Goal: Task Accomplishment & Management: Manage account settings

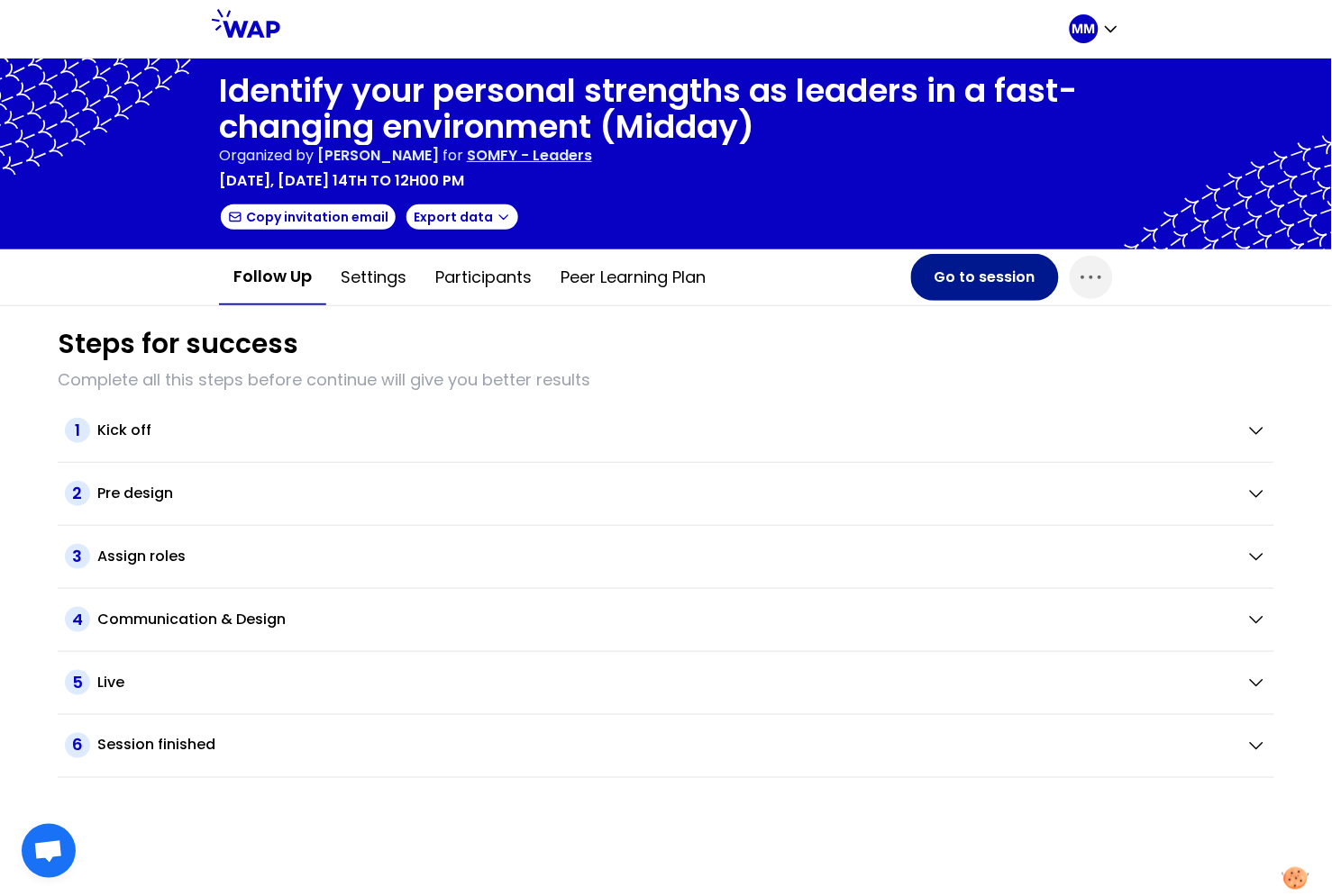
click at [990, 268] on button "Go to session" at bounding box center [985, 277] width 148 height 47
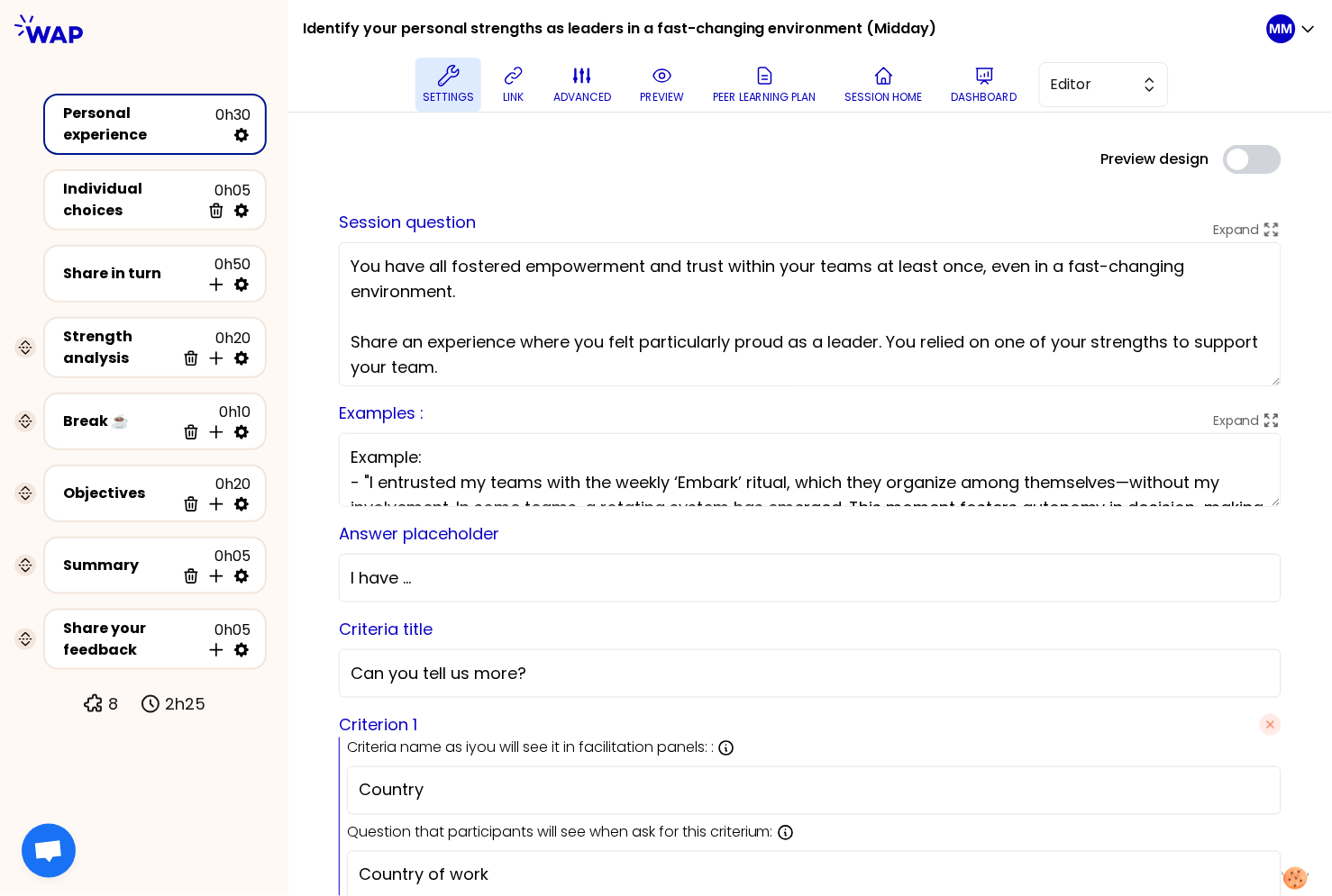
click at [437, 97] on p "Settings" at bounding box center [448, 97] width 52 height 14
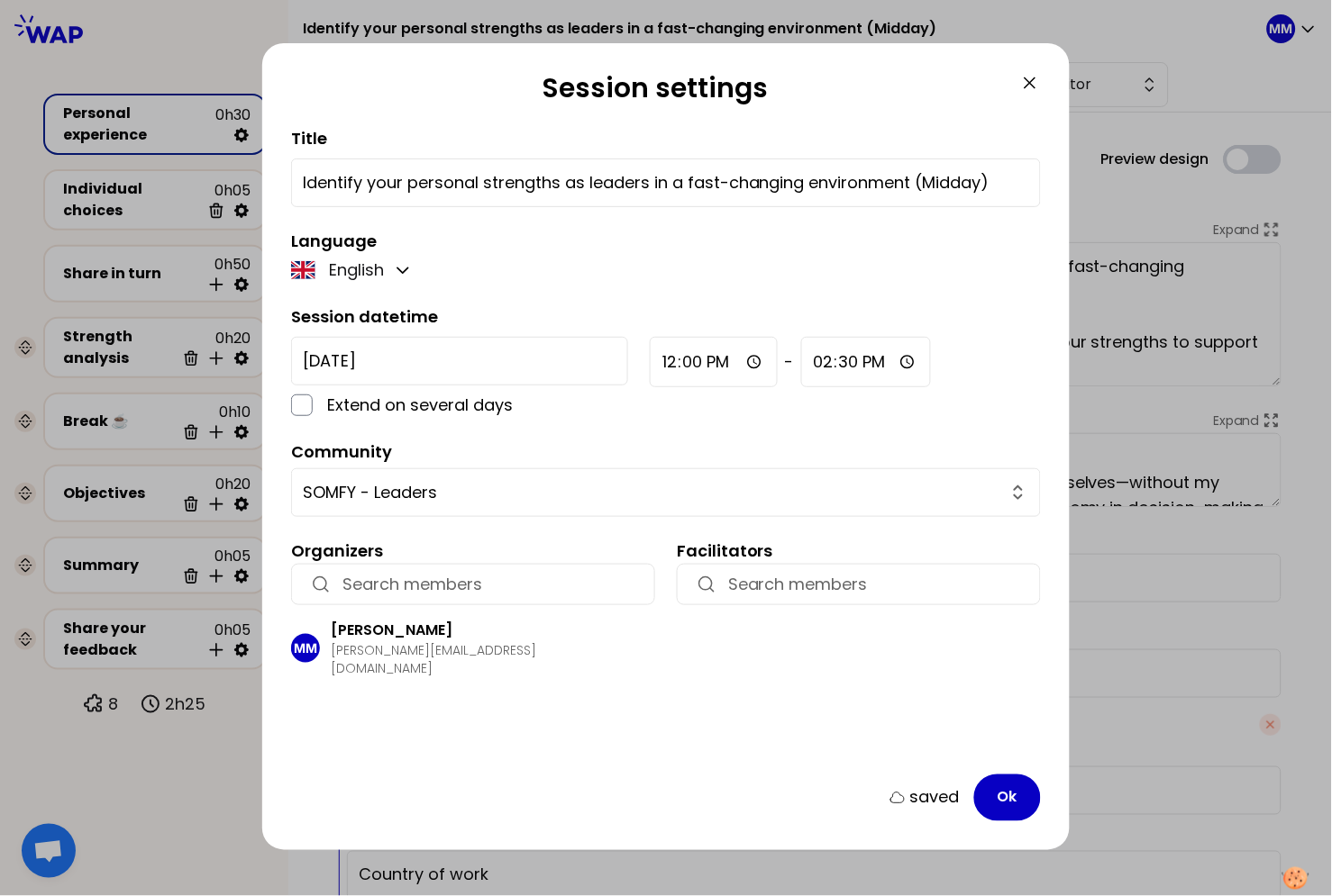
drag, startPoint x: 1033, startPoint y: 82, endPoint x: 1016, endPoint y: 90, distance: 18.8
click at [1033, 82] on icon at bounding box center [1030, 83] width 22 height 22
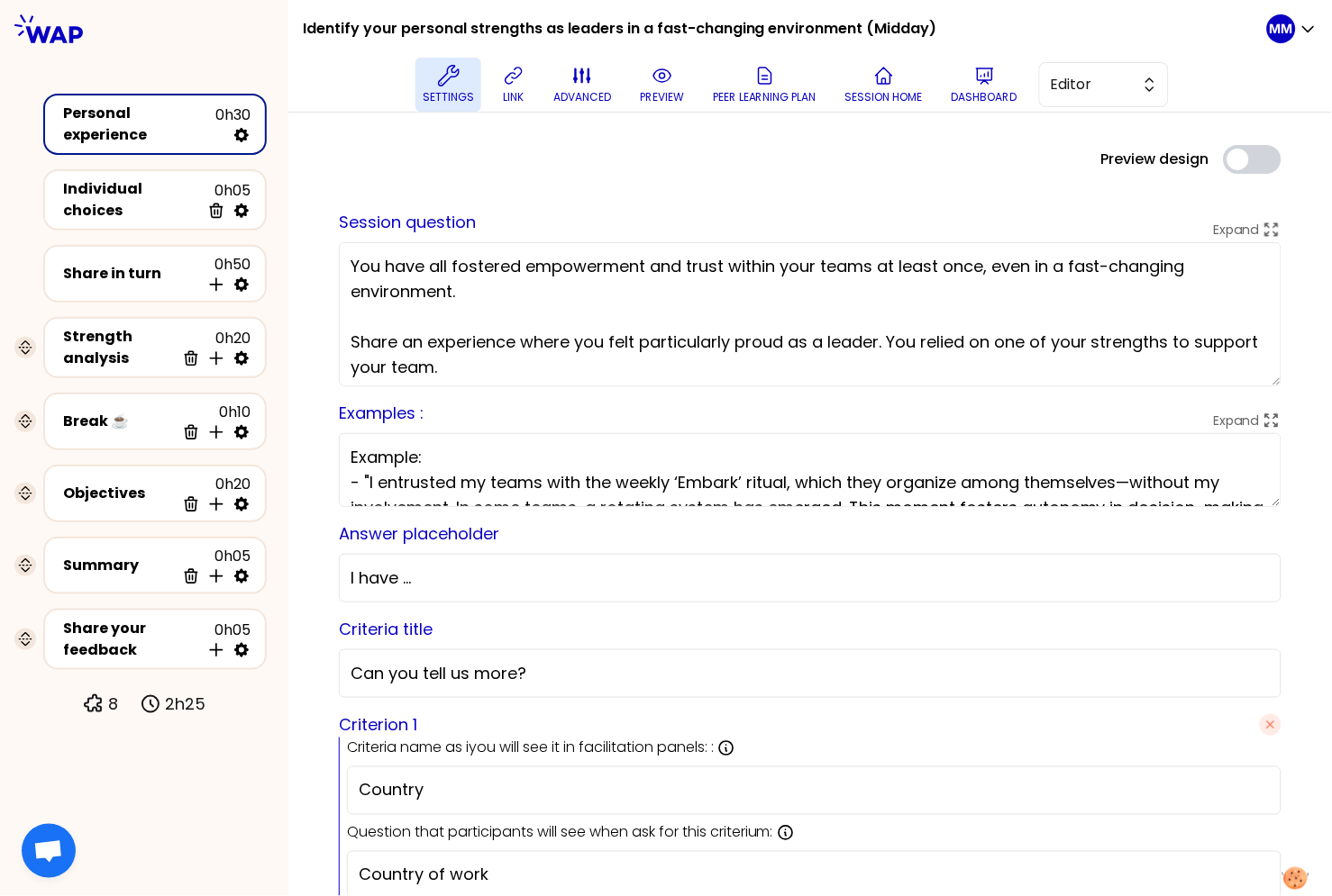
click at [435, 81] on button "Settings" at bounding box center [448, 84] width 66 height 54
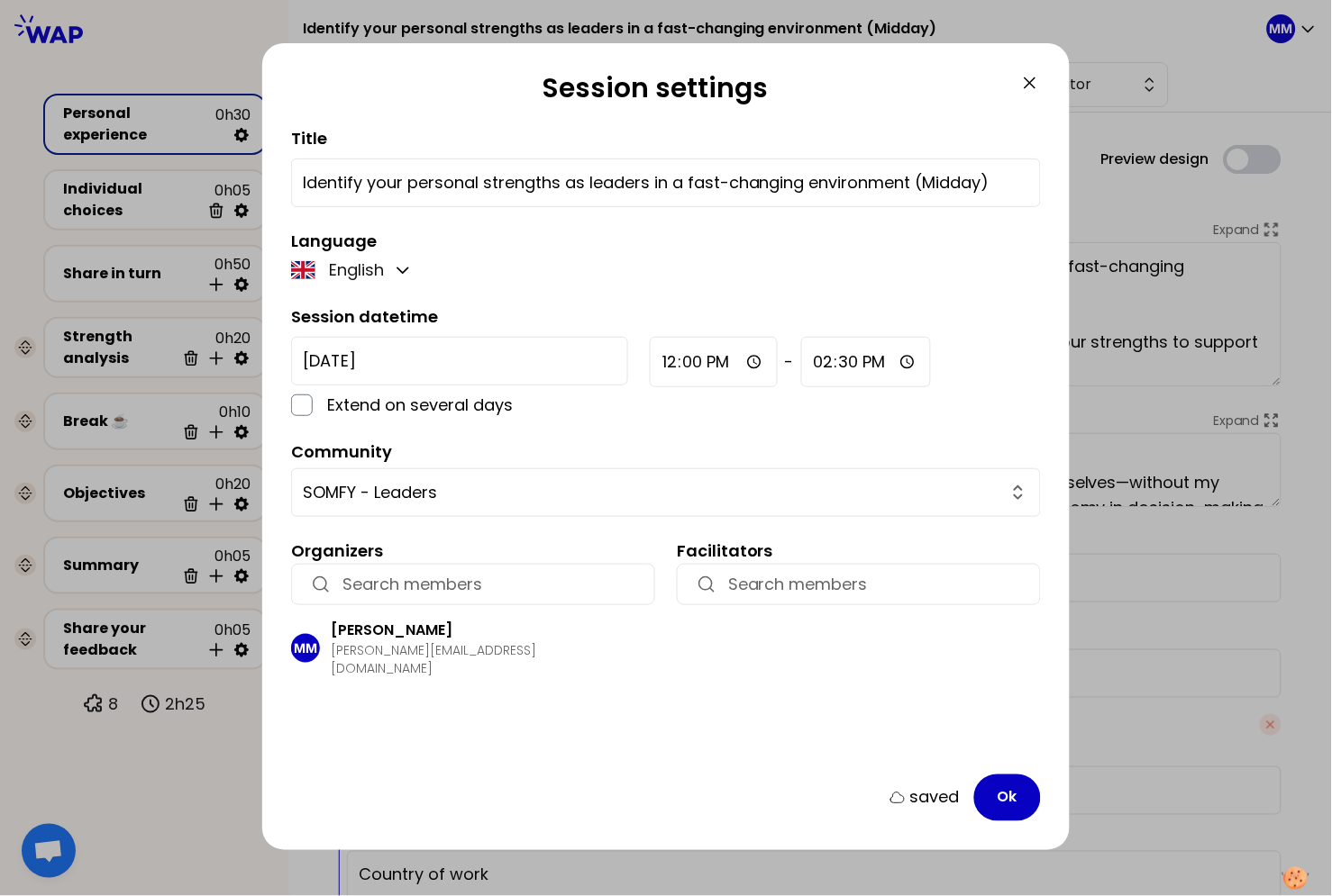
click at [552, 72] on h2 "Session settings" at bounding box center [654, 91] width 728 height 39
drag, startPoint x: 1031, startPoint y: 76, endPoint x: 980, endPoint y: 83, distance: 51.5
click at [1030, 77] on icon at bounding box center [1030, 83] width 22 height 22
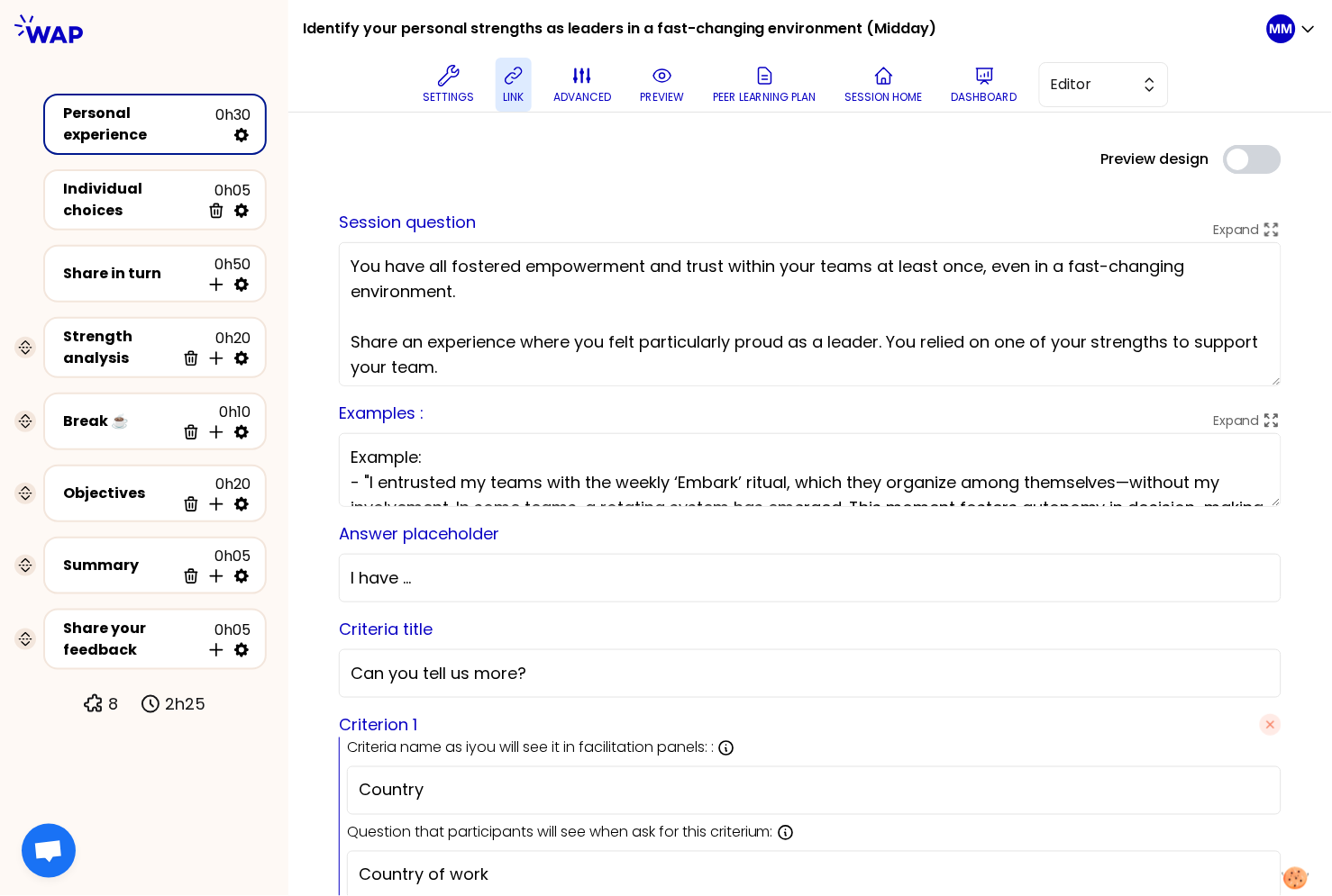
click at [499, 81] on button "link" at bounding box center [513, 84] width 36 height 54
click at [507, 81] on icon at bounding box center [513, 76] width 22 height 22
click at [515, 90] on p "link" at bounding box center [514, 97] width 21 height 14
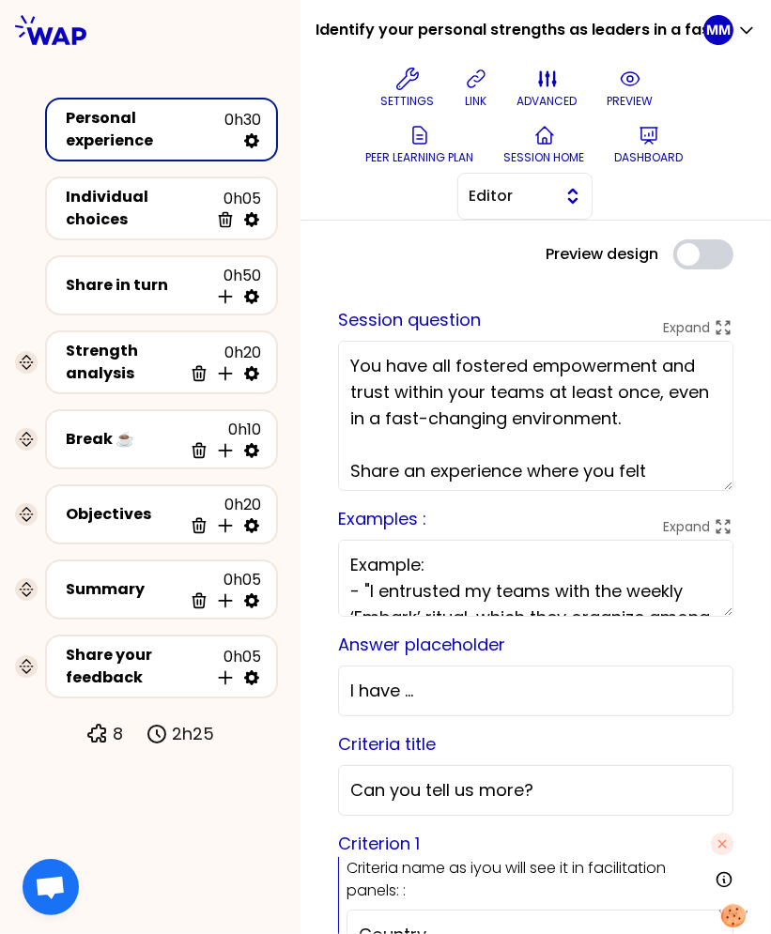
click at [537, 193] on span "Editor" at bounding box center [511, 196] width 84 height 23
click at [537, 274] on span "Facilitator" at bounding box center [536, 273] width 81 height 23
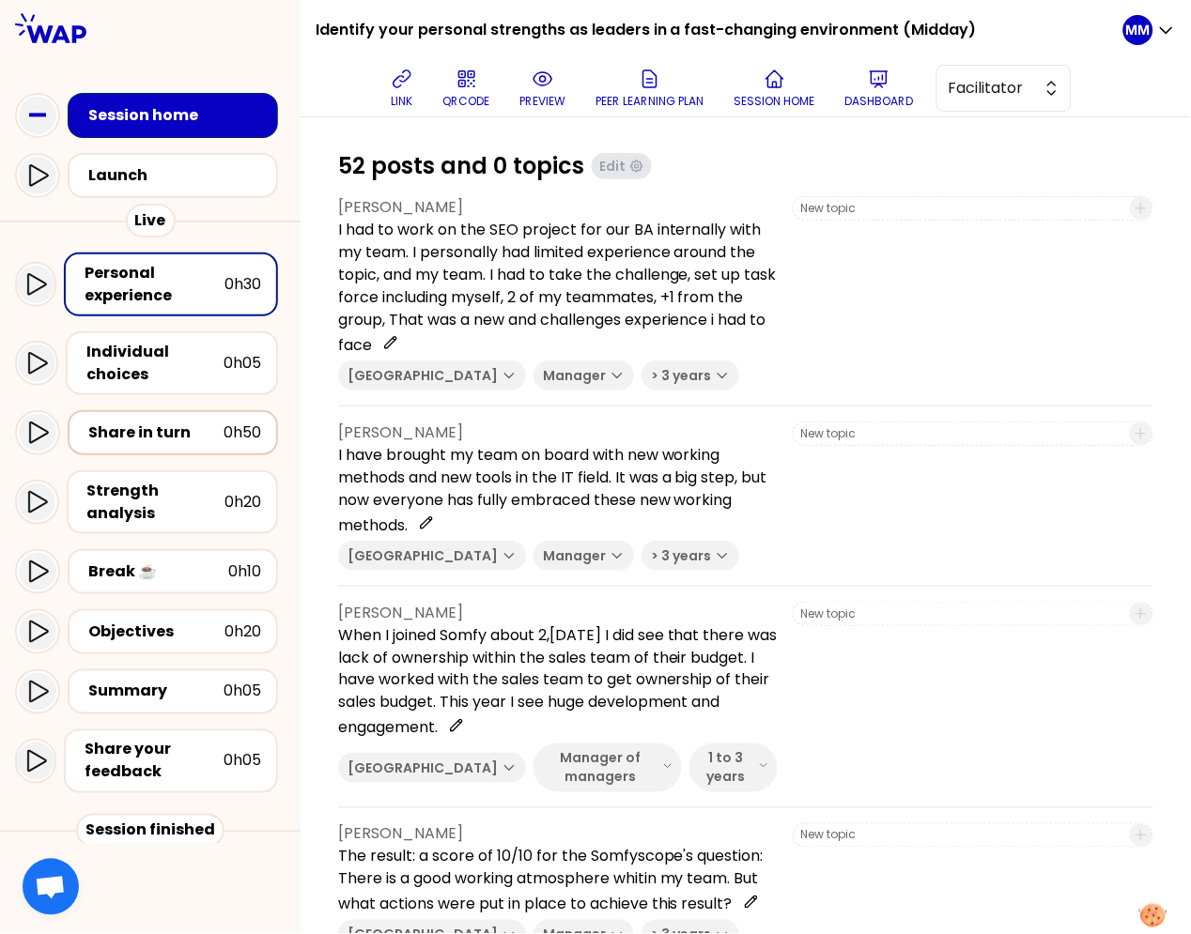
drag, startPoint x: 154, startPoint y: 438, endPoint x: 209, endPoint y: 413, distance: 60.5
click at [154, 437] on div "Share in turn" at bounding box center [155, 433] width 135 height 23
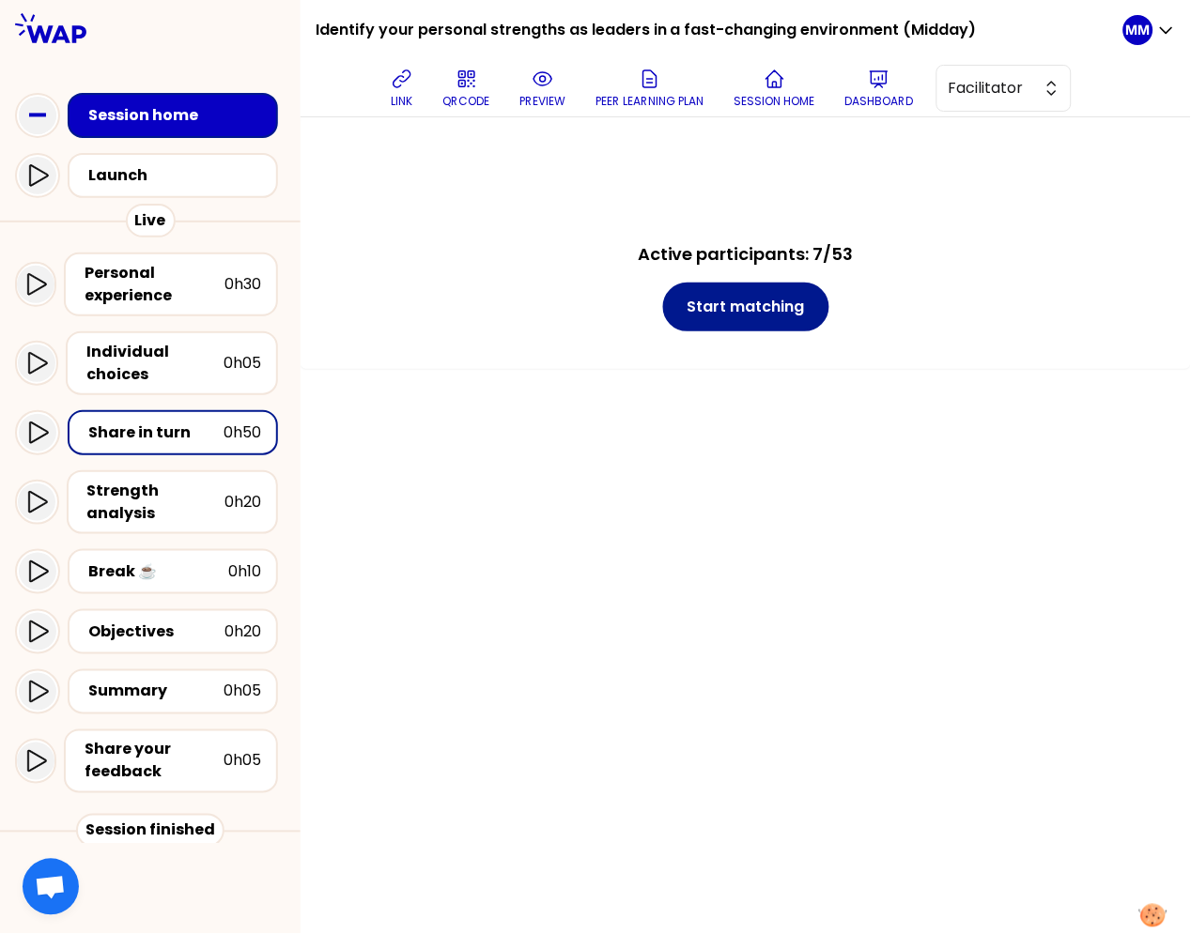
click at [791, 309] on button "Start matching" at bounding box center [746, 307] width 166 height 49
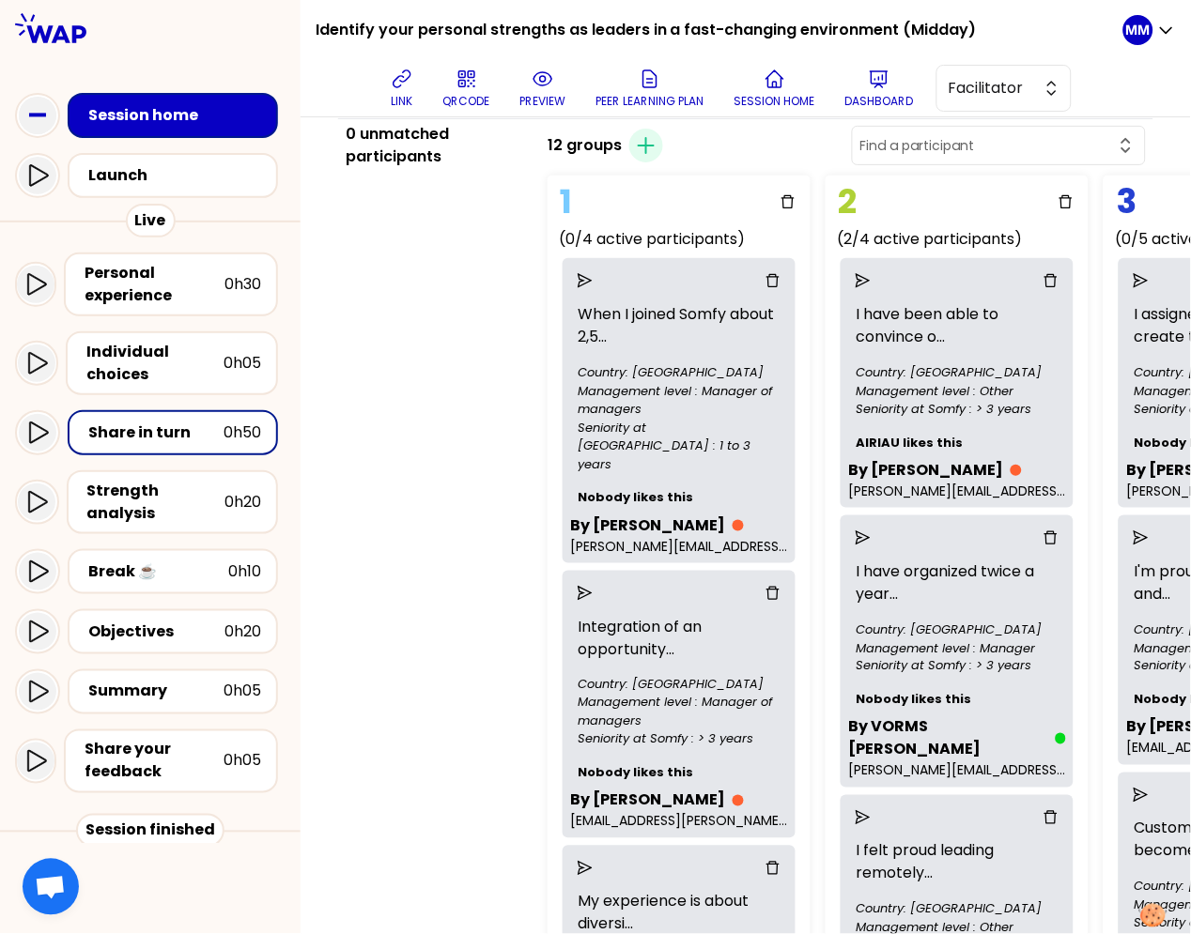
scroll to position [103, 0]
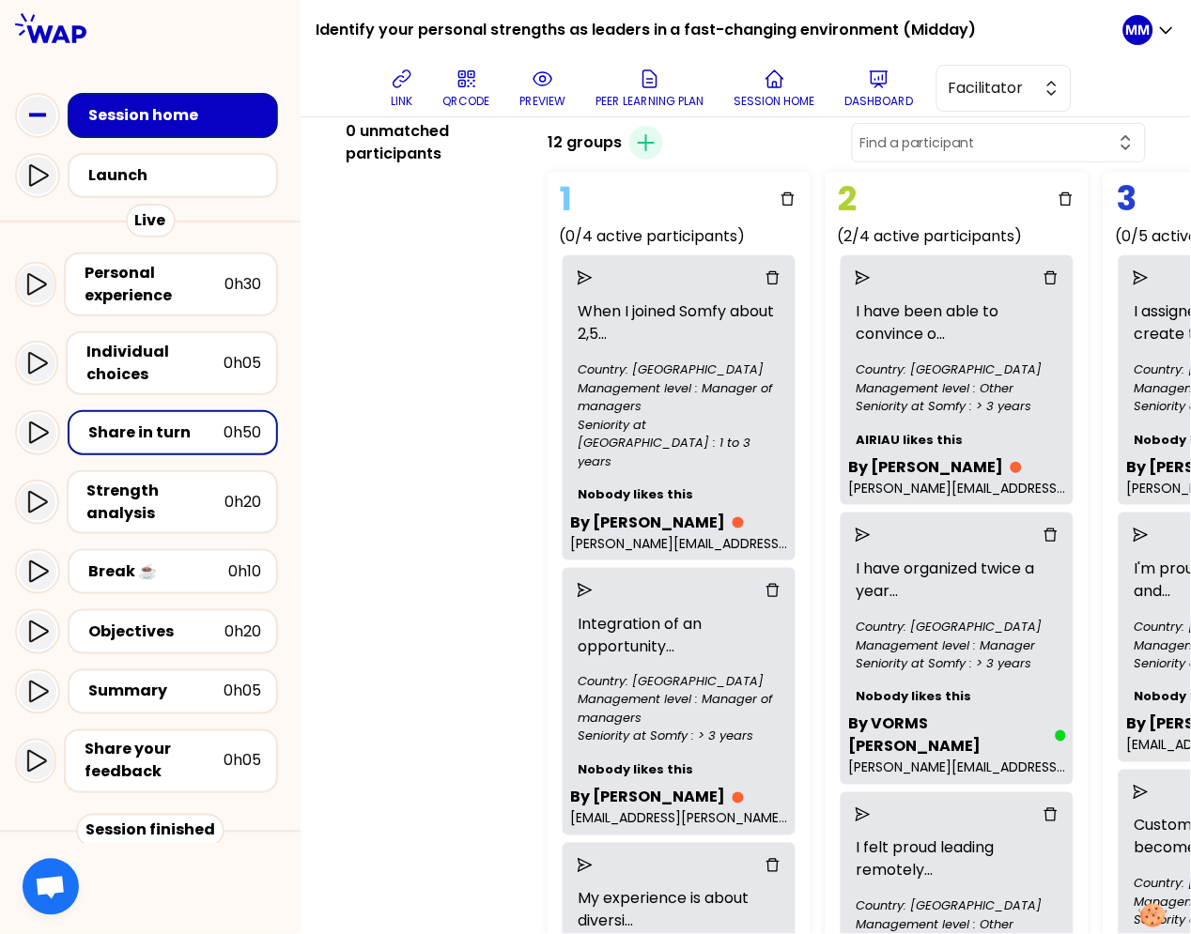
click at [780, 583] on icon "delete" at bounding box center [772, 590] width 15 height 15
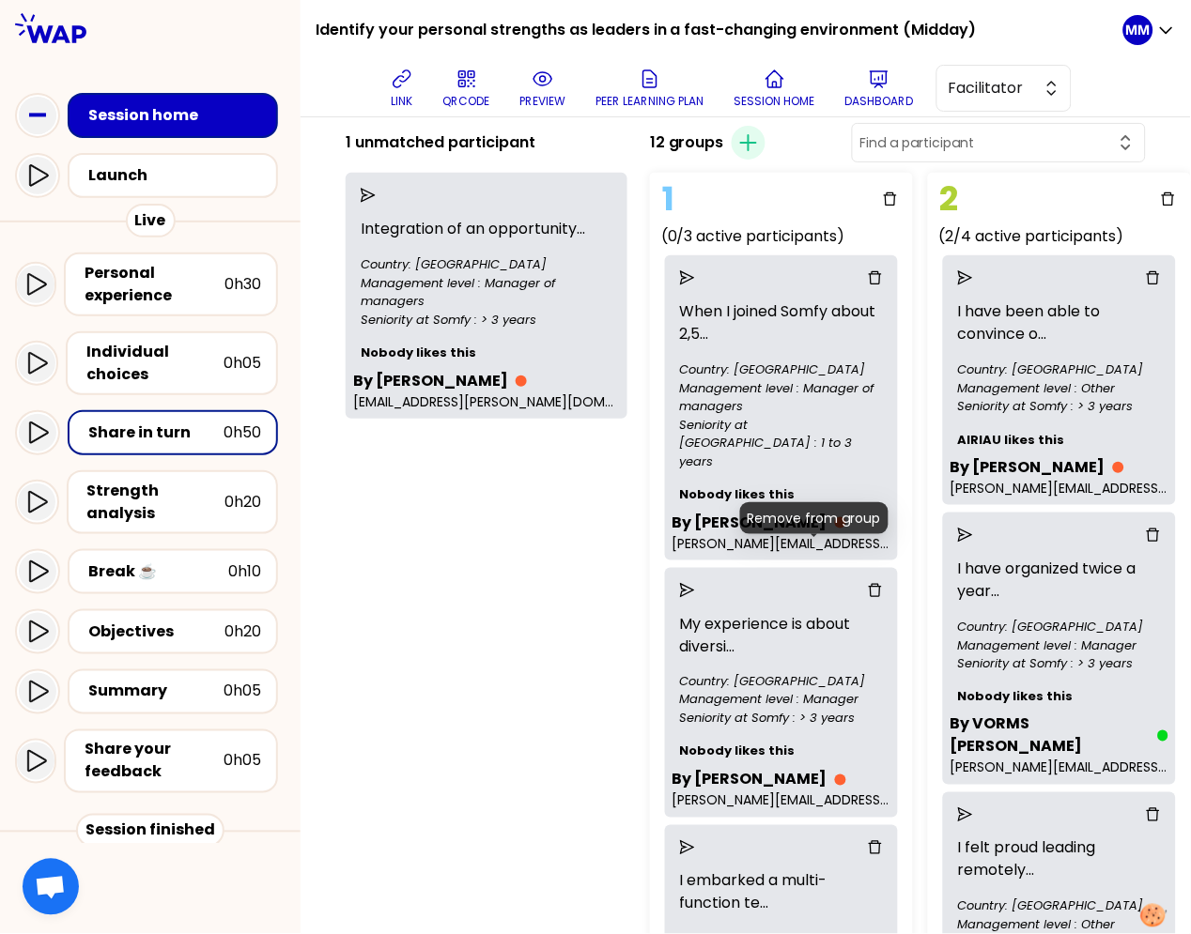
click at [868, 583] on icon "delete" at bounding box center [875, 590] width 15 height 15
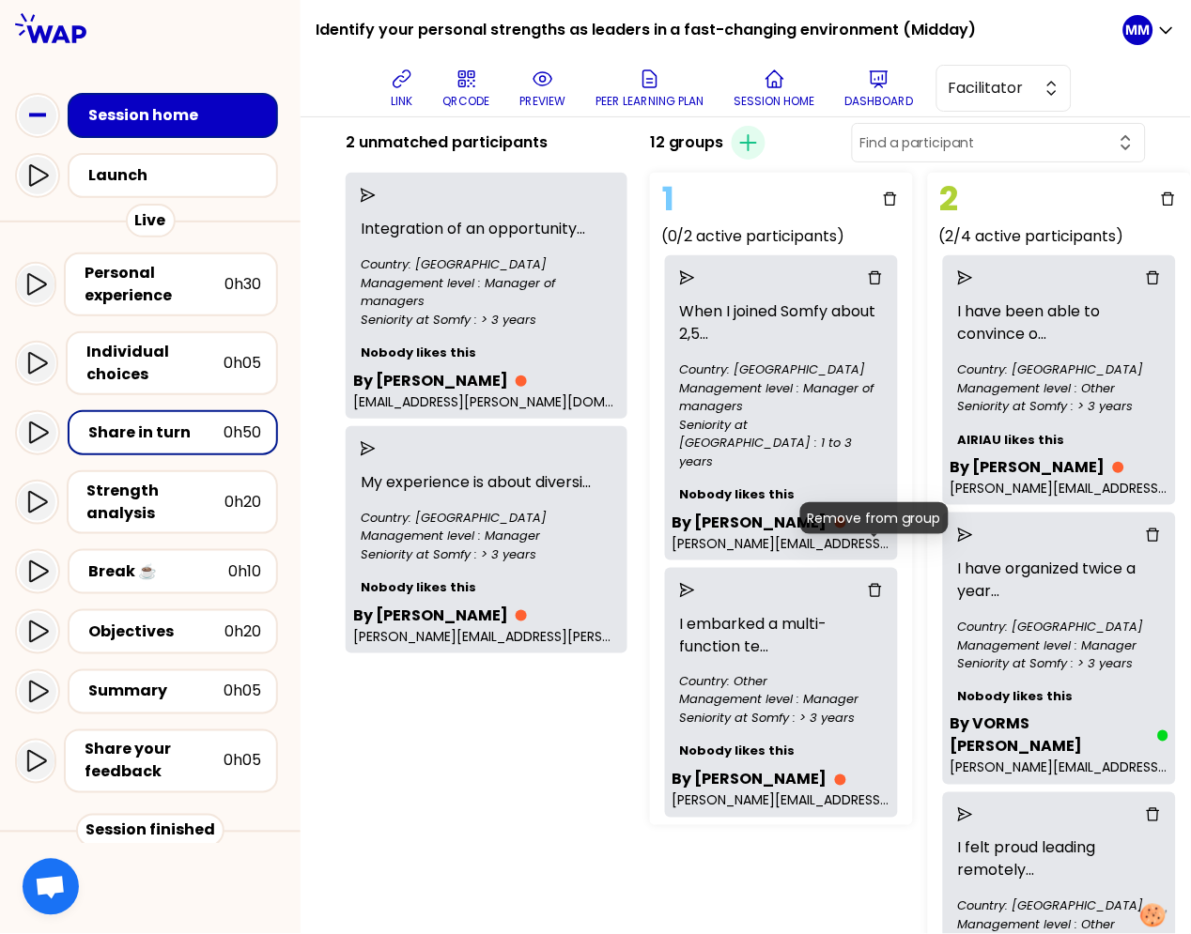
click at [870, 583] on icon "delete" at bounding box center [875, 590] width 15 height 15
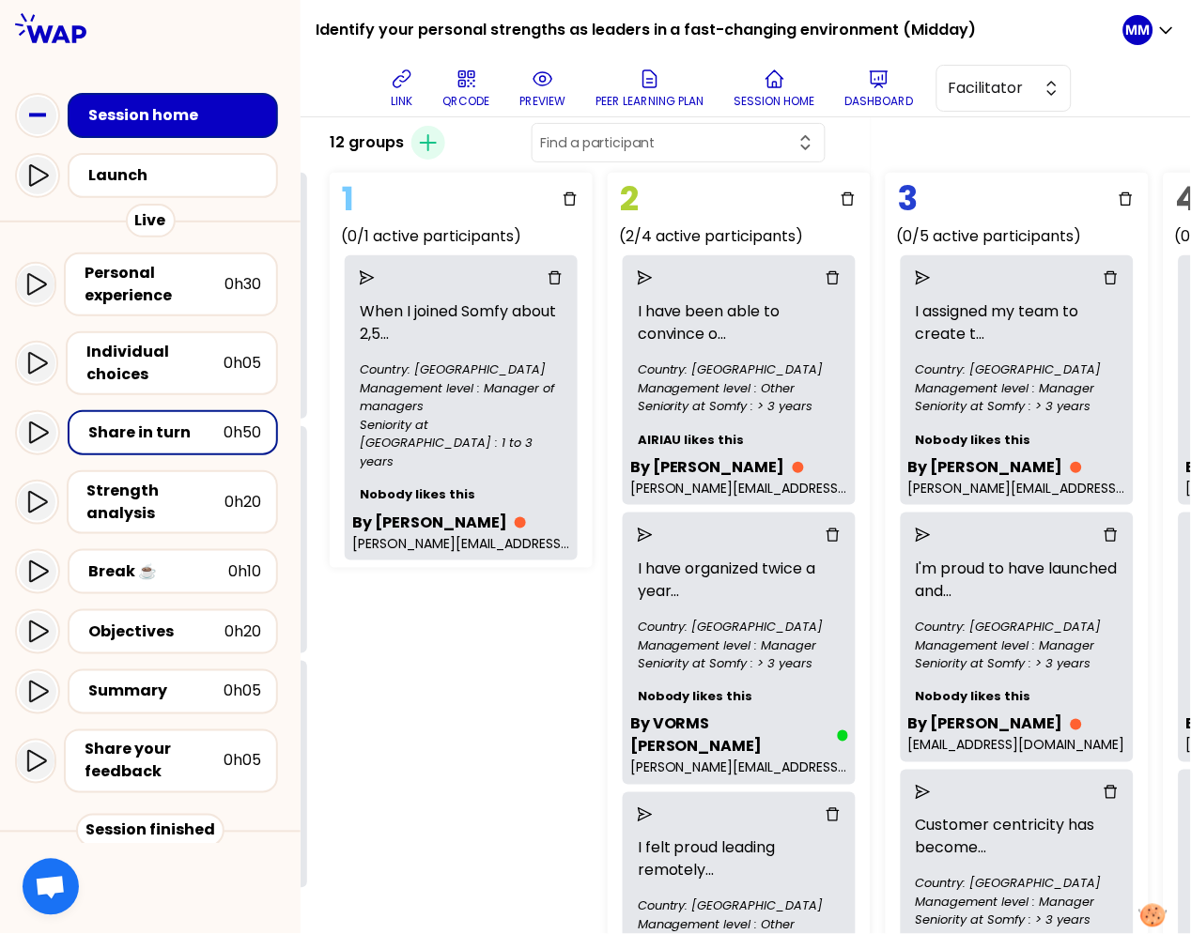
scroll to position [103, 334]
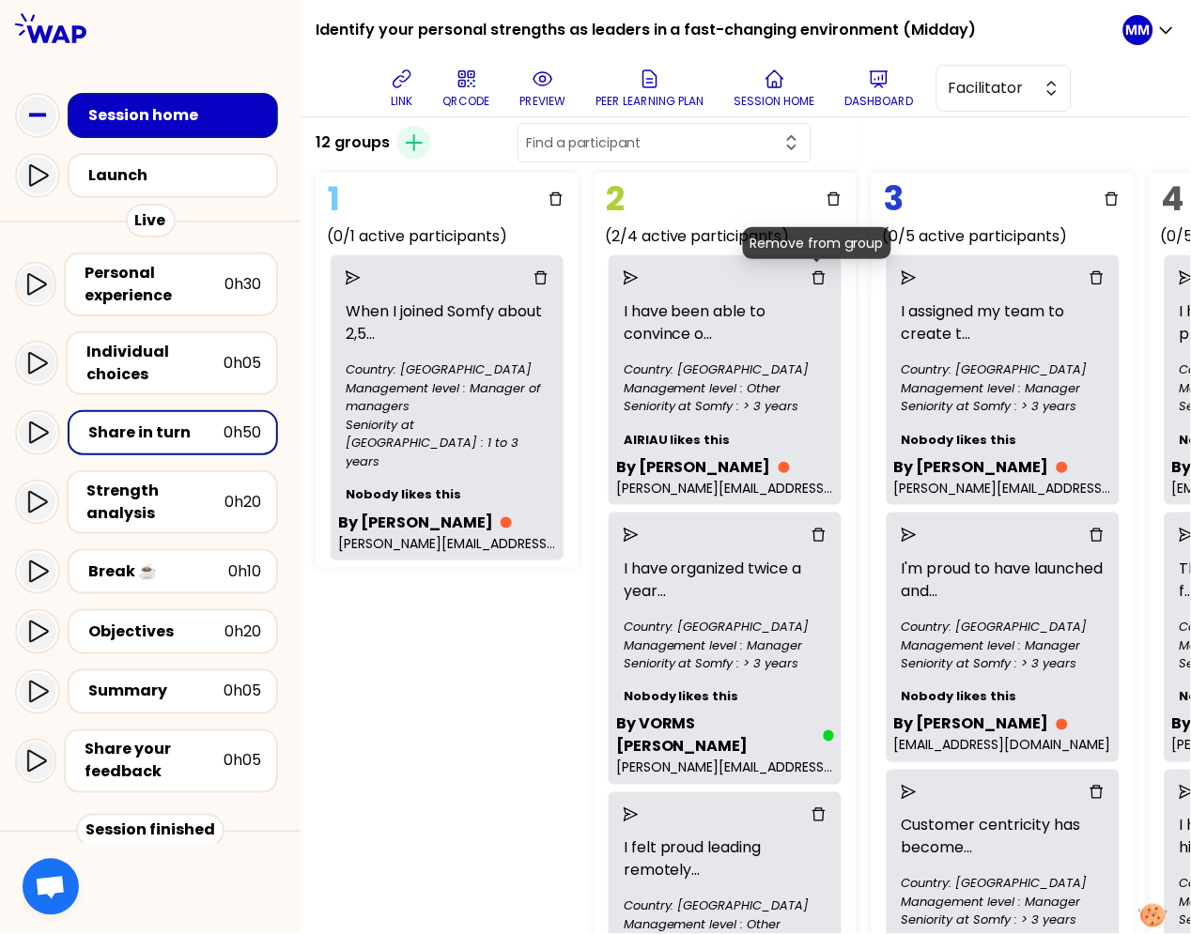
click at [815, 276] on icon "delete" at bounding box center [818, 277] width 15 height 15
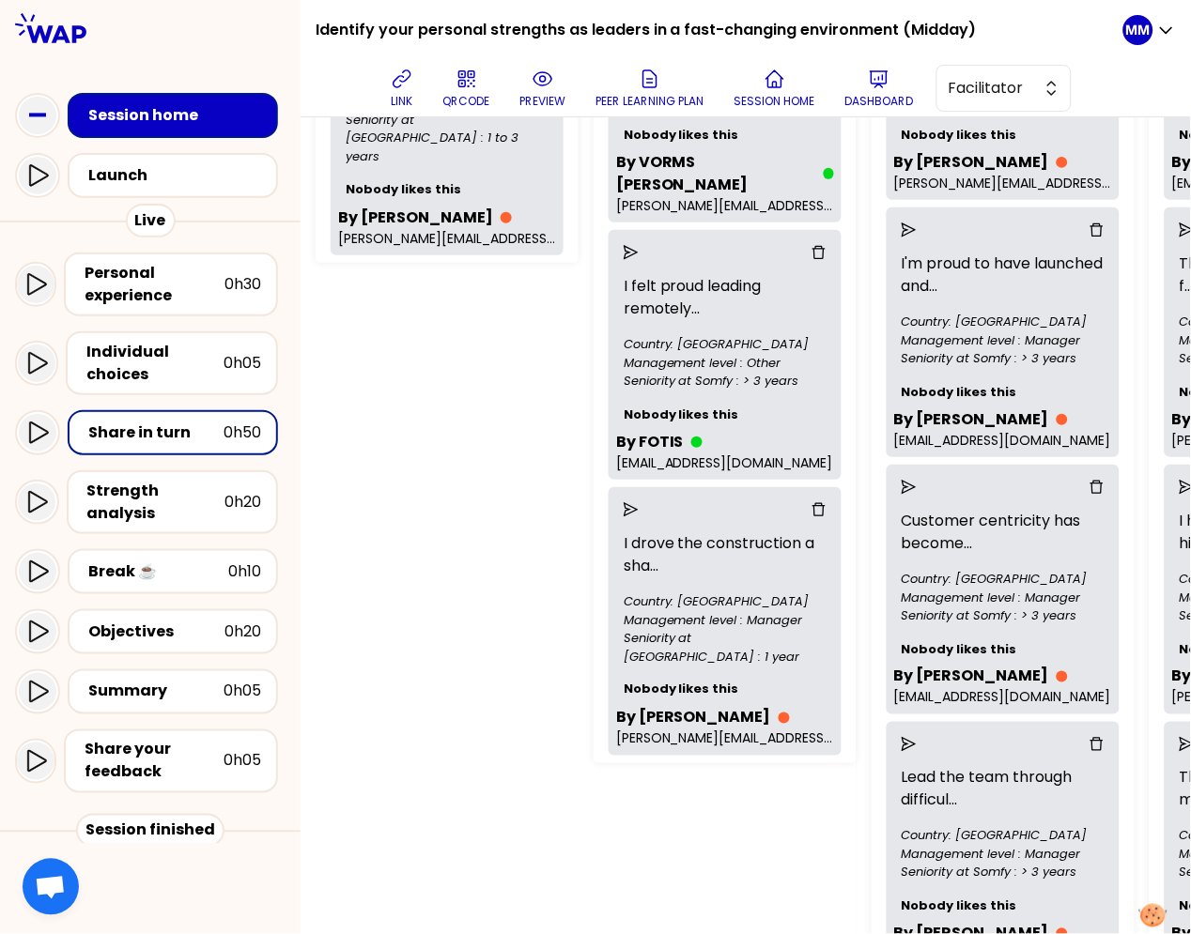
scroll to position [410, 334]
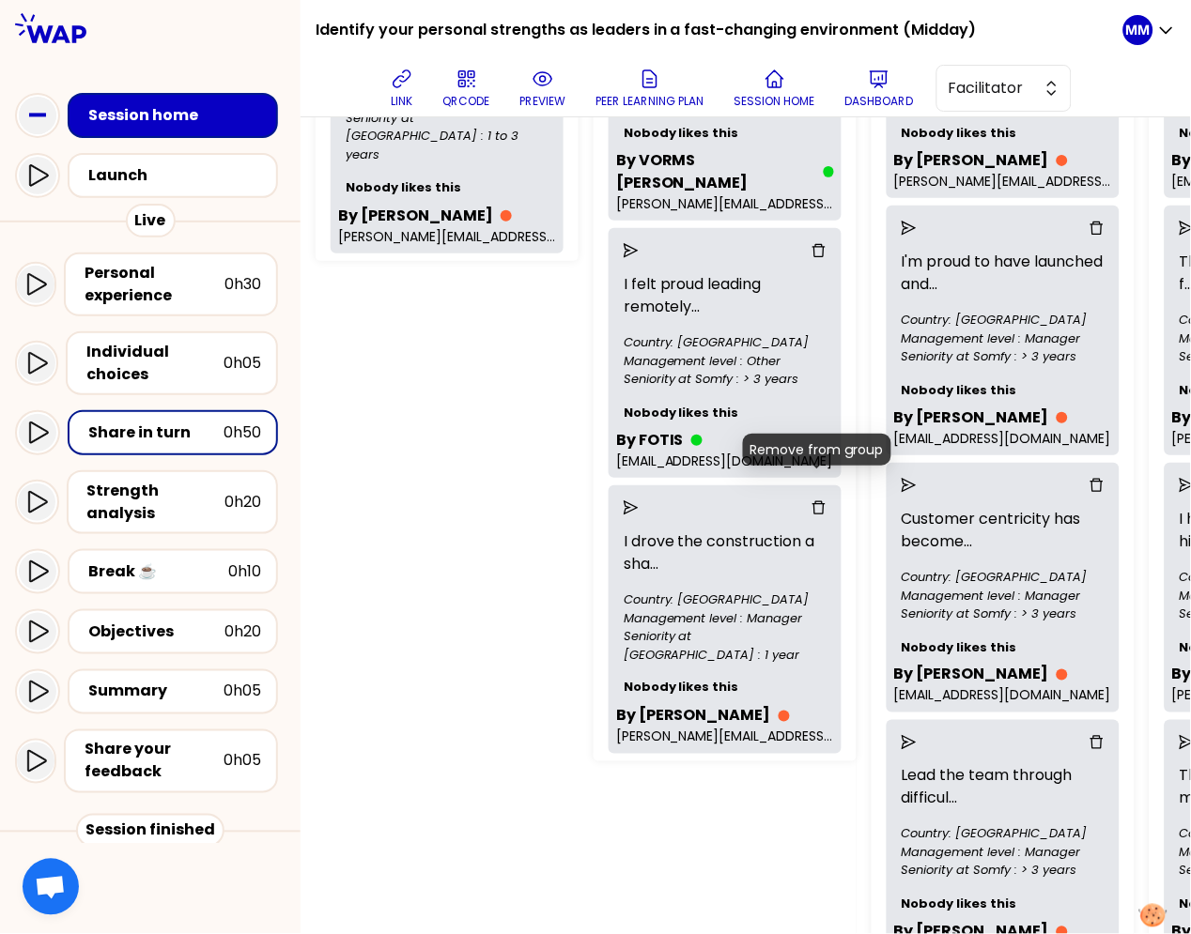
click at [812, 500] on icon "delete" at bounding box center [818, 507] width 15 height 15
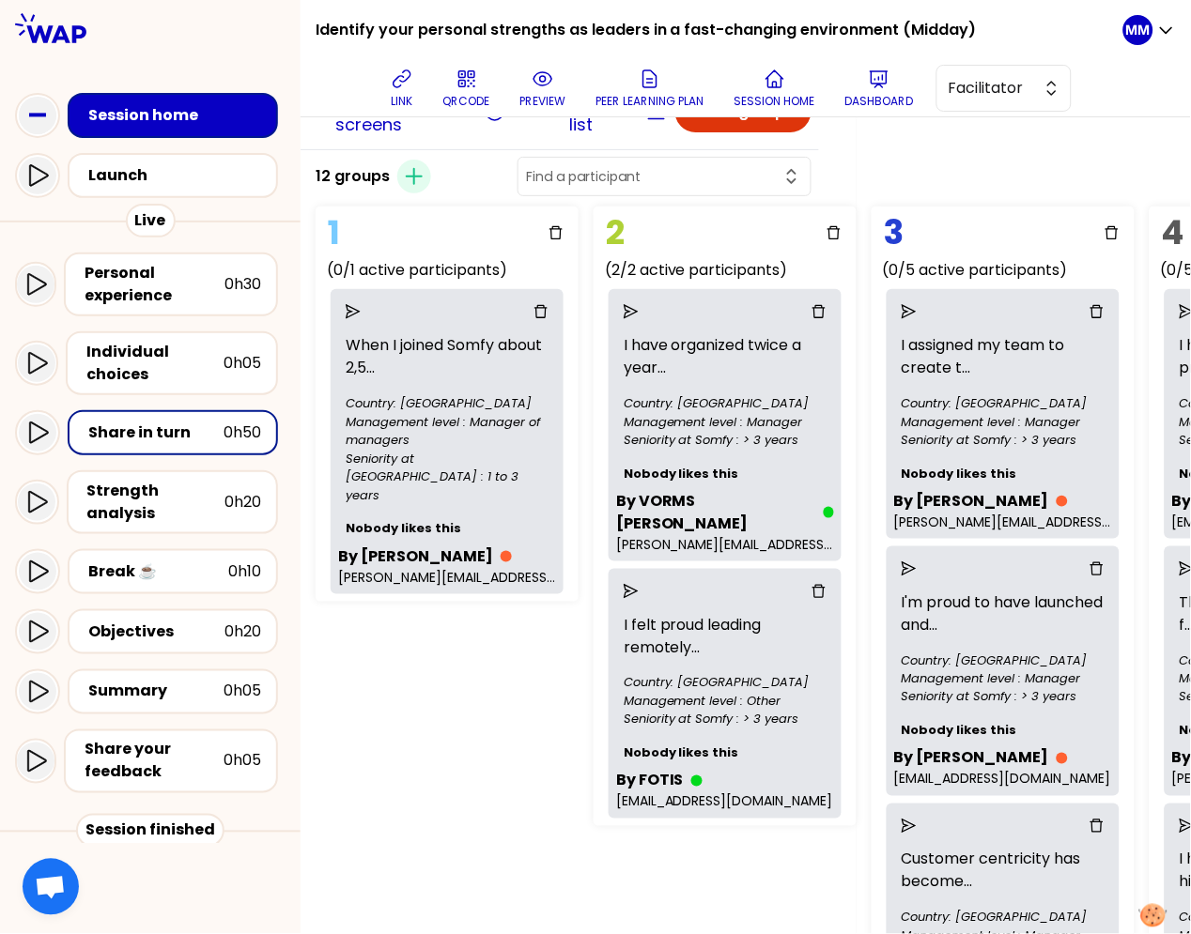
scroll to position [22, 334]
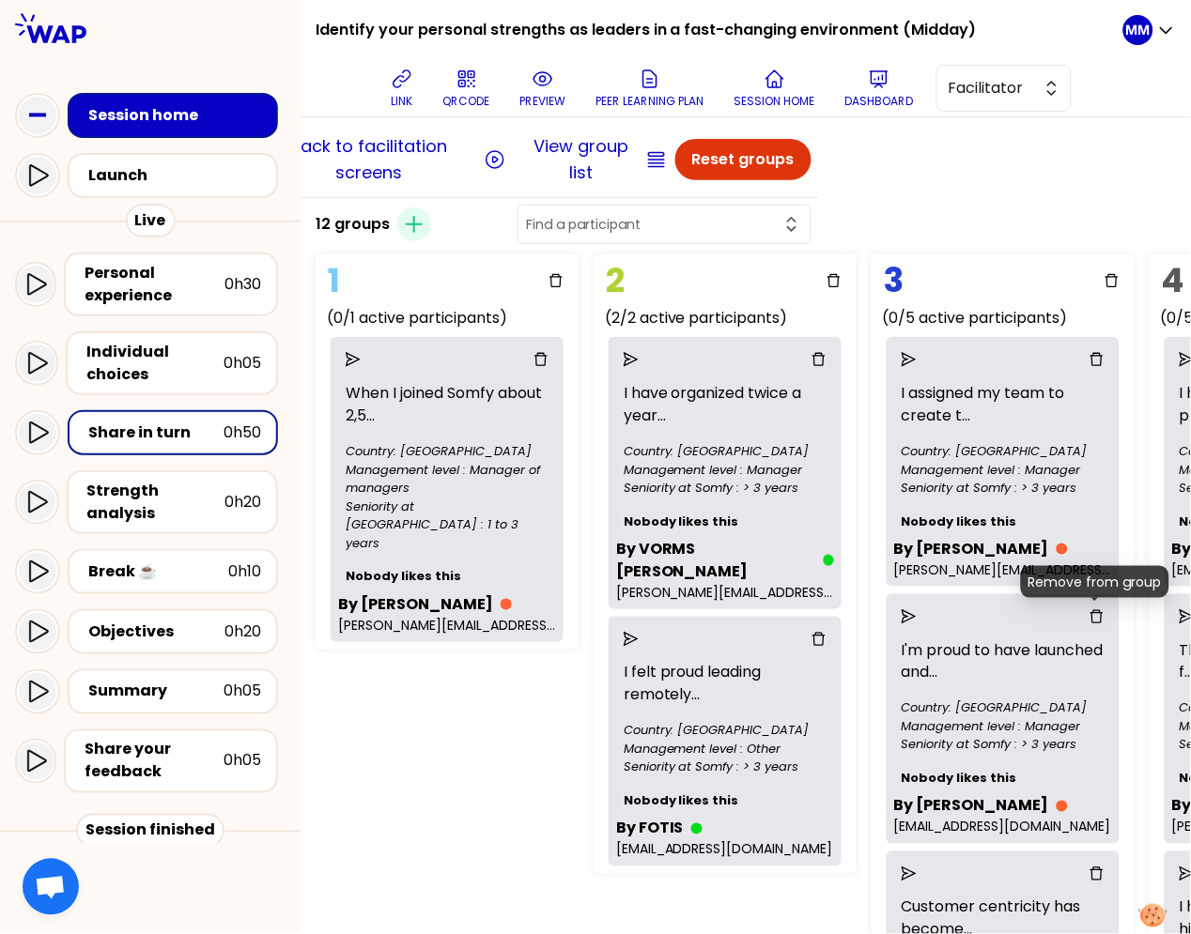
drag, startPoint x: 1092, startPoint y: 617, endPoint x: 1184, endPoint y: 558, distance: 109.4
click at [1092, 617] on icon "delete" at bounding box center [1096, 616] width 15 height 15
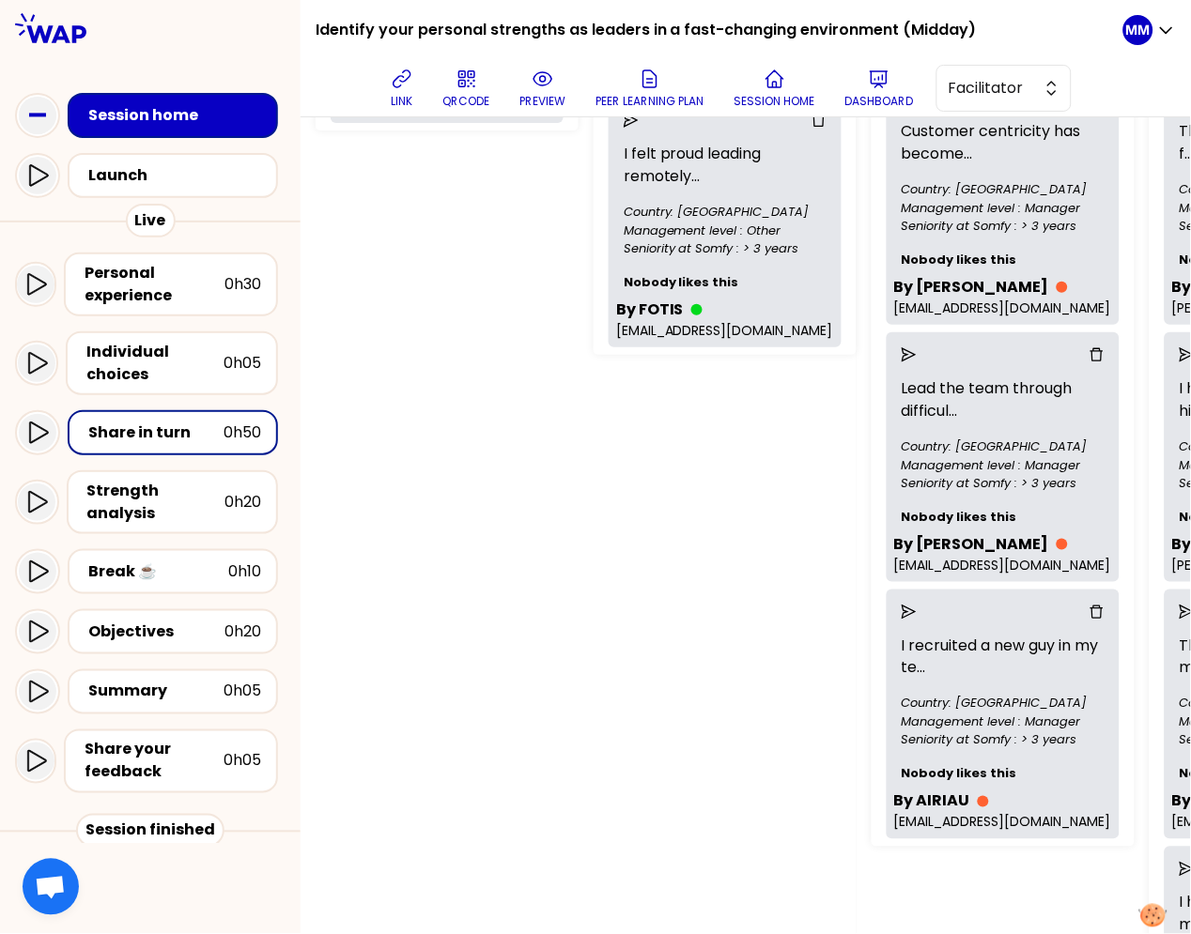
scroll to position [542, 334]
click at [901, 619] on icon "send" at bounding box center [908, 611] width 15 height 15
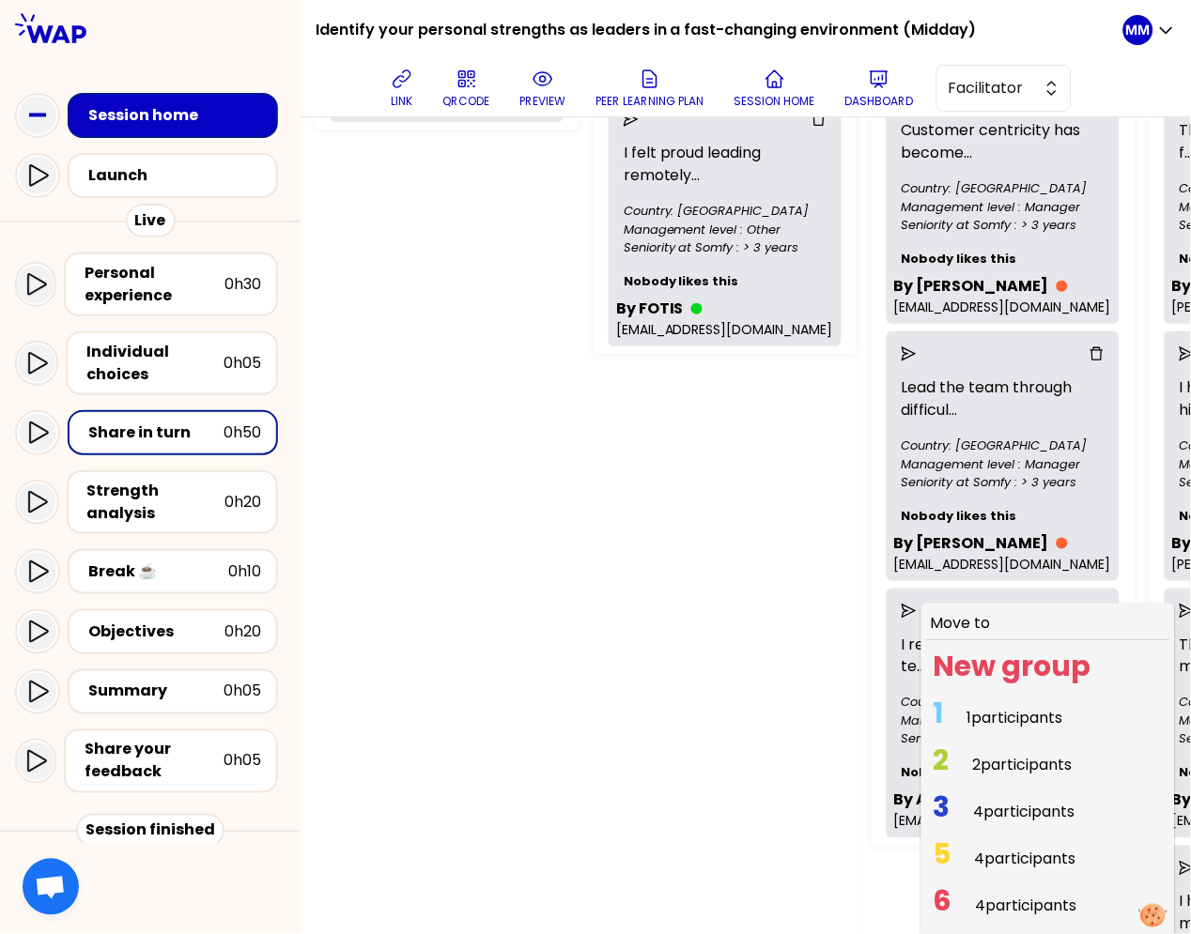
click at [993, 730] on span "1 participants" at bounding box center [1015, 719] width 96 height 22
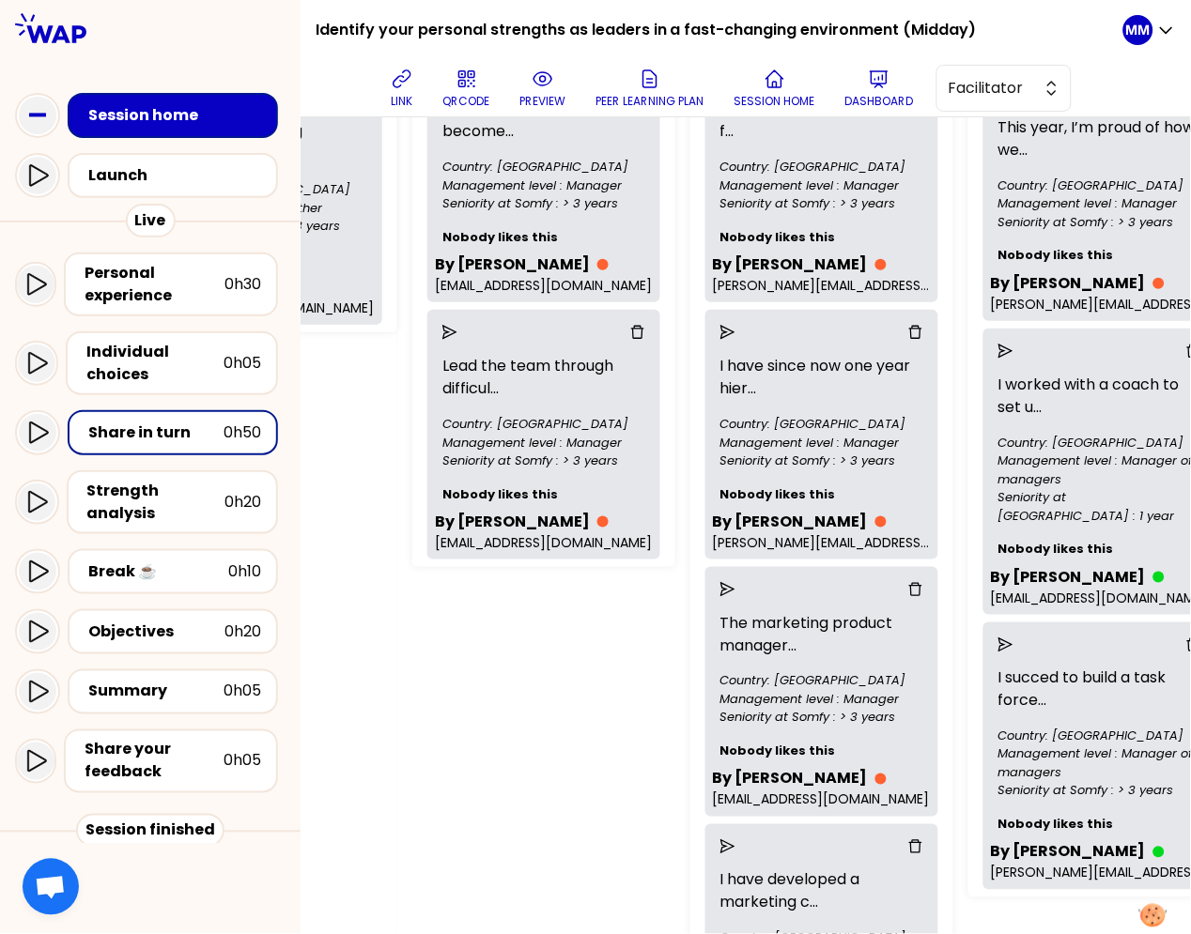
scroll to position [567, 793]
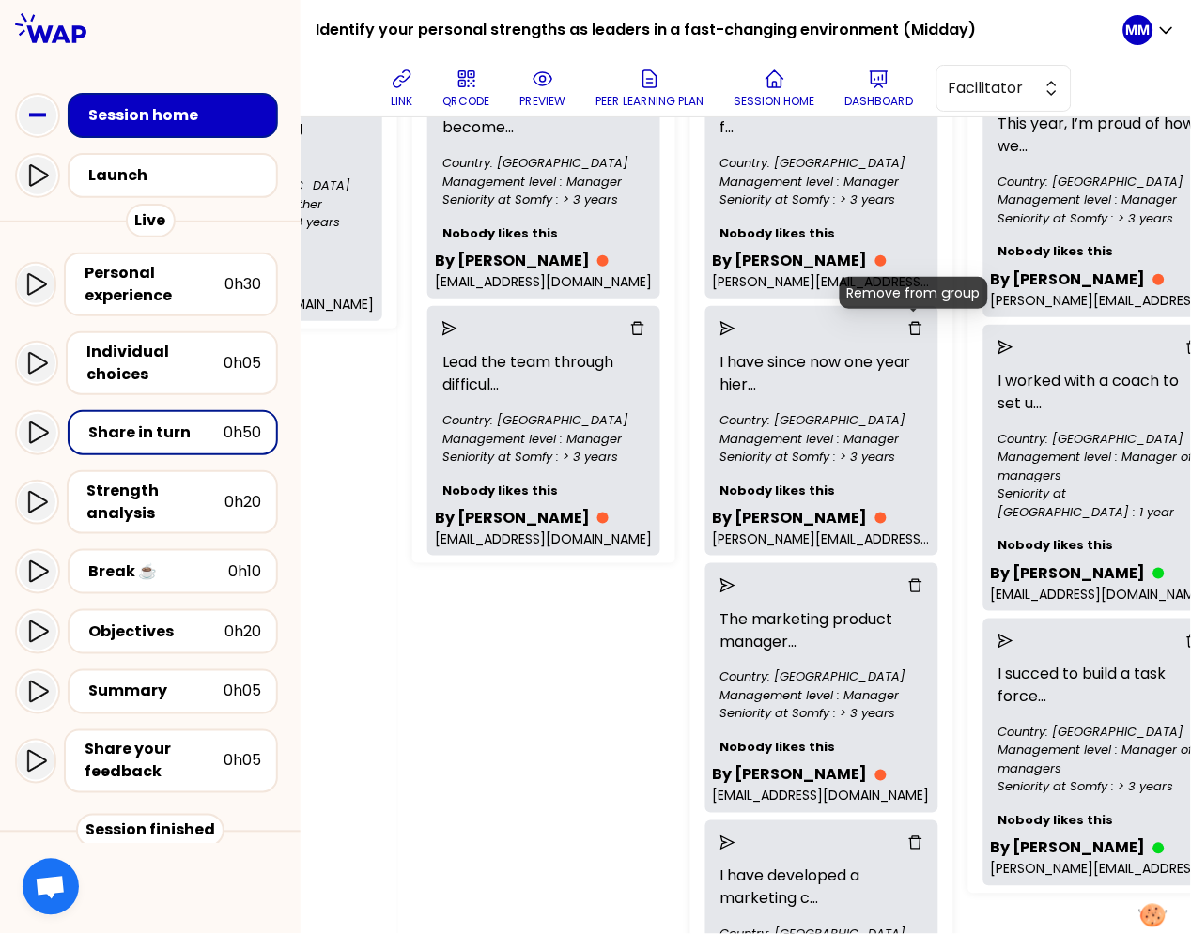
drag, startPoint x: 914, startPoint y: 329, endPoint x: 905, endPoint y: 380, distance: 52.3
click at [914, 329] on icon "delete" at bounding box center [915, 328] width 15 height 15
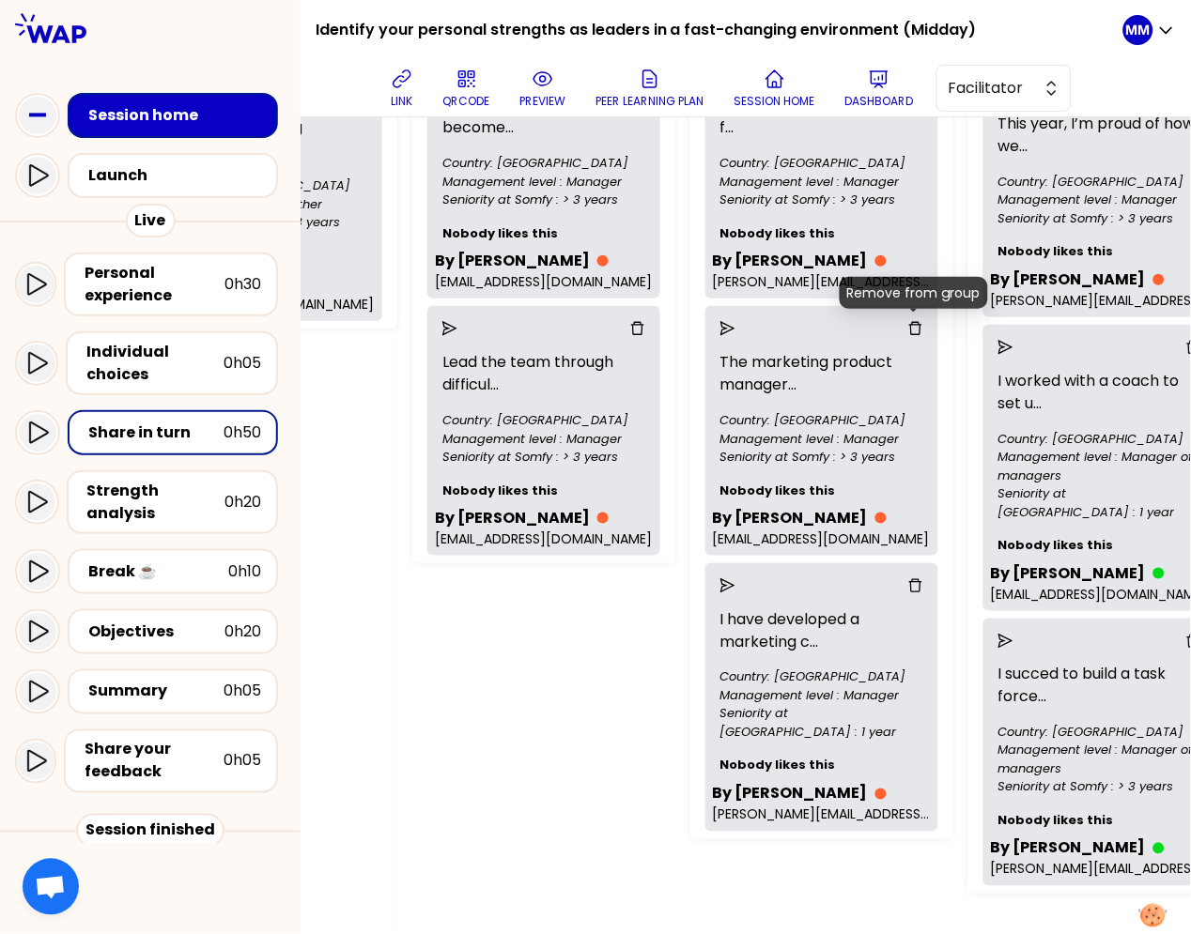
click at [913, 329] on icon "delete" at bounding box center [915, 328] width 15 height 15
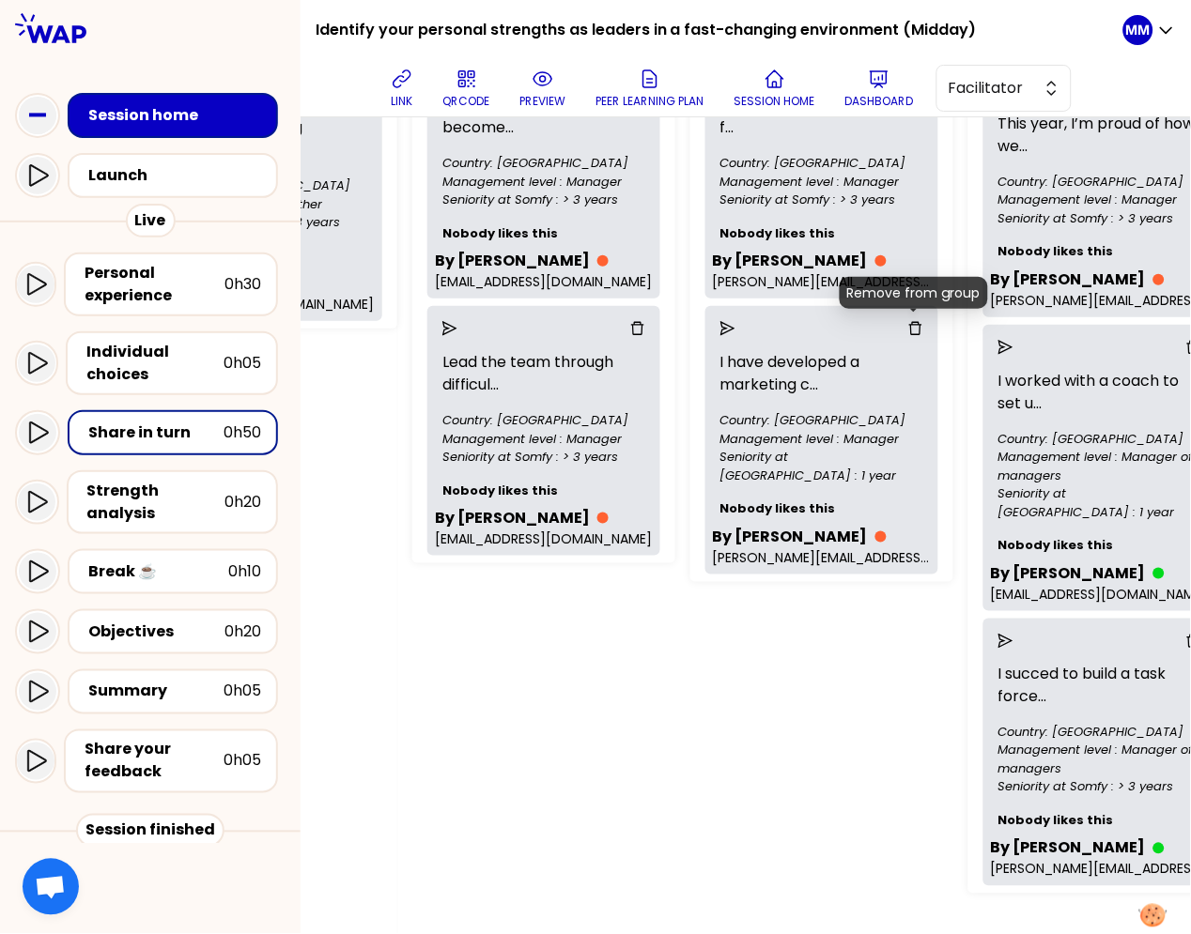
click at [914, 325] on icon "delete" at bounding box center [915, 328] width 15 height 15
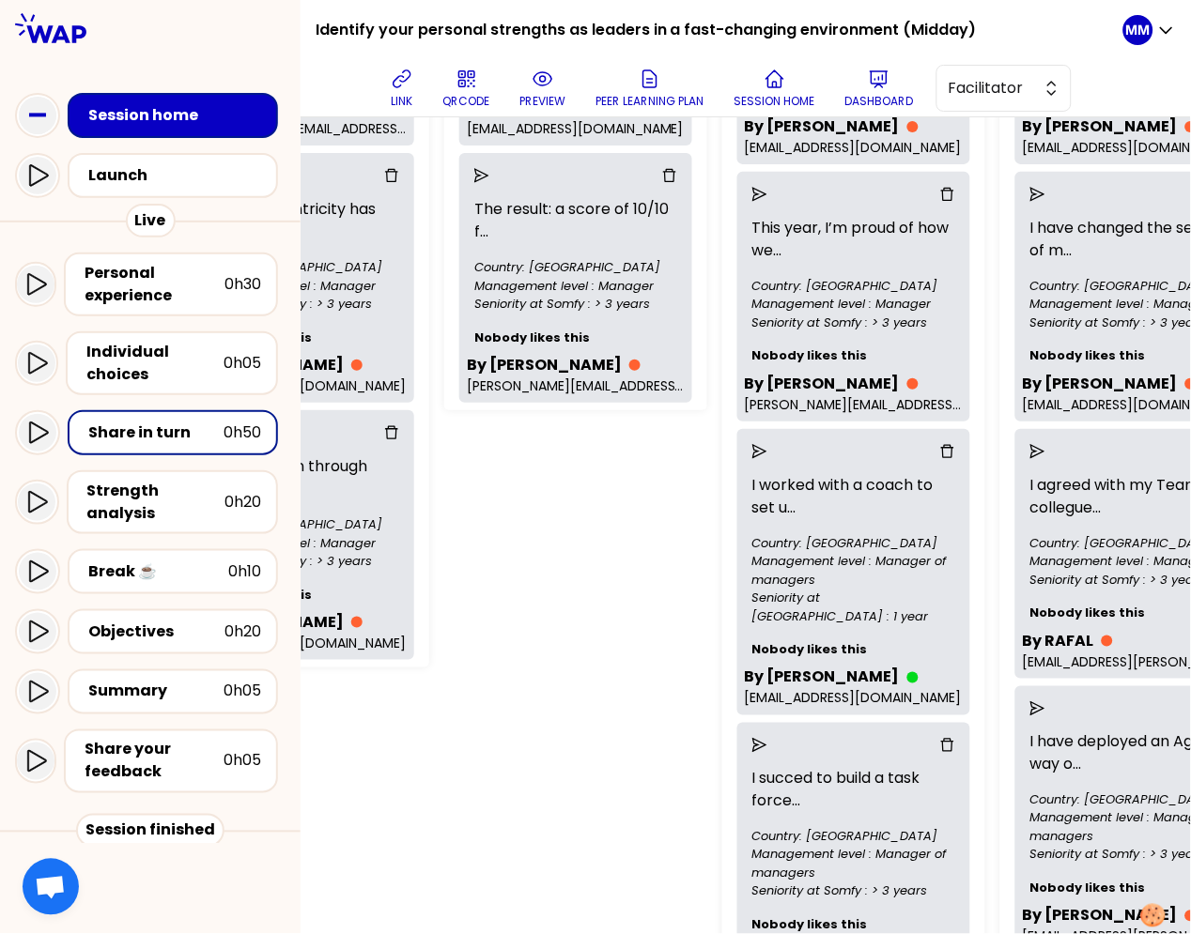
scroll to position [465, 1039]
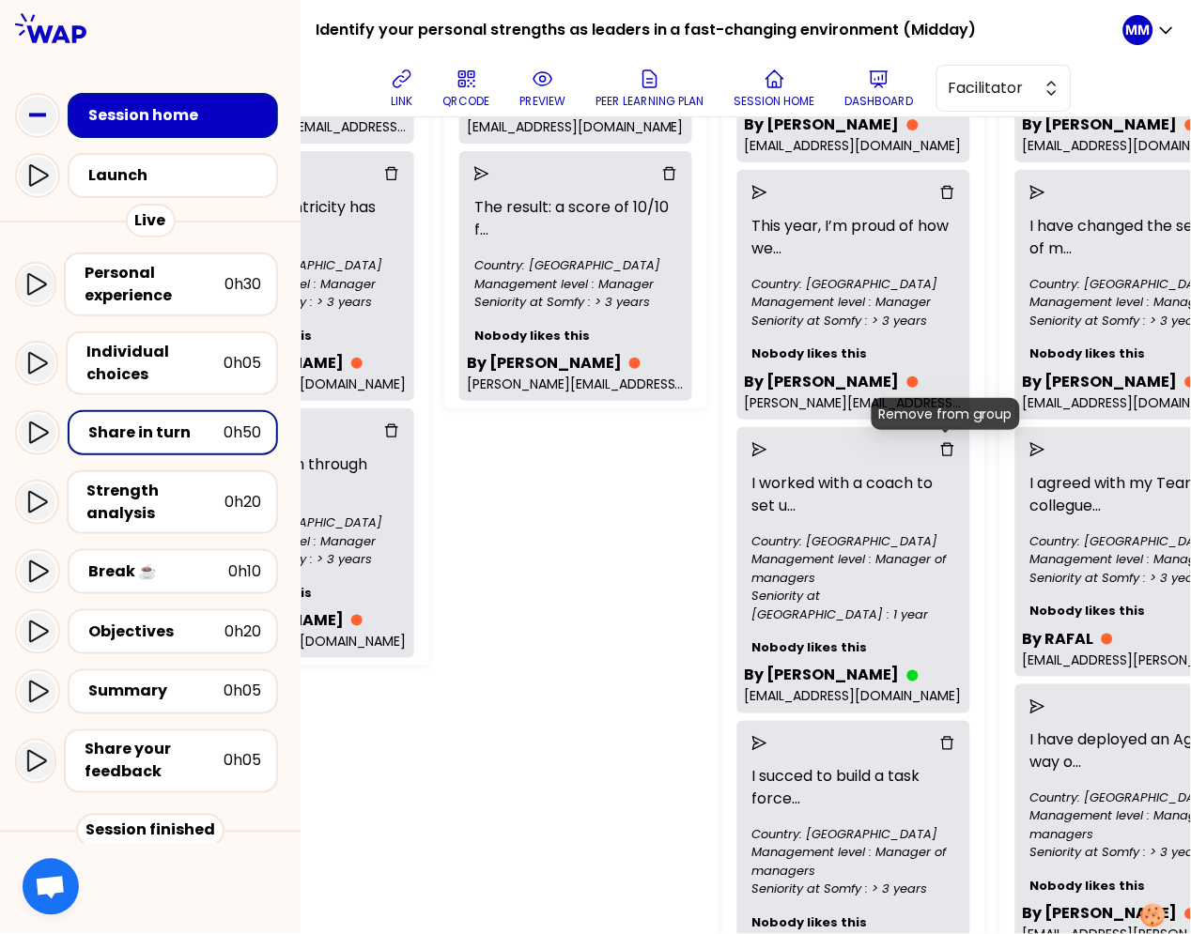
click at [942, 450] on icon "delete" at bounding box center [947, 449] width 15 height 15
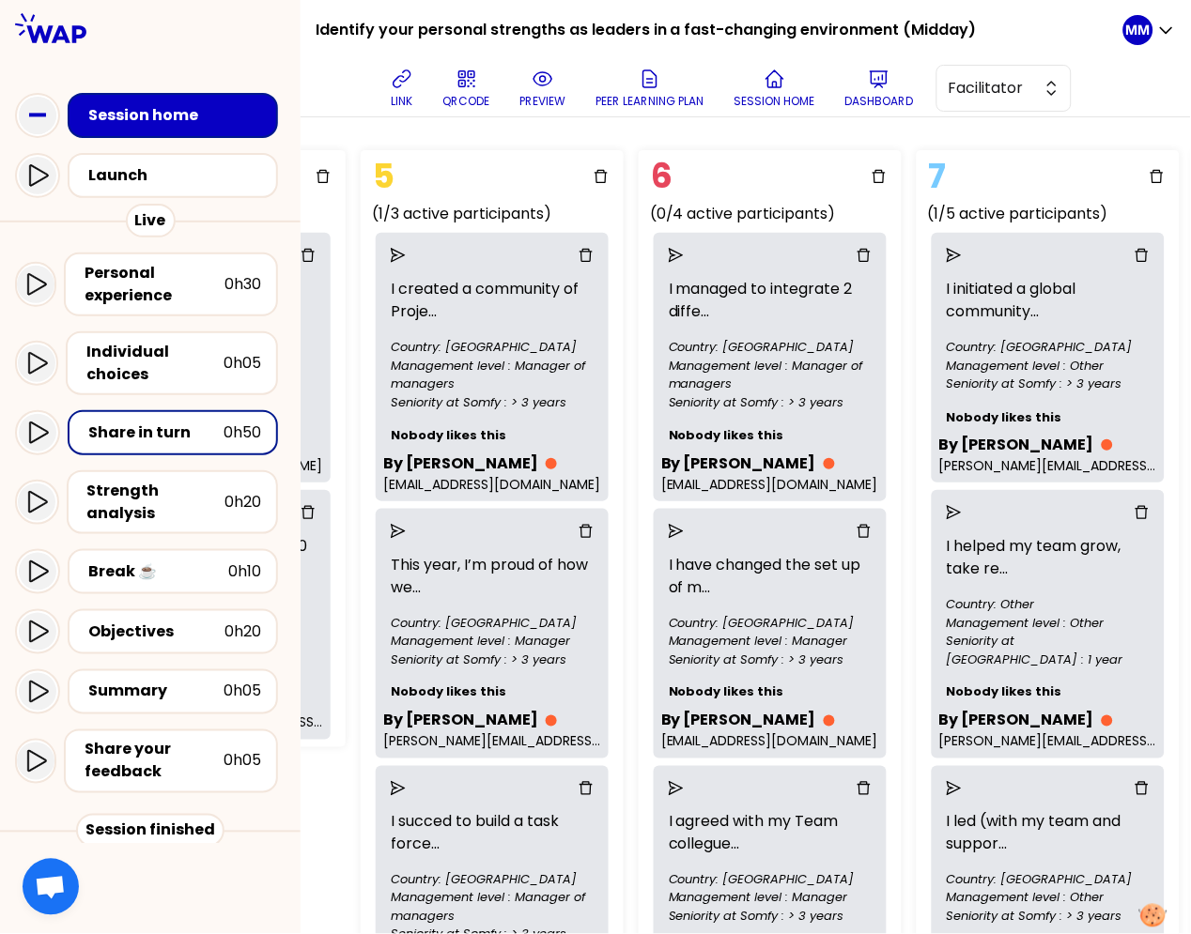
scroll to position [126, 1206]
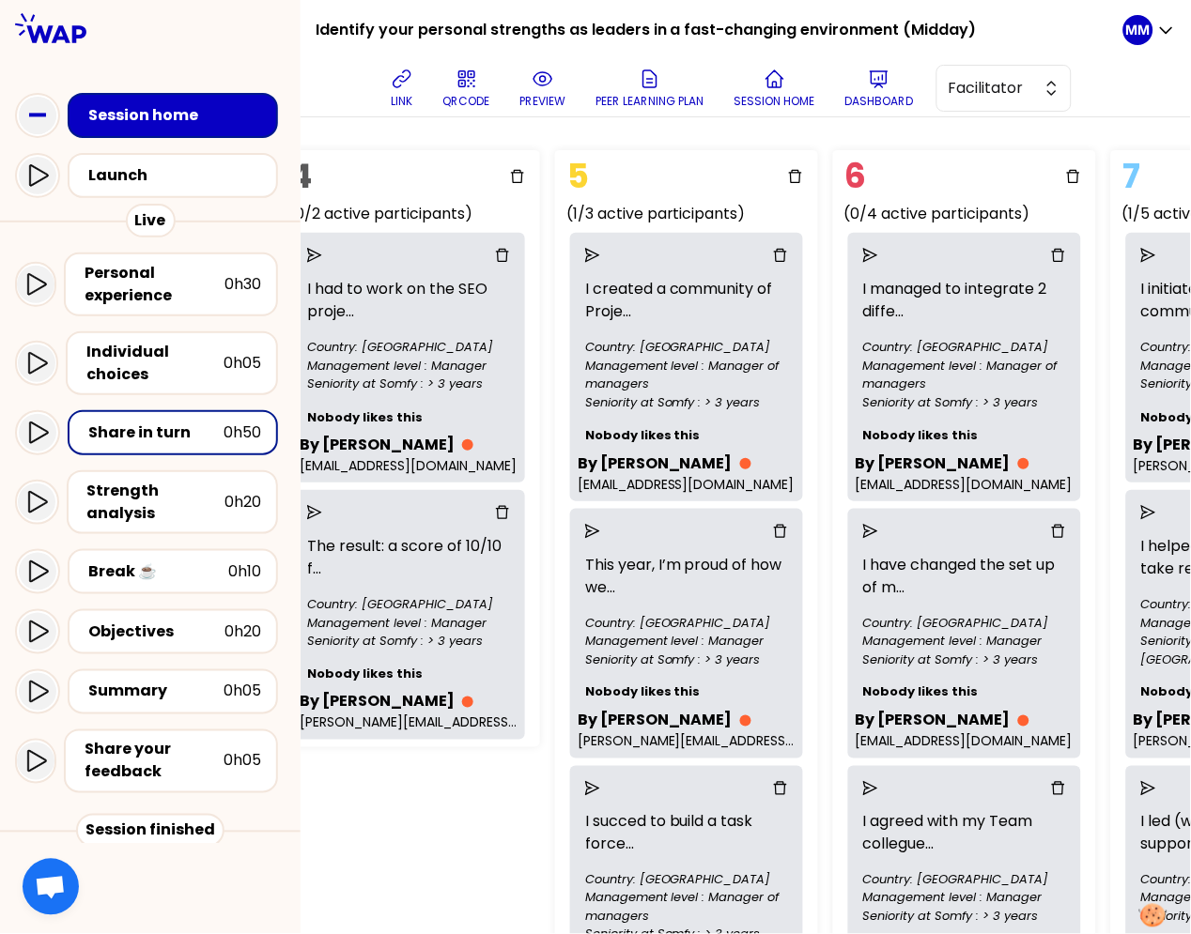
click at [1052, 530] on icon "delete" at bounding box center [1058, 531] width 15 height 15
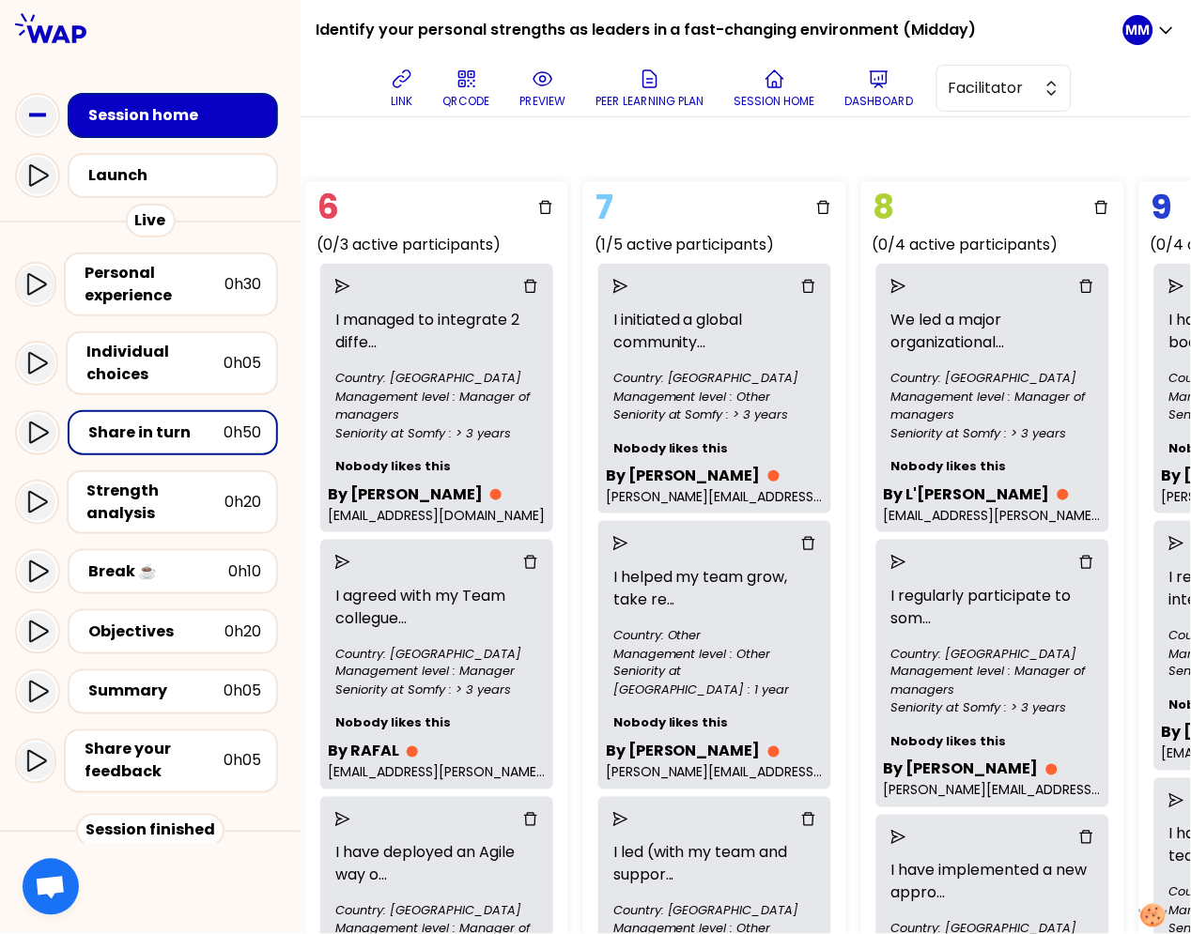
scroll to position [115, 1734]
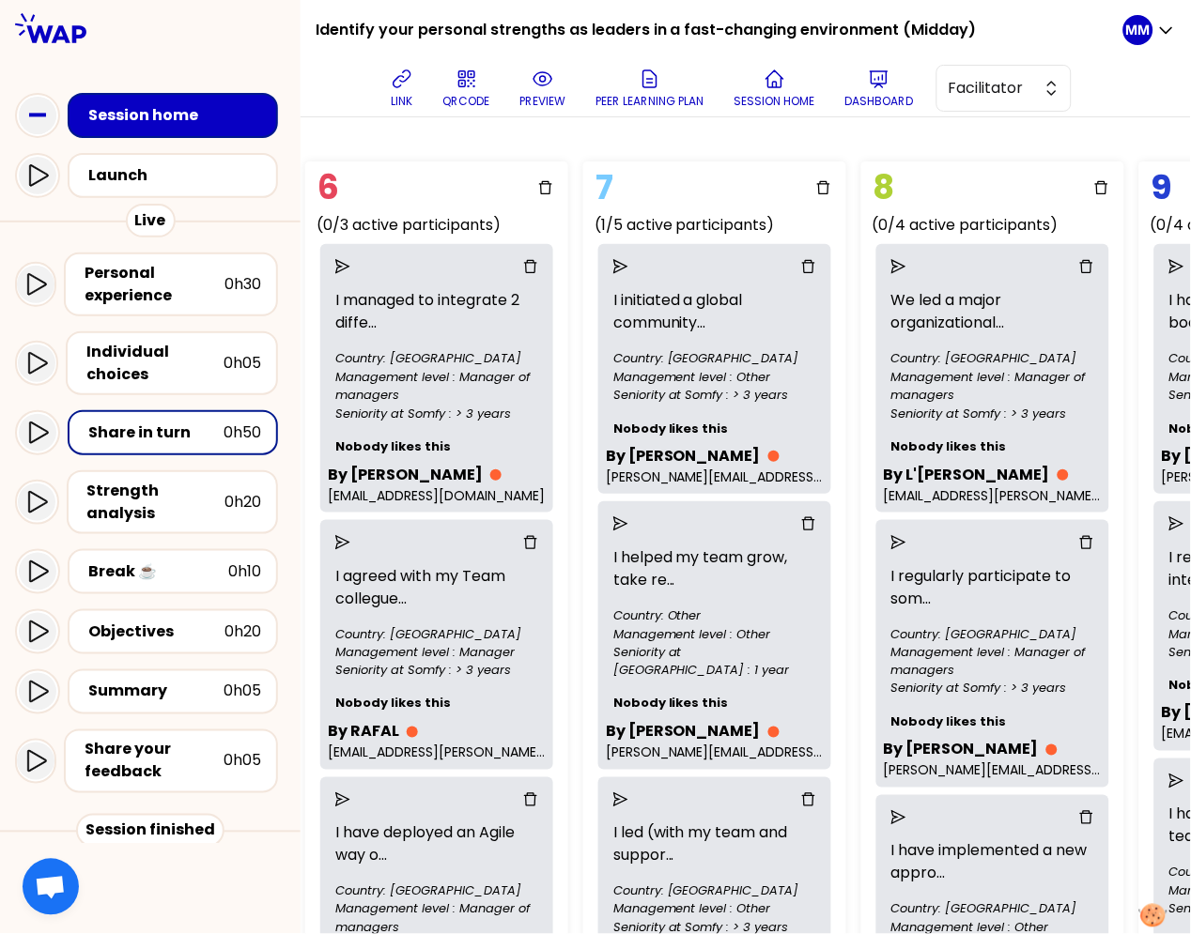
click at [807, 266] on icon "delete" at bounding box center [808, 266] width 15 height 15
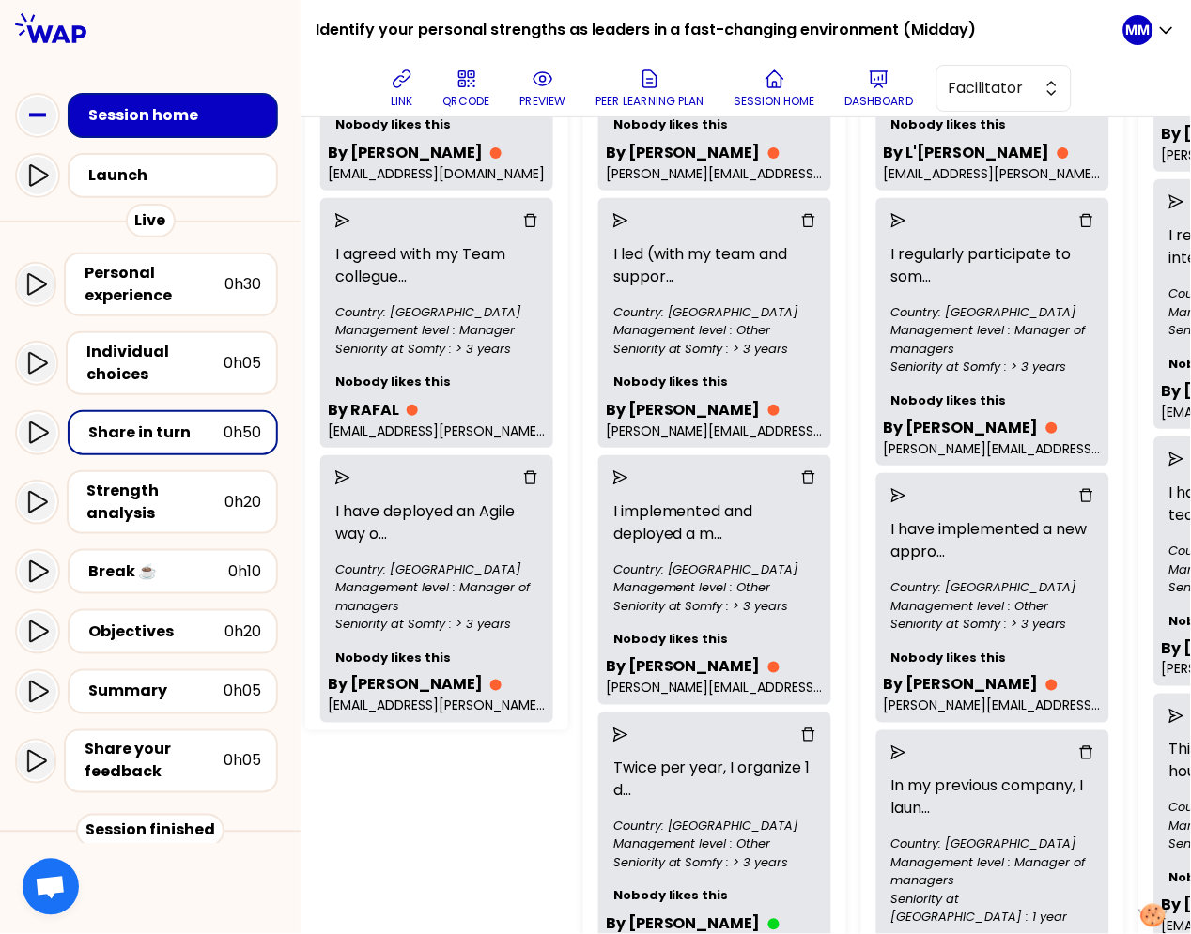
scroll to position [438, 1734]
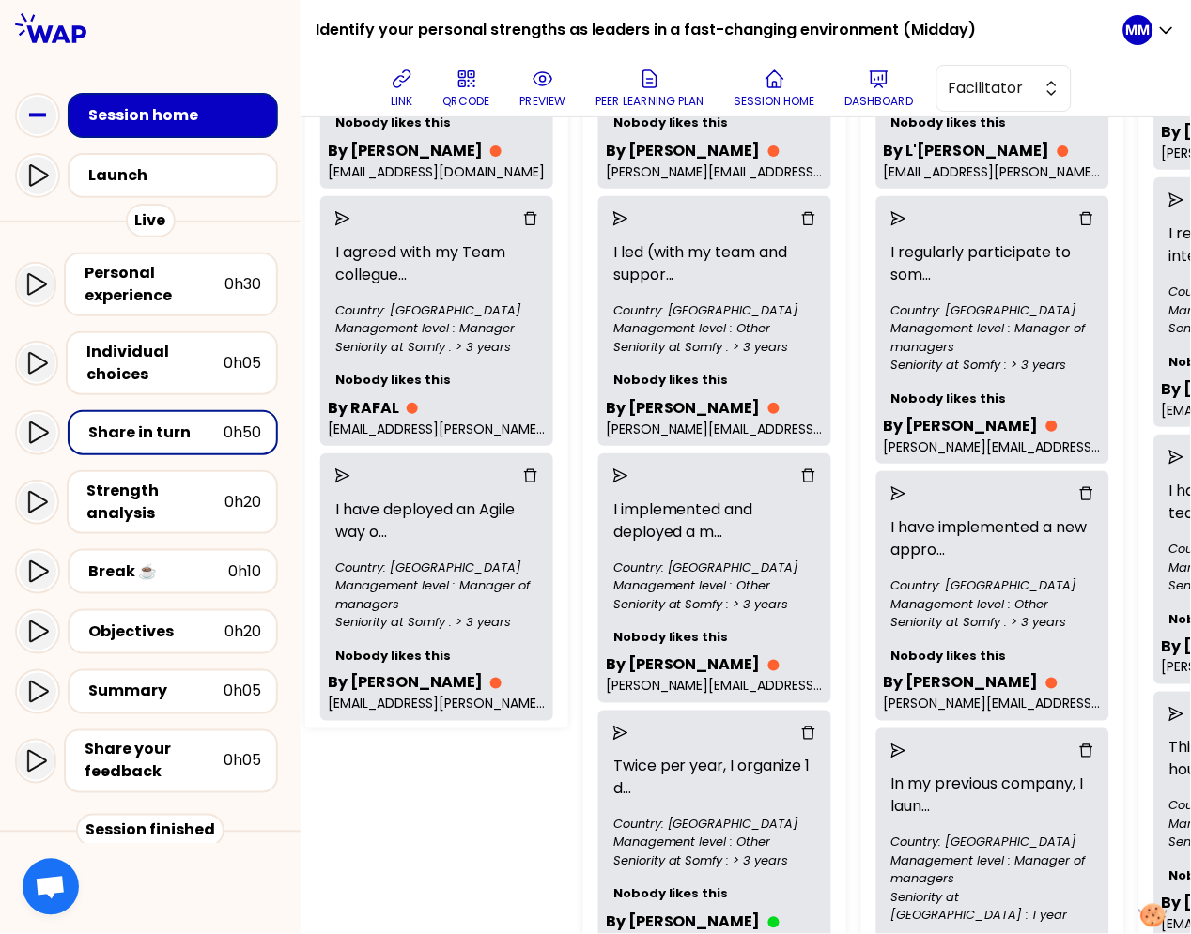
click at [804, 469] on icon "delete" at bounding box center [808, 476] width 15 height 15
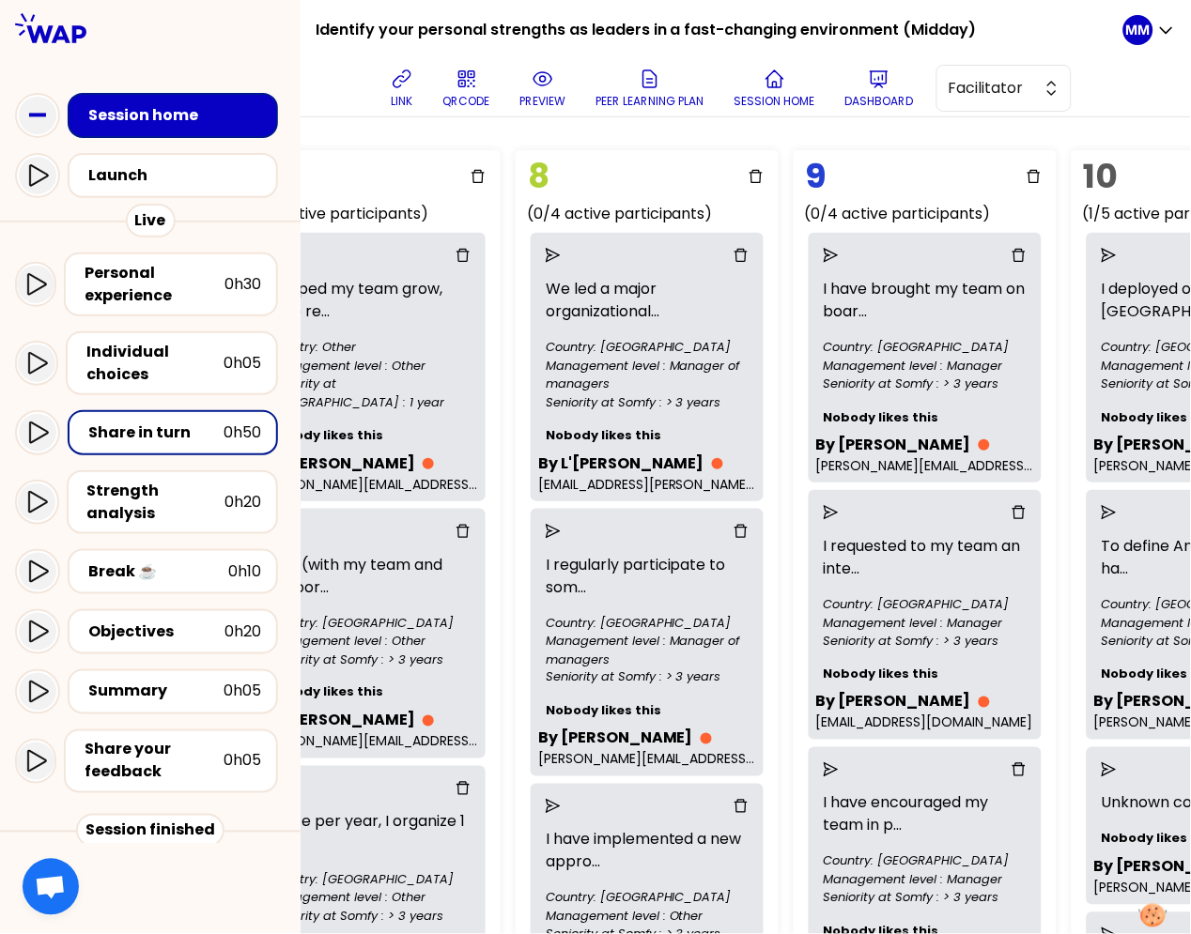
scroll to position [126, 2082]
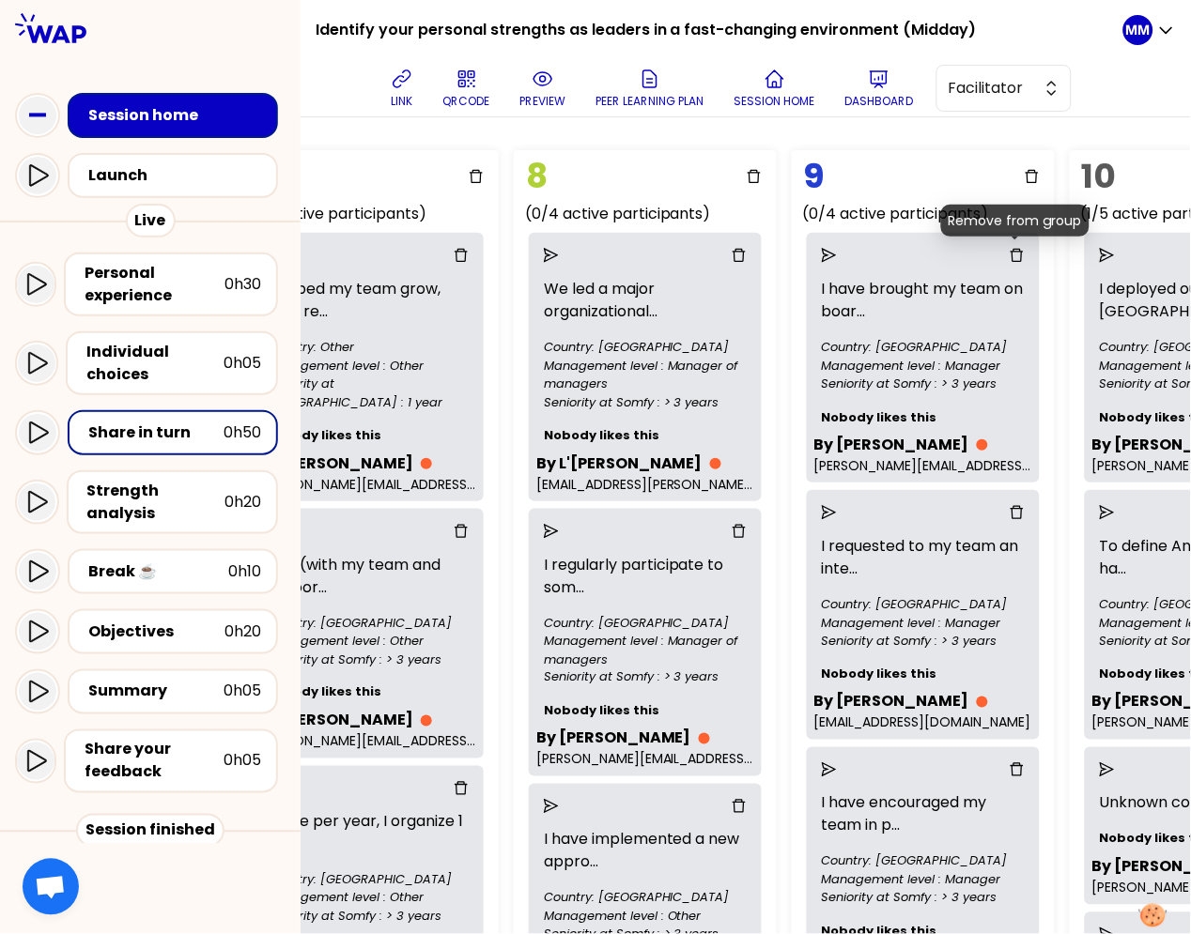
click at [1012, 253] on icon "delete" at bounding box center [1016, 255] width 15 height 15
click at [1013, 254] on icon "delete" at bounding box center [1016, 255] width 15 height 15
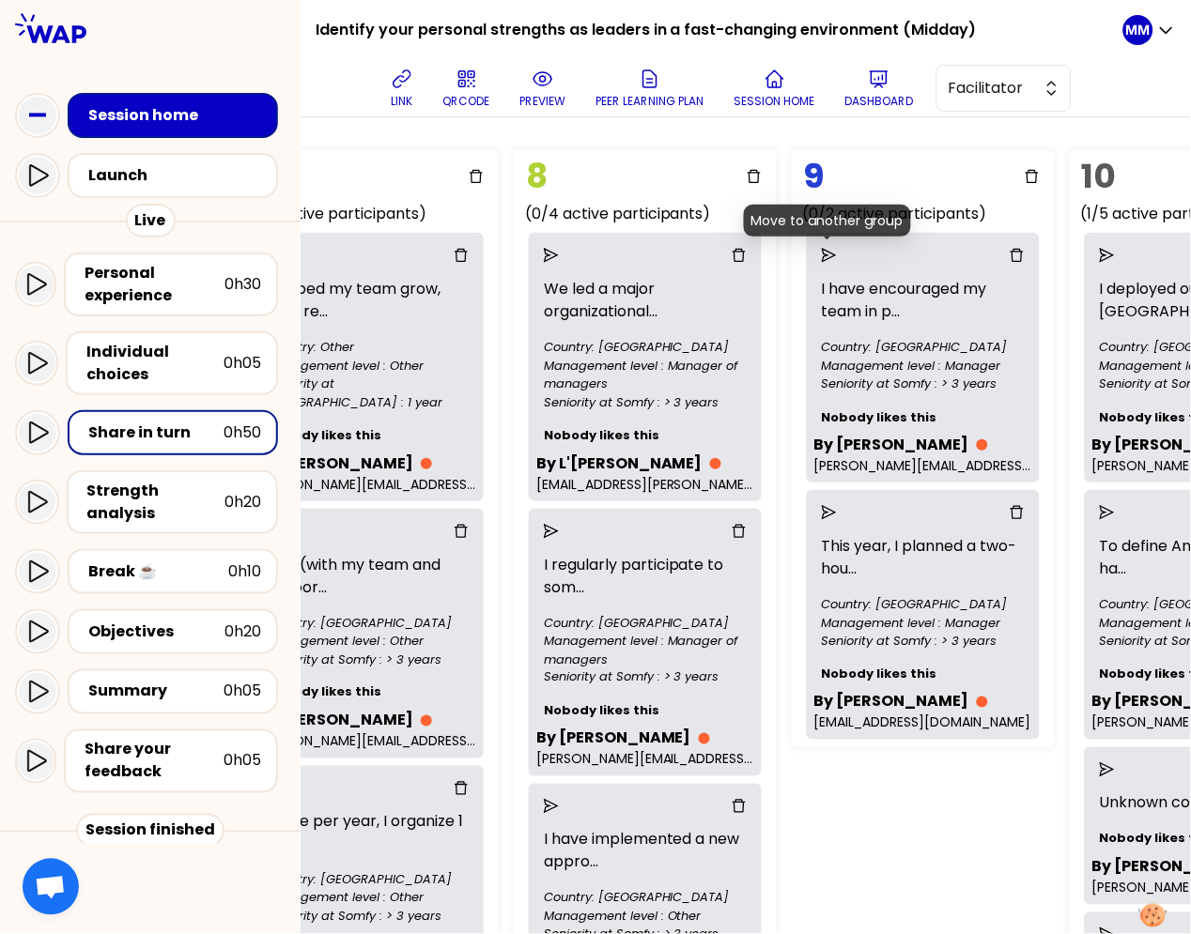
click at [823, 251] on icon "send" at bounding box center [829, 255] width 15 height 15
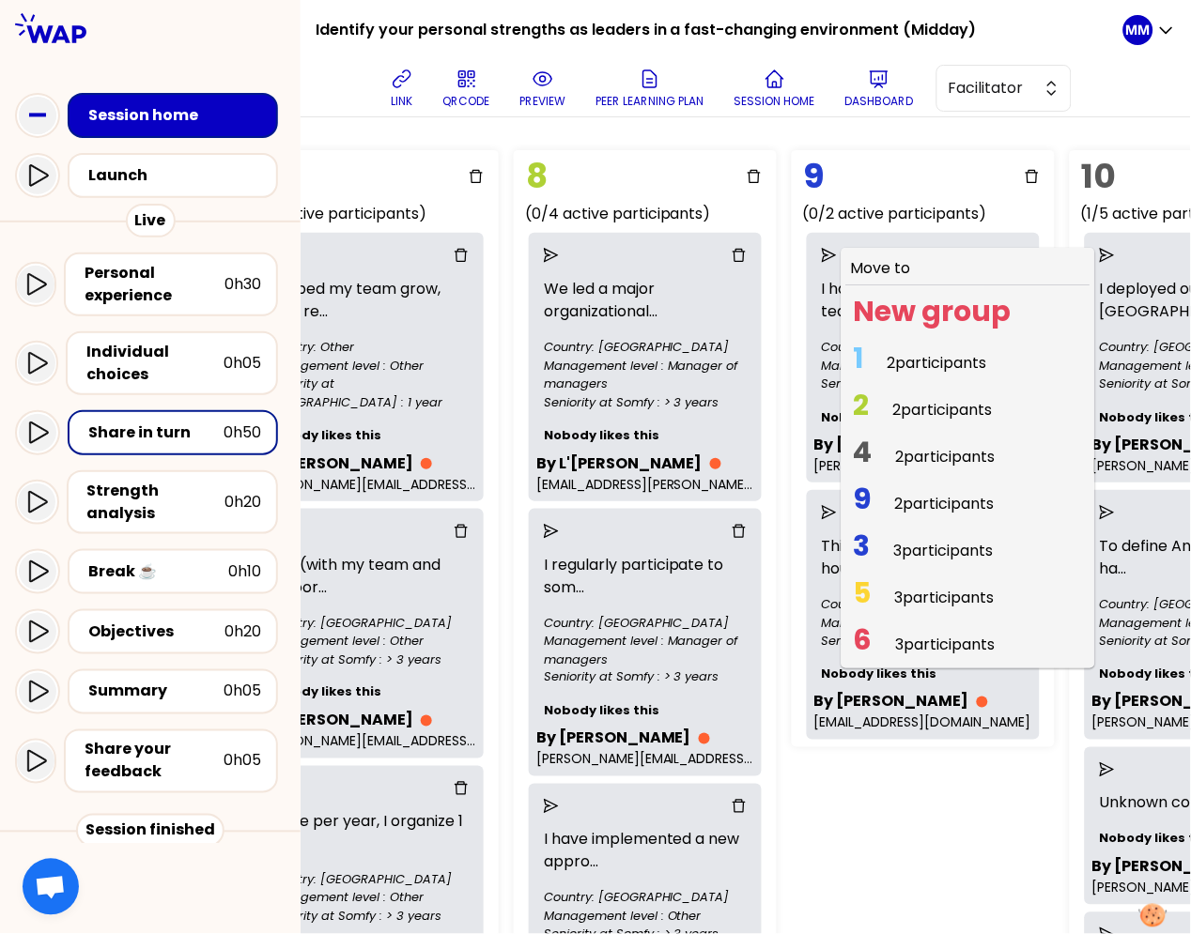
click at [907, 357] on span "2 participants" at bounding box center [937, 363] width 100 height 22
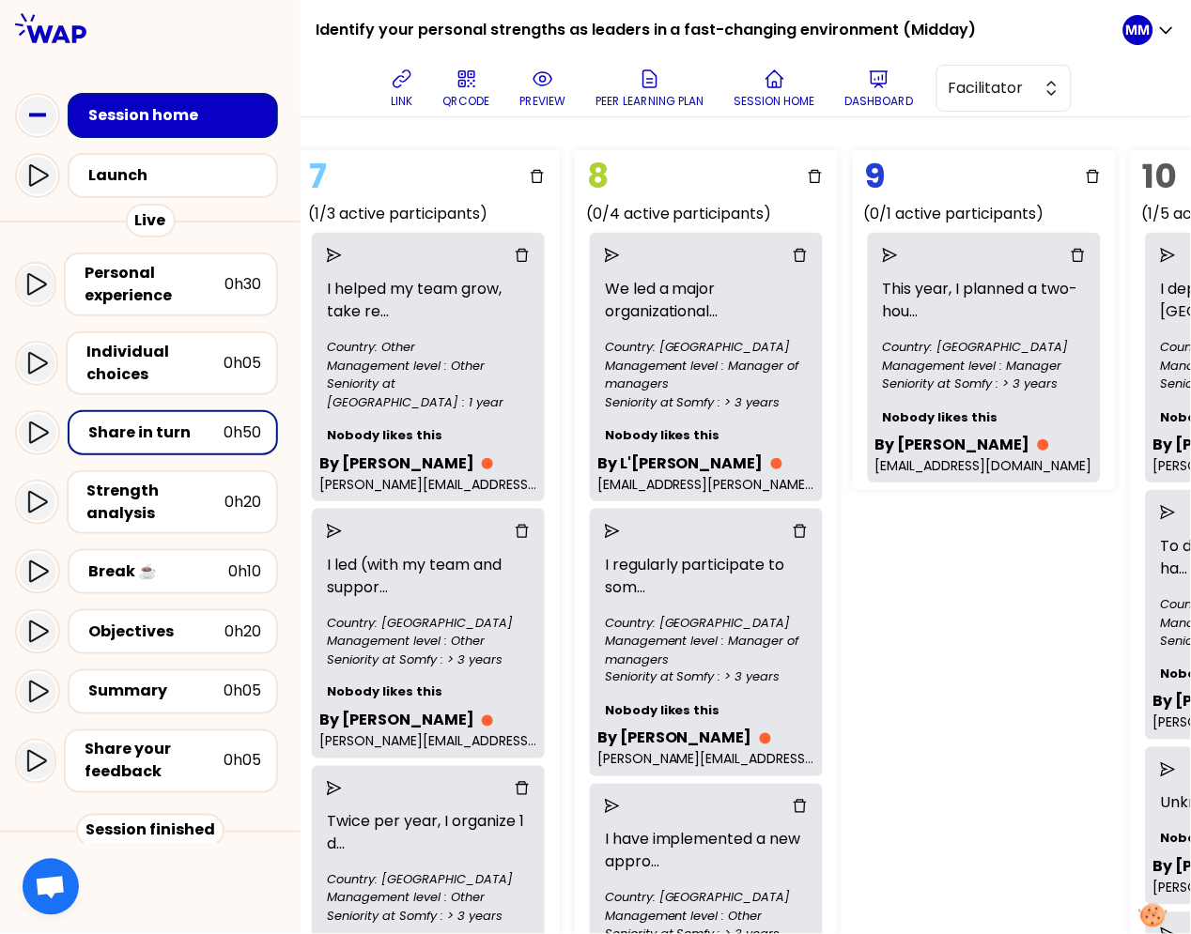
scroll to position [126, 2034]
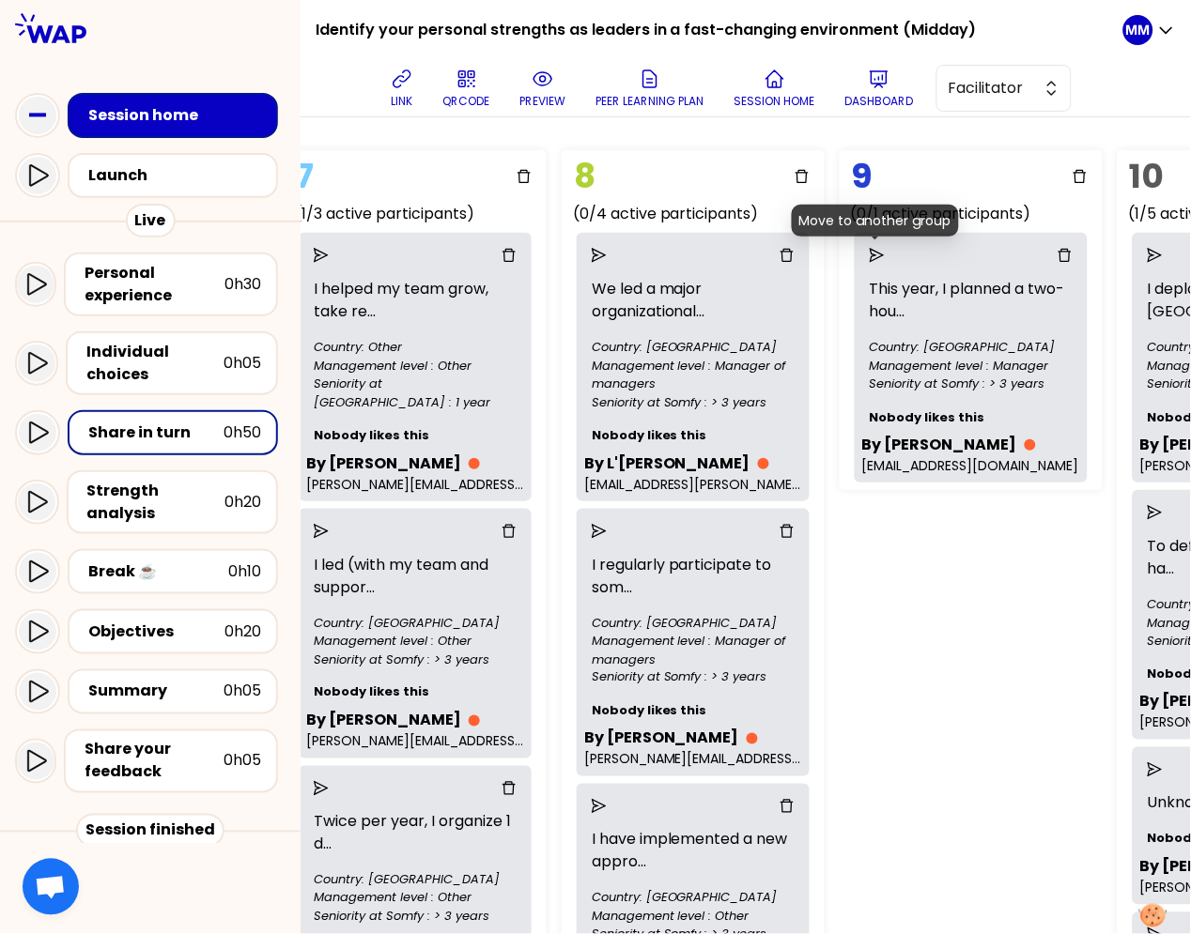
click at [874, 252] on icon "send" at bounding box center [876, 255] width 15 height 15
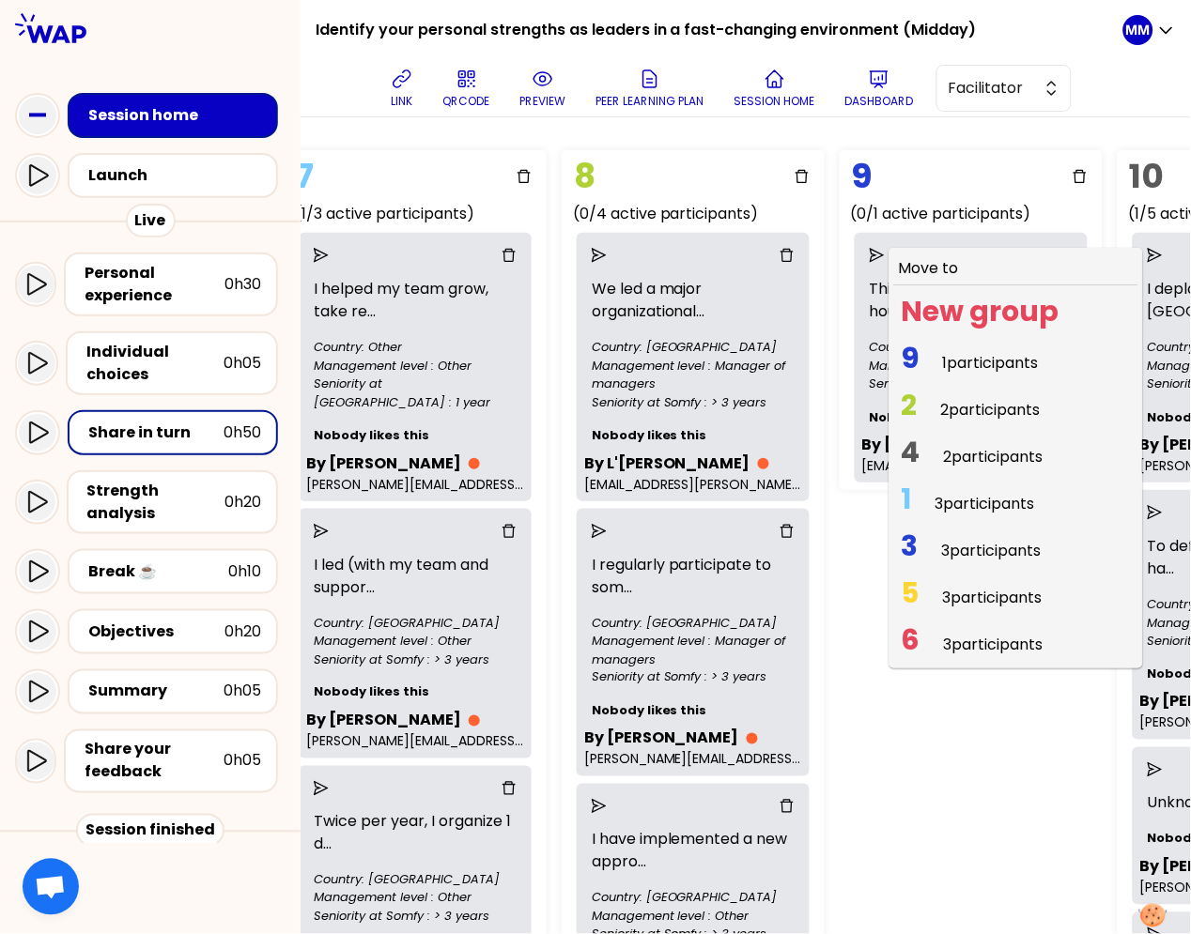
click at [955, 409] on span "2 participants" at bounding box center [991, 410] width 100 height 22
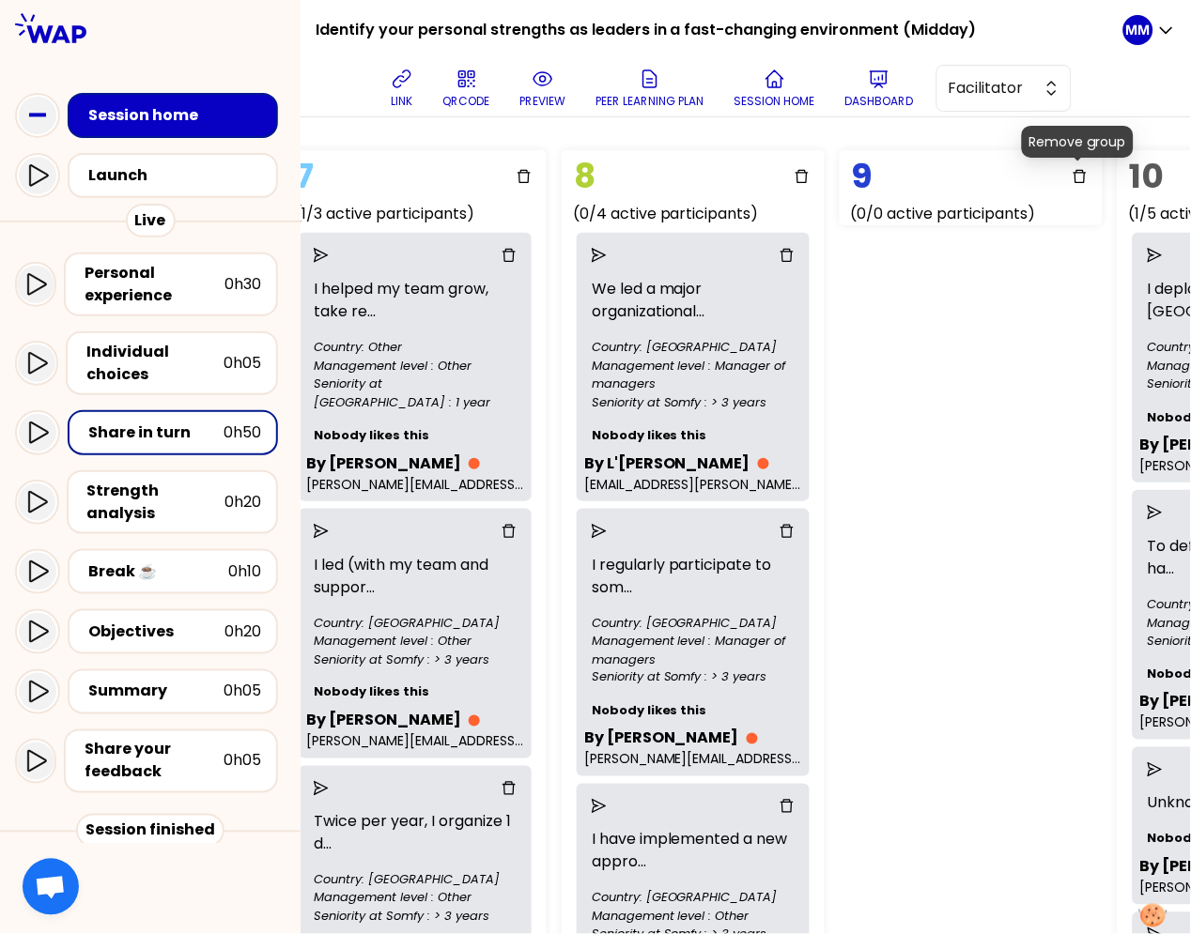
click at [1074, 176] on icon "delete" at bounding box center [1079, 176] width 15 height 15
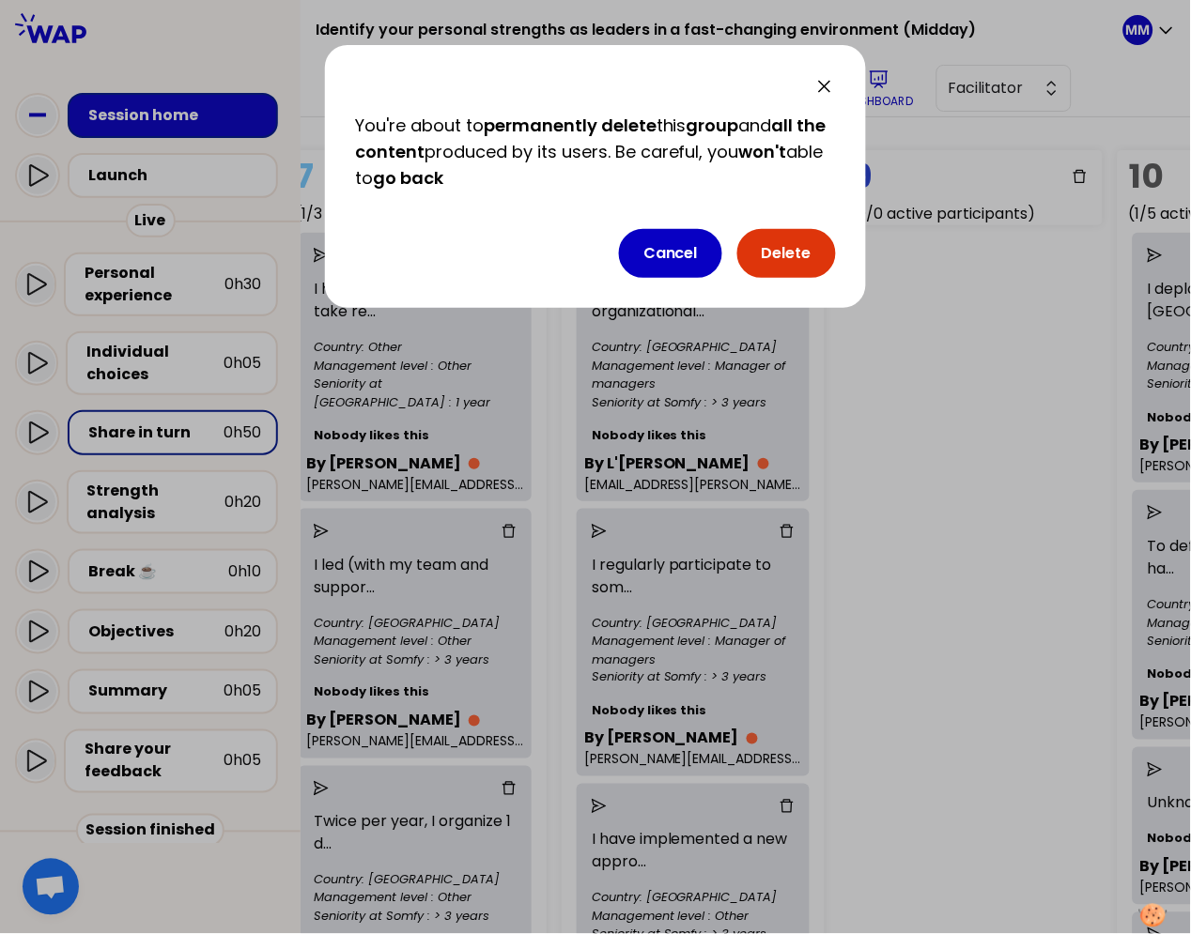
click at [788, 251] on button "Delete" at bounding box center [786, 253] width 99 height 49
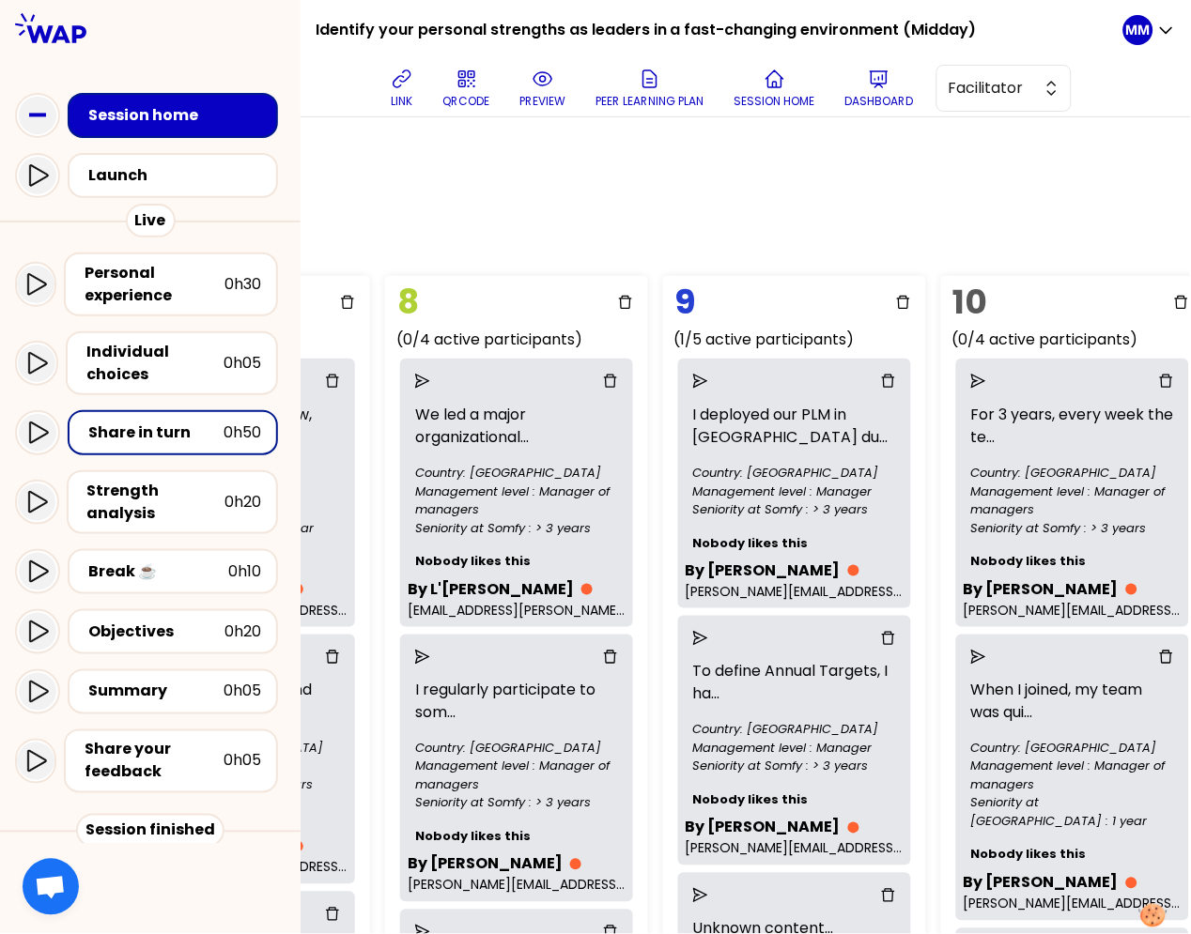
scroll to position [0, 2220]
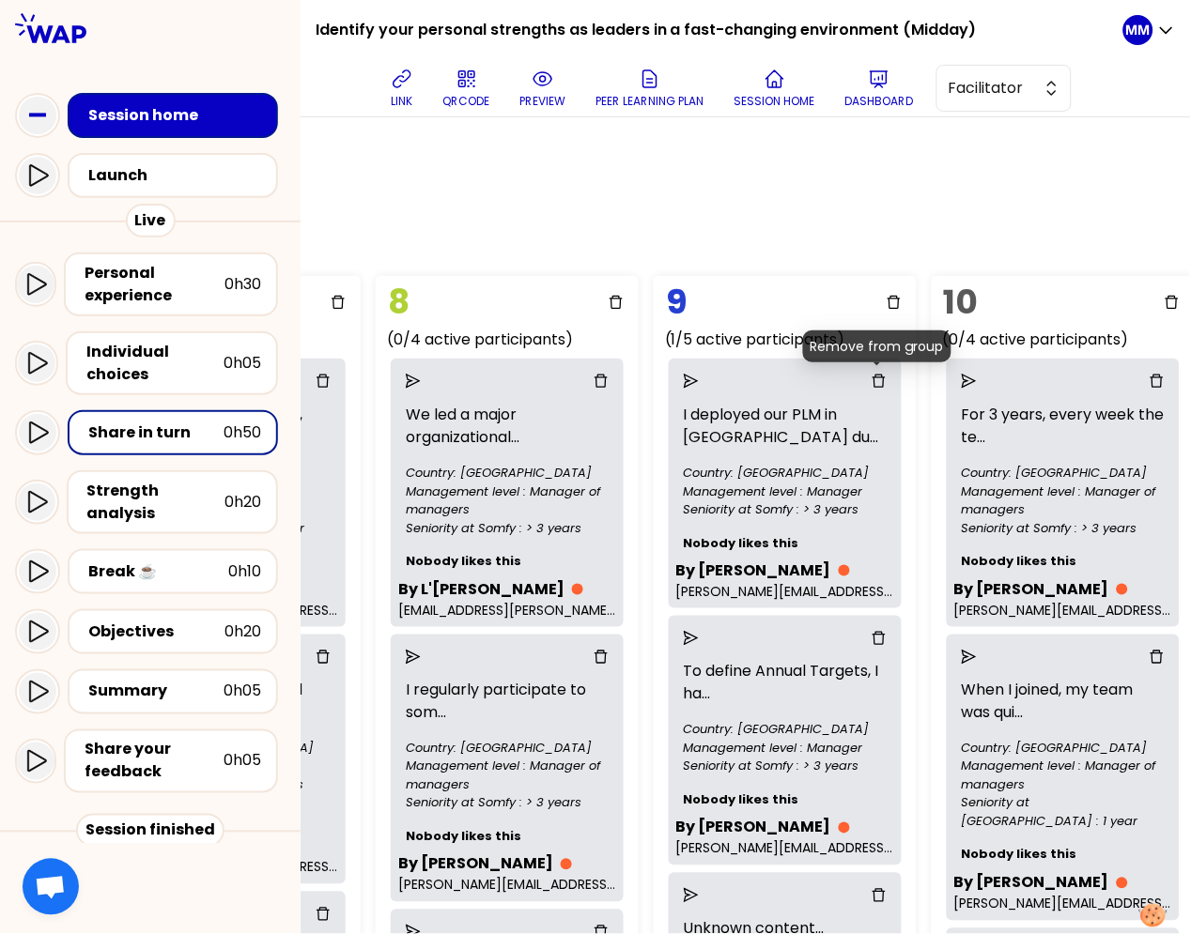
click at [877, 381] on icon "delete" at bounding box center [878, 381] width 15 height 15
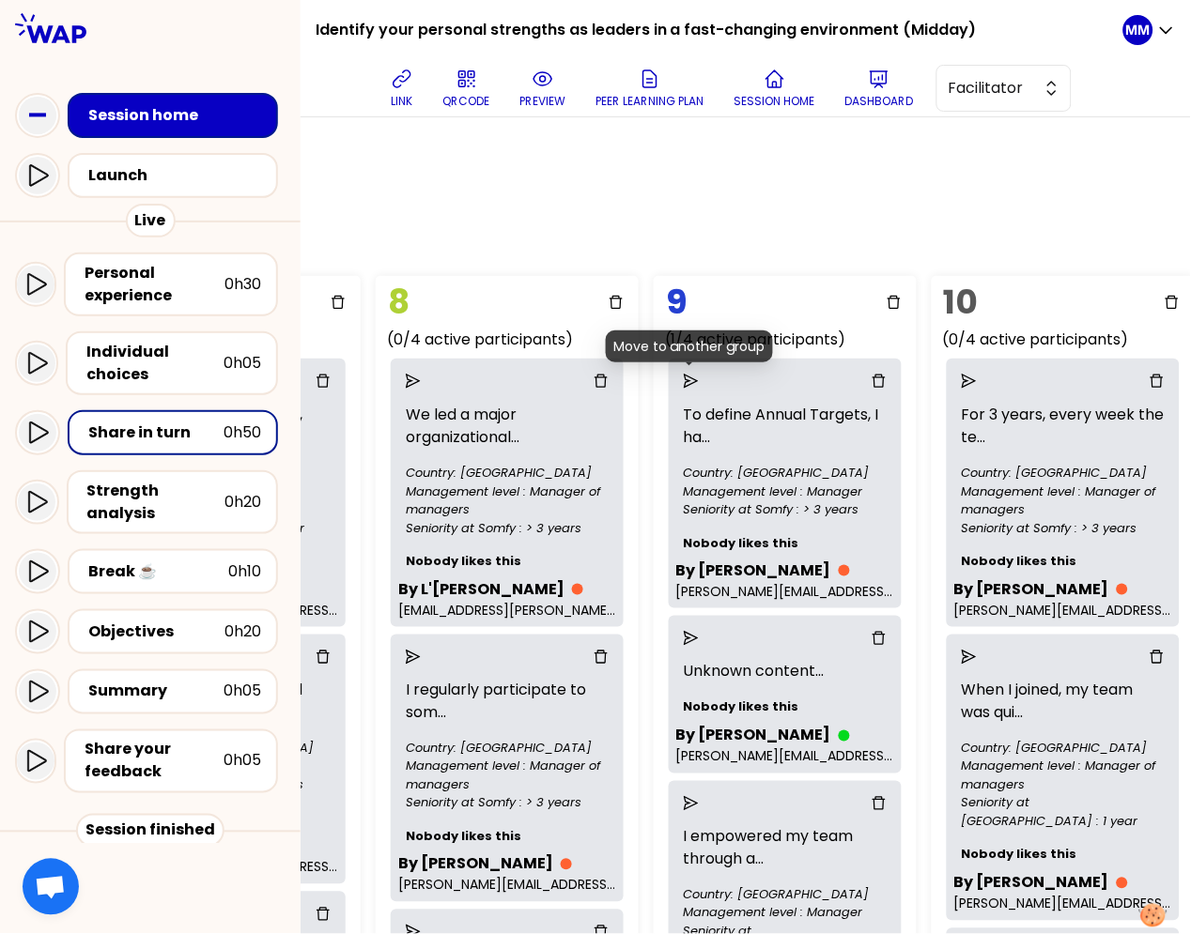
click at [687, 374] on icon "send" at bounding box center [691, 381] width 15 height 15
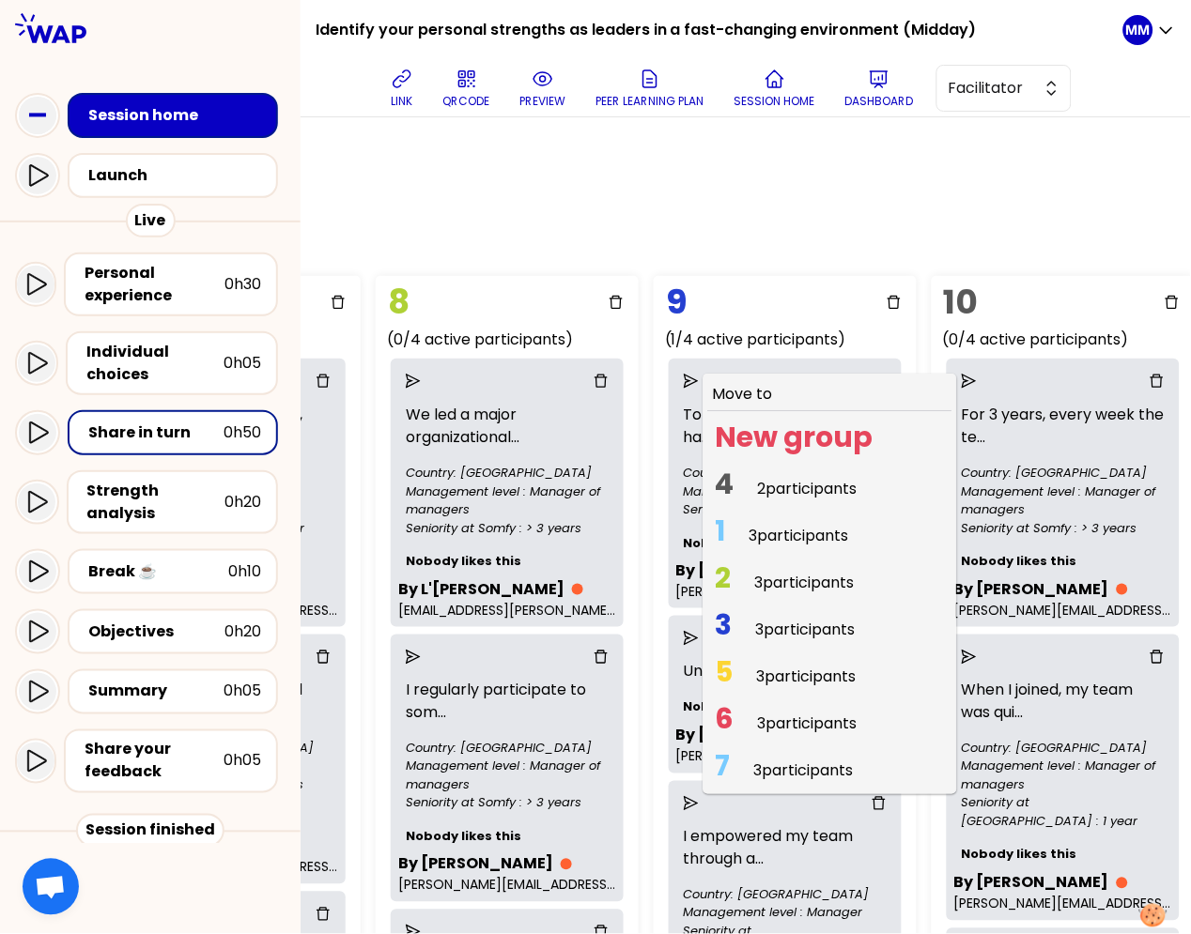
click at [756, 482] on span "4 2 participants" at bounding box center [786, 488] width 157 height 37
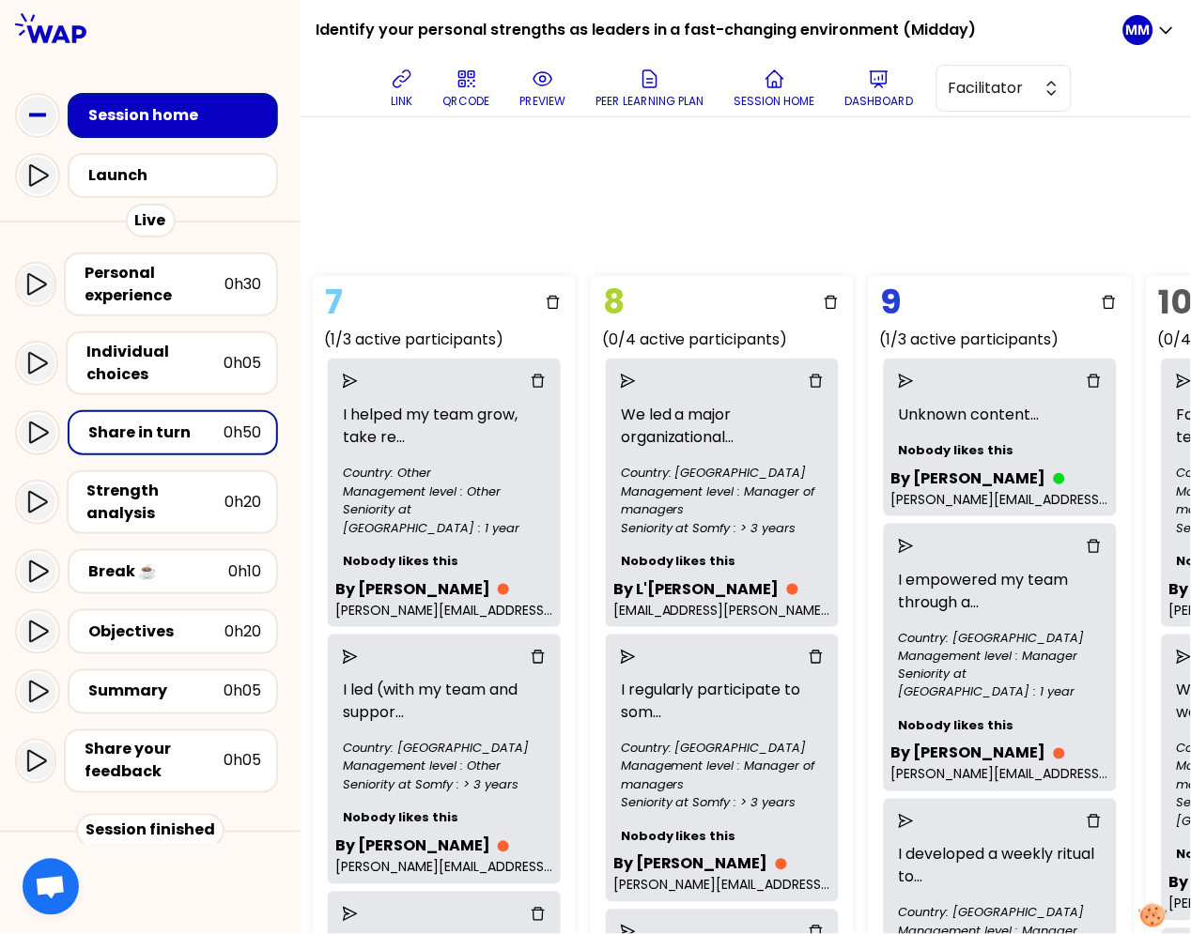
scroll to position [0, 2012]
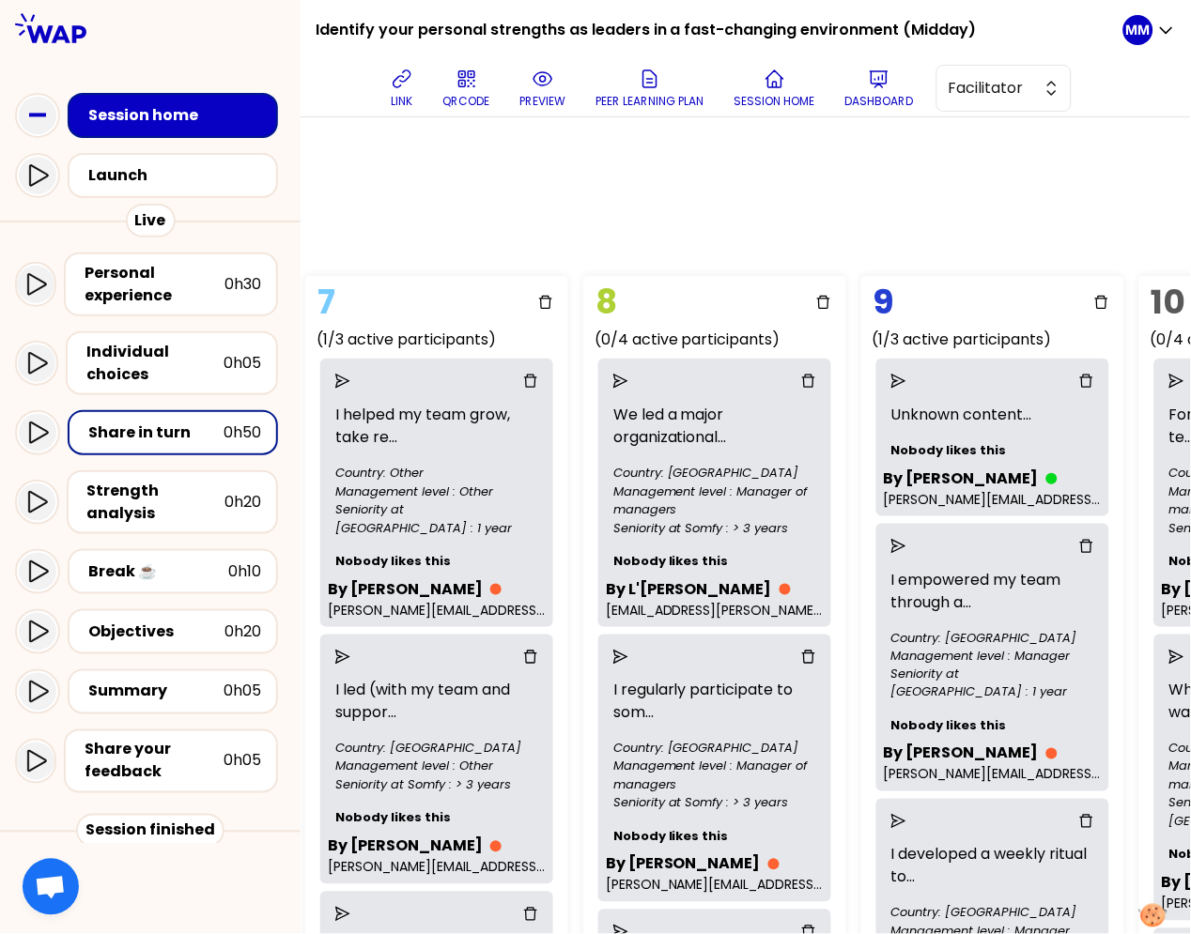
click at [892, 382] on icon "send" at bounding box center [898, 381] width 15 height 15
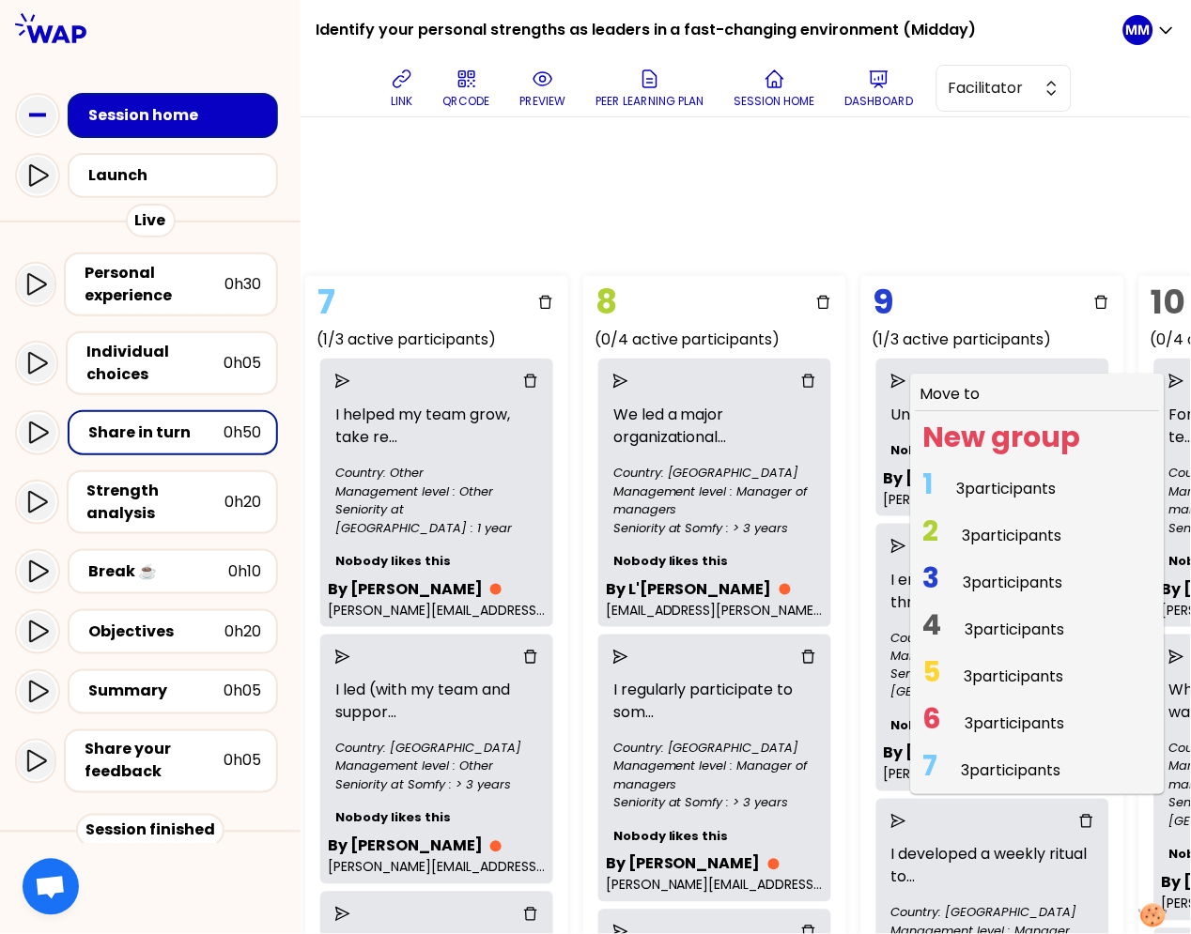
click at [985, 671] on span "3 participants" at bounding box center [1014, 677] width 100 height 22
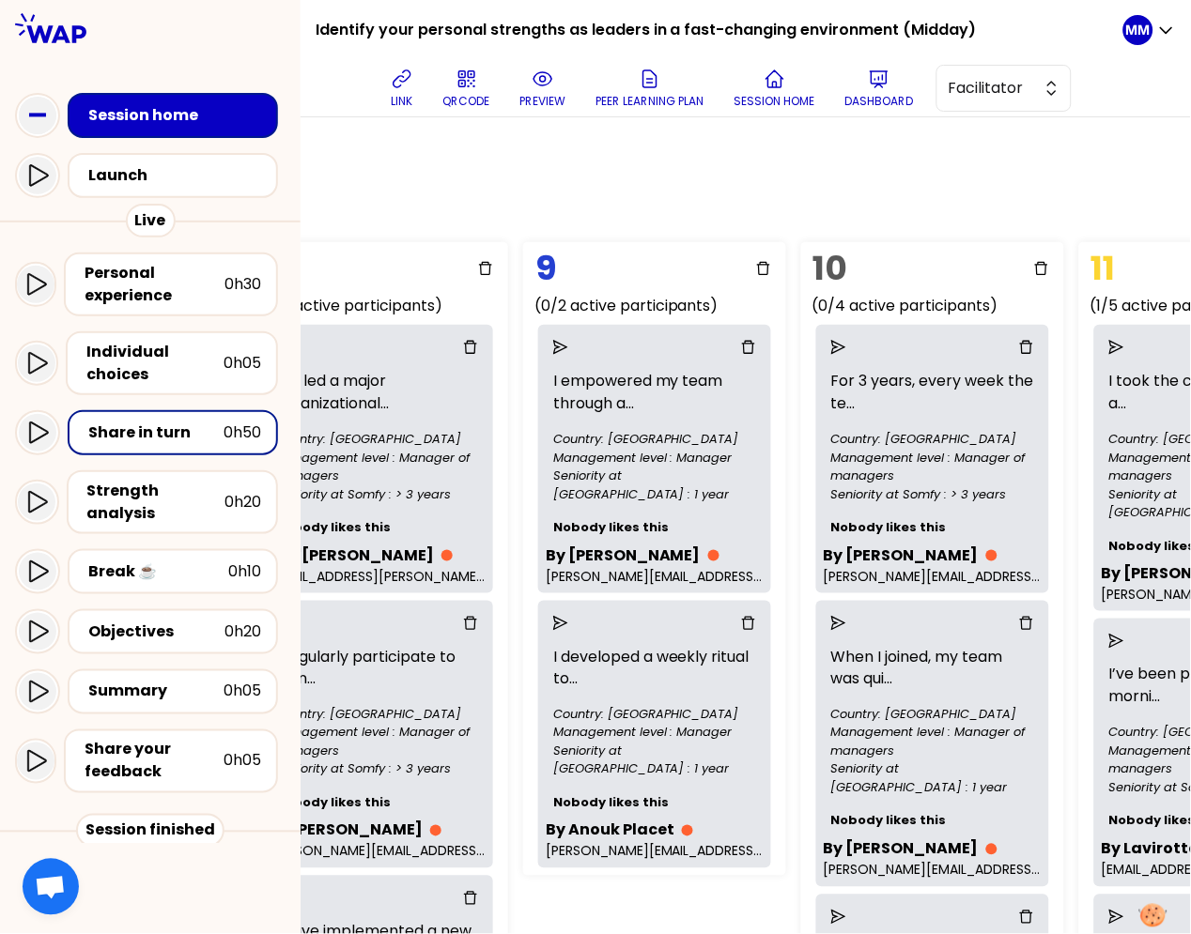
scroll to position [34, 2343]
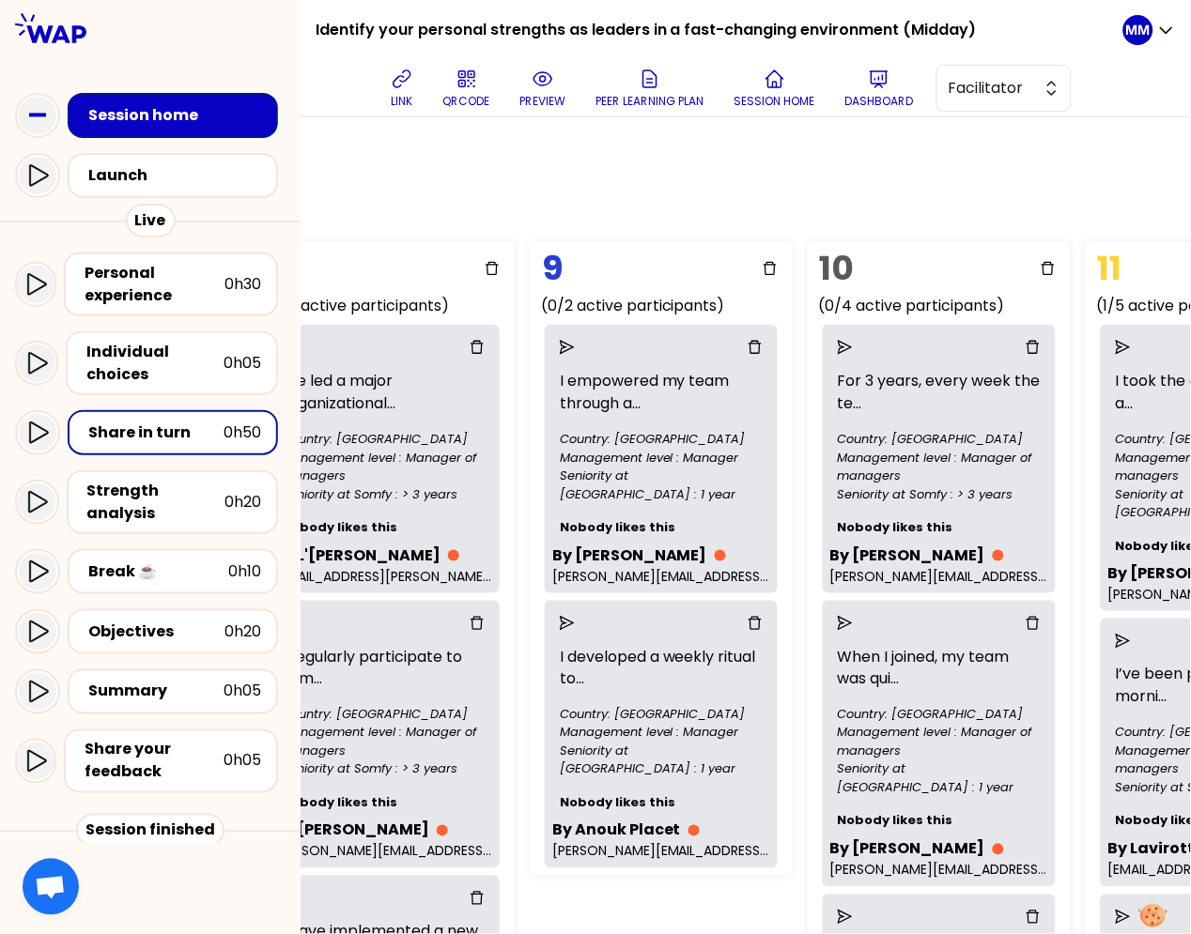
click at [752, 344] on icon "delete" at bounding box center [754, 347] width 15 height 15
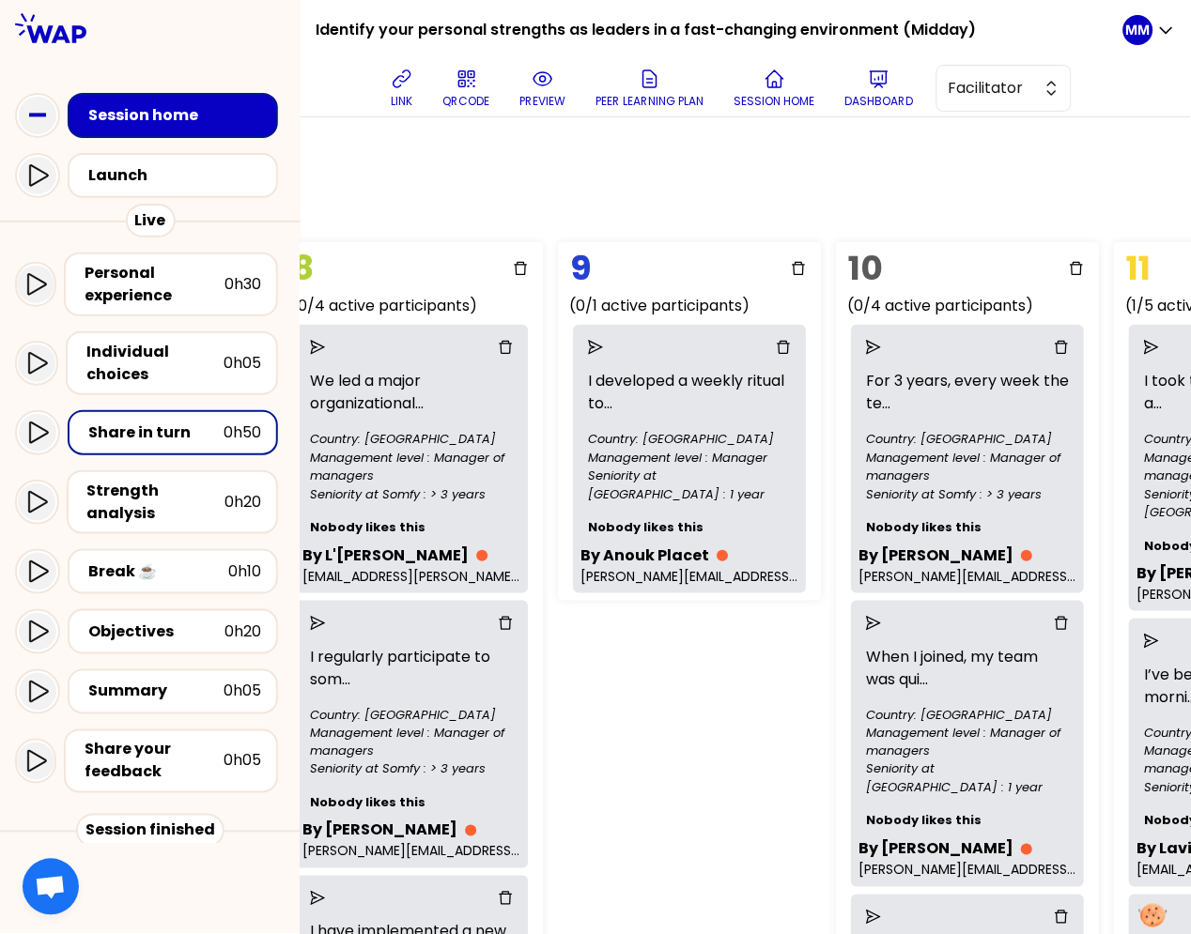
scroll to position [34, 2320]
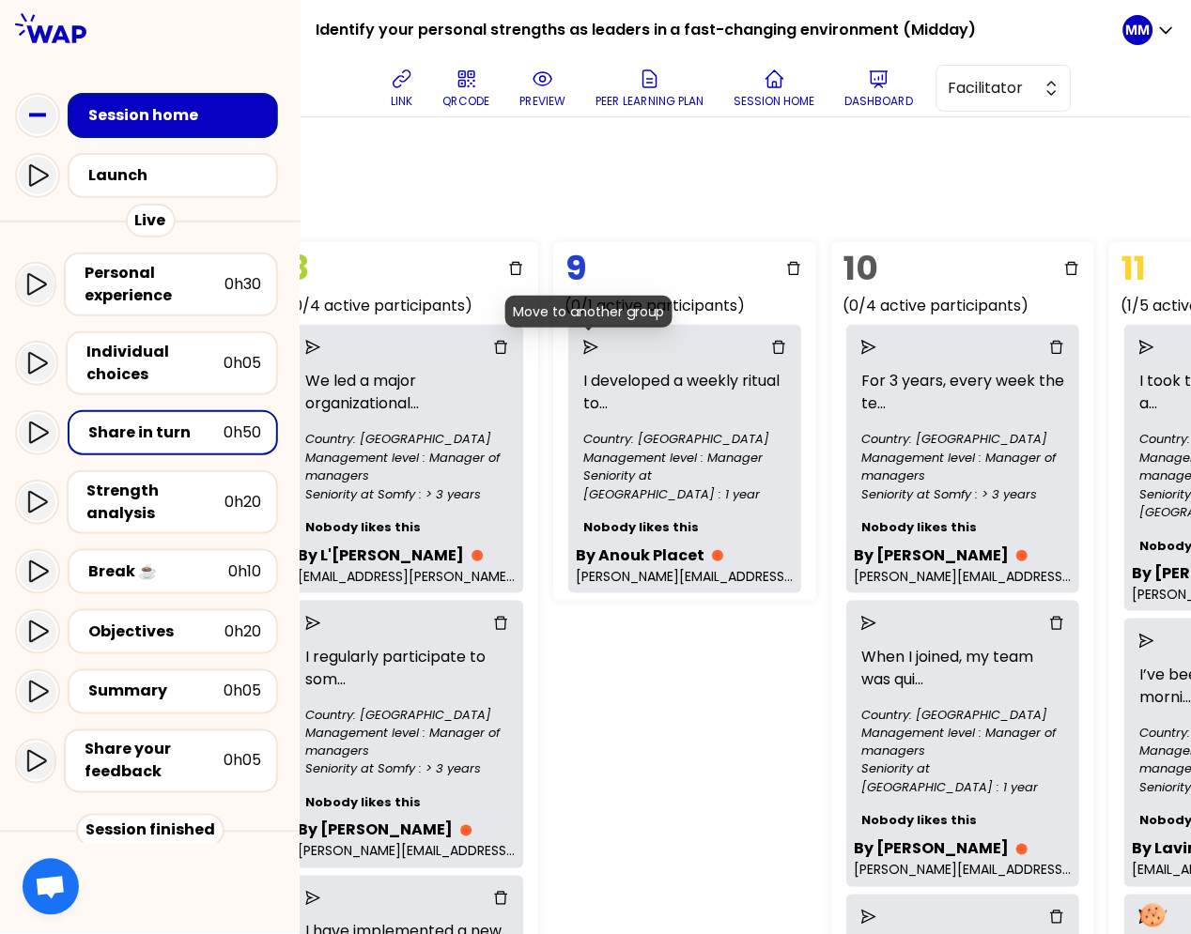
click at [584, 346] on icon "send" at bounding box center [590, 347] width 15 height 15
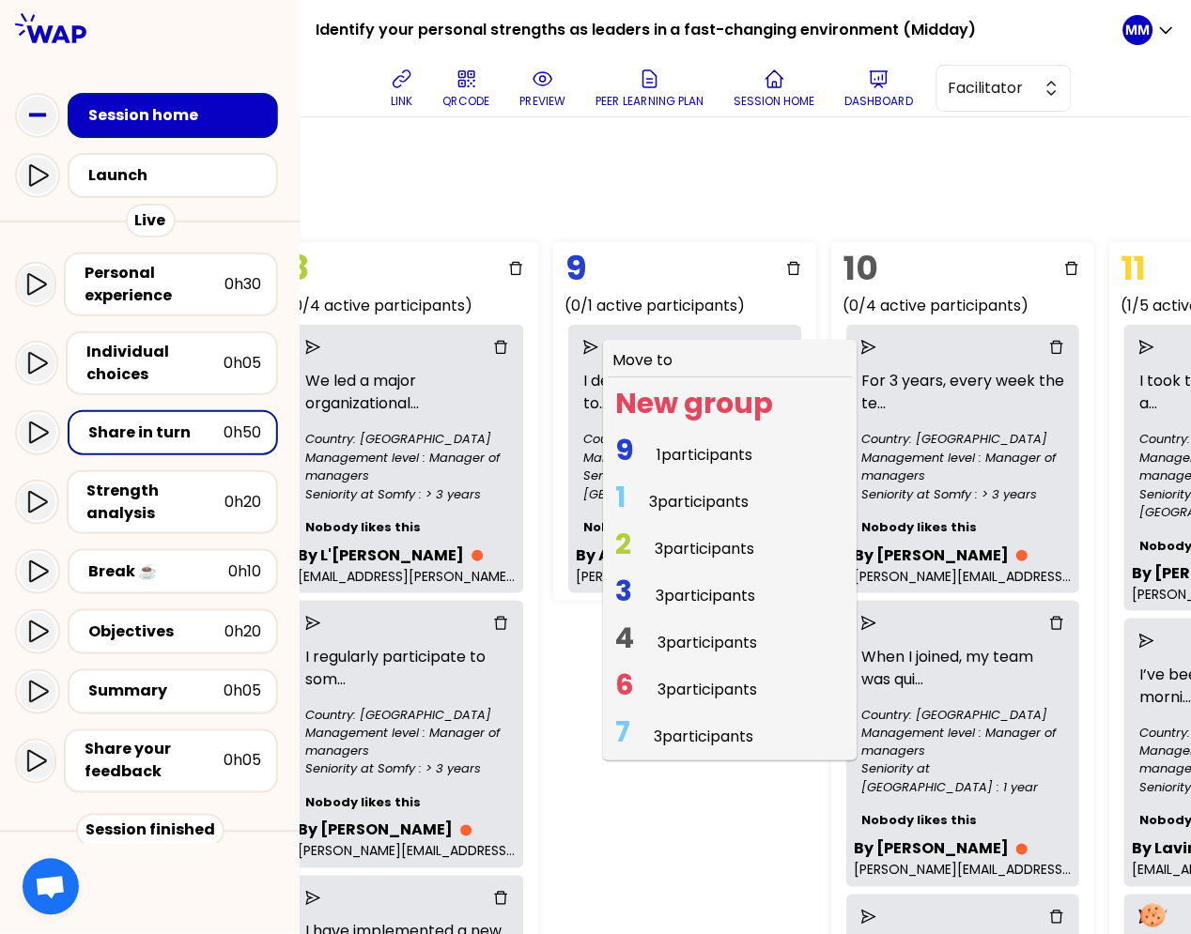
click at [692, 691] on span "3 participants" at bounding box center [707, 690] width 100 height 22
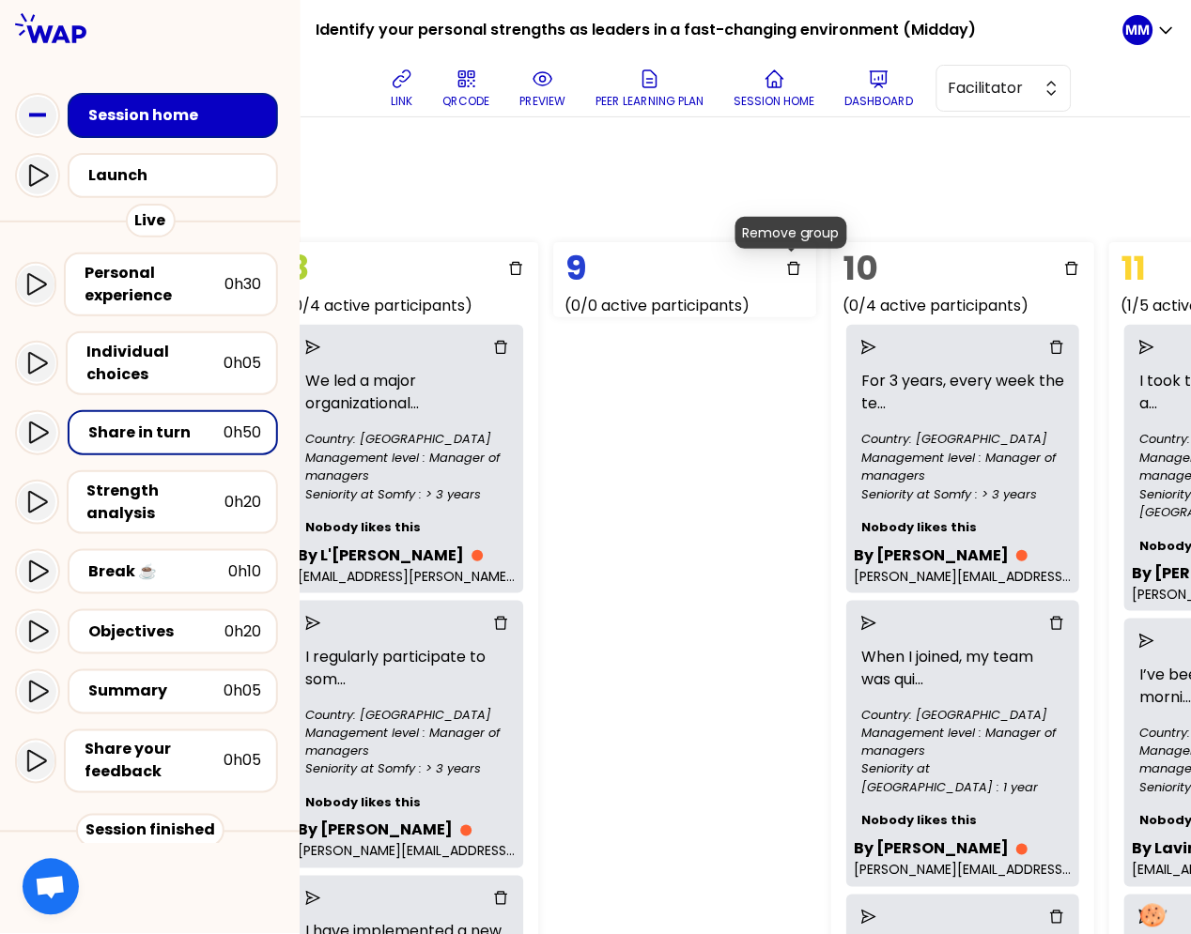
click at [791, 265] on icon "delete" at bounding box center [793, 268] width 15 height 15
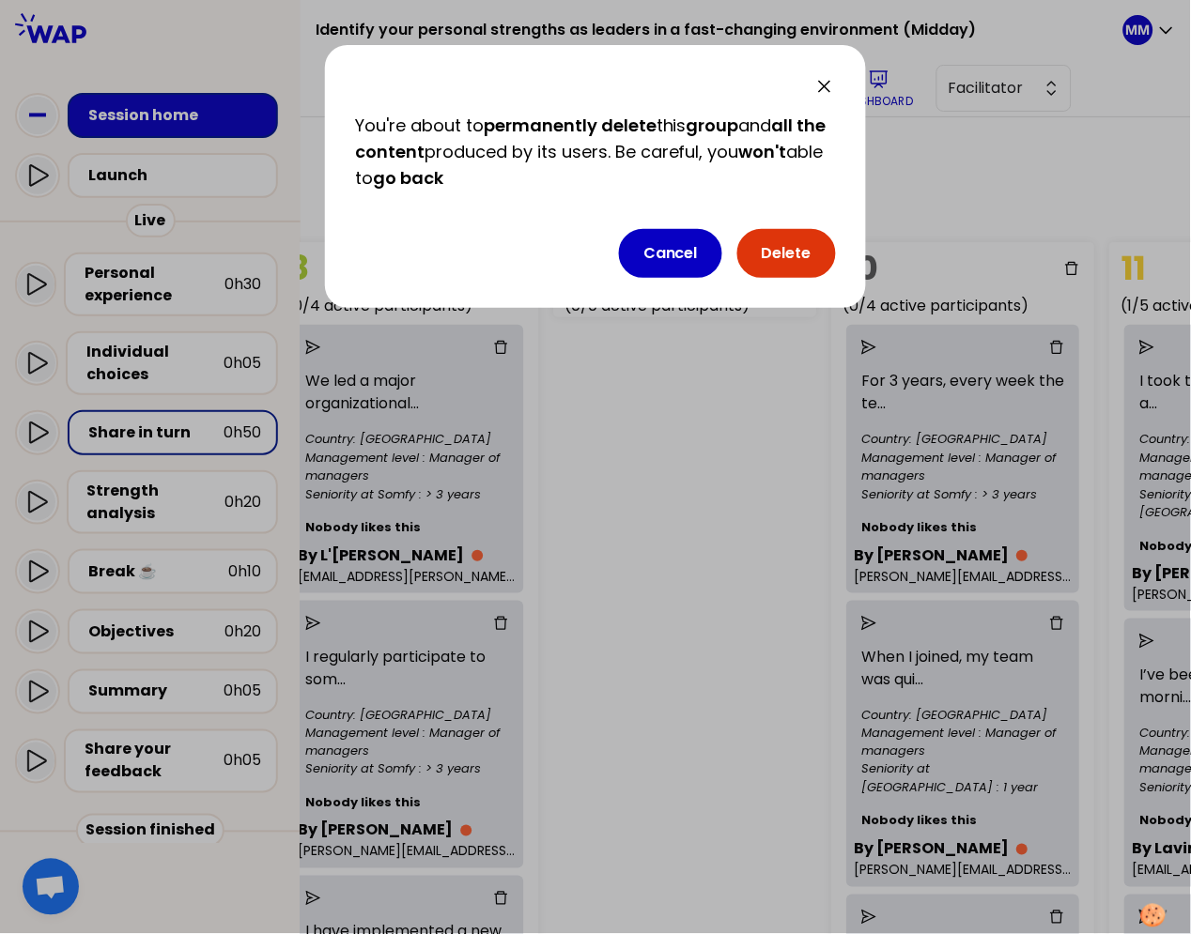
click at [784, 244] on button "Delete" at bounding box center [786, 253] width 99 height 49
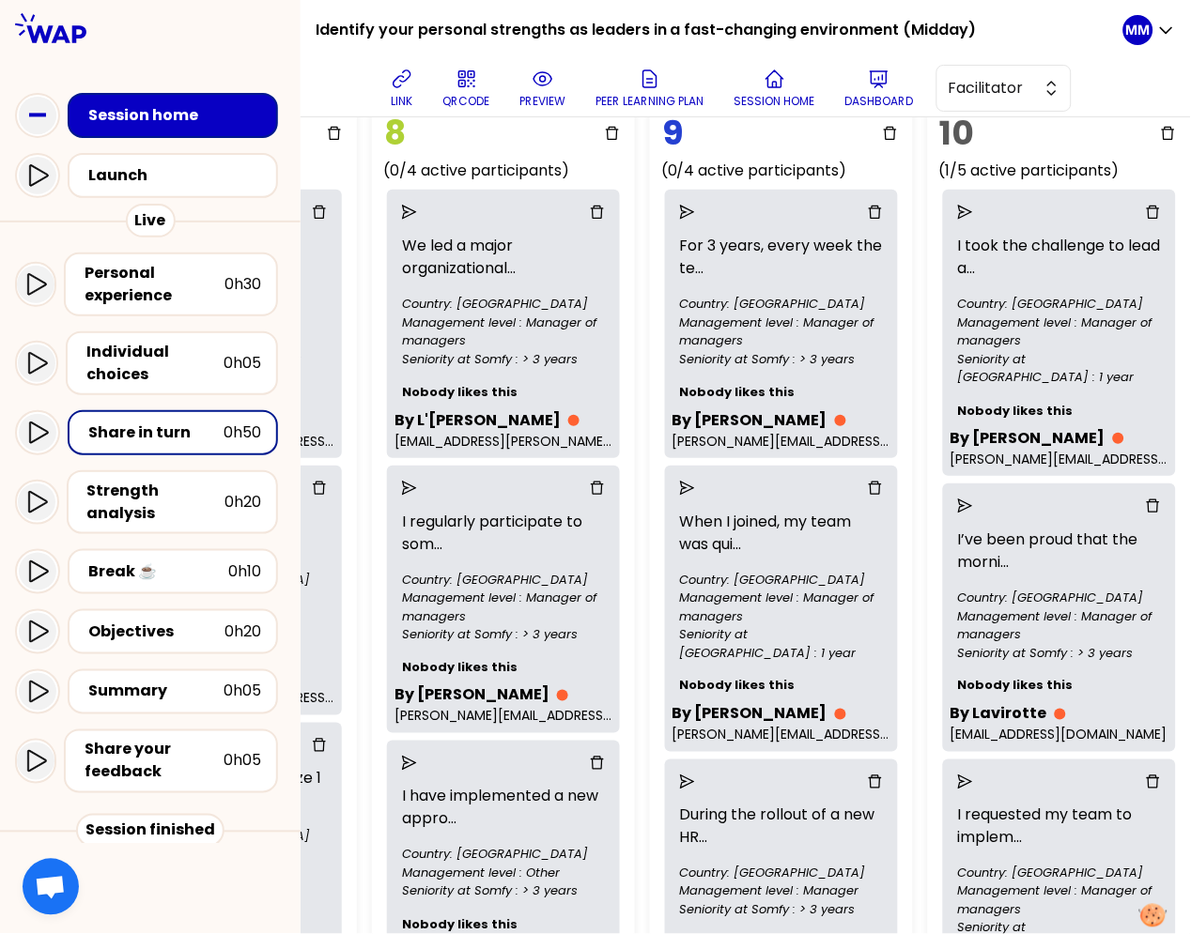
scroll to position [166, 2235]
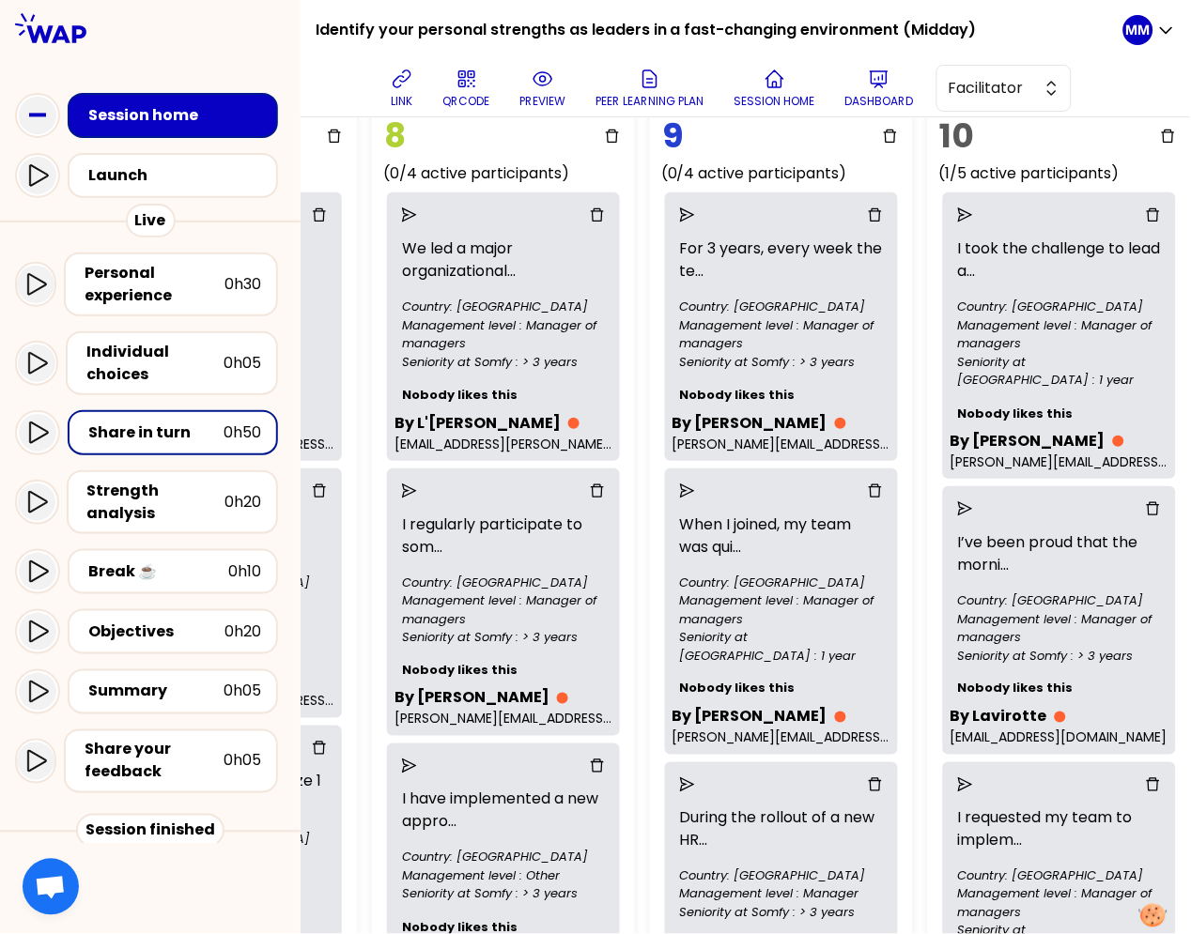
click at [868, 209] on icon "delete" at bounding box center [875, 214] width 15 height 15
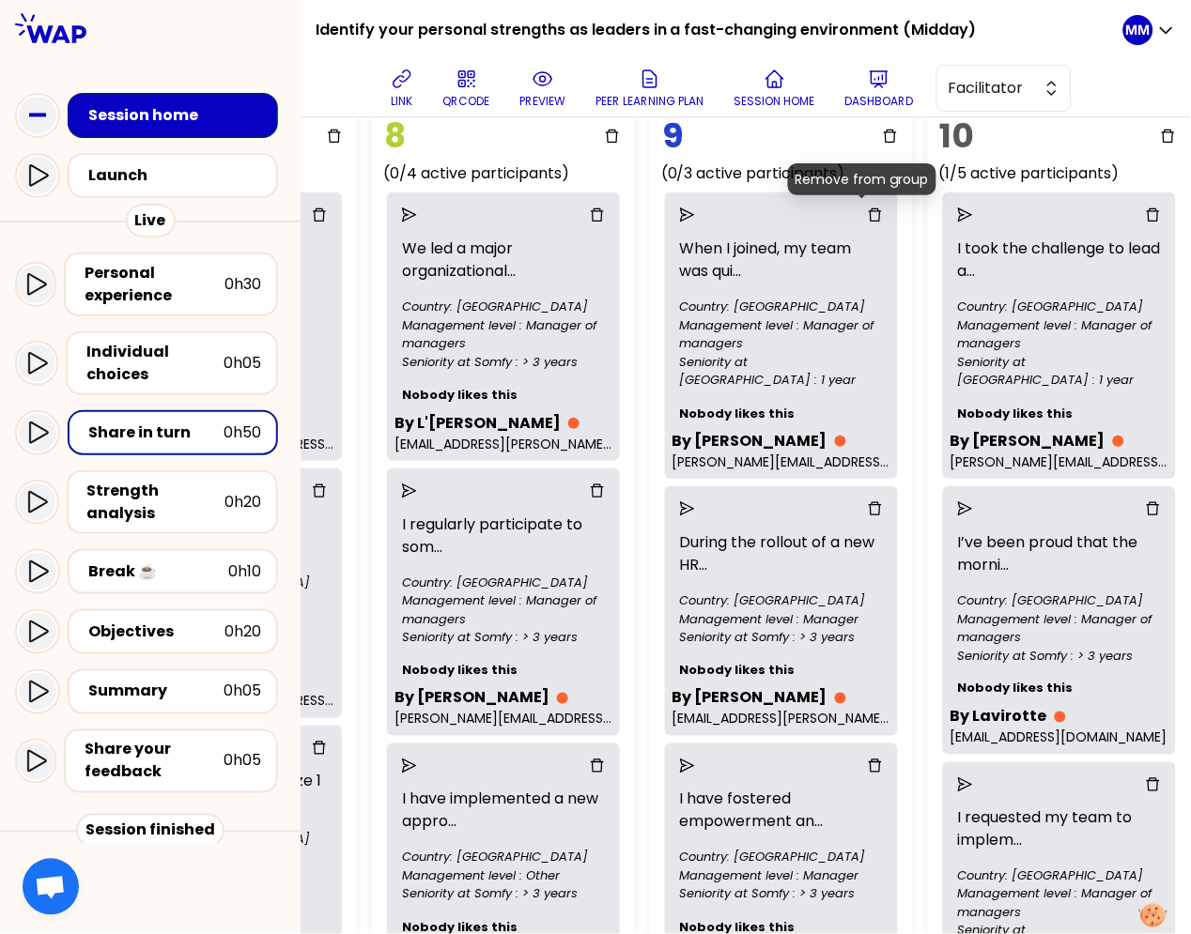
click at [868, 218] on icon "delete" at bounding box center [875, 214] width 15 height 15
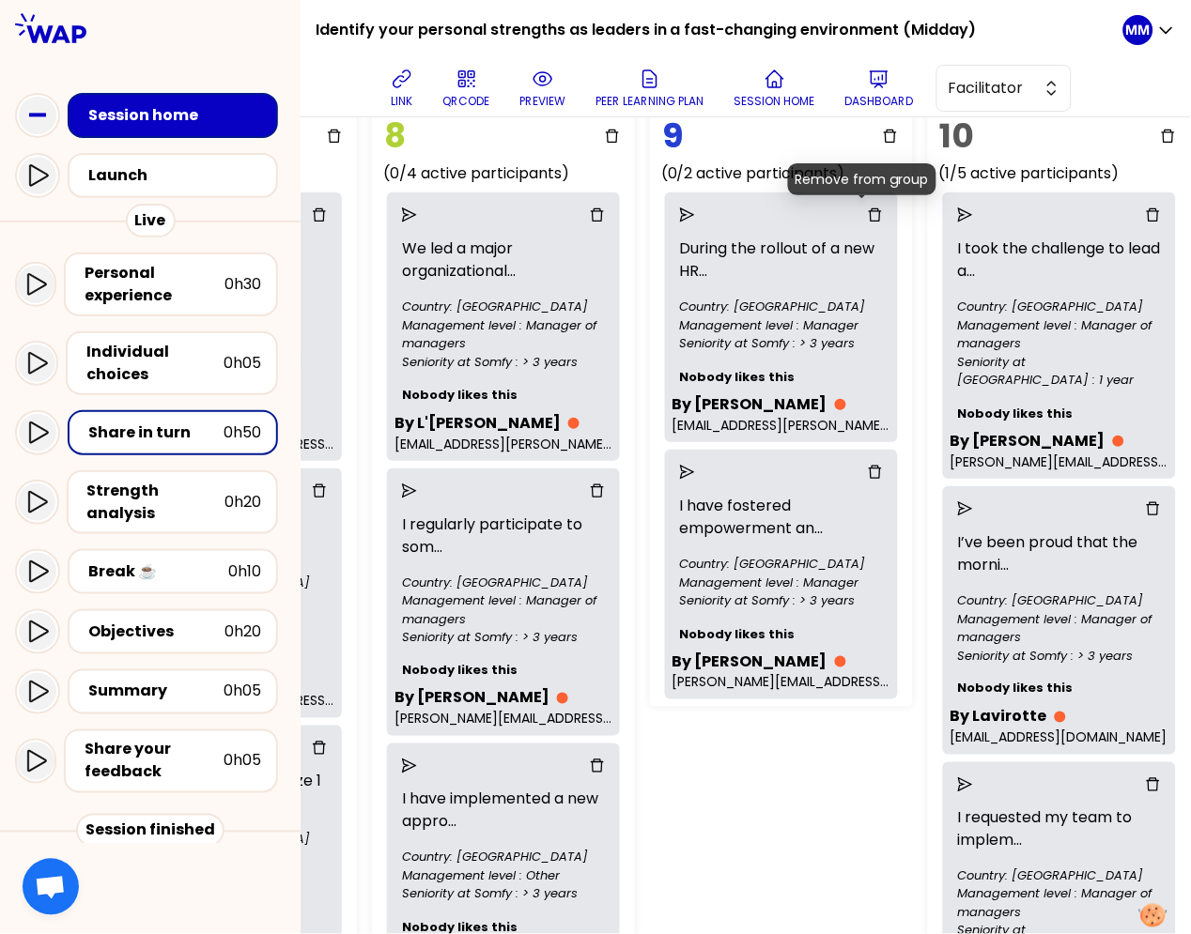
drag, startPoint x: 865, startPoint y: 210, endPoint x: 881, endPoint y: 217, distance: 17.3
click at [868, 210] on icon "delete" at bounding box center [874, 214] width 13 height 13
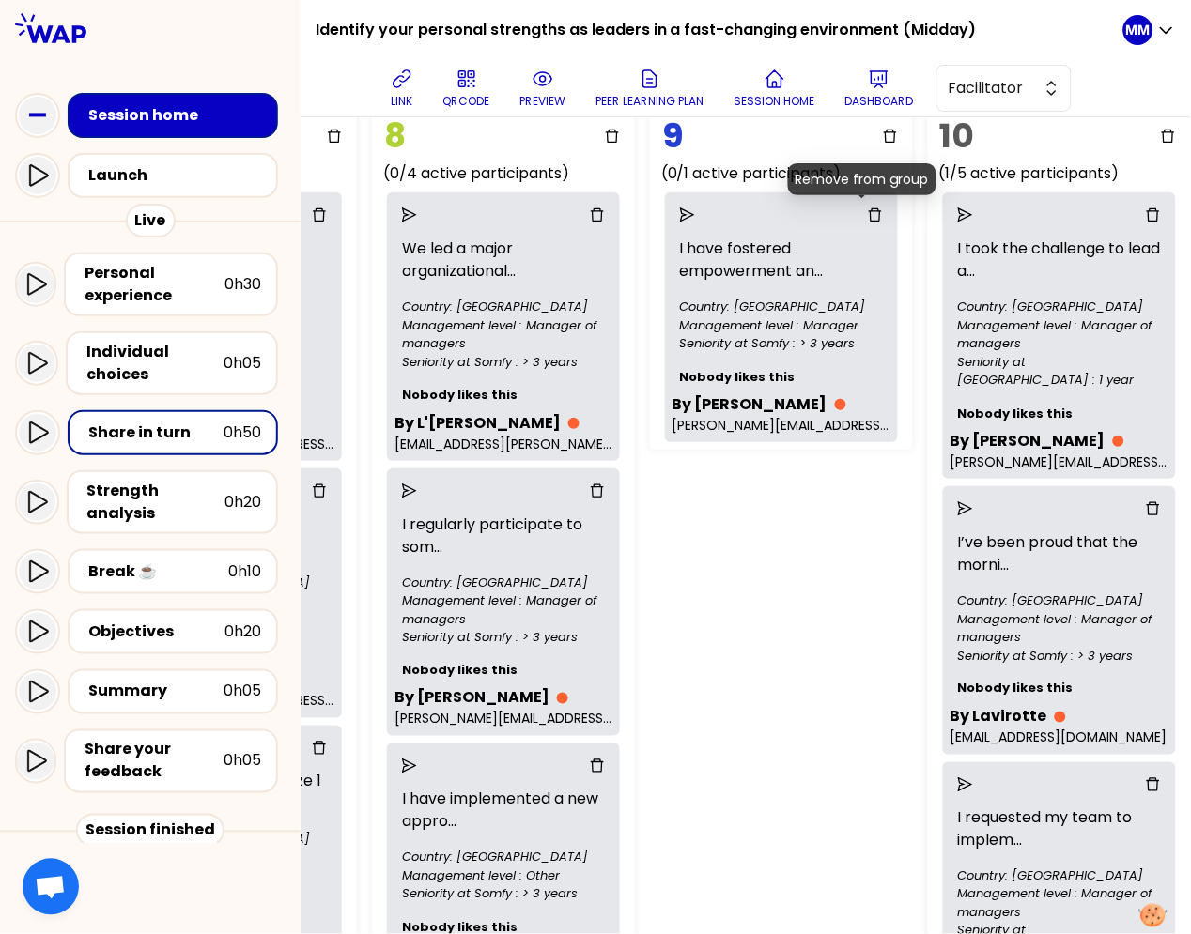
click at [868, 215] on icon "delete" at bounding box center [875, 214] width 15 height 15
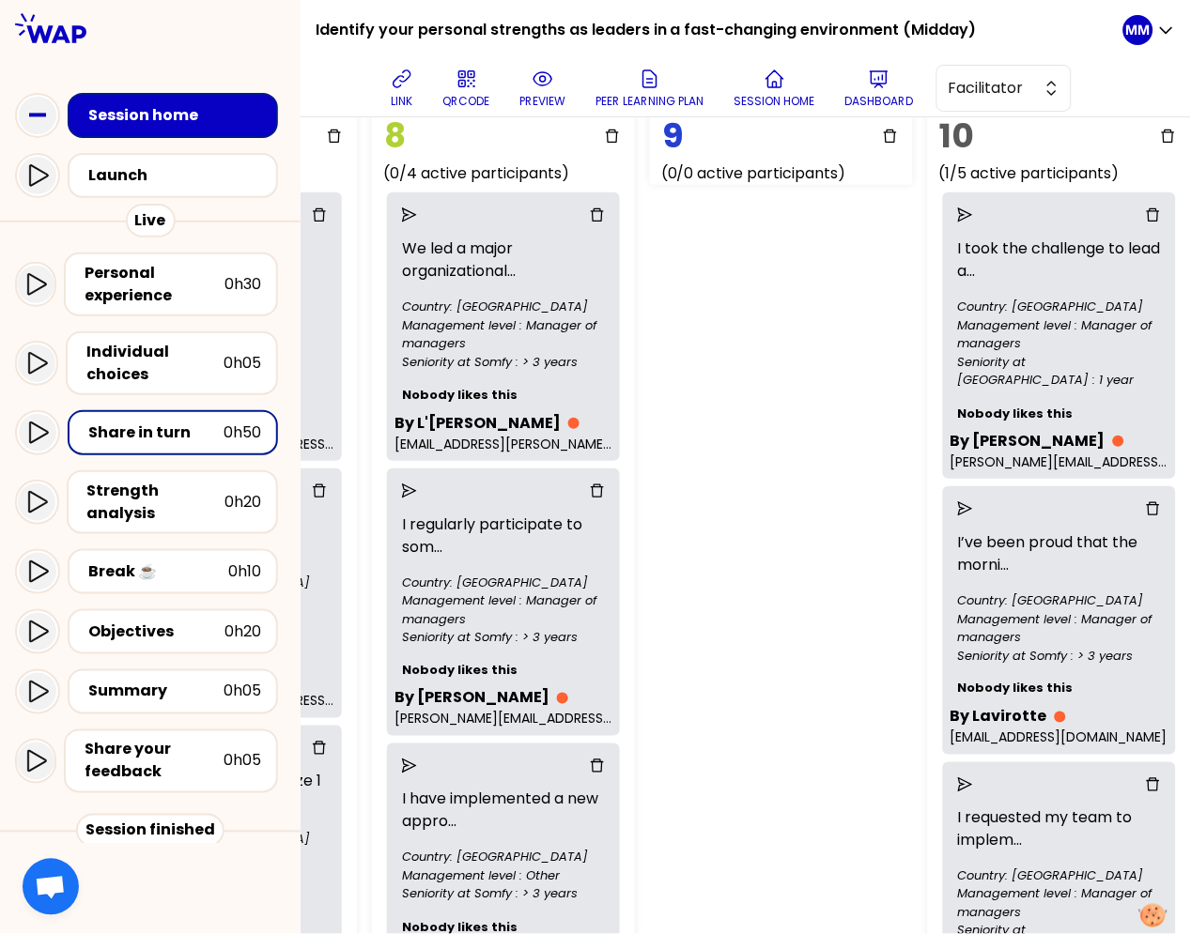
click at [883, 132] on icon "delete" at bounding box center [890, 136] width 15 height 15
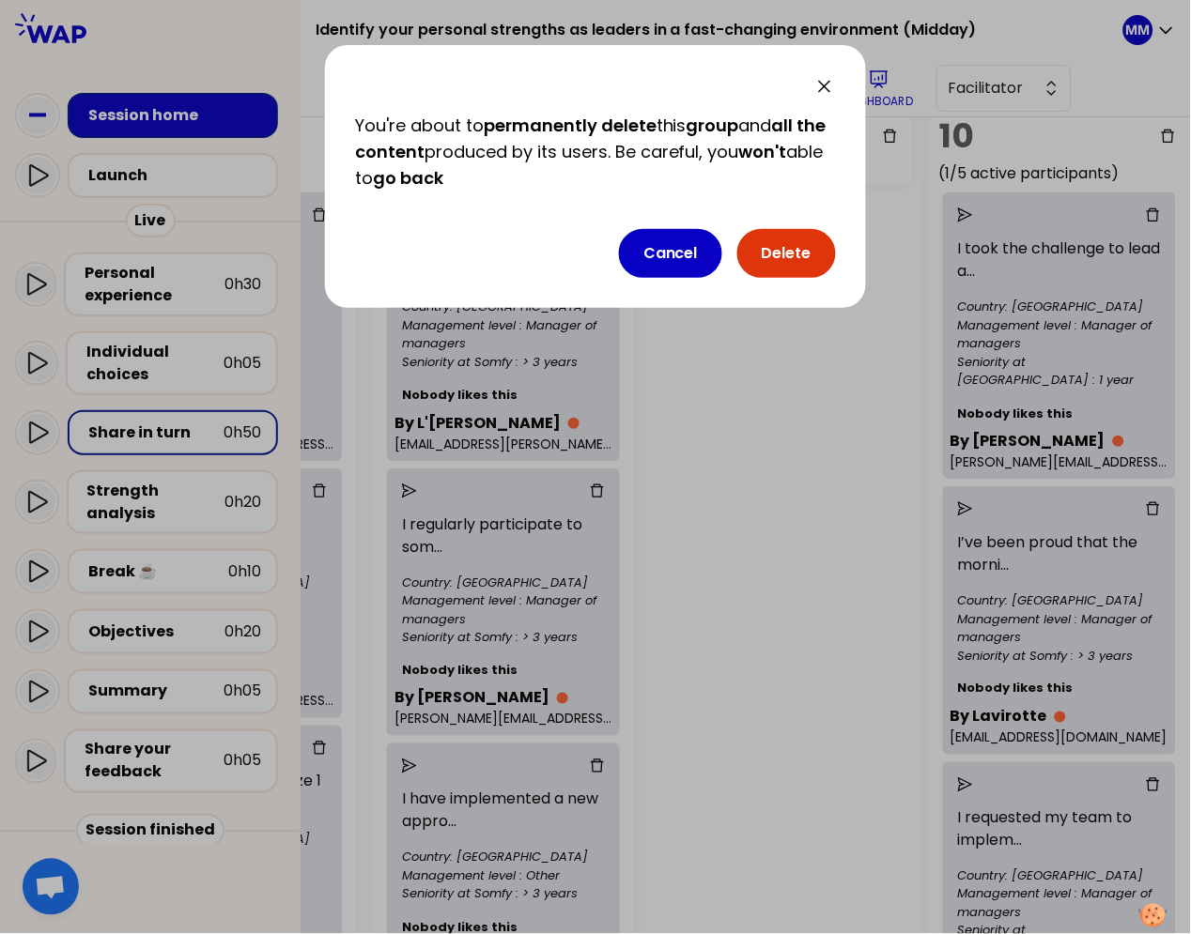
click at [804, 249] on button "Delete" at bounding box center [786, 253] width 99 height 49
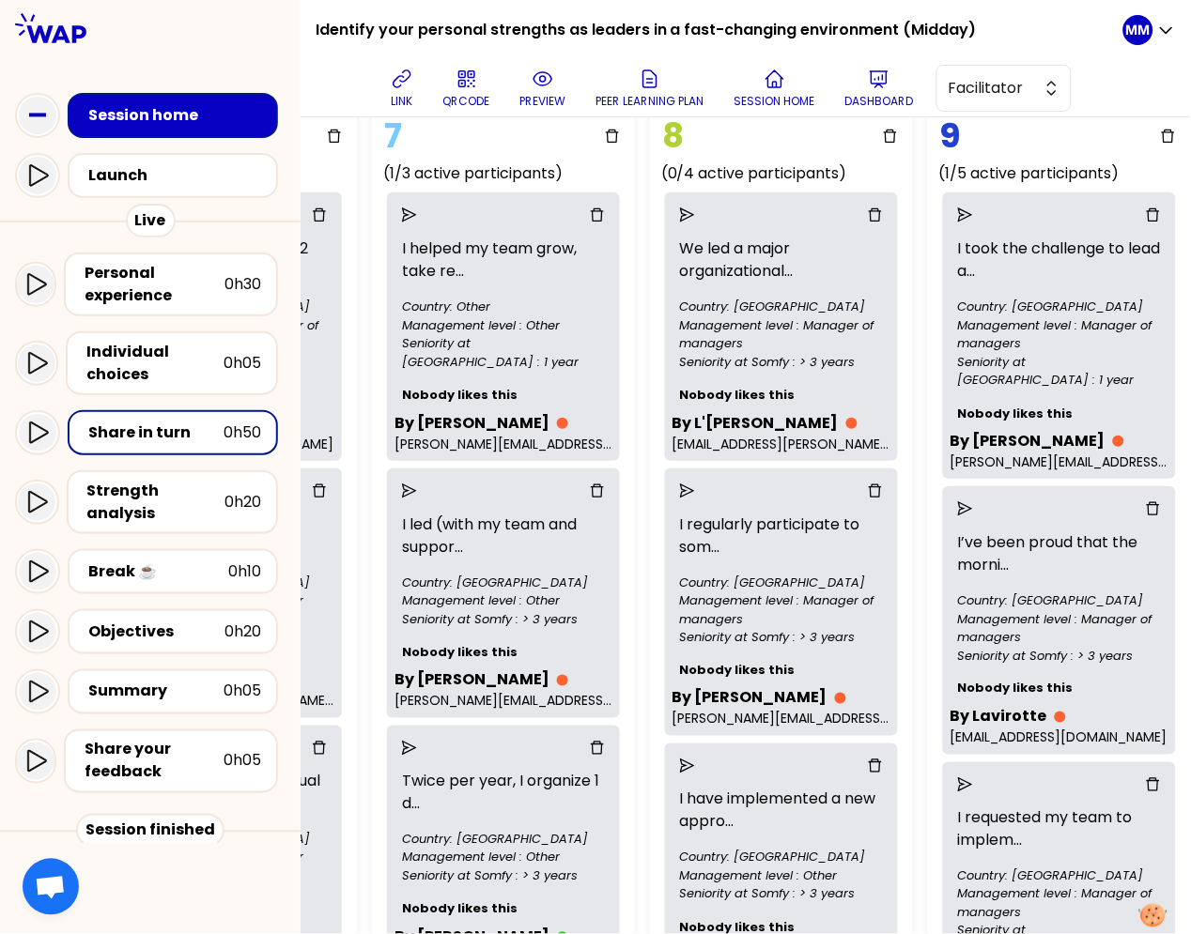
click at [1145, 214] on icon "delete" at bounding box center [1152, 214] width 15 height 15
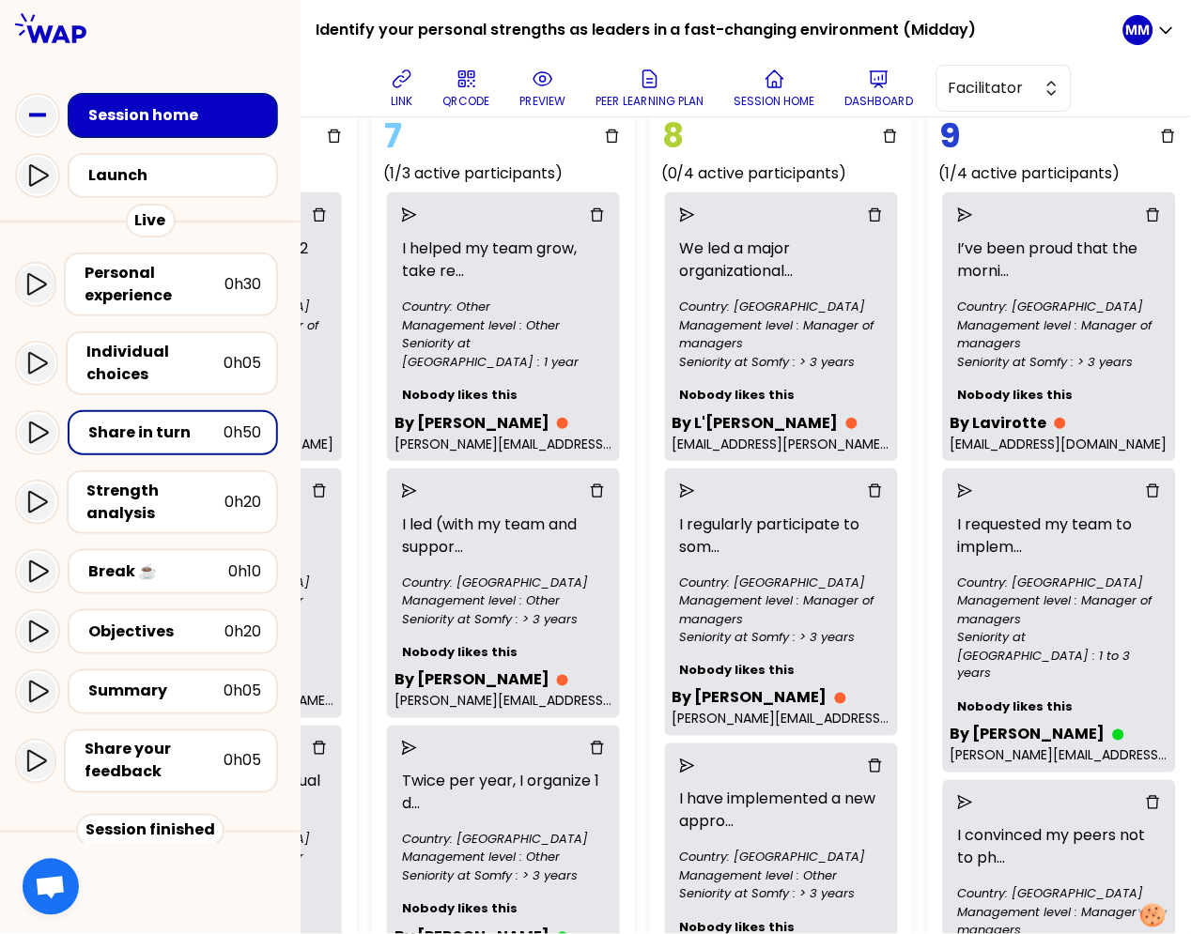
click at [1145, 215] on icon "delete" at bounding box center [1152, 214] width 15 height 15
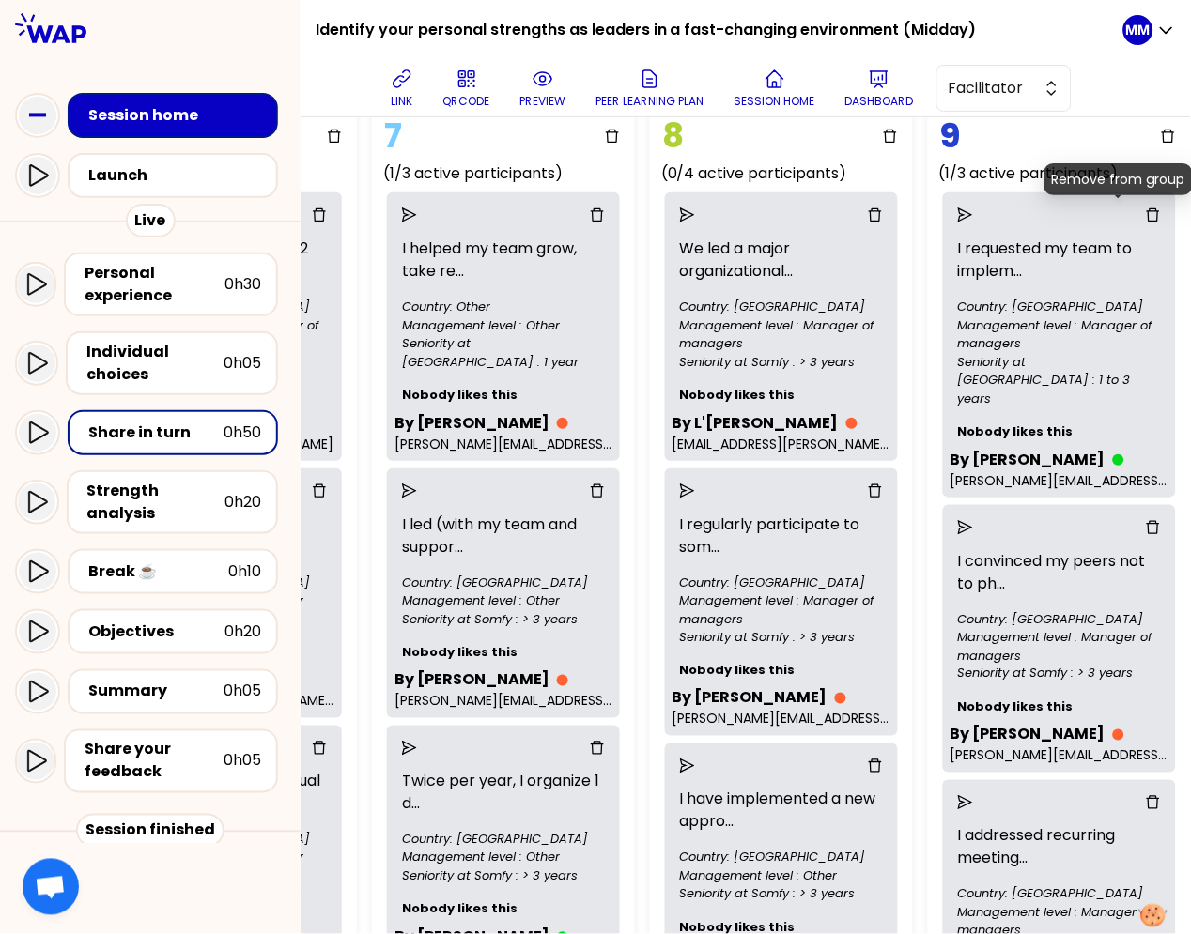
click at [1145, 213] on icon "delete" at bounding box center [1152, 214] width 15 height 15
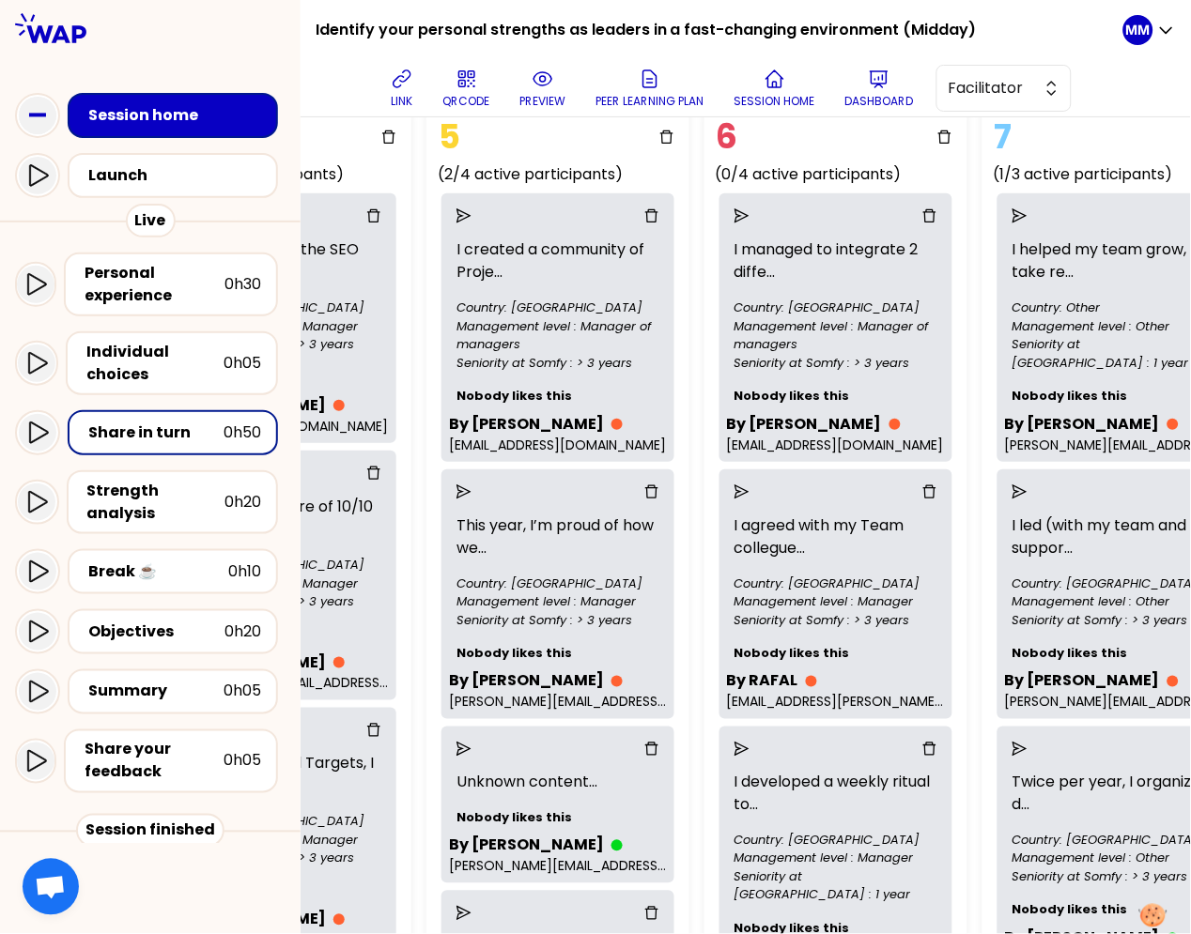
scroll to position [165, 1958]
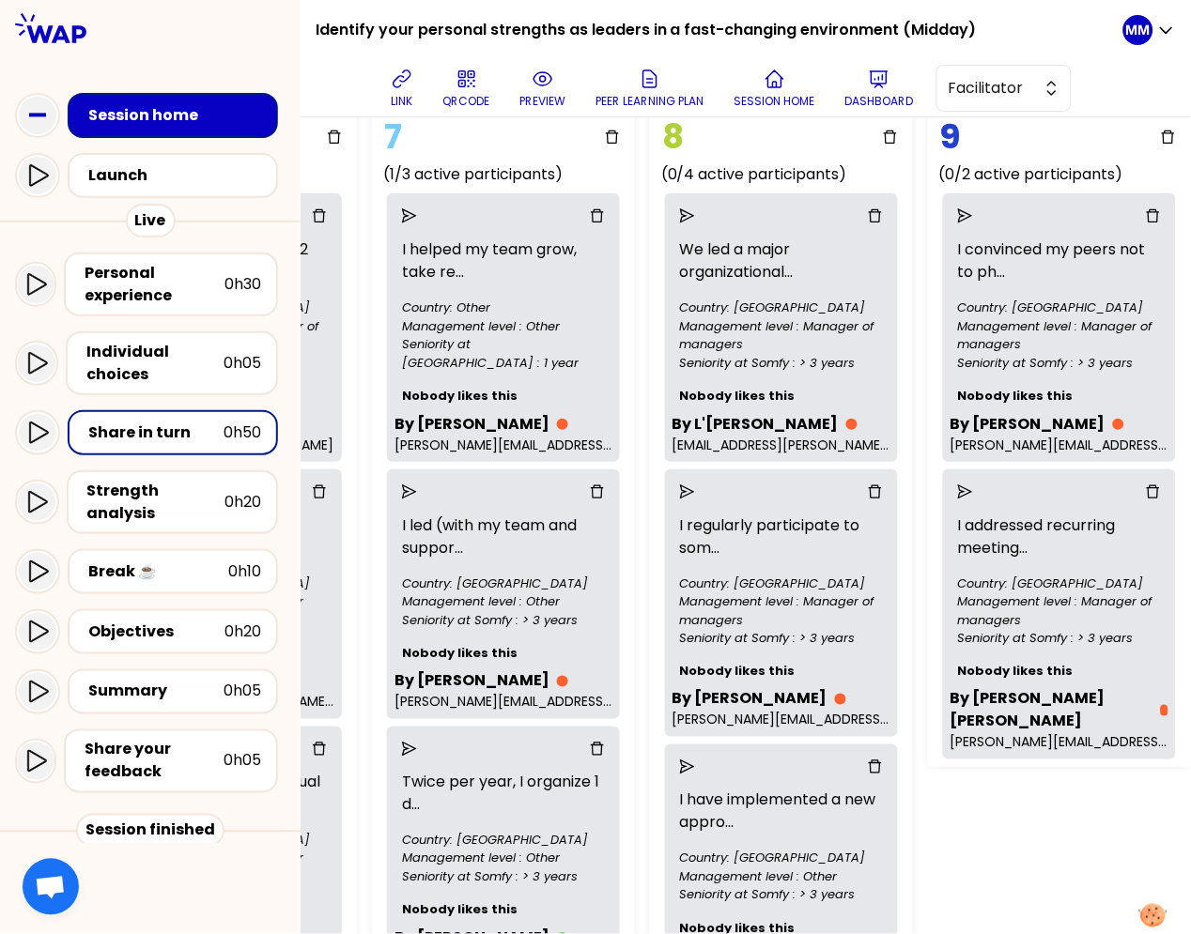
click at [958, 215] on icon "send" at bounding box center [965, 215] width 15 height 15
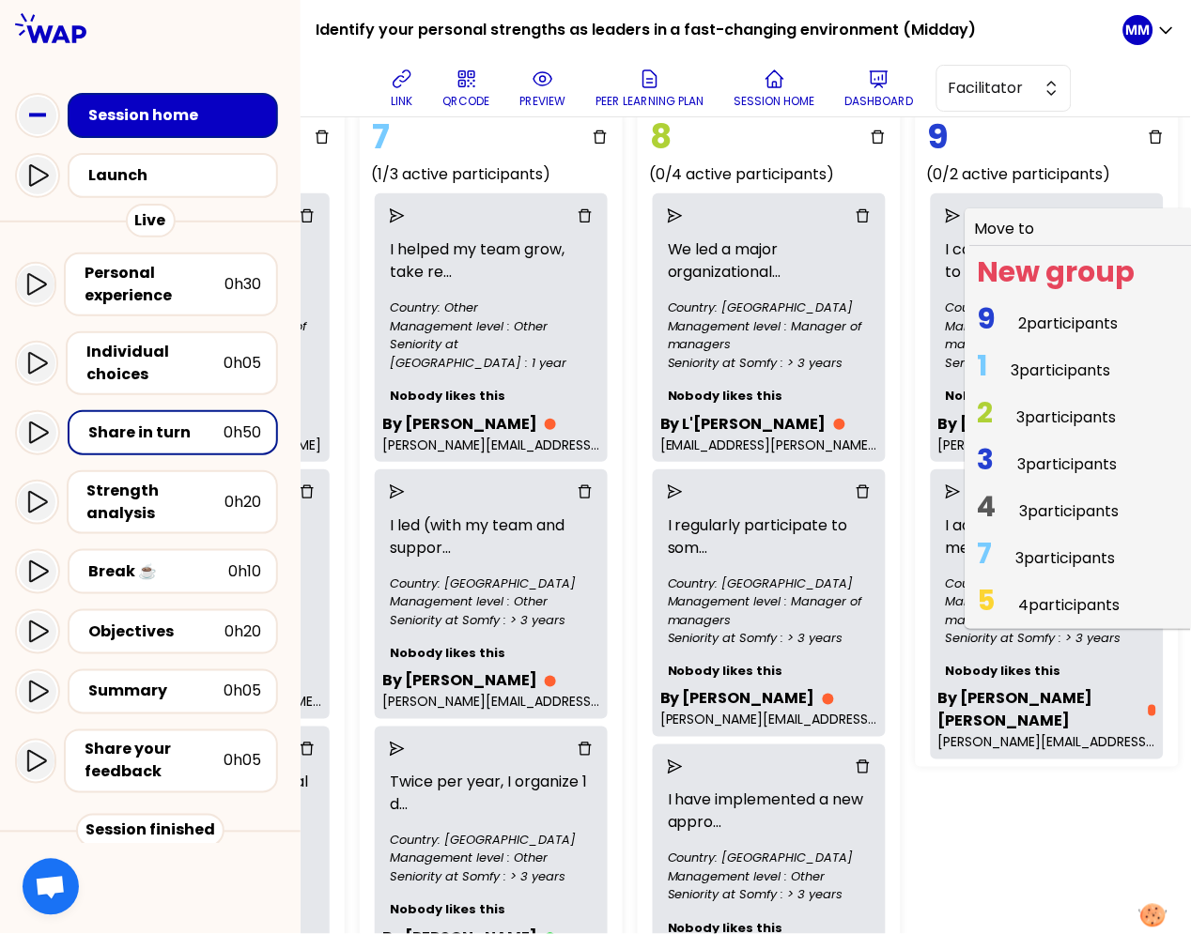
drag, startPoint x: 1012, startPoint y: 370, endPoint x: 1054, endPoint y: 363, distance: 42.8
click at [1012, 370] on span "1 3 participants" at bounding box center [1044, 370] width 148 height 37
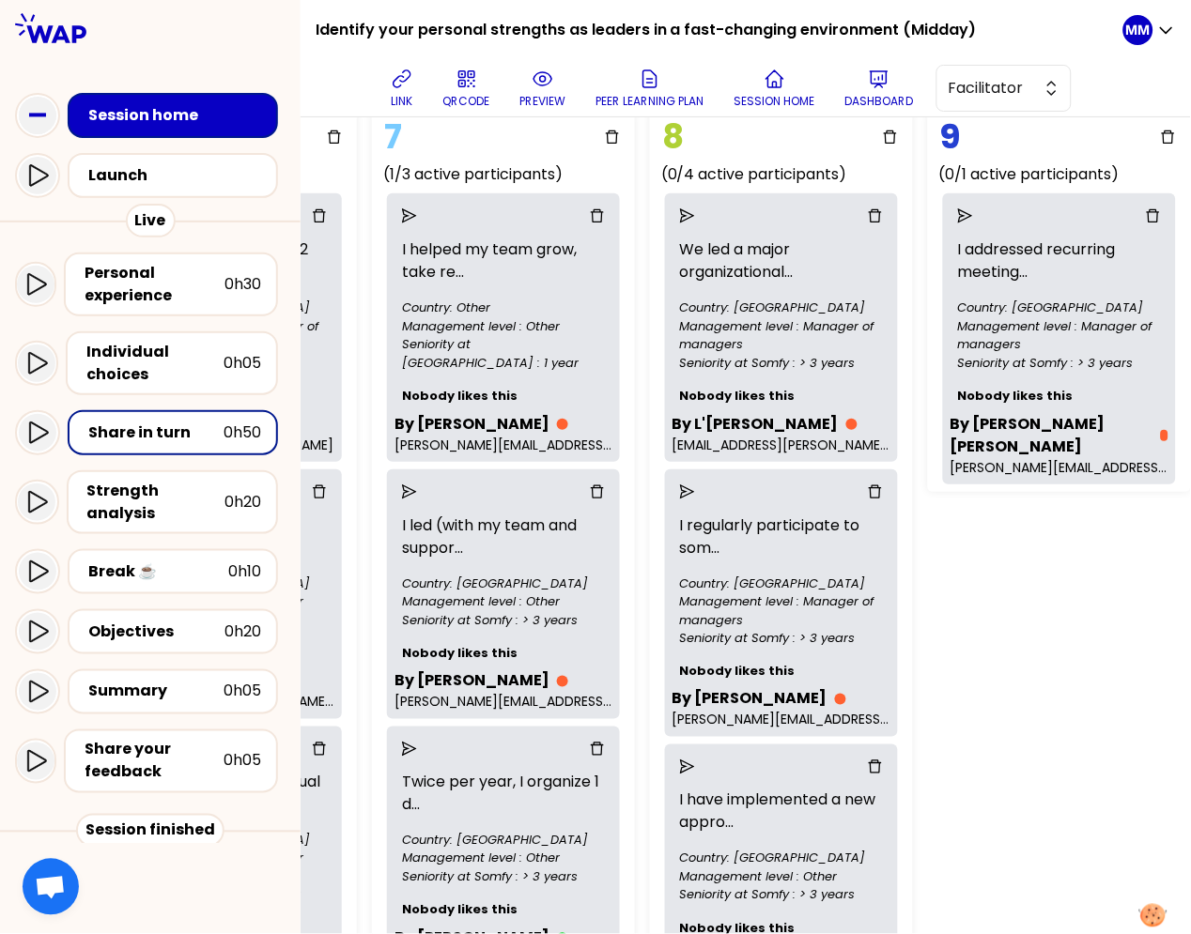
click at [1146, 211] on icon "delete" at bounding box center [1152, 215] width 13 height 13
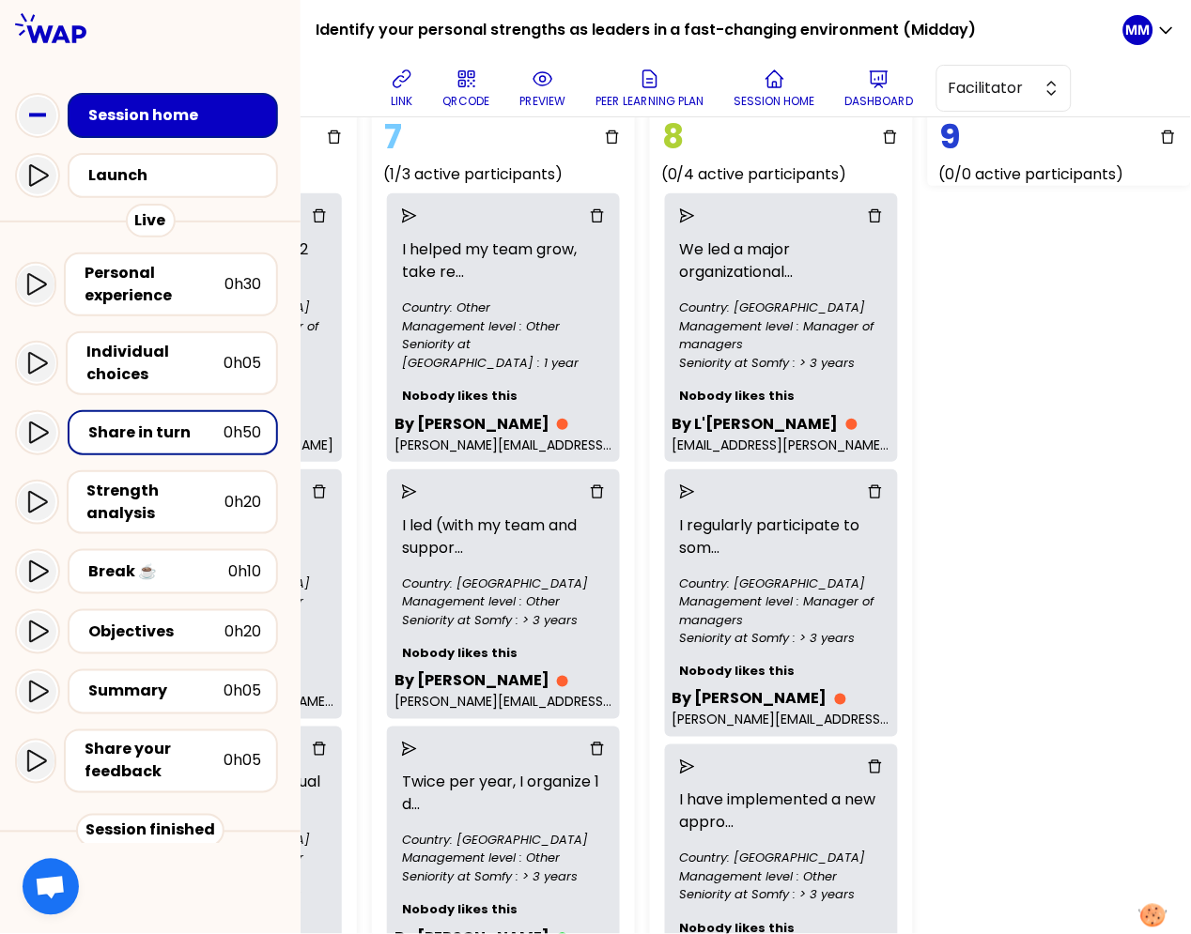
click at [1160, 140] on icon "delete" at bounding box center [1167, 137] width 15 height 15
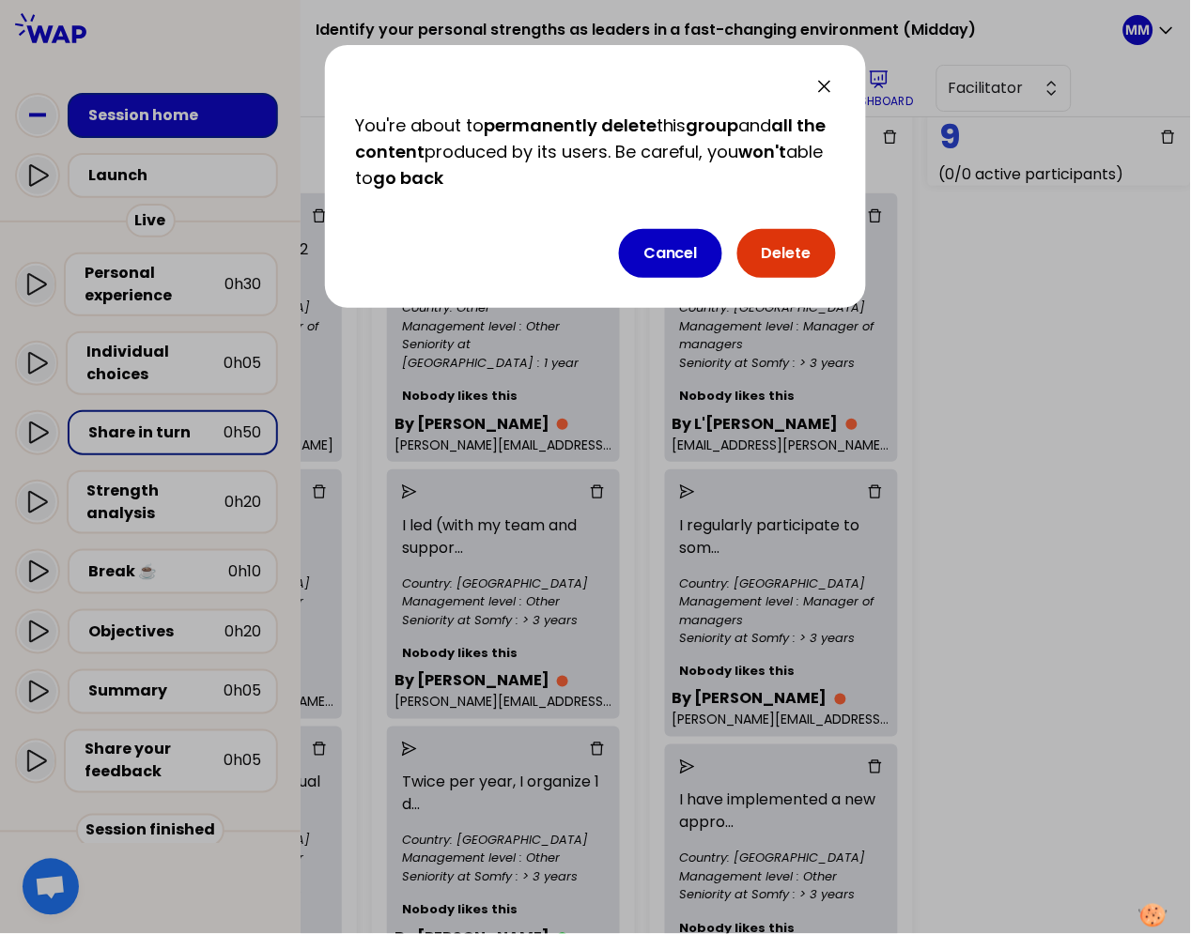
click at [808, 251] on button "Delete" at bounding box center [786, 253] width 99 height 49
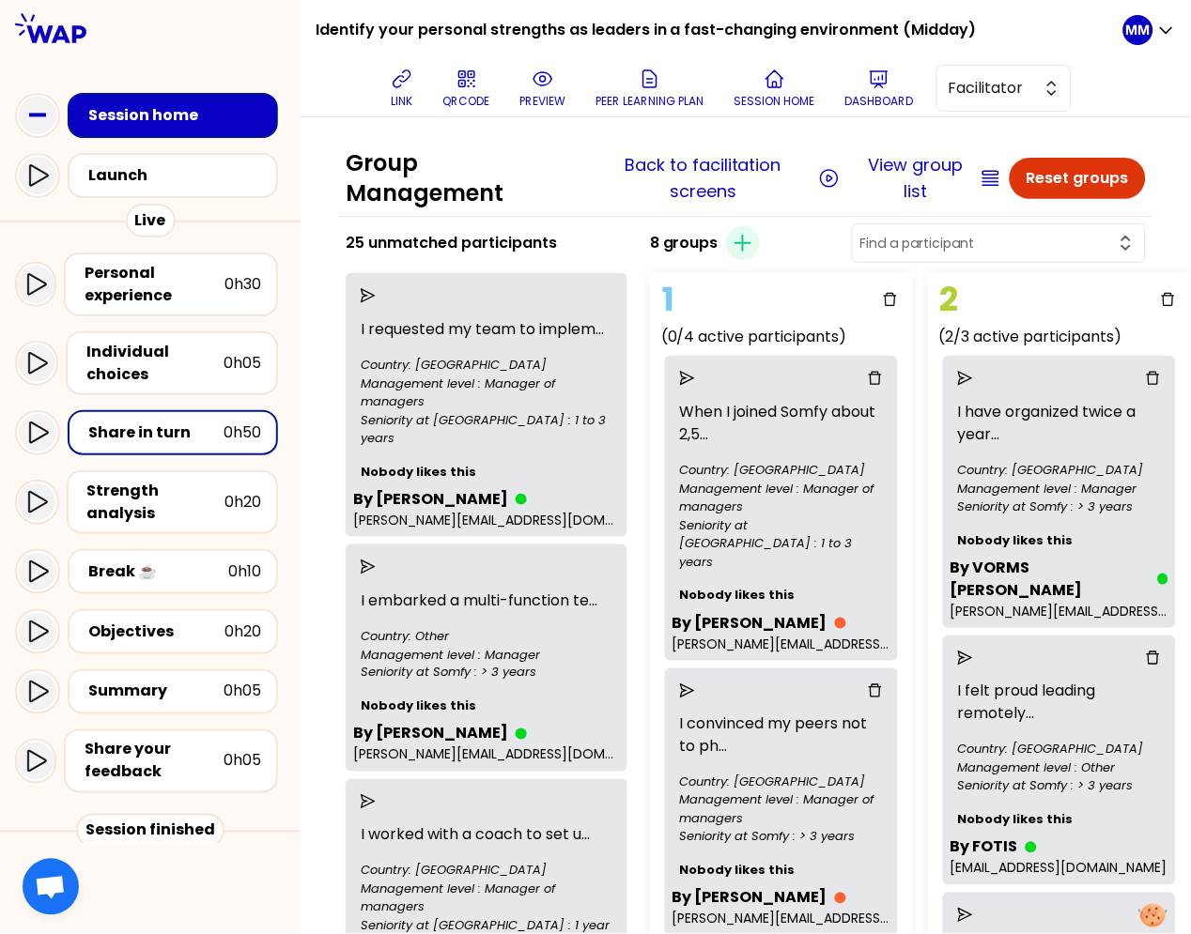
scroll to position [2, 0]
drag, startPoint x: 1004, startPoint y: 230, endPoint x: 998, endPoint y: 248, distance: 18.7
click at [1004, 230] on div at bounding box center [999, 243] width 294 height 39
click at [998, 249] on input "text" at bounding box center [987, 244] width 254 height 19
type input "benard"
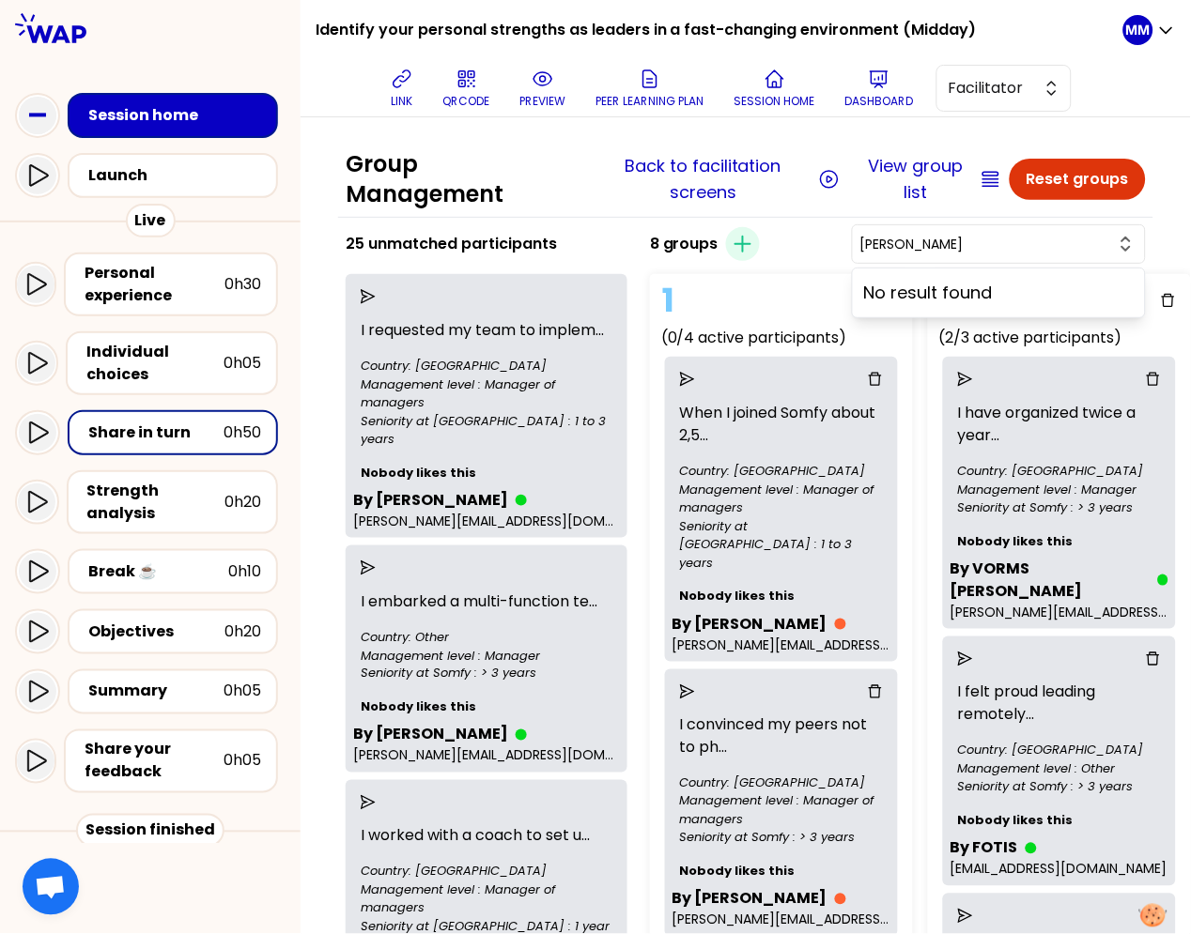
click at [1003, 242] on input "benard" at bounding box center [987, 244] width 254 height 19
click at [1002, 242] on input "text" at bounding box center [987, 244] width 254 height 19
type input "beatrice"
click at [1009, 244] on input "beatrice" at bounding box center [987, 244] width 254 height 19
click at [1009, 244] on input "text" at bounding box center [987, 244] width 254 height 19
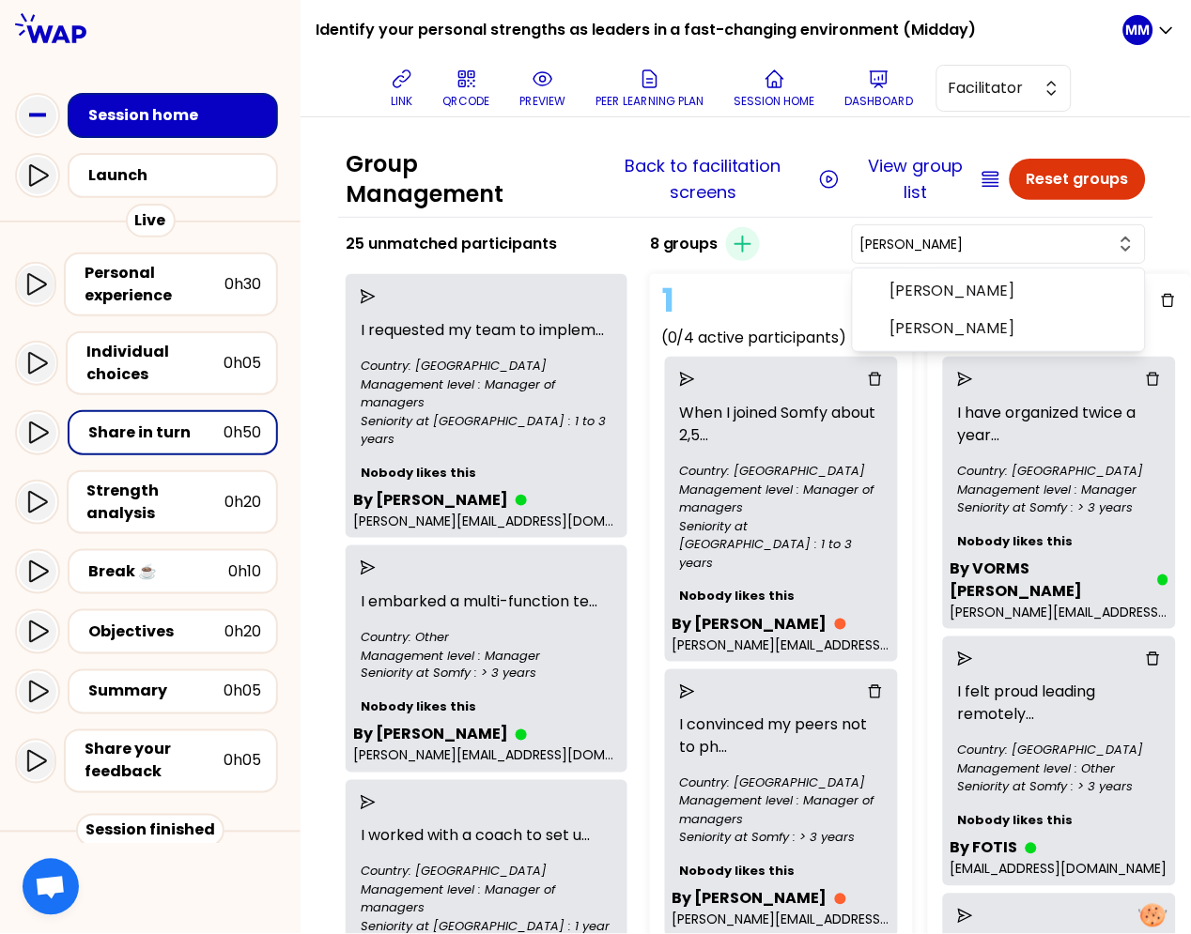
drag, startPoint x: 951, startPoint y: 238, endPoint x: 903, endPoint y: 236, distance: 47.9
click at [903, 236] on div "8 groups Create group patricia Patricia michellier patrick rambaud" at bounding box center [897, 244] width 511 height 45
type input "prisci"
click at [1037, 244] on input "prisci" at bounding box center [987, 244] width 254 height 19
click at [1037, 244] on input "text" at bounding box center [987, 244] width 254 height 19
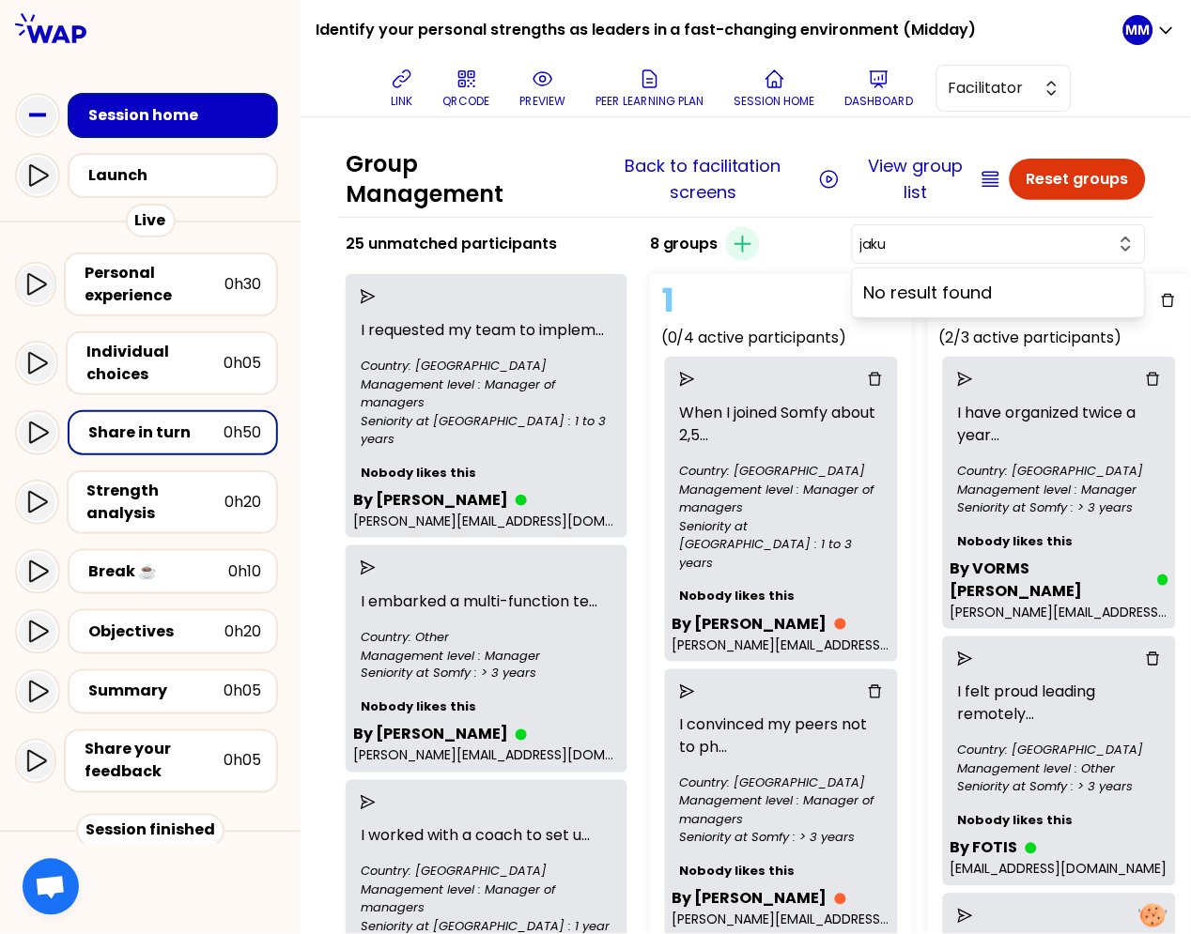
type input "jaku"
click at [1032, 237] on input "jaku" at bounding box center [987, 244] width 254 height 19
click at [1031, 238] on input "text" at bounding box center [987, 244] width 254 height 19
click at [1026, 300] on span "Gabriel" at bounding box center [1009, 291] width 239 height 23
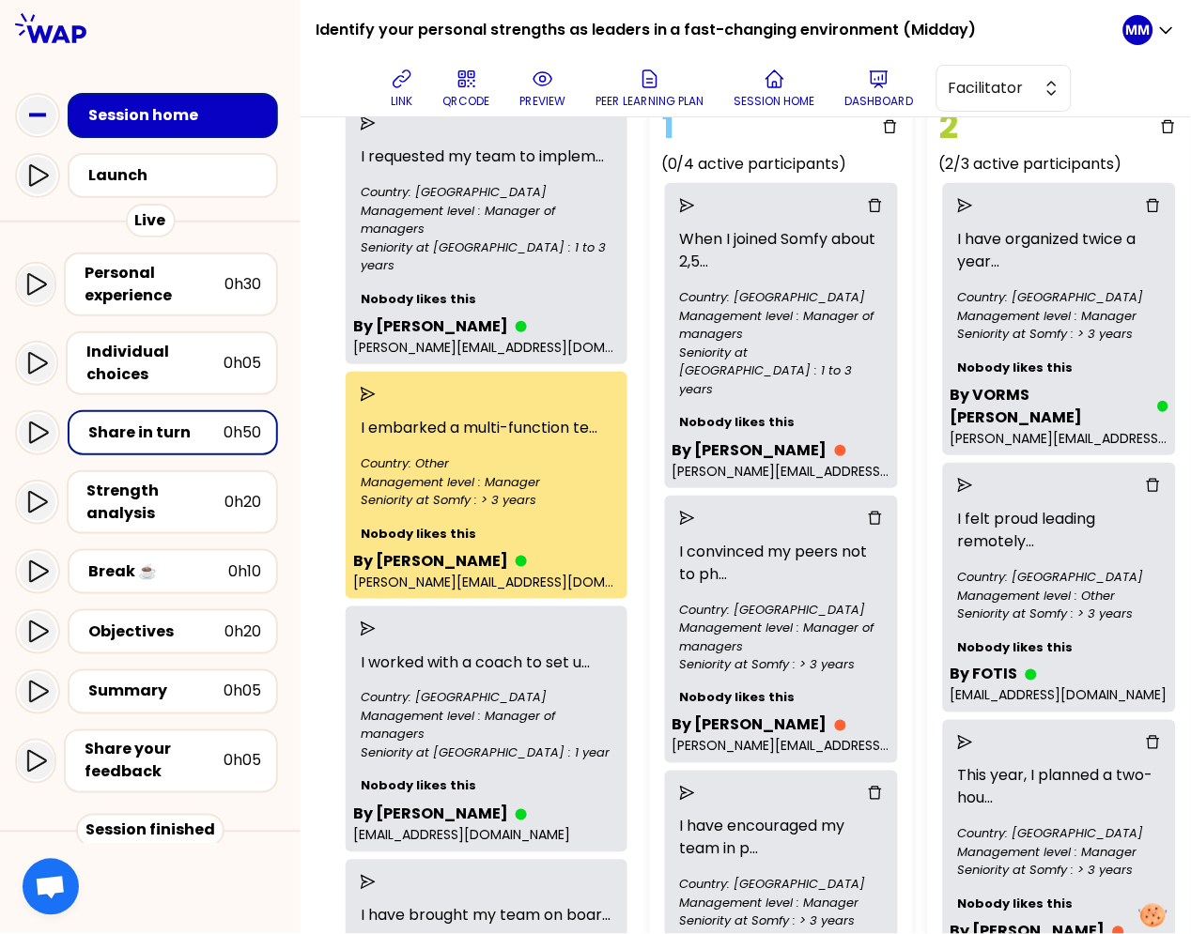
scroll to position [192, 0]
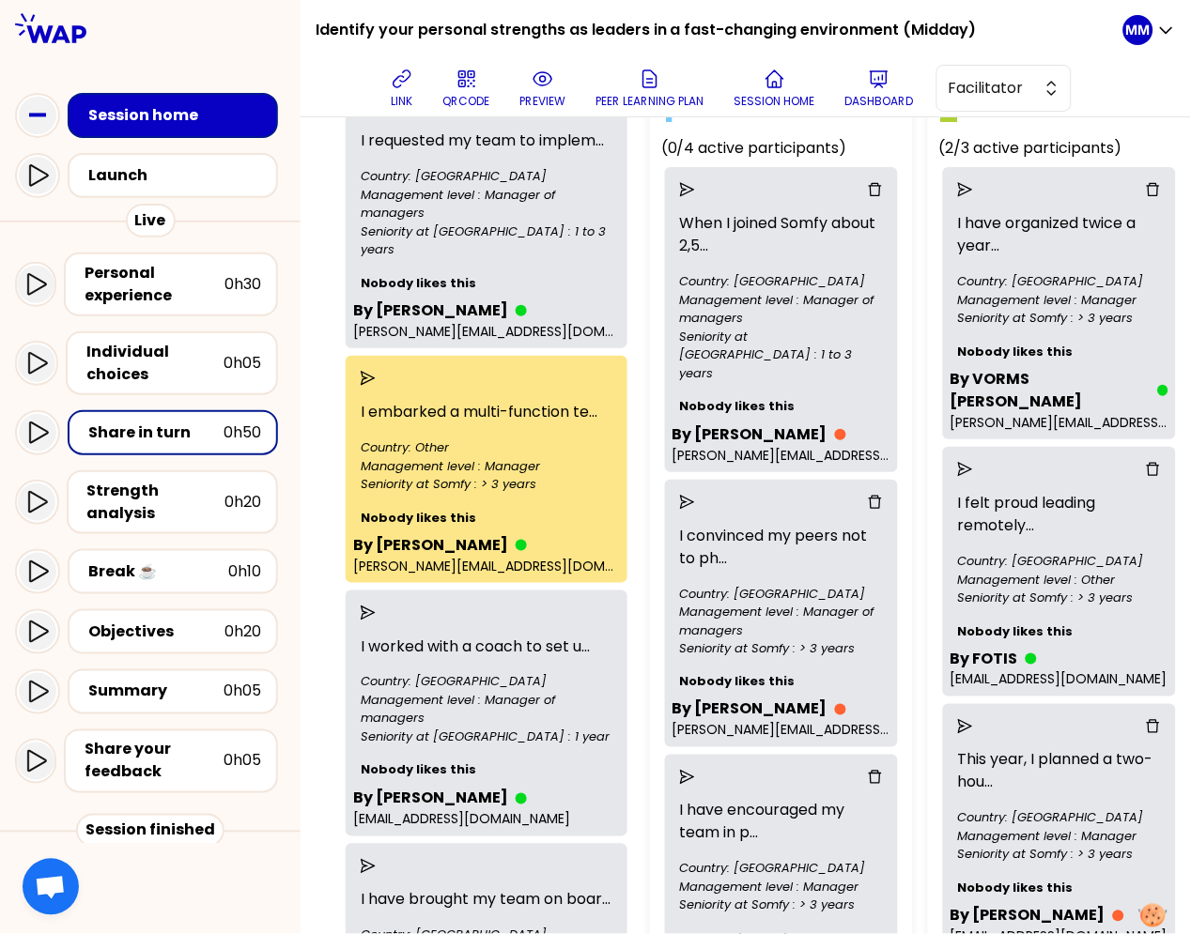
click at [376, 386] on icon "send" at bounding box center [368, 378] width 15 height 15
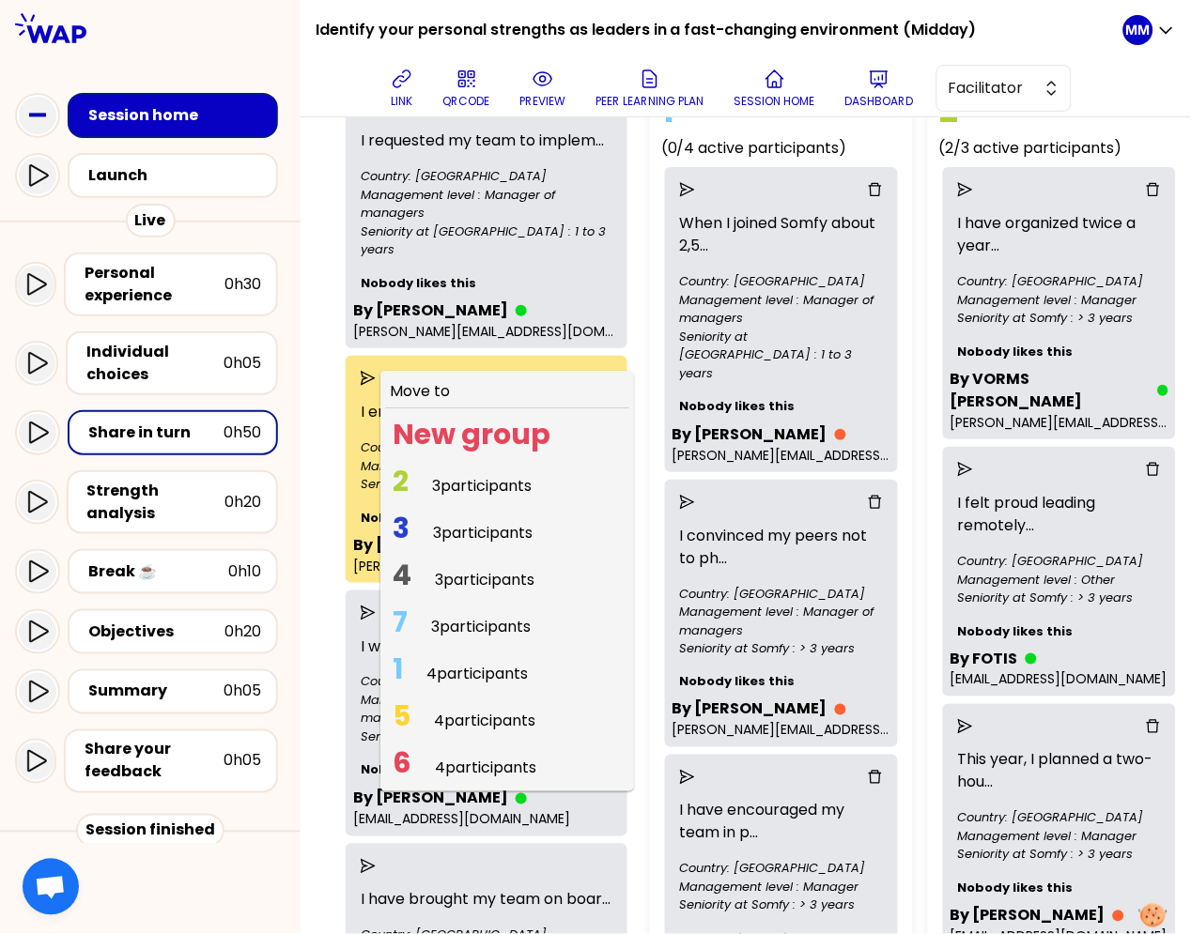
click at [473, 497] on span "3 participants" at bounding box center [482, 486] width 100 height 22
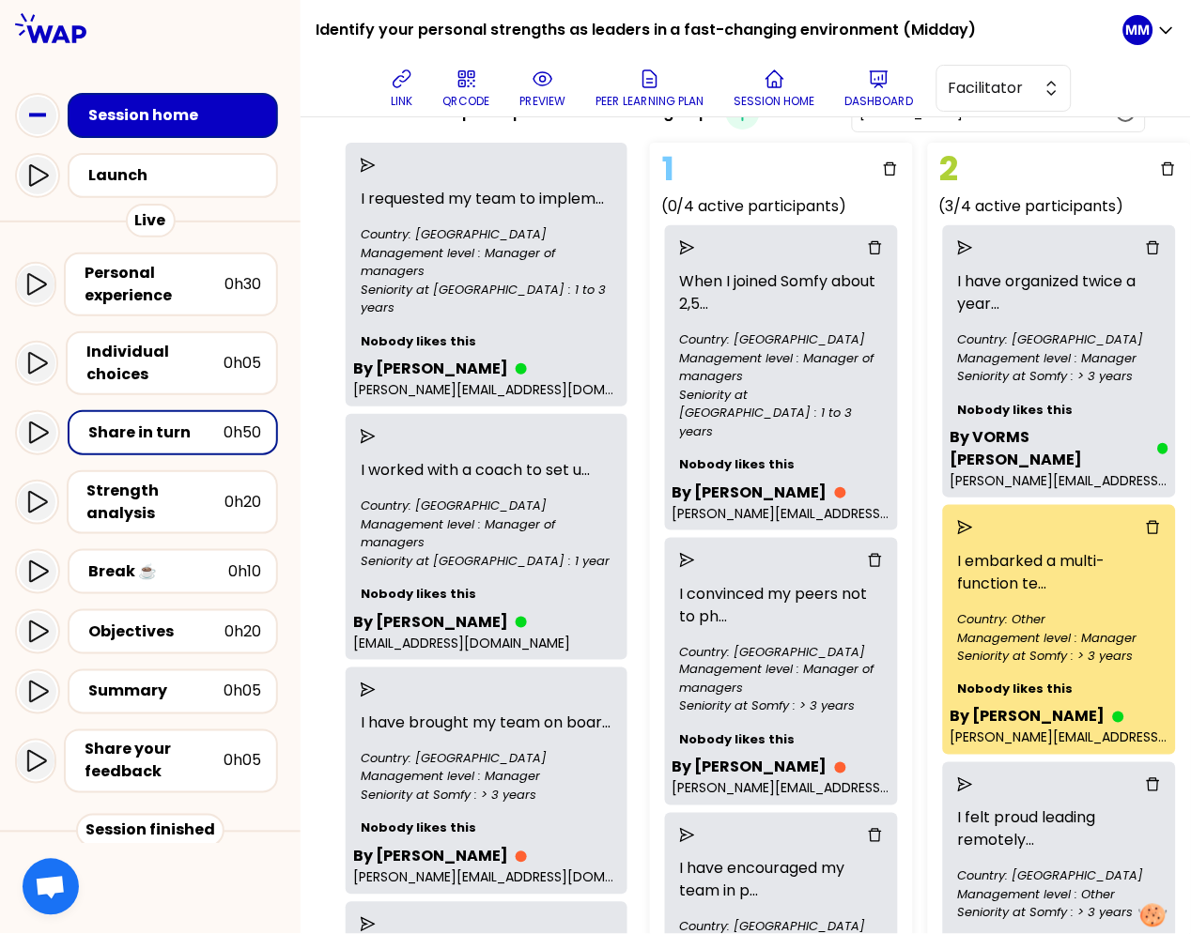
scroll to position [0, 0]
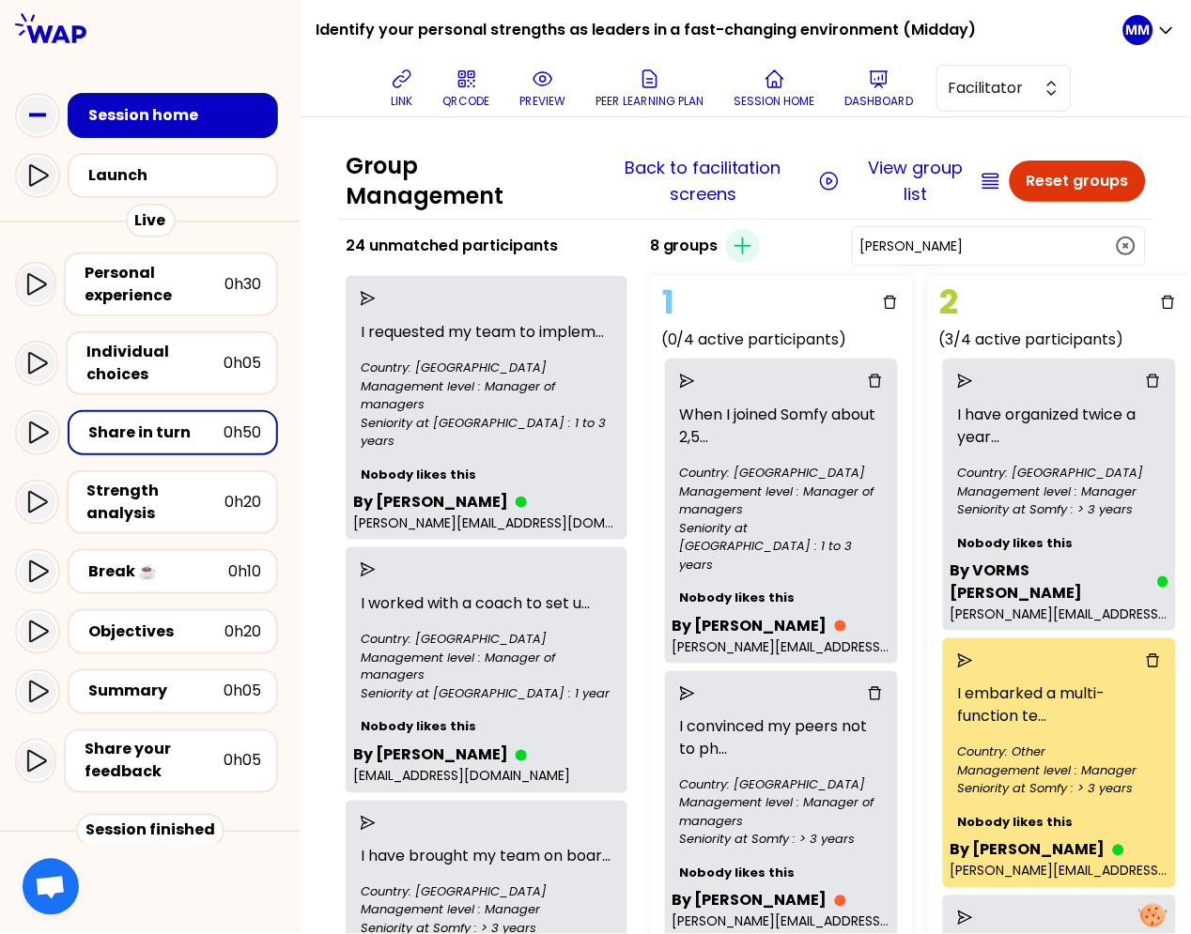
click at [1060, 249] on input "Gabriel" at bounding box center [987, 246] width 254 height 19
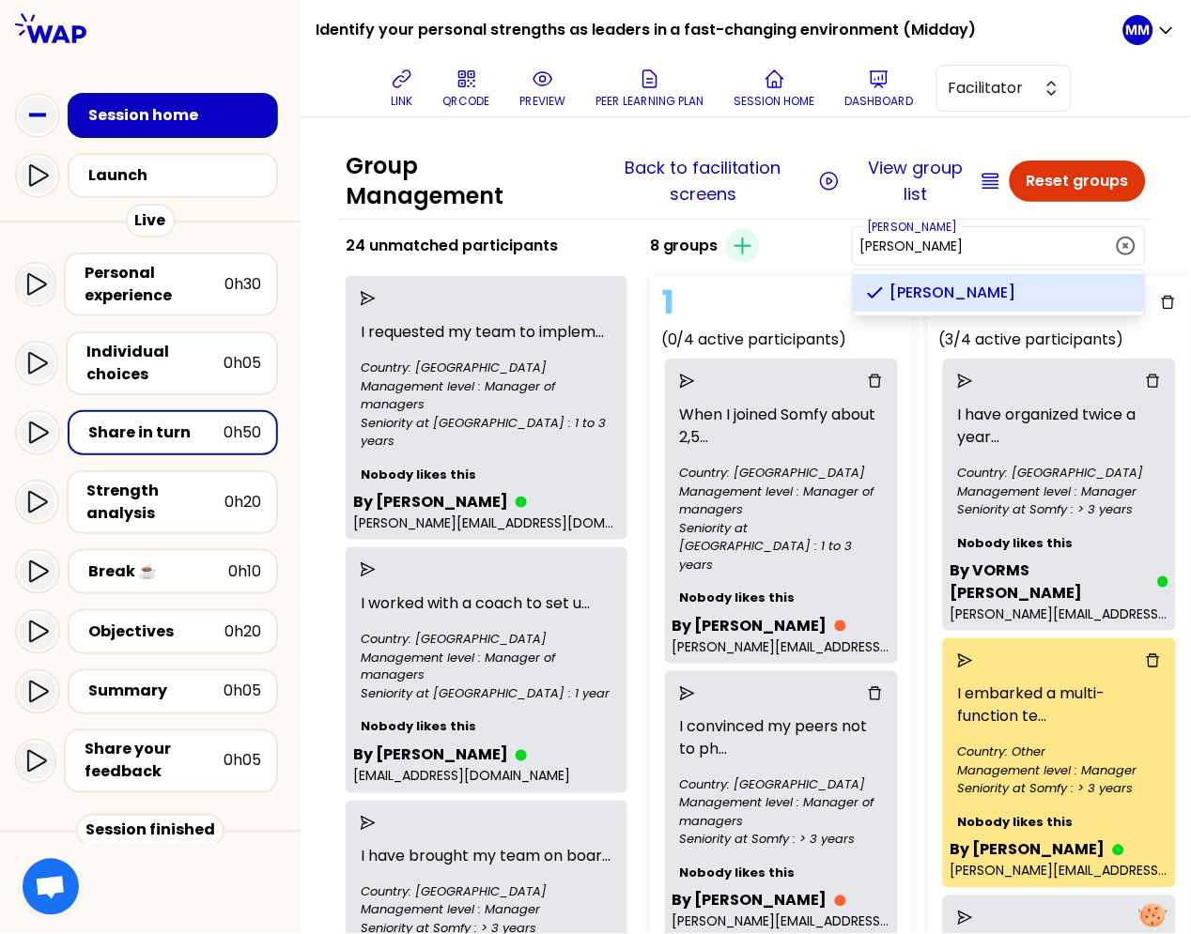
click at [1060, 249] on input "Gabriel" at bounding box center [987, 246] width 254 height 19
click at [989, 250] on input "gabr" at bounding box center [987, 246] width 254 height 19
click at [989, 250] on input "Gabriel" at bounding box center [987, 246] width 254 height 19
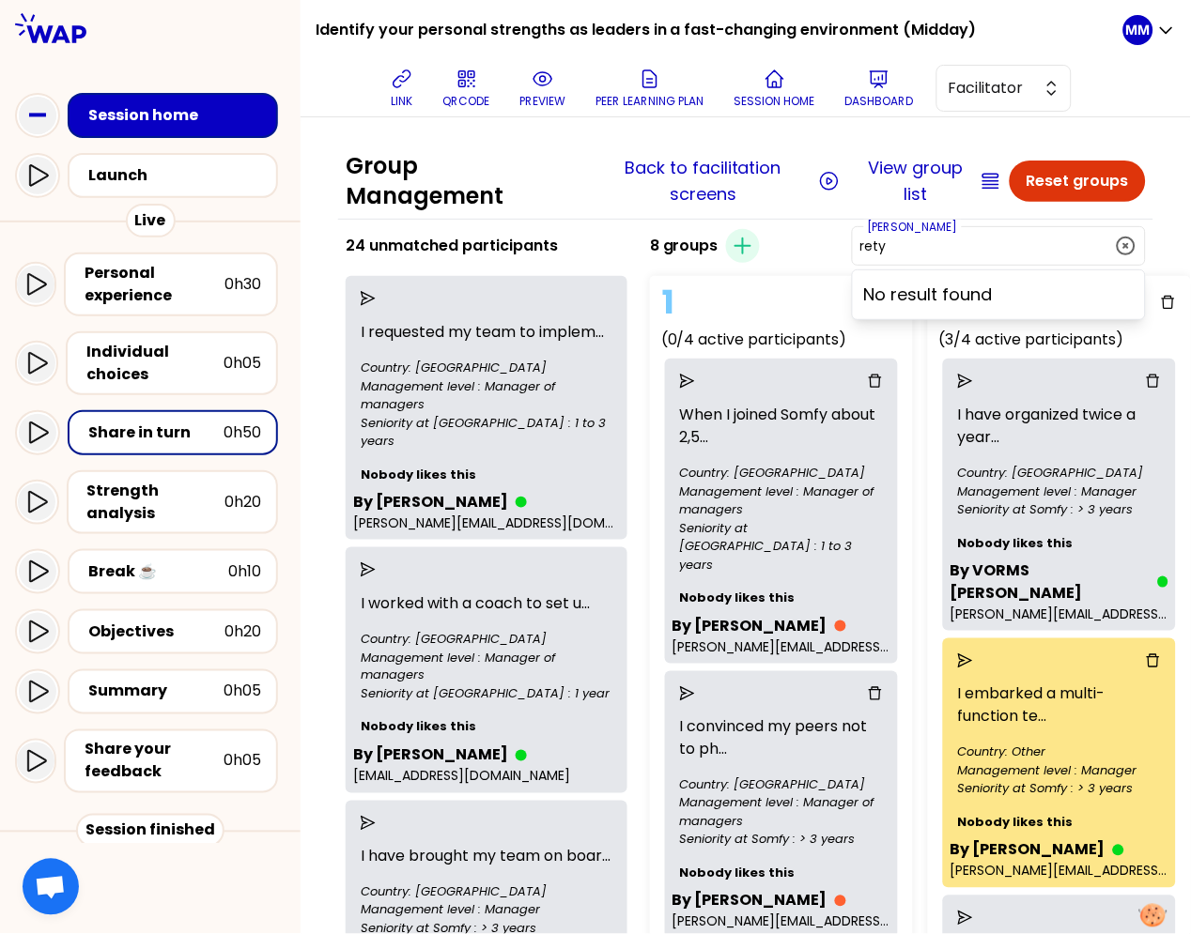
click at [1007, 252] on input "rety" at bounding box center [987, 246] width 254 height 19
click at [1007, 253] on input "Gabriel" at bounding box center [987, 246] width 254 height 19
click at [1010, 246] on input "sadow" at bounding box center [987, 246] width 254 height 19
click at [1010, 246] on input "Gabriel" at bounding box center [987, 246] width 254 height 19
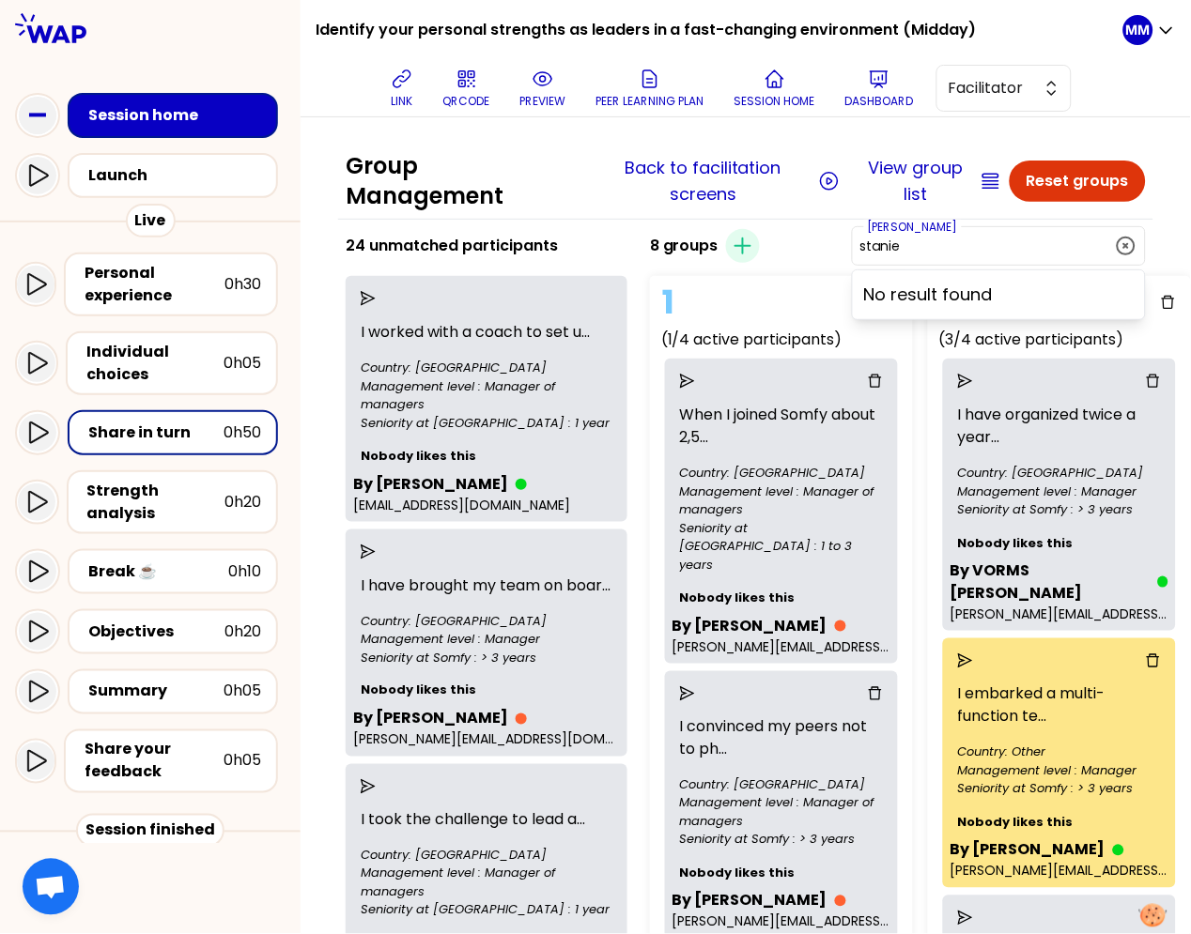
click at [803, 269] on div "1 (1/4 active participants) When I joined Somfy about 2,5 ... Country: Norway M…" at bounding box center [876, 869] width 469 height 1200
click at [863, 253] on div "8 groups Create group Gabriel" at bounding box center [897, 245] width 511 height 45
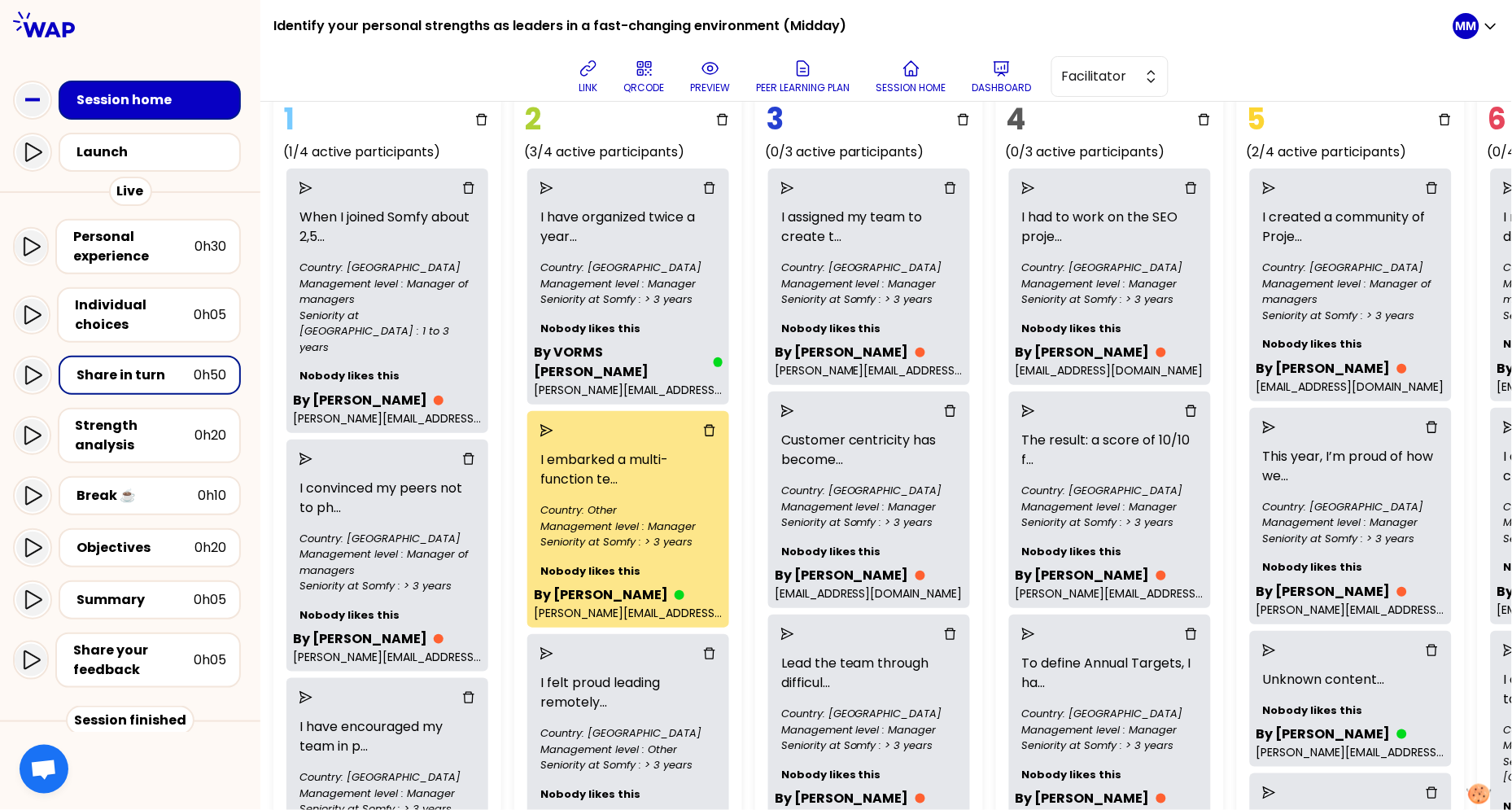
scroll to position [127, 290]
click at [1202, 647] on icon "send" at bounding box center [1269, 650] width 13 height 13
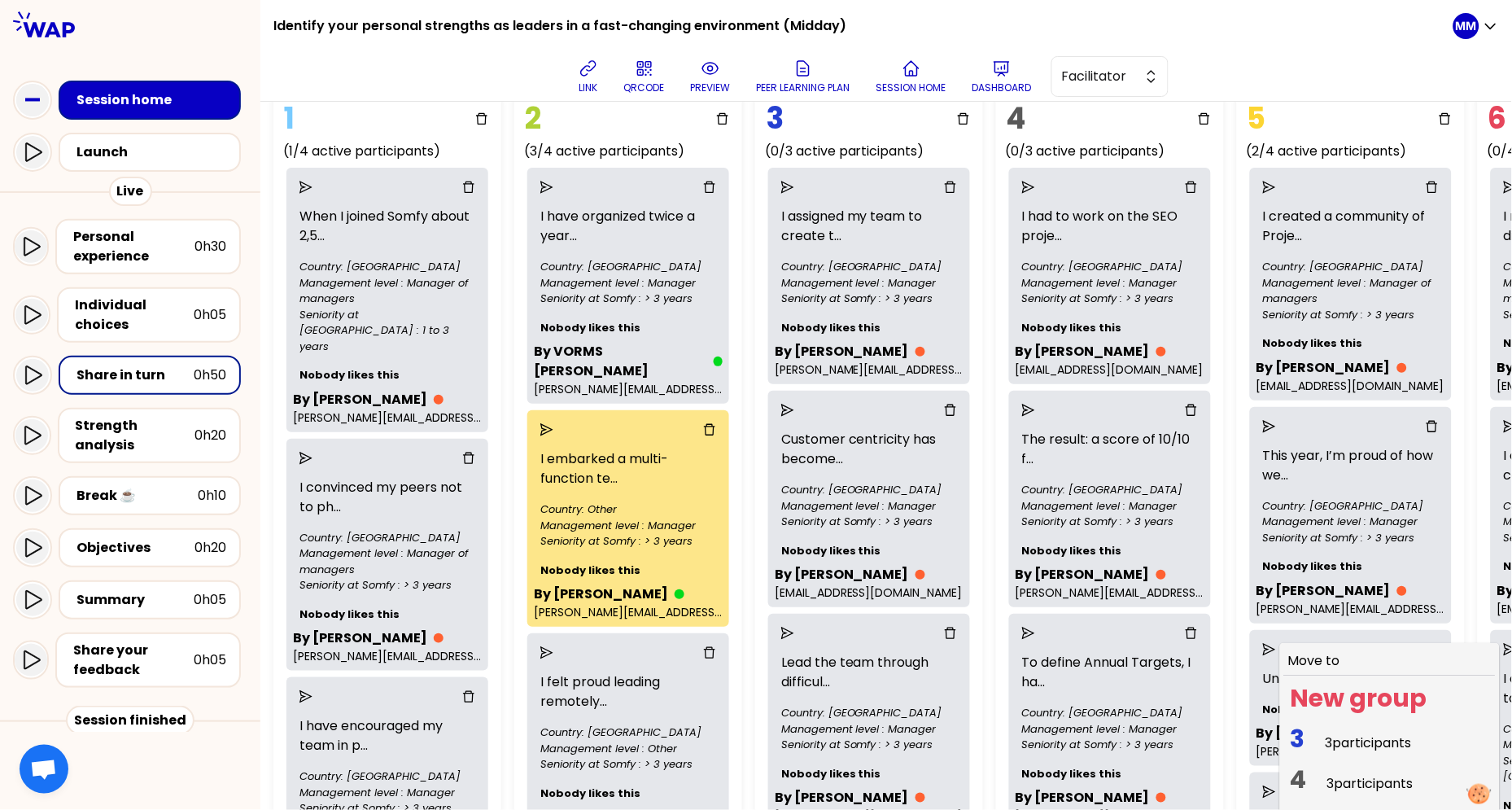
click at [1202, 741] on span "3 participants" at bounding box center [1369, 743] width 87 height 19
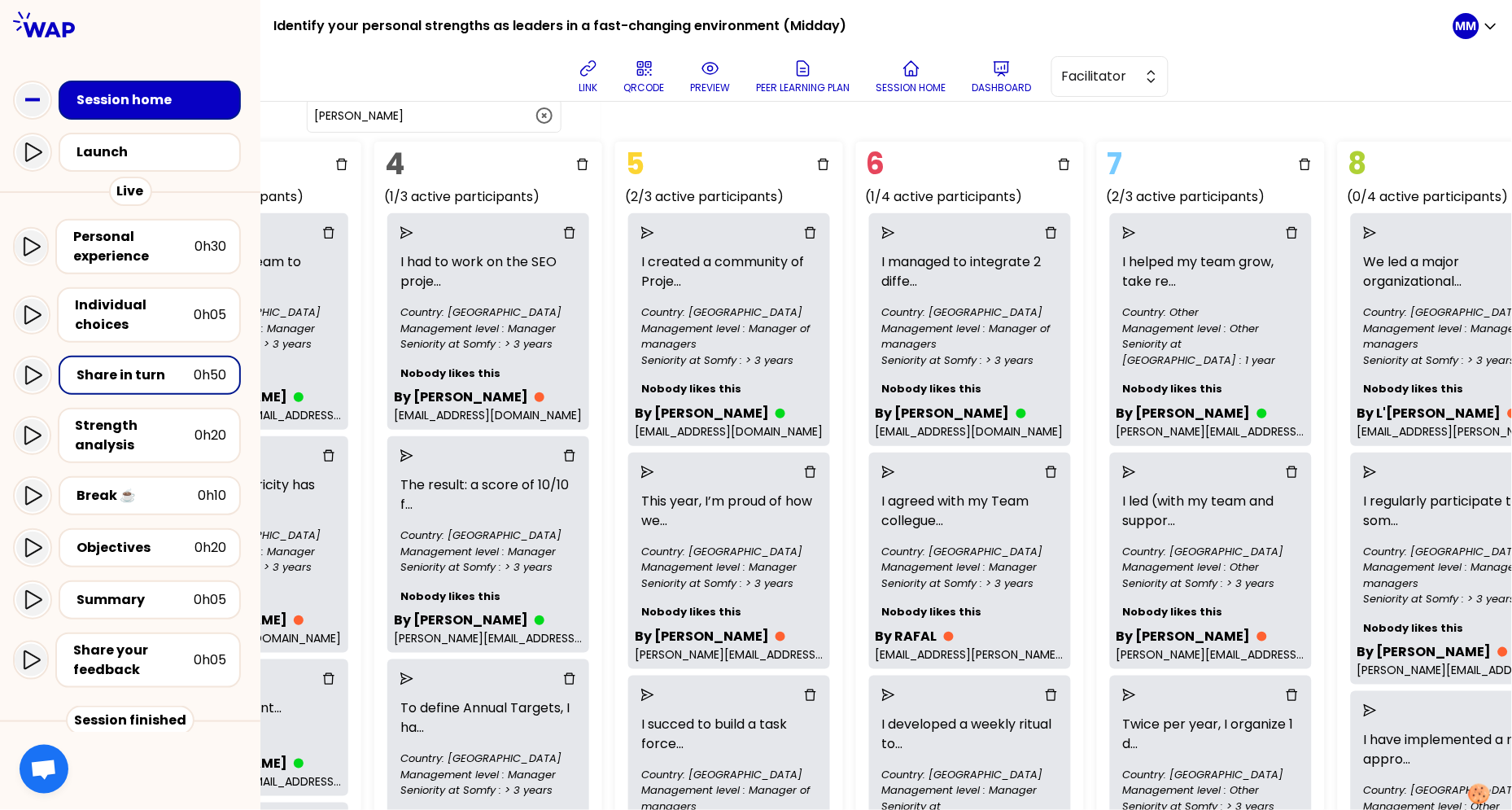
scroll to position [83, 912]
click at [1124, 225] on icon "send" at bounding box center [1130, 231] width 13 height 13
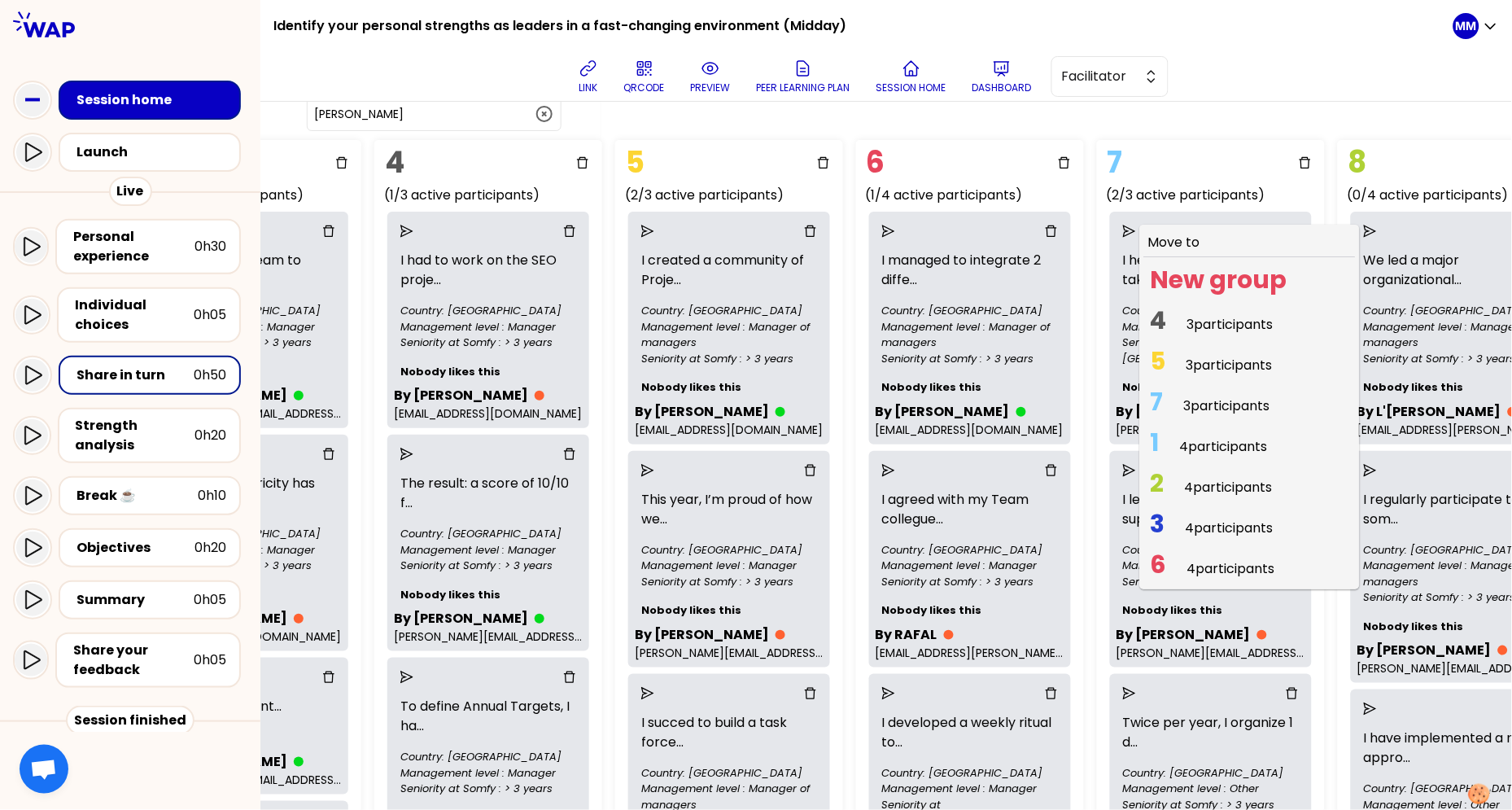
click at [1192, 362] on span "3 participants" at bounding box center [1230, 365] width 87 height 19
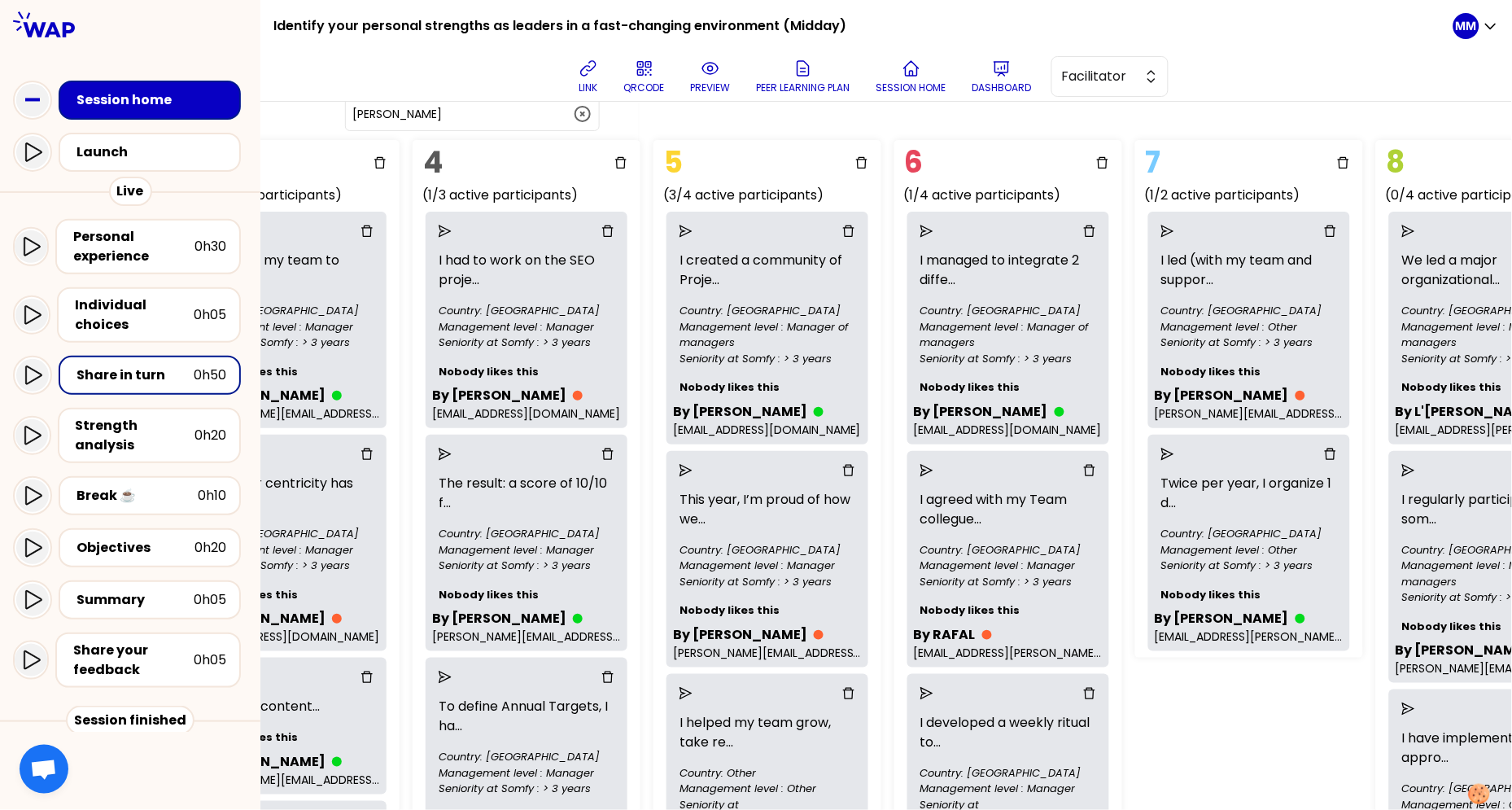
scroll to position [83, 871]
click at [1167, 233] on icon "send" at bounding box center [1170, 231] width 13 height 13
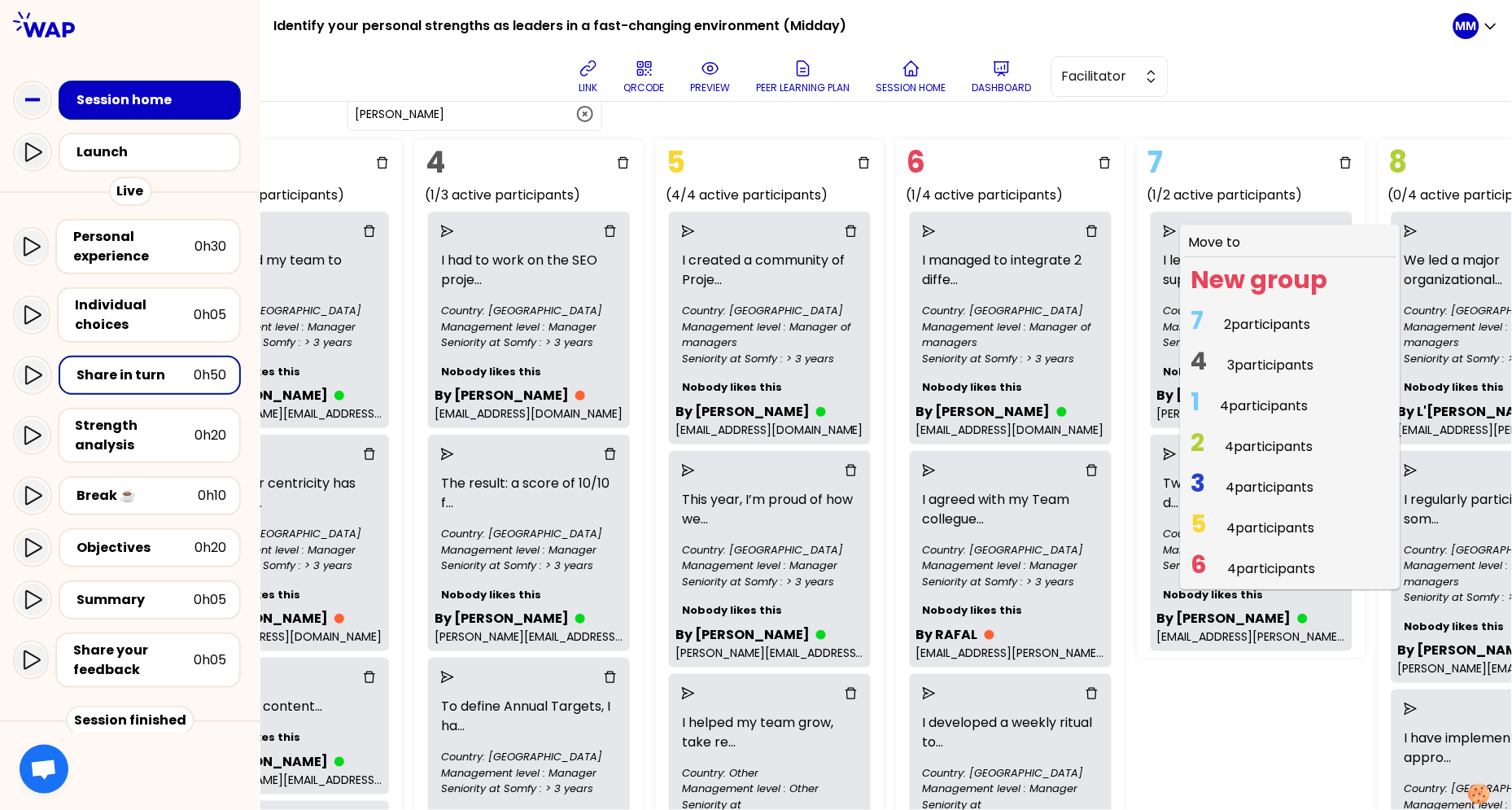
click at [1202, 363] on span "4 3 participants" at bounding box center [1253, 365] width 136 height 32
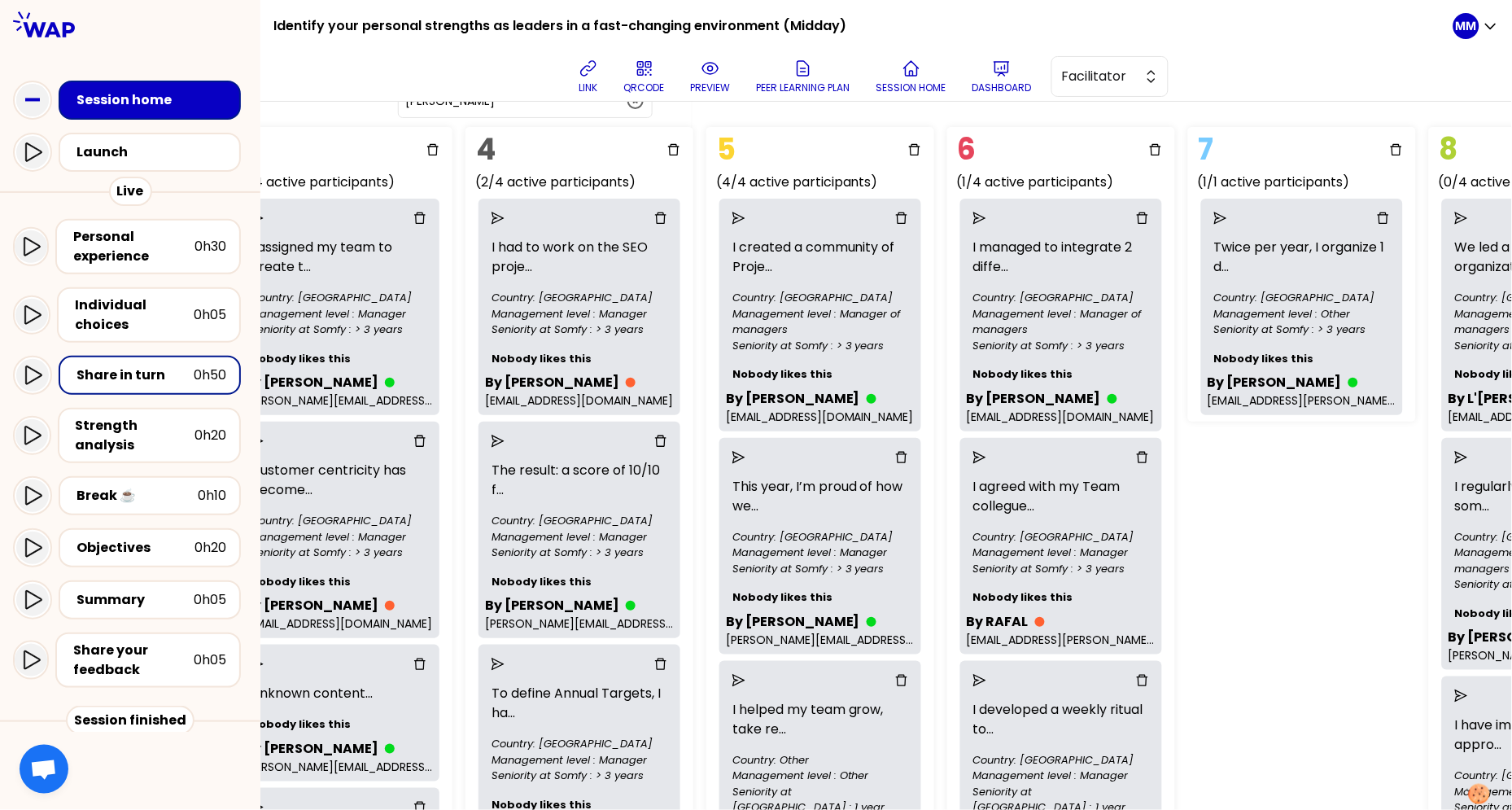
scroll to position [96, 975]
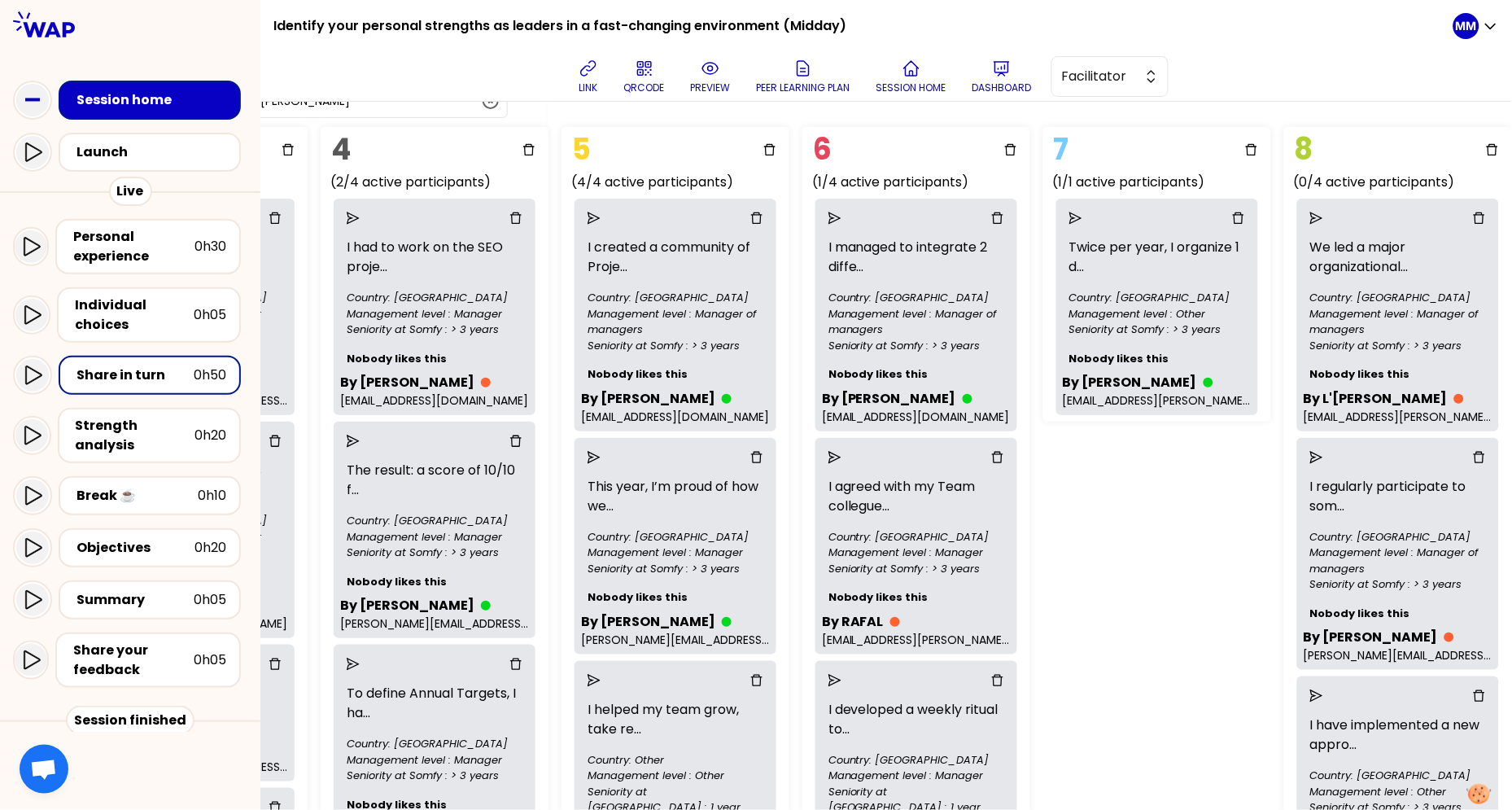
click at [1150, 496] on div "Group Management Back to facilitation screens View group list Reset groups 24 u…" at bounding box center [886, 455] width 1252 height 709
click at [1070, 215] on icon "send" at bounding box center [1076, 218] width 13 height 13
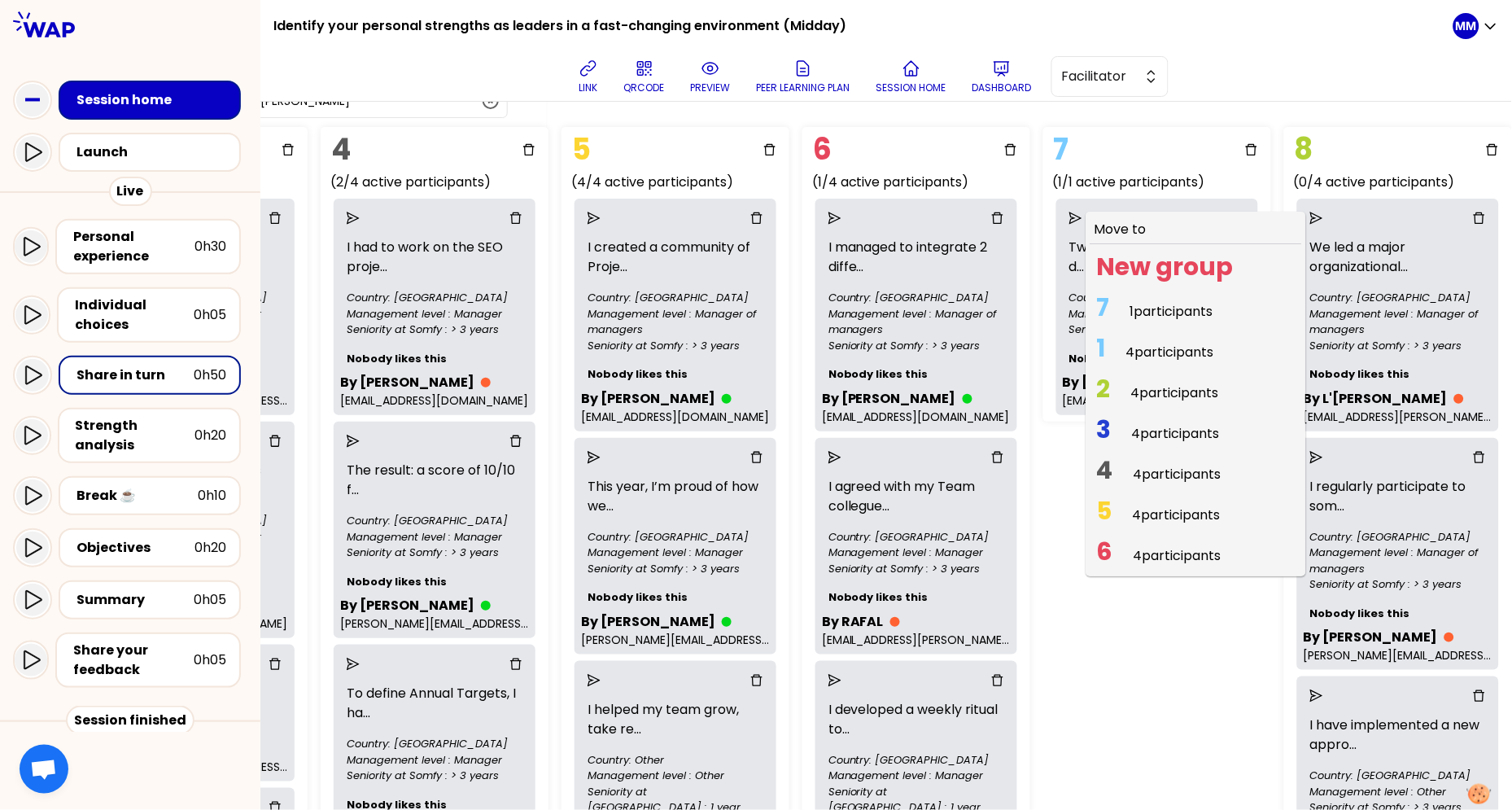
click at [1131, 349] on span "4 participants" at bounding box center [1170, 352] width 88 height 19
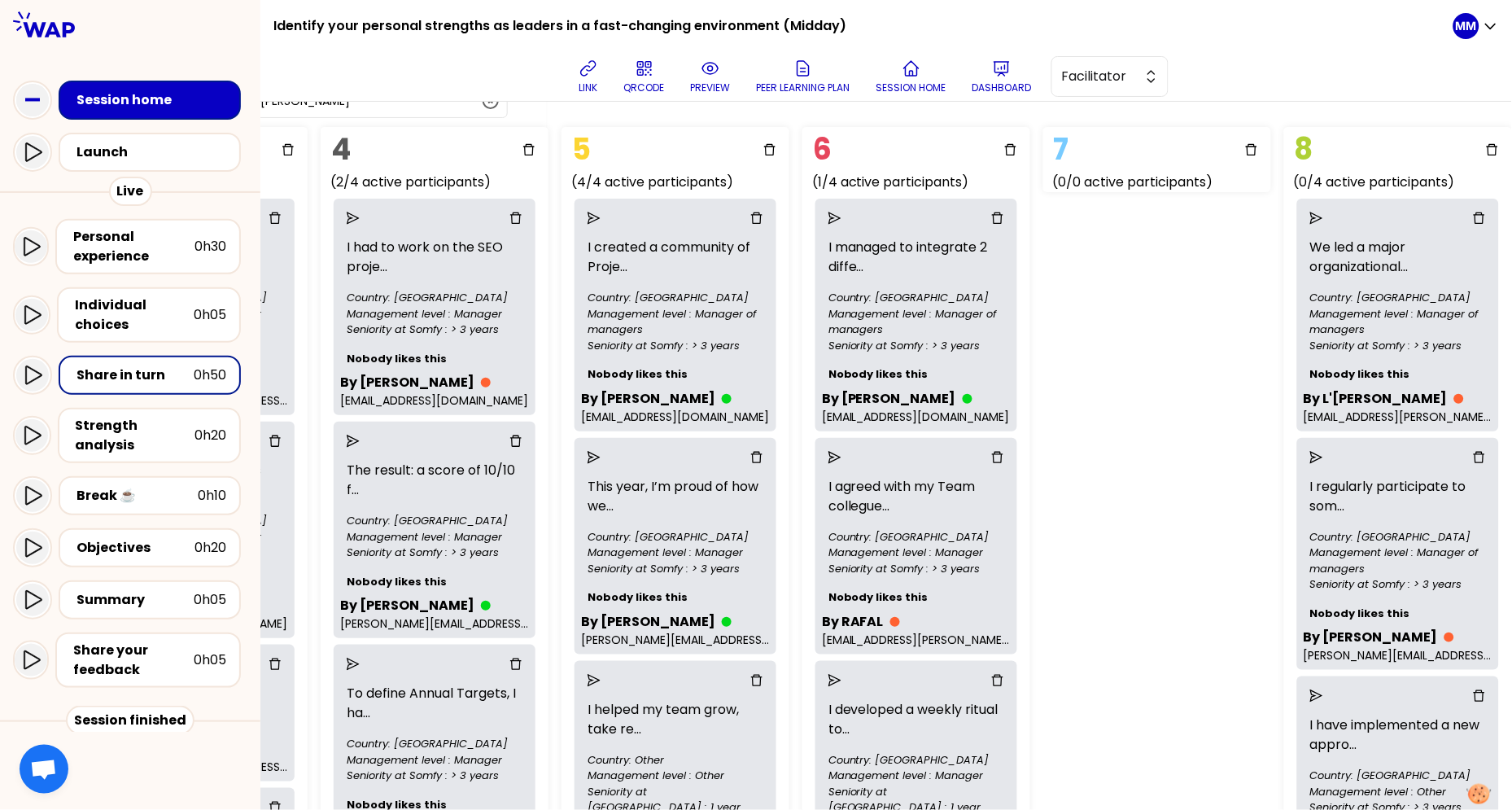
click at [1202, 145] on icon "delete" at bounding box center [1251, 149] width 13 height 13
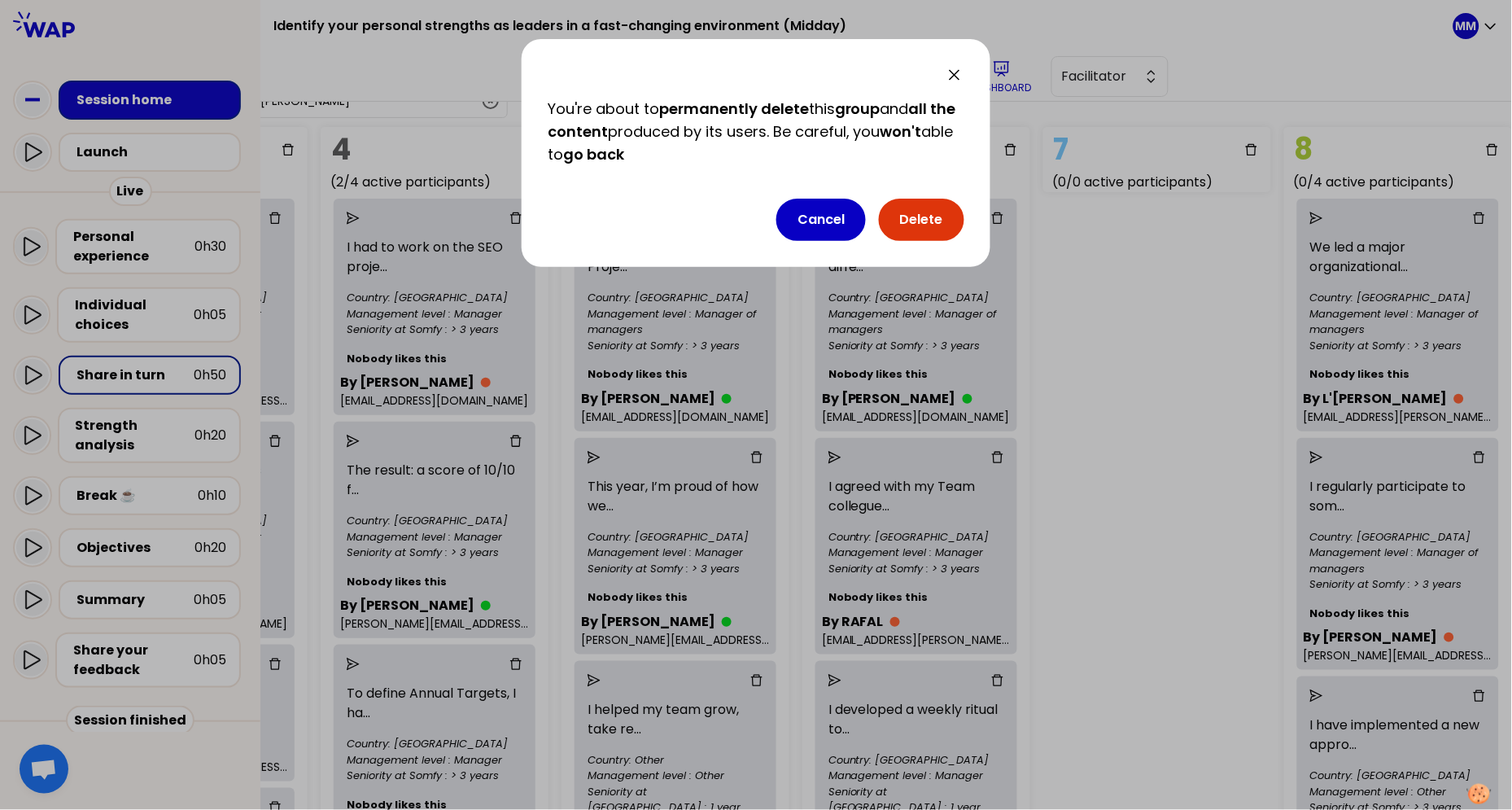
click at [942, 221] on button "Delete" at bounding box center [922, 219] width 86 height 42
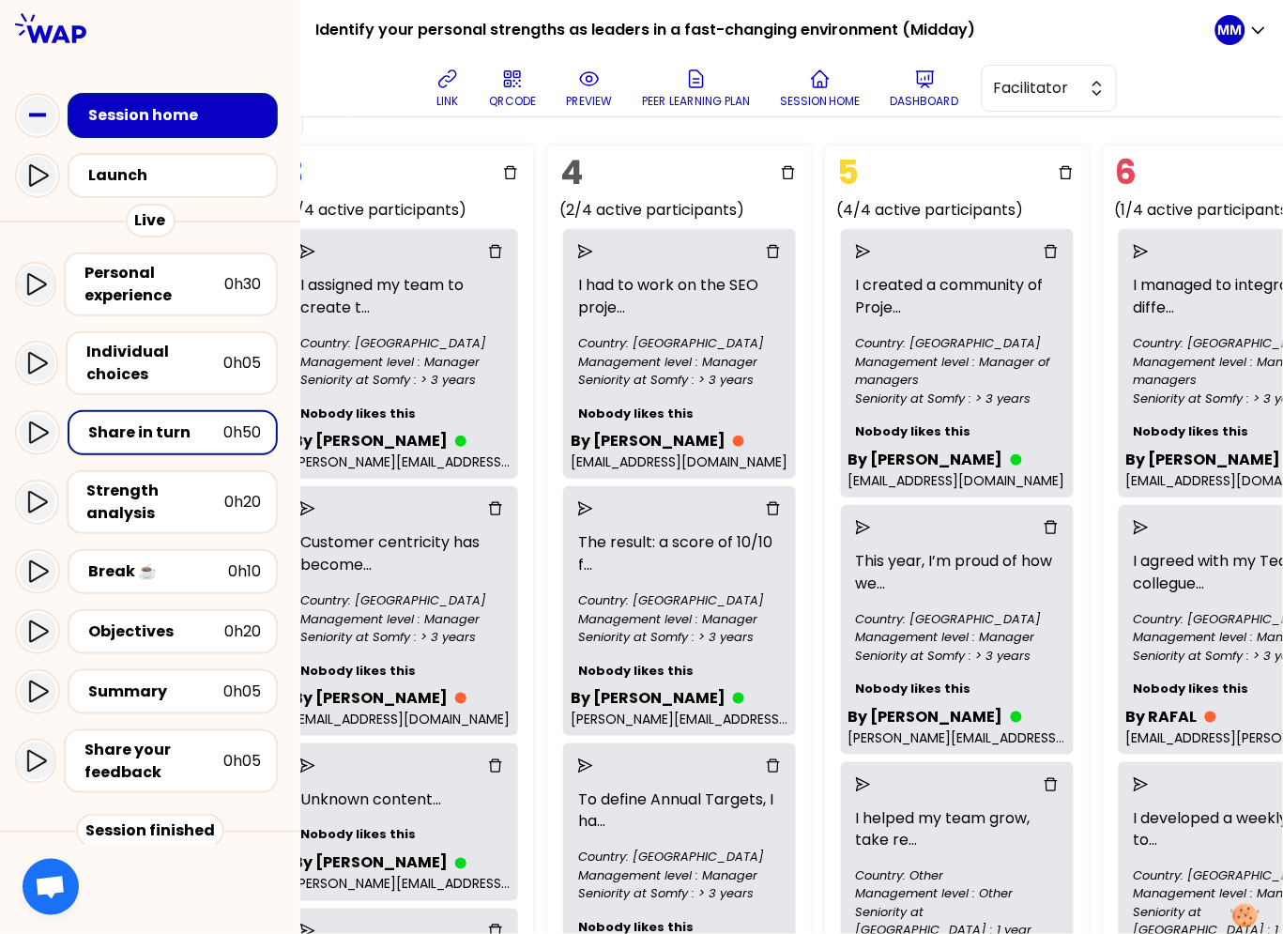
scroll to position [111, 1309]
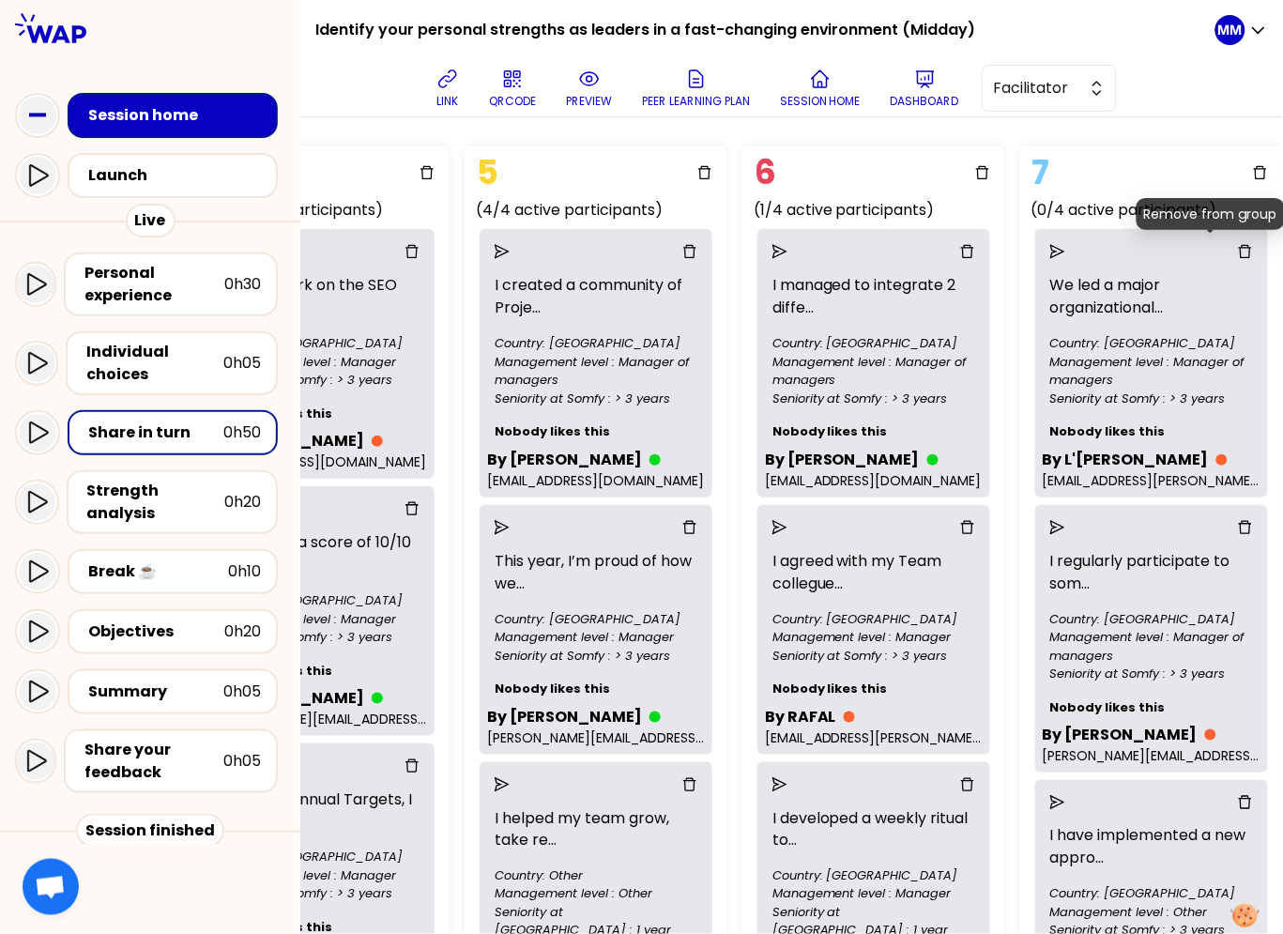
click at [1238, 247] on icon "delete" at bounding box center [1245, 251] width 15 height 15
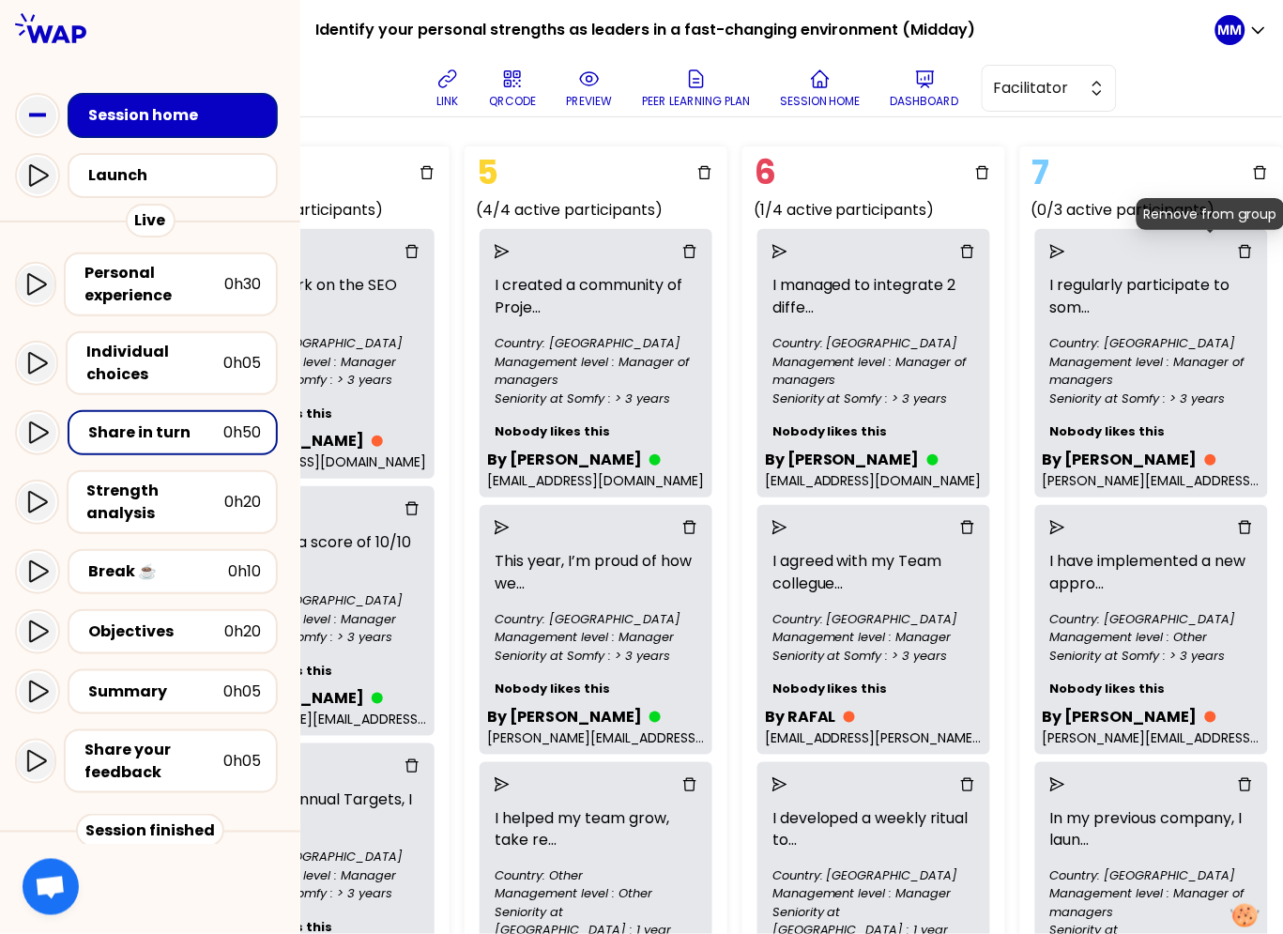
click at [1238, 249] on icon "delete" at bounding box center [1245, 251] width 15 height 15
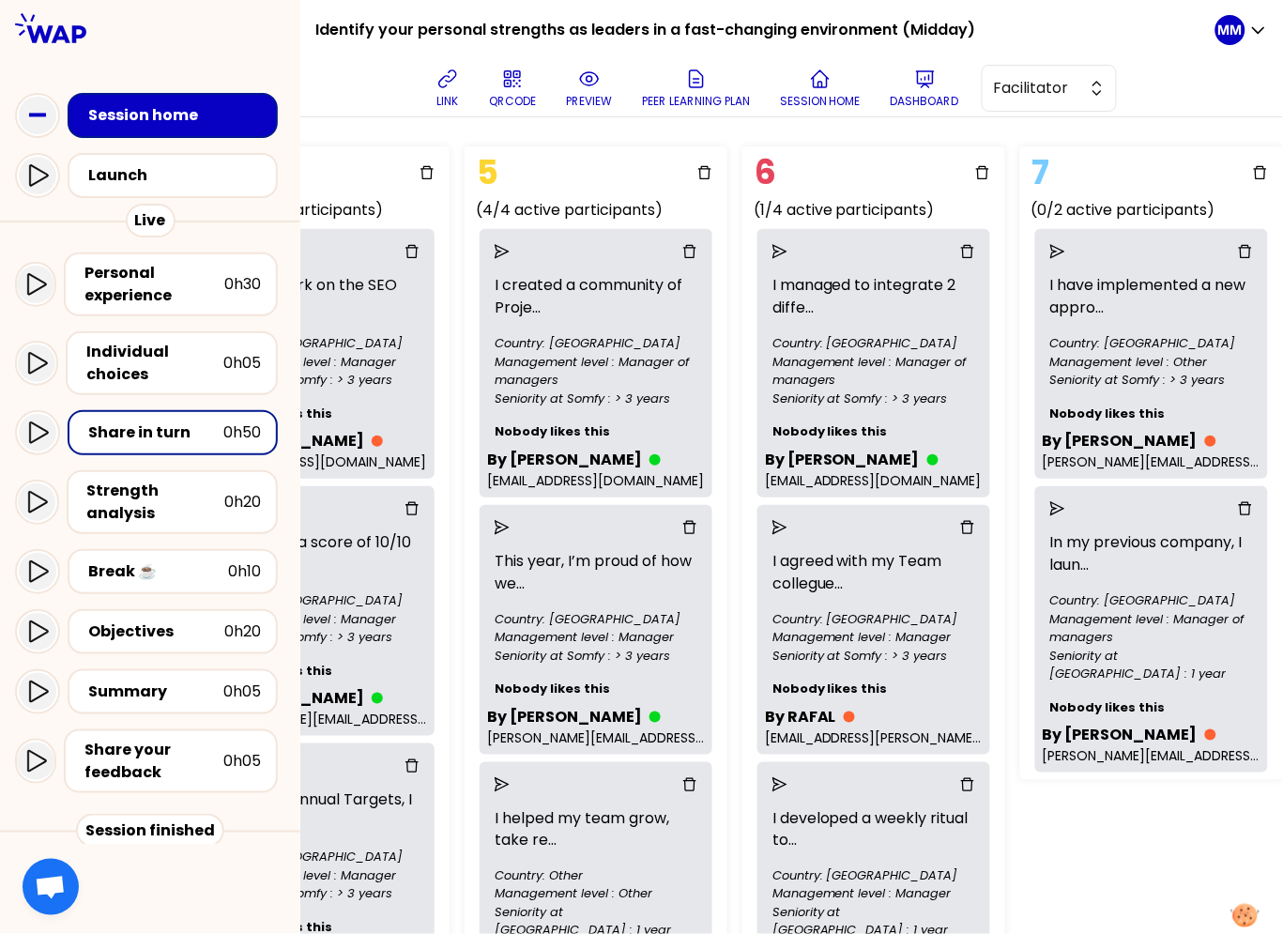
click at [1228, 259] on div at bounding box center [1152, 252] width 218 height 30
drag, startPoint x: 1232, startPoint y: 249, endPoint x: 1281, endPoint y: 240, distance: 49.5
click at [1238, 249] on icon "delete" at bounding box center [1245, 251] width 15 height 15
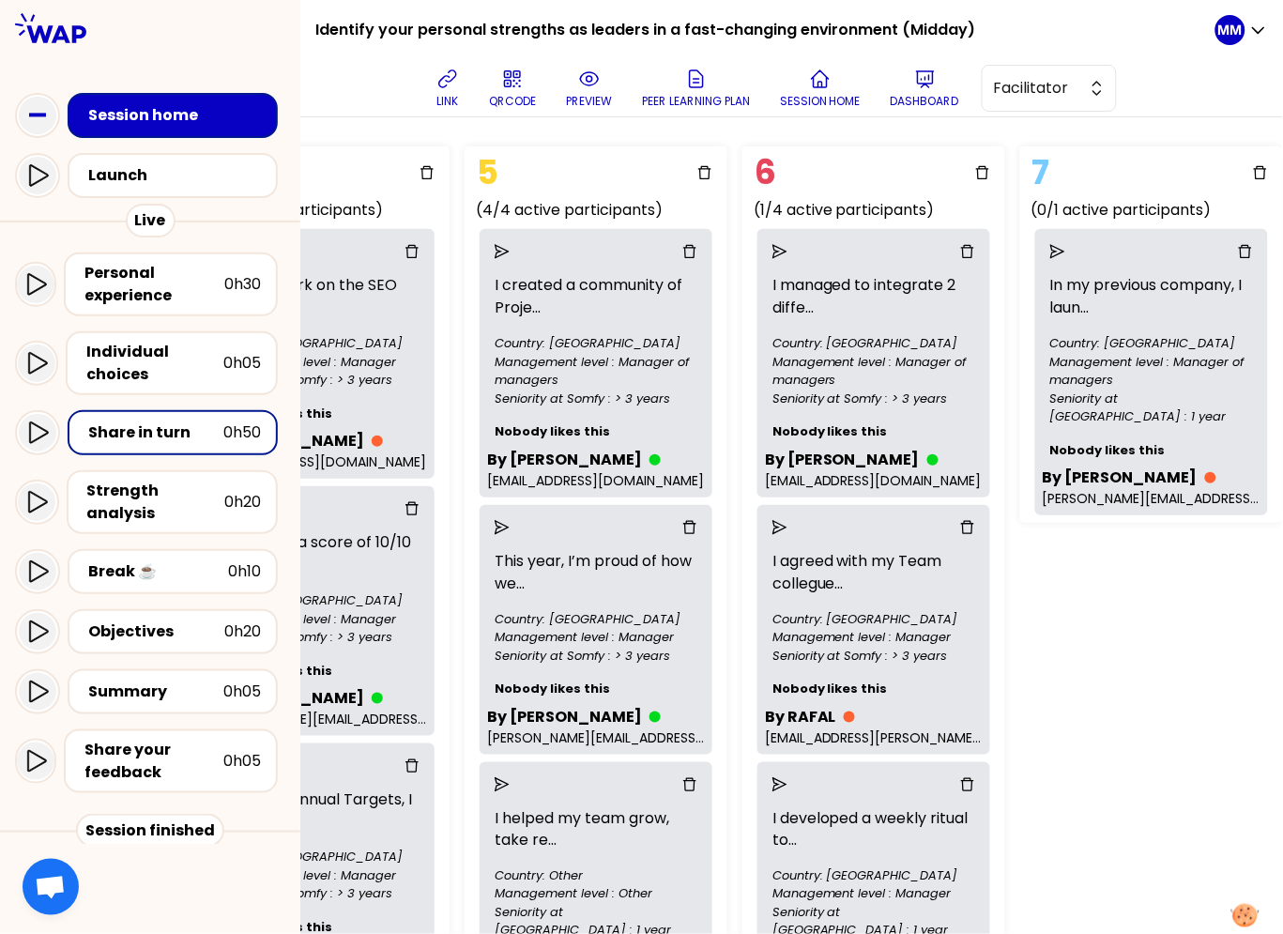
click at [1238, 251] on icon "delete" at bounding box center [1245, 251] width 15 height 15
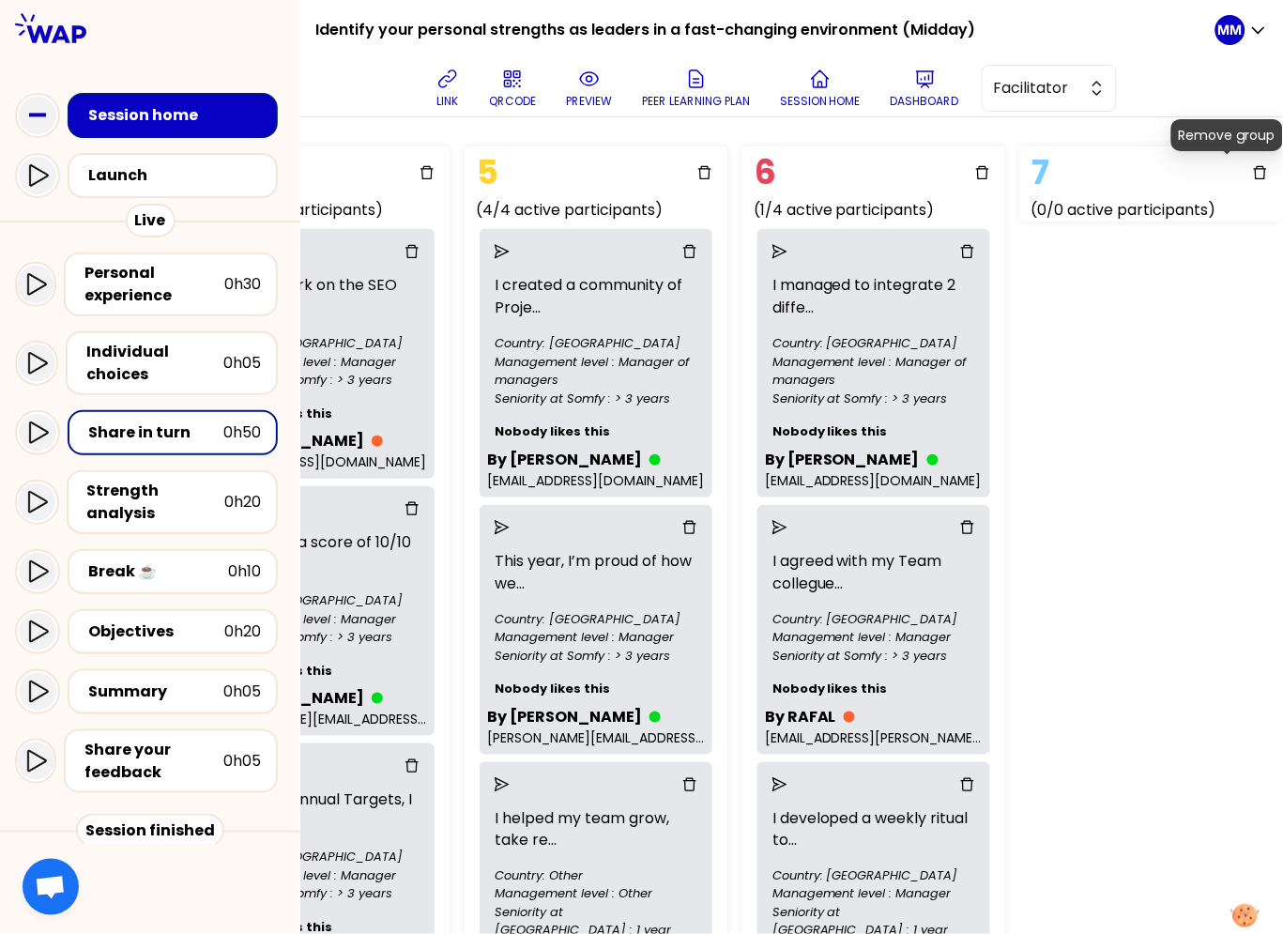
click at [1254, 166] on icon "delete" at bounding box center [1260, 172] width 13 height 13
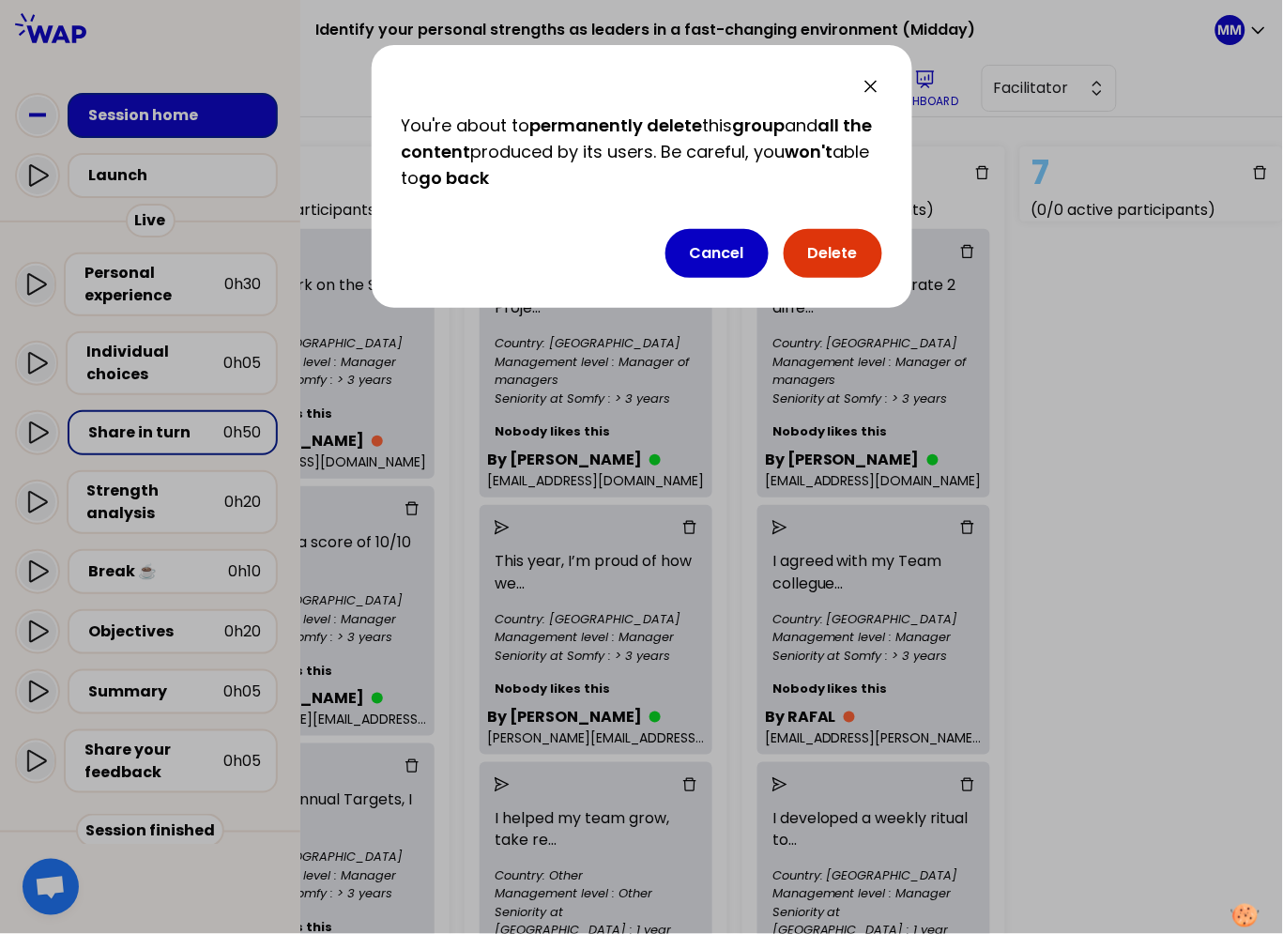
click at [844, 254] on button "Delete" at bounding box center [833, 253] width 99 height 49
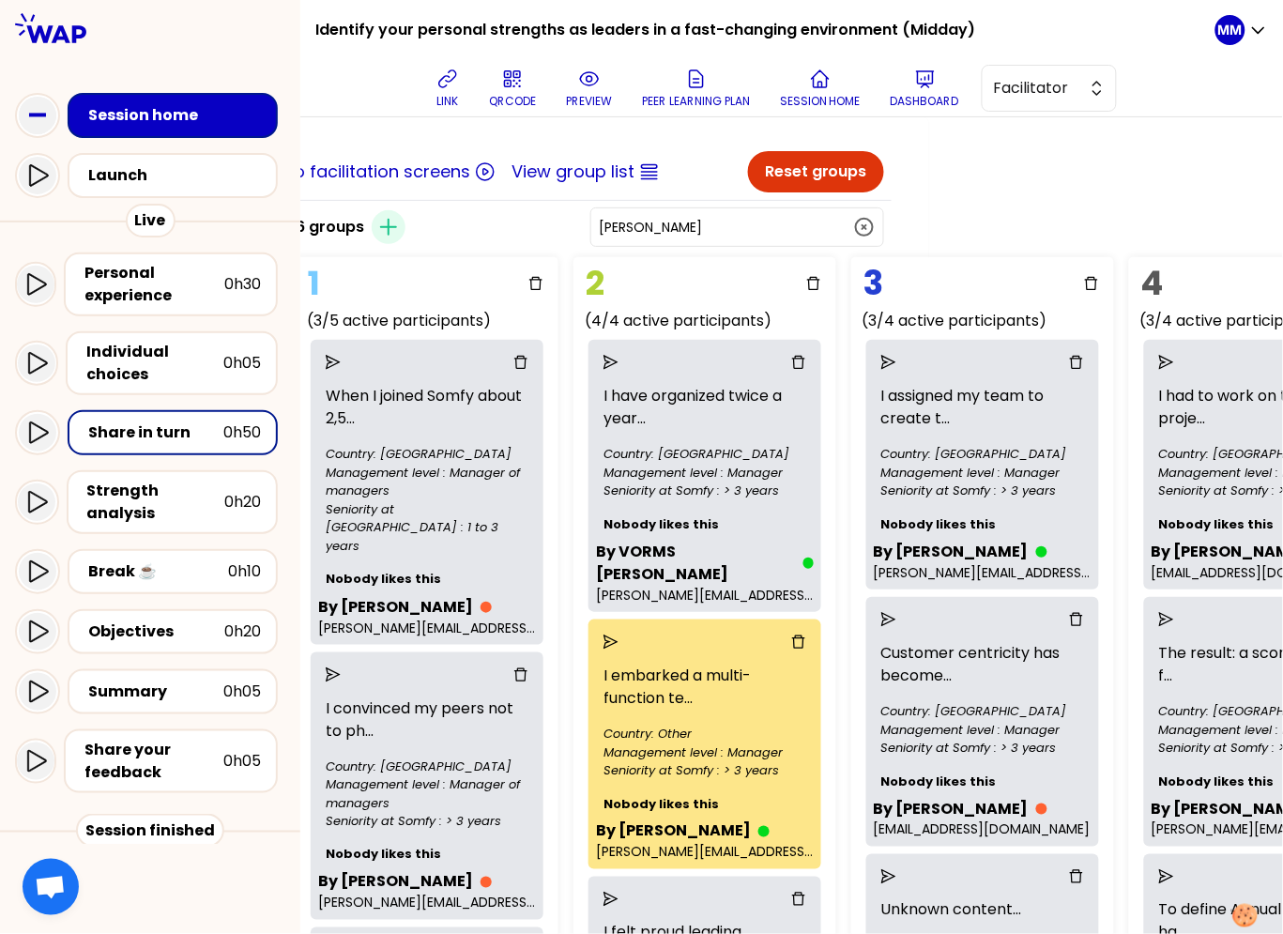
scroll to position [0, 0]
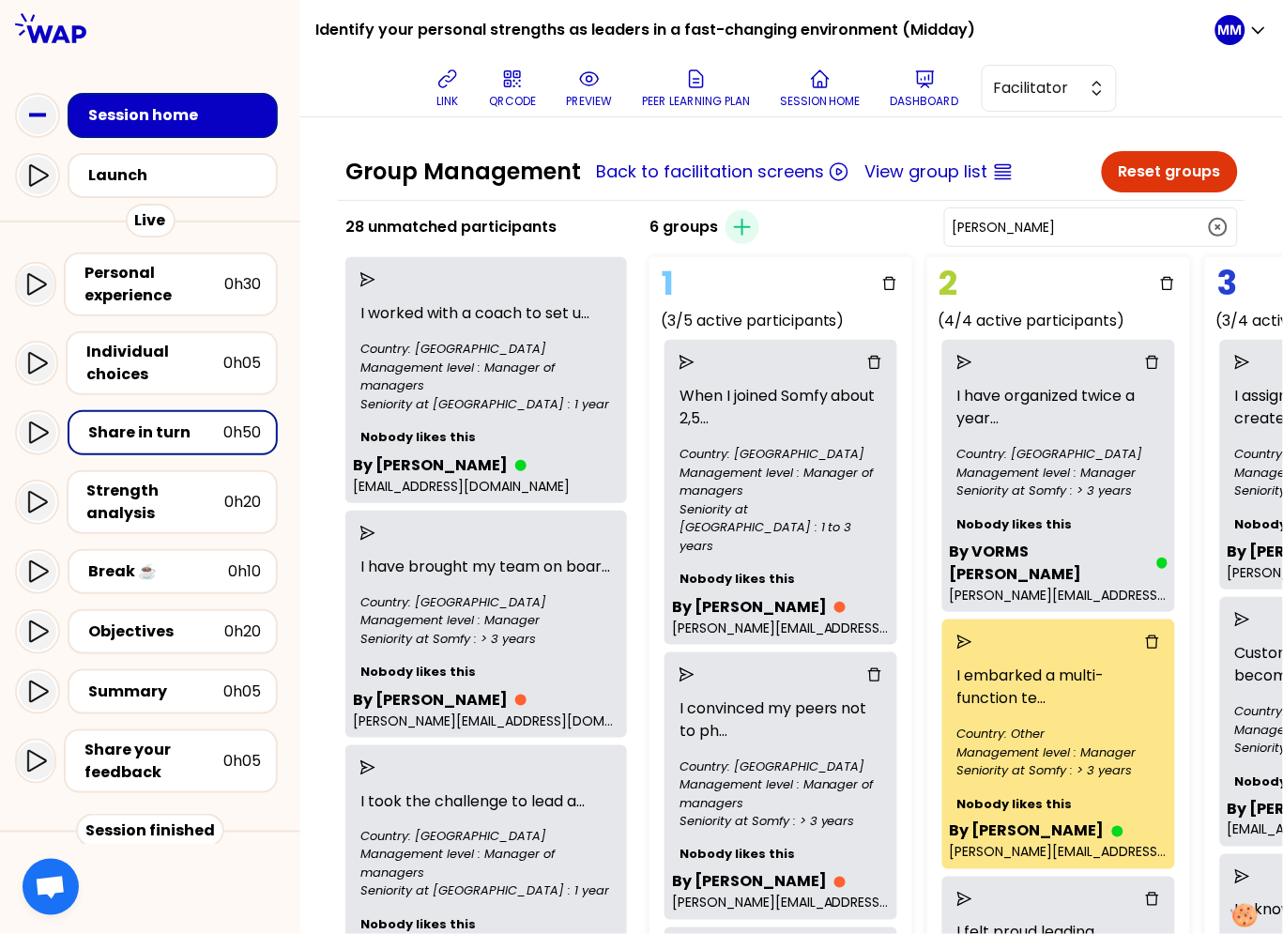
click at [1107, 223] on input "Gabriel" at bounding box center [1080, 227] width 254 height 19
click at [1108, 224] on input "Gabriel" at bounding box center [1080, 227] width 254 height 19
click at [1101, 225] on input "Gabriel" at bounding box center [1080, 227] width 254 height 19
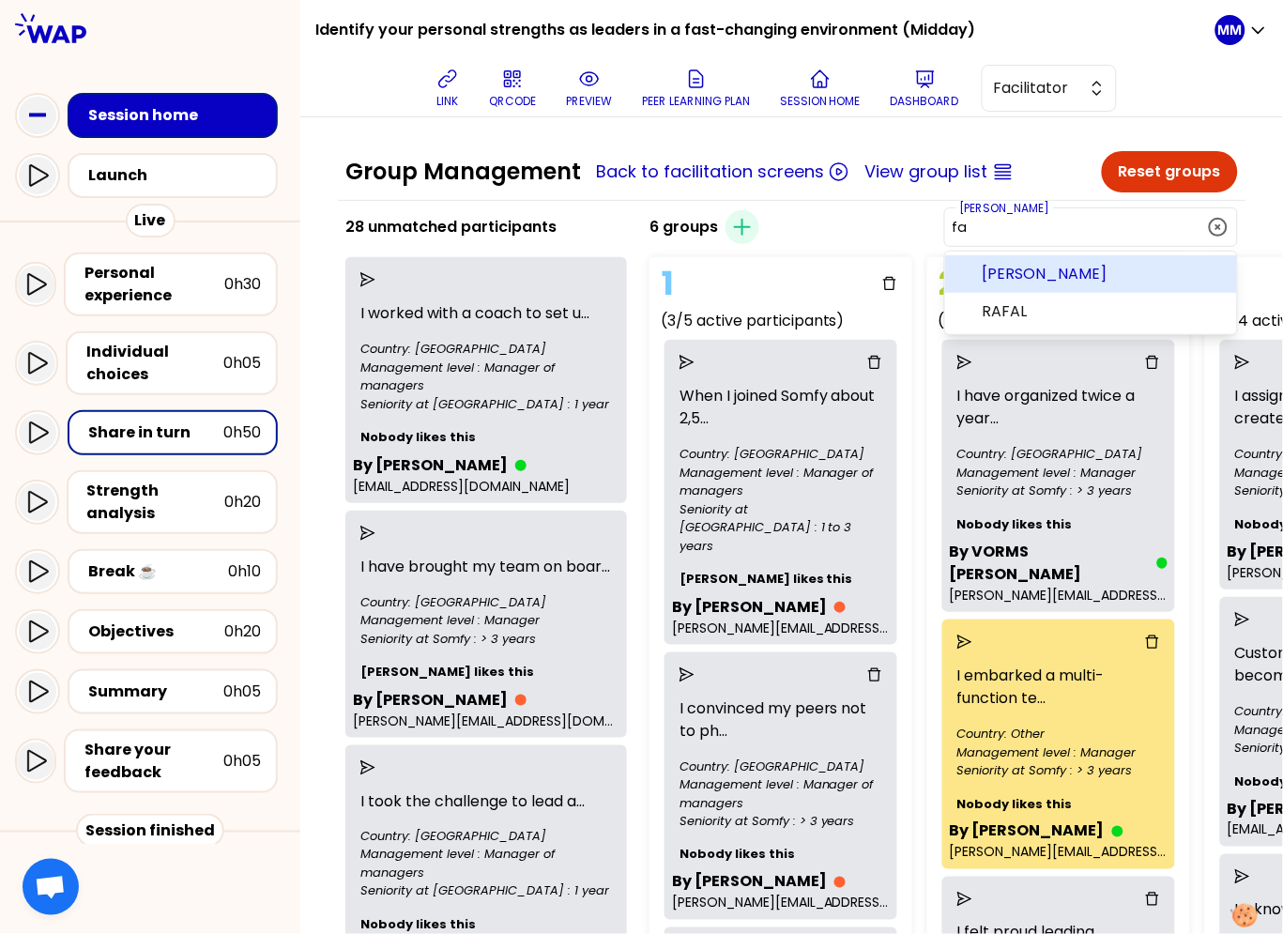
type input "f"
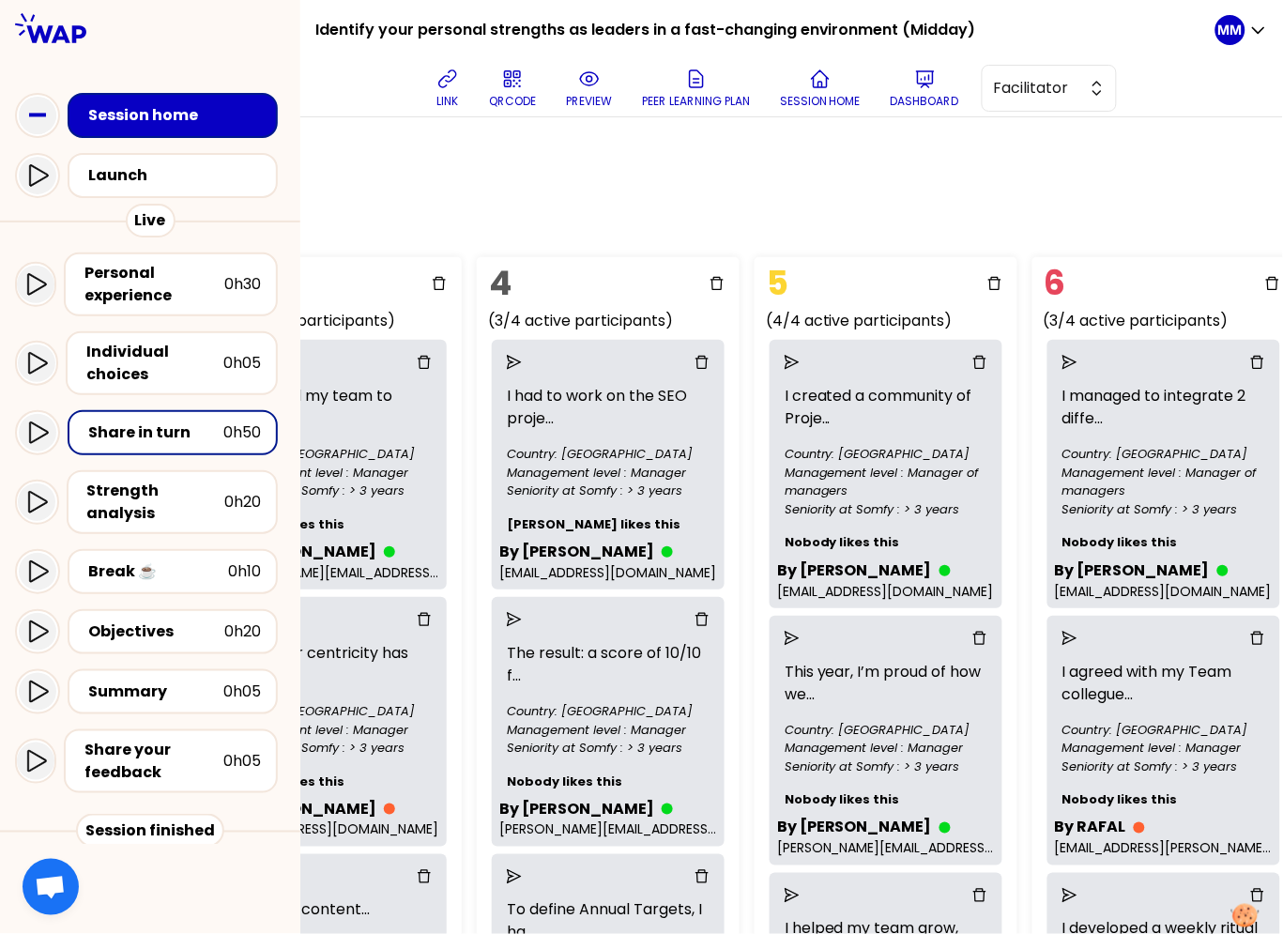
scroll to position [0, 1031]
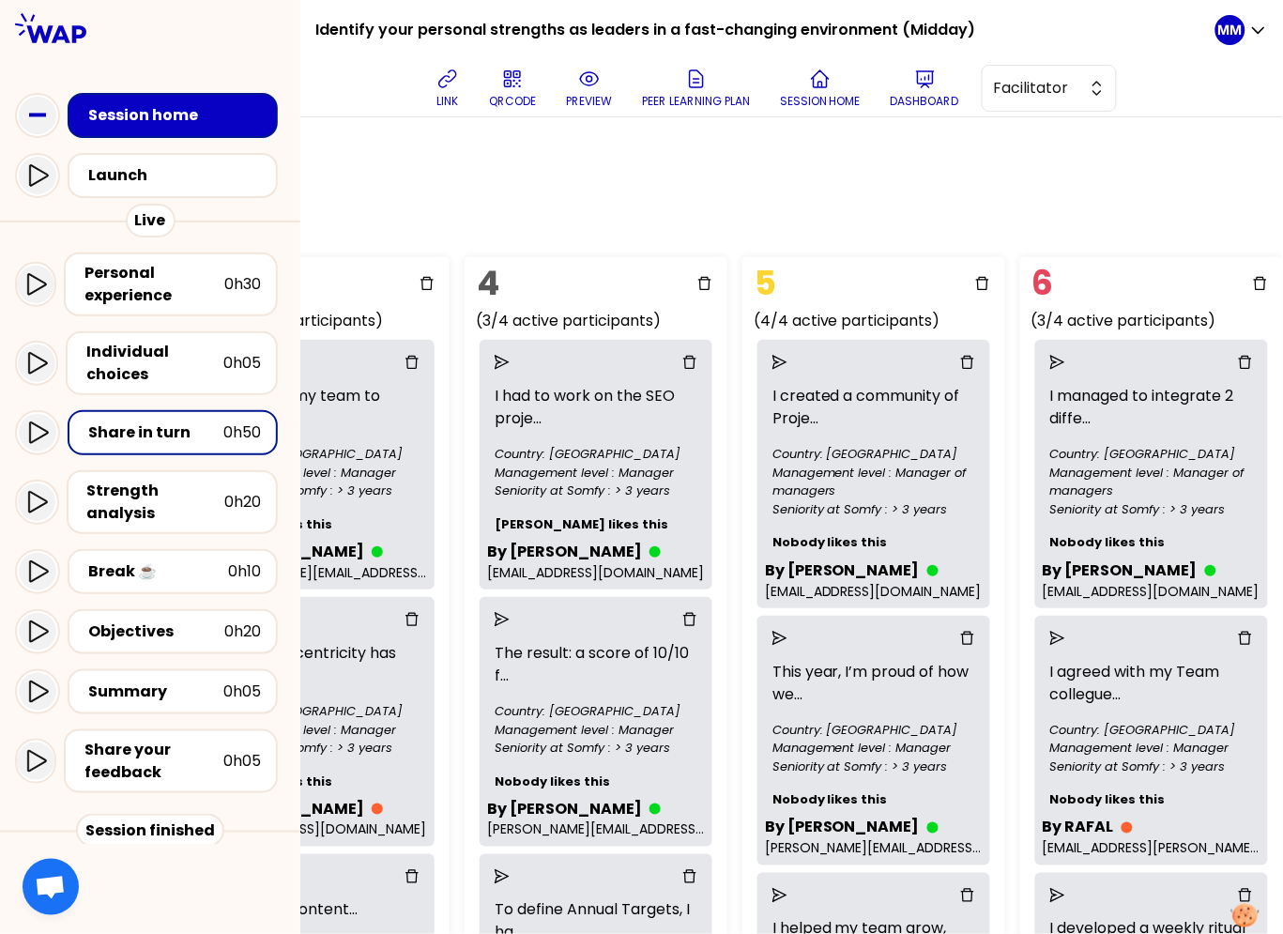
click at [1129, 232] on div "Group Management Back to facilitation screens View group list Reset groups 28 u…" at bounding box center [791, 525] width 983 height 817
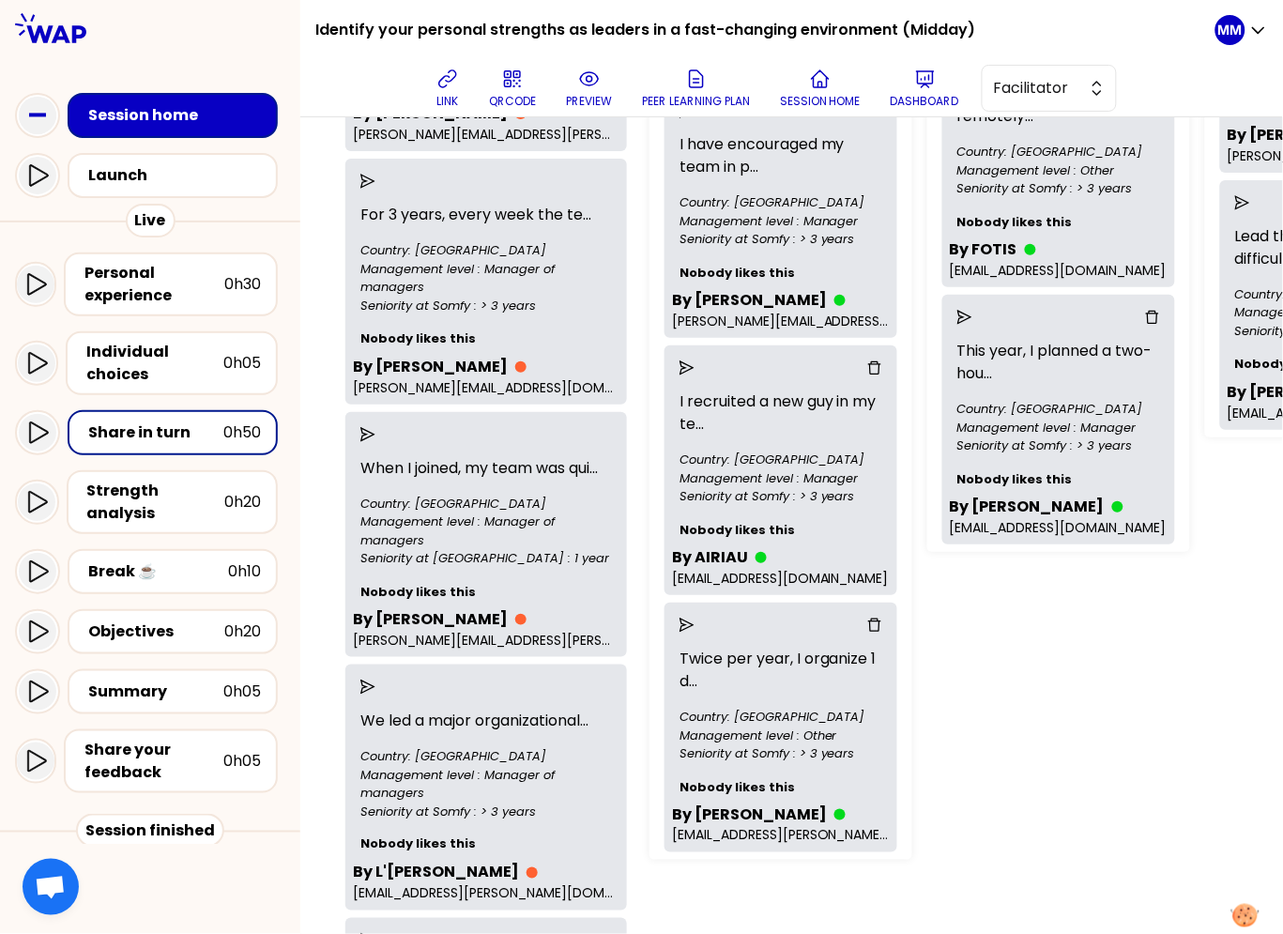
scroll to position [845, 0]
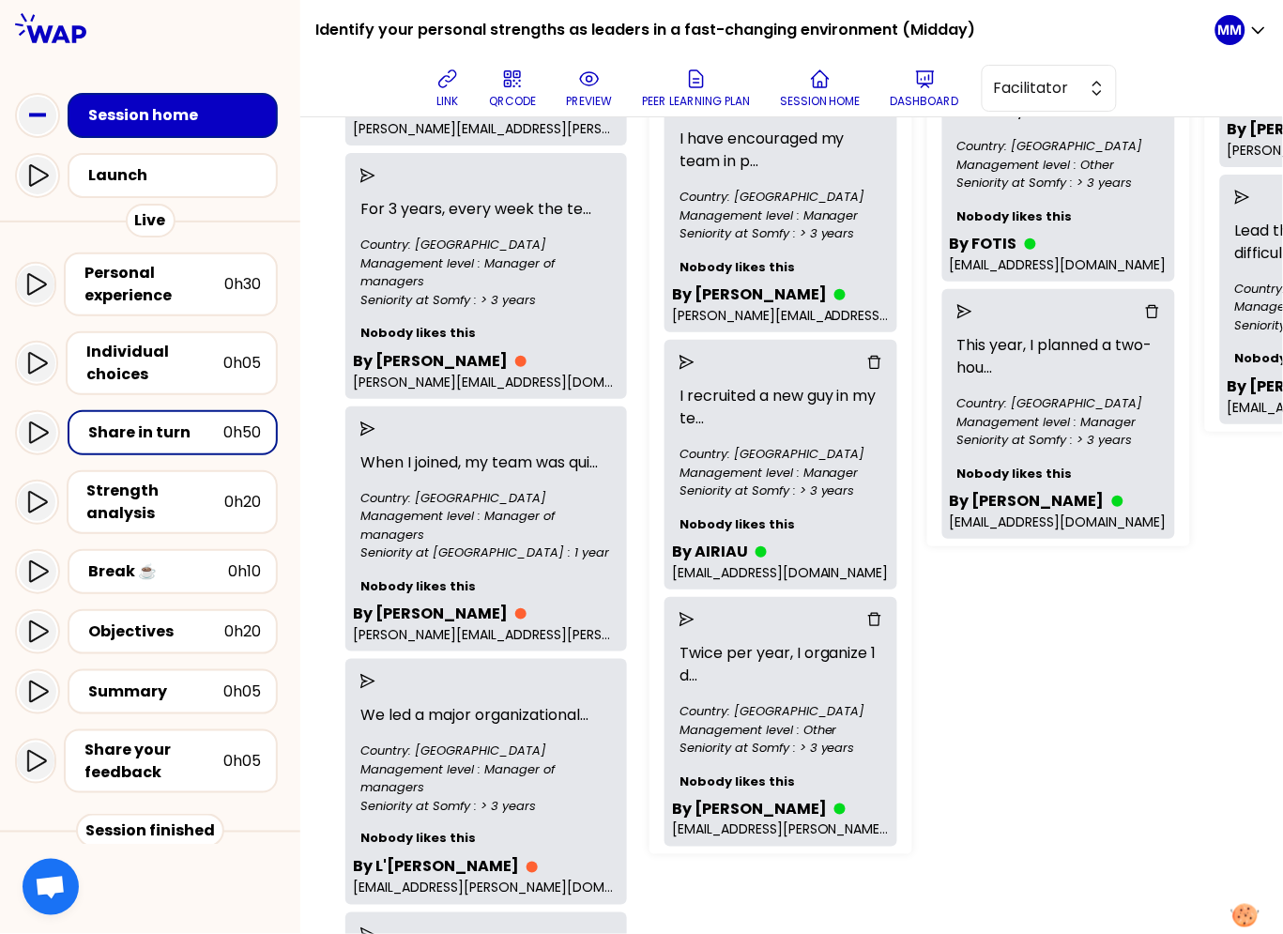
click at [695, 612] on div at bounding box center [781, 619] width 173 height 15
click at [684, 612] on icon "send" at bounding box center [687, 619] width 15 height 15
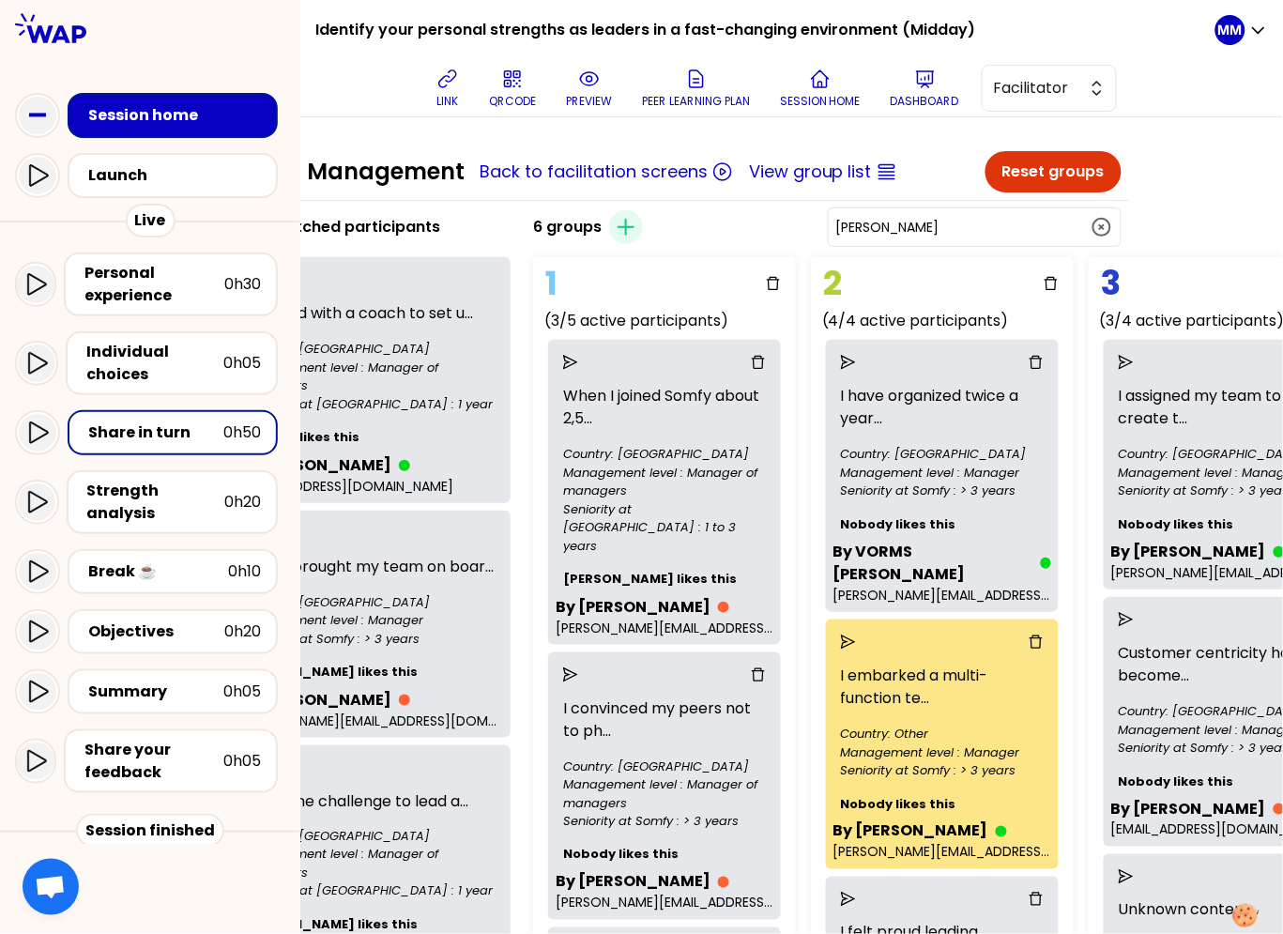
scroll to position [0, 1031]
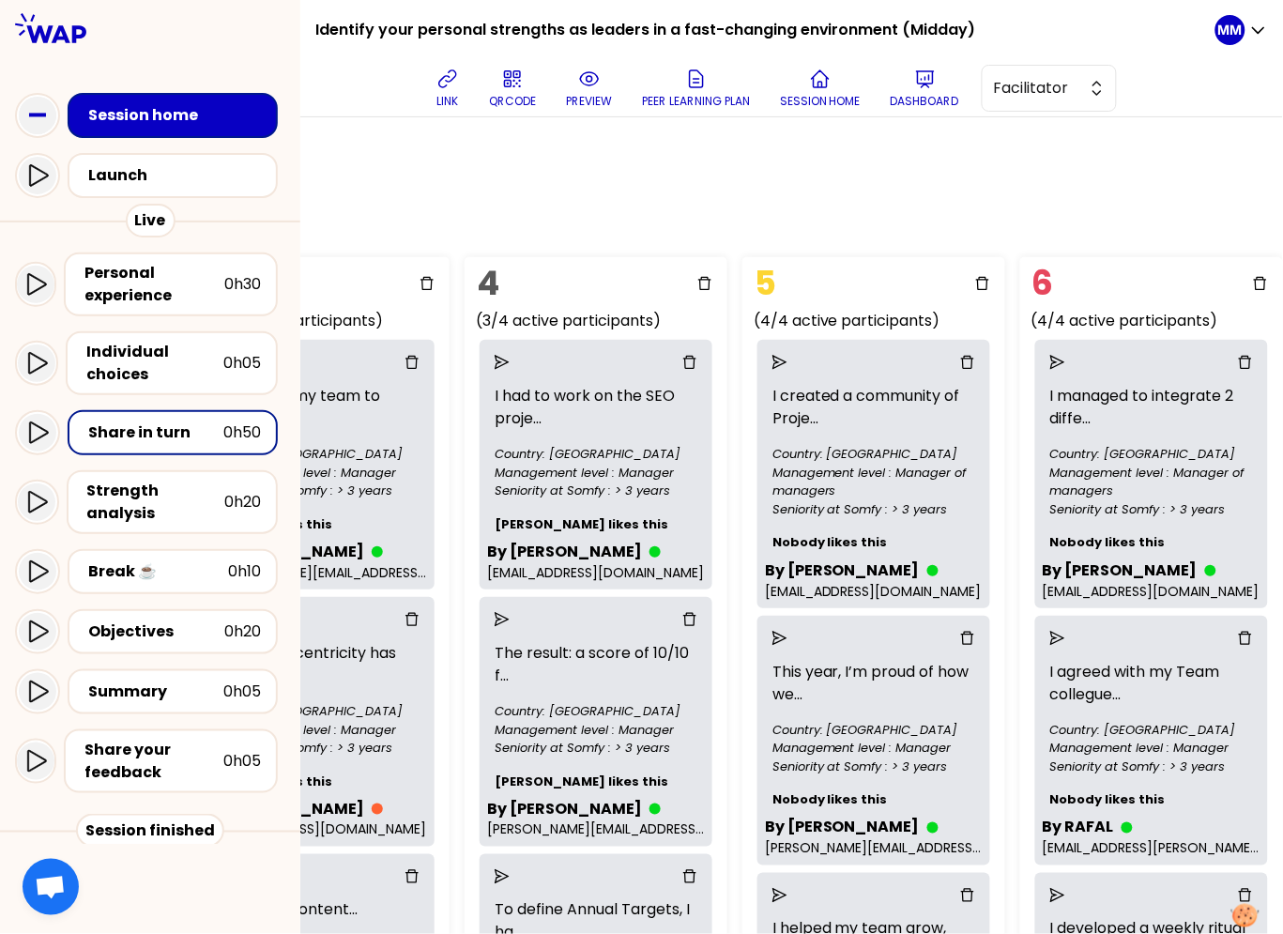
click at [989, 193] on div "Group Management Back to facilitation screens View group list Reset groups 28 u…" at bounding box center [791, 525] width 983 height 817
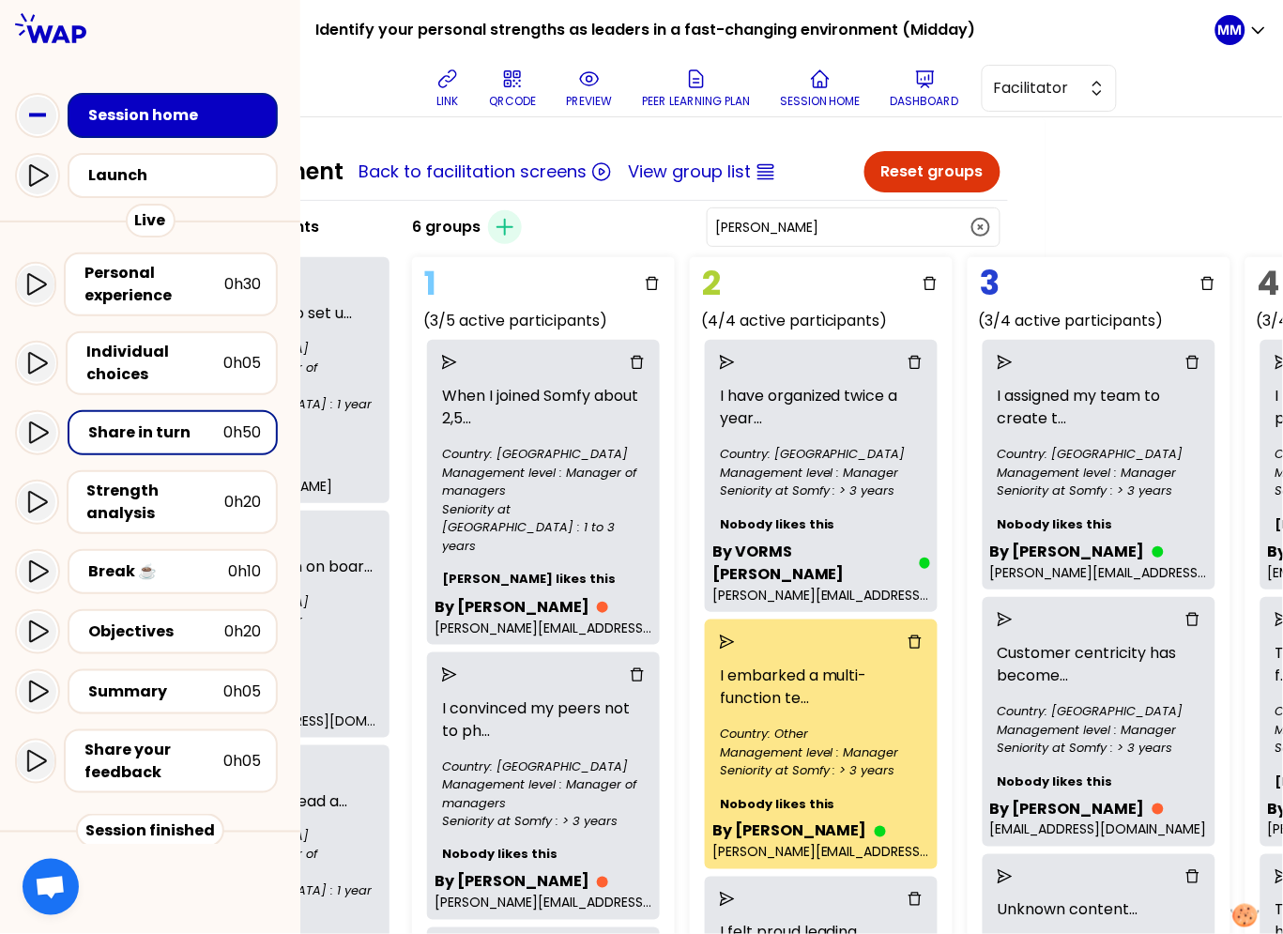
scroll to position [0, 0]
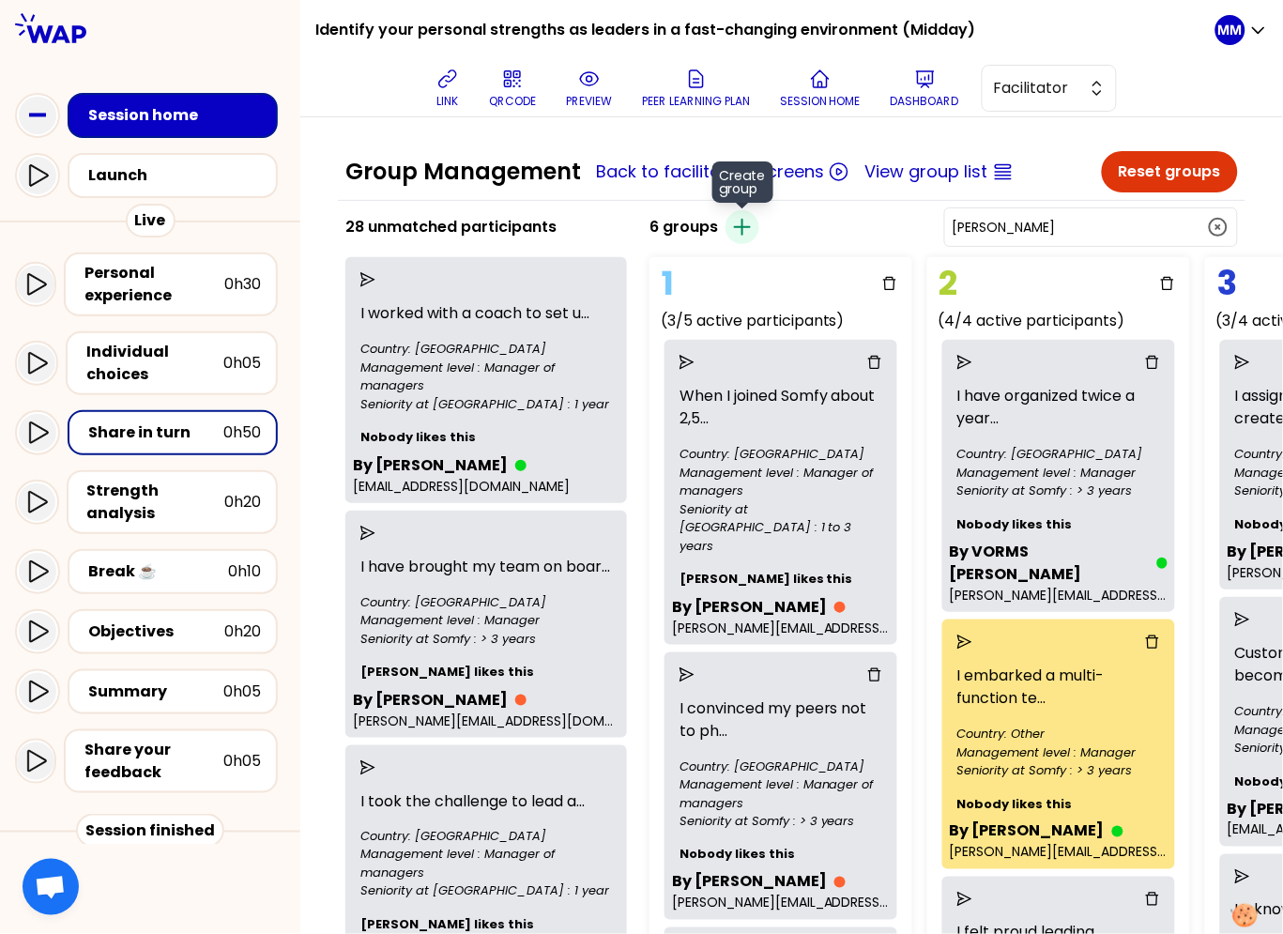
click at [738, 223] on icon "button" at bounding box center [742, 227] width 15 height 15
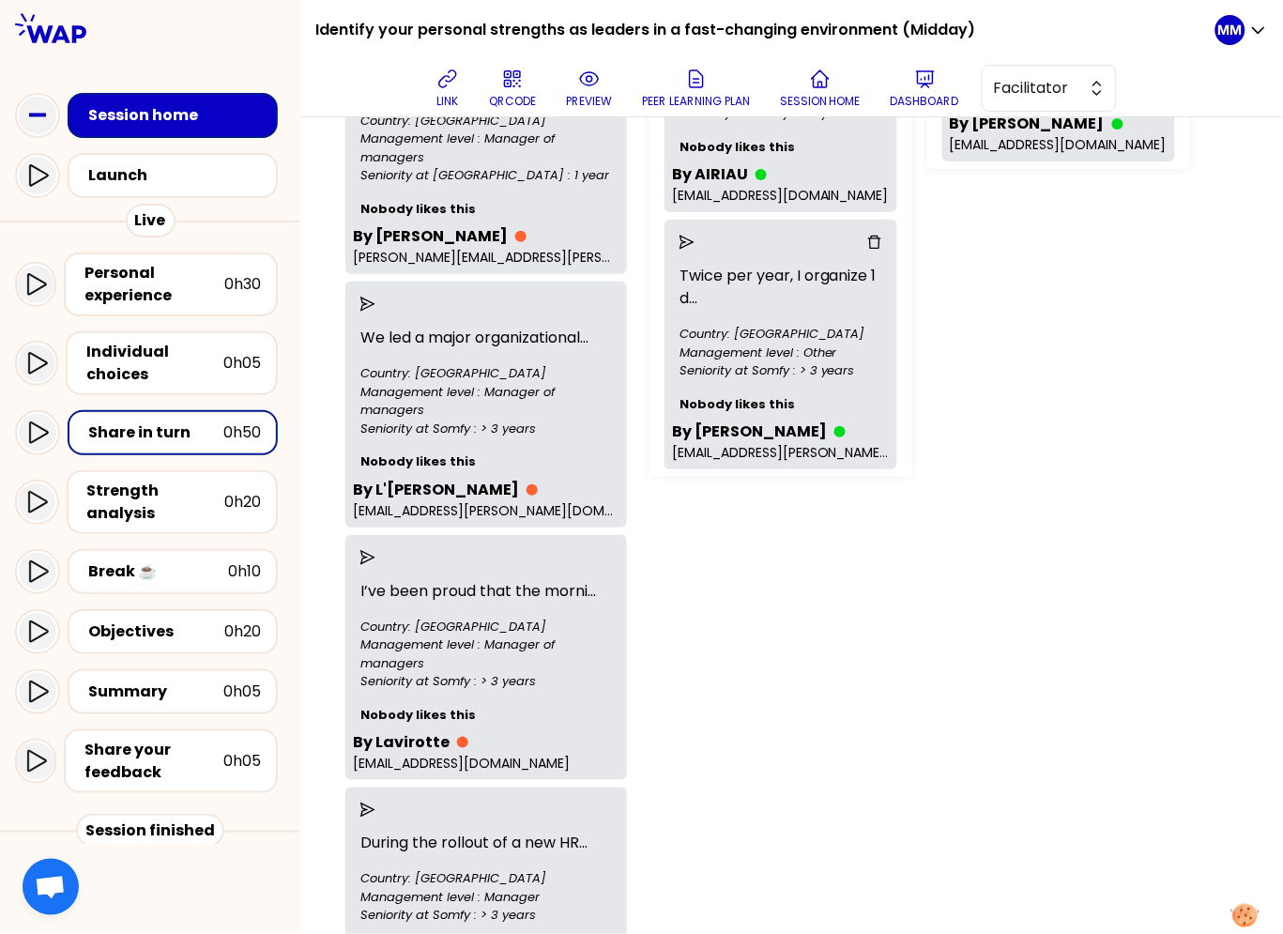
scroll to position [1212, 0]
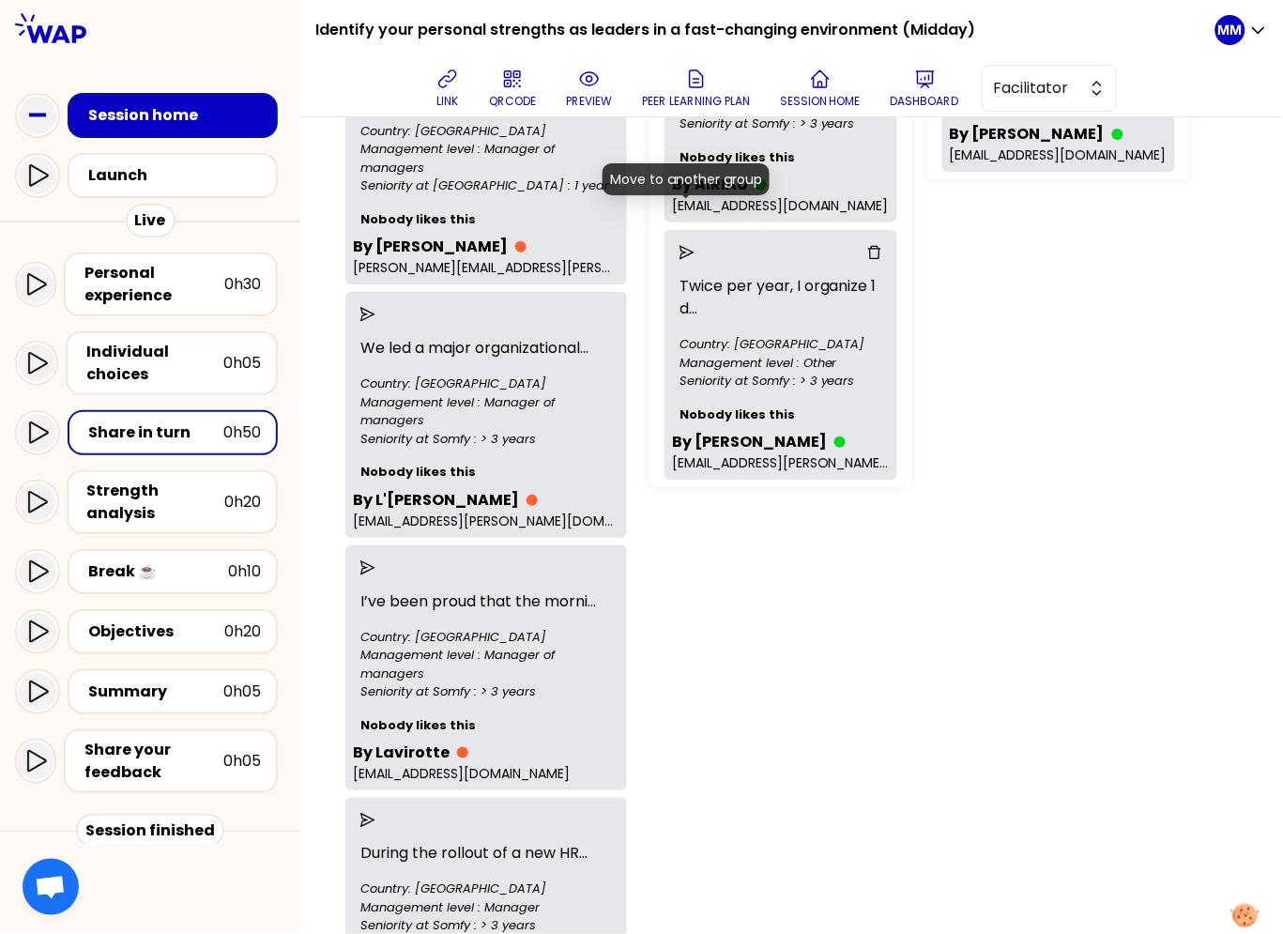
click at [681, 245] on icon "send" at bounding box center [687, 252] width 15 height 15
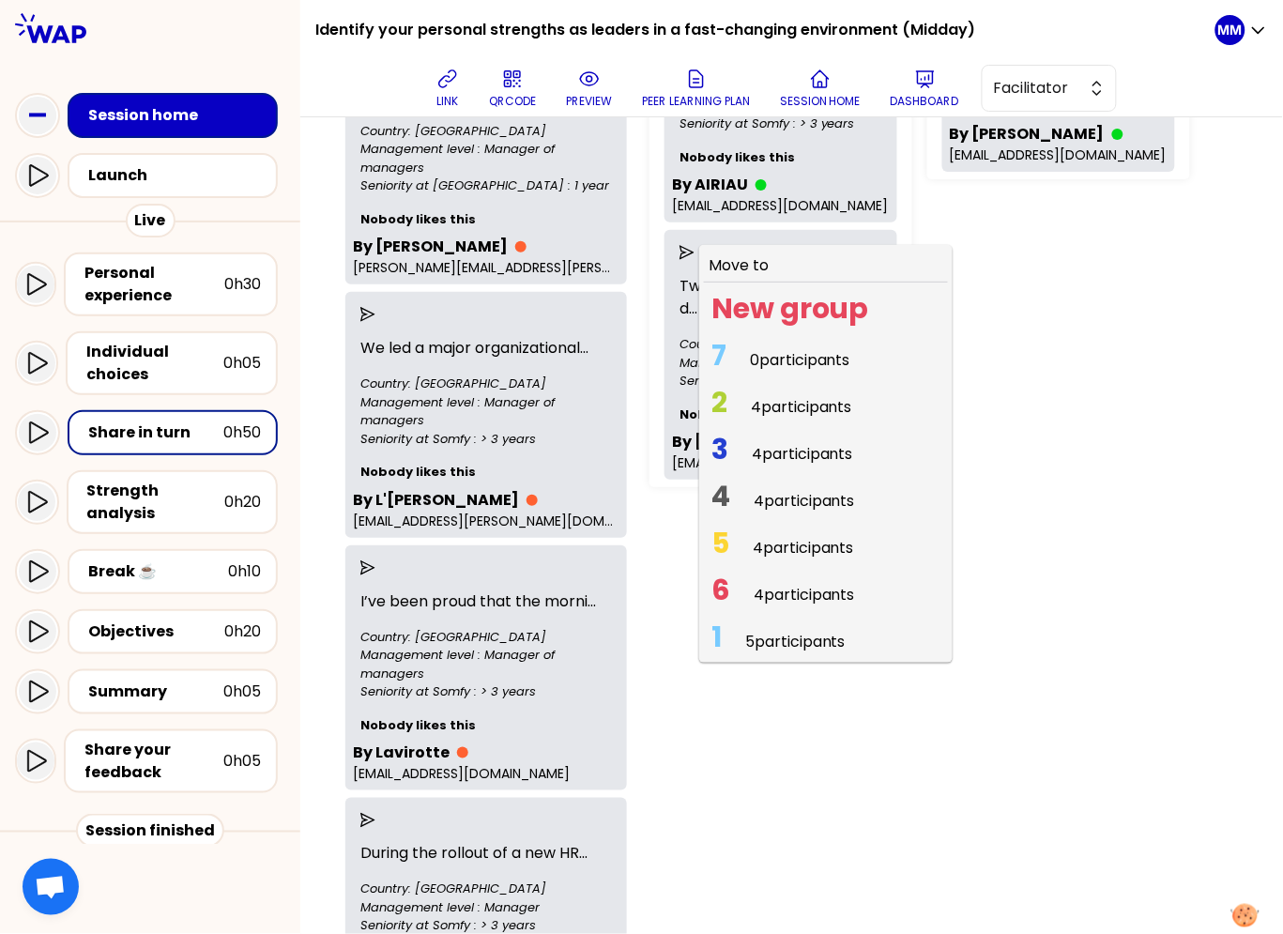
click at [770, 349] on span "0 participants" at bounding box center [800, 360] width 100 height 22
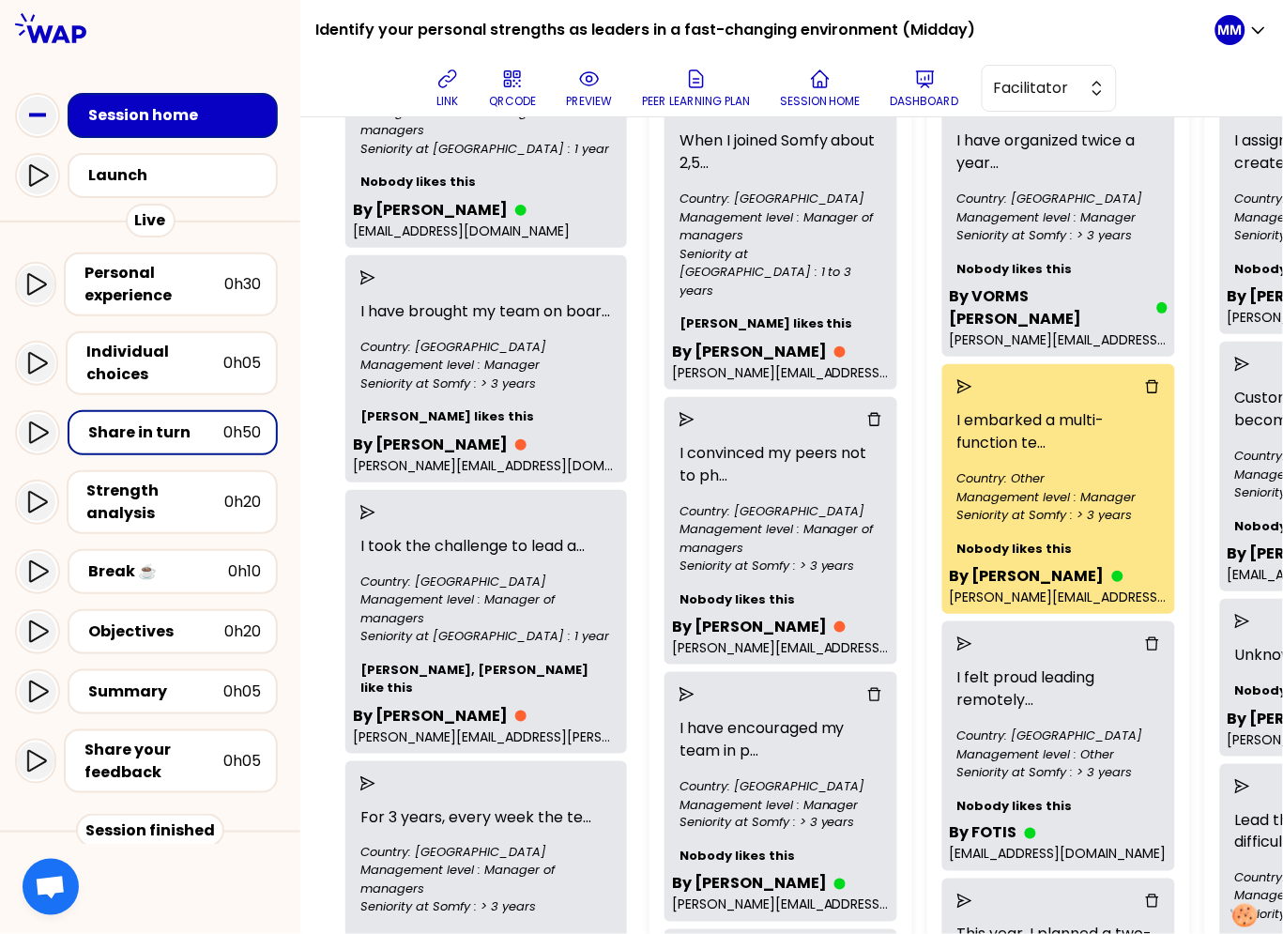
scroll to position [254, 0]
click at [961, 380] on icon "send" at bounding box center [965, 387] width 15 height 15
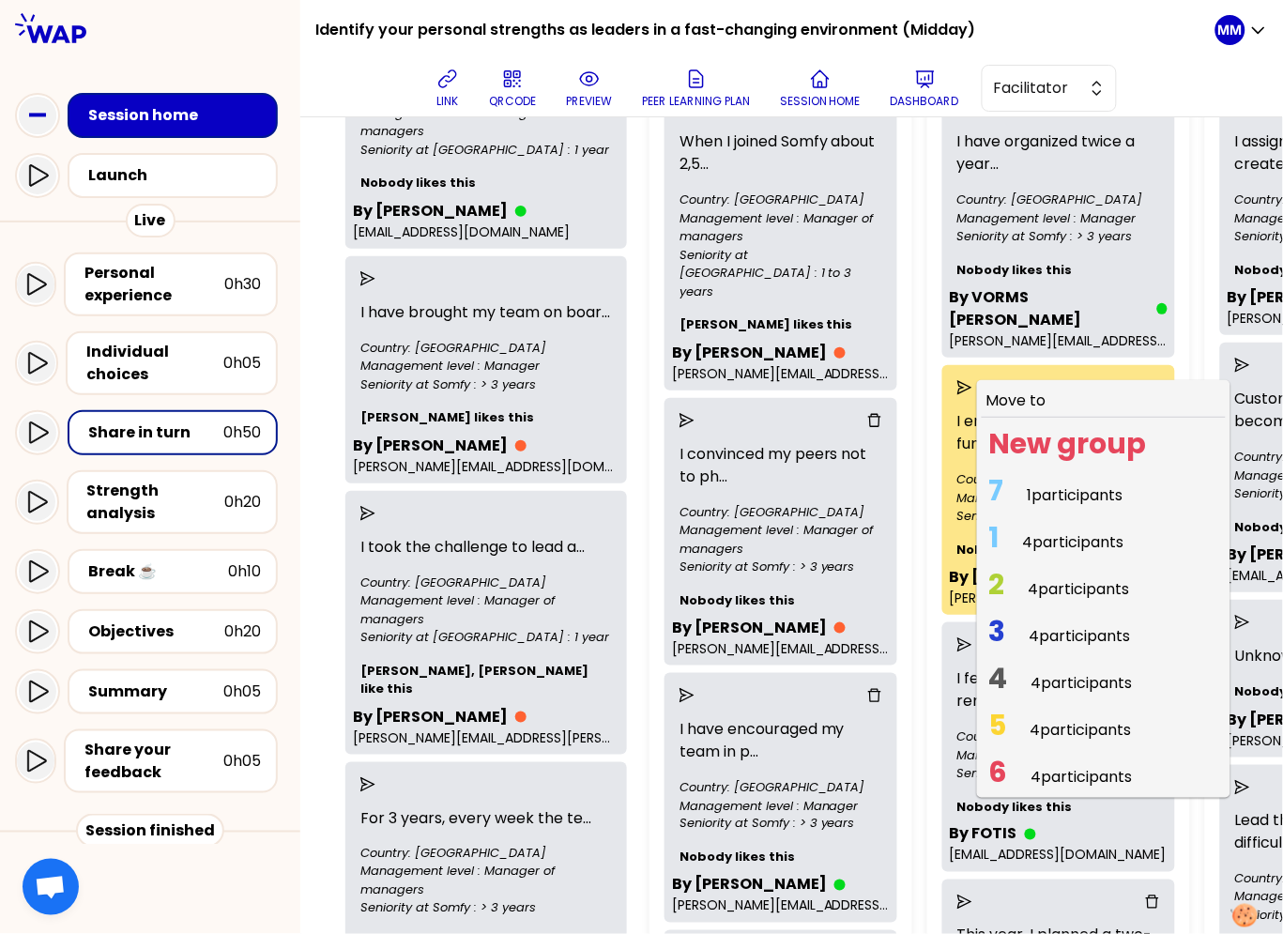
drag, startPoint x: 1037, startPoint y: 466, endPoint x: 1052, endPoint y: 472, distance: 15.5
click at [1038, 484] on span "1 participants" at bounding box center [1076, 495] width 96 height 22
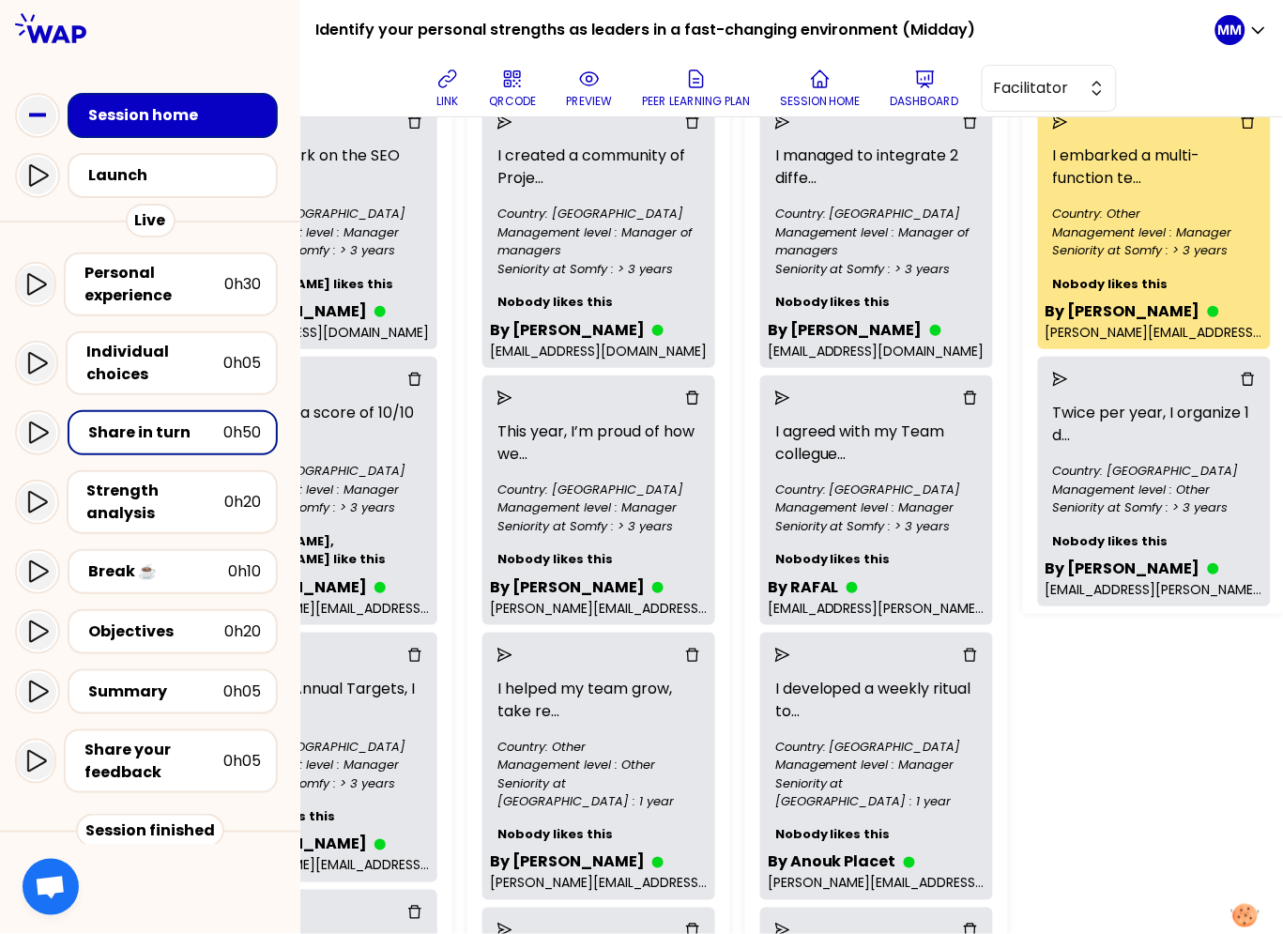
scroll to position [248, 1294]
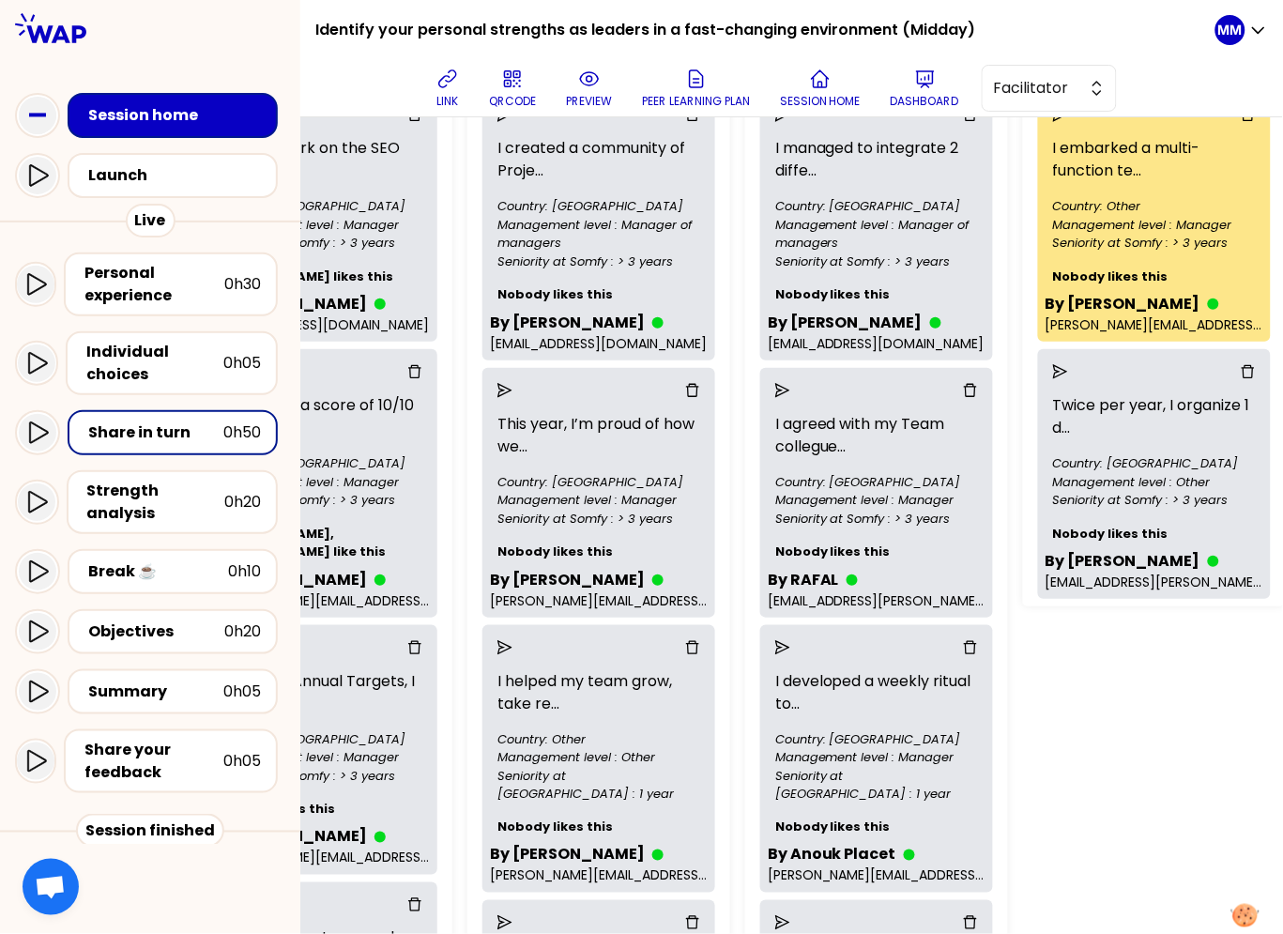
drag, startPoint x: 780, startPoint y: 388, endPoint x: 791, endPoint y: 422, distance: 35.3
click at [780, 388] on icon "send" at bounding box center [783, 390] width 15 height 15
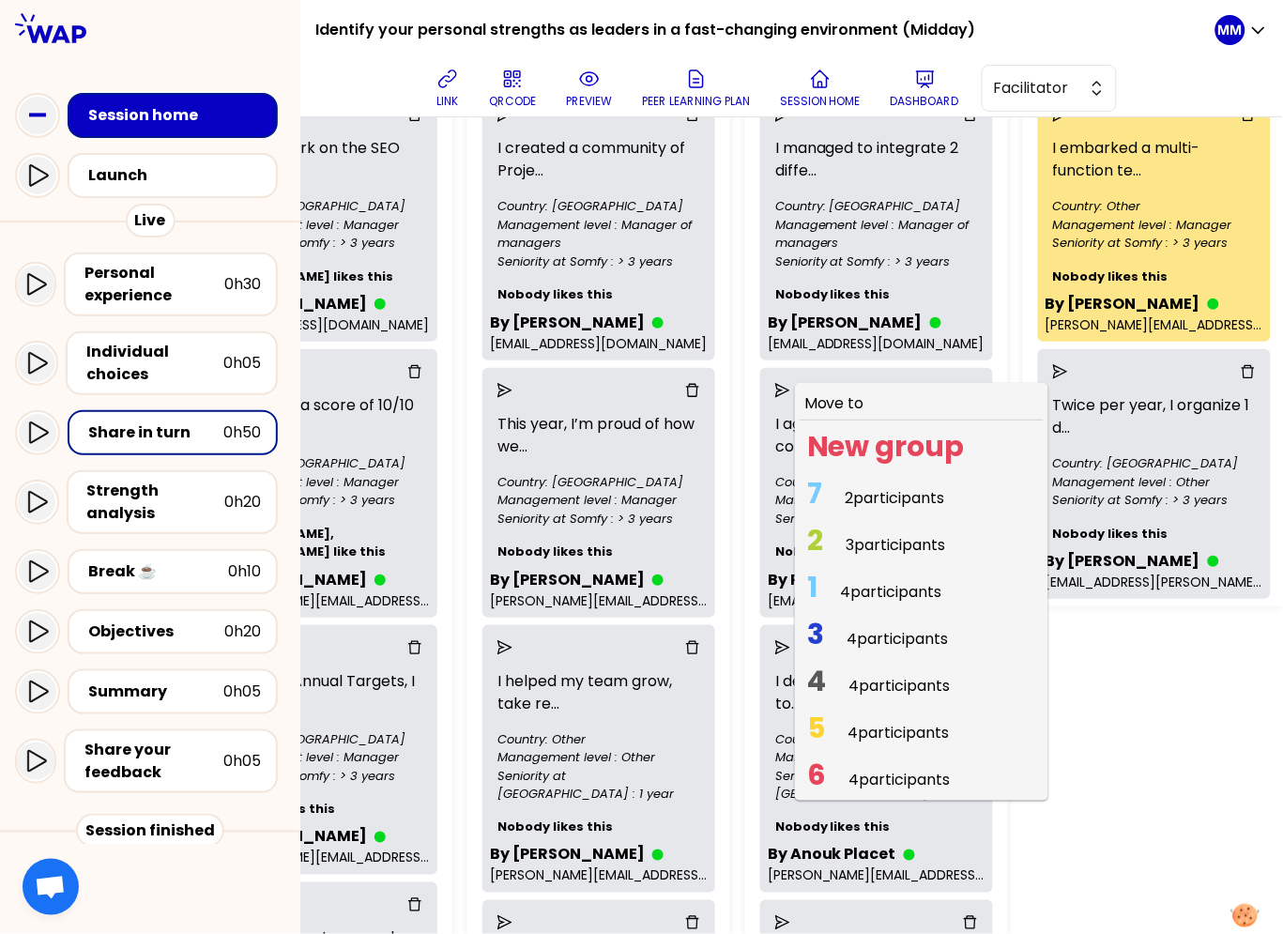
click at [854, 487] on span "2 participants" at bounding box center [896, 498] width 100 height 22
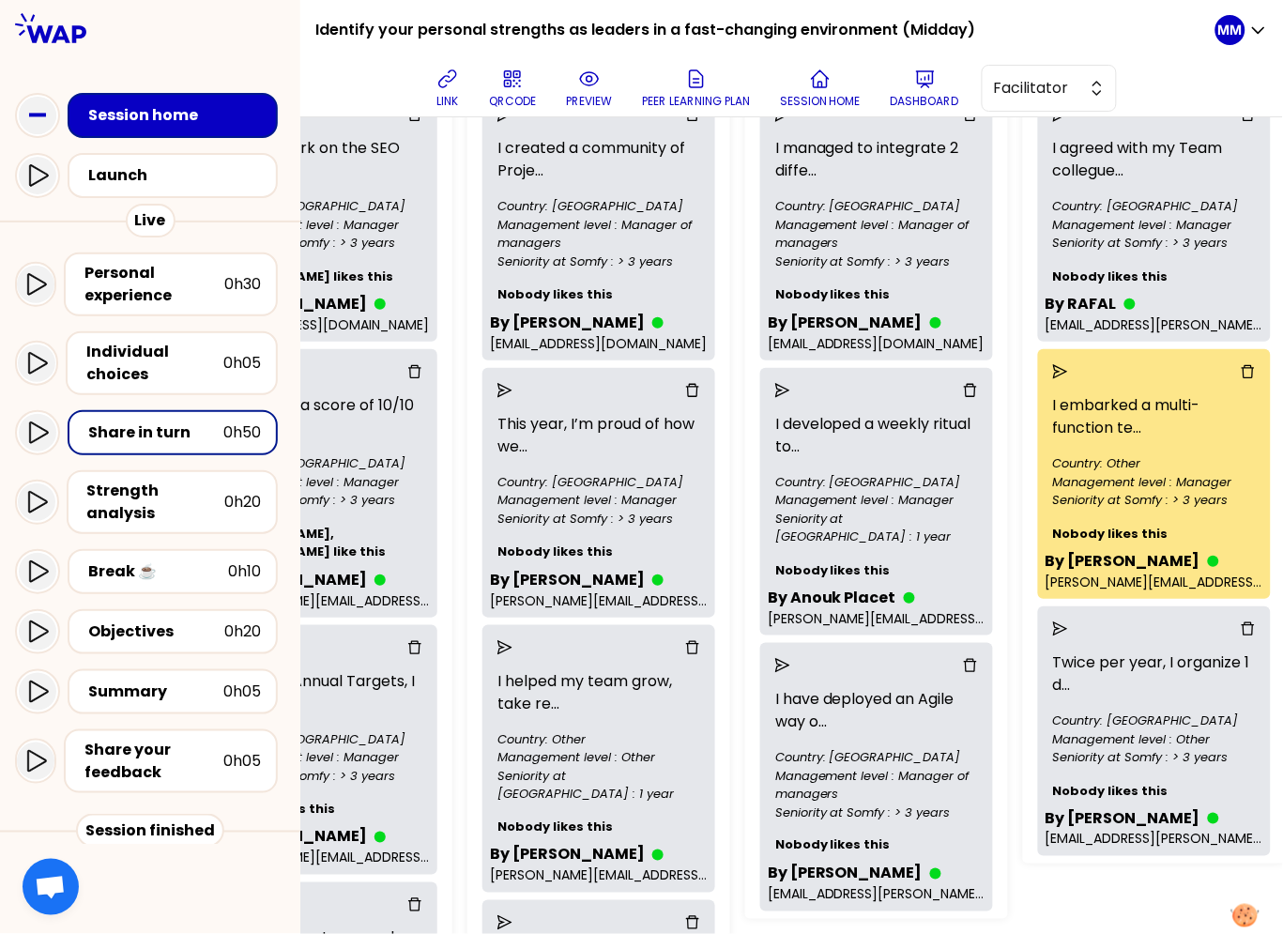
click at [1023, 653] on div "I agreed with my Team collegue ... Country: Poland Management level : Manager S…" at bounding box center [1154, 474] width 263 height 764
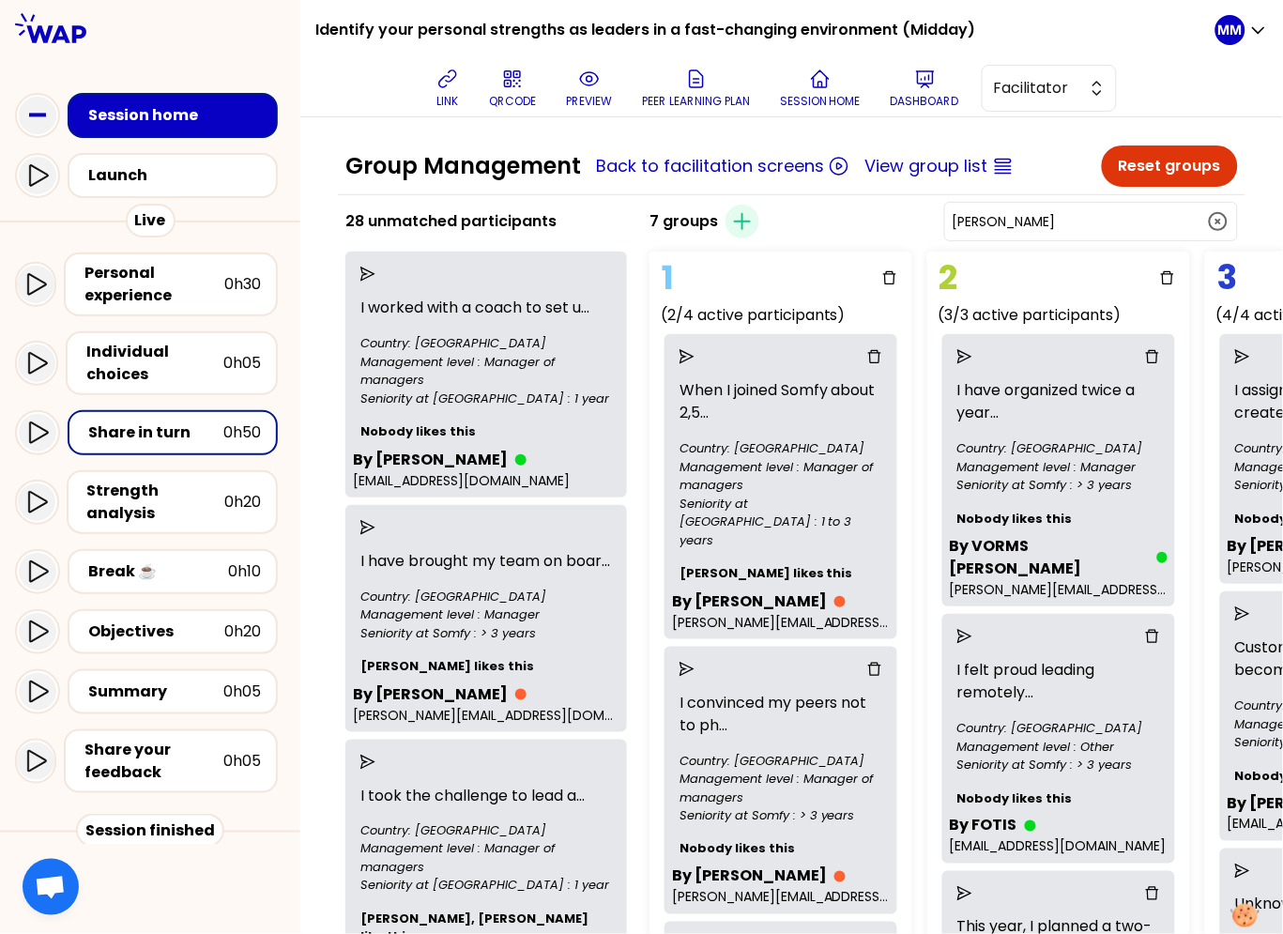
scroll to position [0, 0]
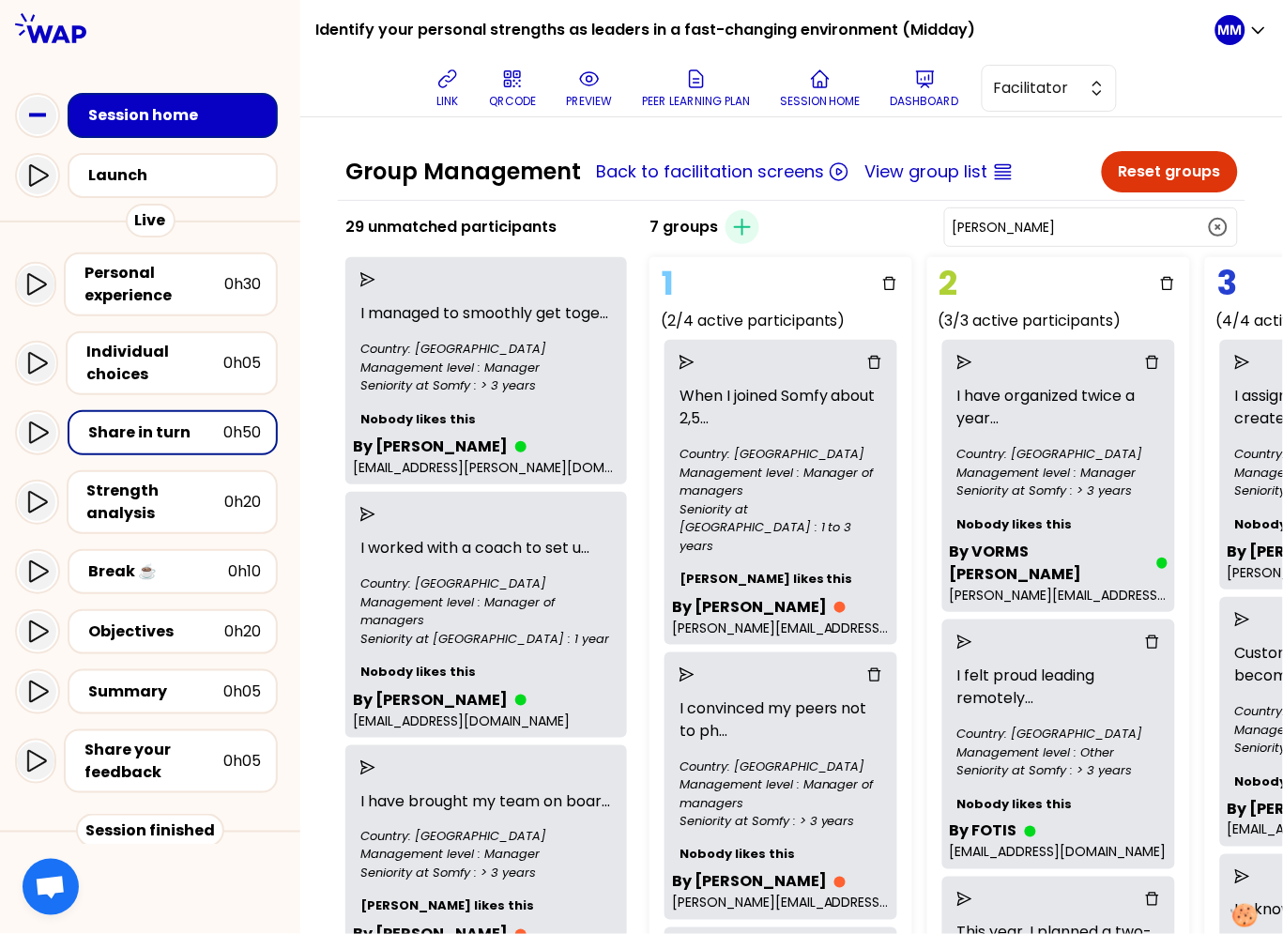
click at [376, 279] on icon "send" at bounding box center [368, 279] width 15 height 15
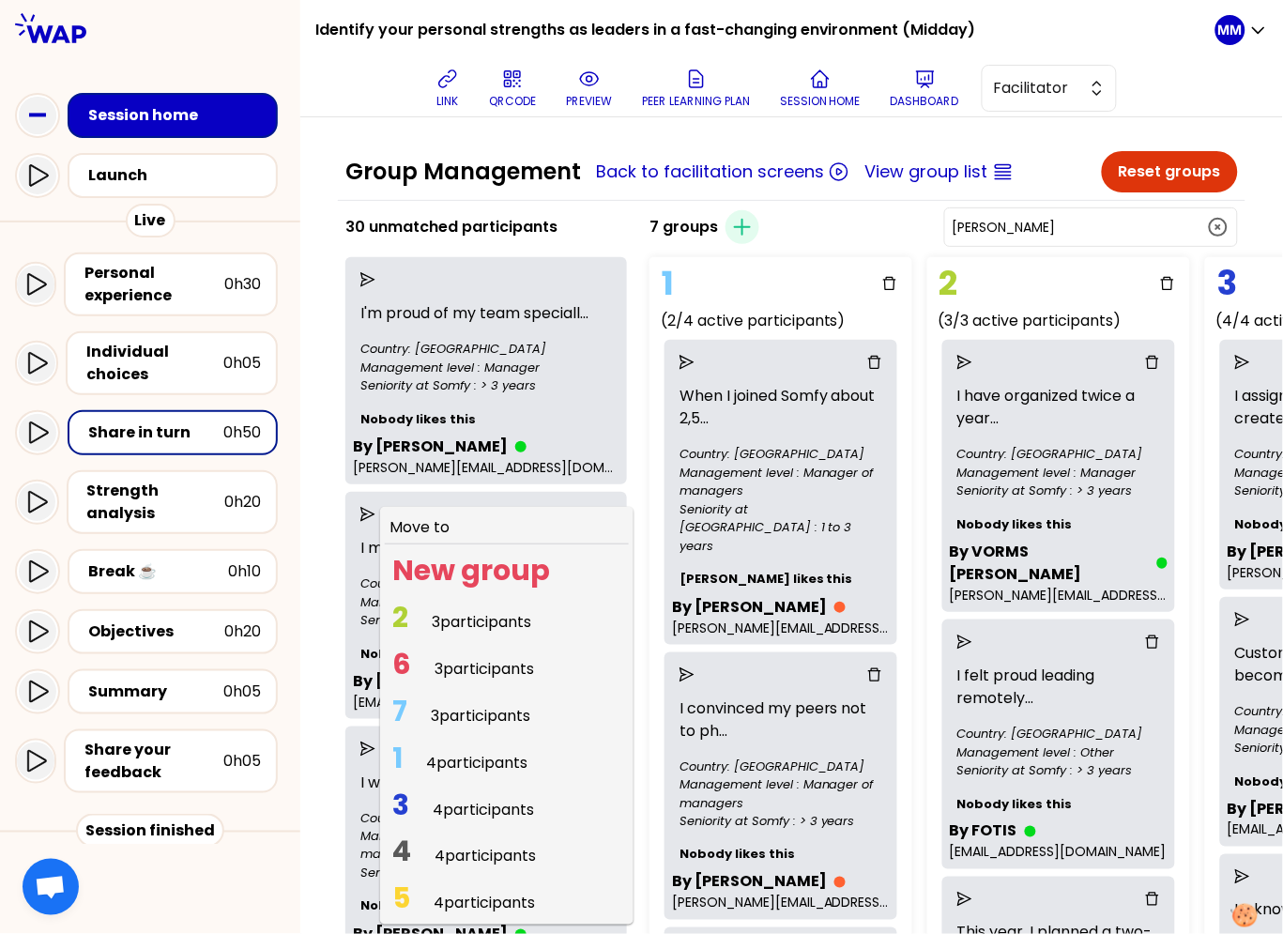
click at [503, 716] on span "3 participants" at bounding box center [481, 716] width 100 height 22
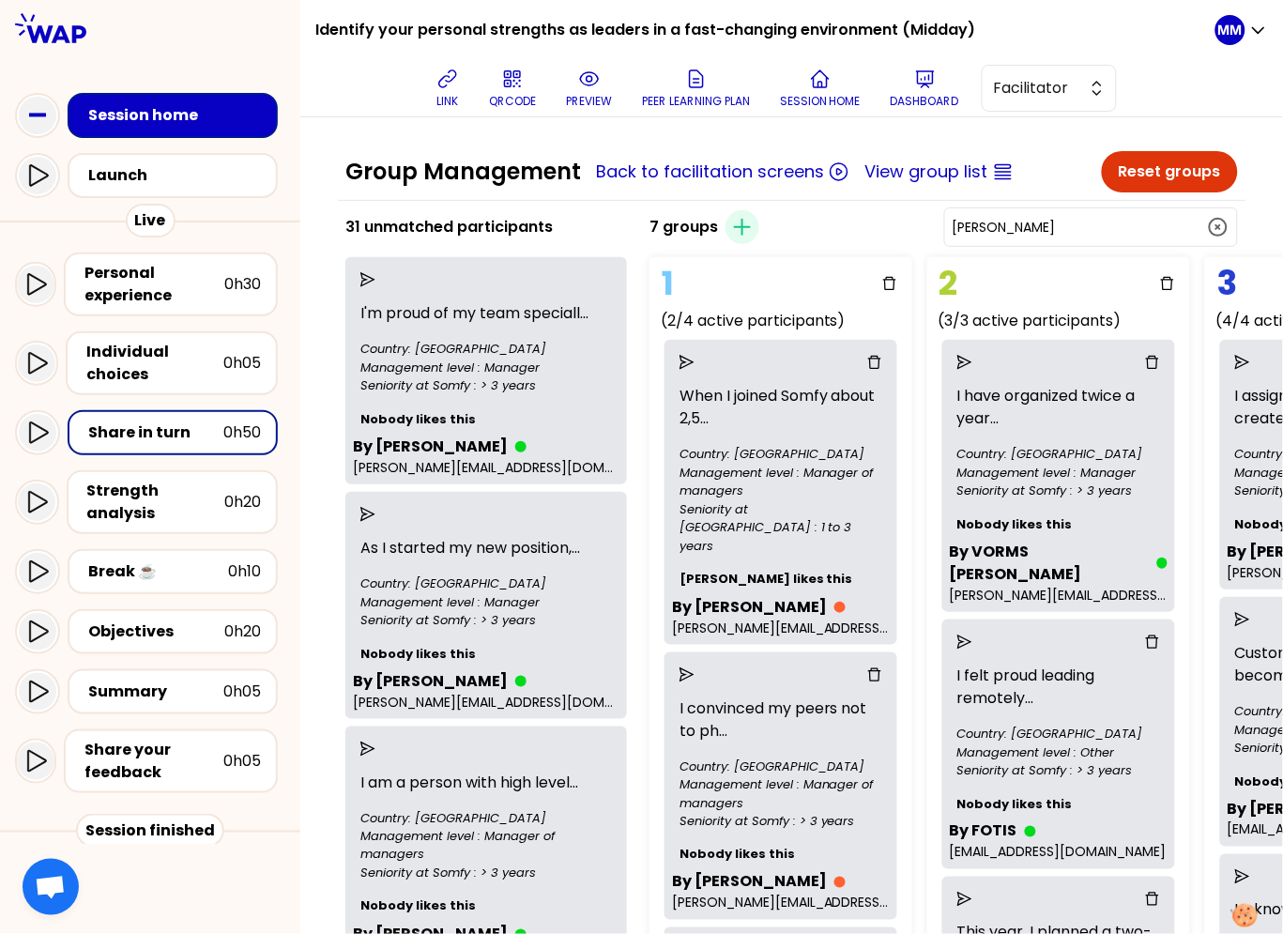
click at [376, 278] on icon "send" at bounding box center [368, 279] width 15 height 15
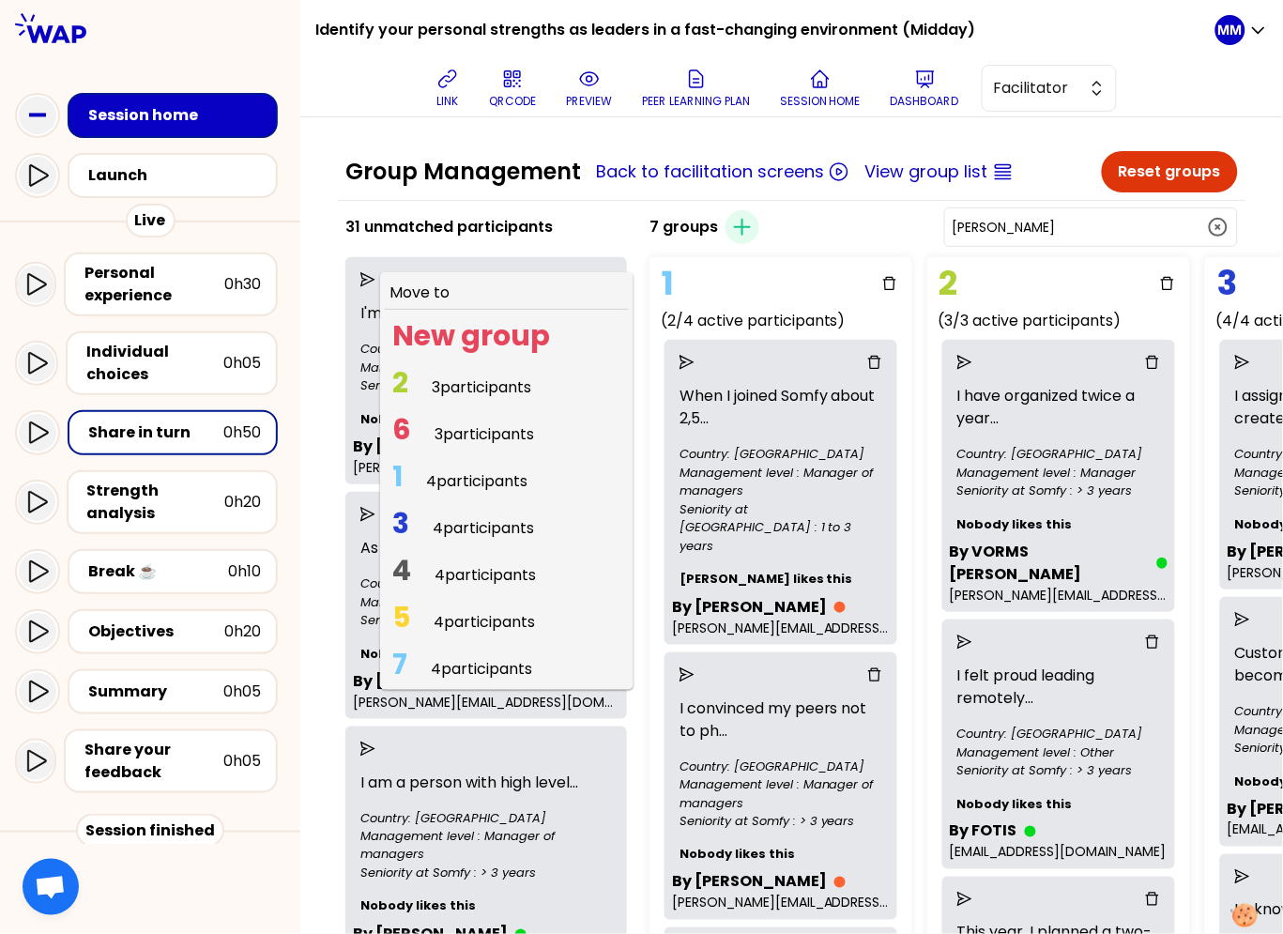
click at [434, 386] on span "2 3 participants" at bounding box center [462, 387] width 154 height 37
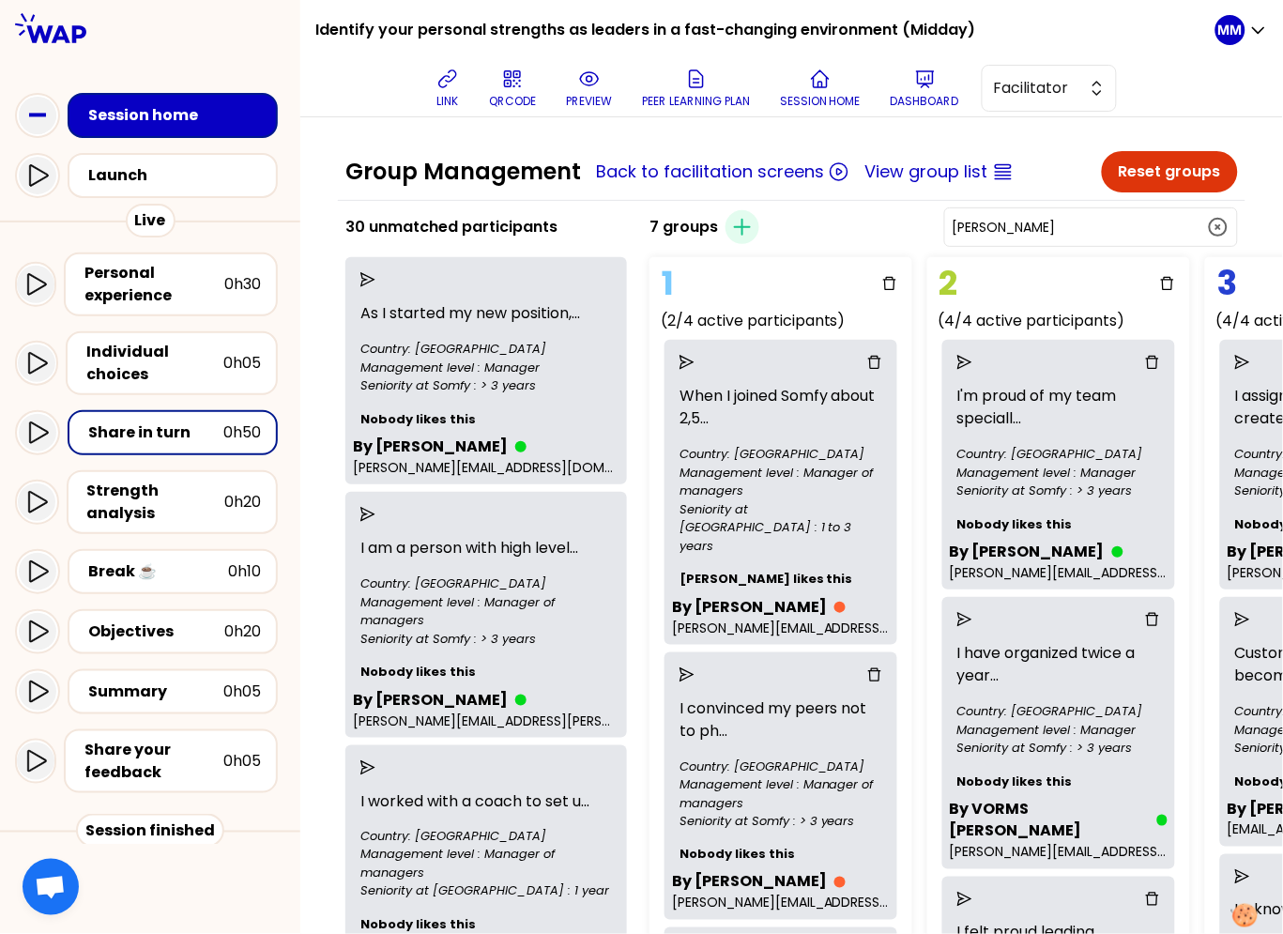
click at [376, 283] on icon "send" at bounding box center [368, 279] width 15 height 15
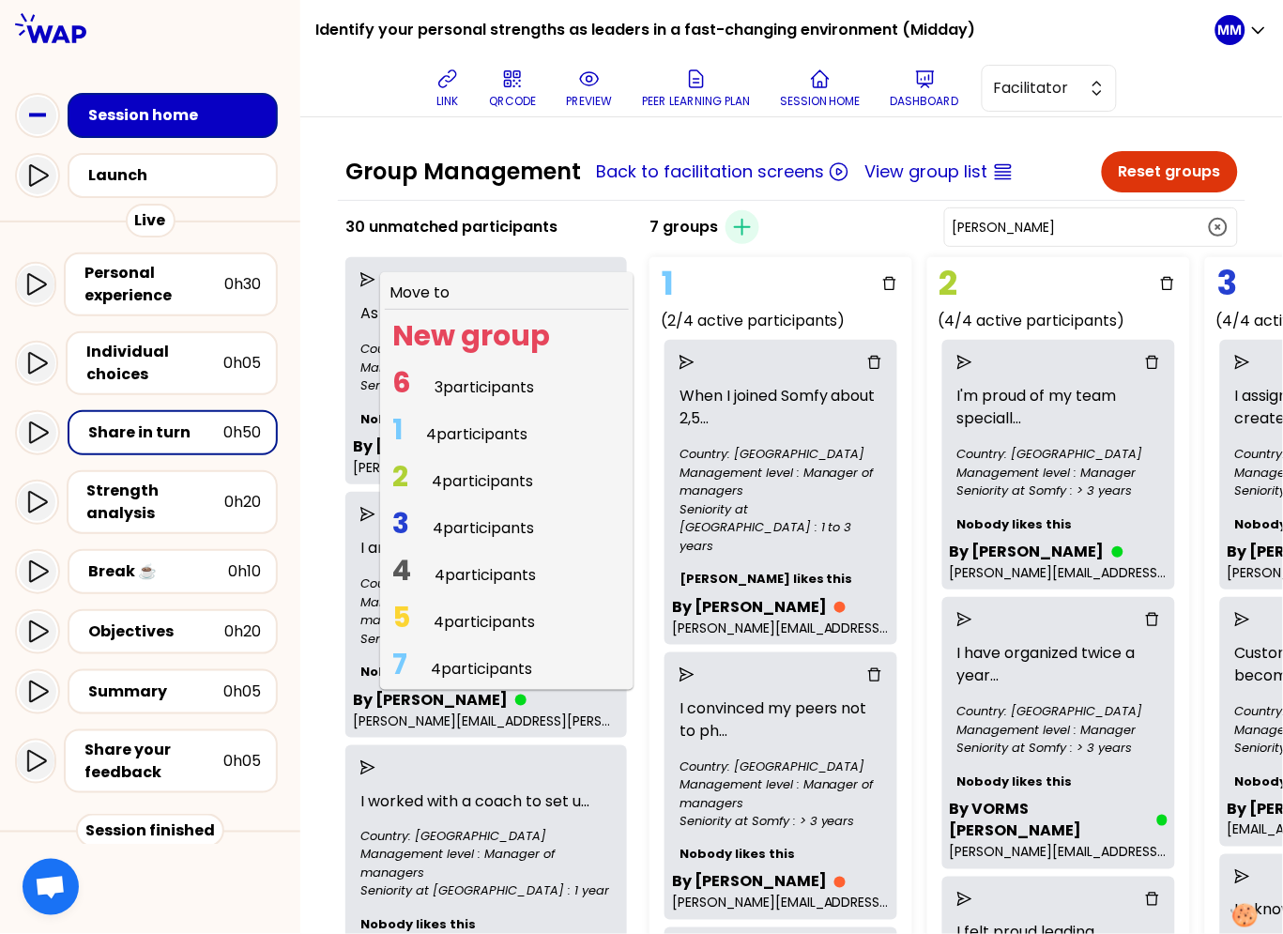
click at [469, 427] on span "4 participants" at bounding box center [476, 434] width 101 height 22
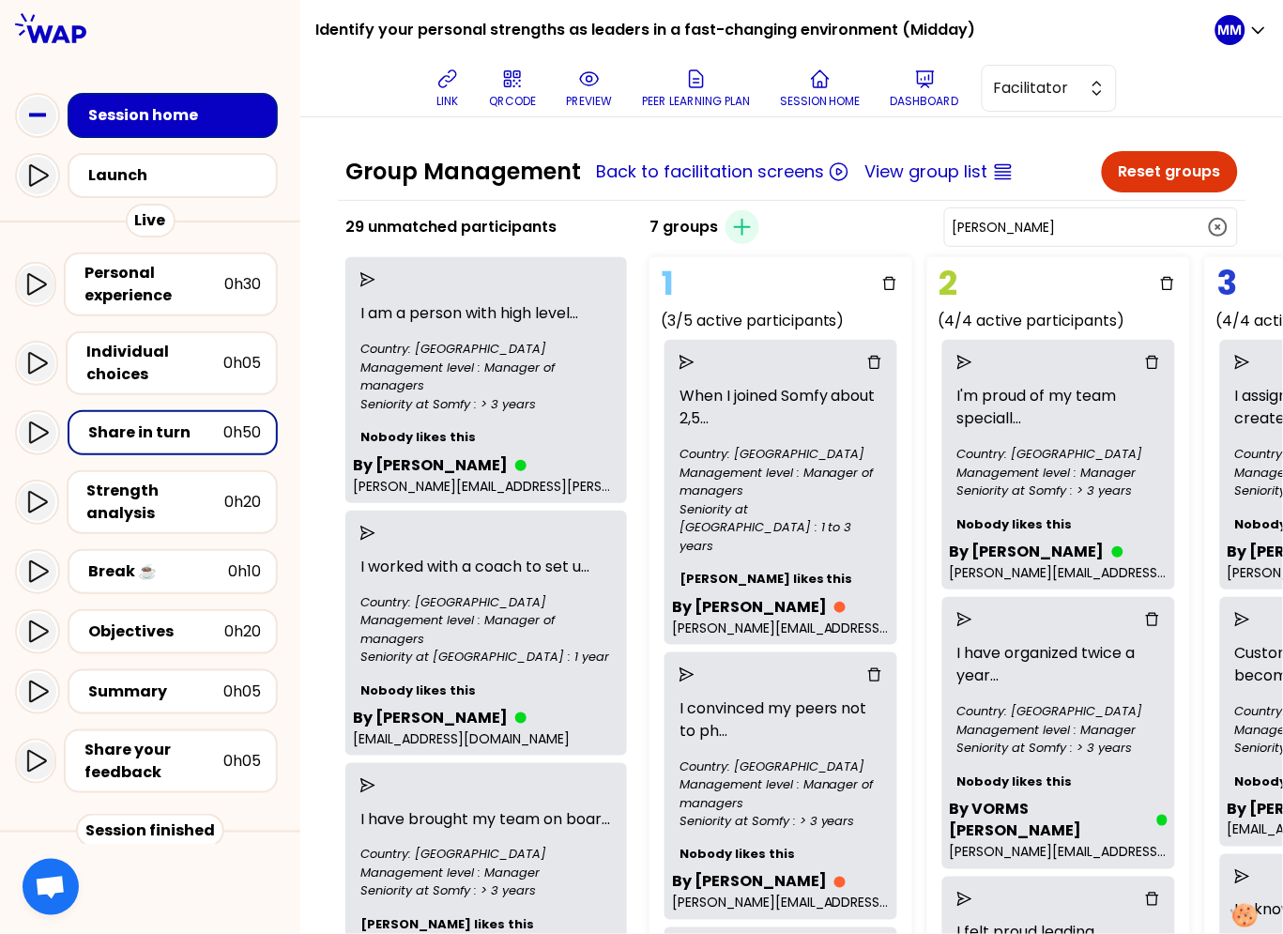
click at [842, 265] on div "1" at bounding box center [781, 284] width 248 height 38
click at [376, 274] on icon "send" at bounding box center [368, 279] width 15 height 15
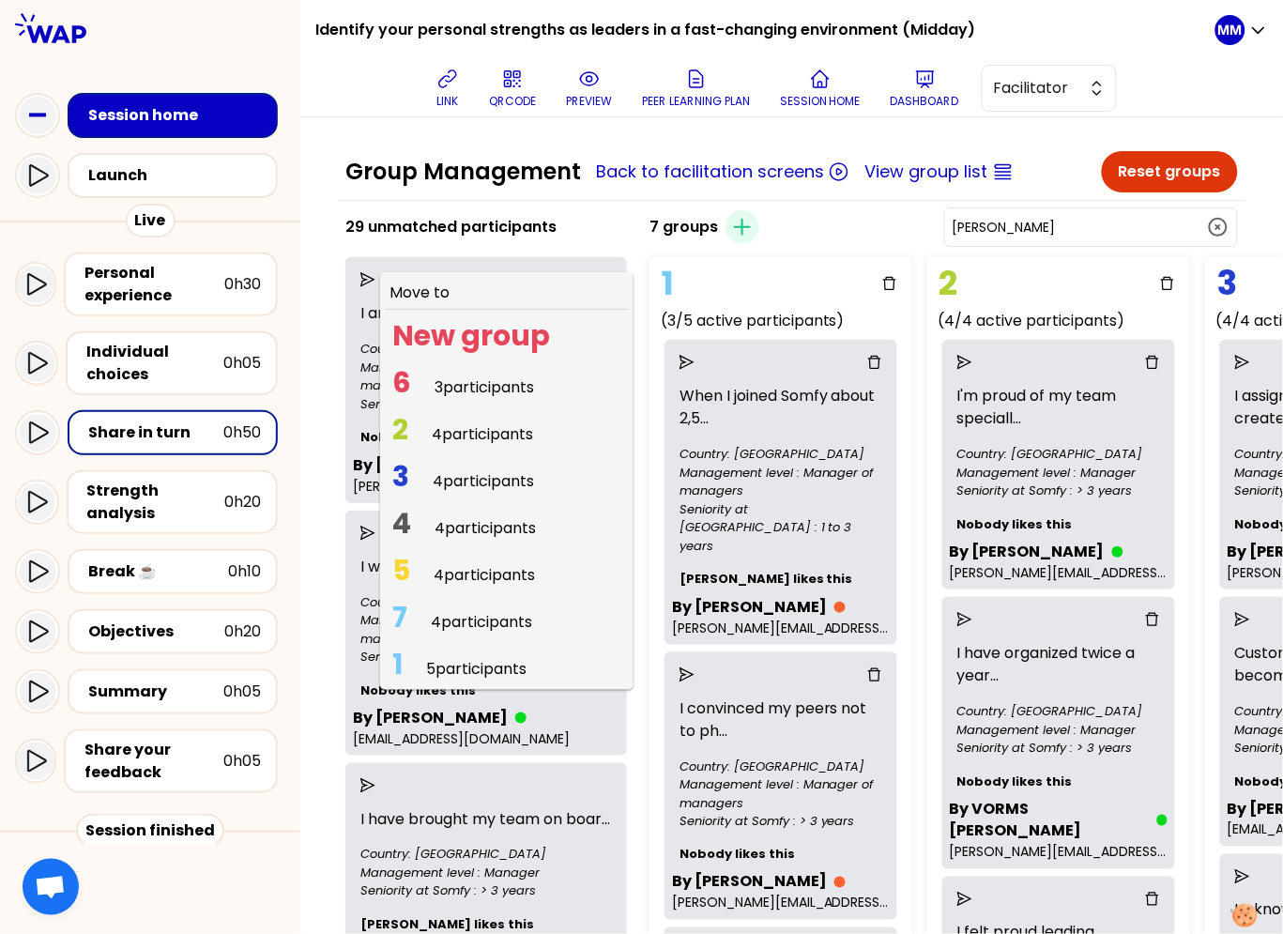
click at [476, 525] on span "4 participants" at bounding box center [485, 528] width 101 height 22
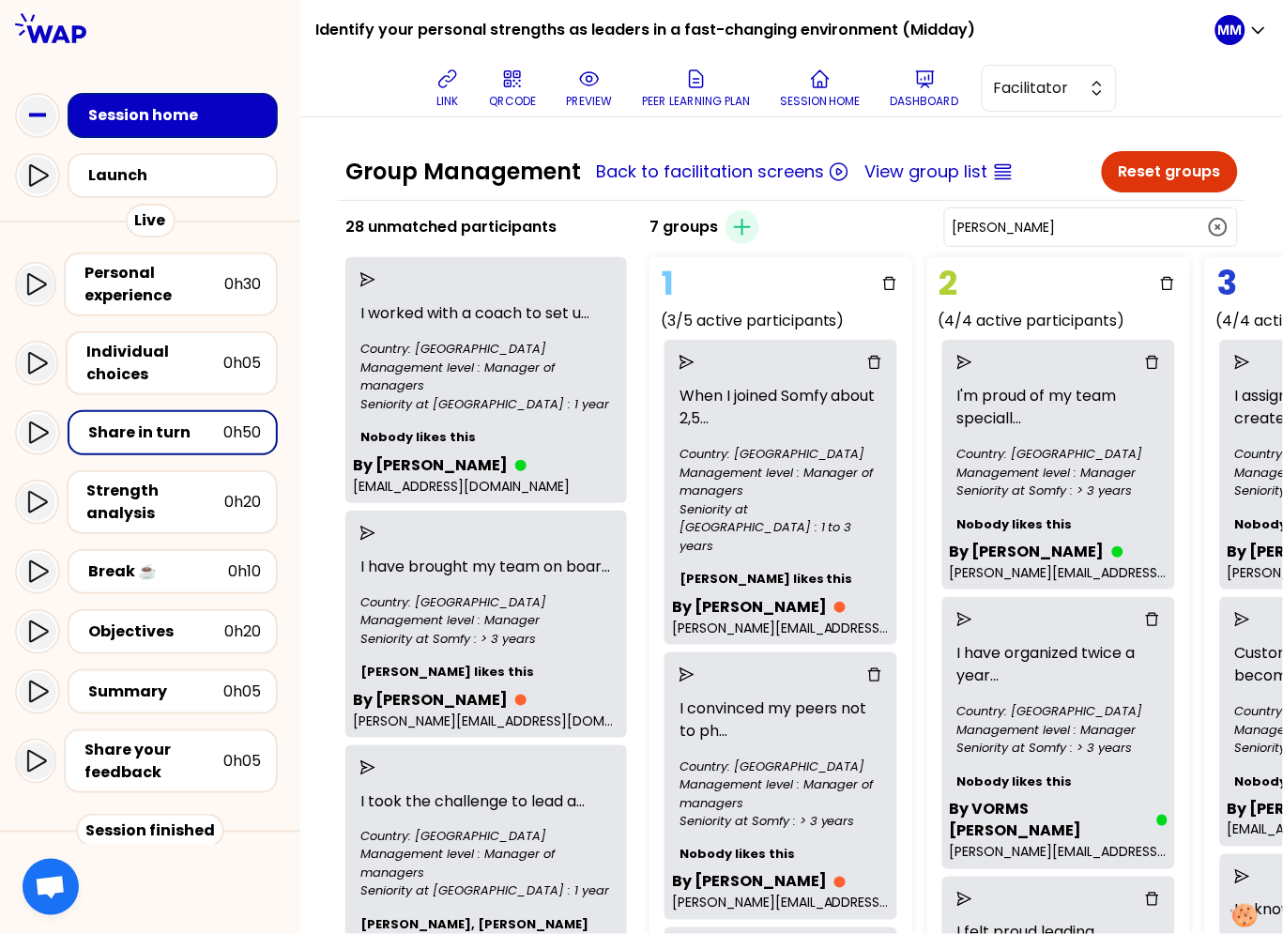
drag, startPoint x: 993, startPoint y: 199, endPoint x: 1011, endPoint y: 200, distance: 17.9
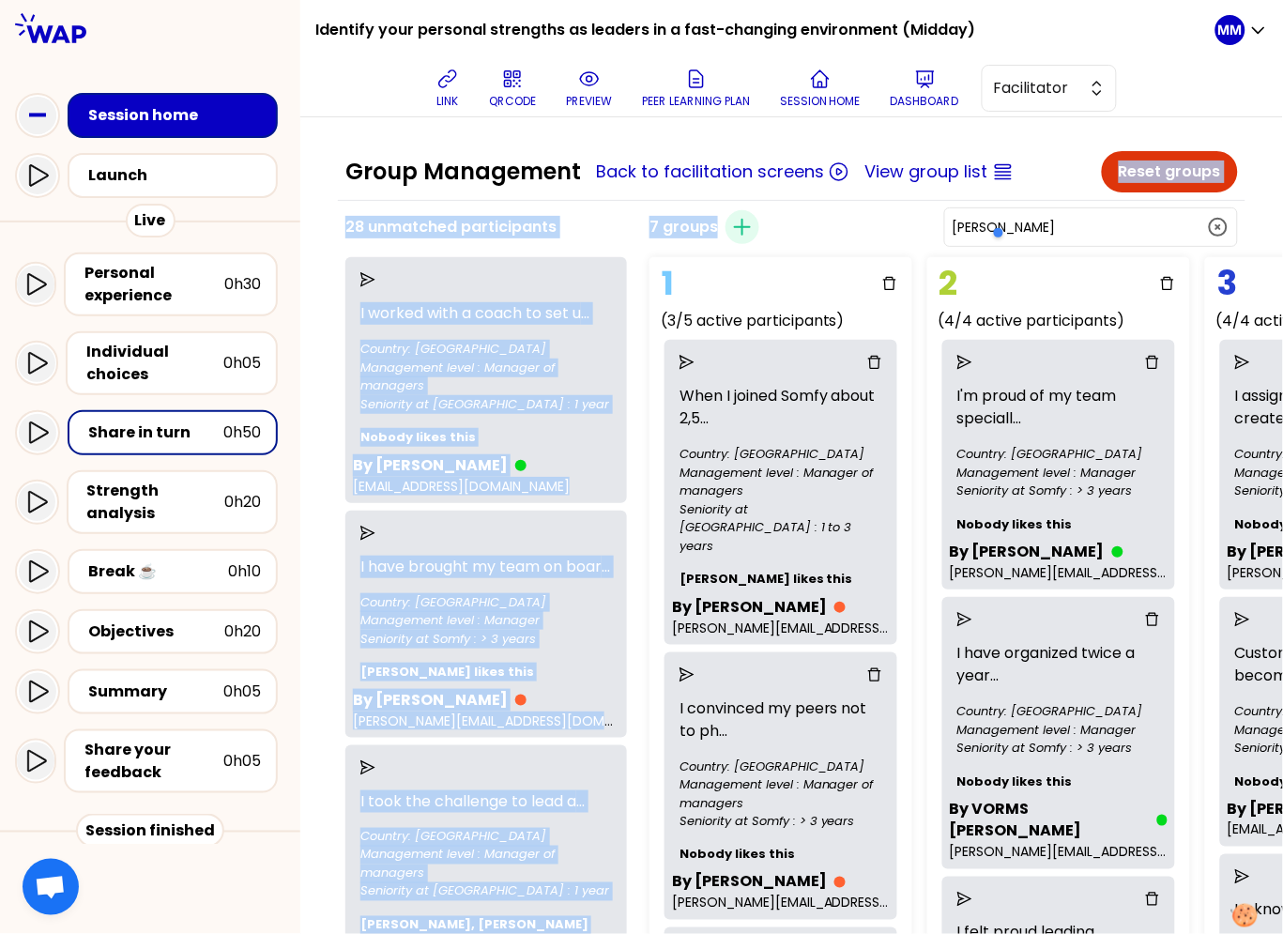
click at [1098, 225] on div at bounding box center [1080, 233] width 178 height 38
click at [1114, 225] on div at bounding box center [1080, 233] width 178 height 38
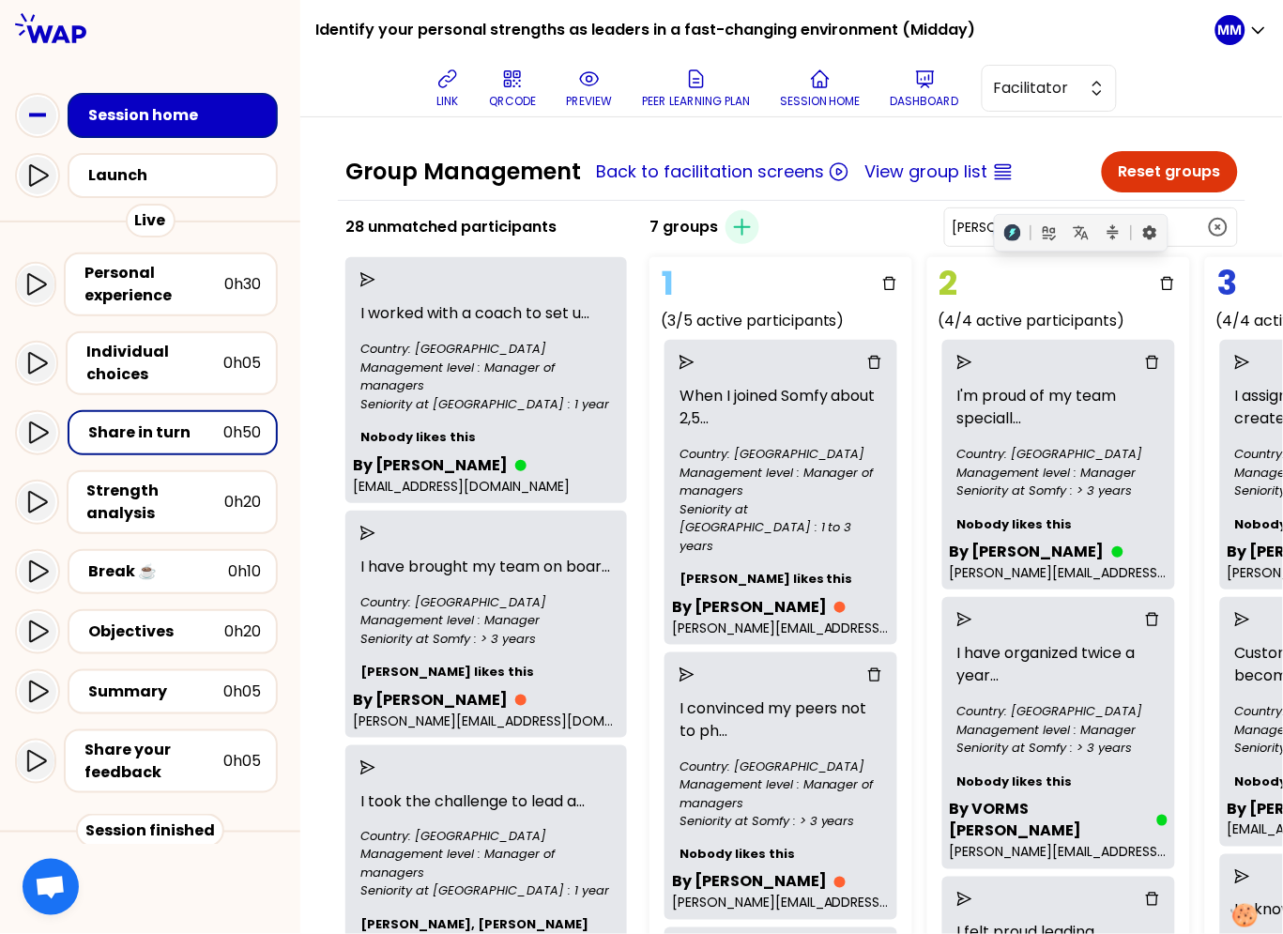
click at [915, 221] on div "7 groups Create group Gabriel" at bounding box center [944, 227] width 604 height 45
click at [1107, 226] on input "Gabriel" at bounding box center [1080, 227] width 254 height 19
drag, startPoint x: 1107, startPoint y: 226, endPoint x: 1095, endPoint y: 223, distance: 12.5
click at [1106, 226] on input "Gabriel" at bounding box center [1080, 227] width 254 height 19
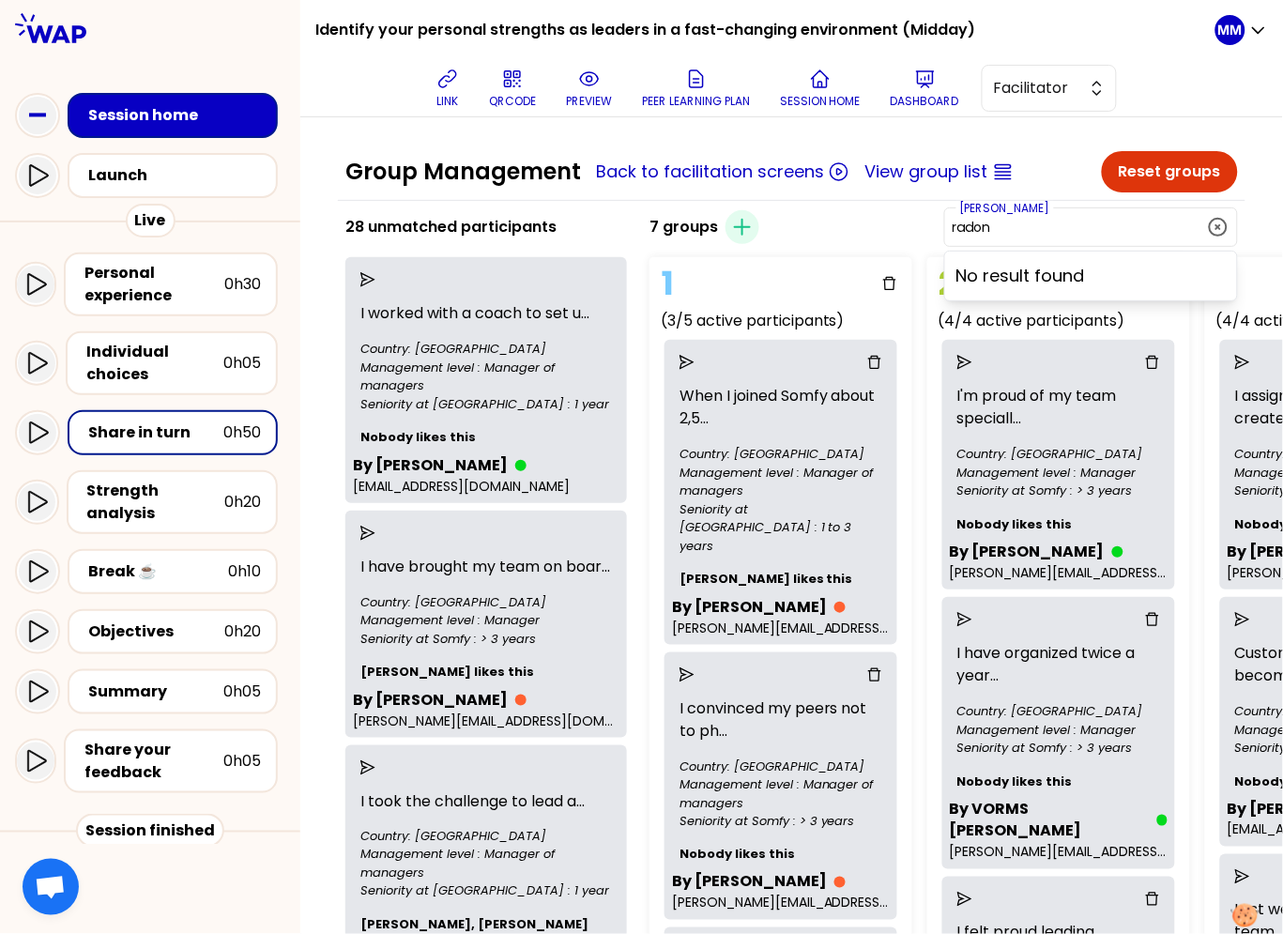
drag, startPoint x: 857, startPoint y: 221, endPoint x: 915, endPoint y: 237, distance: 60.4
click at [858, 222] on div "7 groups Create group Gabriel radon No result found" at bounding box center [944, 227] width 604 height 45
type input "Gabriel"
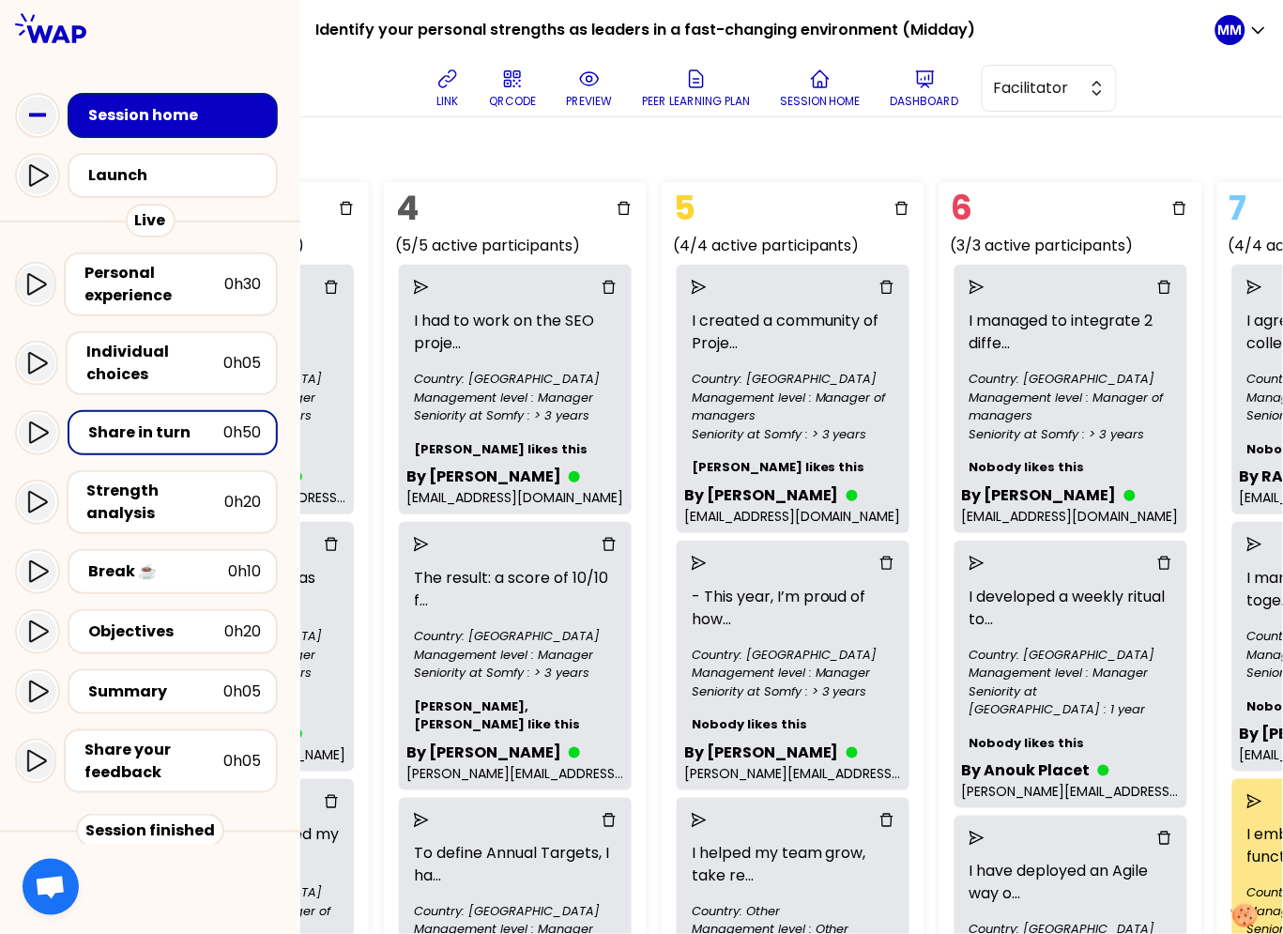
scroll to position [75, 1095]
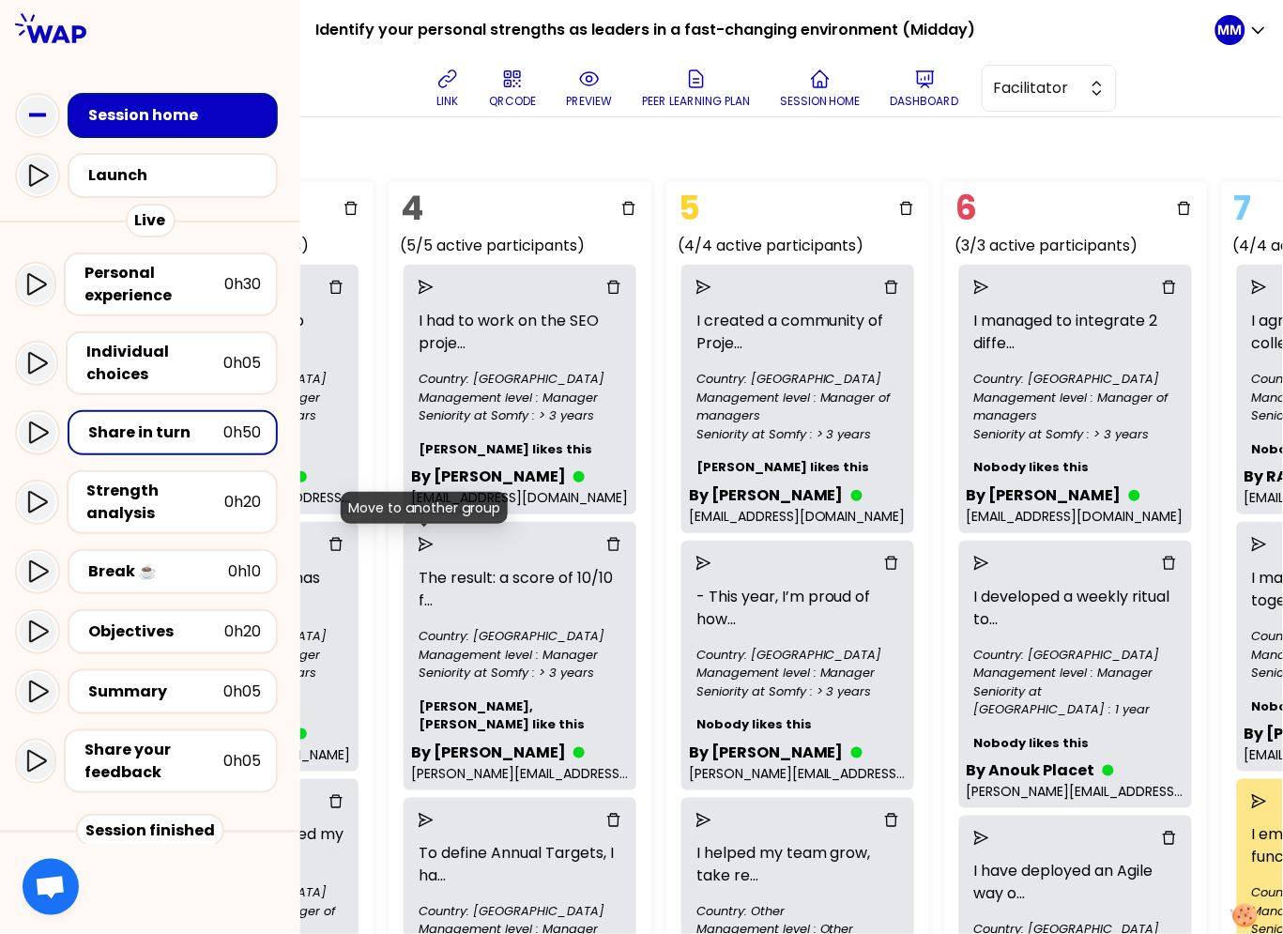
click at [419, 542] on icon "send" at bounding box center [426, 544] width 15 height 15
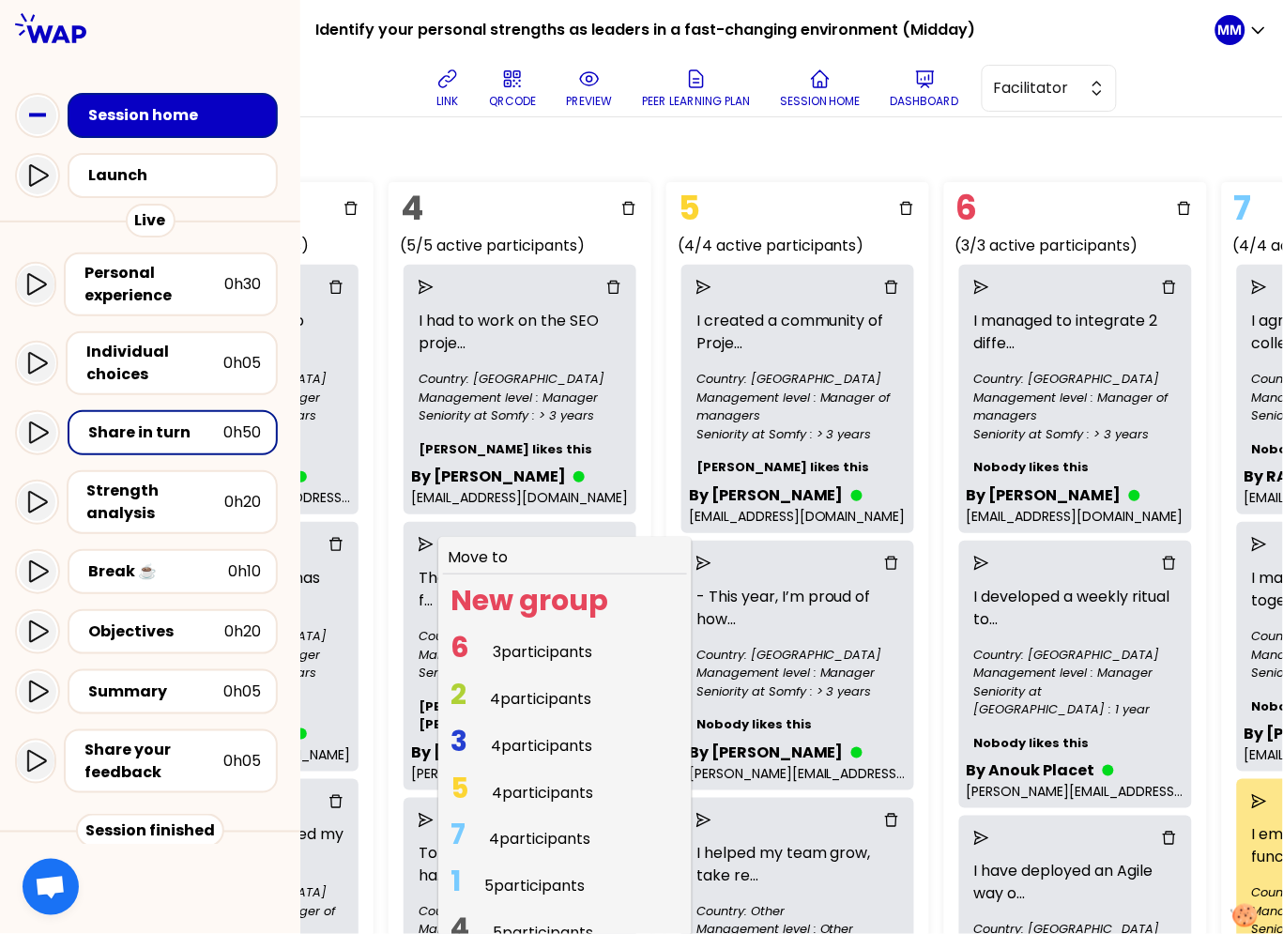
click at [528, 649] on span "3 participants" at bounding box center [543, 652] width 100 height 22
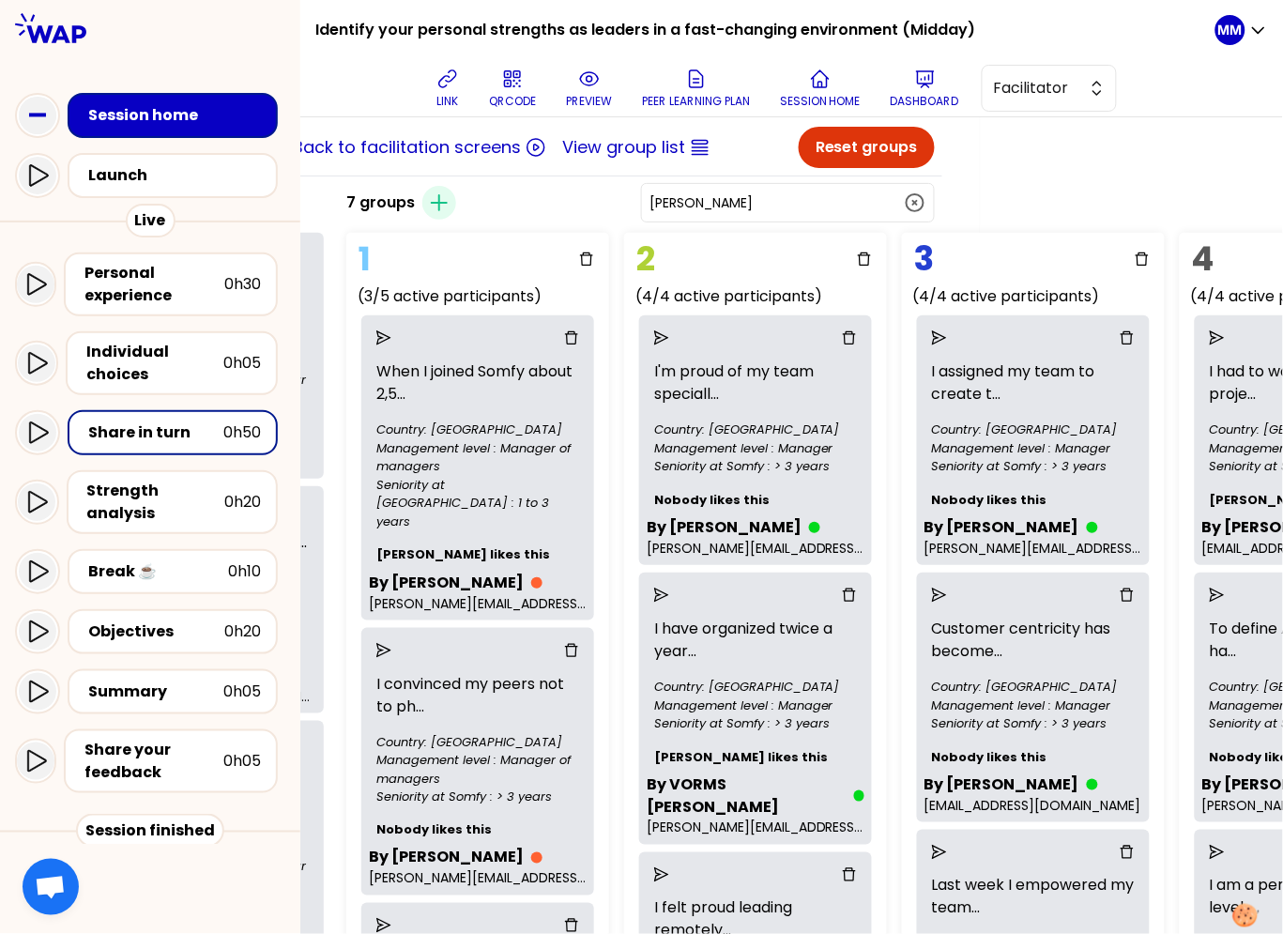
scroll to position [24, 0]
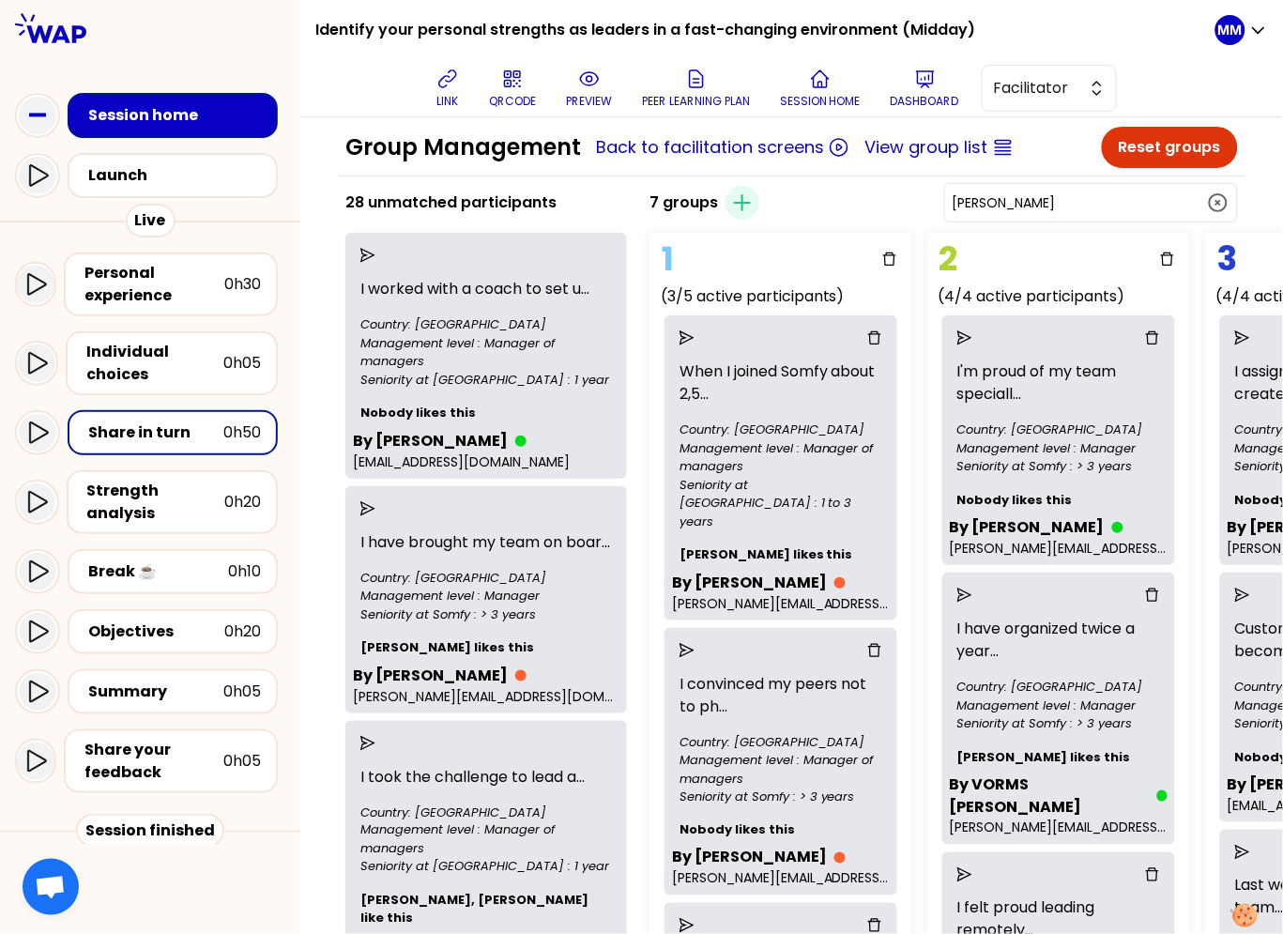
click at [417, 87] on div "link QRCODE preview Peer learning plan Session home Dashboard Facilitator" at bounding box center [772, 88] width 885 height 56
click at [447, 87] on icon at bounding box center [448, 79] width 23 height 23
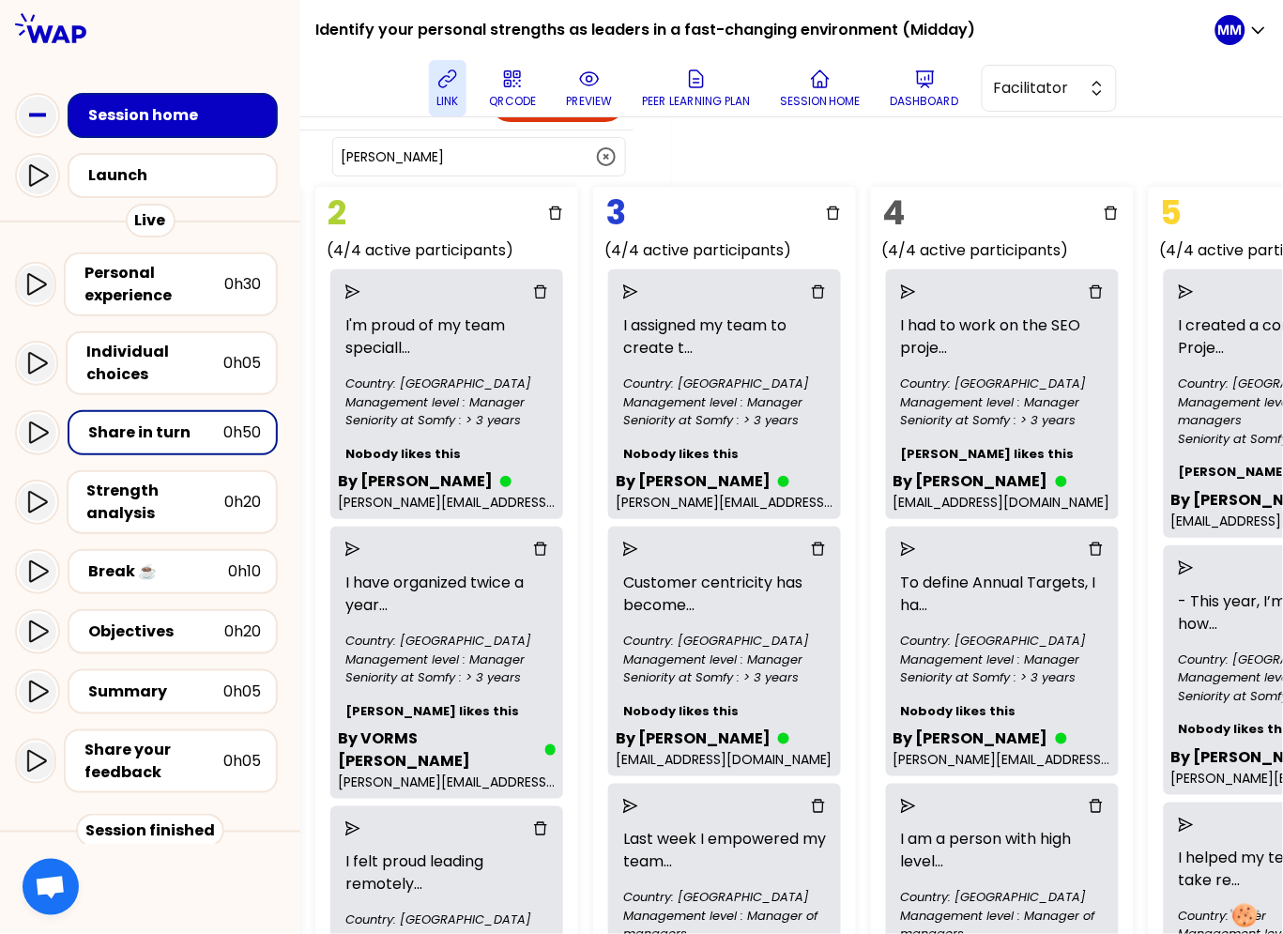
scroll to position [70, 0]
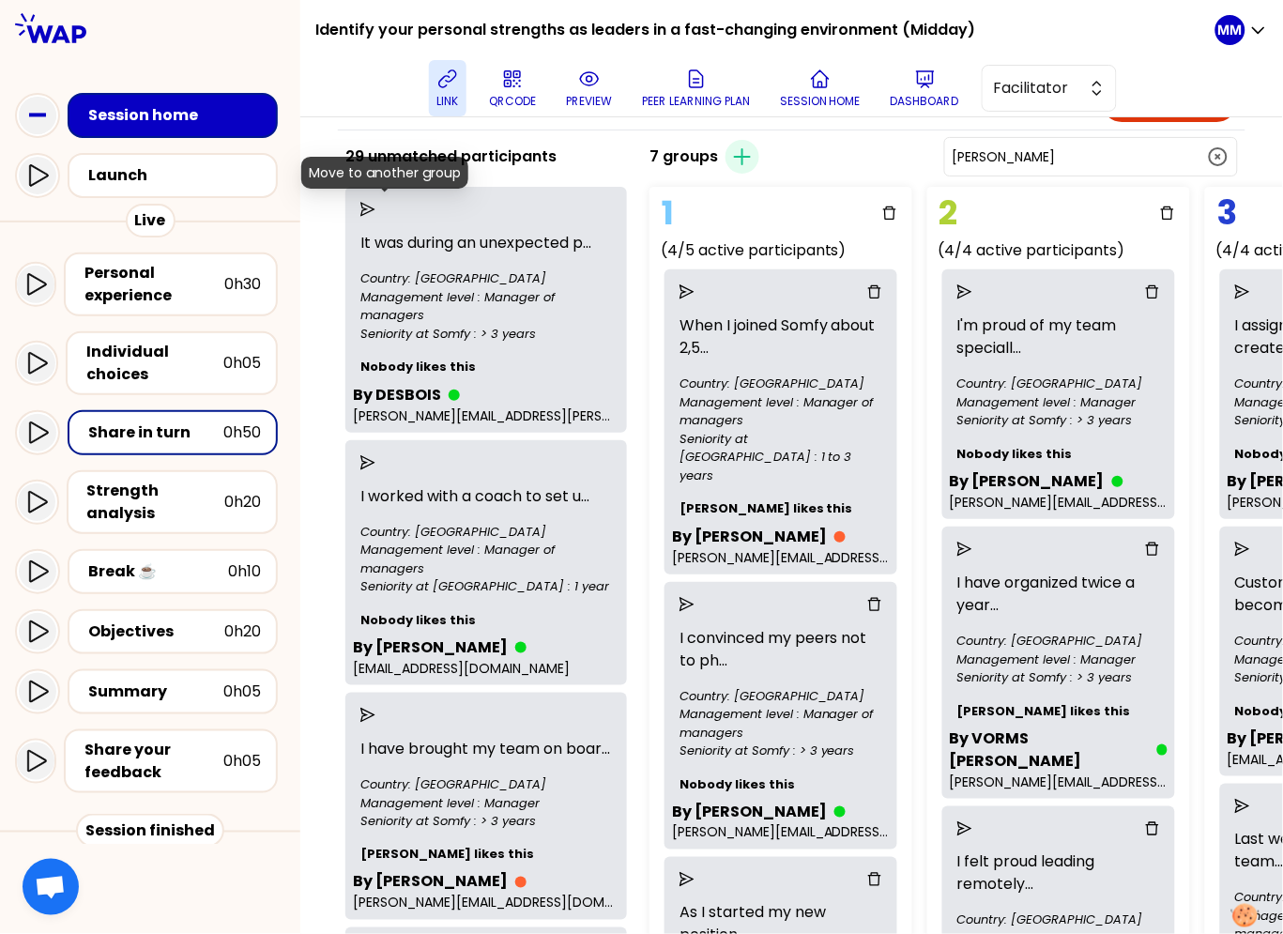
click at [376, 208] on icon "send" at bounding box center [368, 209] width 15 height 15
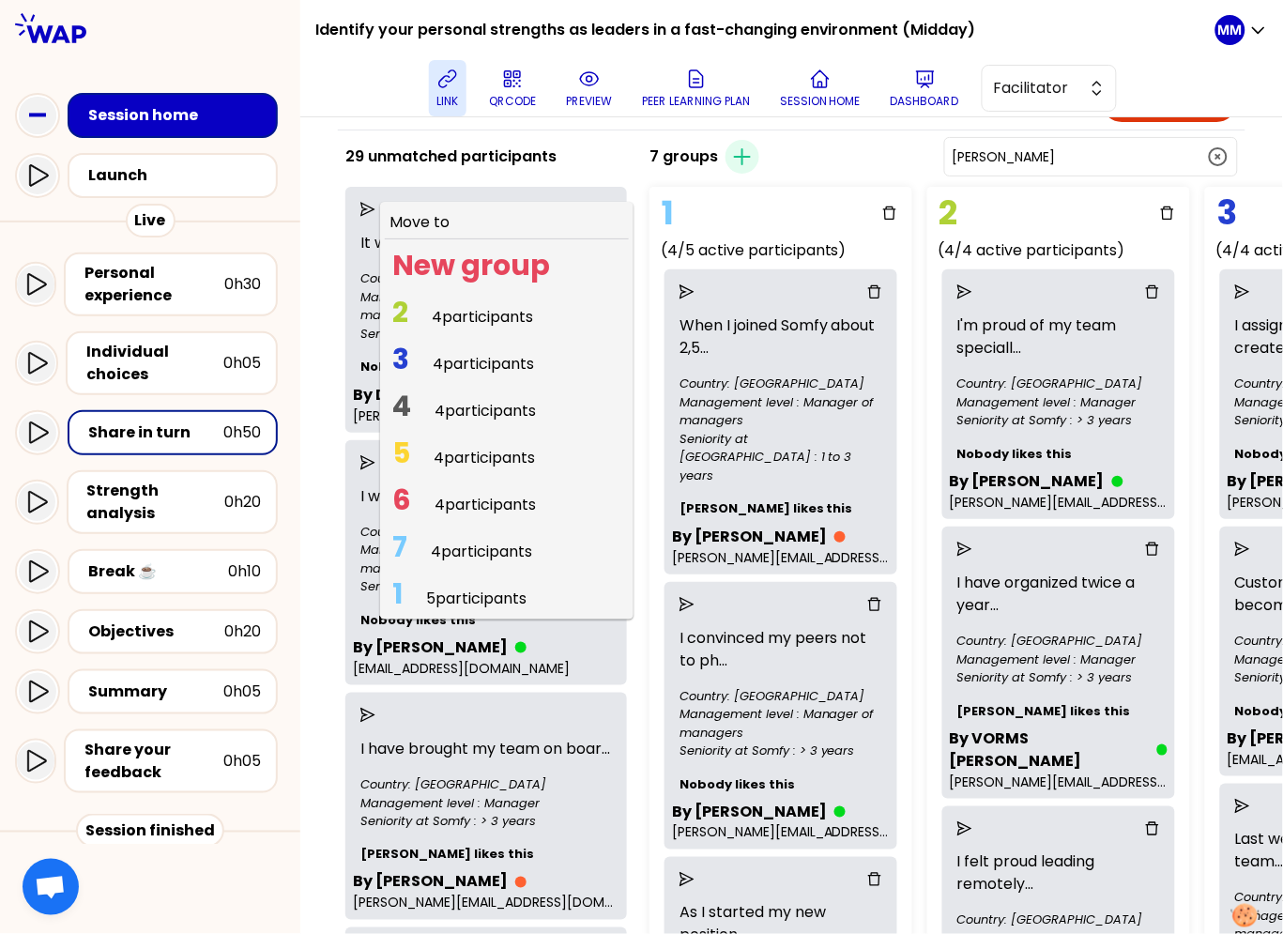
drag, startPoint x: 482, startPoint y: 315, endPoint x: 562, endPoint y: 320, distance: 80.9
click at [483, 315] on span "4 participants" at bounding box center [482, 317] width 101 height 22
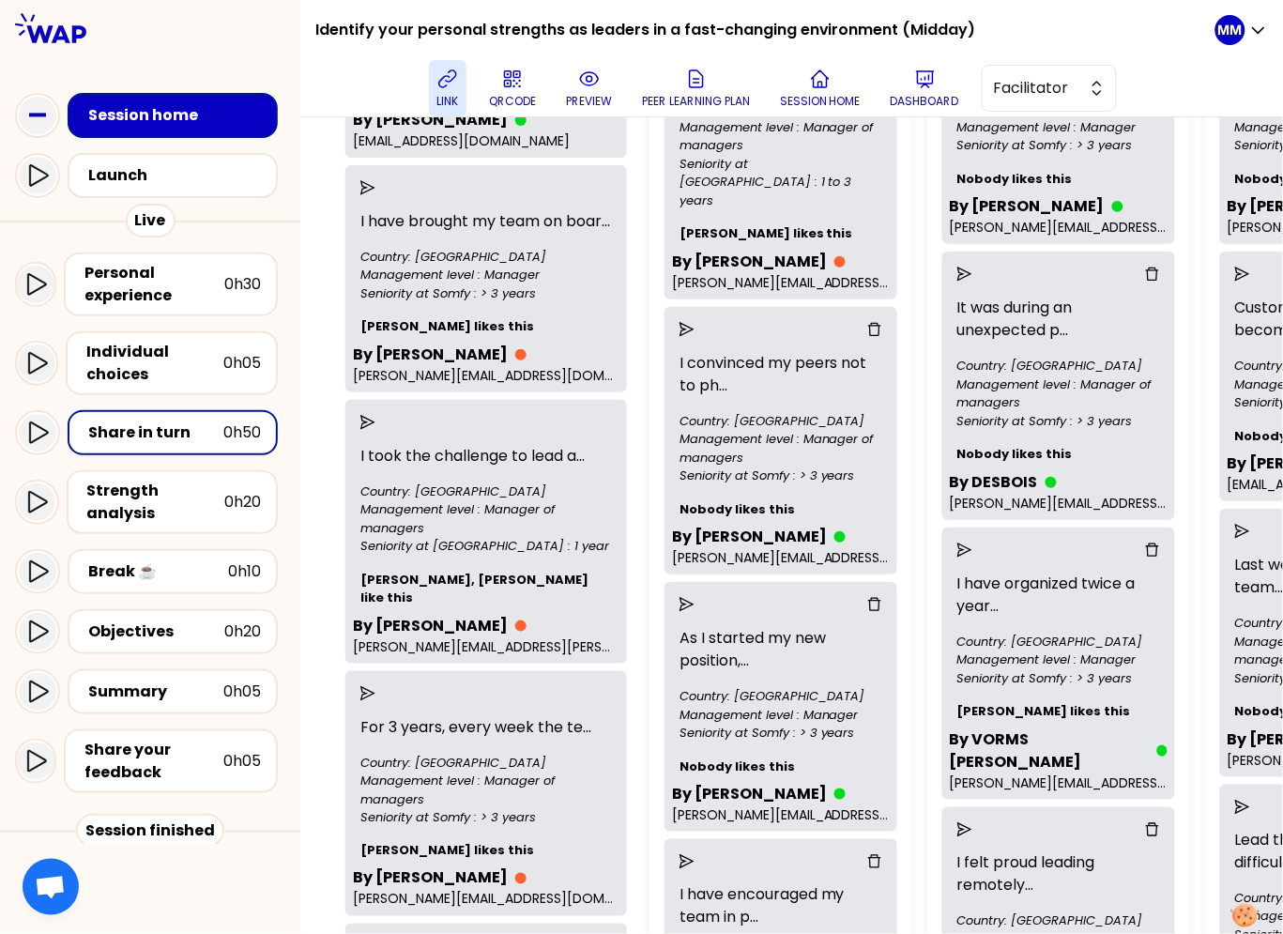
scroll to position [0, 0]
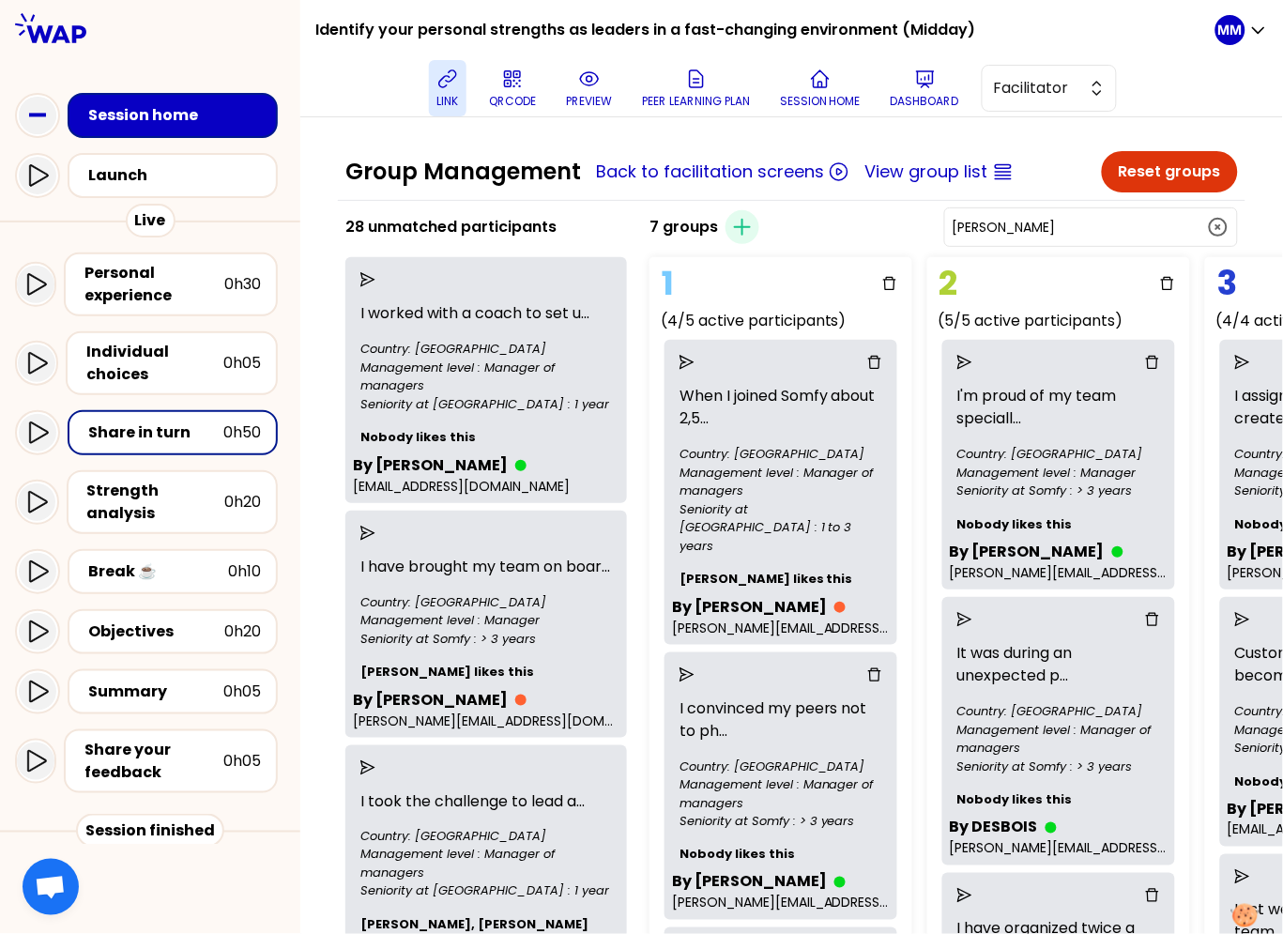
click at [824, 227] on div "7 groups Create group Gabriel" at bounding box center [944, 227] width 604 height 45
click at [800, 235] on div "7 groups Create group Gabriel" at bounding box center [944, 227] width 604 height 45
click at [453, 88] on icon at bounding box center [448, 79] width 23 height 23
click at [34, 427] on icon at bounding box center [37, 433] width 23 height 23
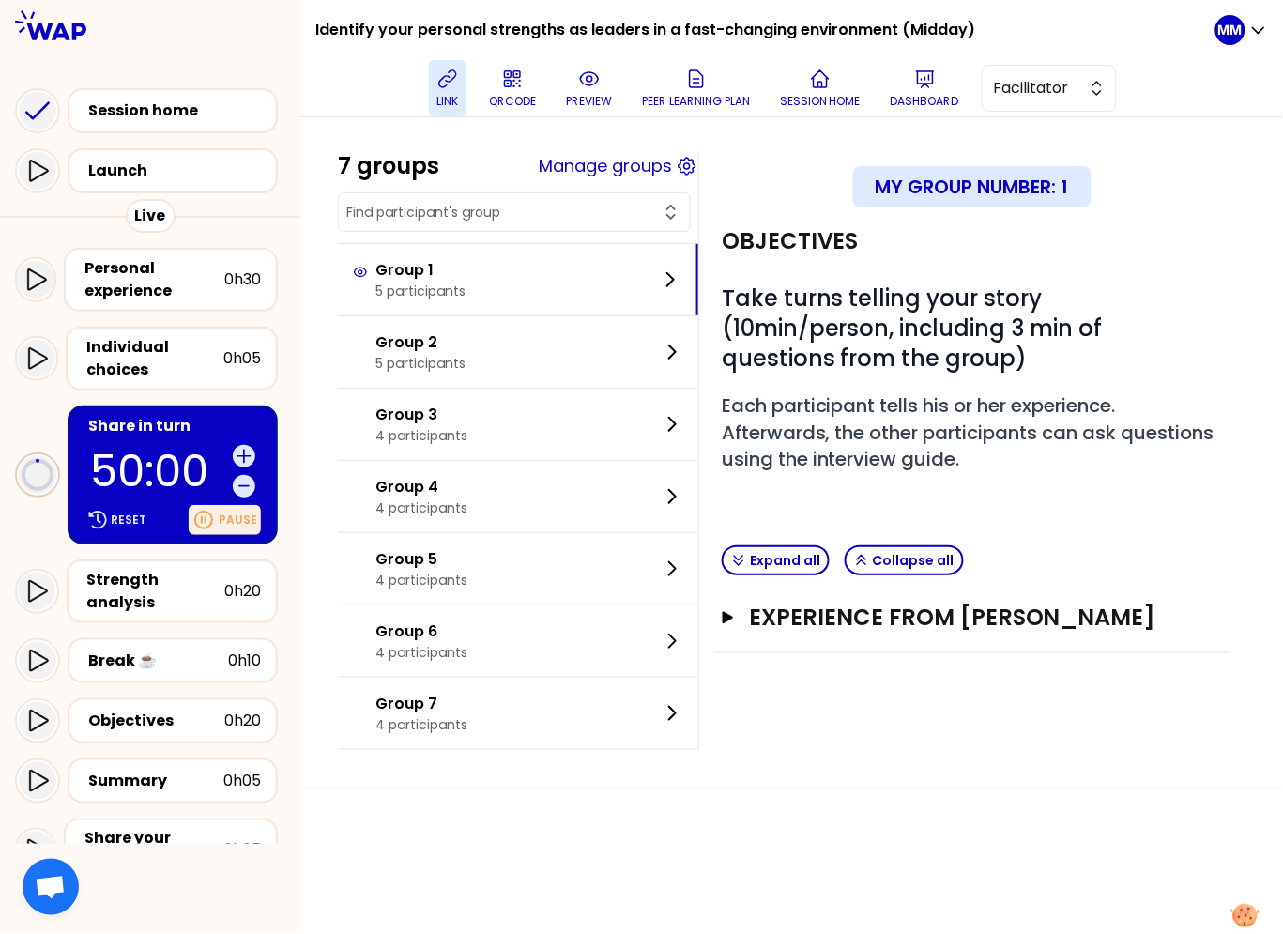
click at [222, 521] on p "Pause" at bounding box center [238, 520] width 38 height 15
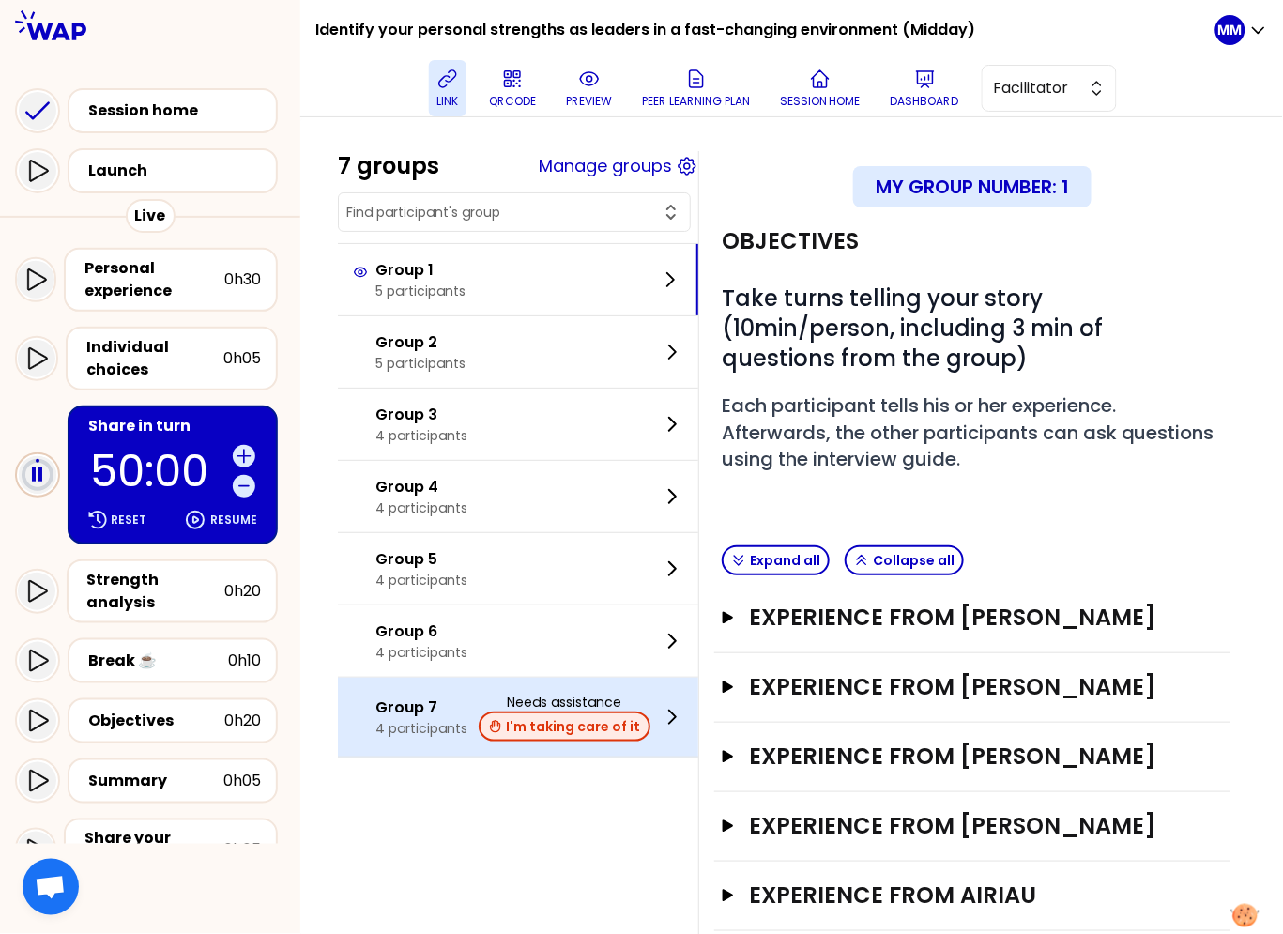
click at [558, 728] on button "I'm taking care of it" at bounding box center [565, 727] width 172 height 30
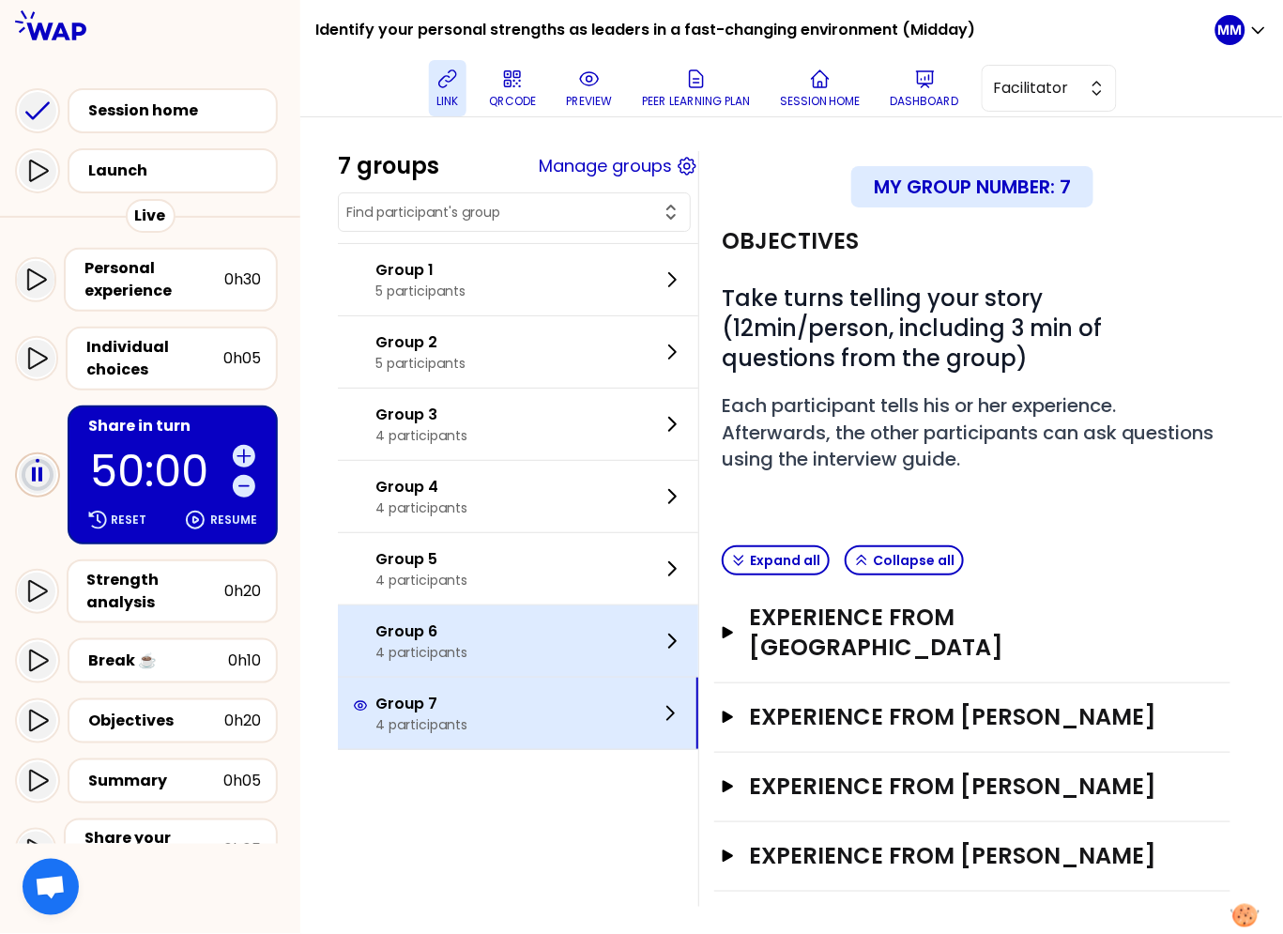
click at [458, 643] on p "4 participants" at bounding box center [422, 652] width 92 height 19
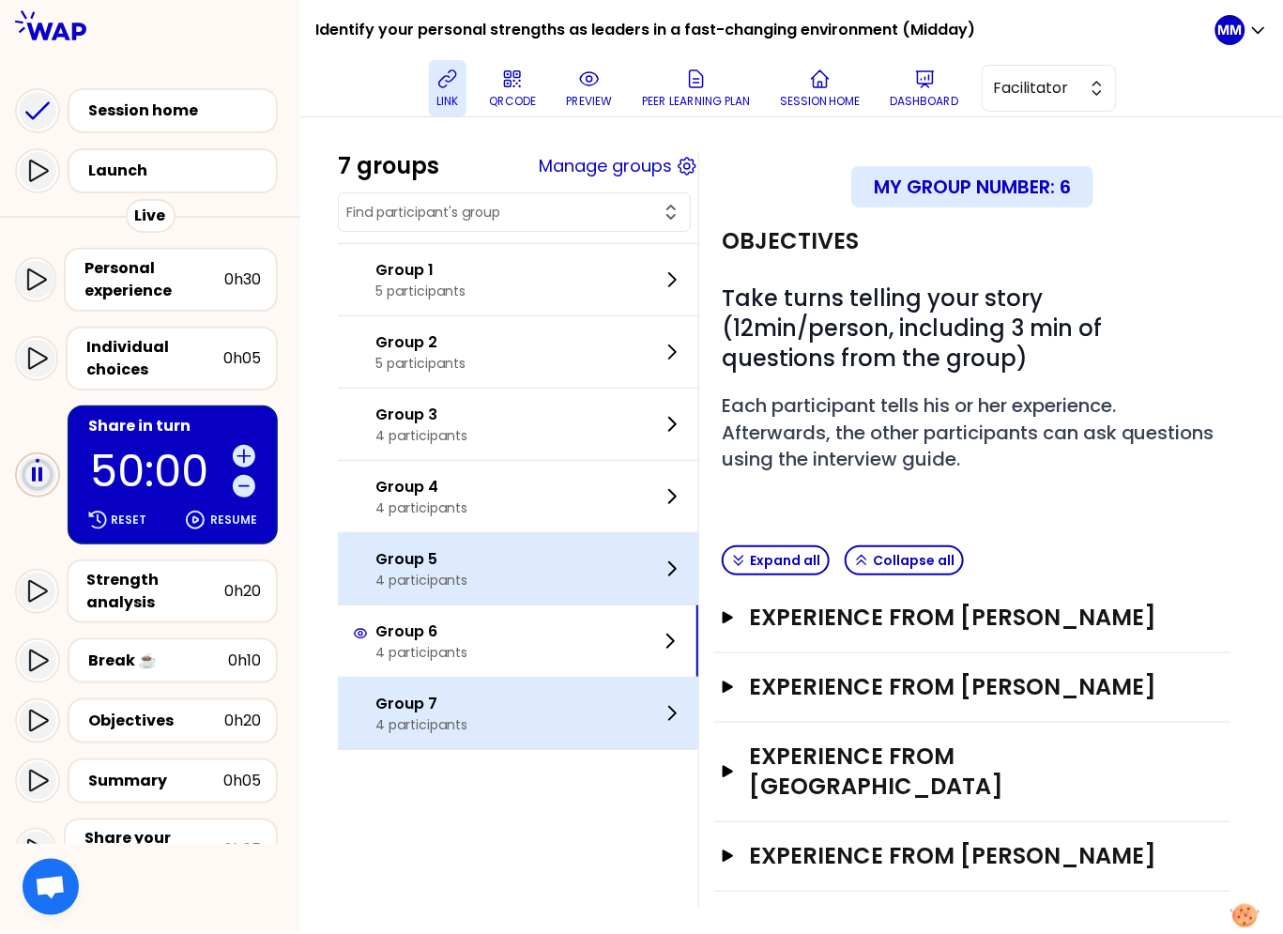
click at [461, 565] on p "Group 5" at bounding box center [422, 559] width 92 height 23
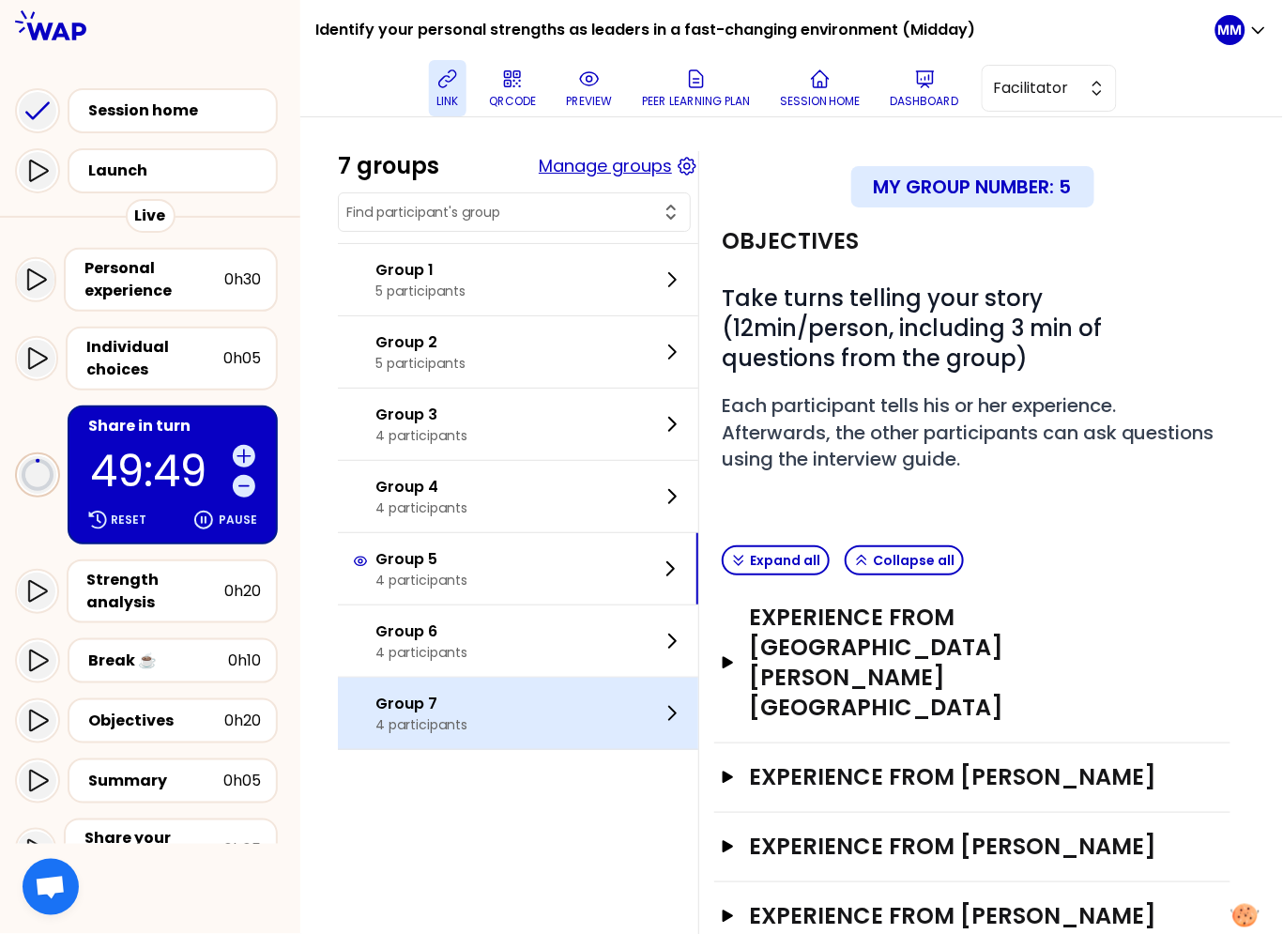
click at [630, 164] on button "Manage groups" at bounding box center [605, 166] width 133 height 26
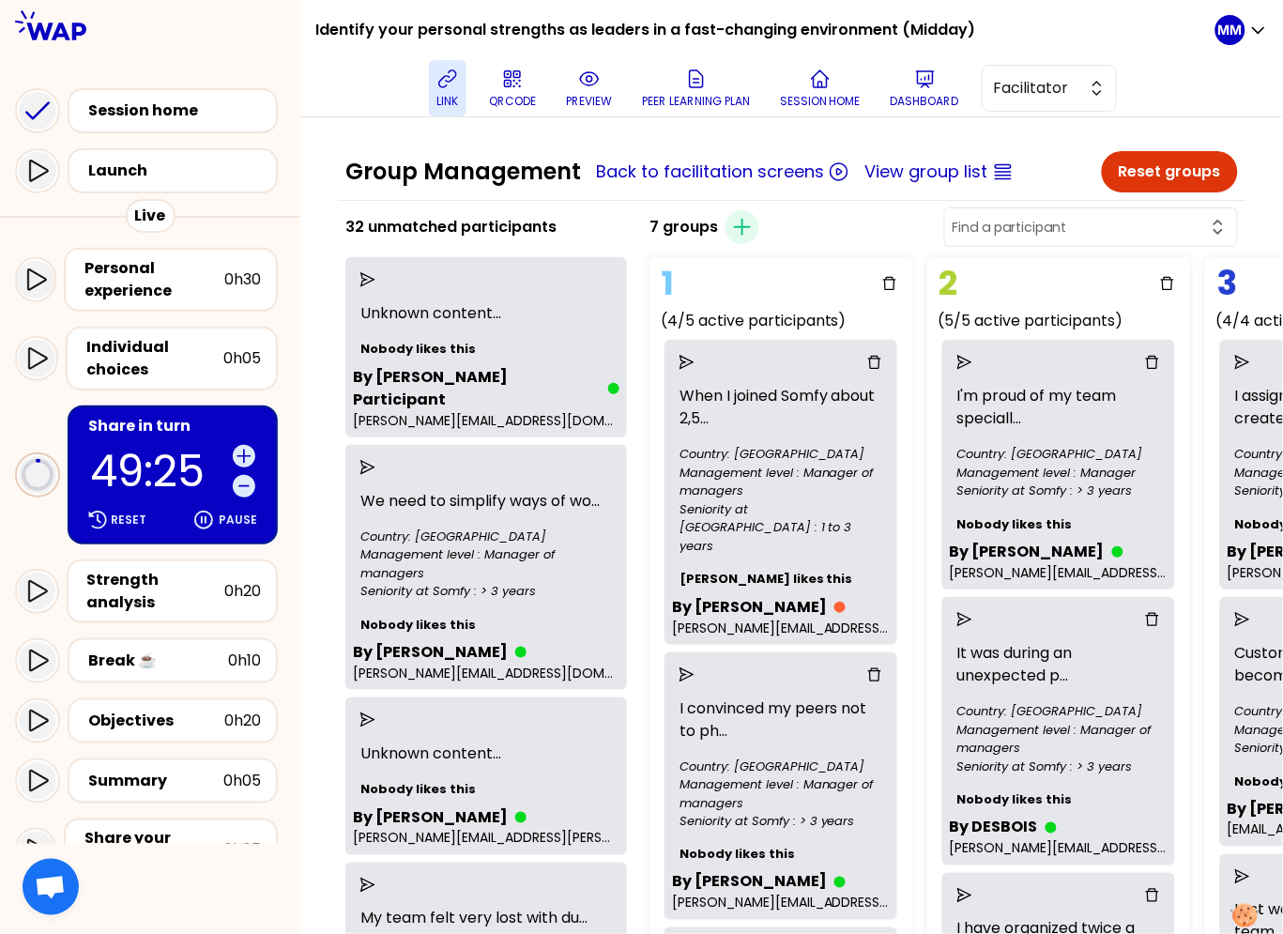
click at [934, 231] on div "7 groups Create group" at bounding box center [944, 227] width 604 height 45
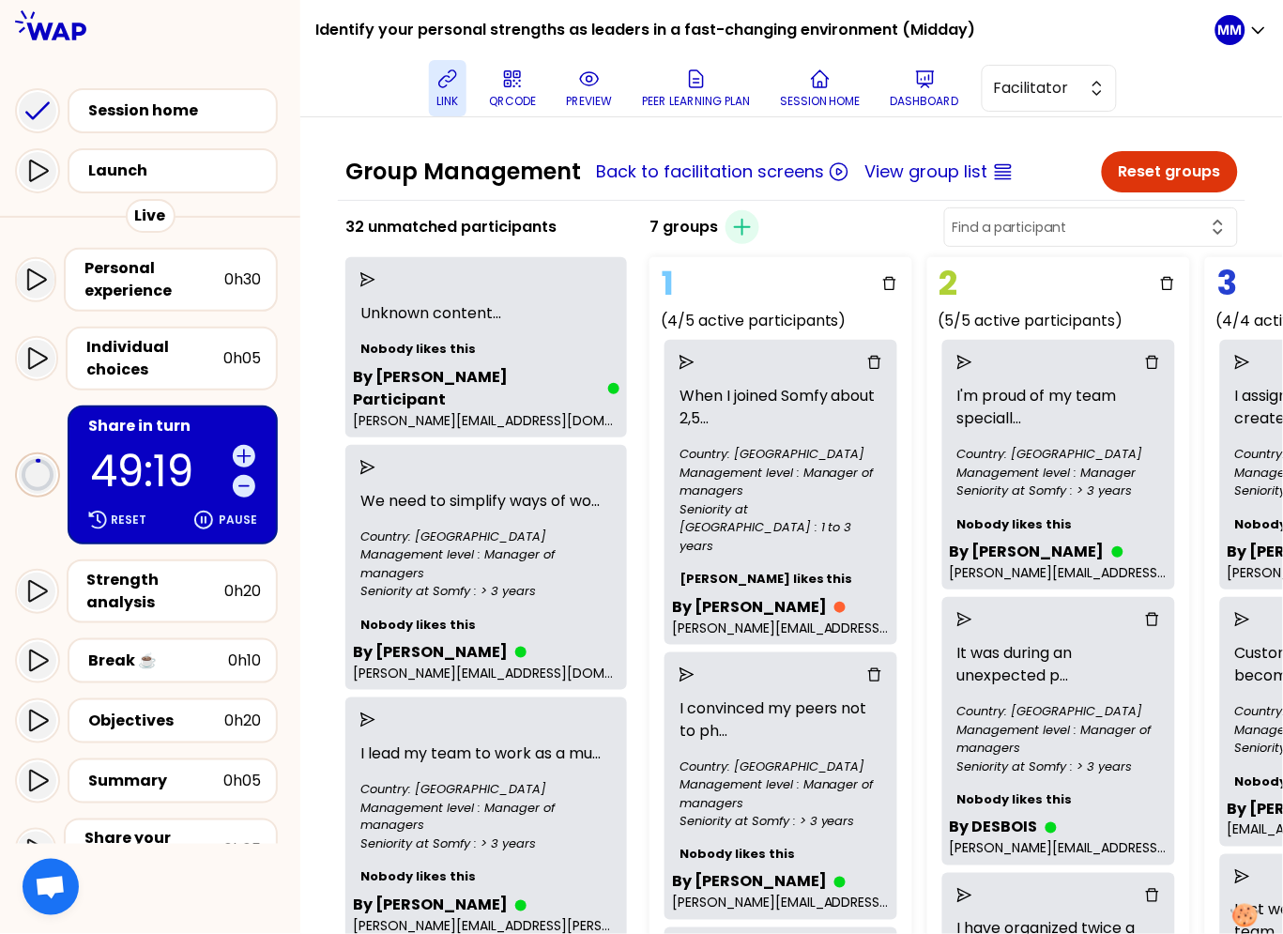
click at [1107, 230] on input "text" at bounding box center [1080, 227] width 254 height 19
type input "gar"
drag, startPoint x: 923, startPoint y: 221, endPoint x: 945, endPoint y: 235, distance: 25.8
click at [922, 221] on div "7 groups Create group gar Priscila Garcia" at bounding box center [944, 227] width 604 height 45
click at [857, 241] on div "7 groups Create group" at bounding box center [944, 227] width 604 height 45
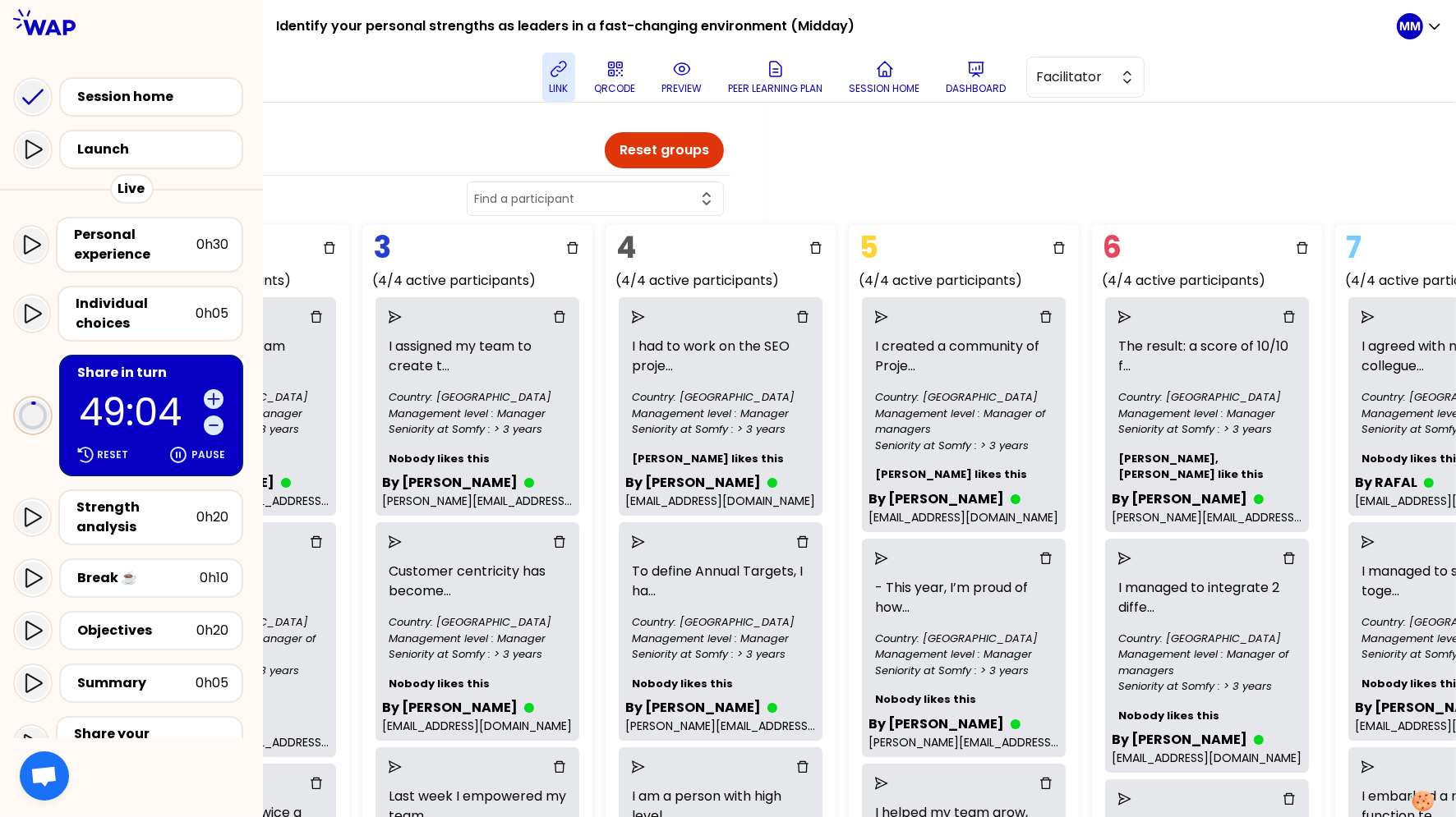
scroll to position [0, 828]
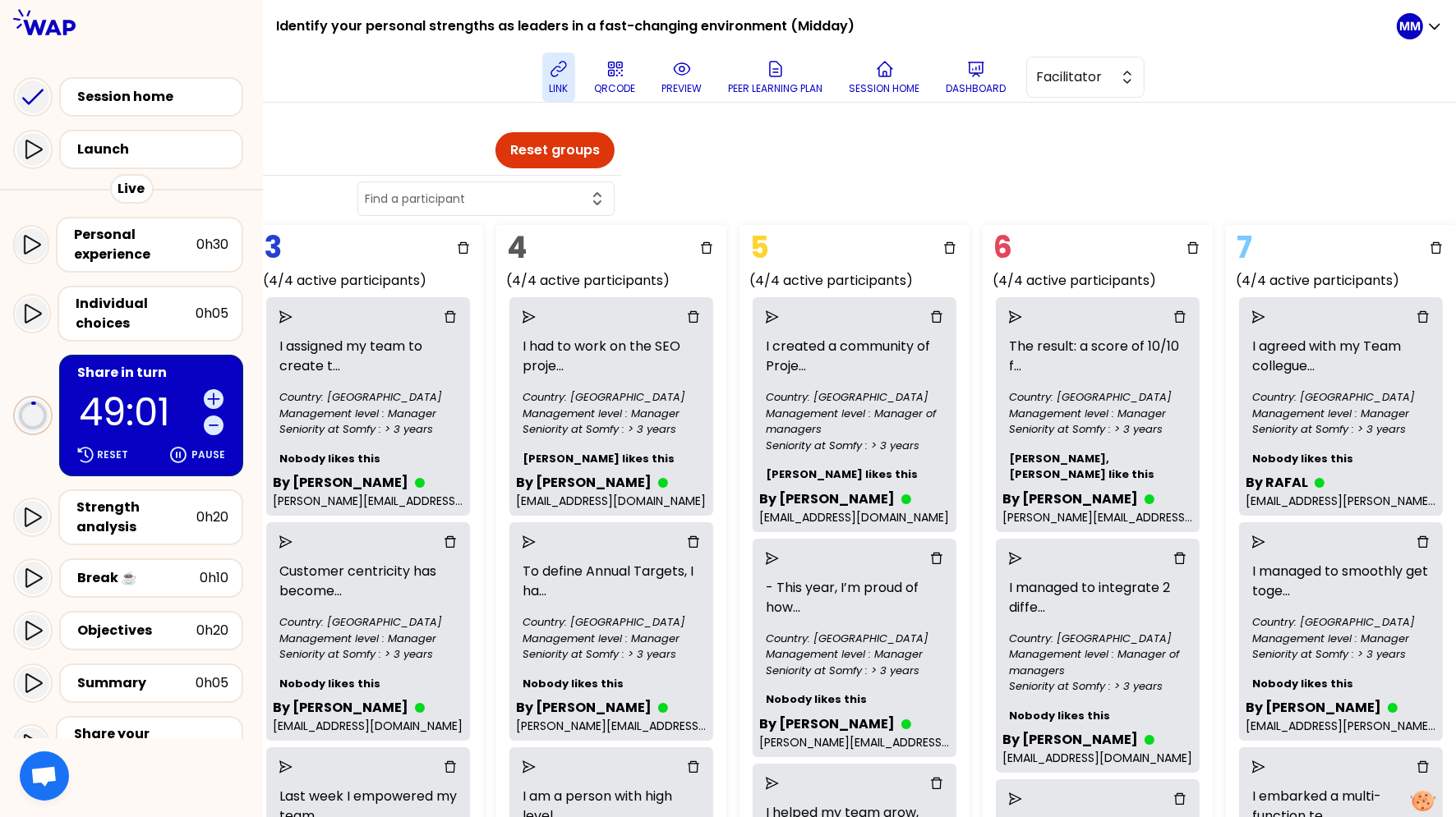
click at [1214, 170] on div "Group Management Back to facilitation screens View group list Reset groups 32 u…" at bounding box center [858, 459] width 1193 height 715
click at [1214, 173] on div "Group Management Back to facilitation screens View group list Reset groups 32 u…" at bounding box center [858, 459] width 1193 height 715
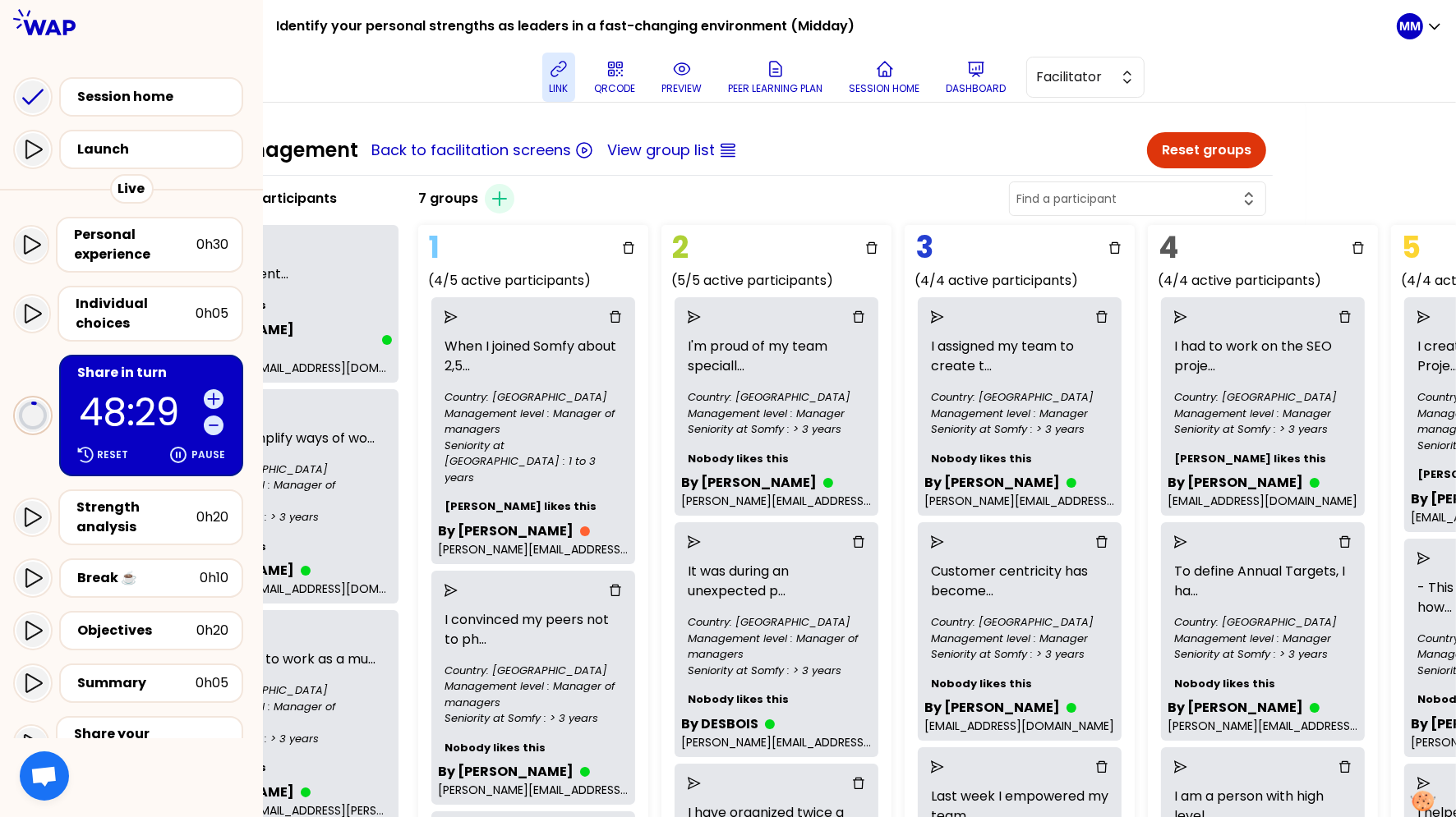
scroll to position [0, 0]
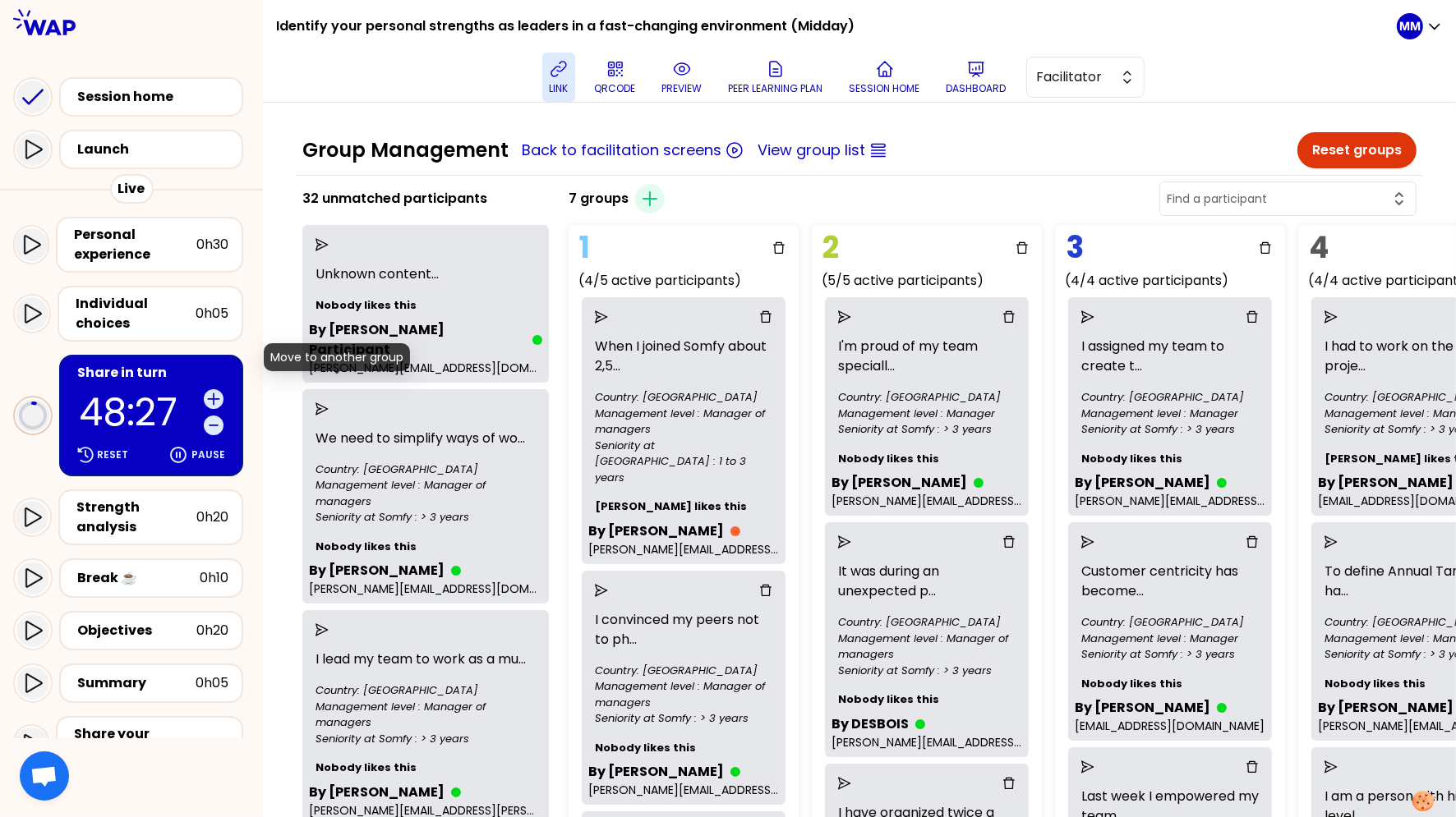
click at [329, 402] on icon "send" at bounding box center [322, 408] width 13 height 13
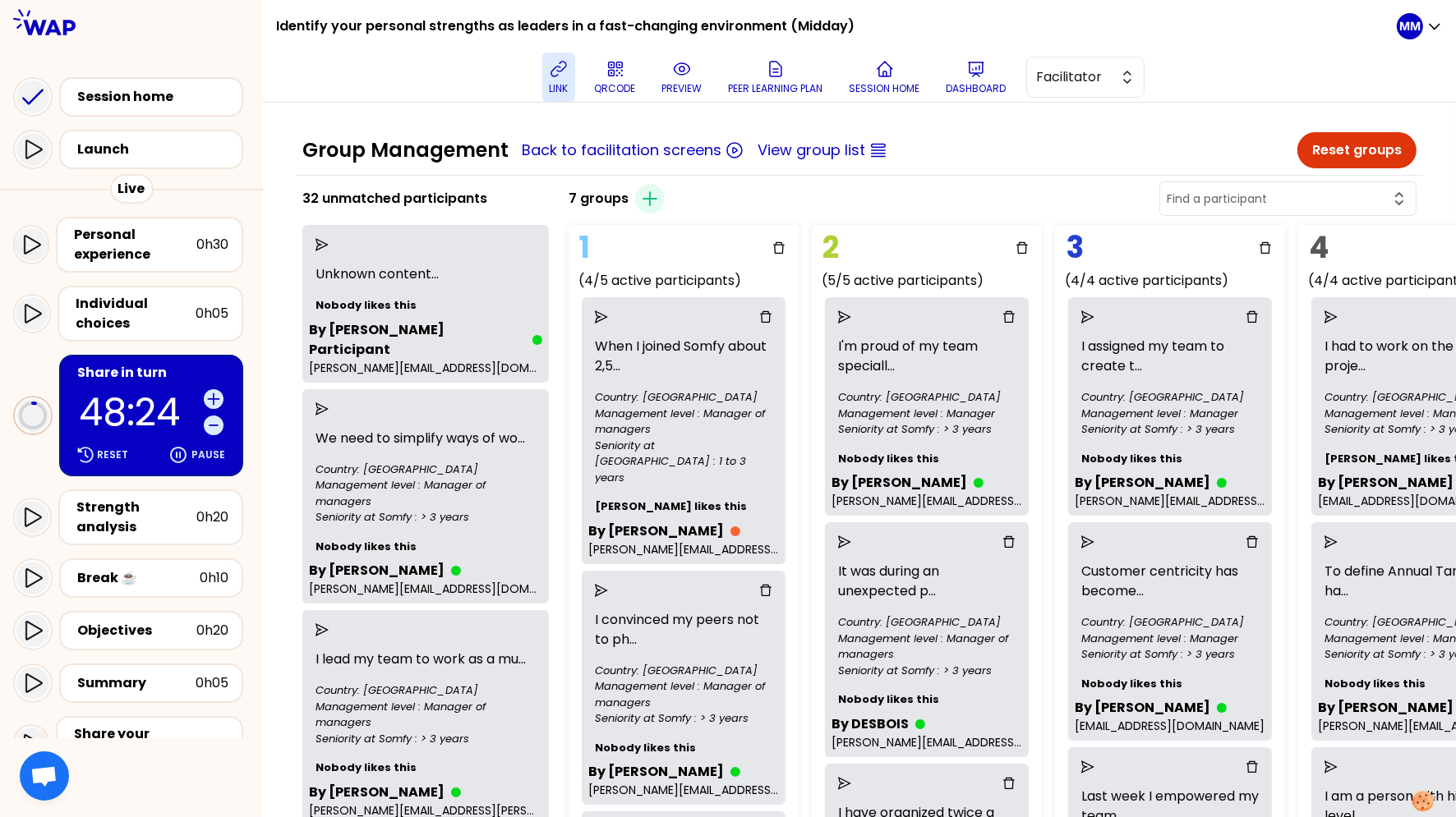
click at [328, 396] on div at bounding box center [425, 409] width 234 height 26
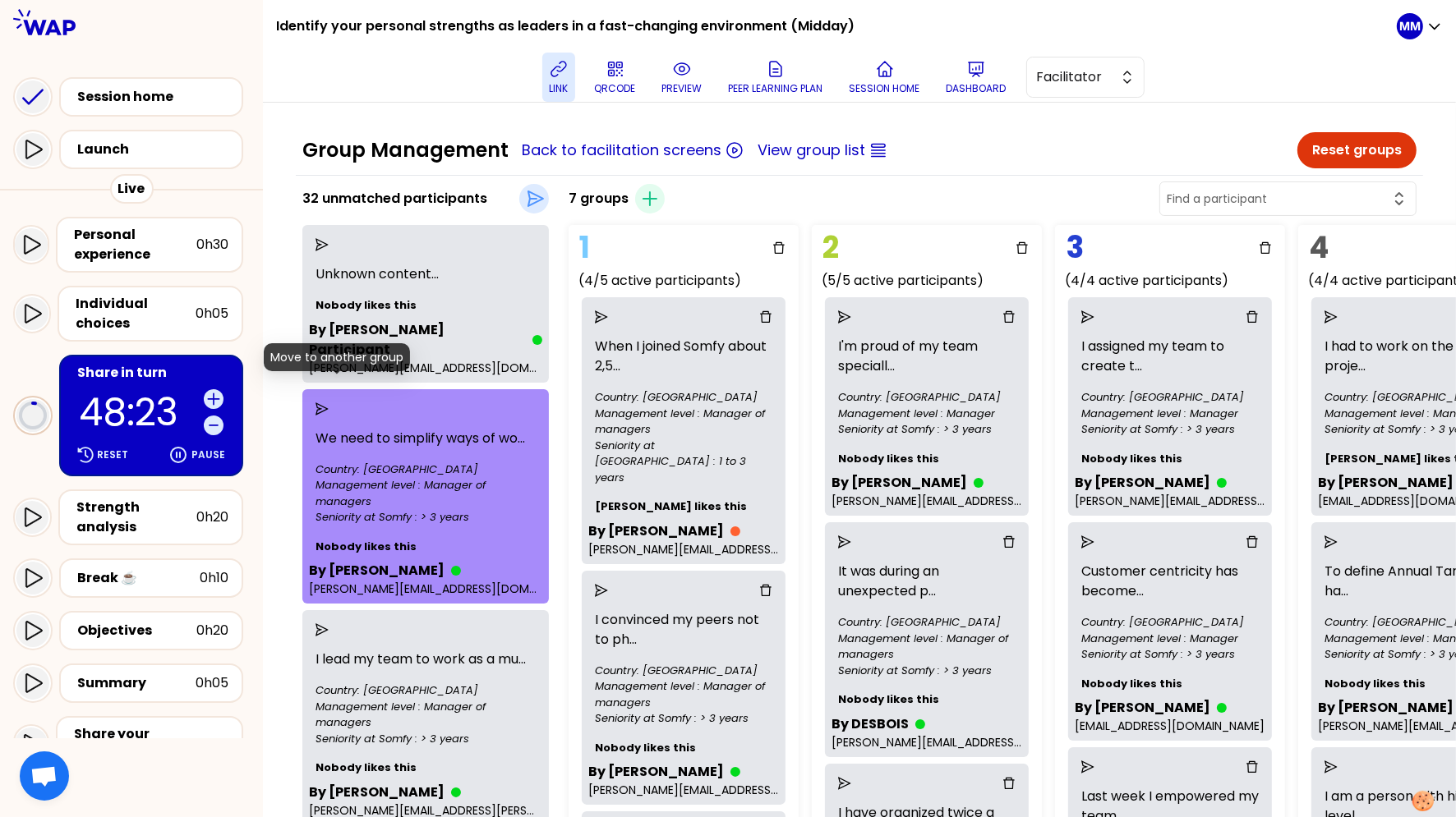
click at [329, 402] on icon "send" at bounding box center [322, 408] width 13 height 13
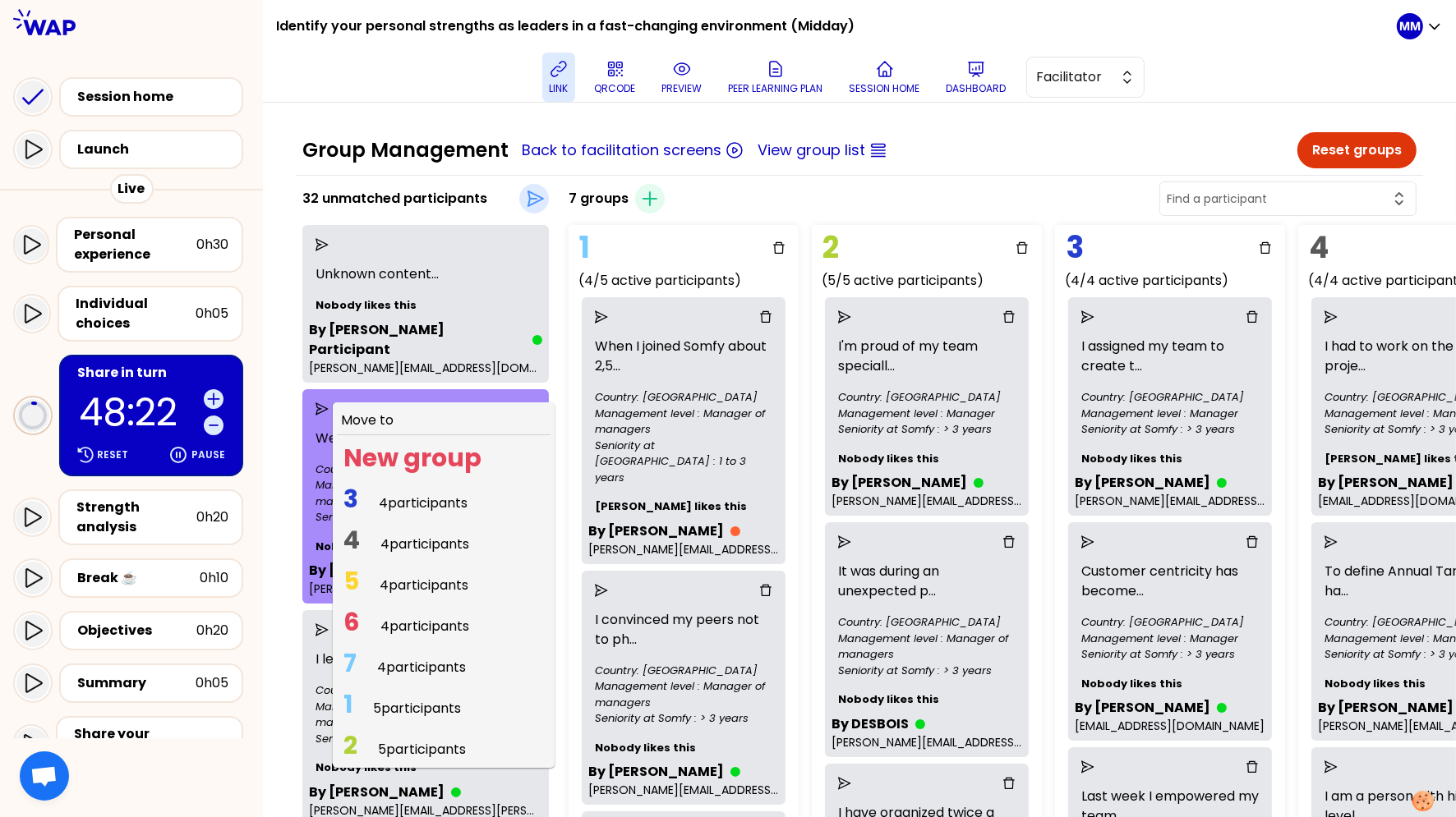
drag, startPoint x: 437, startPoint y: 646, endPoint x: 668, endPoint y: 604, distance: 234.8
click at [438, 658] on span "4 participants" at bounding box center [421, 667] width 88 height 19
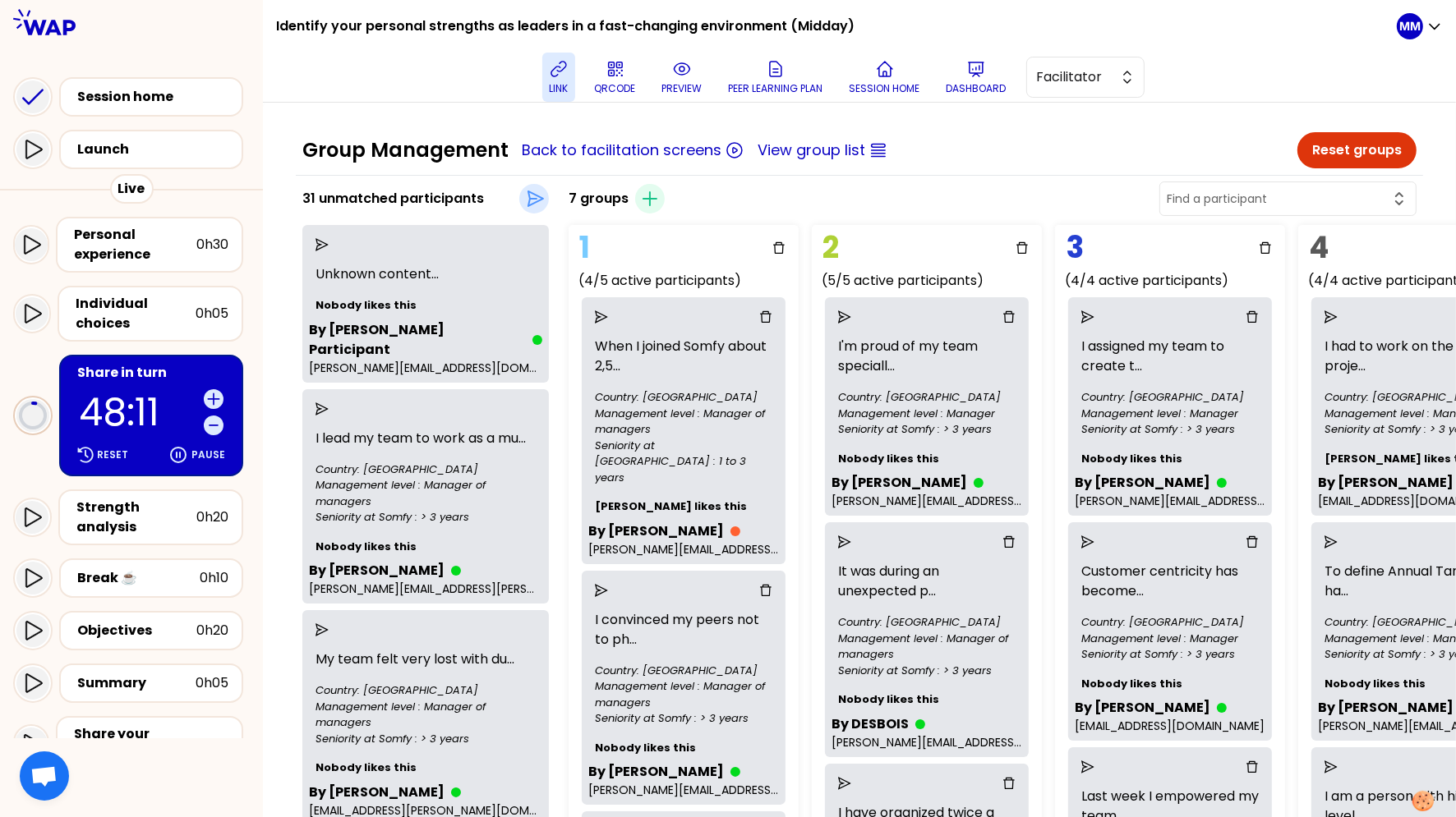
click at [329, 402] on icon "send" at bounding box center [322, 408] width 13 height 13
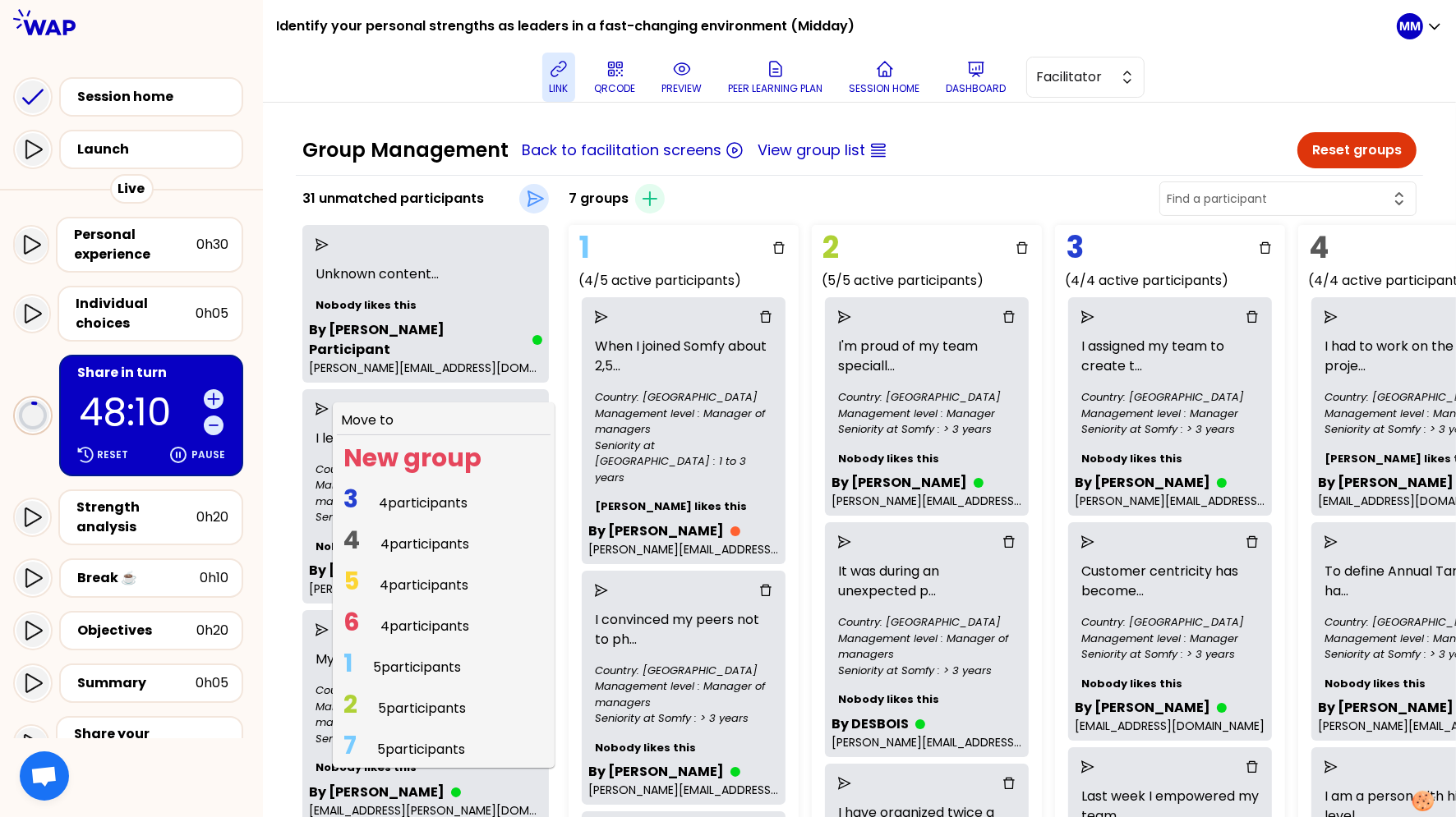
click at [452, 617] on span "4 participants" at bounding box center [424, 626] width 88 height 19
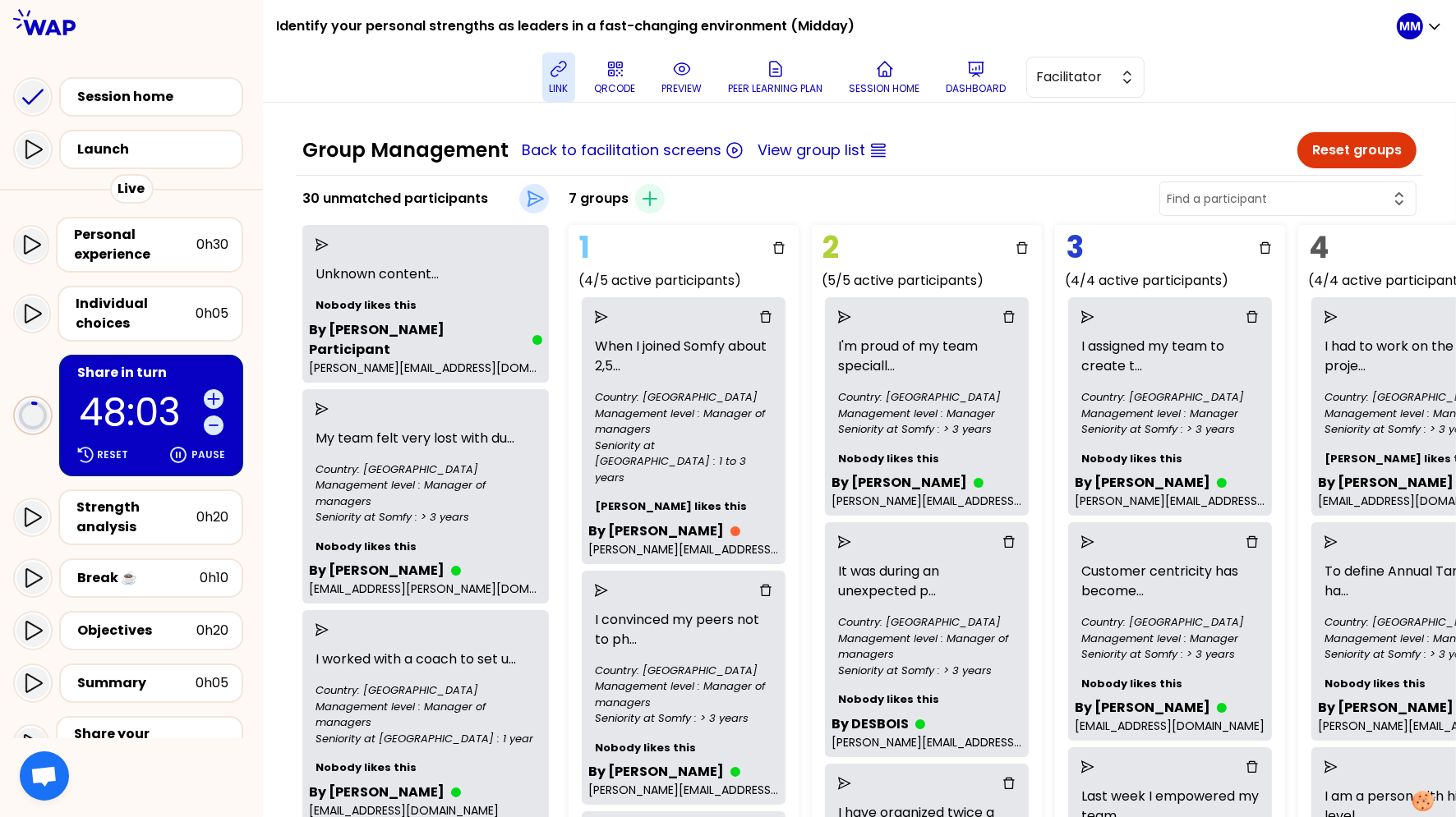
click at [1214, 186] on div at bounding box center [1288, 198] width 257 height 34
click at [1214, 192] on input "text" at bounding box center [1278, 199] width 222 height 17
click at [1214, 276] on span "Priscila Garcia" at bounding box center [1297, 272] width 209 height 20
type input "Priscila Garcia"
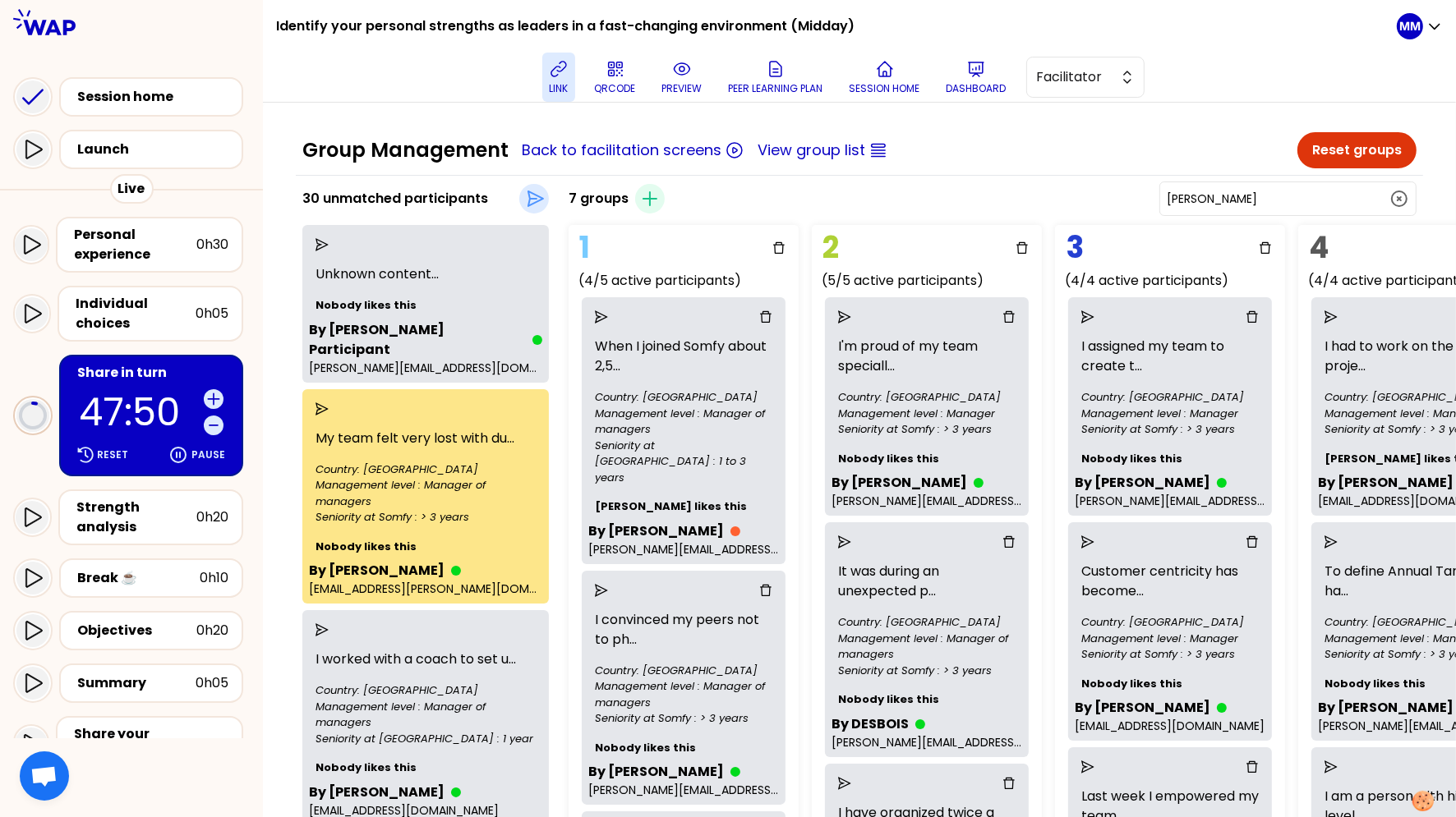
drag, startPoint x: 329, startPoint y: 388, endPoint x: 345, endPoint y: 412, distance: 28.8
click at [329, 402] on icon "send" at bounding box center [322, 408] width 13 height 13
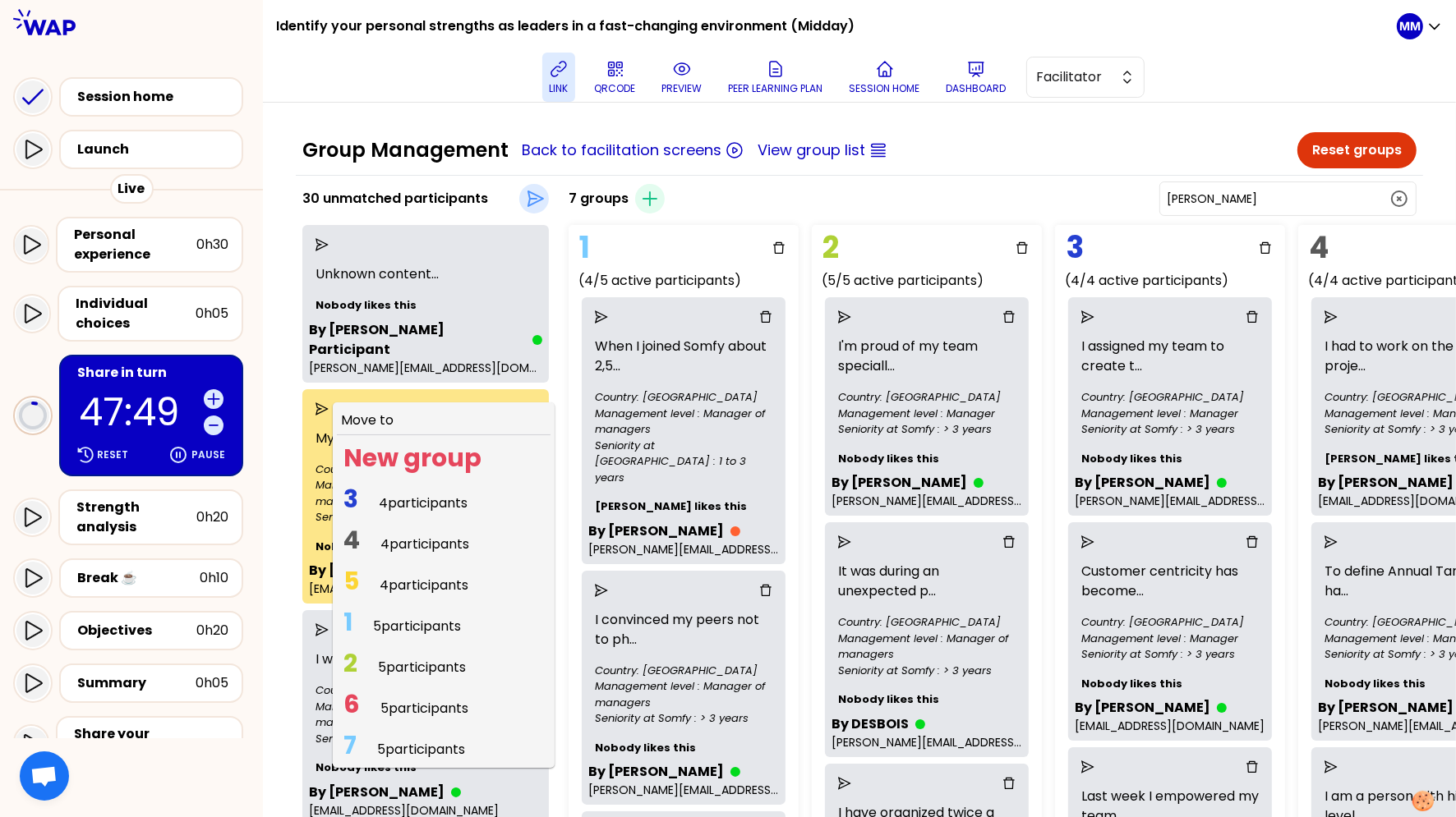
drag, startPoint x: 416, startPoint y: 564, endPoint x: 535, endPoint y: 599, distance: 124.0
click at [416, 576] on span "4 participants" at bounding box center [424, 585] width 88 height 19
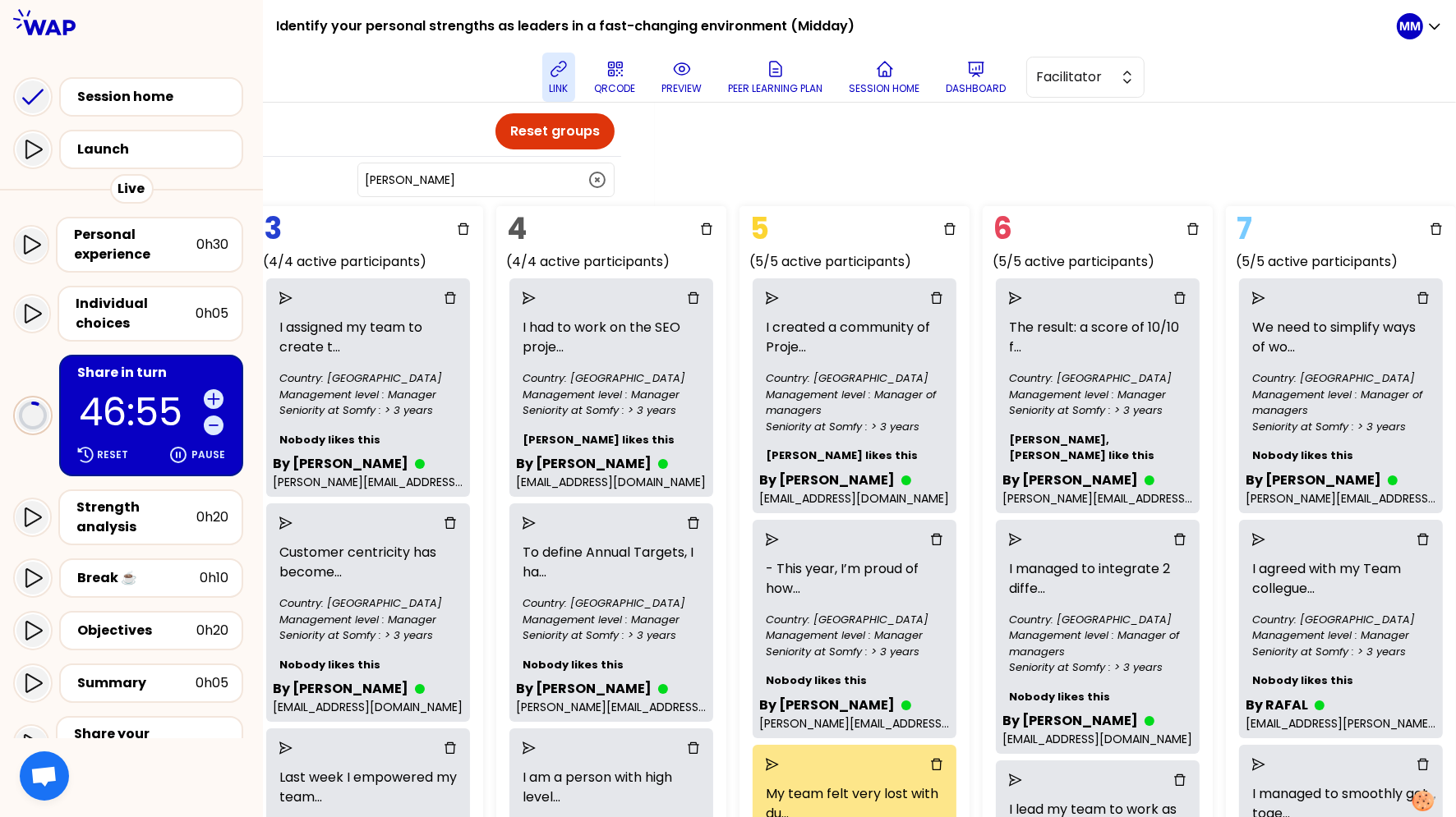
scroll to position [0, 828]
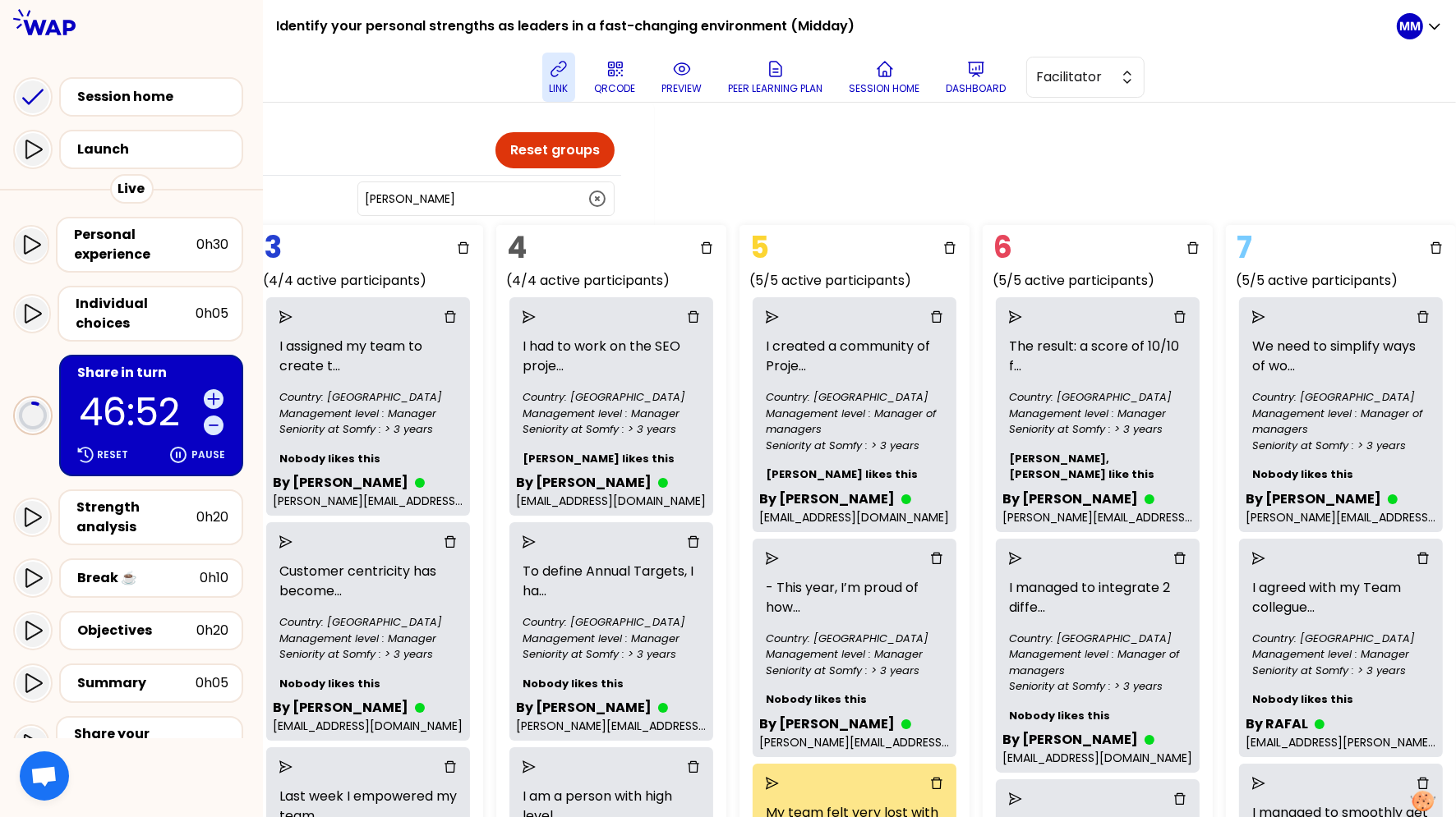
drag, startPoint x: 94, startPoint y: 410, endPoint x: 115, endPoint y: 409, distance: 21.0
click at [96, 411] on p "46:52" at bounding box center [137, 412] width 118 height 38
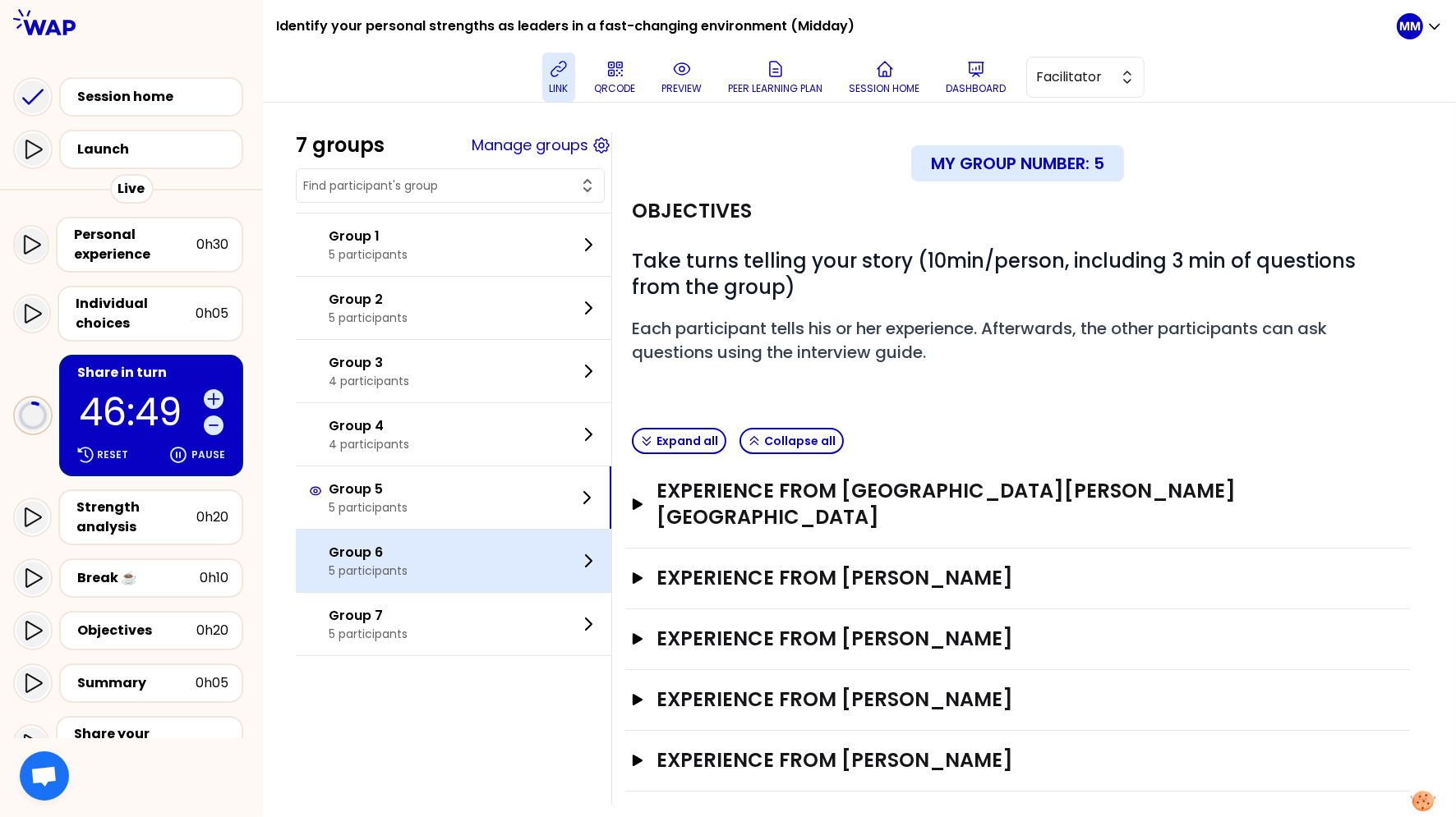
click at [402, 559] on p "Group 6" at bounding box center [368, 553] width 79 height 20
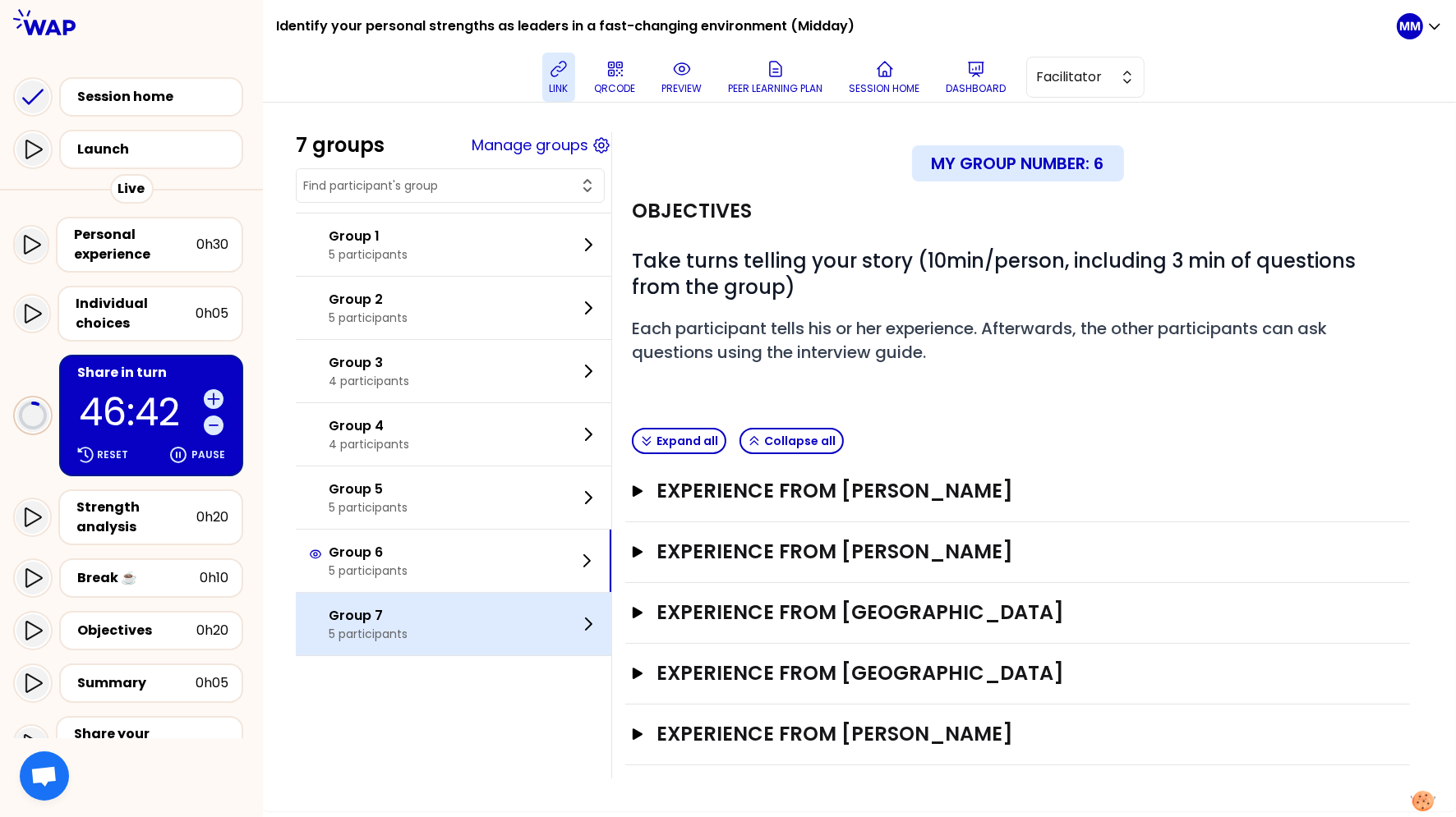
click at [436, 624] on div "Group 7 5 participants" at bounding box center [453, 624] width 316 height 62
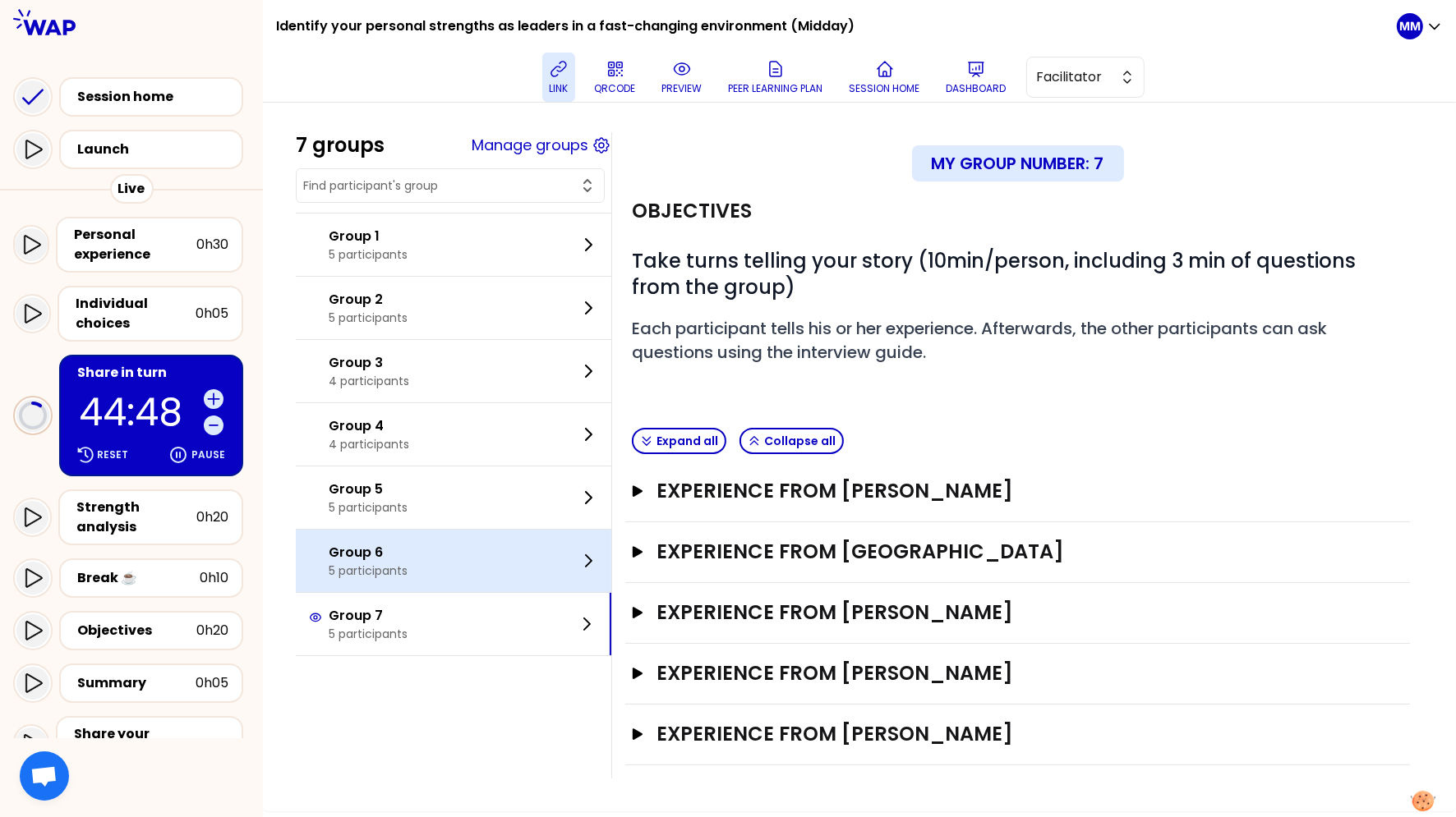
click at [476, 565] on div "Group 6 5 participants" at bounding box center [453, 561] width 316 height 62
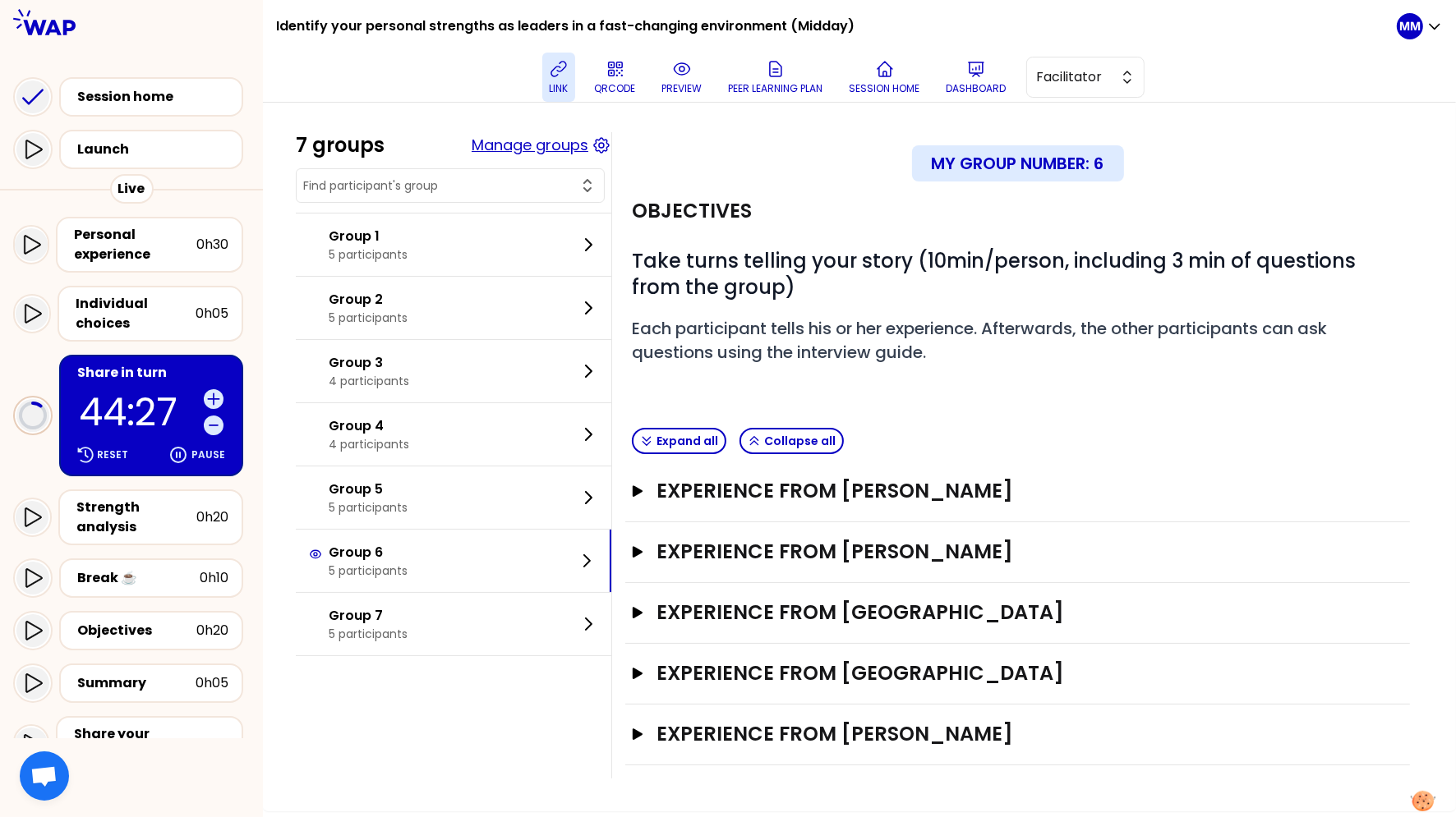
click at [543, 150] on button "Manage groups" at bounding box center [529, 145] width 116 height 23
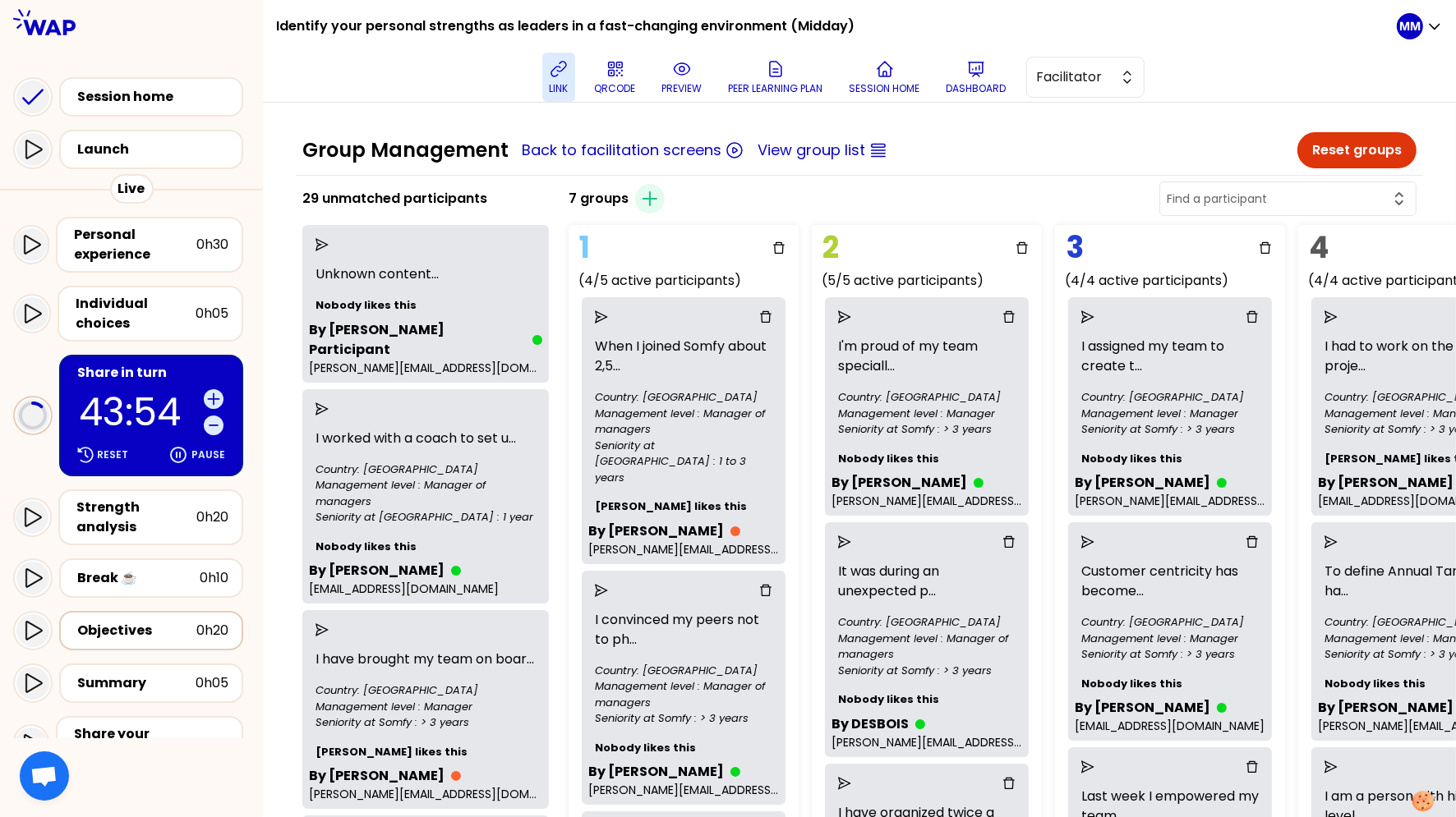
click at [164, 621] on div "Objectives" at bounding box center [136, 631] width 119 height 20
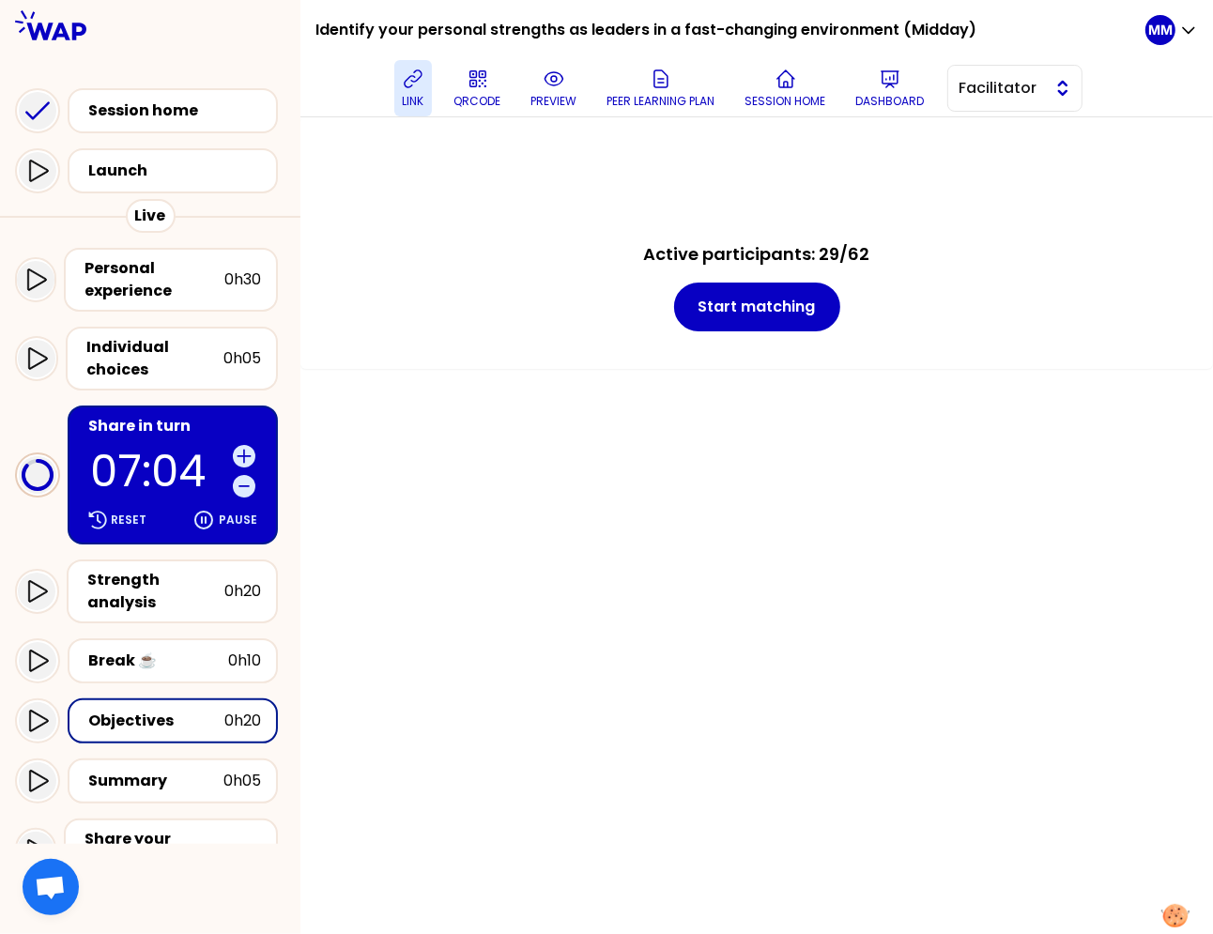
click at [1029, 91] on span "Facilitator" at bounding box center [1002, 88] width 84 height 23
click at [1027, 128] on span "Editor" at bounding box center [1026, 135] width 81 height 23
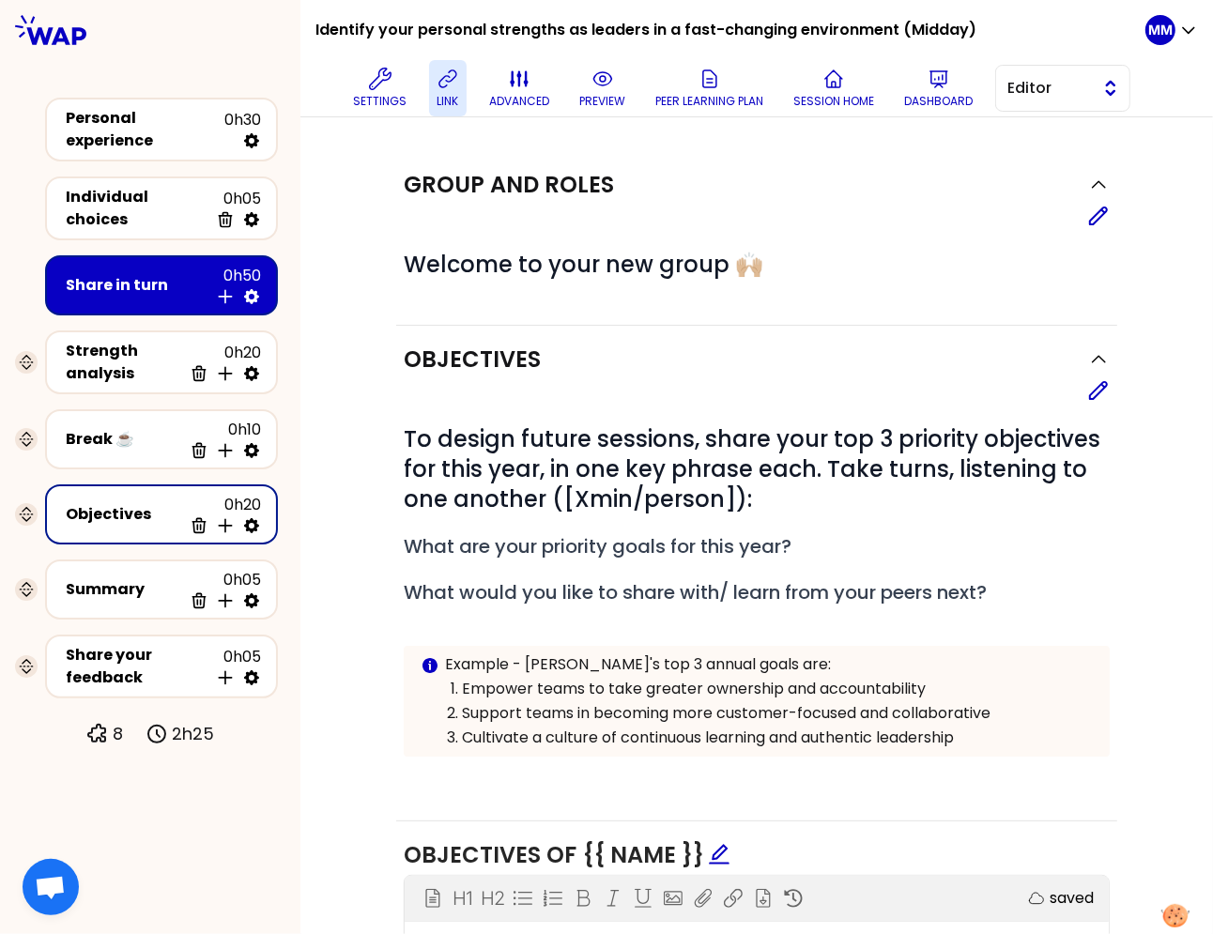
click at [1052, 87] on span "Editor" at bounding box center [1049, 88] width 84 height 23
drag, startPoint x: 1065, startPoint y: 157, endPoint x: 833, endPoint y: 199, distance: 235.7
click at [1065, 157] on span "Facilitator" at bounding box center [1074, 165] width 81 height 23
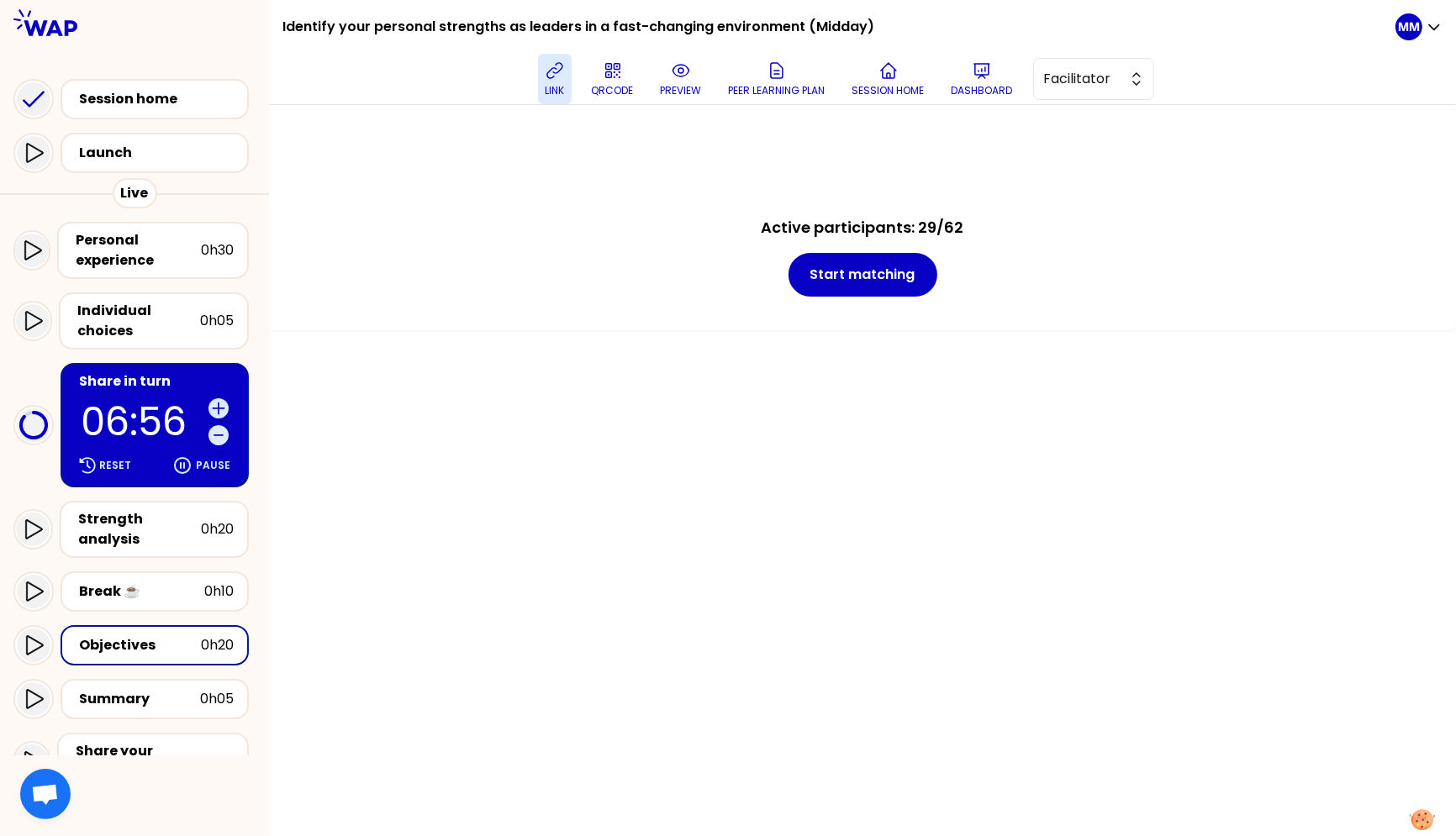
click at [983, 503] on div "Active participants: 29/62 Start matching" at bounding box center [862, 470] width 1187 height 731
click at [848, 282] on button "Start matching" at bounding box center [863, 275] width 149 height 44
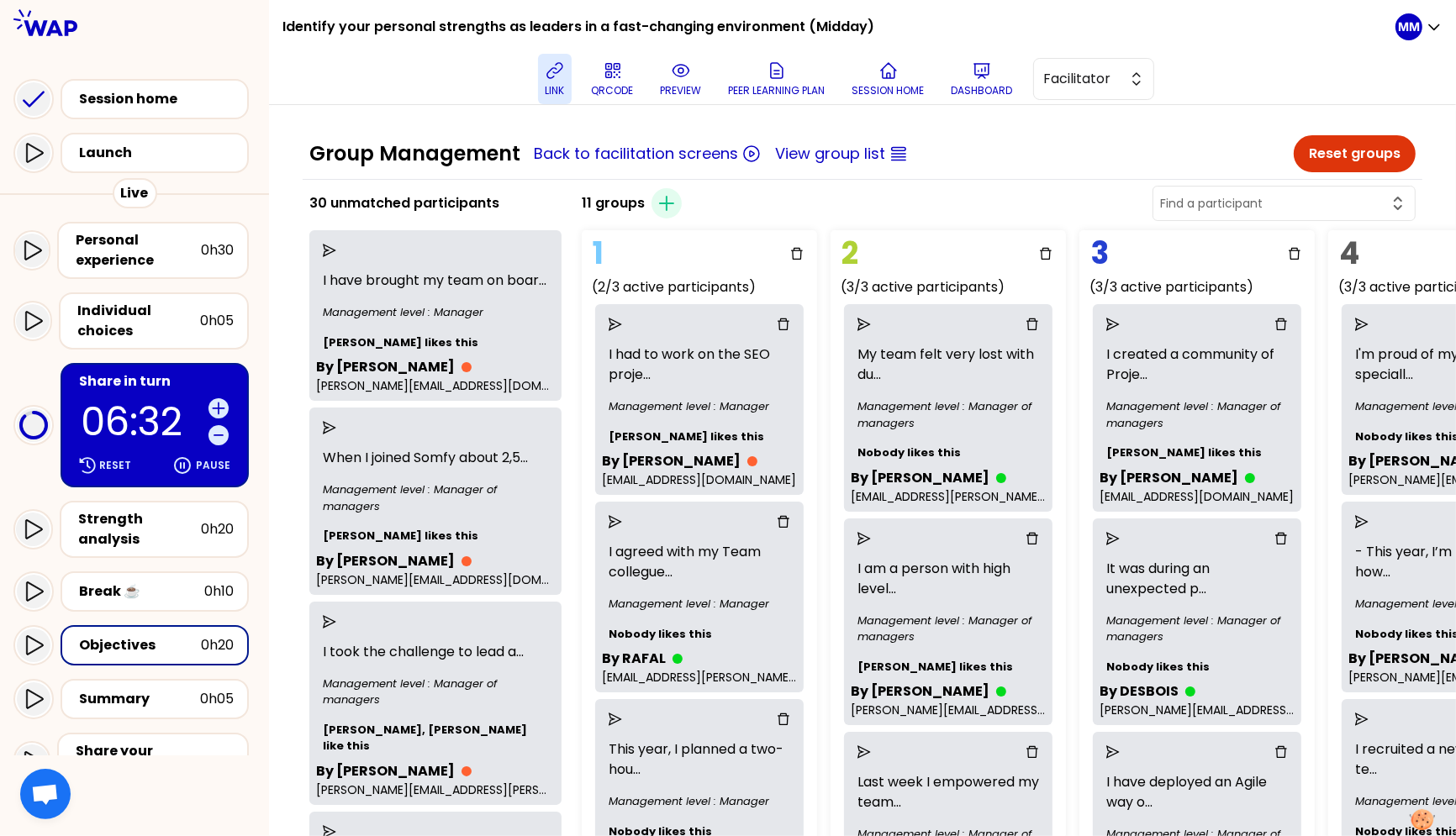
click at [1242, 141] on button "Reset groups" at bounding box center [1355, 153] width 122 height 37
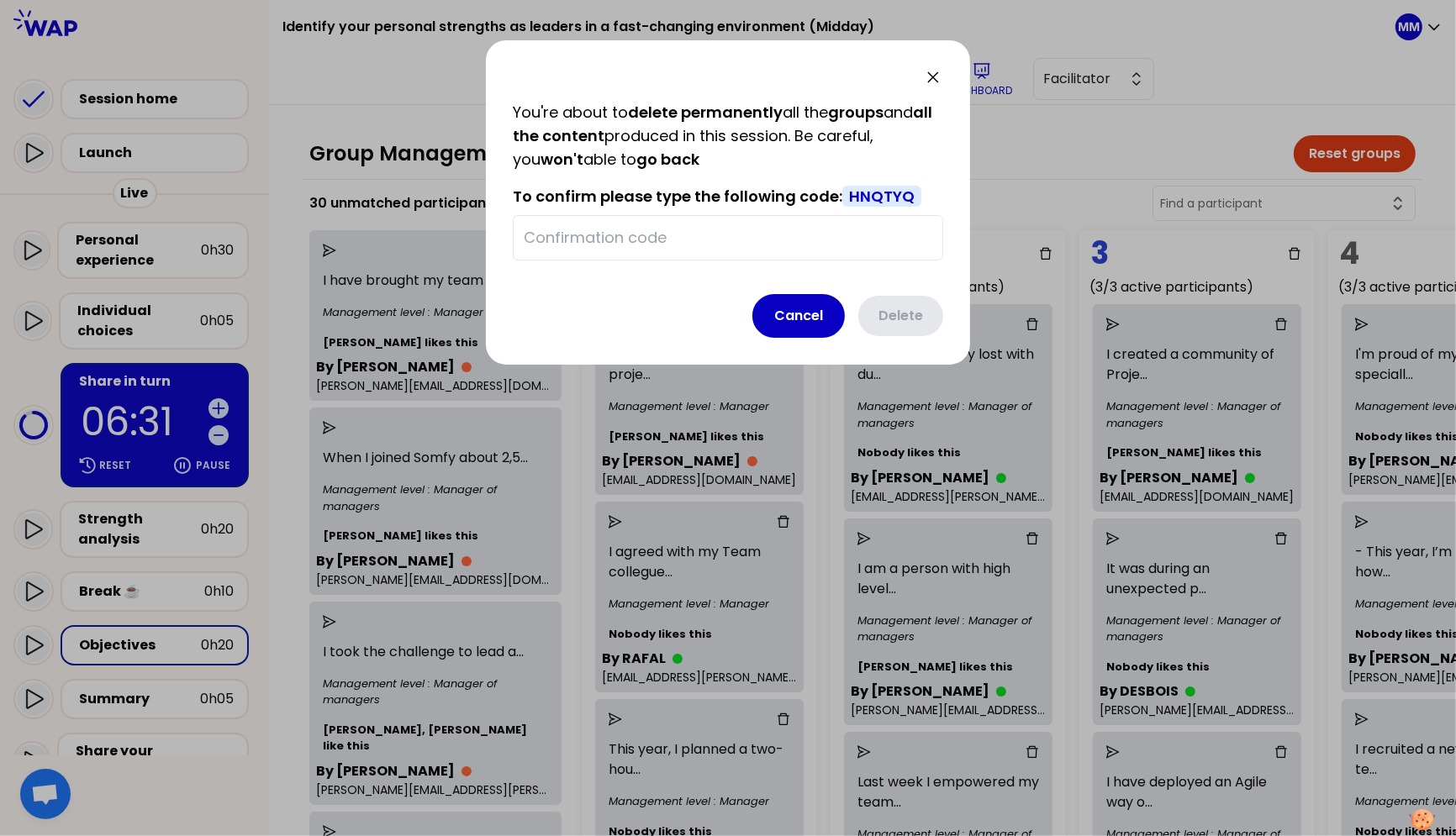
click at [864, 196] on span "HNQTYQ" at bounding box center [882, 195] width 79 height 21
click at [865, 196] on span "HNQTYQ" at bounding box center [882, 195] width 79 height 21
copy span "HNQTYQ"
click at [744, 235] on input "text" at bounding box center [728, 238] width 408 height 23
paste input "HNQTYQ"
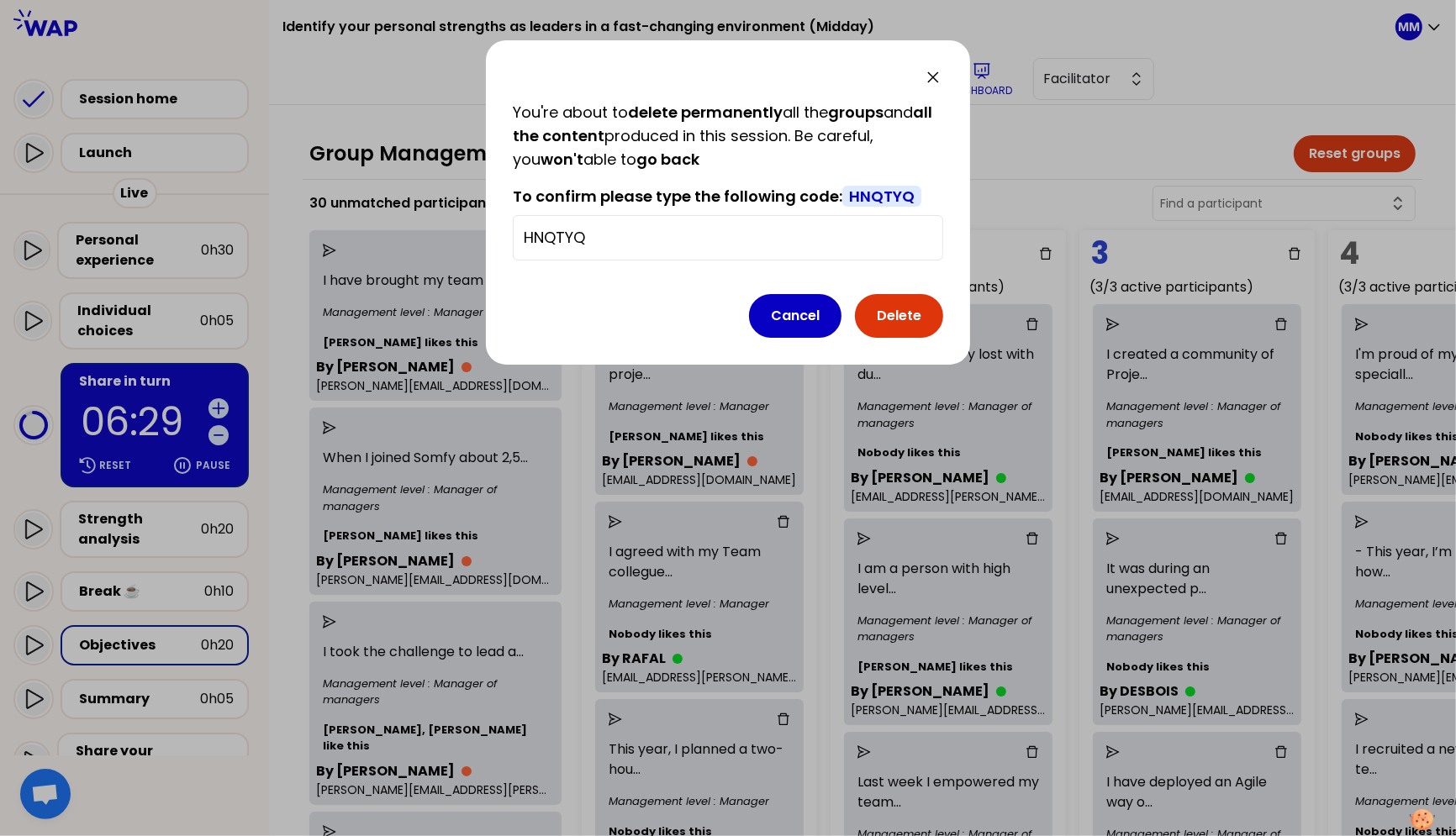
type input "HNQTYQ"
click at [889, 306] on button "Delete" at bounding box center [899, 316] width 89 height 44
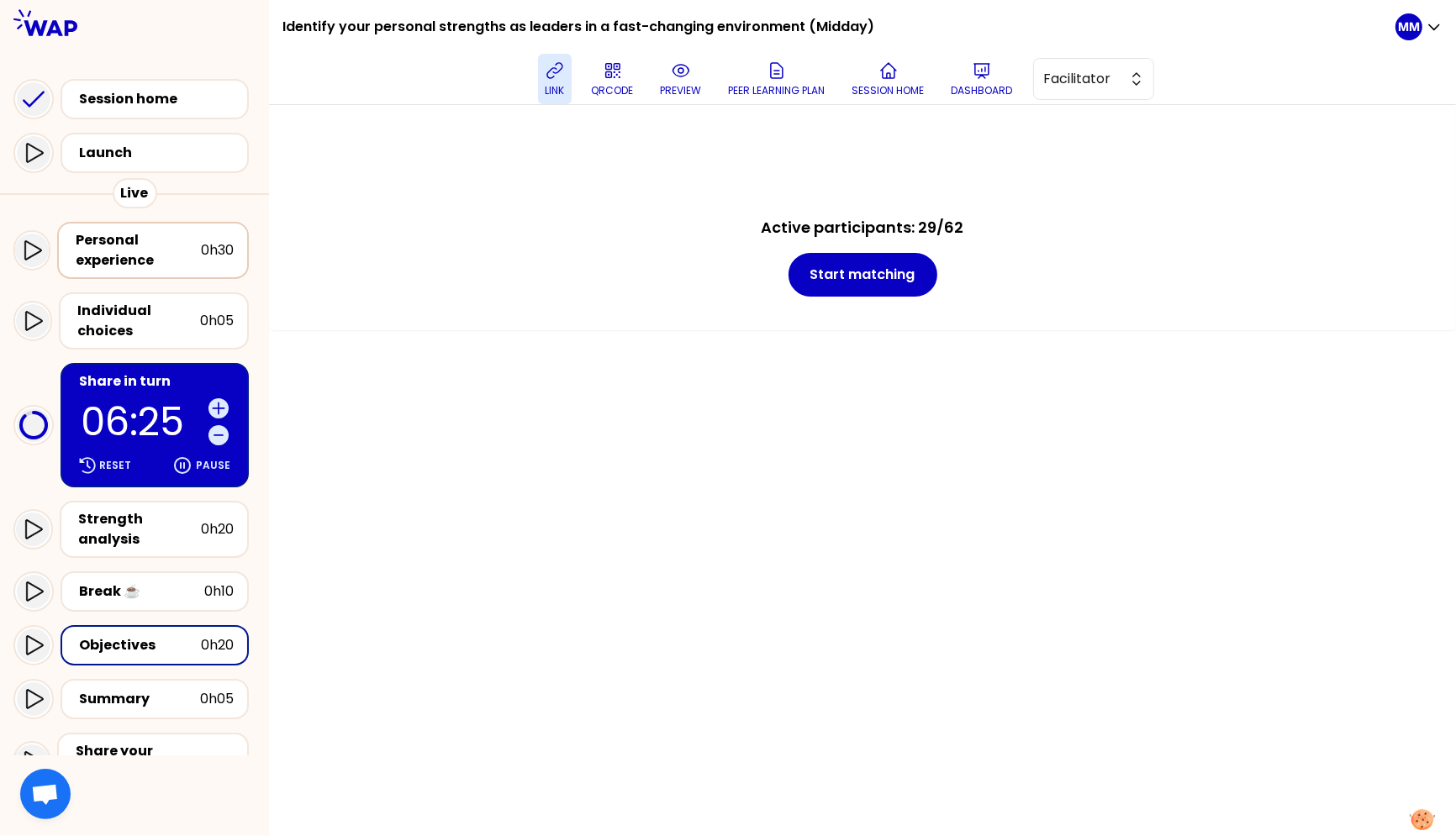
click at [176, 252] on div "Personal experience" at bounding box center [138, 250] width 125 height 40
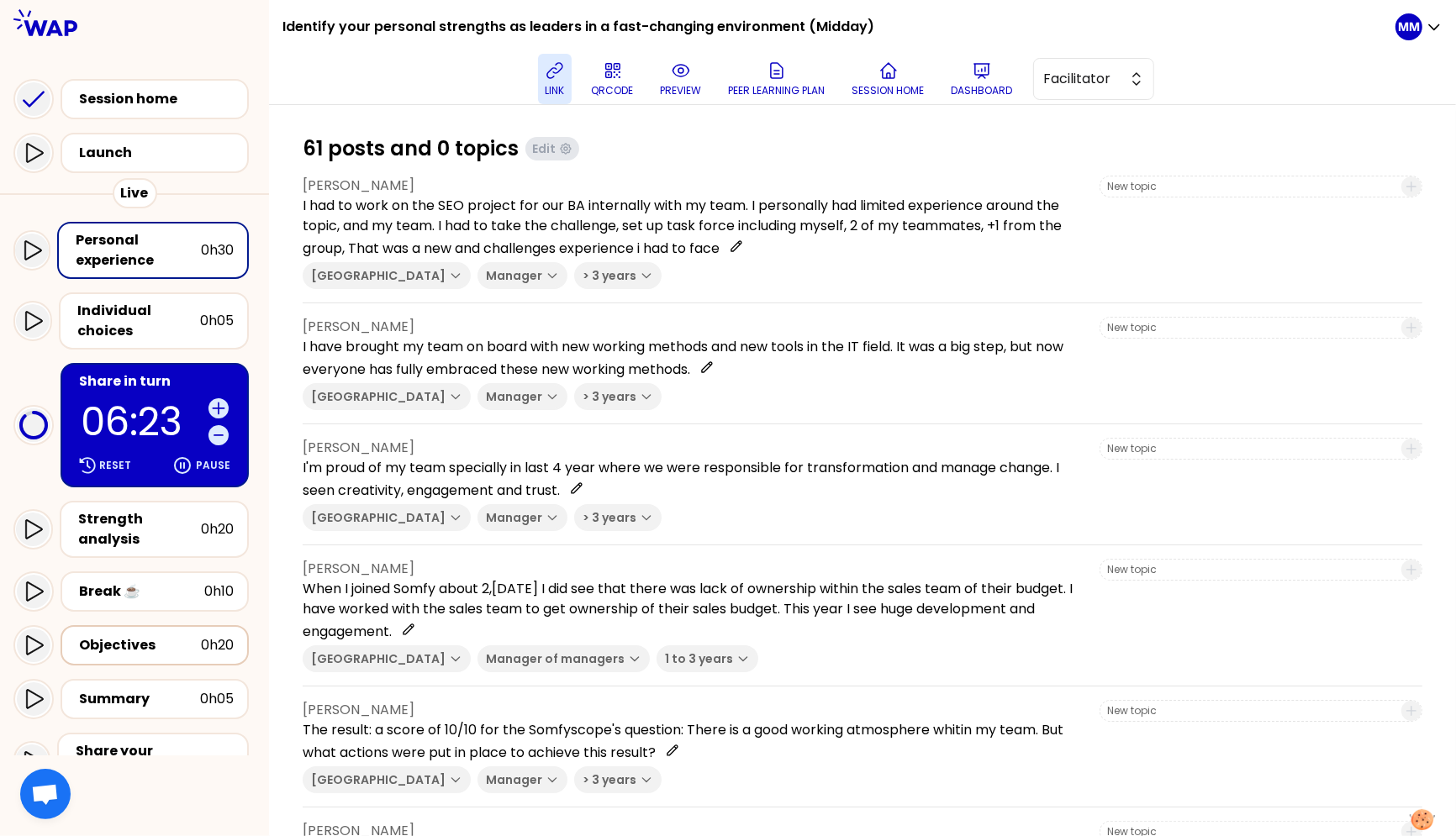
click at [167, 636] on div "Objectives" at bounding box center [140, 645] width 122 height 21
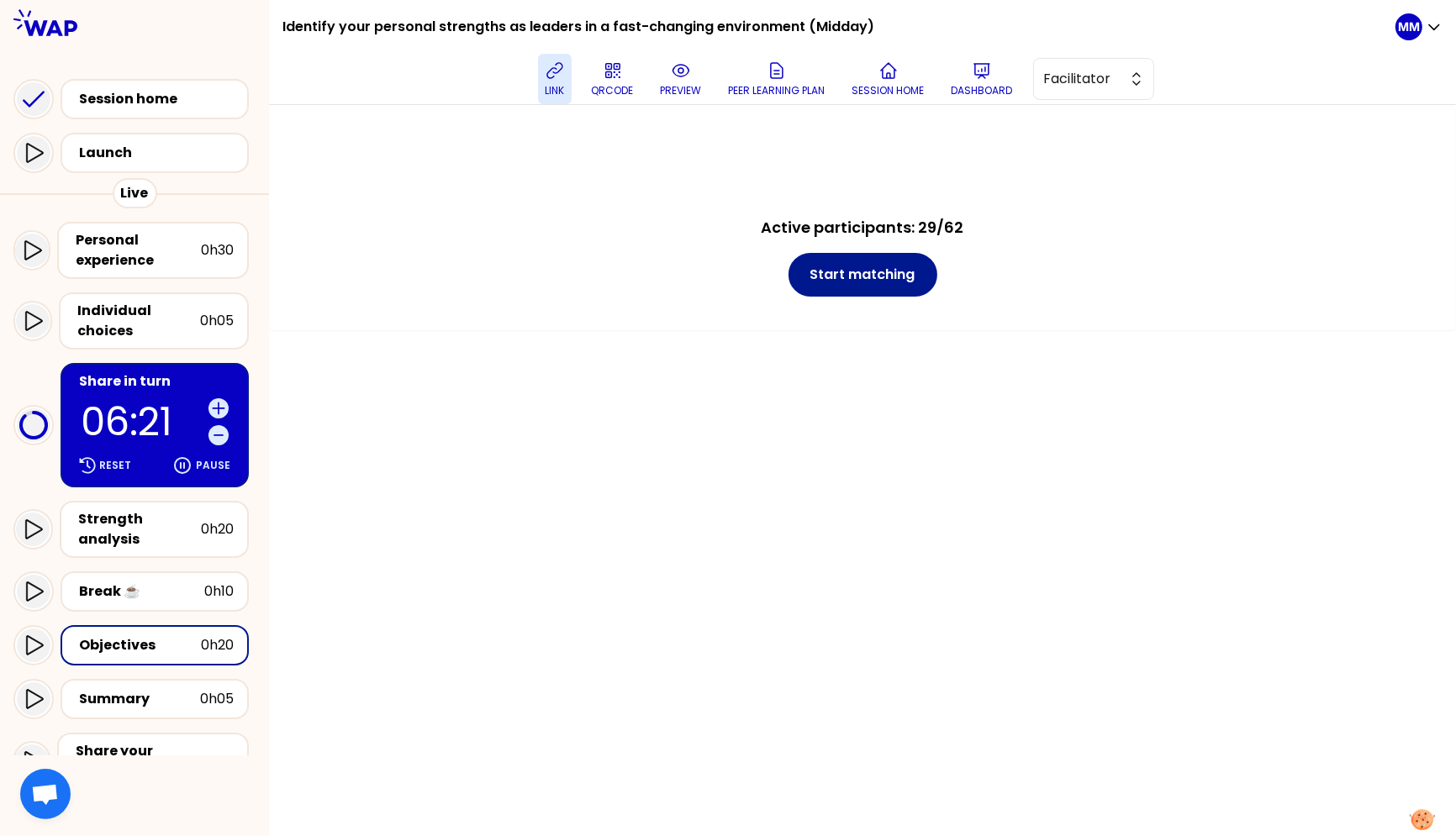
click at [883, 257] on button "Start matching" at bounding box center [863, 275] width 149 height 44
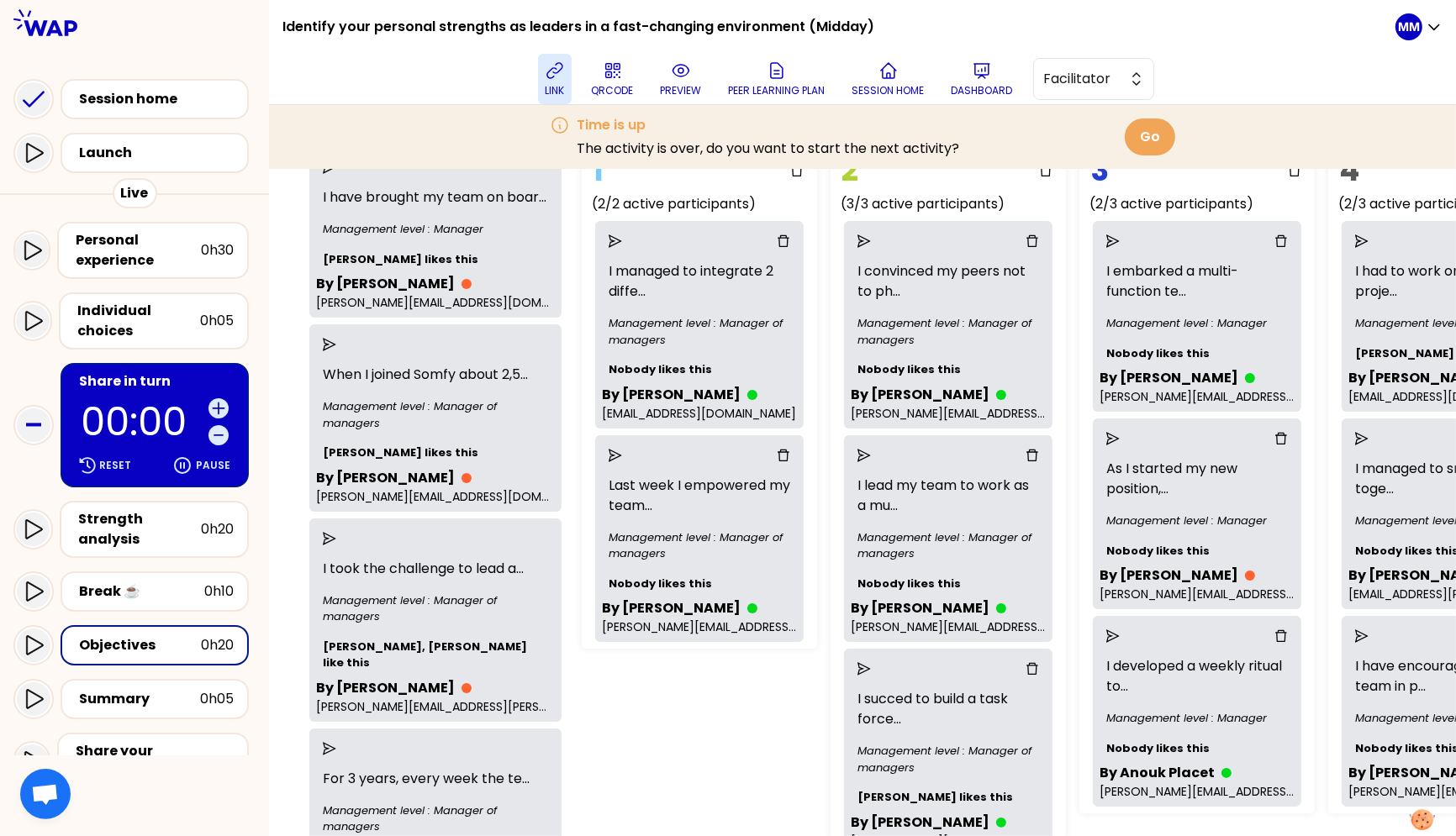
scroll to position [145, 0]
click at [735, 720] on div "1 (2/2 active participants) I managed to integrate 2 diffe ... Management level…" at bounding box center [784, 507] width 420 height 729
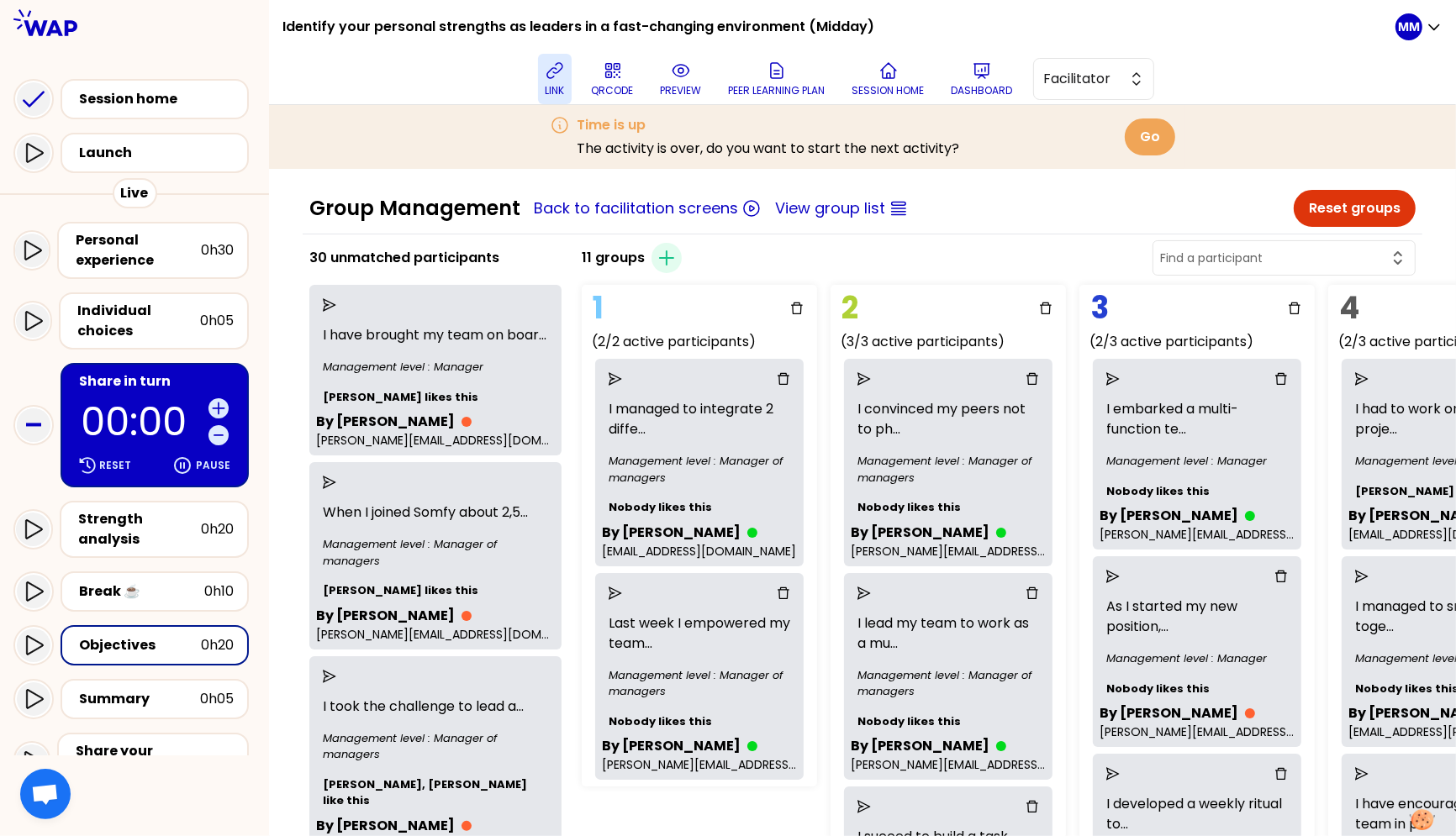
scroll to position [5, 0]
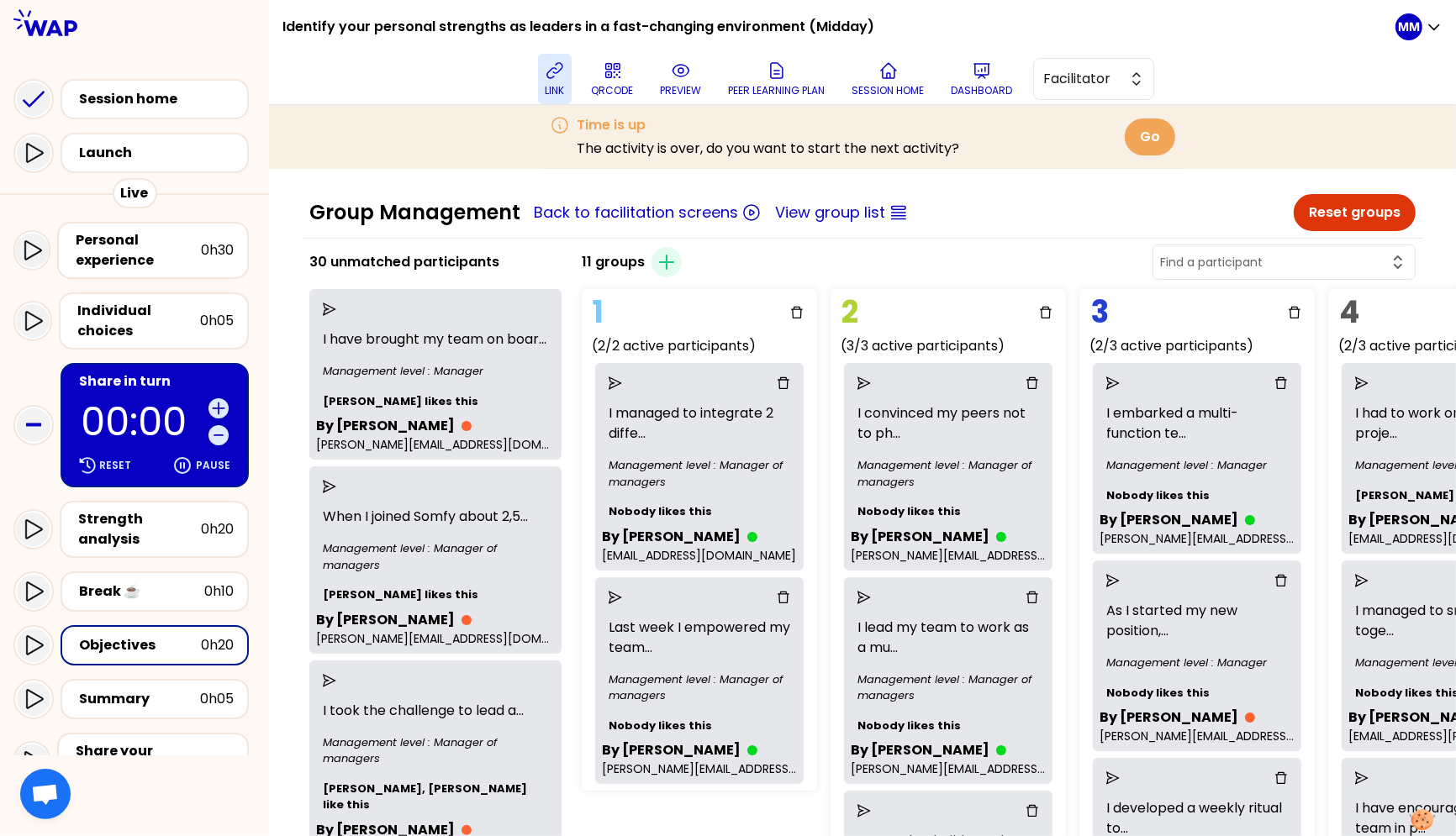
click at [1242, 265] on input "text" at bounding box center [1274, 262] width 227 height 17
click at [1242, 345] on span "Claudia Rety" at bounding box center [1294, 337] width 214 height 21
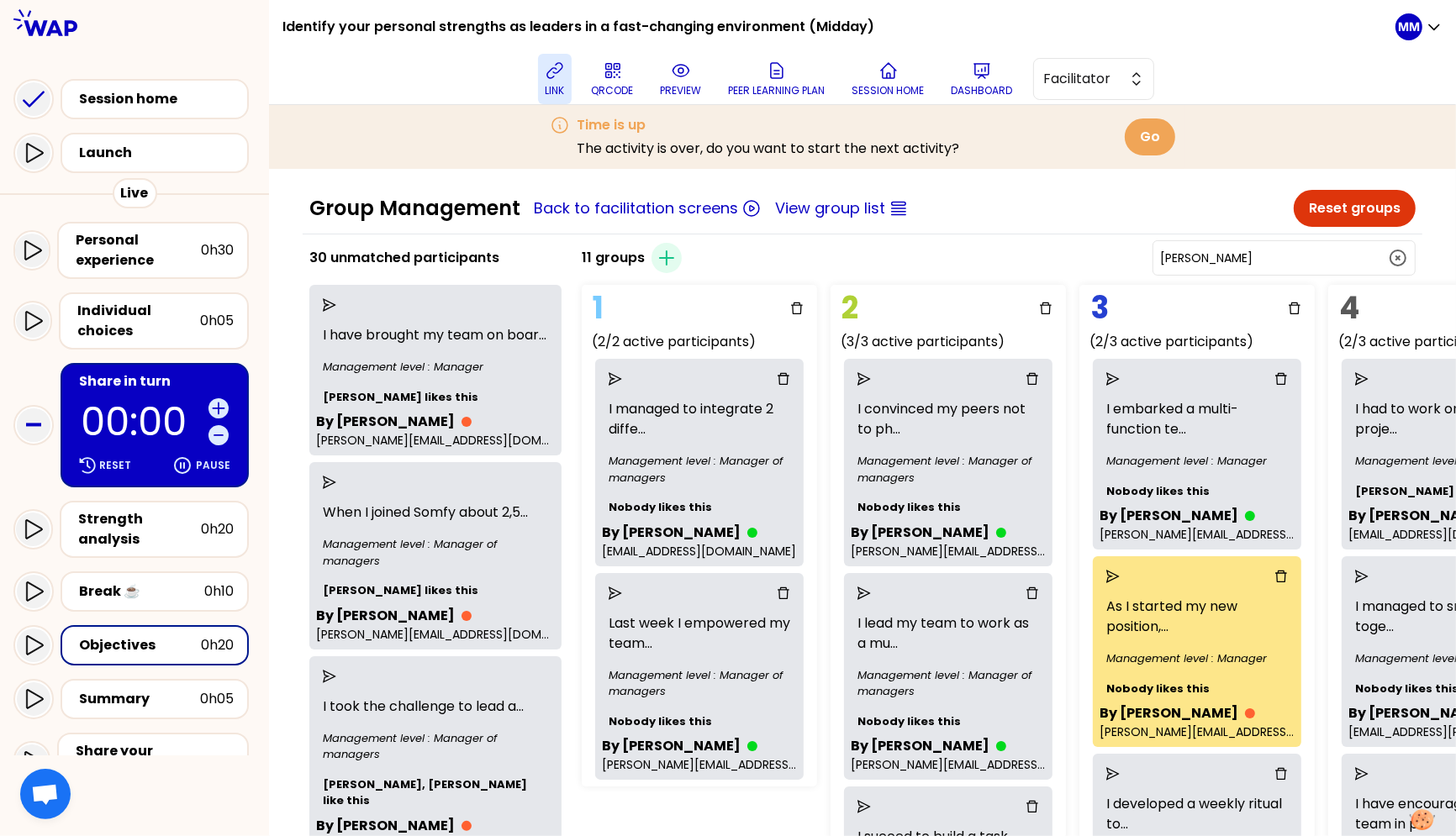
scroll to position [4, 0]
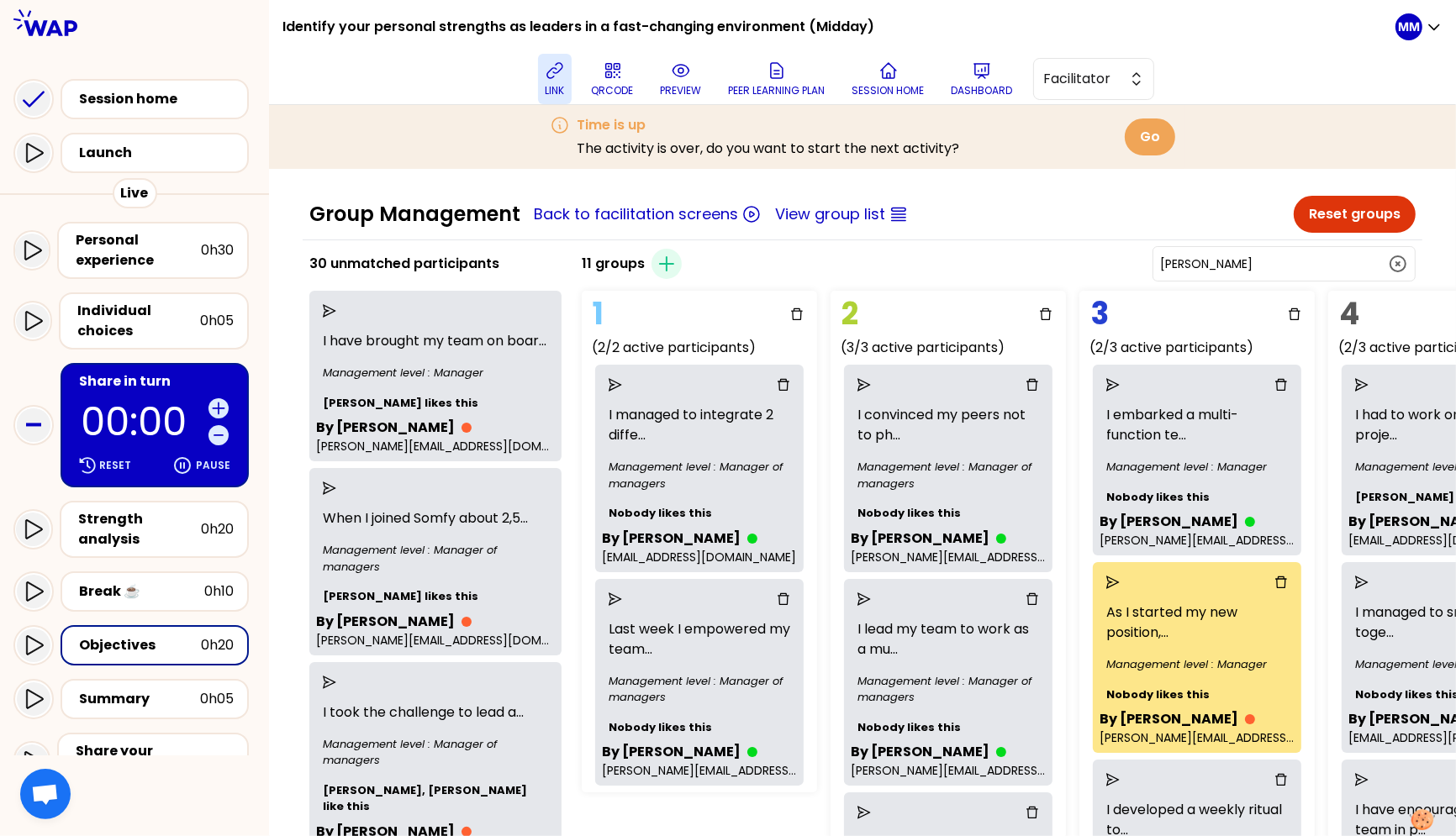
click at [1242, 260] on input "Claudia Rety" at bounding box center [1274, 263] width 227 height 17
paste input "Wissam"
click at [1242, 300] on span "Wissam Abou Dargham" at bounding box center [1294, 305] width 214 height 21
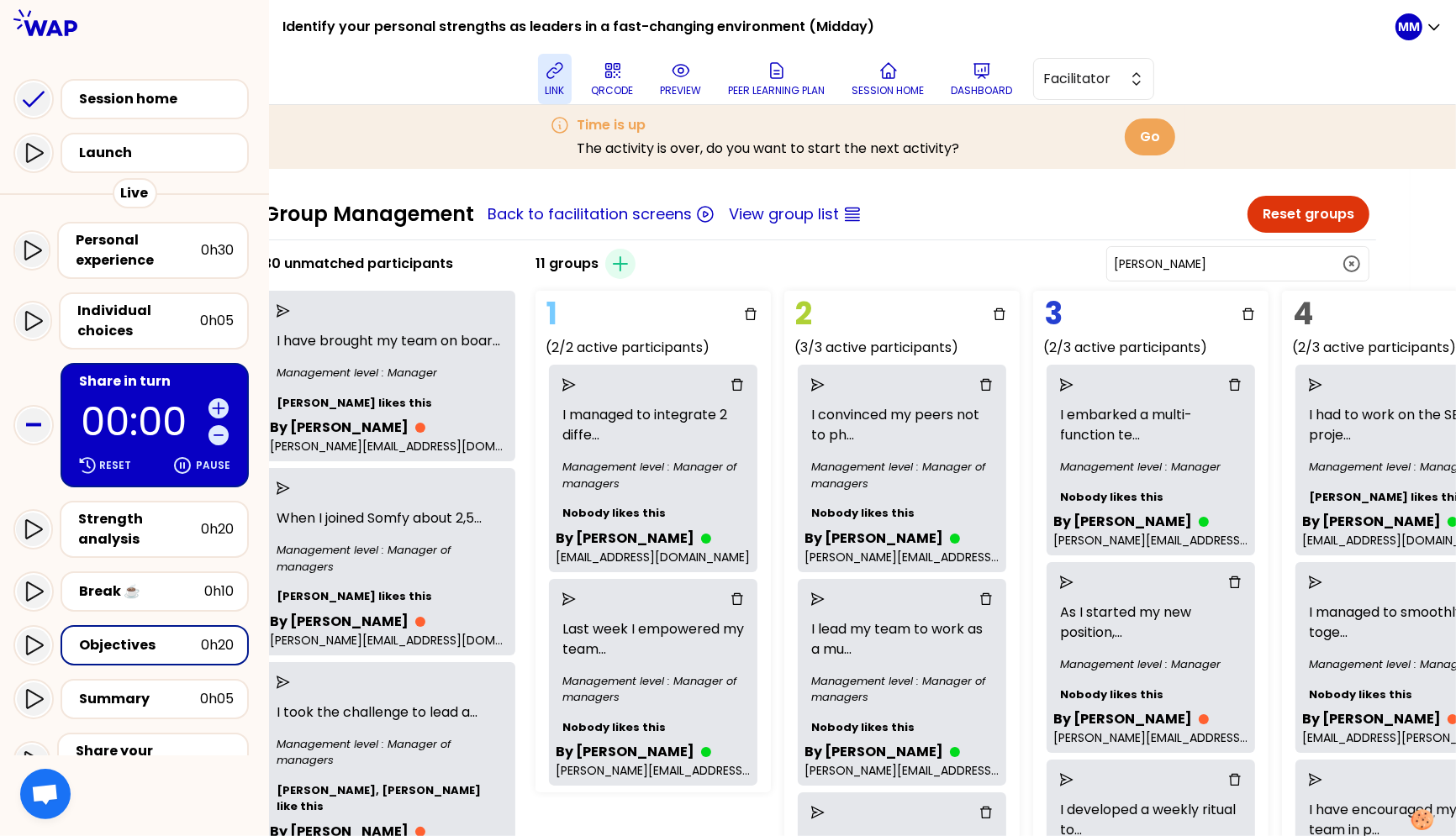
scroll to position [4, 47]
click at [1242, 259] on input "Wissam Abou Dargham" at bounding box center [1227, 263] width 227 height 17
paste input "SADOWSA"
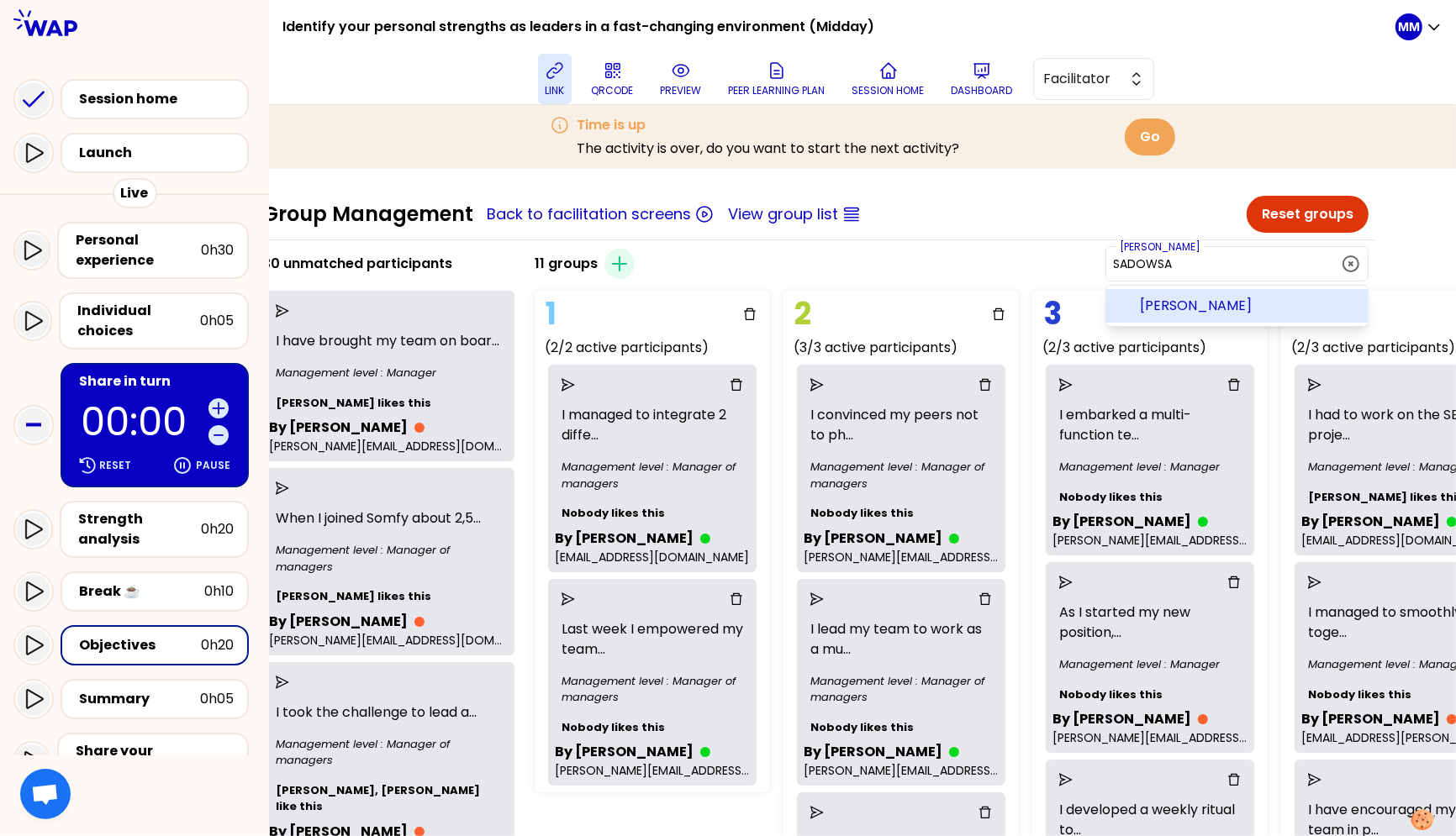
click at [1242, 305] on span "Joanna Sadowska" at bounding box center [1246, 305] width 214 height 21
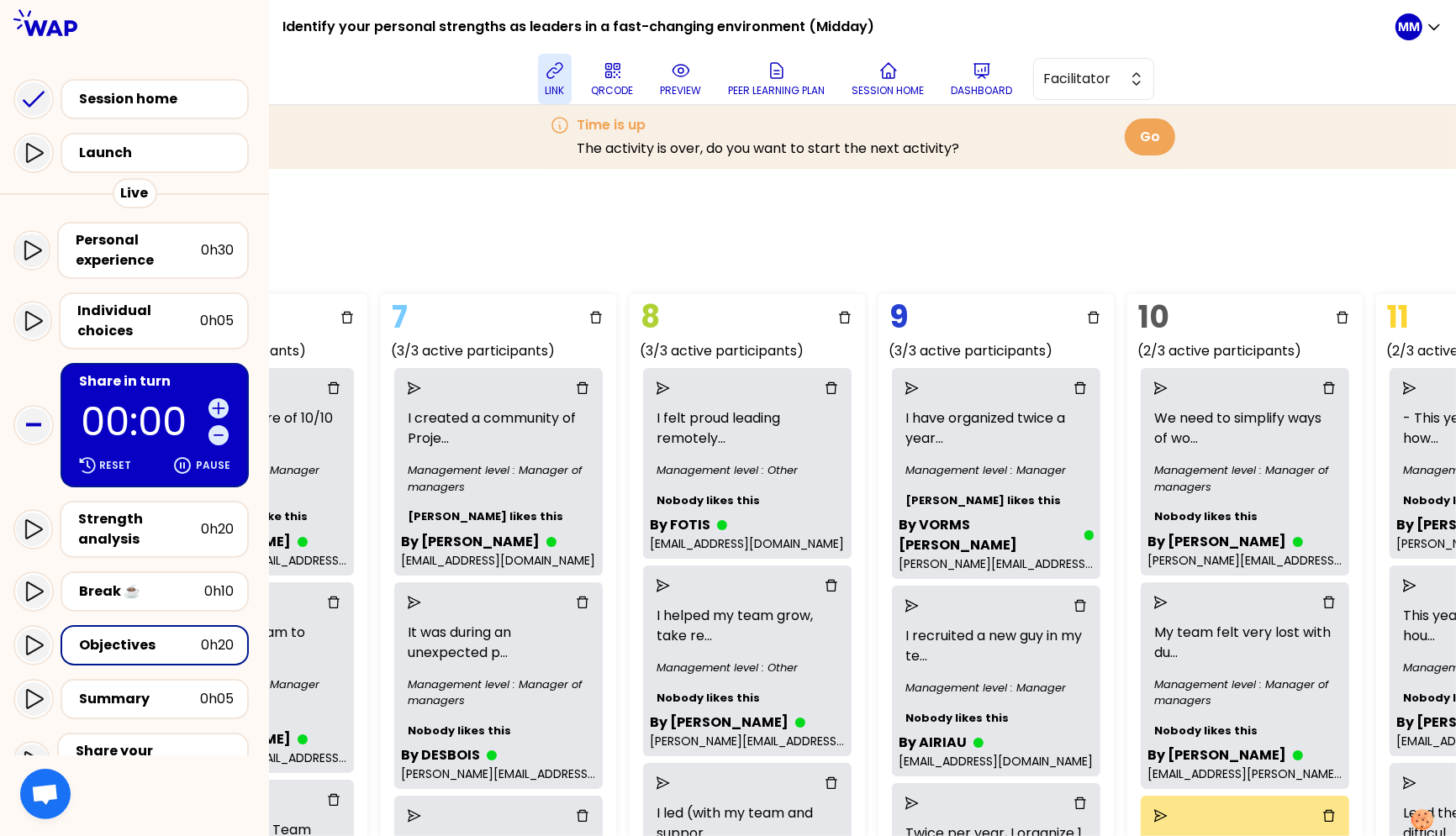
scroll to position [0, 0]
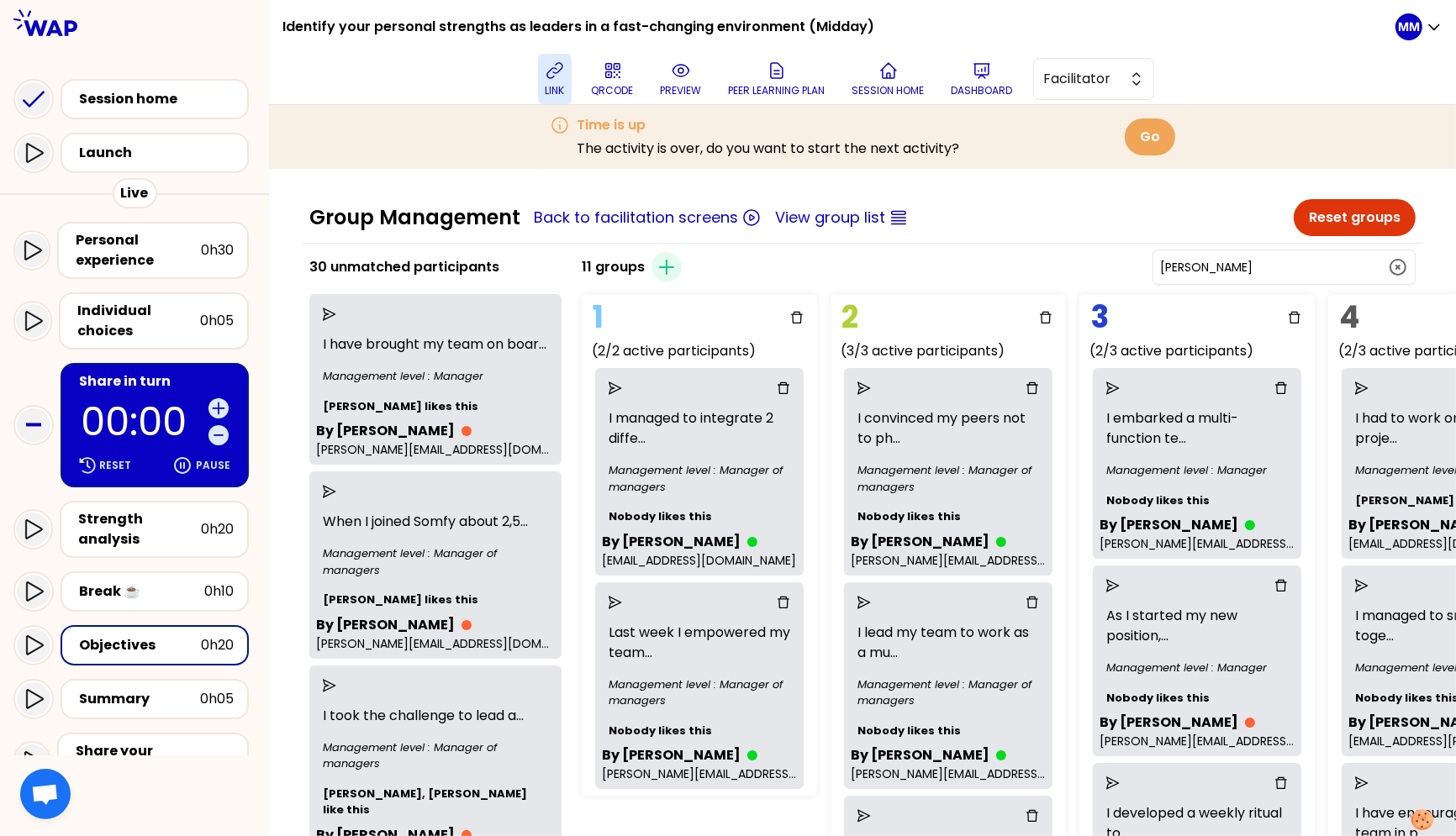
click at [1242, 270] on input "Joanna Sadowska" at bounding box center [1274, 267] width 227 height 17
paste input "MARTIN"
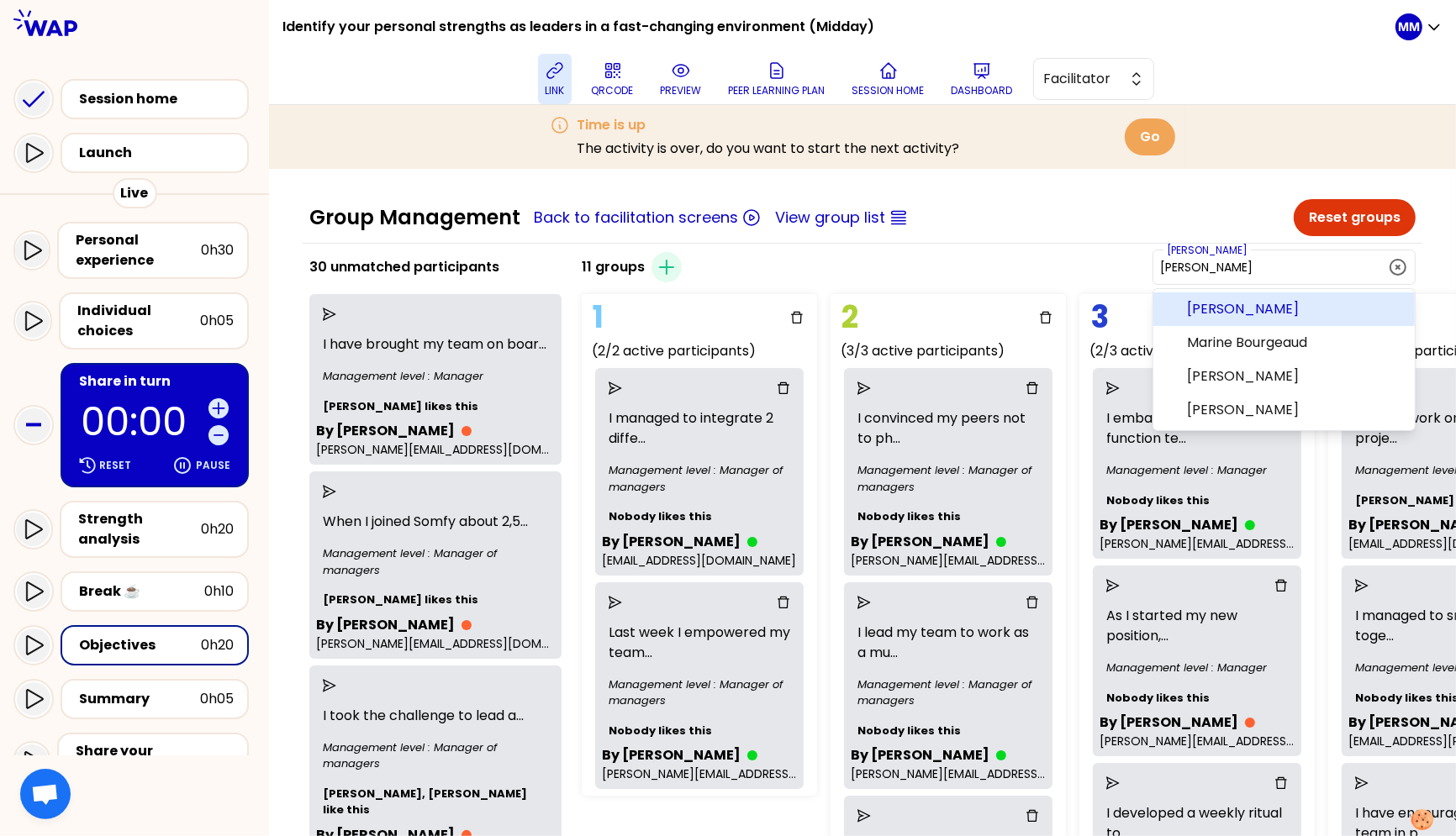
click at [1242, 311] on span "Delphine MARTIN" at bounding box center [1294, 309] width 214 height 21
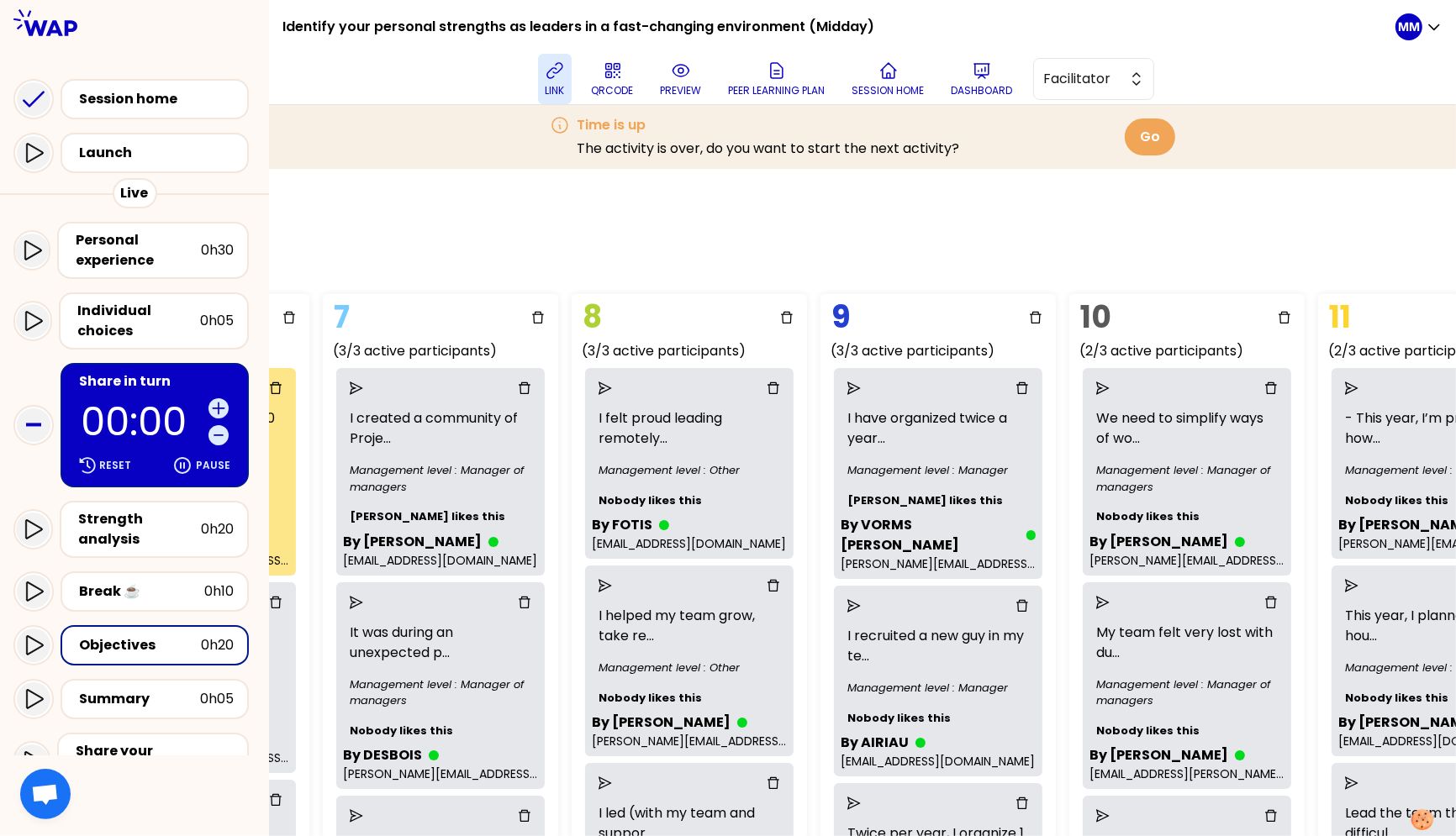
scroll to position [0, 1758]
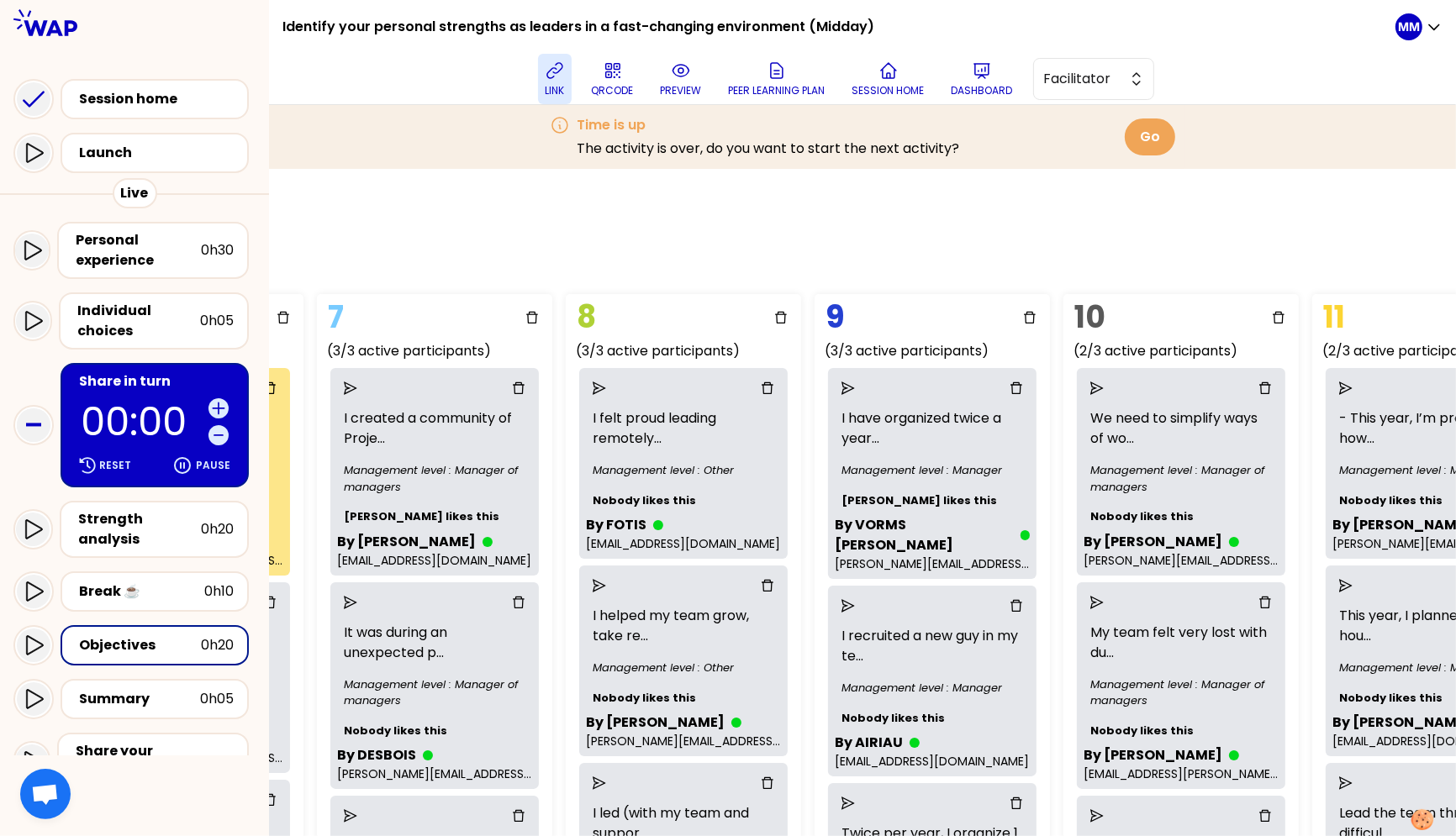
click at [968, 246] on div "Group Management Back to facilitation screens View group list Reset groups 30 u…" at bounding box center [862, 502] width 1187 height 667
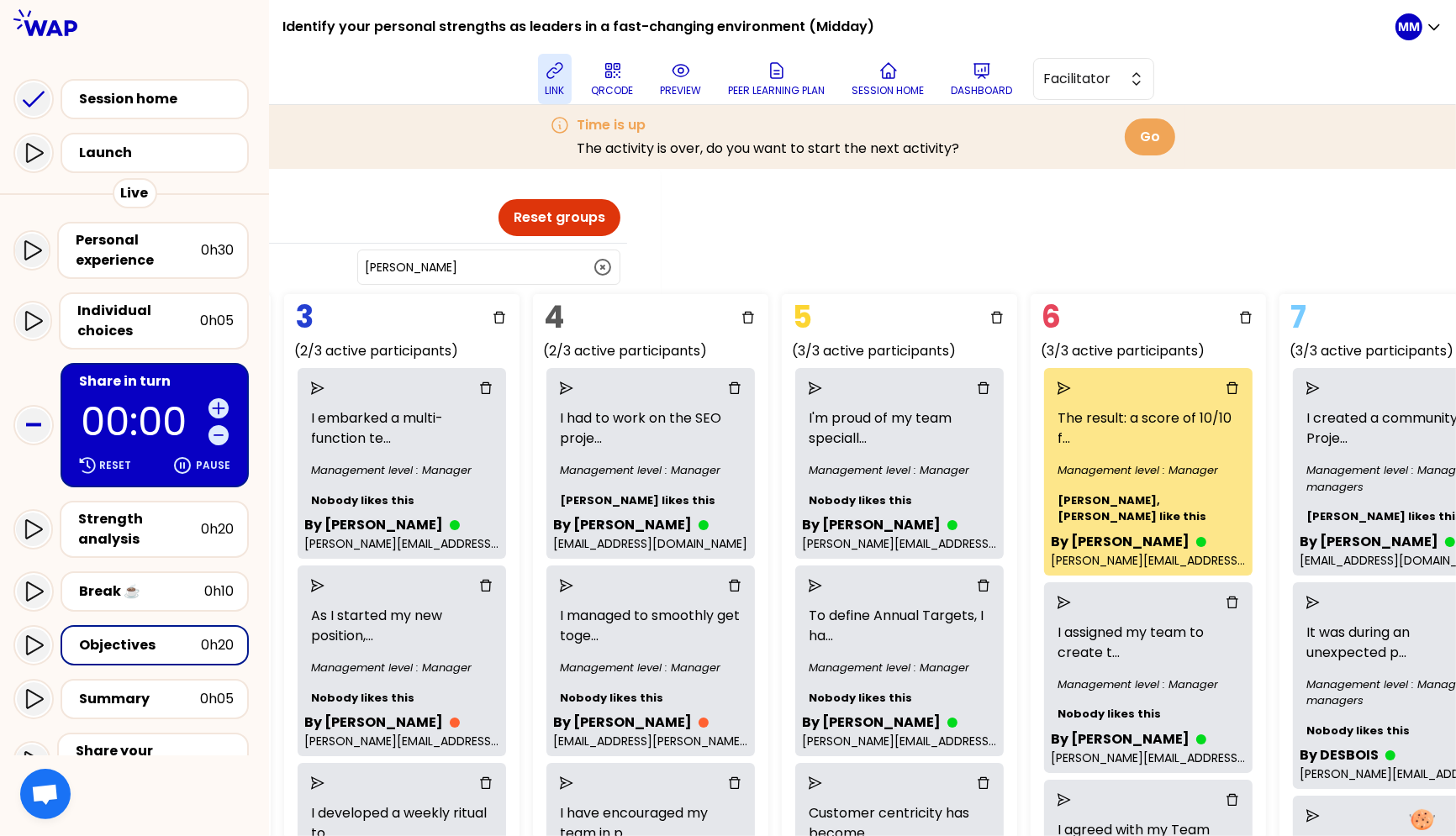
scroll to position [0, 0]
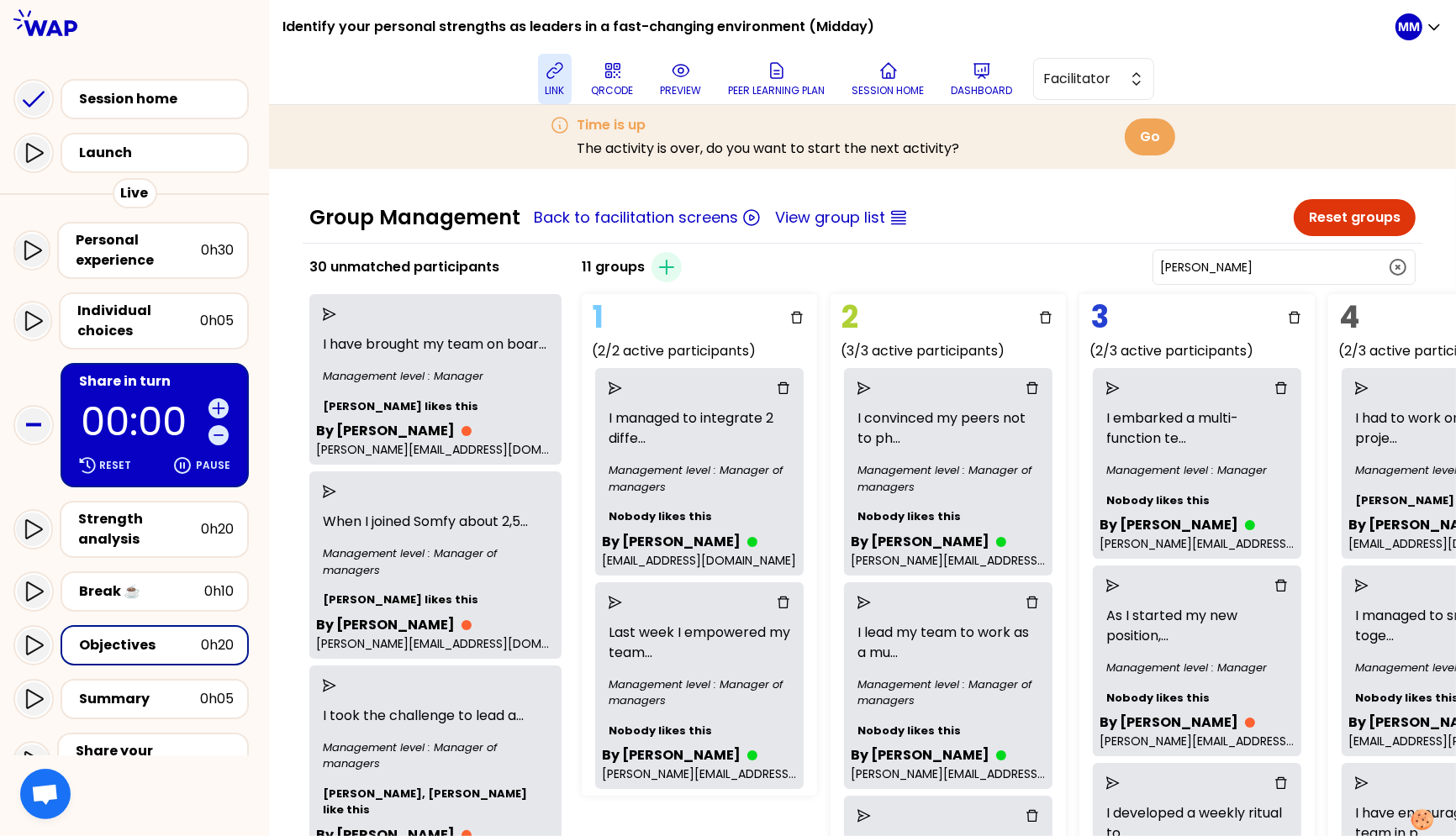
click at [1242, 267] on input "Delphine MARTIN" at bounding box center [1274, 267] width 227 height 17
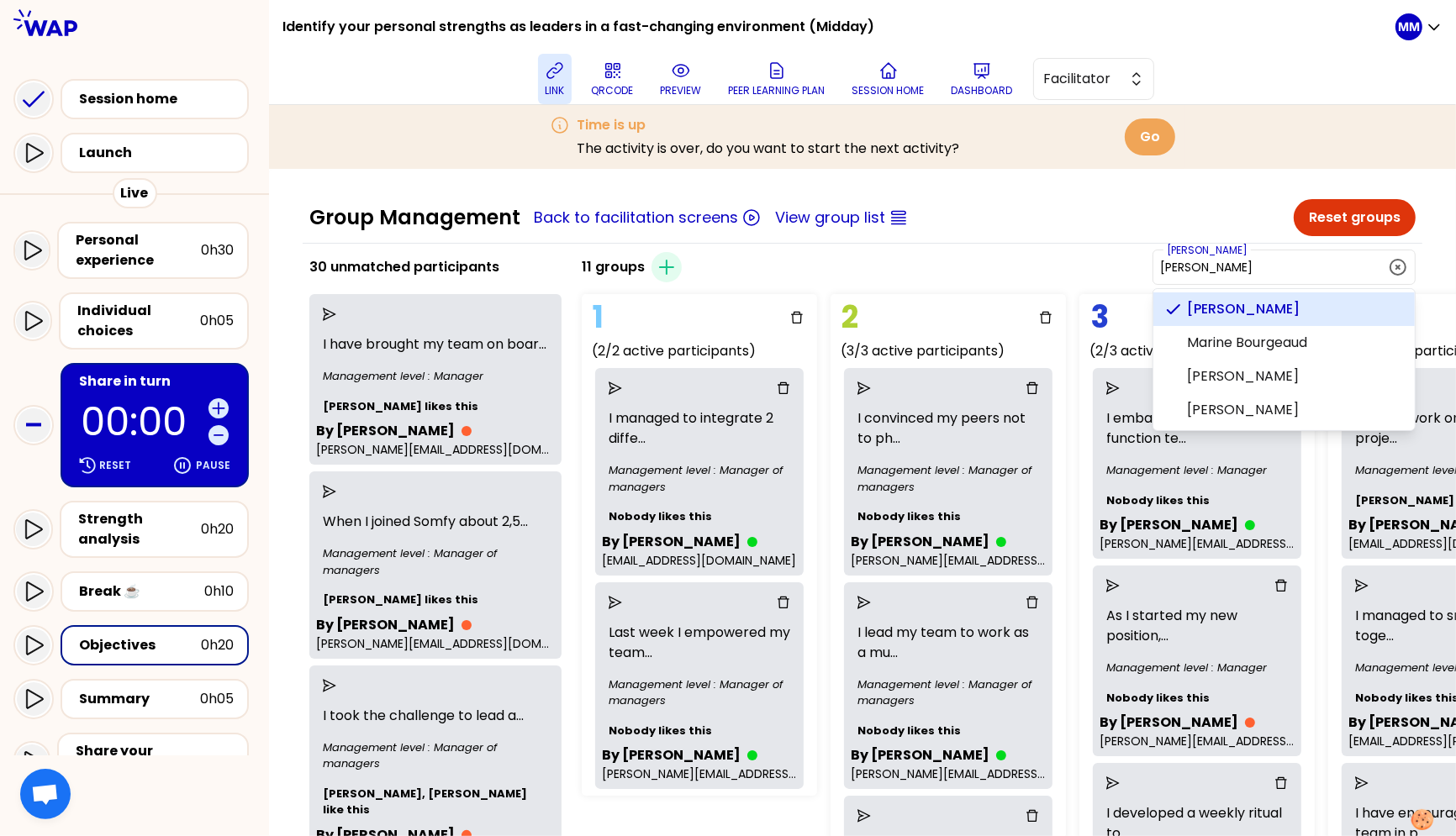
click at [1242, 267] on input "Delphine MARTIN" at bounding box center [1274, 267] width 227 height 17
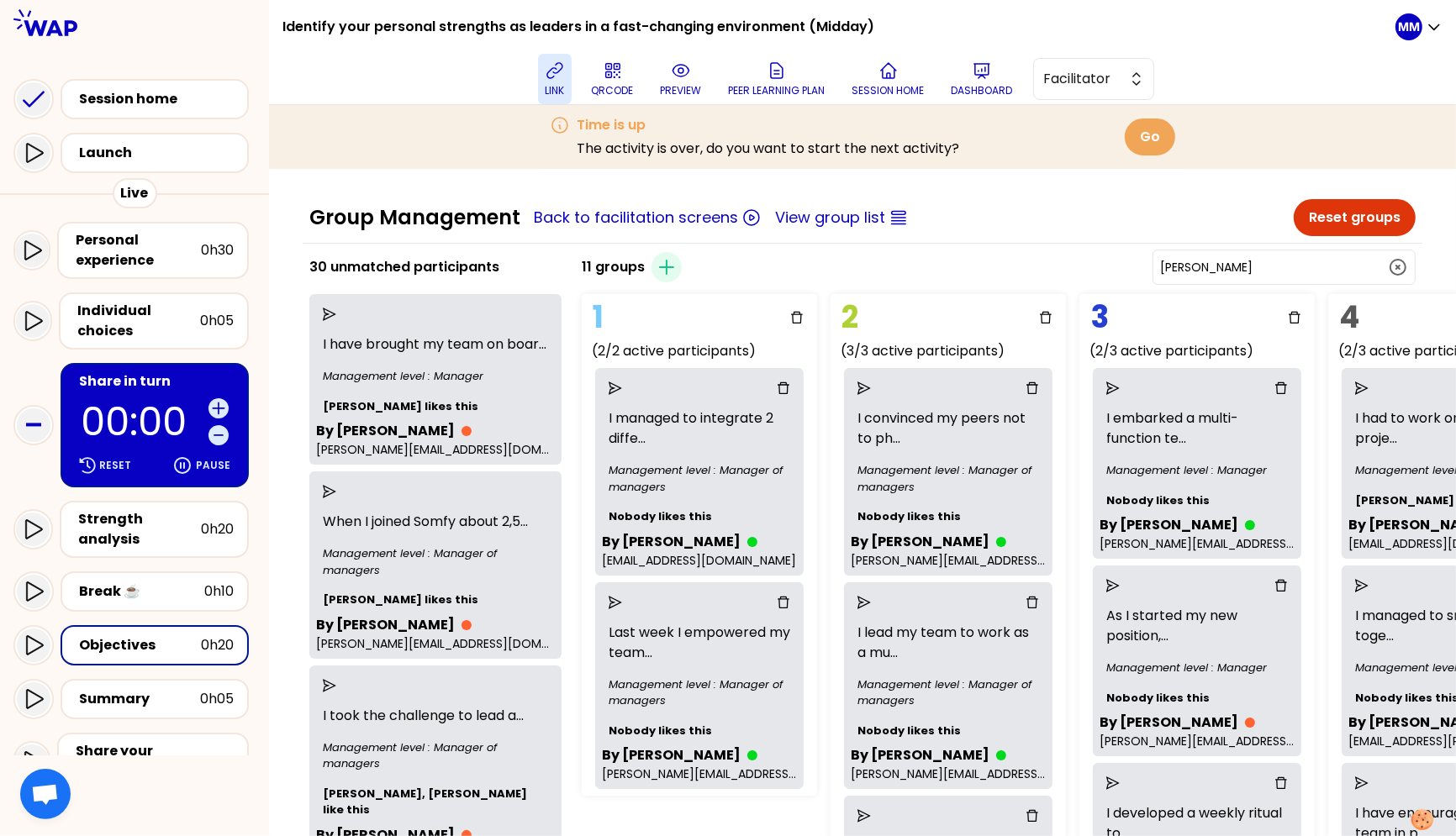
click at [1242, 267] on input "Delphine MARTIN" at bounding box center [1274, 267] width 227 height 17
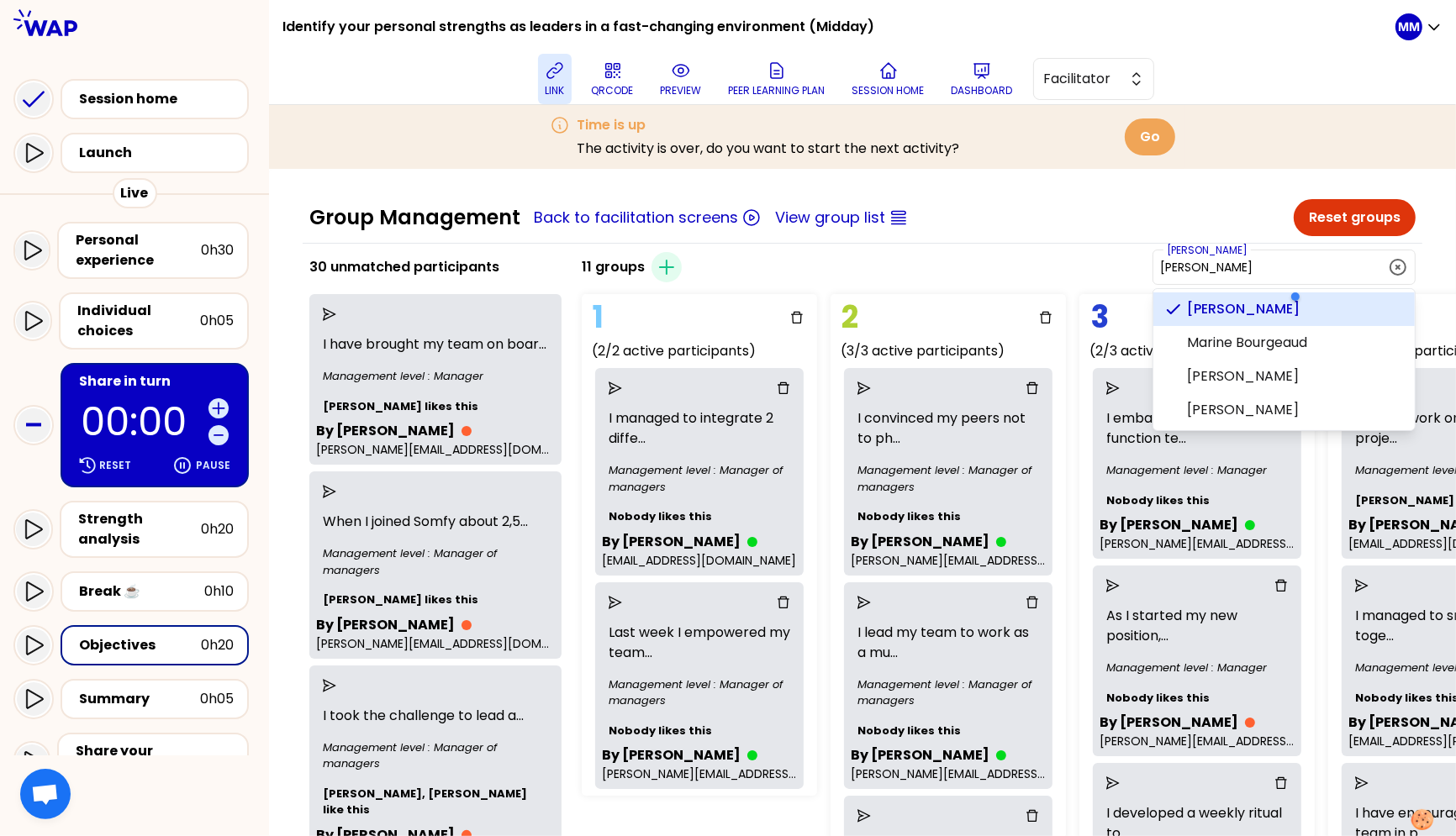
paste input "PLACET"
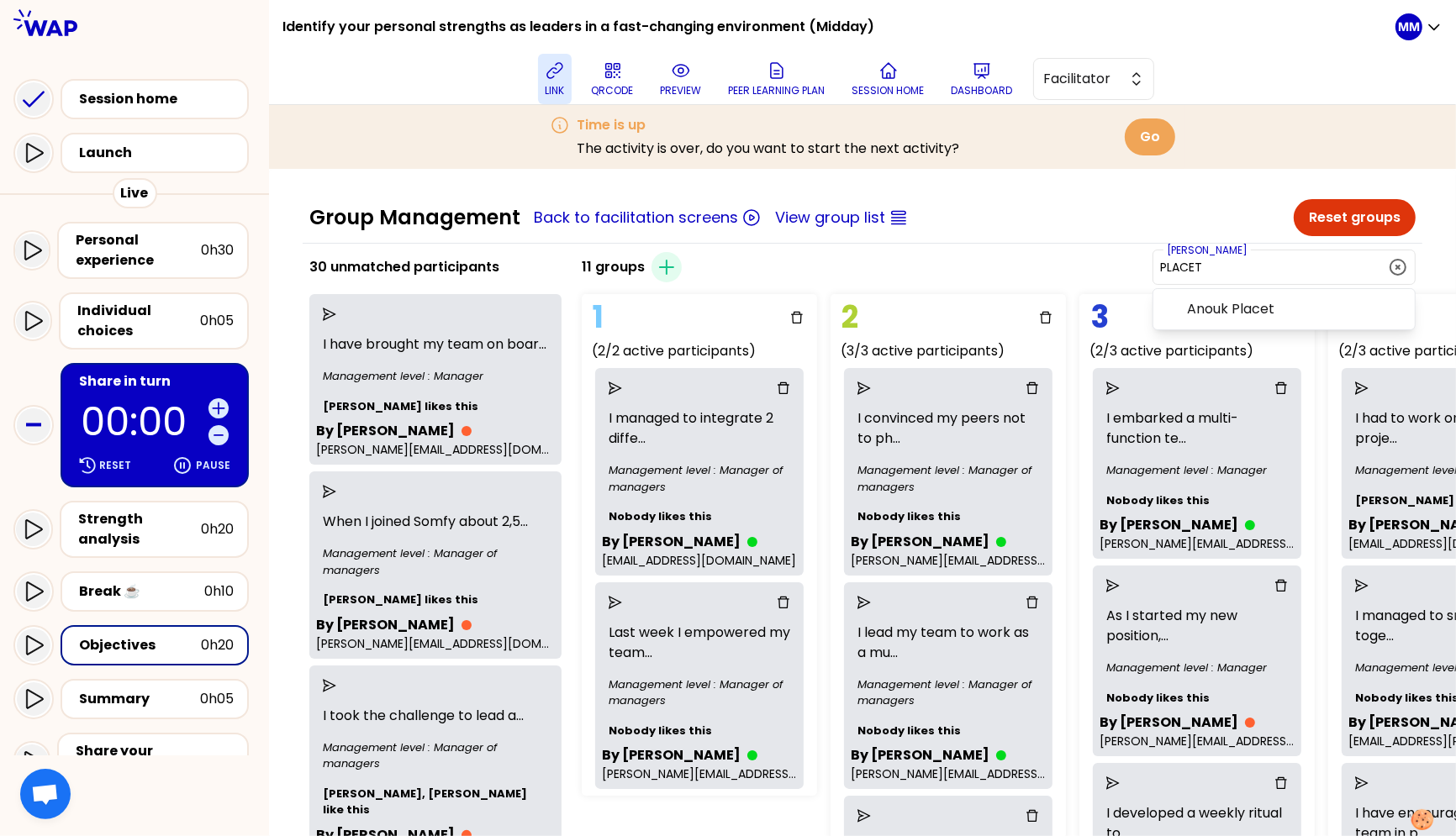
click at [1242, 311] on span "Anouk Placet" at bounding box center [1294, 309] width 214 height 21
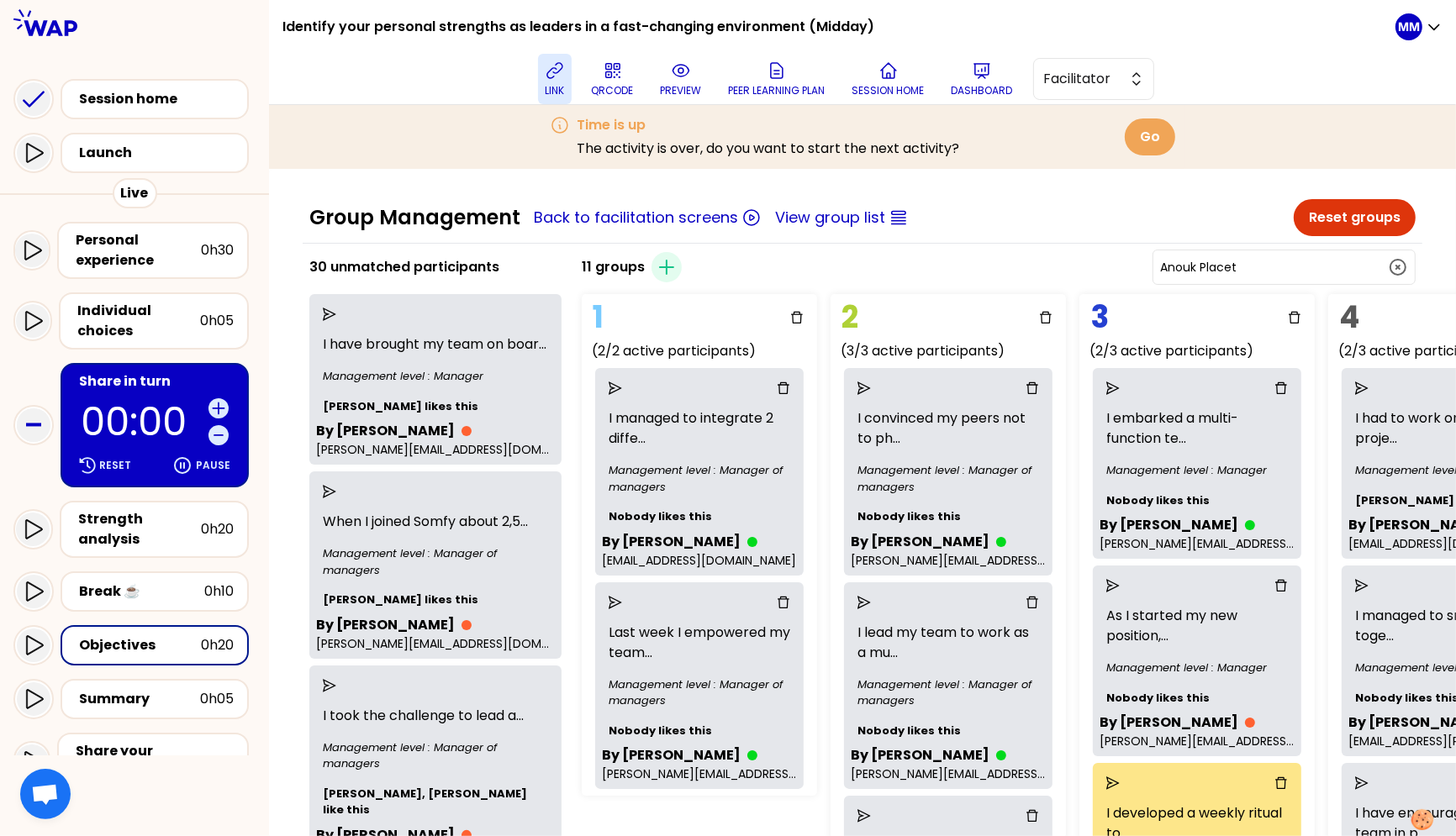
click at [1242, 259] on input "Anouk Placet" at bounding box center [1274, 267] width 227 height 17
paste input "DANIEL"
click at [1242, 296] on li "Marine DANIEL" at bounding box center [1284, 310] width 261 height 34
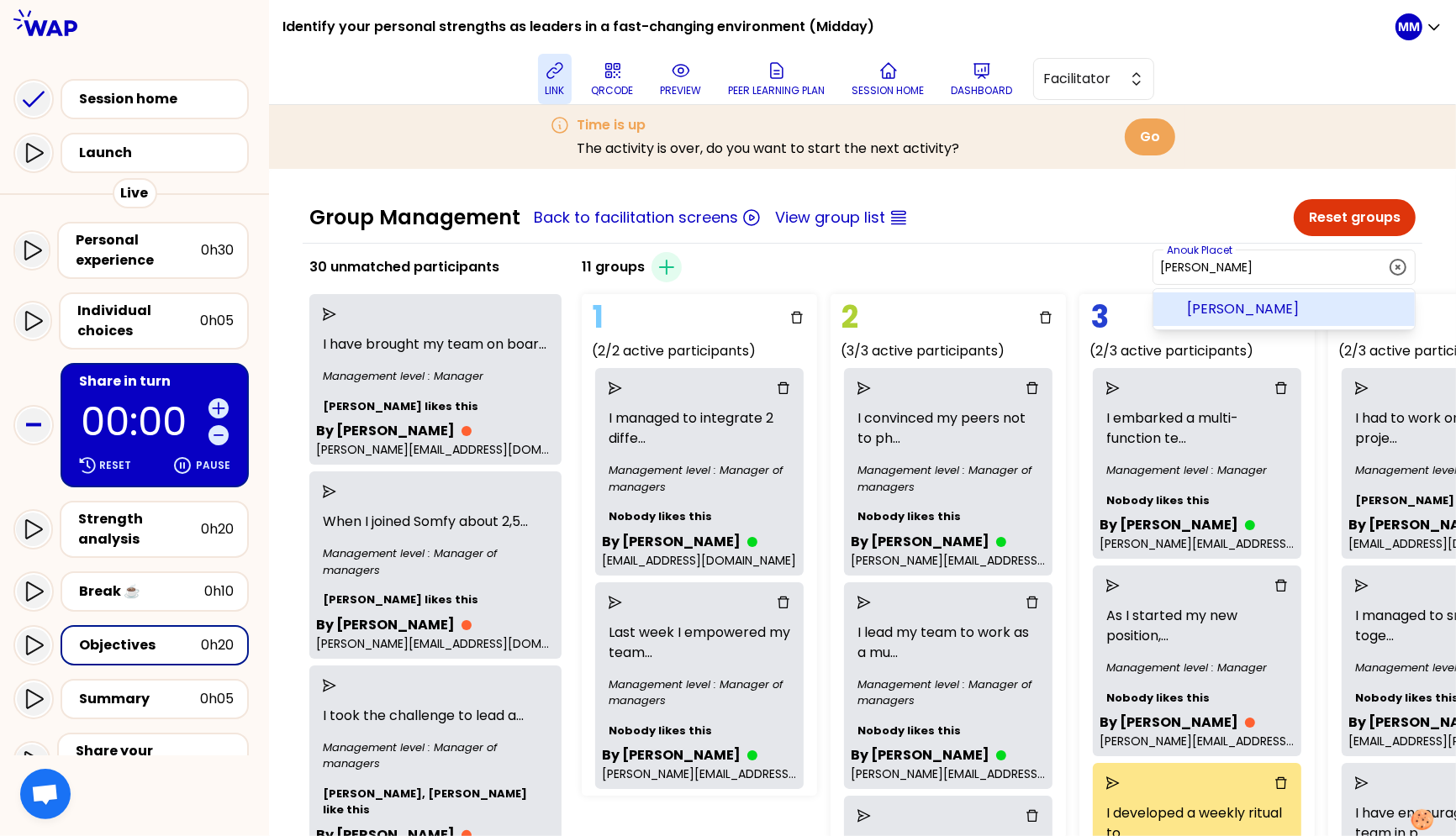
type input "Marine DANIEL"
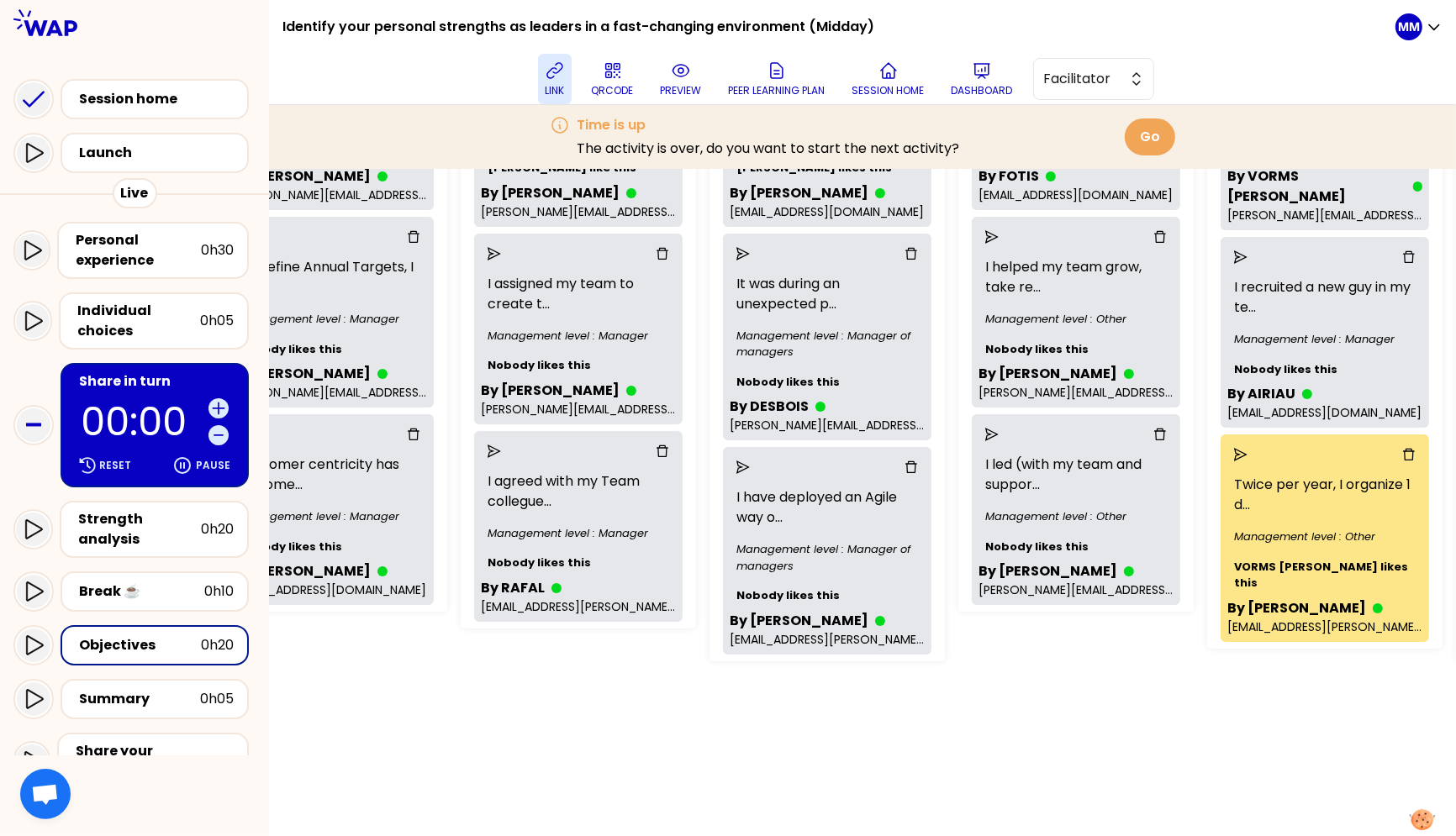
scroll to position [0, 1366]
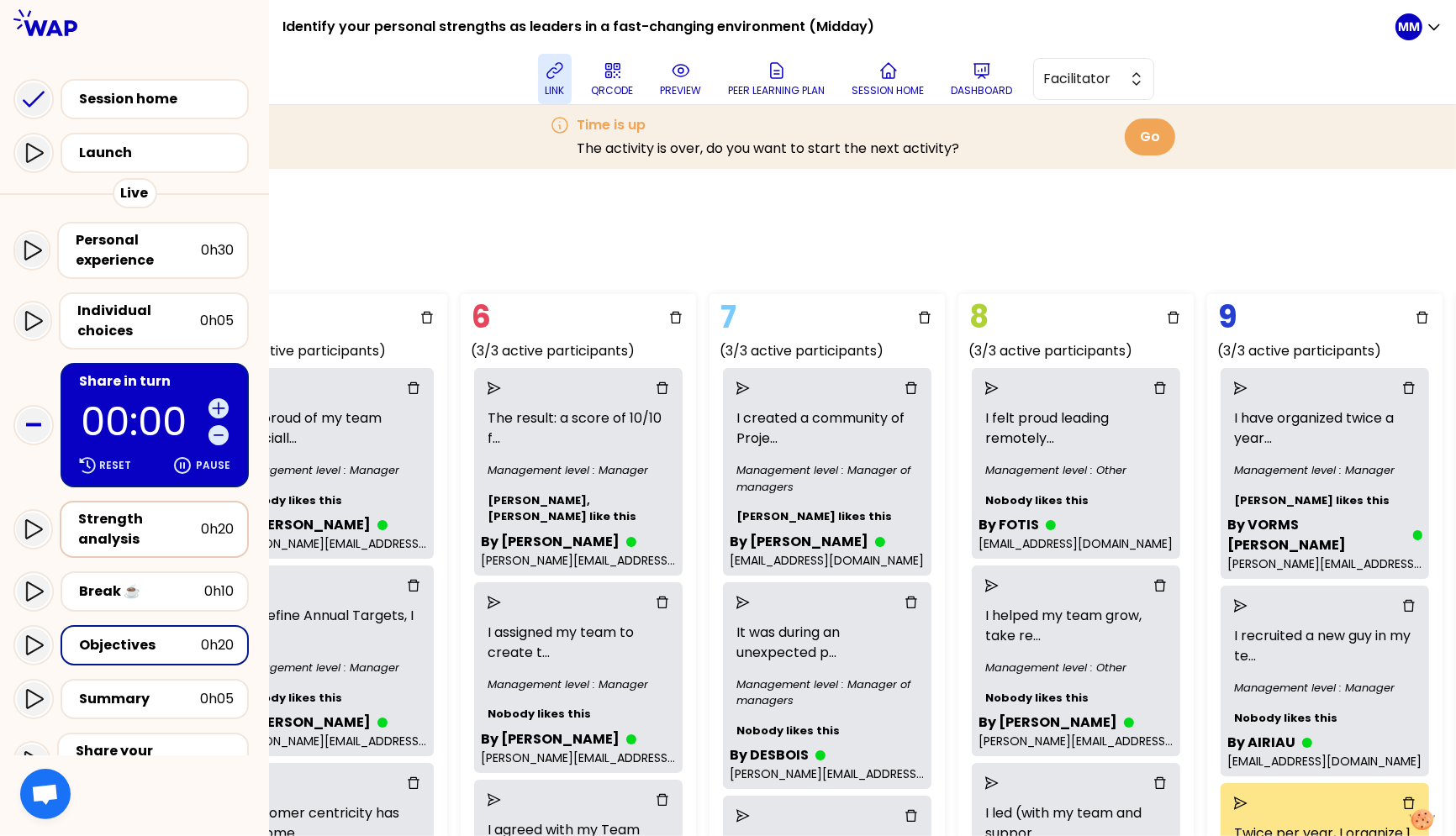
click at [133, 516] on div "Strength analysis" at bounding box center [139, 529] width 123 height 40
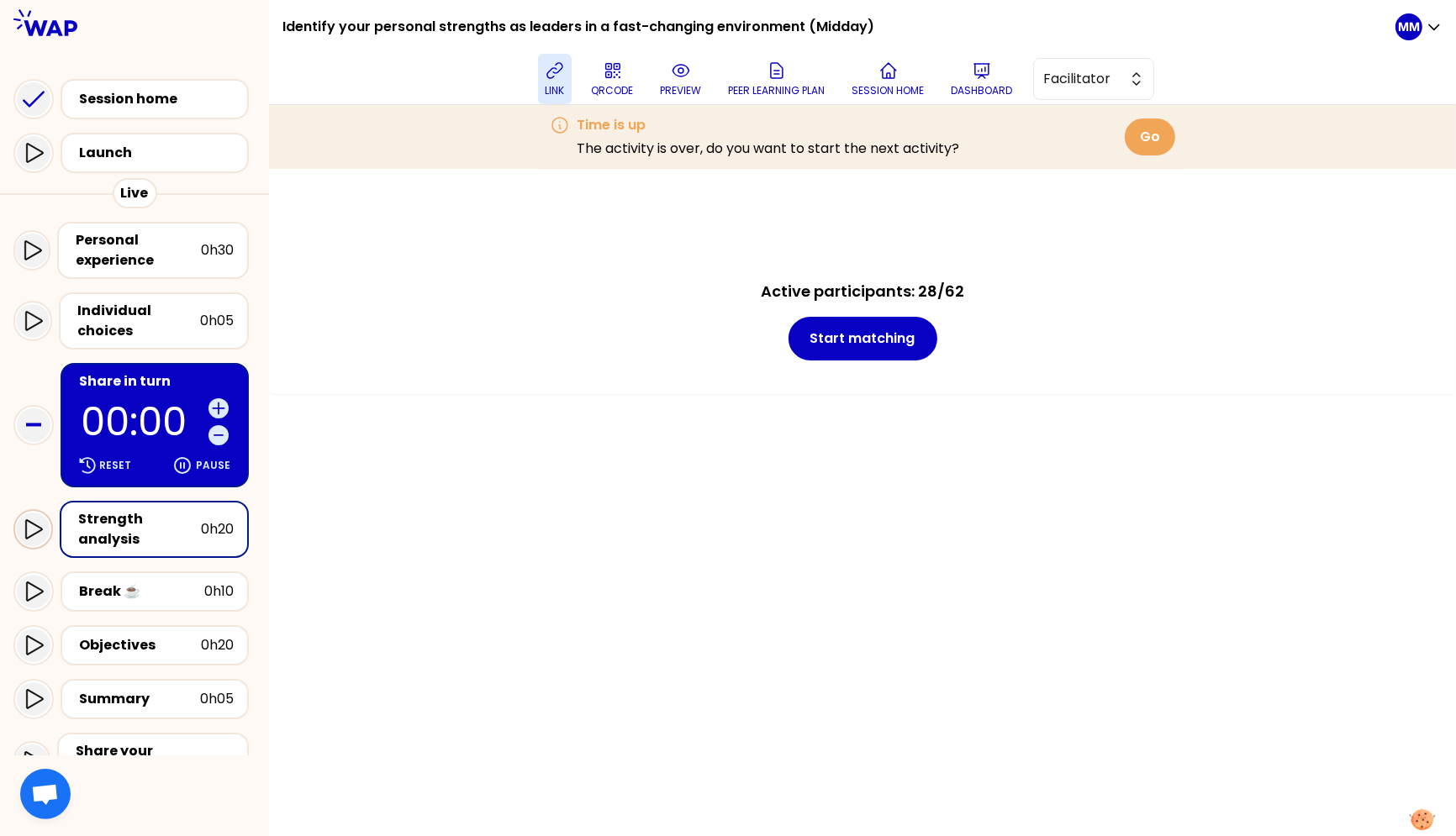
click at [32, 519] on icon at bounding box center [32, 529] width 21 height 21
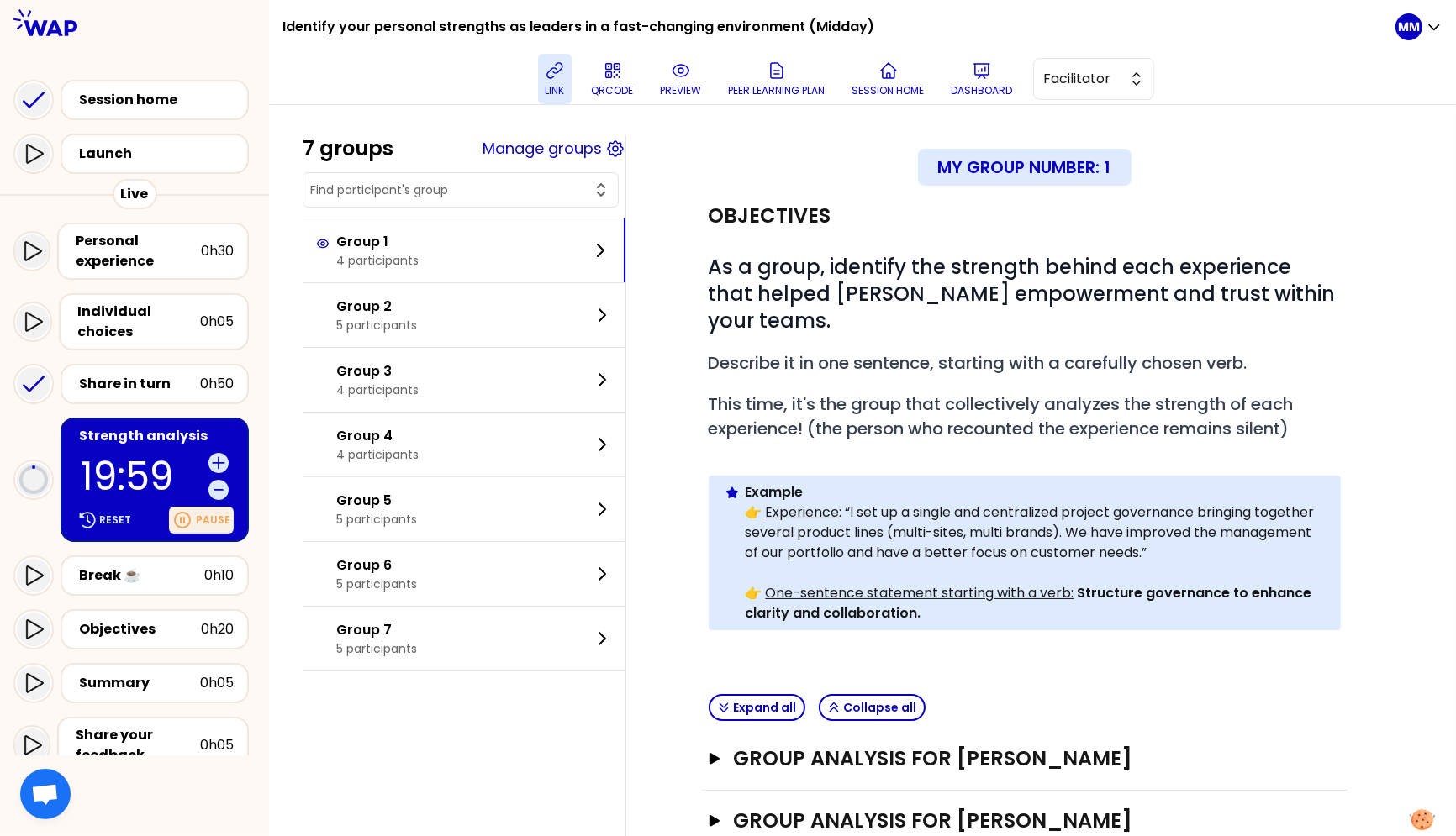
click at [227, 514] on p "Pause" at bounding box center [213, 520] width 34 height 13
click at [175, 619] on div "Objectives" at bounding box center [140, 629] width 122 height 21
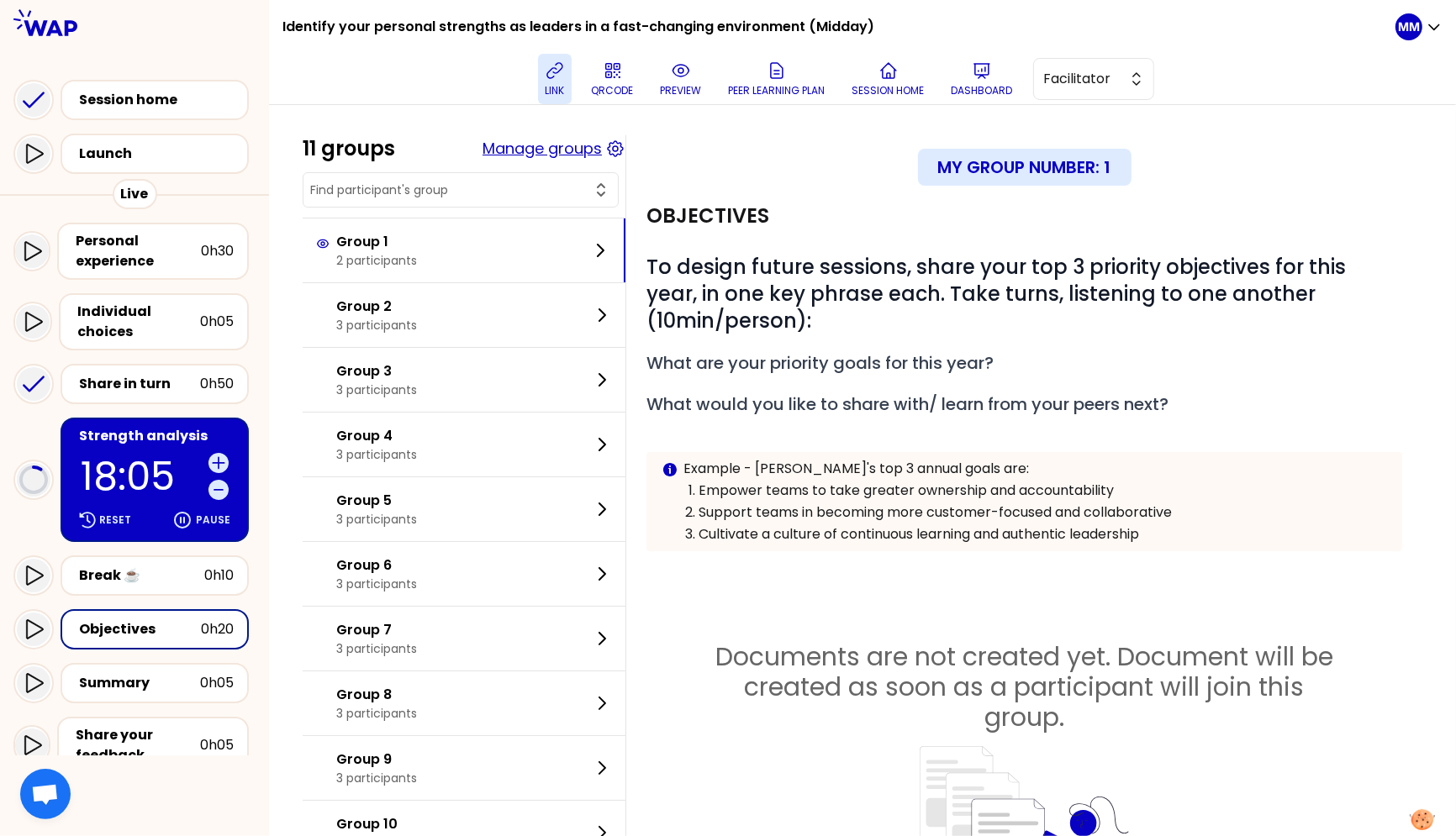
click at [568, 149] on button "Manage groups" at bounding box center [542, 149] width 119 height 23
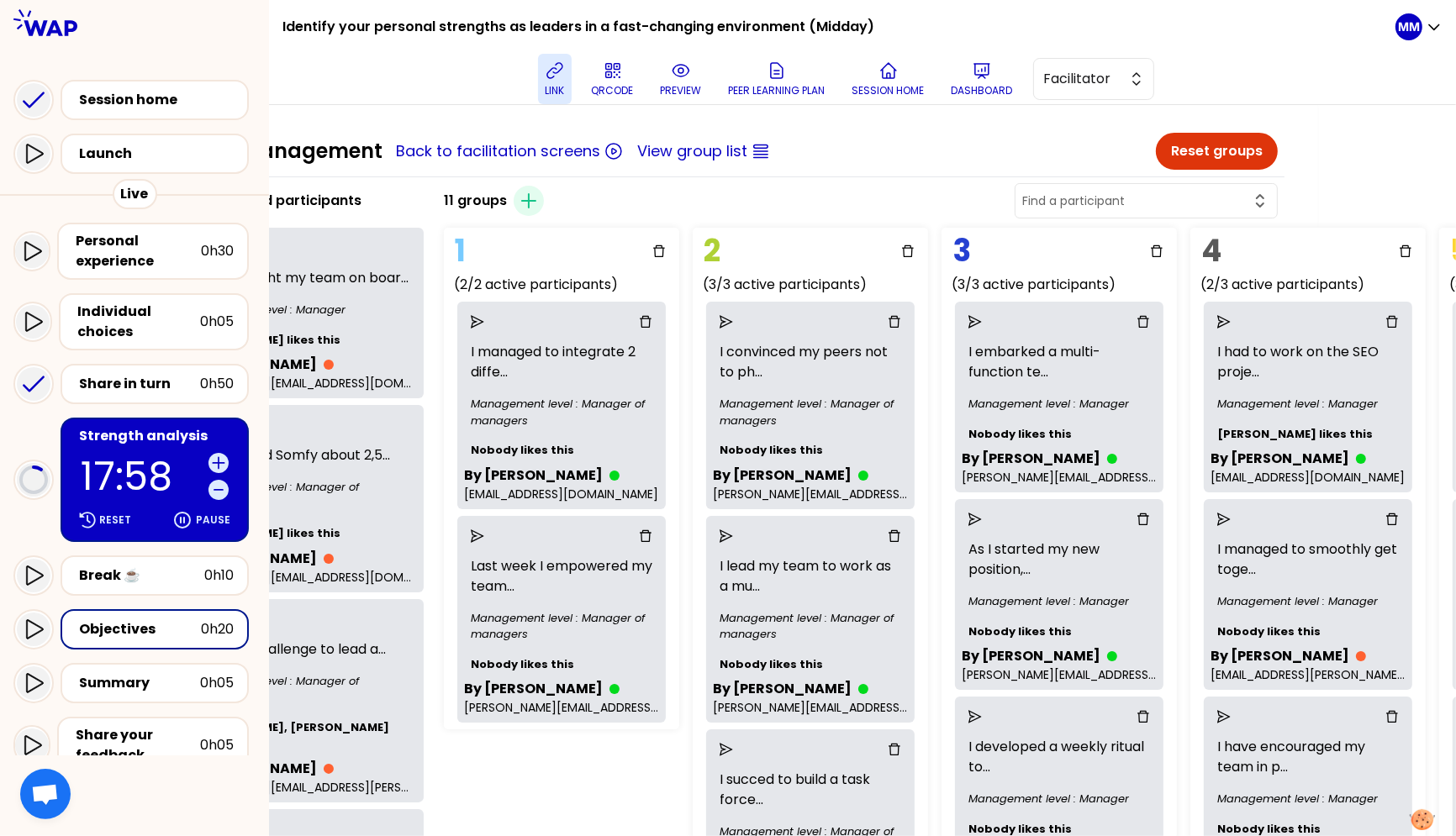
scroll to position [3, 145]
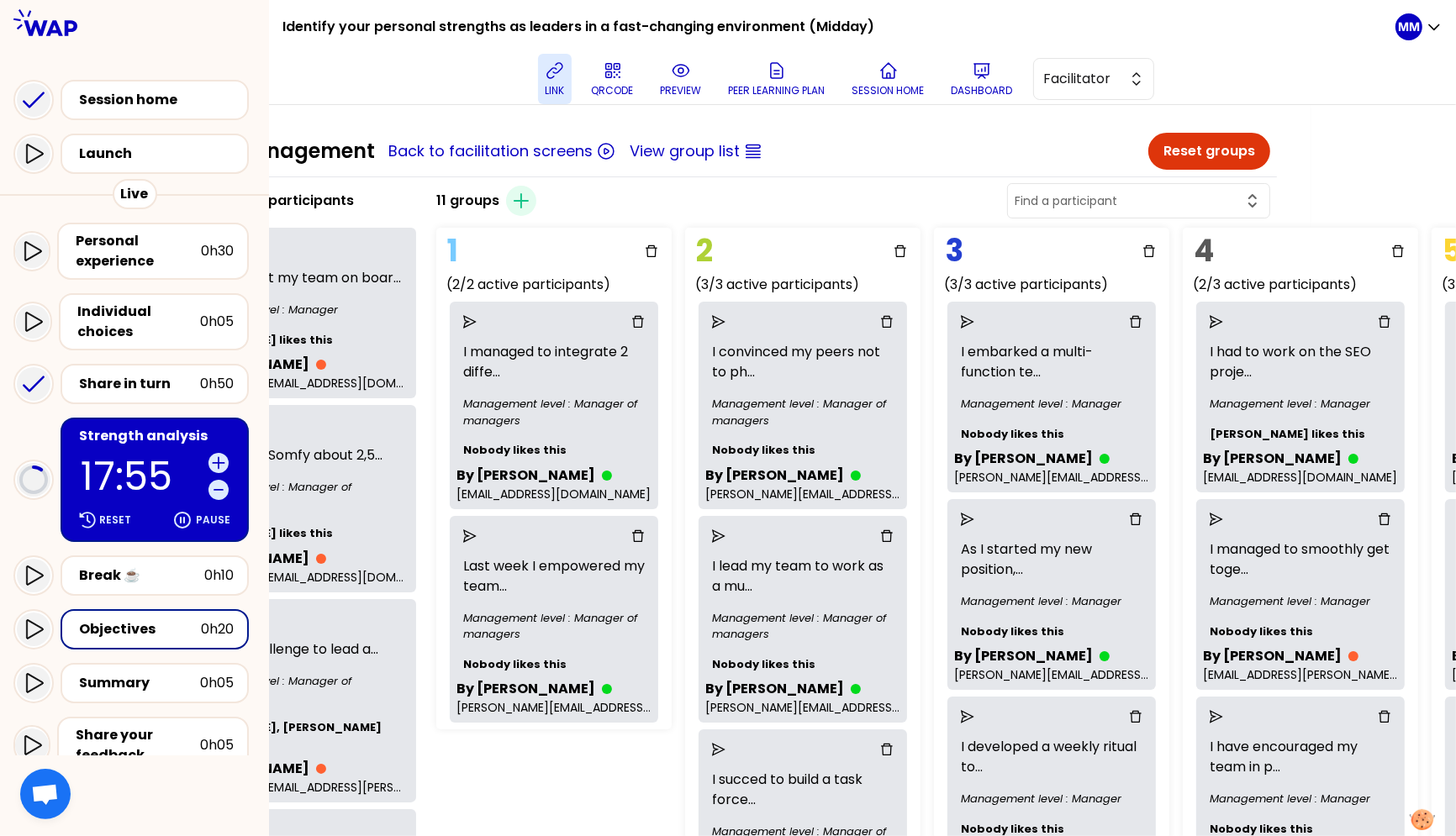
click at [1178, 205] on input "text" at bounding box center [1128, 200] width 227 height 17
click at [1172, 239] on span "Anouk Placet" at bounding box center [1148, 243] width 214 height 21
type input "Anouk Placet"
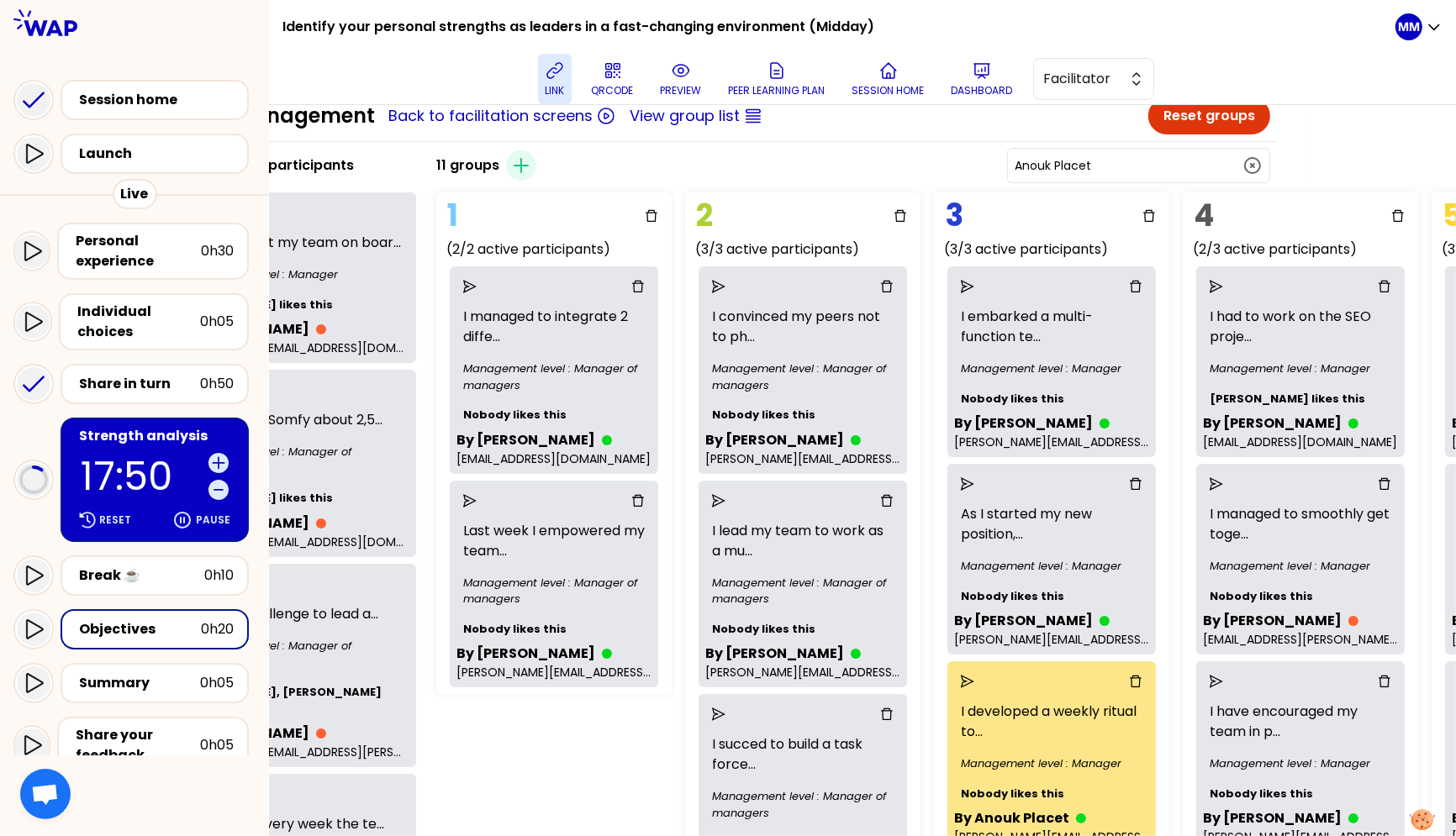
scroll to position [0, 145]
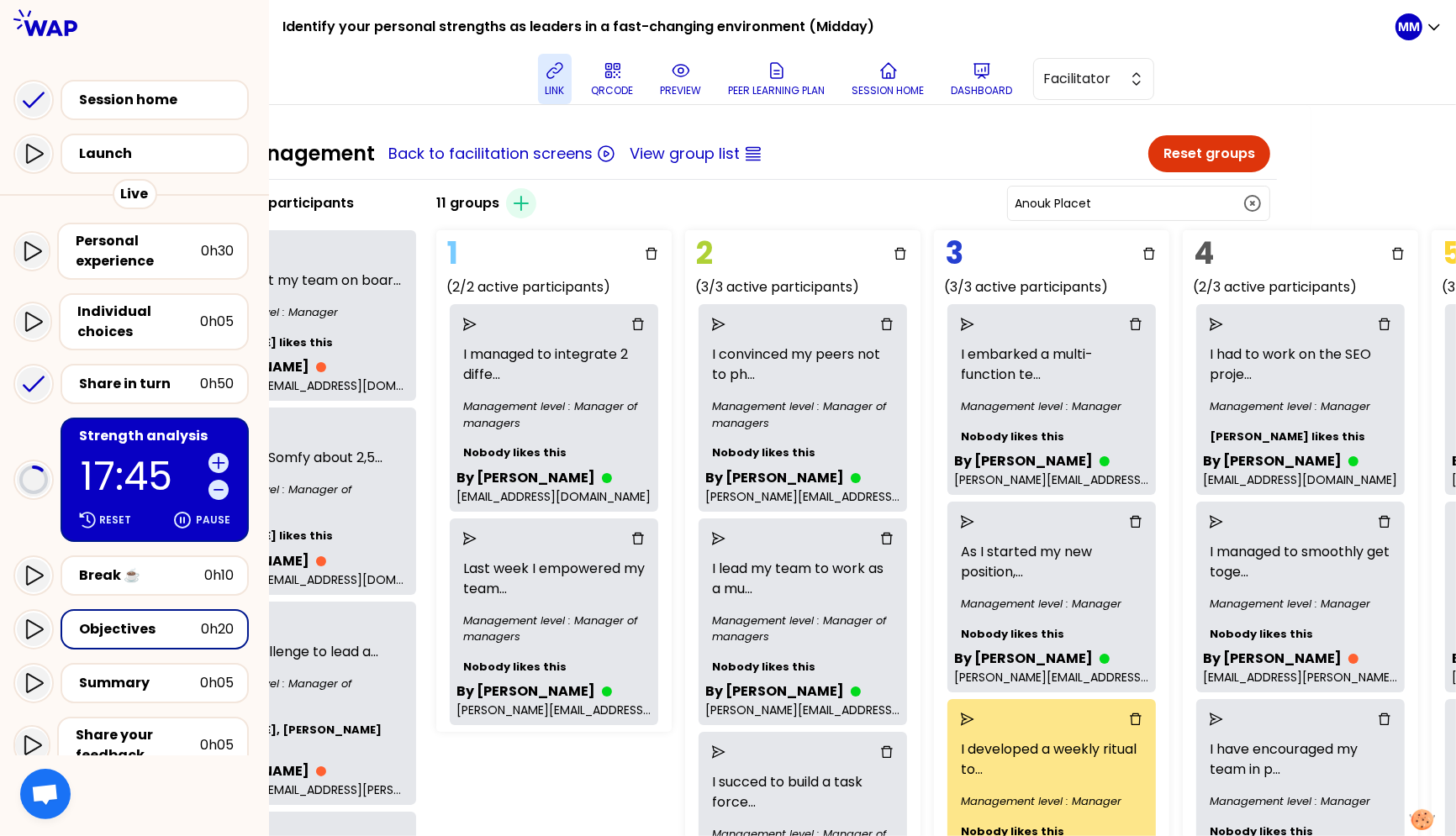
drag, startPoint x: 141, startPoint y: 383, endPoint x: 276, endPoint y: 369, distance: 135.7
click at [141, 383] on div "Share in turn" at bounding box center [139, 384] width 121 height 21
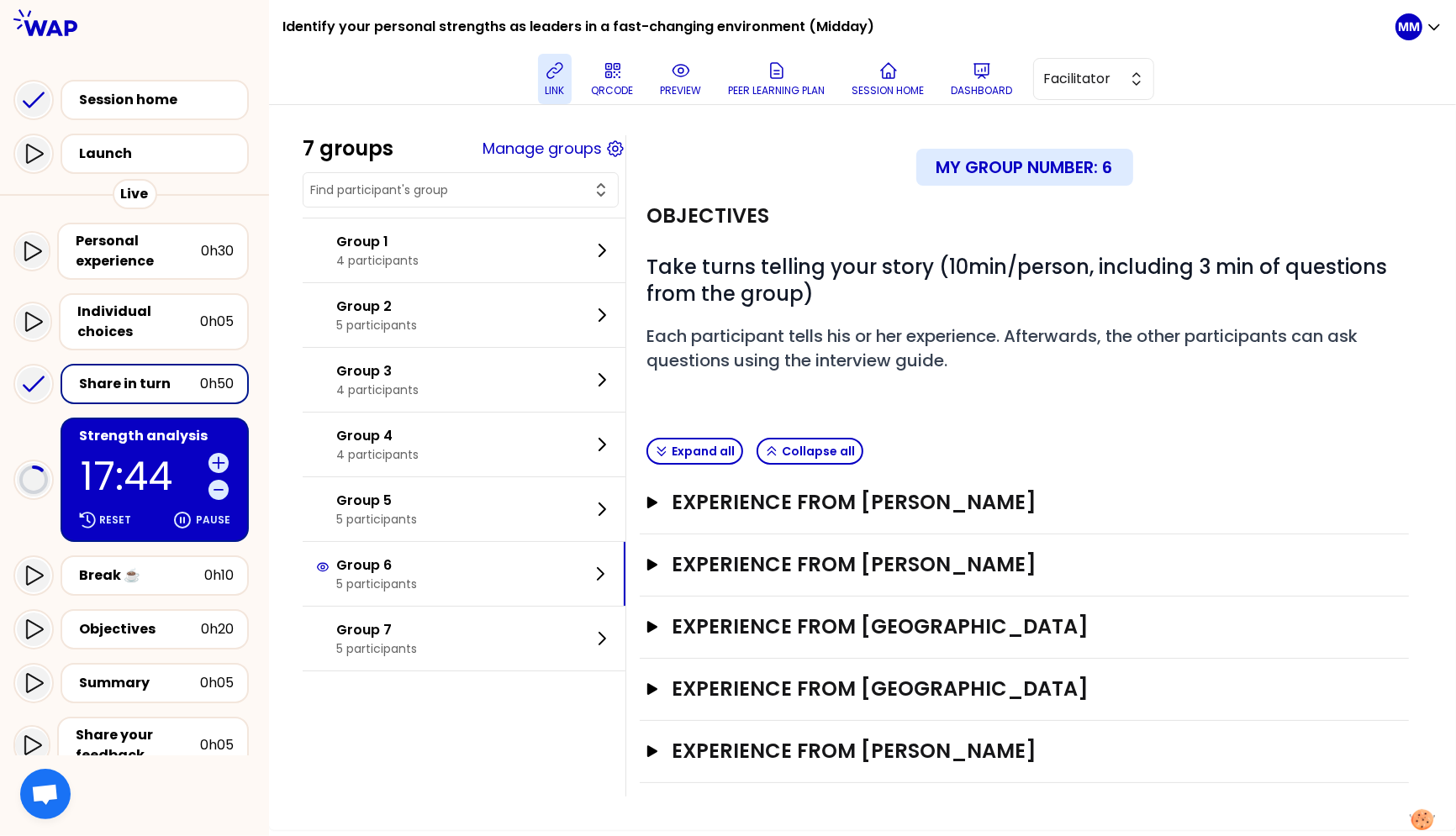
click at [468, 190] on input "text" at bounding box center [450, 190] width 281 height 17
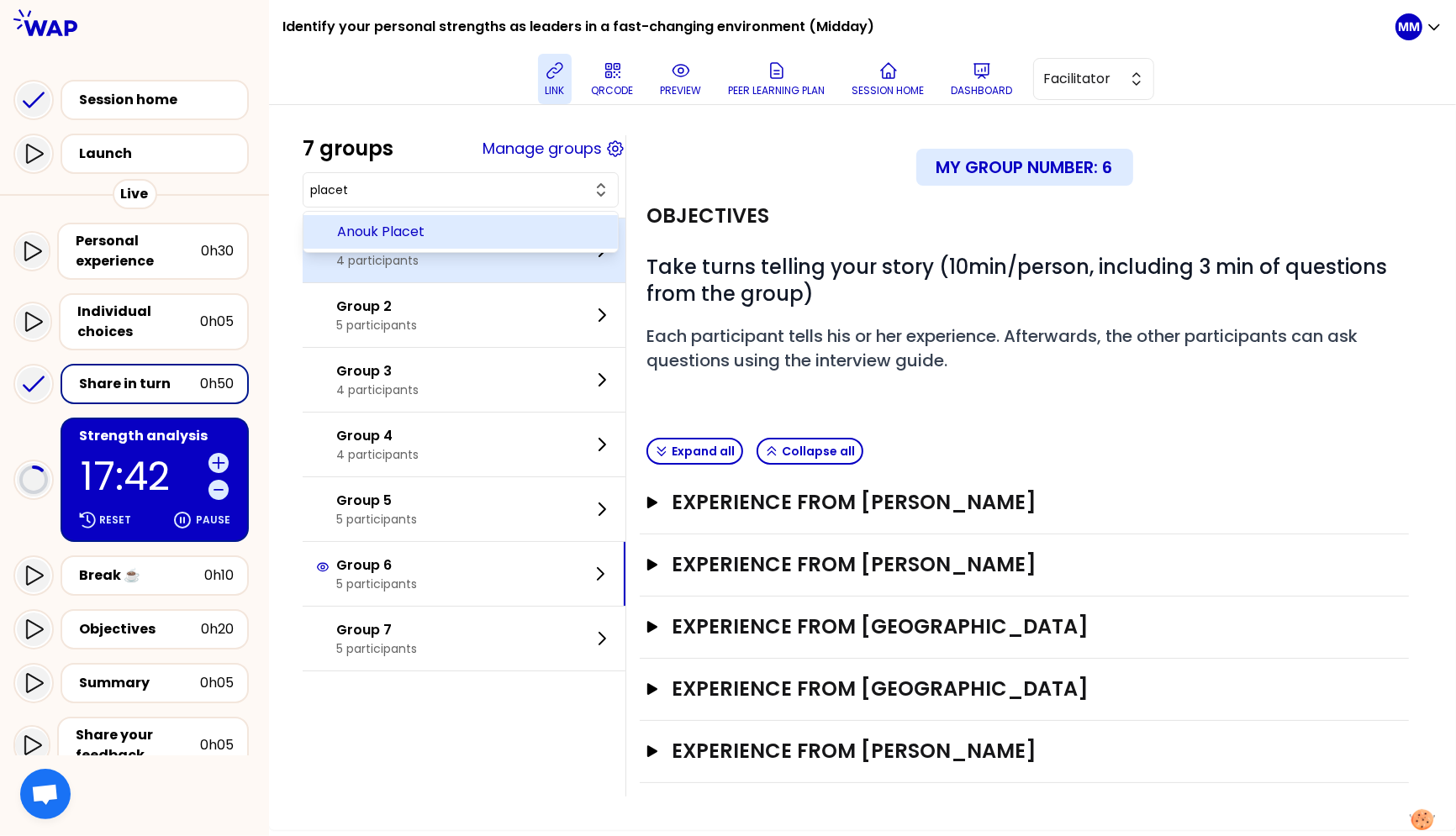
click at [470, 222] on span "Anouk Placet" at bounding box center [470, 232] width 268 height 21
type input "Anouk Placet"
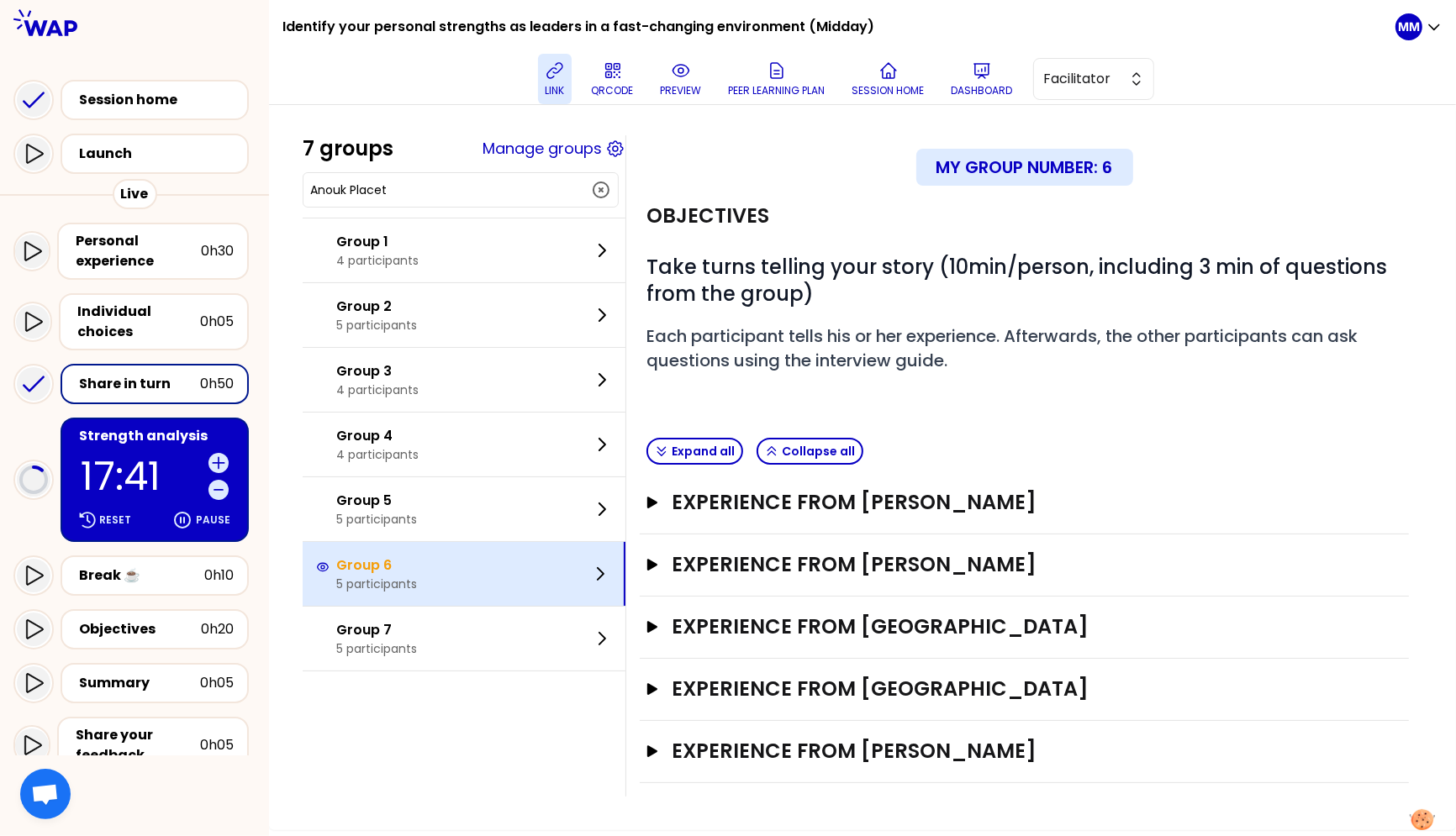
click at [488, 577] on div "Group 6 5 participants" at bounding box center [464, 574] width 323 height 64
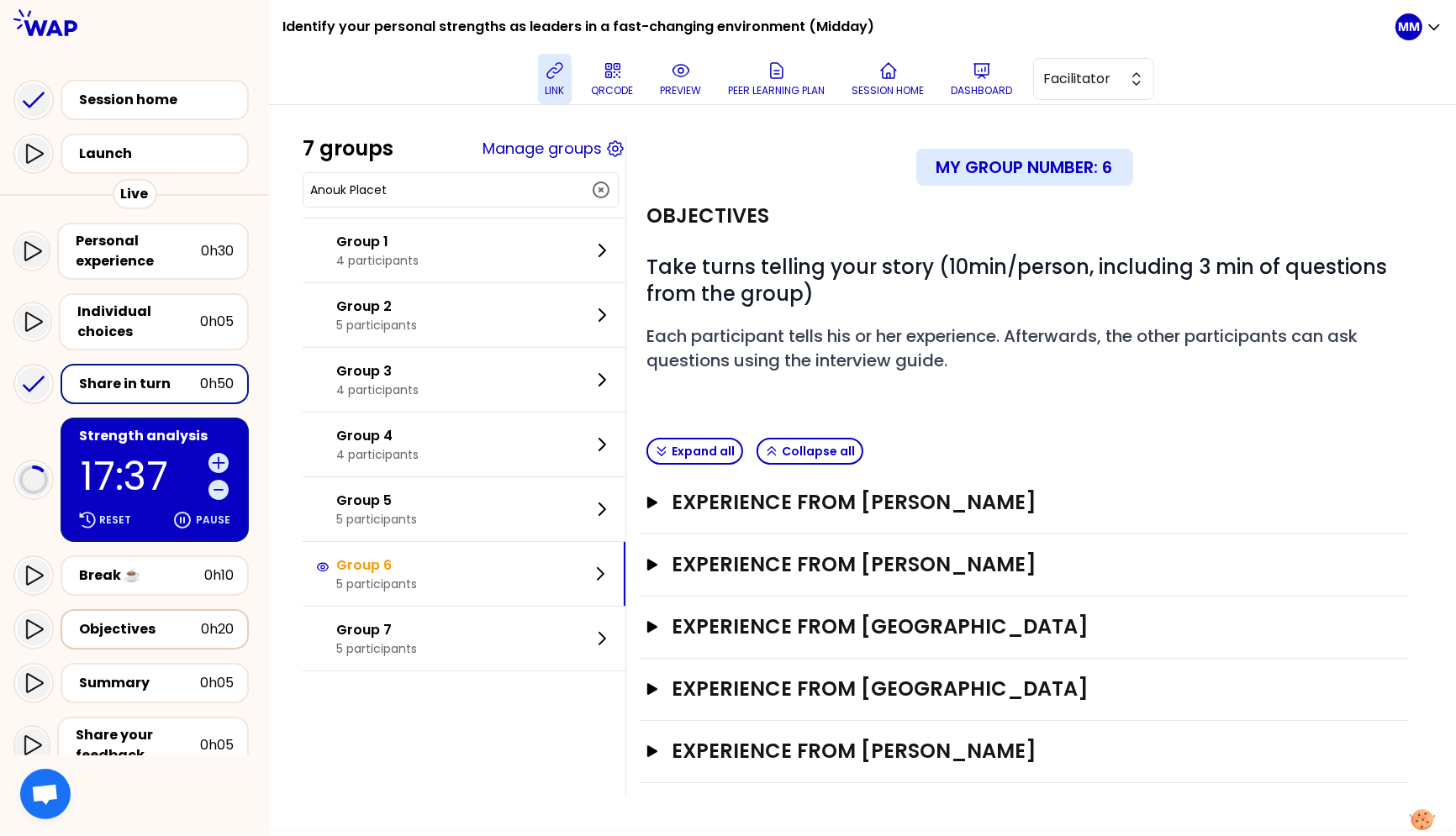
click at [158, 632] on div "Objectives" at bounding box center [140, 629] width 122 height 21
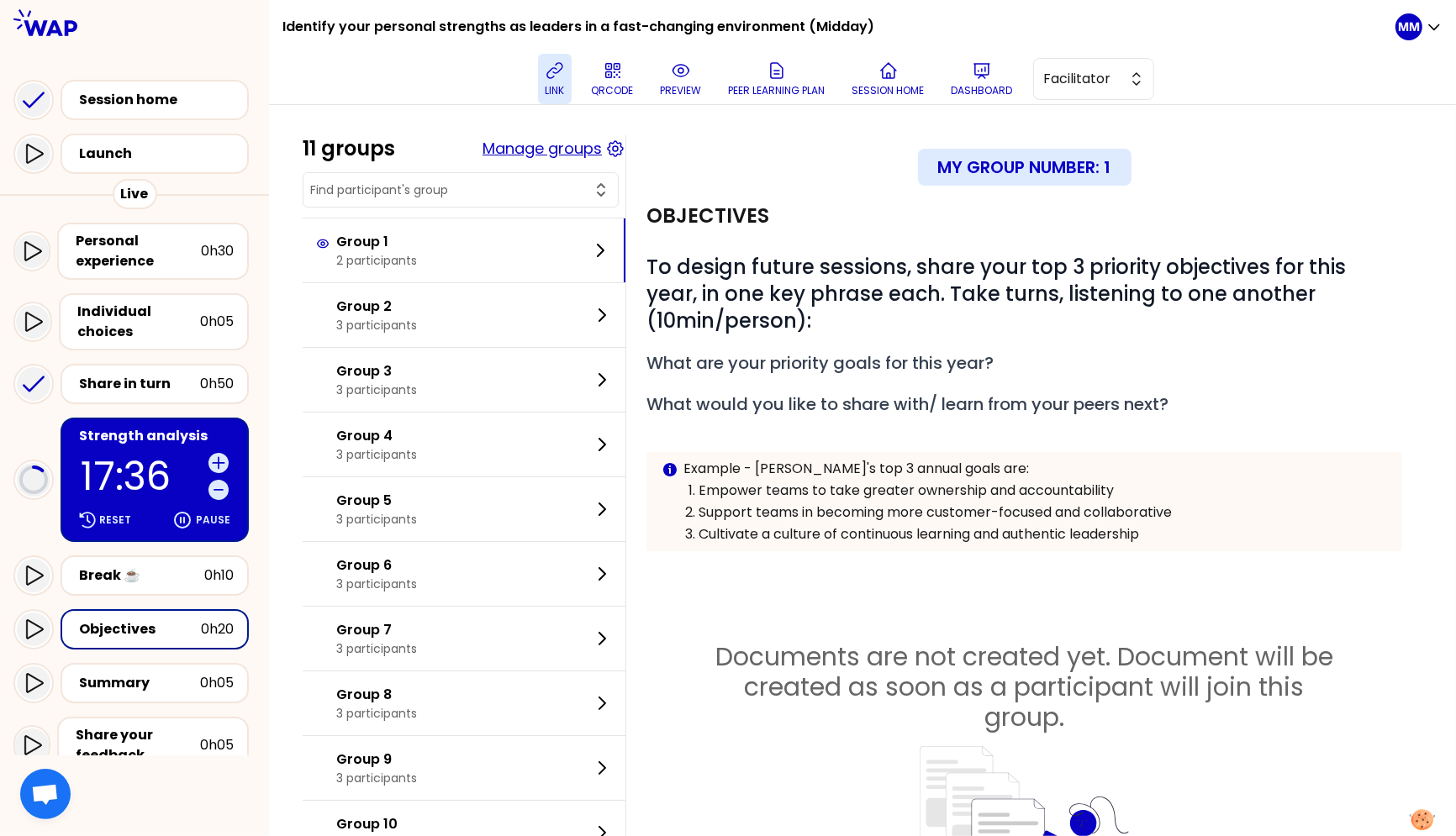
click at [524, 157] on button "Manage groups" at bounding box center [542, 149] width 119 height 23
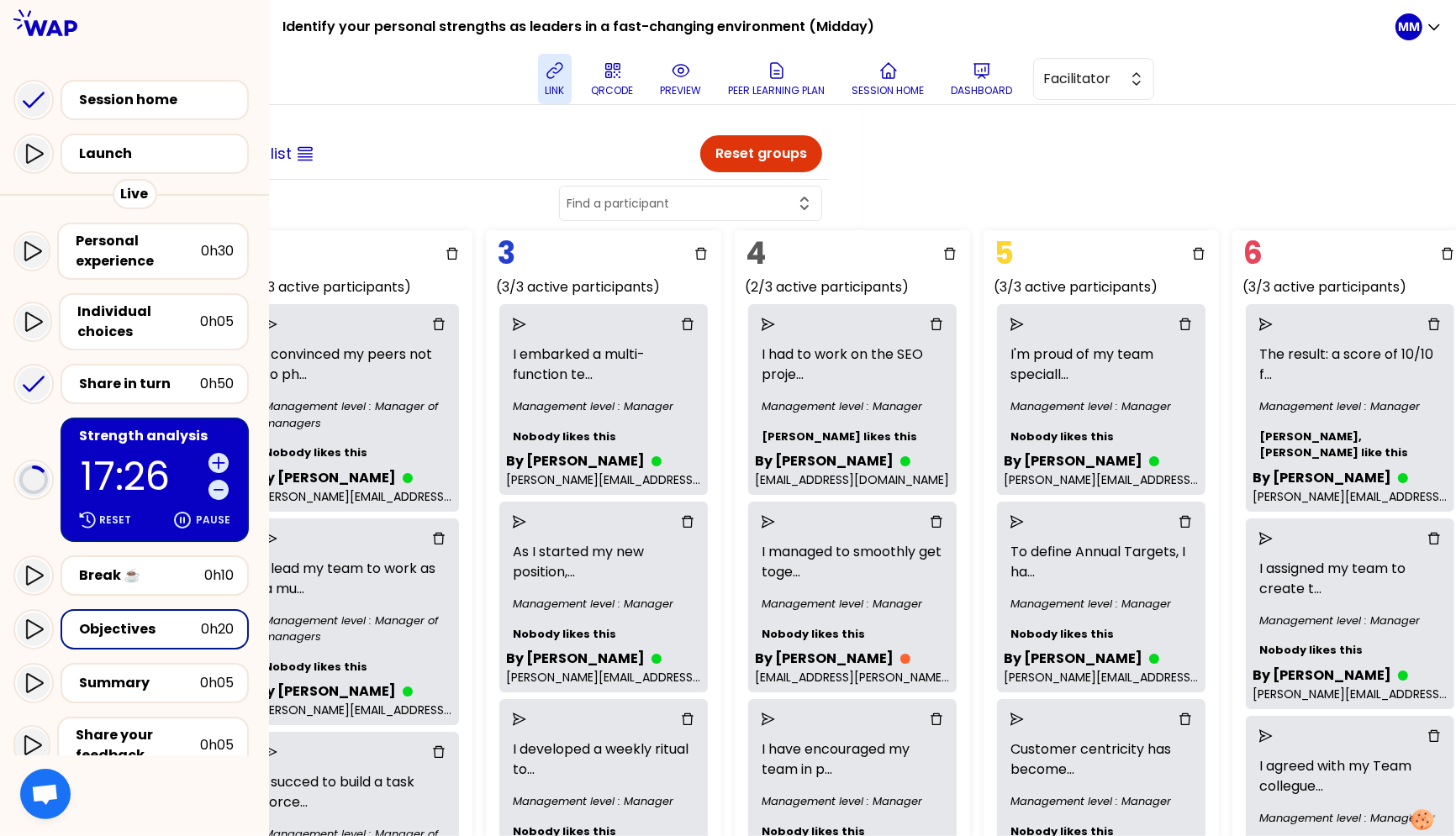
scroll to position [0, 595]
click at [740, 198] on input "text" at bounding box center [680, 203] width 227 height 17
click at [720, 277] on span "Claudia Rety" at bounding box center [699, 278] width 214 height 21
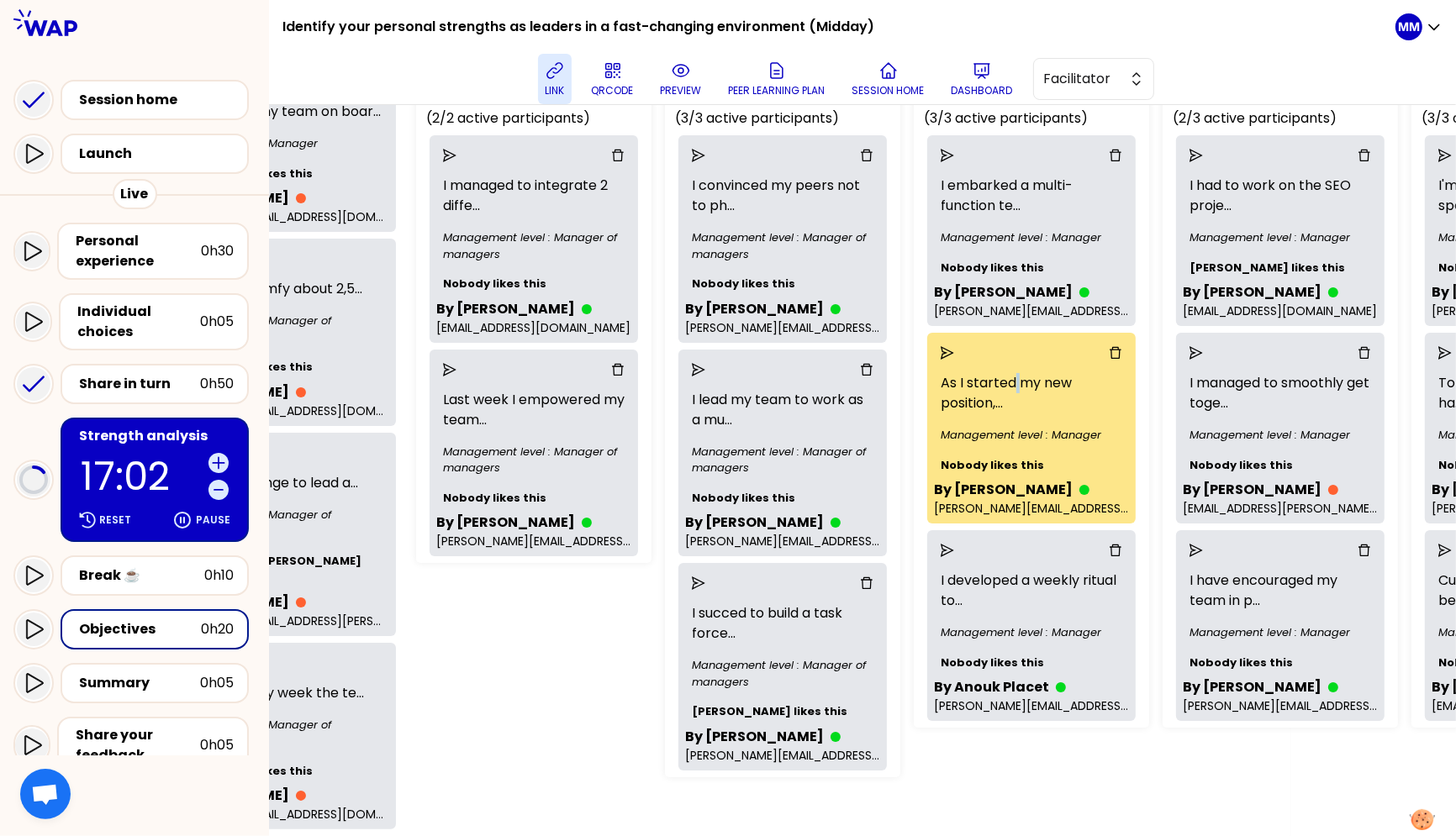
scroll to position [234, 166]
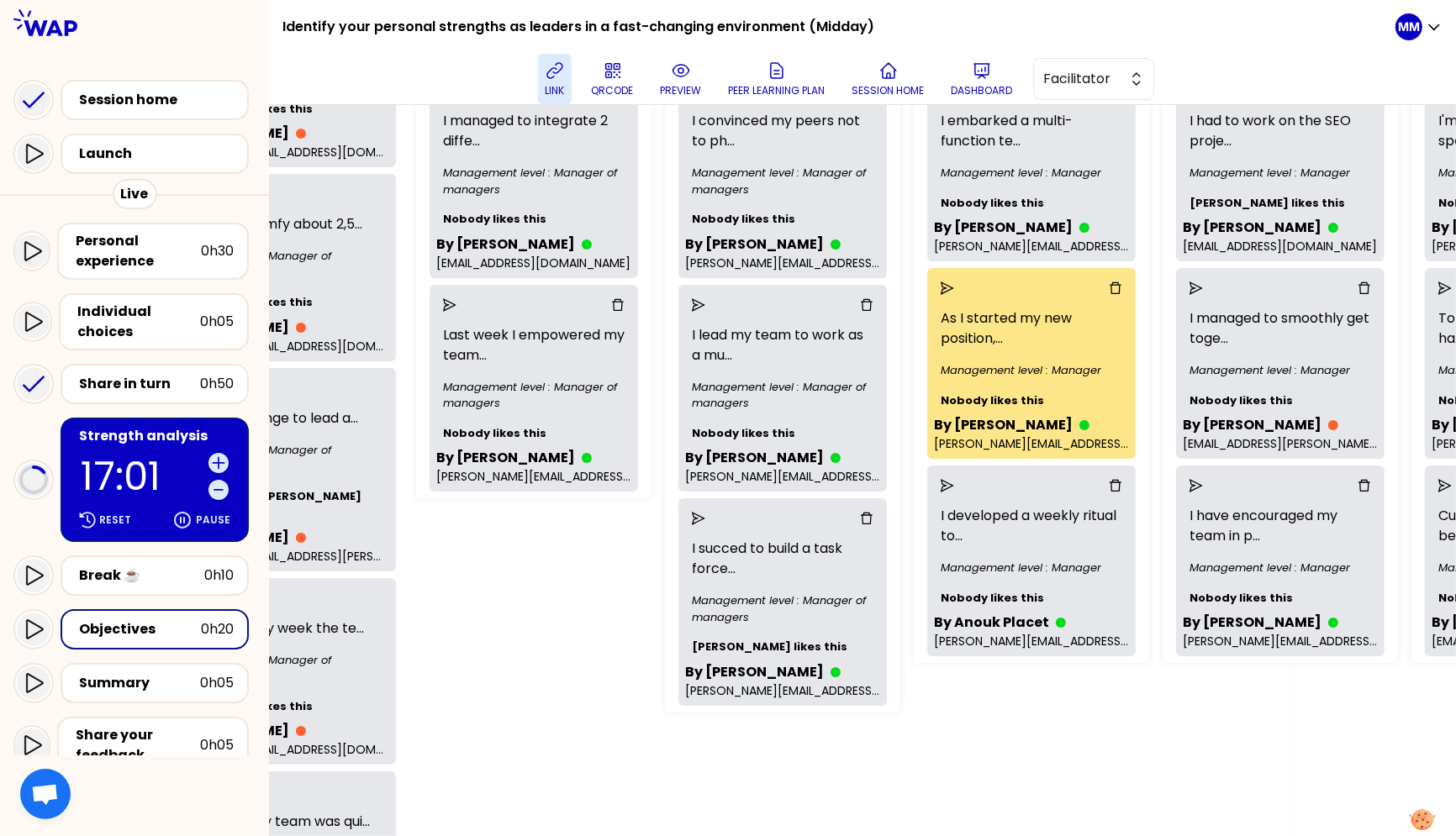
click at [559, 601] on div "1 (2/2 active participants) I managed to integrate 2 diffe ... Management level…" at bounding box center [619, 354] width 420 height 729
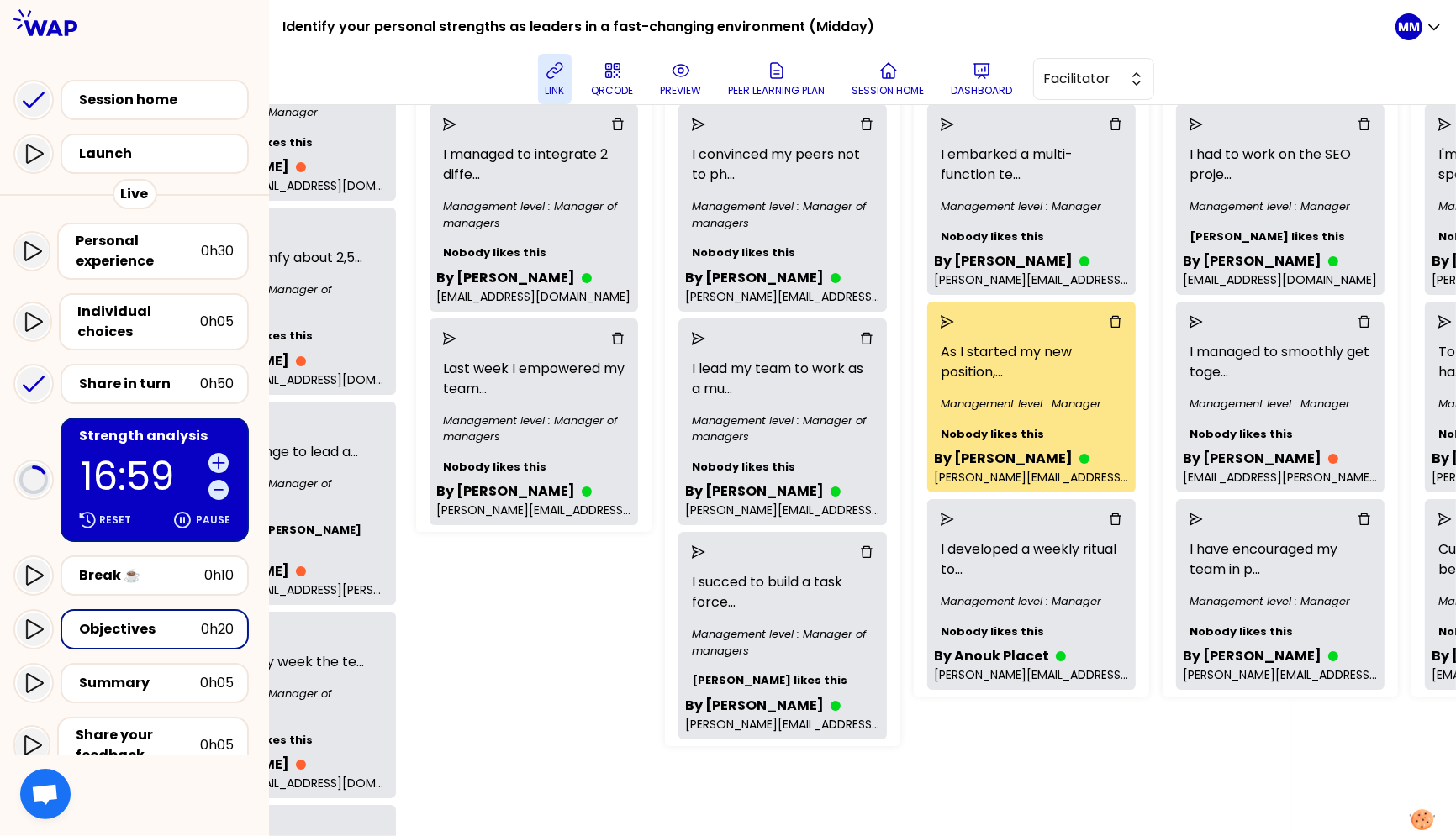
click at [955, 324] on icon "send" at bounding box center [947, 321] width 13 height 13
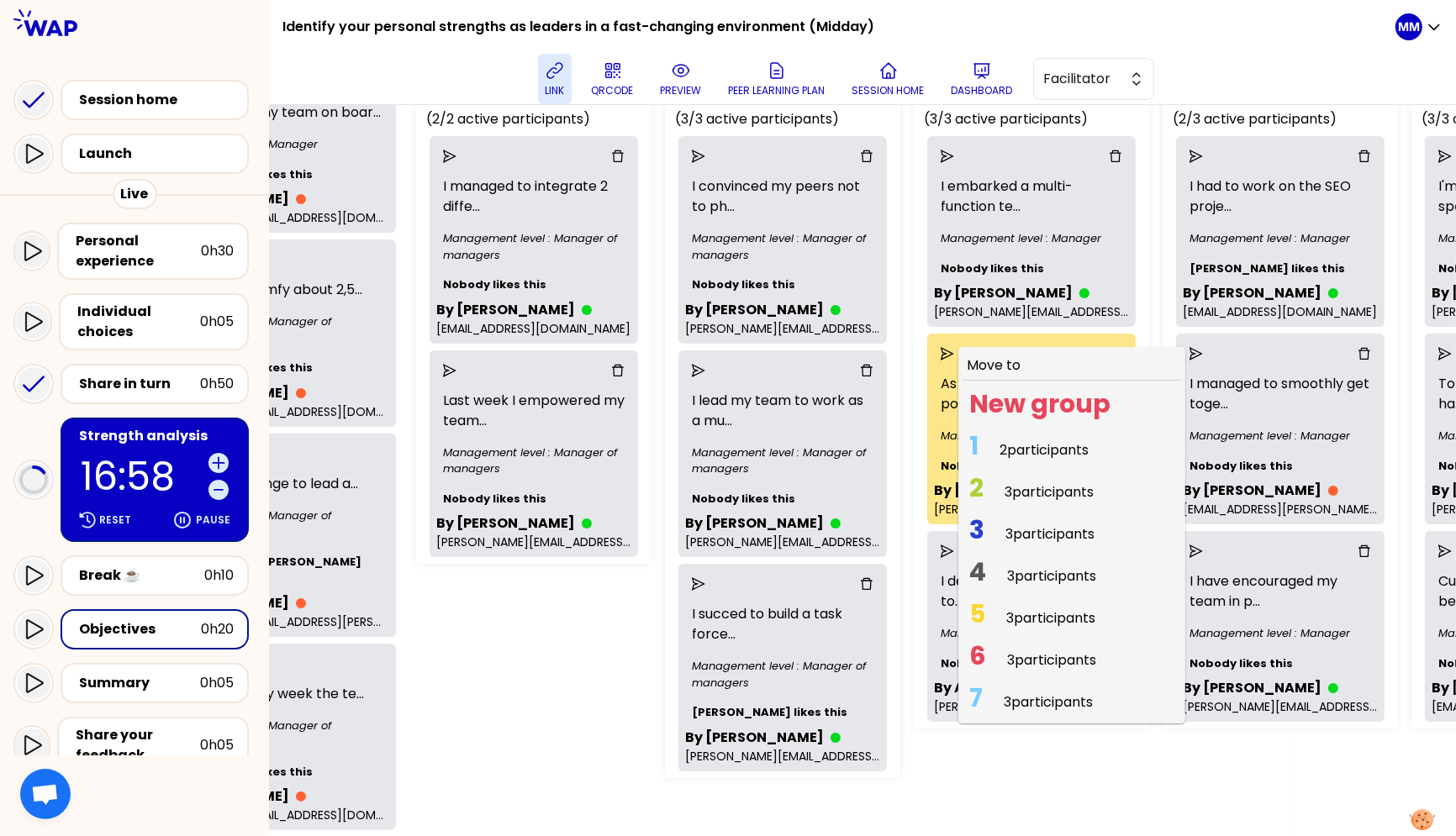
scroll to position [157, 166]
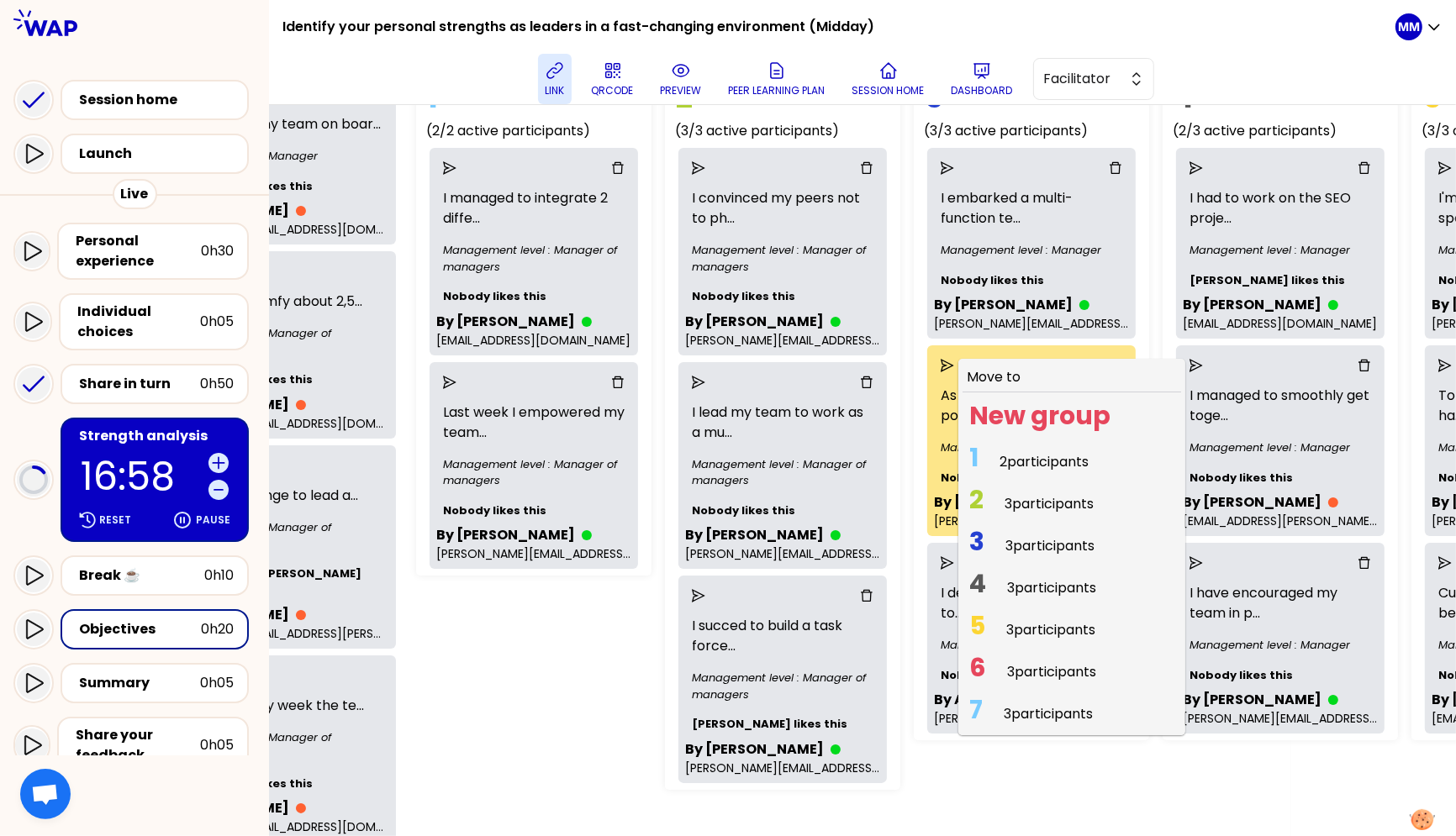
click at [1011, 460] on span "1 2 participants" at bounding box center [1029, 462] width 133 height 33
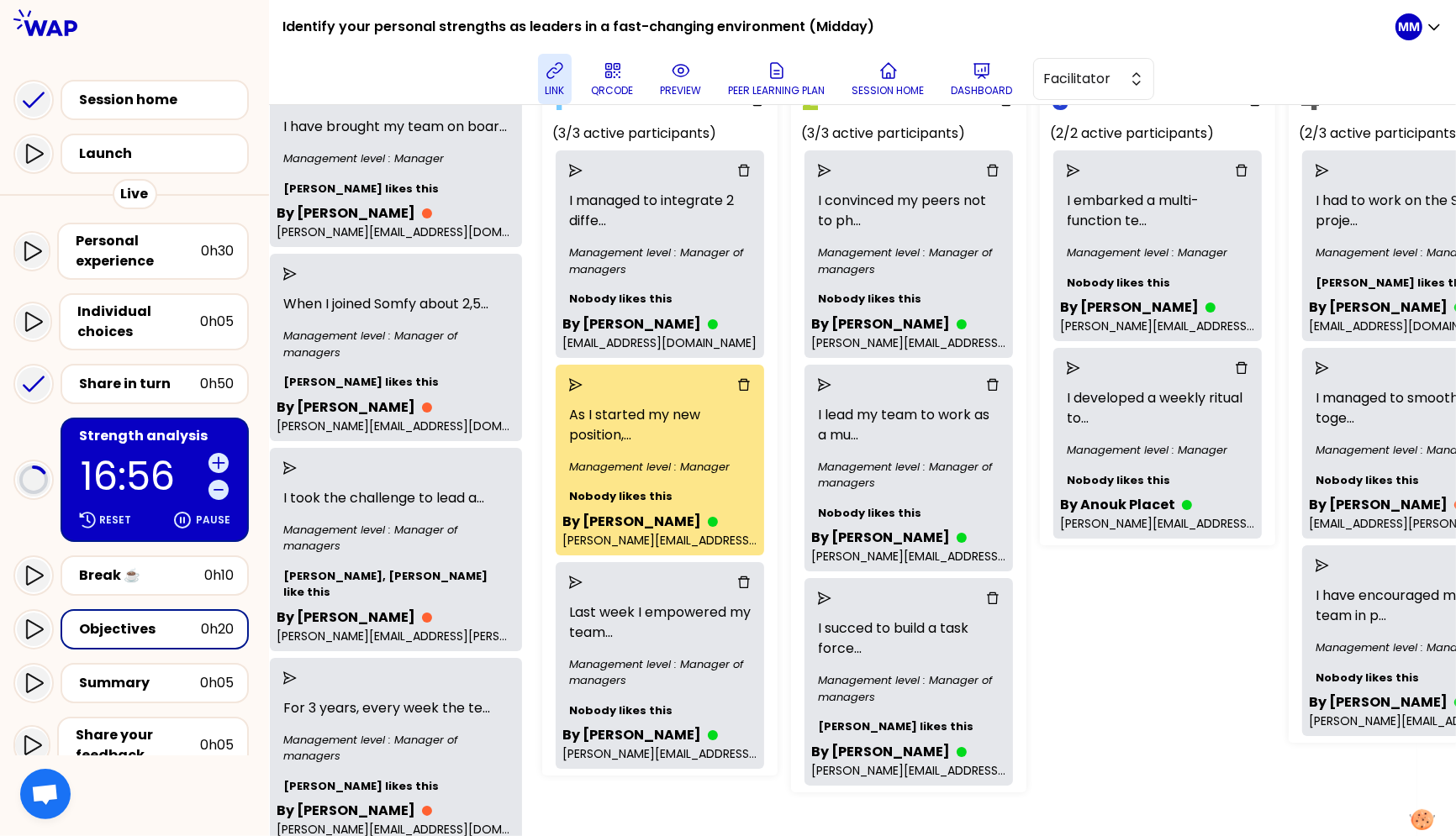
scroll to position [153, 39]
click at [1080, 371] on icon "send" at bounding box center [1073, 369] width 13 height 13
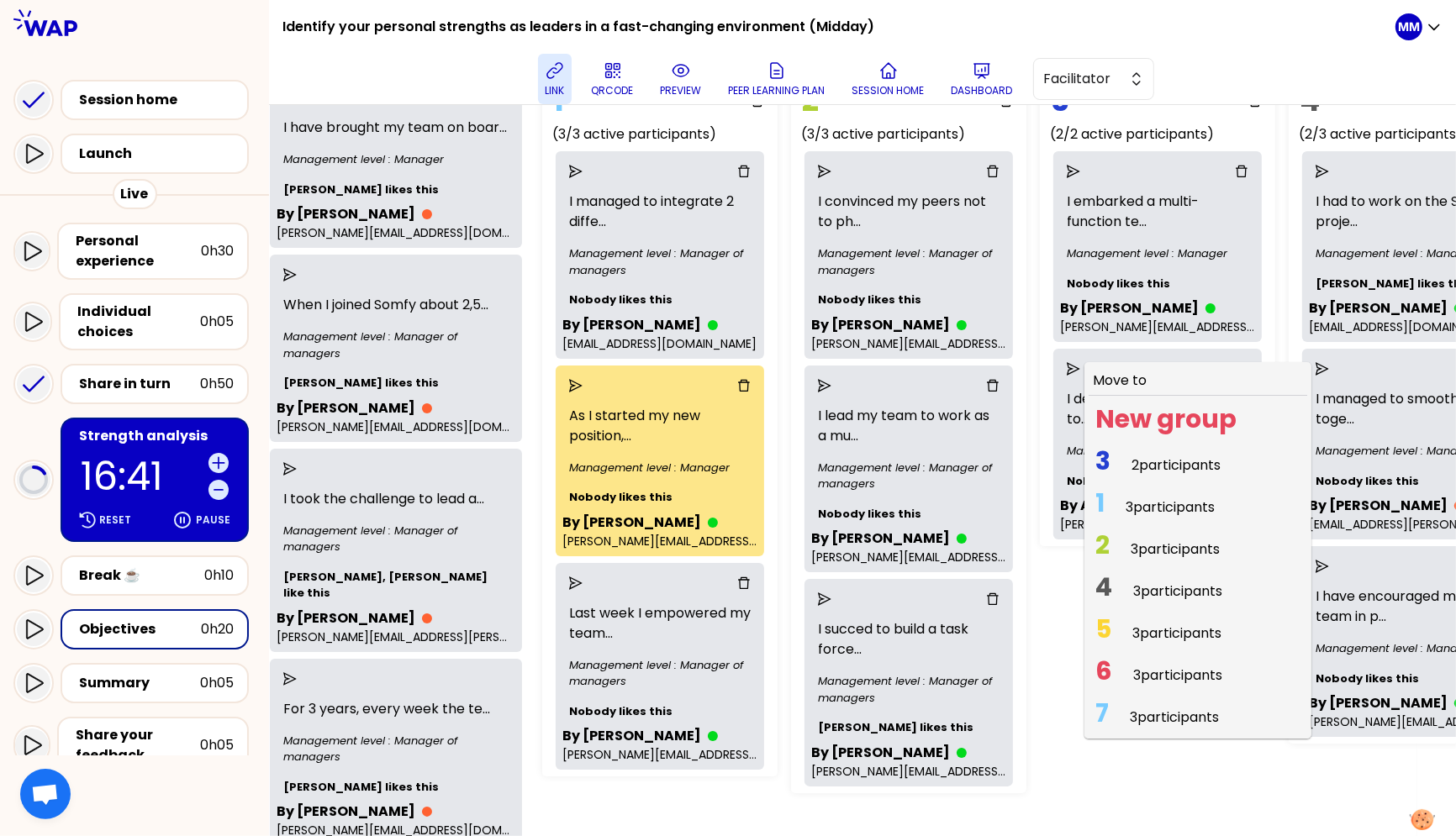
click at [1138, 541] on span "2 3 participants" at bounding box center [1158, 549] width 138 height 33
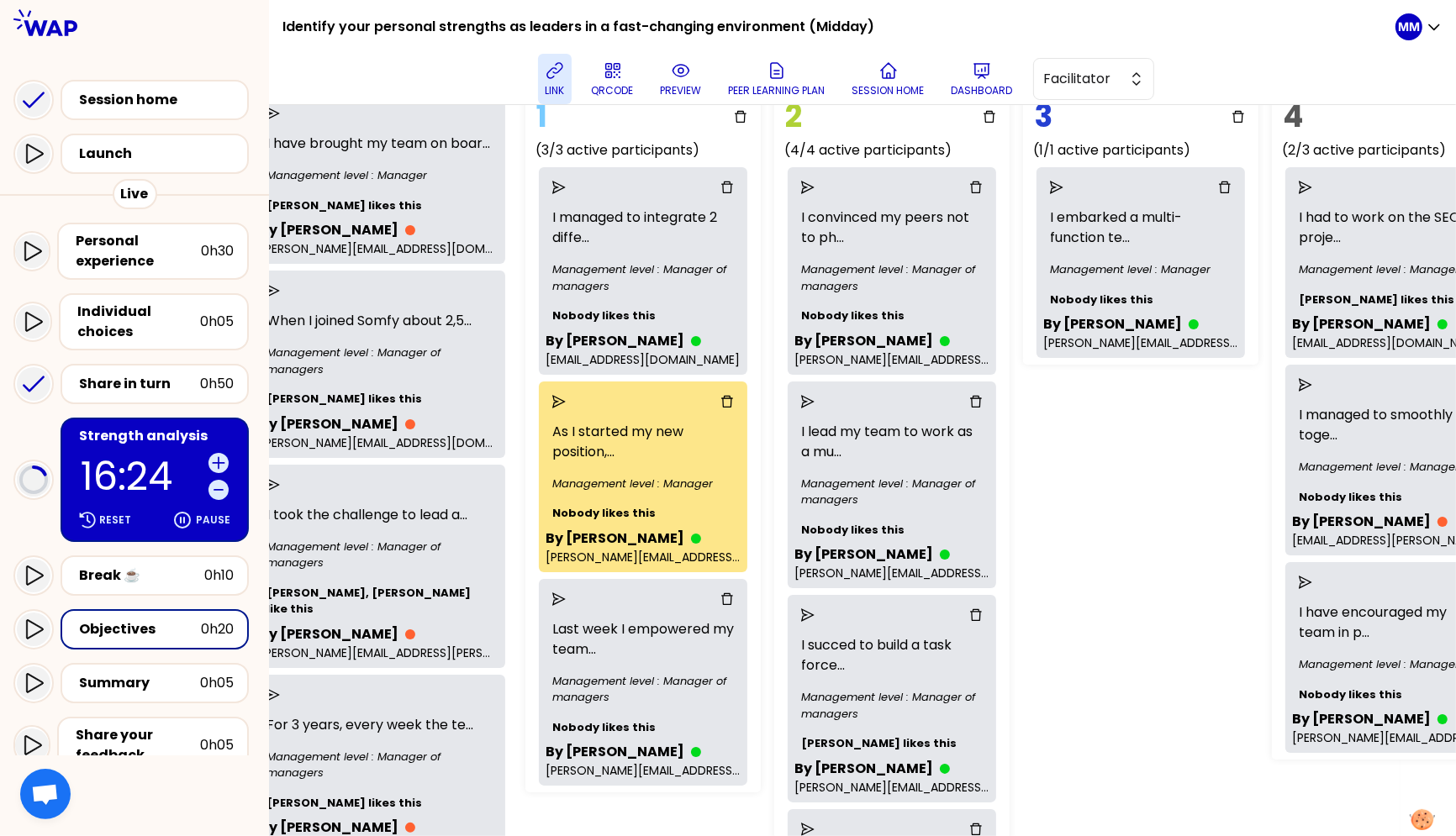
scroll to position [136, 57]
click at [1063, 185] on icon "send" at bounding box center [1056, 188] width 13 height 13
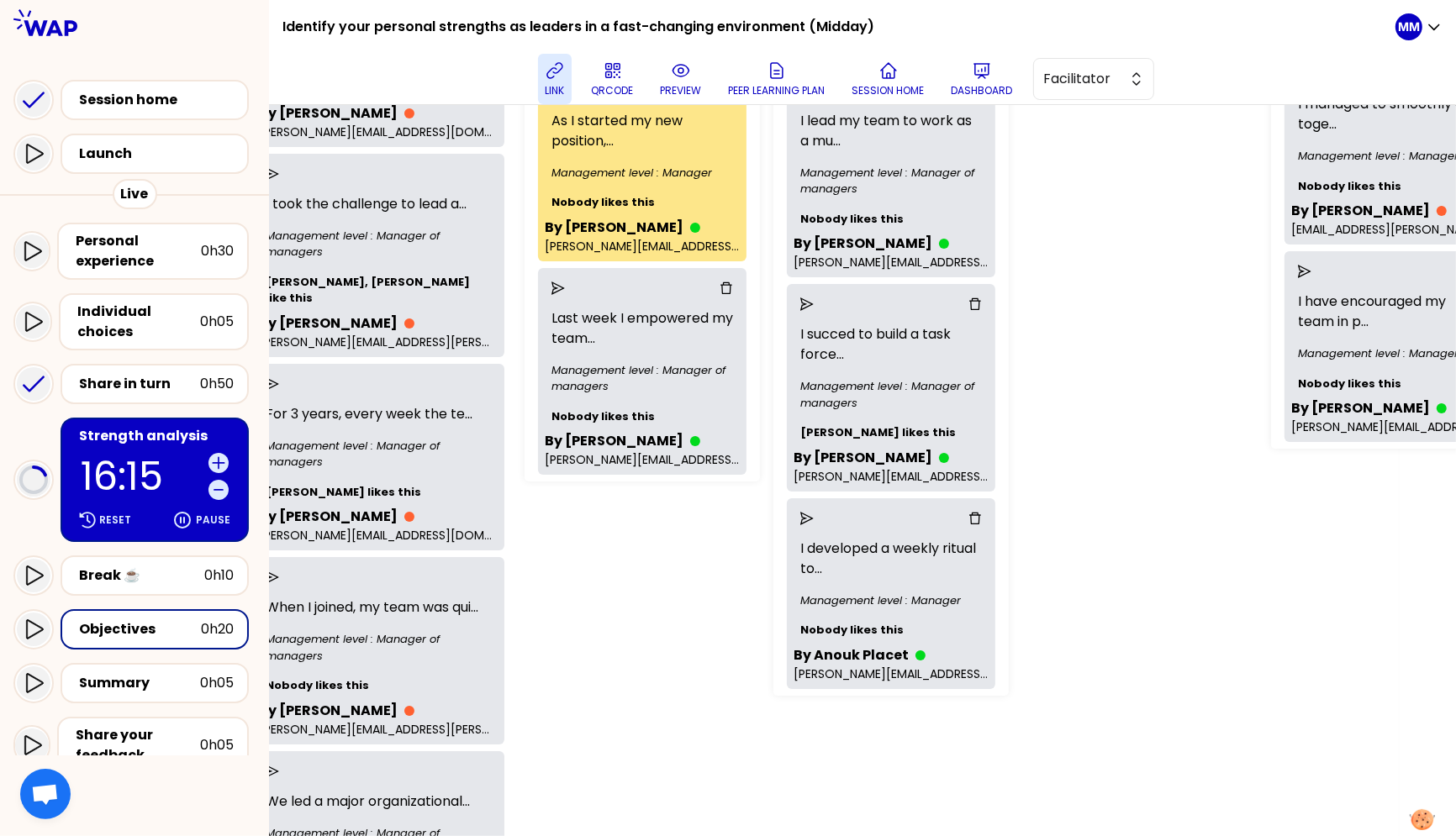
scroll to position [429, 57]
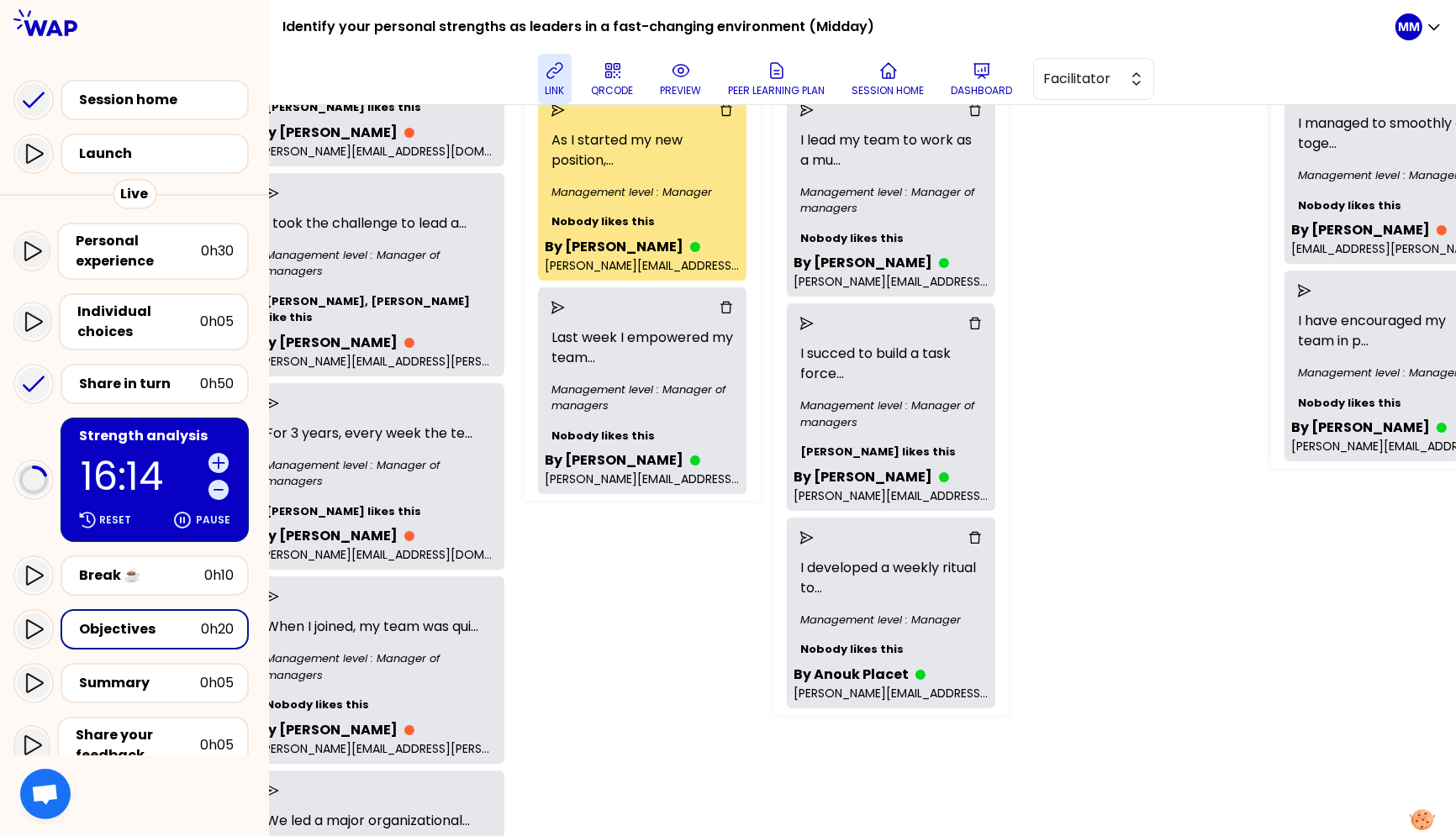
click at [814, 531] on icon "send" at bounding box center [807, 537] width 13 height 13
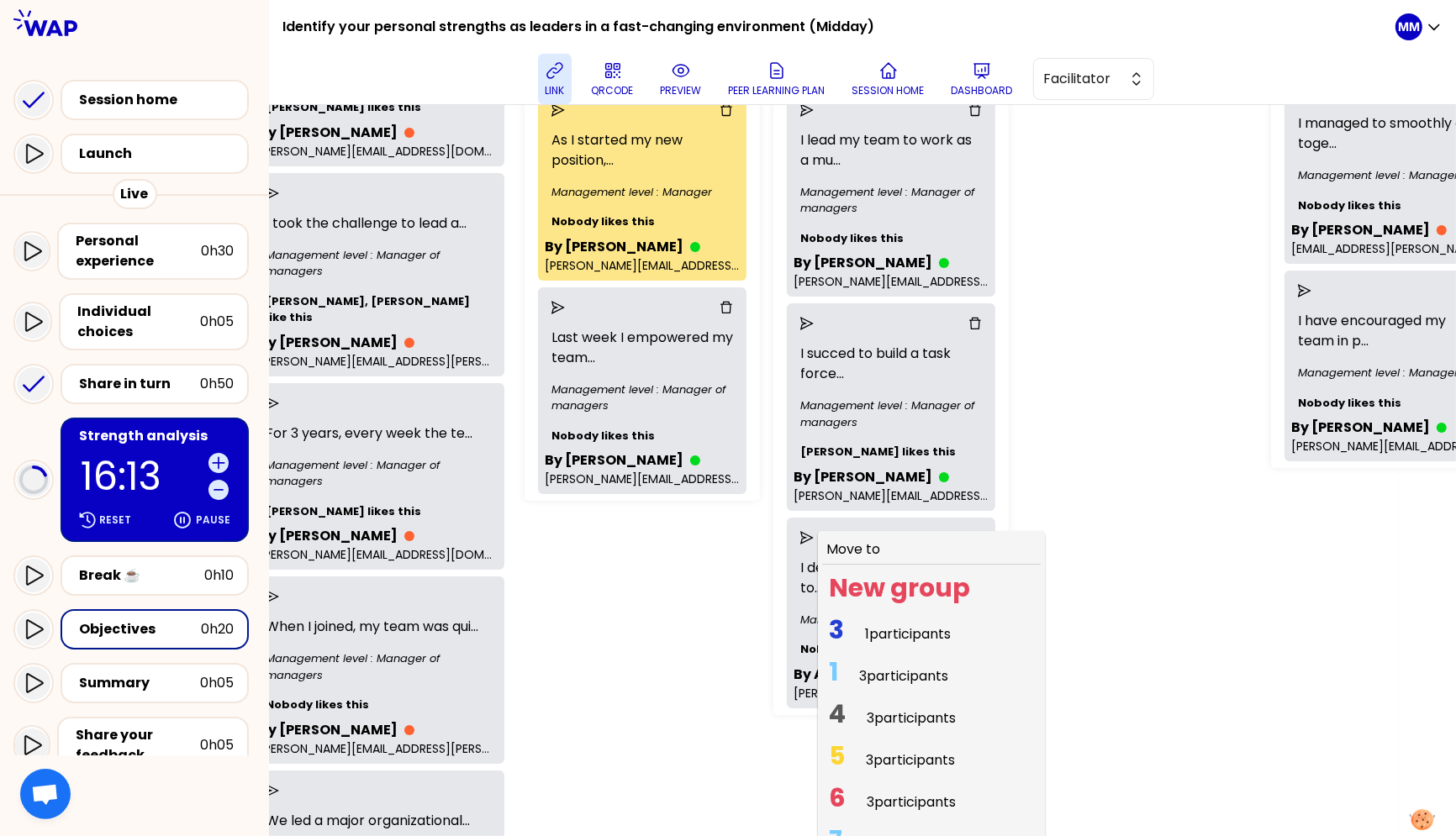
click at [886, 672] on span "3 participants" at bounding box center [904, 677] width 90 height 20
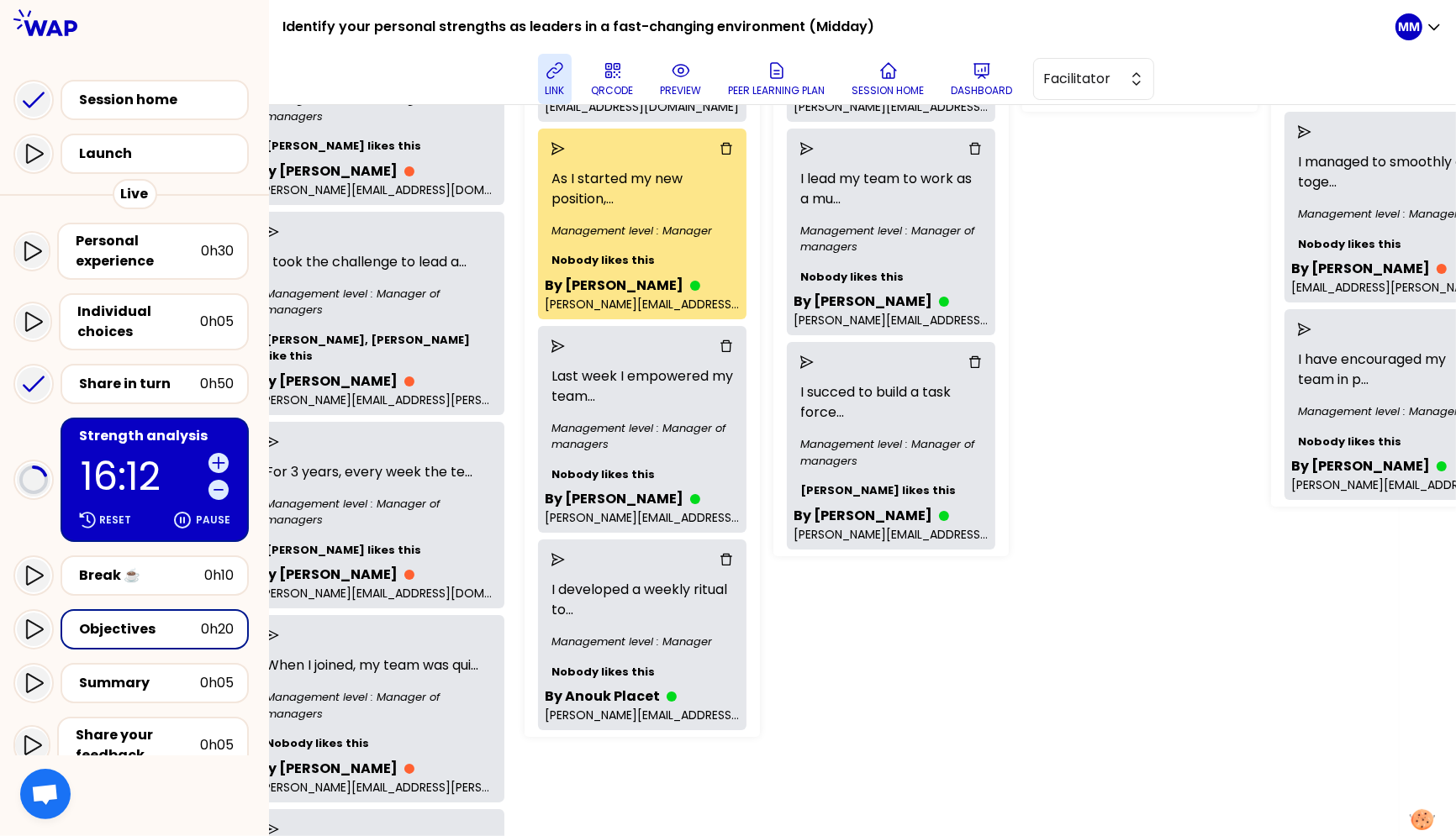
scroll to position [375, 57]
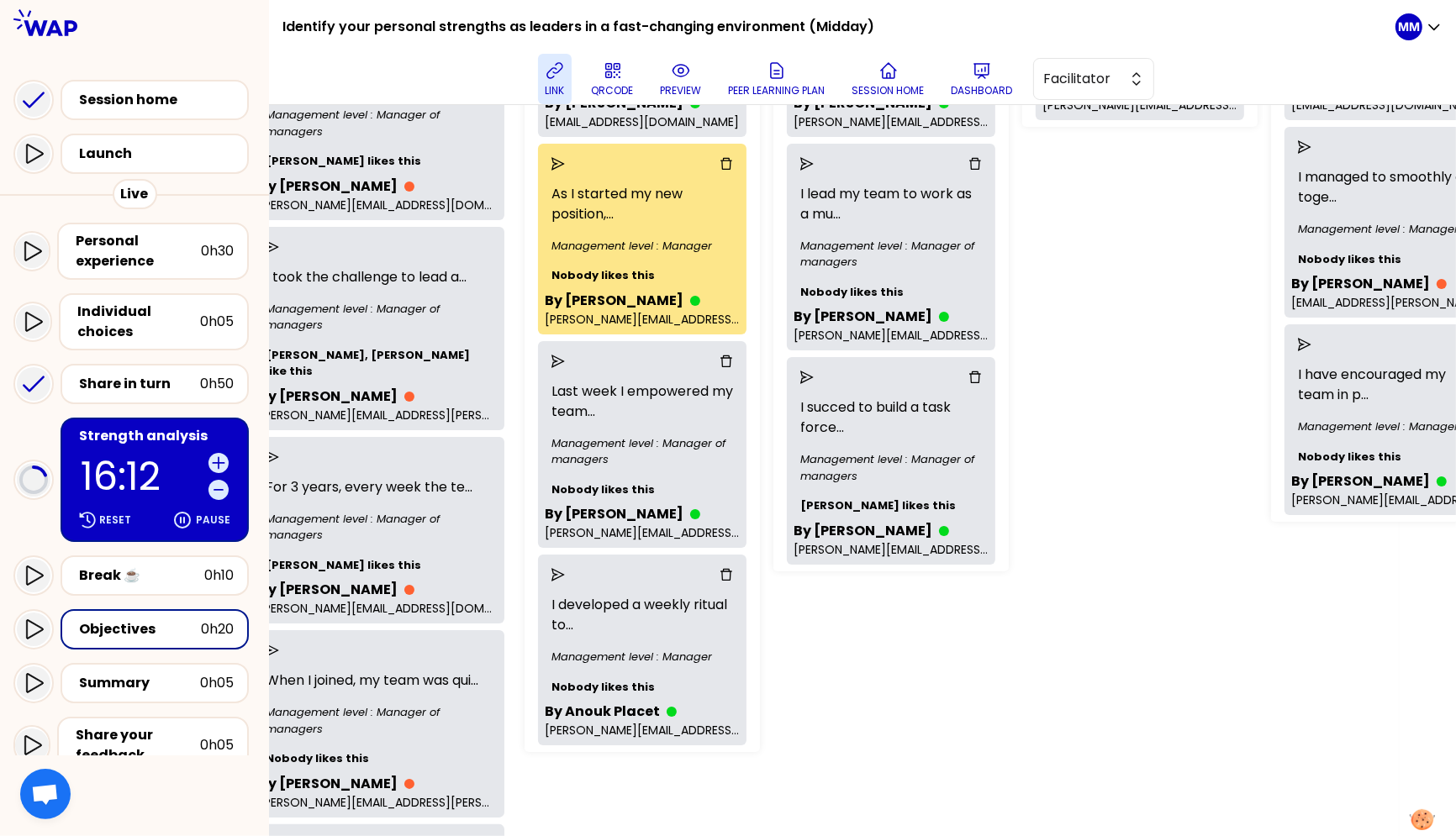
click at [565, 163] on icon "send" at bounding box center [558, 164] width 13 height 13
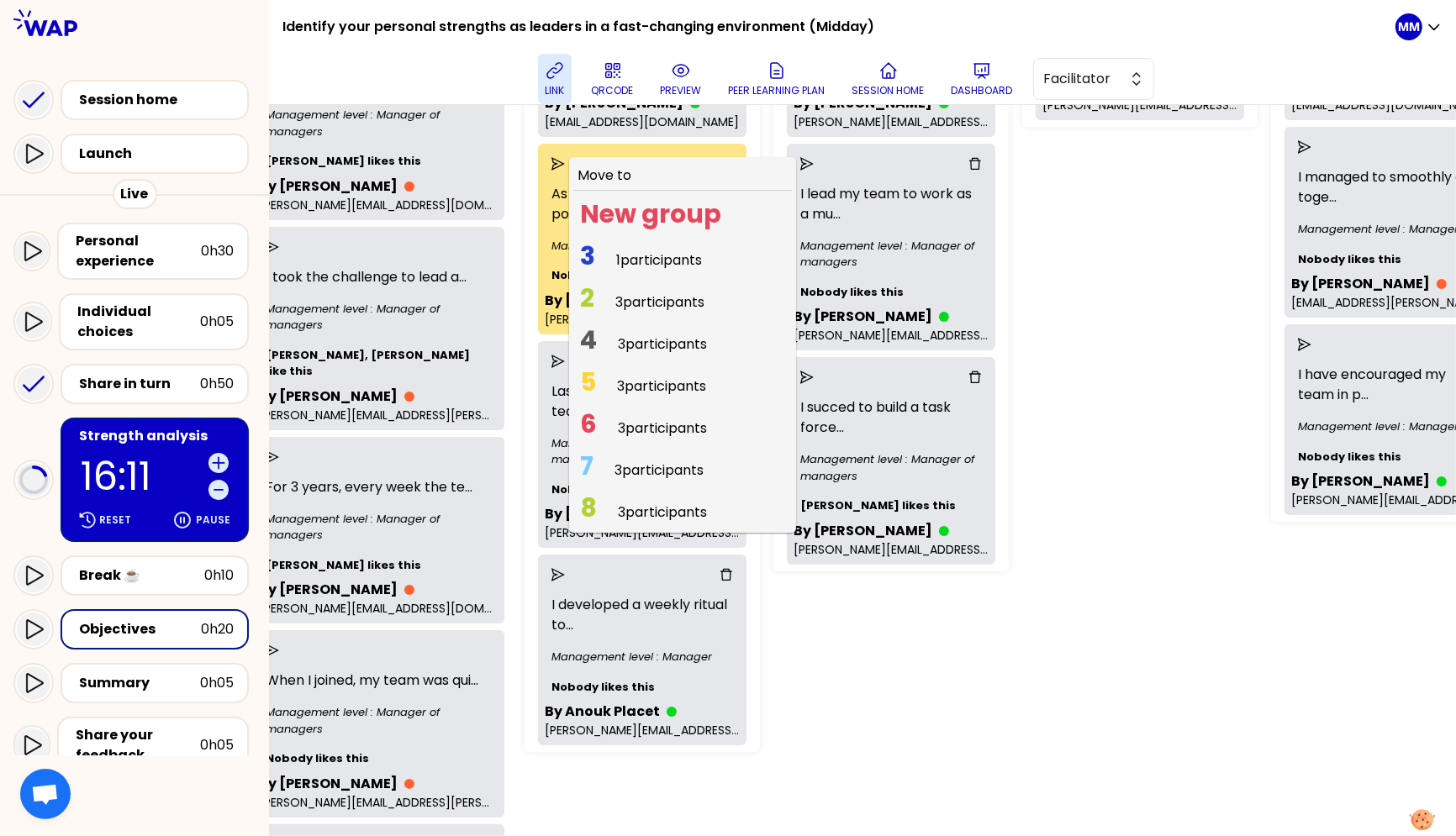
click at [663, 306] on span "3 participants" at bounding box center [660, 303] width 90 height 20
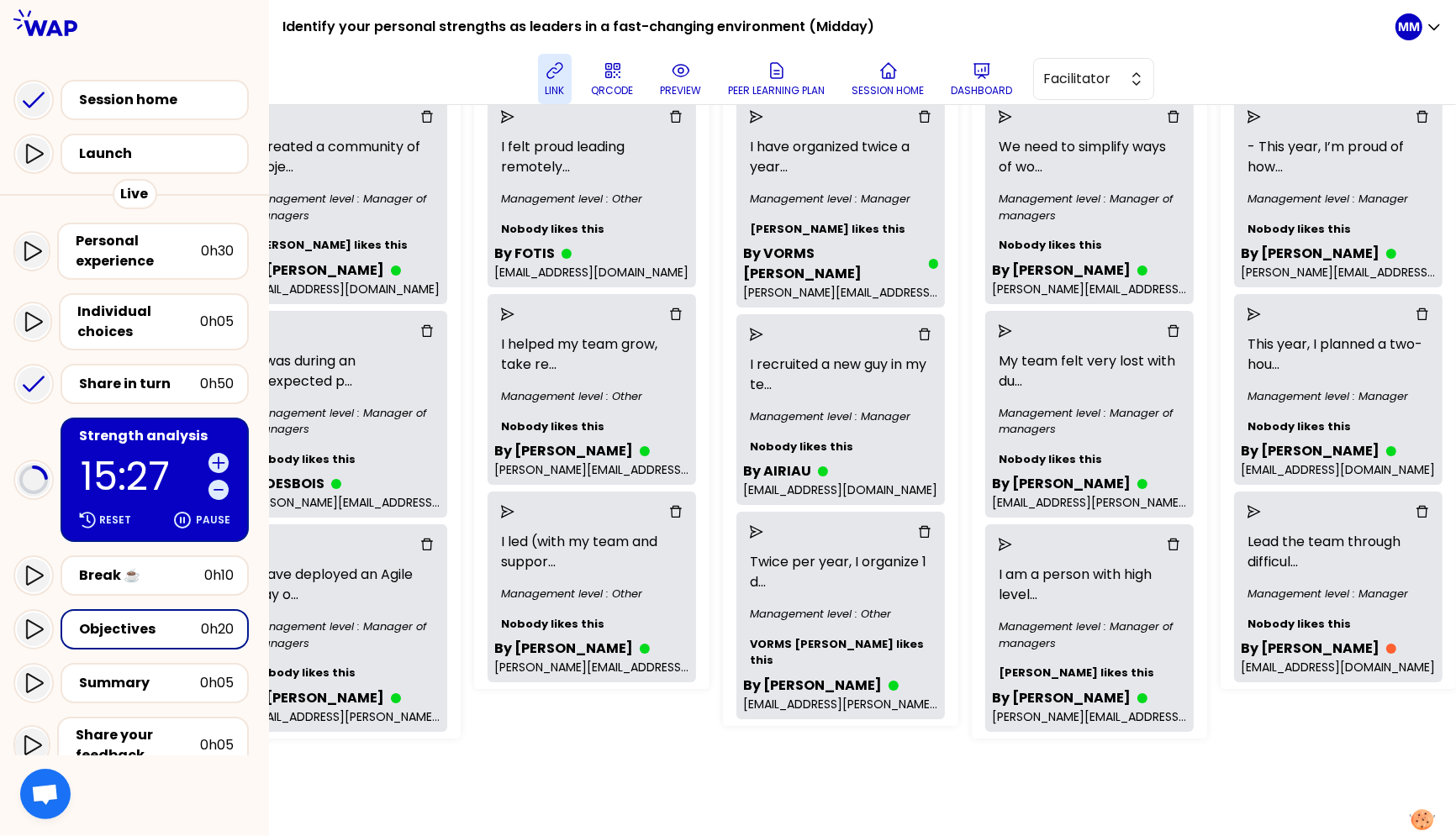
scroll to position [210, 1878]
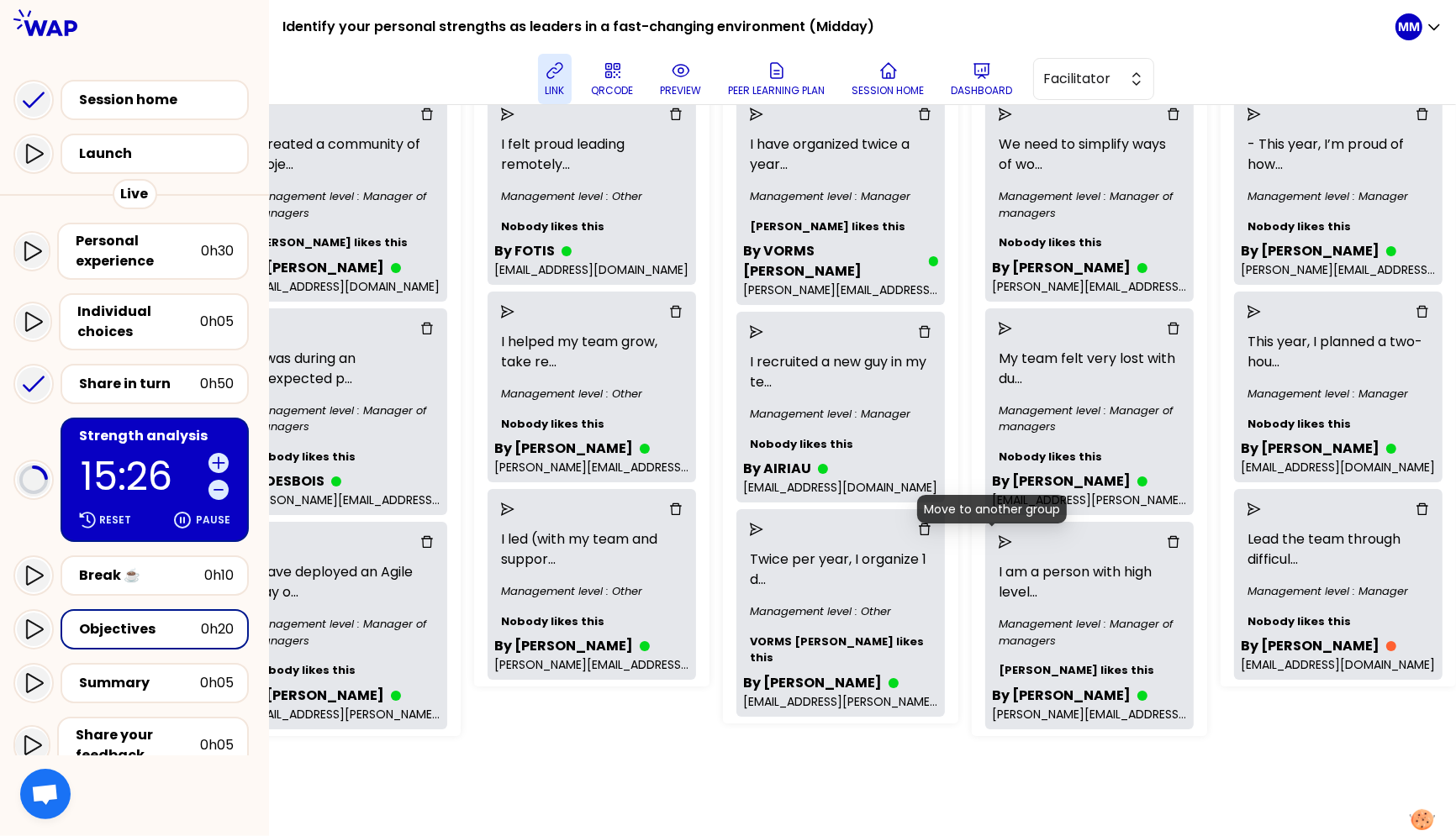
click at [998, 540] on icon "send" at bounding box center [1005, 542] width 13 height 13
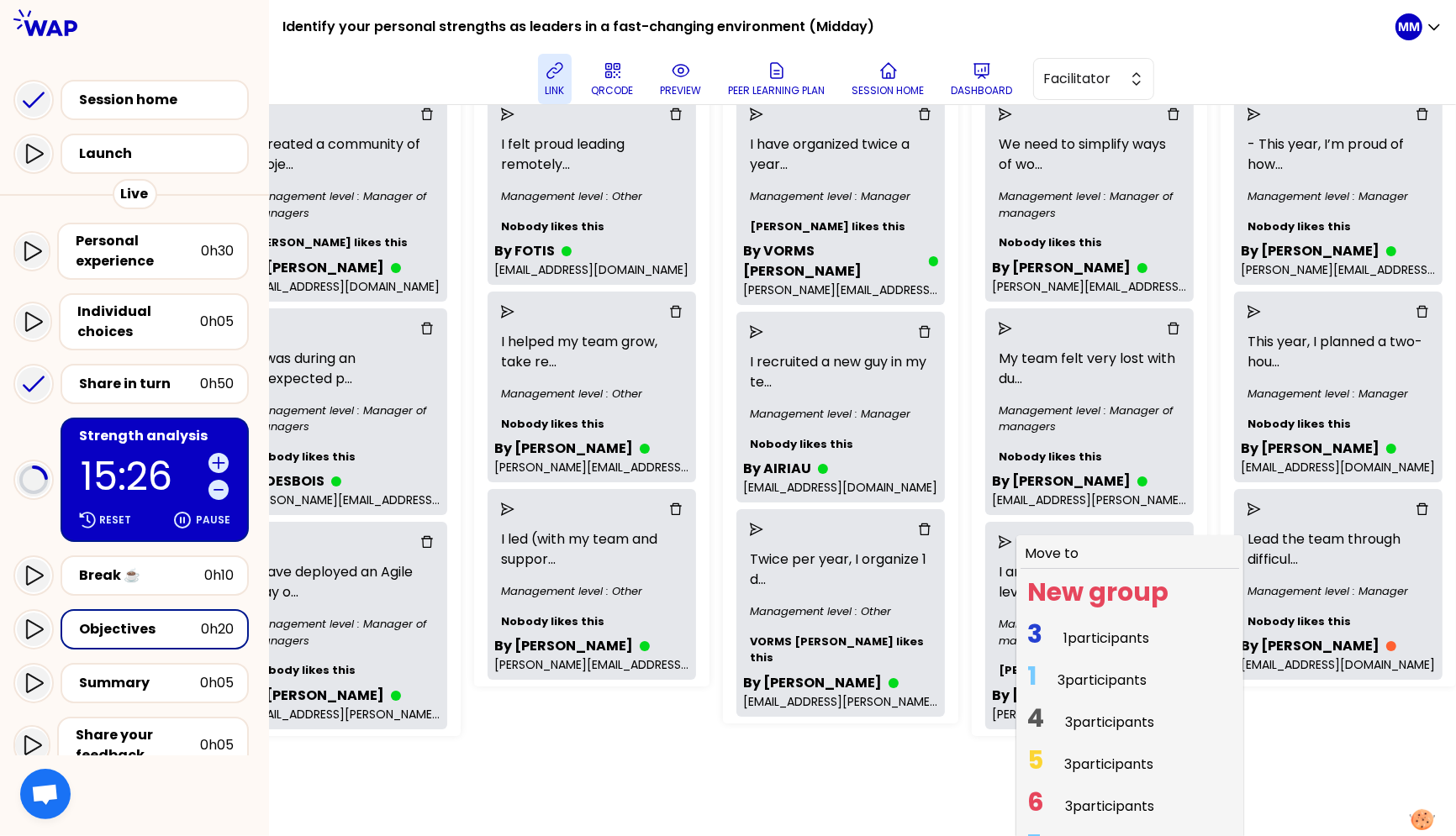
click at [1058, 670] on span "3 participants" at bounding box center [1102, 680] width 90 height 20
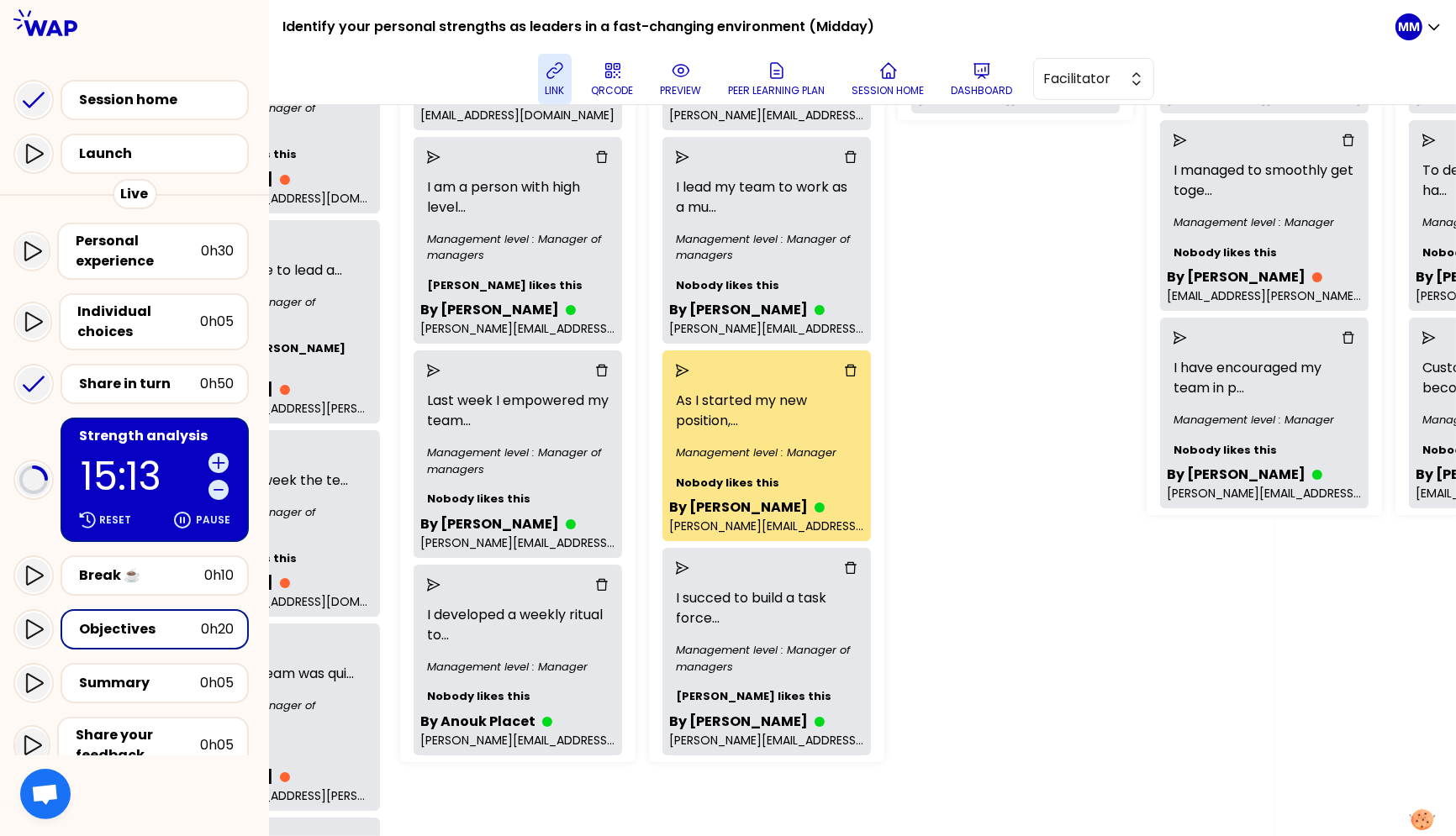
scroll to position [382, 182]
click at [441, 580] on icon "send" at bounding box center [433, 584] width 13 height 13
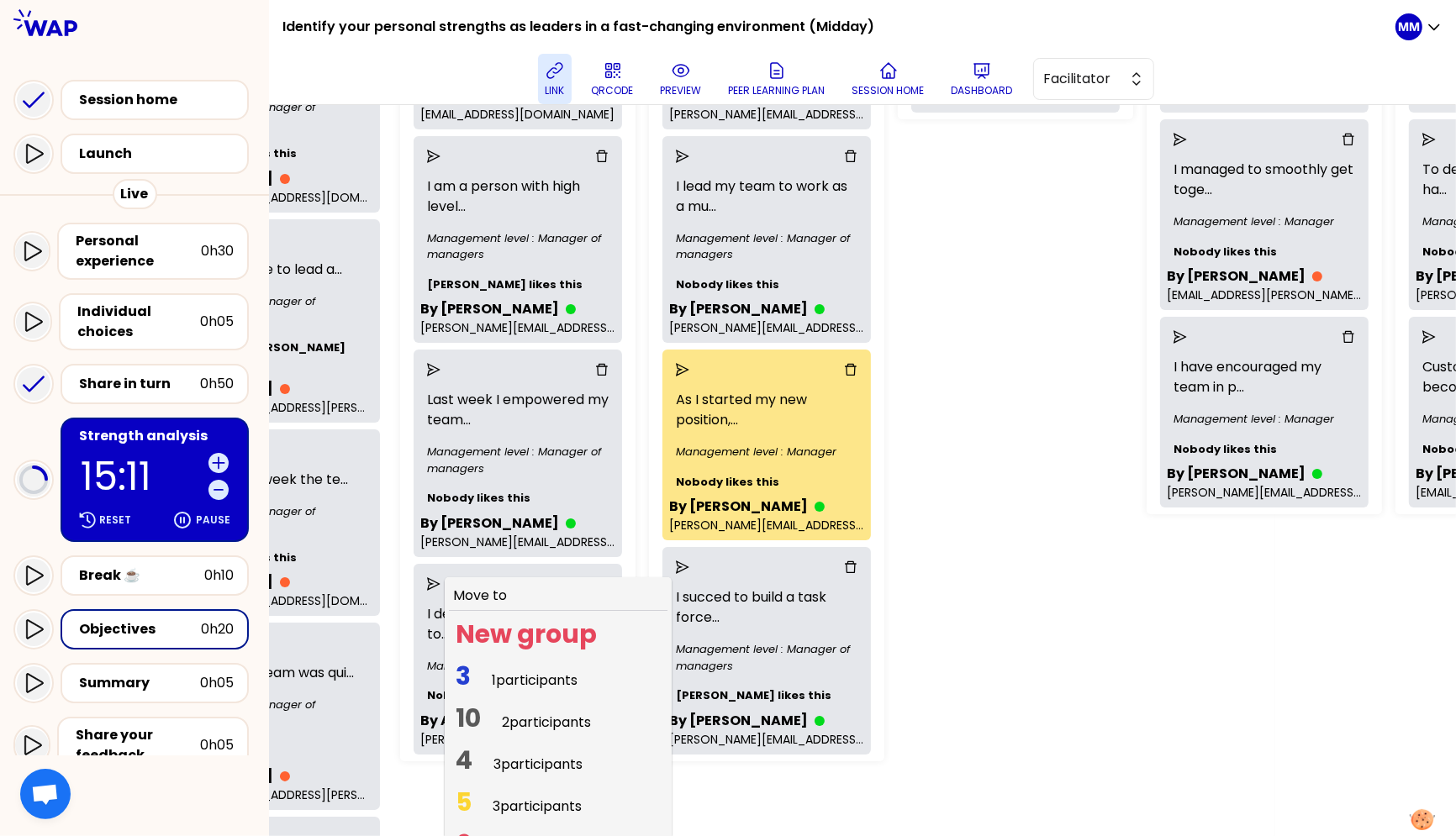
click at [546, 755] on span "3 participants" at bounding box center [538, 764] width 90 height 20
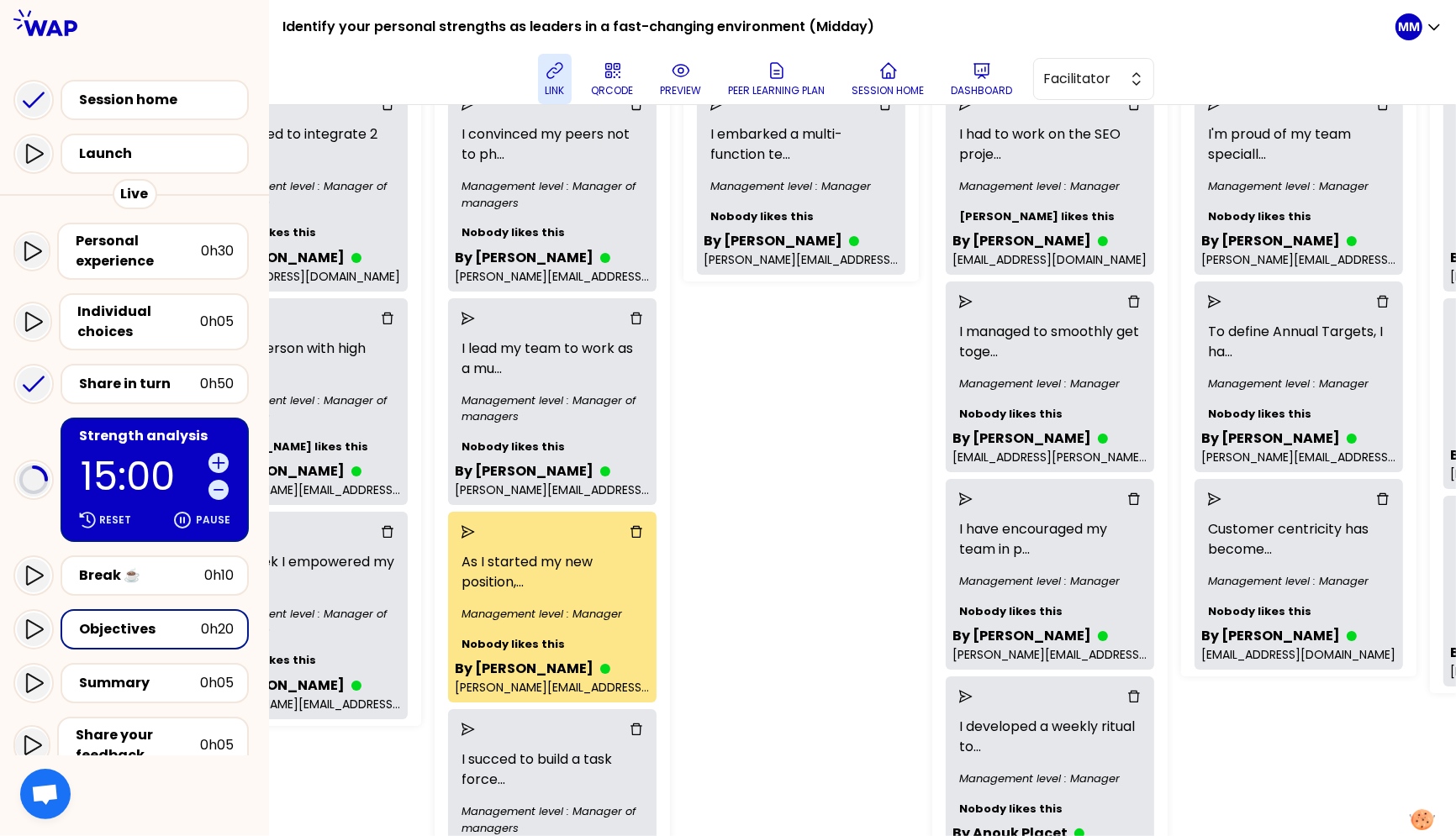
scroll to position [307, 396]
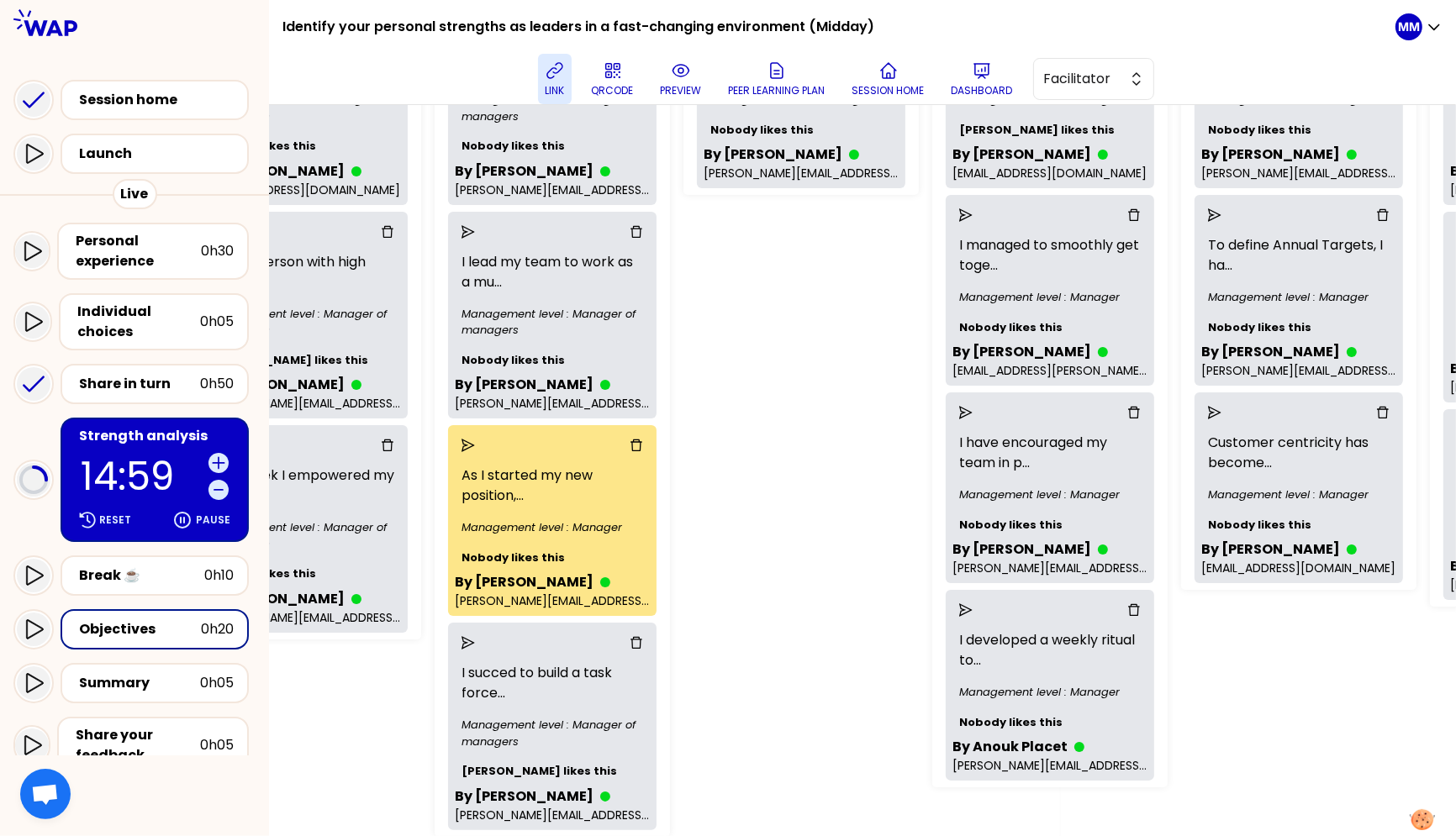
click at [474, 443] on div at bounding box center [552, 446] width 195 height 27
click at [475, 443] on icon "send" at bounding box center [467, 445] width 13 height 13
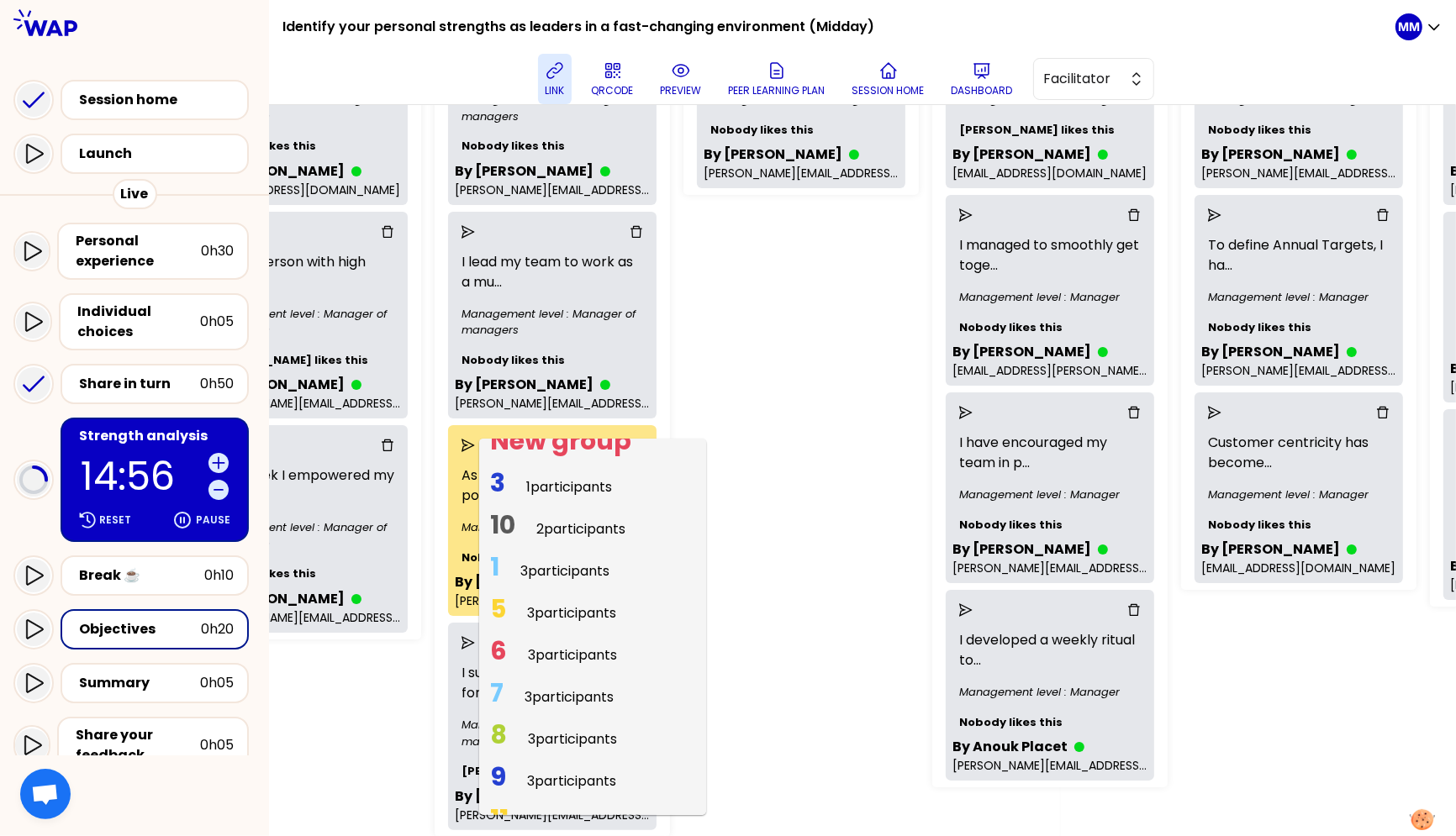
scroll to position [56, 0]
click at [561, 601] on span "3 participants" at bounding box center [572, 611] width 90 height 20
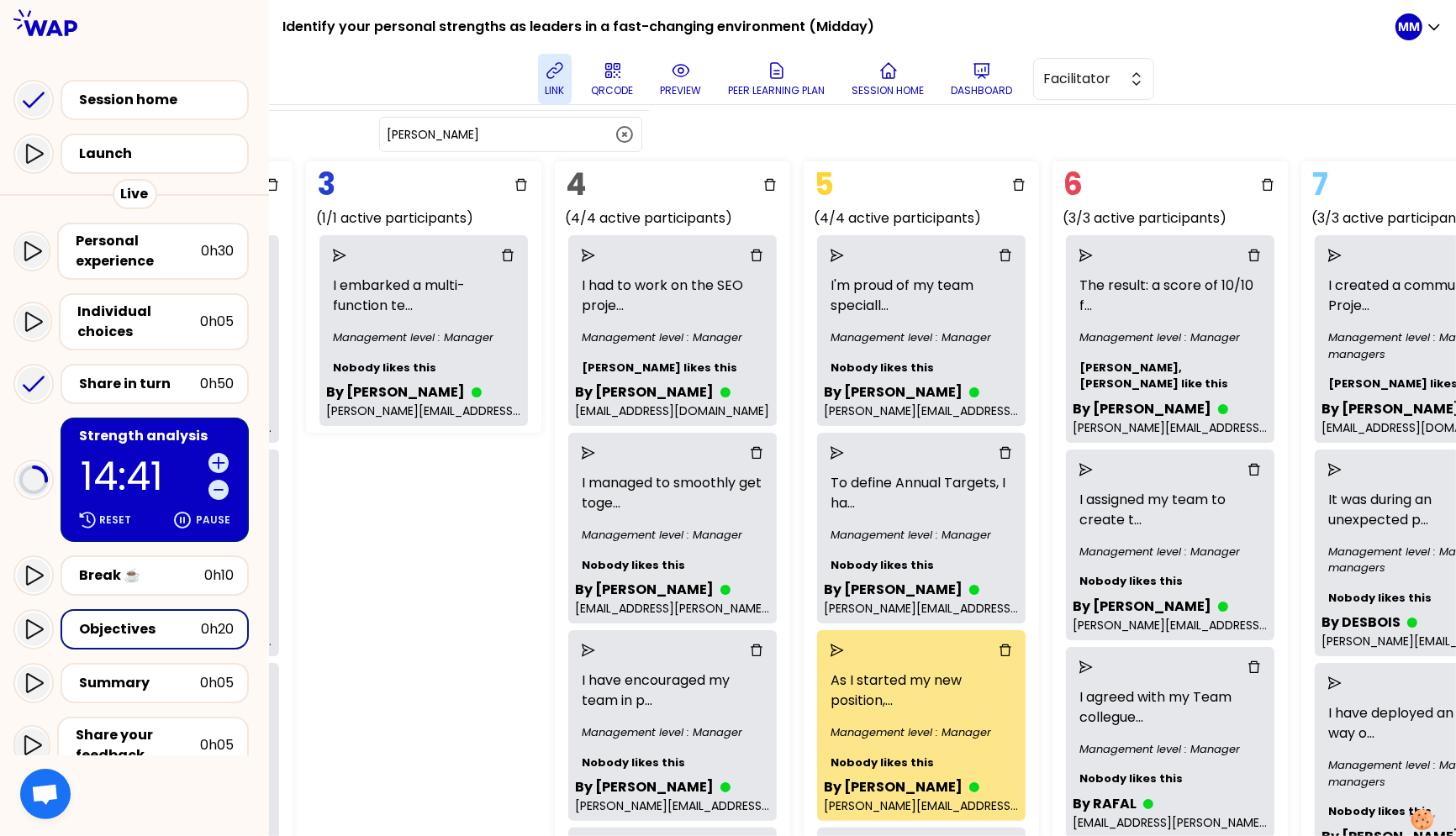
scroll to position [69, 769]
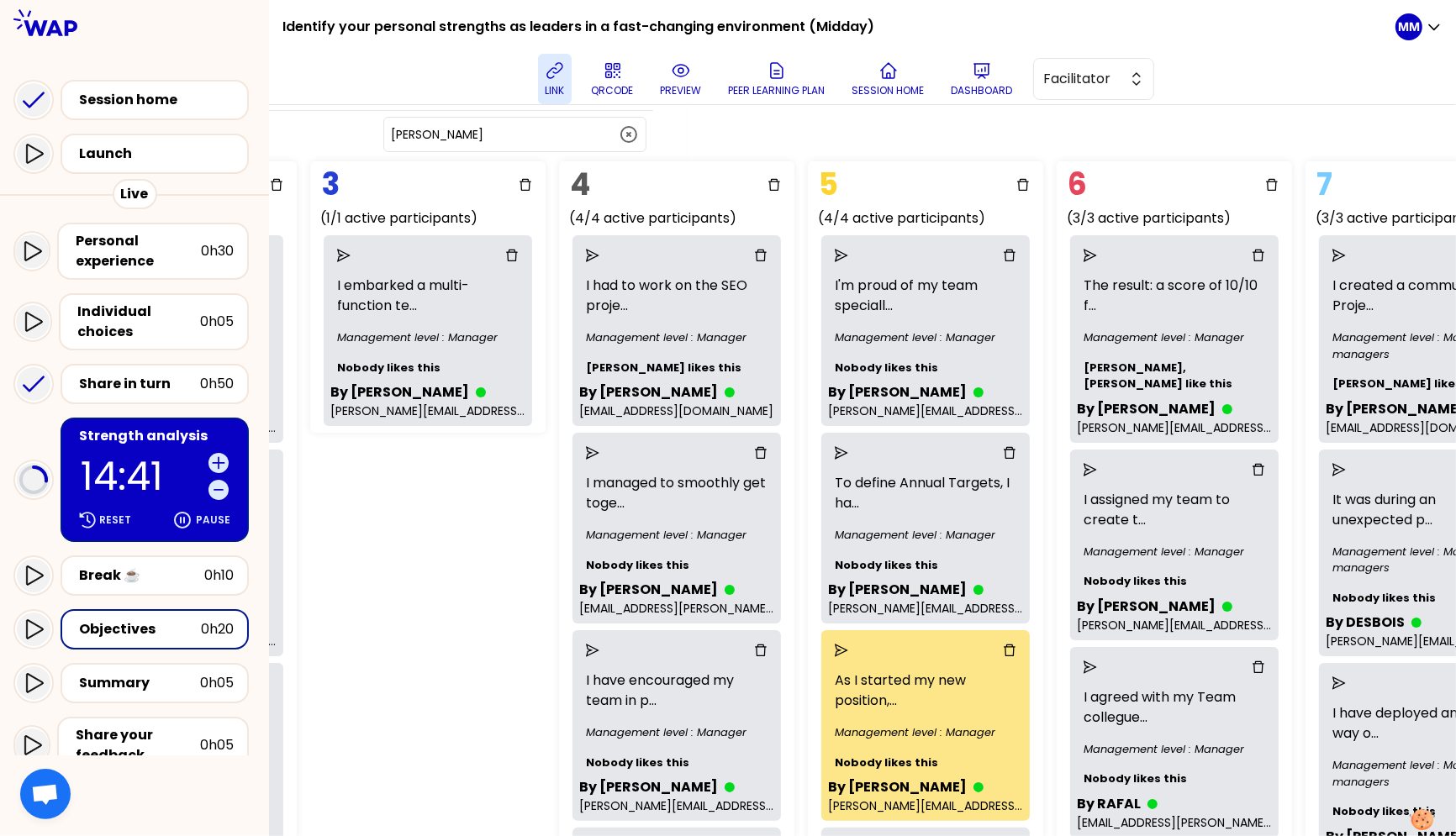
click at [351, 253] on icon "send" at bounding box center [343, 255] width 13 height 13
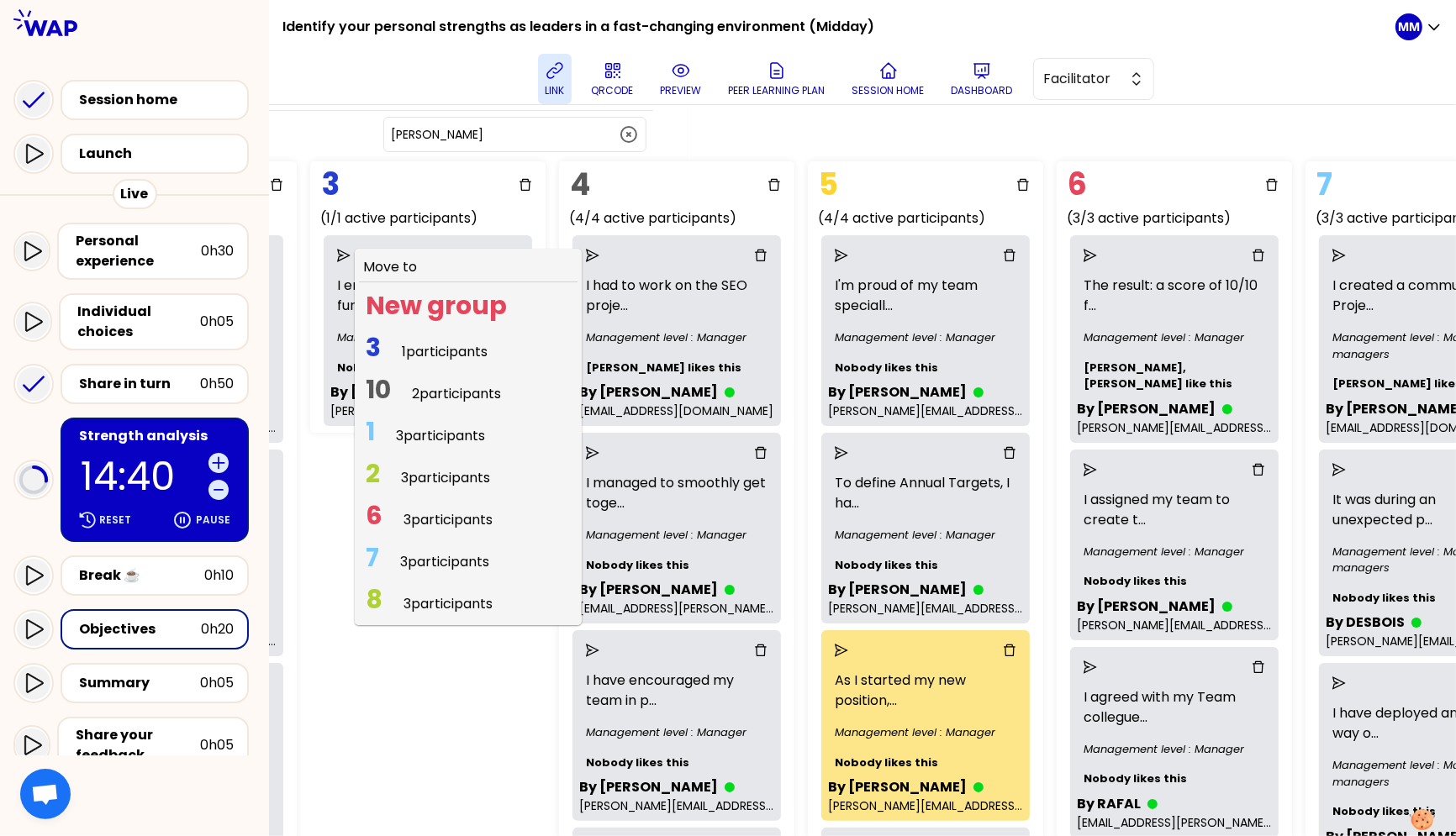
click at [438, 512] on span "3 participants" at bounding box center [449, 520] width 90 height 20
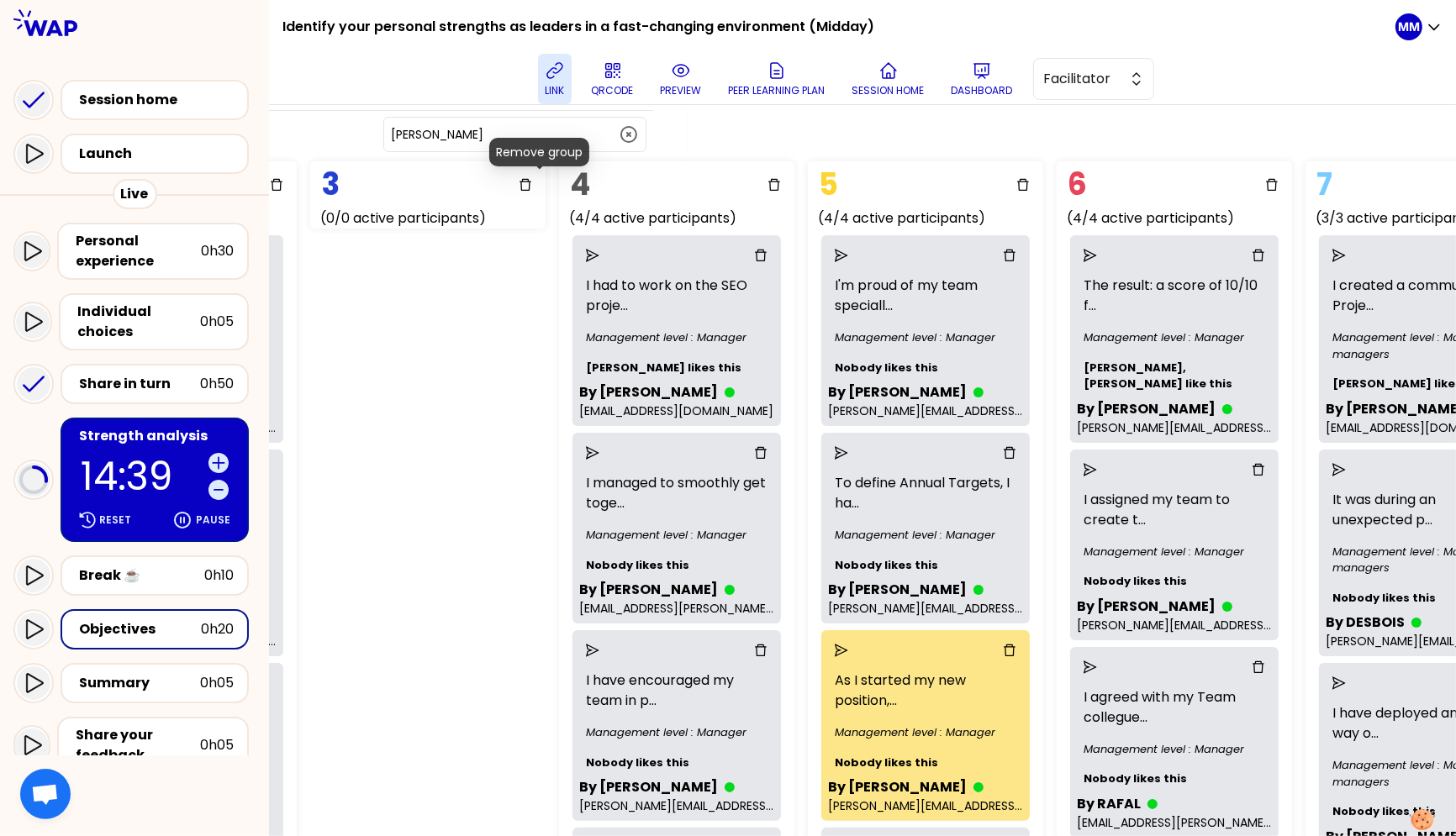
click at [531, 186] on icon "delete" at bounding box center [525, 184] width 12 height 12
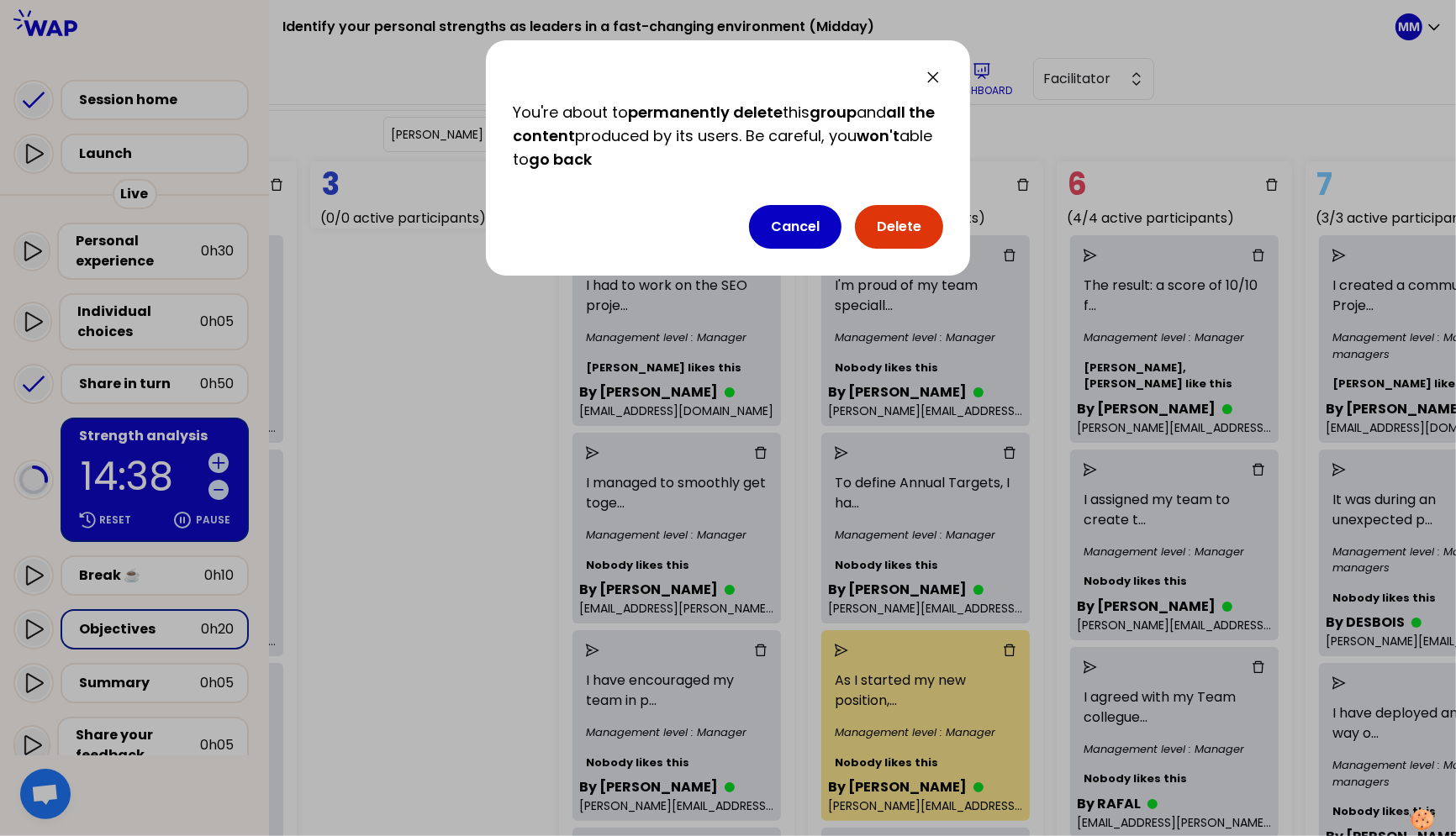
click at [905, 219] on button "Delete" at bounding box center [899, 226] width 89 height 44
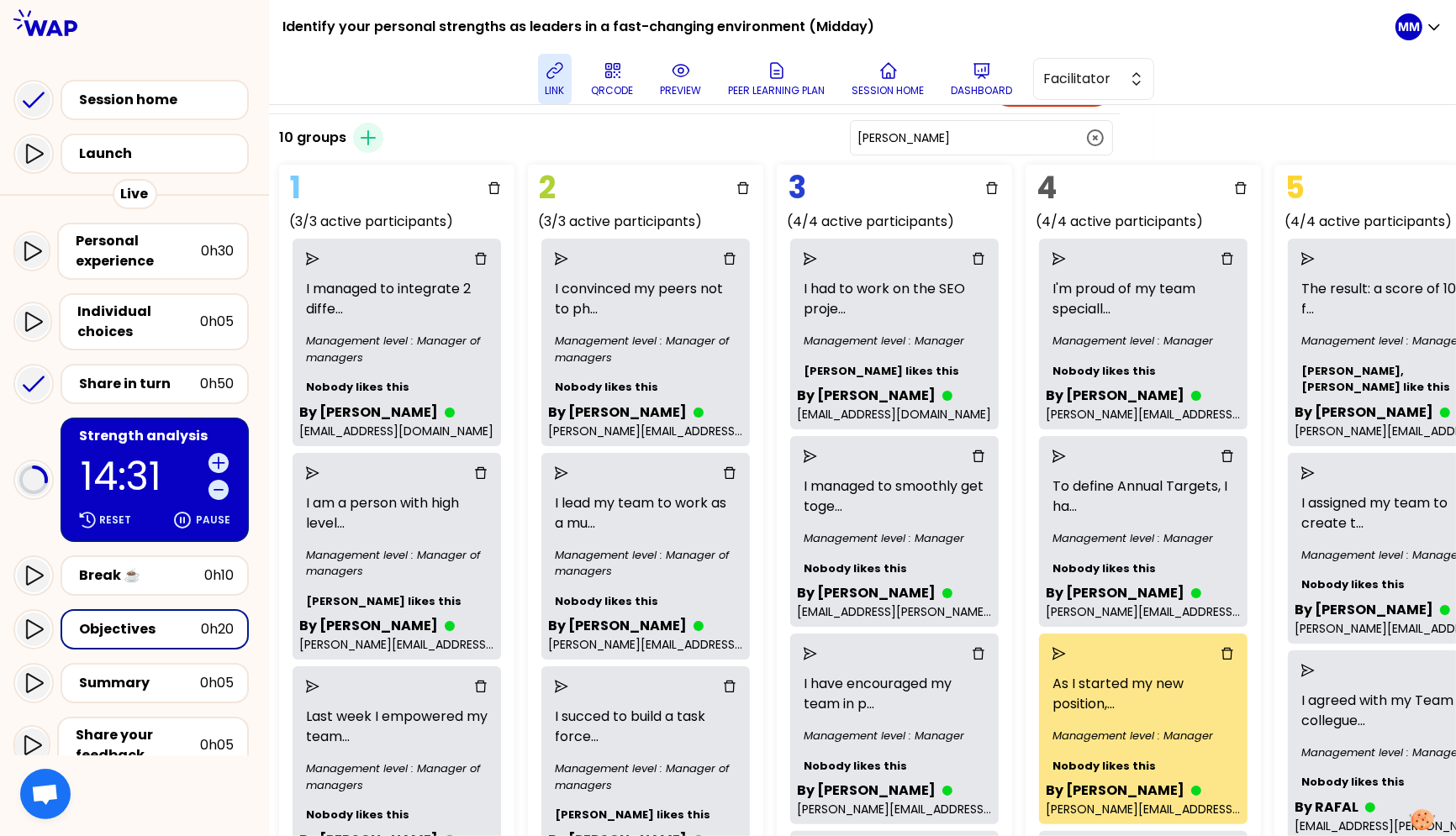
scroll to position [65, 299]
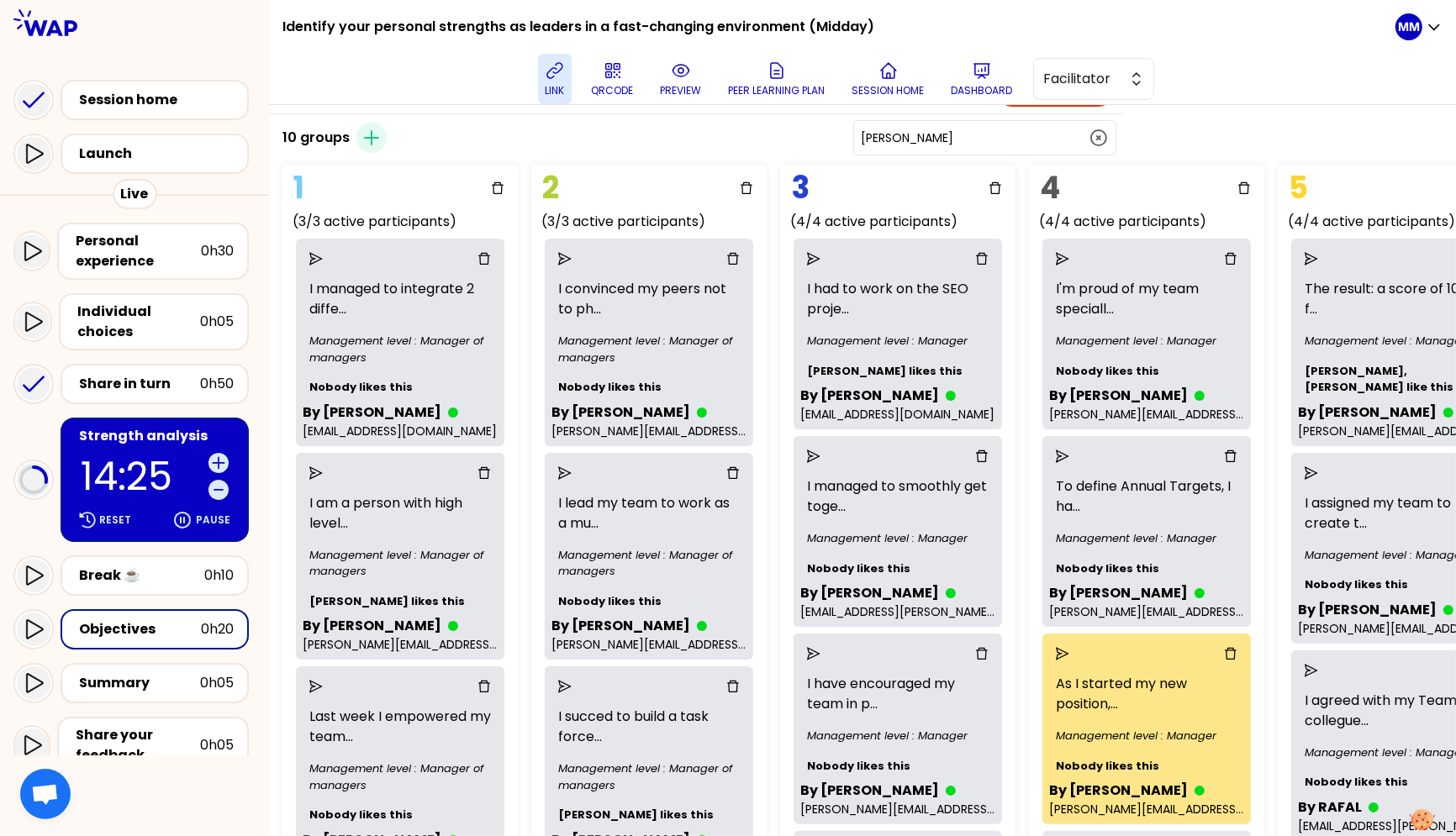
click at [997, 140] on input "Claudia Rety" at bounding box center [974, 138] width 227 height 17
paste input "EUSEBI"
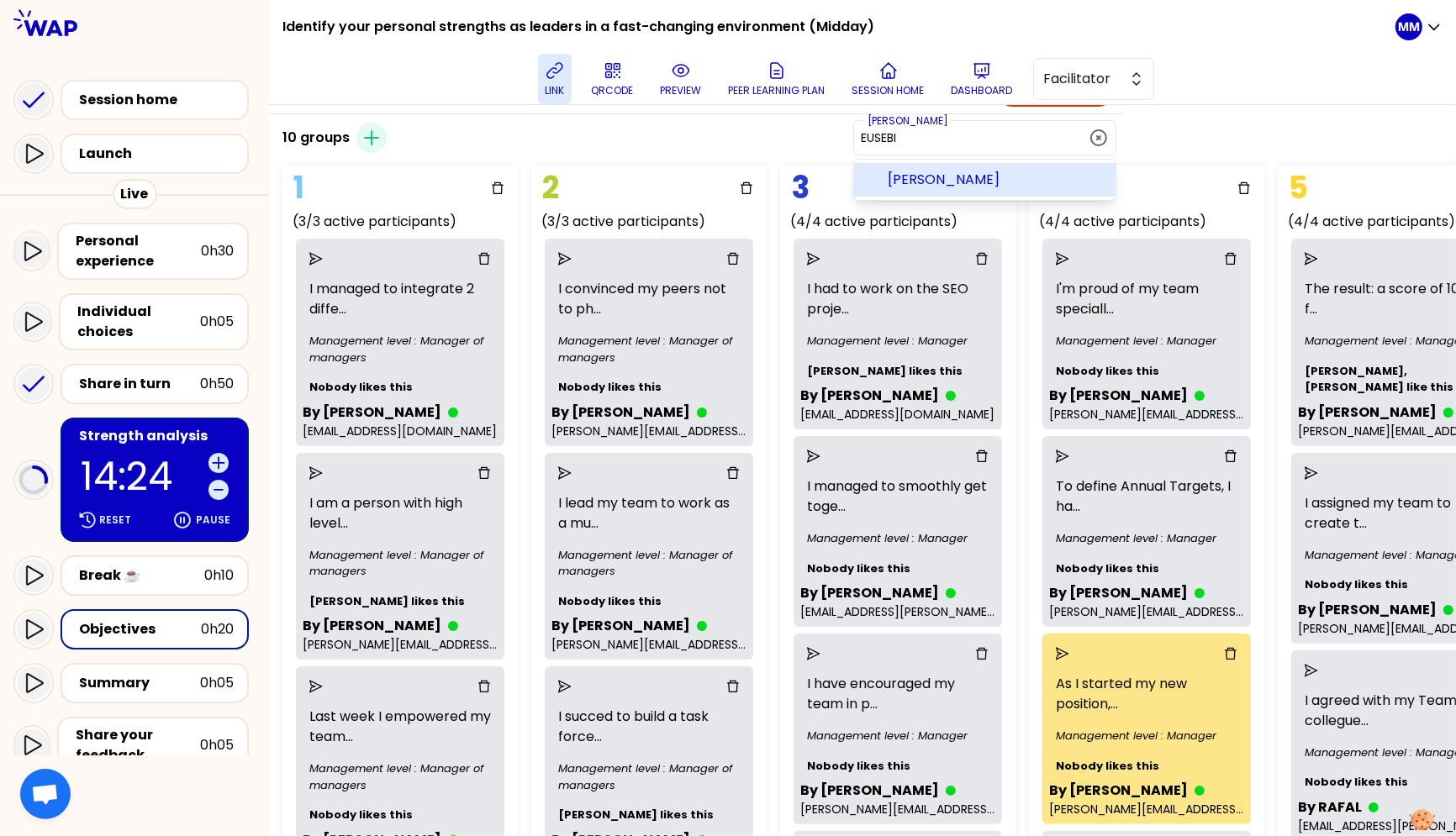
click at [999, 179] on span "Alain EUSEBI" at bounding box center [994, 180] width 214 height 21
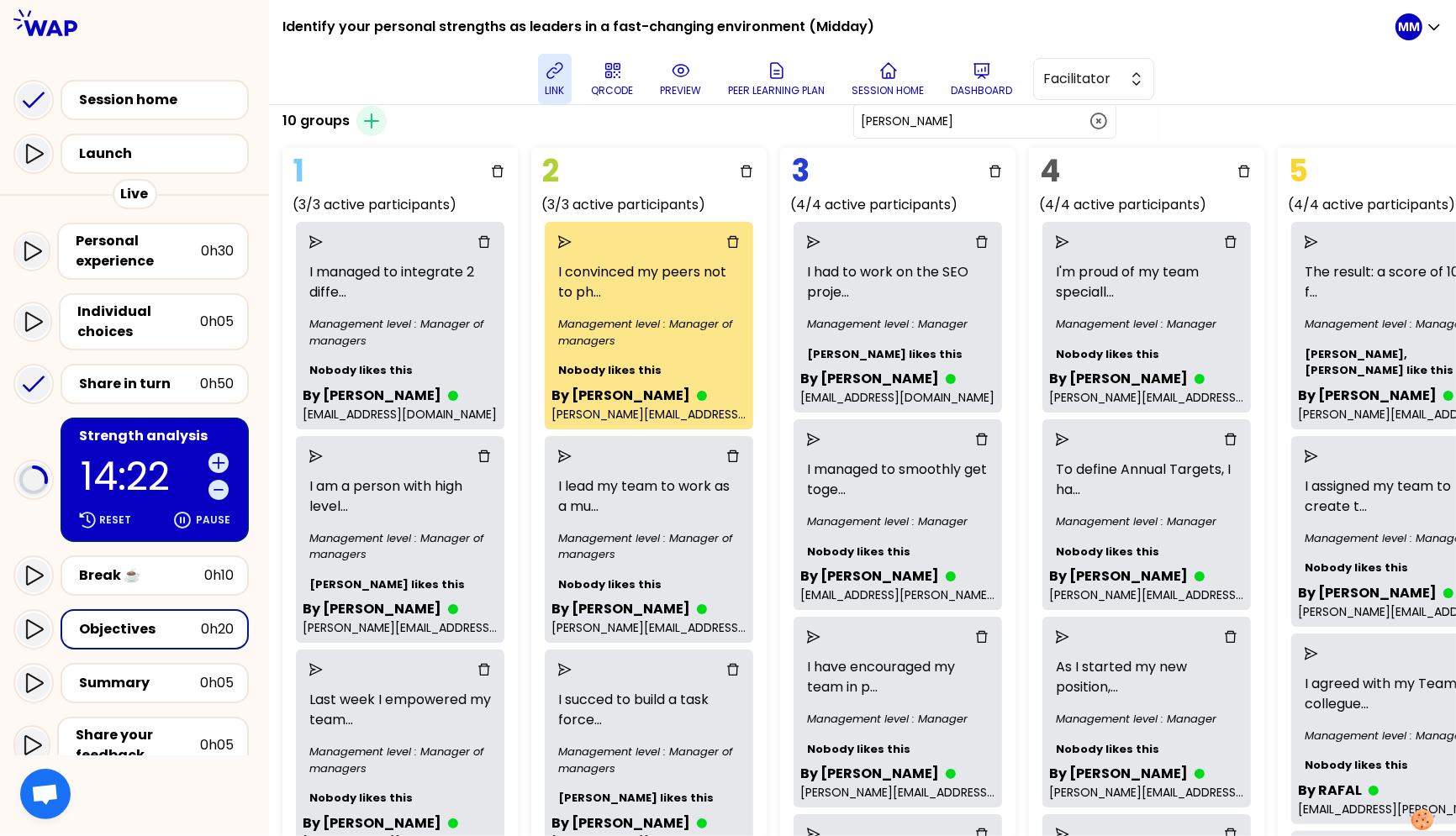
scroll to position [84, 299]
click at [1015, 116] on input "Alain EUSEBI" at bounding box center [974, 119] width 227 height 17
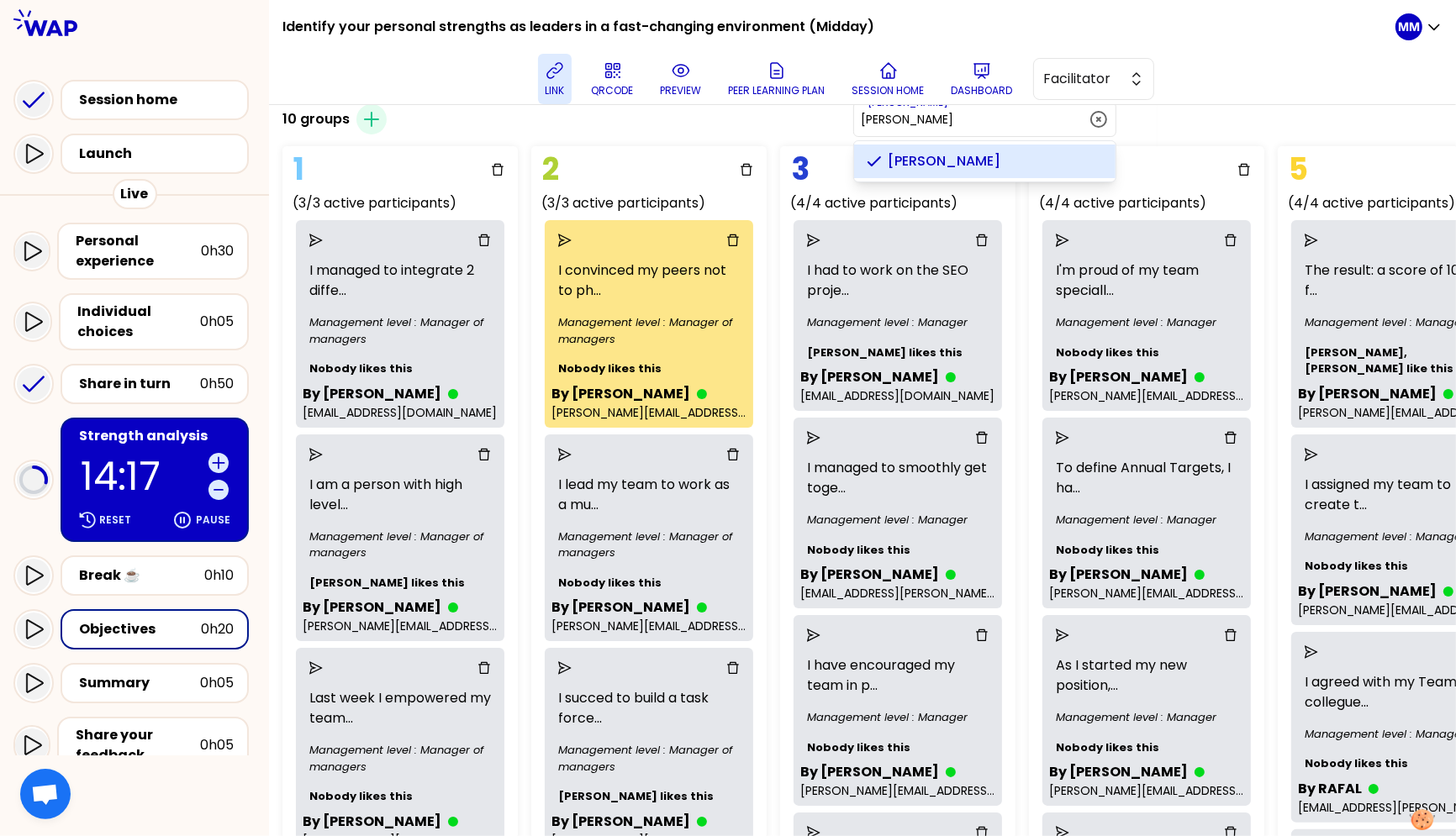
click at [1014, 116] on div "Alain EUSEBI Alain EUSEBI" at bounding box center [985, 119] width 263 height 35
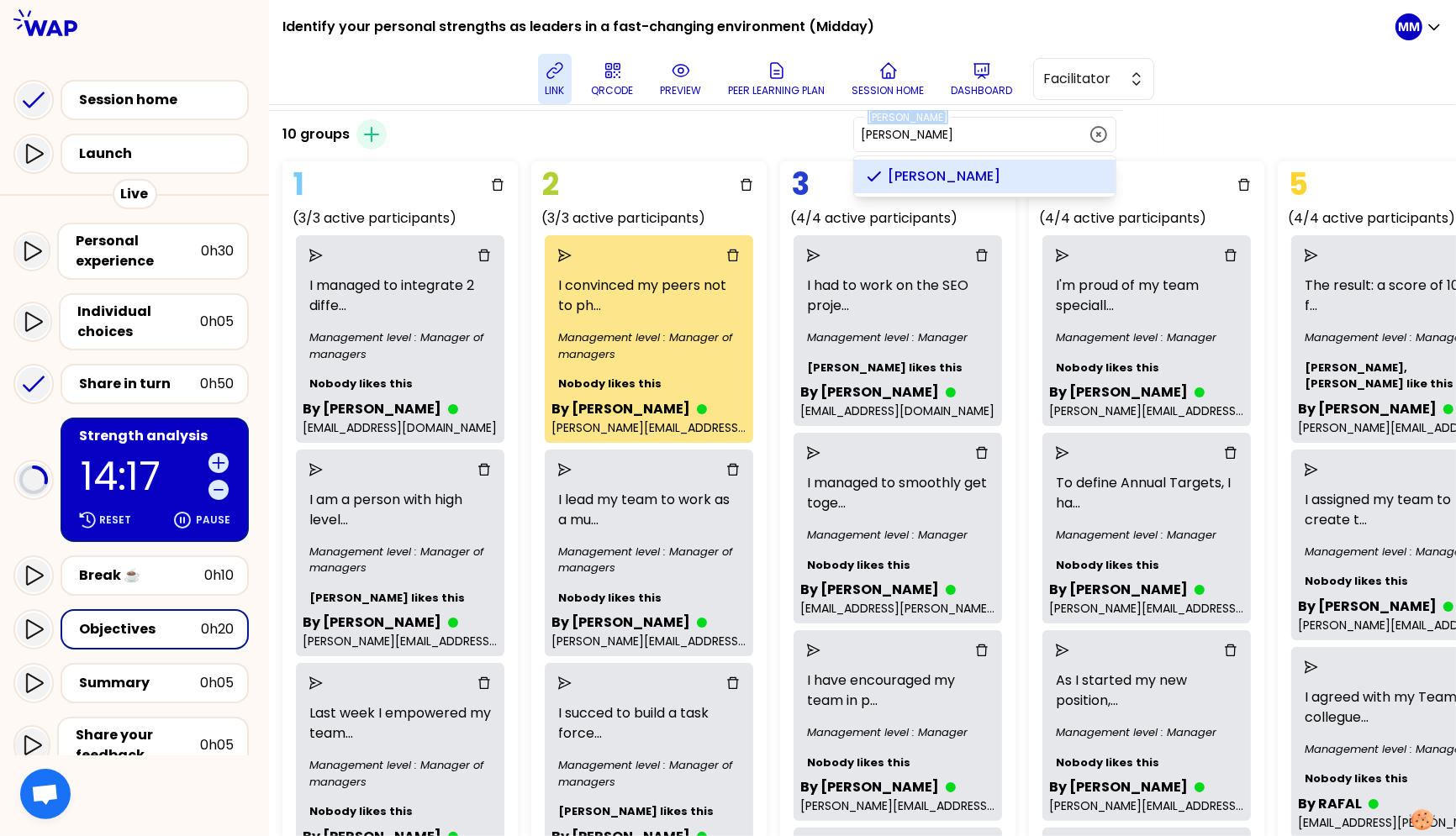
click at [952, 116] on p "Alain EUSEBI" at bounding box center [908, 117] width 88 height 13
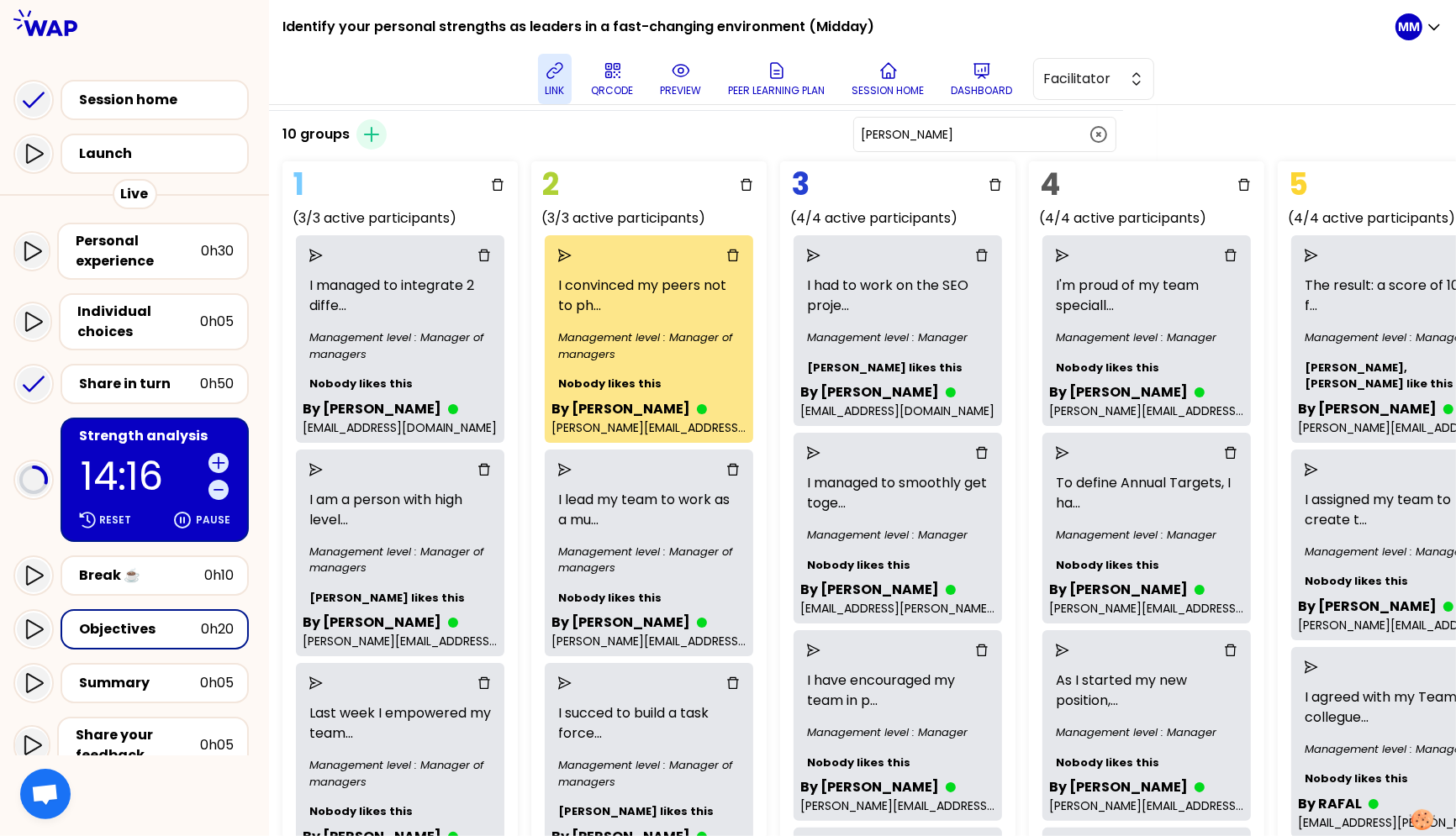
click at [1004, 126] on input "Alain EUSEBI" at bounding box center [974, 134] width 227 height 17
click at [1005, 126] on input "Alain EUSEBI" at bounding box center [974, 134] width 227 height 17
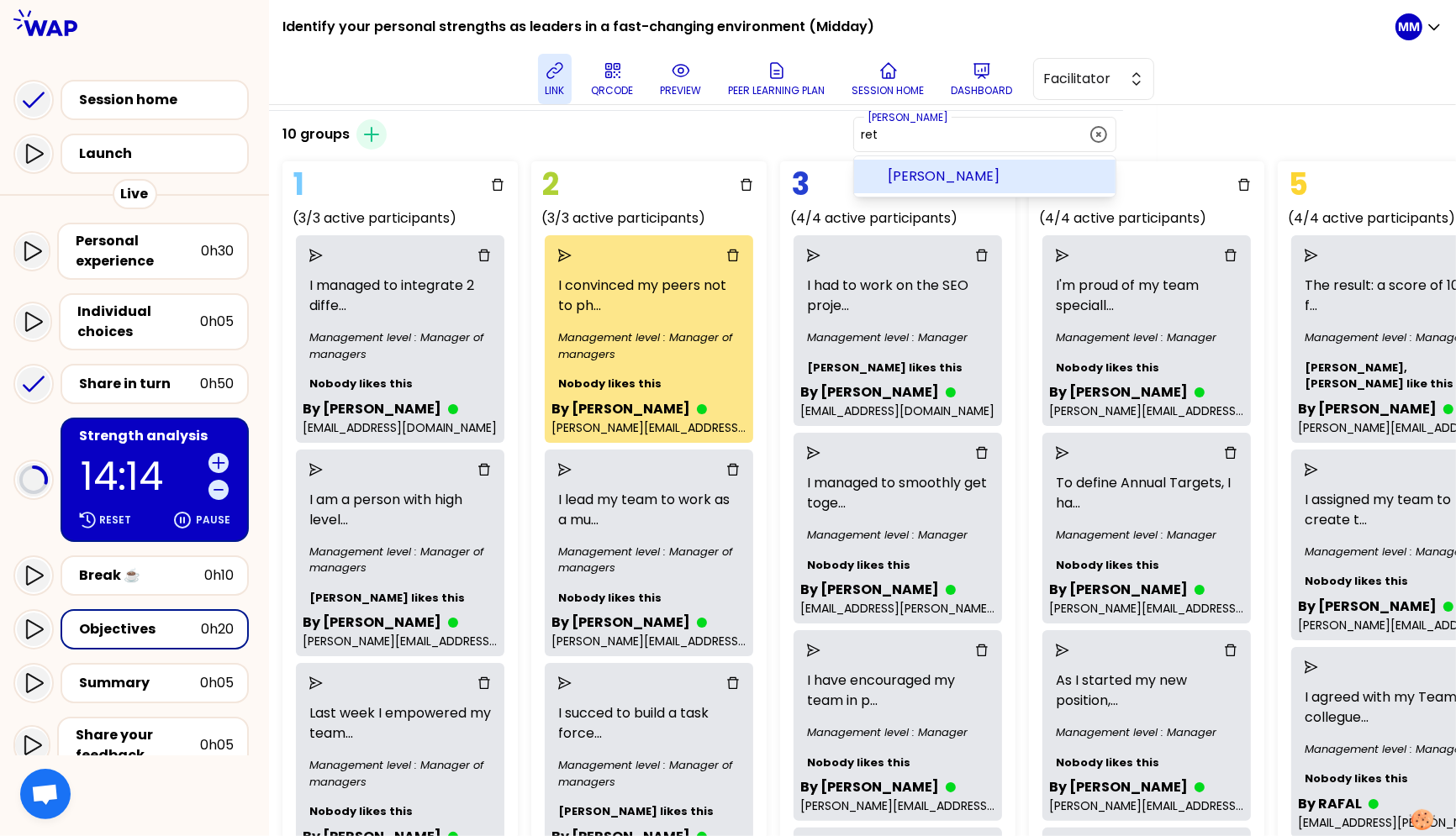
click at [1011, 177] on span "Claudia Rety" at bounding box center [994, 176] width 214 height 21
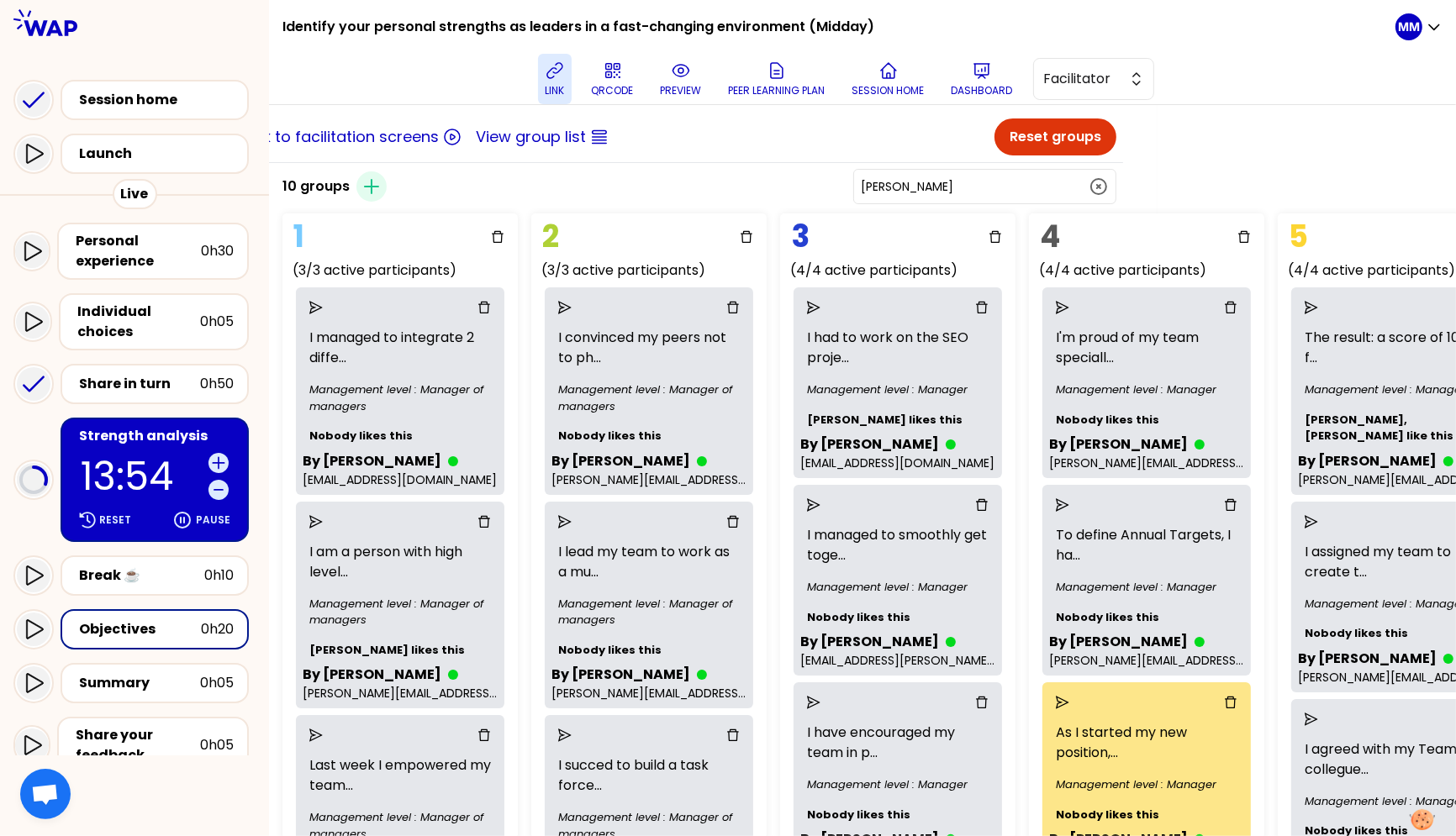
scroll to position [0, 299]
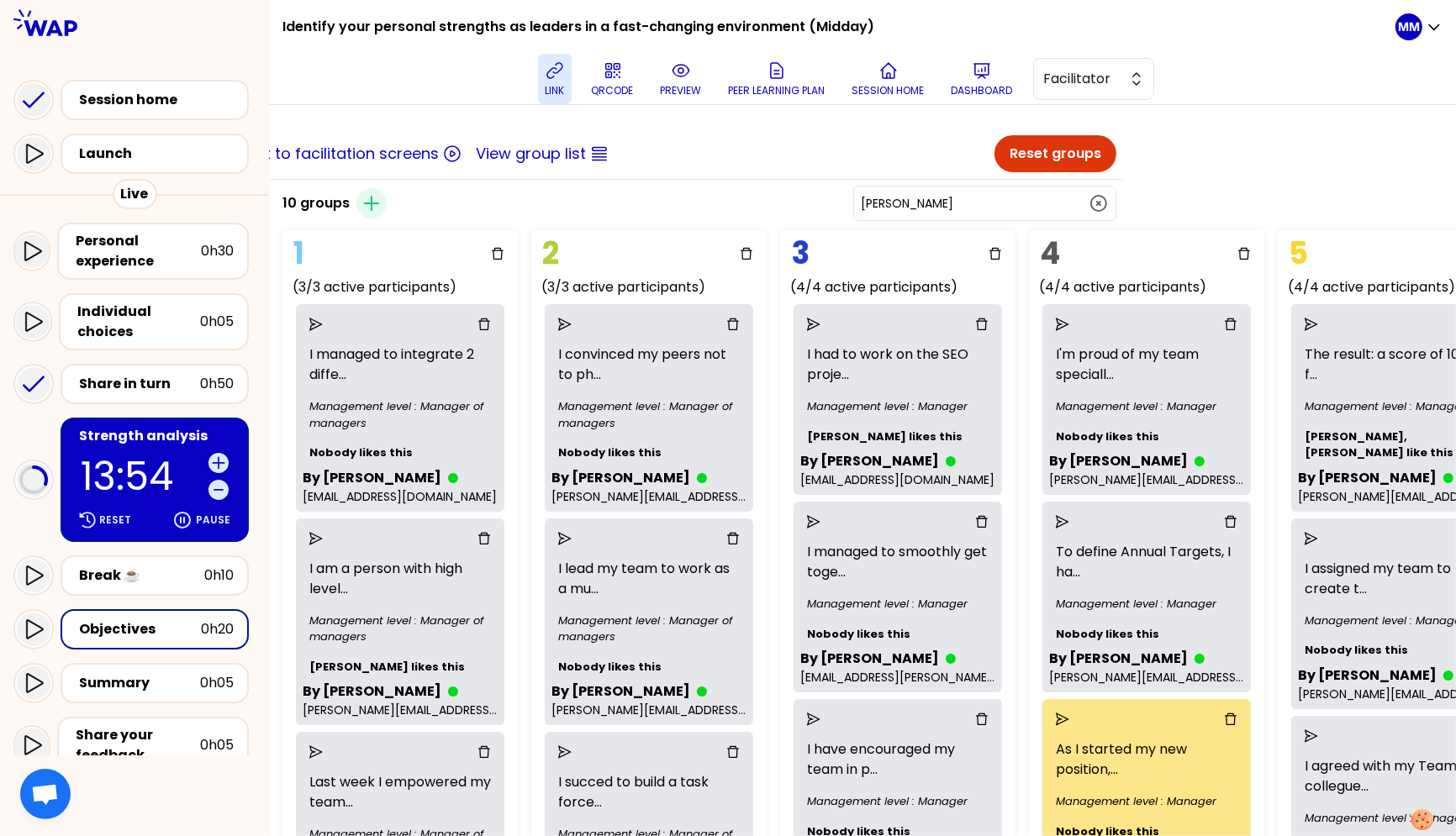
click at [994, 201] on input "Claudia Rety" at bounding box center [974, 203] width 227 height 17
click at [993, 201] on input "Claudia Rety" at bounding box center [974, 203] width 227 height 17
click at [992, 201] on input "Claudia Rety" at bounding box center [974, 203] width 227 height 17
click at [1007, 203] on input "Claudia Rety" at bounding box center [974, 203] width 227 height 17
paste input "VORMS"
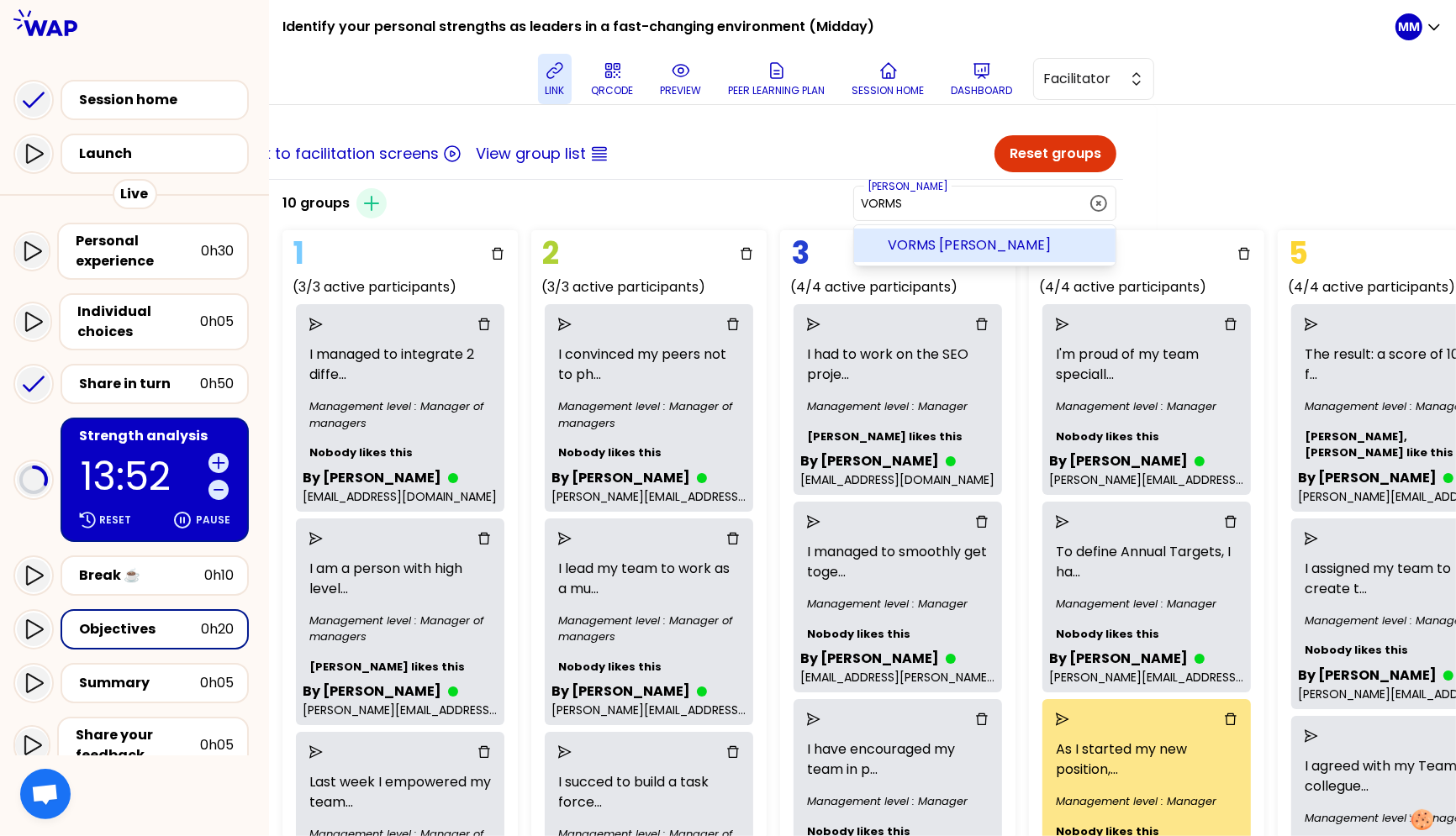
click at [1031, 243] on span "VORMS Johan" at bounding box center [994, 245] width 214 height 21
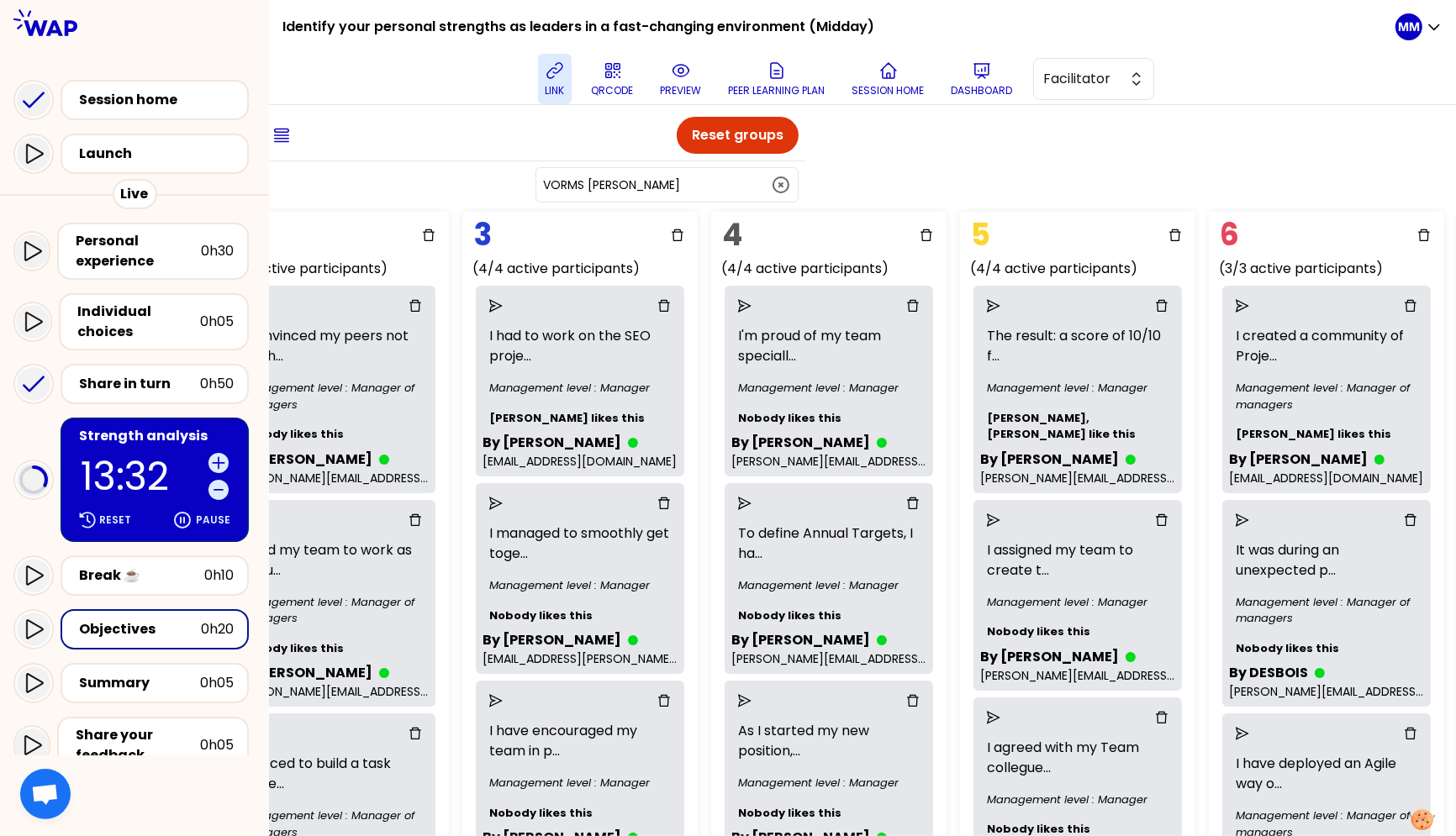
scroll to position [0, 617]
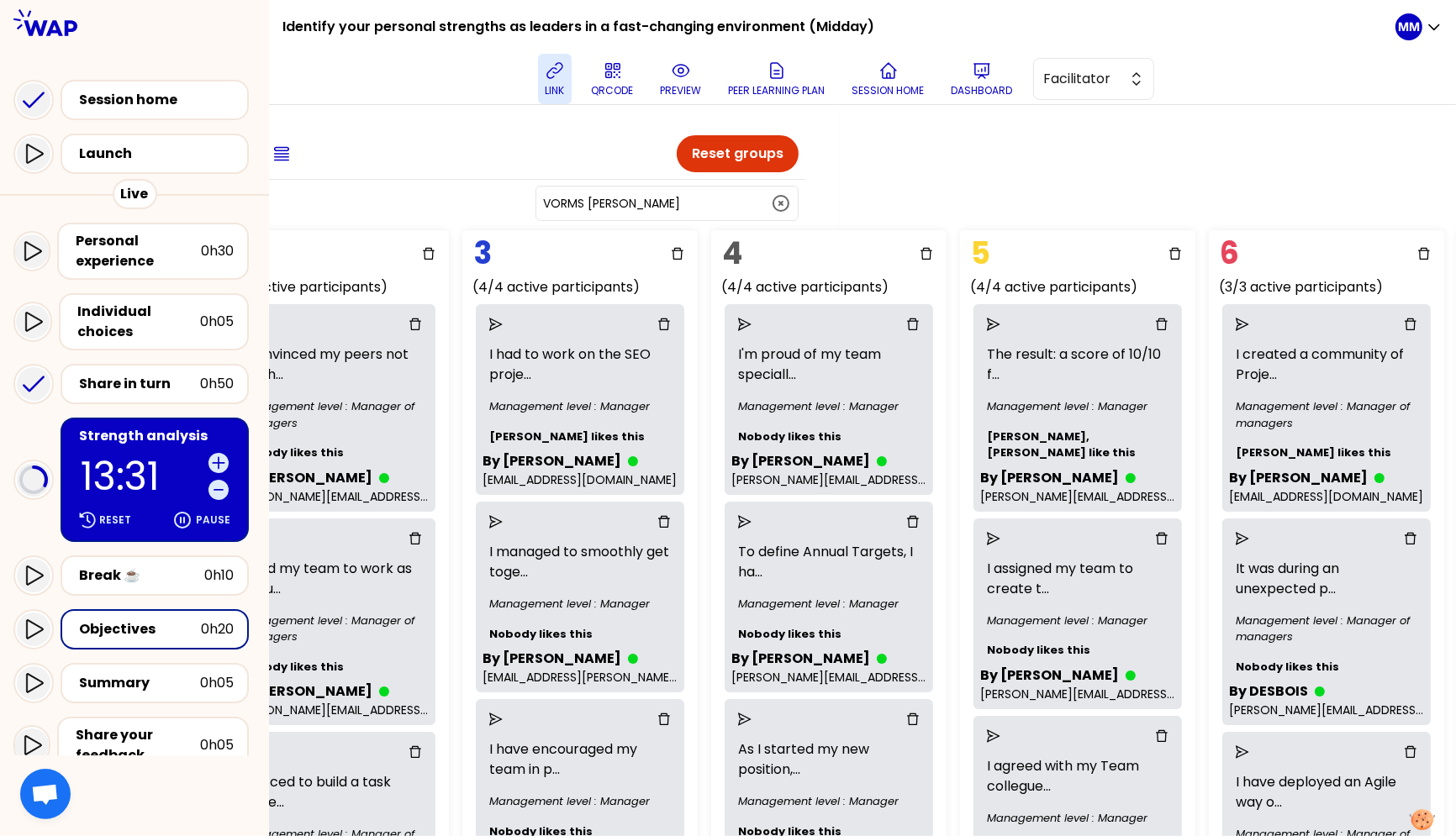
click at [717, 200] on input "VORMS Johan" at bounding box center [657, 203] width 227 height 17
paste input "STANIEWSKA"
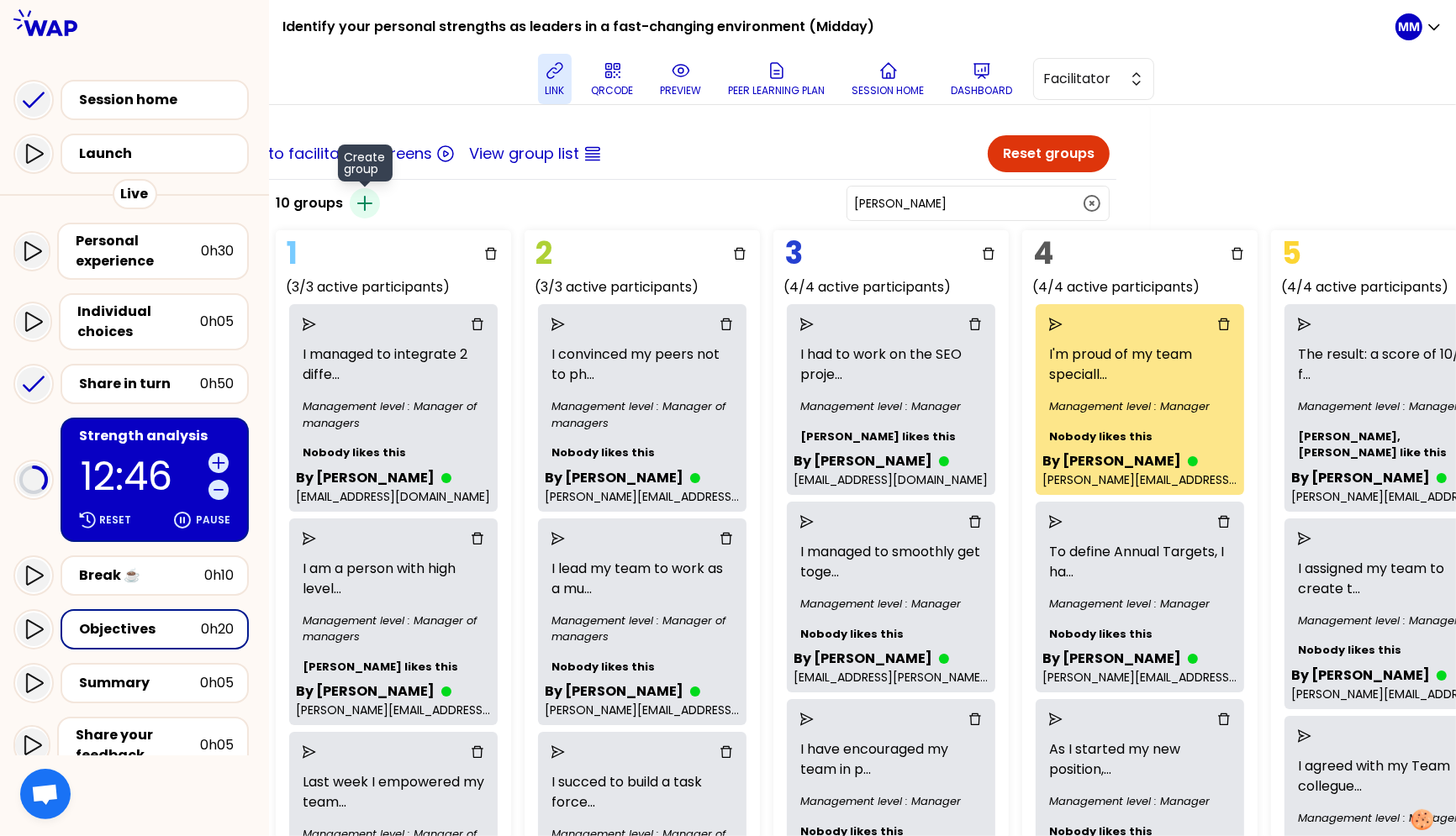
scroll to position [0, 304]
click at [373, 200] on icon "button" at bounding box center [366, 203] width 13 height 13
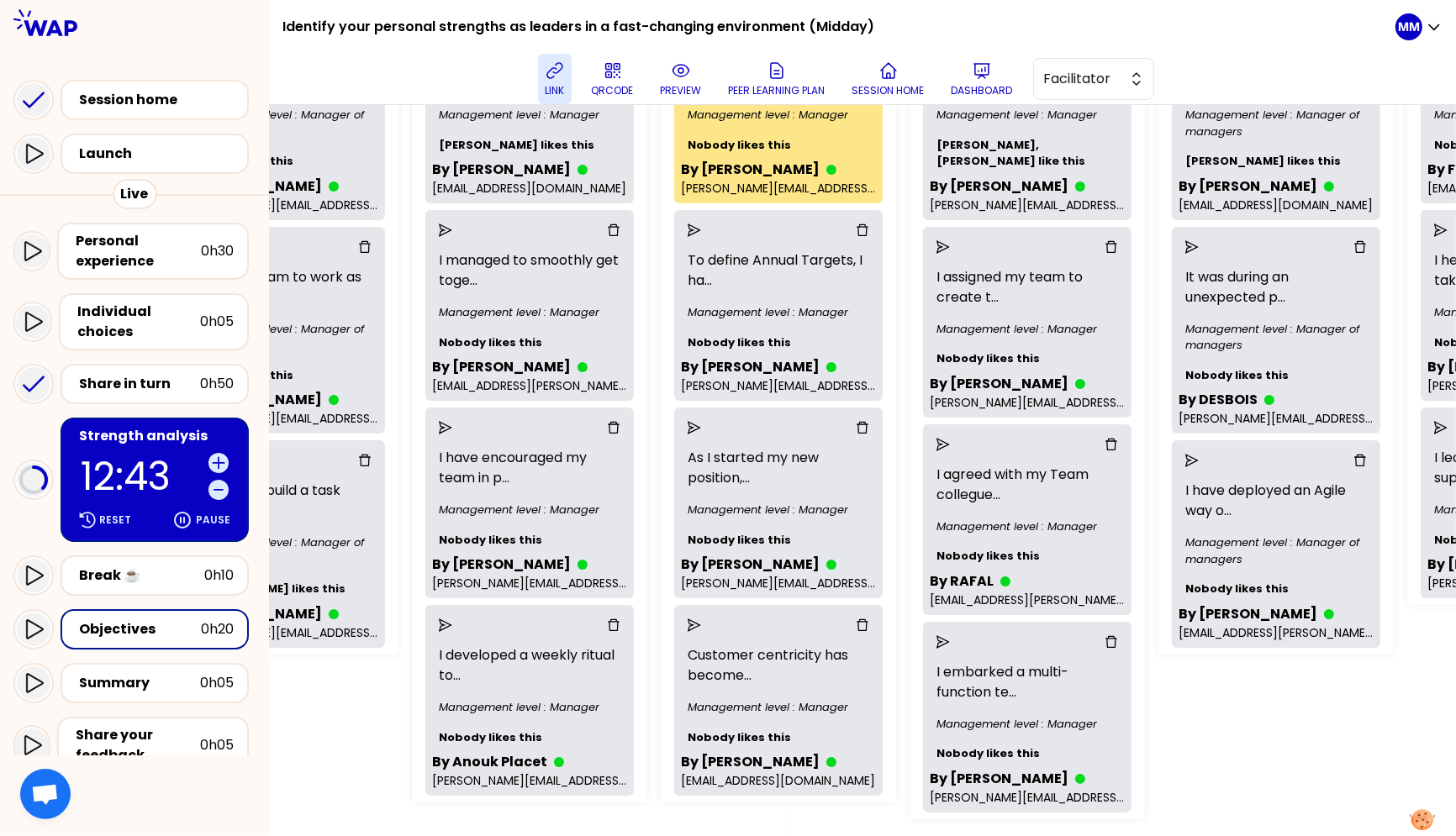
scroll to position [238, 667]
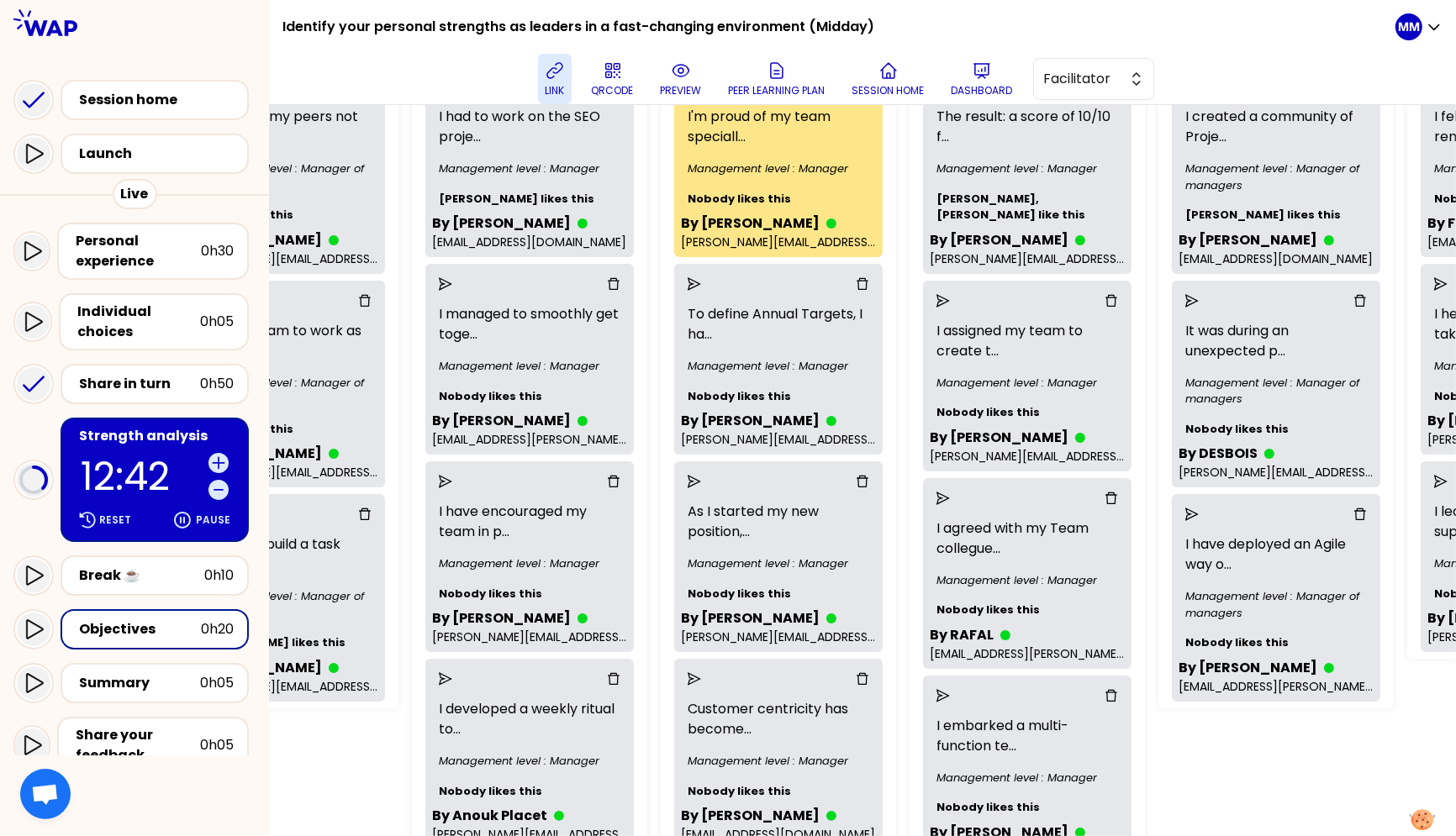
click at [701, 283] on icon "send" at bounding box center [694, 284] width 13 height 13
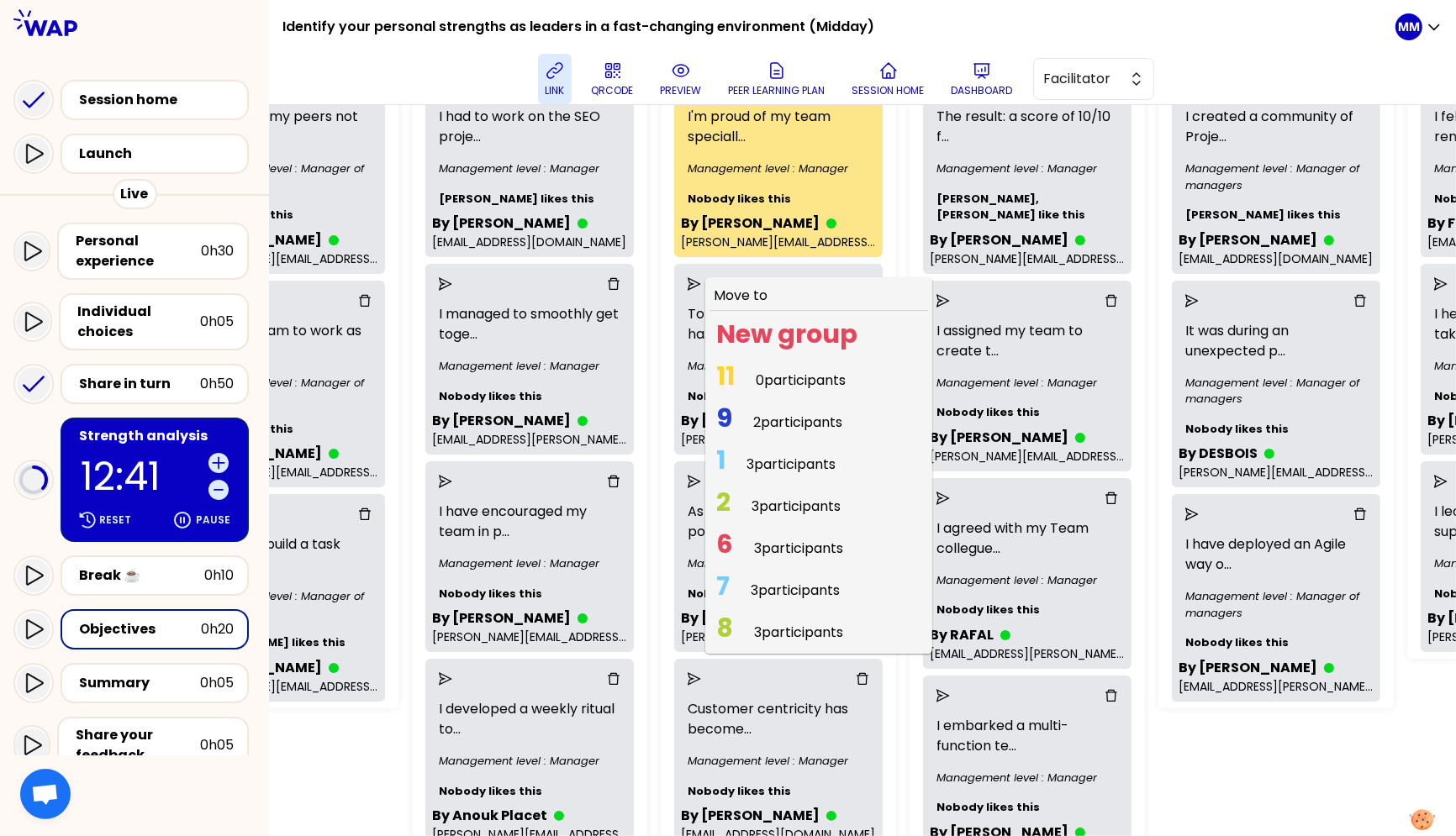
click at [805, 376] on span "0 participants" at bounding box center [801, 380] width 90 height 20
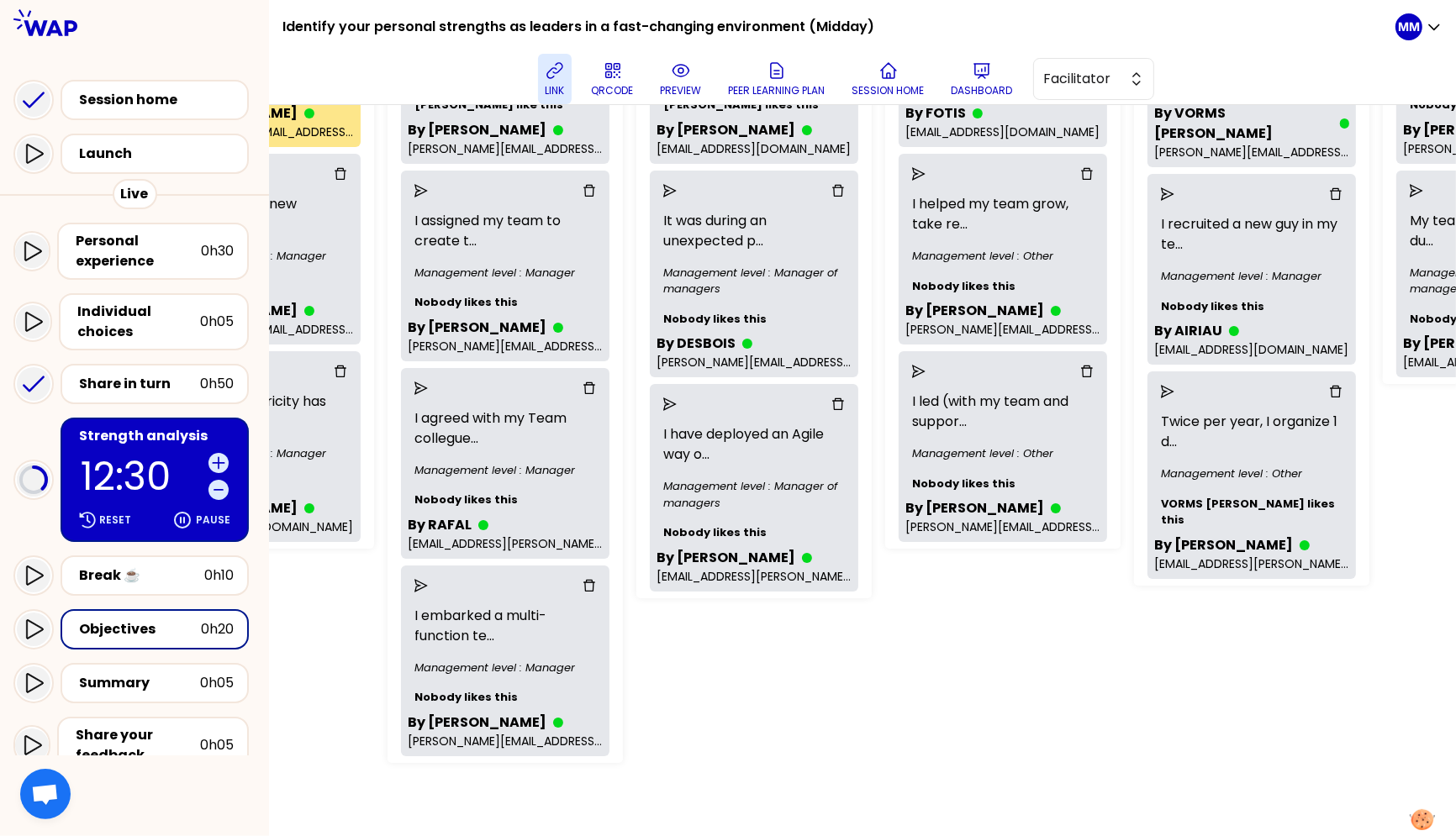
scroll to position [380, 1190]
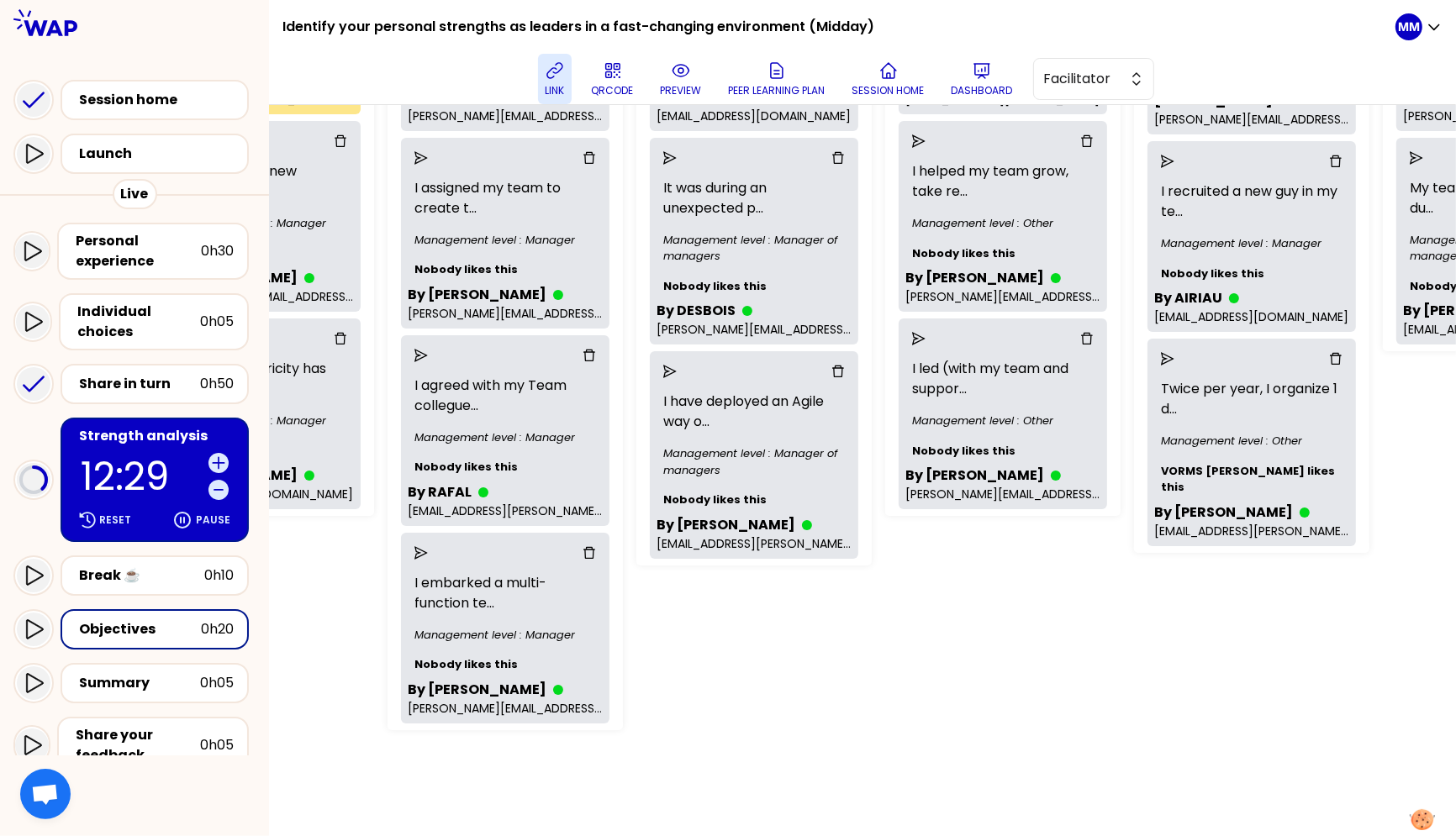
click at [685, 665] on div "Group Management Back to facilitation screens View group list Reset groups 30 u…" at bounding box center [862, 470] width 1187 height 731
drag, startPoint x: 434, startPoint y: 553, endPoint x: 436, endPoint y: 576, distance: 23.1
click at [428, 553] on icon "send" at bounding box center [421, 552] width 13 height 13
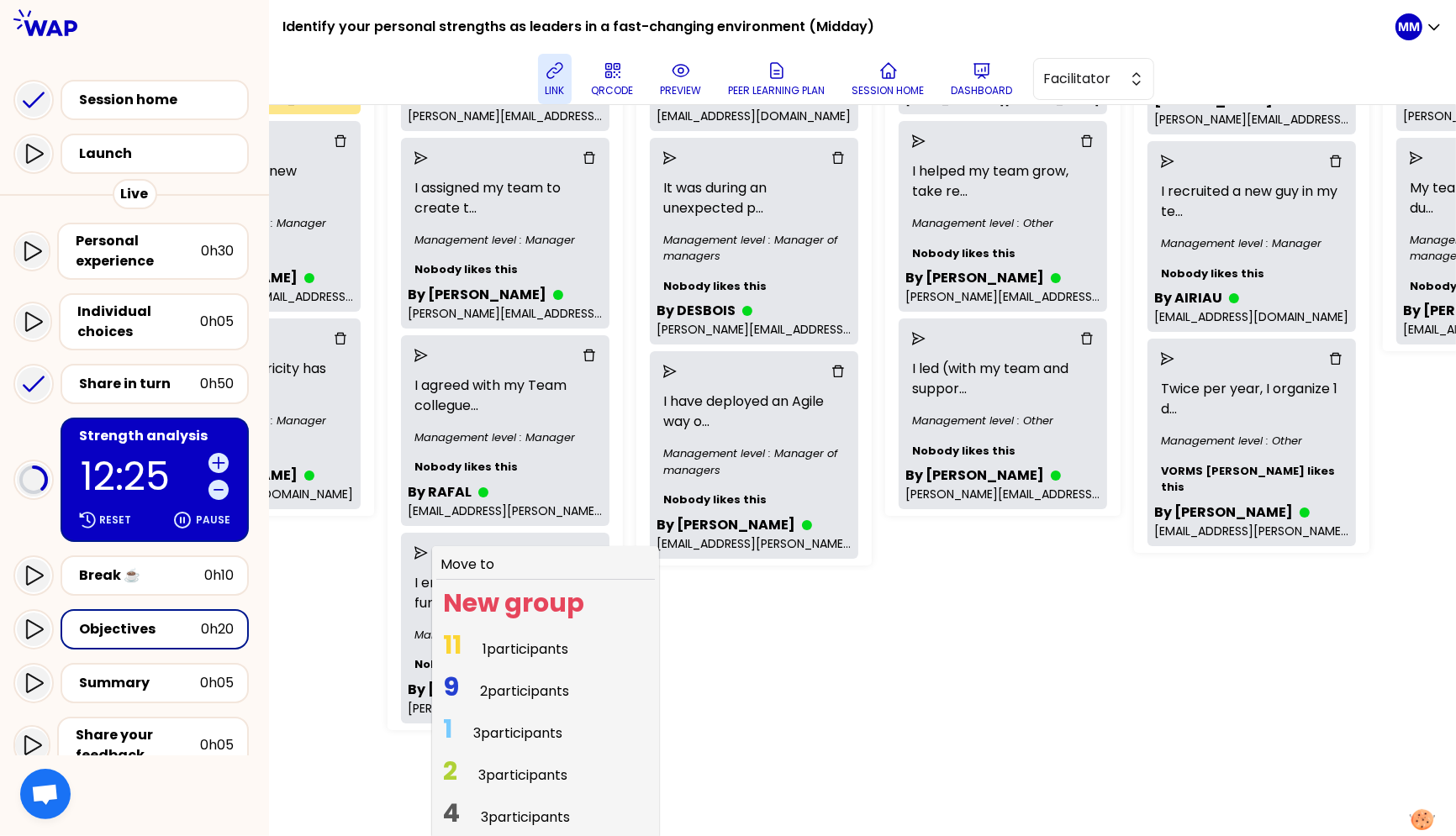
click at [508, 648] on span "1 participants" at bounding box center [526, 649] width 86 height 20
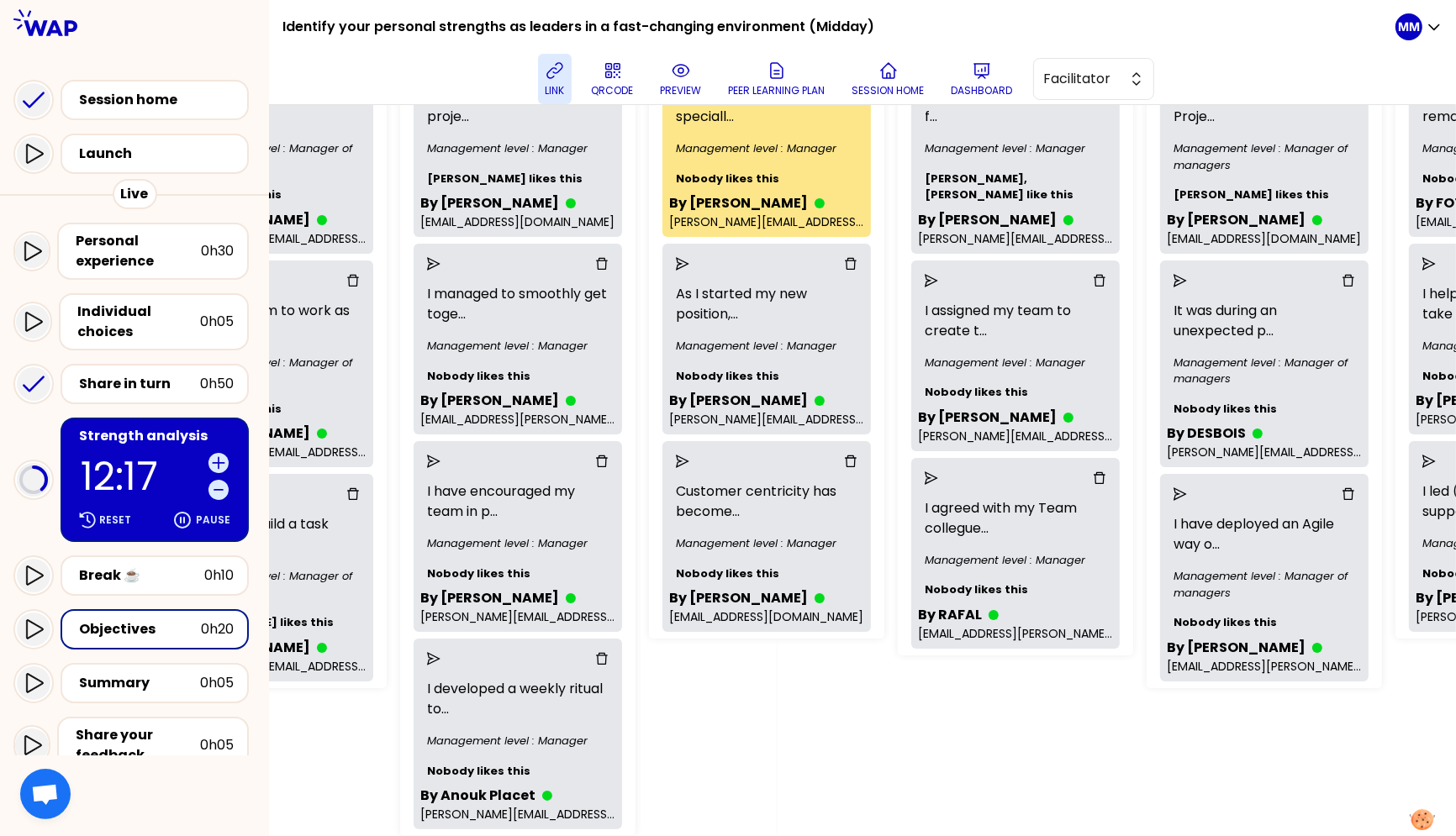
scroll to position [261, 680]
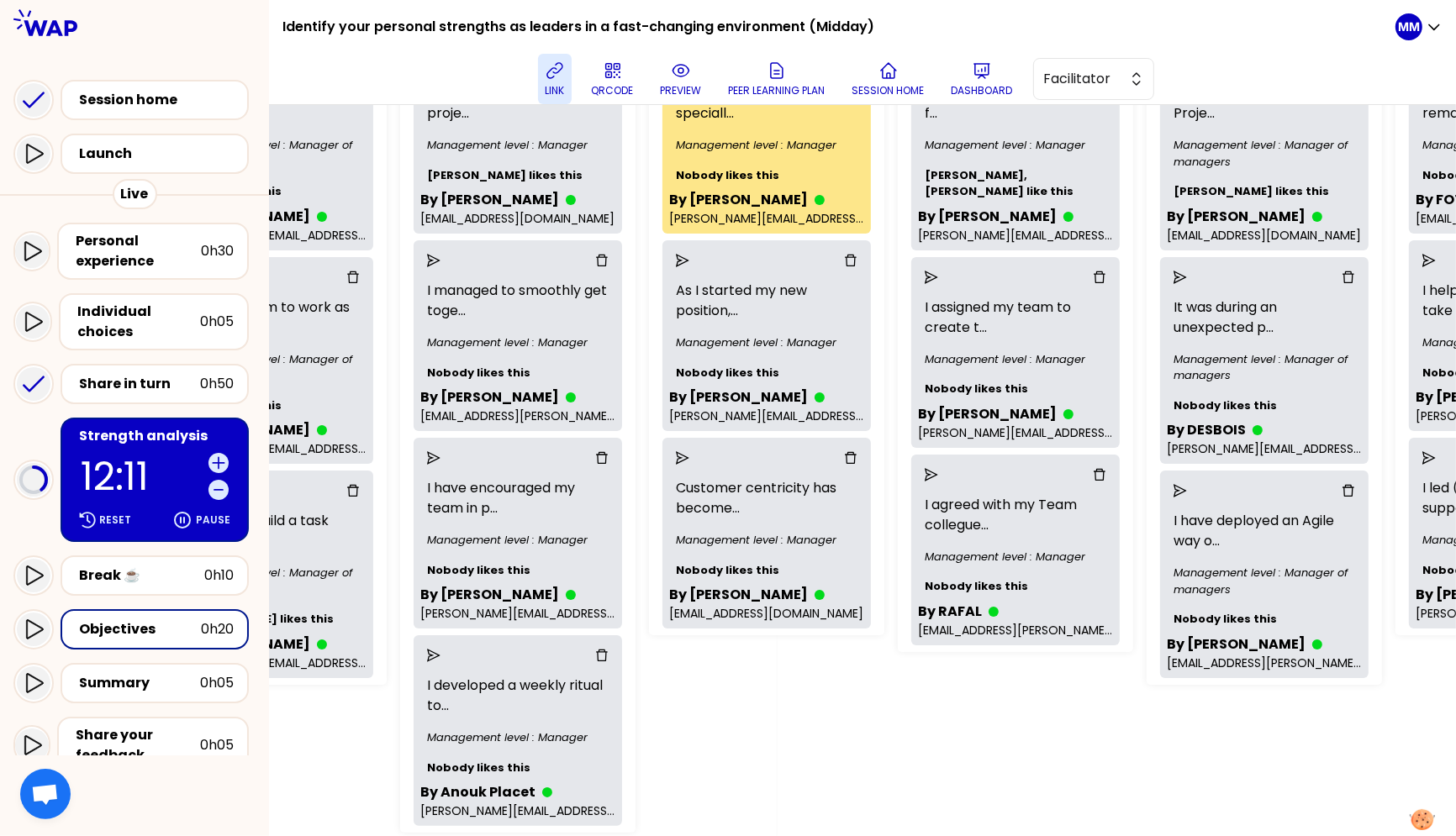
click at [441, 460] on icon "send" at bounding box center [433, 457] width 13 height 13
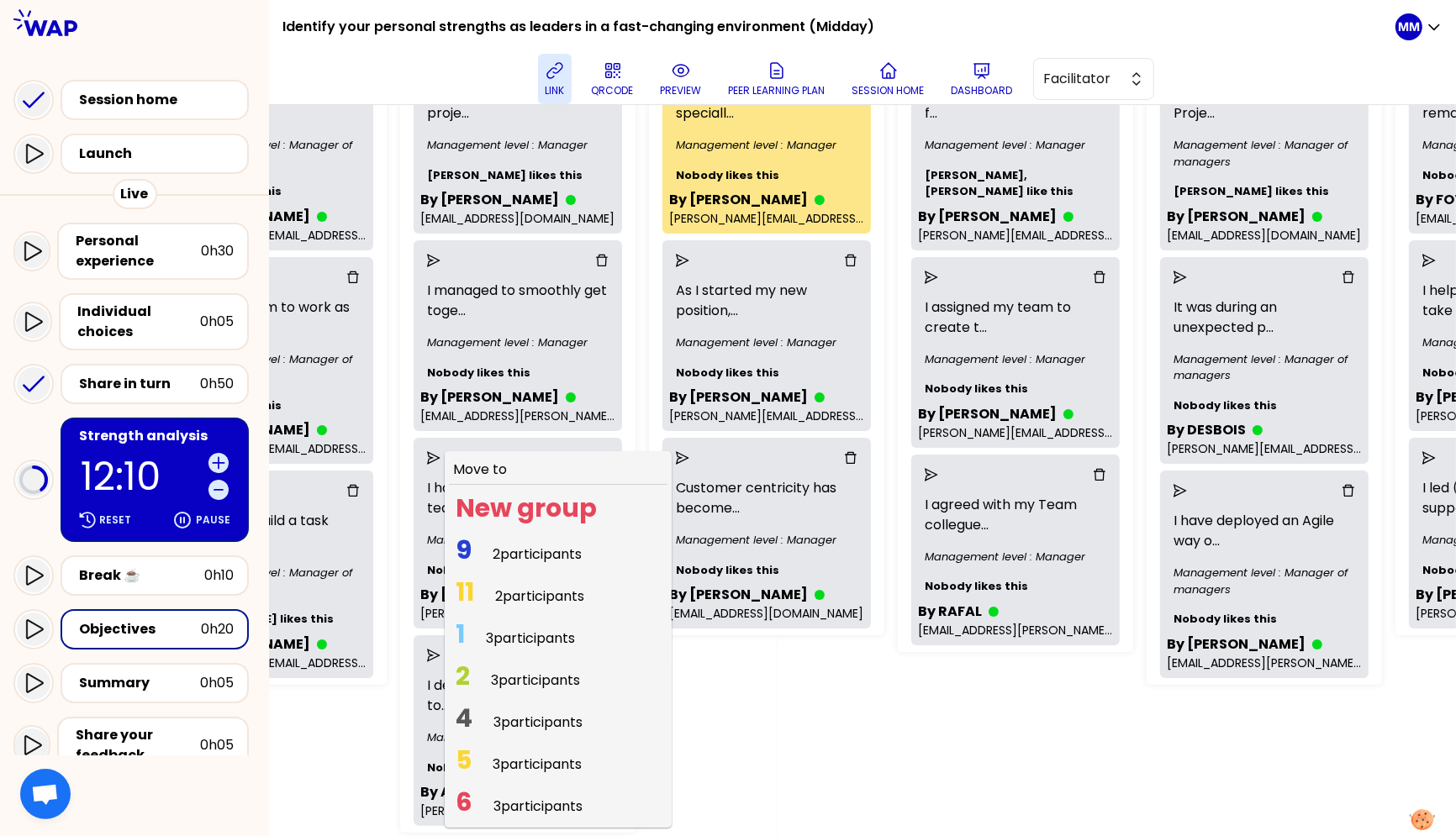
click at [554, 591] on span "2 participants" at bounding box center [540, 596] width 90 height 20
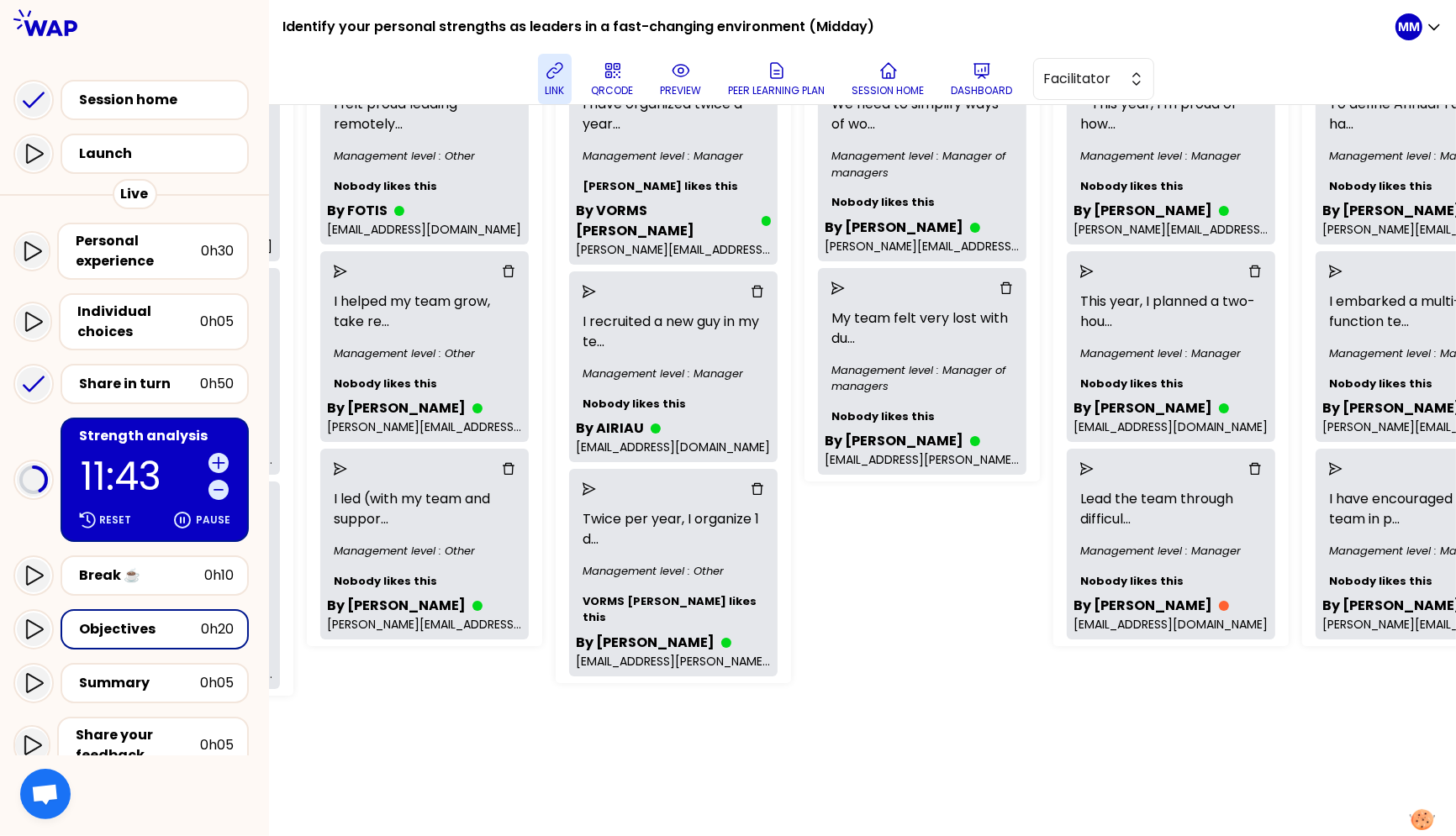
scroll to position [330, 1768]
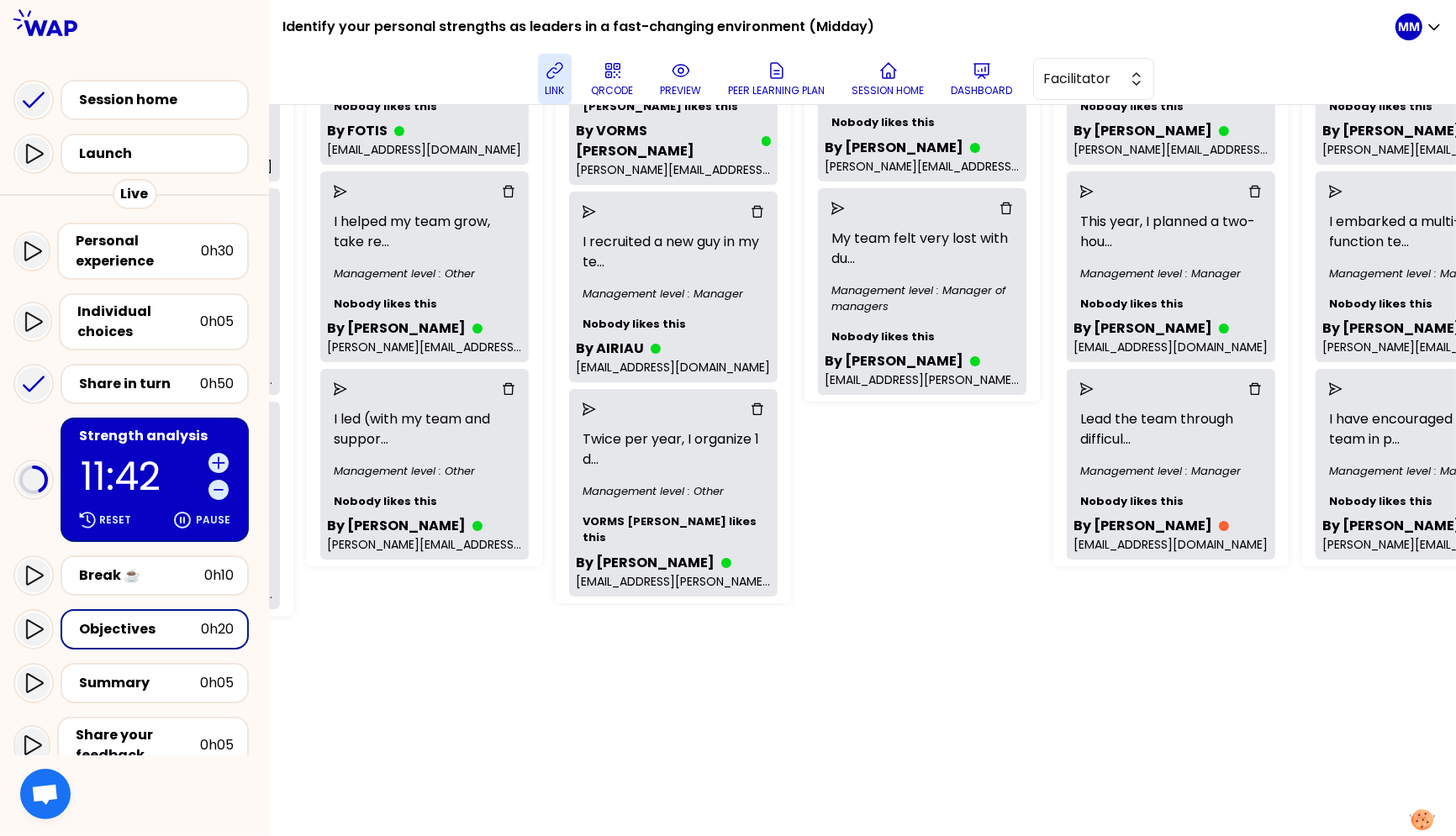
drag, startPoint x: 929, startPoint y: 523, endPoint x: 938, endPoint y: 504, distance: 21.0
click at [929, 523] on div "Group Management Back to facilitation screens View group list Reset groups 30 u…" at bounding box center [862, 470] width 1187 height 731
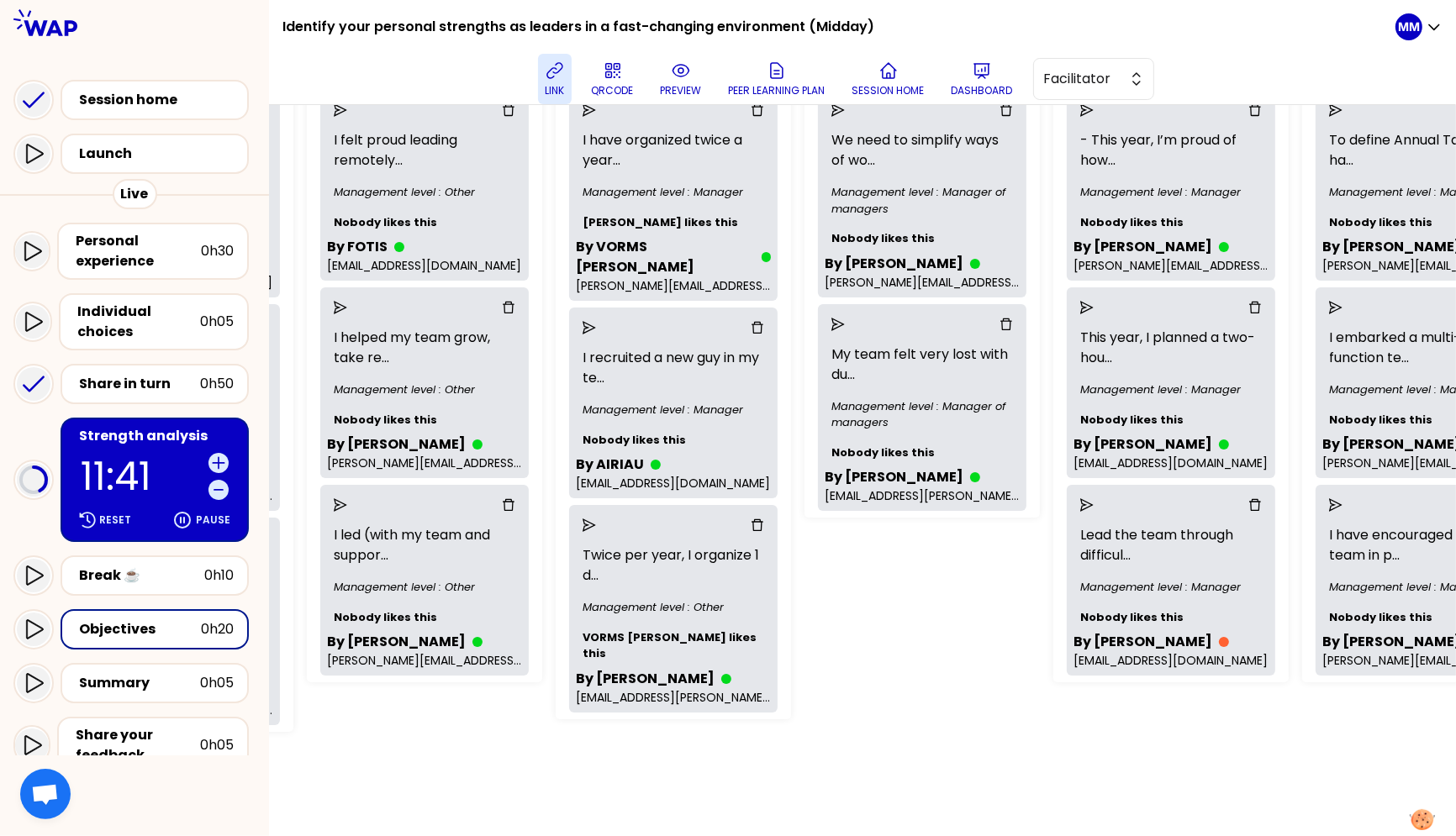
scroll to position [210, 1768]
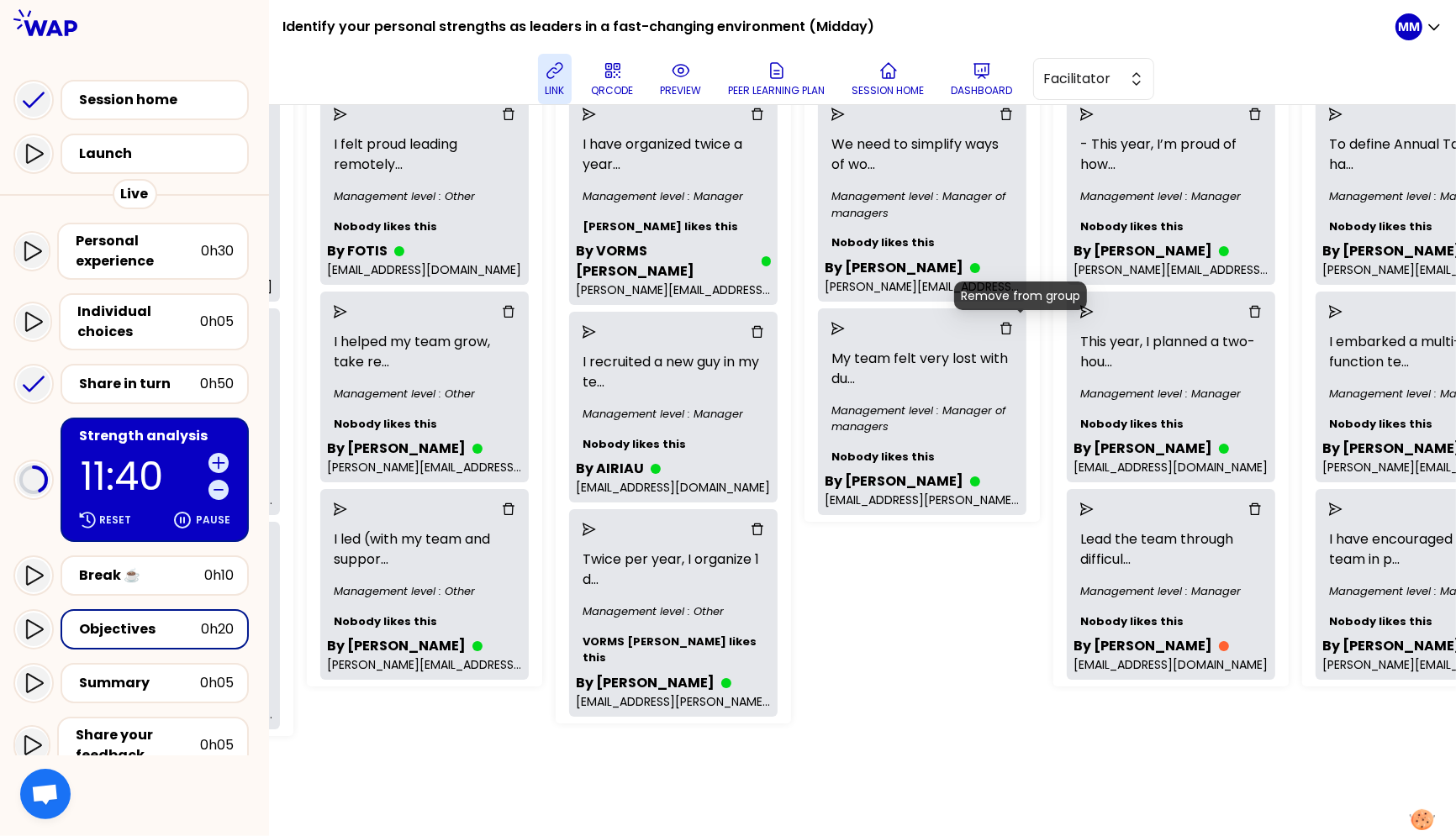
click at [1013, 330] on icon "delete" at bounding box center [1006, 328] width 13 height 13
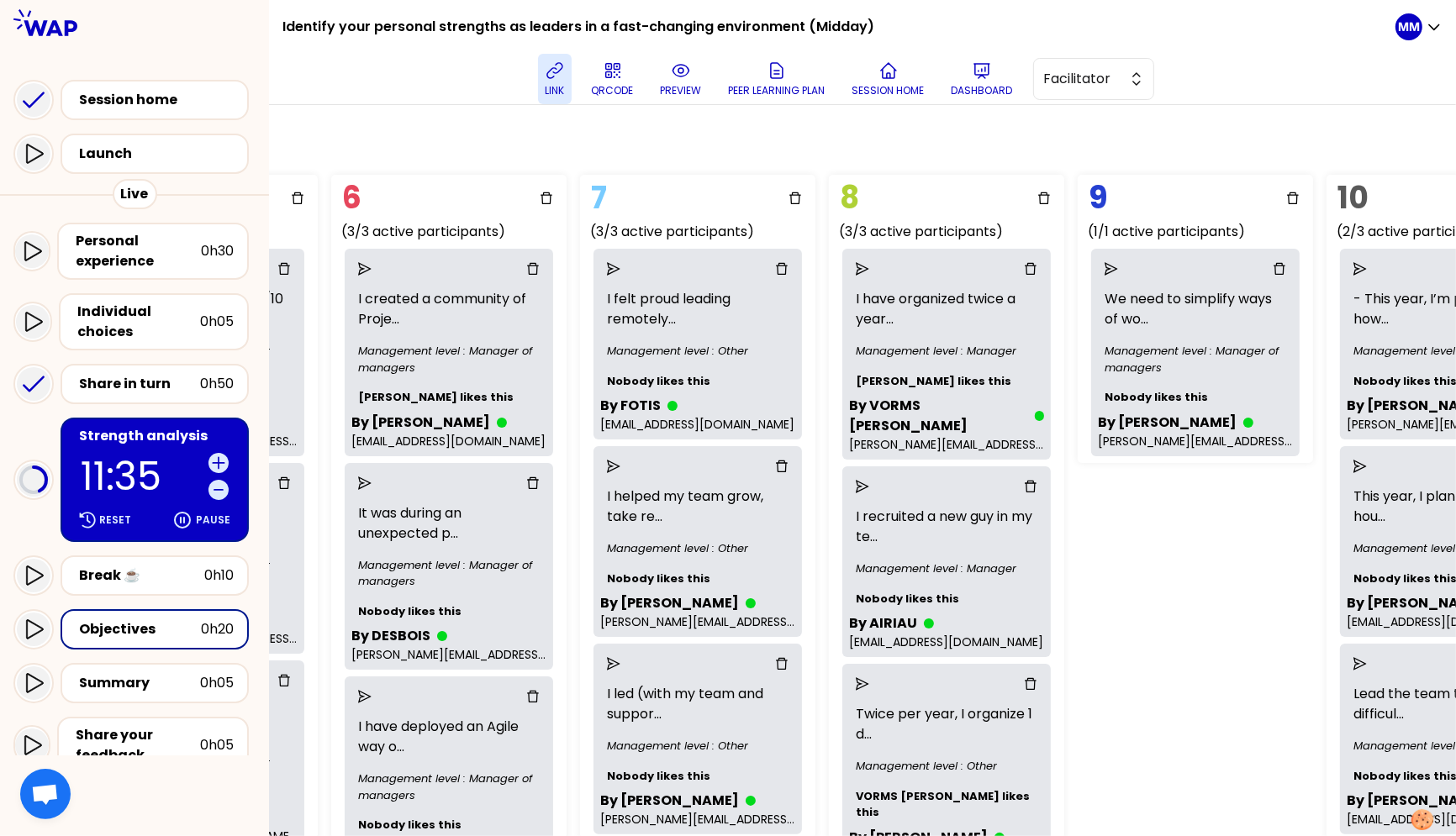
scroll to position [55, 1502]
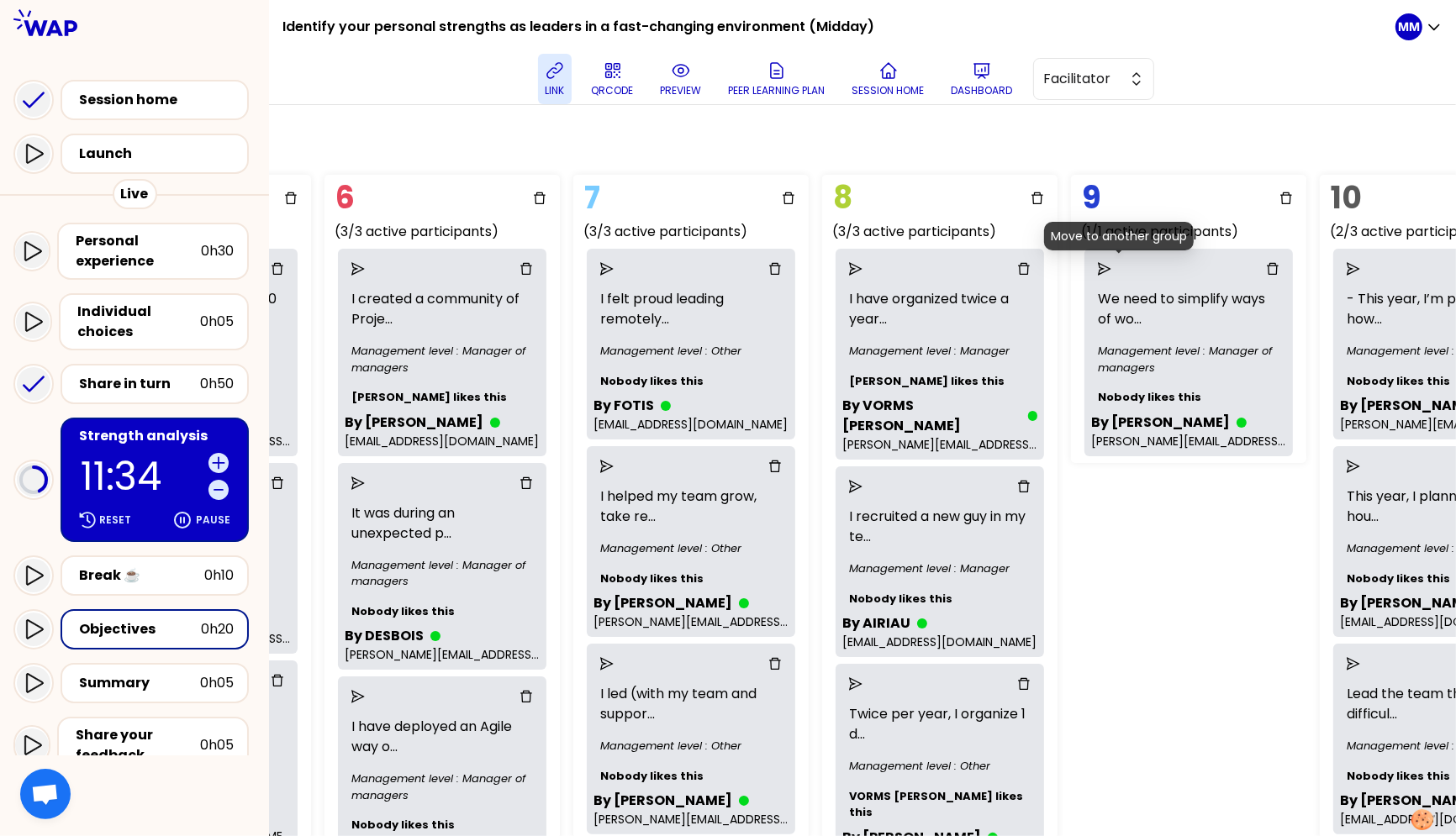
click at [1111, 269] on icon "send" at bounding box center [1104, 269] width 13 height 13
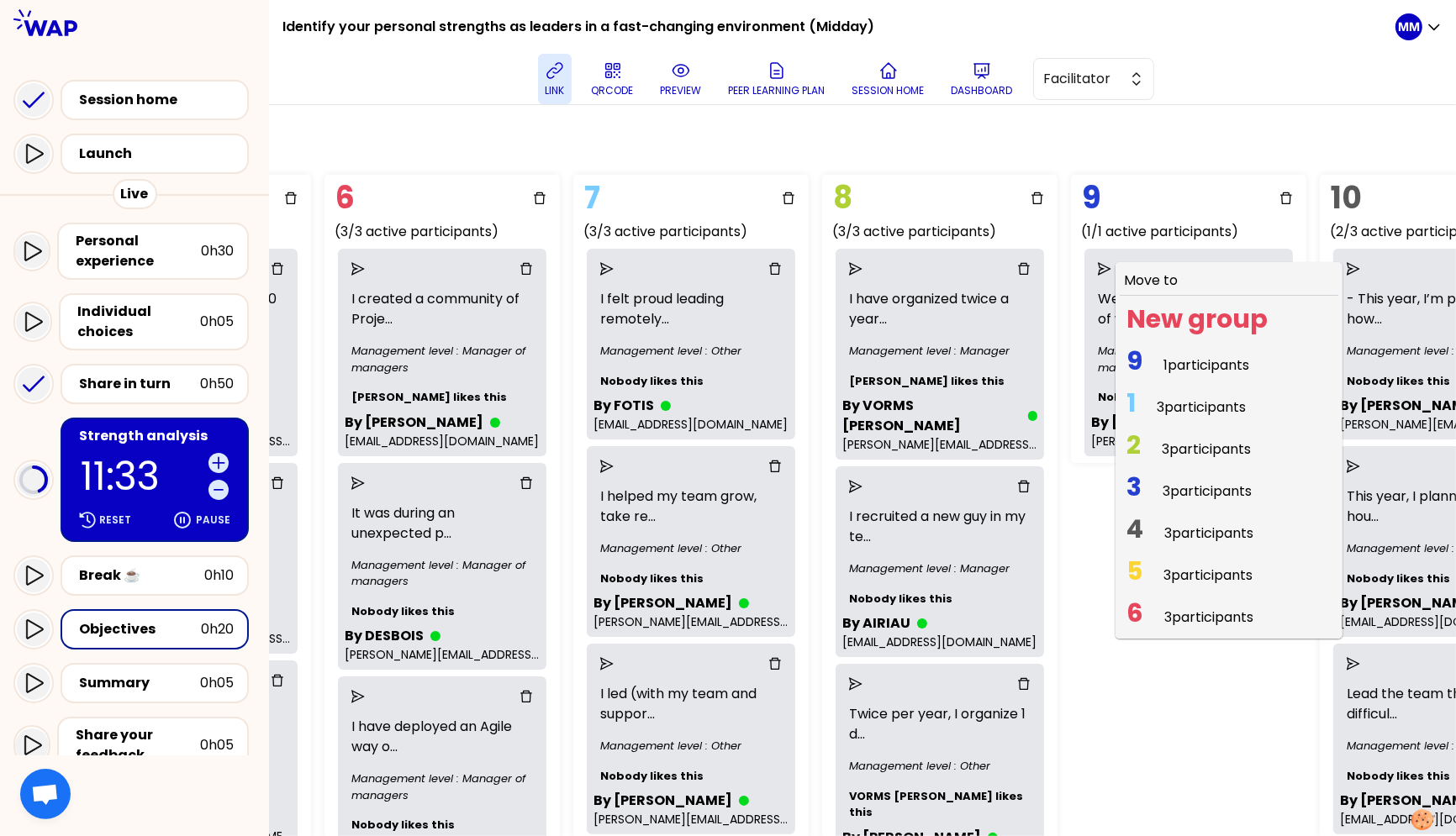
click at [1173, 397] on span "1 3 participants" at bounding box center [1186, 407] width 133 height 33
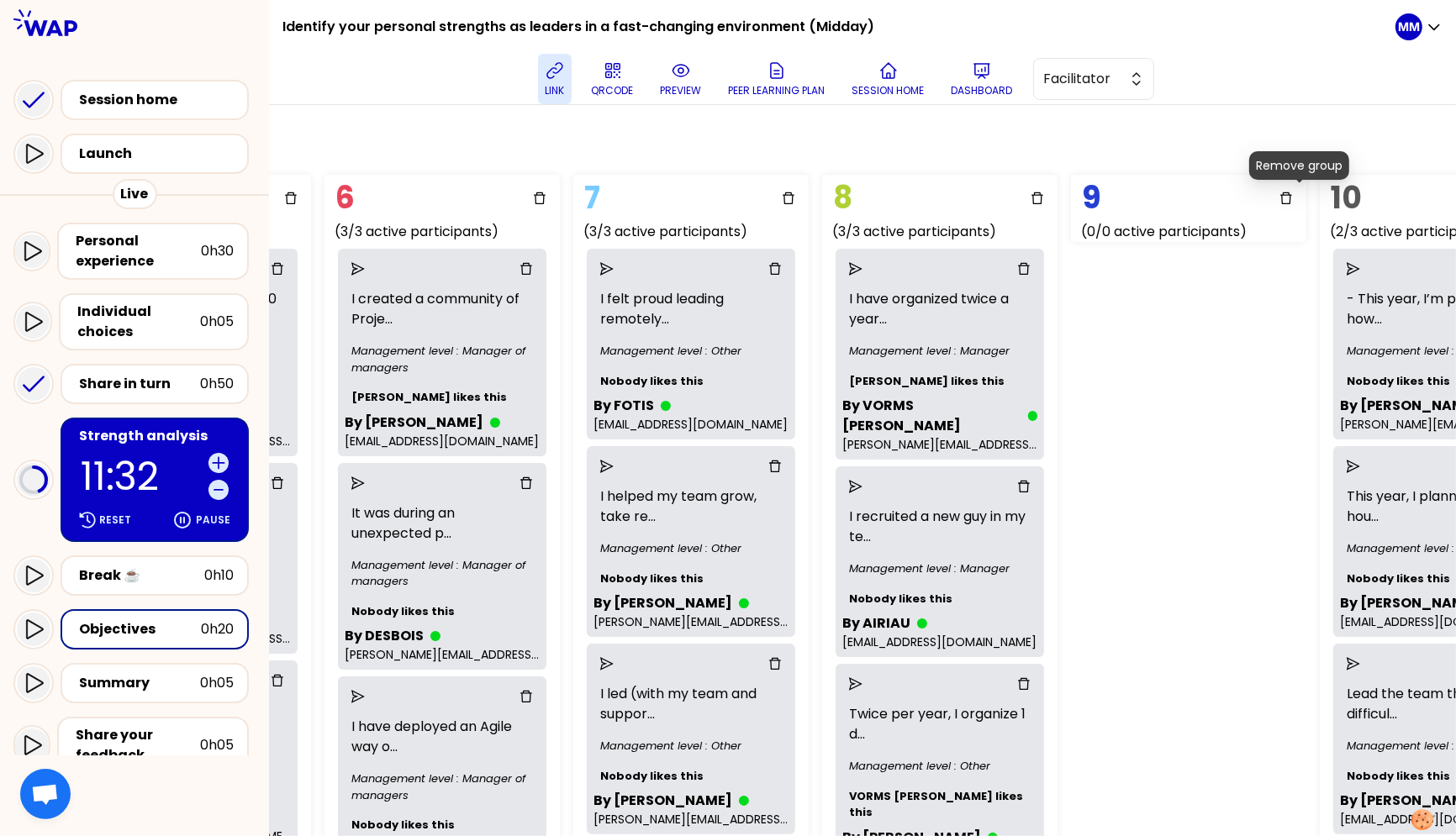
click at [1242, 194] on icon "delete" at bounding box center [1286, 198] width 13 height 13
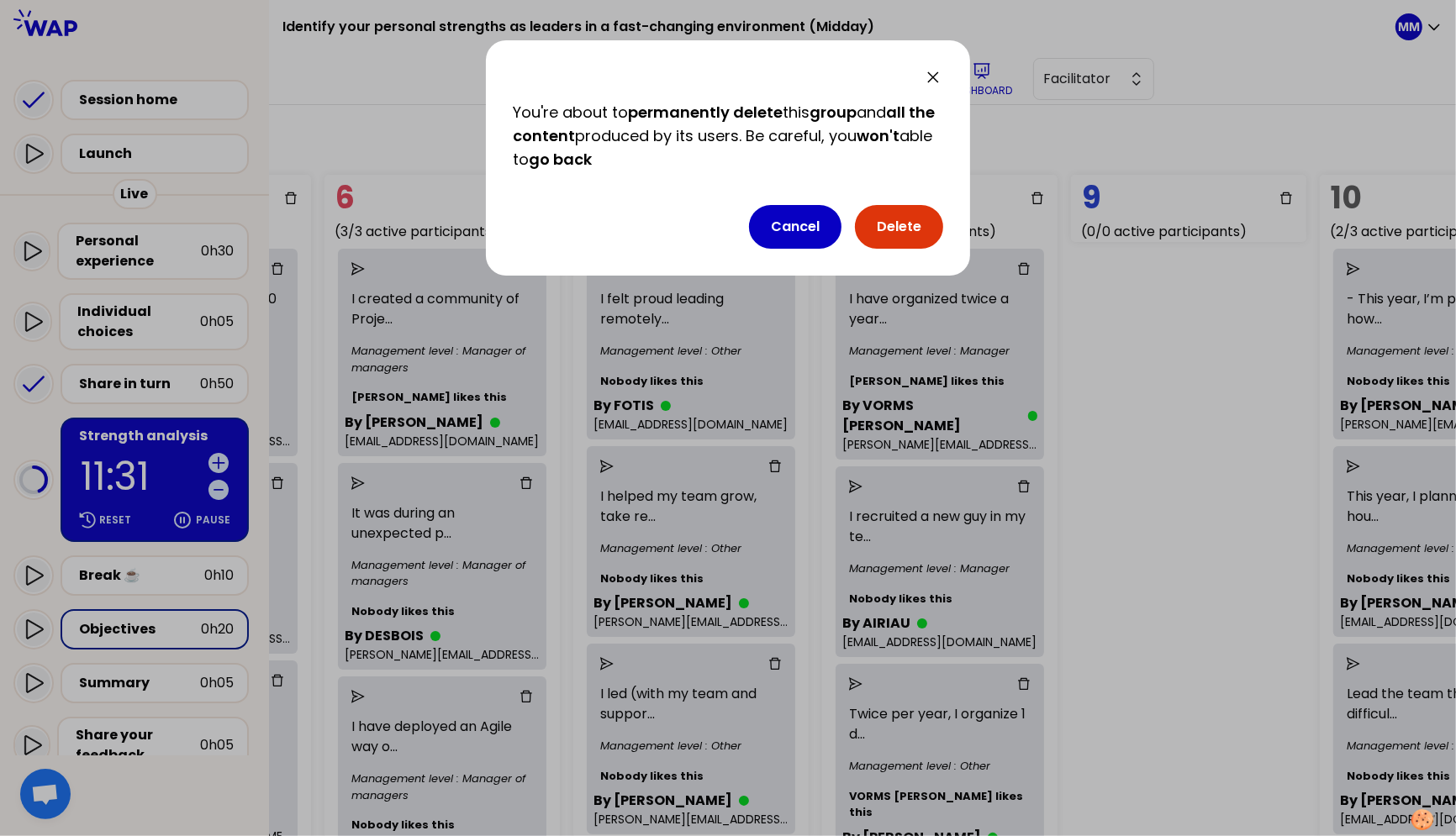
click at [887, 213] on button "Delete" at bounding box center [899, 226] width 89 height 44
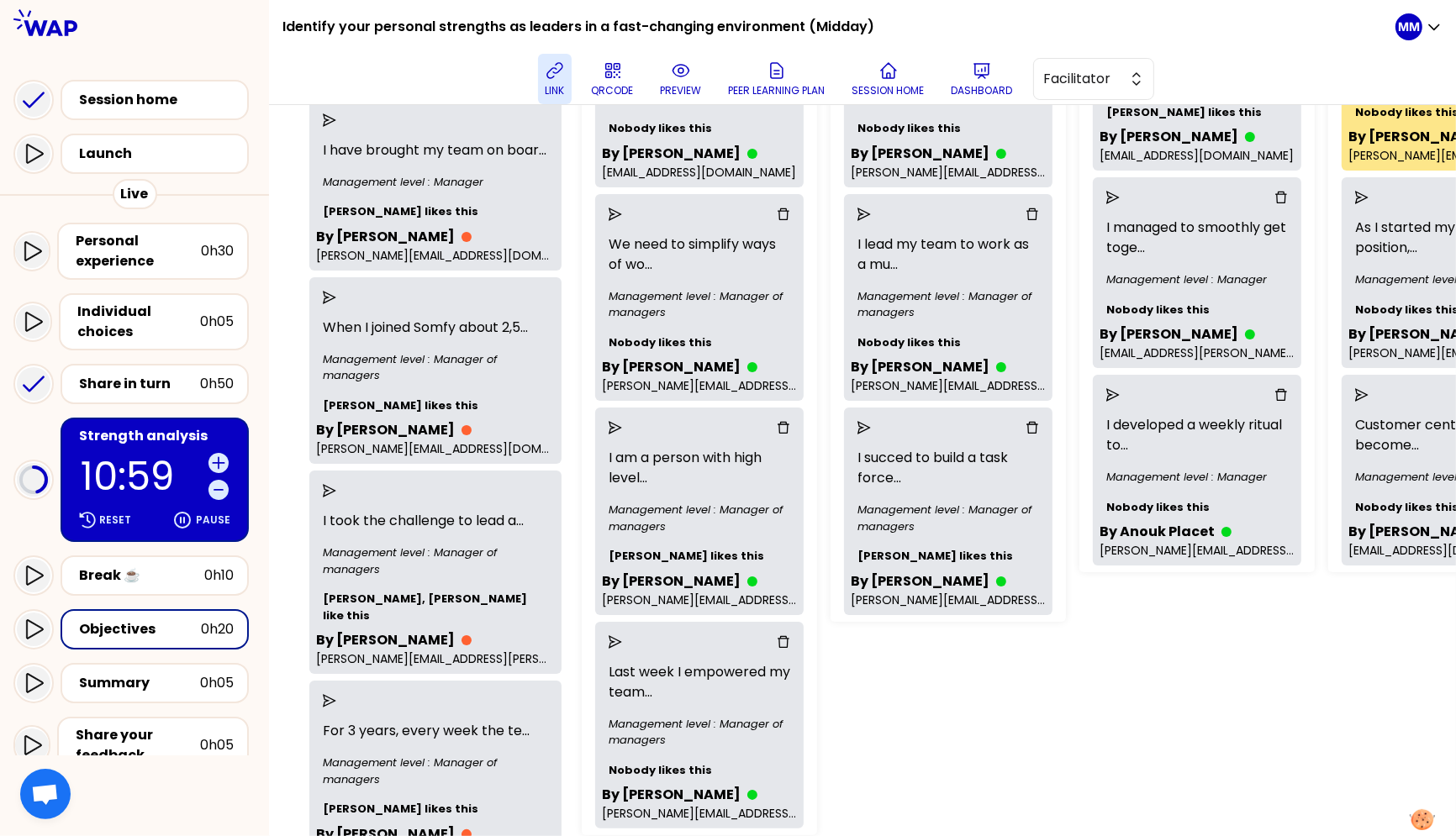
scroll to position [335, 0]
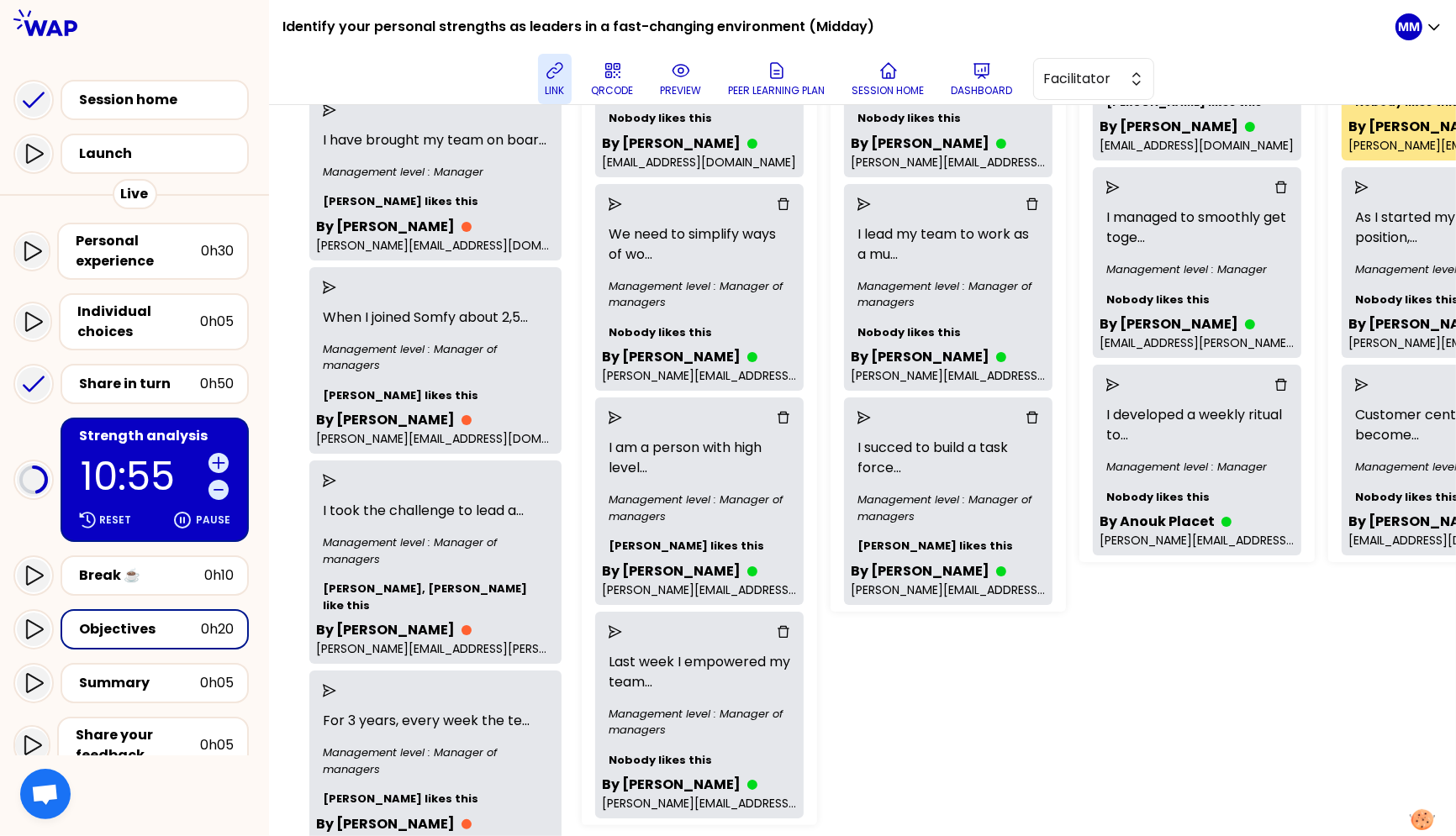
drag, startPoint x: 315, startPoint y: 464, endPoint x: 10, endPoint y: 276, distance: 358.3
click at [163, 384] on div "Identify your personal strengths as leaders in a fast-changing environment (Mid…" at bounding box center [728, 418] width 1456 height 836
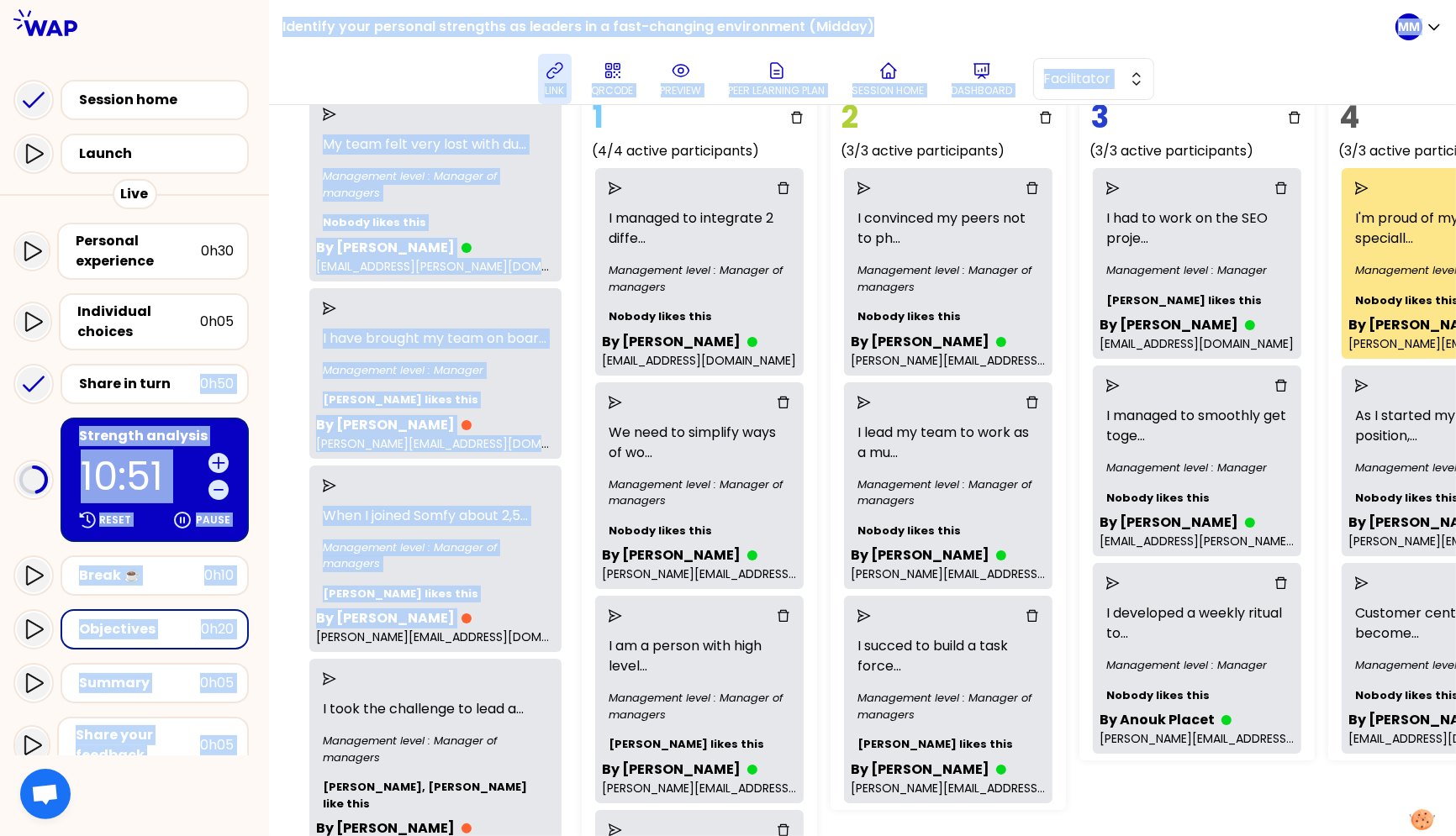
scroll to position [124, 0]
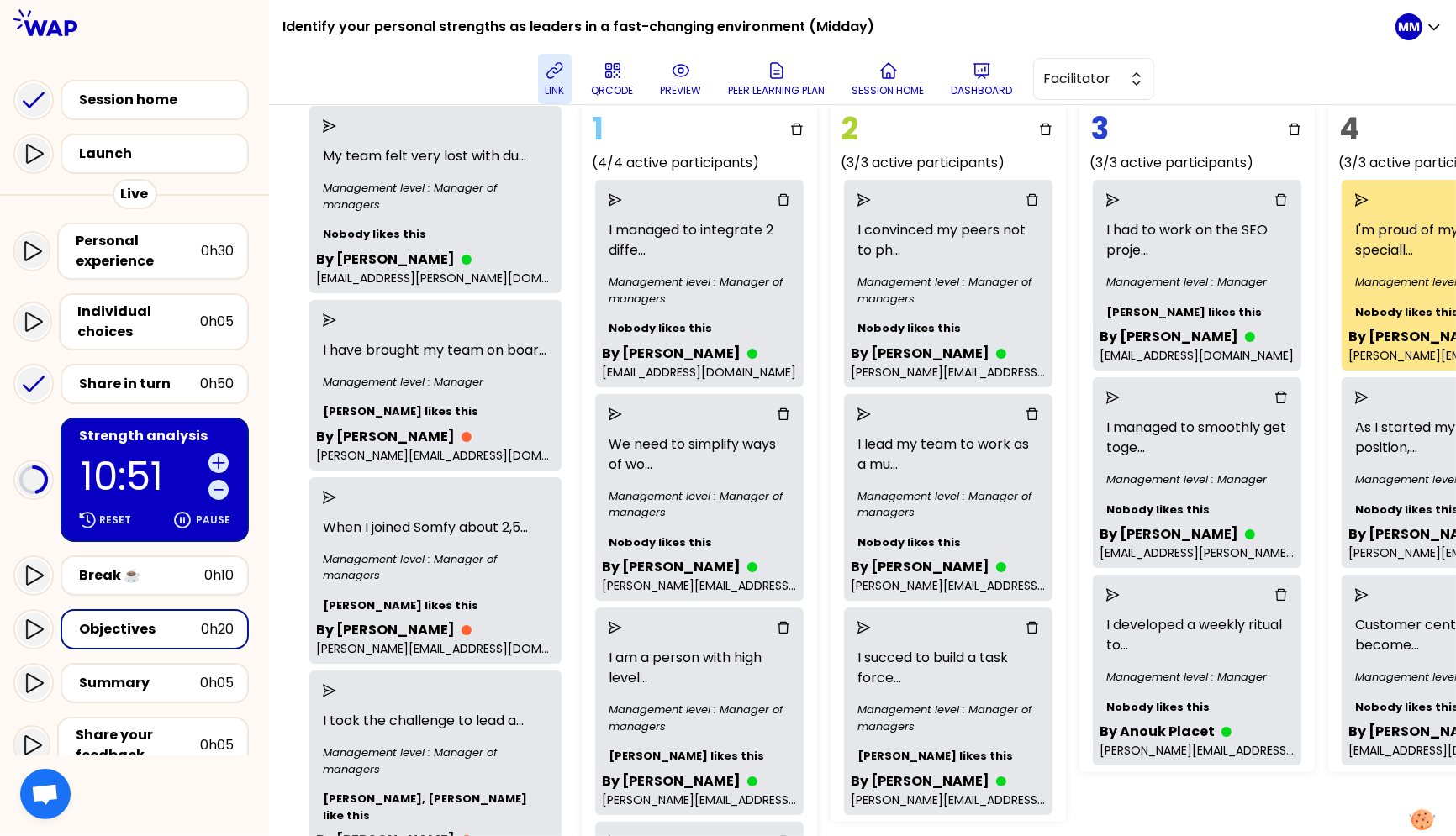
click at [698, 121] on div "1" at bounding box center [699, 130] width 222 height 34
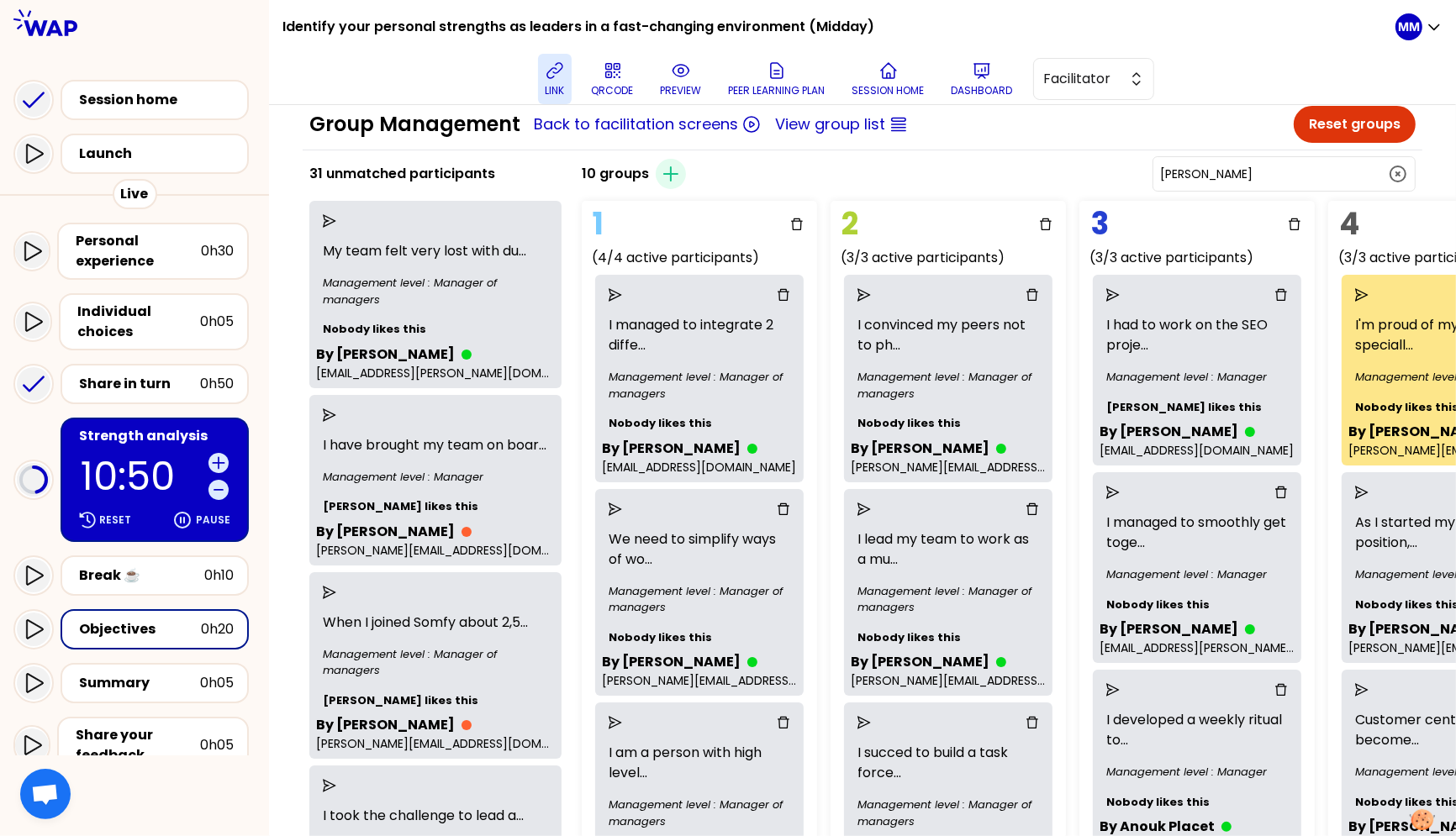
scroll to position [27, 0]
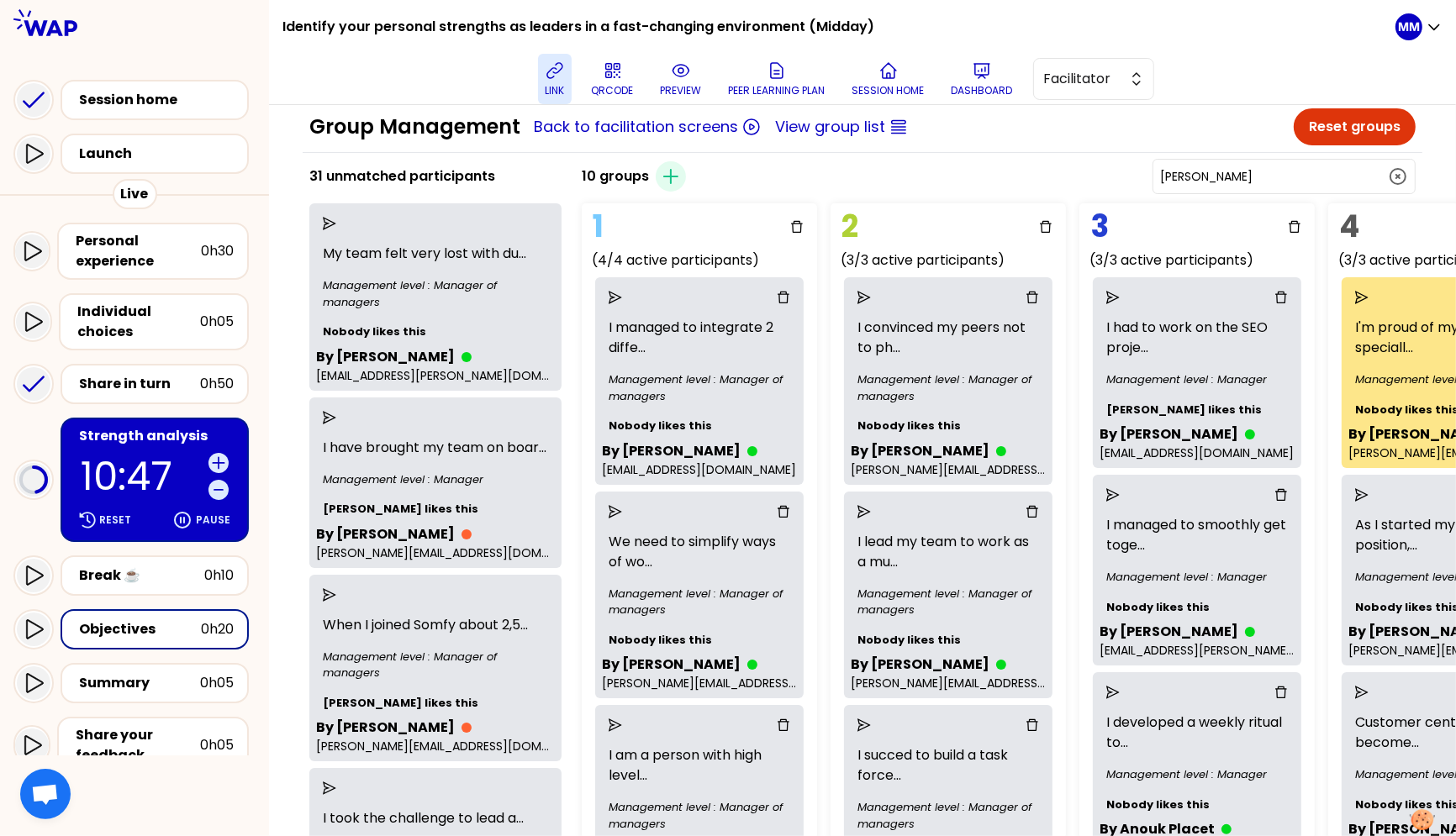
click at [1242, 168] on input "Staniewska" at bounding box center [1274, 176] width 227 height 17
click at [1242, 171] on input "Staniewska" at bounding box center [1274, 176] width 227 height 17
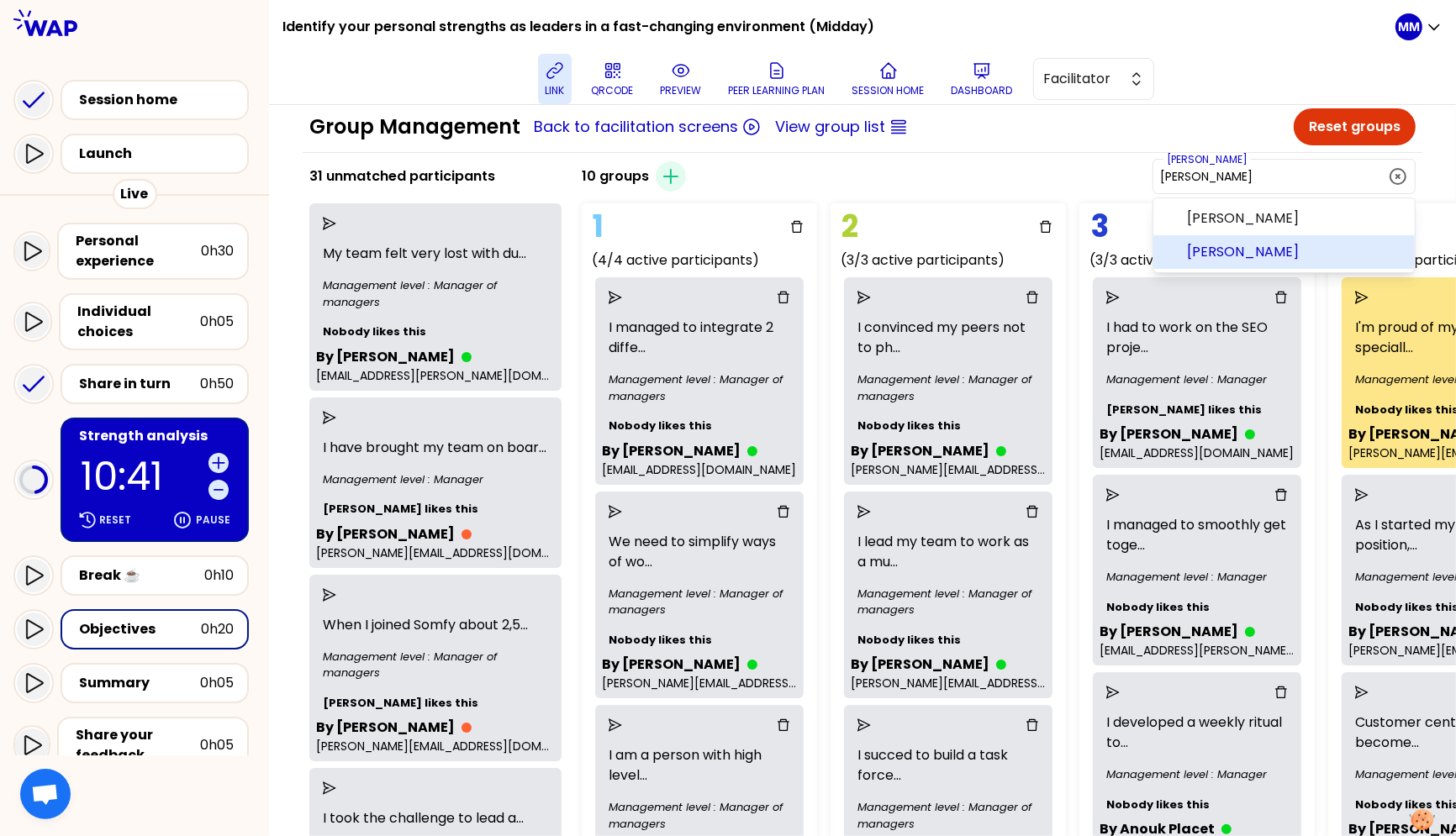
click at [1242, 252] on span "Claudia Rety" at bounding box center [1294, 252] width 214 height 21
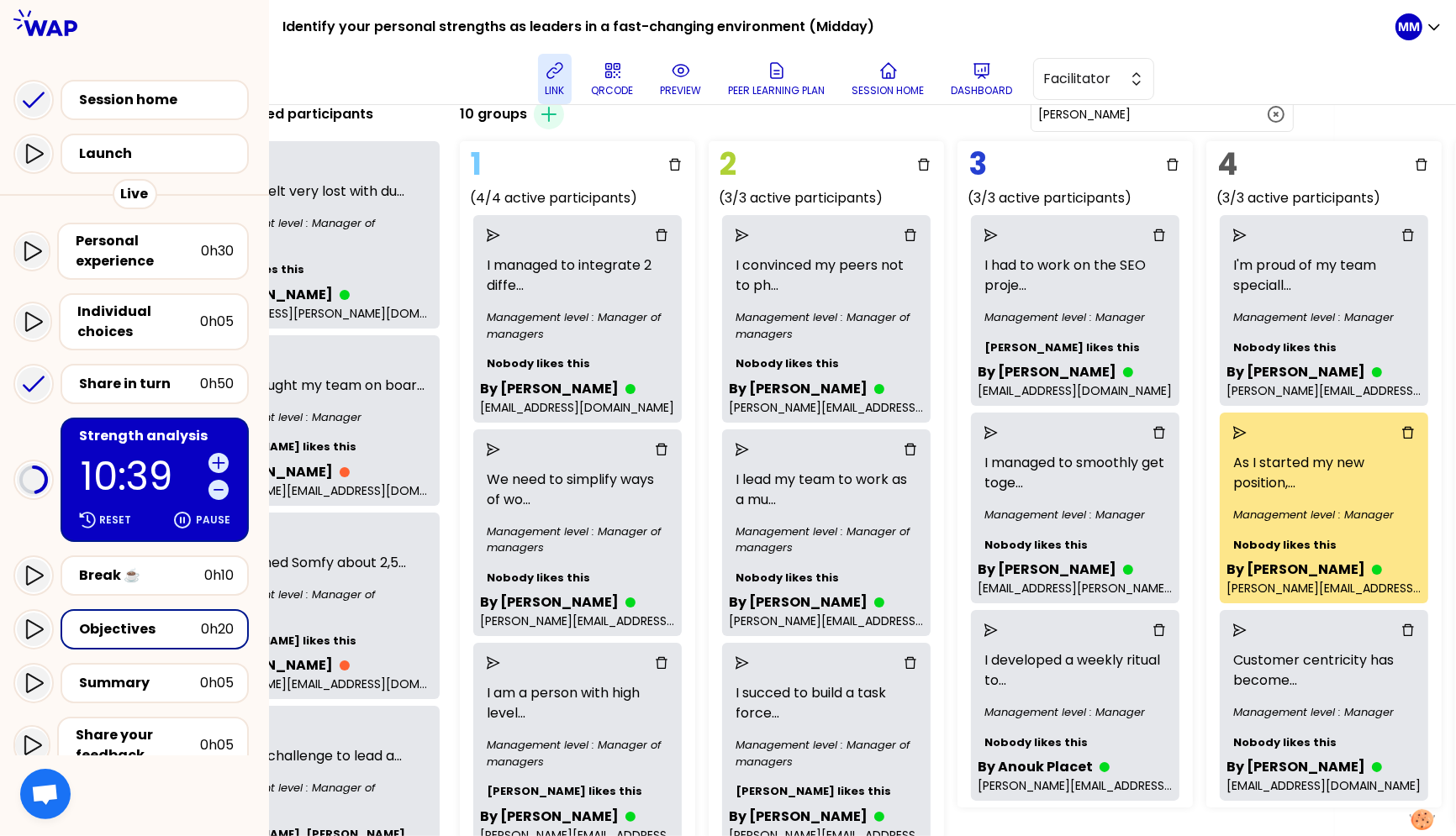
scroll to position [74, 122]
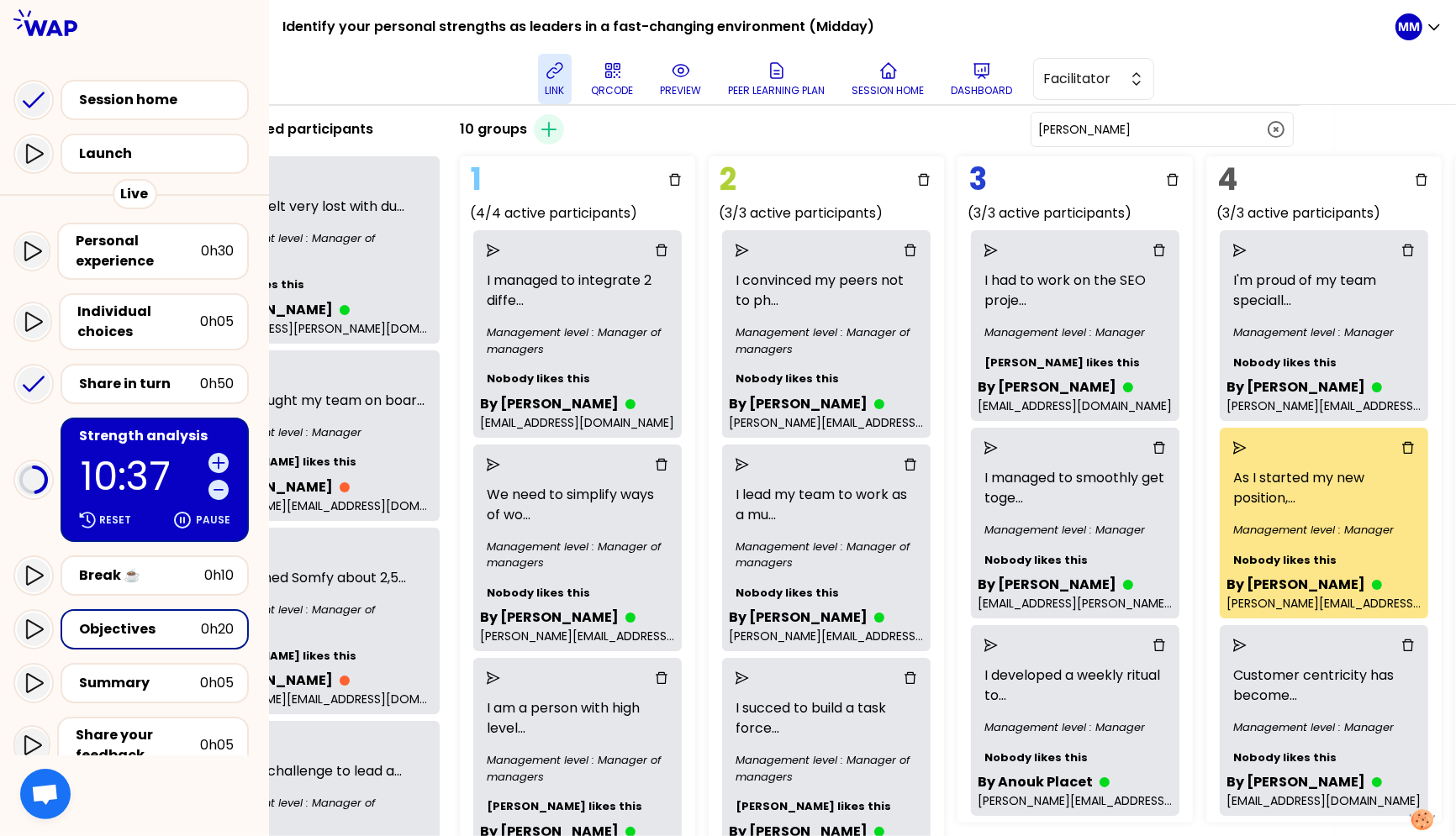
click at [1152, 131] on input "Claudia Rety" at bounding box center [1152, 129] width 227 height 17
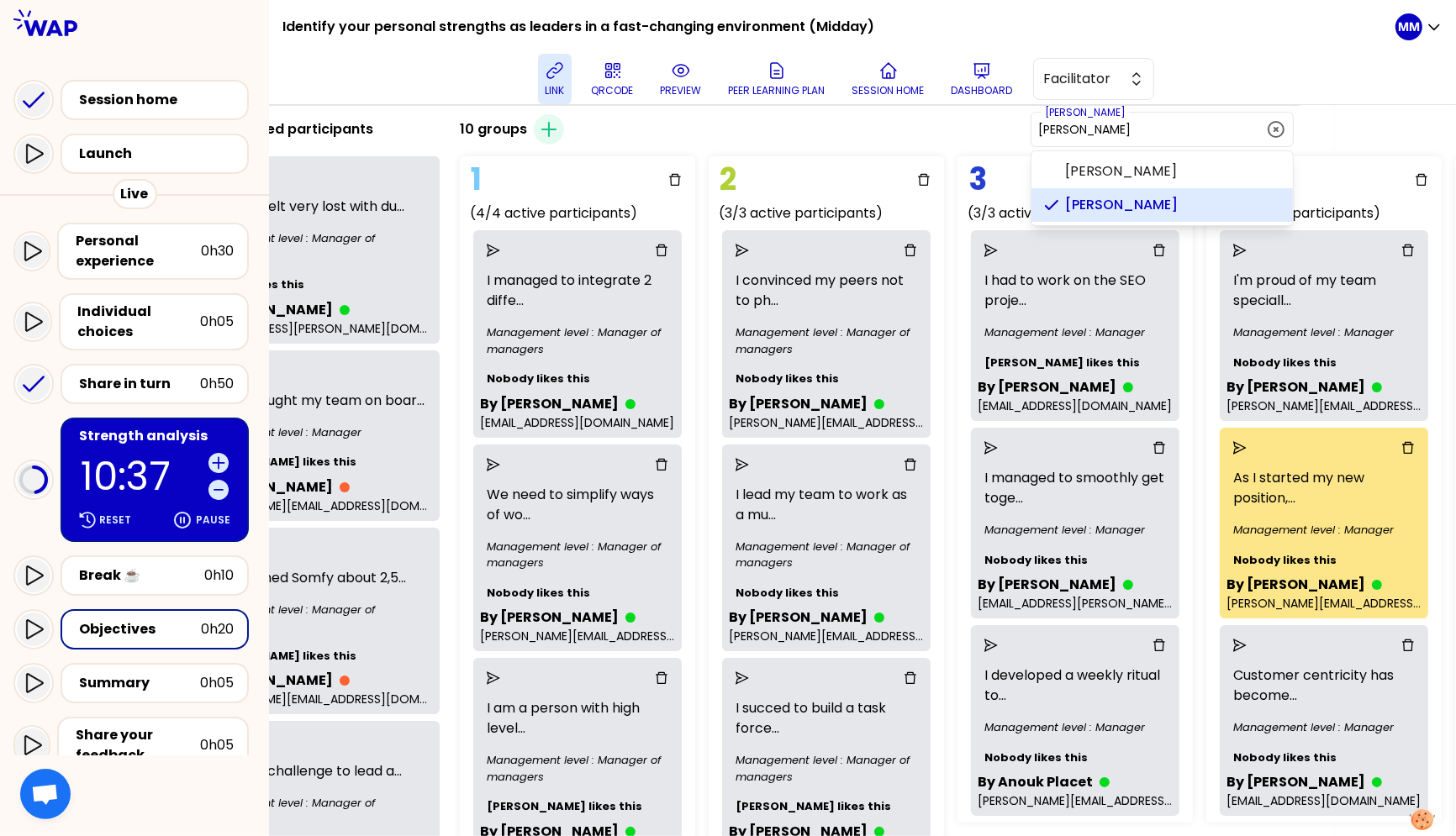
click at [1152, 131] on input "Claudia Rety" at bounding box center [1152, 129] width 227 height 17
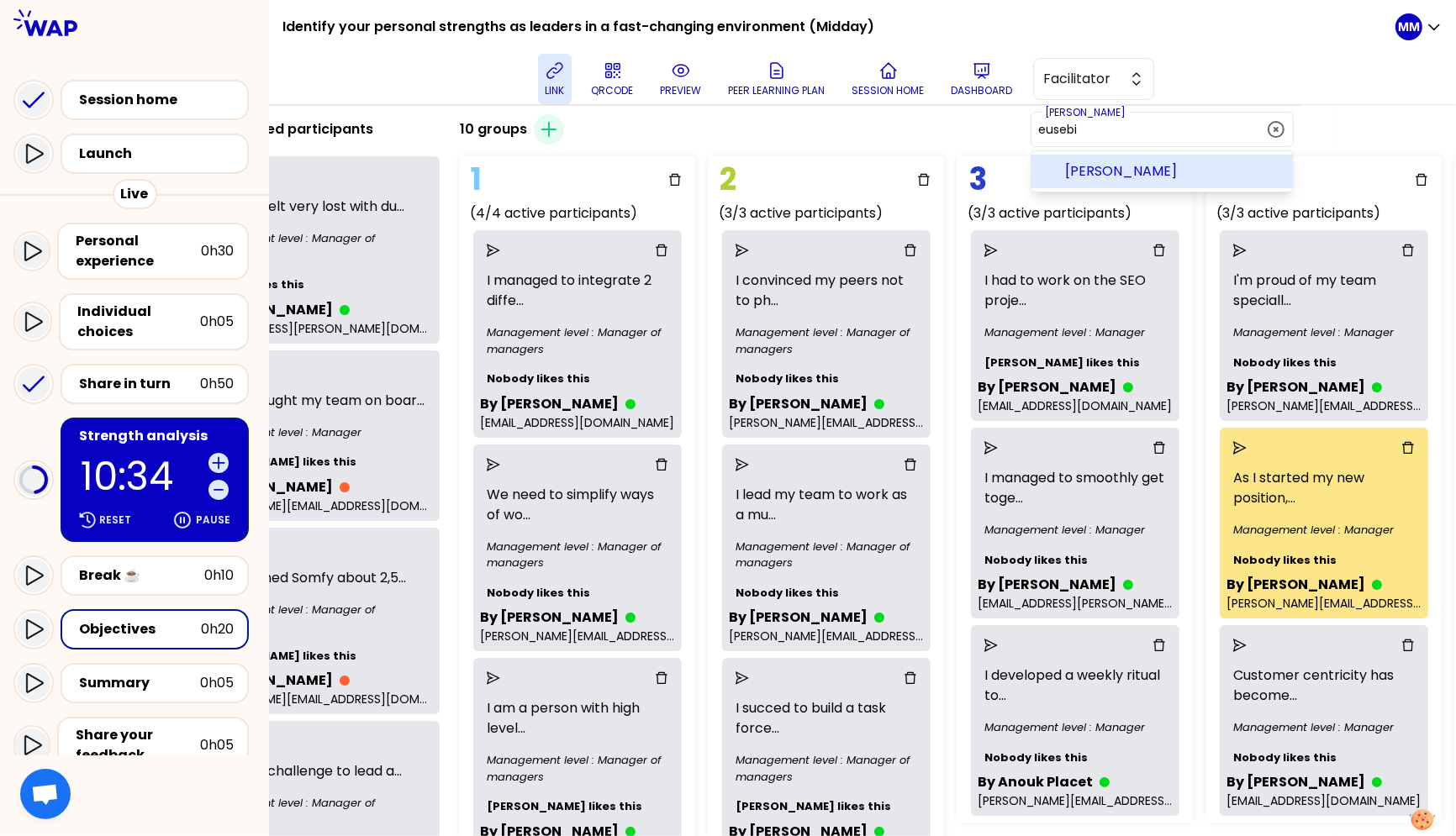
click at [1179, 161] on span "Alain EUSEBI" at bounding box center [1172, 171] width 214 height 21
type input "Alain EUSEBI"
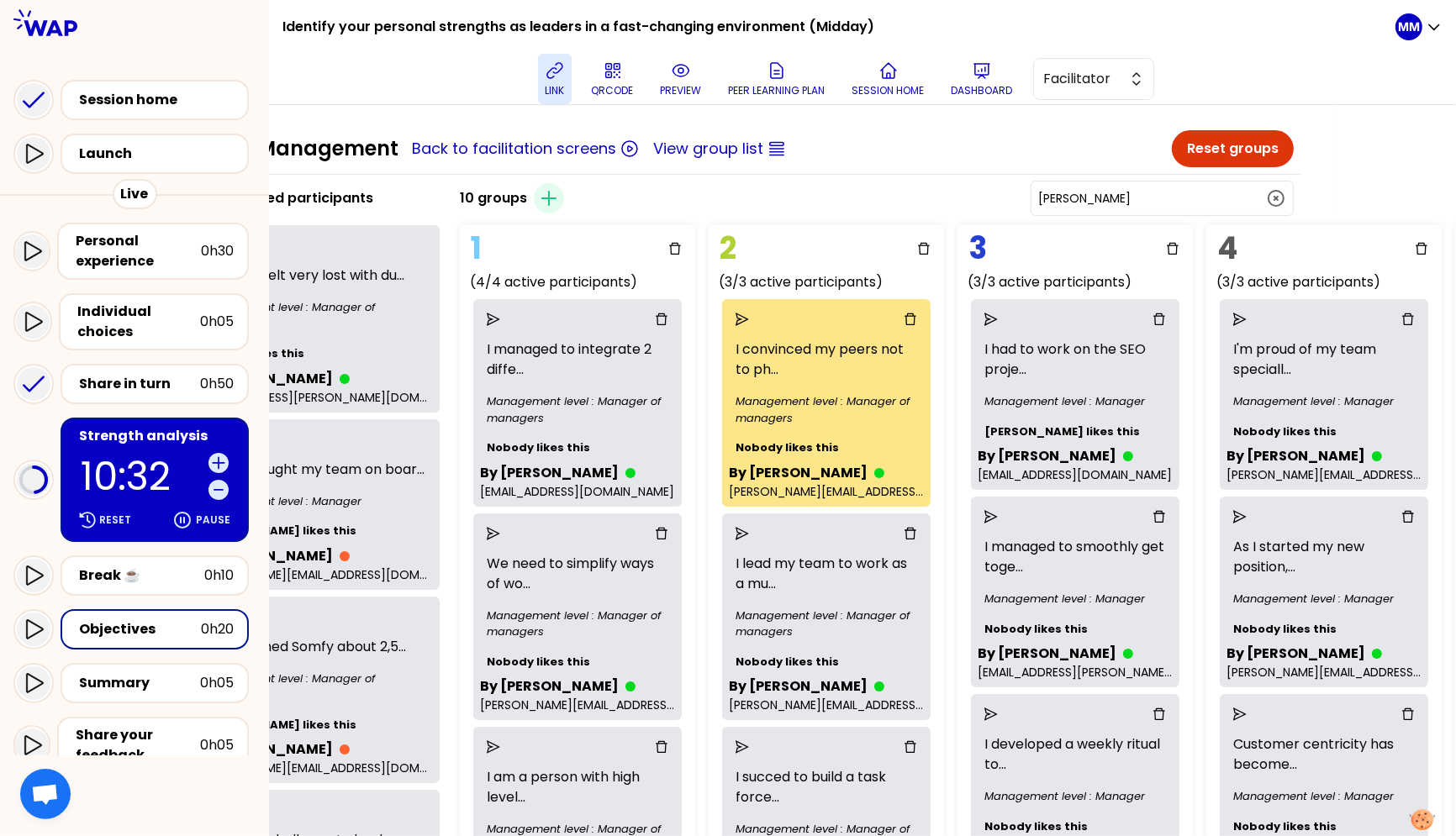
scroll to position [0, 122]
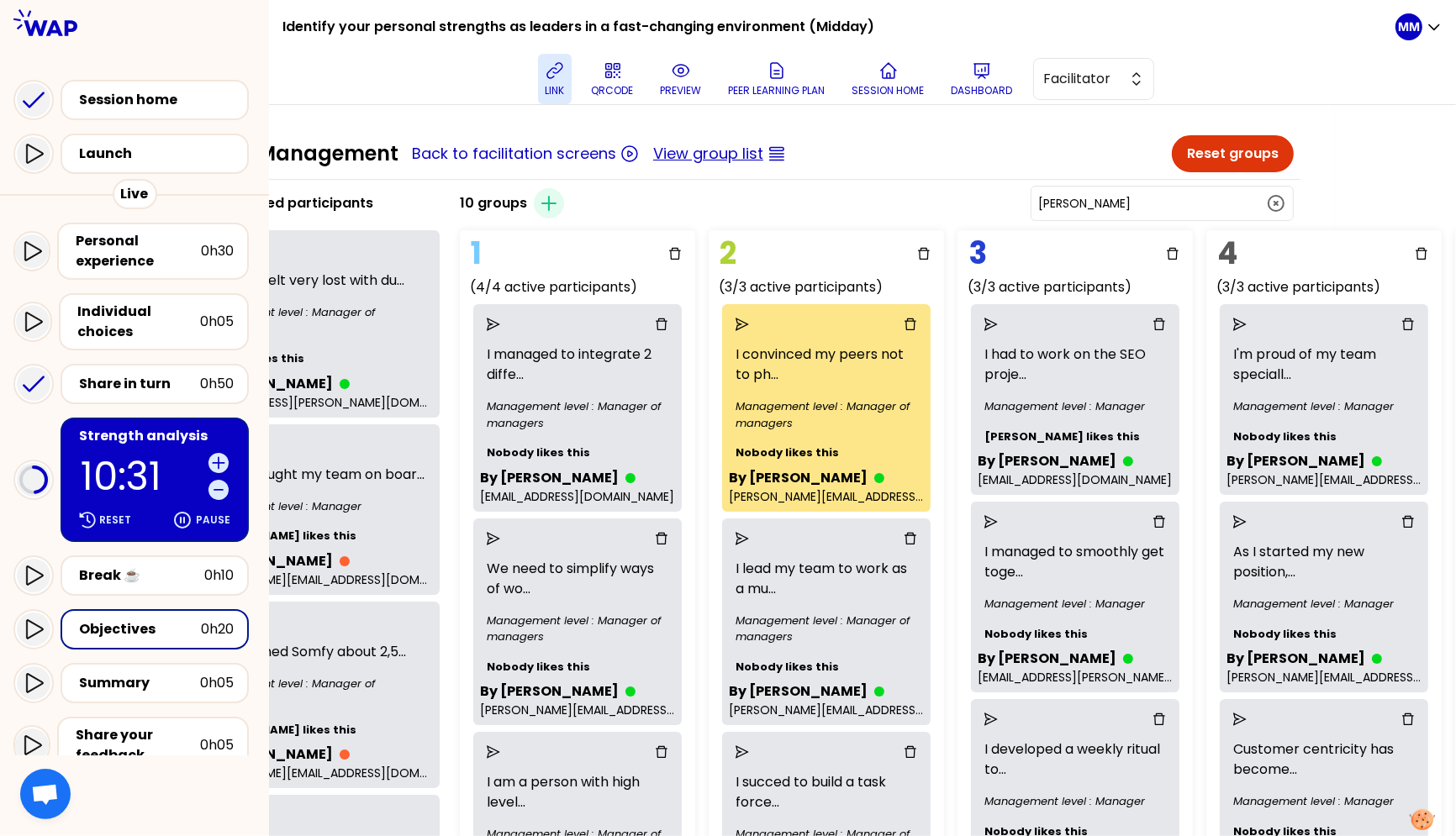
click at [705, 151] on button "View group list" at bounding box center [708, 154] width 110 height 23
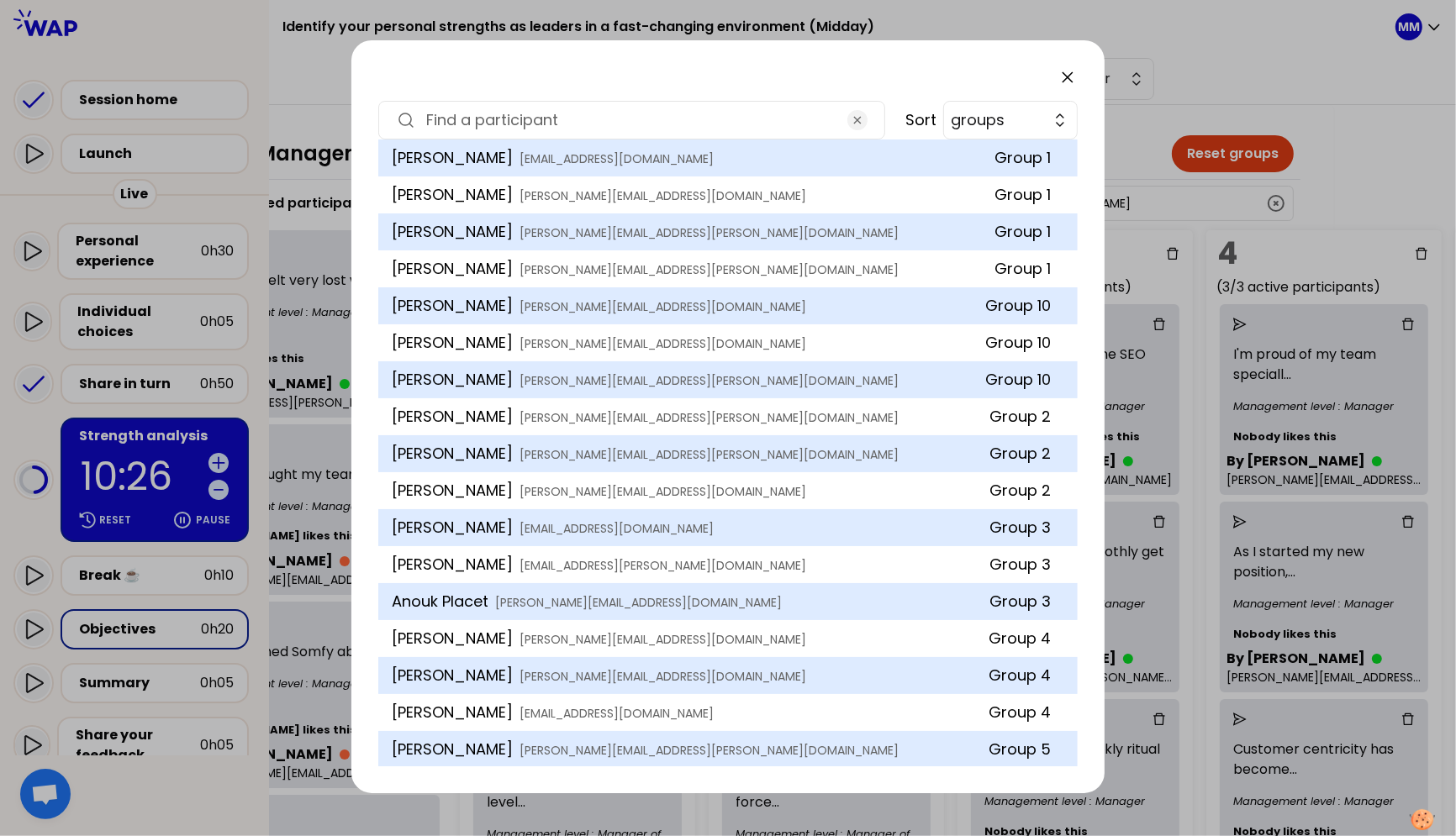
drag, startPoint x: 502, startPoint y: 124, endPoint x: 492, endPoint y: 132, distance: 12.8
click at [502, 124] on input at bounding box center [631, 120] width 411 height 23
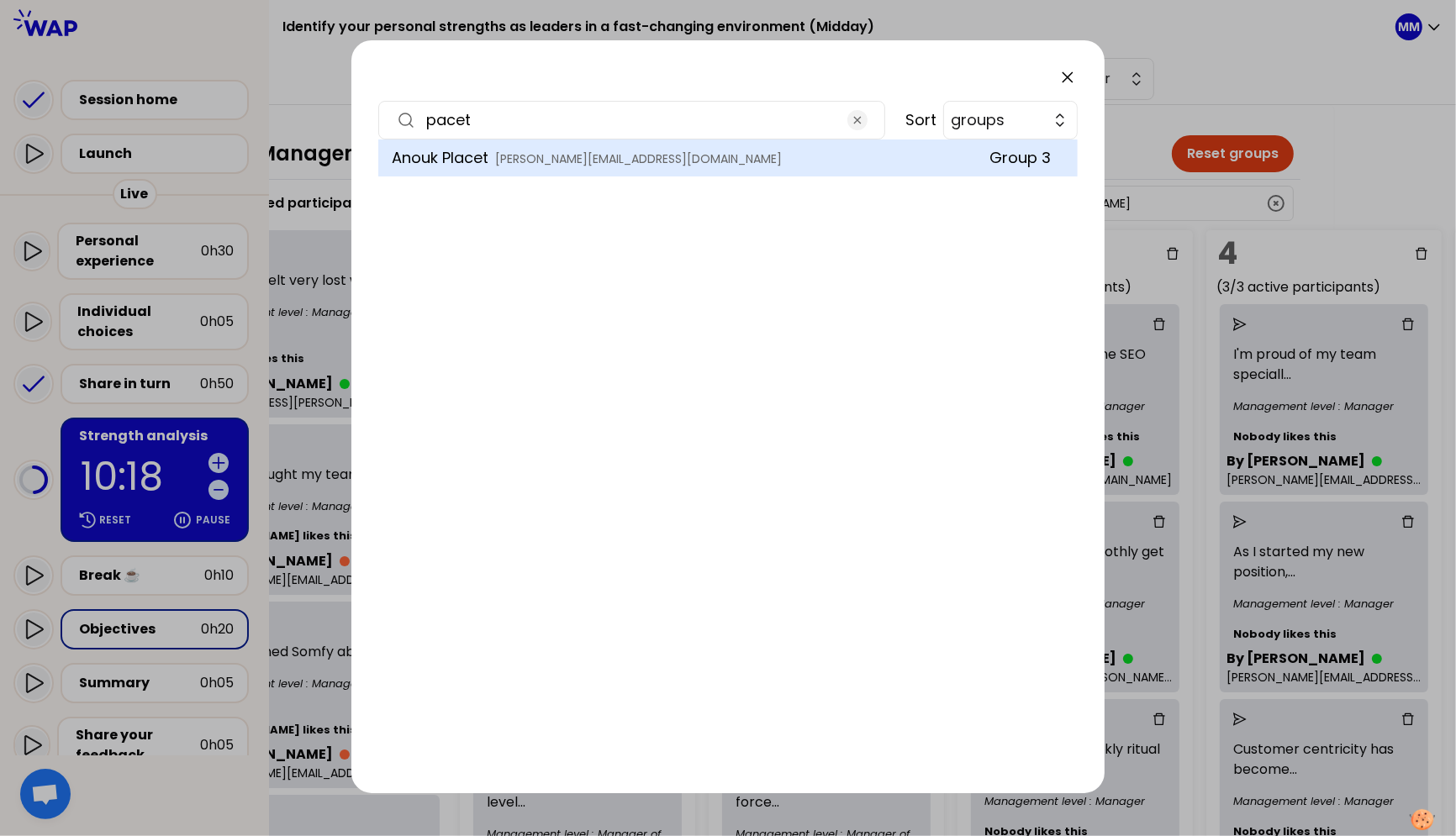
paste input "STANIEWSKA"
type input "STANIEWSKA"
click at [1067, 80] on icon at bounding box center [1067, 77] width 21 height 21
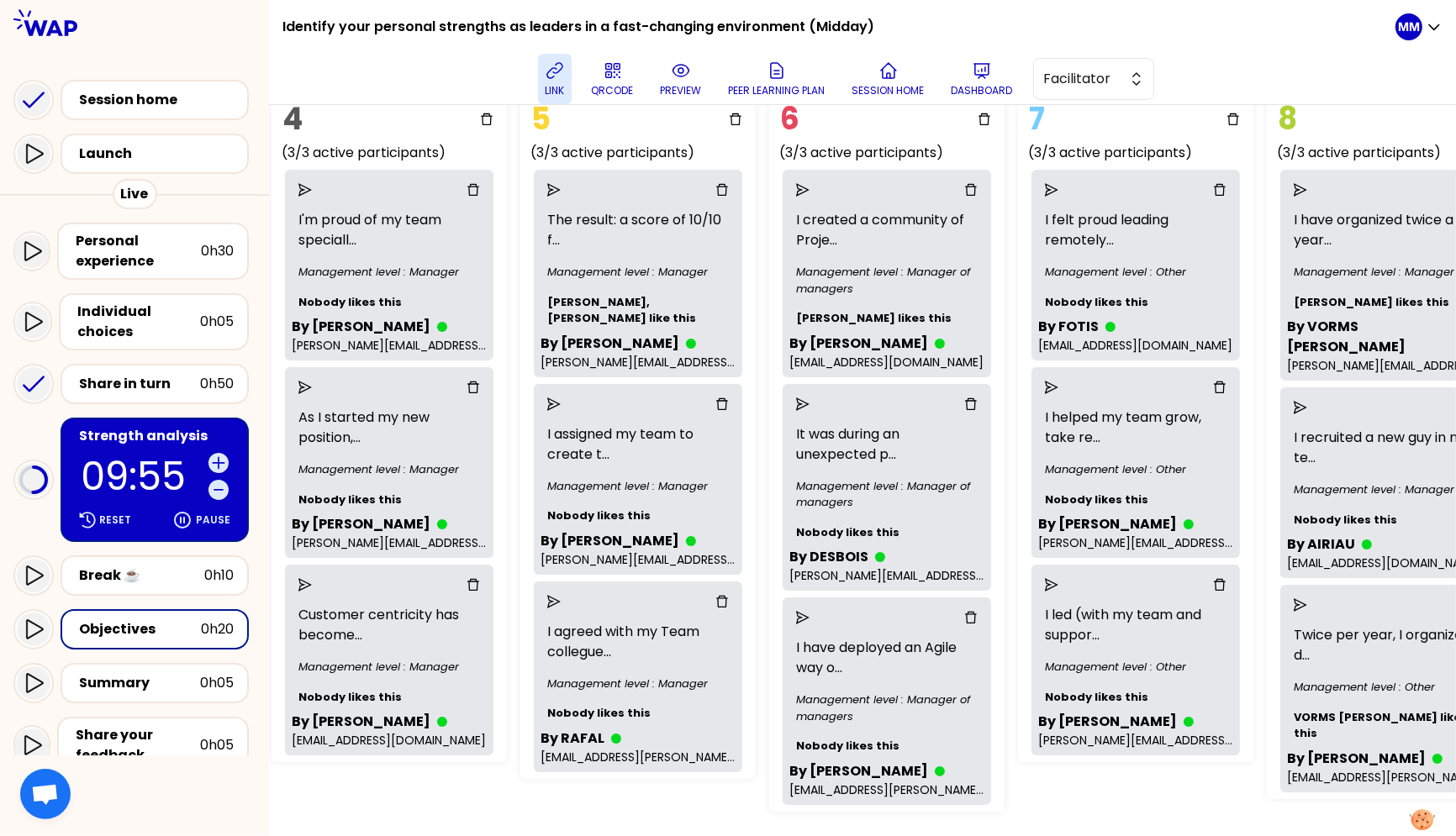
scroll to position [134, 1054]
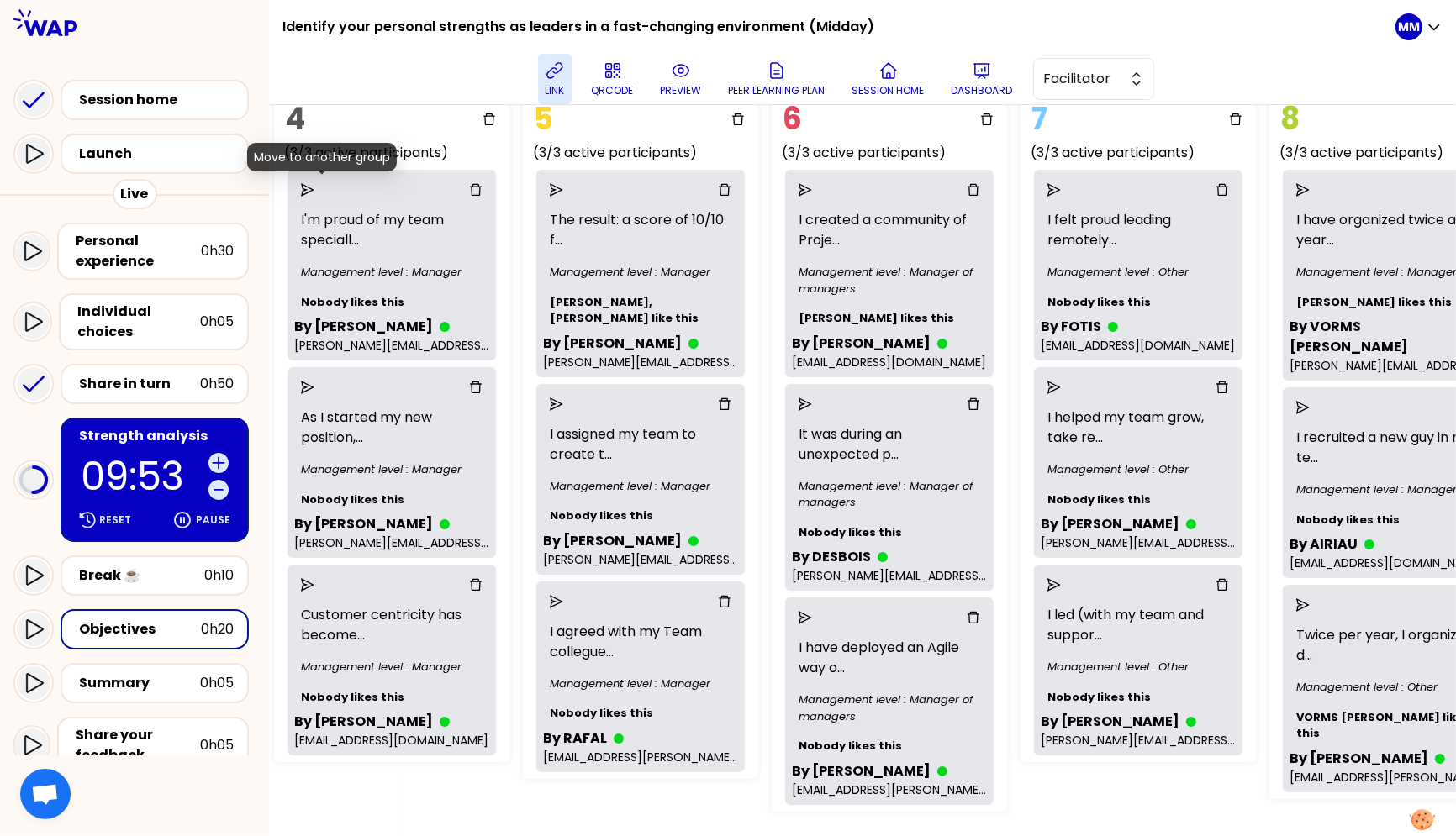
click at [314, 187] on icon "send" at bounding box center [307, 190] width 13 height 13
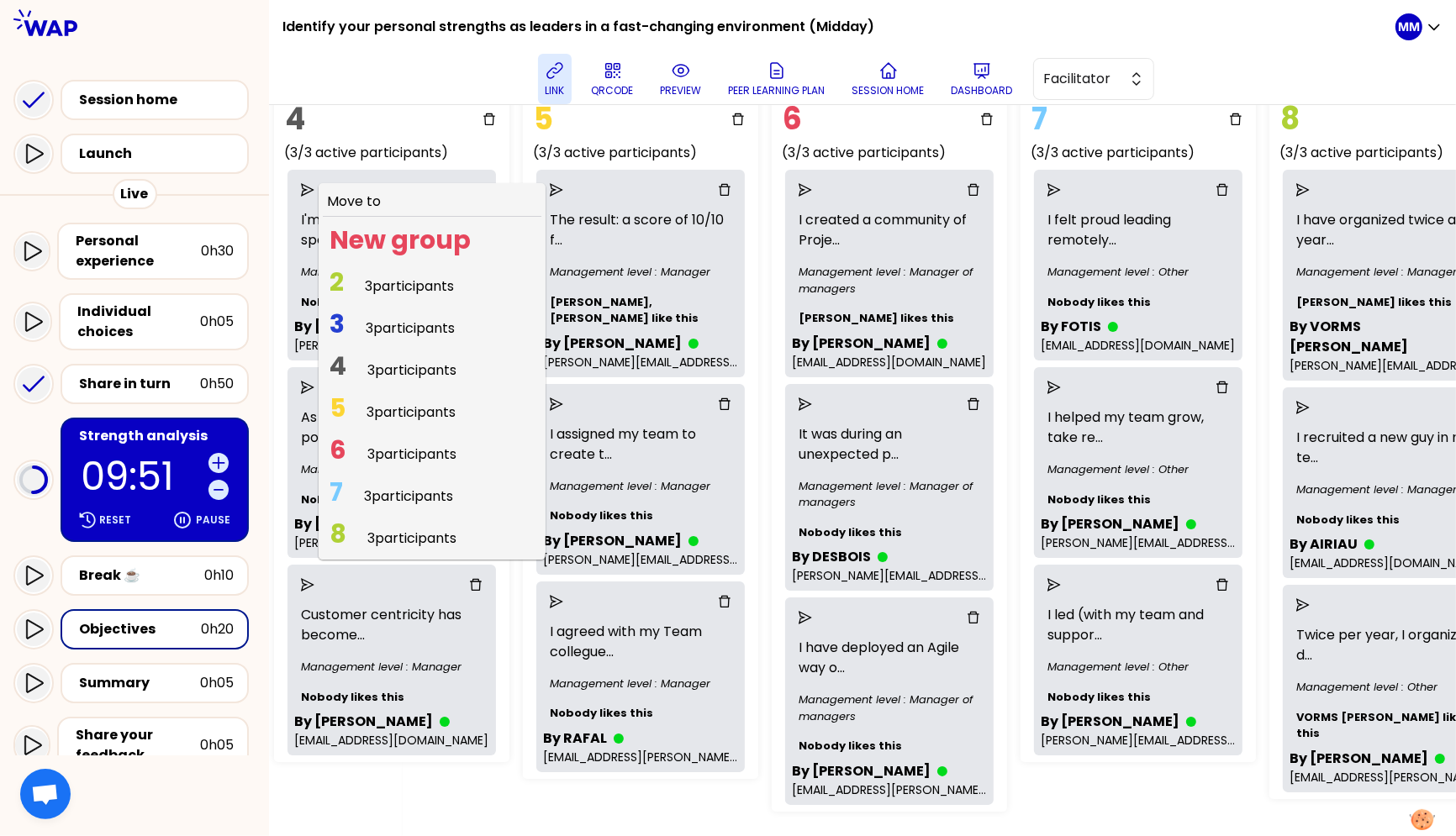
click at [424, 533] on span "3 participants" at bounding box center [412, 539] width 90 height 20
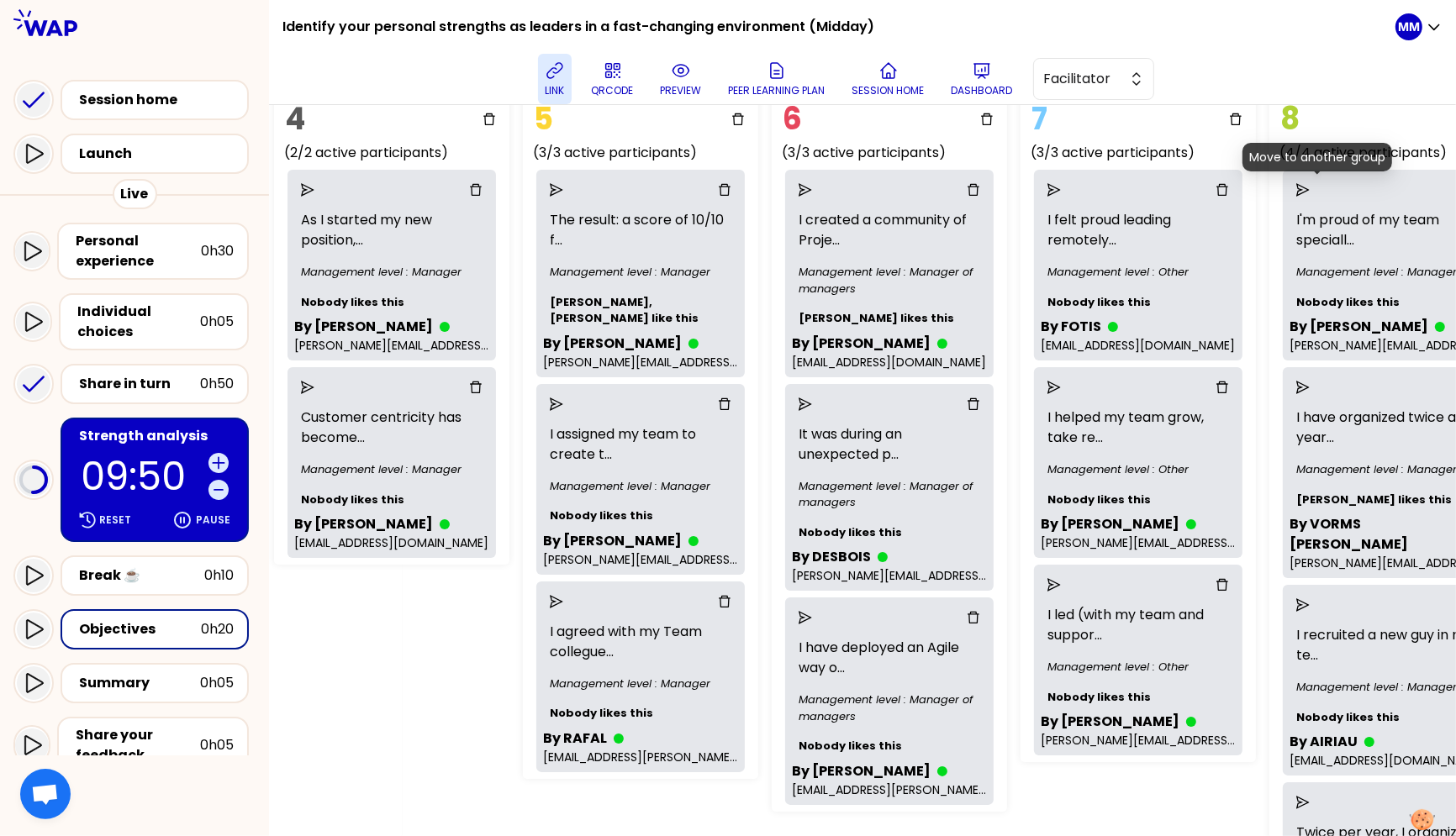
drag, startPoint x: 1315, startPoint y: 187, endPoint x: 1315, endPoint y: 201, distance: 14.0
click at [1242, 187] on icon "send" at bounding box center [1303, 190] width 13 height 13
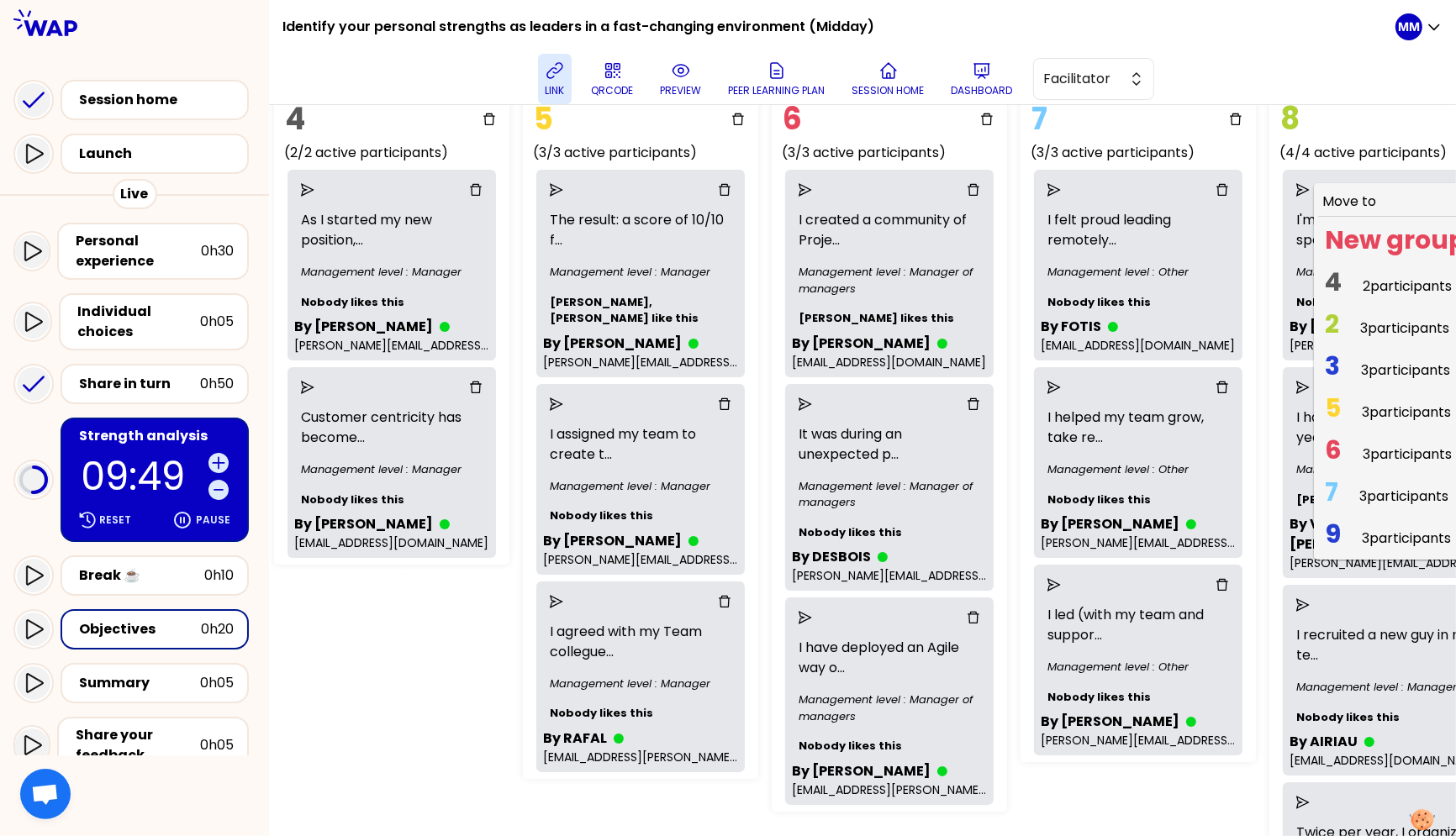
click at [1242, 281] on span "4 2 participants" at bounding box center [1388, 286] width 141 height 33
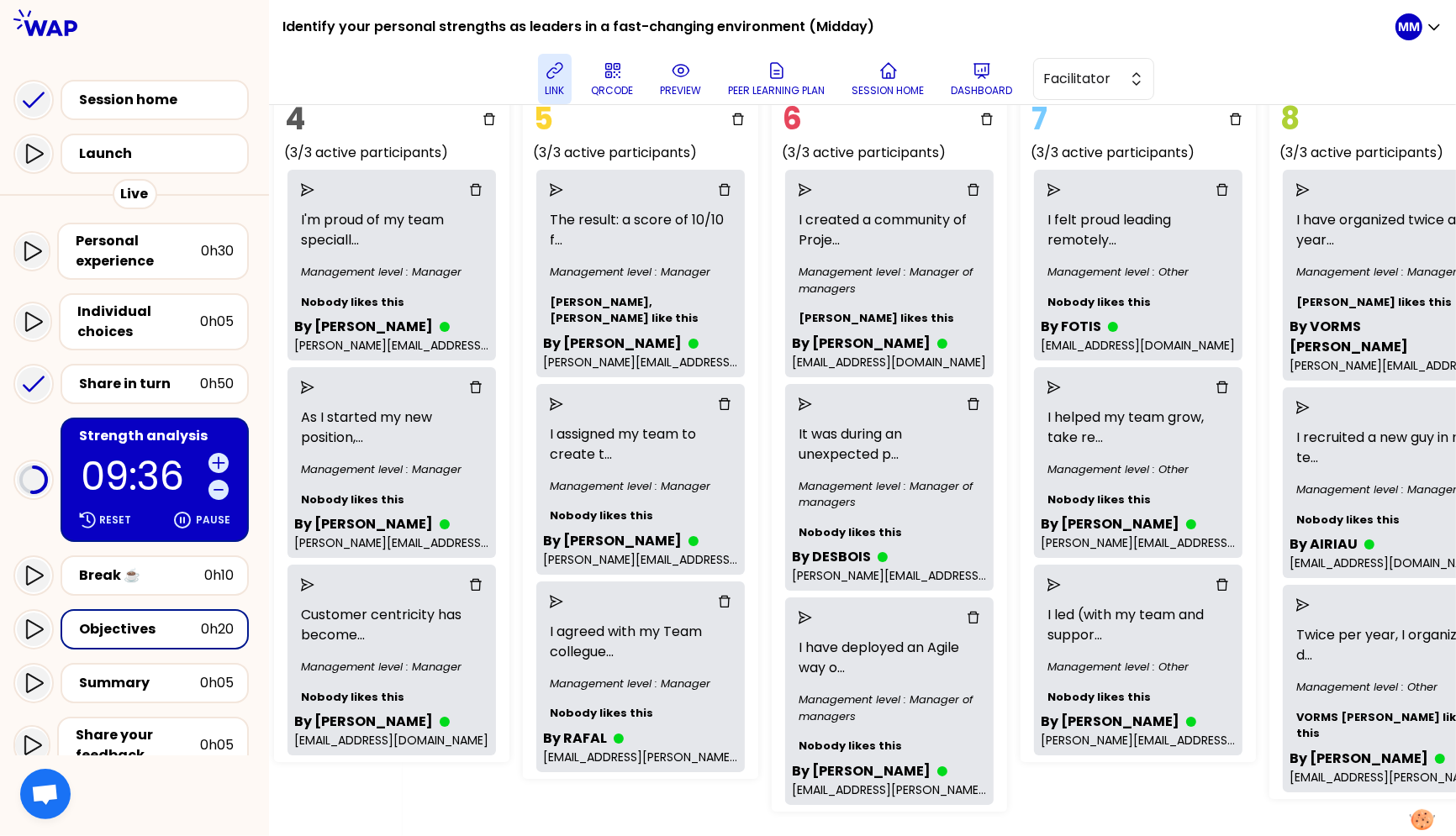
click at [335, 193] on div at bounding box center [391, 190] width 155 height 13
click at [314, 188] on icon "send" at bounding box center [307, 190] width 13 height 13
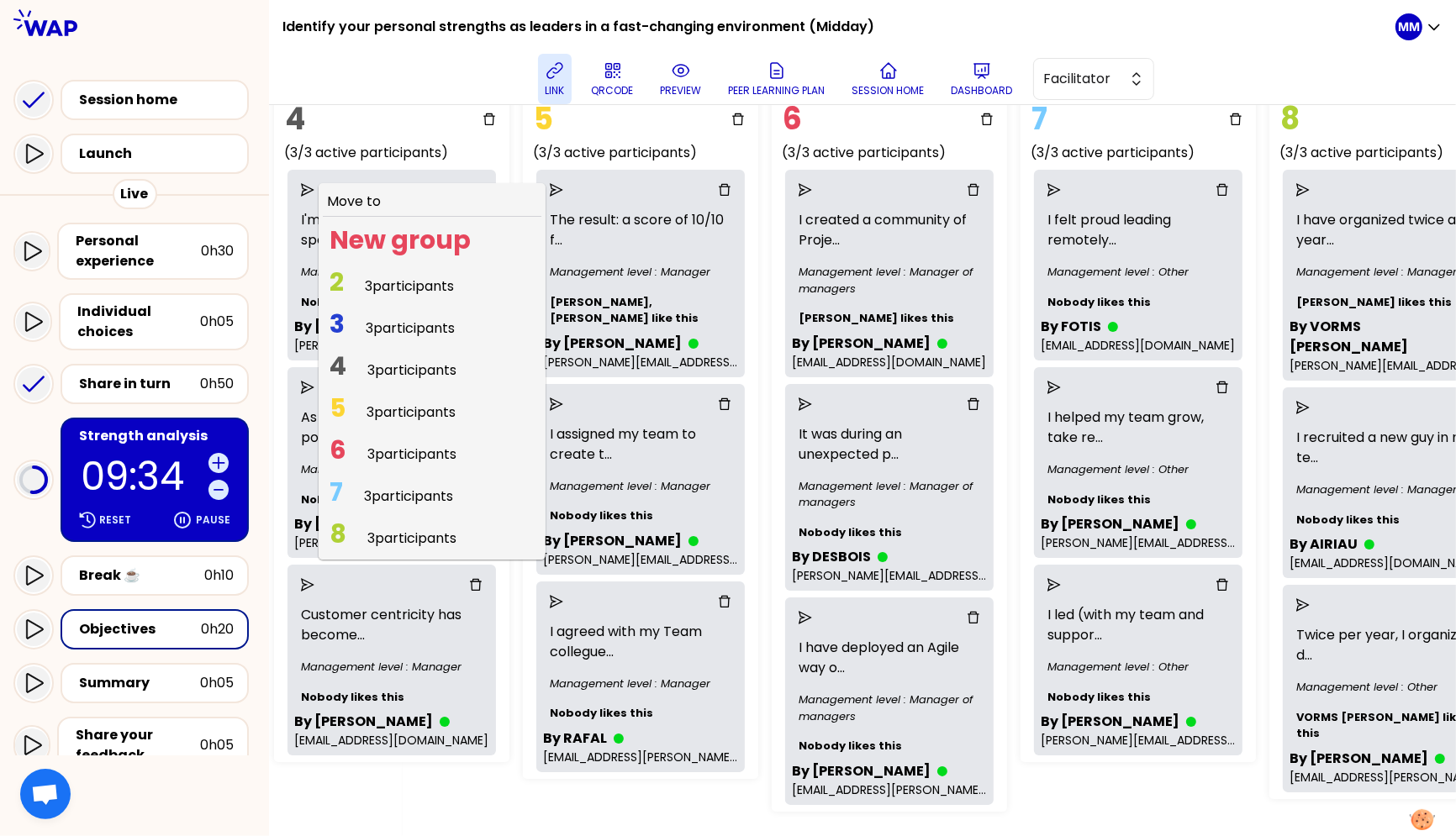
click at [430, 535] on span "3 participants" at bounding box center [412, 539] width 90 height 20
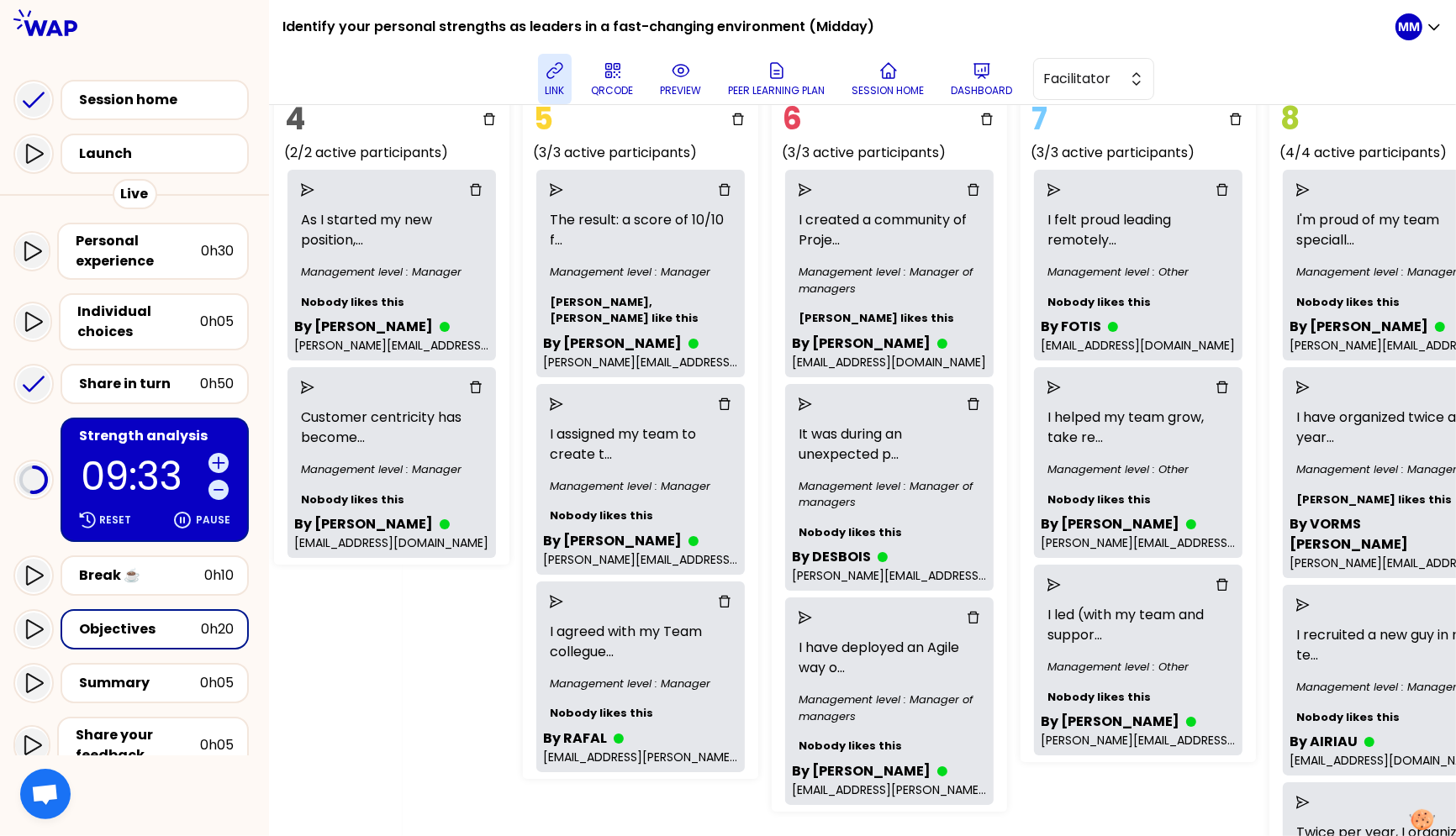
click at [1242, 384] on icon "send" at bounding box center [1303, 387] width 13 height 13
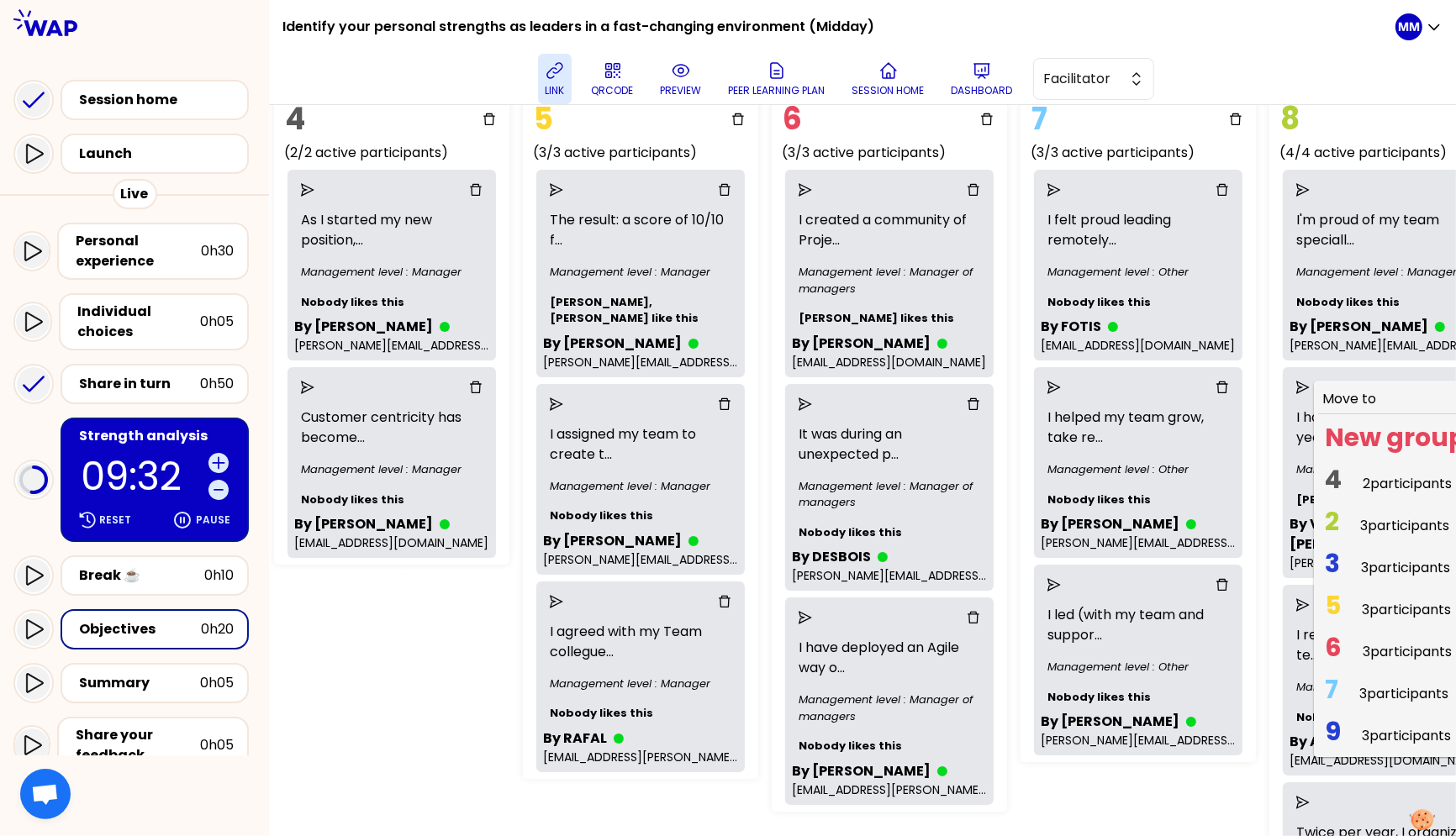
click at [1242, 483] on span "4" at bounding box center [1333, 479] width 17 height 36
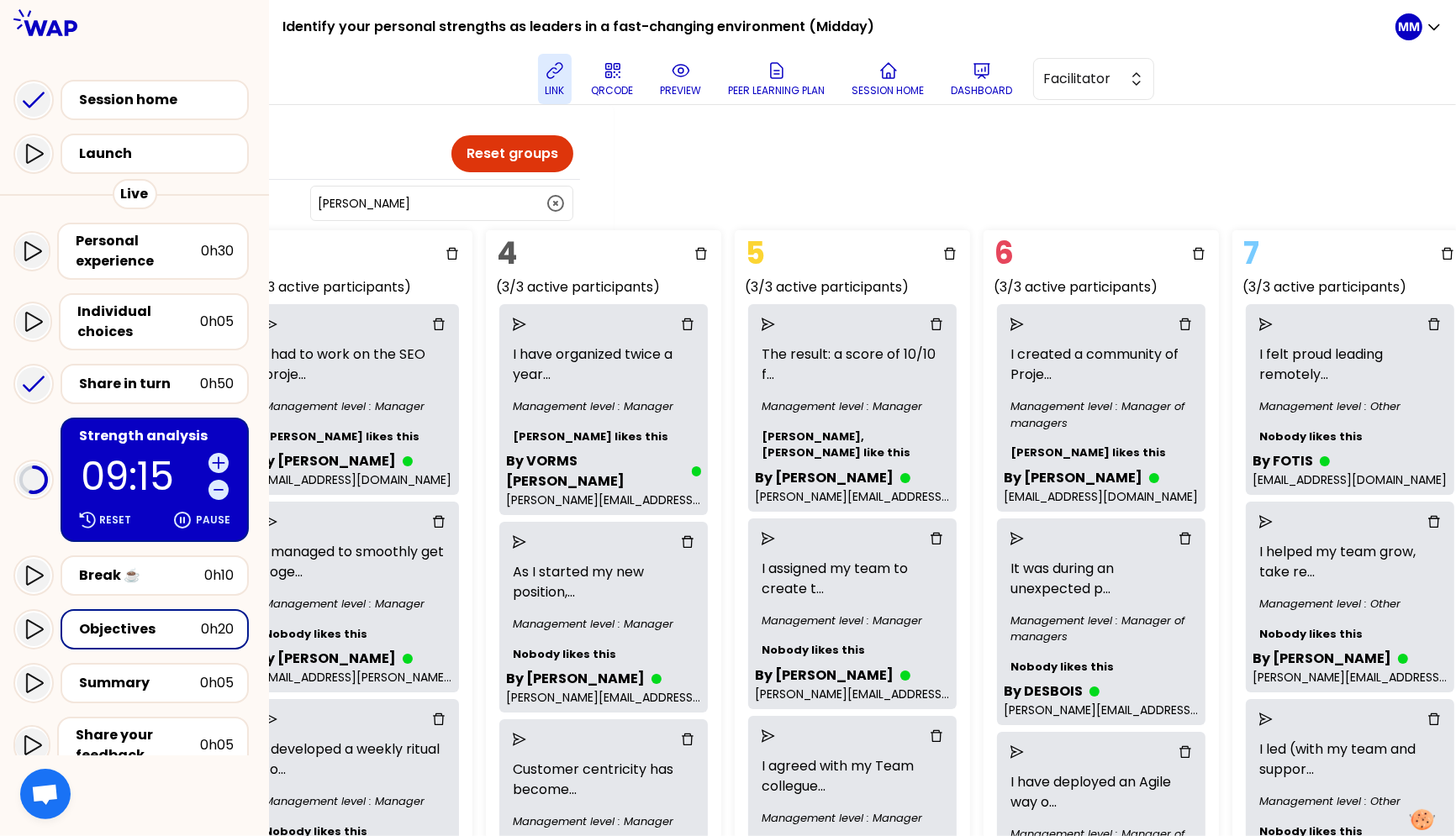
scroll to position [0, 0]
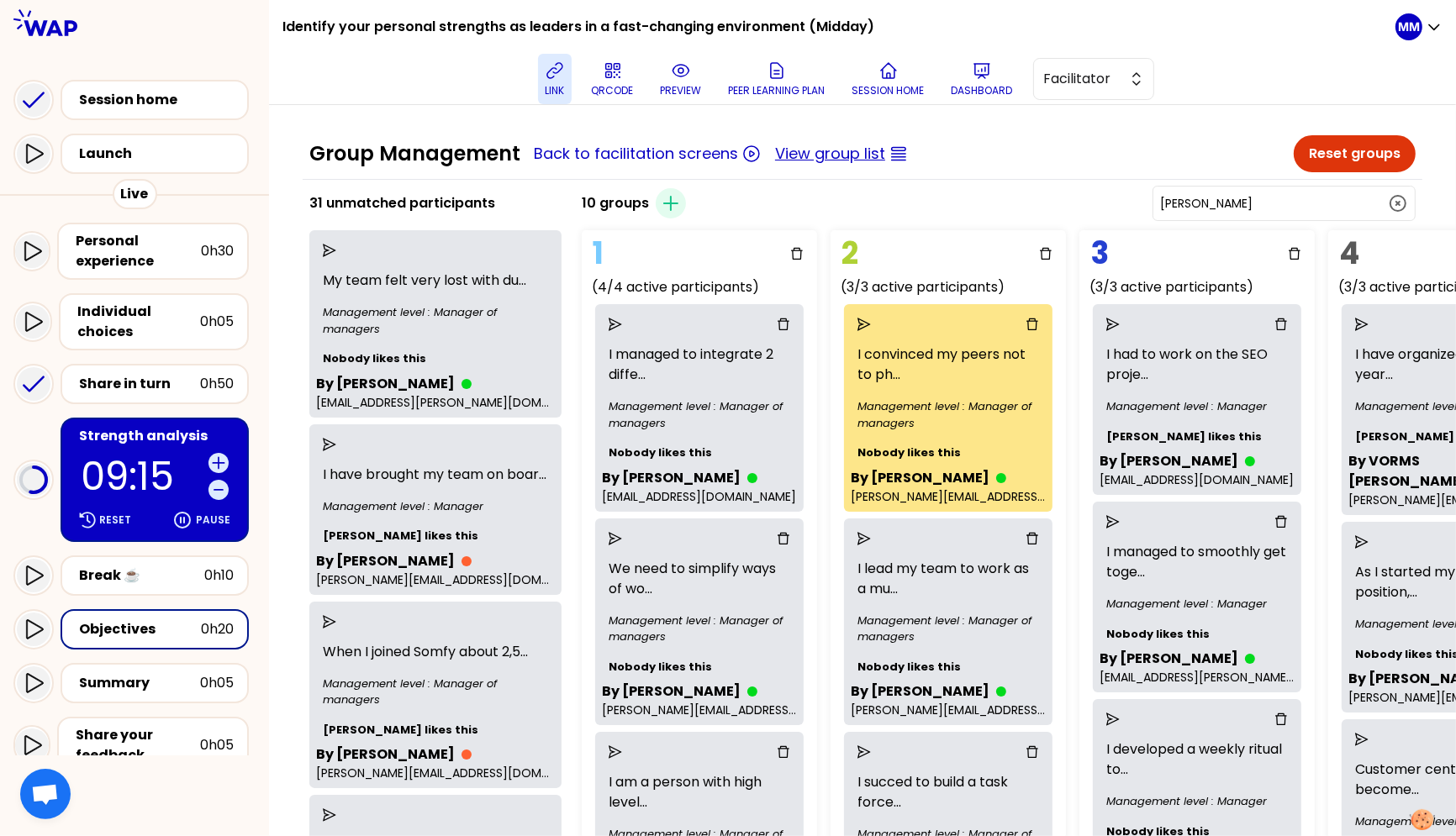
click at [823, 155] on button "View group list" at bounding box center [830, 154] width 110 height 23
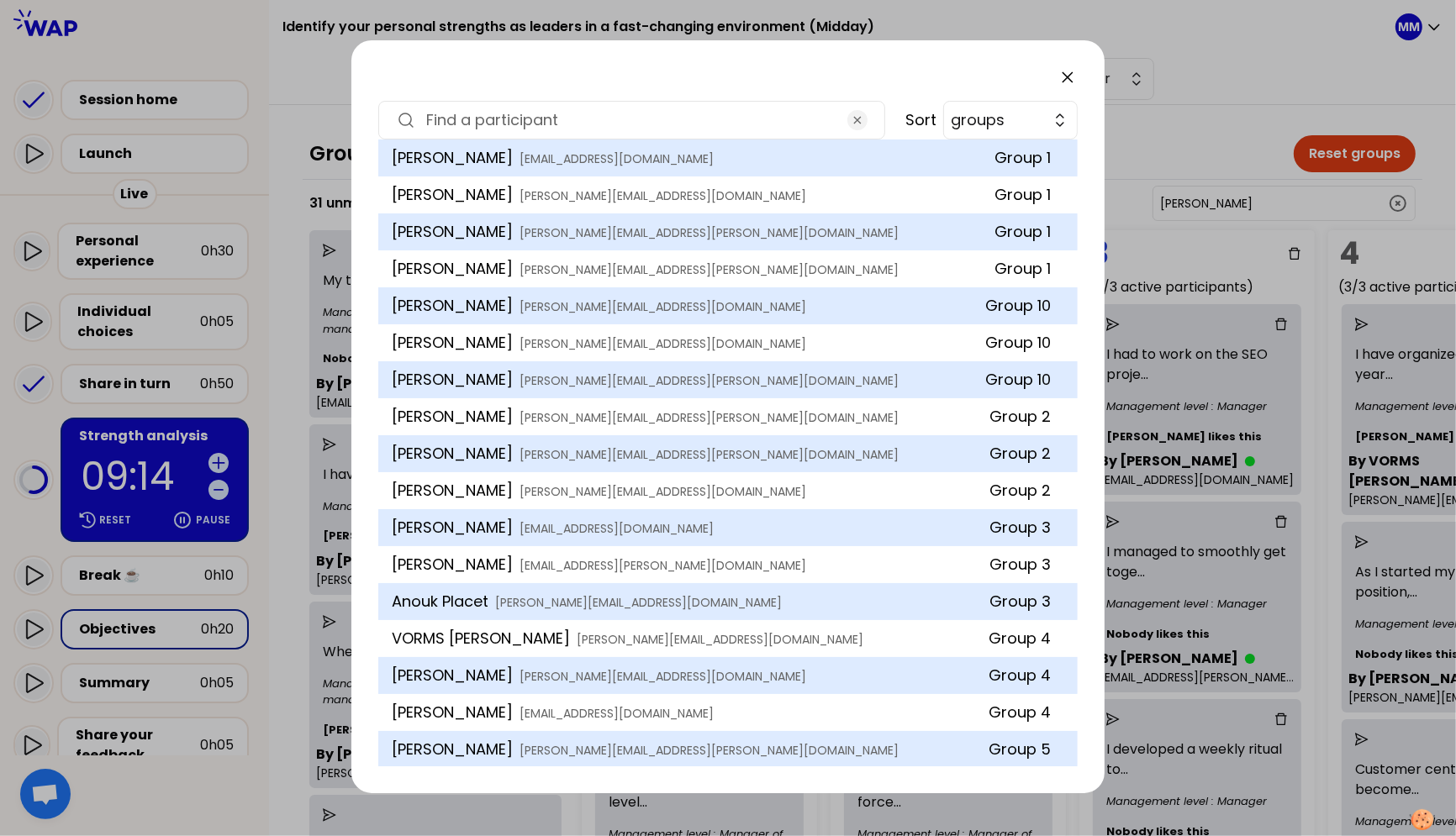
click at [638, 108] on input at bounding box center [631, 120] width 411 height 23
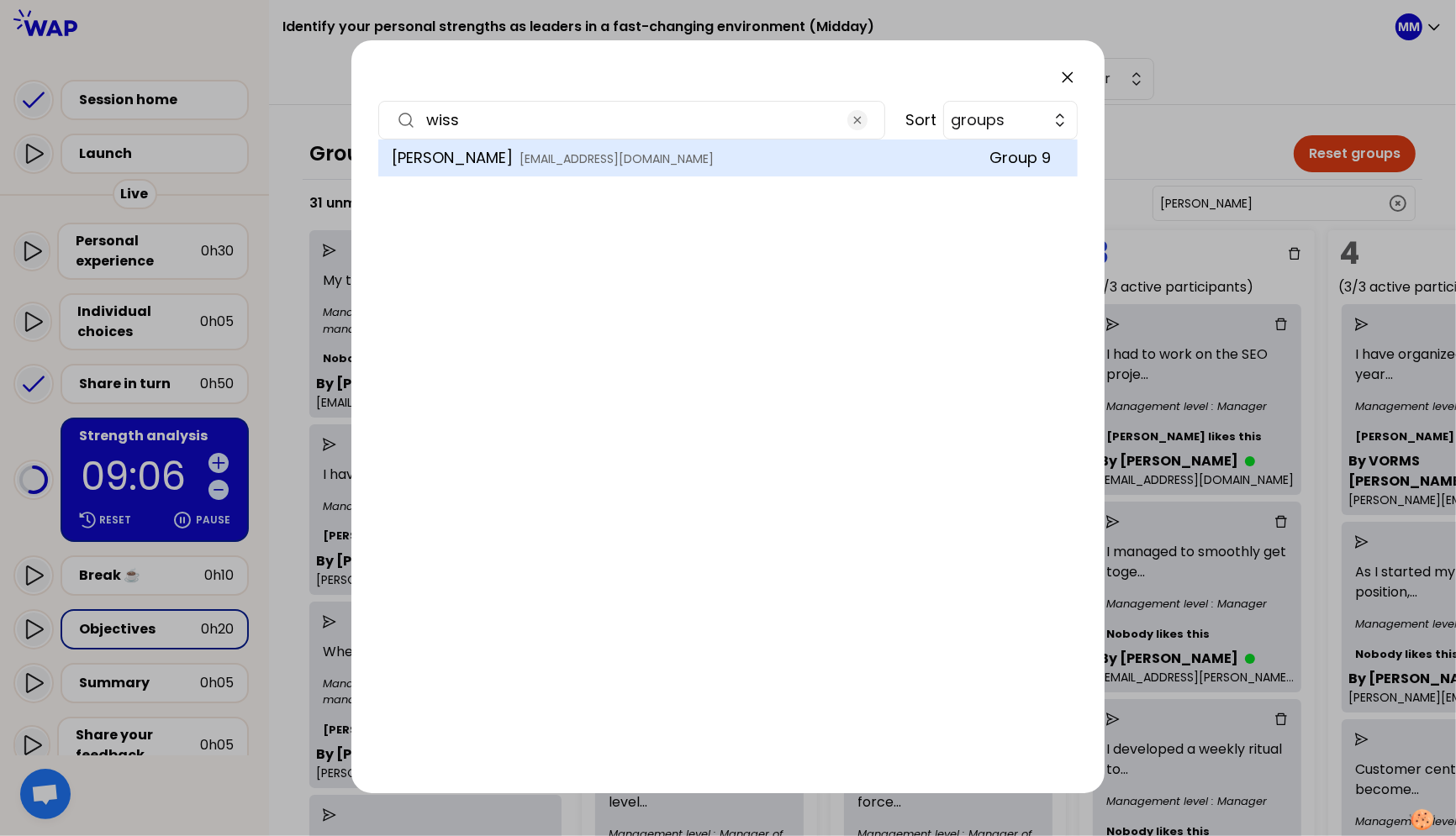
paste input "SADOWSA"
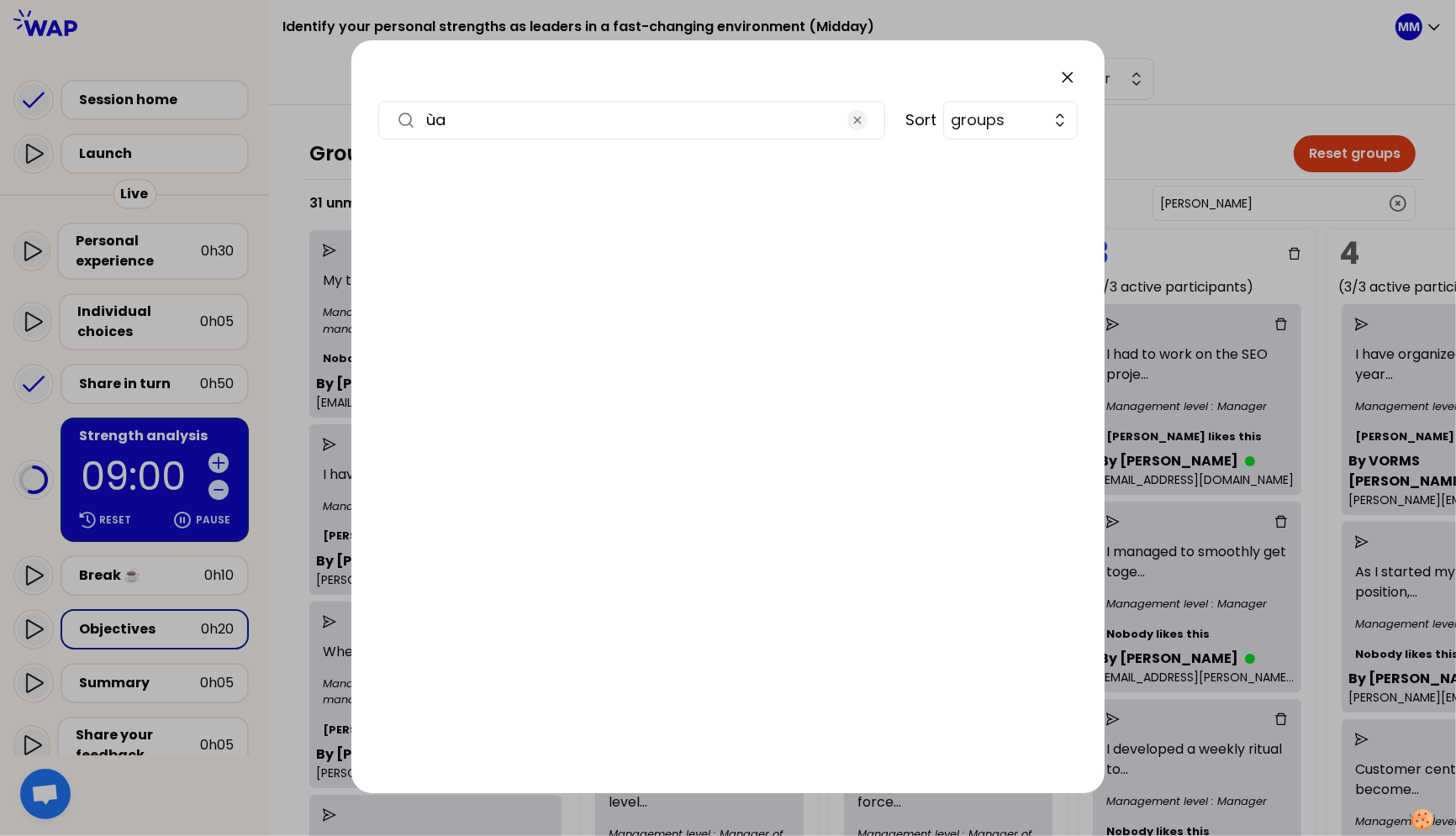
type input "ù"
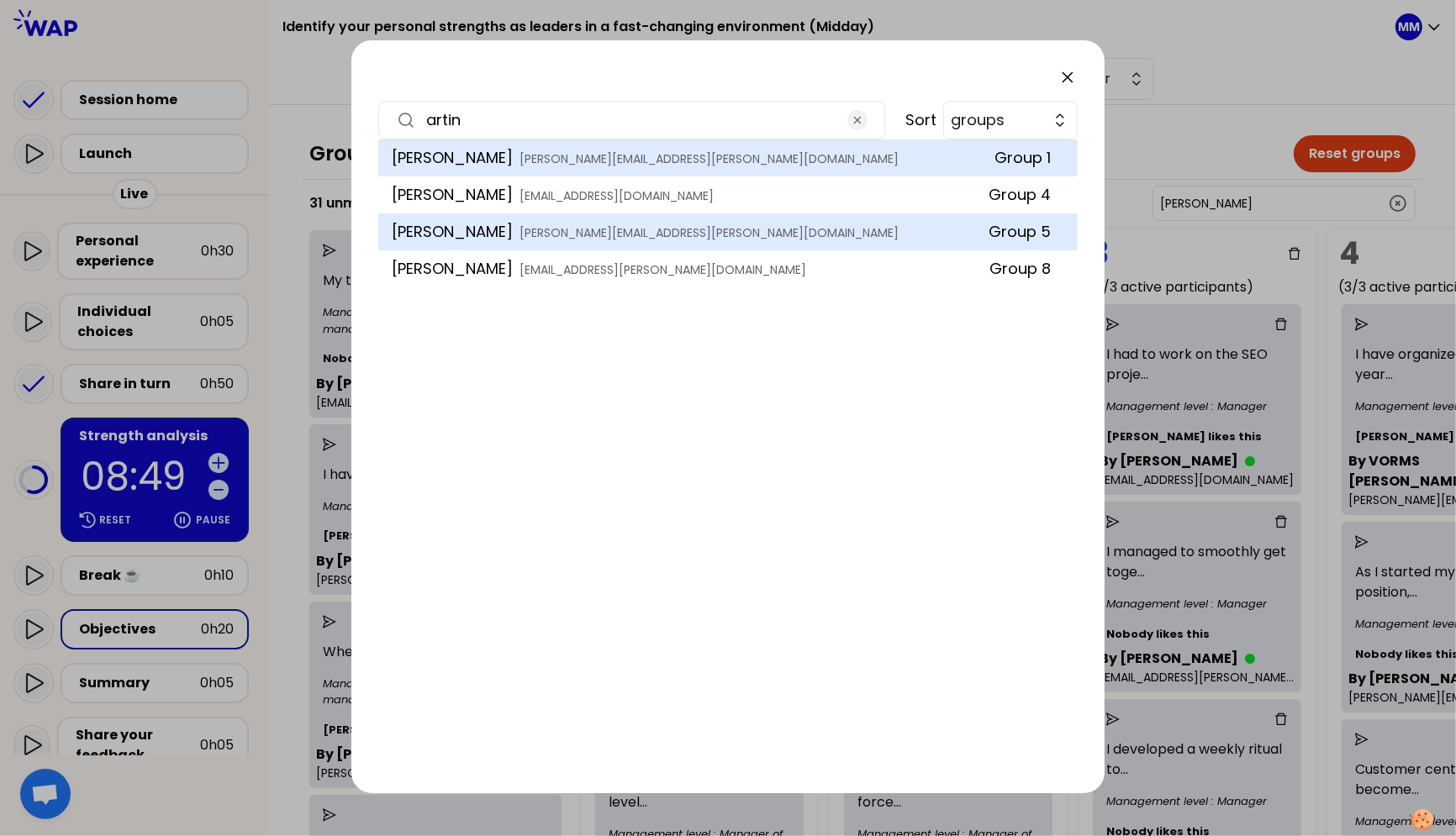
paste input "VORMS"
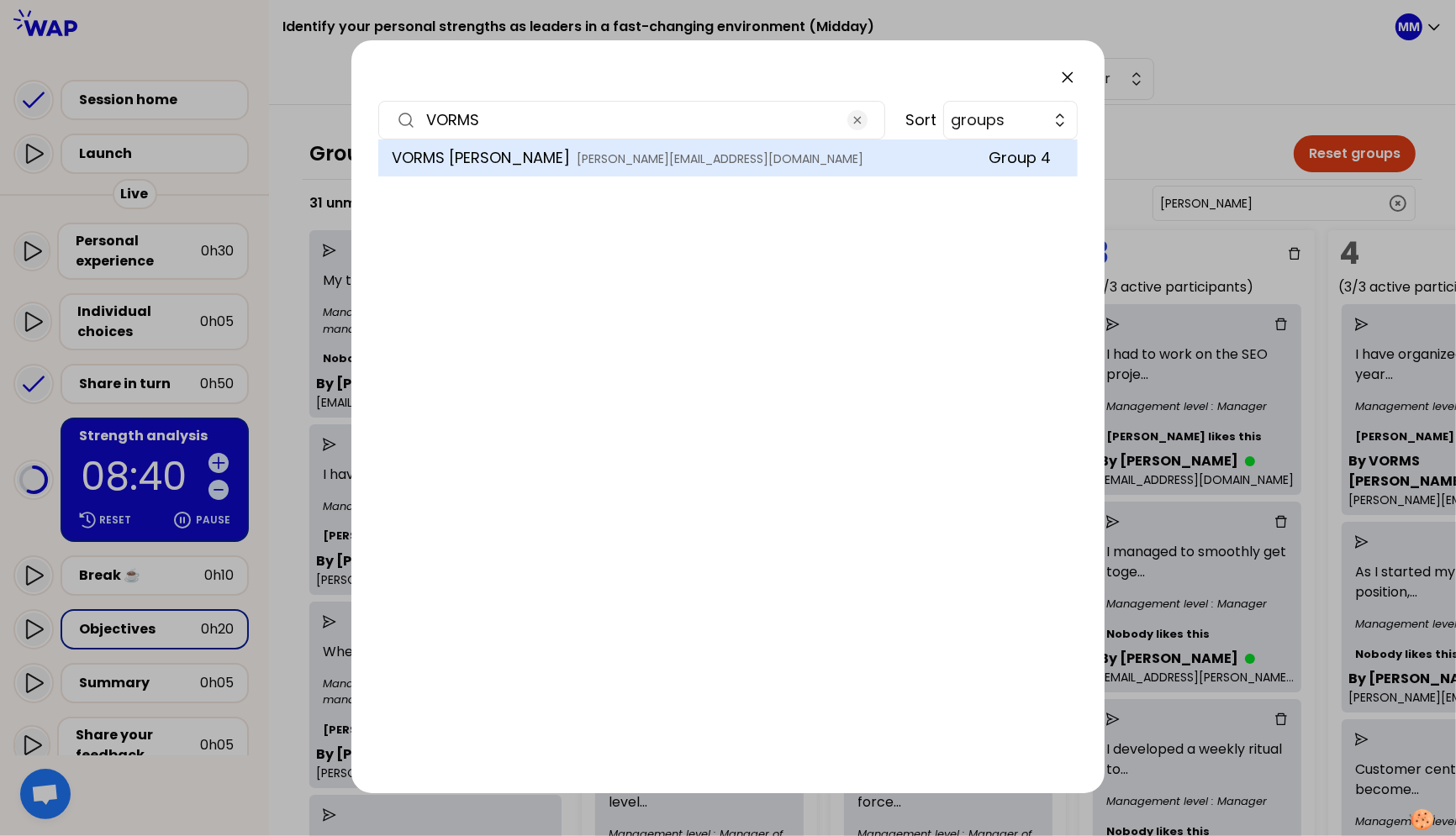
click at [533, 117] on input "VORMS" at bounding box center [631, 120] width 411 height 23
type input "daniel"
drag, startPoint x: 1065, startPoint y: 75, endPoint x: 1280, endPoint y: 195, distance: 246.2
click at [1066, 75] on icon at bounding box center [1067, 77] width 21 height 21
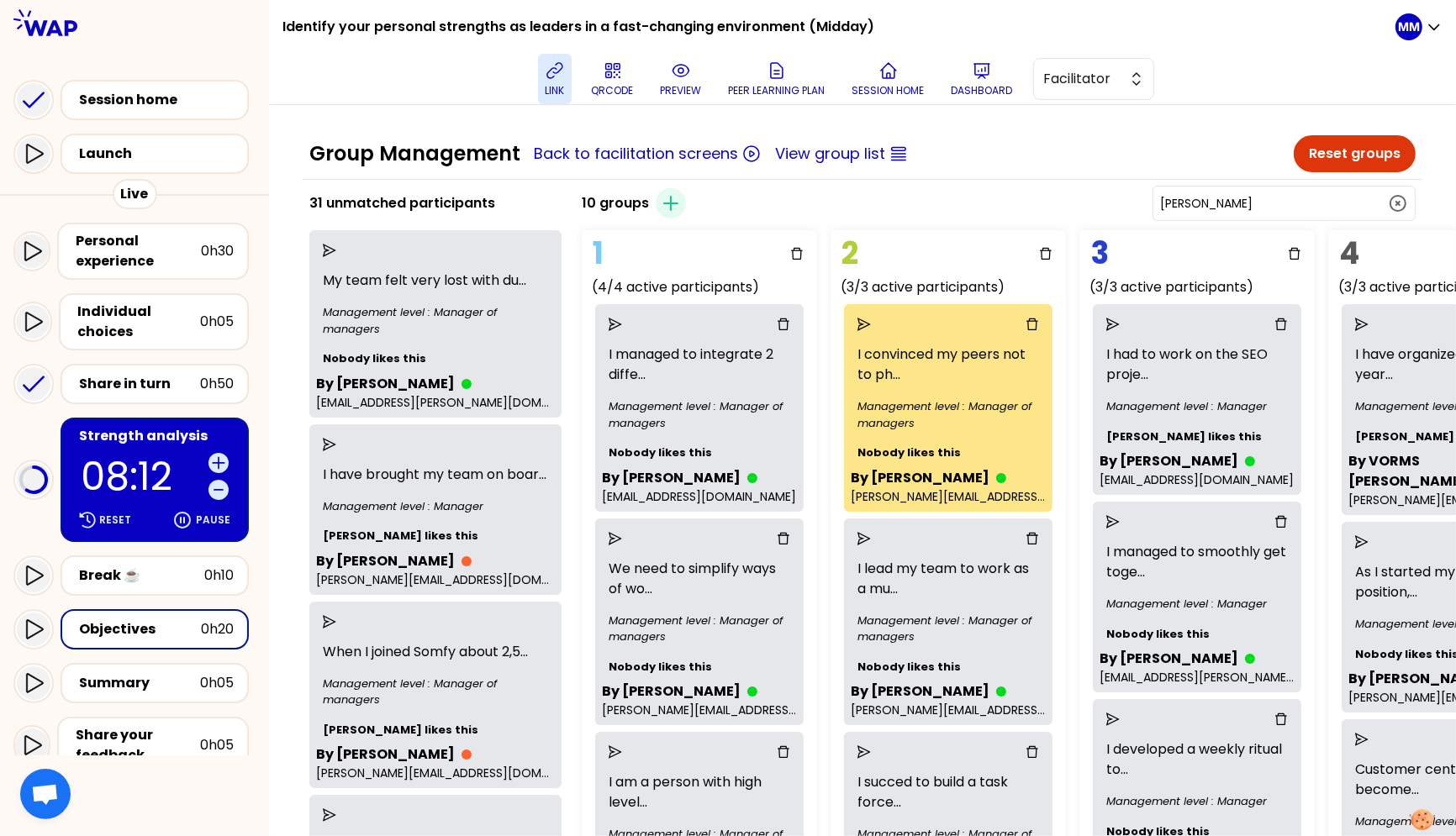
click at [1242, 200] on input "Alain EUSEBI" at bounding box center [1274, 203] width 227 height 17
click at [1242, 246] on span "VORMS Johan" at bounding box center [1294, 245] width 214 height 21
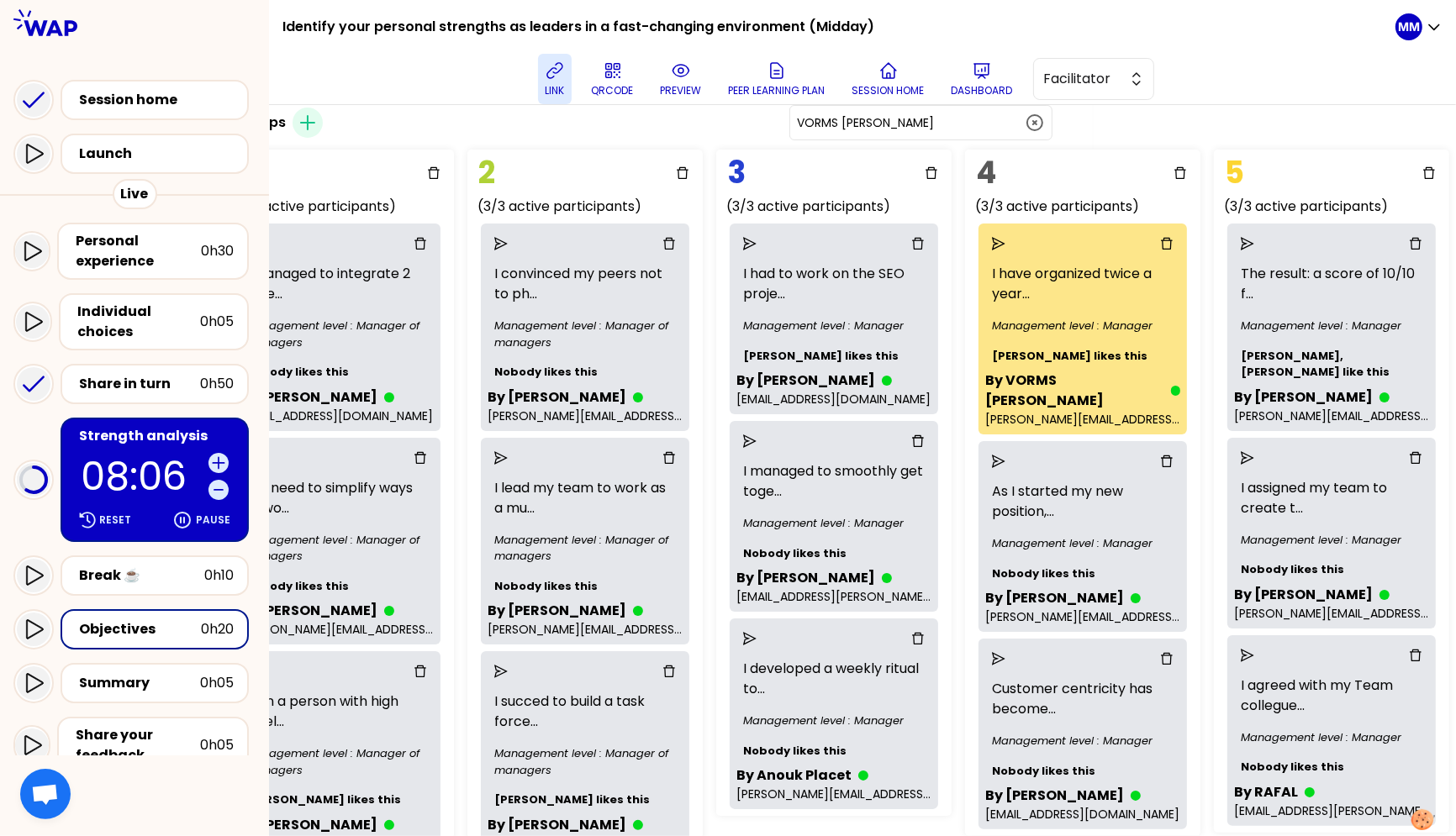
scroll to position [81, 364]
click at [1178, 380] on div "By VORMS Johan" at bounding box center [1081, 390] width 195 height 40
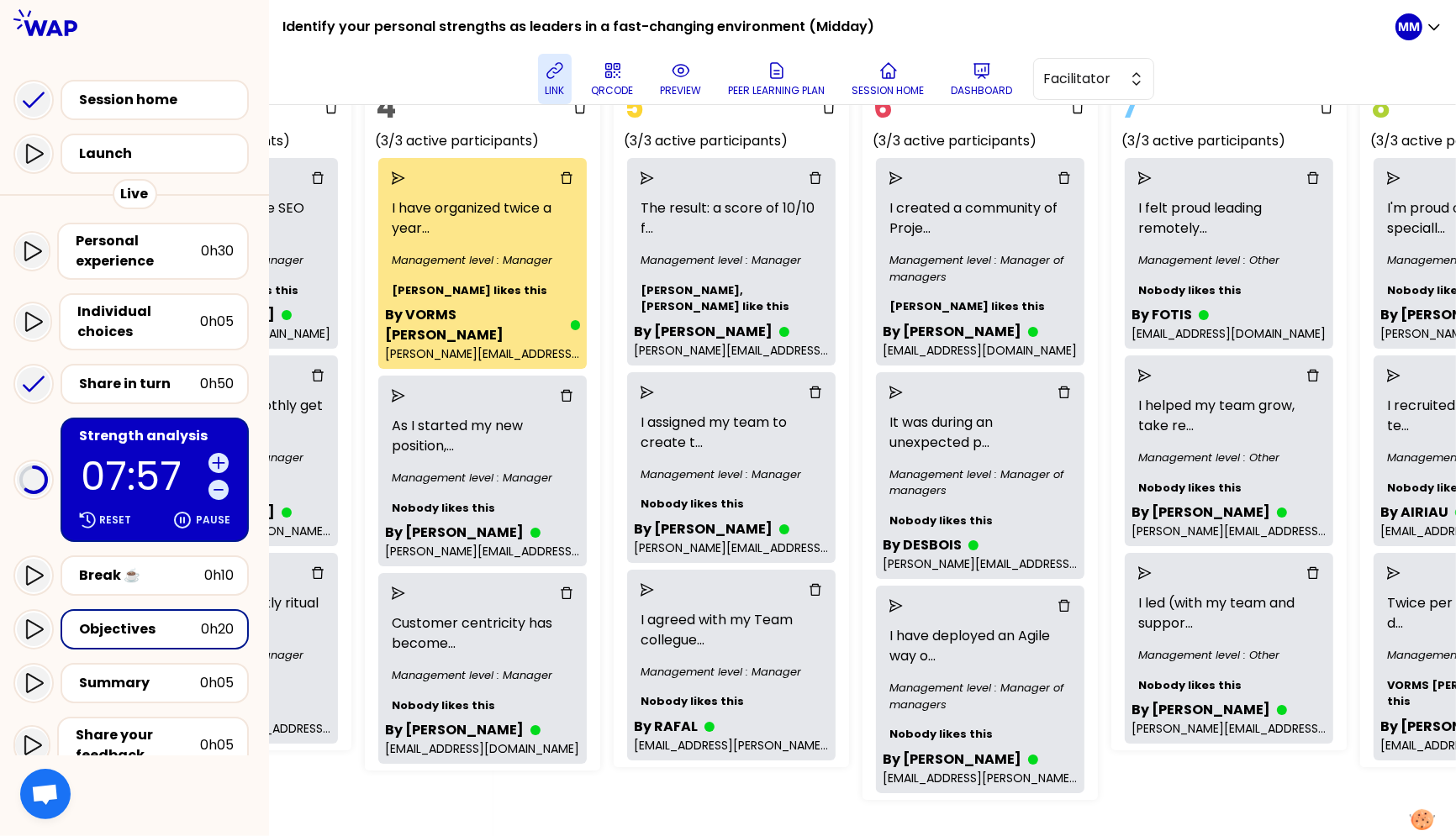
scroll to position [141, 964]
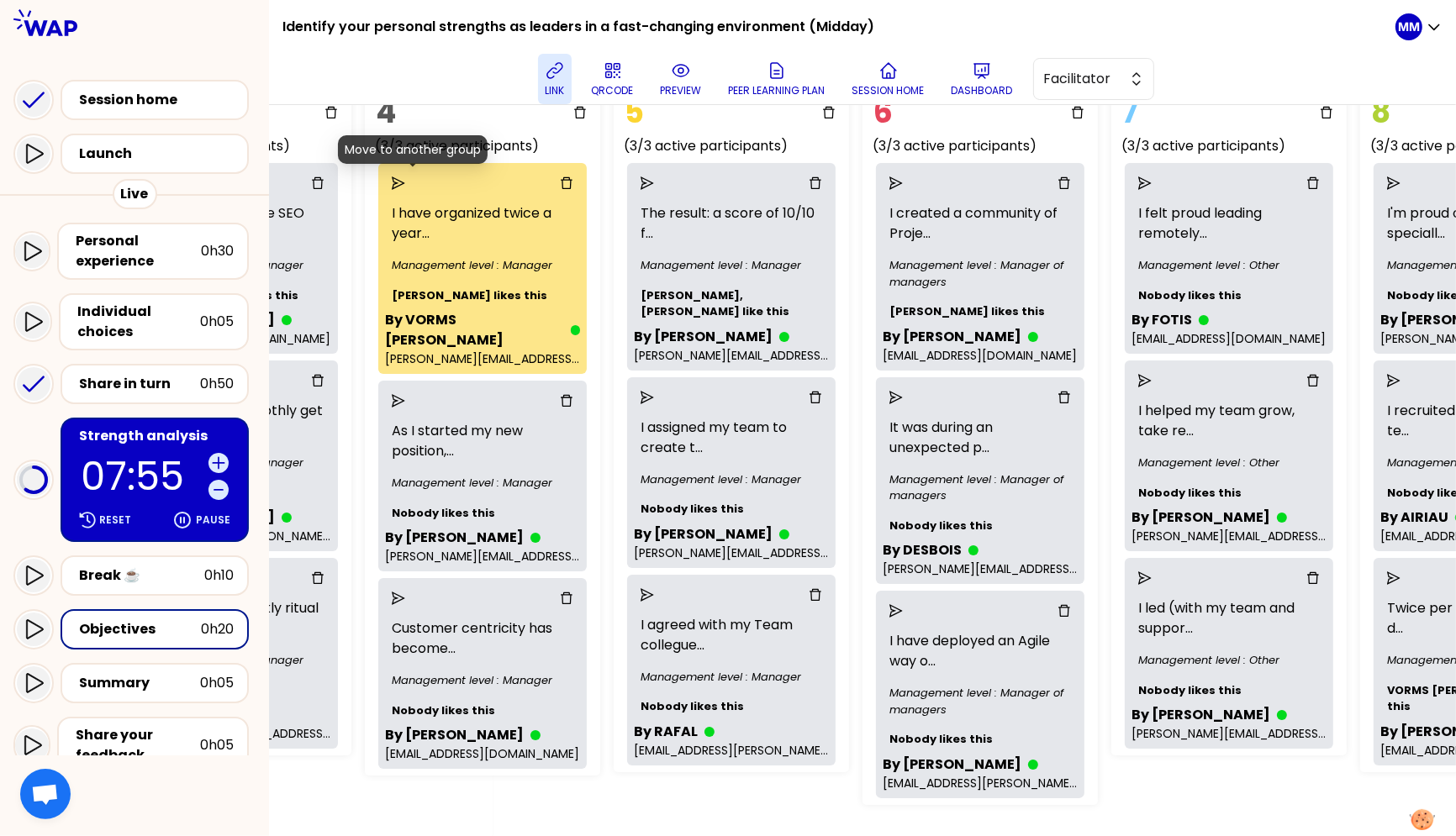
click at [406, 177] on icon "send" at bounding box center [398, 183] width 13 height 13
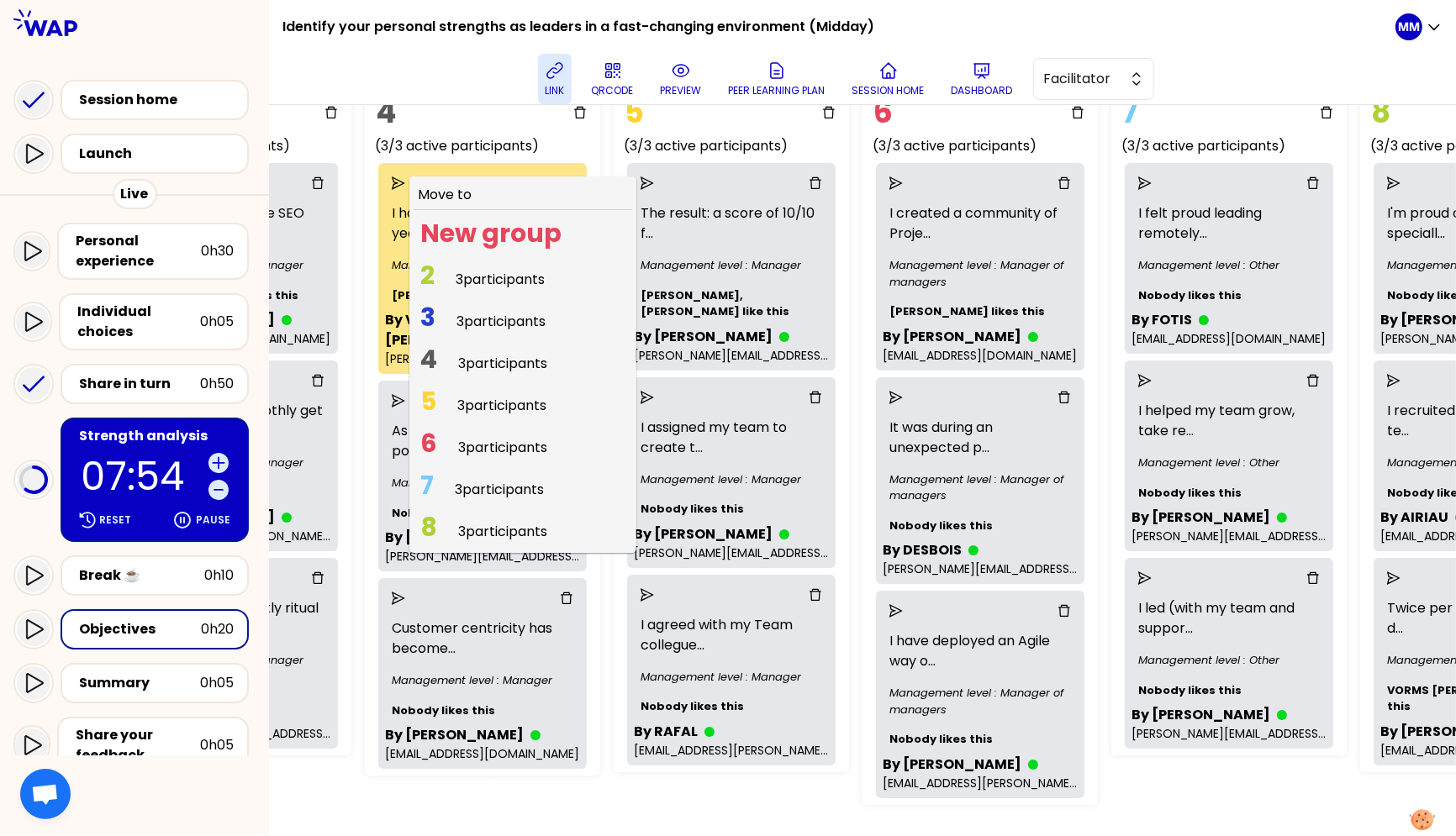
click at [493, 488] on span "3 participants" at bounding box center [500, 490] width 90 height 20
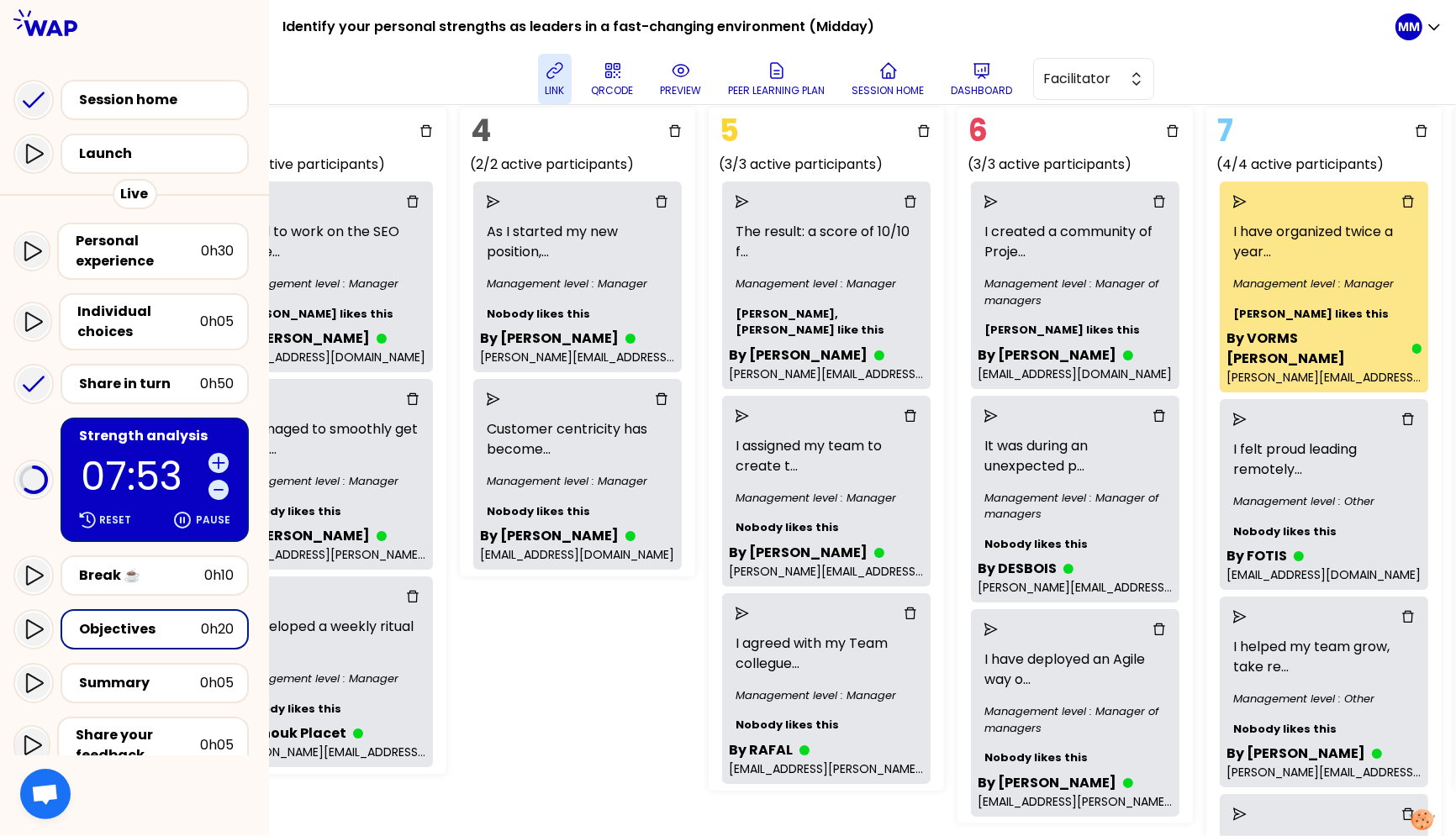
scroll to position [118, 869]
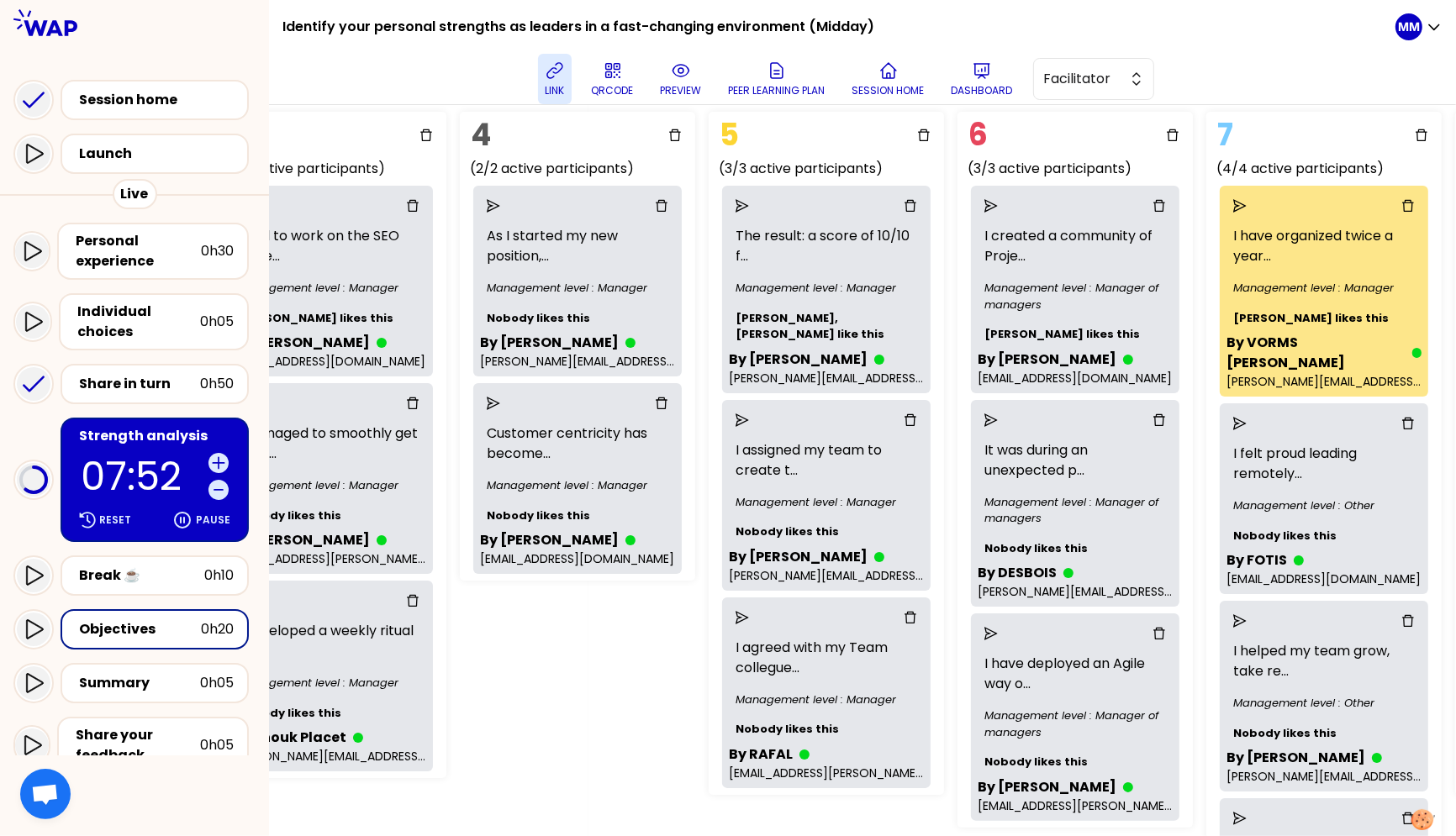
click at [1242, 417] on icon "send" at bounding box center [1239, 423] width 13 height 13
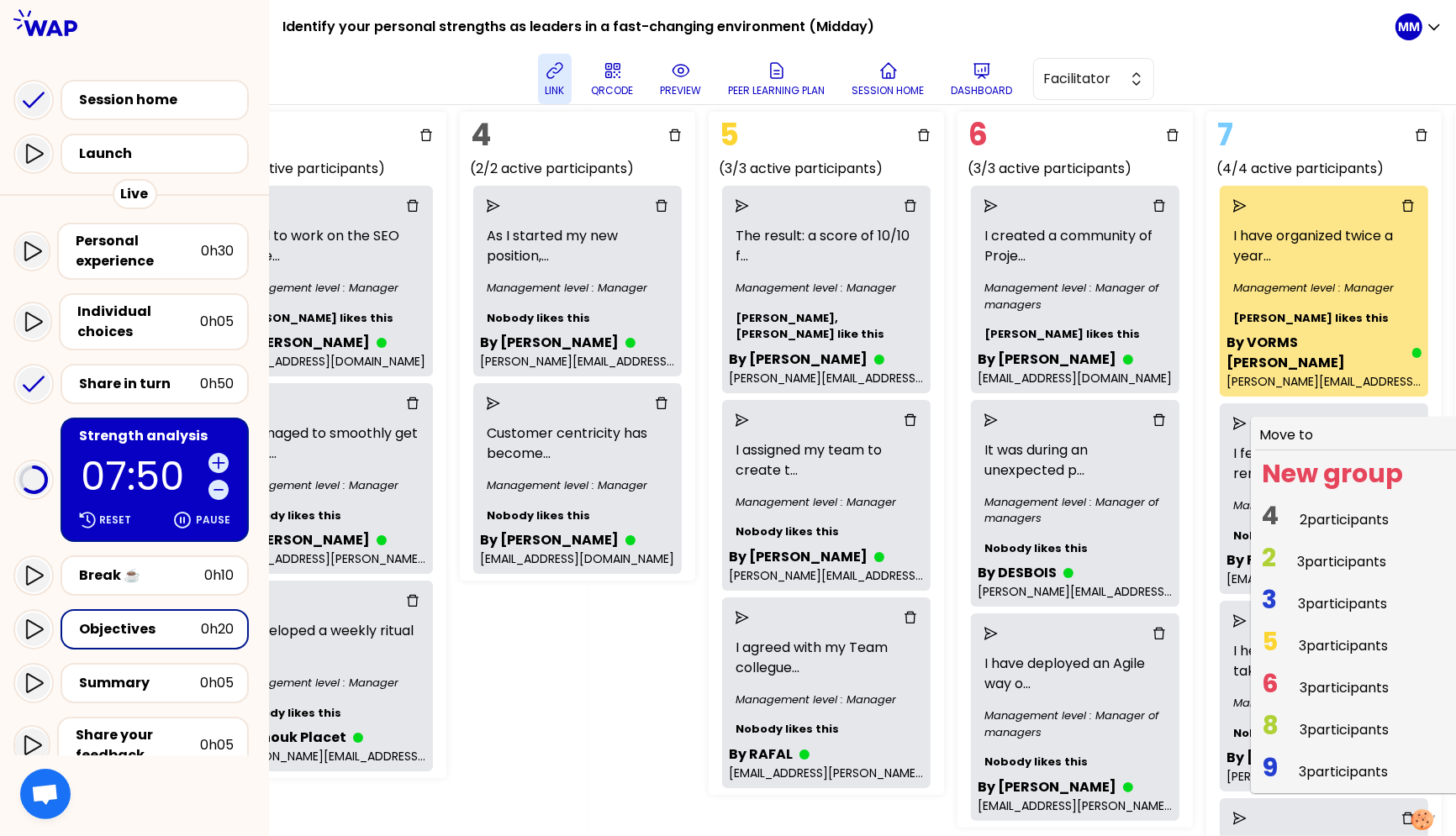
click at [1242, 503] on span "4 2 participants" at bounding box center [1325, 519] width 141 height 33
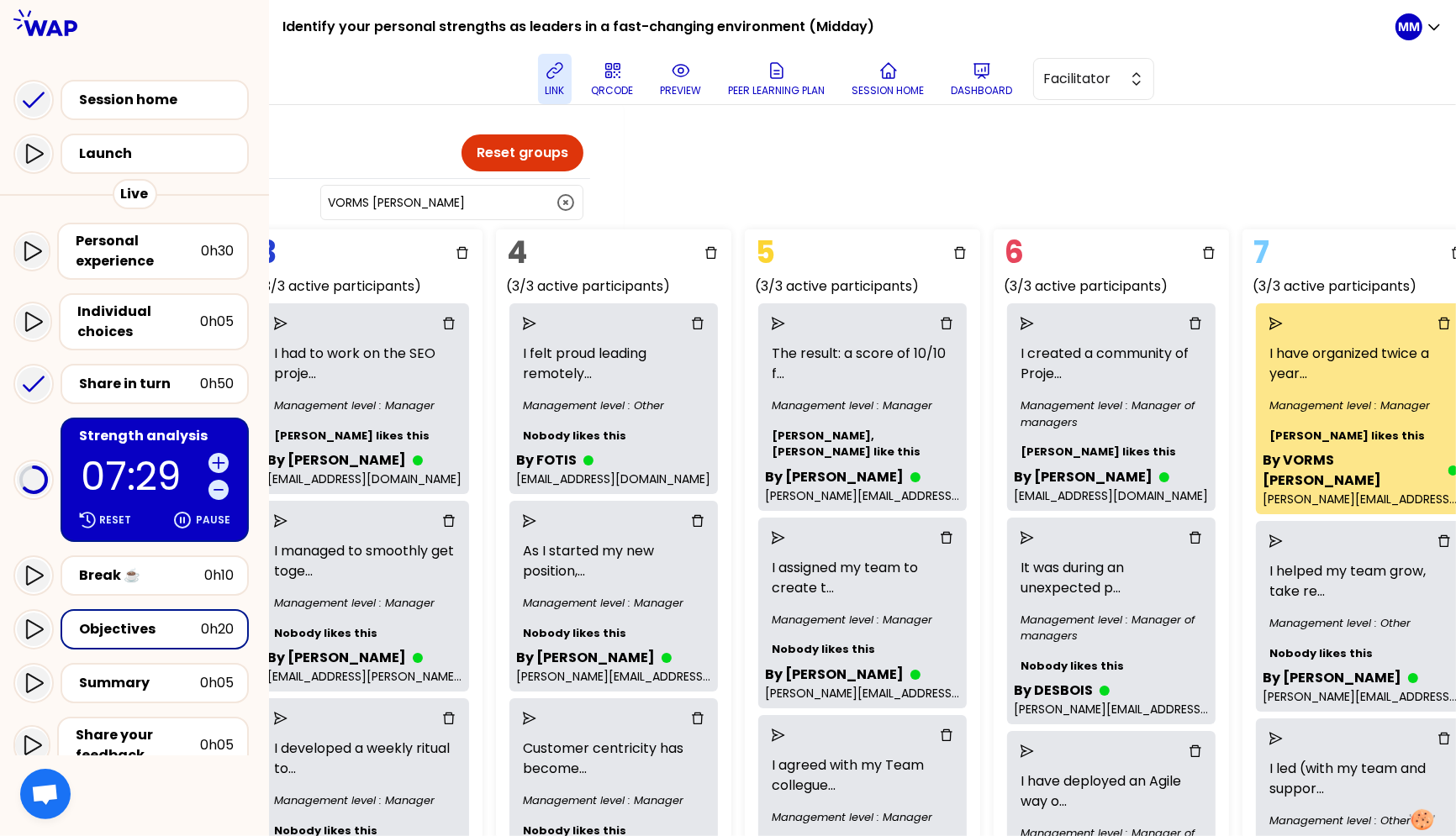
scroll to position [1, 826]
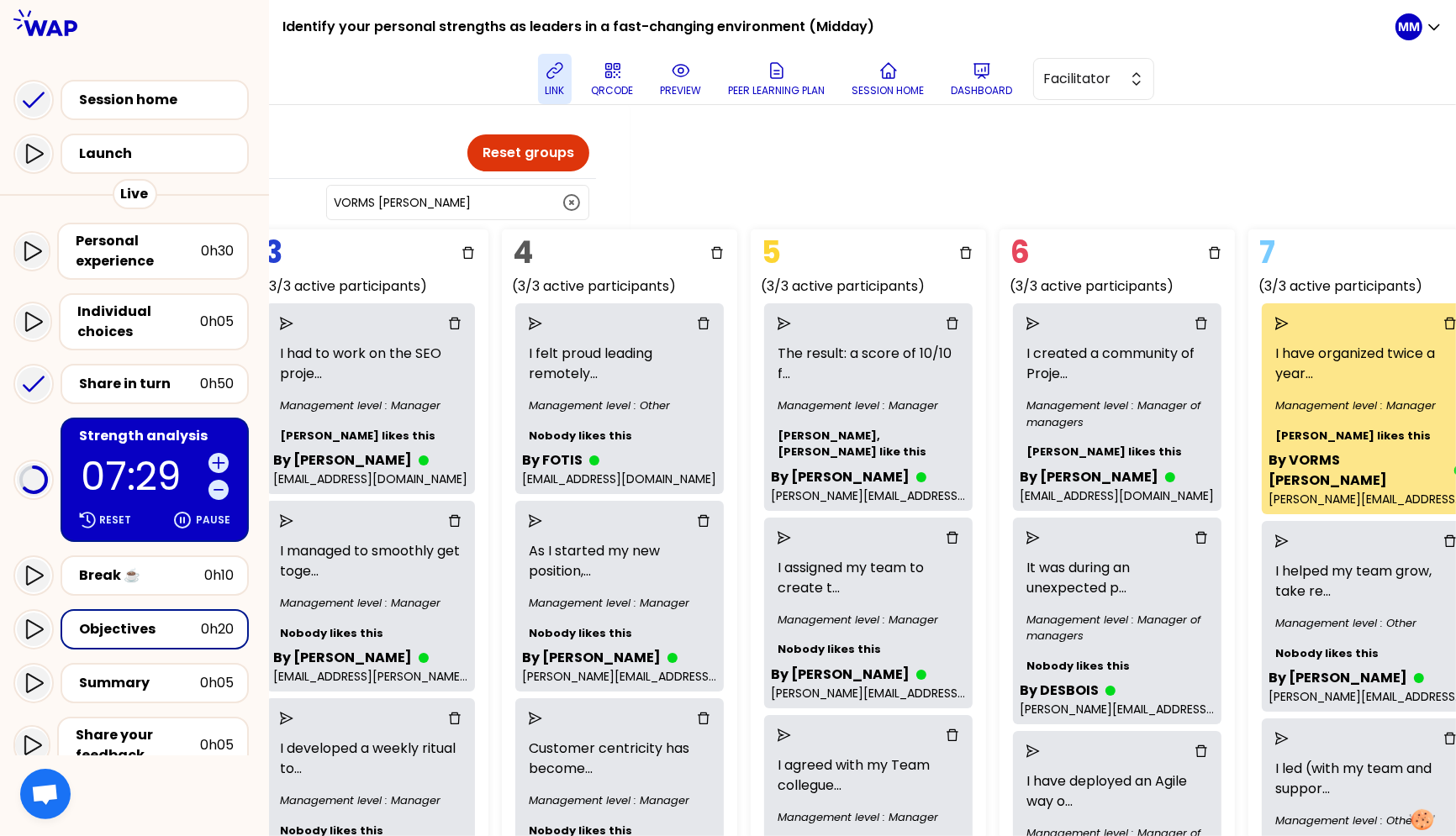
click at [452, 200] on input "VORMS Johan" at bounding box center [448, 202] width 227 height 17
click at [457, 235] on span "Marine DANIEL" at bounding box center [467, 244] width 214 height 21
type input "Marine DANIEL"
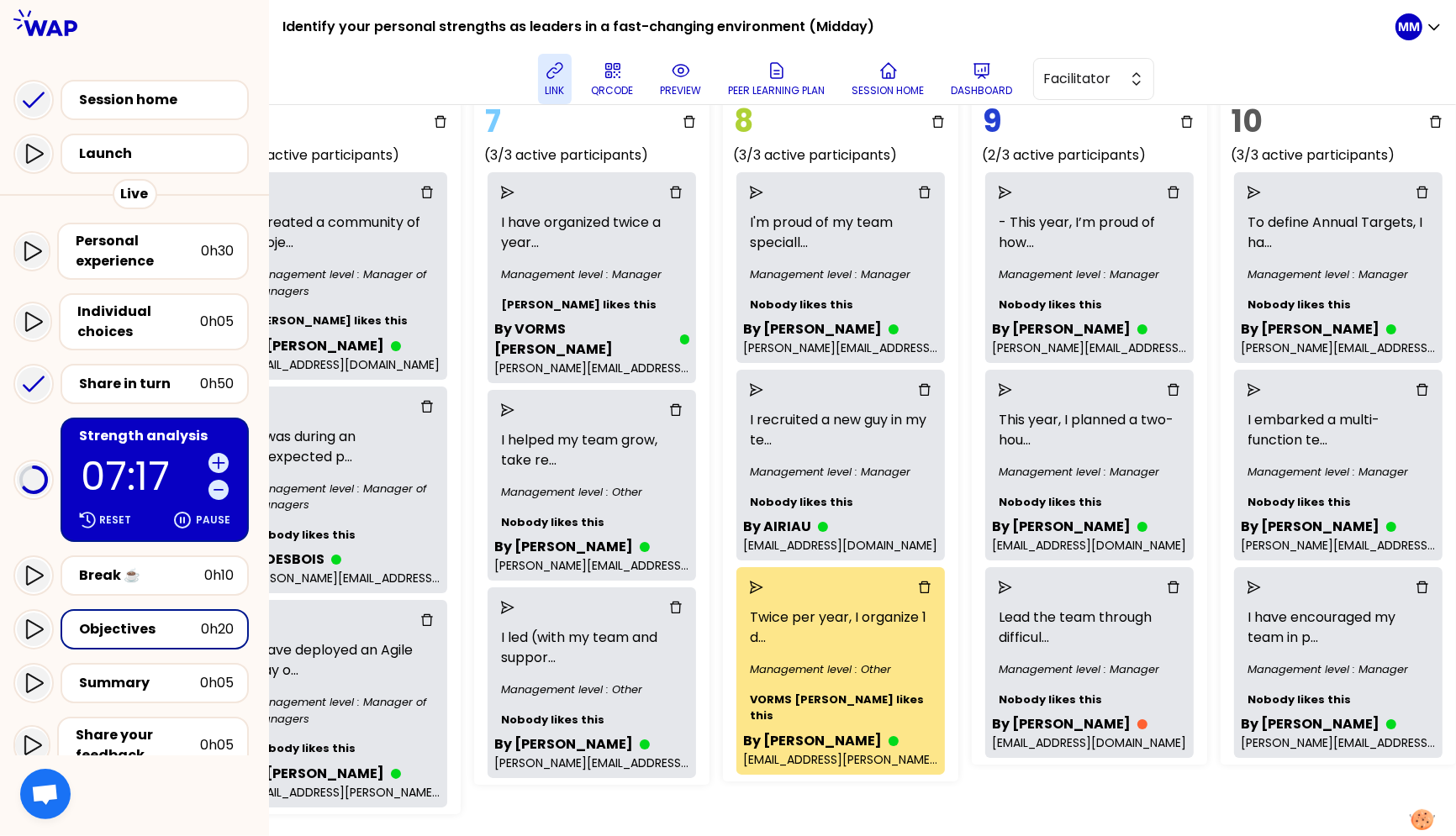
scroll to position [132, 1628]
click at [749, 582] on icon "send" at bounding box center [756, 586] width 13 height 13
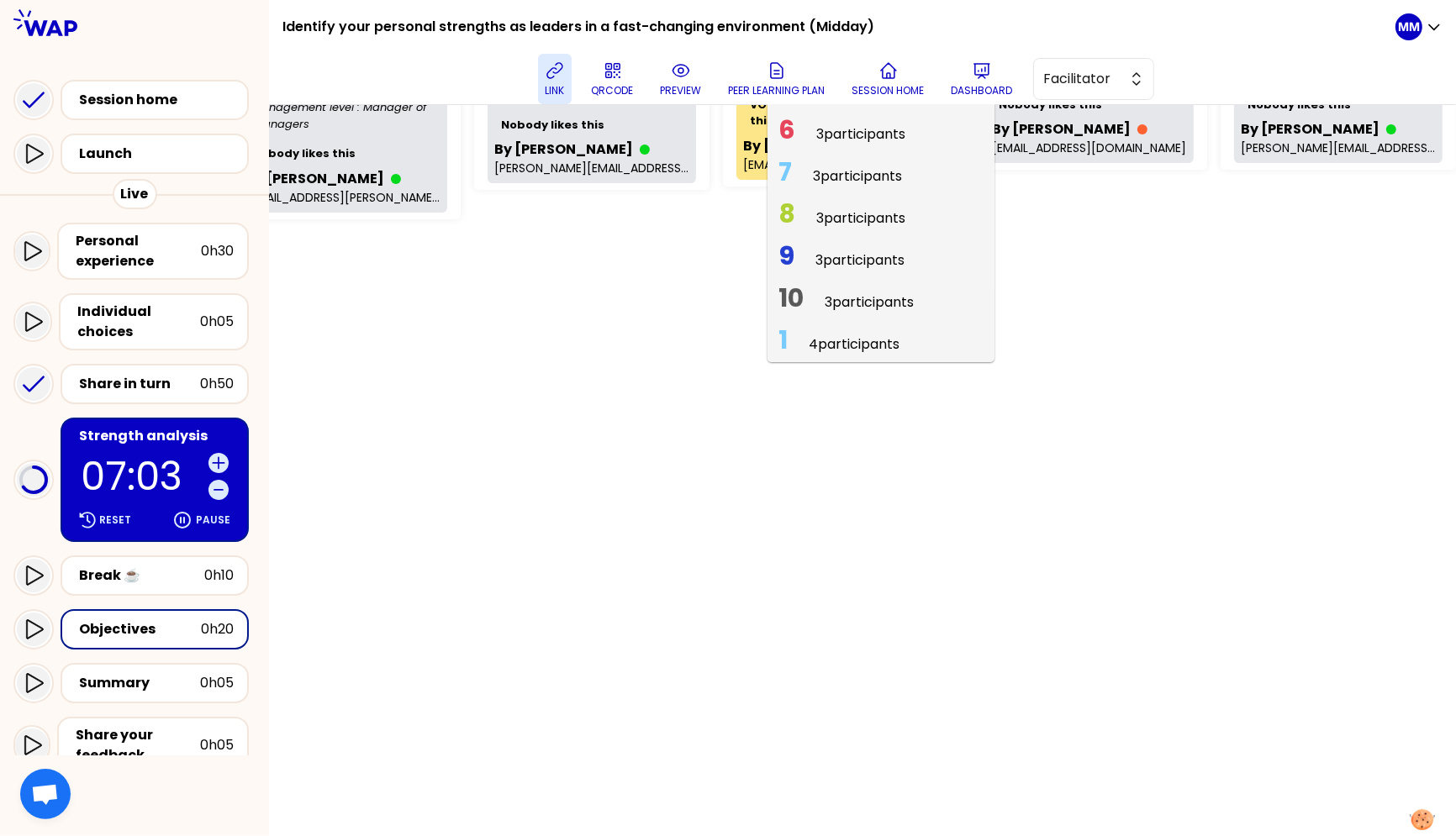
scroll to position [728, 1628]
click at [861, 296] on span "3 participants" at bounding box center [869, 302] width 90 height 20
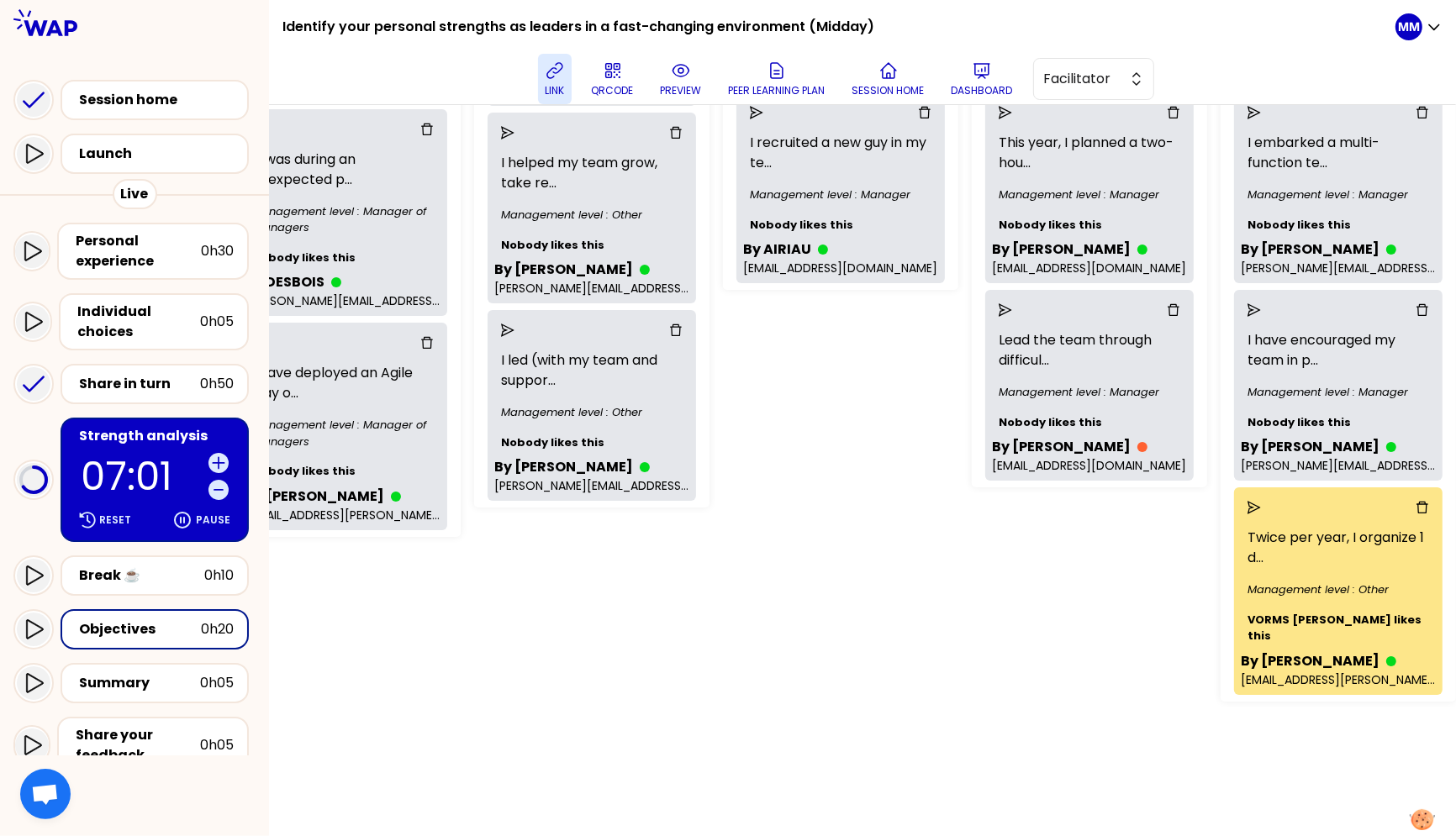
scroll to position [401, 1628]
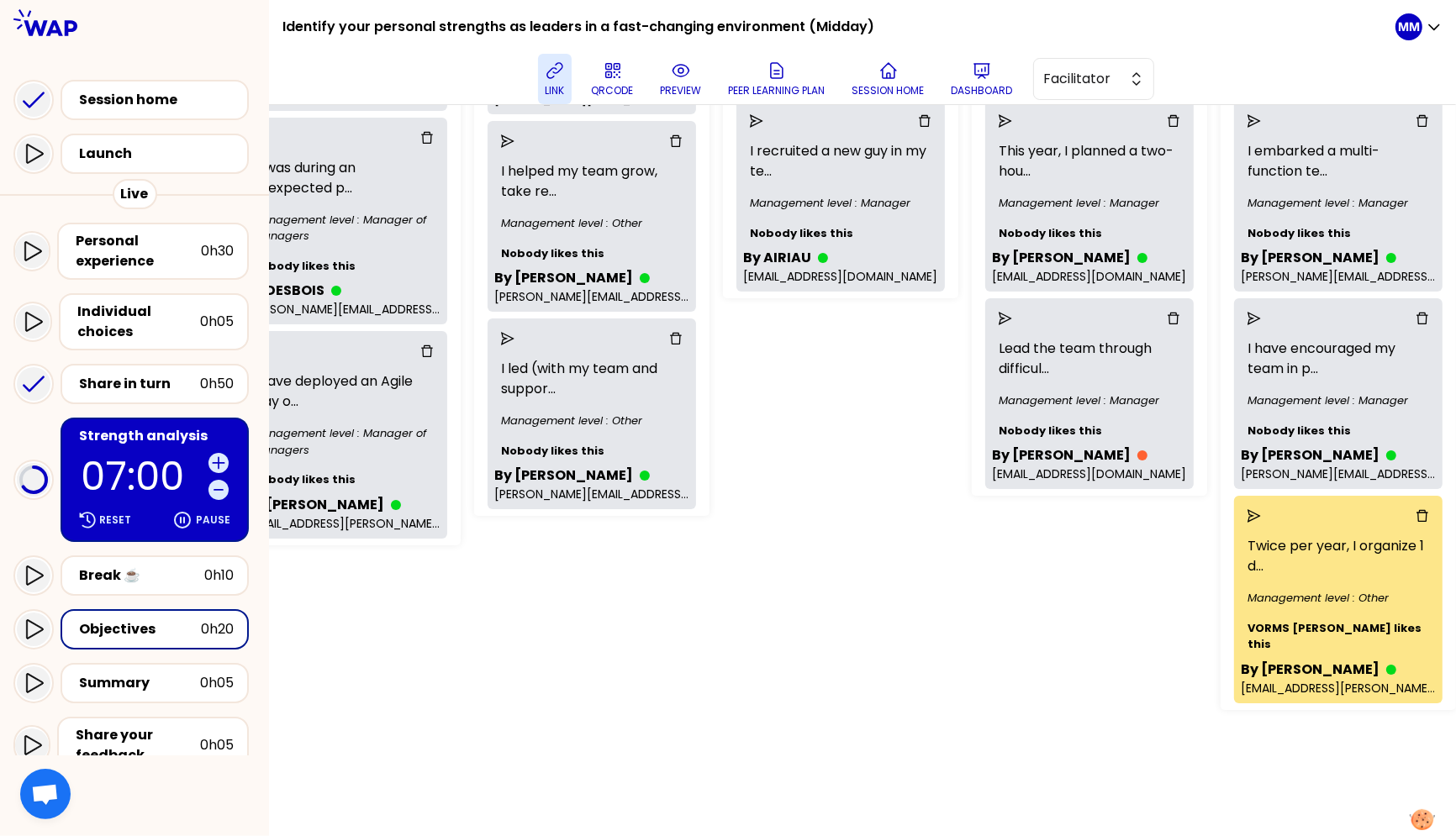
click at [1242, 323] on div at bounding box center [1339, 319] width 195 height 27
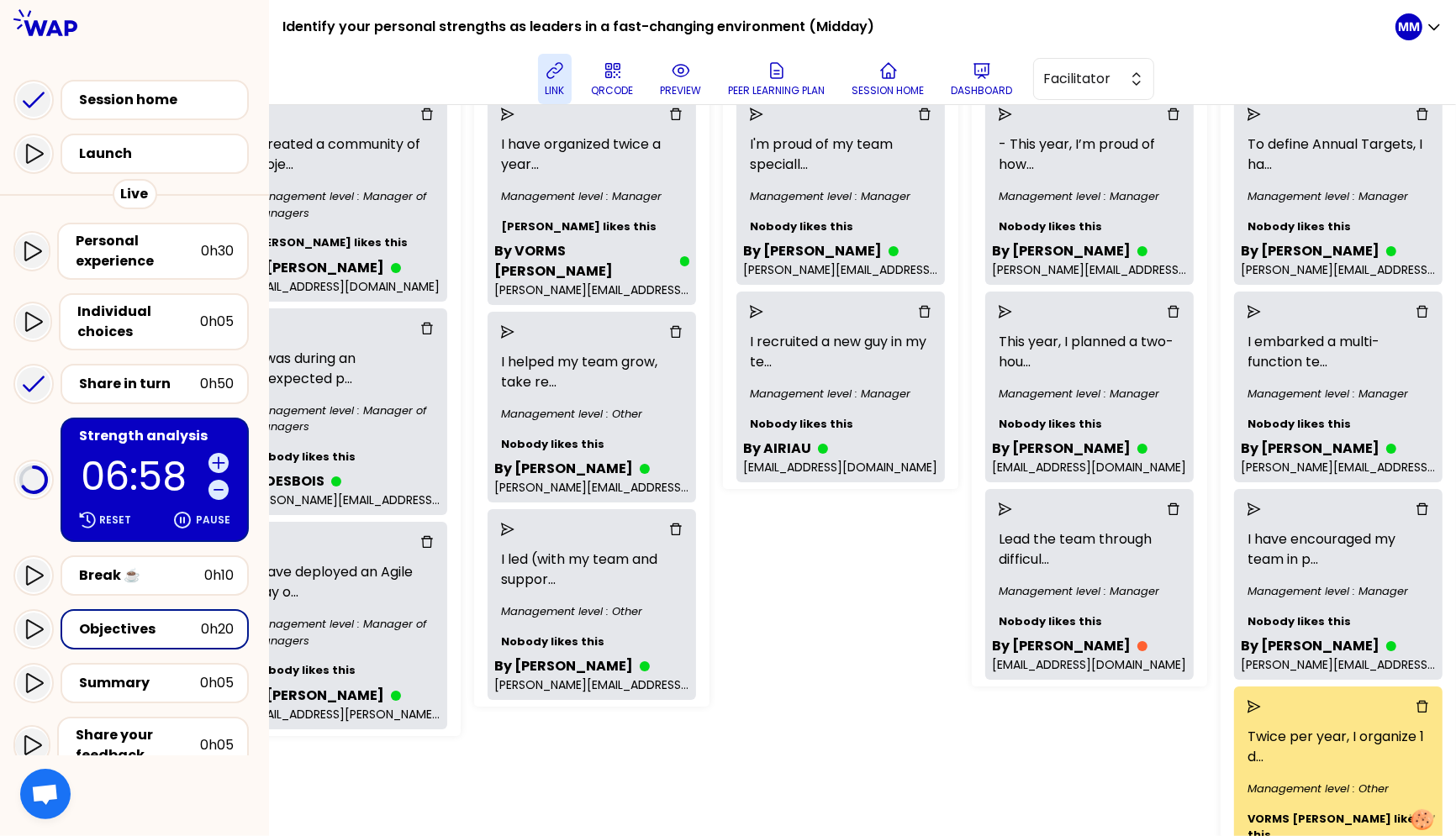
scroll to position [212, 1628]
click at [1242, 504] on icon "send" at bounding box center [1254, 508] width 13 height 13
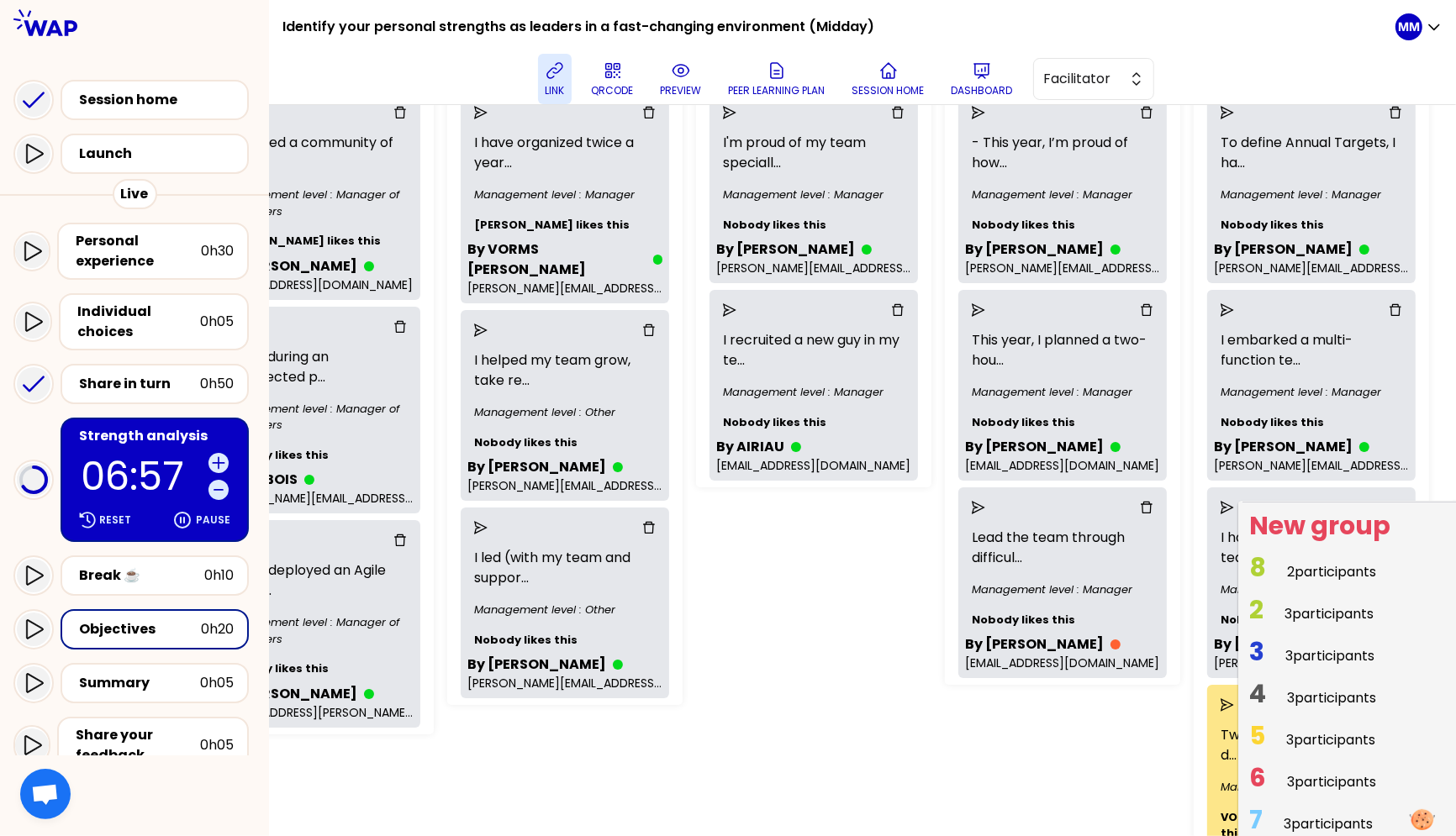
scroll to position [44, 0]
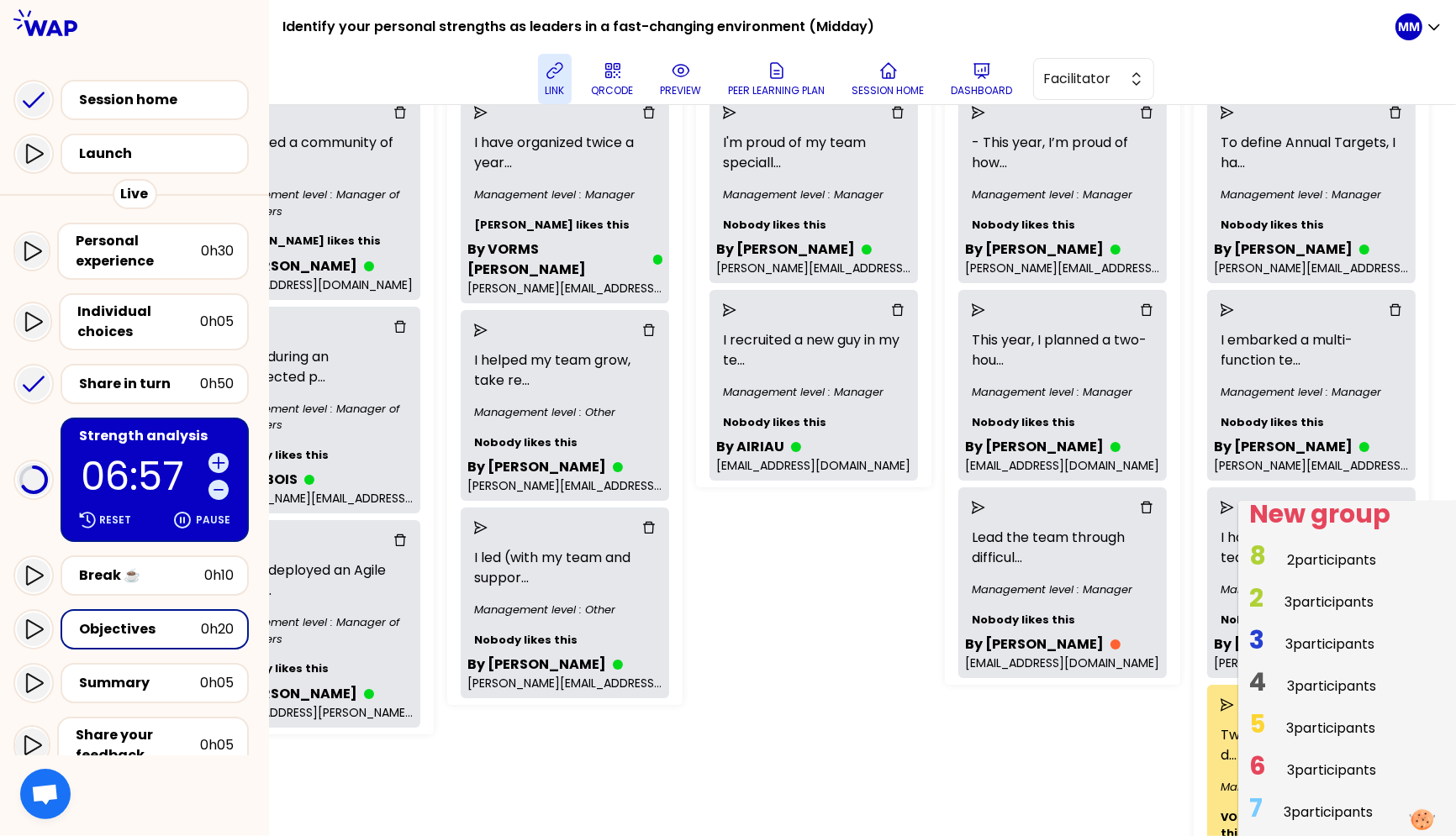
click at [1242, 557] on span "2 participants" at bounding box center [1332, 560] width 90 height 20
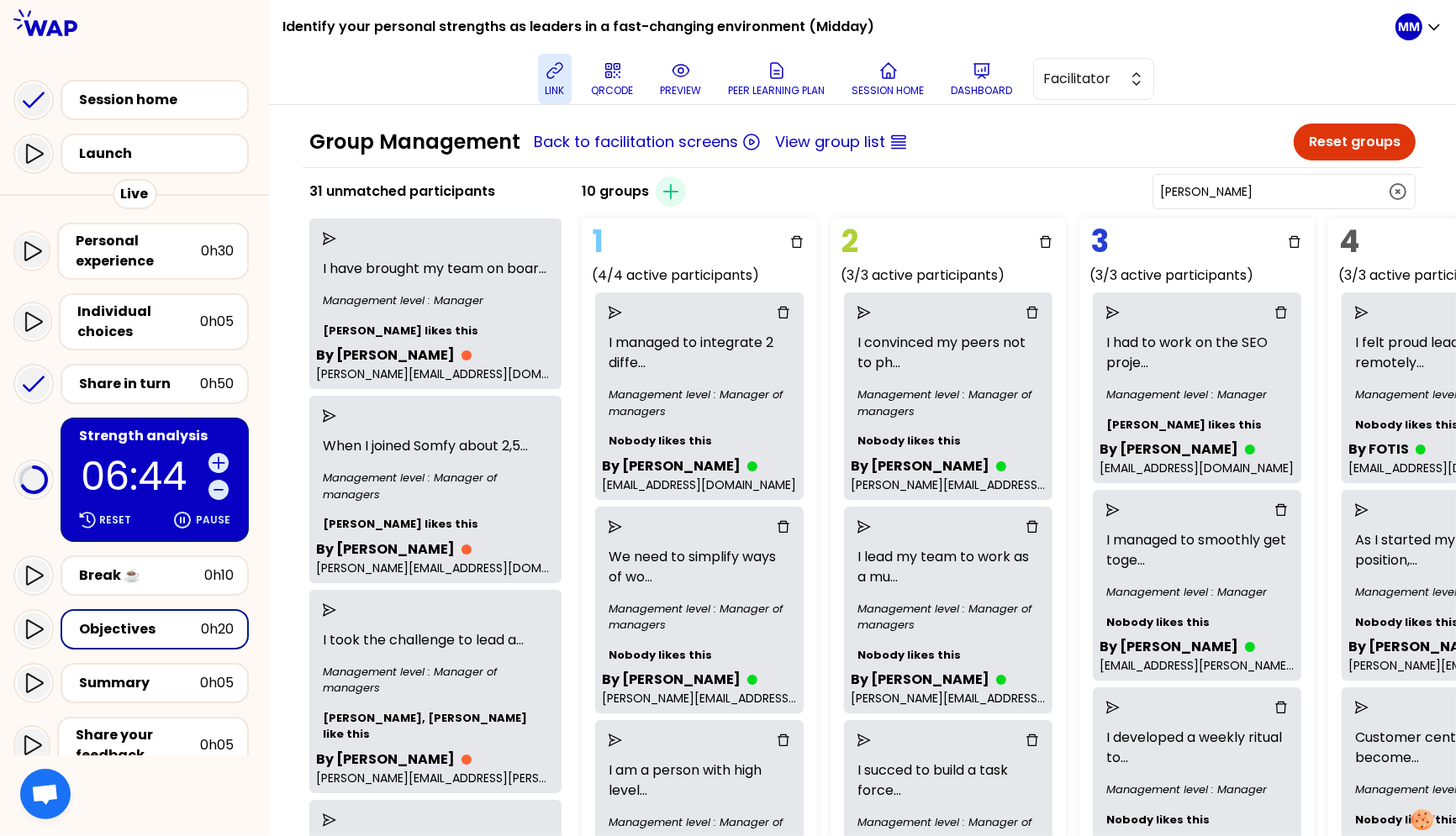
scroll to position [0, 0]
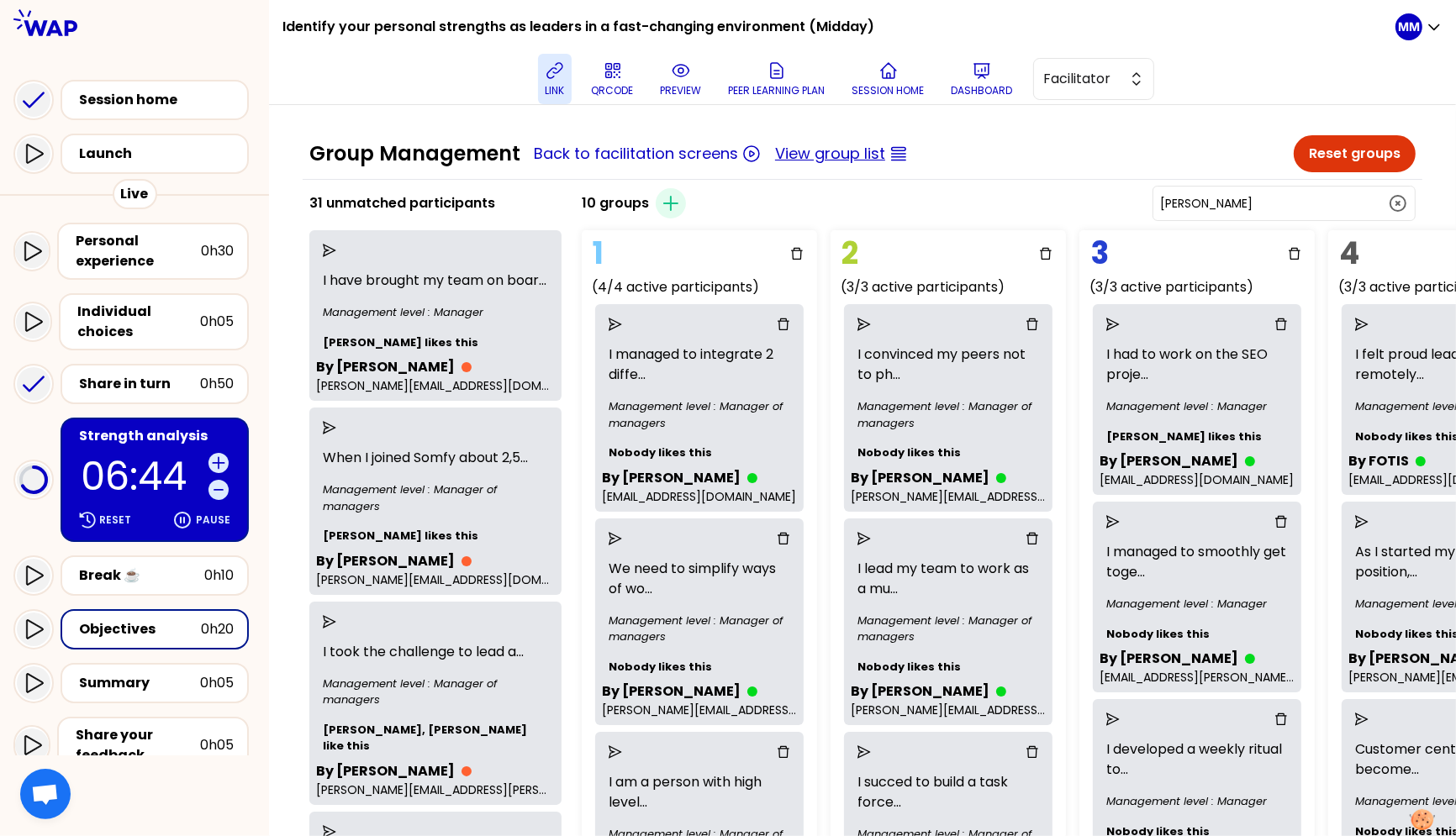
click at [851, 151] on button "View group list" at bounding box center [830, 154] width 110 height 23
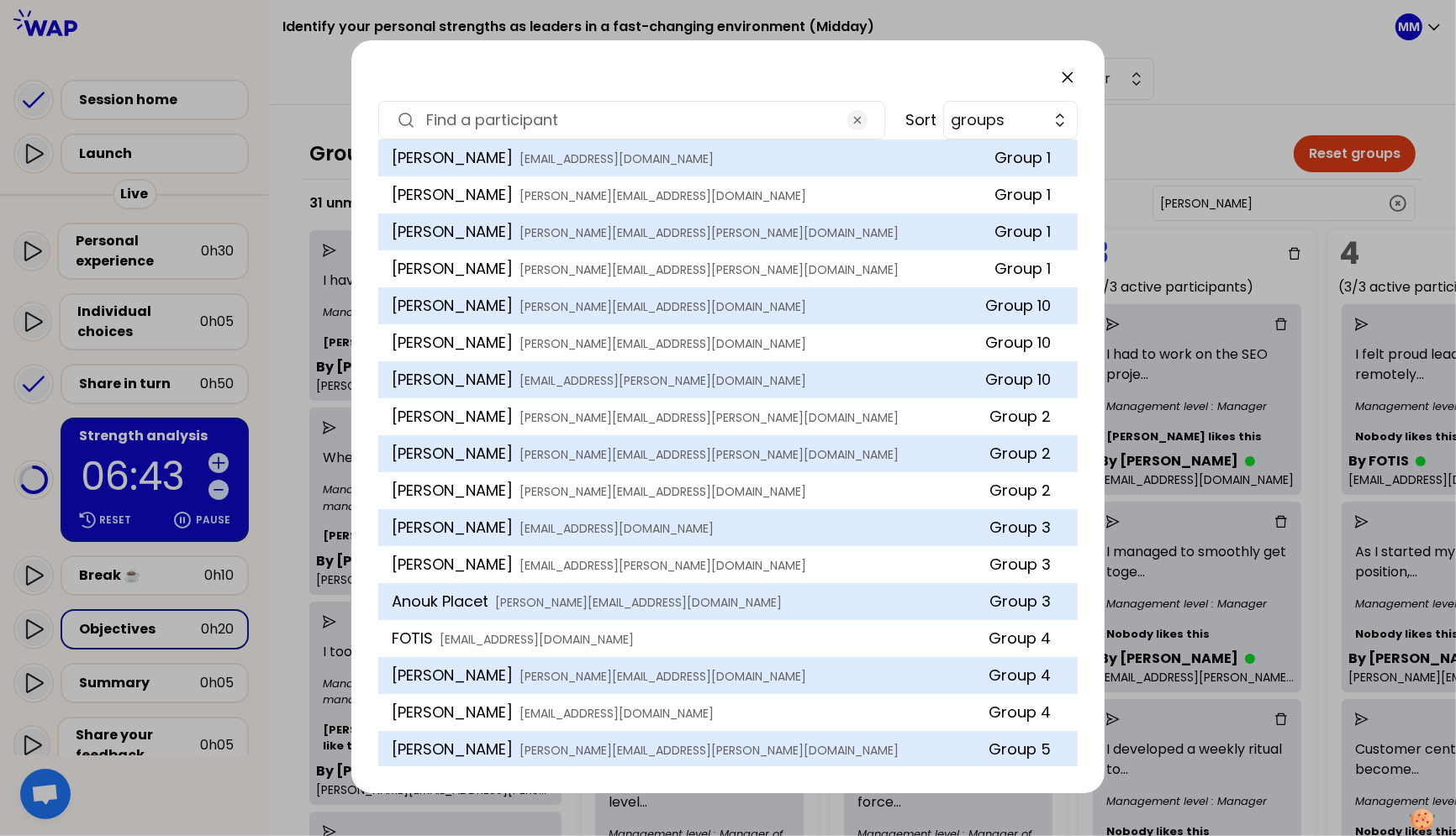
click at [778, 122] on input at bounding box center [631, 120] width 411 height 23
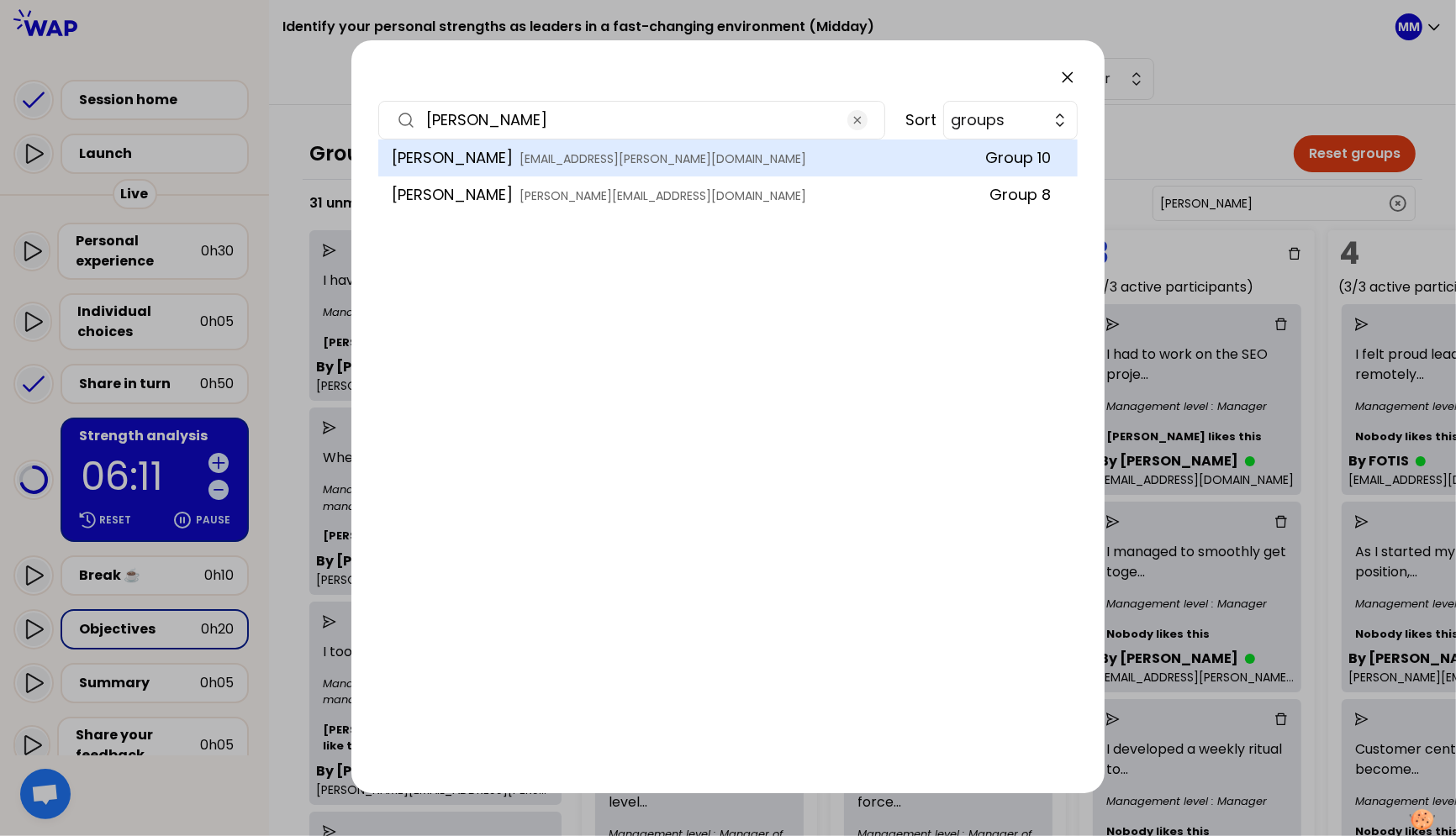
type input "dani"
click at [1067, 76] on icon at bounding box center [1067, 77] width 10 height 10
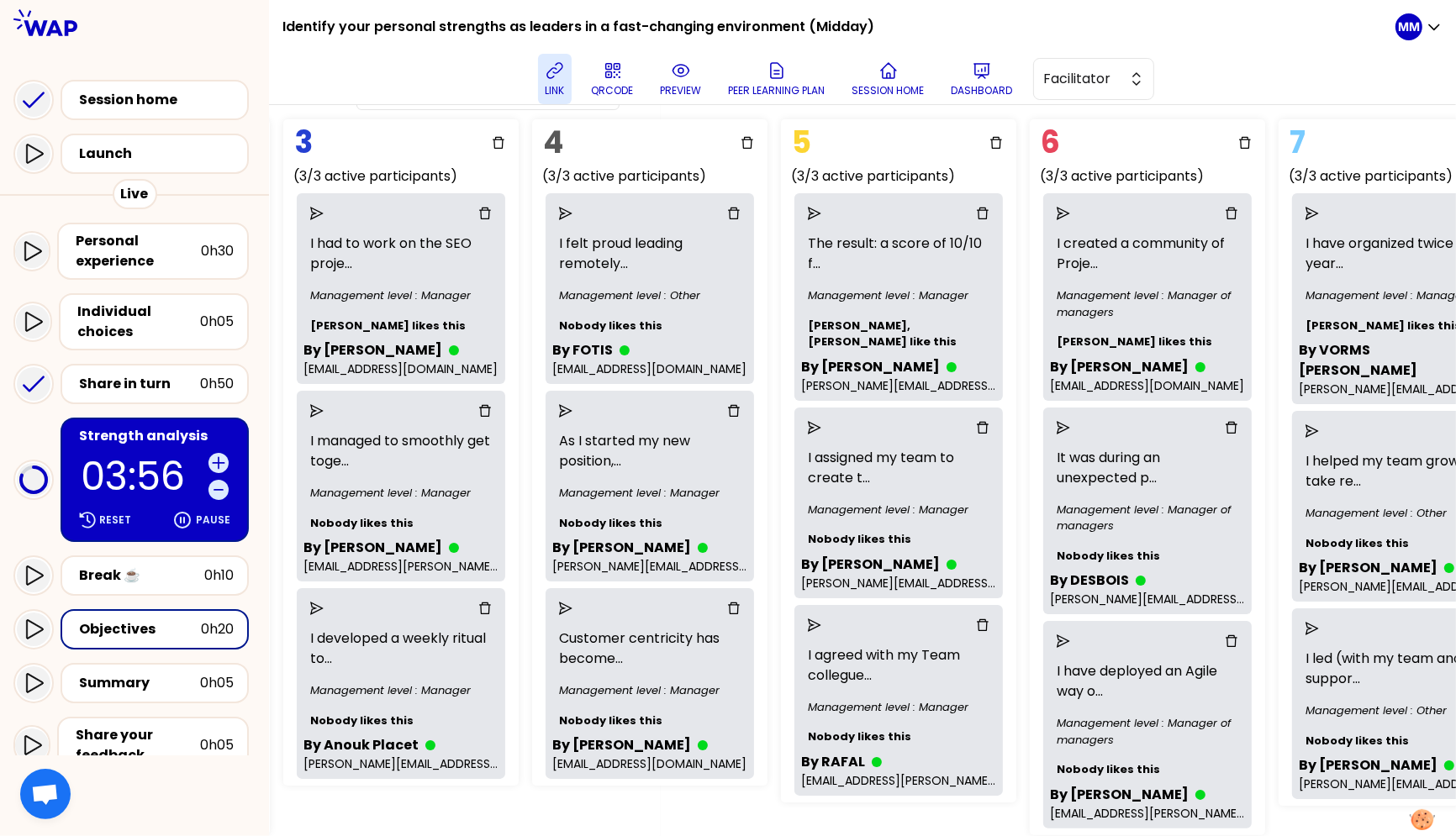
scroll to position [0, 796]
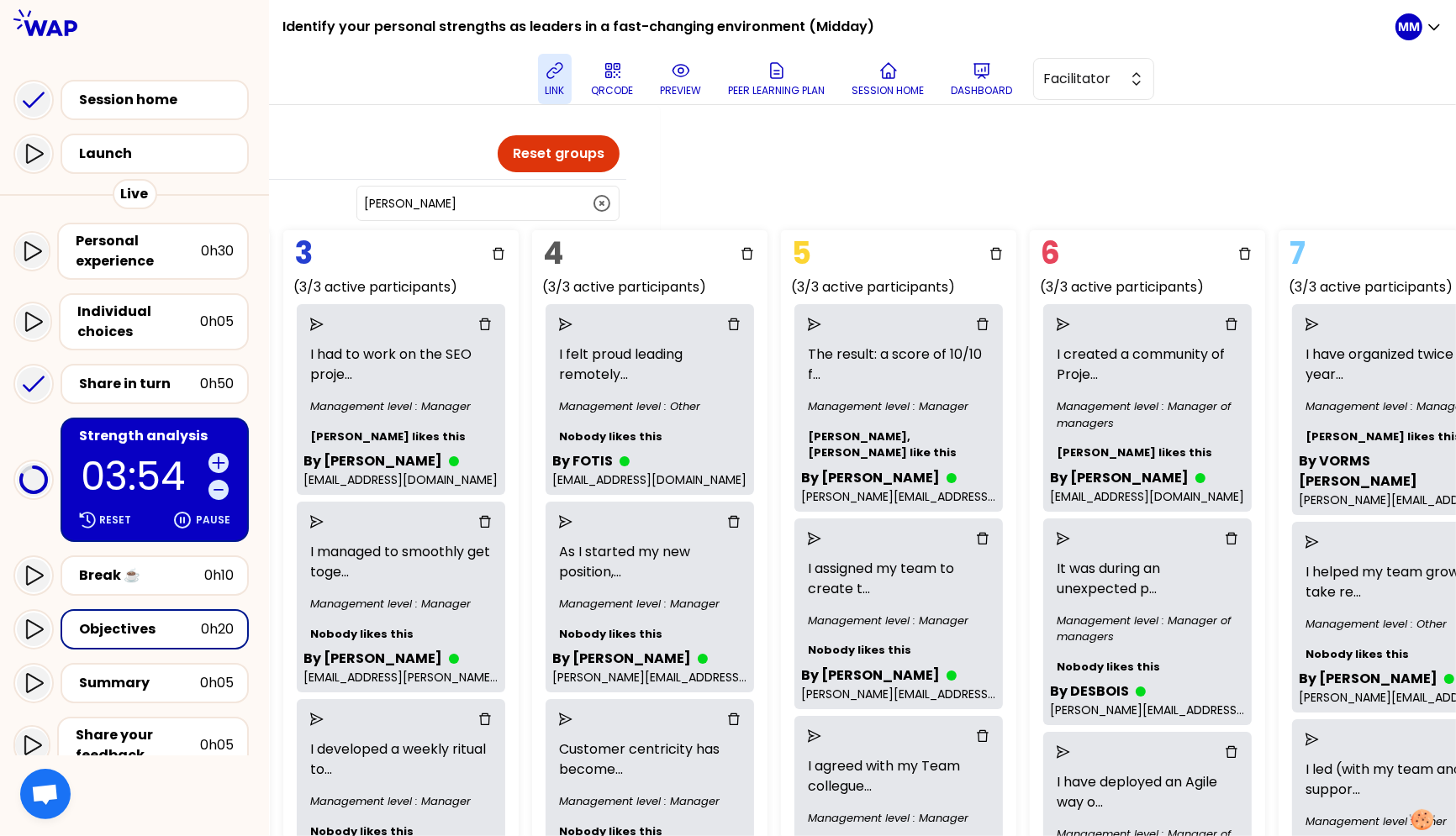
click at [542, 193] on button "Marine DANIEL" at bounding box center [488, 203] width 248 height 21
click at [541, 239] on span "Marine DANIEL" at bounding box center [498, 245] width 214 height 21
click at [541, 213] on div "Marine DANIEL" at bounding box center [488, 202] width 263 height 35
click at [551, 200] on input "Marine DANIEL" at bounding box center [478, 203] width 227 height 17
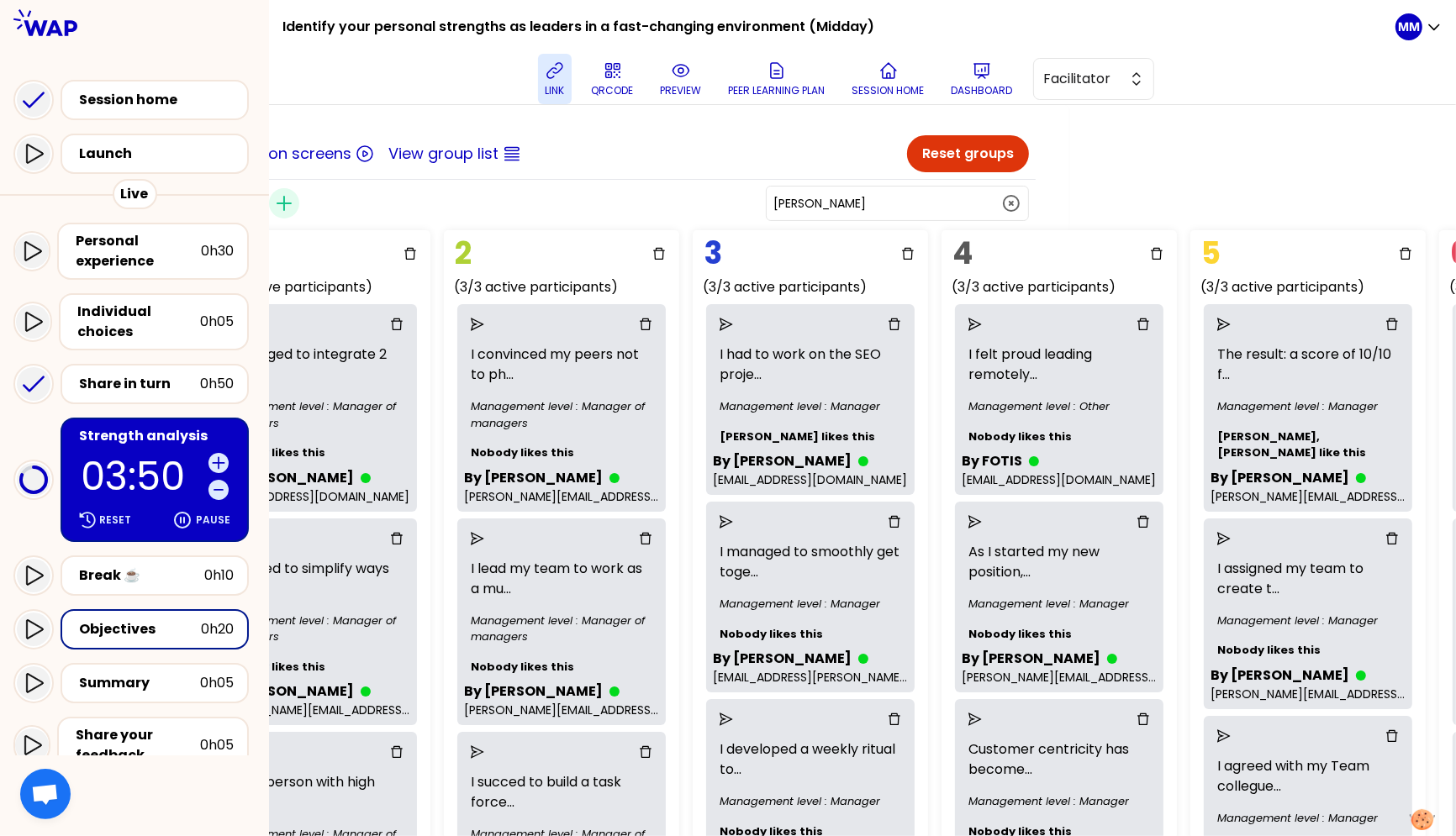
scroll to position [0, 0]
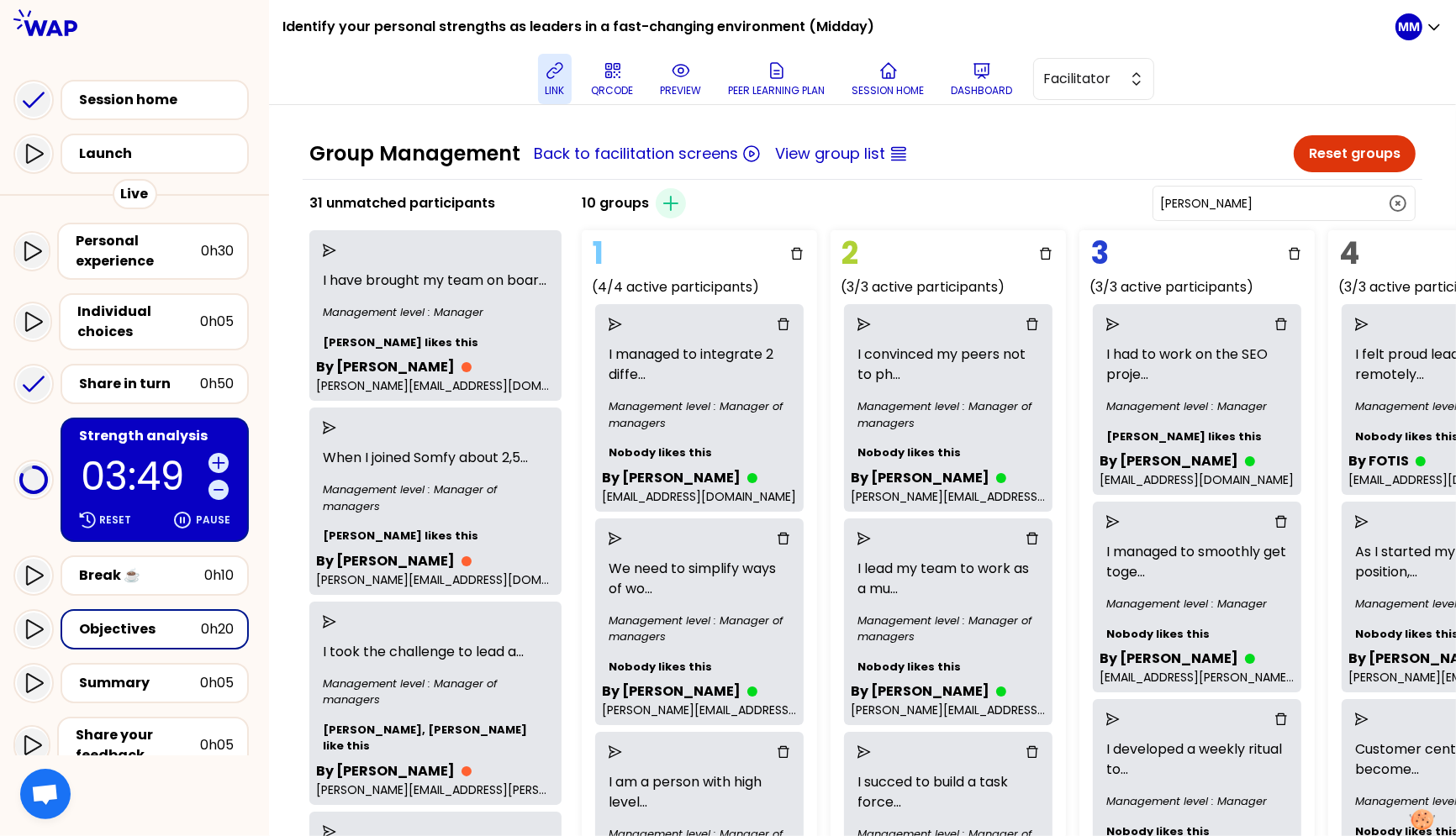
click at [1242, 195] on input "Marine DANIEL" at bounding box center [1274, 203] width 227 height 17
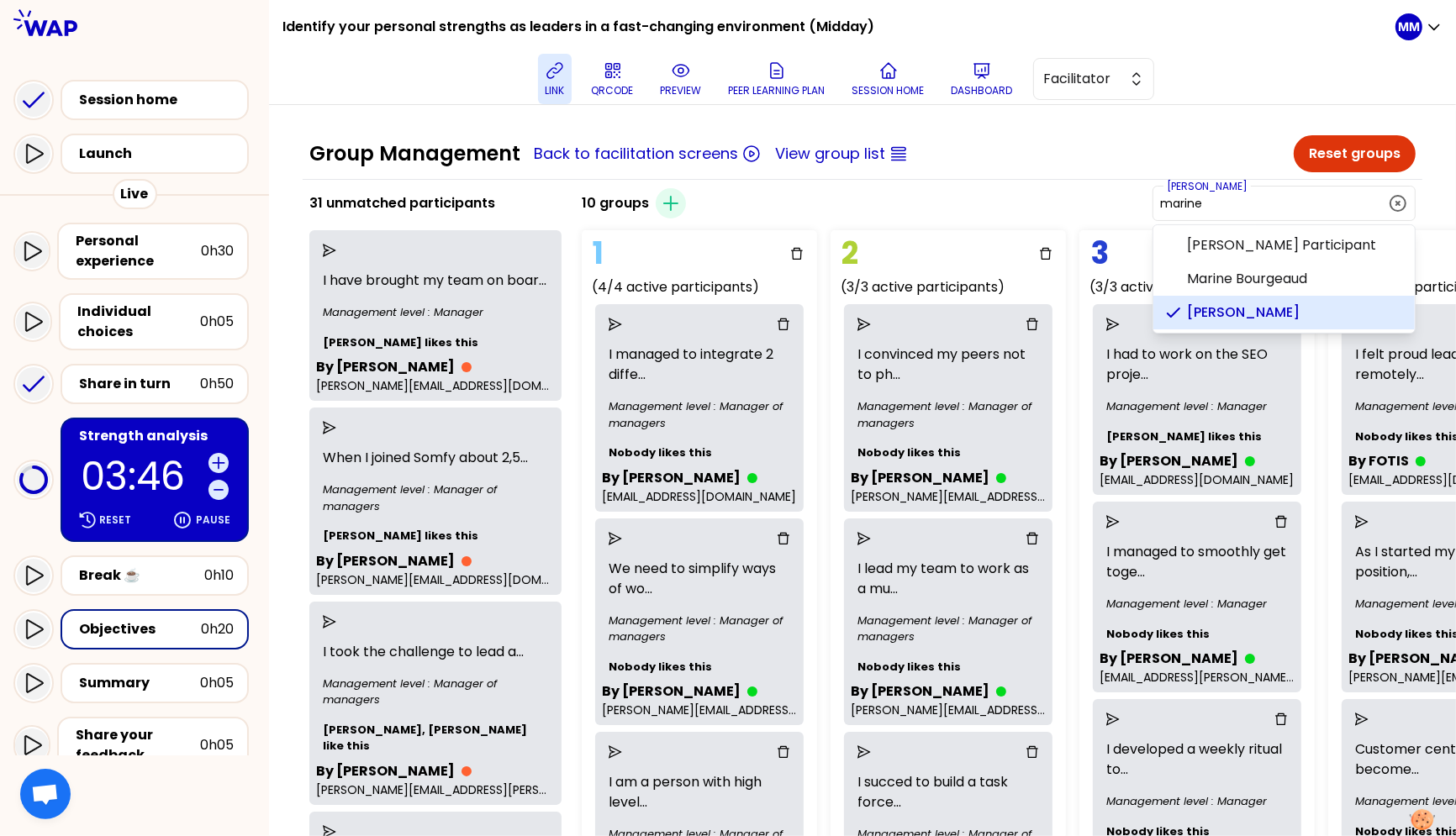
click at [1242, 317] on span "Marine DANIEL" at bounding box center [1294, 312] width 214 height 21
type input "Marine DANIEL"
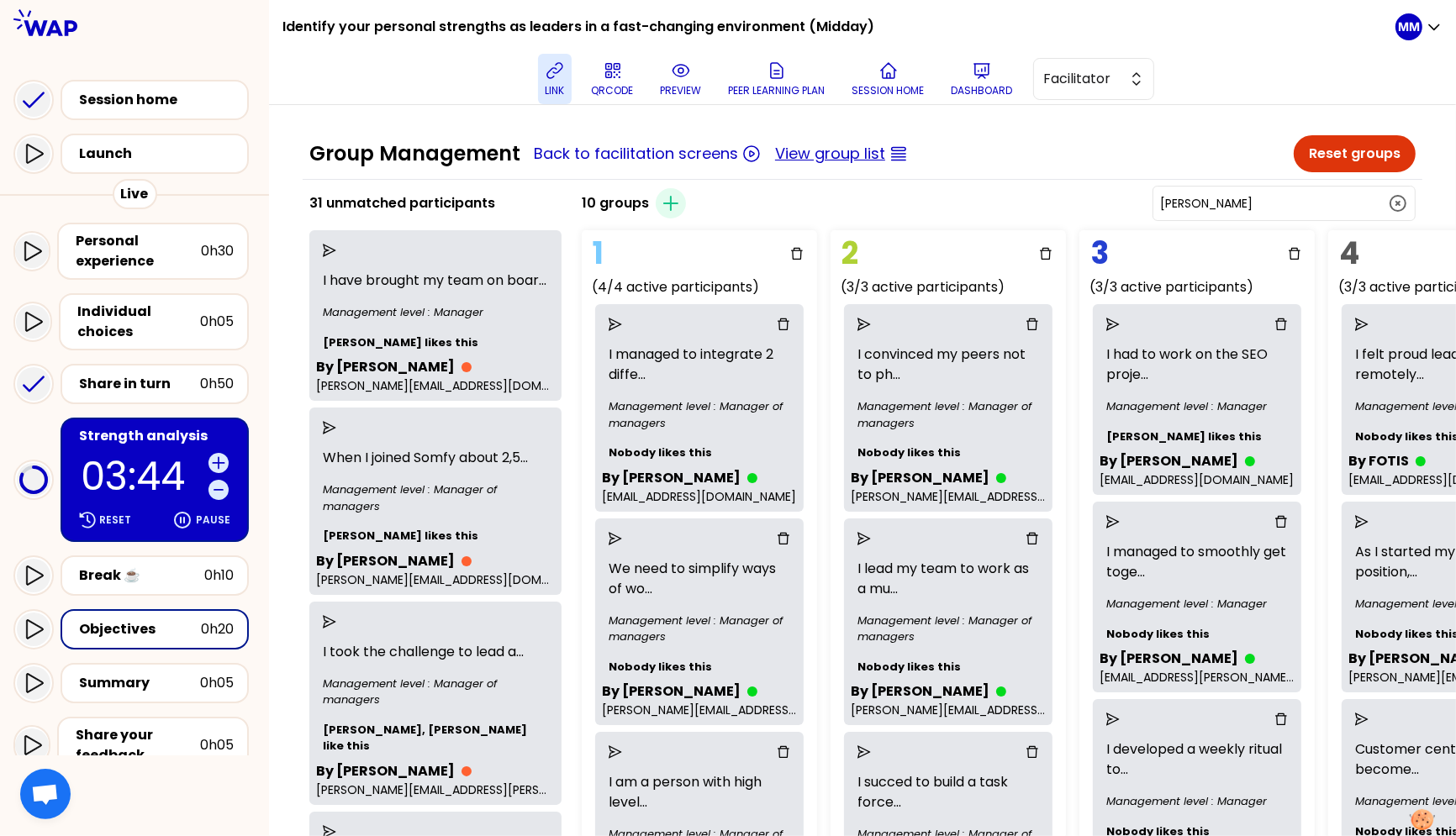
click at [846, 154] on button "View group list" at bounding box center [830, 154] width 110 height 23
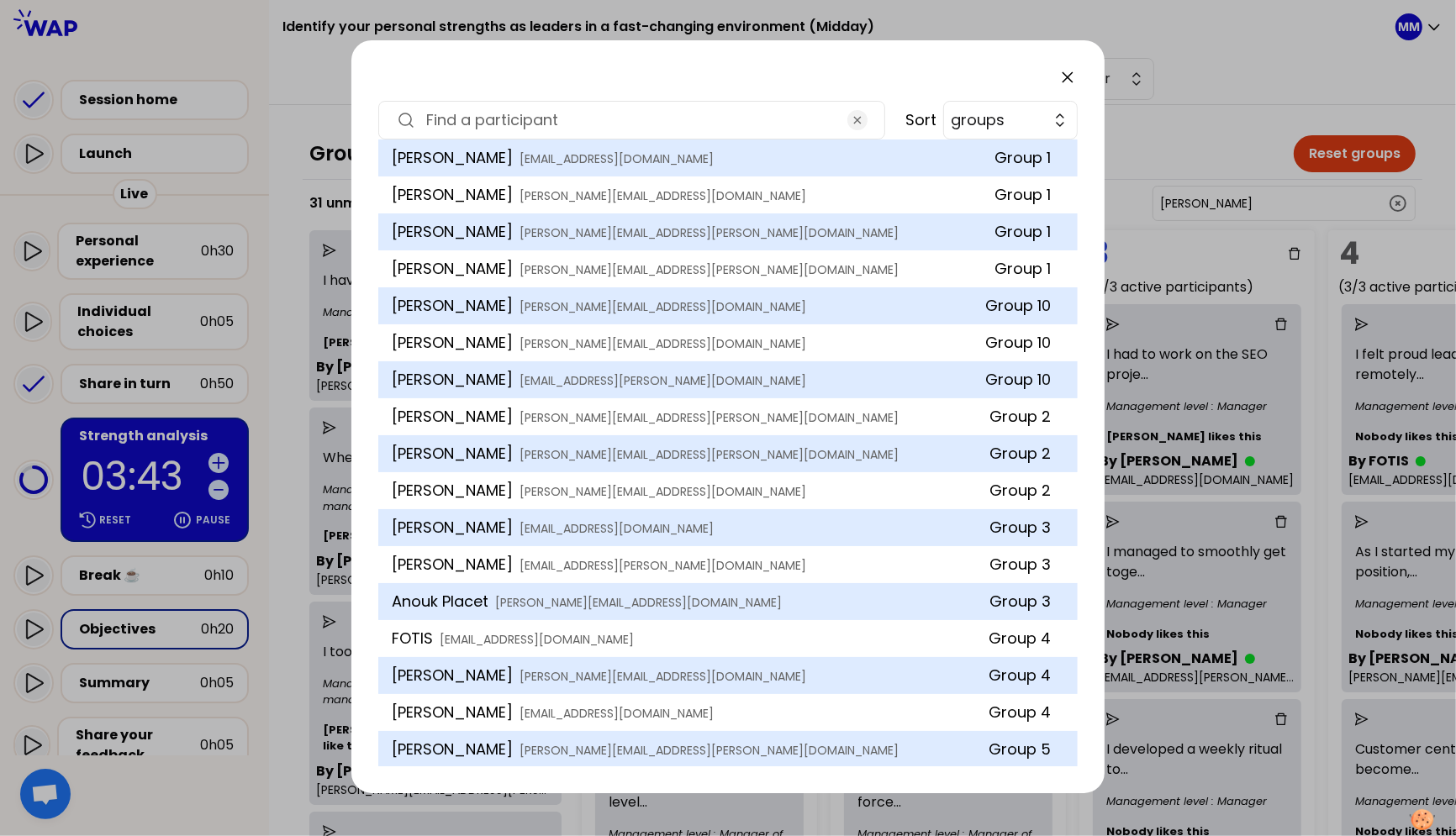
click at [725, 128] on input at bounding box center [631, 120] width 411 height 23
paste input "Marine DANIEL"
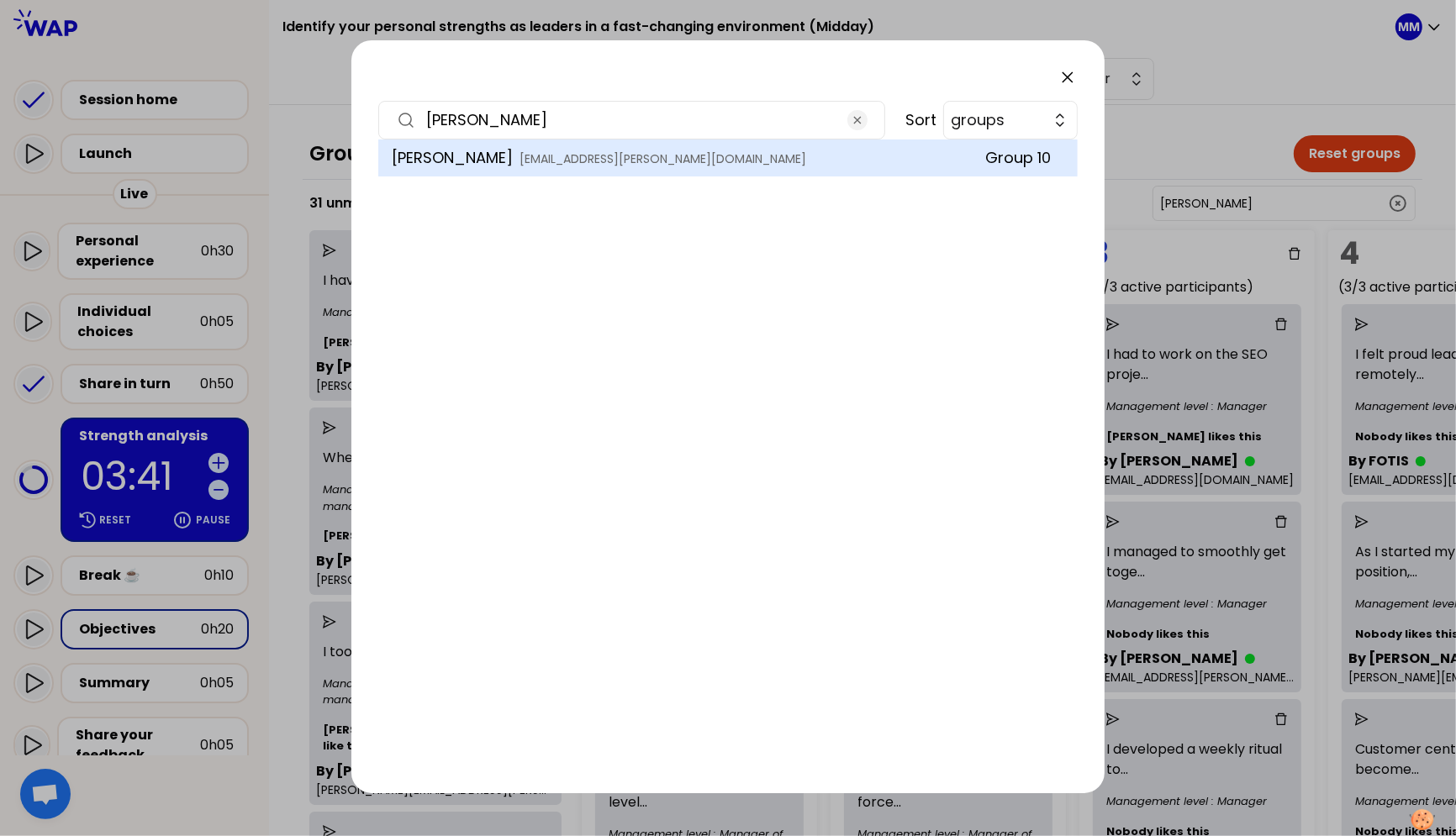
type input "Marine DANIEL"
click at [1076, 75] on icon at bounding box center [1067, 77] width 21 height 21
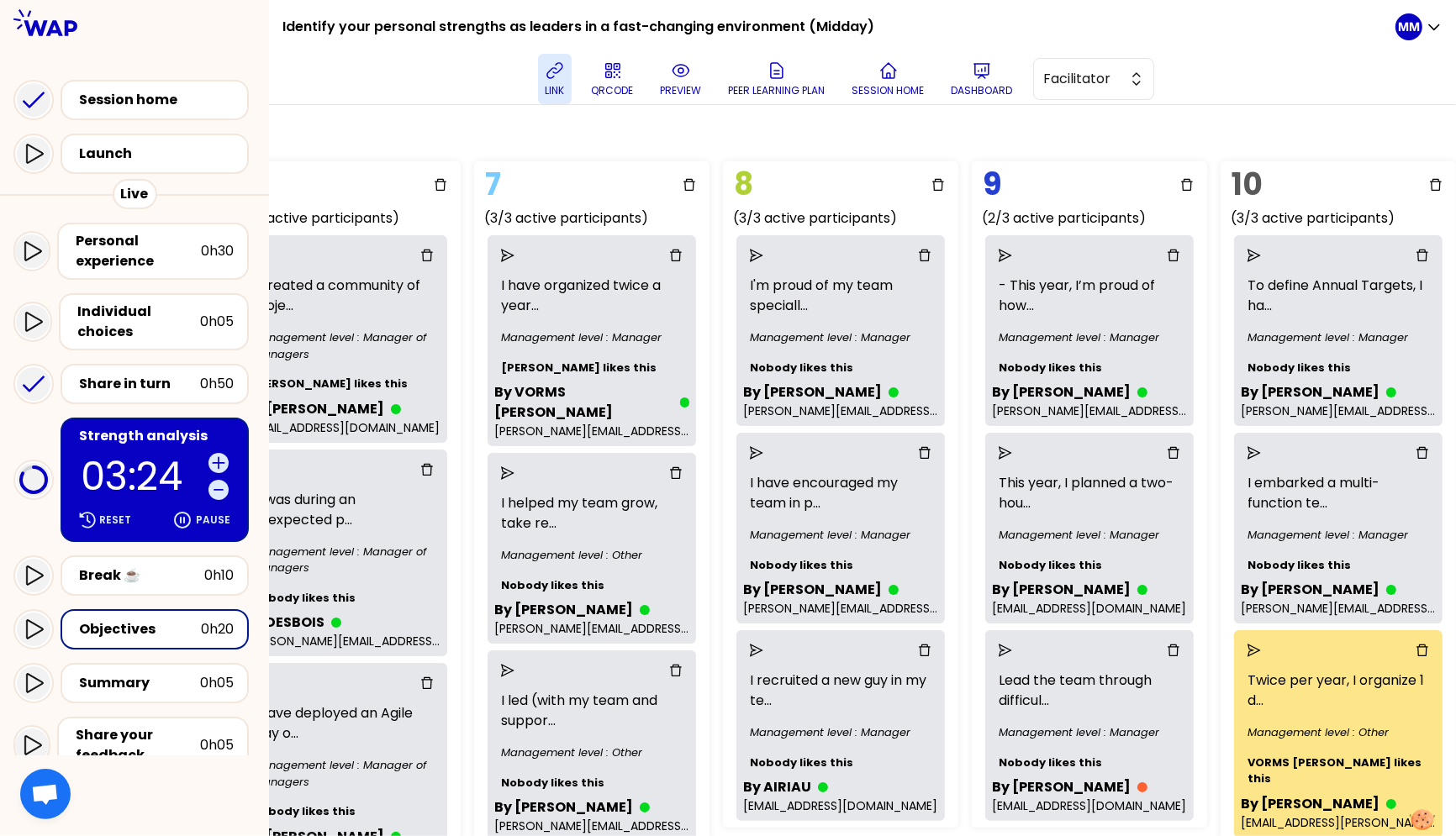
scroll to position [69, 0]
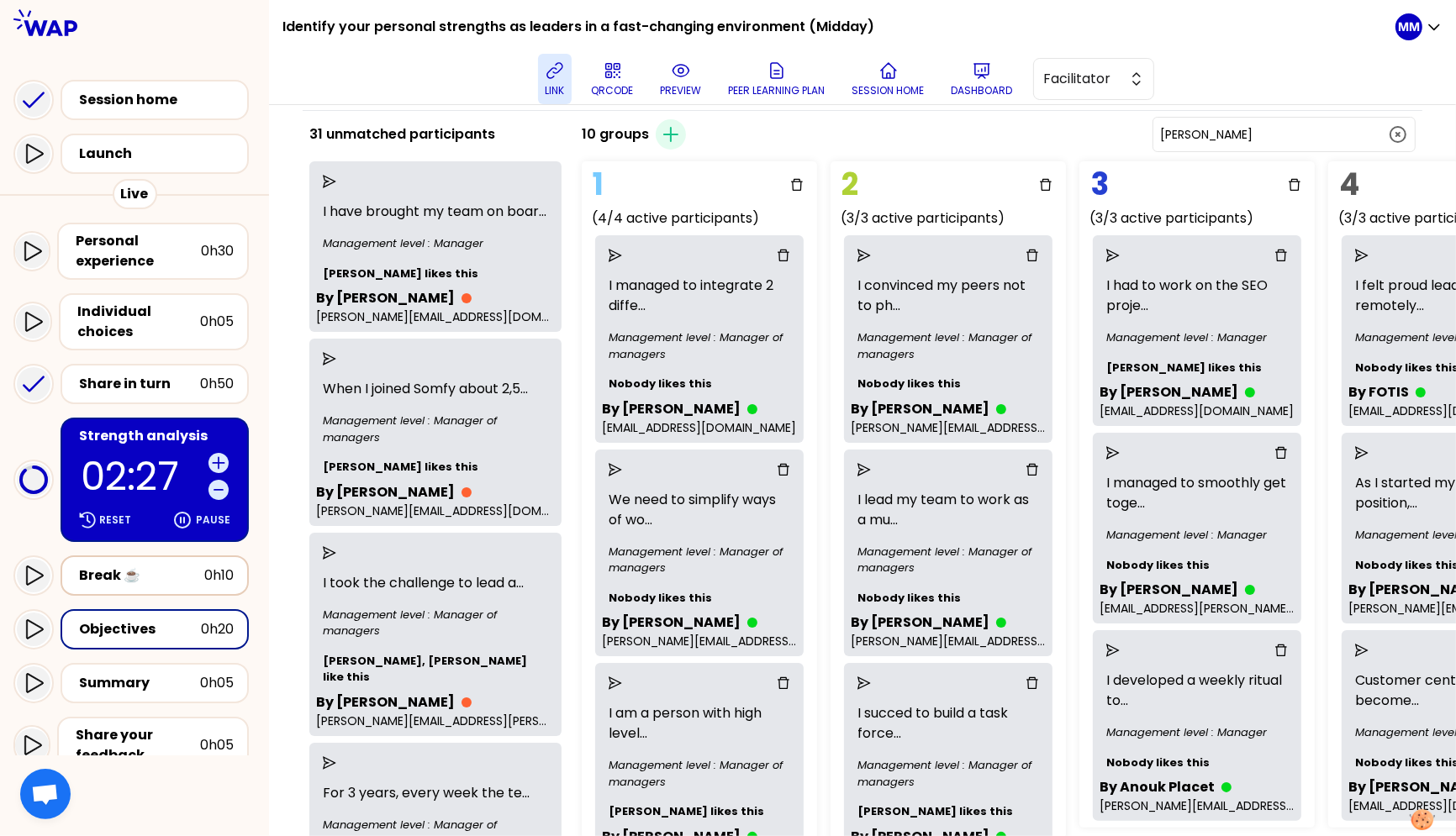
click at [199, 567] on div "Break ☕️" at bounding box center [141, 576] width 125 height 21
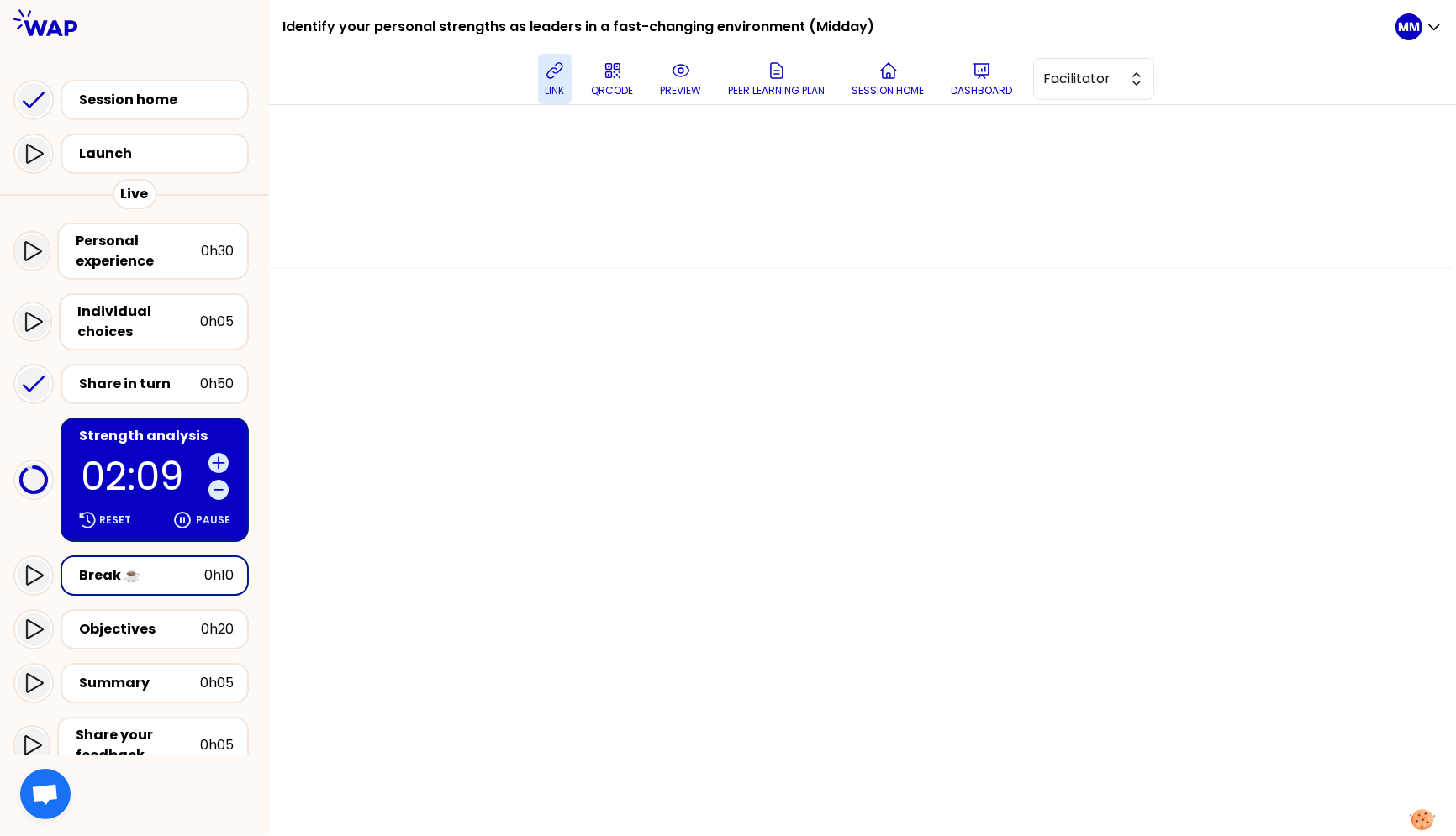
click at [427, 465] on div at bounding box center [862, 470] width 1187 height 731
click at [150, 632] on div "Objectives" at bounding box center [140, 629] width 122 height 21
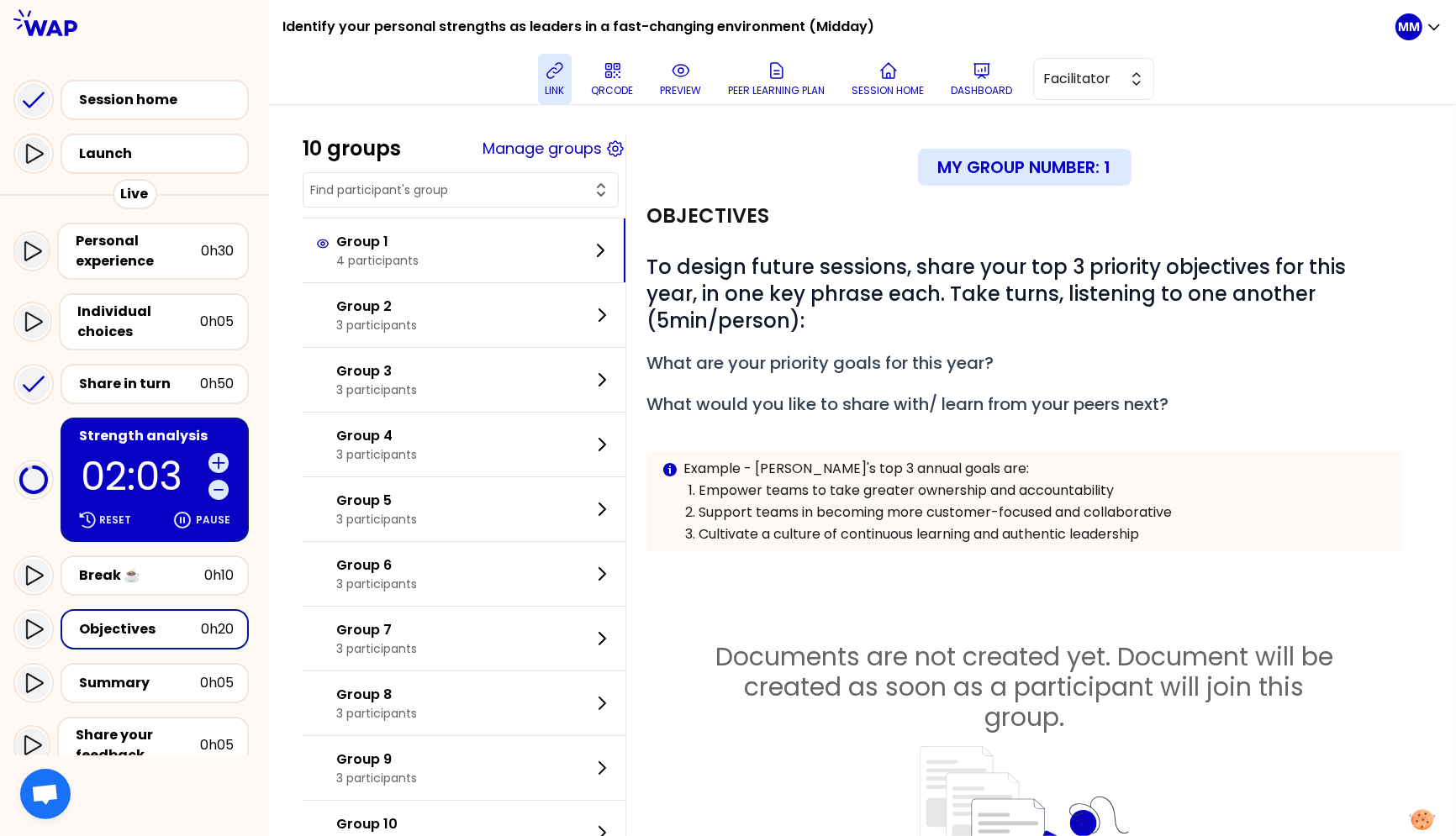
click at [444, 110] on div "10 groups Manage groups Group 1 4 participants Group 2 3 participants Group 3 3…" at bounding box center [862, 529] width 1187 height 849
click at [565, 152] on button "Manage groups" at bounding box center [542, 149] width 119 height 23
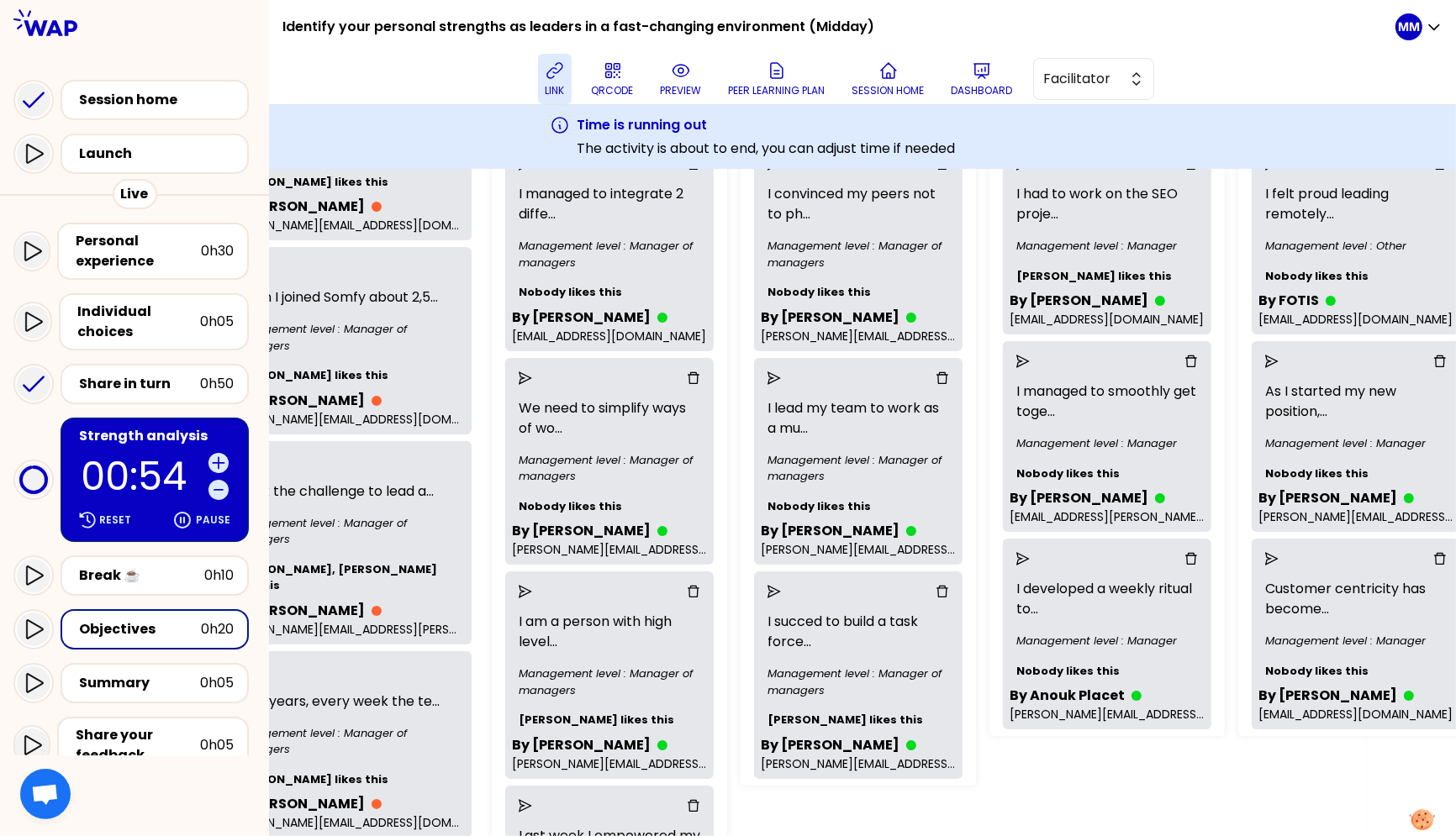
scroll to position [227, 90]
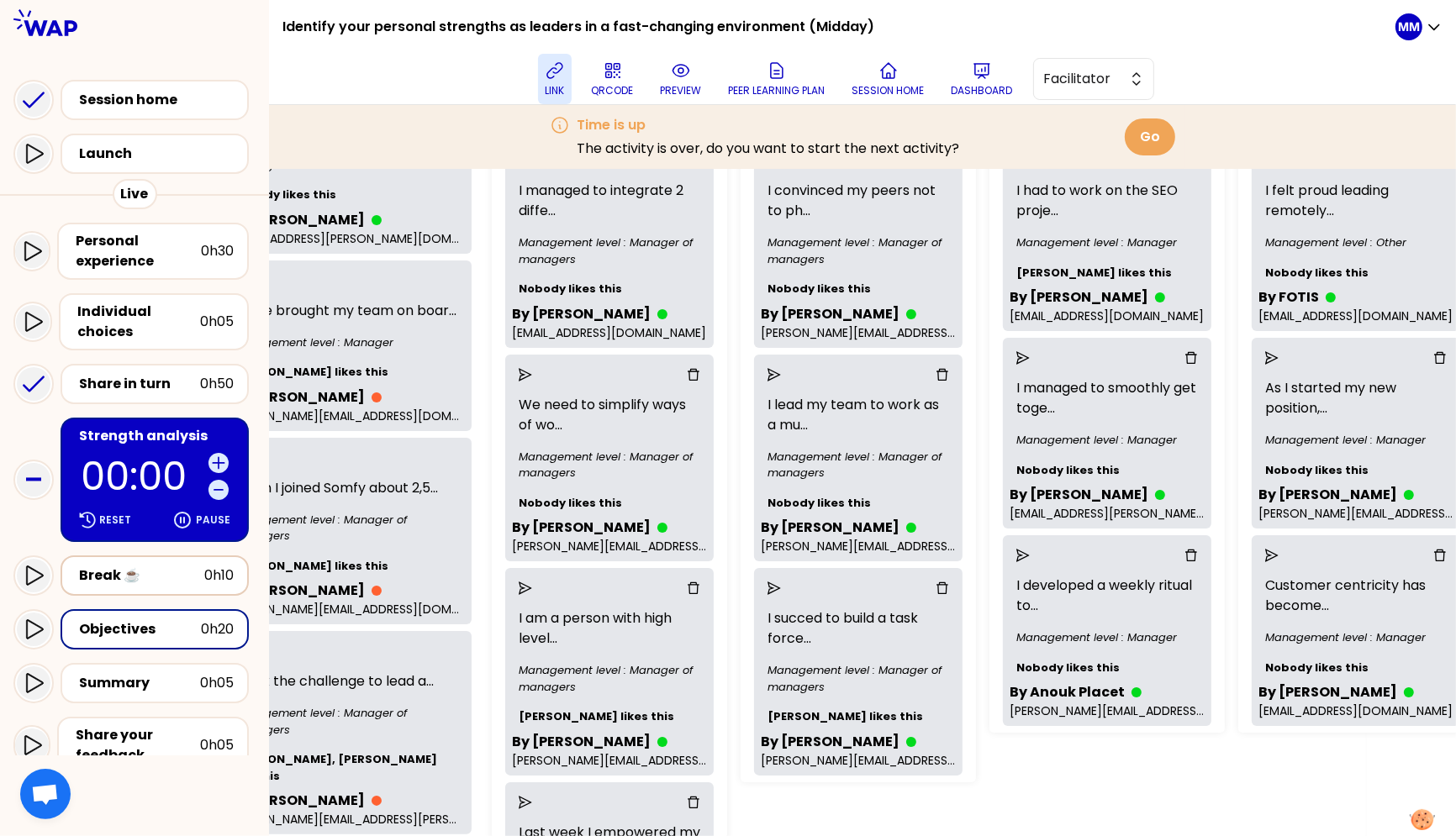
click at [187, 575] on div "Break ☕️" at bounding box center [141, 576] width 125 height 21
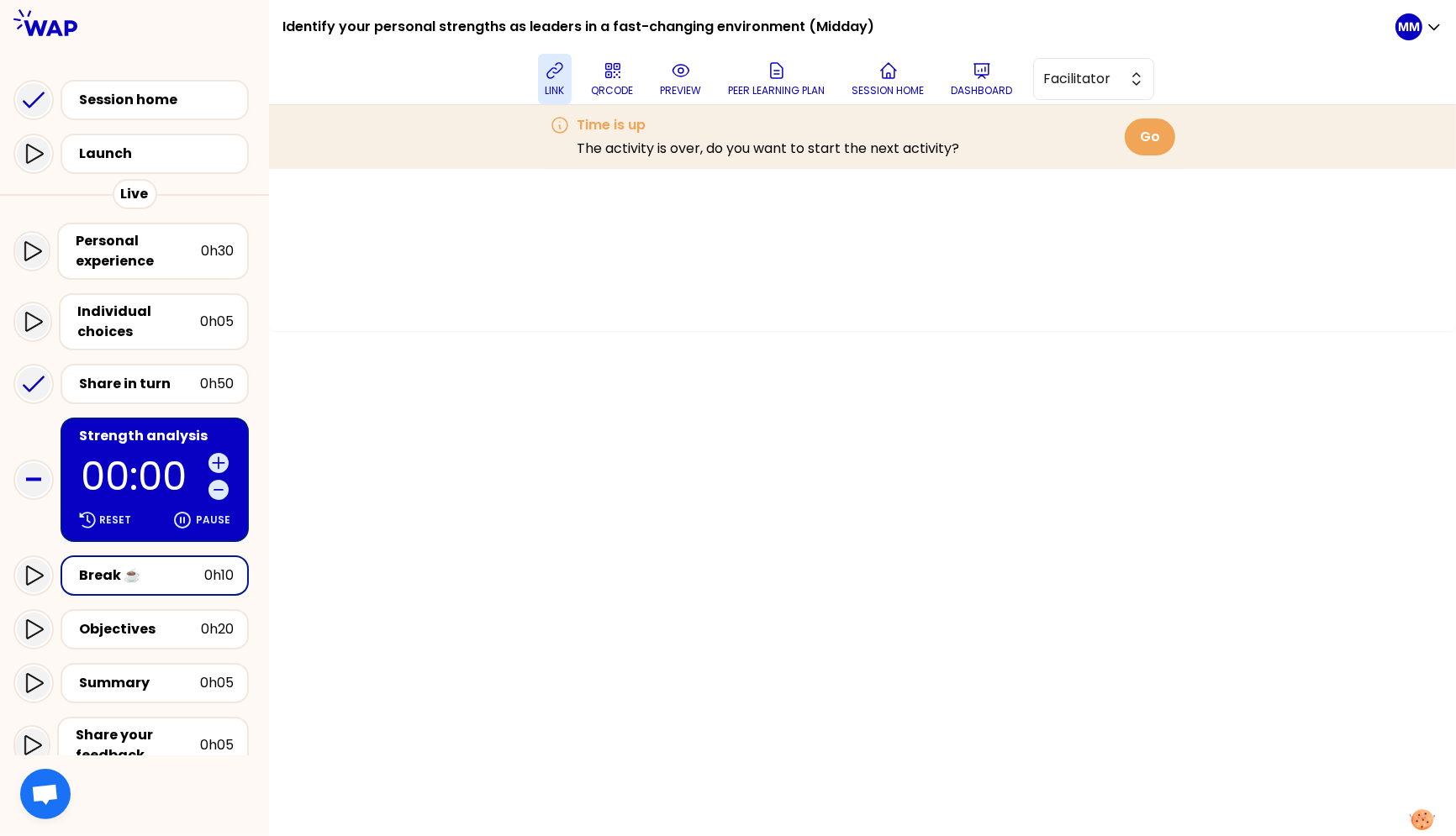
click at [36, 572] on icon at bounding box center [33, 576] width 21 height 21
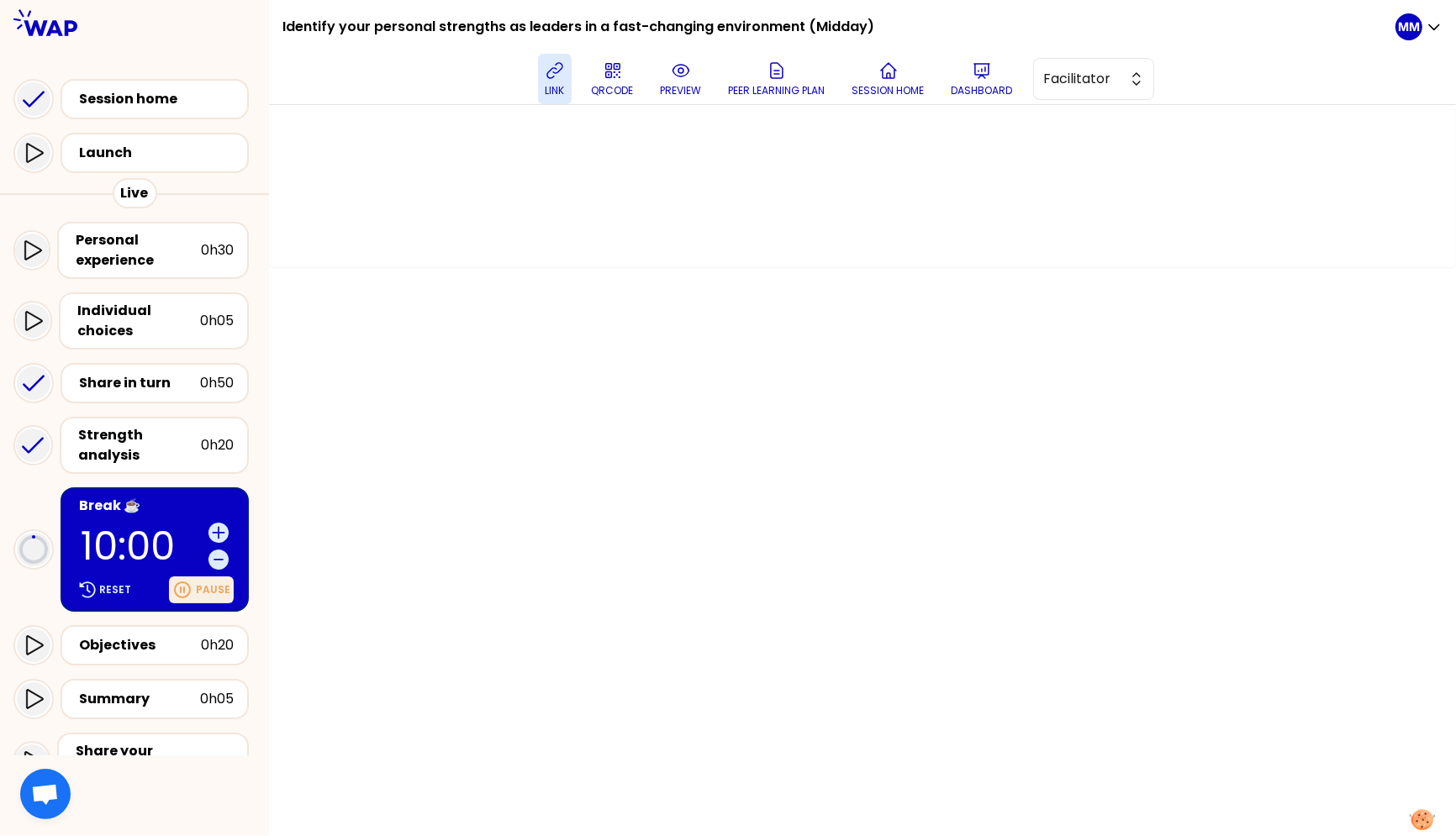
click at [227, 584] on p "Pause" at bounding box center [213, 590] width 34 height 13
drag, startPoint x: 205, startPoint y: 571, endPoint x: 244, endPoint y: 580, distance: 40.0
click at [205, 584] on p "Resume" at bounding box center [209, 590] width 42 height 13
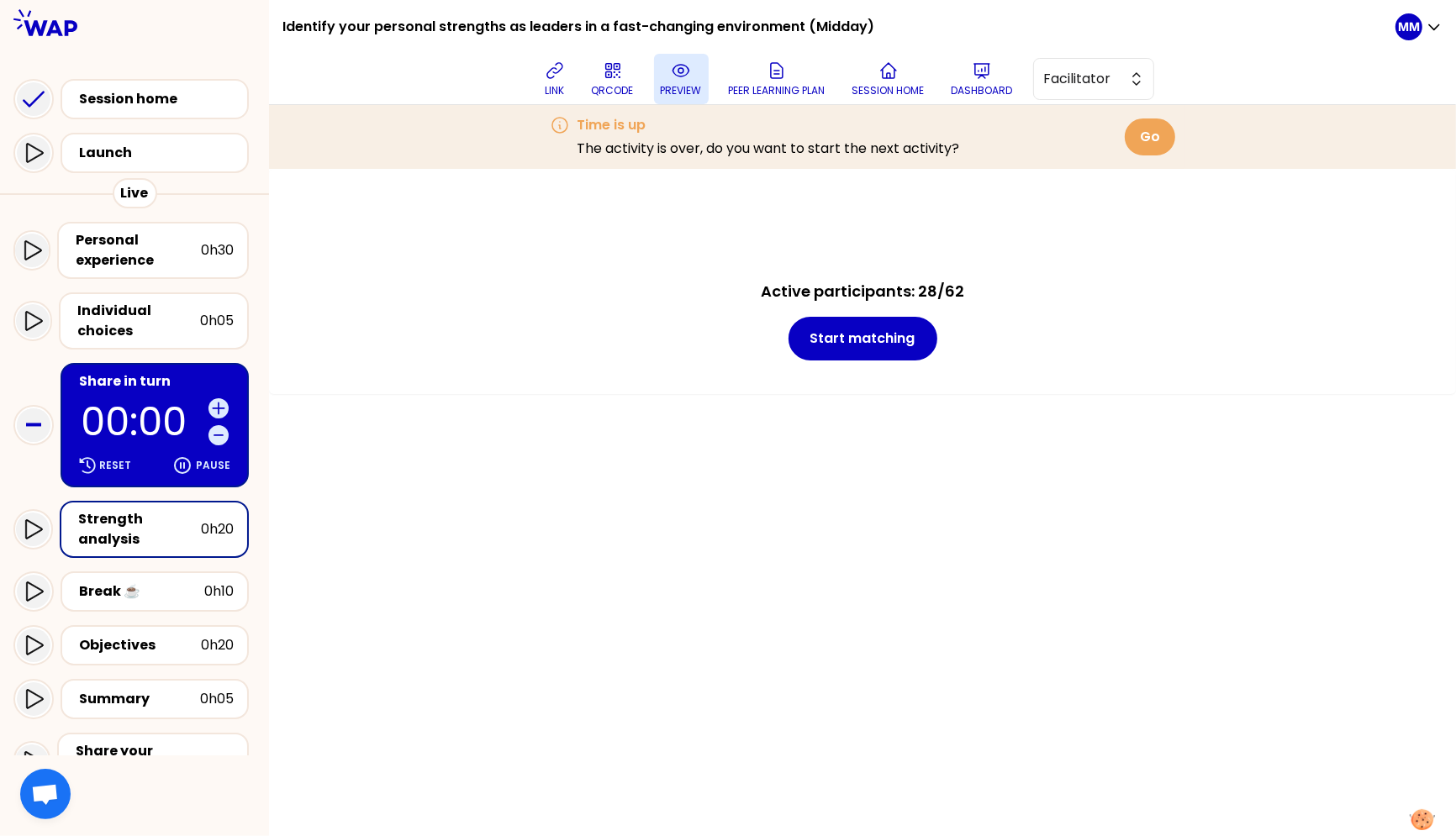
click at [683, 80] on icon at bounding box center [681, 71] width 21 height 21
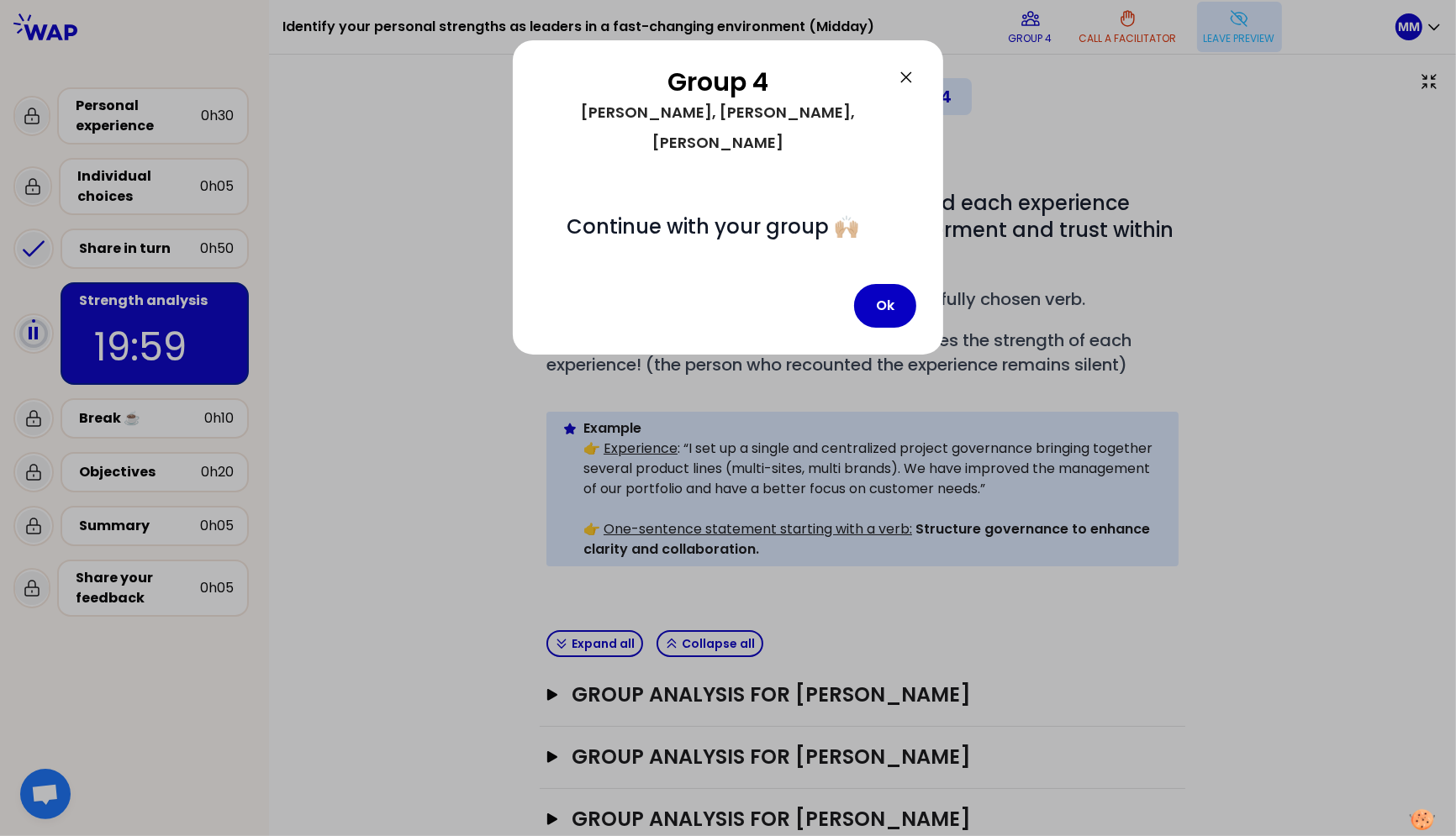
drag, startPoint x: 393, startPoint y: 226, endPoint x: 427, endPoint y: 229, distance: 34.1
click at [393, 225] on div at bounding box center [728, 418] width 1456 height 836
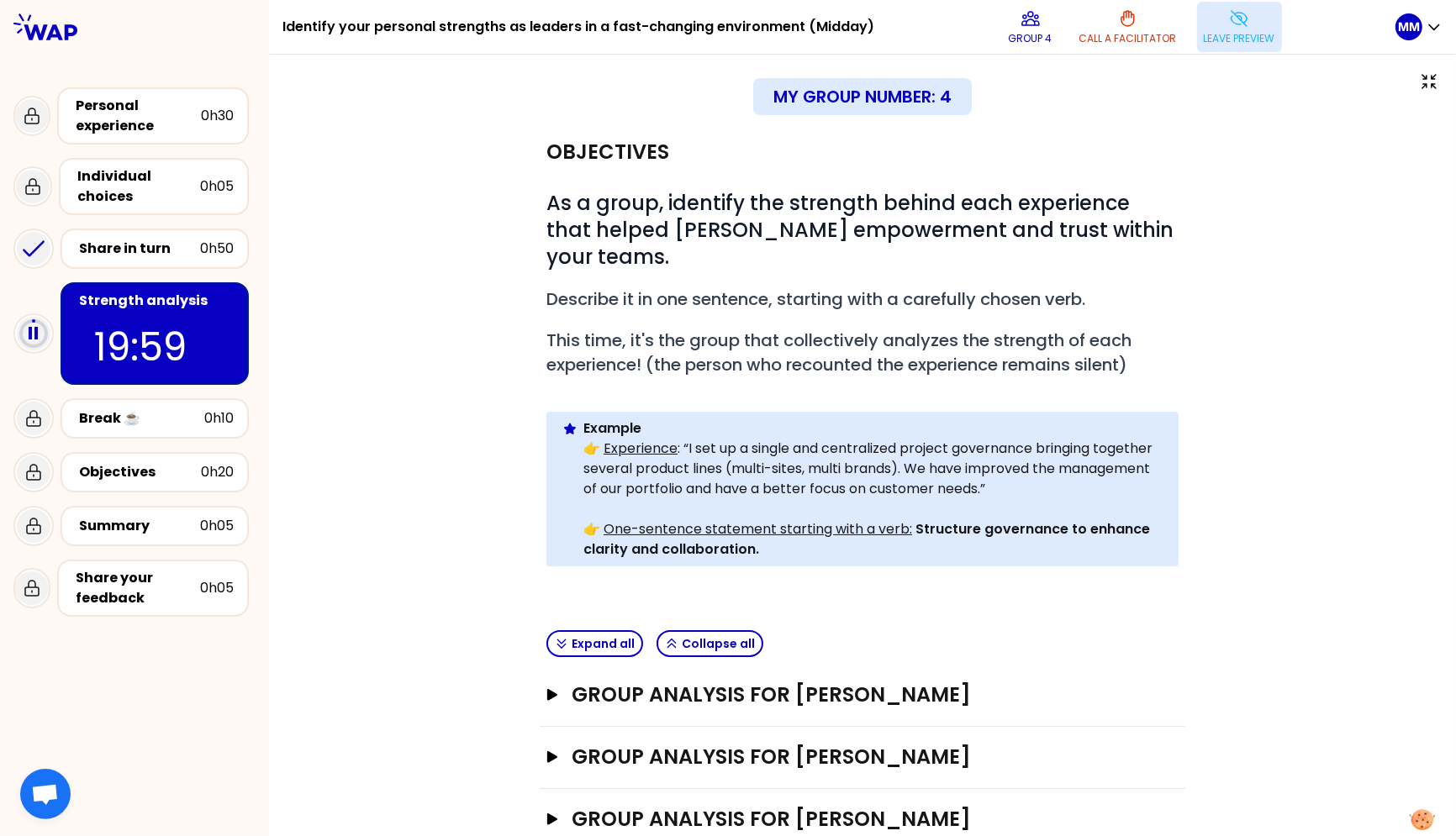
click at [398, 422] on div "Objectives # As a group, identify the strength behind each experience that help…" at bounding box center [862, 517] width 1120 height 791
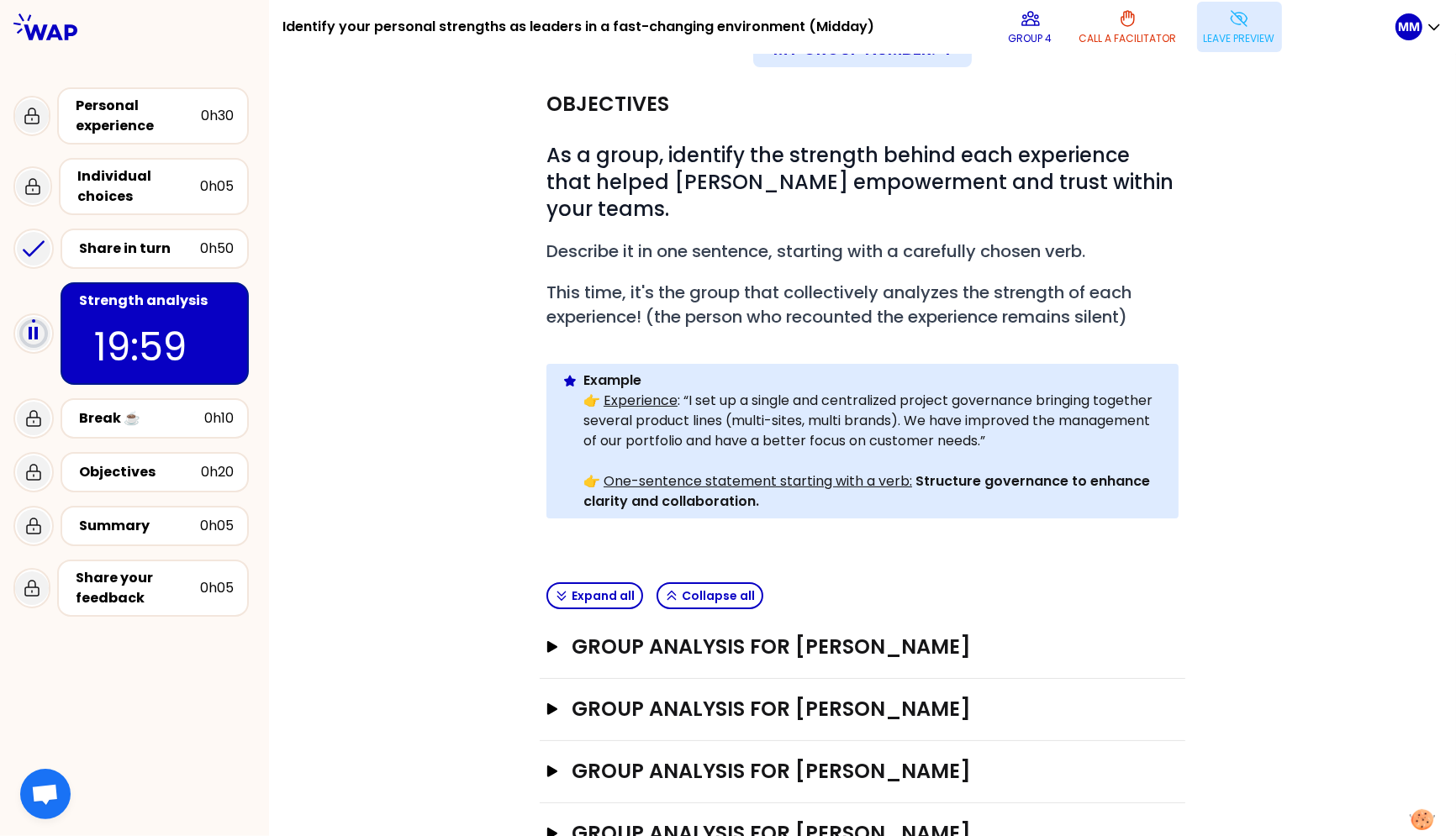
click at [1225, 34] on p "Leave preview" at bounding box center [1239, 38] width 72 height 13
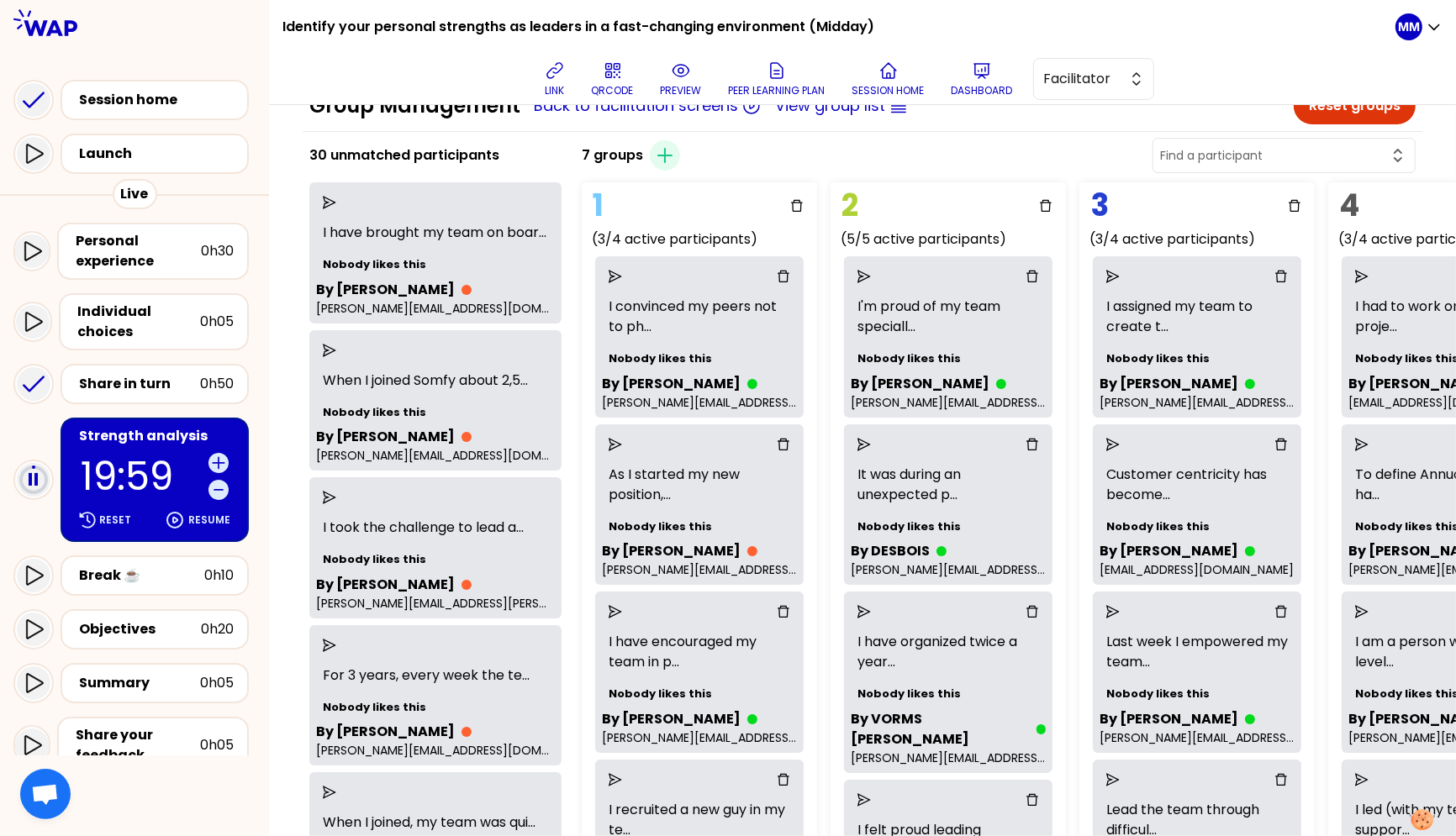
click at [134, 491] on p "19:59" at bounding box center [141, 476] width 121 height 38
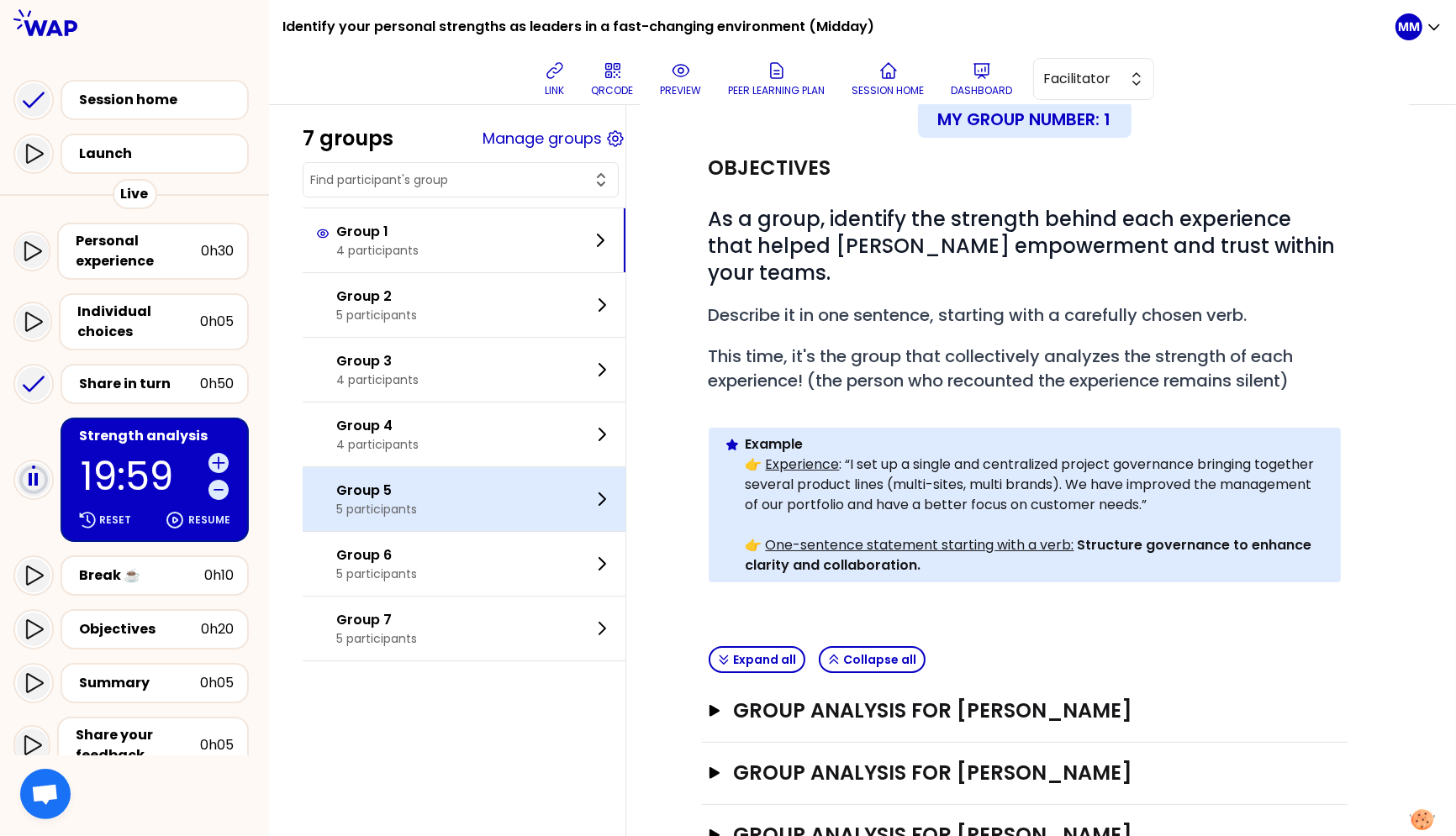
click at [438, 495] on div "Group 5 5 participants" at bounding box center [464, 499] width 323 height 64
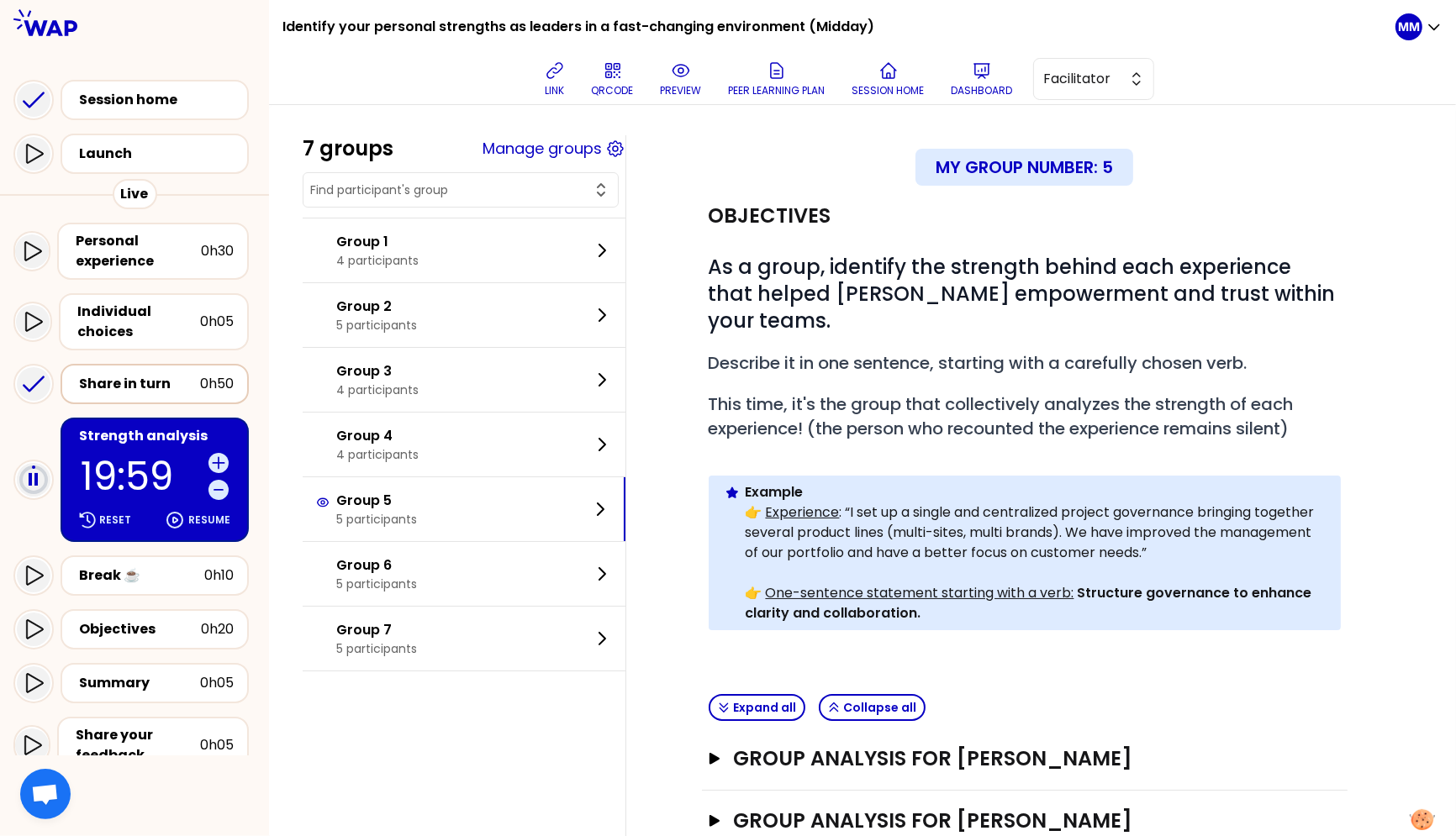
click at [134, 391] on div "Share in turn 0h50" at bounding box center [154, 384] width 158 height 23
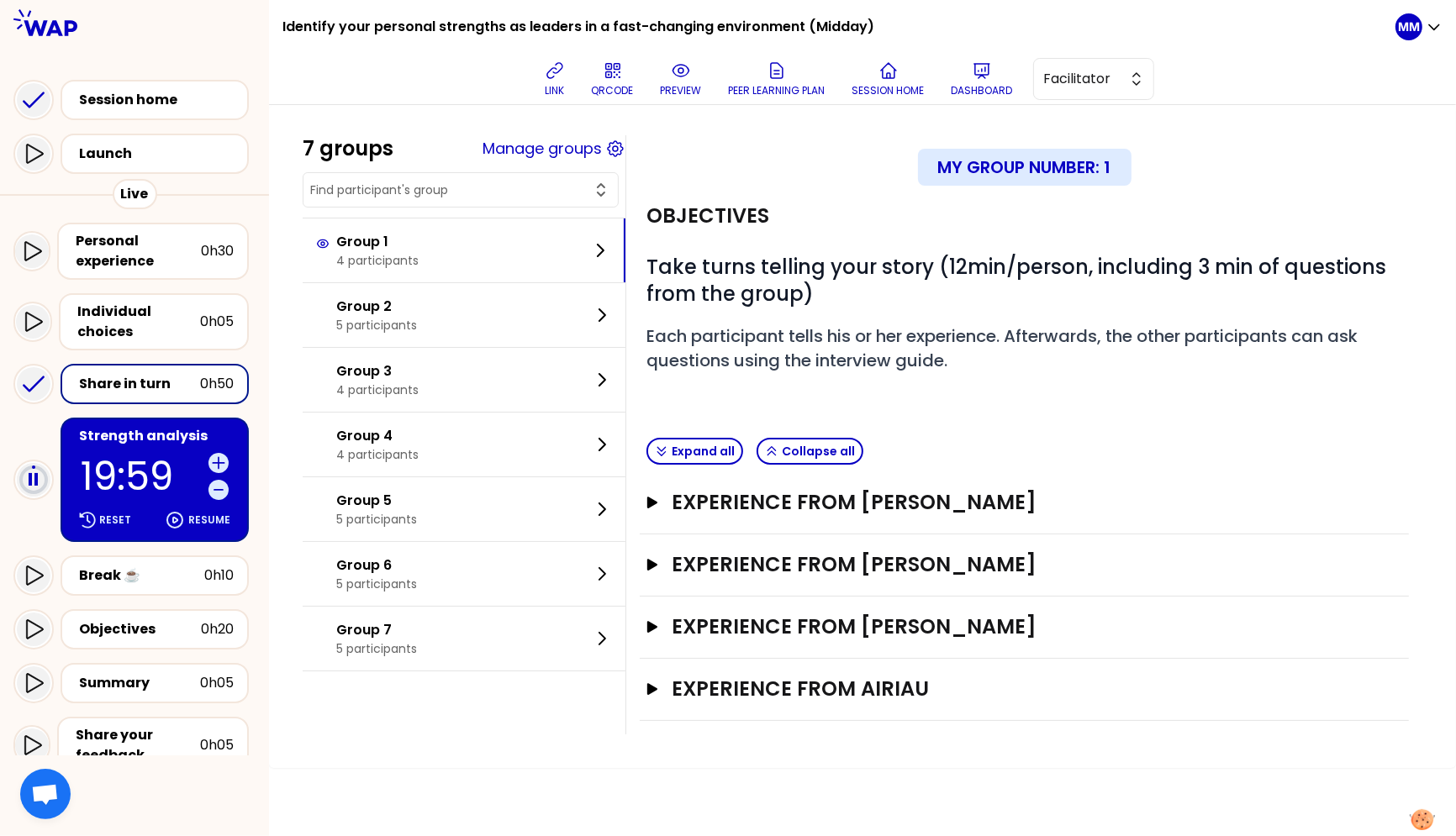
click at [374, 87] on div "link QRCODE preview Peer learning plan Session home Dashboard Facilitator" at bounding box center [845, 79] width 1100 height 50
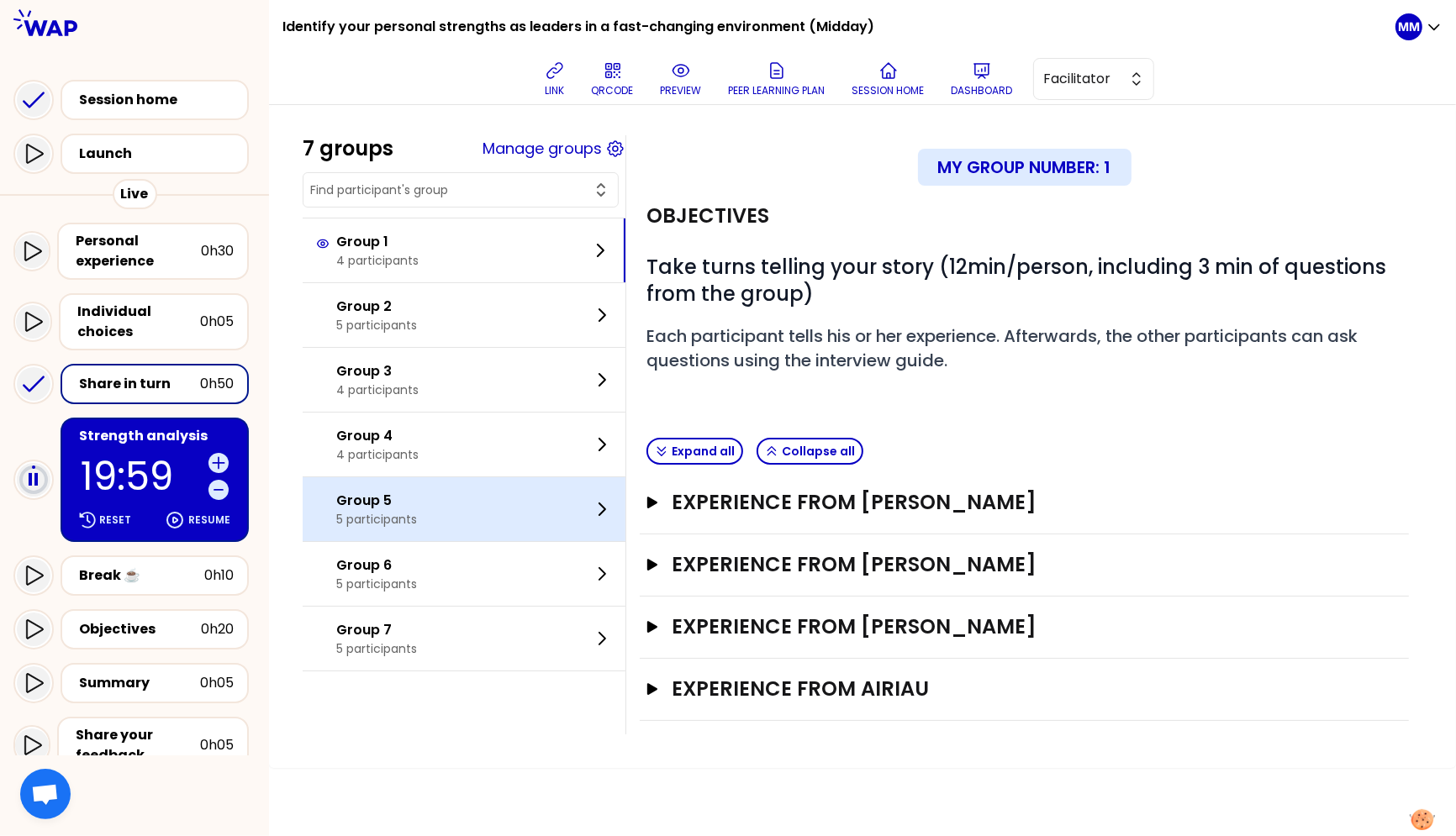
click at [406, 502] on p "Group 5" at bounding box center [377, 500] width 81 height 21
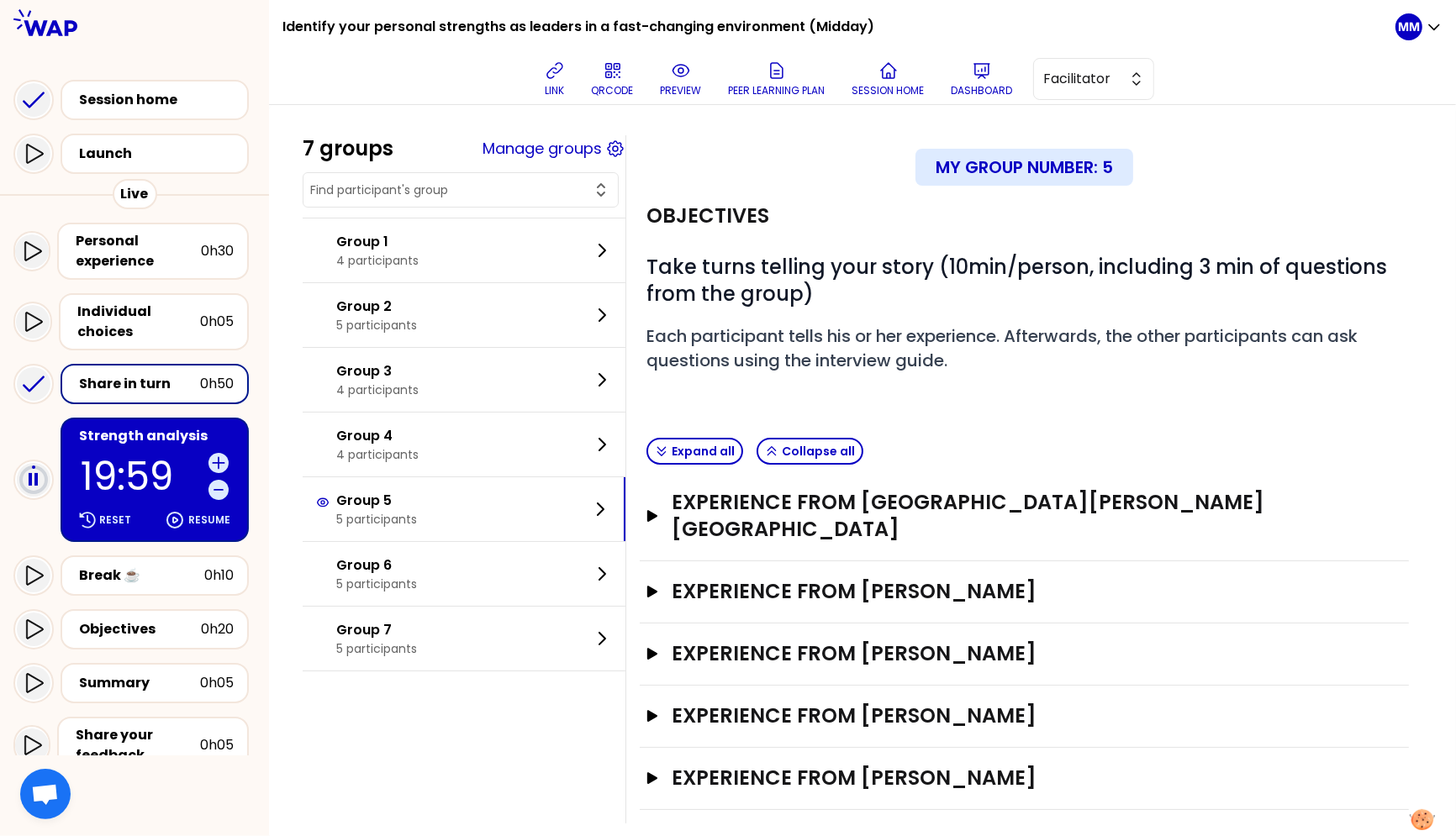
click at [141, 459] on p "19:59" at bounding box center [141, 476] width 121 height 38
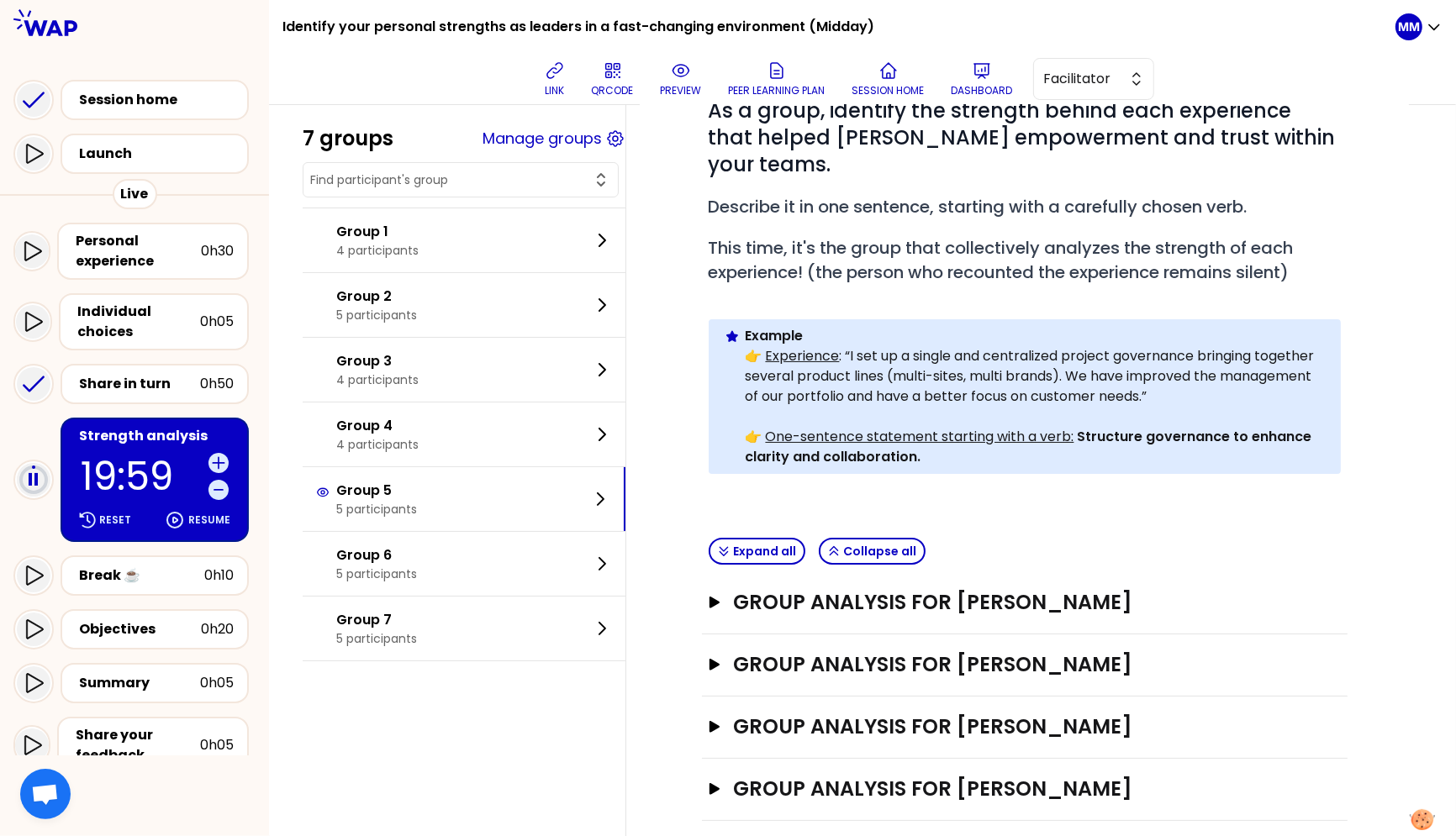
scroll to position [222, 0]
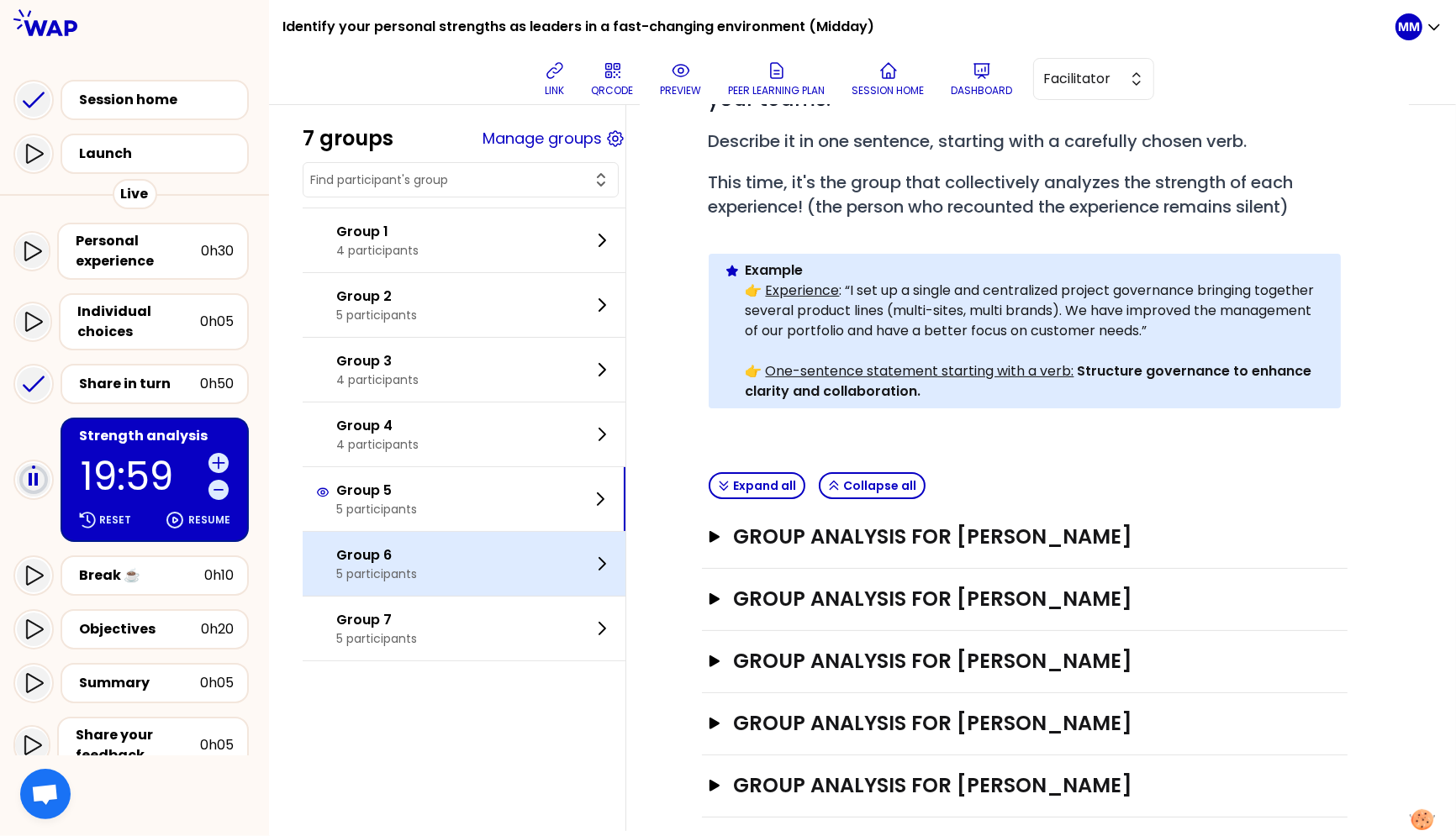
click at [451, 552] on div "Group 6 5 participants" at bounding box center [464, 563] width 323 height 64
click at [408, 571] on p "5 participants" at bounding box center [377, 574] width 81 height 17
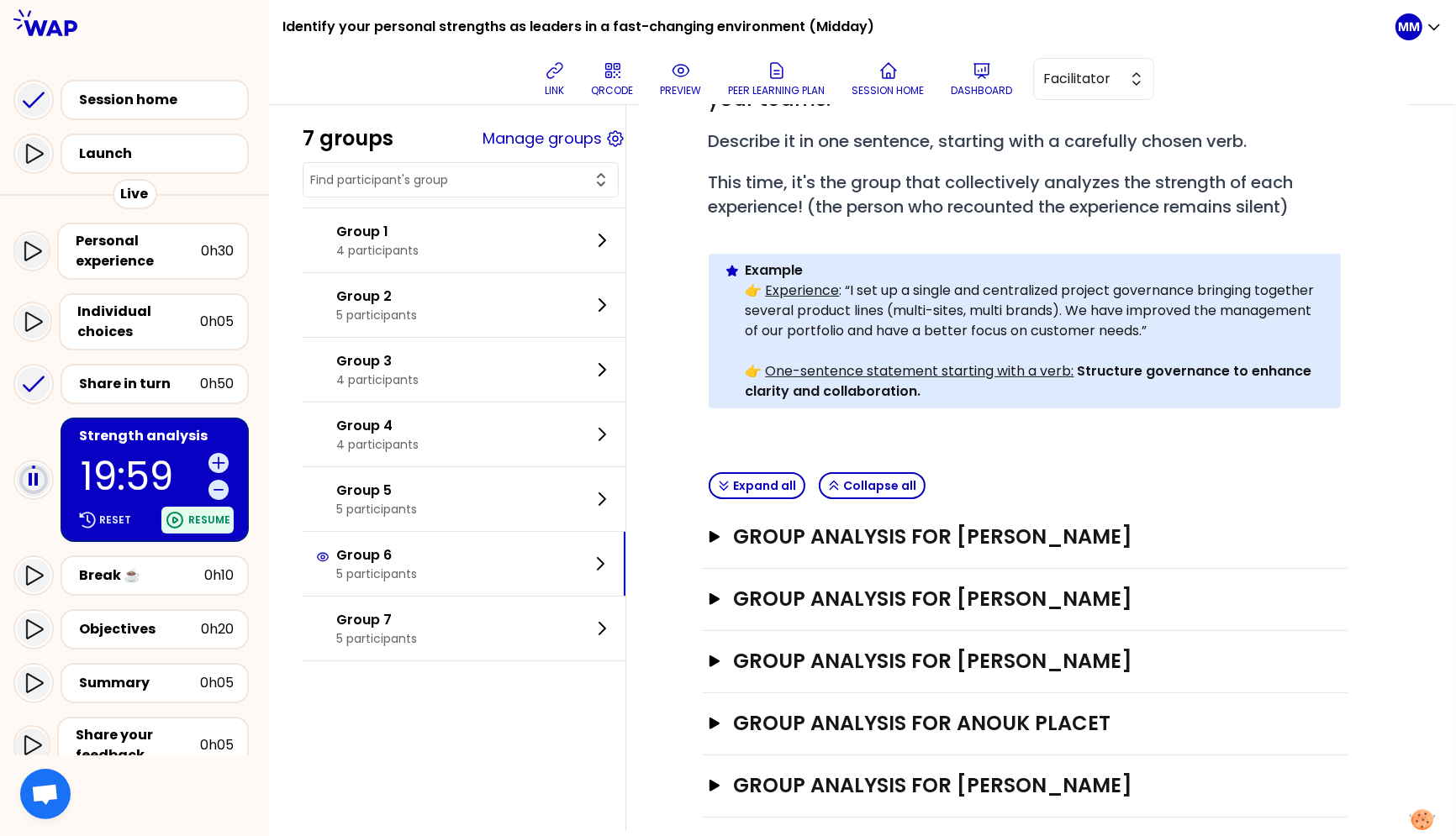
click at [211, 516] on p "Resume" at bounding box center [209, 520] width 42 height 13
click at [332, 732] on div "7 groups Manage groups Group 1 4 participants Group 2 5 participants Group 3 4 …" at bounding box center [862, 371] width 1120 height 917
click at [433, 708] on div "7 groups Manage groups Group 1 4 participants Group 2 5 participants Group 3 4 …" at bounding box center [862, 371] width 1120 height 917
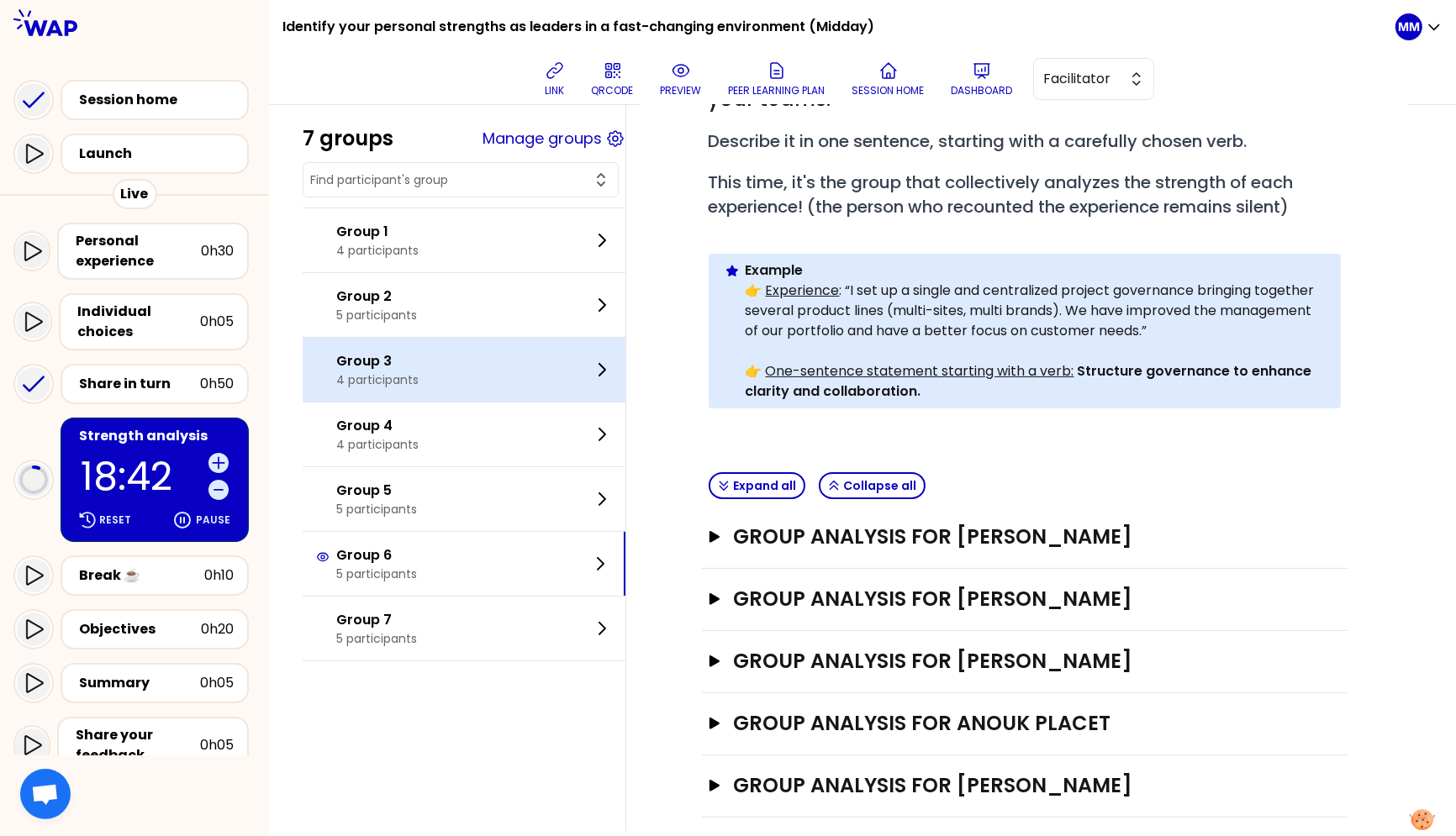
click at [451, 378] on div "Group 3 4 participants" at bounding box center [464, 369] width 323 height 64
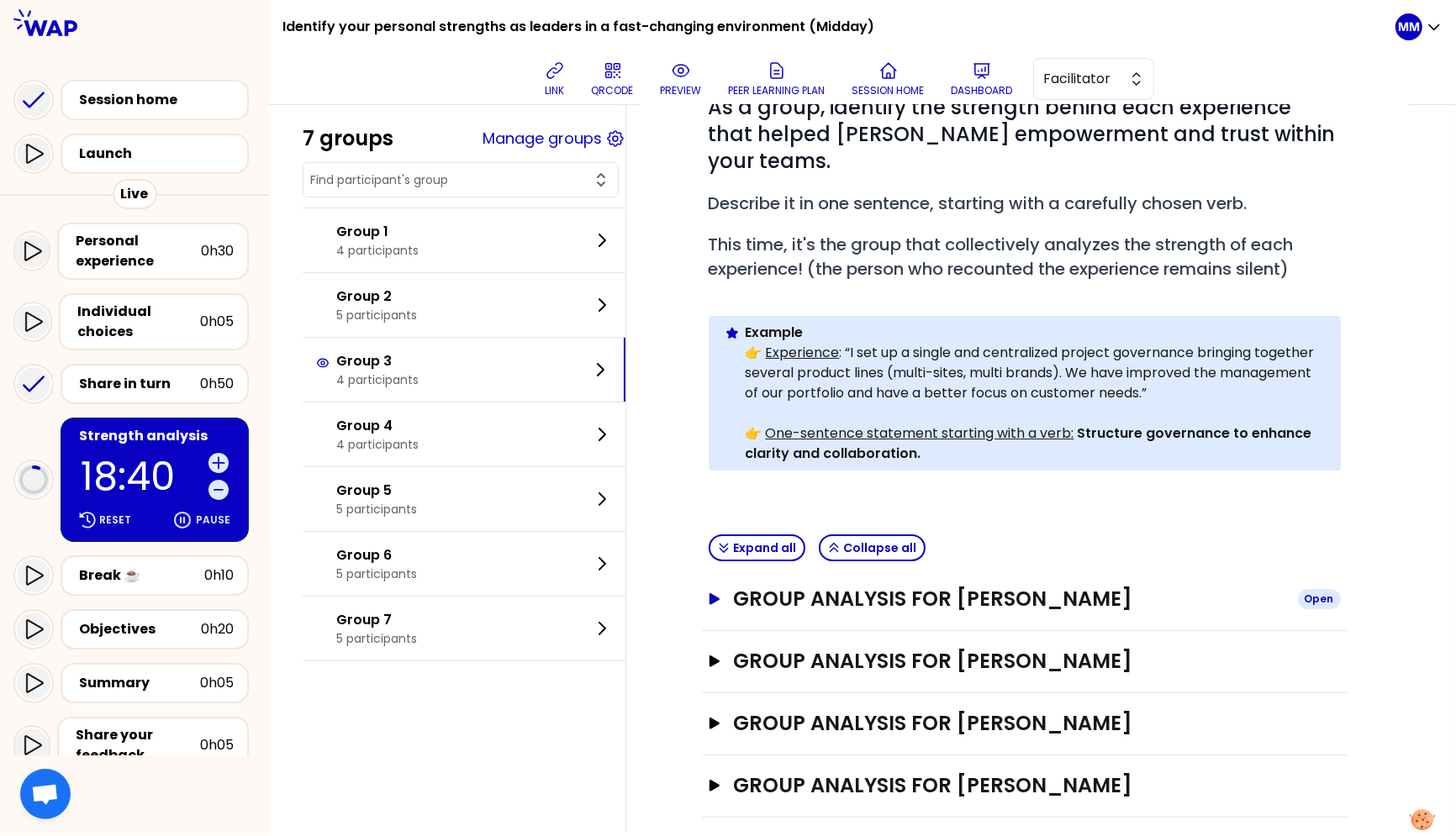
click at [855, 585] on h3 "Group analysis for Célia HENRY" at bounding box center [1008, 599] width 551 height 27
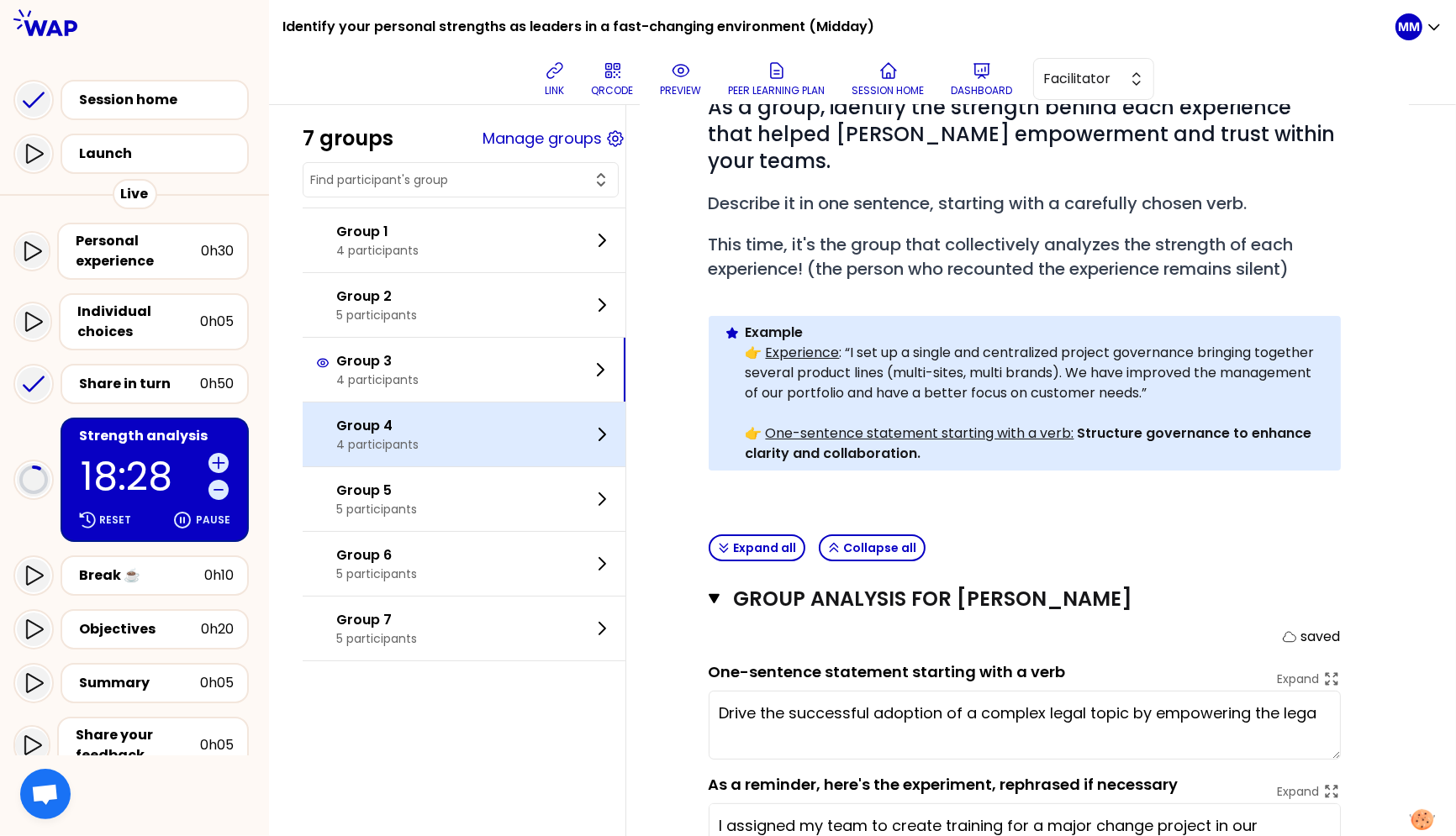
type textarea "Drive the successful adoption of a complex legal topic by empowering the legal …"
click at [434, 446] on div "Group 4 4 participants" at bounding box center [464, 434] width 323 height 64
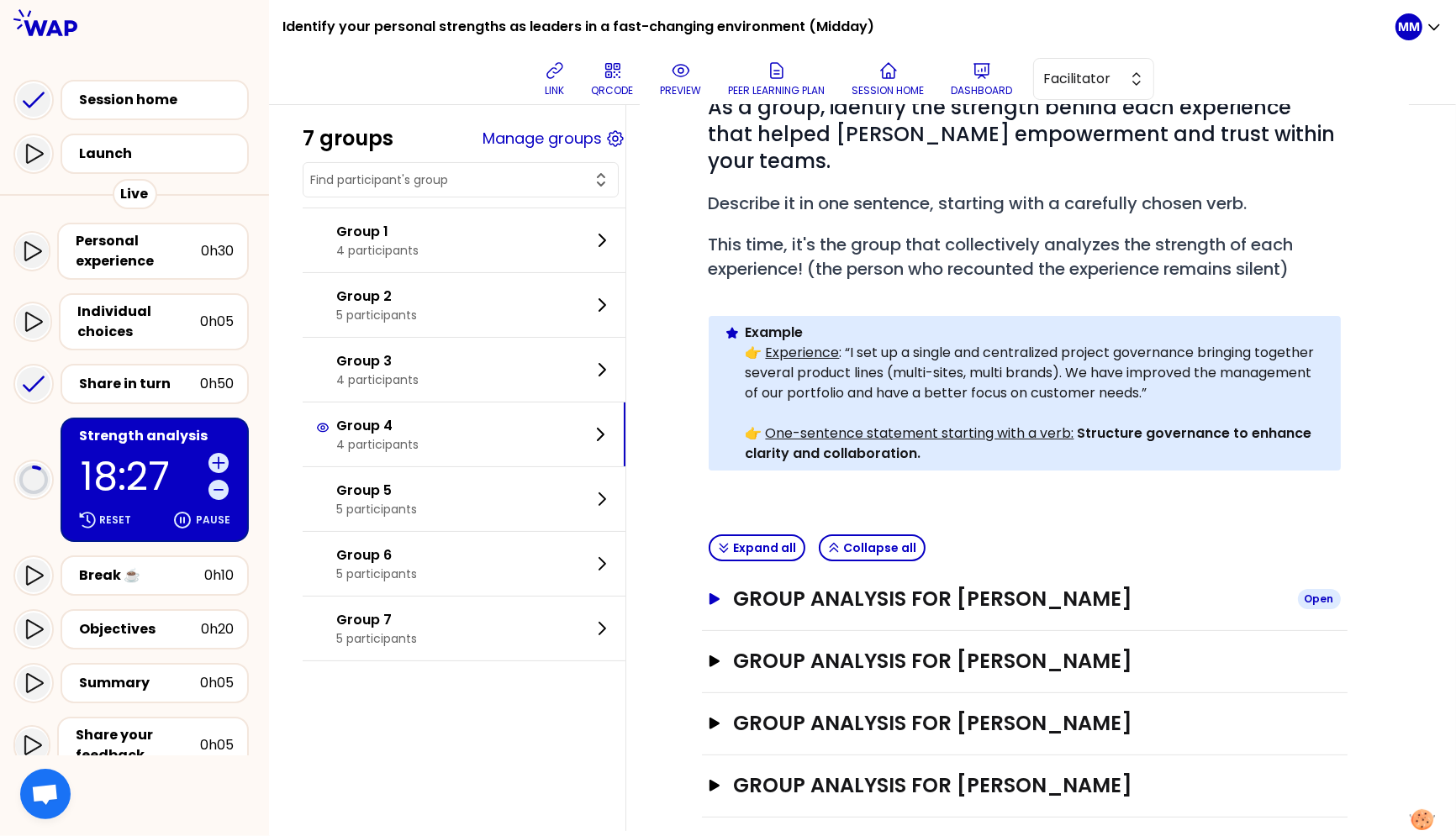
click at [898, 585] on h3 "Group analysis for Abdo Aoun" at bounding box center [1008, 599] width 551 height 27
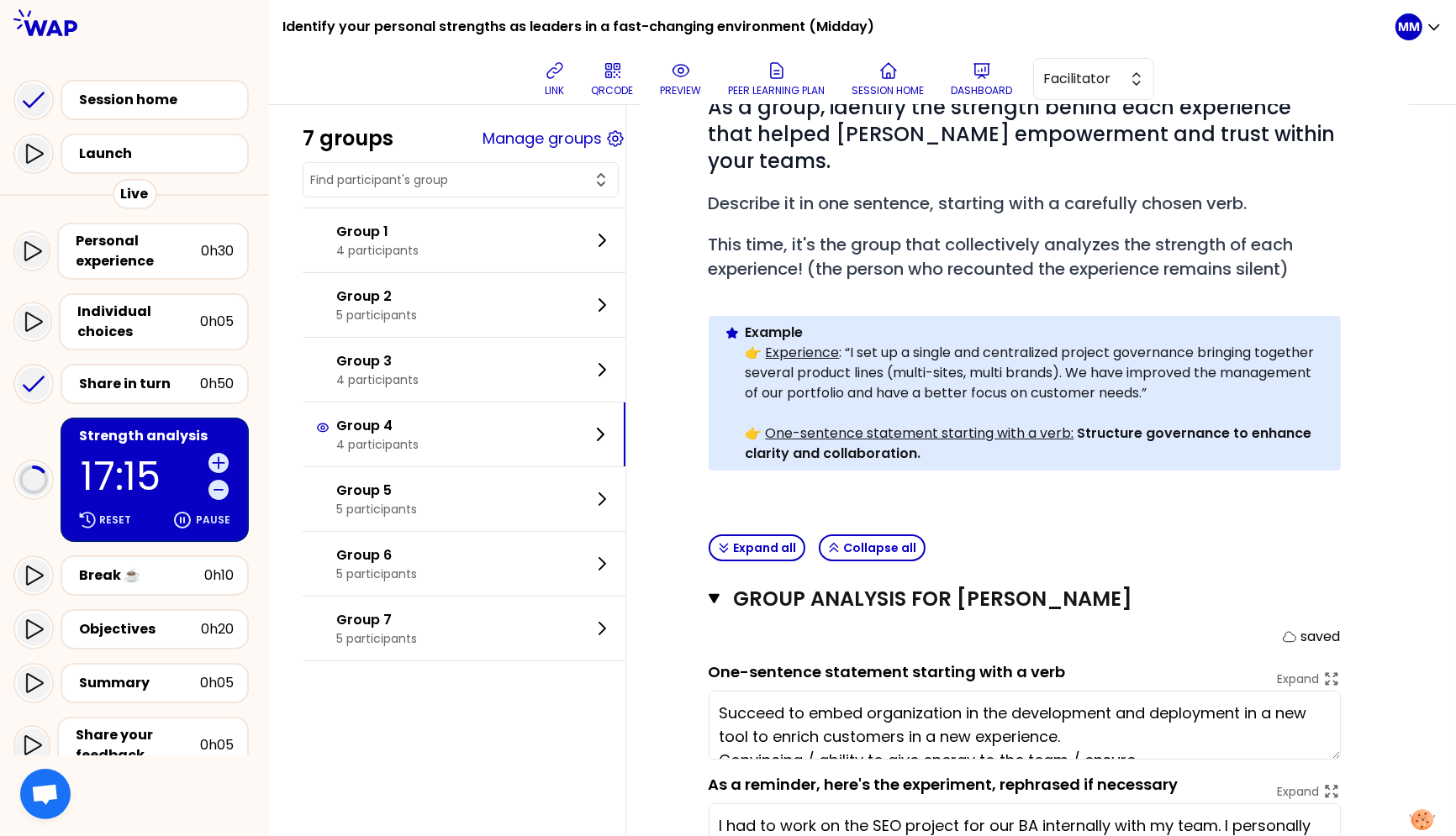
click at [373, 174] on input "text" at bounding box center [450, 180] width 281 height 17
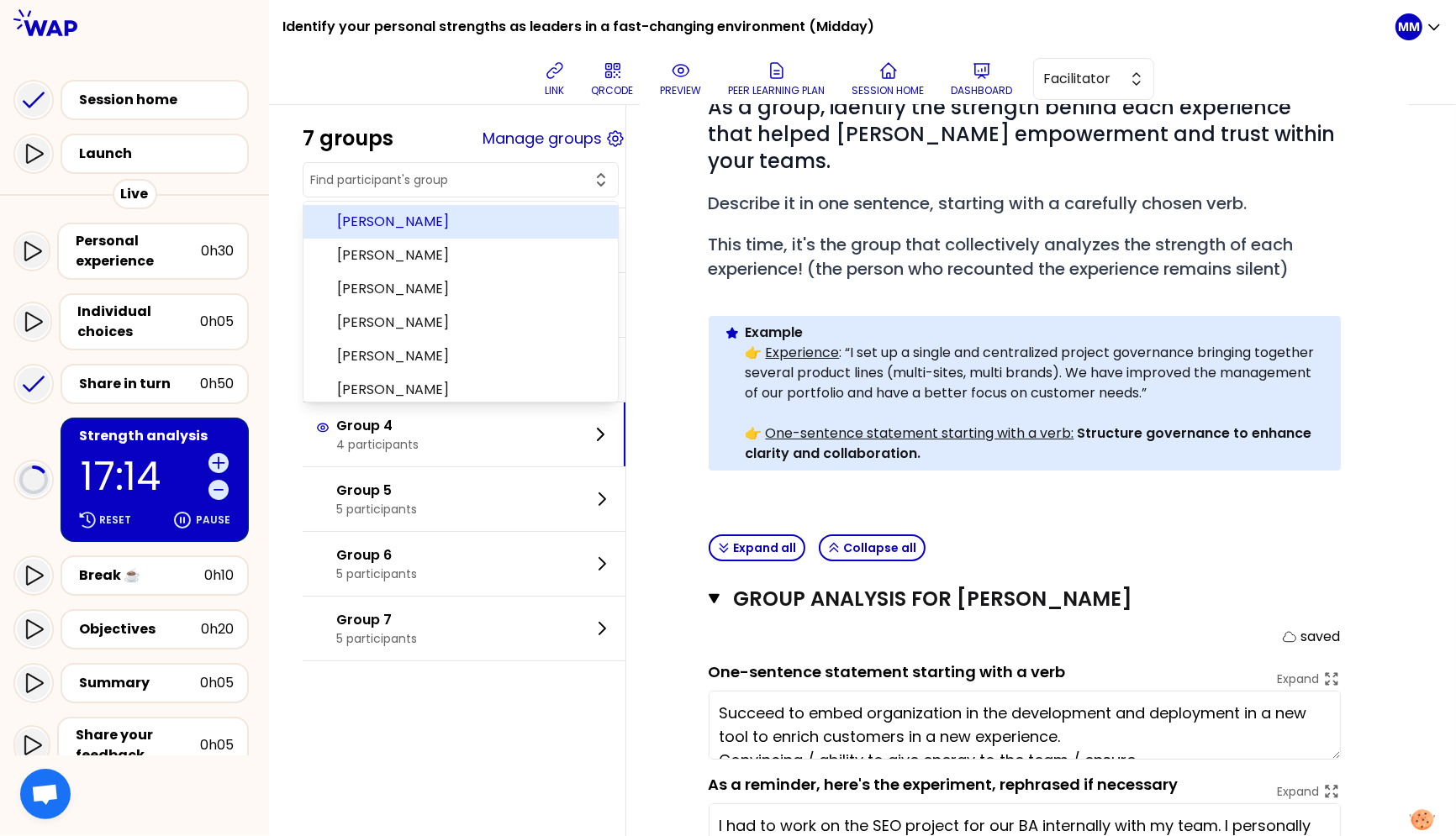
type textarea "Succeed to embed organization in the development and deployment in a new tool t…"
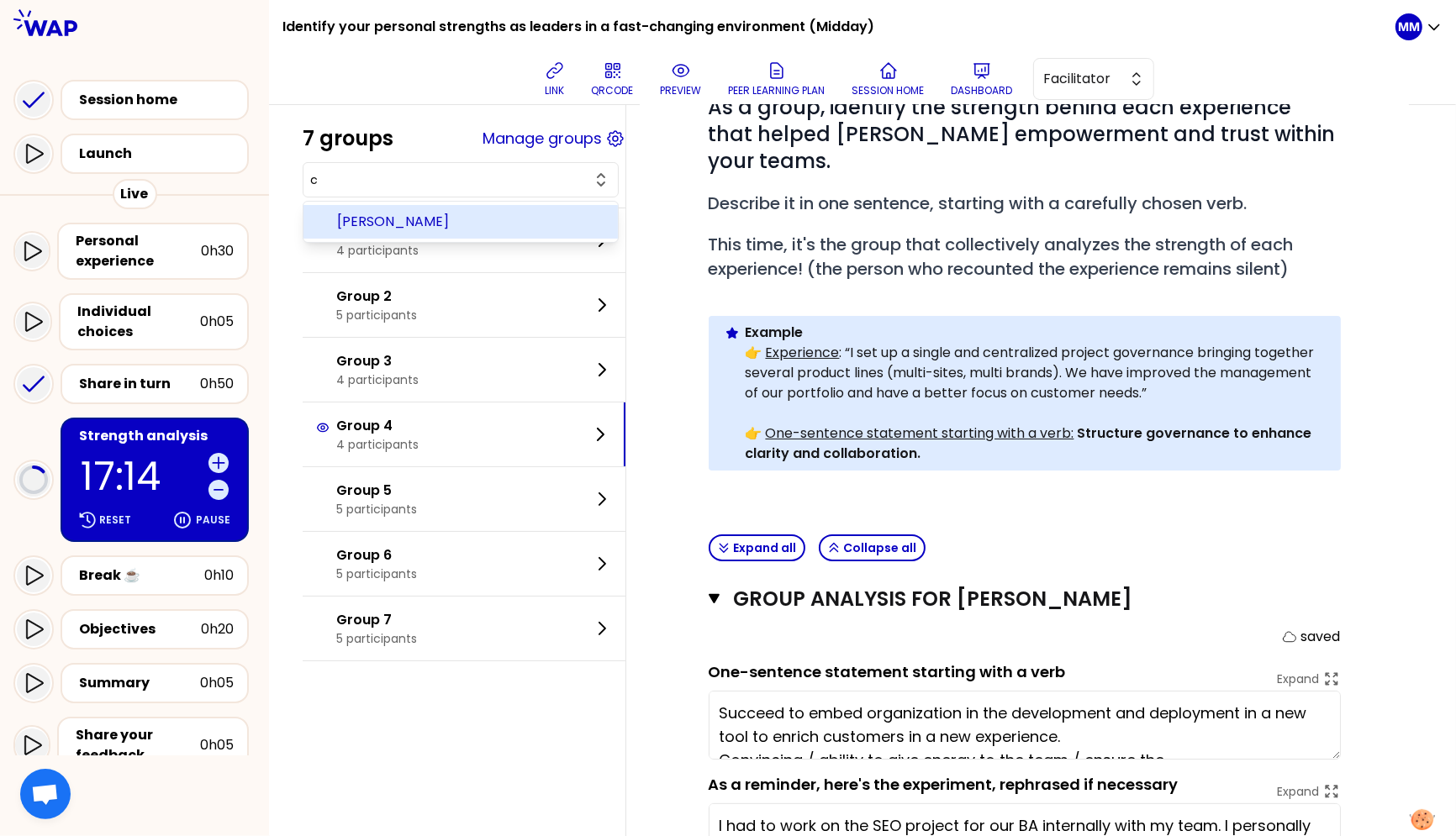
type input "cl"
type textarea "Succeed to embed organization in the development and deployment in a new tool t…"
type input "claudi"
type textarea "Succeed to embed organization in the development and deployment in a new tool t…"
type input "claudia"
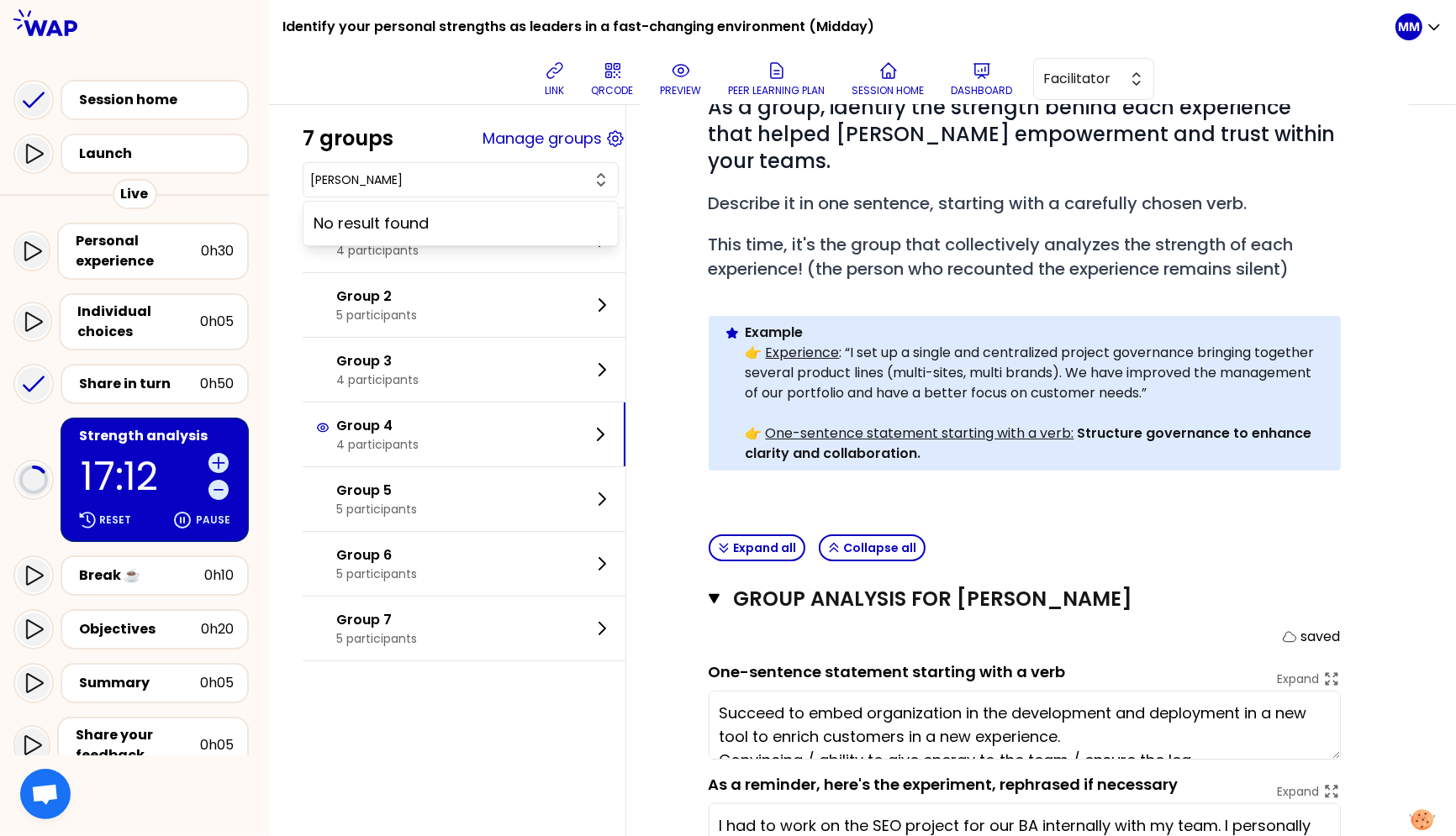
type textarea "Succeed to embed organization in the development and deployment in a new tool t…"
type input "re"
type textarea "Succeed to embed organization in the development and deployment in a new tool t…"
type input "rety"
type textarea "Succeed to embed organization in the development and deployment in a new tool t…"
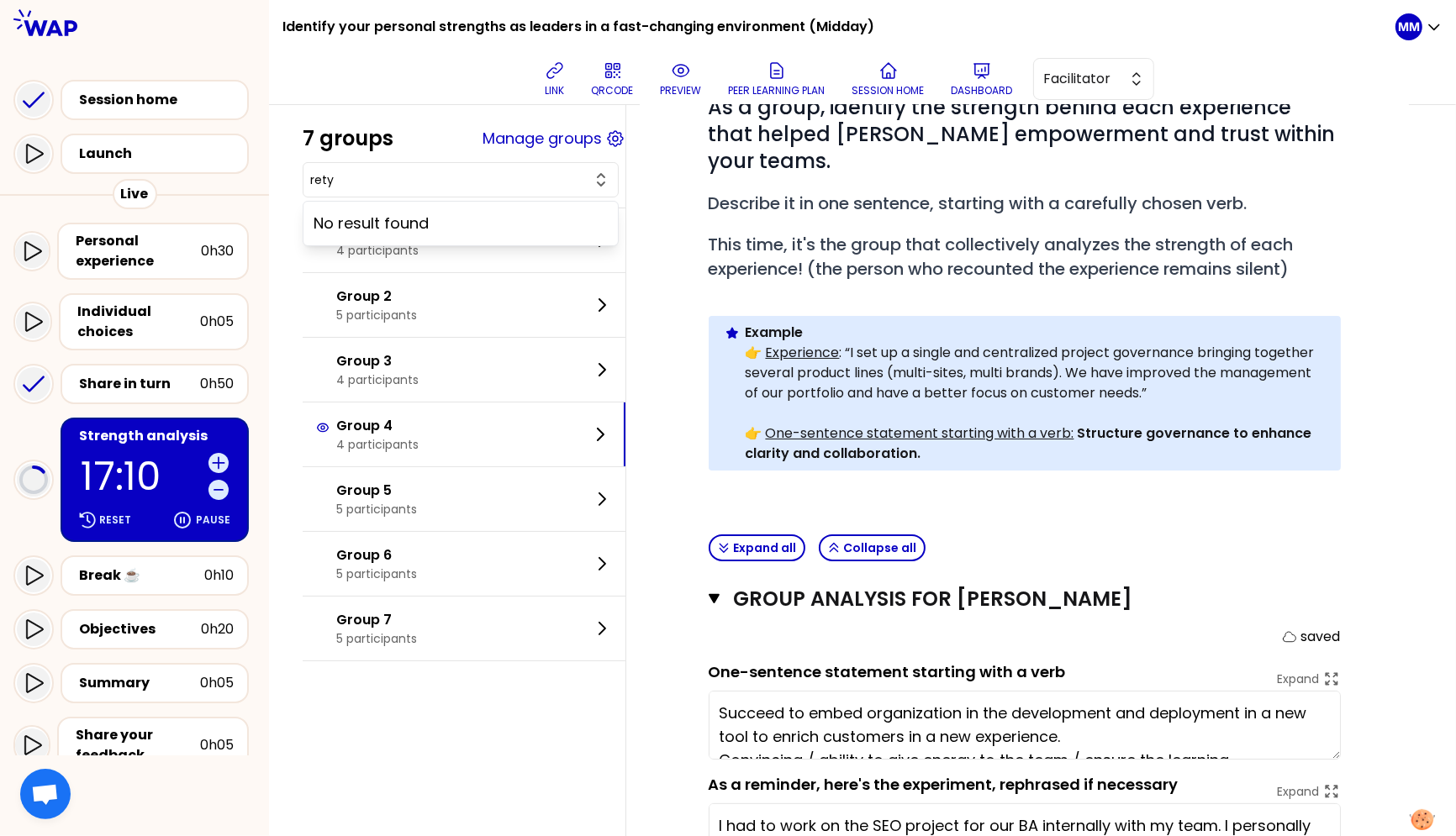
type input "rety"
type textarea "Succeed to embed organization in the development and deployment in a new tool t…"
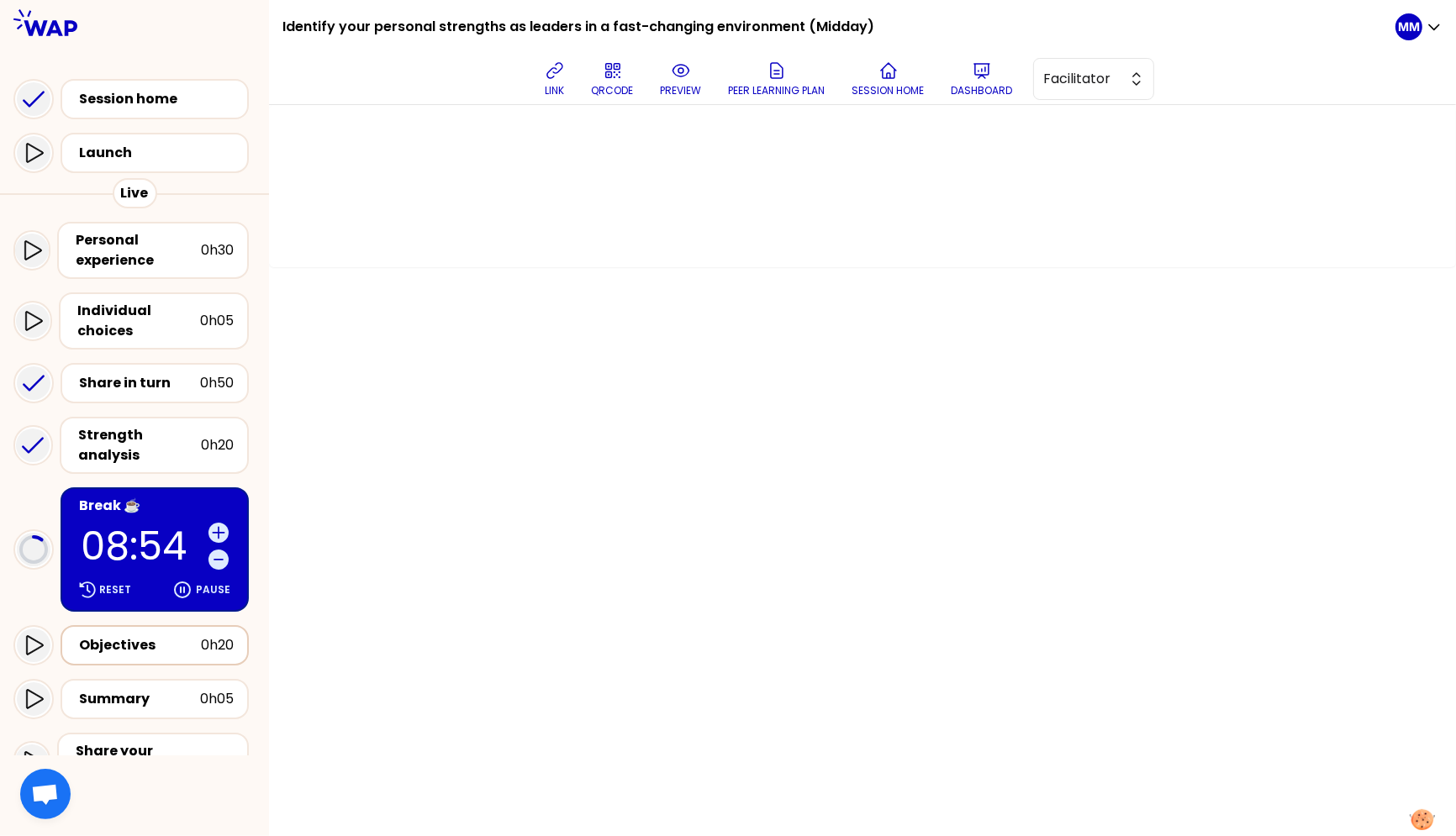
click at [150, 636] on div "Objectives" at bounding box center [140, 645] width 122 height 21
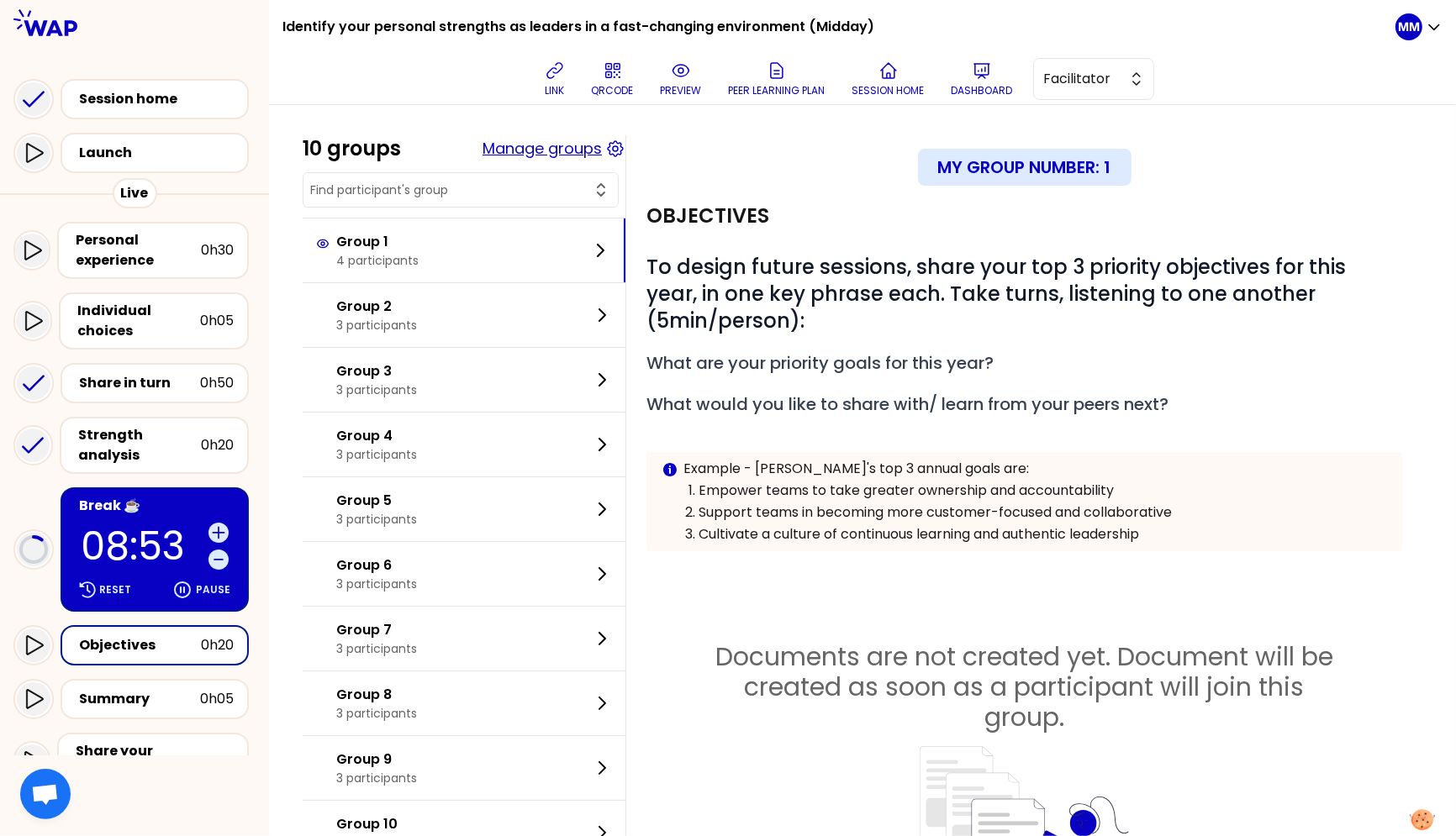
click at [580, 146] on button "Manage groups" at bounding box center [542, 149] width 119 height 23
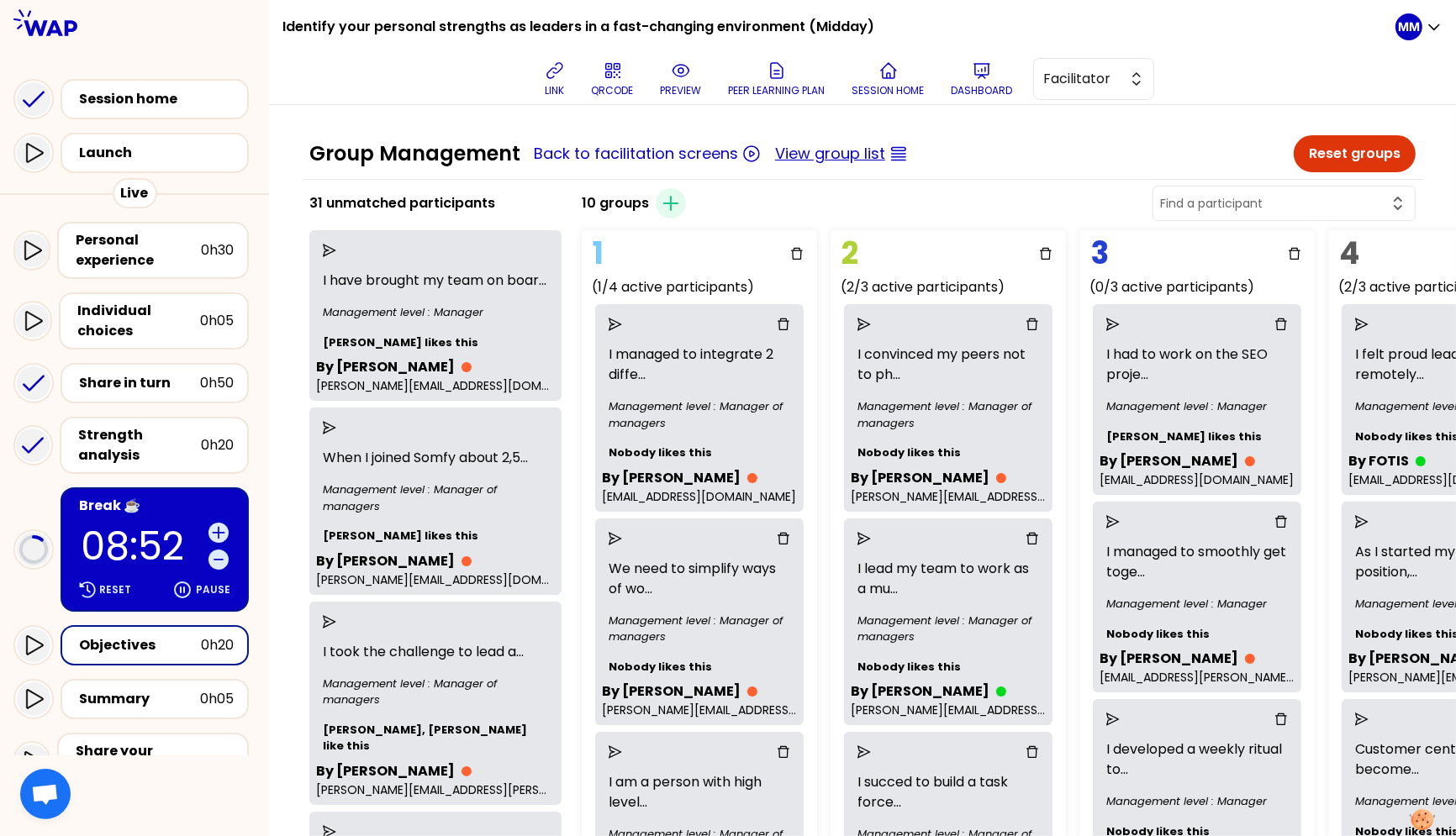
click at [846, 155] on button "View group list" at bounding box center [830, 154] width 110 height 23
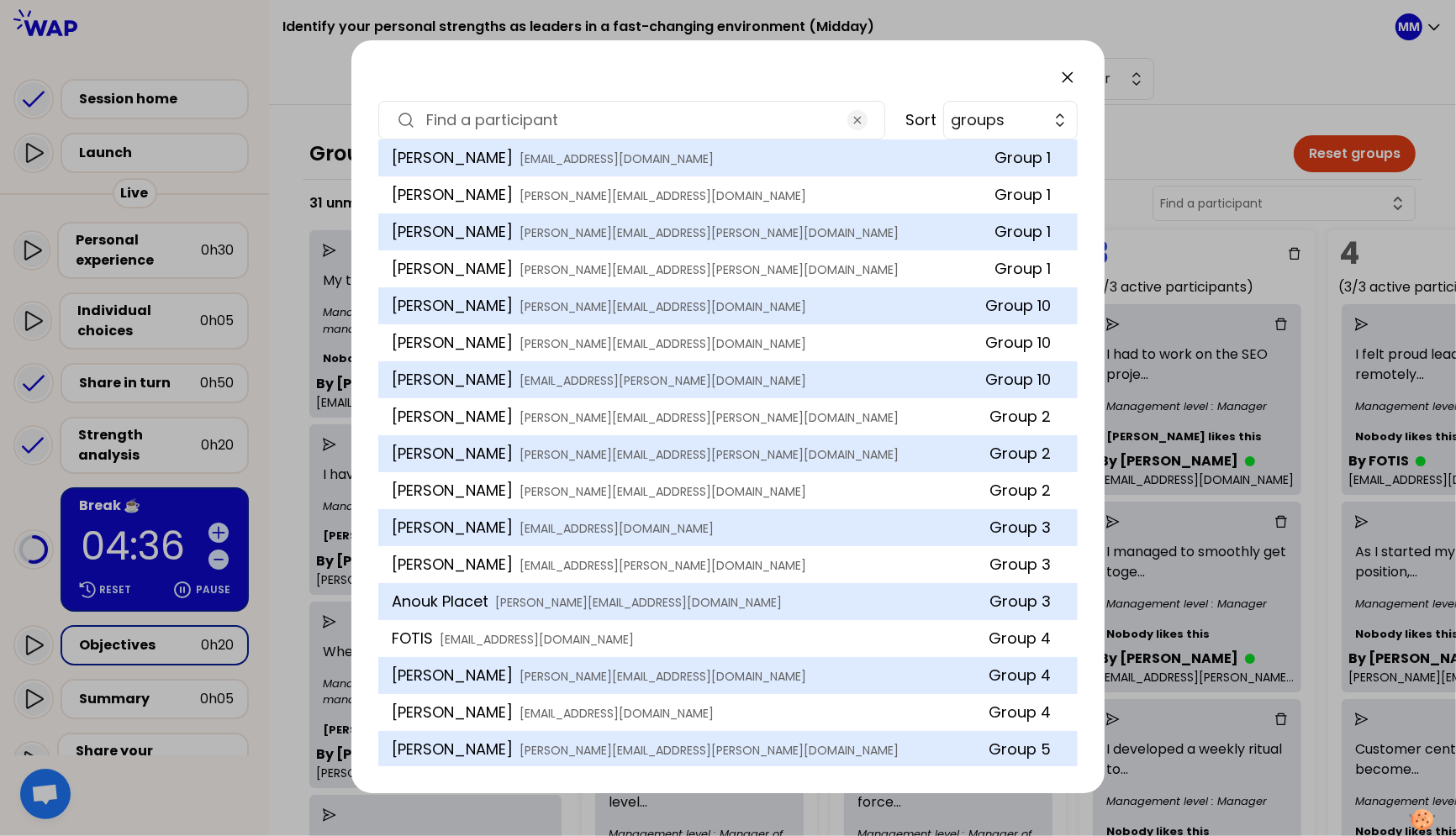
click at [562, 117] on input at bounding box center [631, 120] width 411 height 23
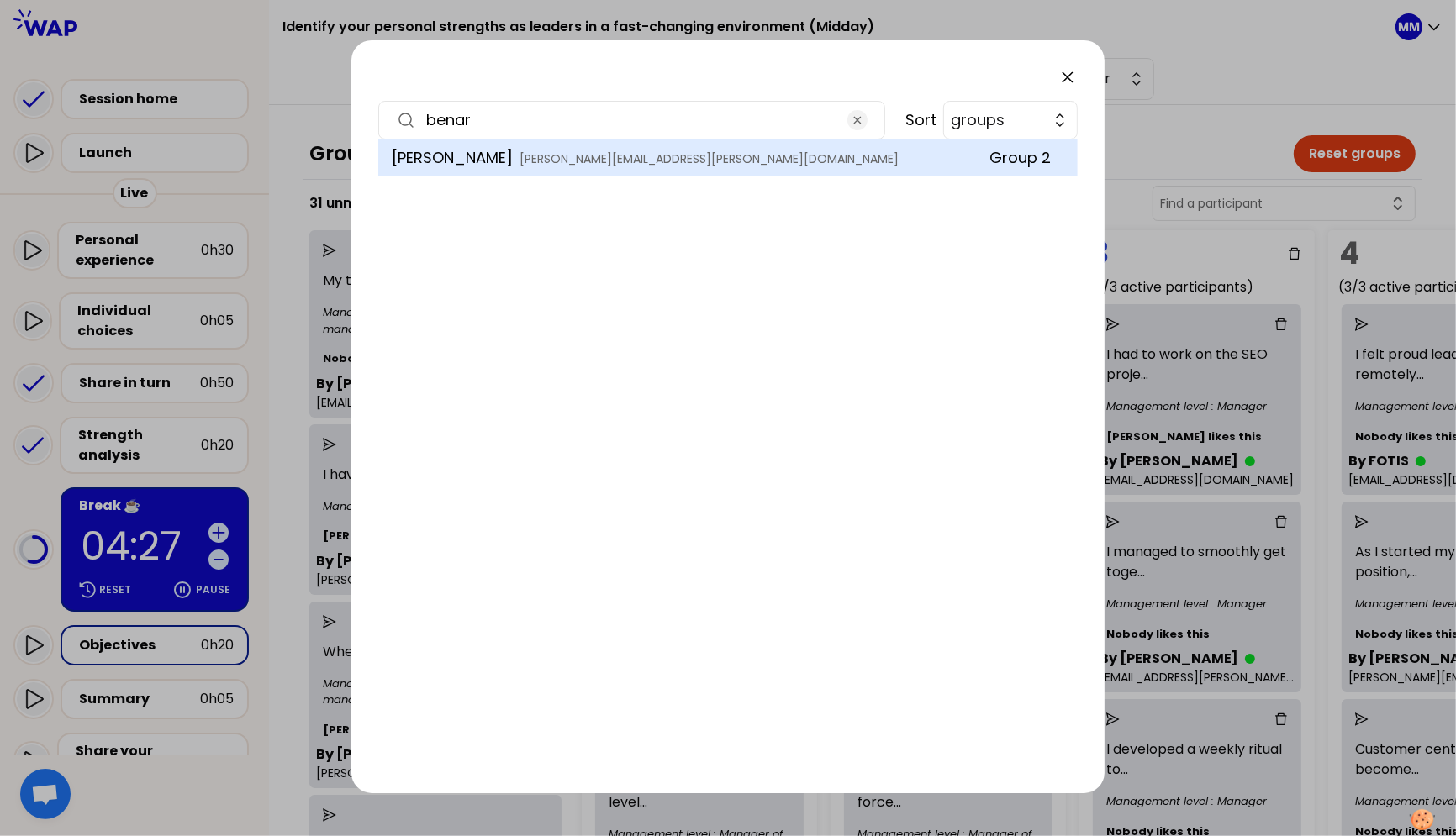
click at [511, 117] on input "benar" at bounding box center [631, 120] width 411 height 23
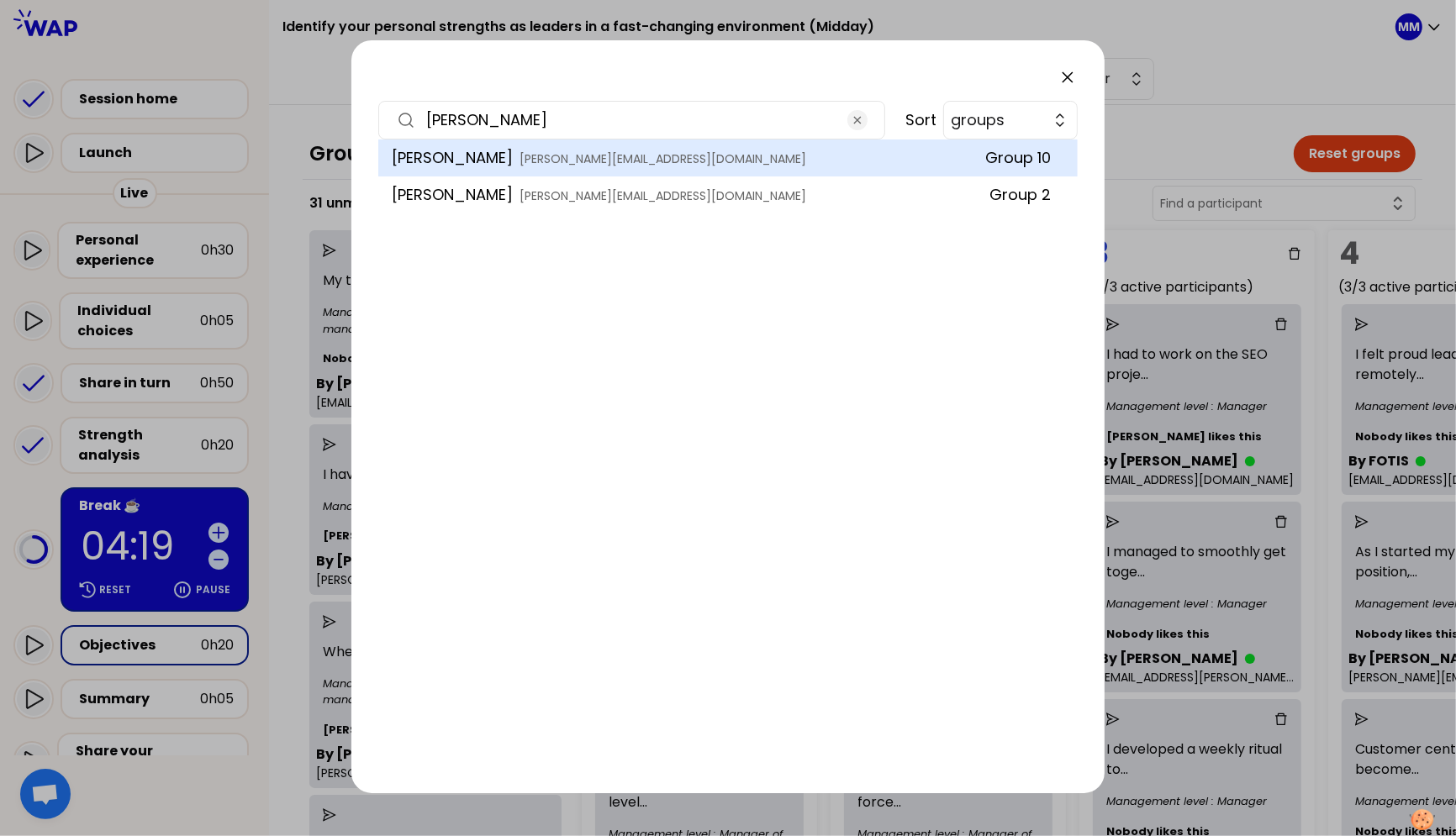
click at [505, 116] on input "didier" at bounding box center [631, 120] width 411 height 23
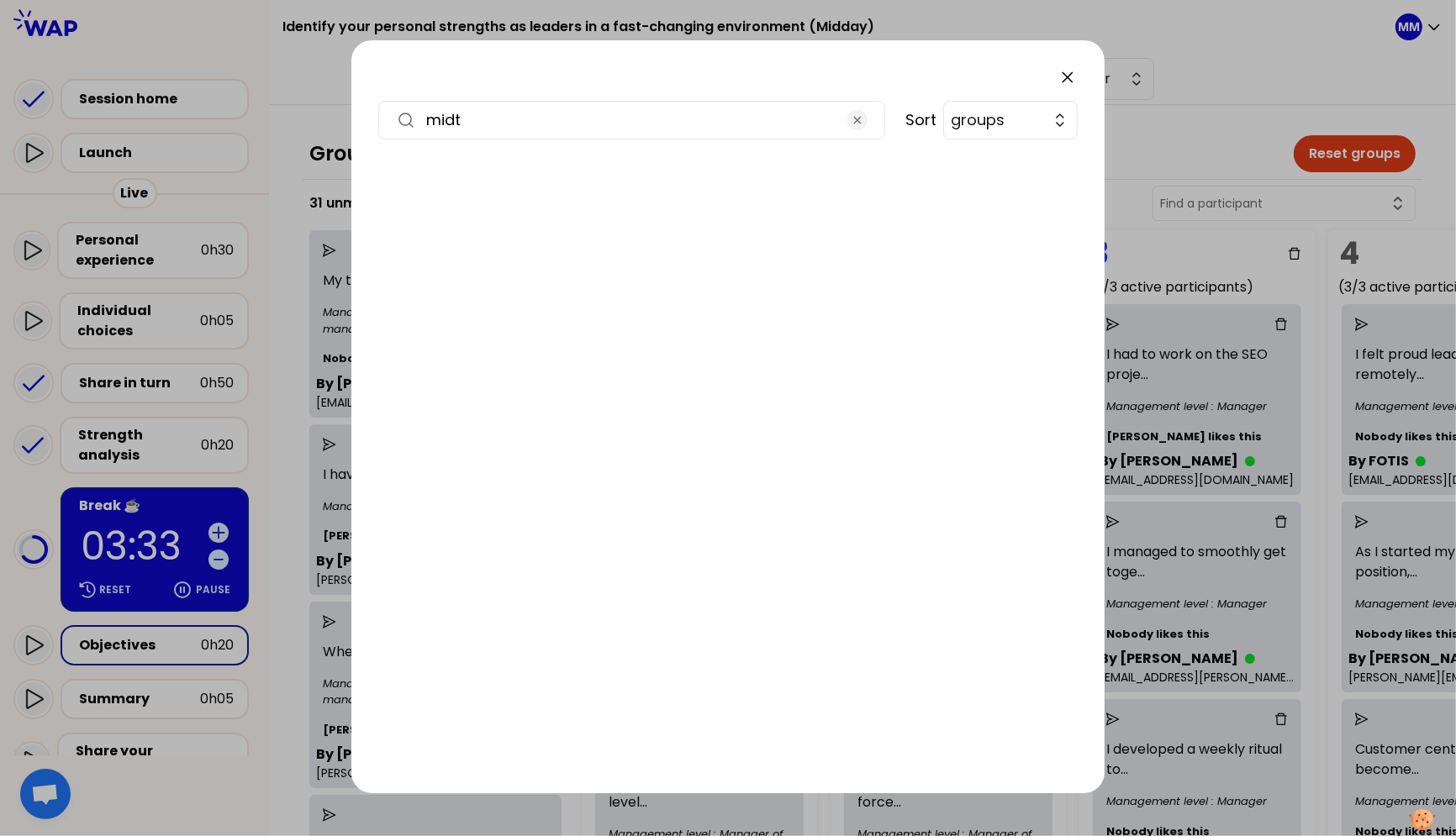
click at [484, 114] on input "midt" at bounding box center [631, 120] width 411 height 23
click at [484, 115] on input "midt" at bounding box center [631, 120] width 411 height 23
type input "glenn"
click at [857, 117] on icon "button" at bounding box center [857, 120] width 13 height 13
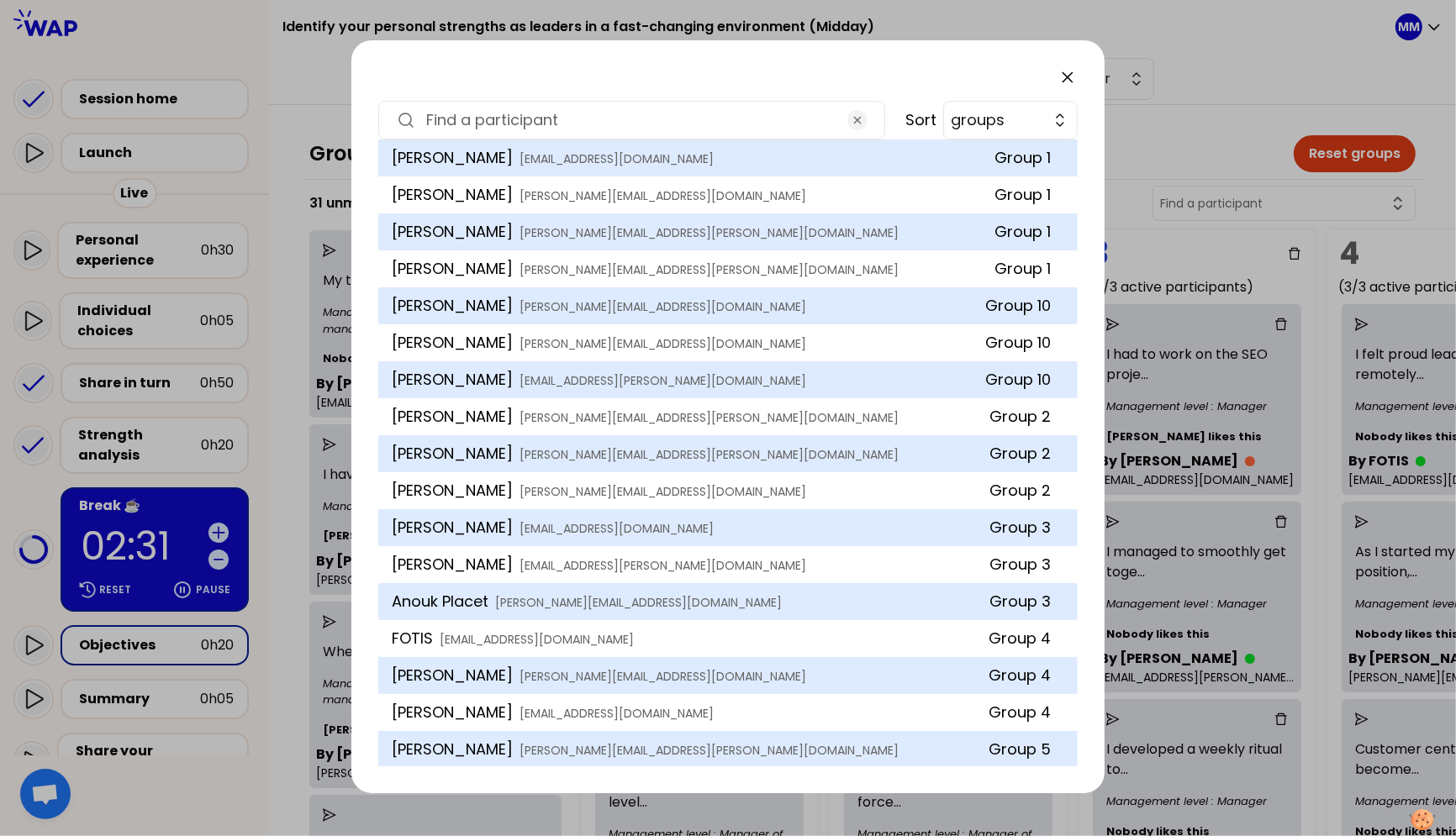
drag, startPoint x: 1065, startPoint y: 73, endPoint x: 1056, endPoint y: 73, distance: 9.0
click at [1064, 73] on icon at bounding box center [1067, 77] width 10 height 10
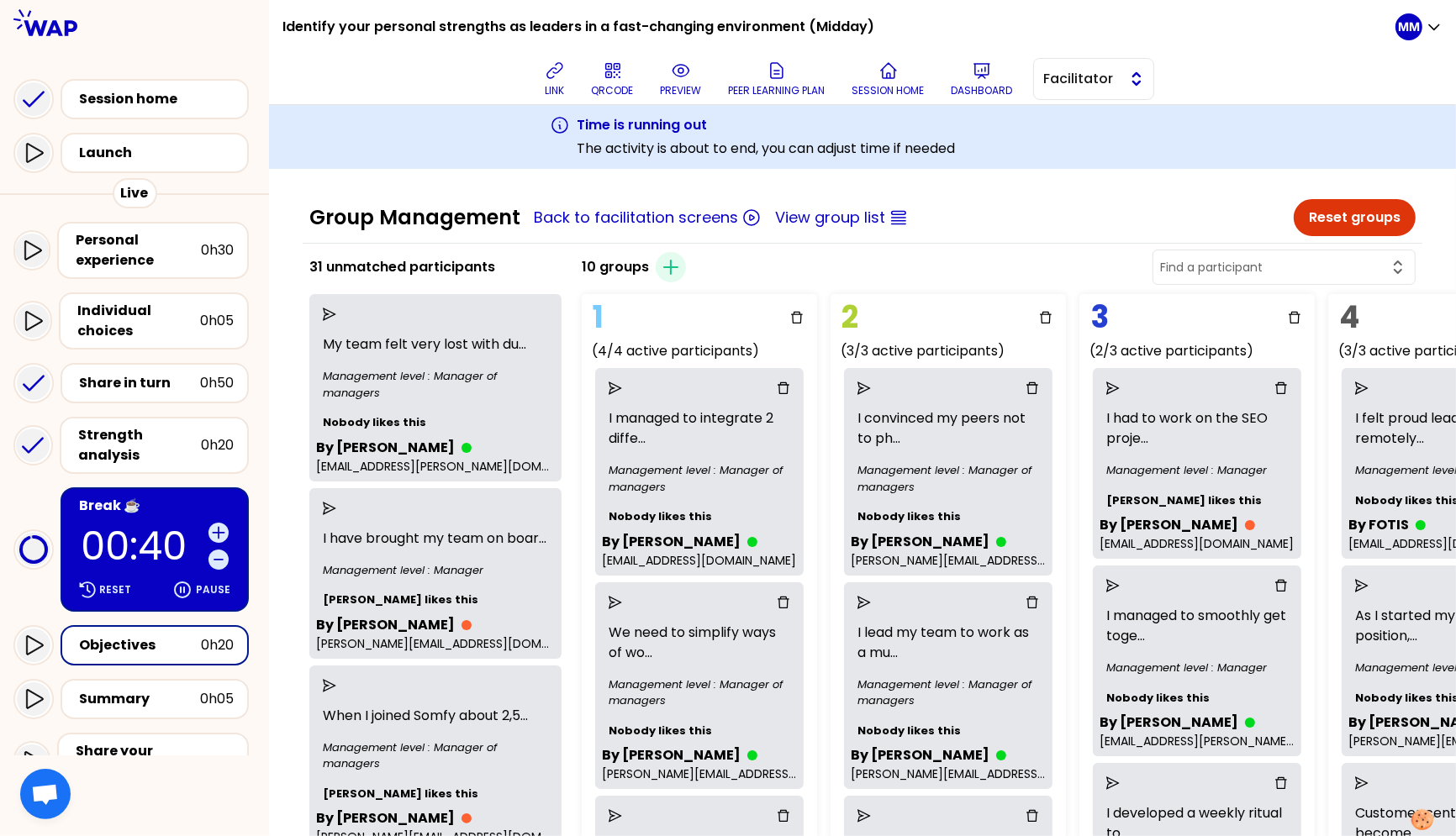
click at [1071, 96] on button "Facilitator" at bounding box center [1093, 79] width 121 height 42
click at [1083, 123] on span "Editor" at bounding box center [1103, 121] width 73 height 21
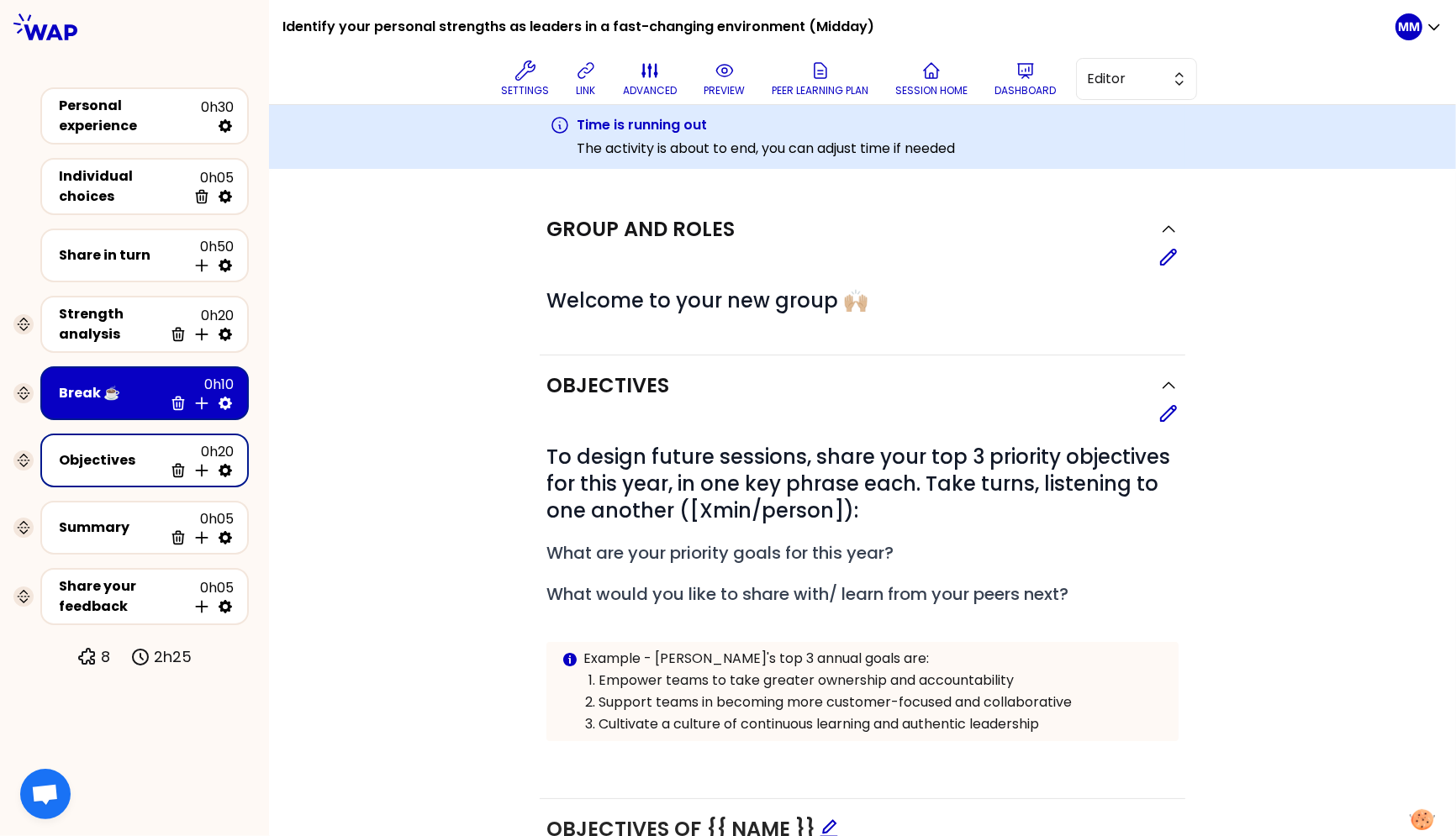
click at [227, 462] on icon at bounding box center [225, 470] width 17 height 17
select select "3"
select select "activity"
select select "share"
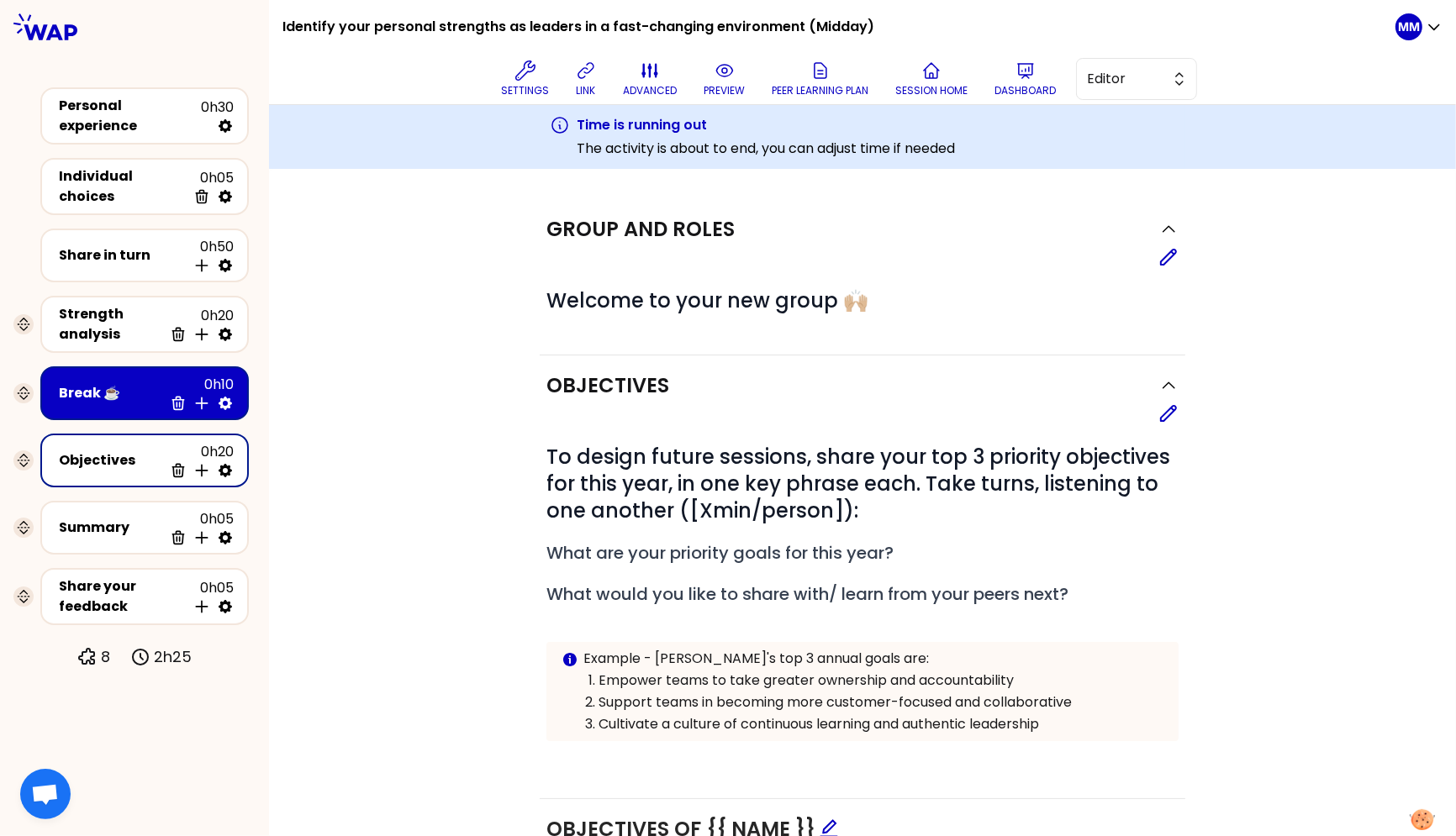
select select "false"
select select "Each"
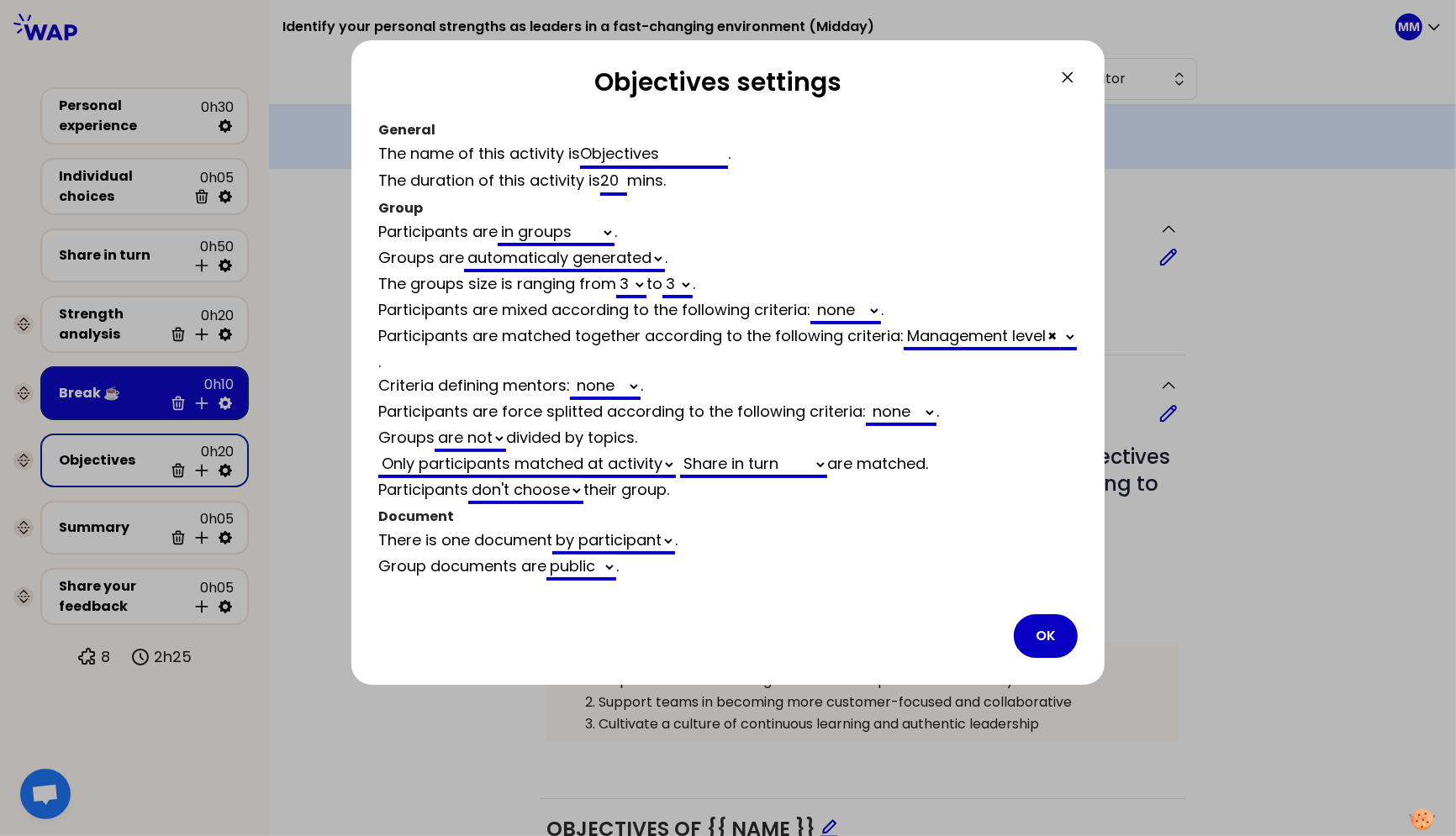
click at [606, 176] on input "20" at bounding box center [613, 183] width 27 height 27
click at [606, 177] on input "20" at bounding box center [613, 183] width 27 height 27
type input "15"
select select "3"
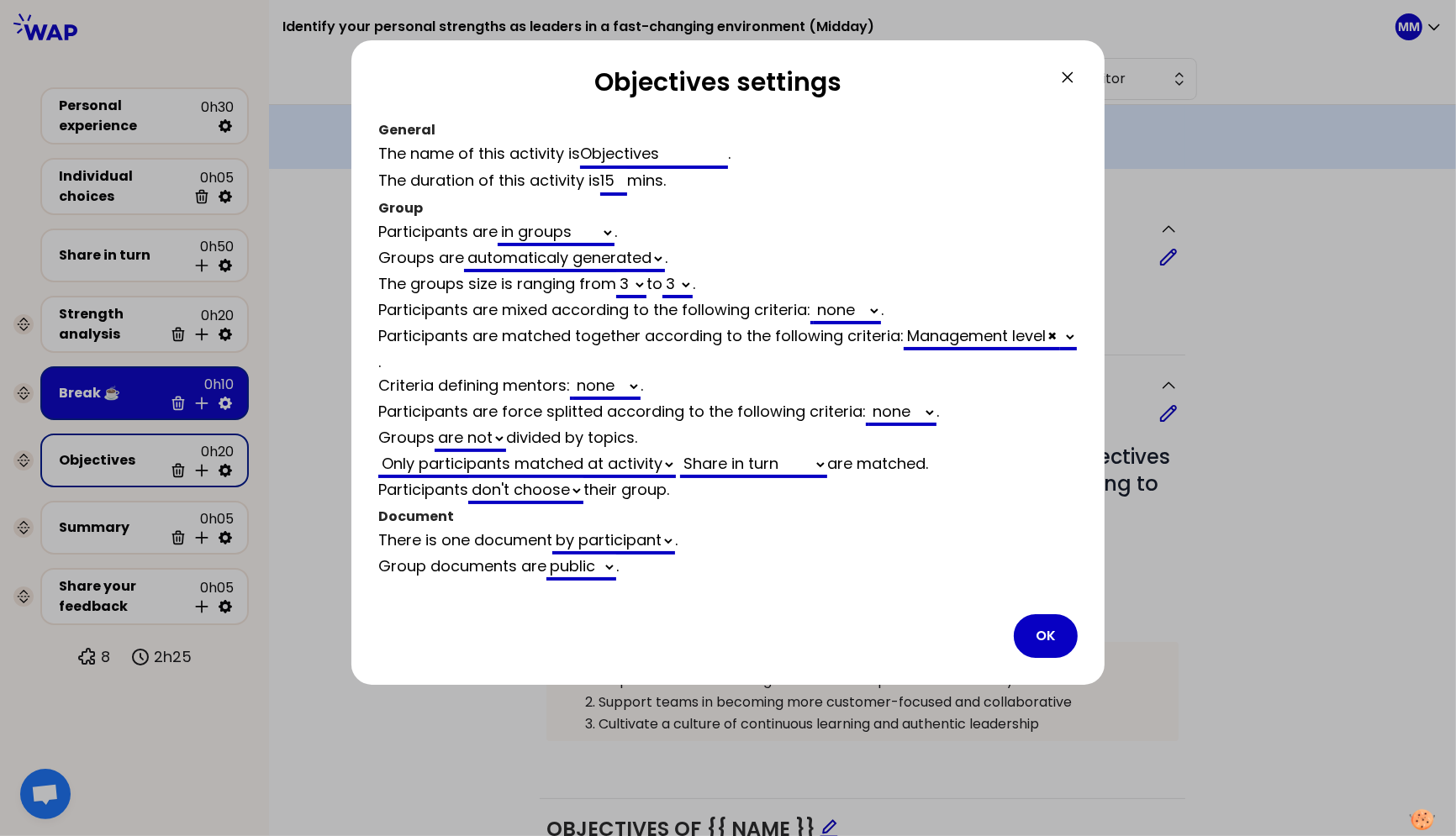
select select "activity"
select select "share"
select select "false"
type input "15"
click at [1044, 625] on button "OK" at bounding box center [1045, 636] width 64 height 44
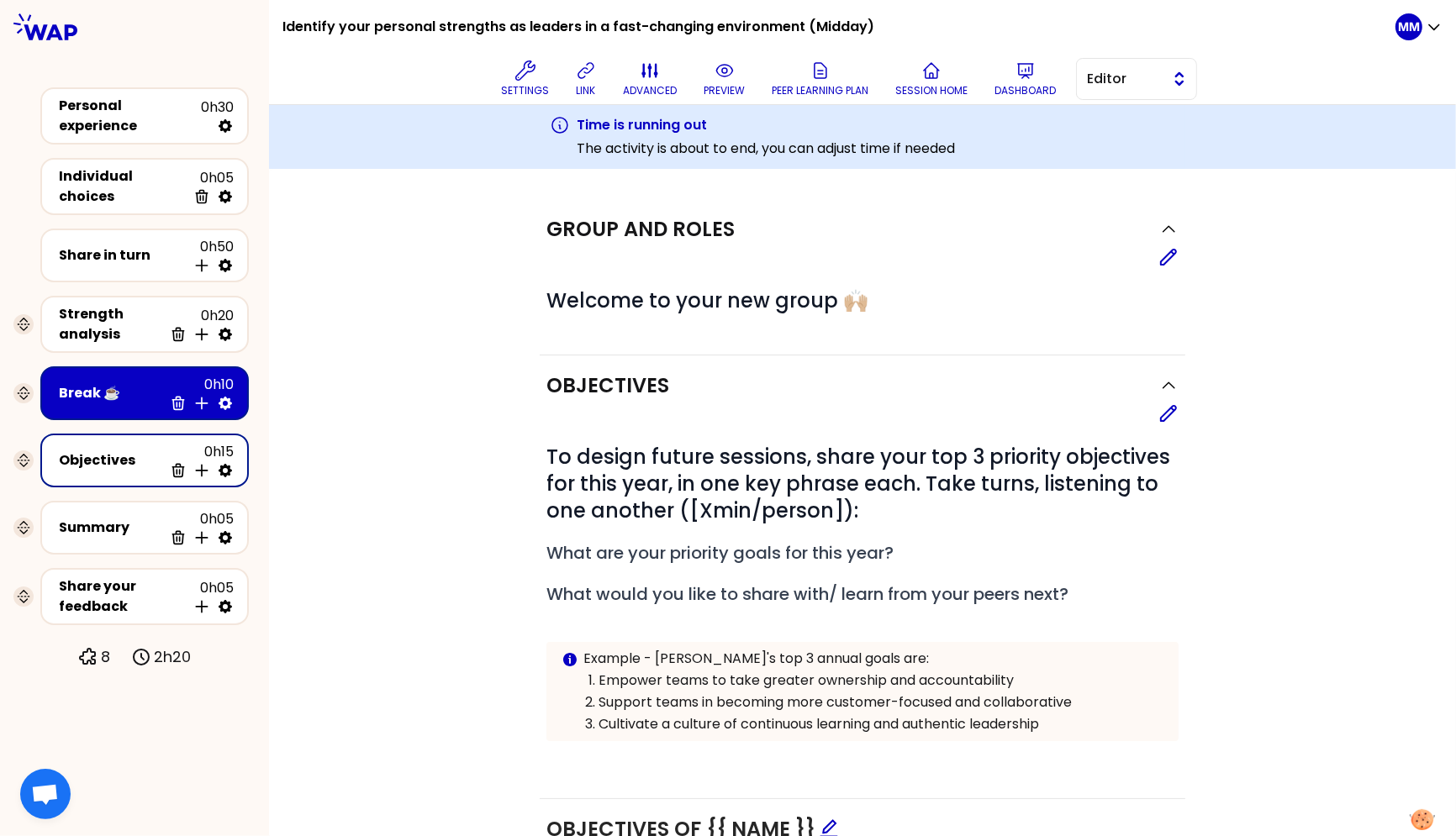
click at [1105, 92] on button "Editor" at bounding box center [1136, 79] width 121 height 42
drag, startPoint x: 1131, startPoint y: 139, endPoint x: 1103, endPoint y: 147, distance: 29.1
click at [1131, 139] on span "Facilitator" at bounding box center [1146, 148] width 73 height 21
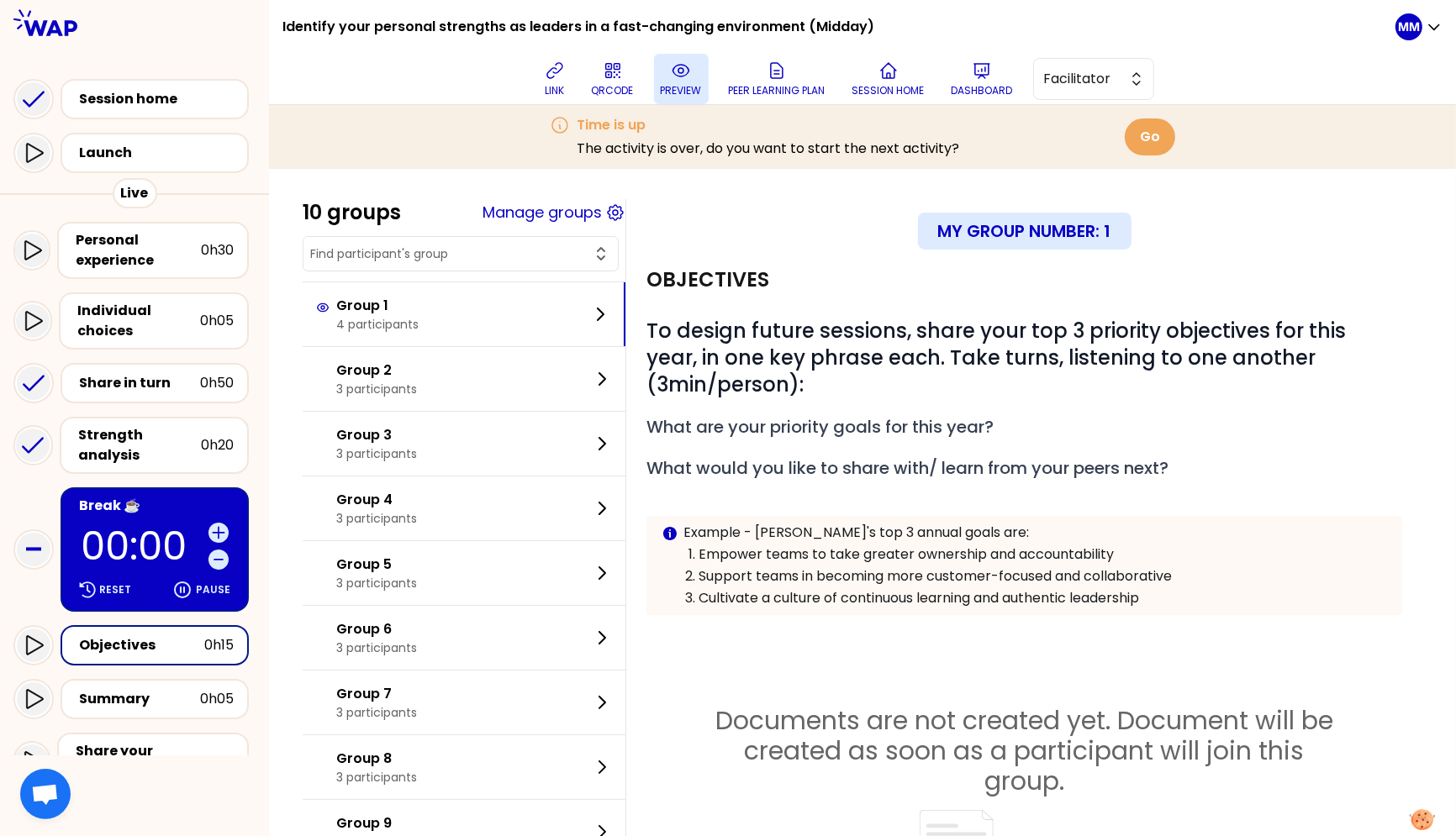
click at [675, 86] on p "preview" at bounding box center [681, 90] width 41 height 13
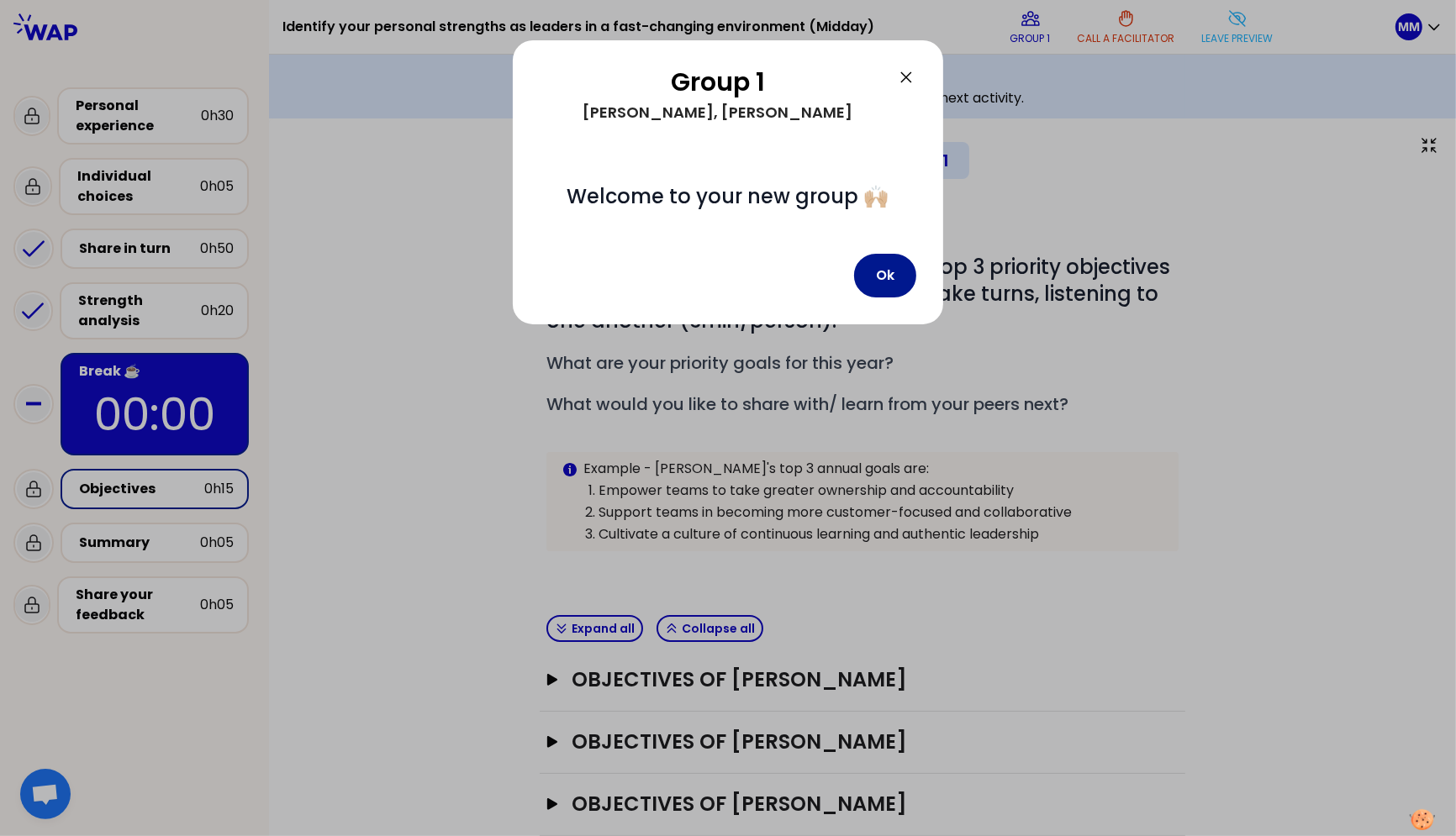
drag, startPoint x: 893, startPoint y: 269, endPoint x: 791, endPoint y: 273, distance: 102.1
click at [893, 269] on button "Ok" at bounding box center [885, 276] width 62 height 44
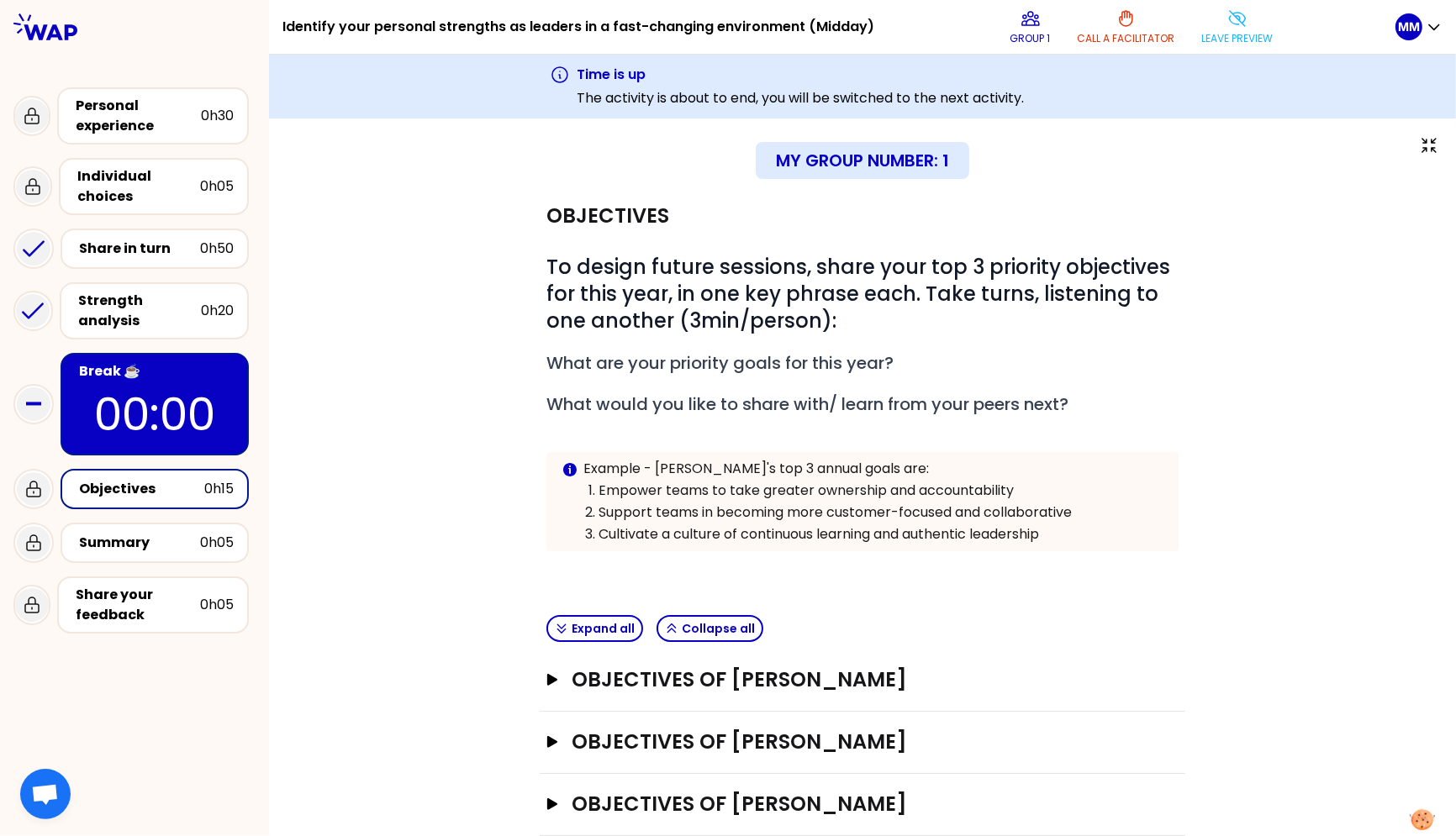
drag, startPoint x: 1254, startPoint y: 31, endPoint x: 1106, endPoint y: 120, distance: 172.7
click at [1252, 32] on p "Leave preview" at bounding box center [1238, 38] width 72 height 13
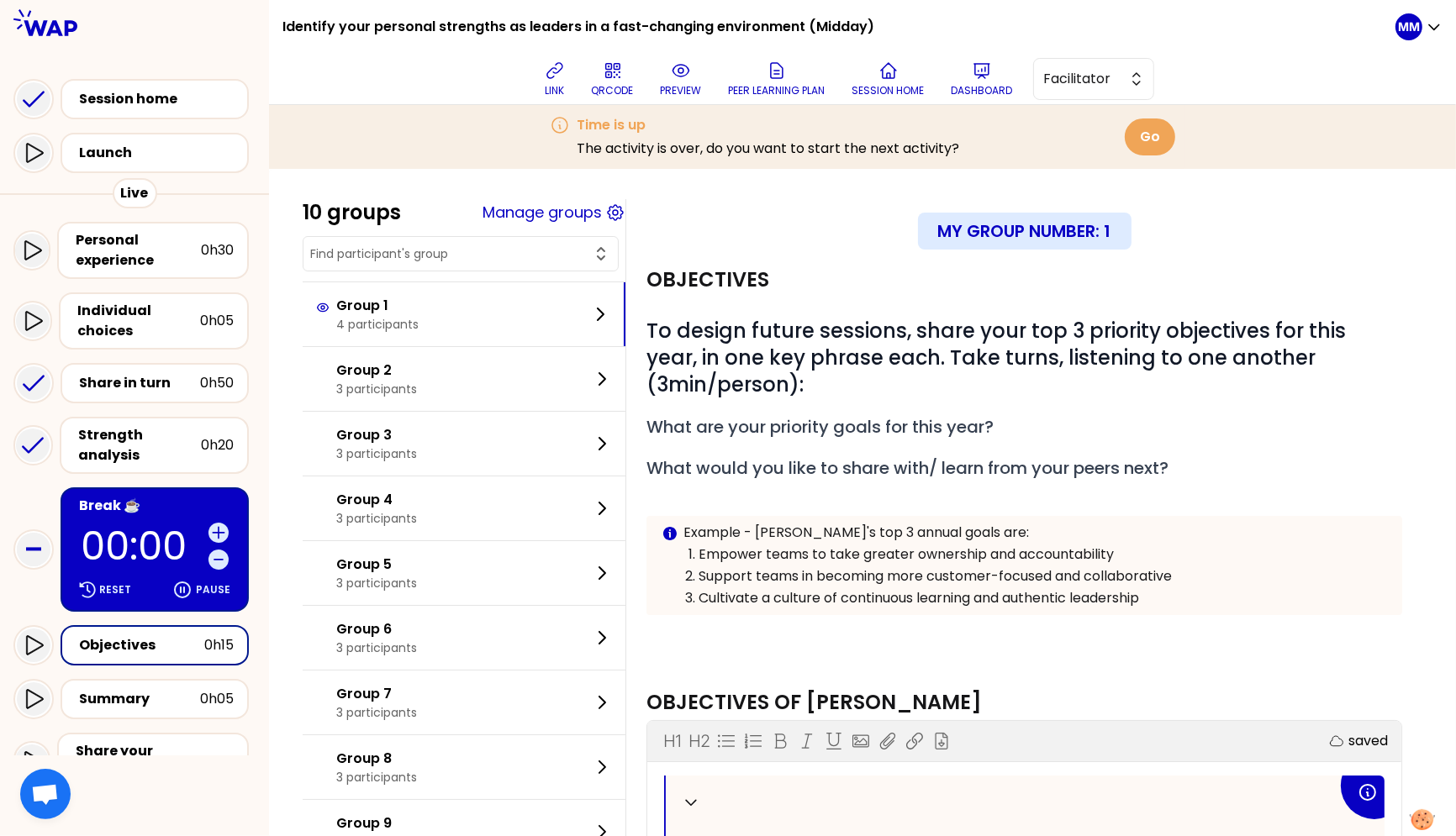
drag, startPoint x: 35, startPoint y: 628, endPoint x: 67, endPoint y: 632, distance: 32.2
click at [36, 636] on icon at bounding box center [34, 645] width 17 height 20
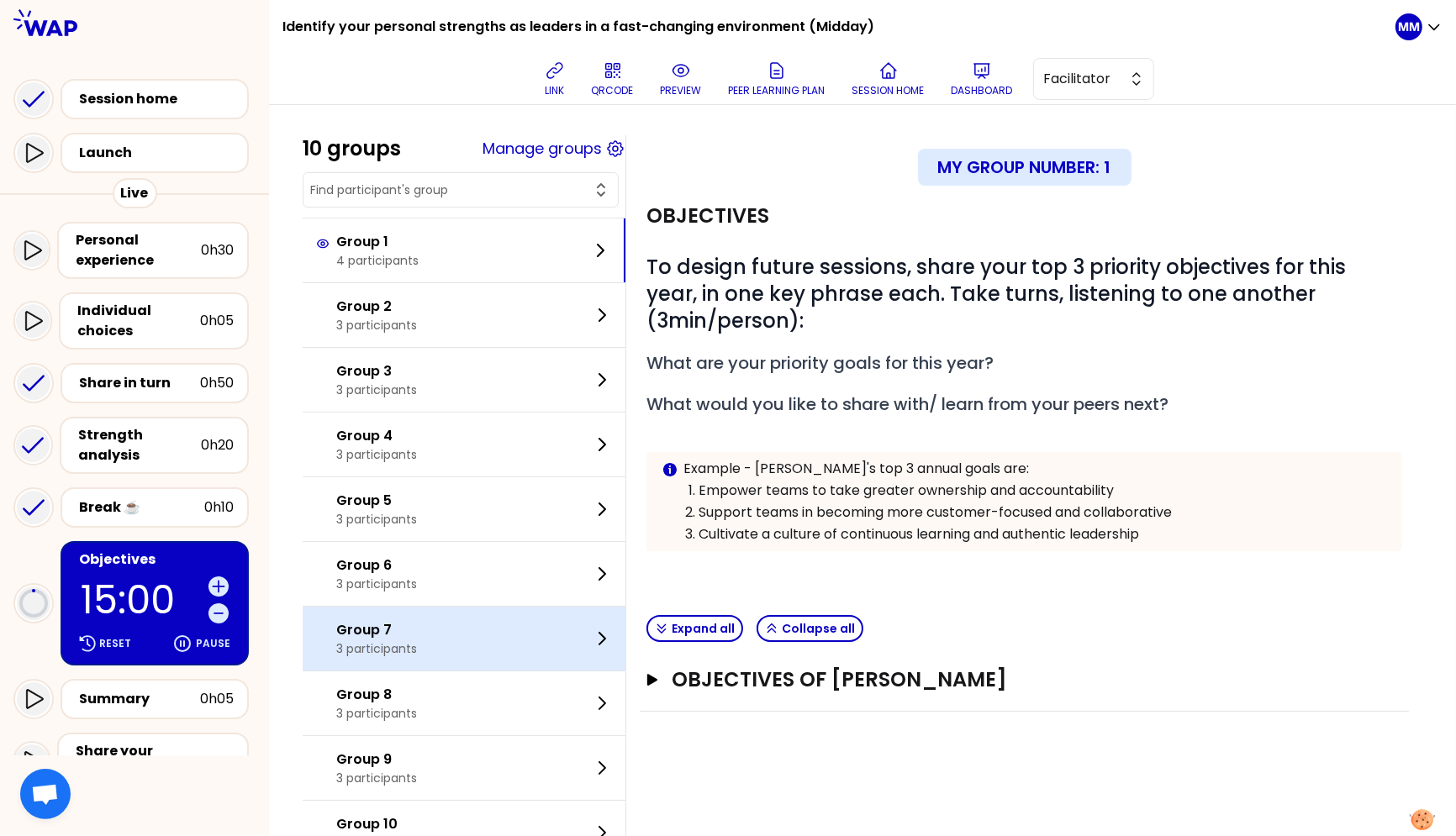
click at [210, 637] on p "Pause" at bounding box center [213, 644] width 34 height 13
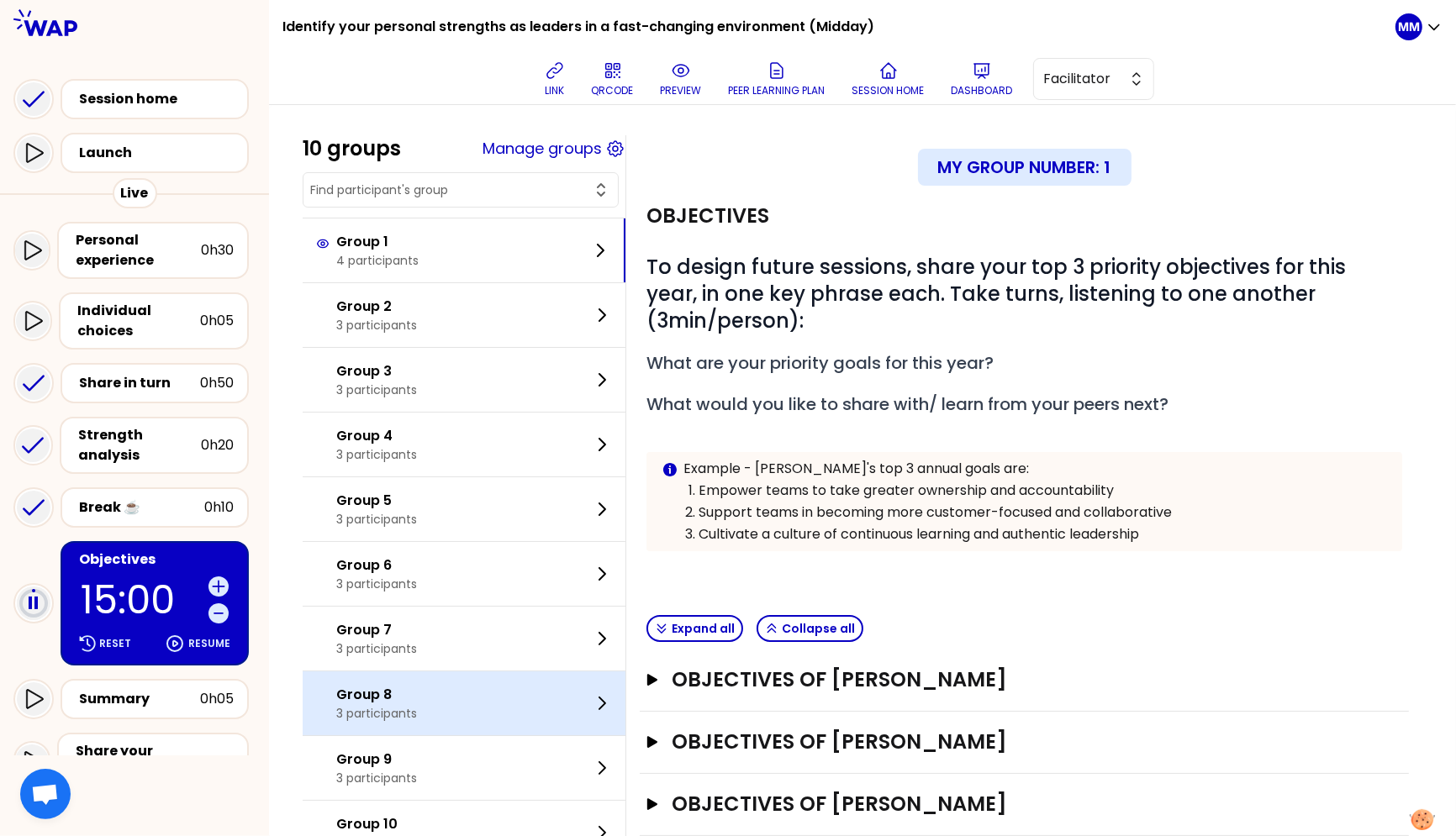
click at [417, 714] on p "3 participants" at bounding box center [377, 713] width 81 height 17
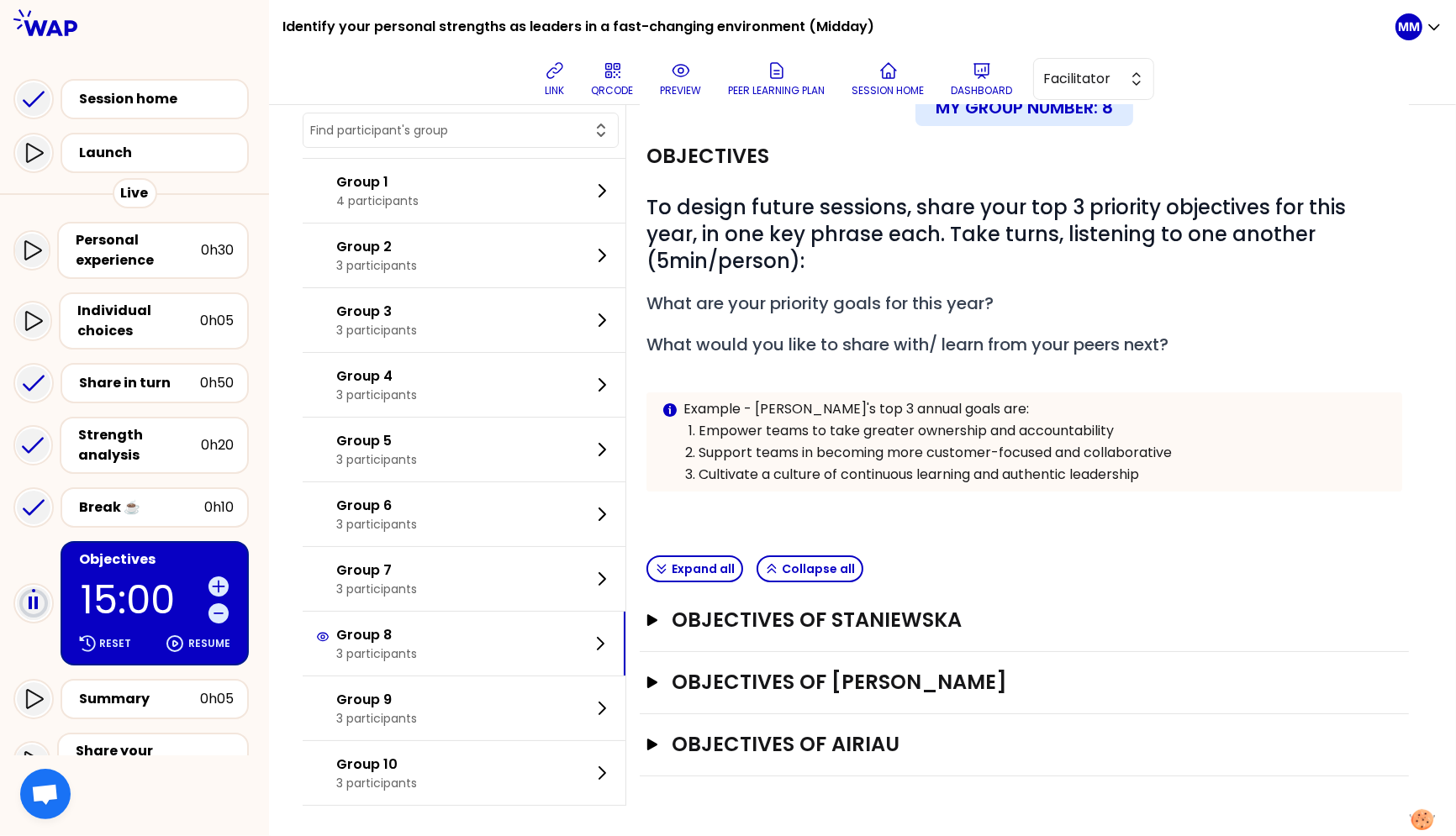
scroll to position [63, 0]
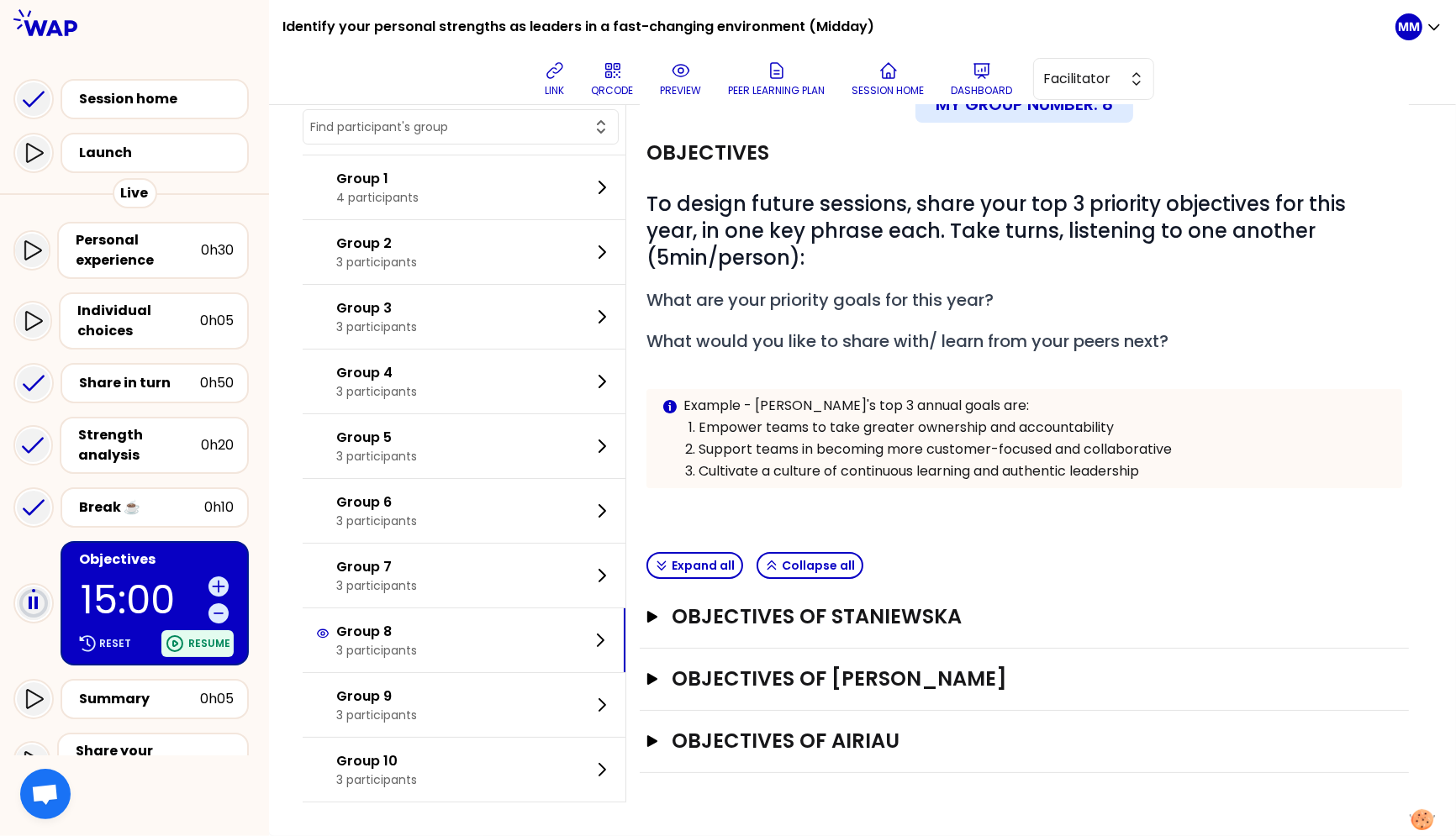
click at [201, 637] on p "Resume" at bounding box center [209, 644] width 42 height 13
click at [775, 618] on h3 "Objectives of Staniewska" at bounding box center [1008, 617] width 674 height 27
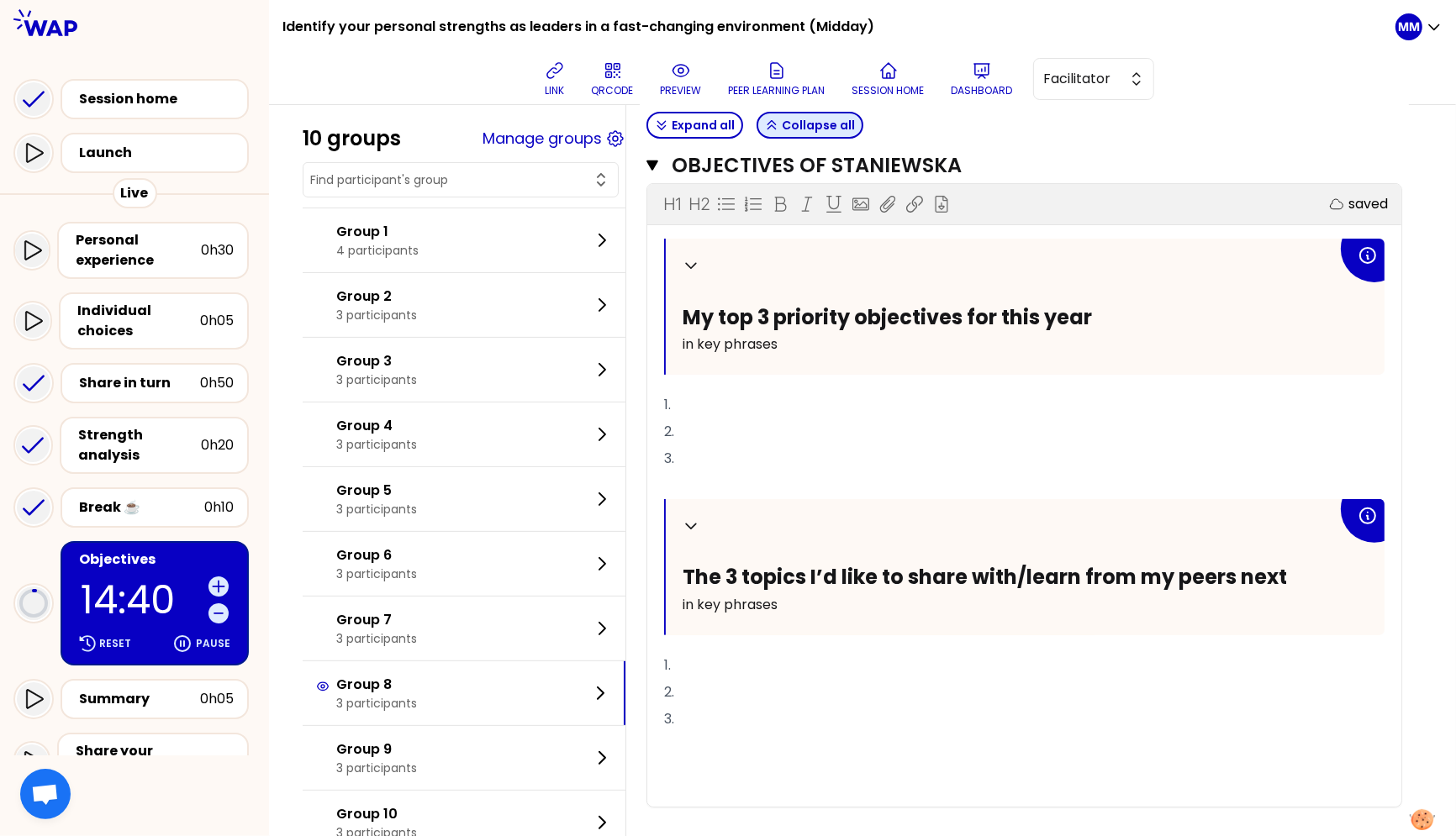
scroll to position [686, 0]
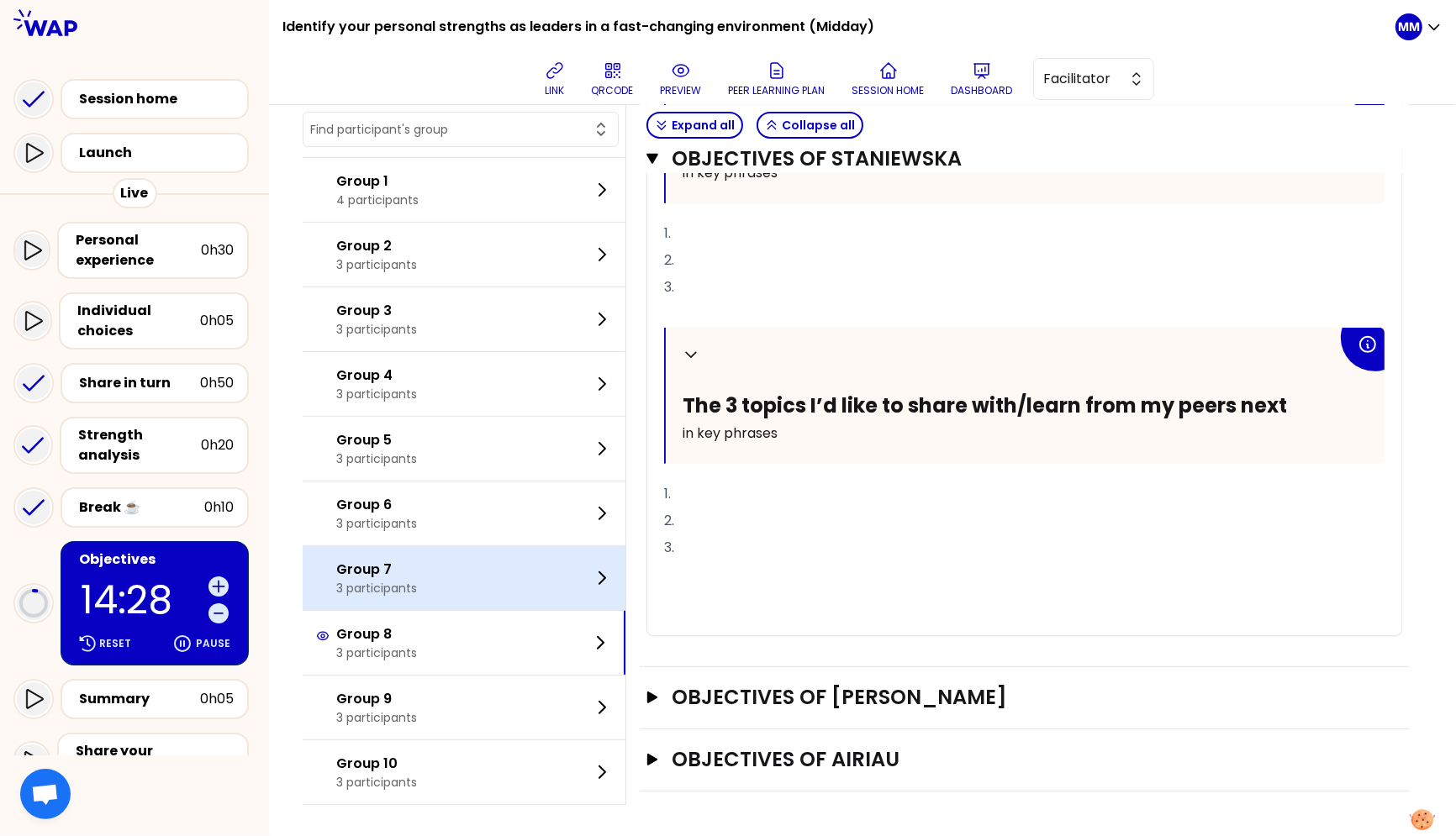
click at [409, 585] on p "3 participants" at bounding box center [377, 588] width 81 height 17
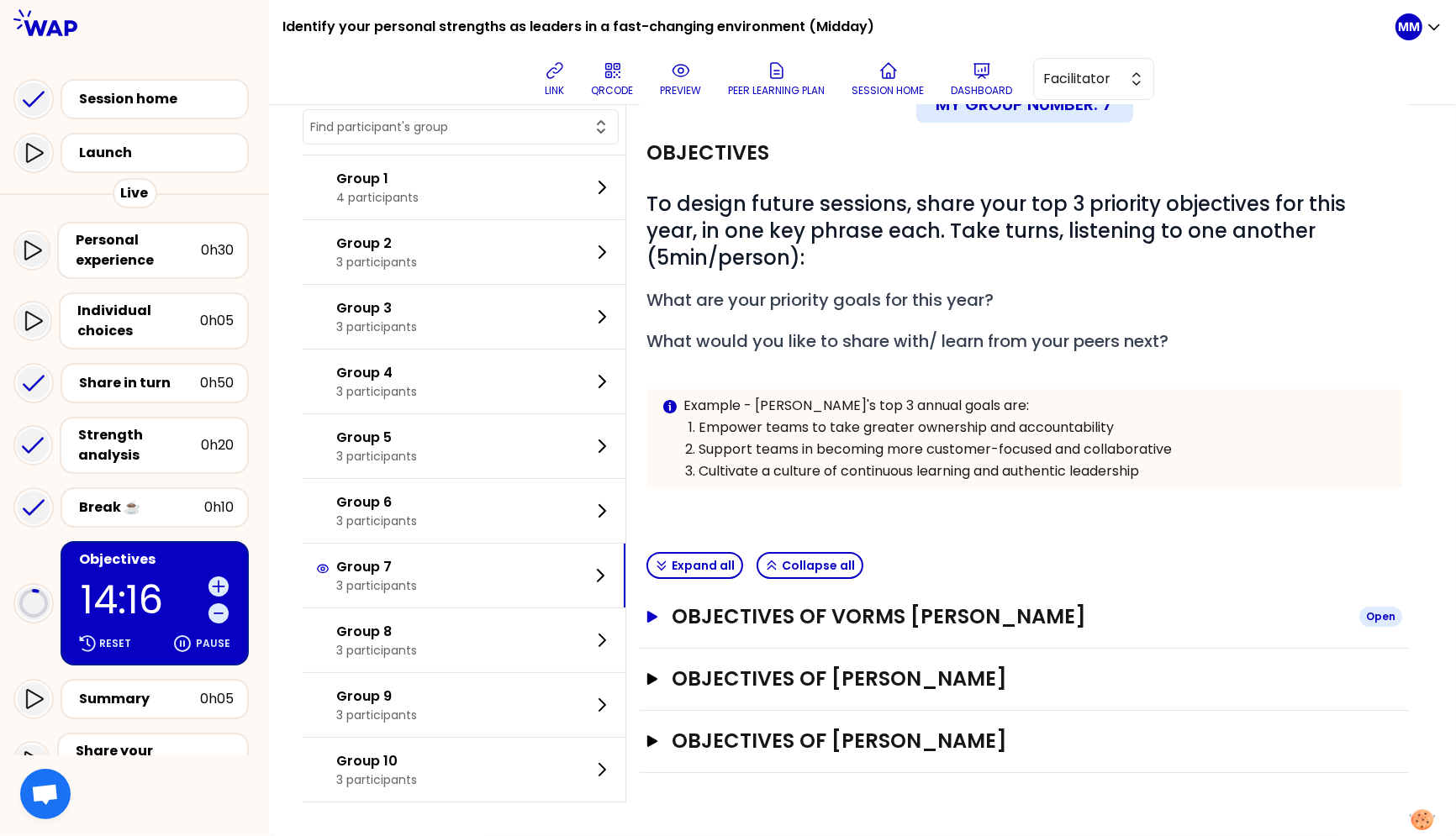
click at [761, 614] on h3 "Objectives of VORMS Johan" at bounding box center [1008, 617] width 674 height 27
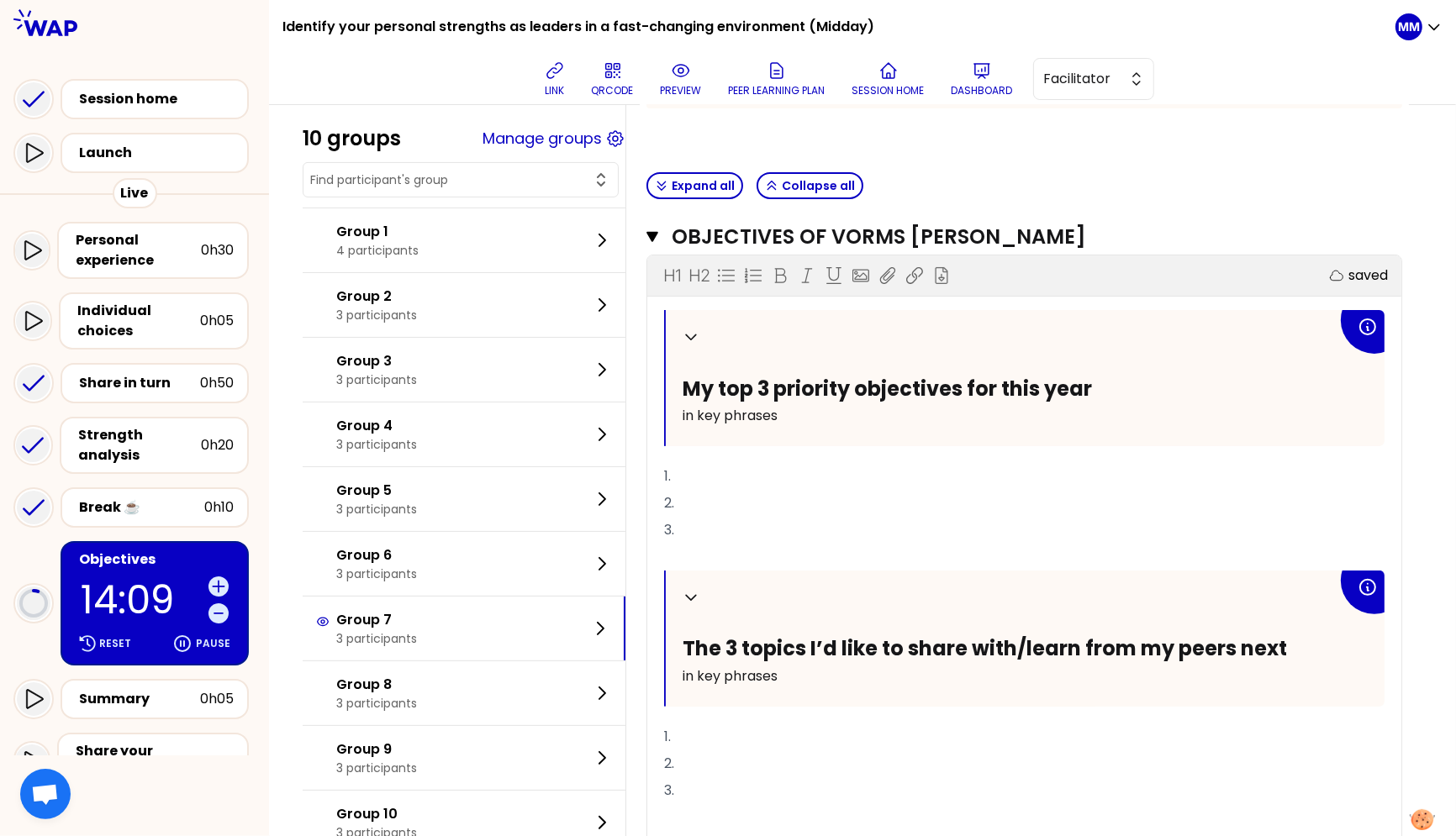
scroll to position [686, 0]
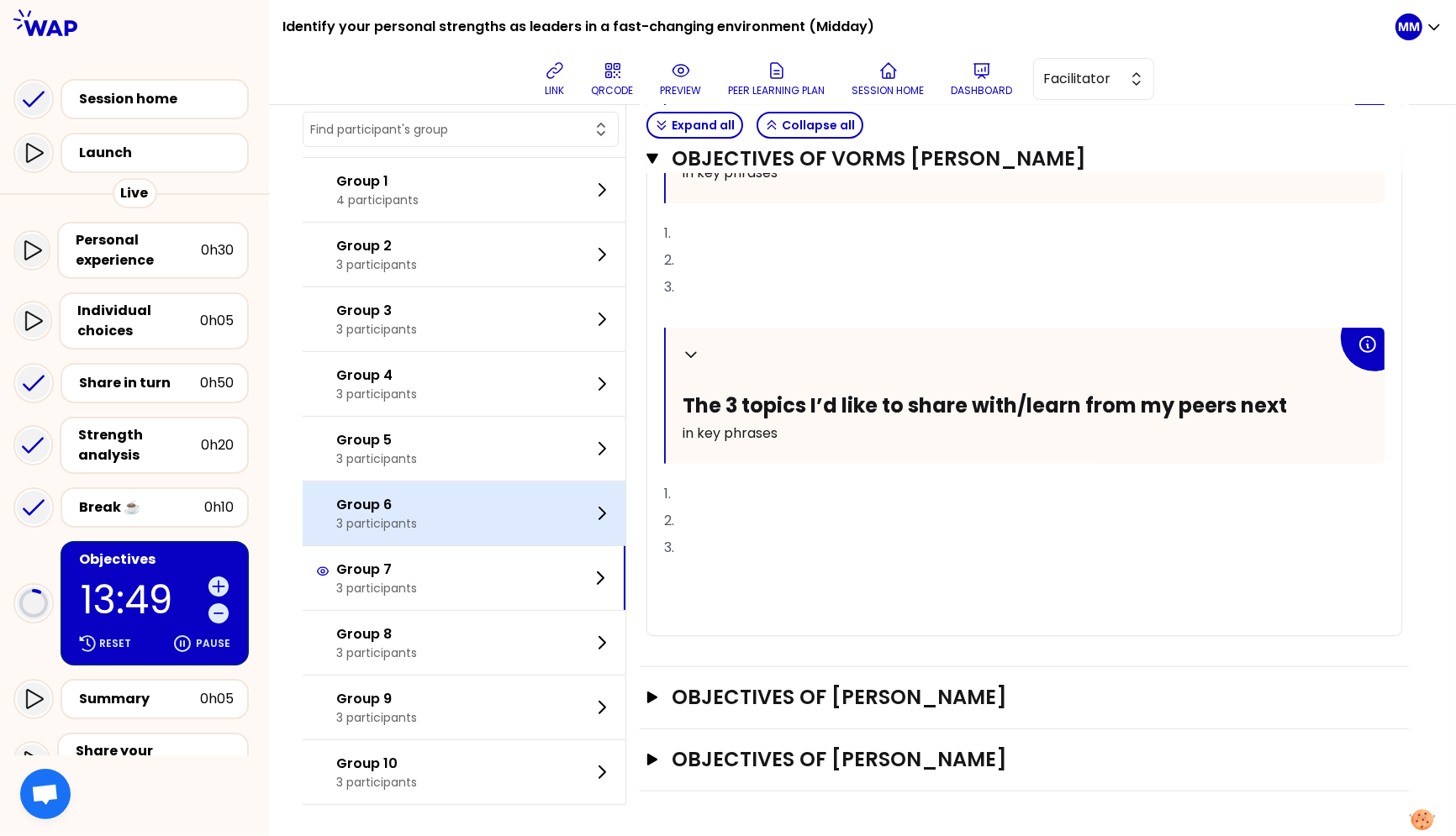
drag, startPoint x: 372, startPoint y: 520, endPoint x: 398, endPoint y: 524, distance: 26.3
click at [373, 521] on p "3 participants" at bounding box center [377, 524] width 81 height 17
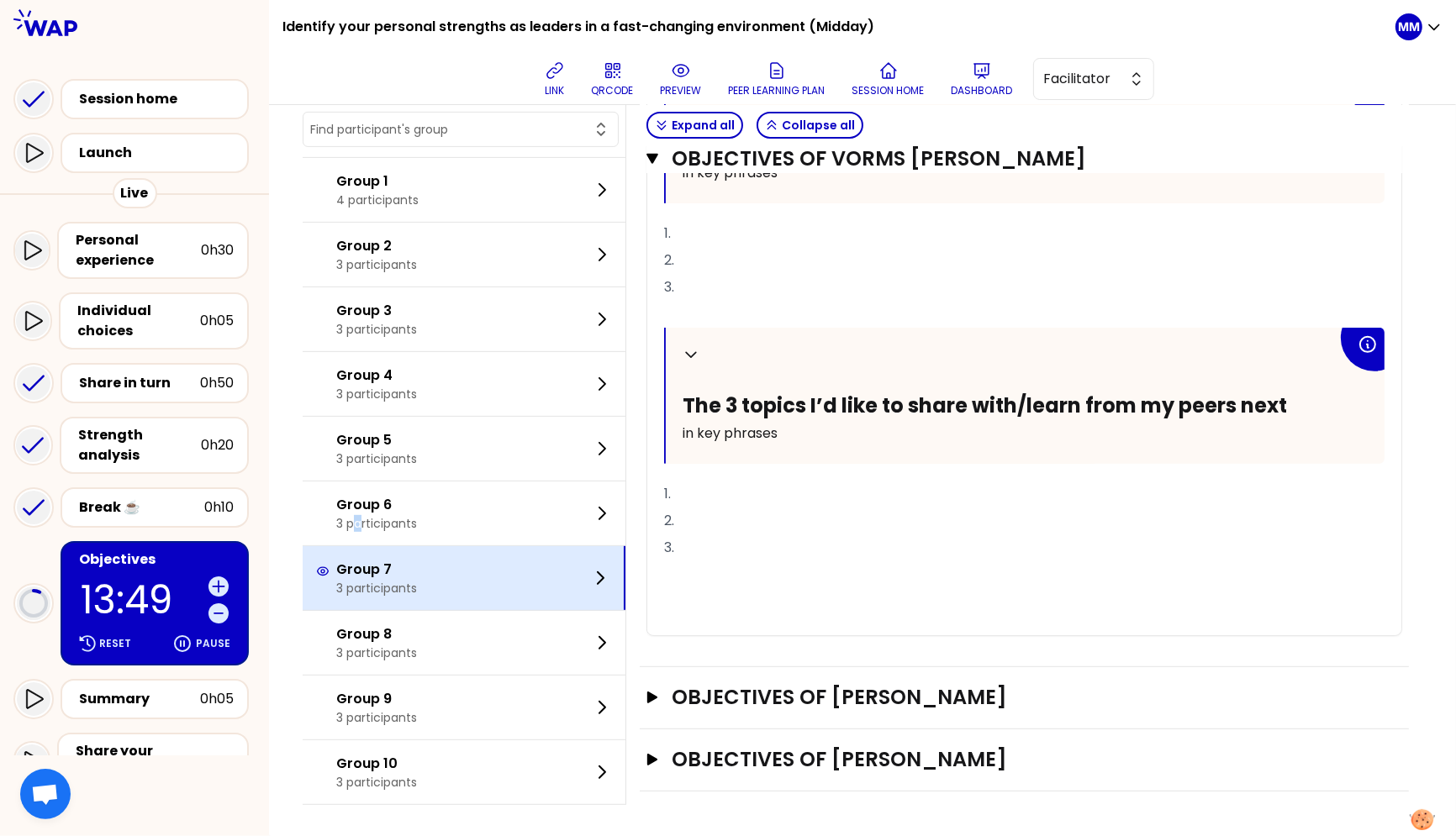
scroll to position [63, 0]
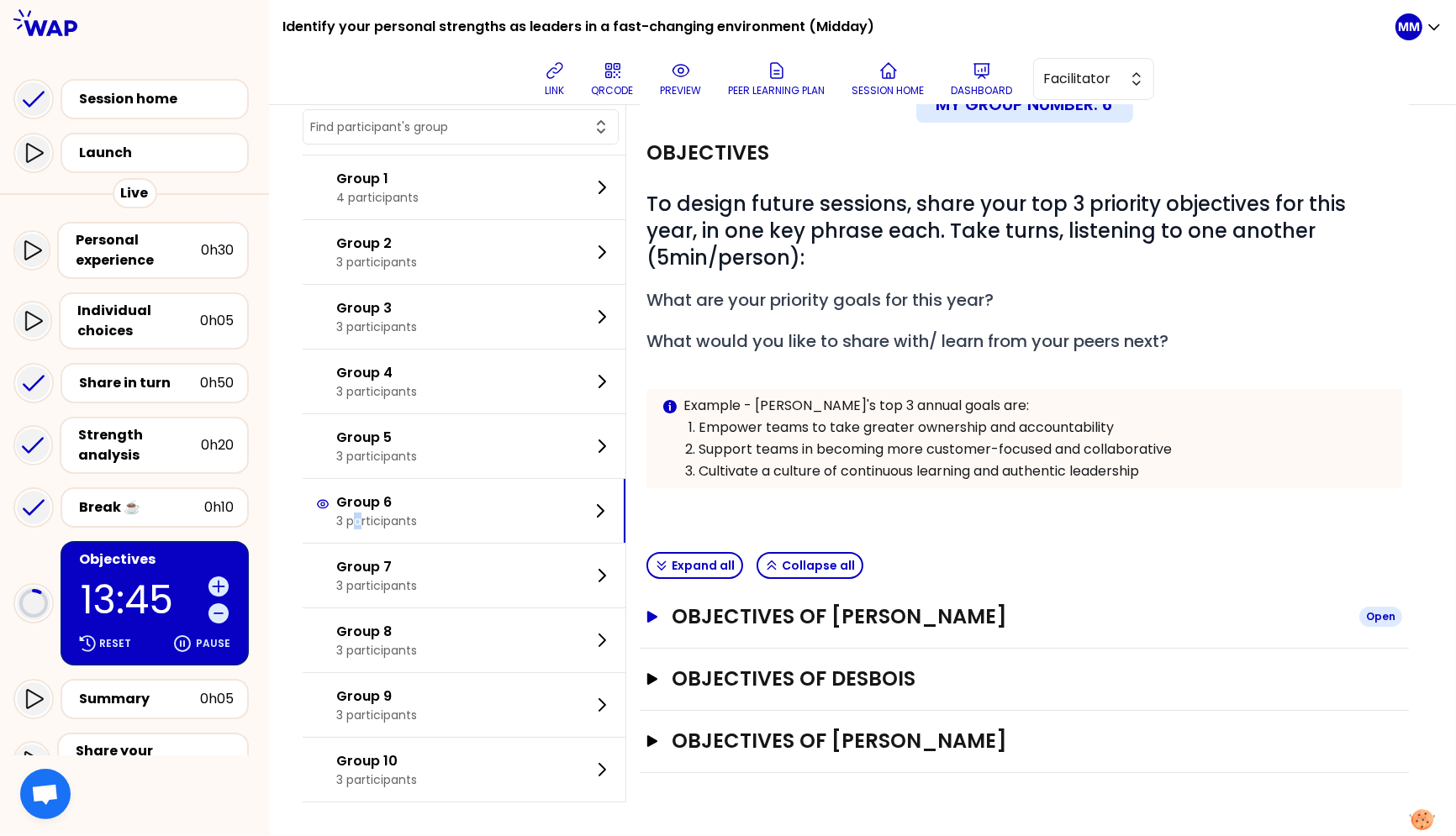
click at [828, 615] on h3 "Objectives of Vishal Arora" at bounding box center [1008, 617] width 674 height 27
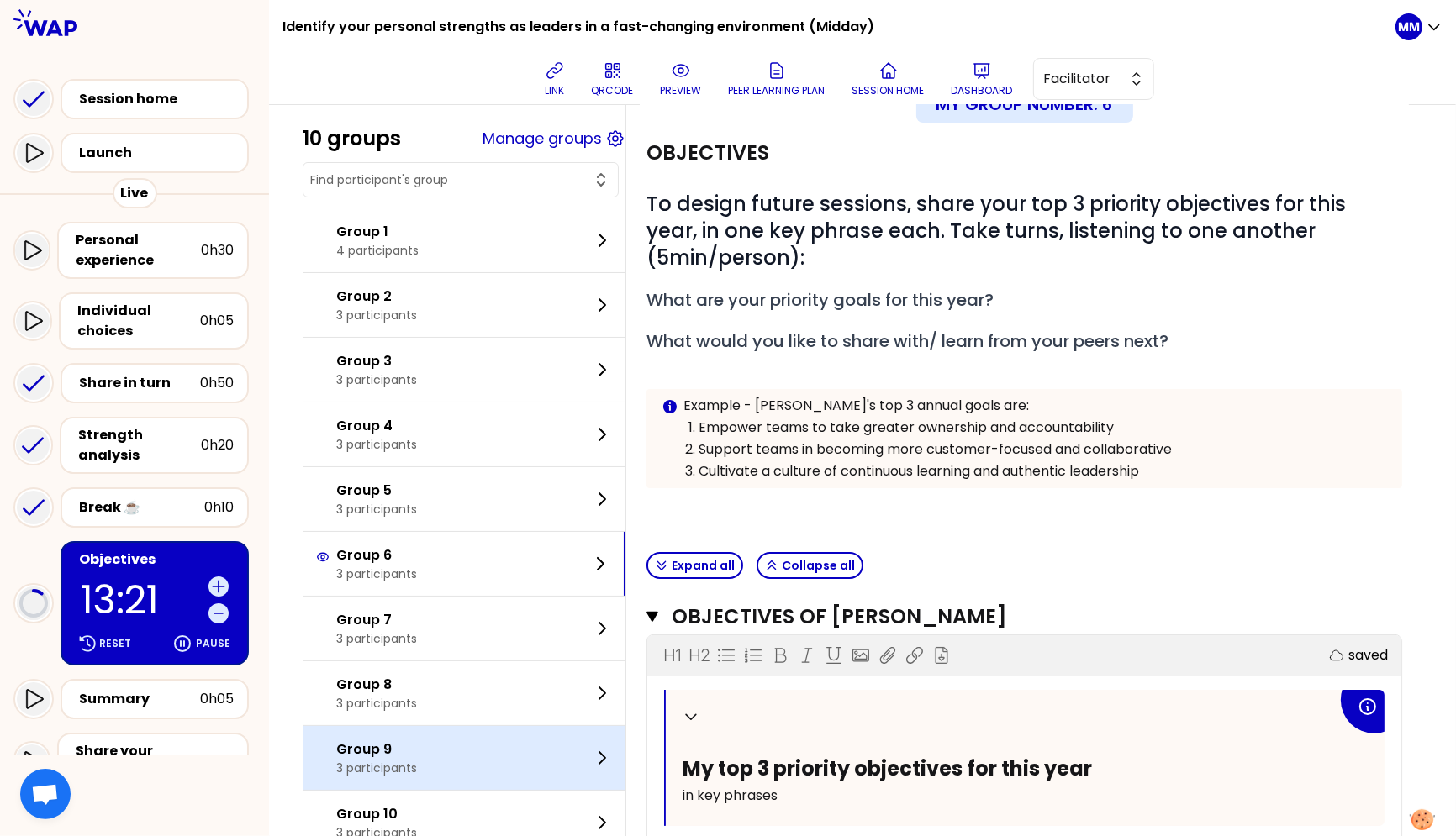
click at [433, 763] on div "Group 9 3 participants" at bounding box center [464, 757] width 323 height 64
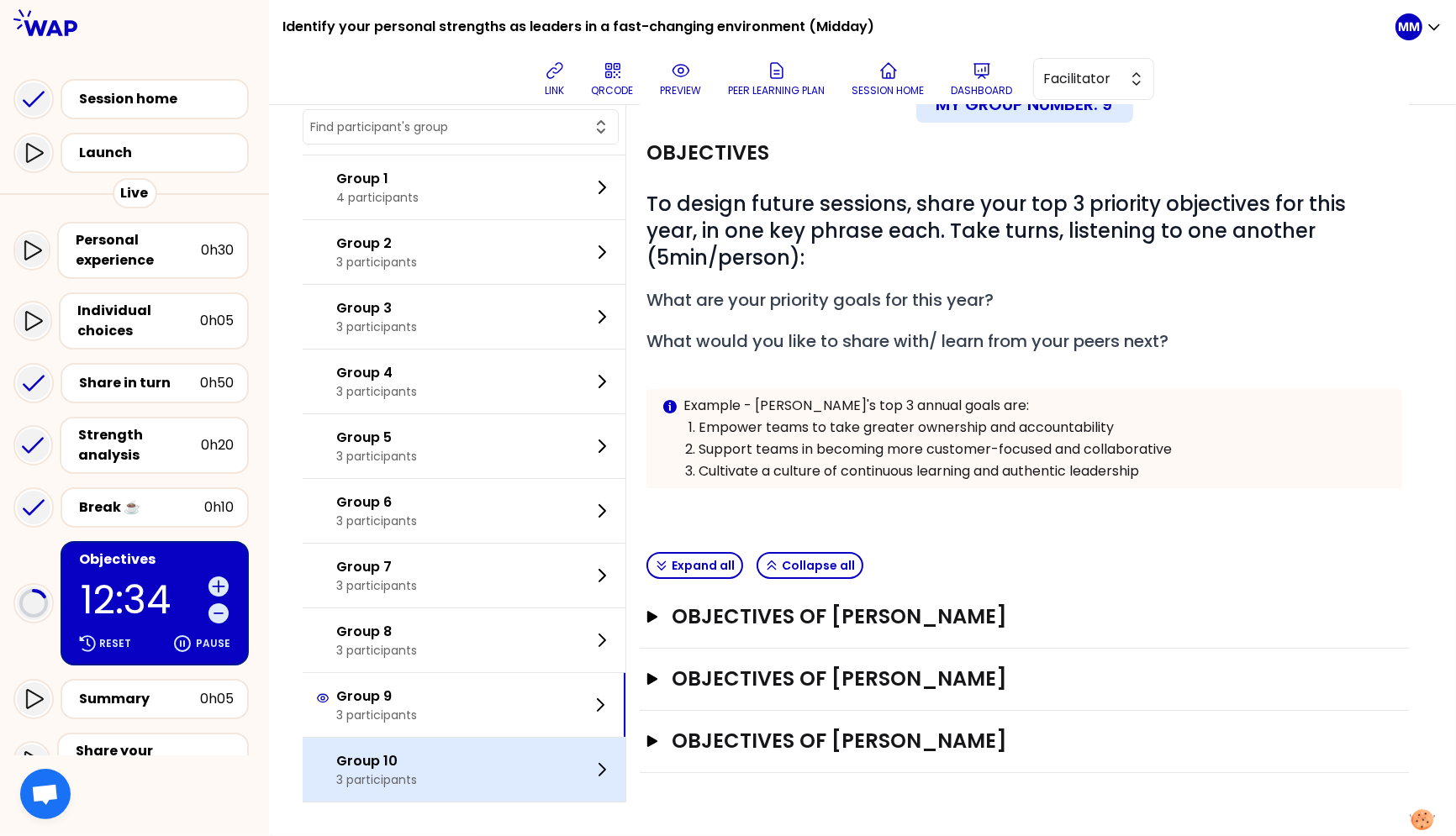
click at [417, 754] on p "Group 10" at bounding box center [377, 761] width 81 height 21
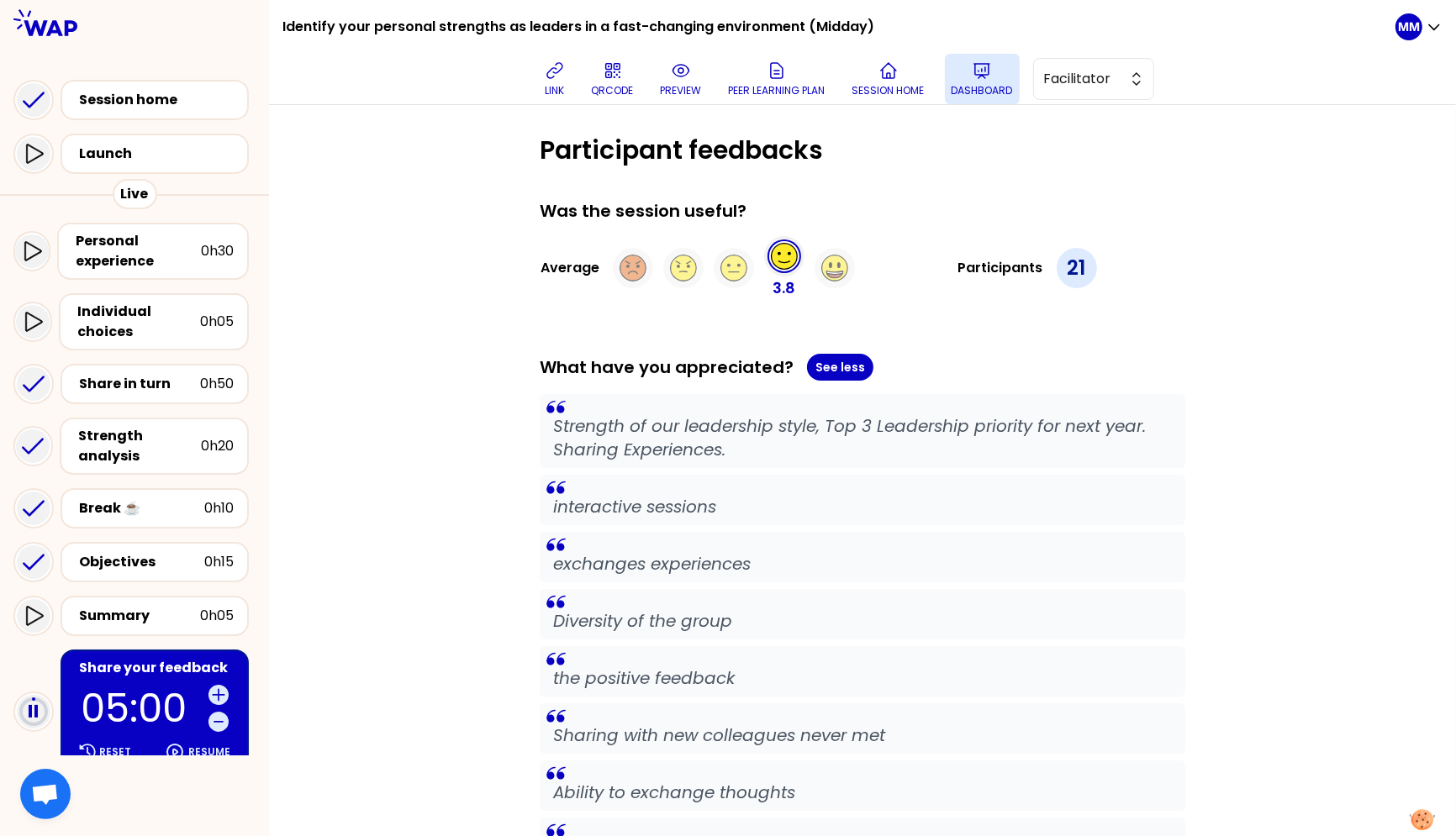
click at [998, 84] on p "Dashboard" at bounding box center [982, 90] width 62 height 13
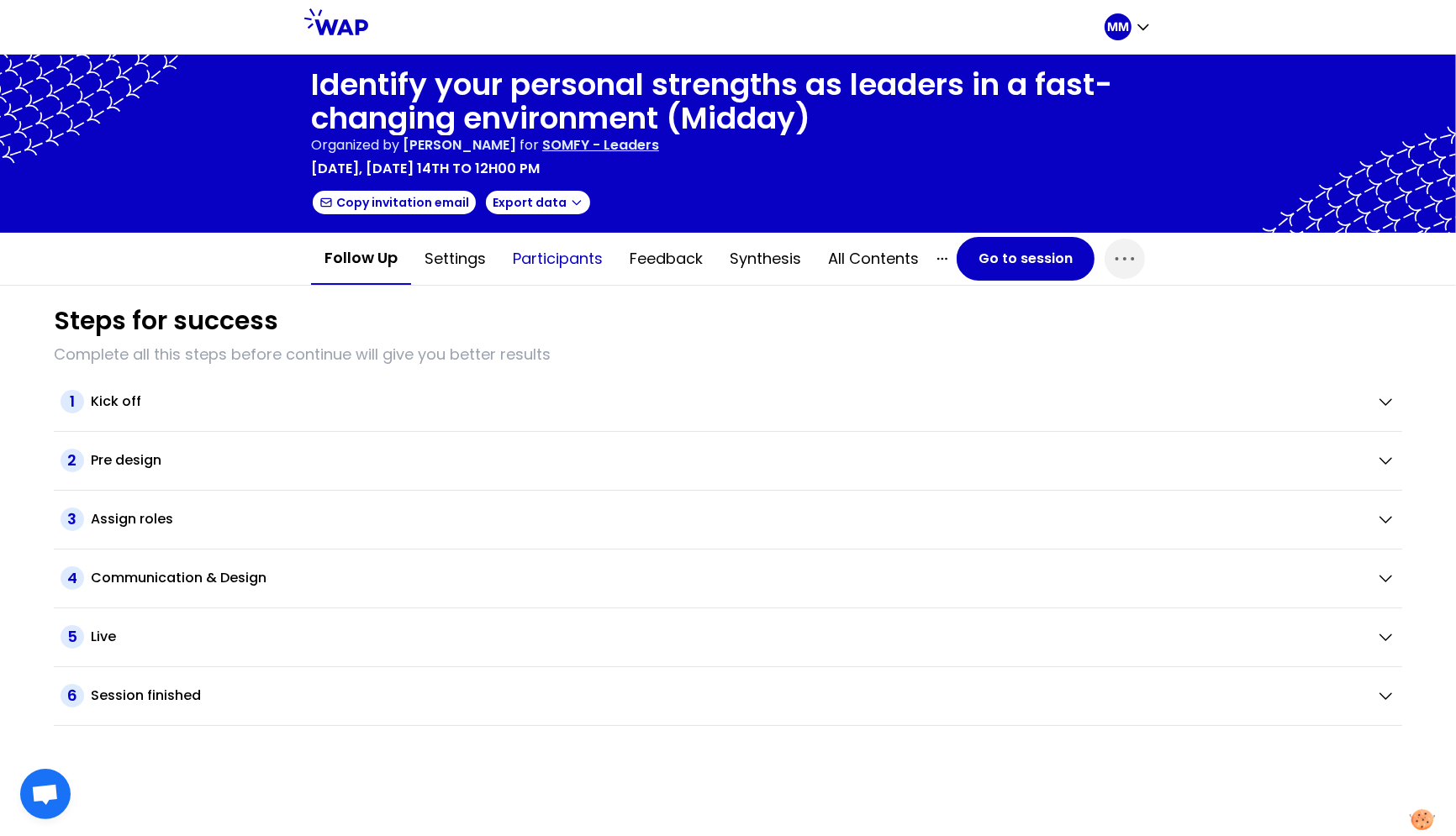
click at [562, 254] on button "Participants" at bounding box center [558, 259] width 117 height 50
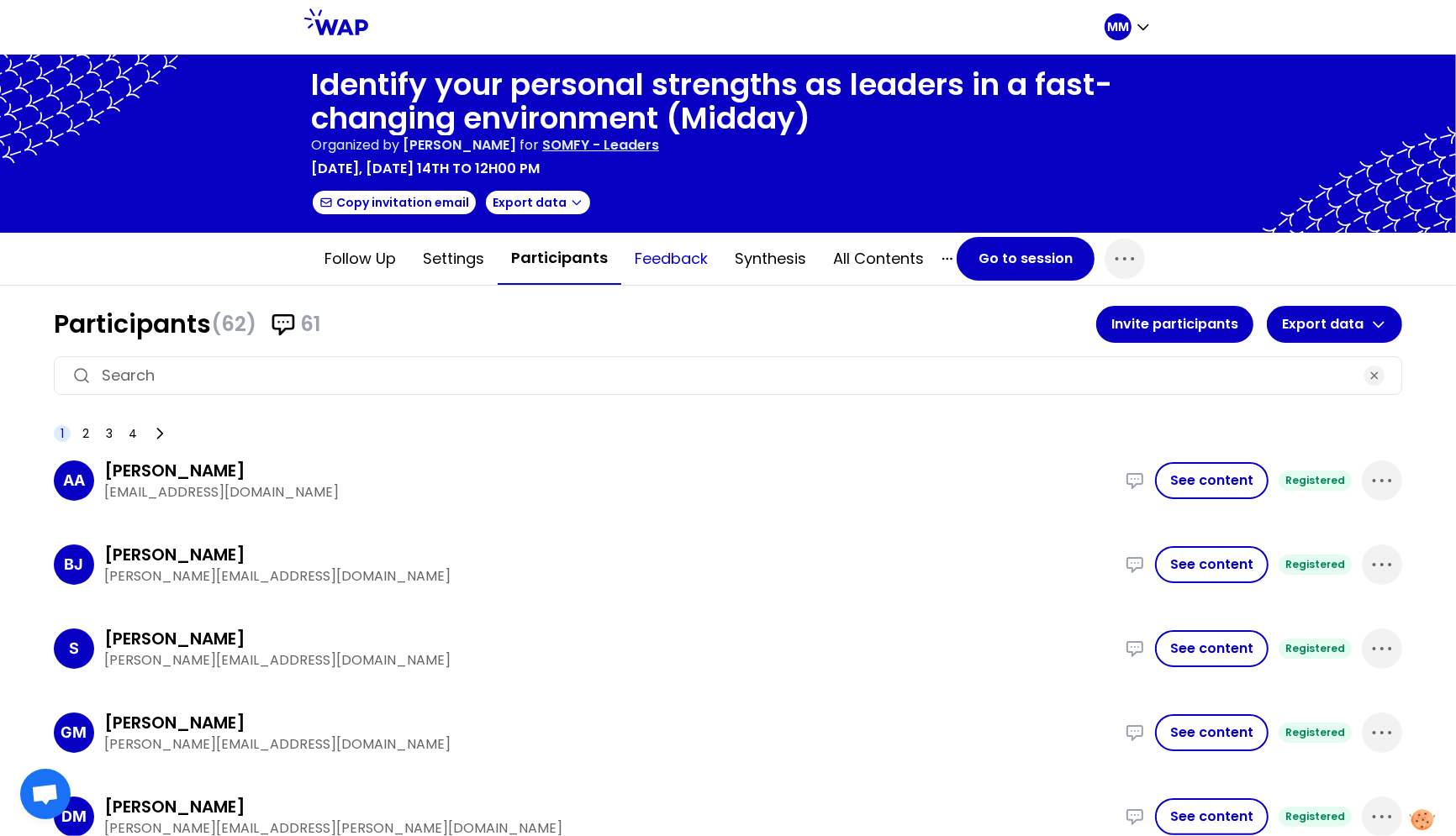
click at [639, 260] on button "Feedback" at bounding box center [672, 259] width 100 height 50
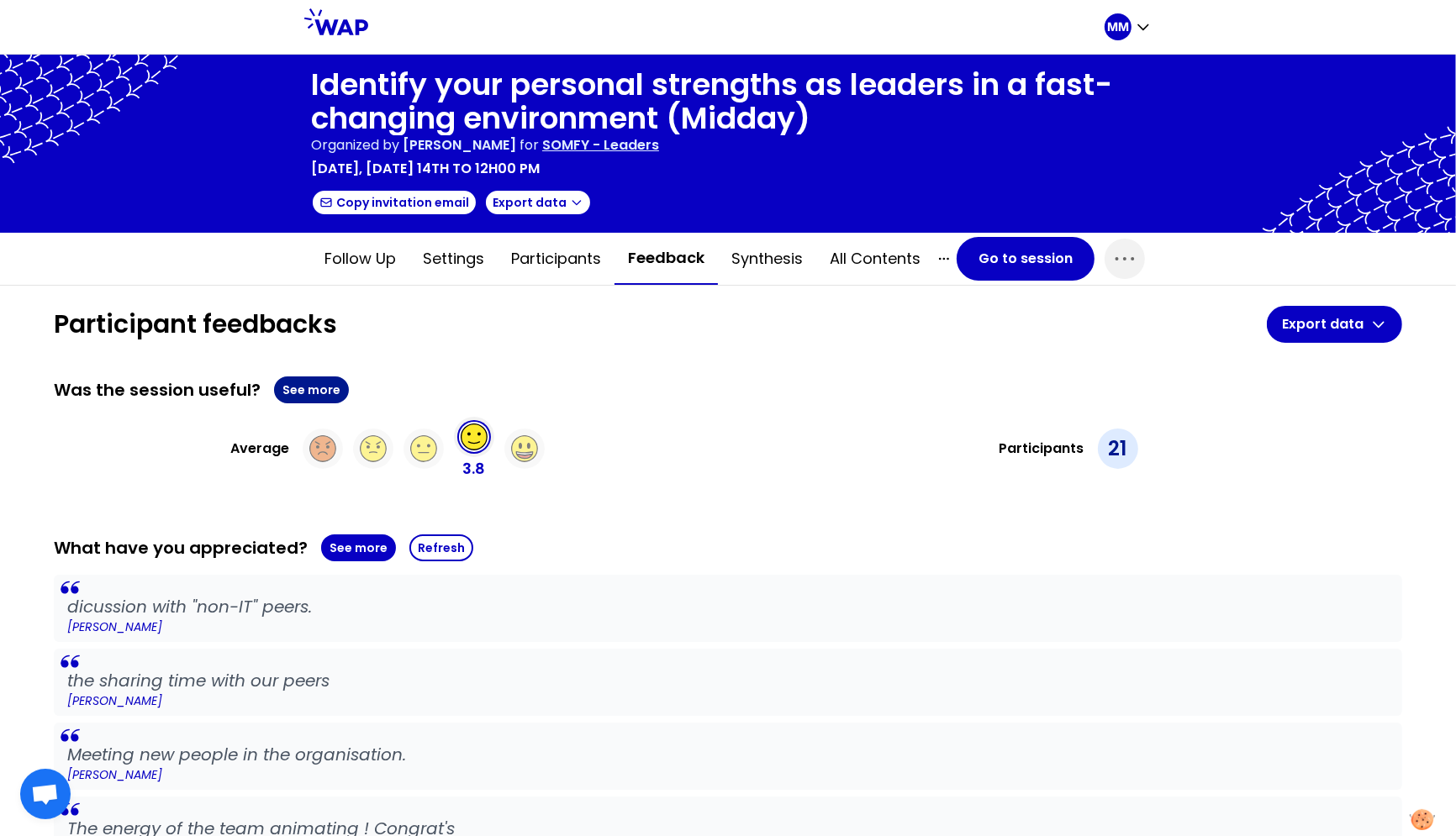
click at [303, 385] on button "See more" at bounding box center [312, 390] width 75 height 27
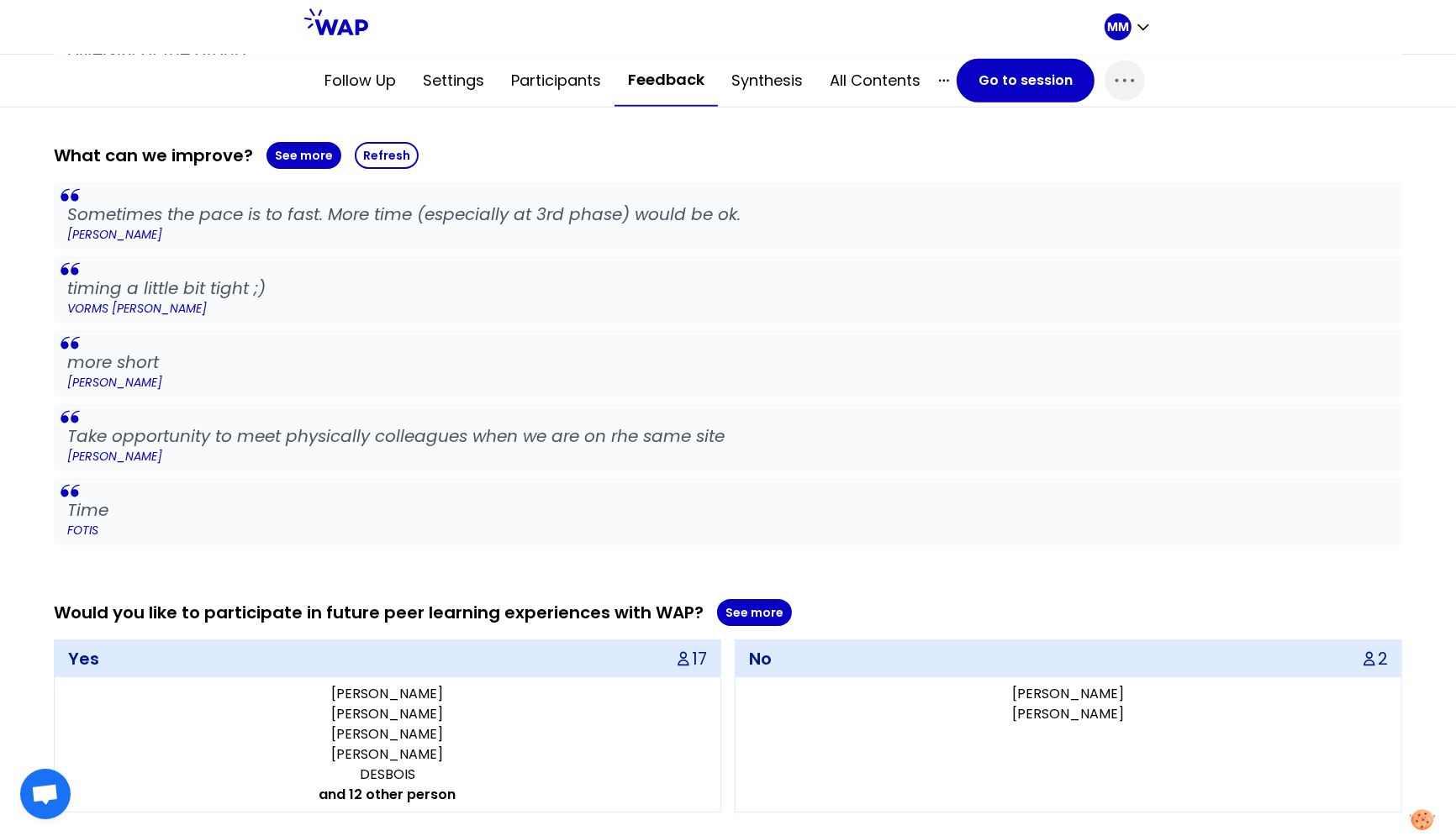
scroll to position [121, 0]
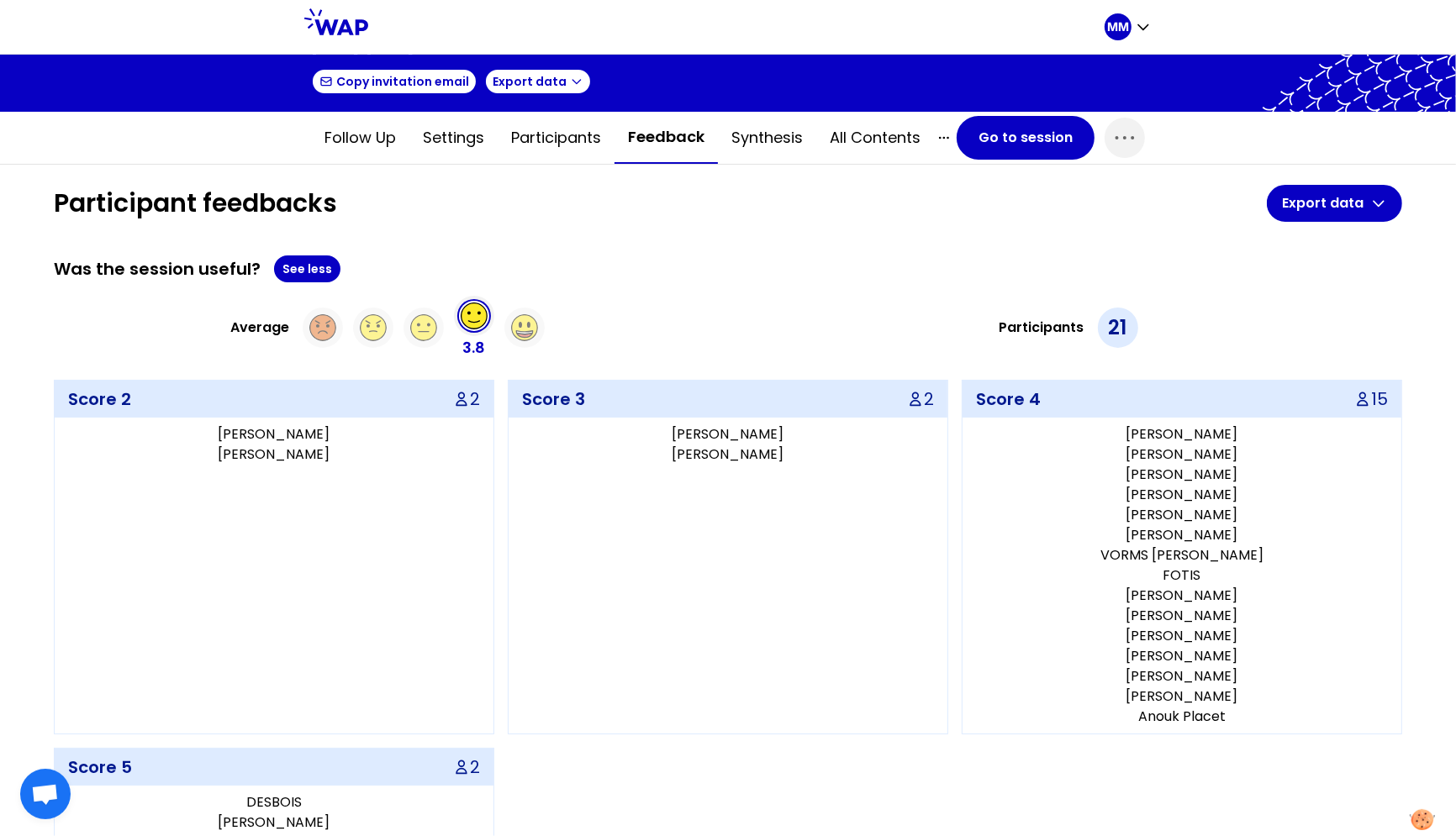
drag, startPoint x: 565, startPoint y: 136, endPoint x: 549, endPoint y: 166, distance: 34.0
click at [565, 136] on button "Participants" at bounding box center [556, 138] width 117 height 50
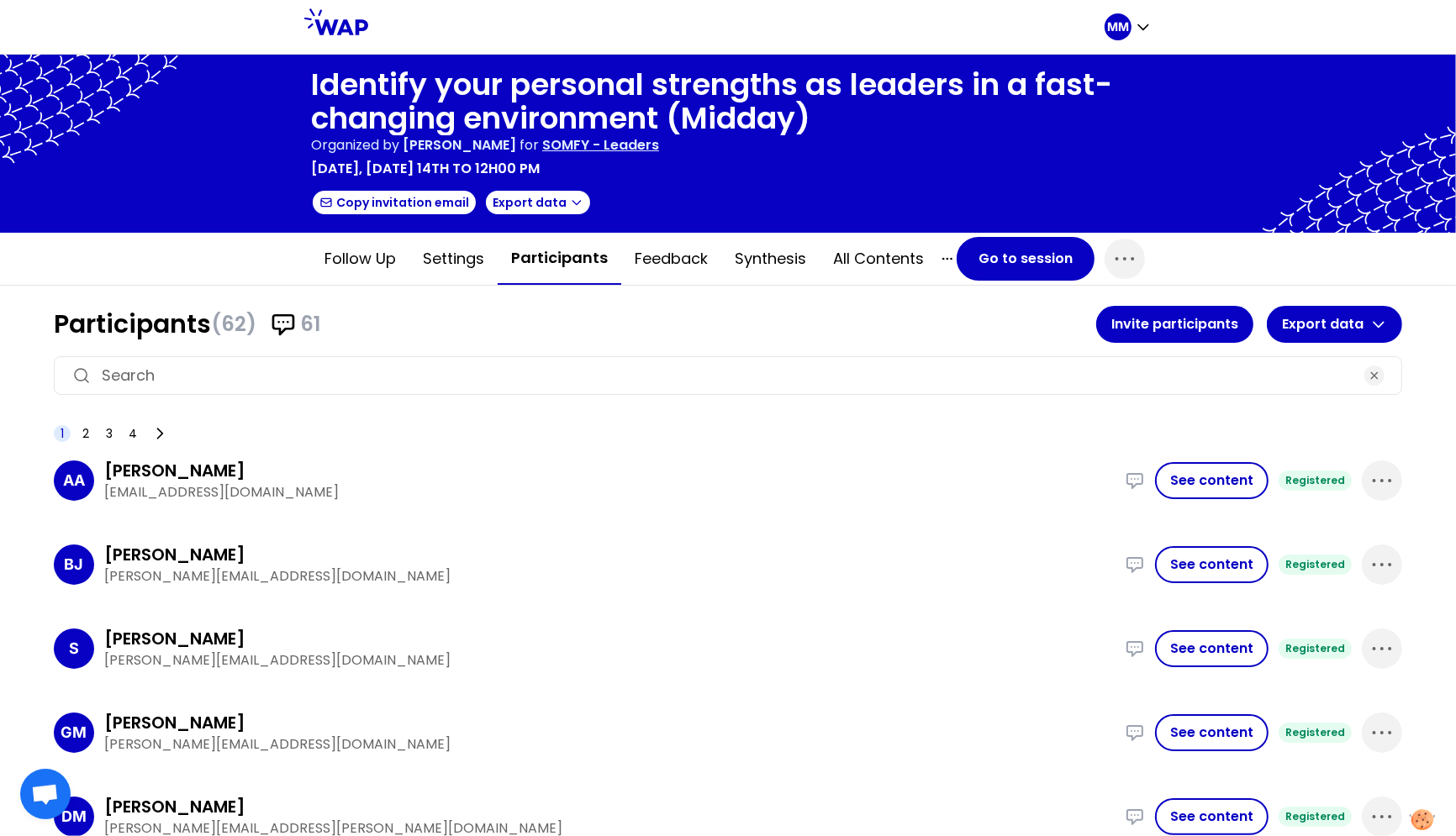
click at [347, 377] on input at bounding box center [728, 376] width 1253 height 23
paste input "SADOWSA"
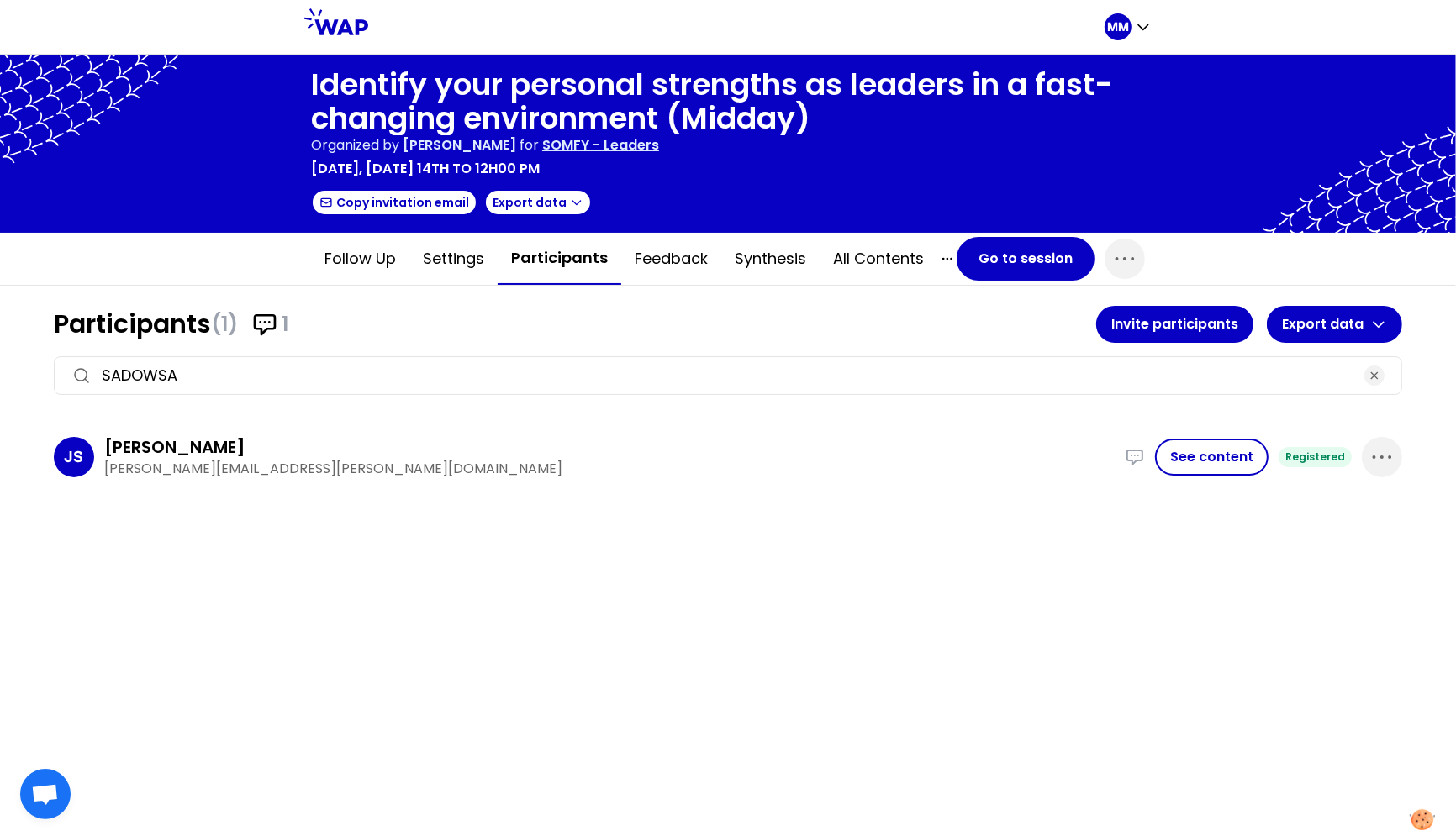
click at [227, 473] on p "joanna.sadowska@somfy.com" at bounding box center [609, 469] width 1011 height 21
click at [229, 471] on p "joanna.sadowska@somfy.com" at bounding box center [609, 469] width 1011 height 21
copy div "joanna.sadowska@somfy.com I am a person with high level of empathy, so my team …"
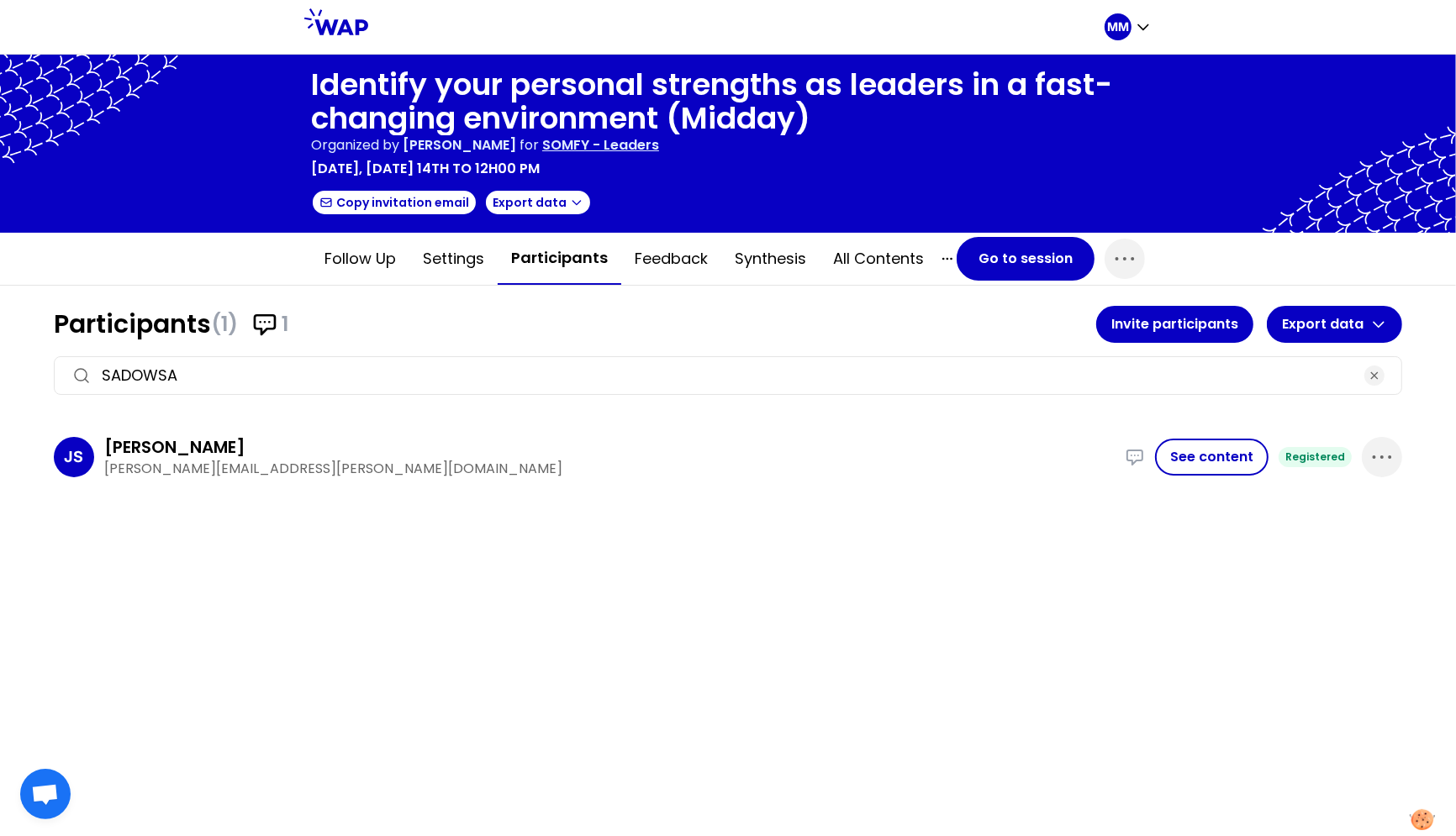
click at [383, 370] on input "SADOWSA" at bounding box center [728, 376] width 1253 height 23
click at [309, 465] on p "wissam.aboudargham@somfy.com" at bounding box center [609, 469] width 1011 height 21
click at [308, 465] on p "wissam.aboudargham@somfy.com" at bounding box center [609, 469] width 1011 height 21
copy div "wissam.aboudargham@somfy.com Lead the team through difficult time during last y…"
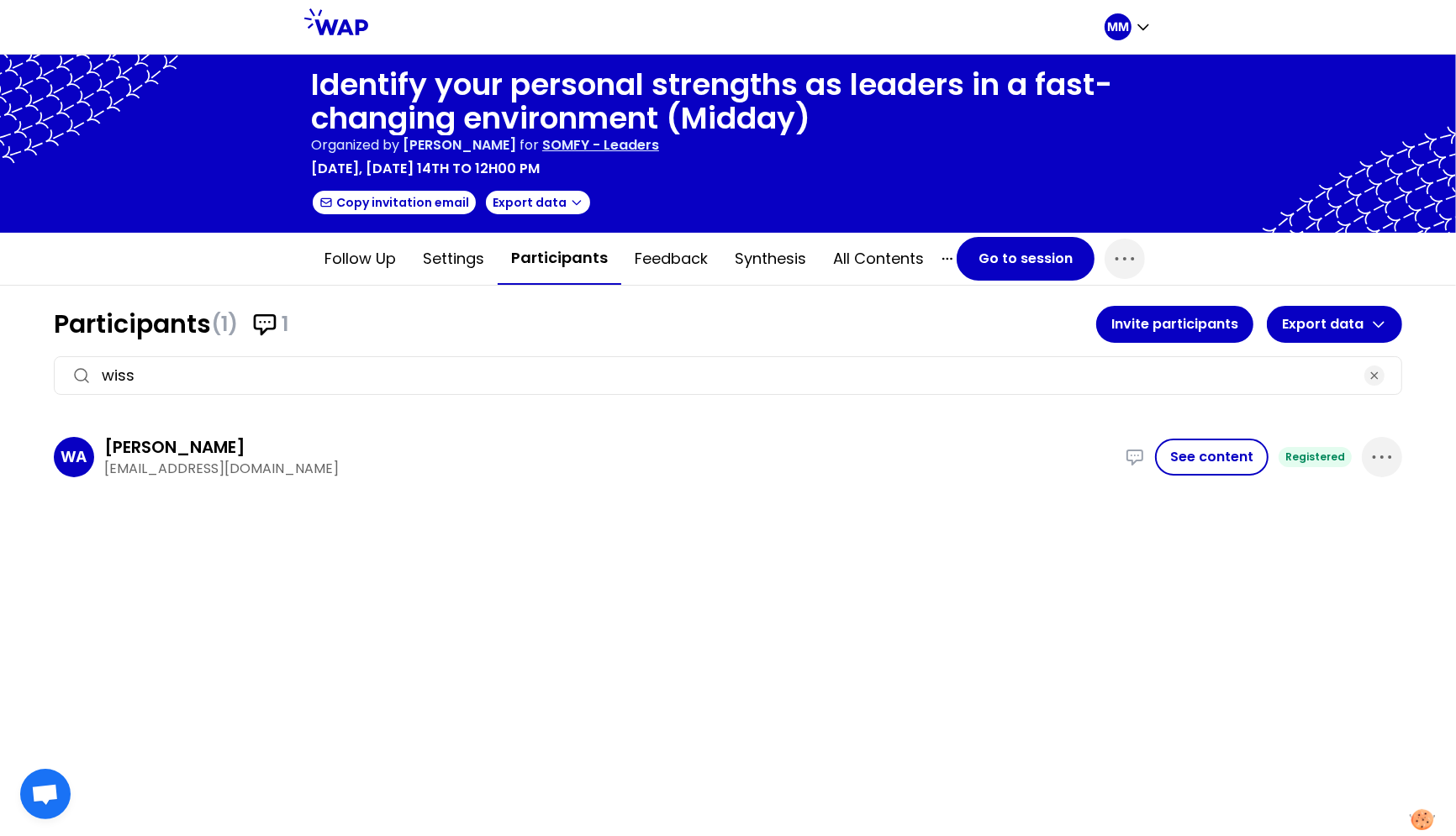
click at [300, 372] on input "wiss" at bounding box center [728, 376] width 1253 height 23
paste input "DANIEL"
type input "DANIEL"
click at [173, 463] on p "marine.daniel@somfy.com" at bounding box center [609, 469] width 1011 height 21
click at [174, 463] on p "marine.daniel@somfy.com" at bounding box center [609, 469] width 1011 height 21
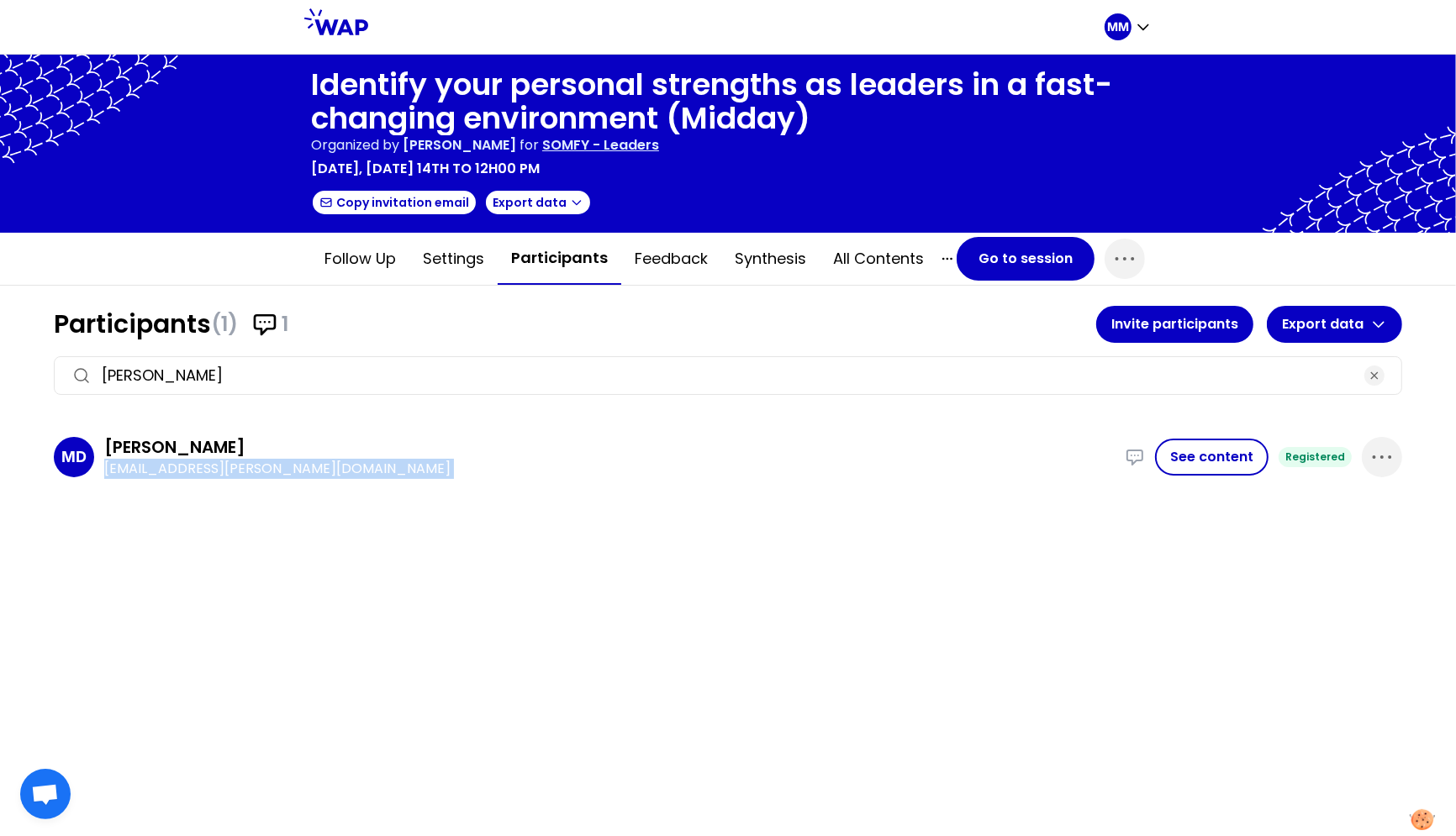
click at [174, 464] on p "marine.daniel@somfy.com" at bounding box center [609, 469] width 1011 height 21
copy div "marine.daniel@somfy.com Twice per year, I organize 1 day of site with my team. …"
click at [1130, 263] on icon "button" at bounding box center [1125, 259] width 27 height 27
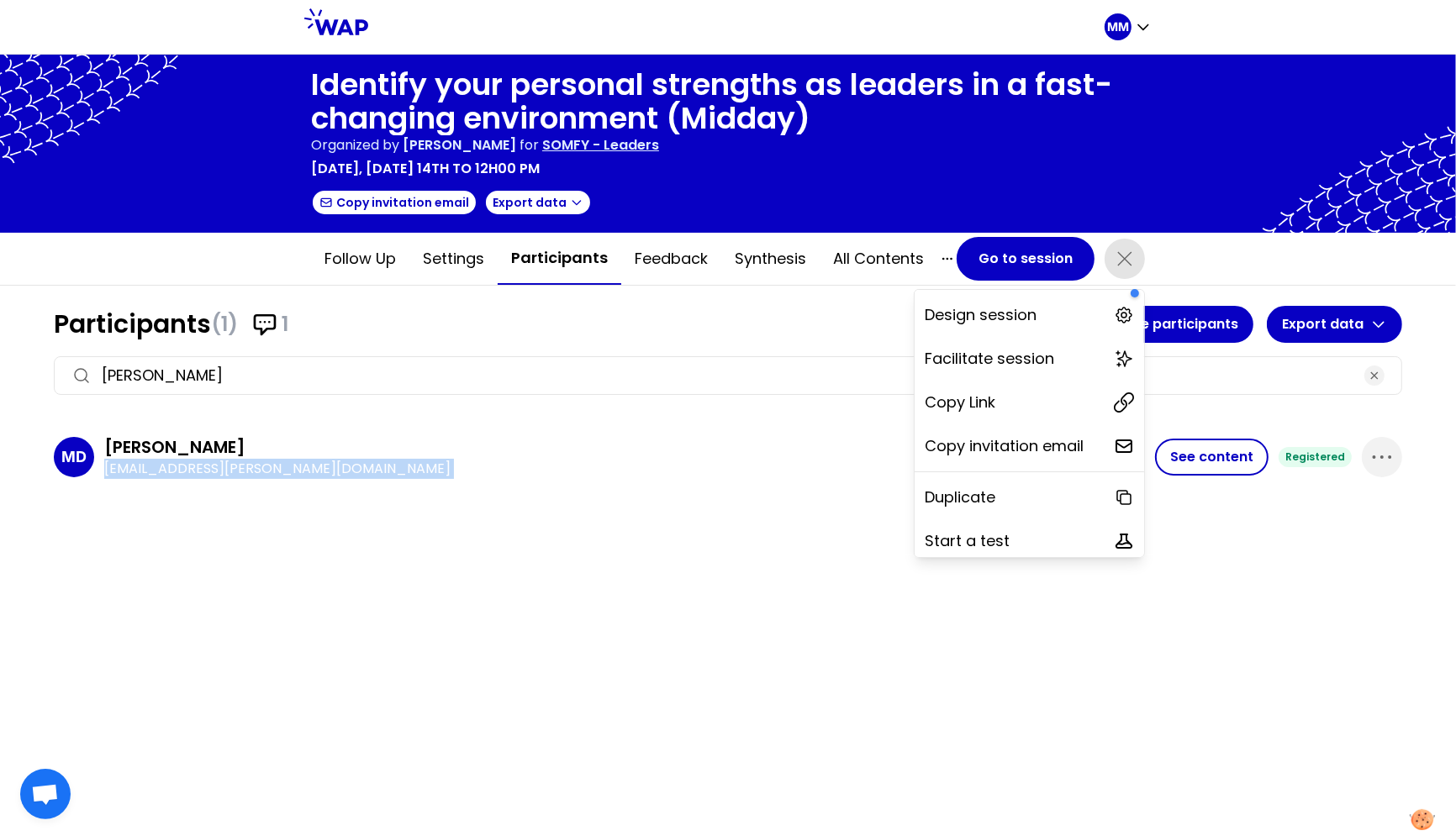
drag, startPoint x: 1026, startPoint y: 397, endPoint x: 1019, endPoint y: 351, distance: 46.5
click at [1026, 396] on div "Copy Link" at bounding box center [1030, 402] width 229 height 37
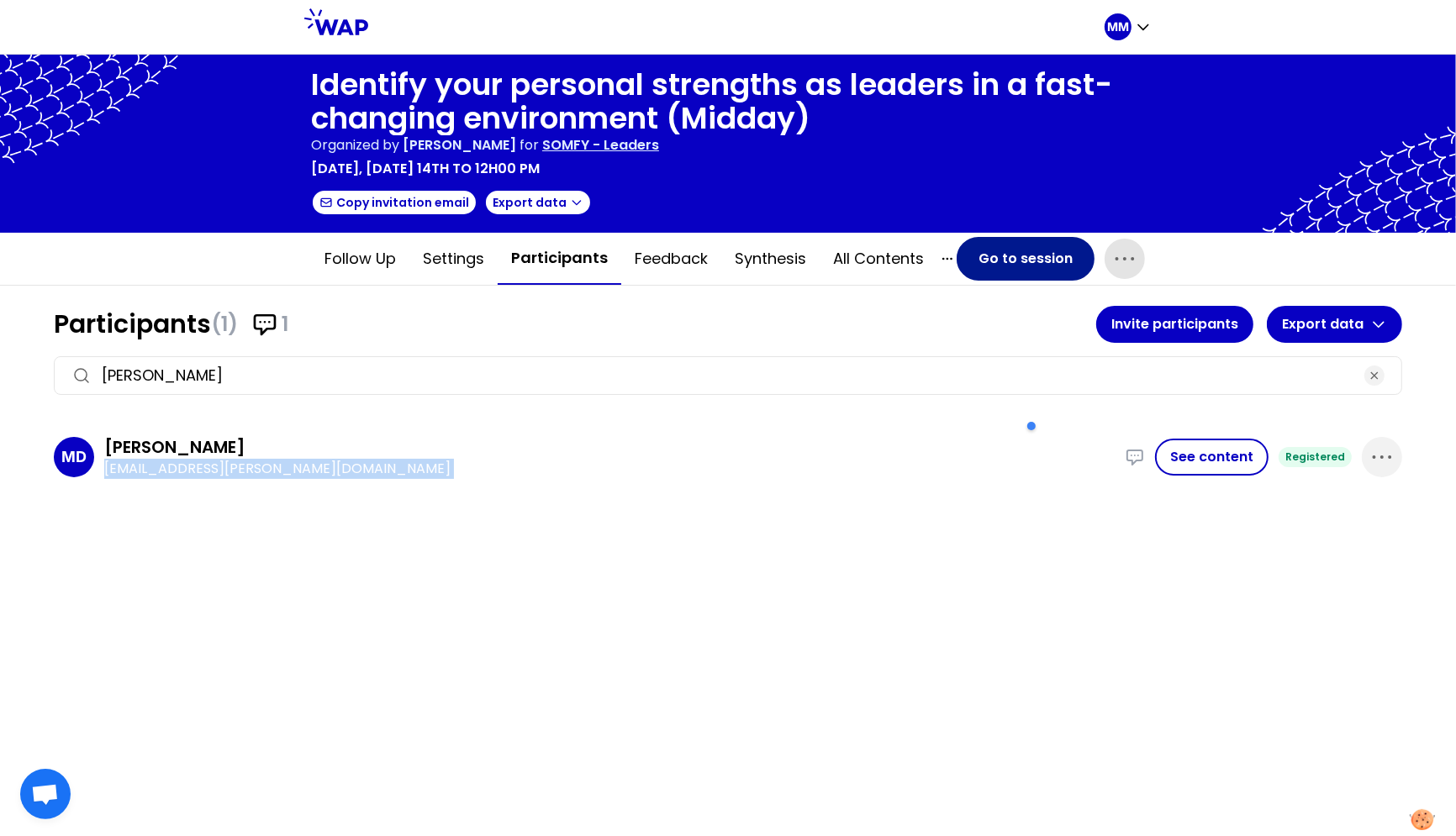
click at [1009, 254] on button "Go to session" at bounding box center [1025, 259] width 138 height 44
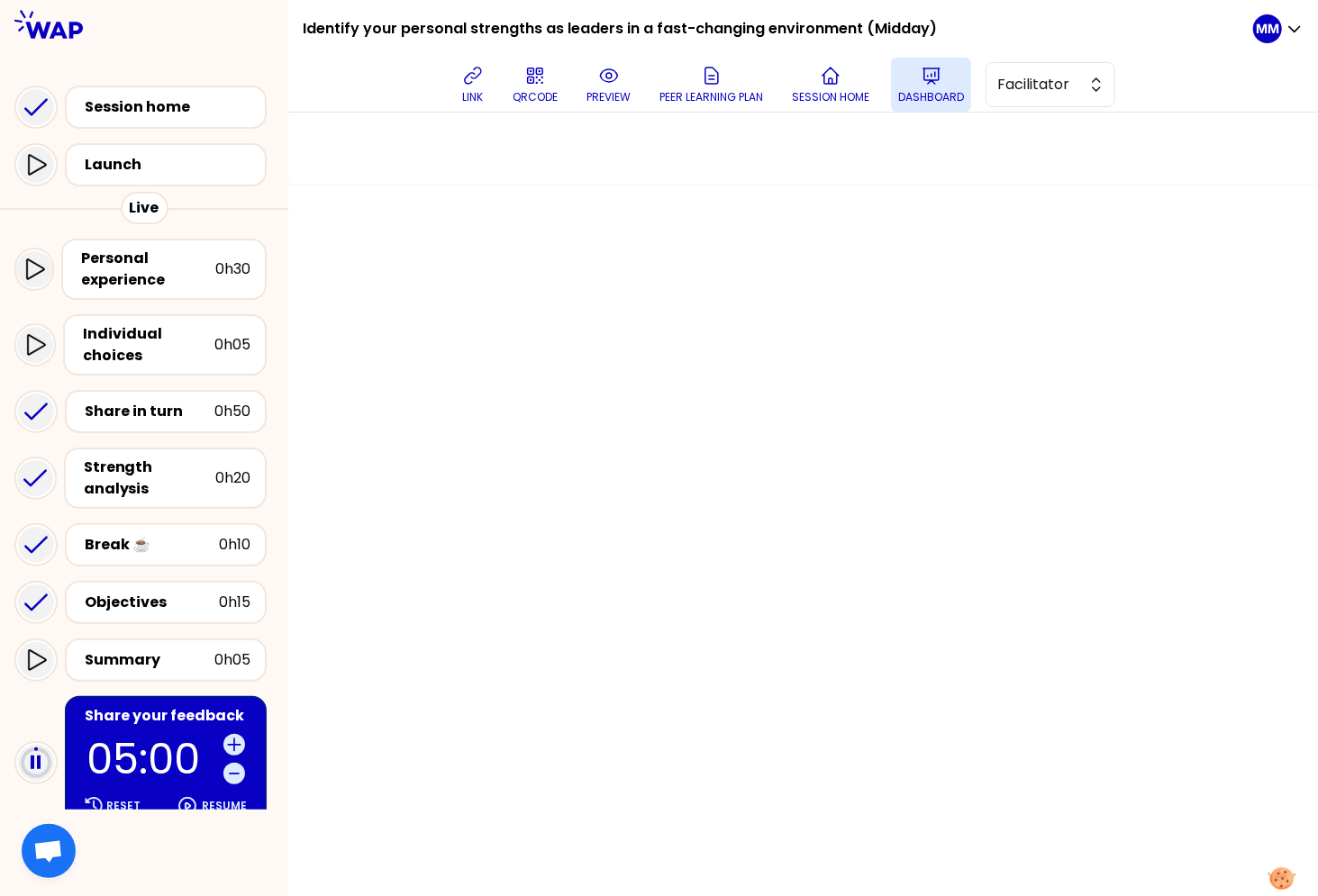
click at [942, 94] on p "Dashboard" at bounding box center [930, 97] width 66 height 14
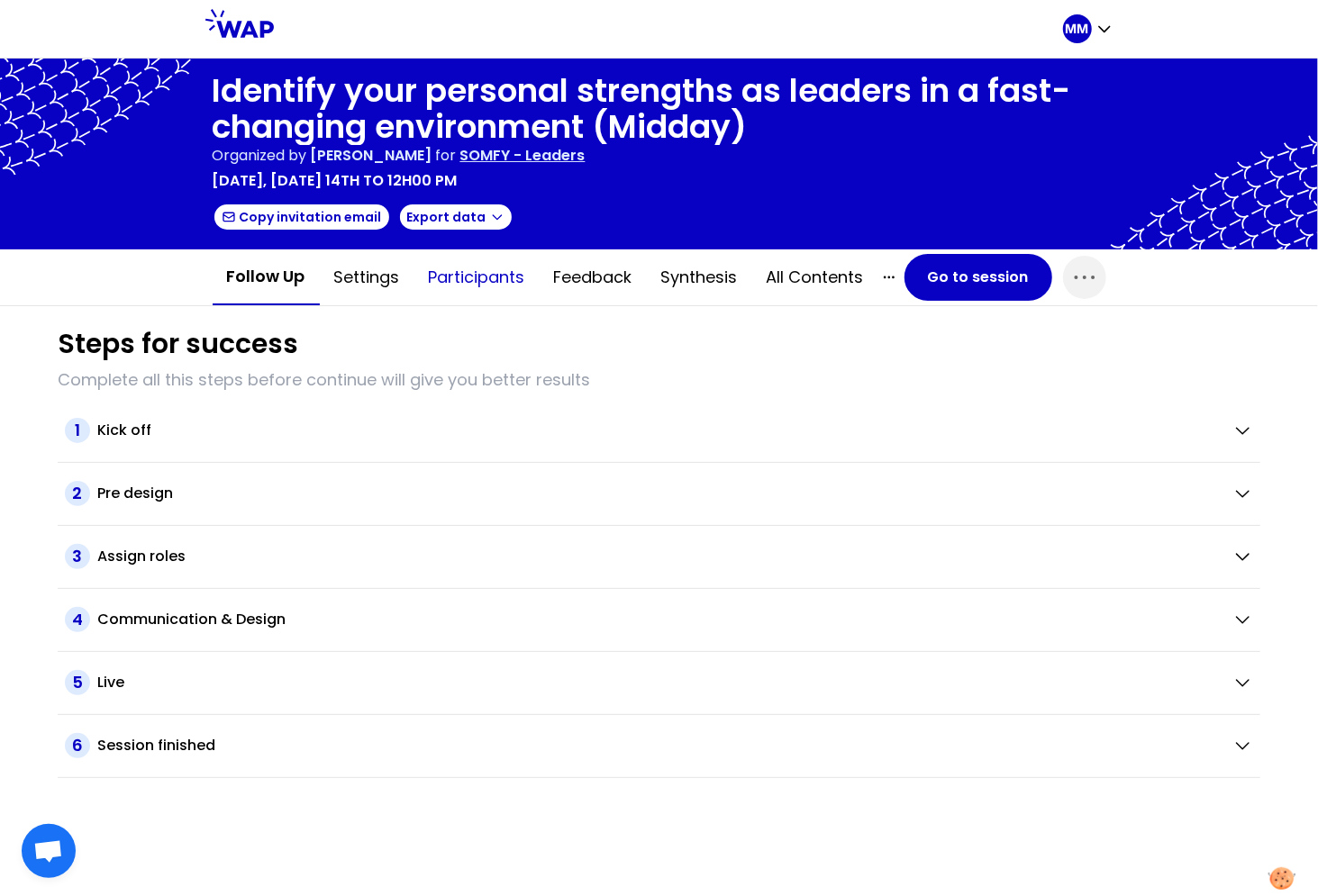
click at [476, 276] on button "Participants" at bounding box center [477, 277] width 126 height 54
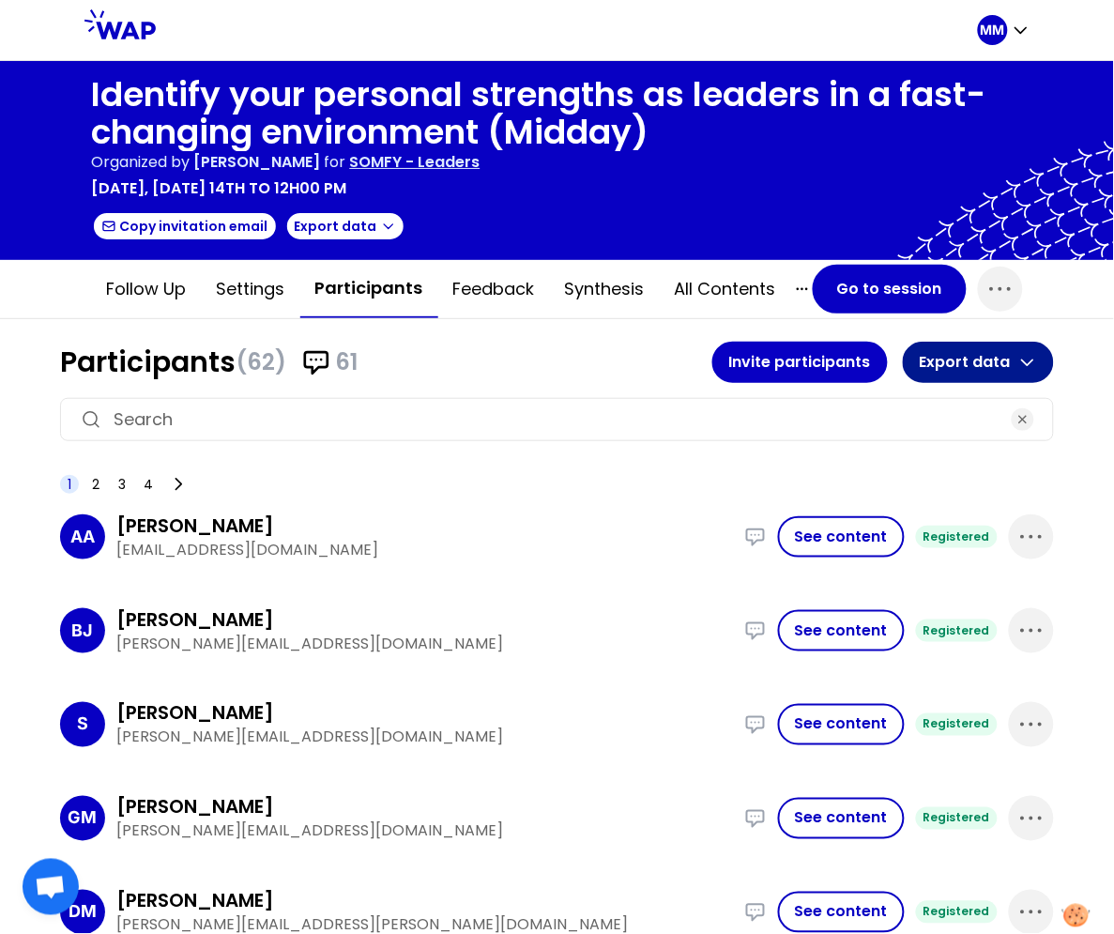
click at [1001, 356] on button "Export data" at bounding box center [978, 362] width 151 height 41
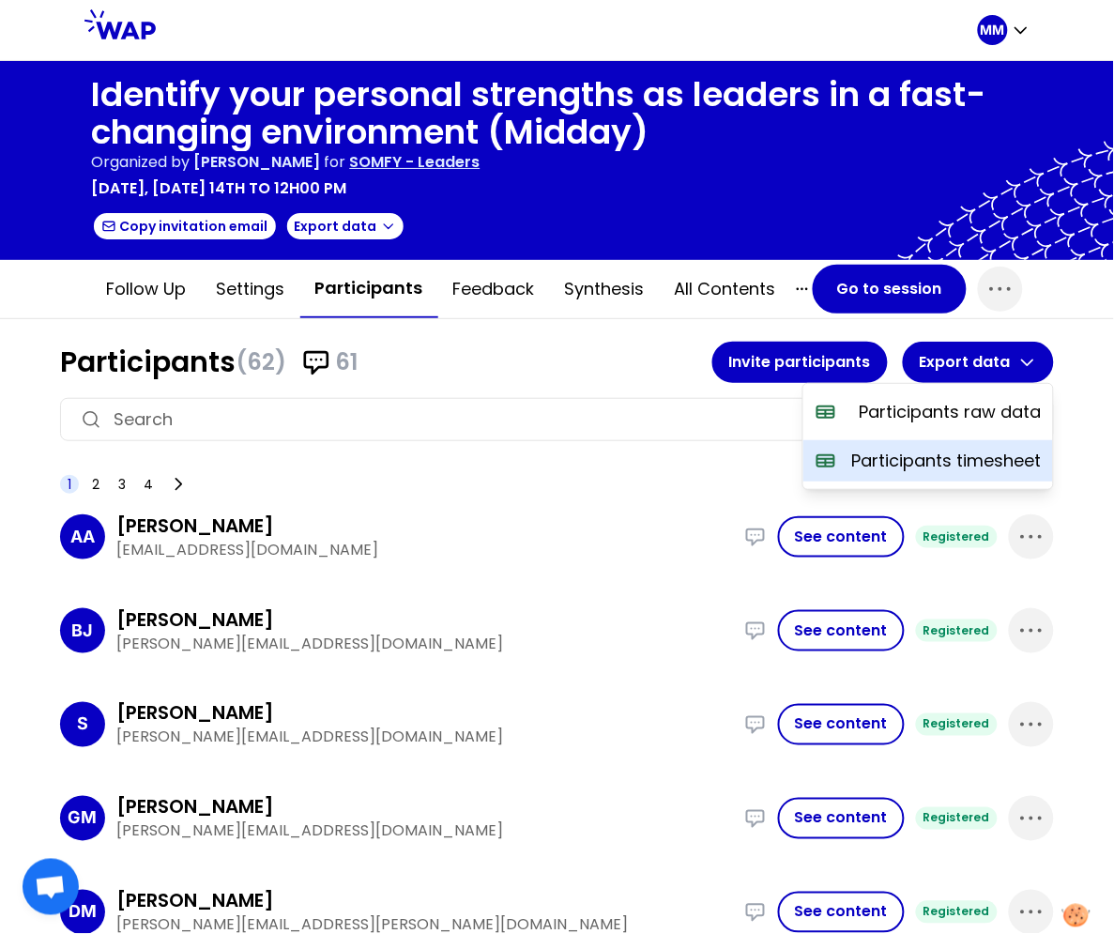
click at [975, 462] on p "Participants timesheet" at bounding box center [948, 461] width 190 height 26
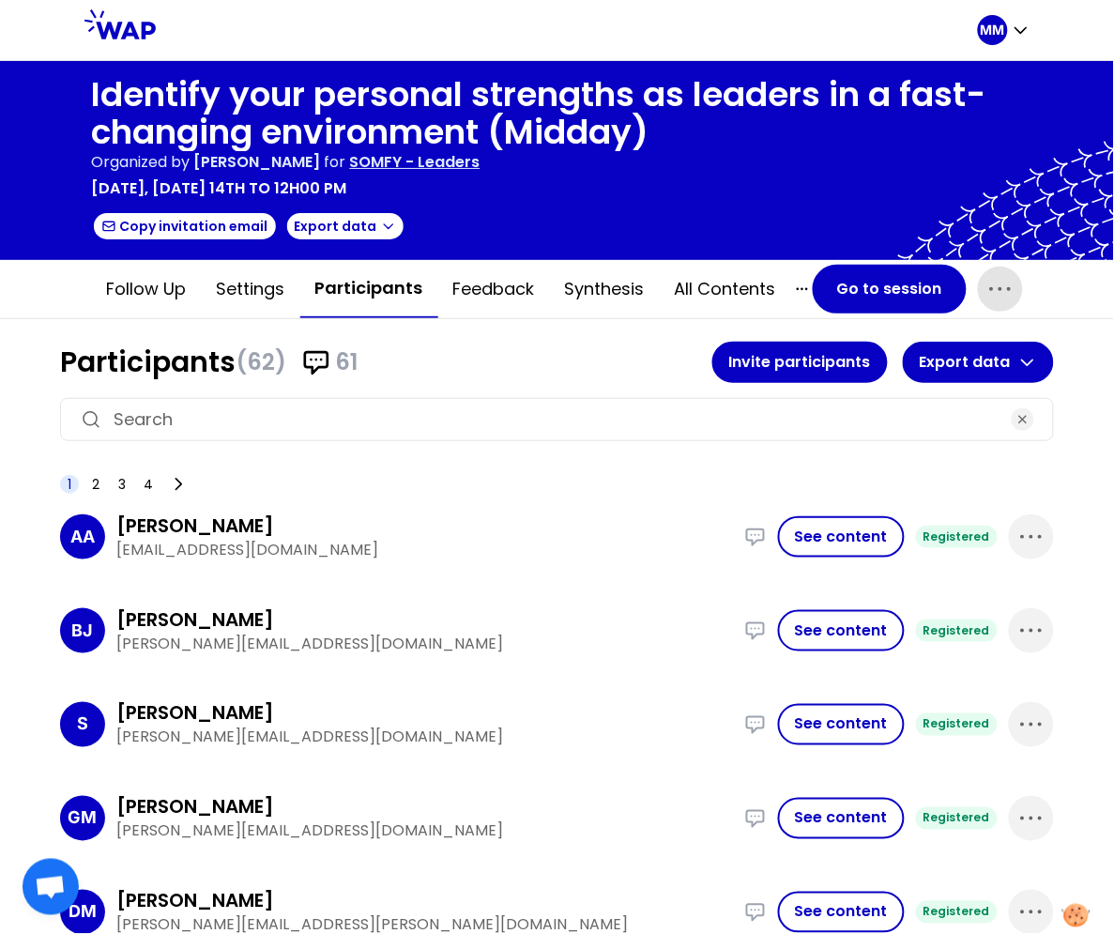
click at [986, 284] on icon "button" at bounding box center [1001, 289] width 30 height 30
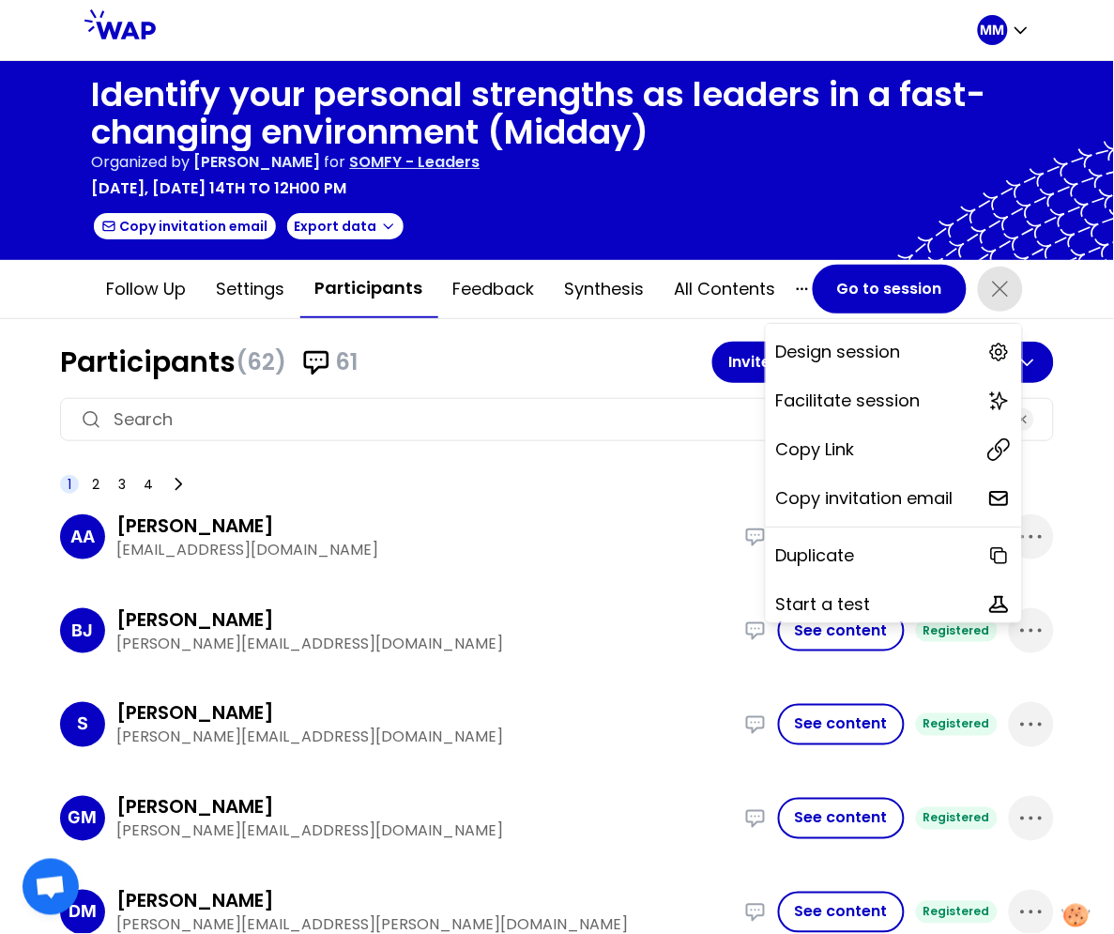
click at [890, 443] on div "Copy Link" at bounding box center [894, 449] width 256 height 41
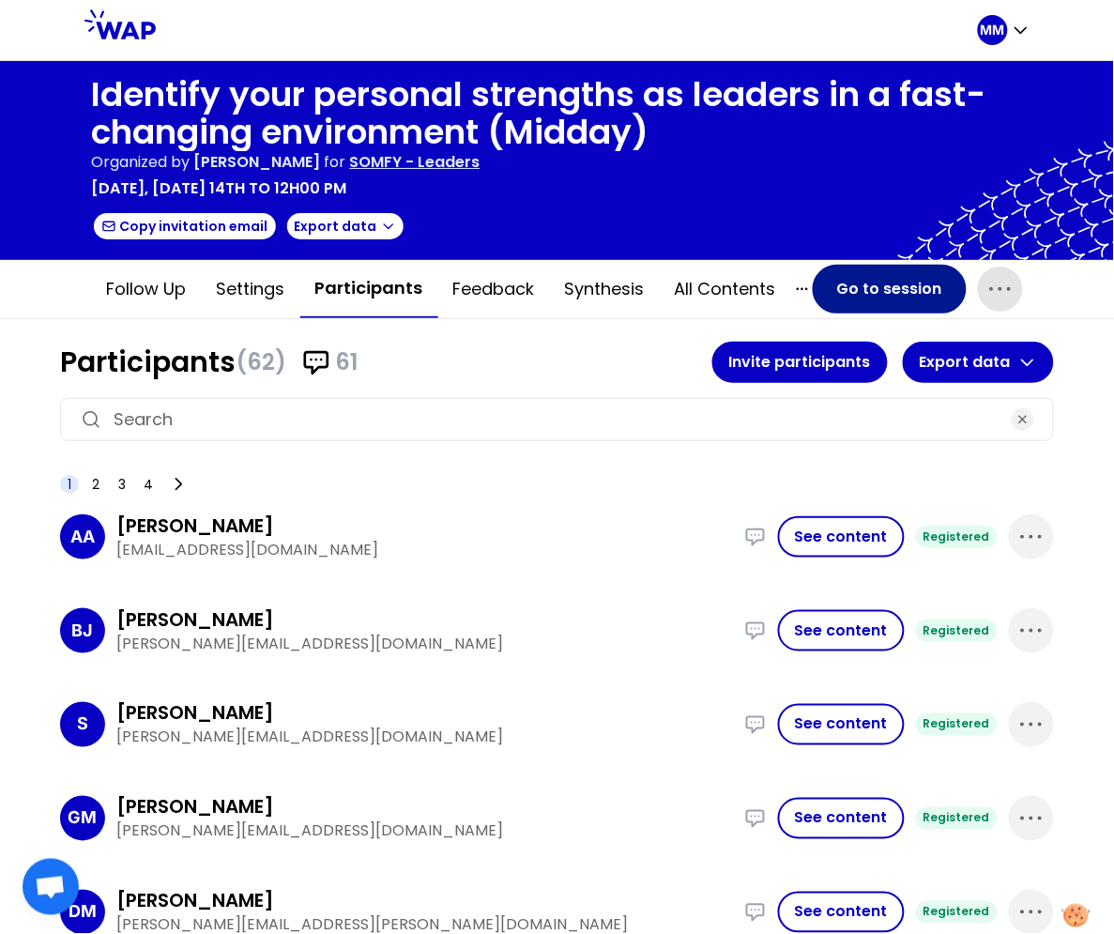
click at [889, 278] on button "Go to session" at bounding box center [890, 289] width 154 height 49
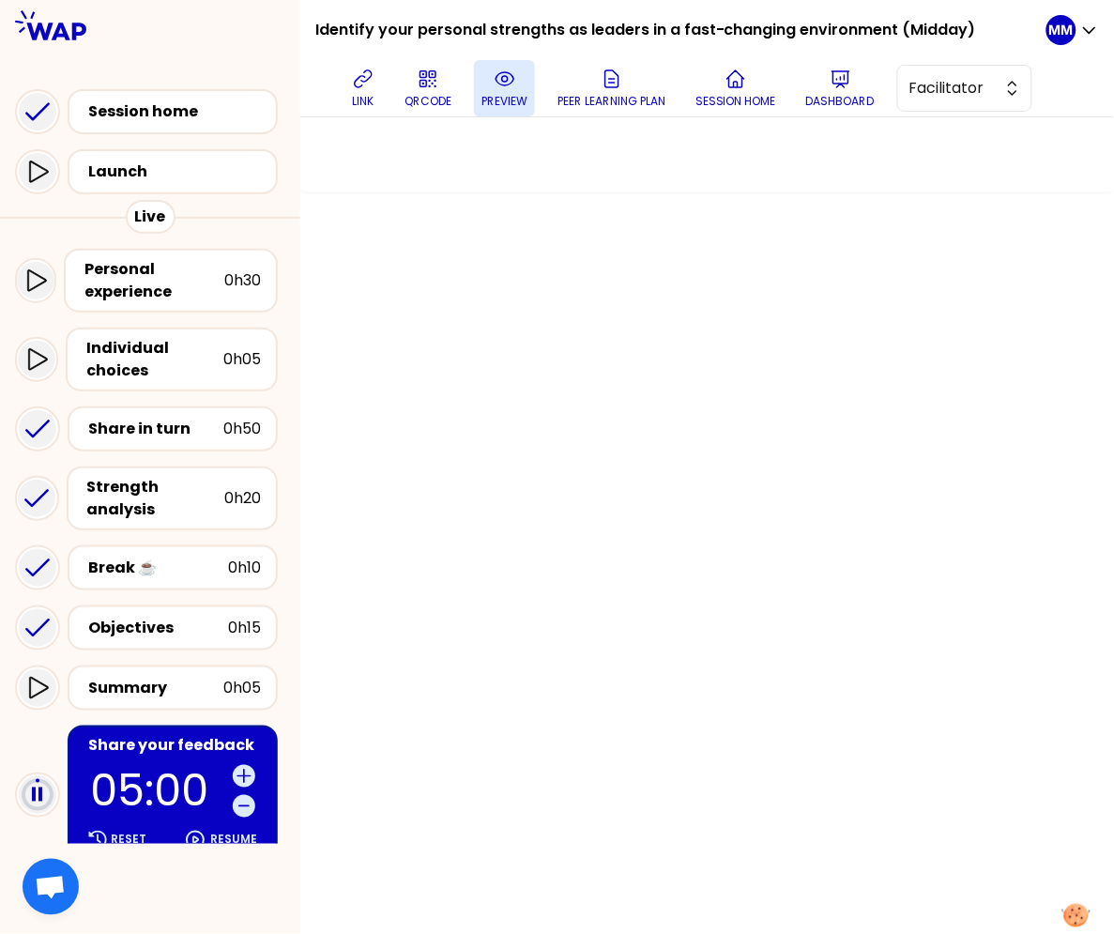
drag, startPoint x: 175, startPoint y: 743, endPoint x: 509, endPoint y: 108, distance: 717.3
click at [175, 770] on p "05:00" at bounding box center [157, 791] width 135 height 43
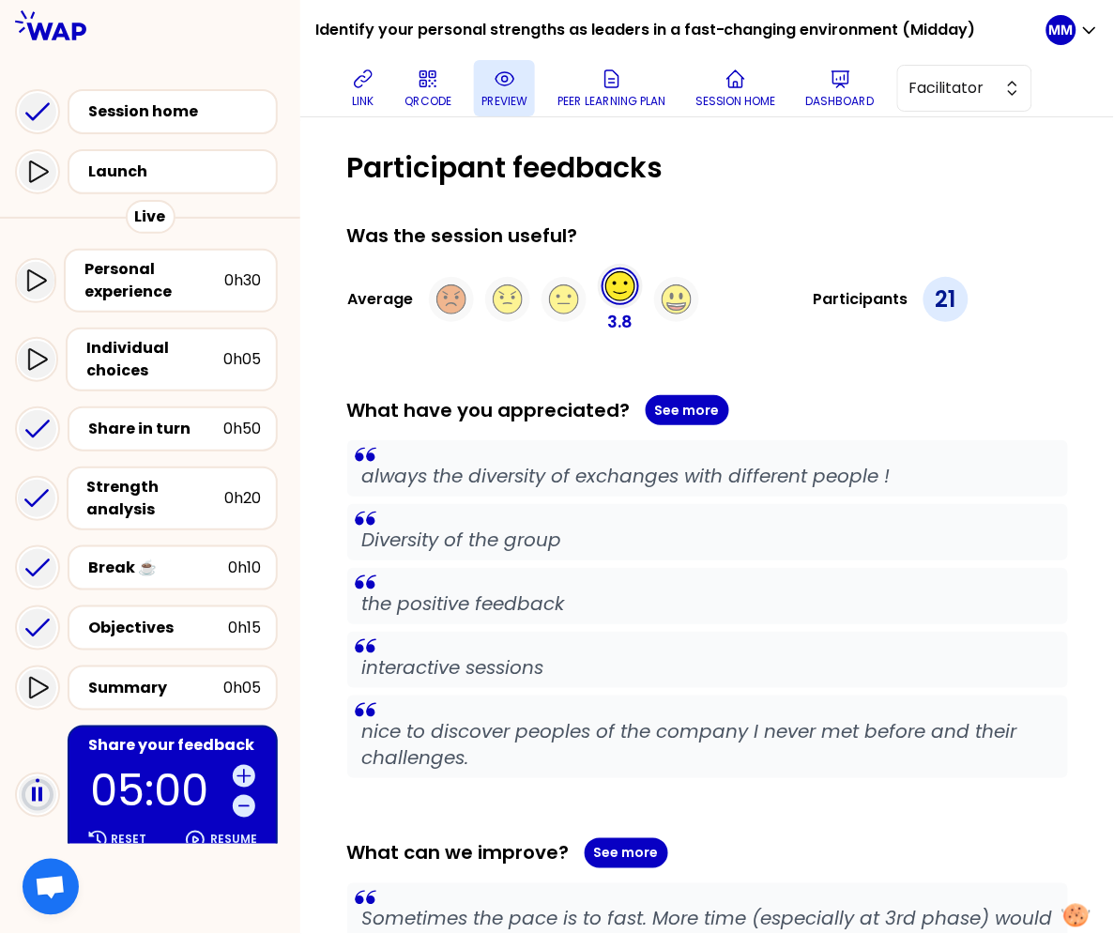
click at [507, 89] on icon at bounding box center [505, 79] width 23 height 23
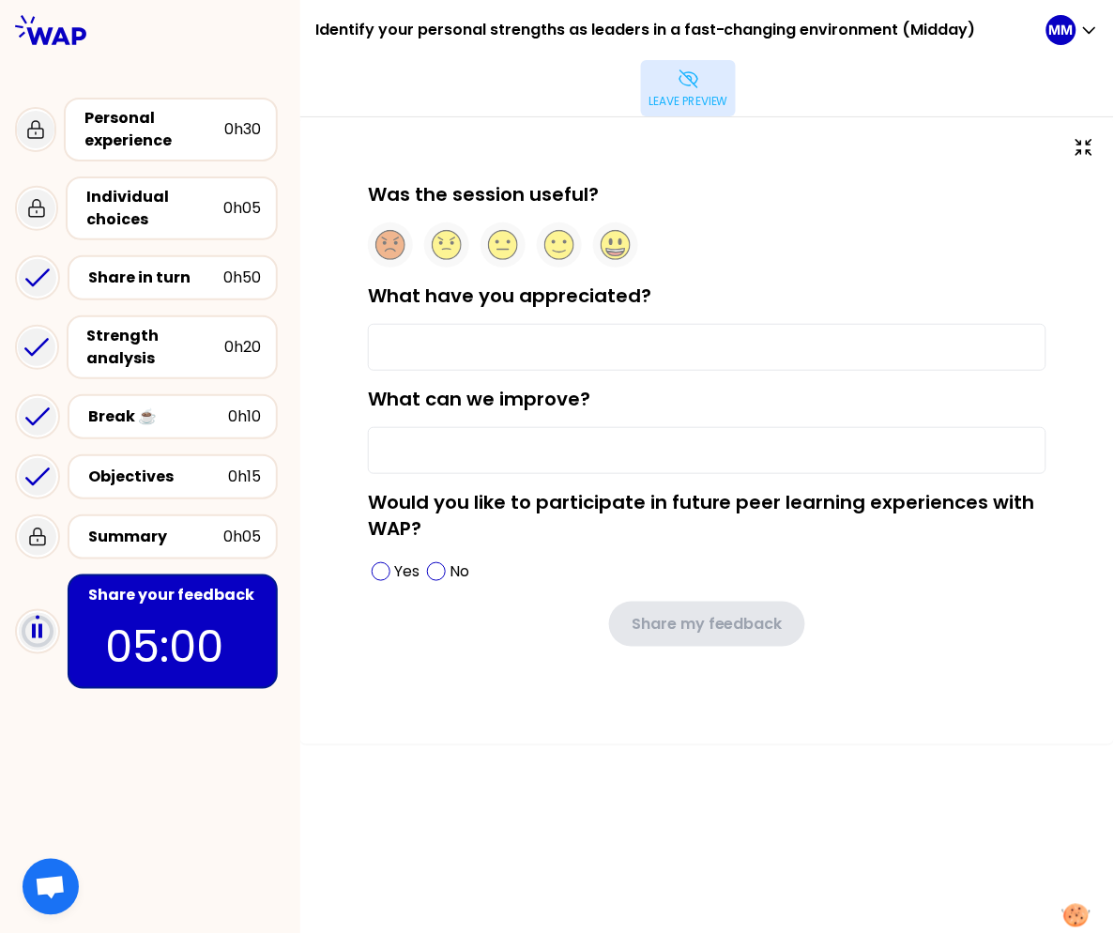
click at [530, 192] on label "Was the session useful?" at bounding box center [483, 194] width 231 height 26
copy div "Was the session useful?"
click at [413, 286] on label "What have you appreciated?" at bounding box center [510, 296] width 284 height 26
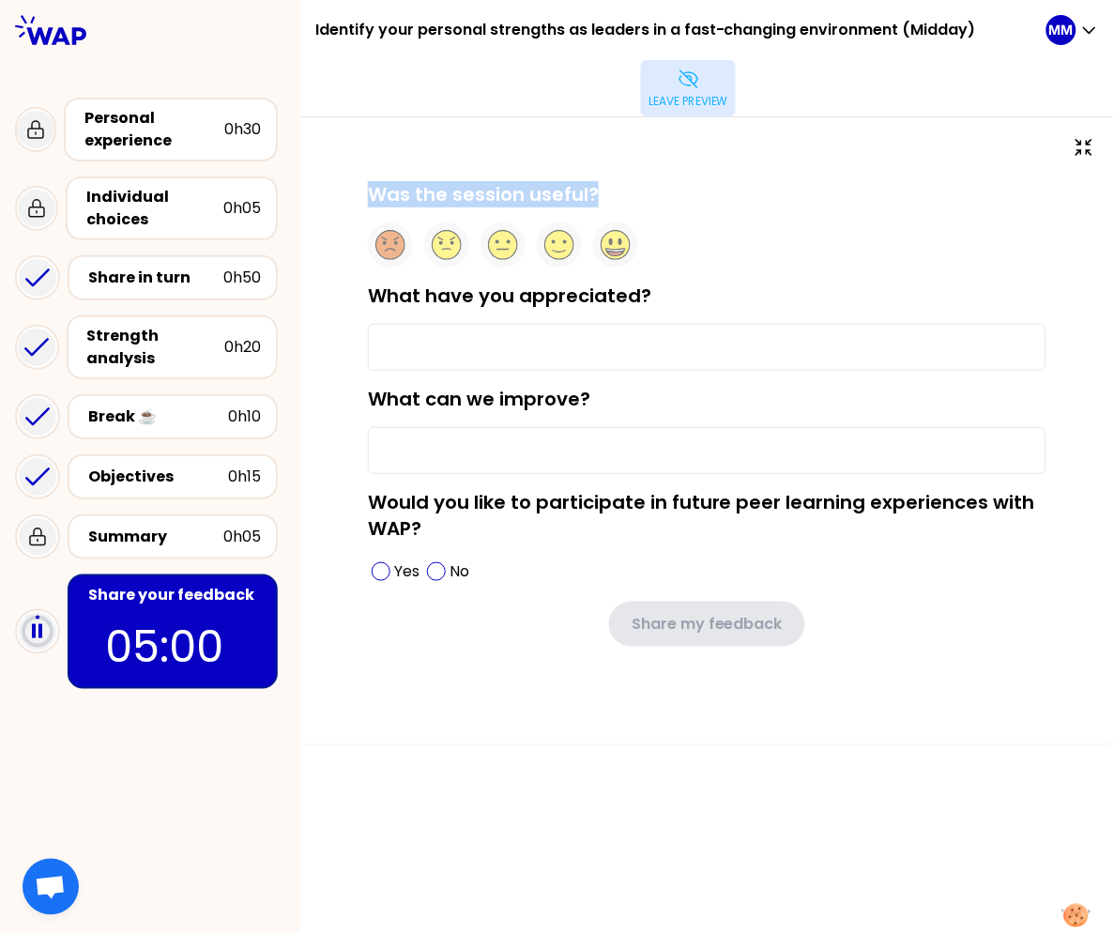
click at [413, 324] on input "What have you appreciated?" at bounding box center [707, 347] width 679 height 47
click at [413, 286] on label "What have you appreciated?" at bounding box center [510, 296] width 284 height 26
click at [413, 324] on input "What have you appreciated?" at bounding box center [707, 347] width 679 height 47
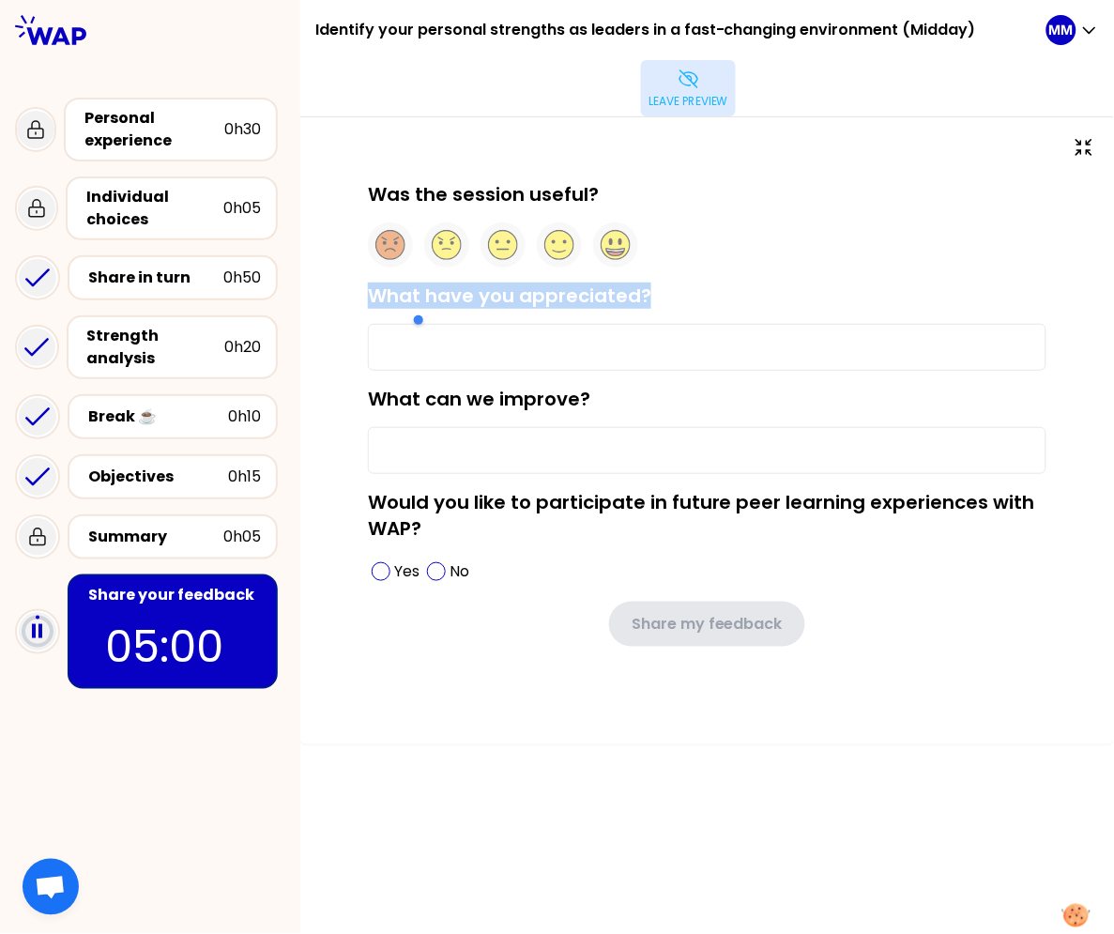
click at [413, 286] on label "What have you appreciated?" at bounding box center [510, 296] width 284 height 26
click at [413, 324] on input "What have you appreciated?" at bounding box center [707, 347] width 679 height 47
copy div "What have you appreciated?"
click at [497, 394] on label "What can we improve?" at bounding box center [479, 399] width 223 height 26
click at [497, 427] on input "What can we improve?" at bounding box center [707, 450] width 679 height 47
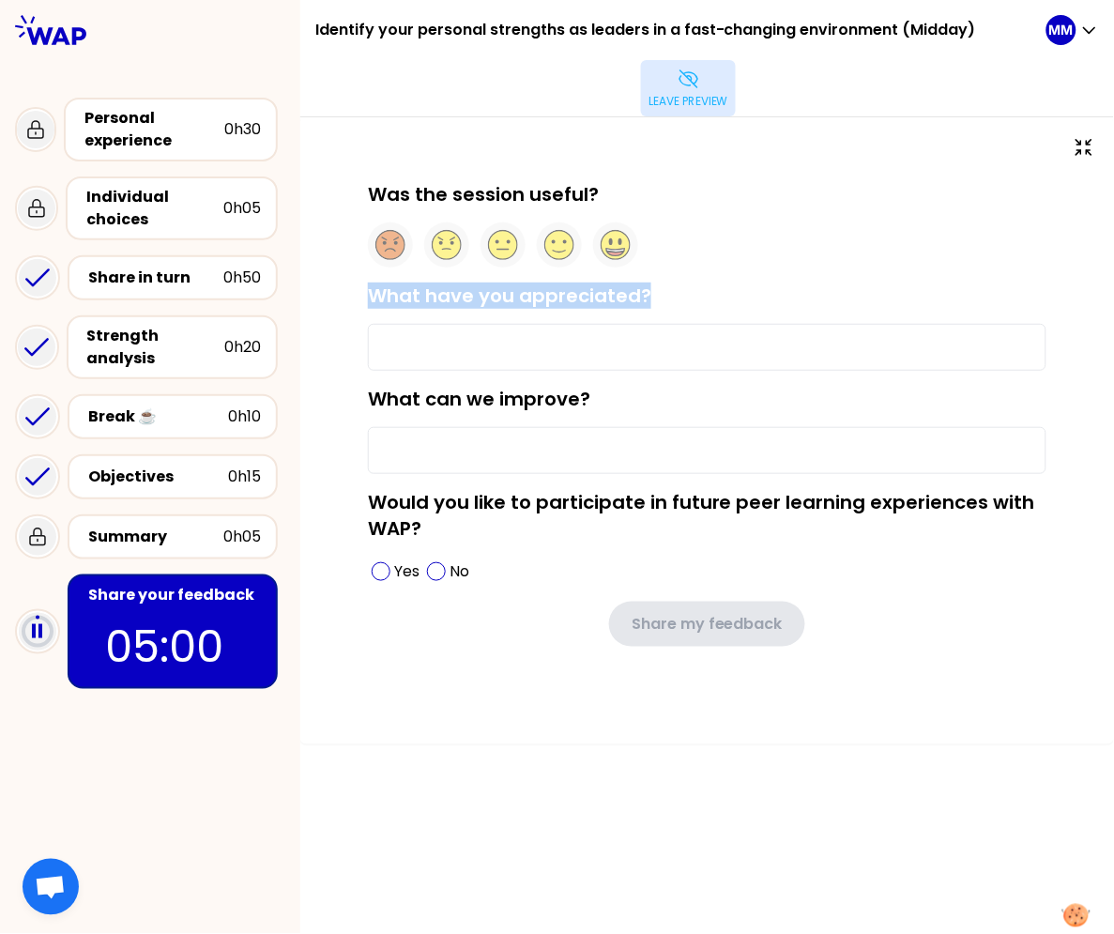
click at [496, 394] on label "What can we improve?" at bounding box center [479, 399] width 223 height 26
click at [496, 427] on input "What can we improve?" at bounding box center [707, 450] width 679 height 47
click at [496, 395] on label "What can we improve?" at bounding box center [479, 399] width 223 height 26
click at [496, 427] on input "What can we improve?" at bounding box center [707, 450] width 679 height 47
click at [495, 405] on label "What can we improve?" at bounding box center [479, 399] width 223 height 26
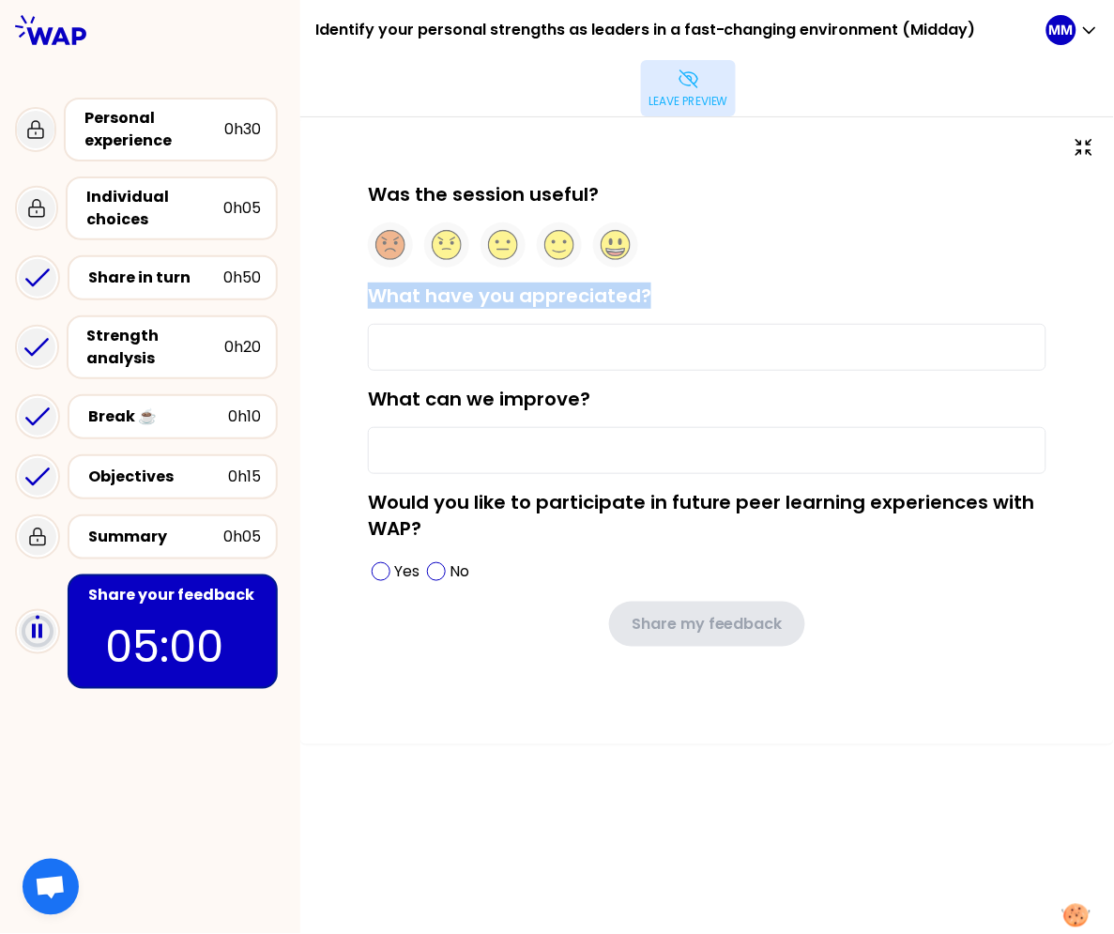
click at [495, 427] on input "What can we improve?" at bounding box center [707, 450] width 679 height 47
click at [495, 404] on label "What can we improve?" at bounding box center [479, 399] width 223 height 26
click at [495, 427] on input "What can we improve?" at bounding box center [707, 450] width 679 height 47
click at [495, 404] on label "What can we improve?" at bounding box center [479, 399] width 223 height 26
click at [495, 427] on input "What can we improve?" at bounding box center [707, 450] width 679 height 47
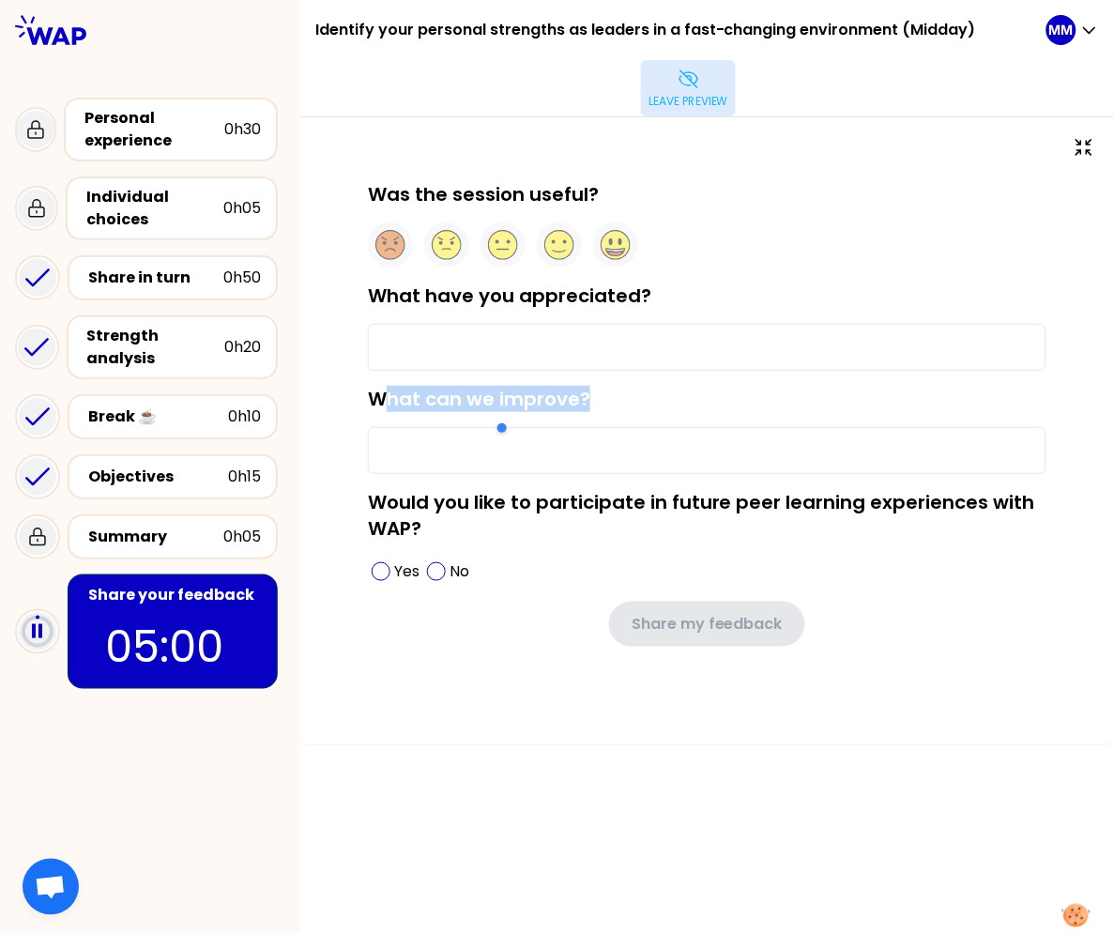
copy div "What can we improve?"
click at [464, 504] on label "Would you like to participate in future peer learning experiences with WAP?" at bounding box center [702, 515] width 668 height 53
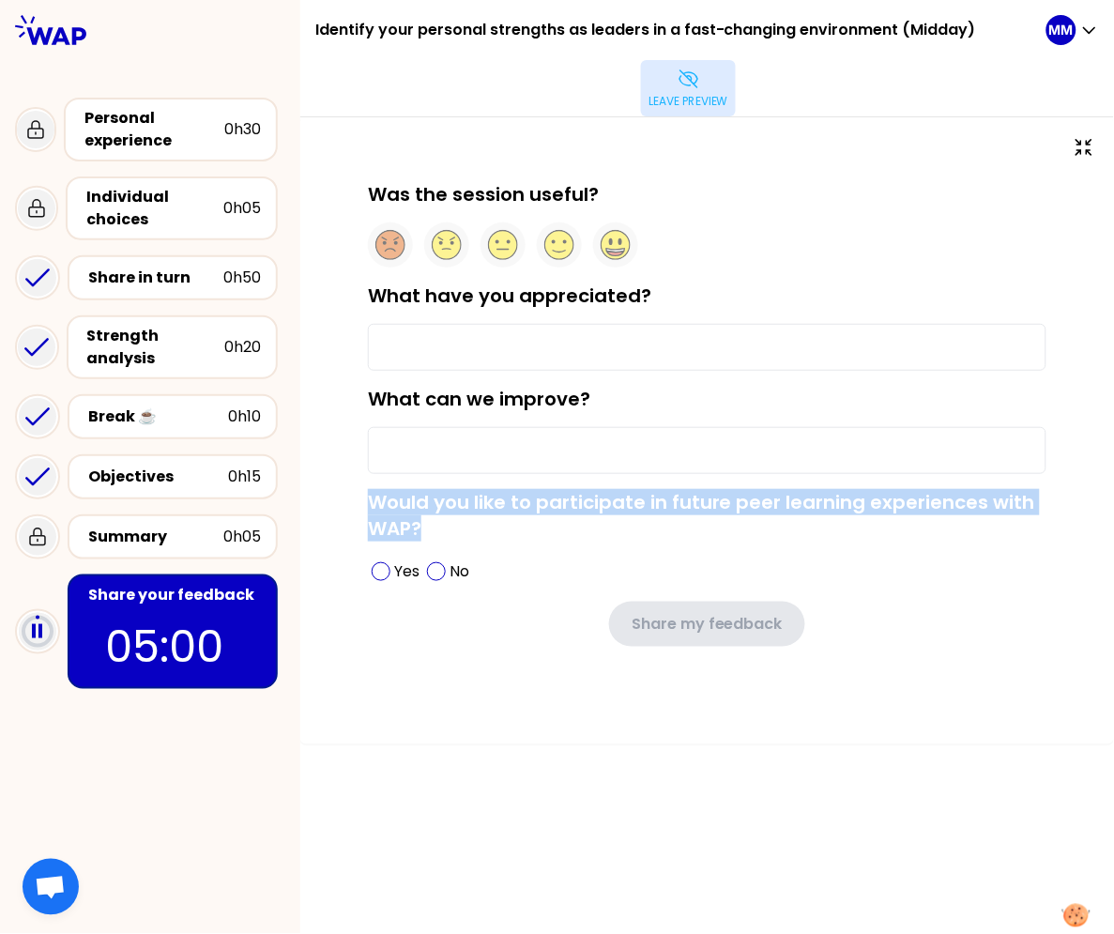
click at [464, 504] on label "Would you like to participate in future peer learning experiences with WAP?" at bounding box center [702, 515] width 668 height 53
copy label "Would you like to participate in future peer learning experiences with WAP?"
click at [119, 102] on div "Personal experience 0h30" at bounding box center [171, 130] width 214 height 64
click at [693, 100] on p "Leave preview" at bounding box center [689, 101] width 80 height 15
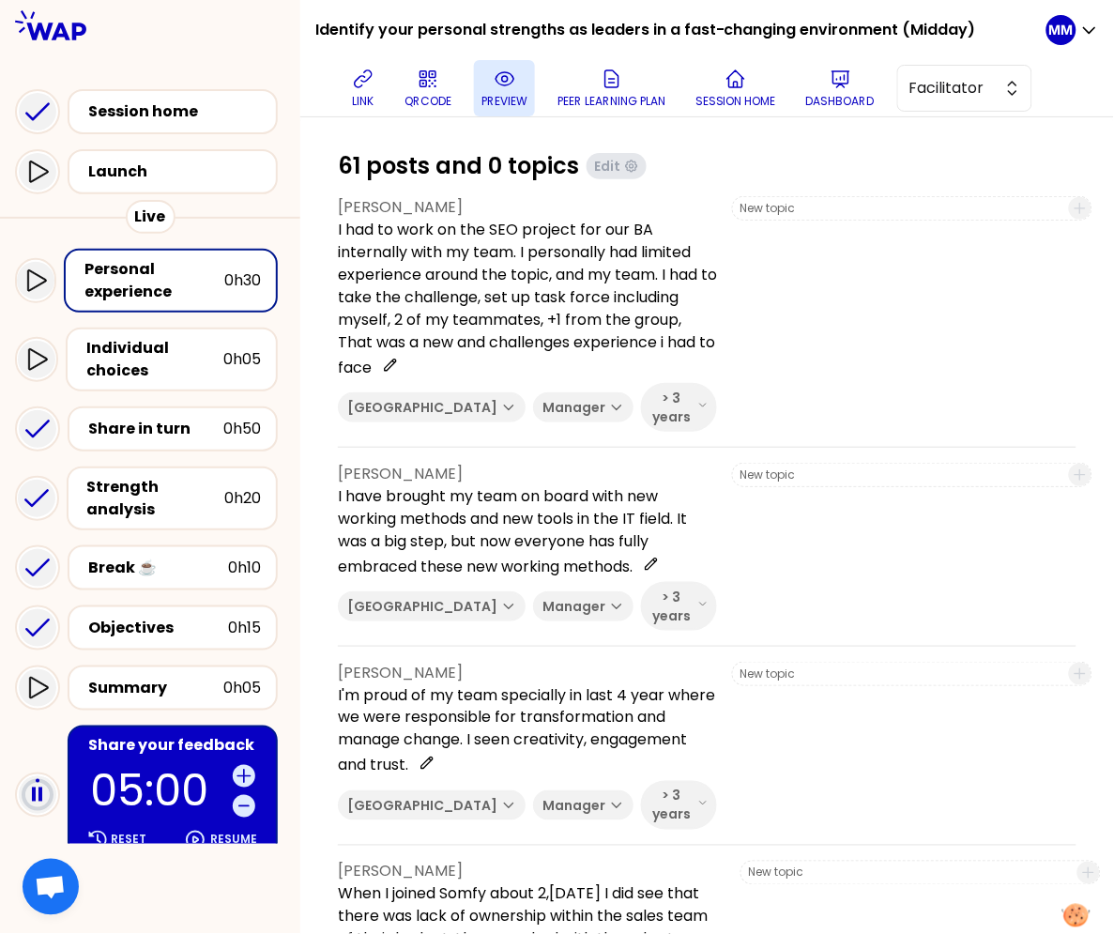
click at [516, 85] on icon at bounding box center [505, 79] width 23 height 23
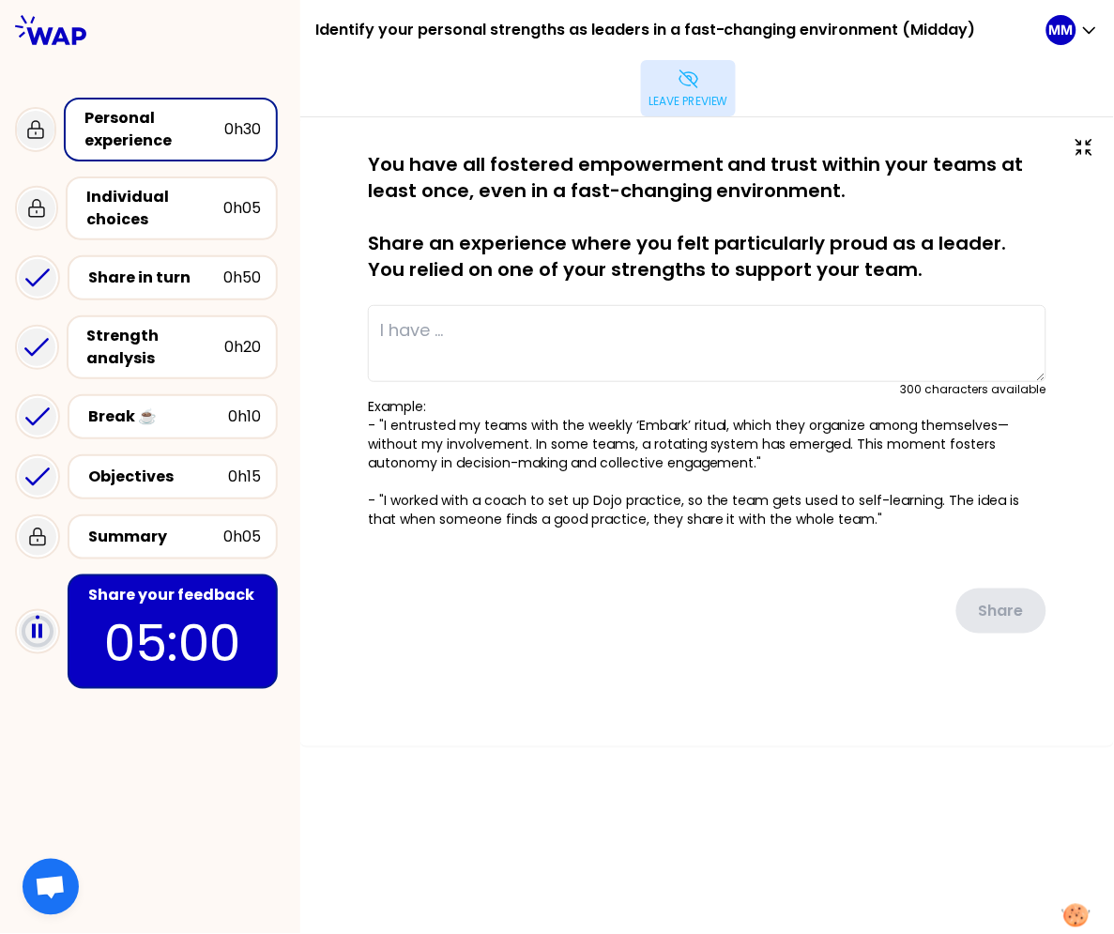
type textarea "I agreed with my Team collegue (Learning by Doing) to lead one of the most impo…"
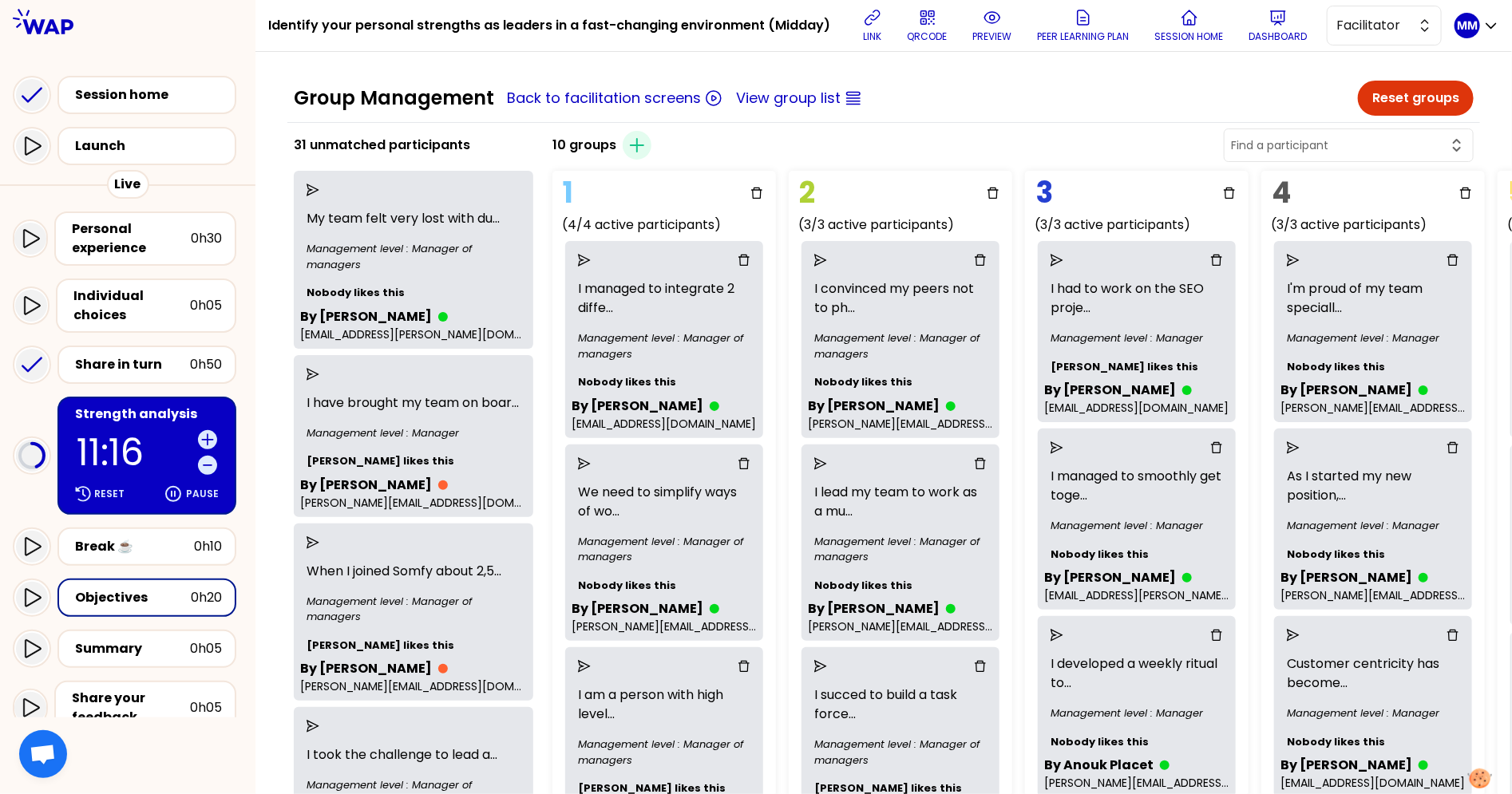
click at [104, 434] on p "11:16" at bounding box center [134, 452] width 115 height 37
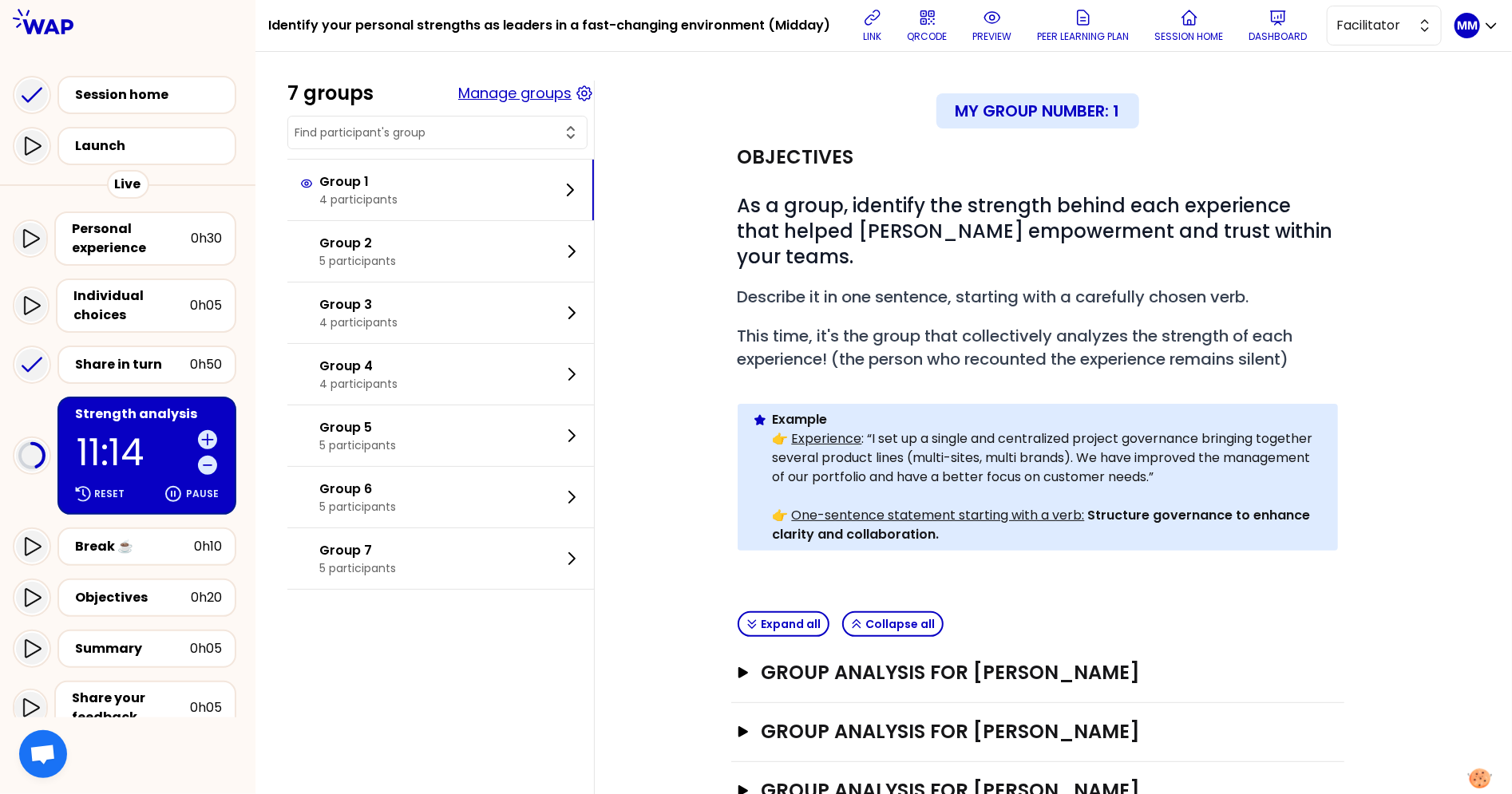
click at [550, 90] on button "Manage groups" at bounding box center [514, 94] width 113 height 22
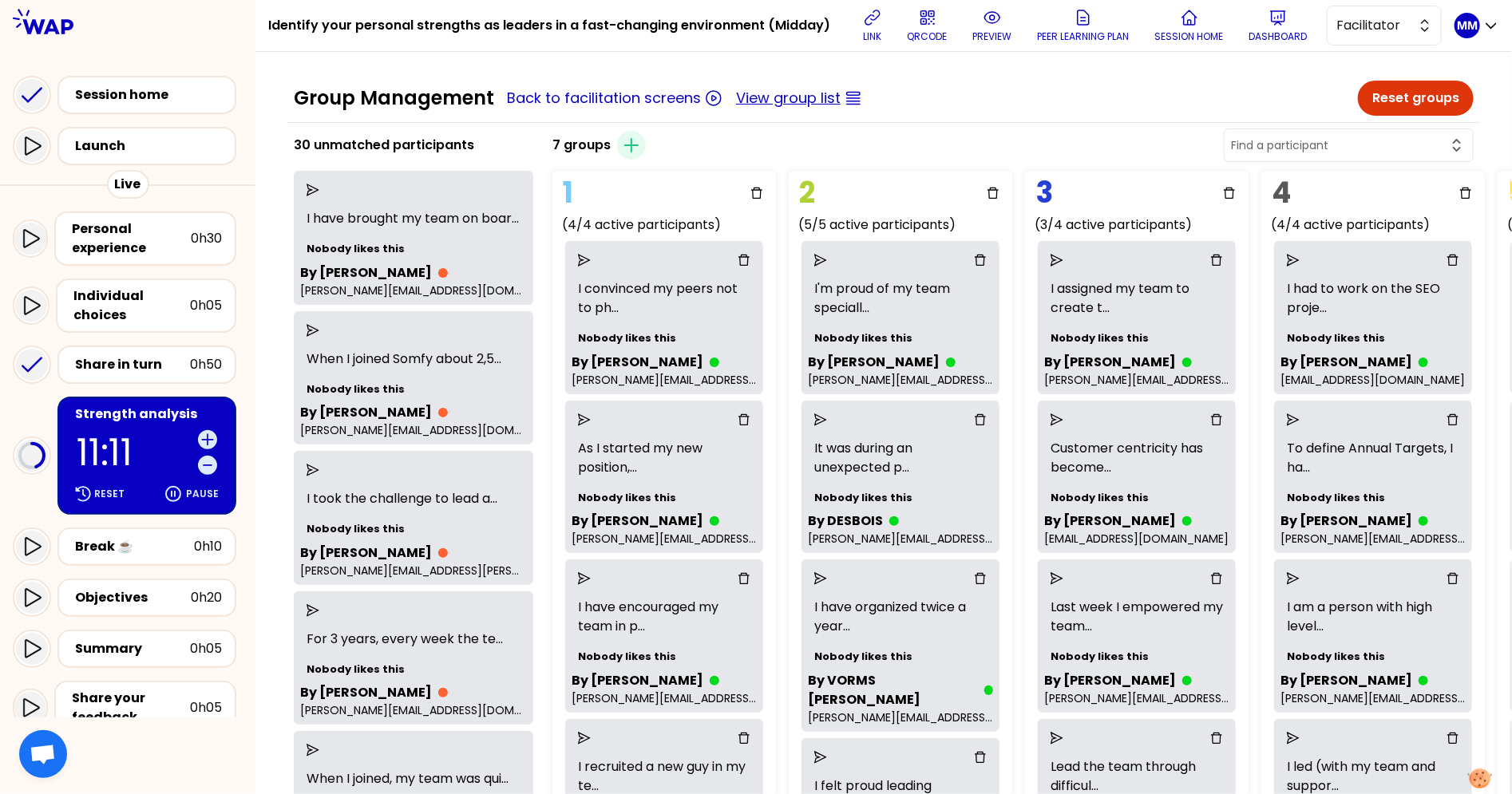
click at [780, 94] on button "View group list" at bounding box center [788, 98] width 105 height 22
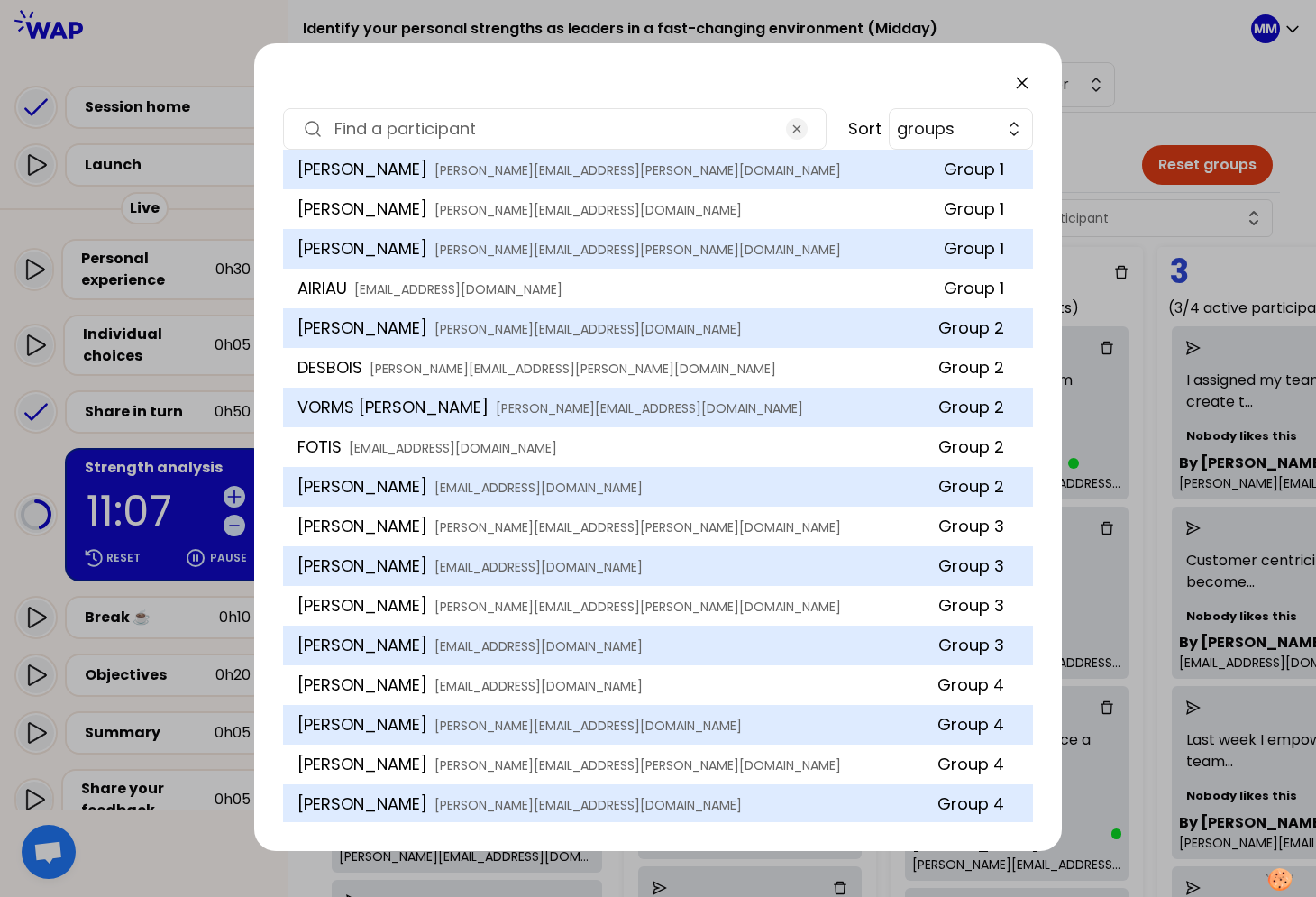
click at [612, 131] on input at bounding box center [554, 129] width 441 height 25
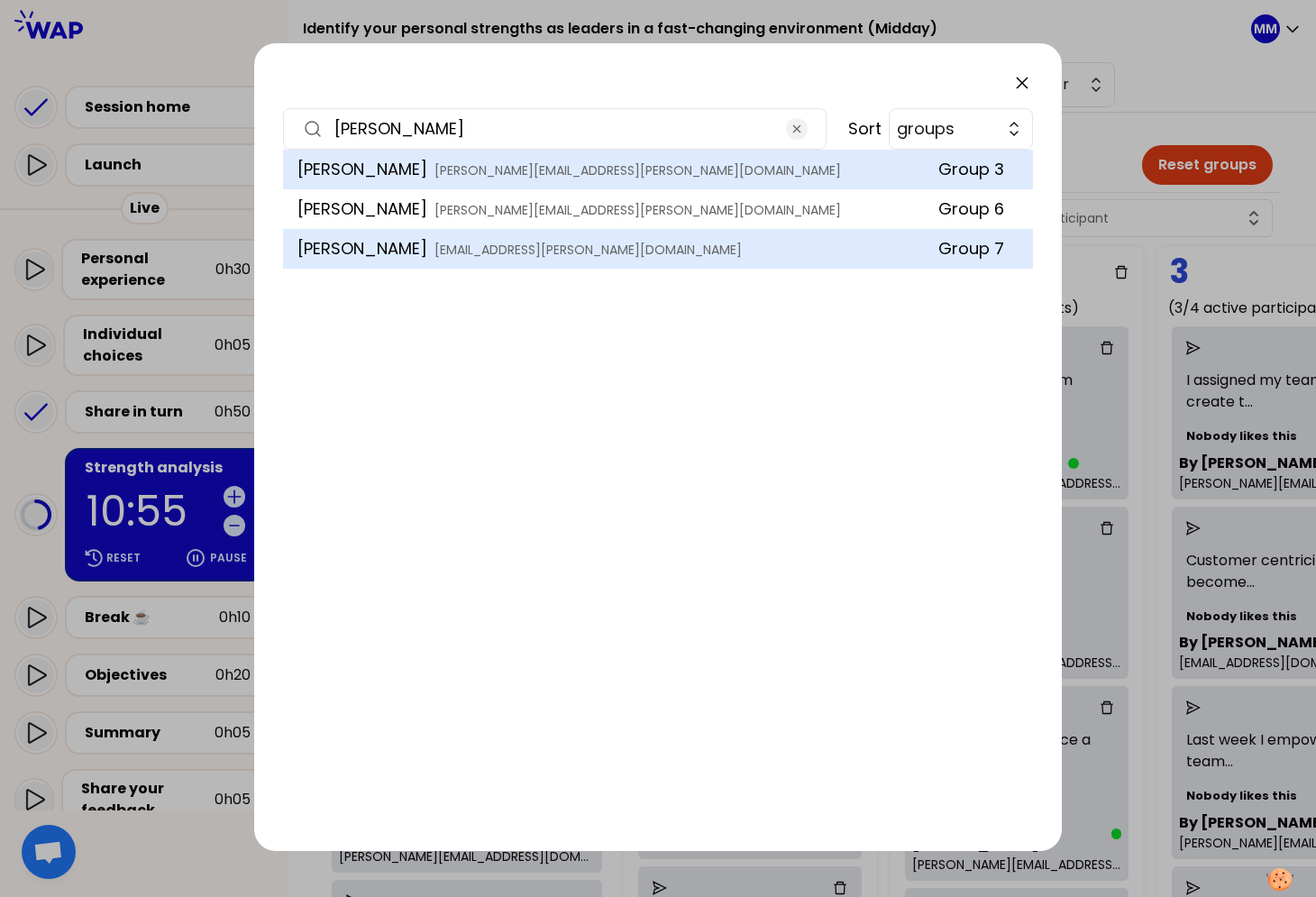
type input "martin"
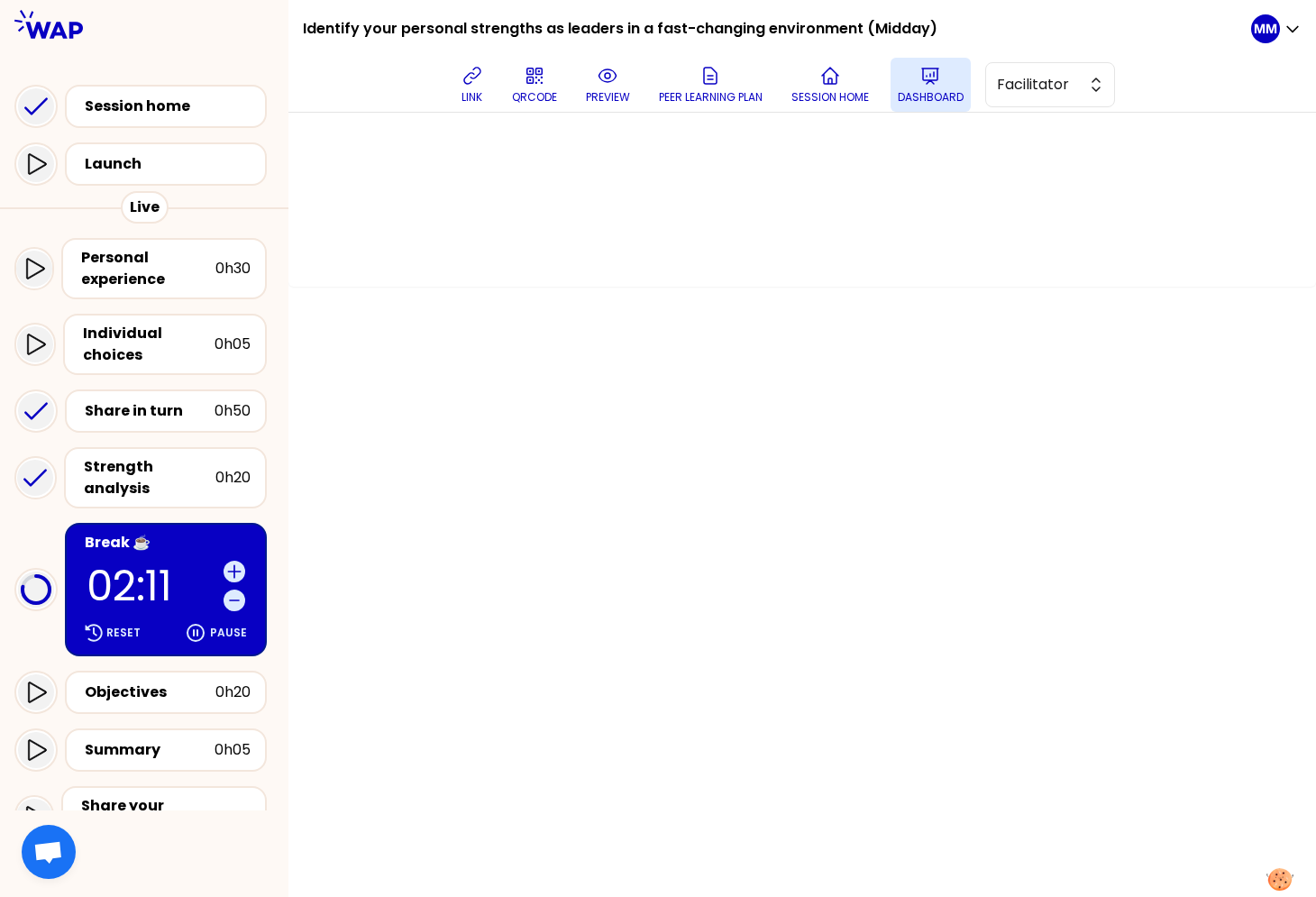
click at [955, 90] on p "Dashboard" at bounding box center [930, 97] width 66 height 14
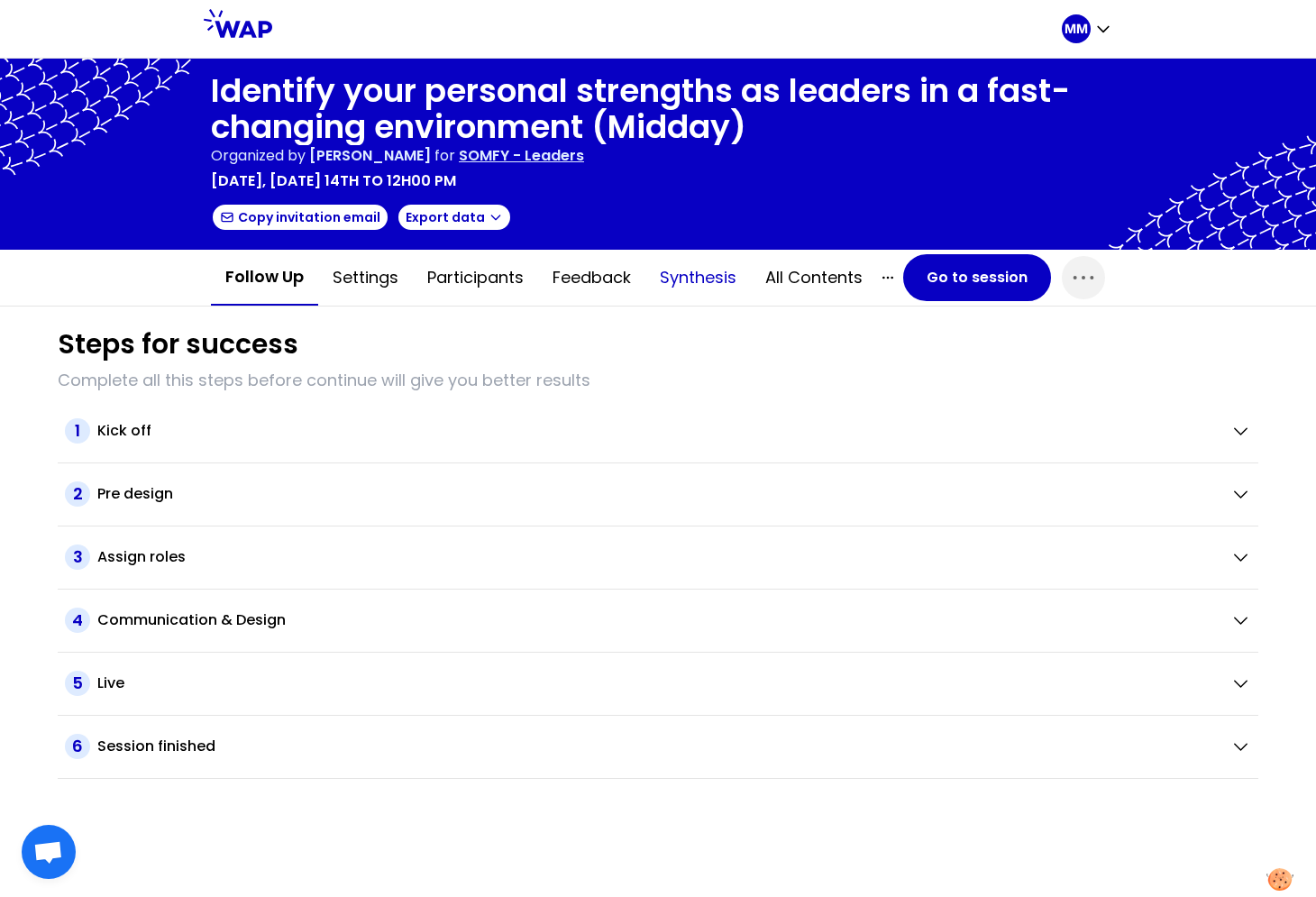
click at [686, 273] on button "Synthesis" at bounding box center [698, 278] width 106 height 54
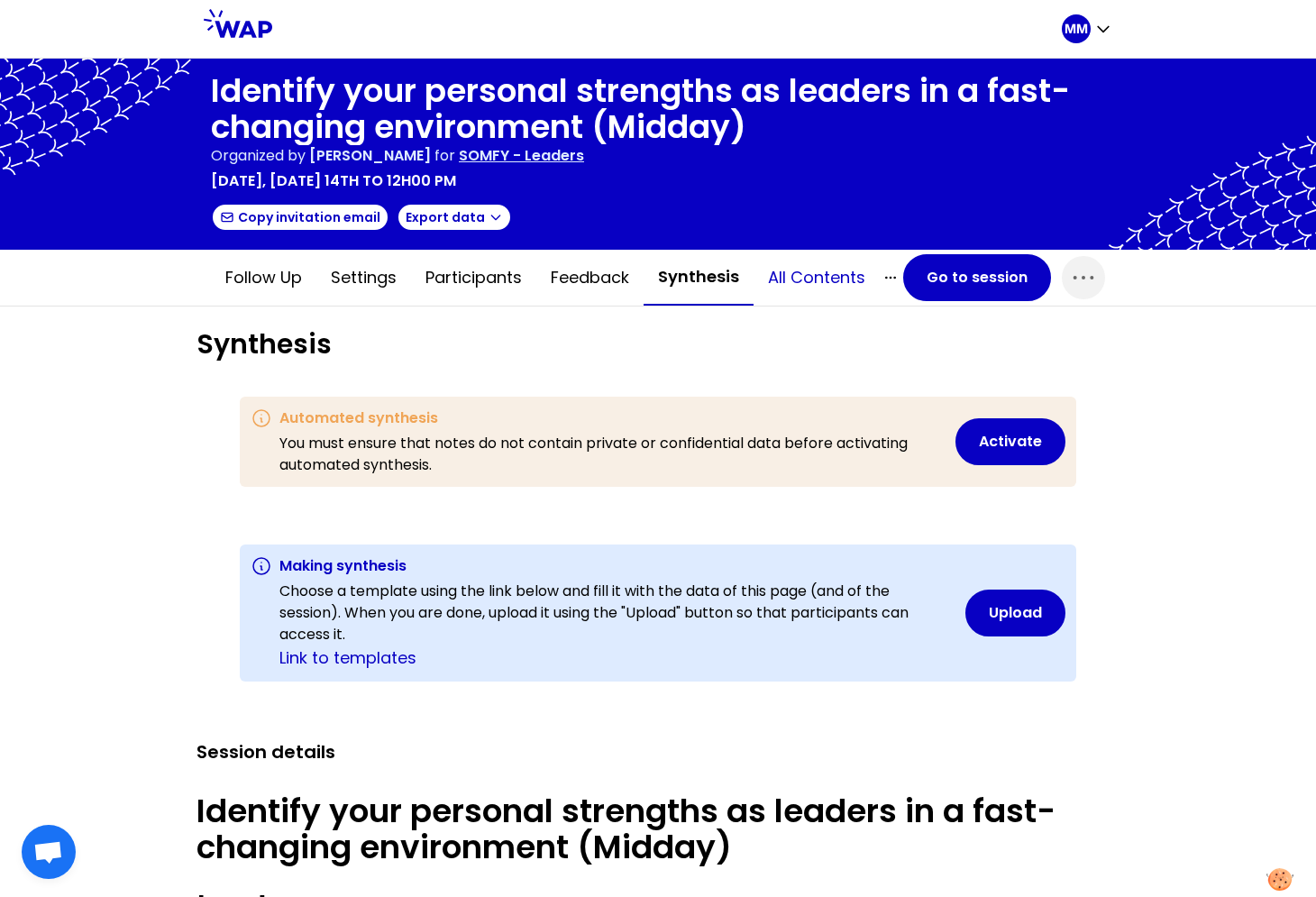
click at [805, 275] on button "All contents" at bounding box center [816, 278] width 126 height 54
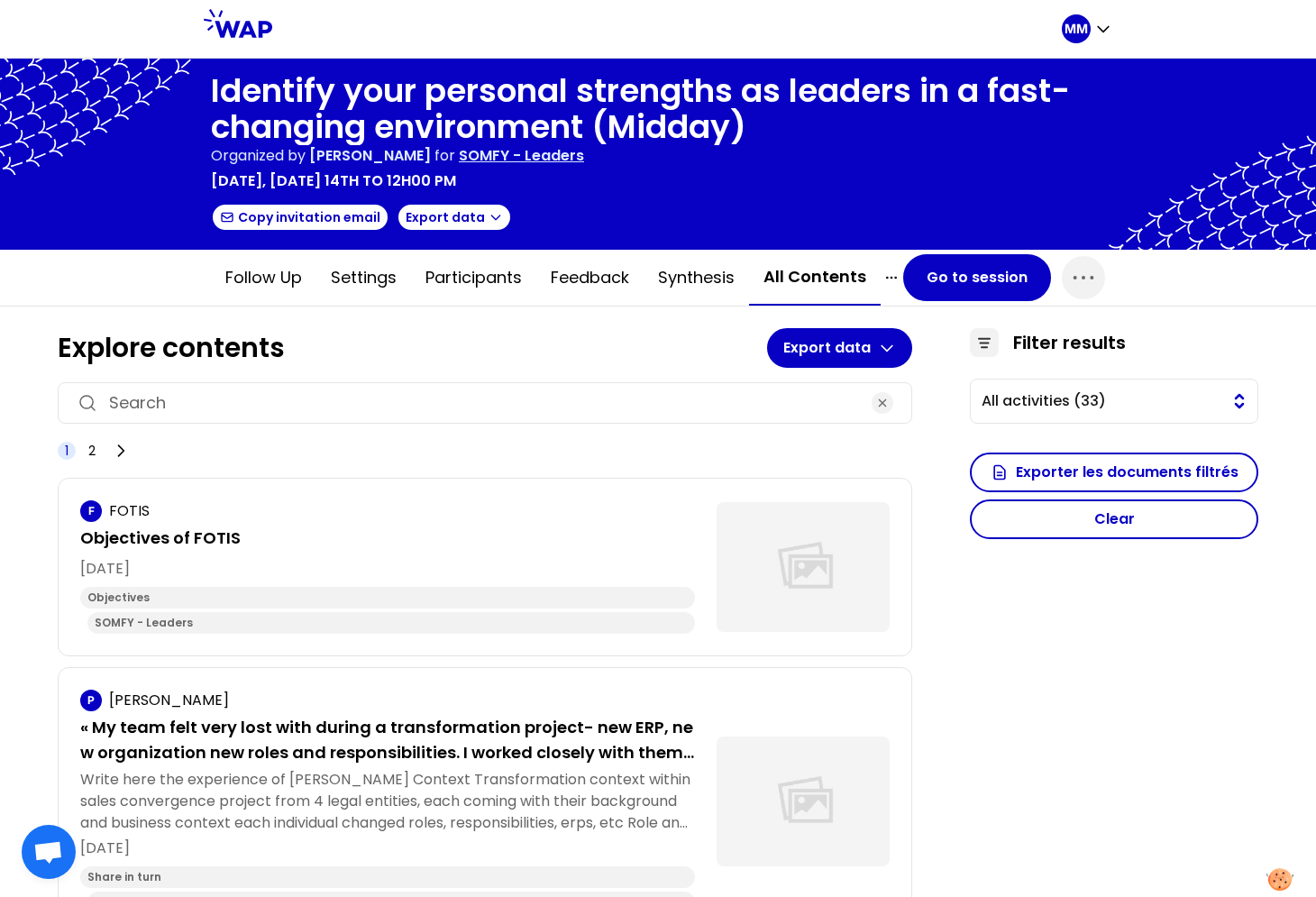
click at [1106, 400] on span "All activities (33)" at bounding box center [1101, 401] width 240 height 22
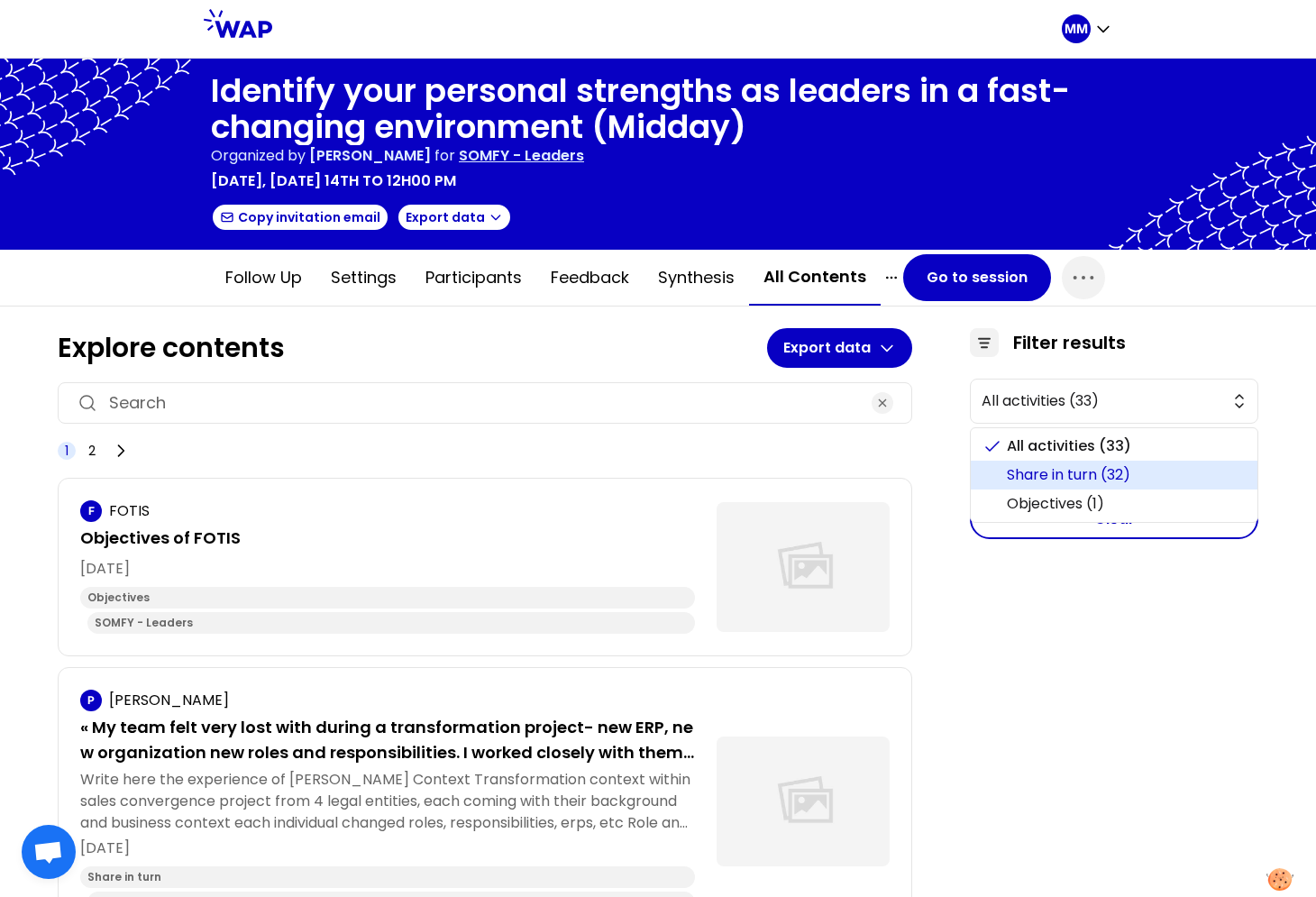
click at [1103, 473] on span "Share in turn (32)" at bounding box center [1125, 475] width 236 height 22
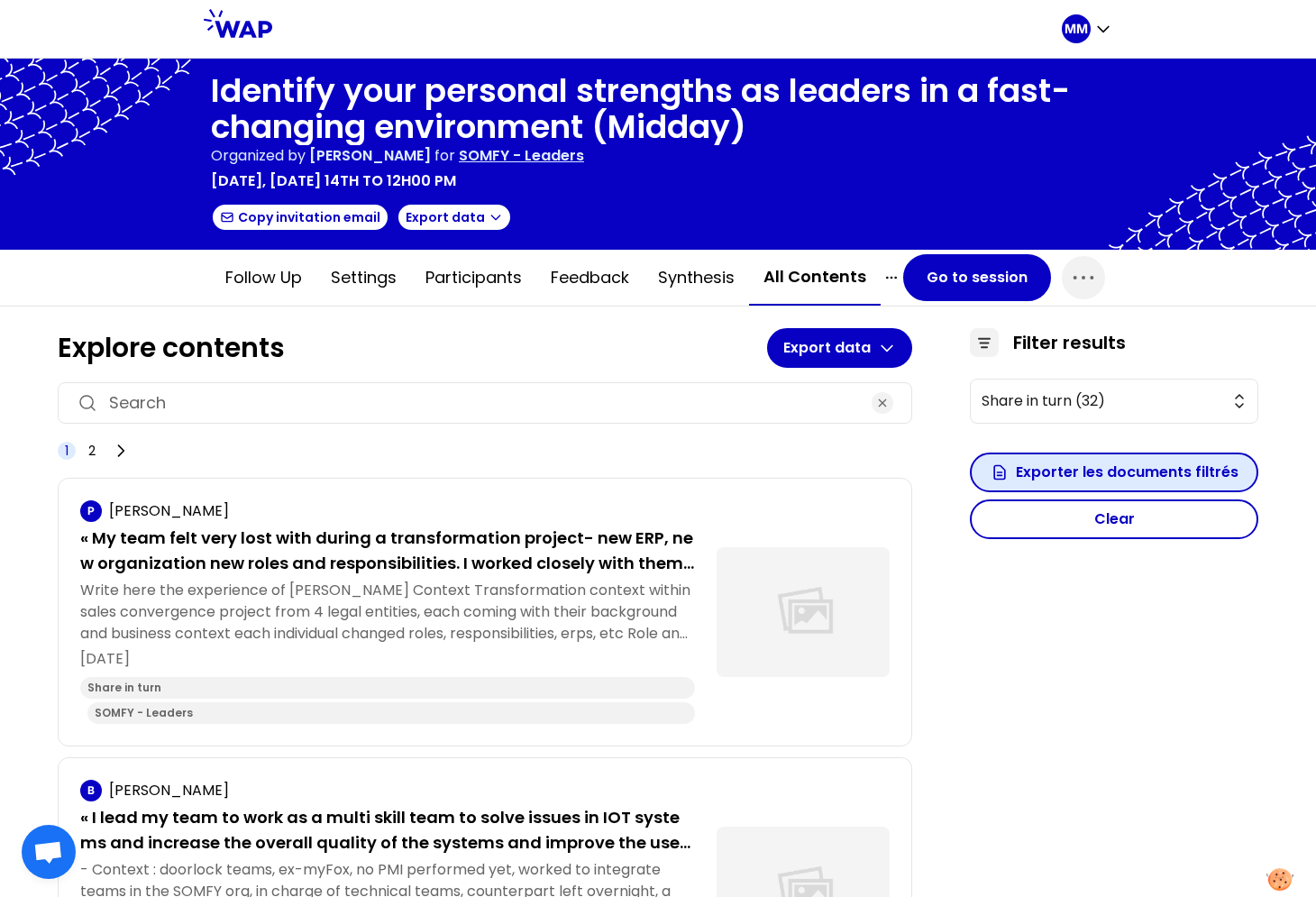
click at [1116, 466] on button "Exporter les documents filtrés" at bounding box center [1113, 472] width 288 height 39
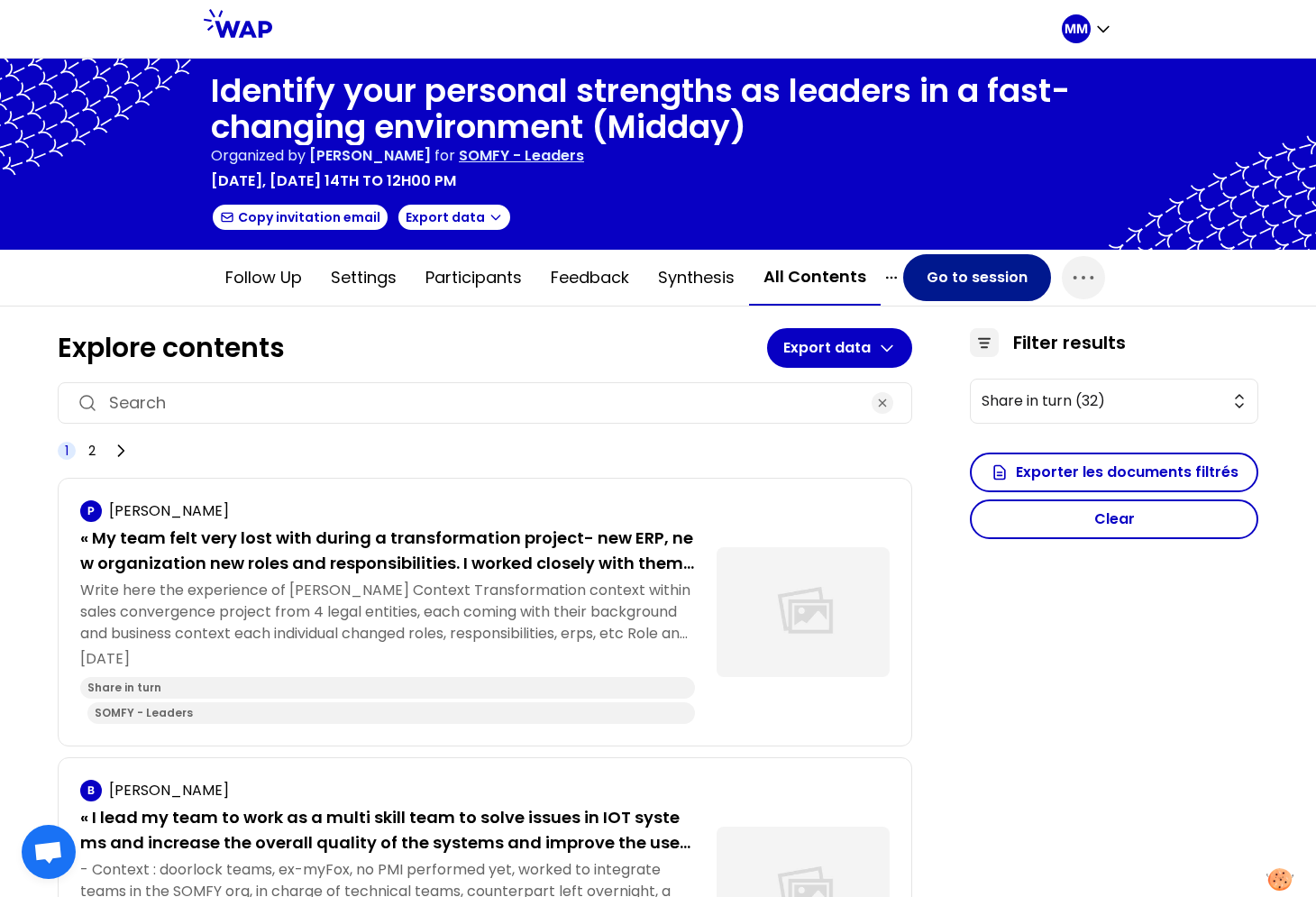
click at [981, 276] on button "Go to session" at bounding box center [977, 278] width 148 height 47
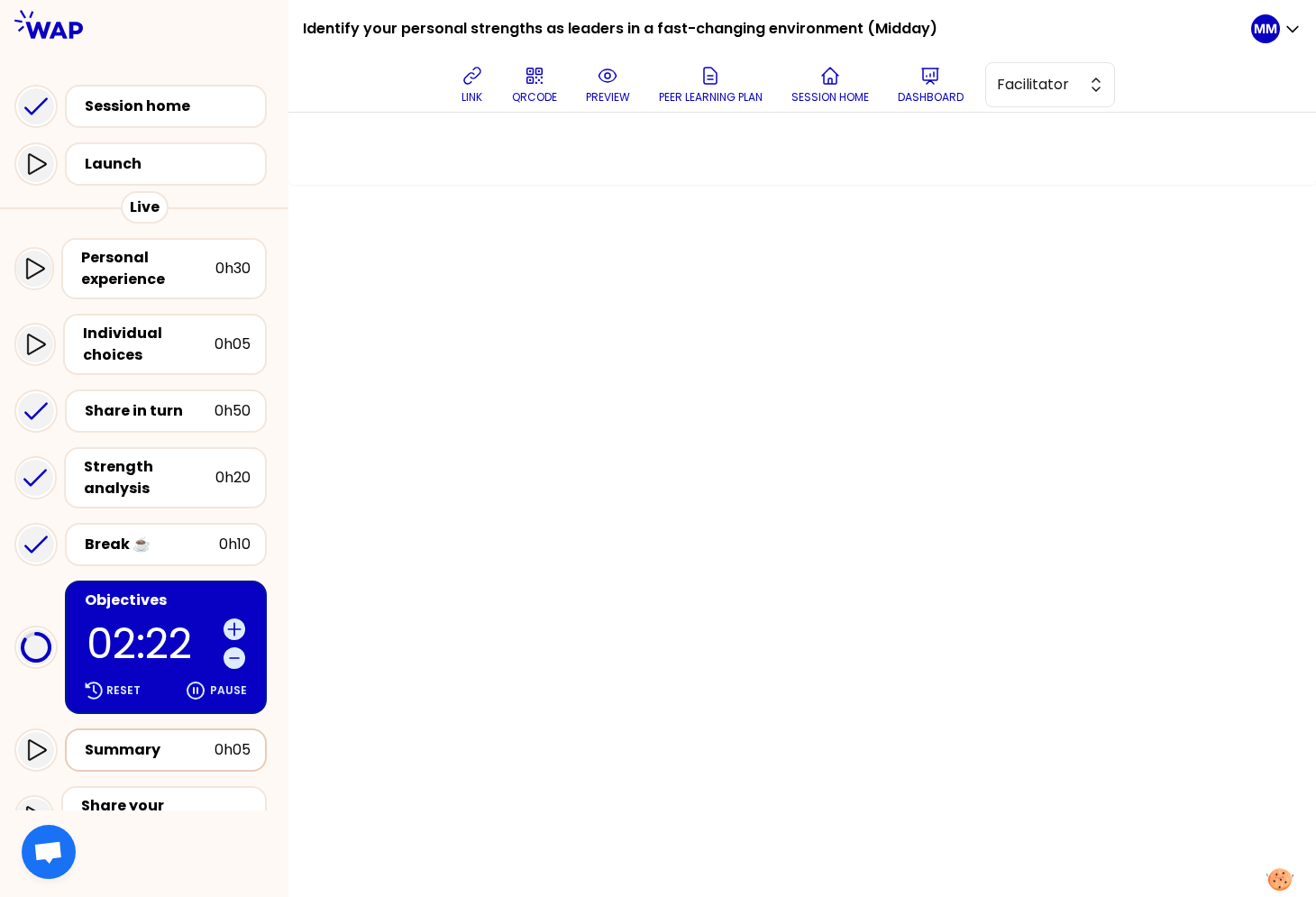
click at [167, 740] on div "Summary 0h05" at bounding box center [166, 750] width 202 height 43
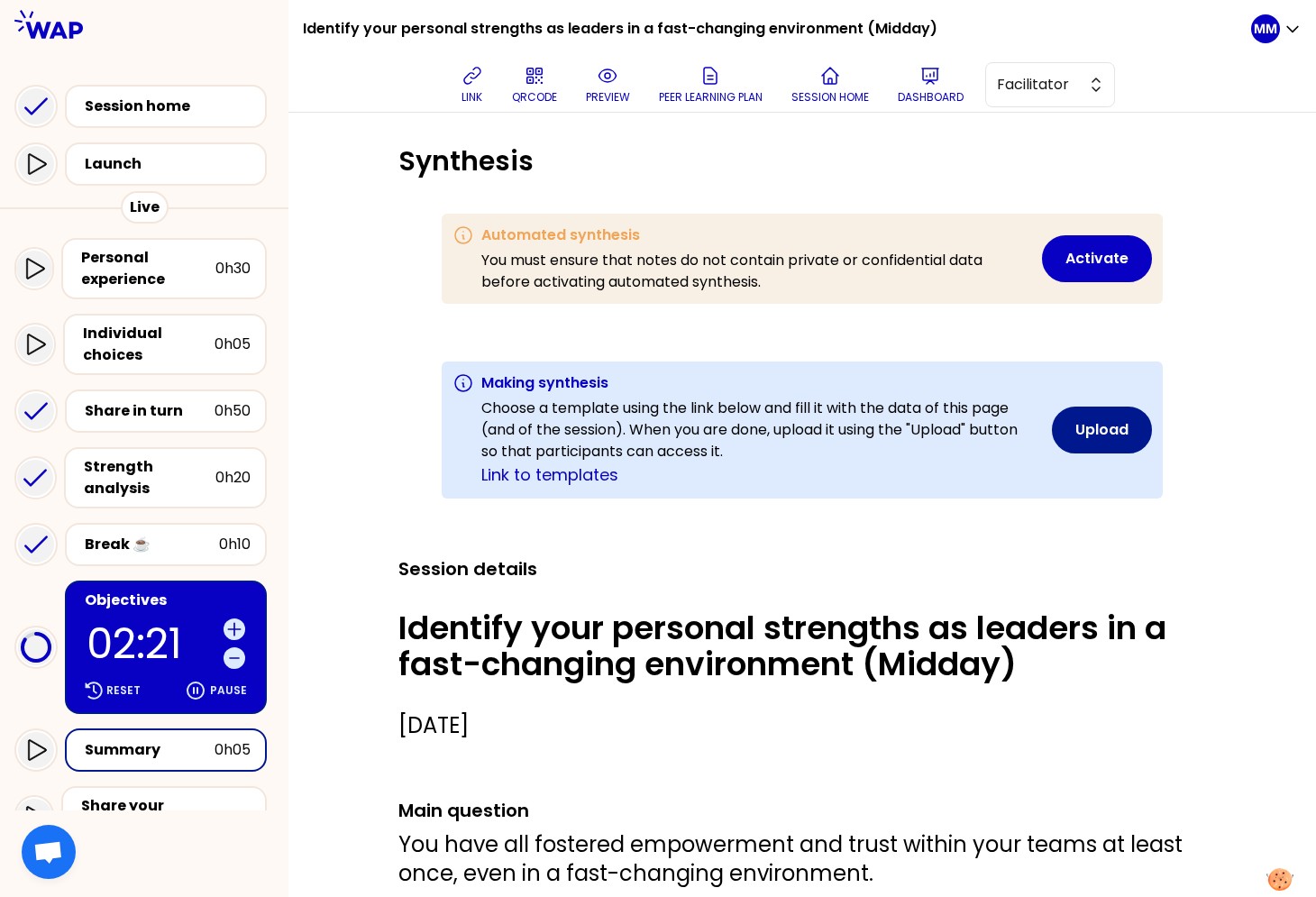
click at [1098, 438] on button "Upload" at bounding box center [1102, 429] width 100 height 47
click at [983, 170] on h1 "Synthesis" at bounding box center [802, 161] width 807 height 33
drag, startPoint x: 935, startPoint y: 147, endPoint x: 930, endPoint y: 130, distance: 17.7
click at [935, 147] on h1 "Synthesis" at bounding box center [802, 161] width 807 height 33
click at [1102, 421] on button "Upload" at bounding box center [1102, 429] width 100 height 47
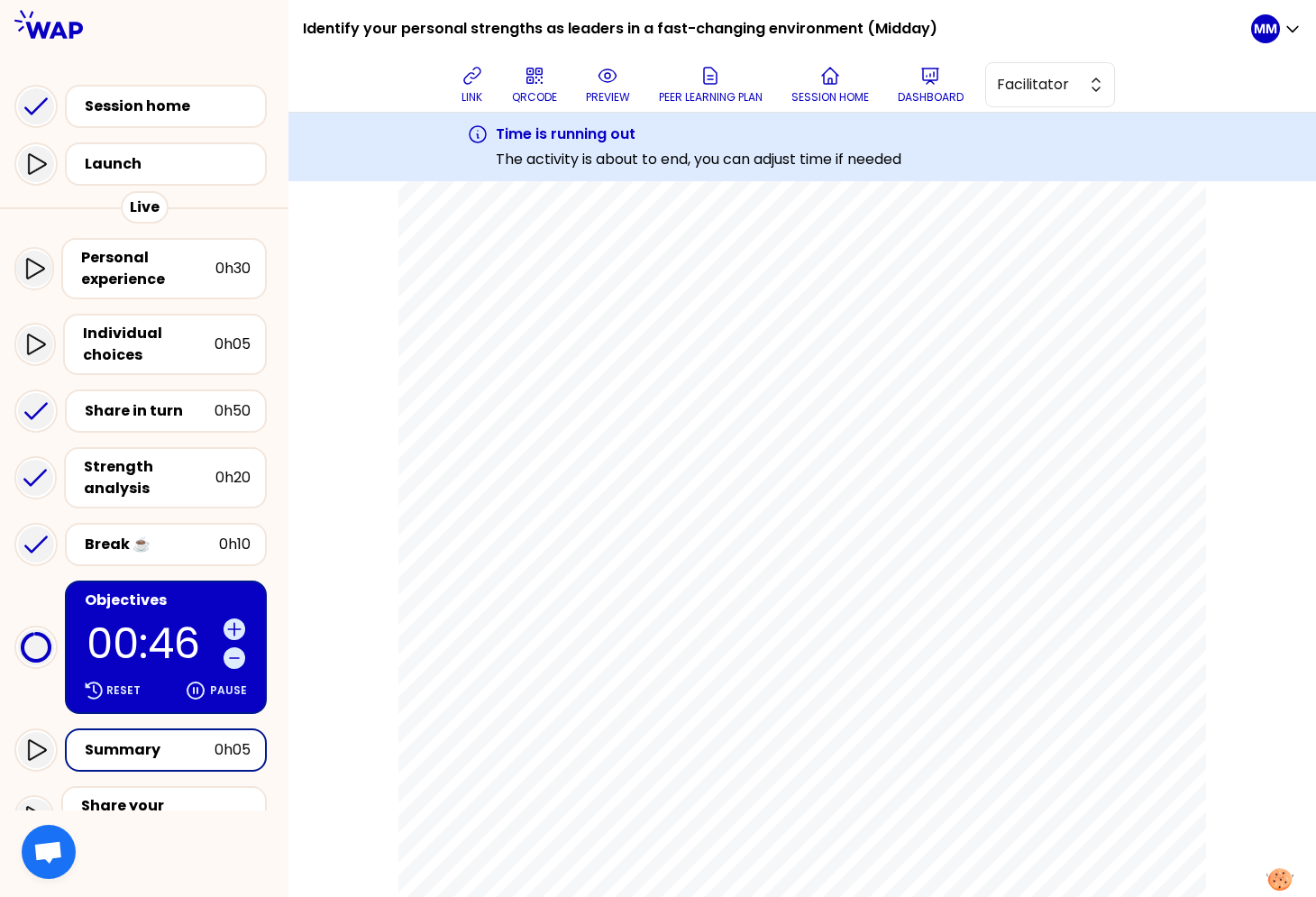
scroll to position [1689, 0]
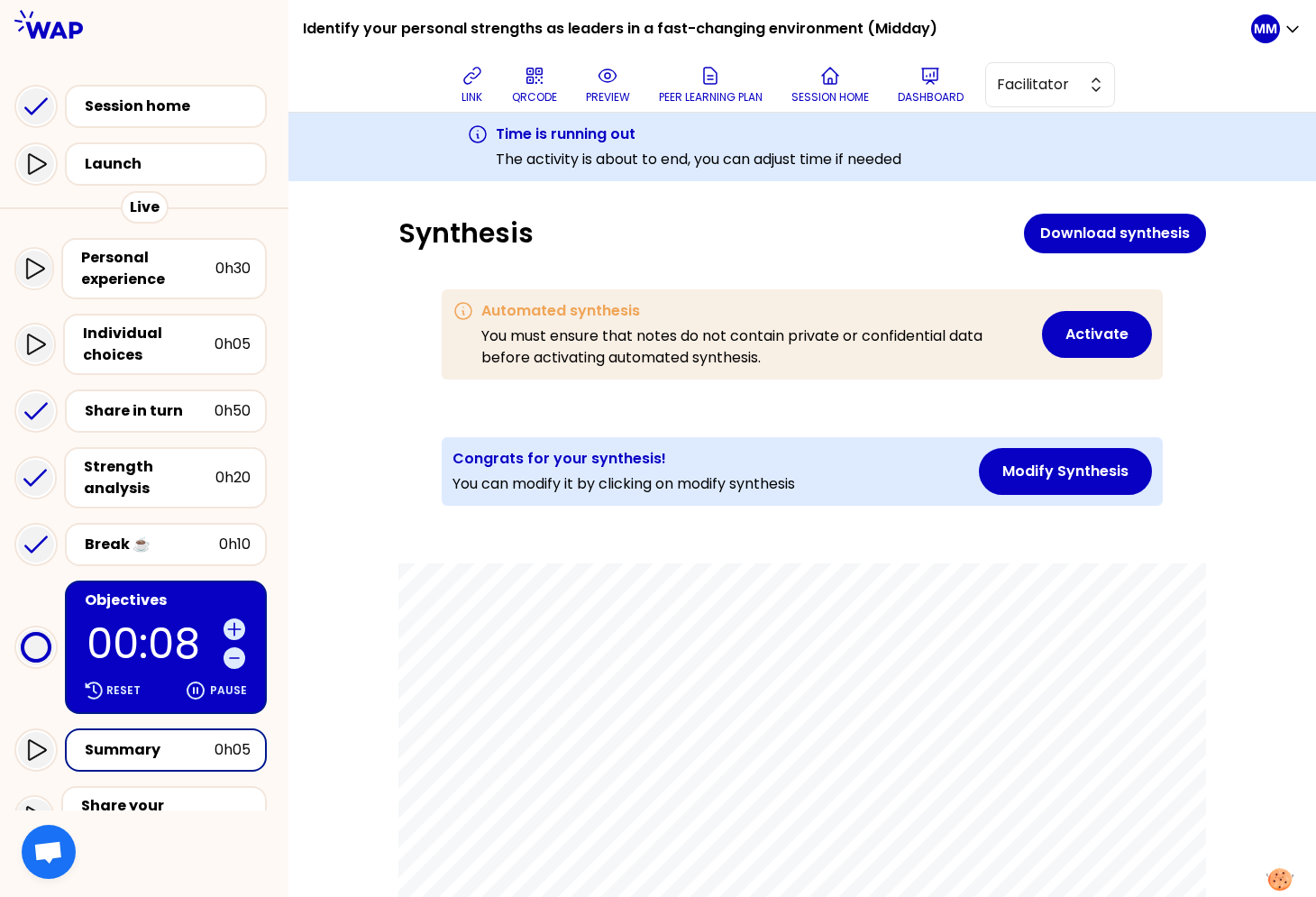
drag, startPoint x: 1110, startPoint y: 466, endPoint x: 1073, endPoint y: 444, distance: 43.0
click at [1110, 466] on button "Modify Synthesis" at bounding box center [1065, 472] width 173 height 47
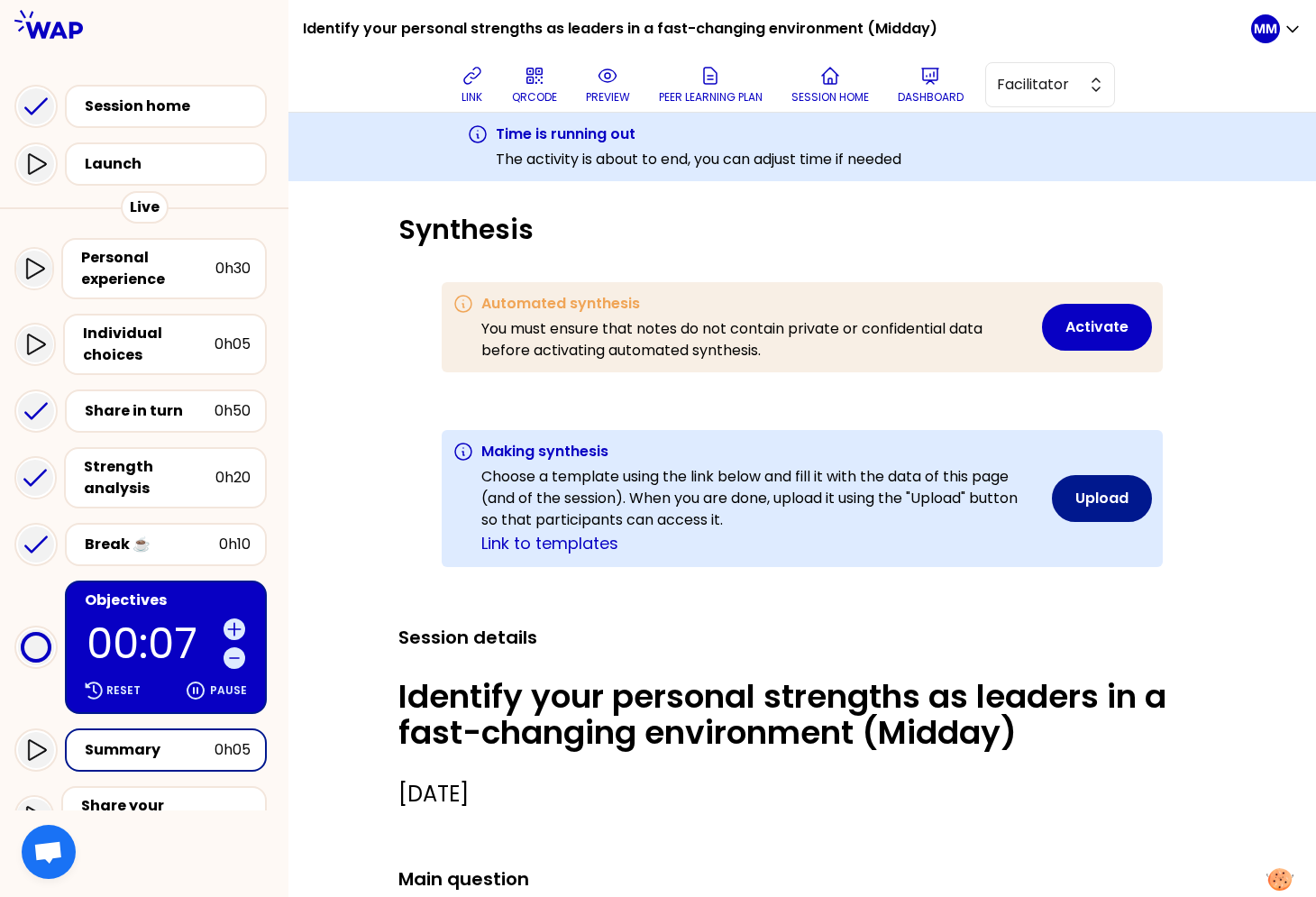
click at [1096, 501] on button "Upload" at bounding box center [1102, 498] width 100 height 47
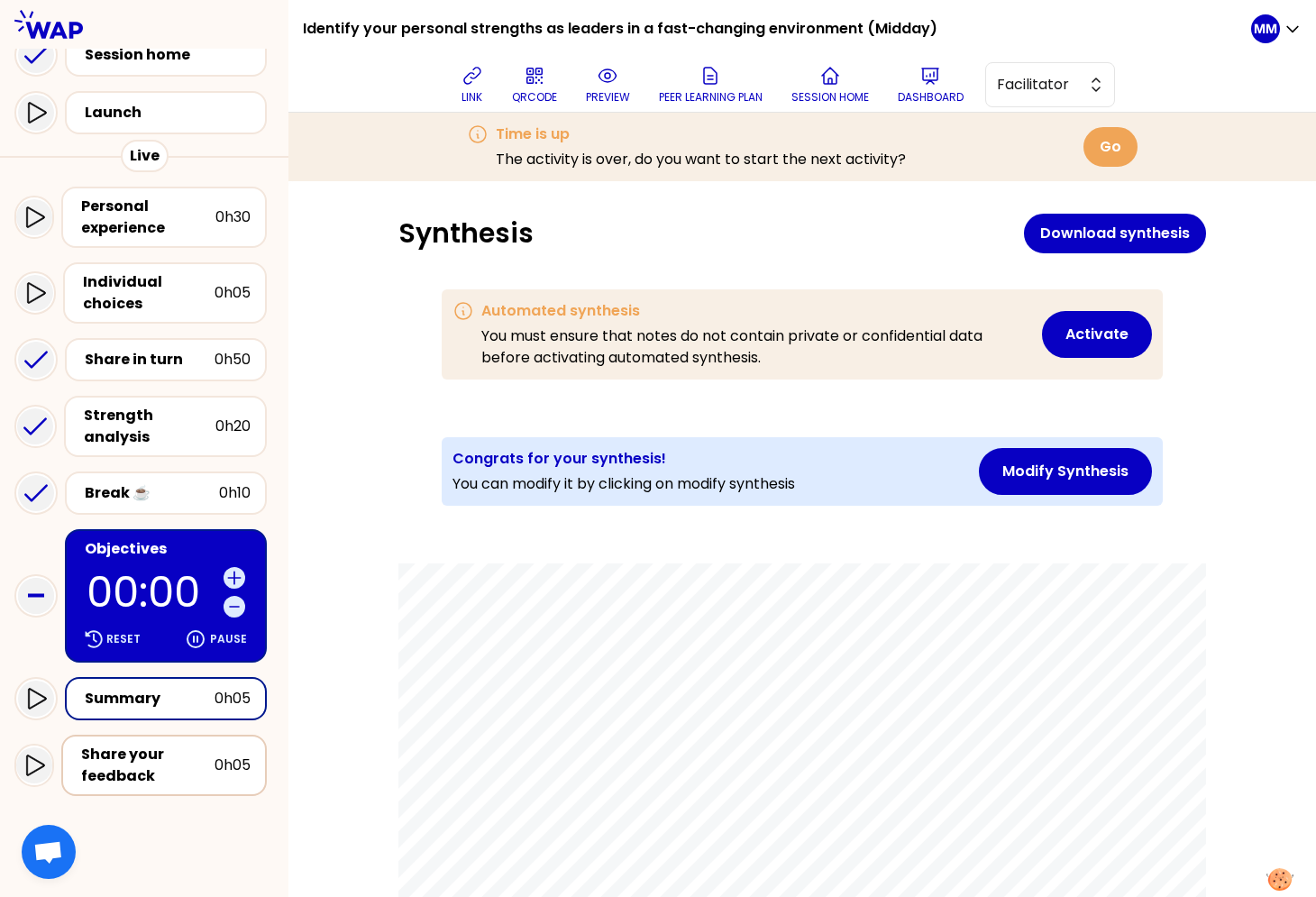
scroll to position [120, 0]
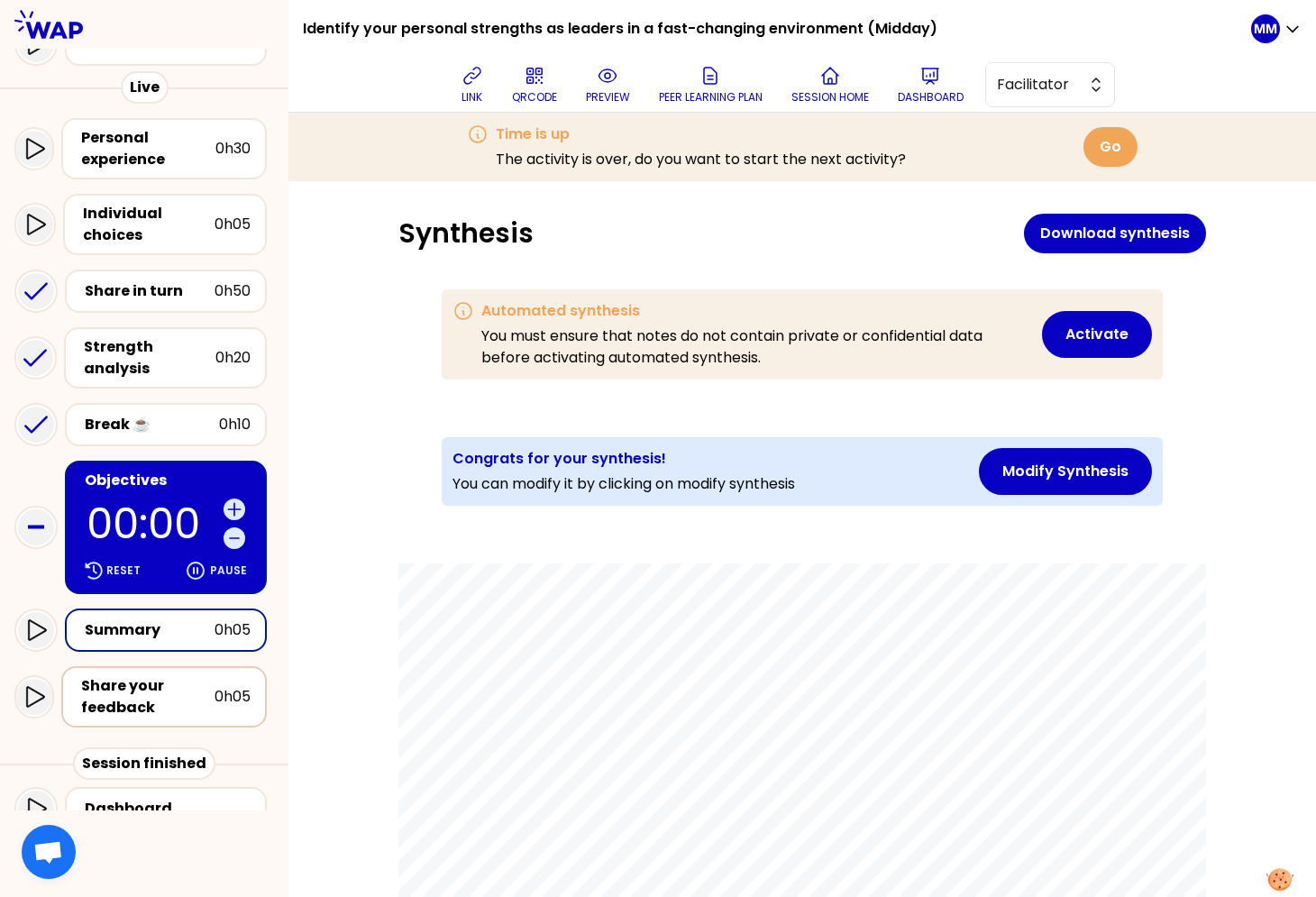
click at [170, 680] on div "Share your feedback" at bounding box center [147, 696] width 133 height 43
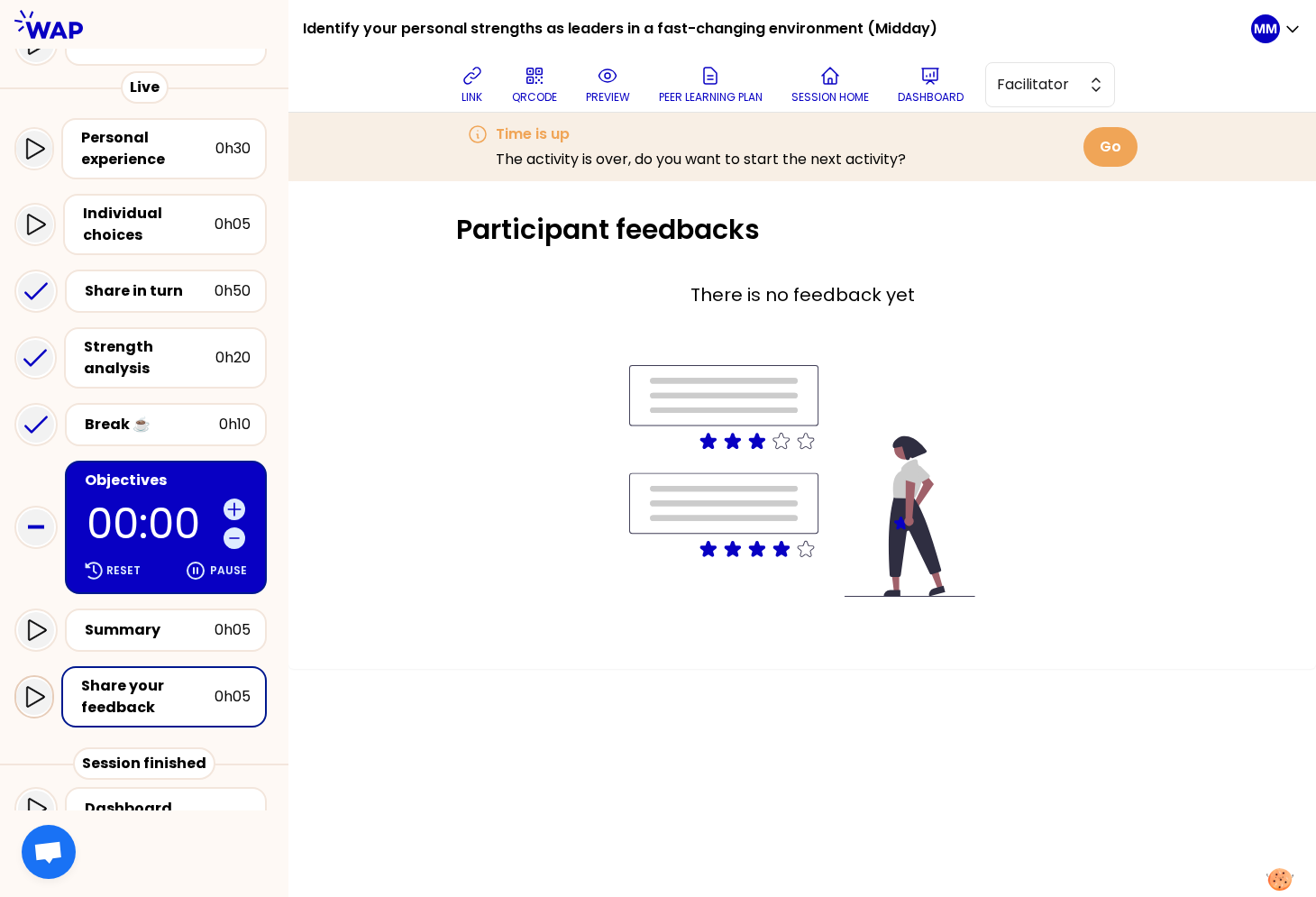
click at [30, 686] on icon at bounding box center [34, 696] width 22 height 22
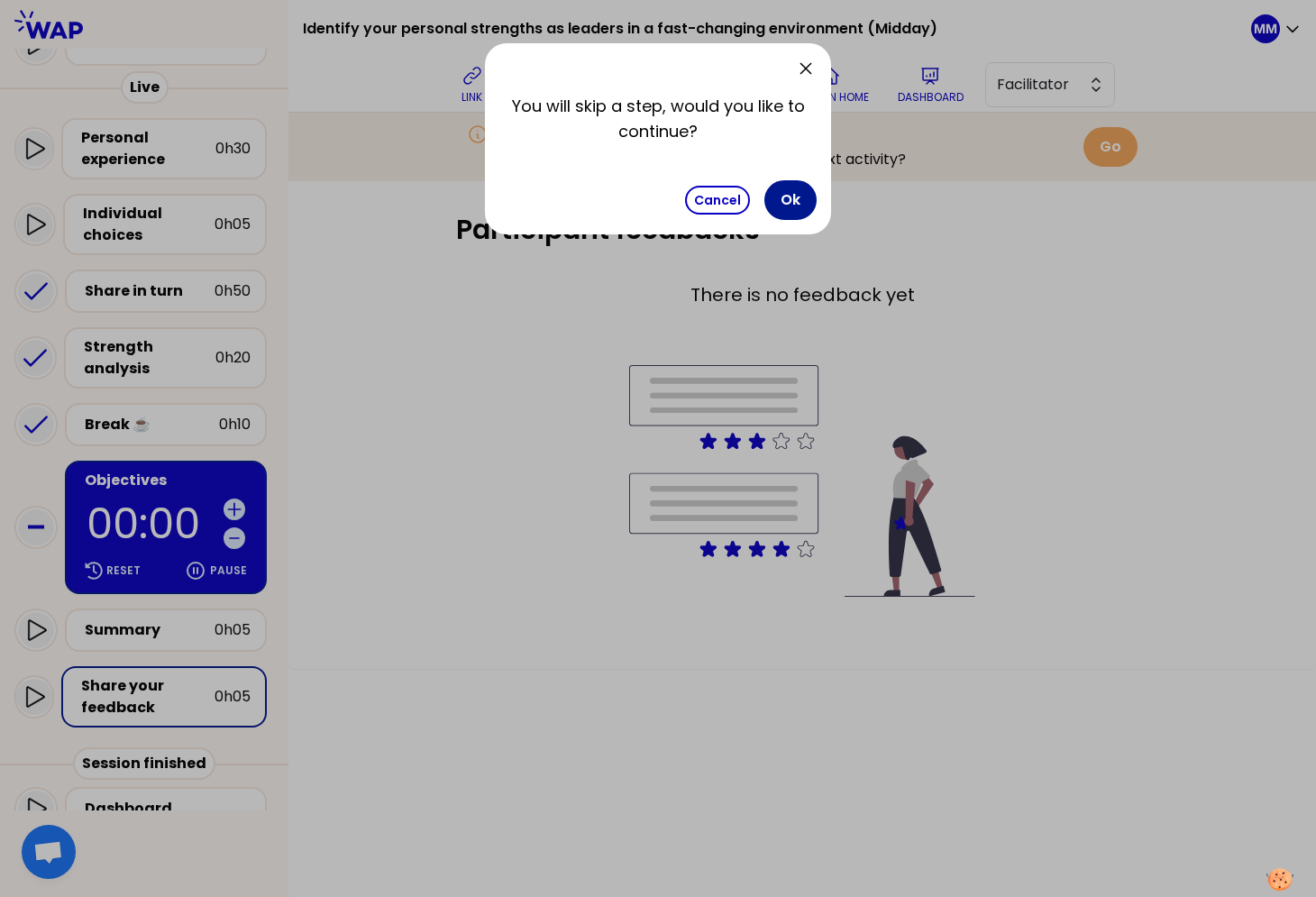
click at [800, 198] on button "Ok" at bounding box center [790, 200] width 52 height 39
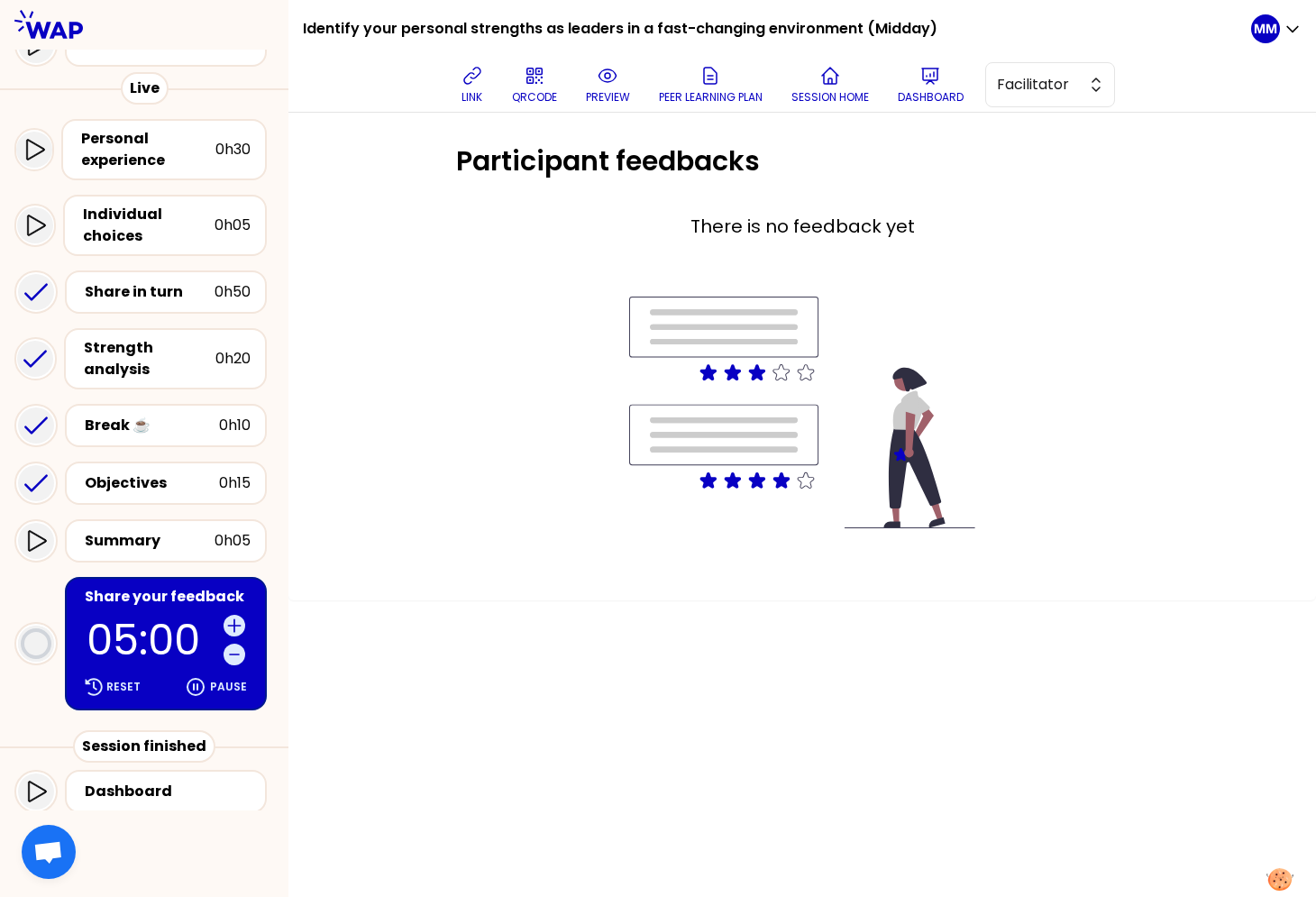
scroll to position [105, 0]
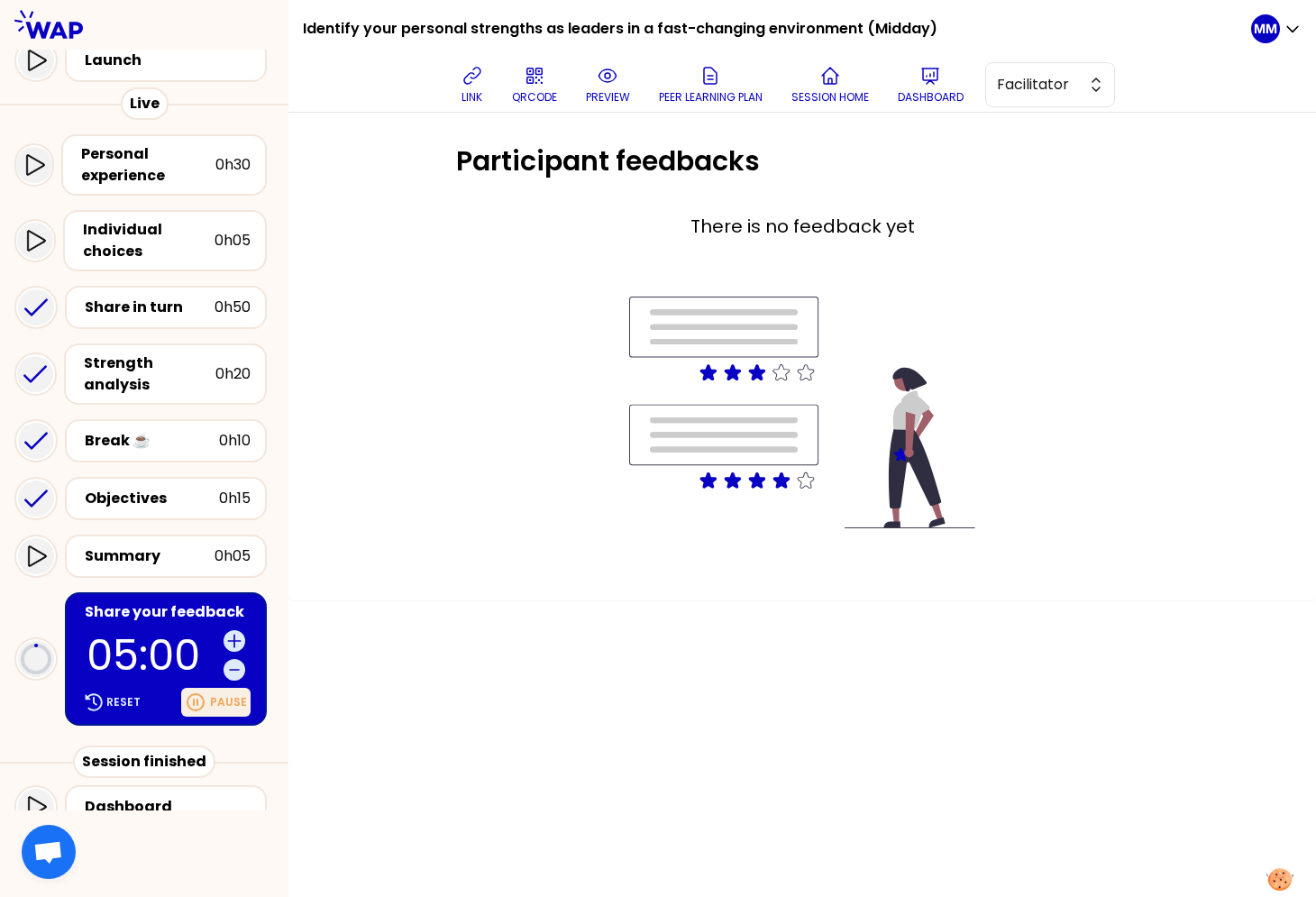
click at [227, 695] on p "Pause" at bounding box center [228, 702] width 36 height 14
click at [469, 218] on h2 "There is no feedback yet" at bounding box center [802, 227] width 692 height 25
click at [471, 82] on icon at bounding box center [471, 75] width 16 height 16
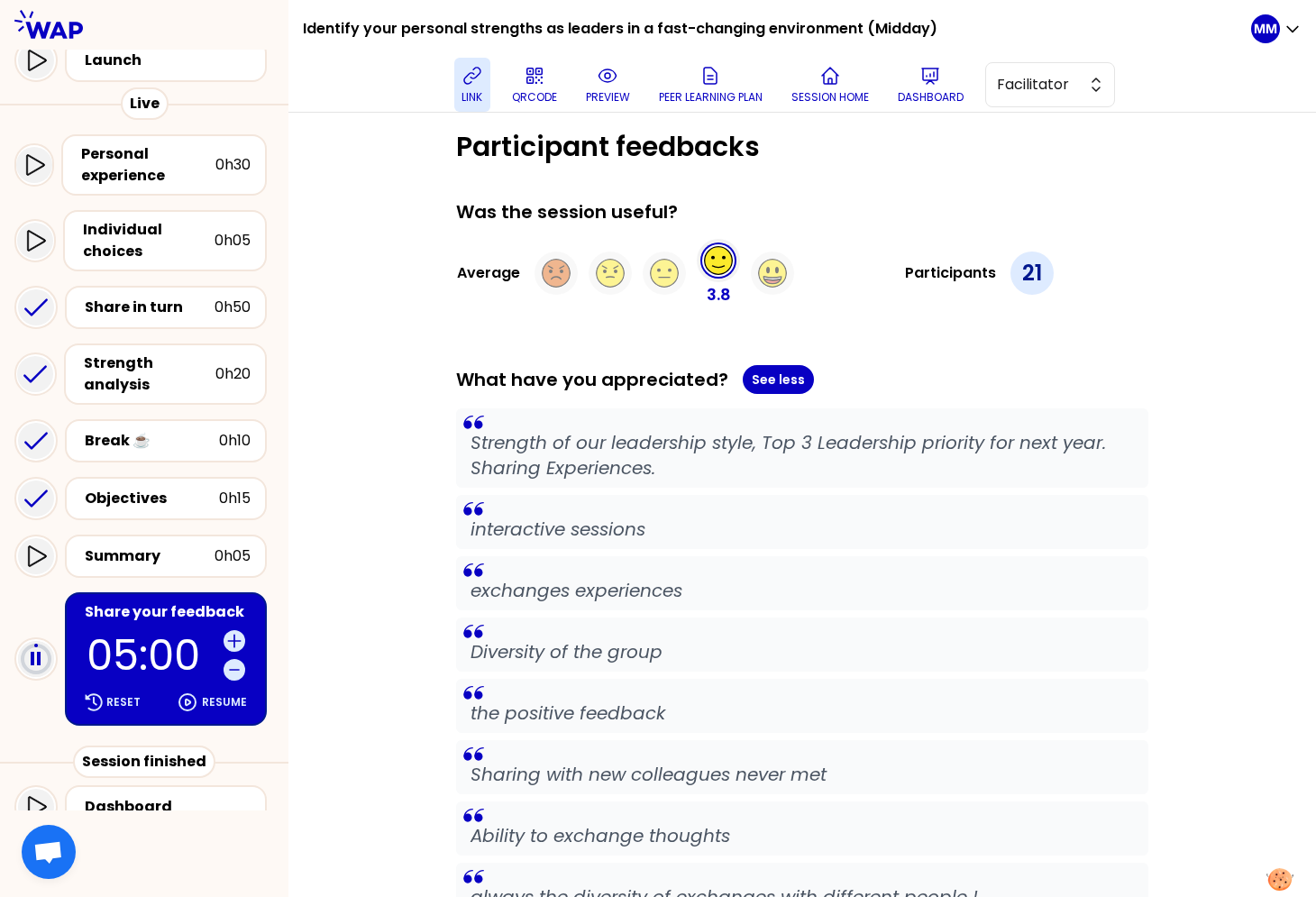
scroll to position [0, 0]
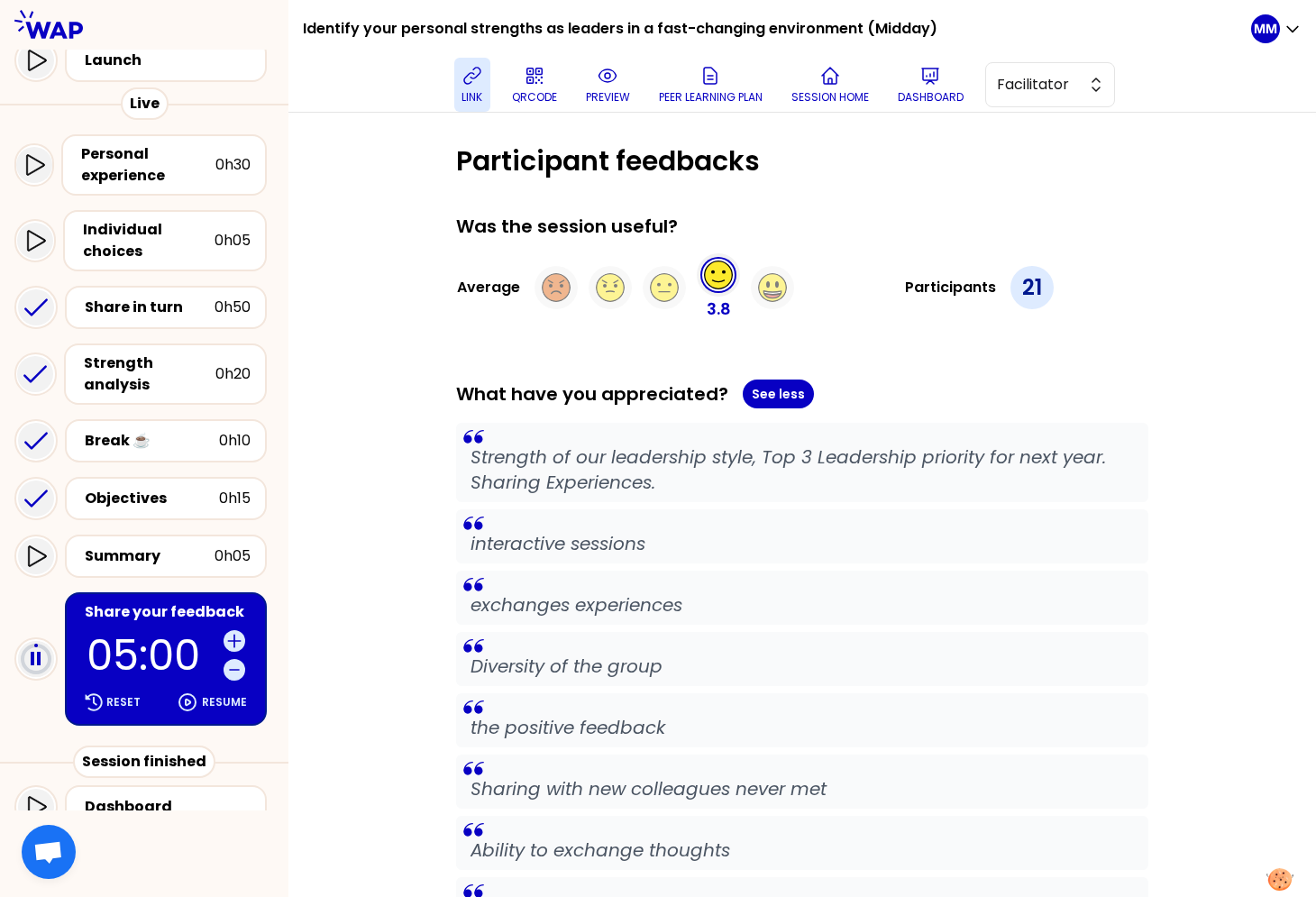
click at [477, 71] on icon at bounding box center [472, 76] width 22 height 22
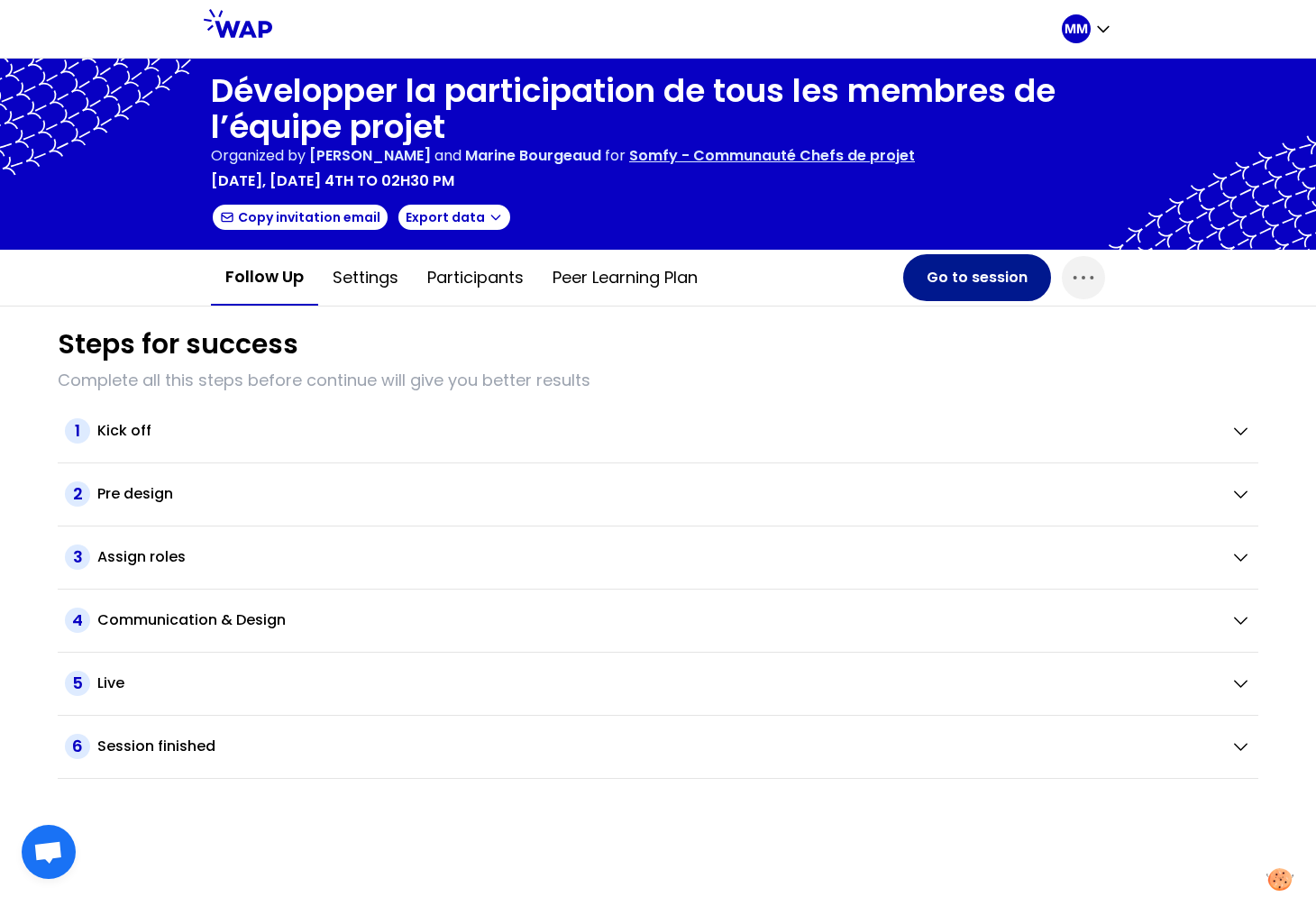
click at [947, 291] on button "Go to session" at bounding box center [977, 278] width 148 height 47
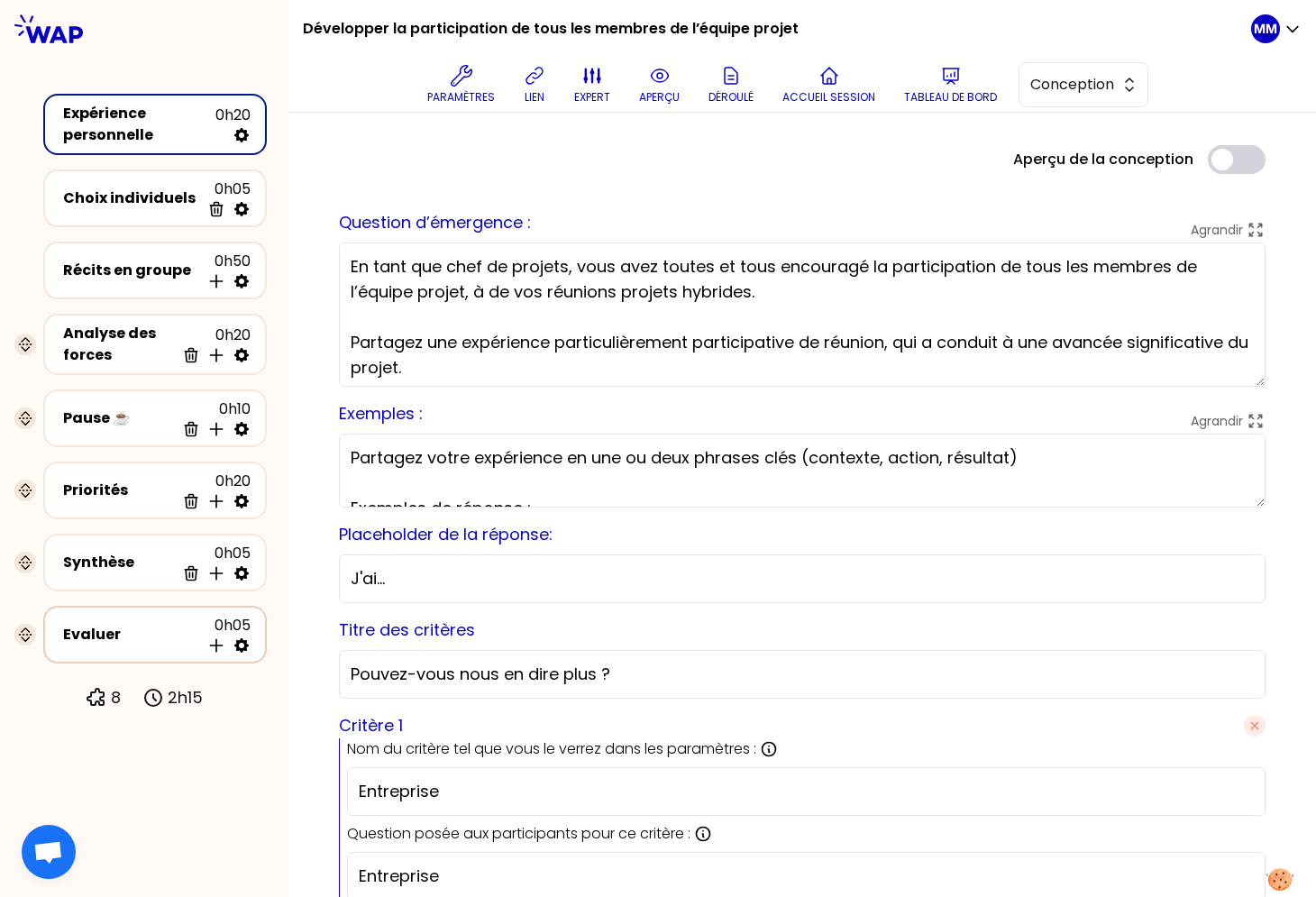
click at [120, 631] on div "Evaluer" at bounding box center [132, 635] width 137 height 22
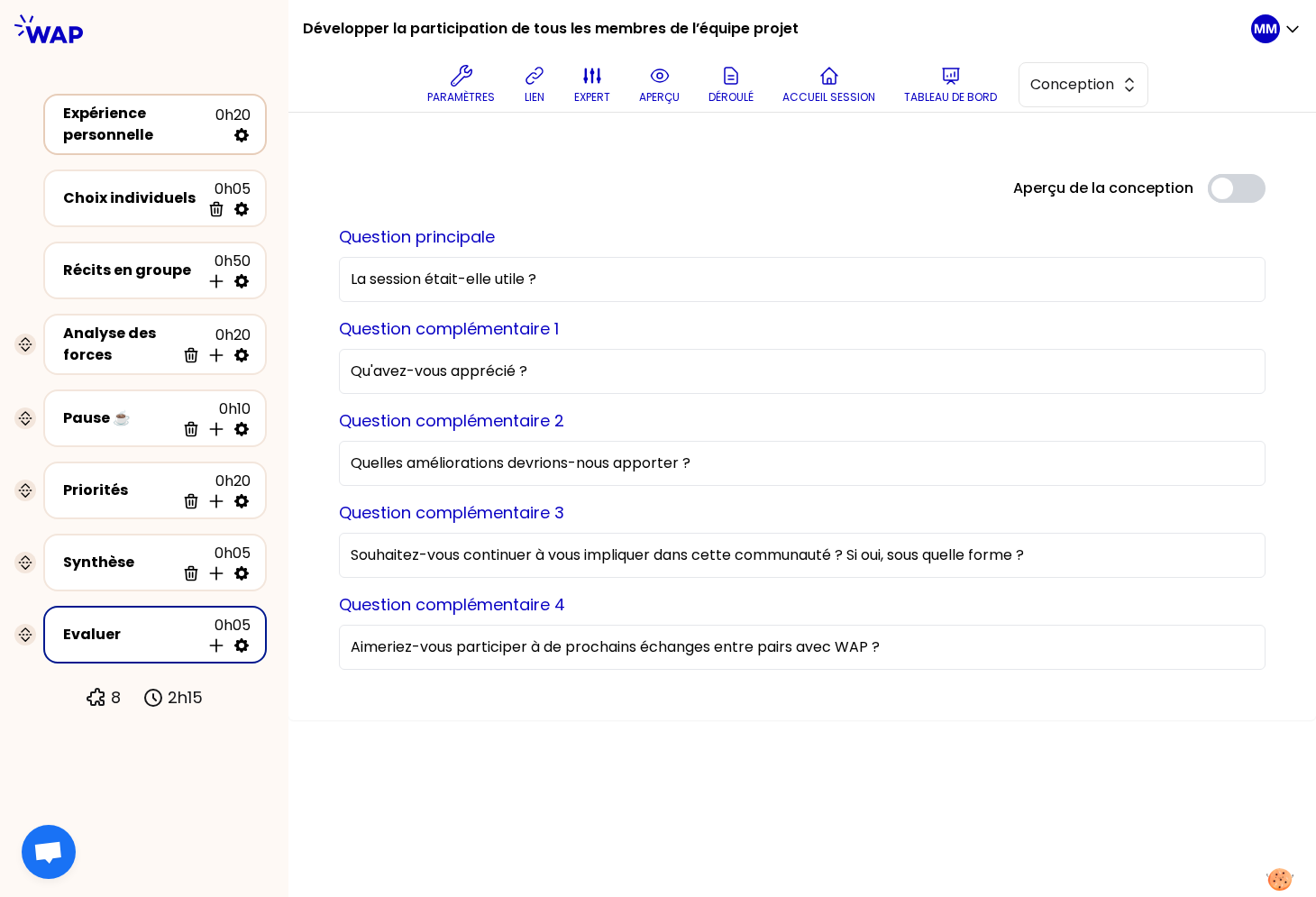
click at [132, 128] on div "Expérience personnelle" at bounding box center [139, 124] width 153 height 43
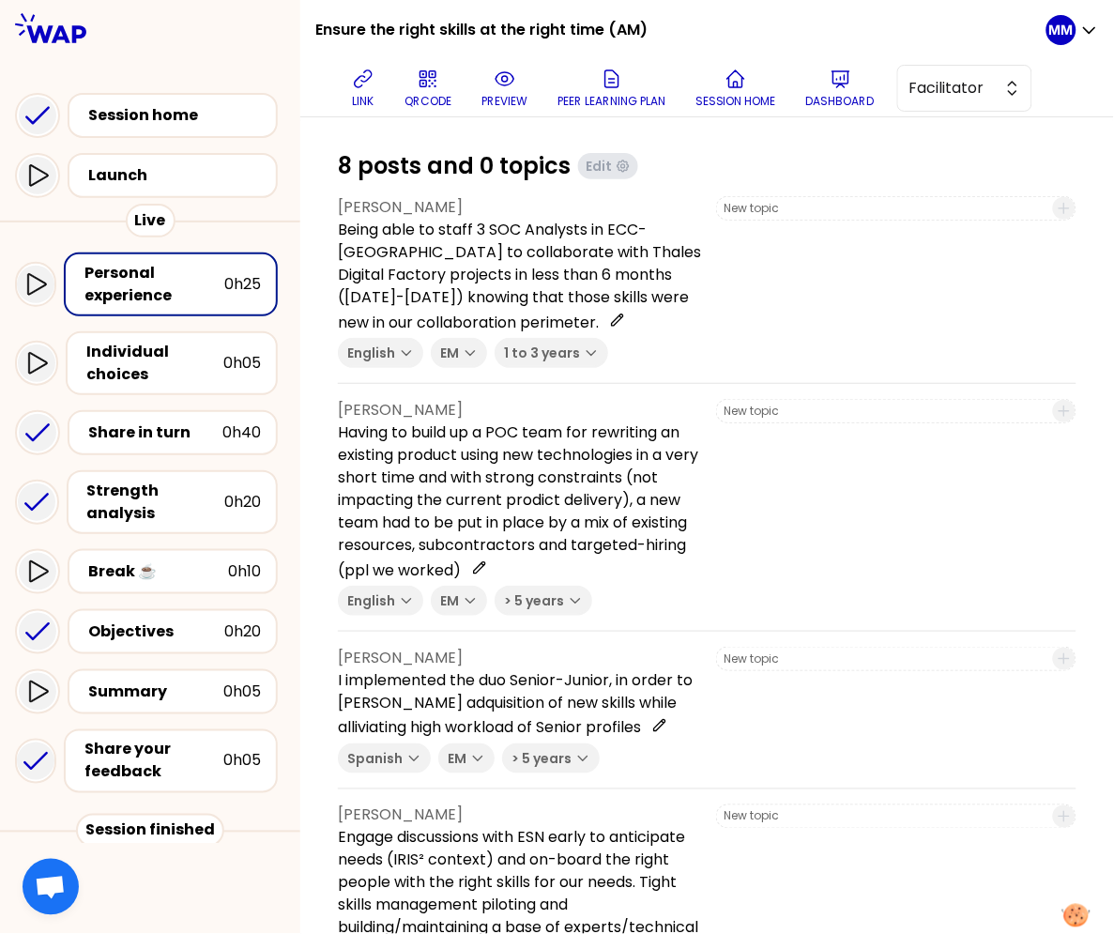
click at [509, 82] on icon at bounding box center [505, 79] width 23 height 23
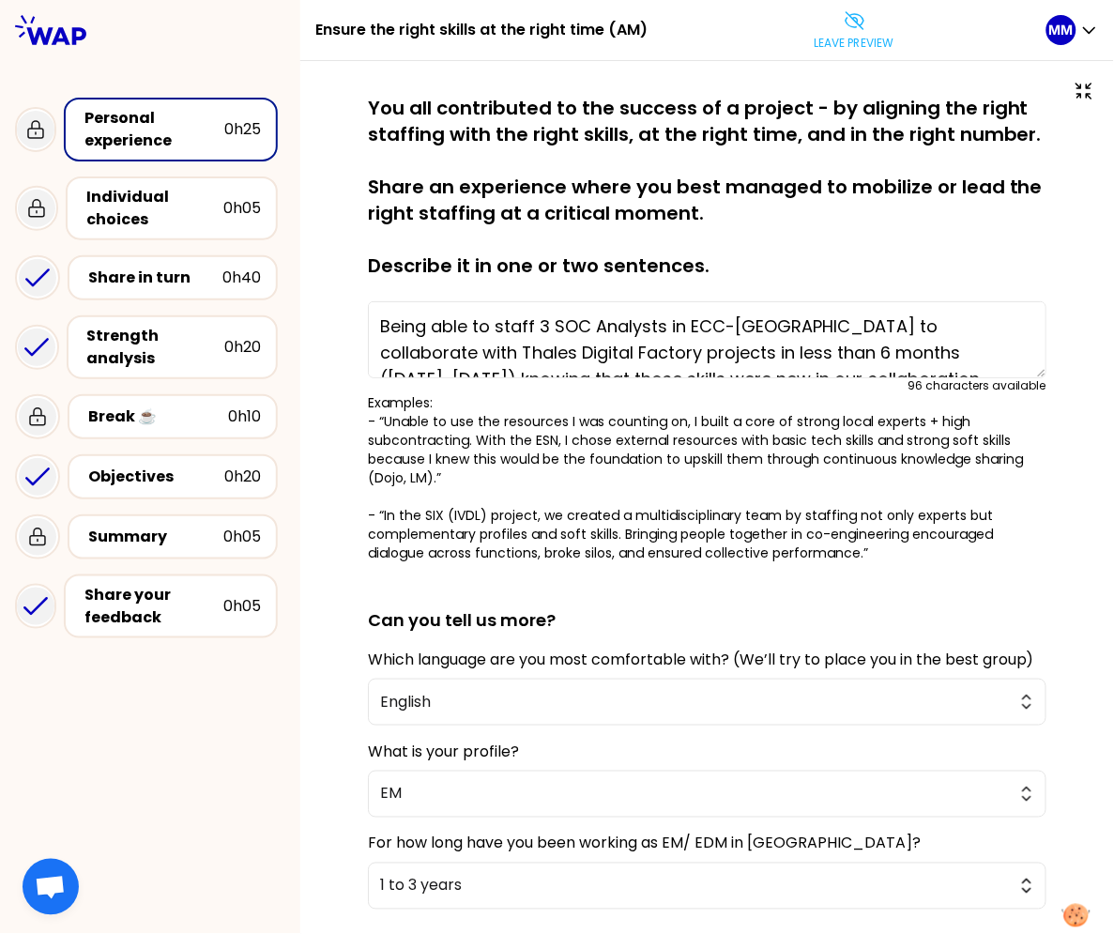
type textarea "Being able to staff 3 SOC Analysts in ECC-[GEOGRAPHIC_DATA] to collaborate with…"
click at [849, 27] on icon at bounding box center [855, 20] width 23 height 23
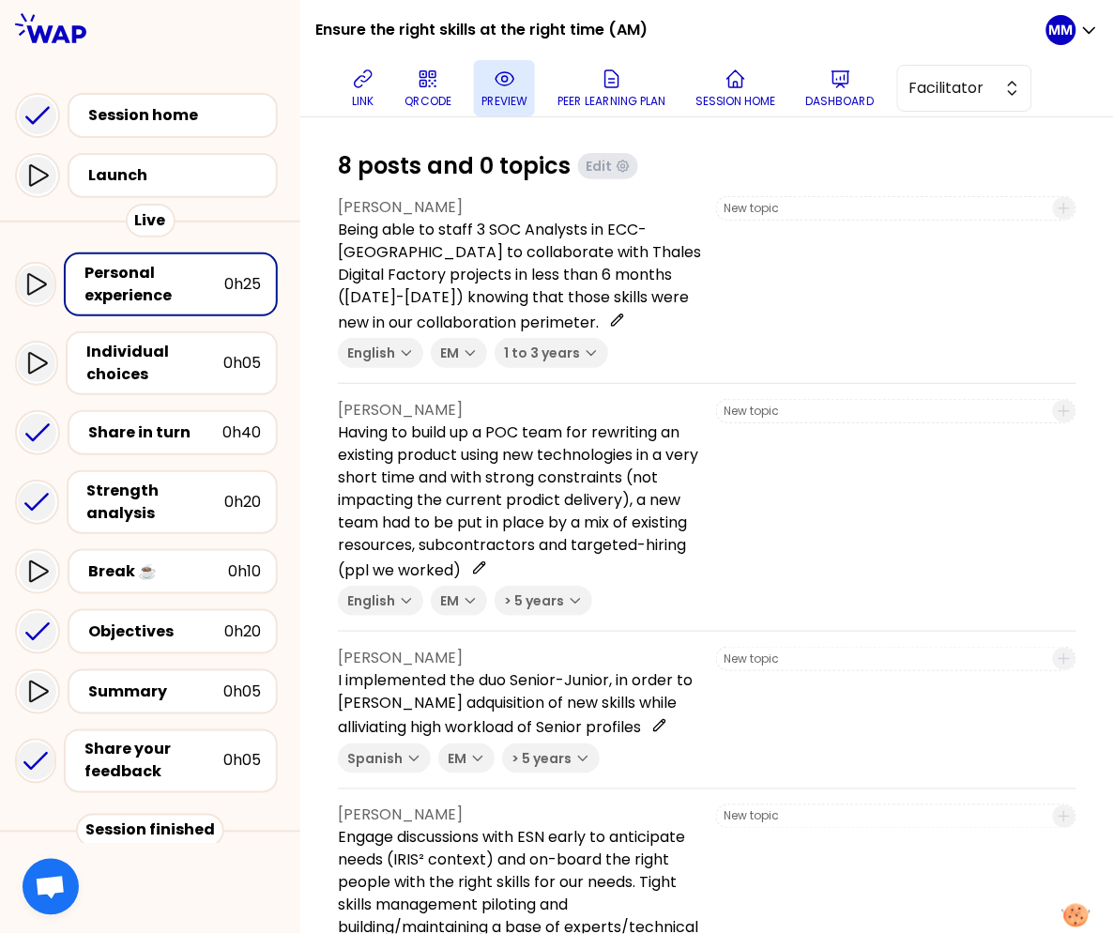
click at [499, 94] on p "preview" at bounding box center [505, 101] width 46 height 15
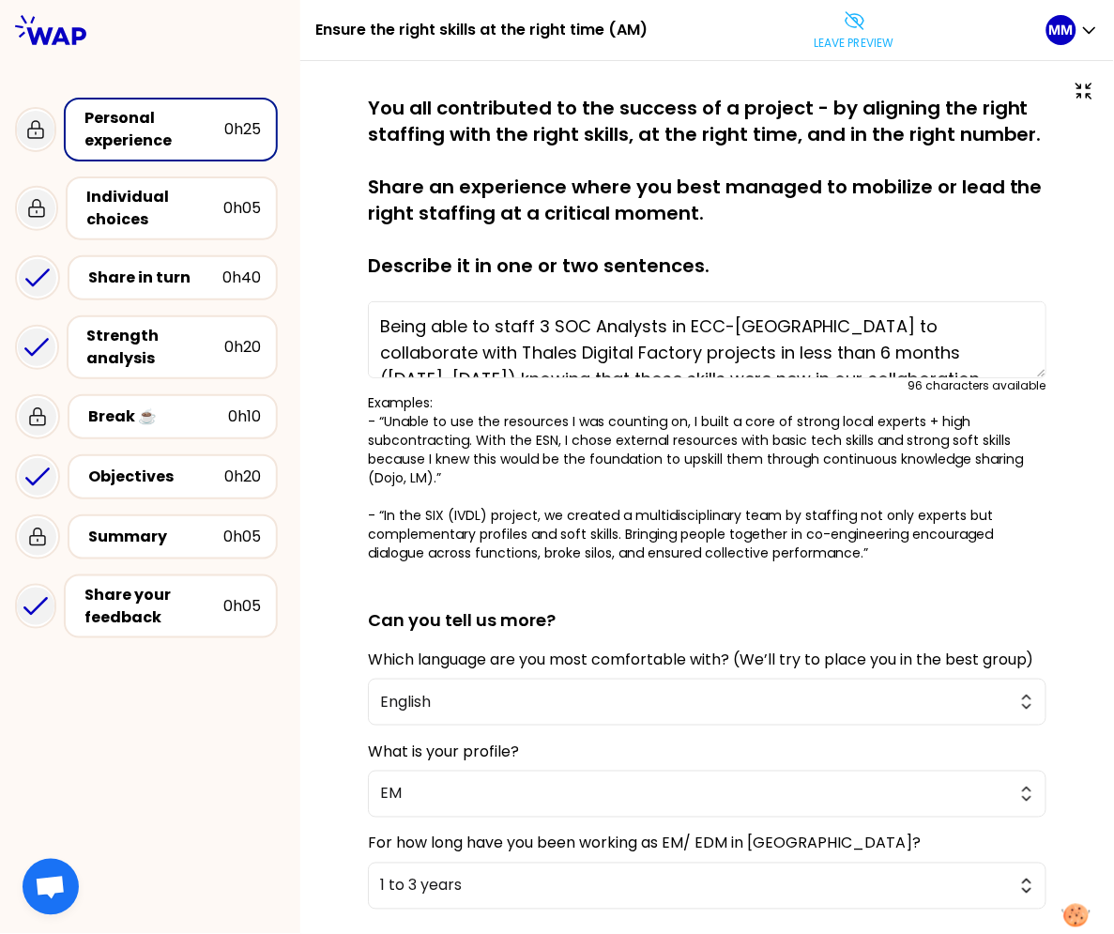
type textarea "Being able to staff 3 SOC Analysts in ECC-[GEOGRAPHIC_DATA] to collaborate with…"
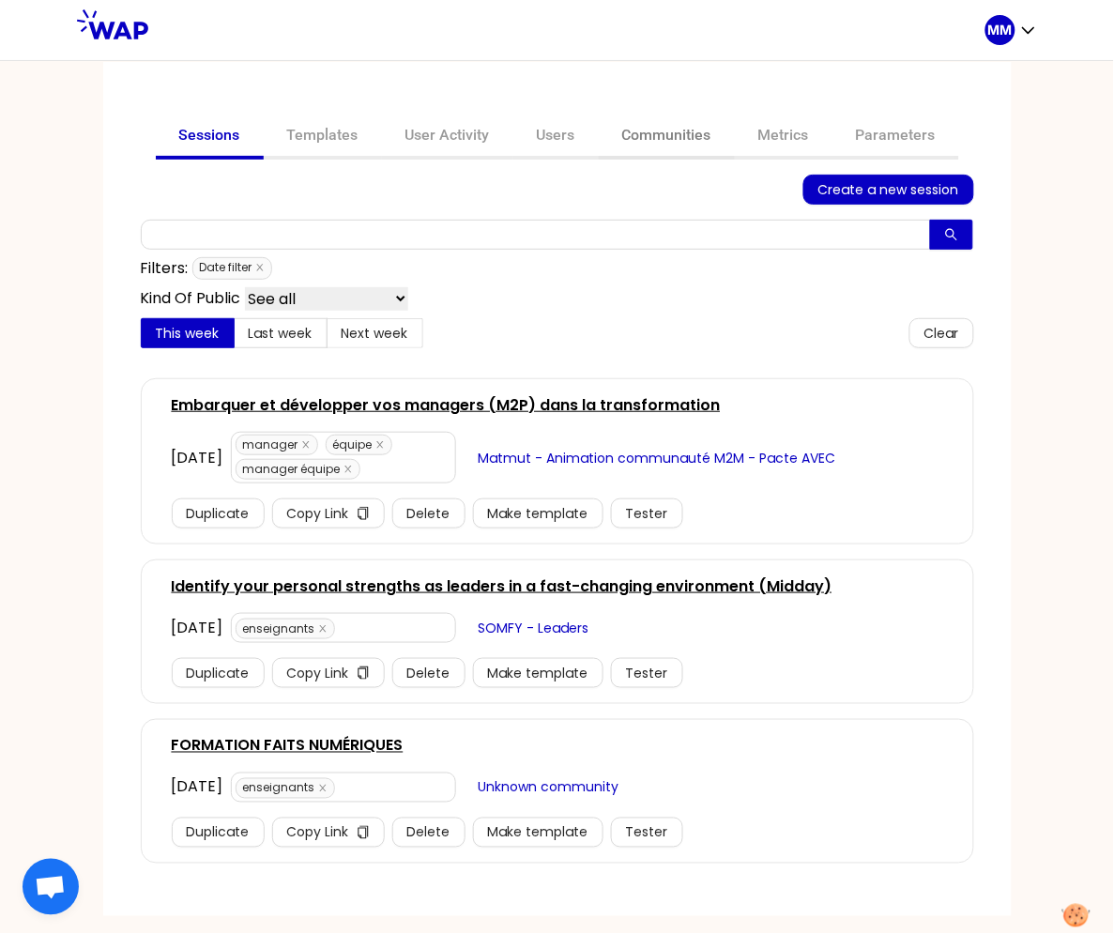
click at [673, 127] on link "Communities" at bounding box center [667, 137] width 136 height 45
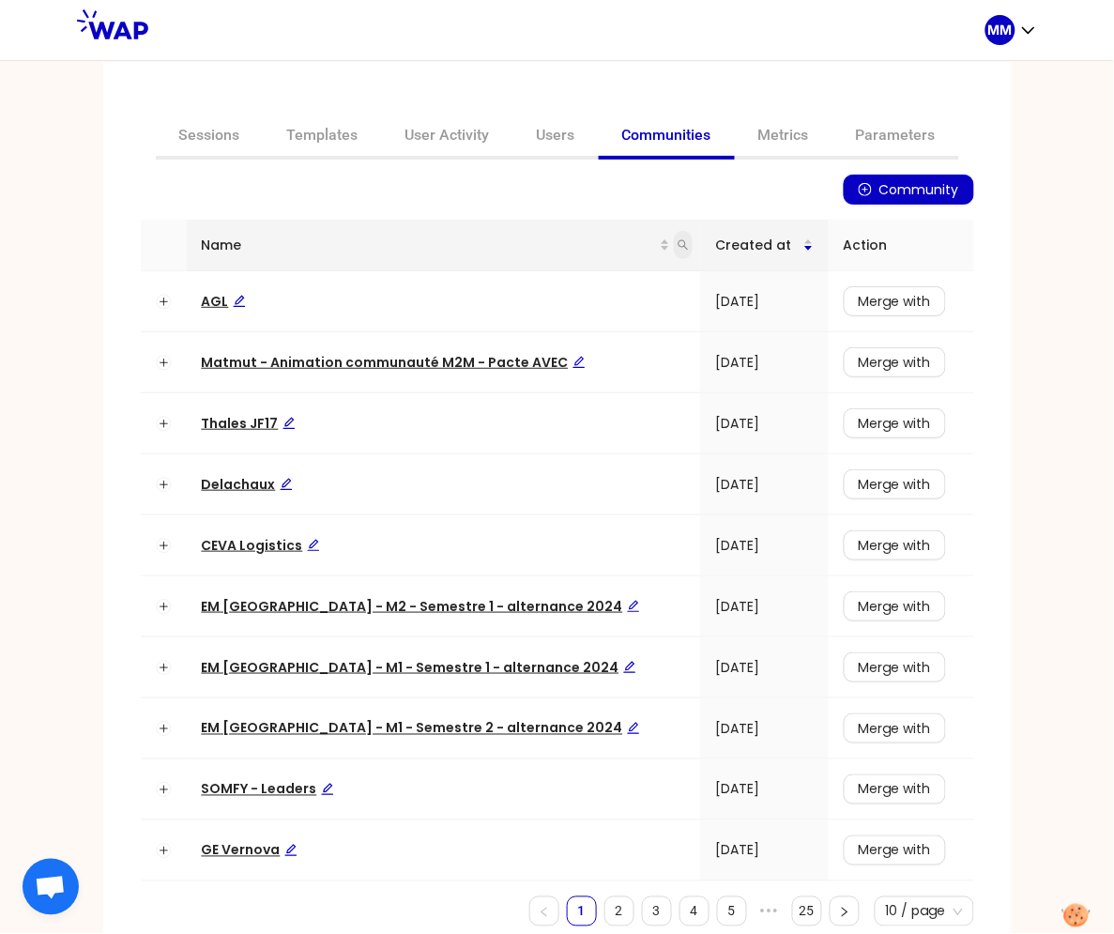
click at [678, 247] on icon "search" at bounding box center [683, 244] width 11 height 11
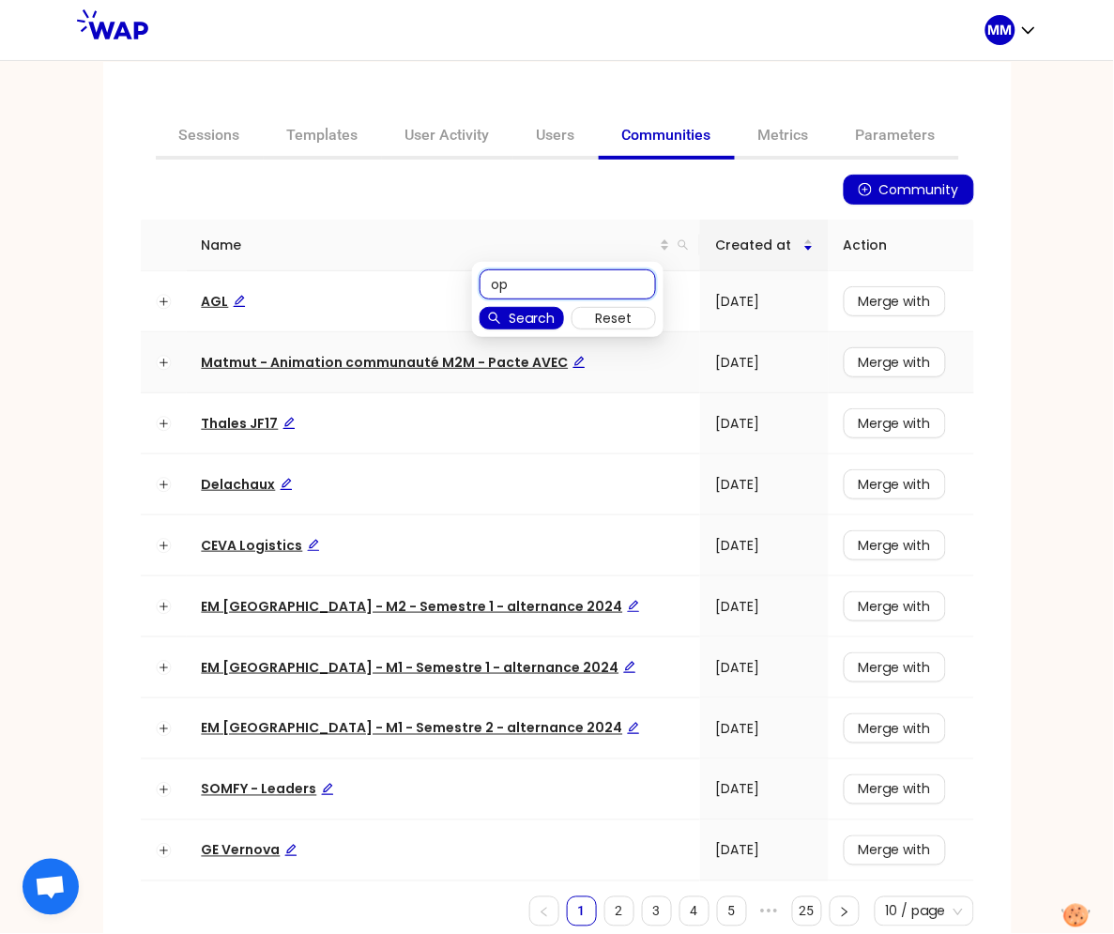
type input "op"
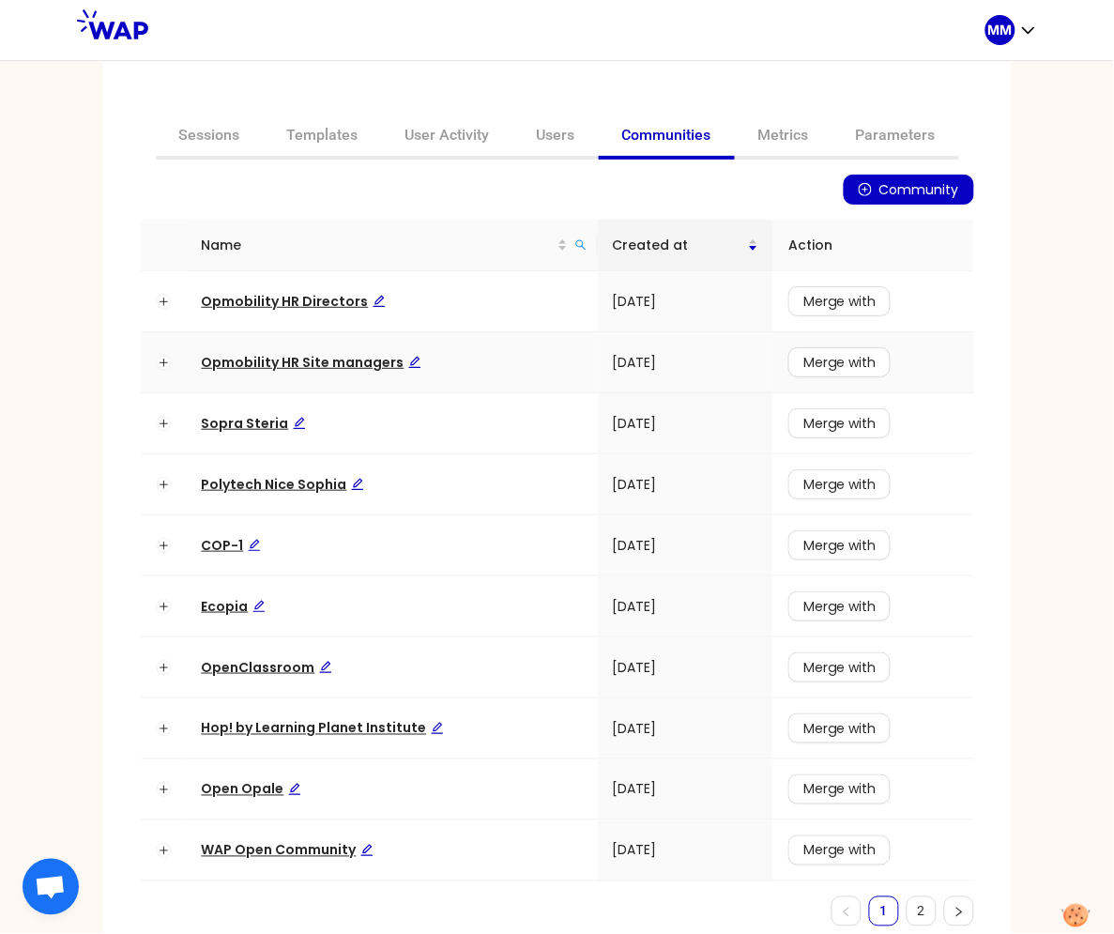
click at [329, 365] on span "Opmobility HR Site managers" at bounding box center [312, 362] width 220 height 19
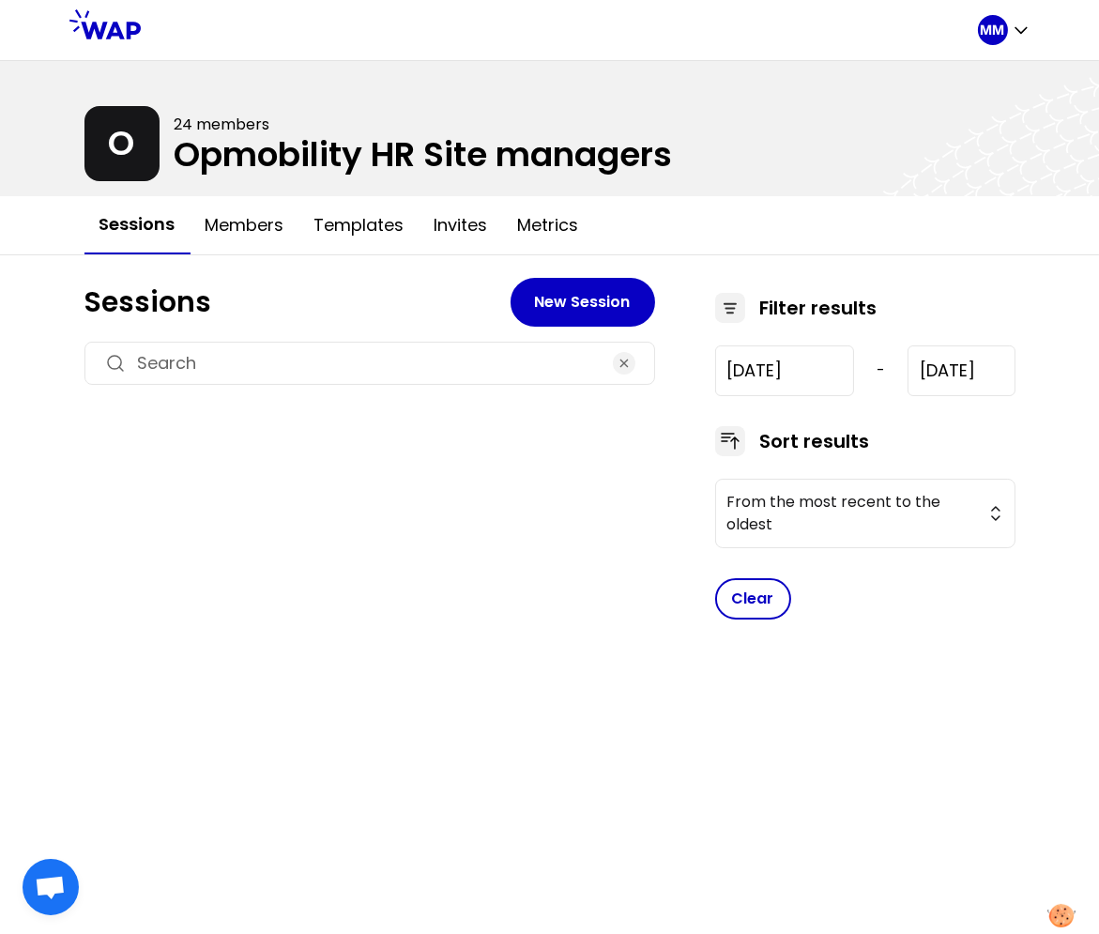
type input "[DATE]"
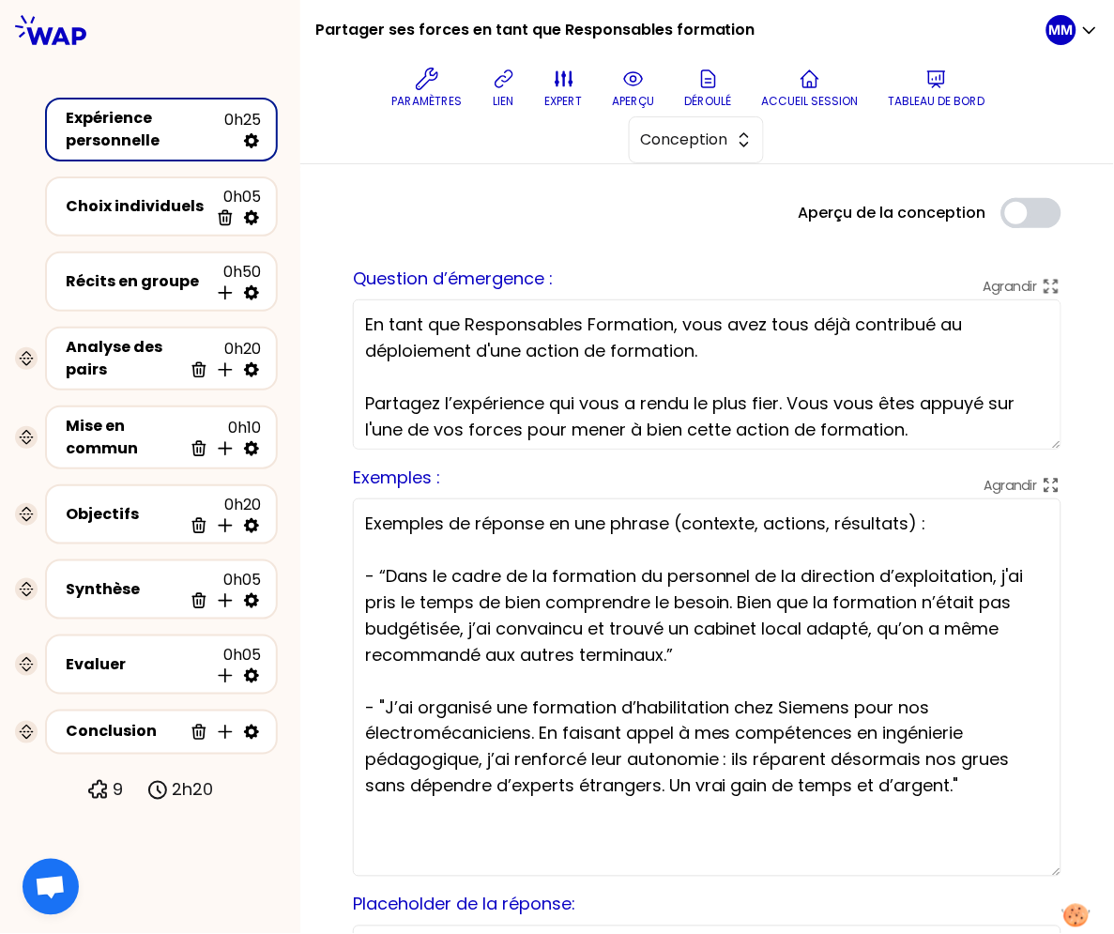
drag, startPoint x: 1036, startPoint y: 568, endPoint x: 961, endPoint y: 870, distance: 311.3
click at [961, 870] on textarea "Exemples de réponse en une phrase (contexte, actions, résultats) : - “Dans le c…" at bounding box center [707, 688] width 709 height 378
drag, startPoint x: 484, startPoint y: 759, endPoint x: 723, endPoint y: 767, distance: 238.6
click at [723, 763] on textarea "Exemples de réponse en une phrase (contexte, actions, résultats) : - “Dans le c…" at bounding box center [707, 688] width 709 height 378
drag, startPoint x: 576, startPoint y: 735, endPoint x: 563, endPoint y: 735, distance: 12.2
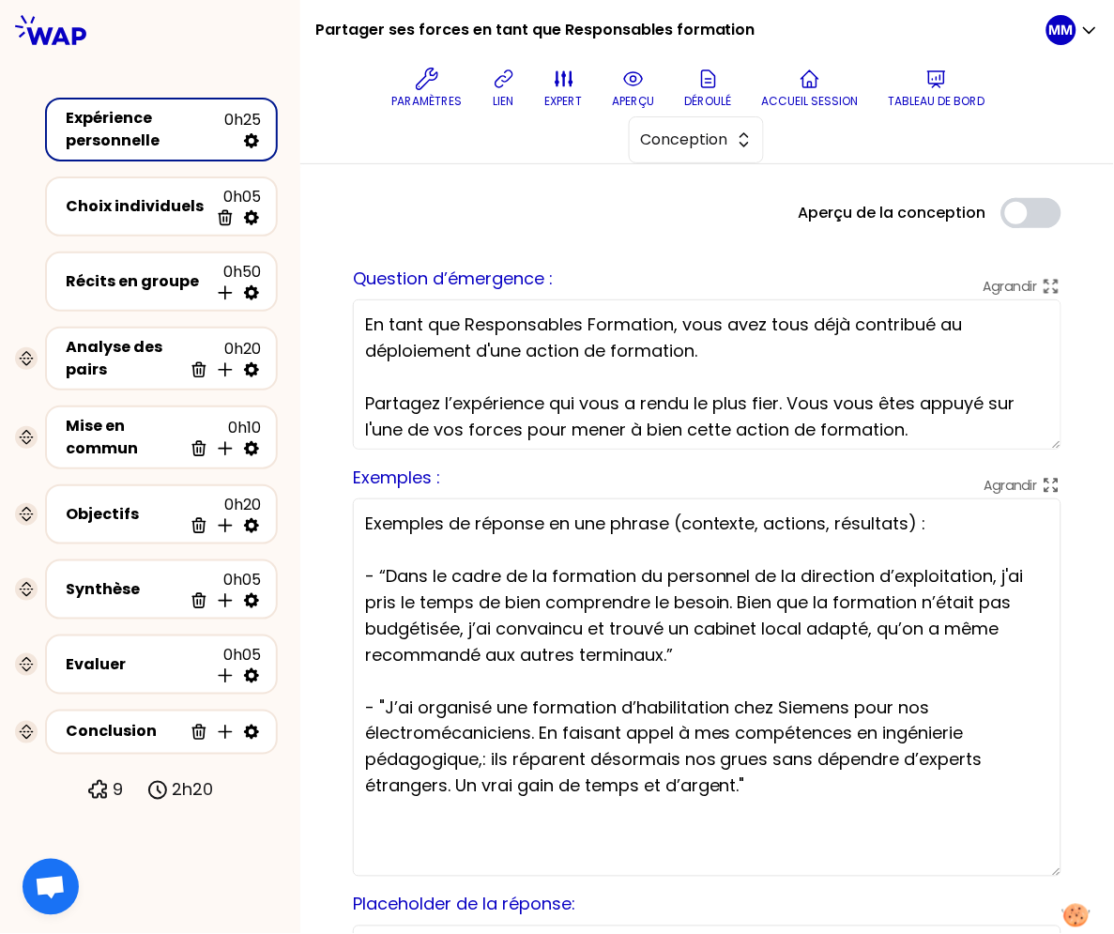
click at [576, 735] on textarea "Exemples de réponse en une phrase (contexte, actions, résultats) : - “Dans le c…" at bounding box center [707, 688] width 709 height 378
drag, startPoint x: 536, startPoint y: 735, endPoint x: 496, endPoint y: 760, distance: 47.7
click at [489, 761] on textarea "Exemples de réponse en une phrase (contexte, actions, résultats) : - “Dans le c…" at bounding box center [707, 688] width 709 height 378
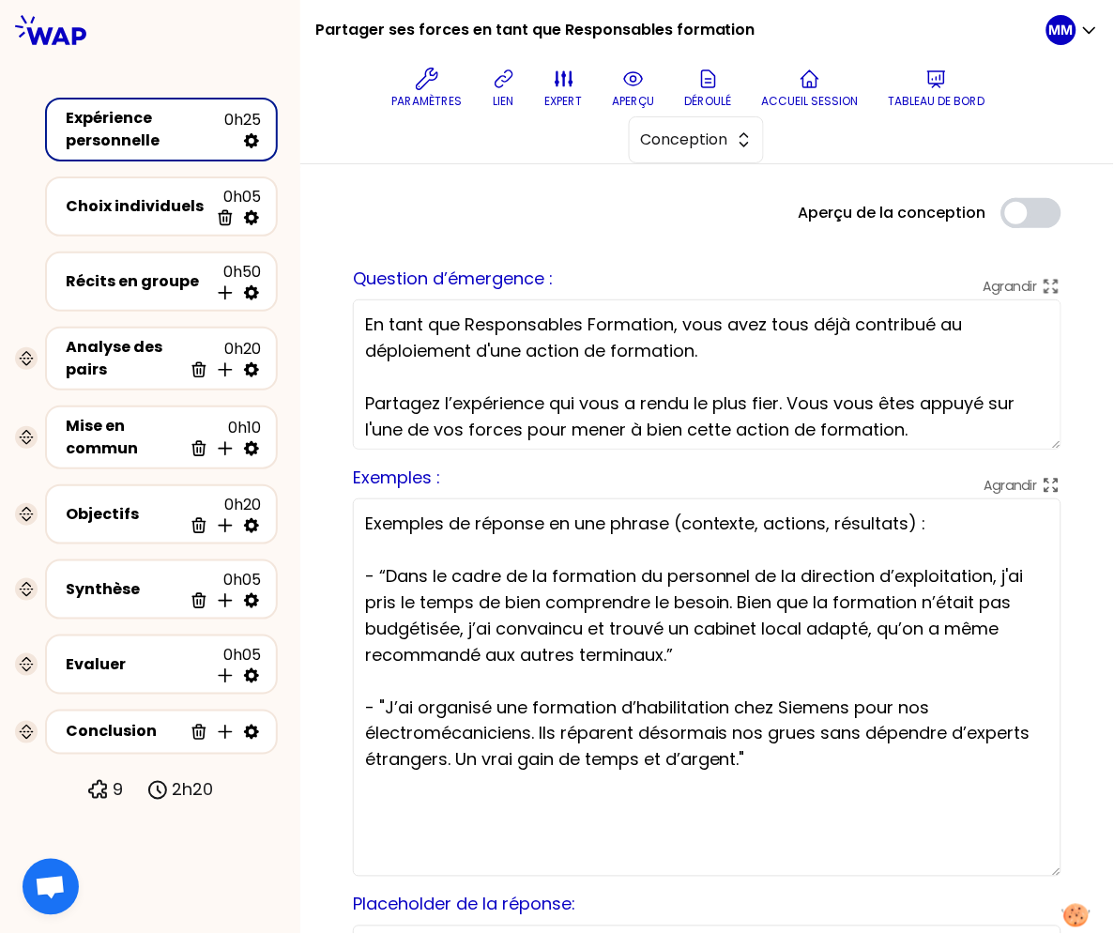
drag, startPoint x: 456, startPoint y: 761, endPoint x: 481, endPoint y: 765, distance: 24.7
click at [456, 760] on textarea "Exemples de réponse en une phrase (contexte, actions, résultats) : - “Dans le c…" at bounding box center [707, 688] width 709 height 378
paste textarea "j’ai renforcé leur autonomie"
click at [465, 757] on textarea "Exemples de réponse en une phrase (contexte, actions, résultats) : - “Dans le c…" at bounding box center [707, 688] width 709 height 378
click at [1011, 760] on textarea "Exemples de réponse en une phrase (contexte, actions, résultats) : - “Dans le c…" at bounding box center [707, 688] width 709 height 378
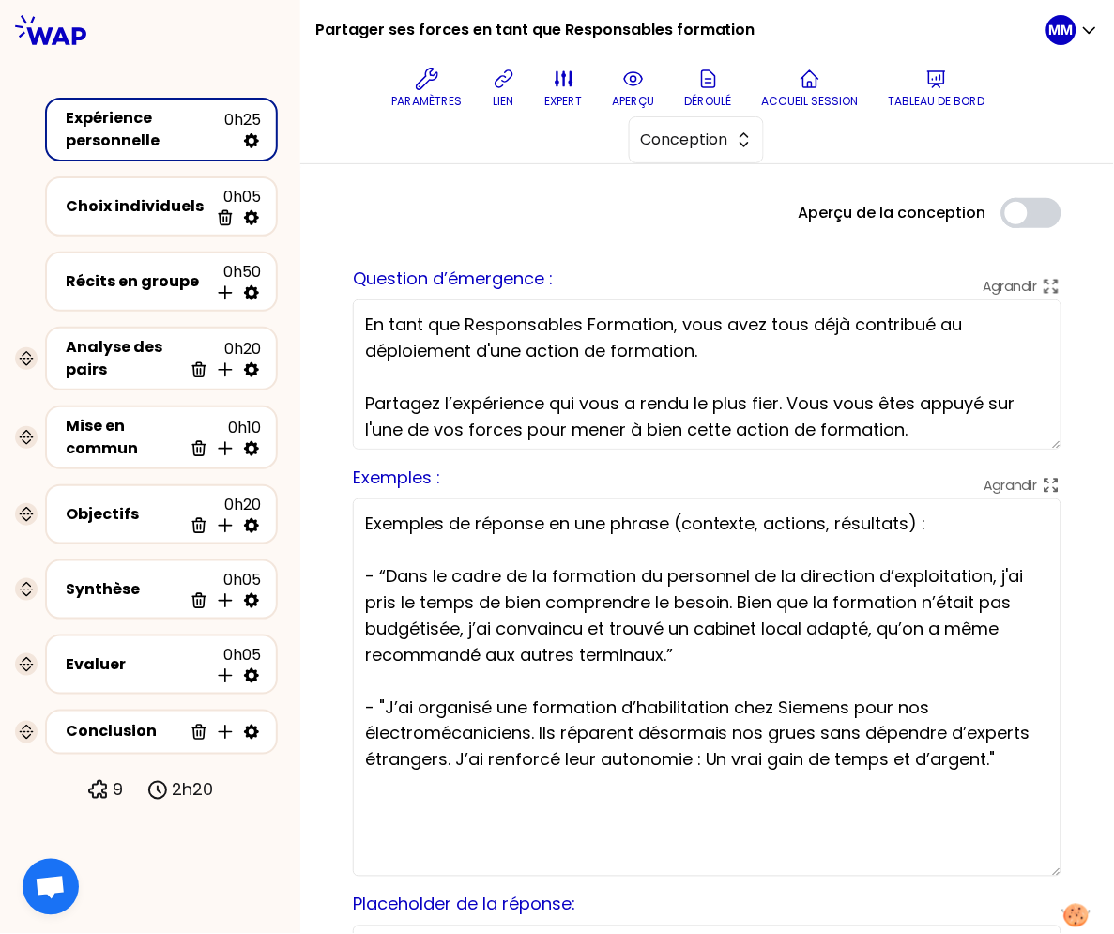
drag, startPoint x: 819, startPoint y: 752, endPoint x: 767, endPoint y: 759, distance: 52.1
click at [818, 752] on textarea "Exemples de réponse en une phrase (contexte, actions, résultats) : - “Dans le c…" at bounding box center [707, 688] width 709 height 378
drag, startPoint x: 385, startPoint y: 703, endPoint x: 495, endPoint y: 716, distance: 110.6
click at [386, 703] on textarea "Exemples de réponse en une phrase (contexte, actions, résultats) : - “Dans le c…" at bounding box center [707, 688] width 709 height 378
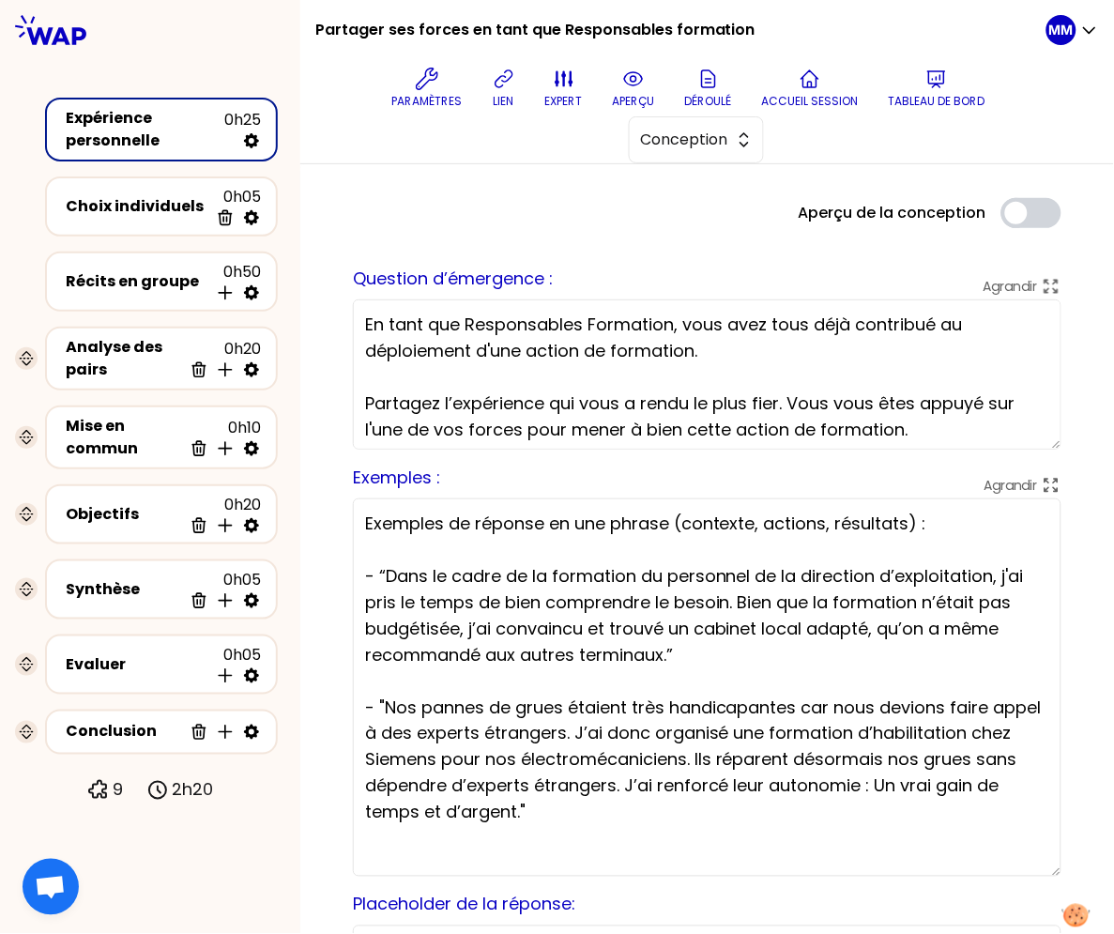
click at [760, 758] on textarea "Exemples de réponse en une phrase (contexte, actions, résultats) : - “Dans le c…" at bounding box center [707, 688] width 709 height 378
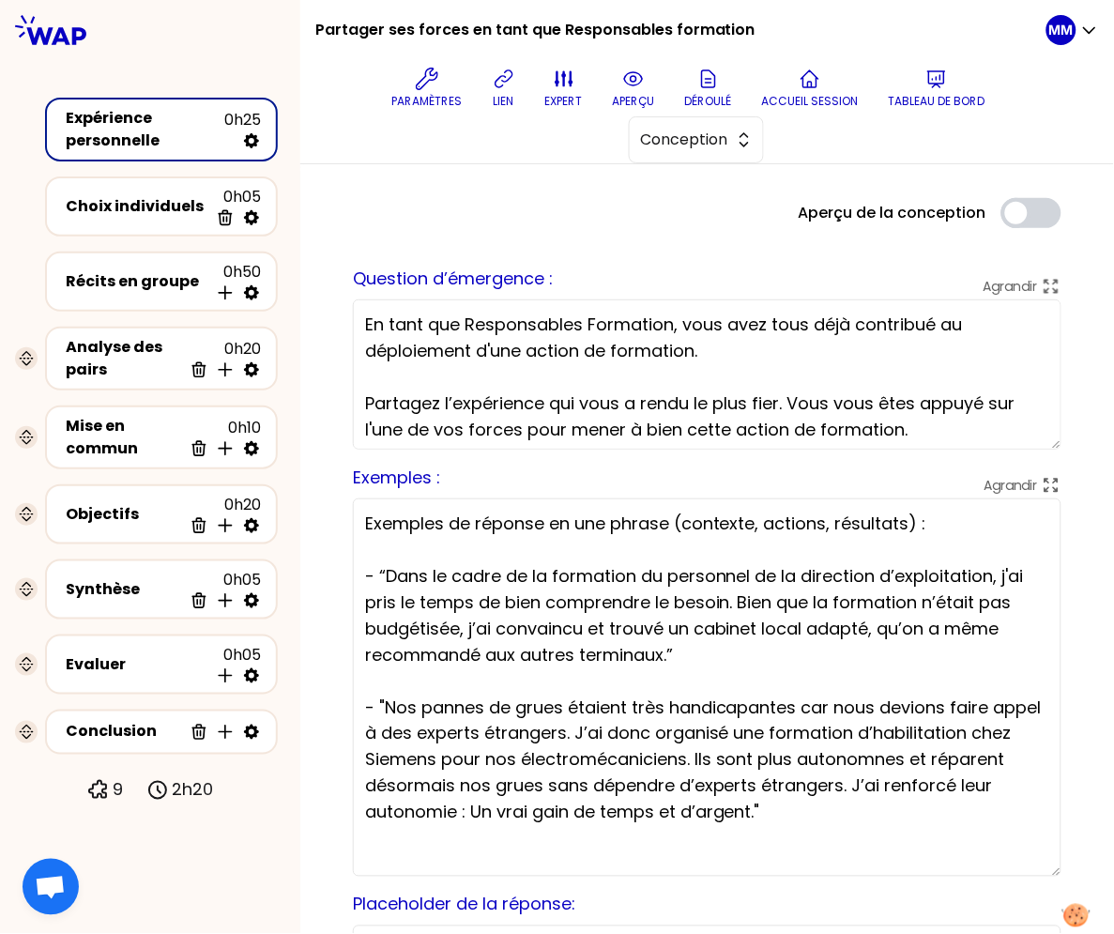
drag, startPoint x: 625, startPoint y: 791, endPoint x: 506, endPoint y: 819, distance: 122.5
click at [506, 819] on textarea "Exemples de réponse en une phrase (contexte, actions, résultats) : - “Dans le c…" at bounding box center [707, 688] width 709 height 378
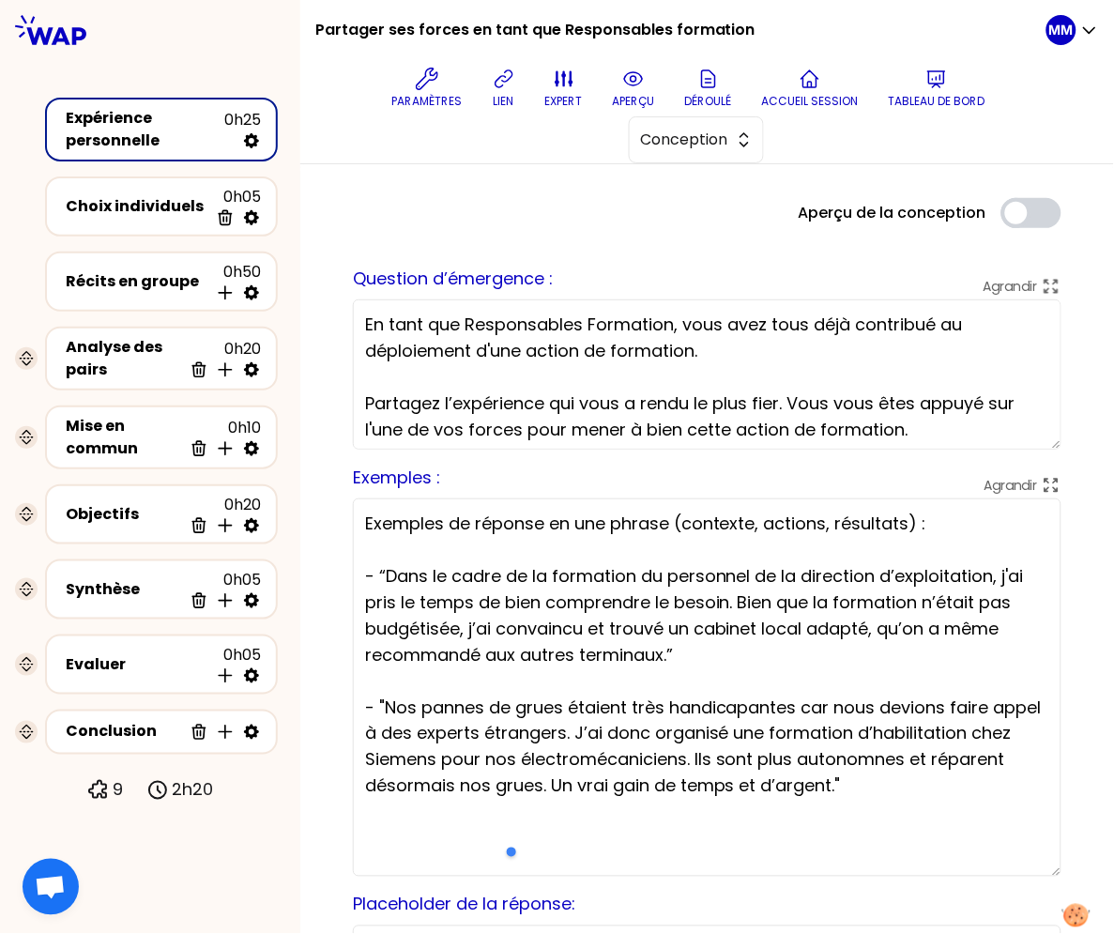
click at [948, 806] on textarea "Exemples de réponse en une phrase (contexte, actions, résultats) : - “Dans le c…" at bounding box center [707, 688] width 709 height 378
click at [911, 757] on textarea "Exemples de réponse en une phrase (contexte, actions, résultats) : - “Dans le c…" at bounding box center [707, 688] width 709 height 378
click at [238, 850] on div at bounding box center [150, 849] width 300 height 90
click at [524, 788] on textarea "Exemples de réponse en une phrase (contexte, actions, résultats) : - “Dans le c…" at bounding box center [707, 688] width 709 height 378
click at [533, 785] on textarea "Exemples de réponse en une phrase (contexte, actions, résultats) : - “Dans le c…" at bounding box center [707, 688] width 709 height 378
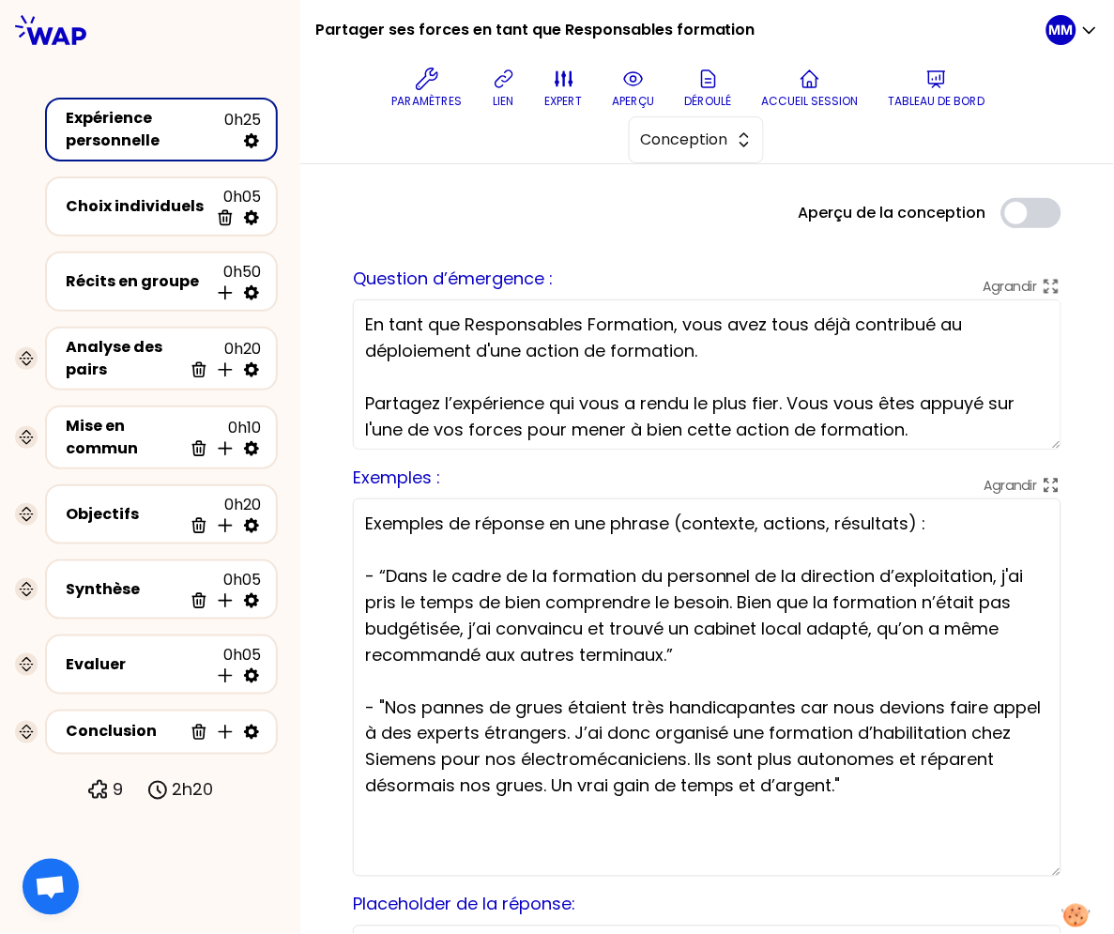
drag, startPoint x: 619, startPoint y: 785, endPoint x: 361, endPoint y: 792, distance: 257.4
click at [808, 756] on textarea "Exemples de réponse en une phrase (contexte, actions, résultats) : - “Dans le c…" at bounding box center [707, 688] width 709 height 378
click at [807, 756] on textarea "Exemples de réponse en une phrase (contexte, actions, résultats) : - “Dans le c…" at bounding box center [707, 688] width 709 height 378
type textarea "Exemples de réponse en une phrase (contexte, actions, résultats) : - “Dans le c…"
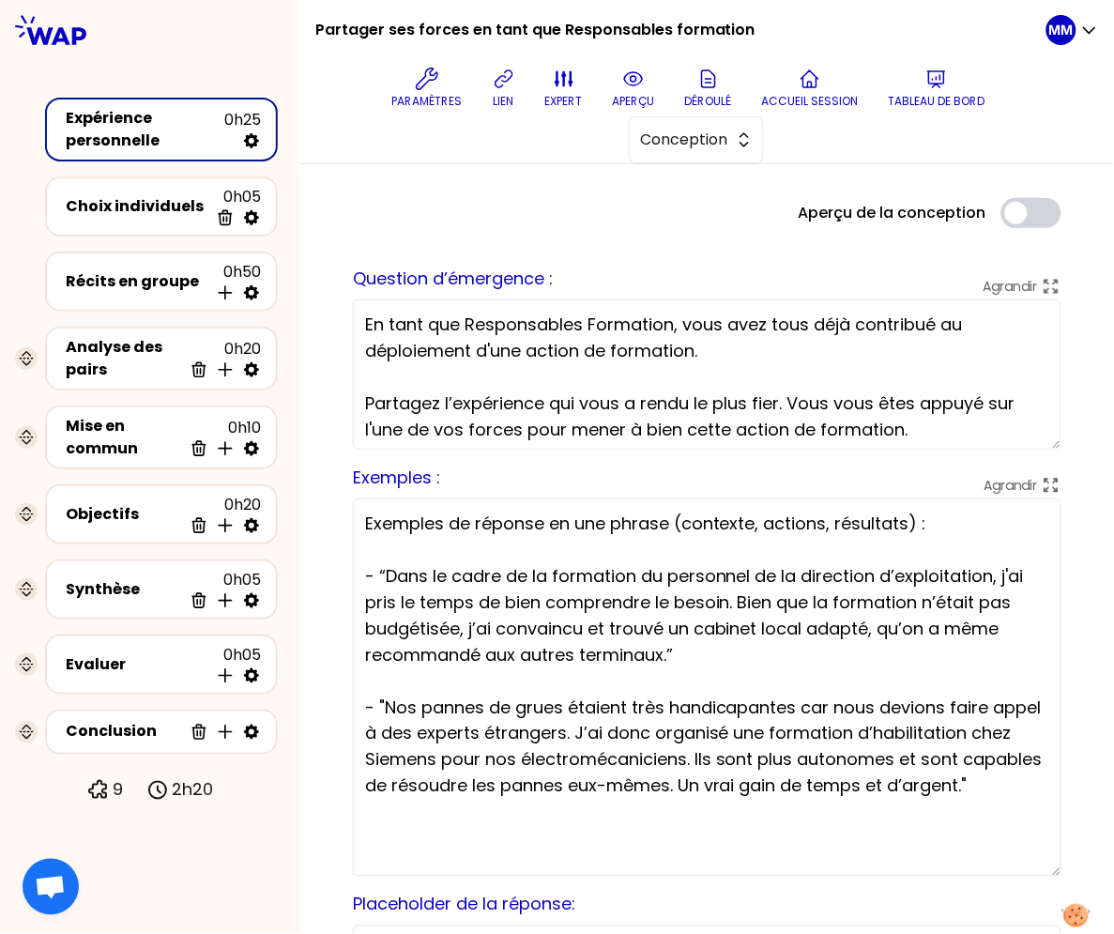
click at [182, 41] on div at bounding box center [150, 30] width 300 height 60
click at [652, 84] on button "aperçu" at bounding box center [634, 88] width 57 height 56
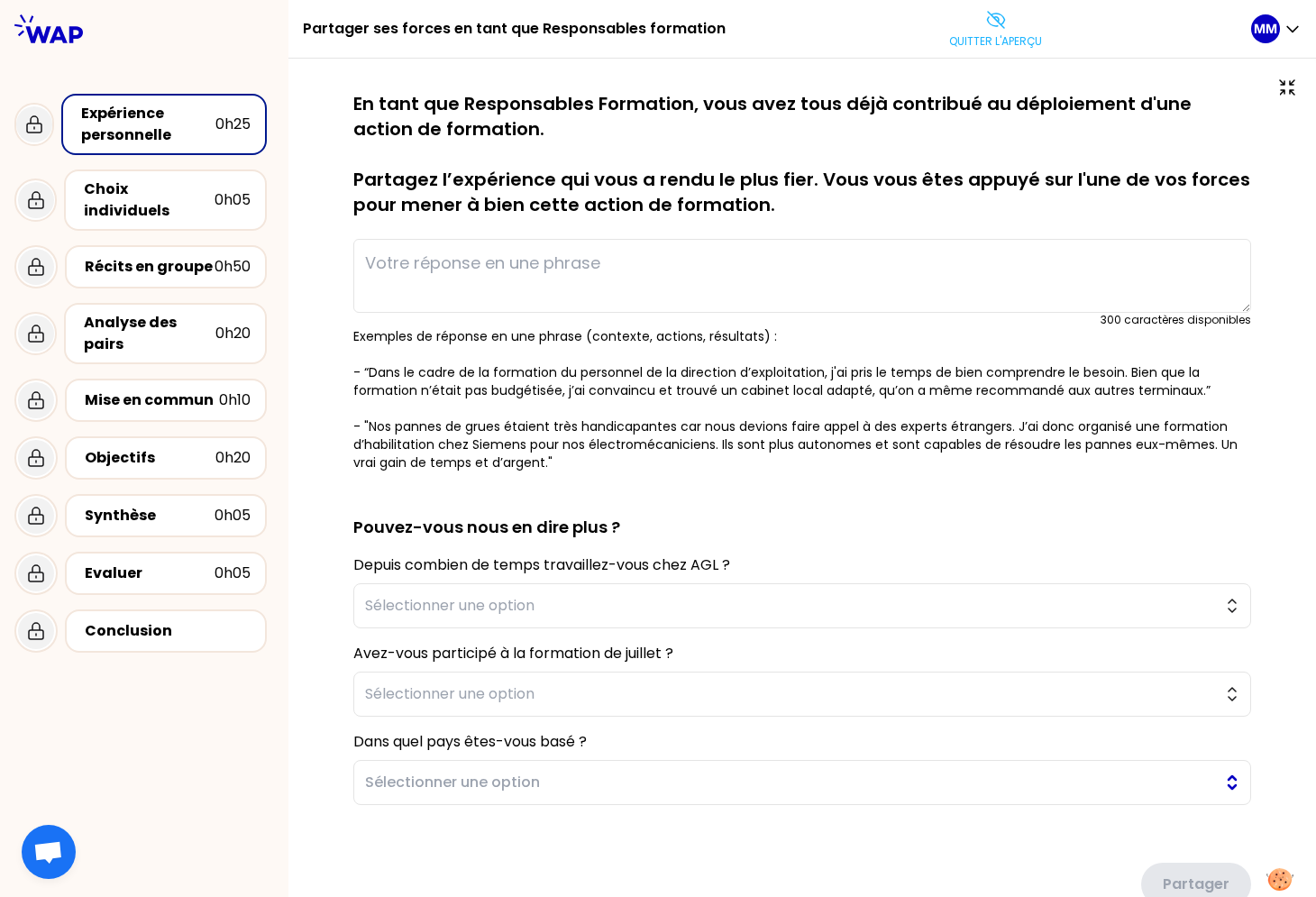
click at [567, 786] on span "Sélectionner une option" at bounding box center [789, 783] width 849 height 22
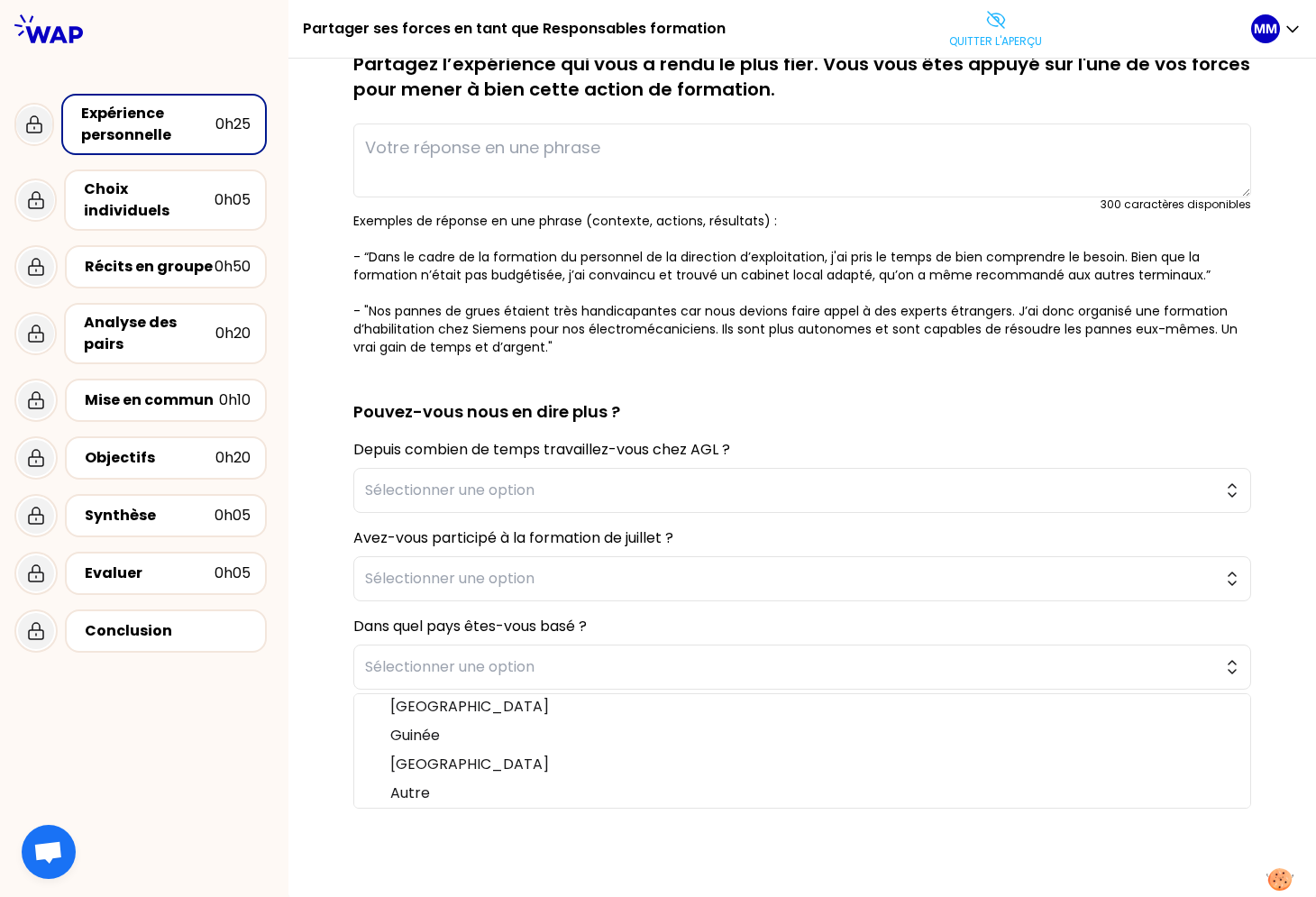
scroll to position [154, 0]
click at [999, 20] on icon at bounding box center [995, 19] width 22 height 22
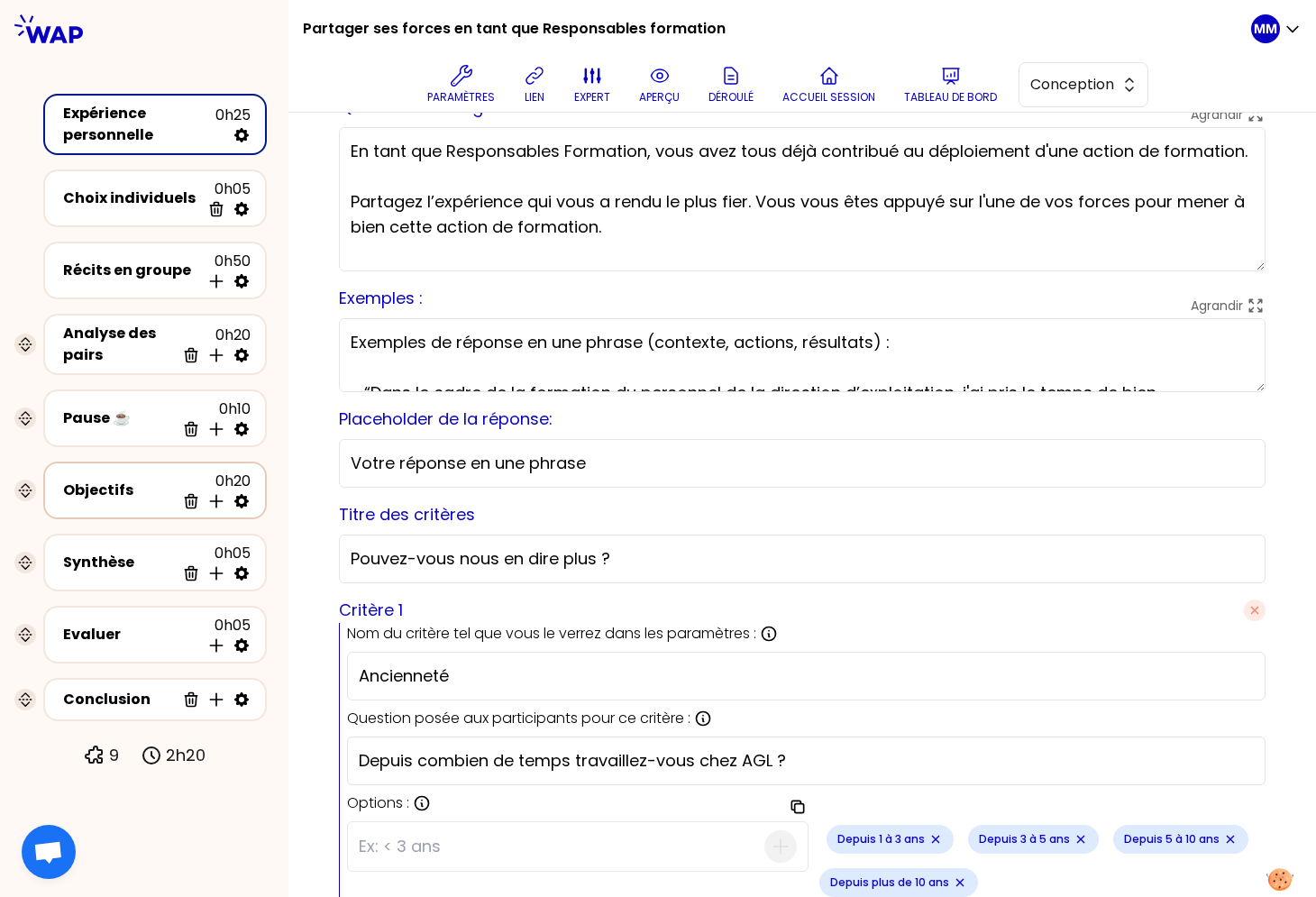
click at [102, 488] on div "Objectifs" at bounding box center [119, 490] width 111 height 22
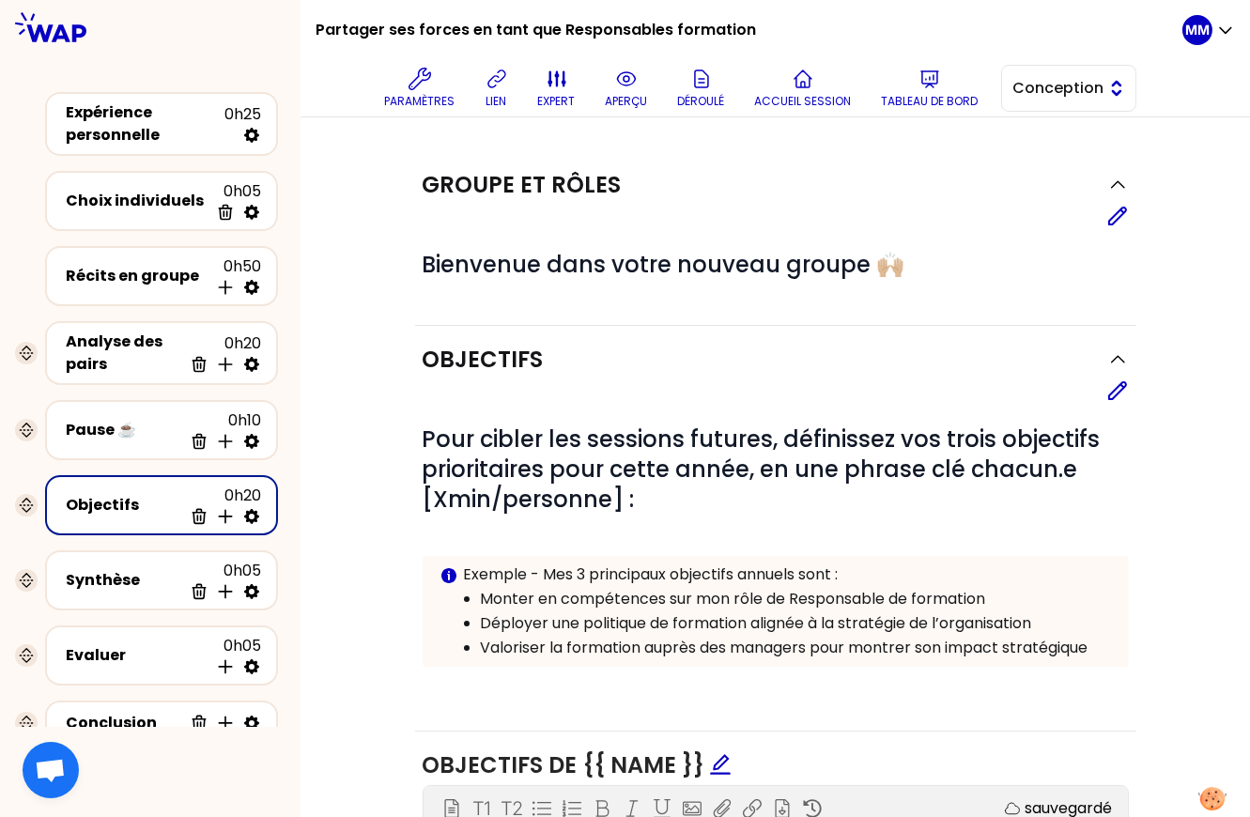
click at [1114, 77] on button "Conception" at bounding box center [1068, 88] width 135 height 47
click at [1103, 164] on span "Facilitation" at bounding box center [1079, 165] width 81 height 23
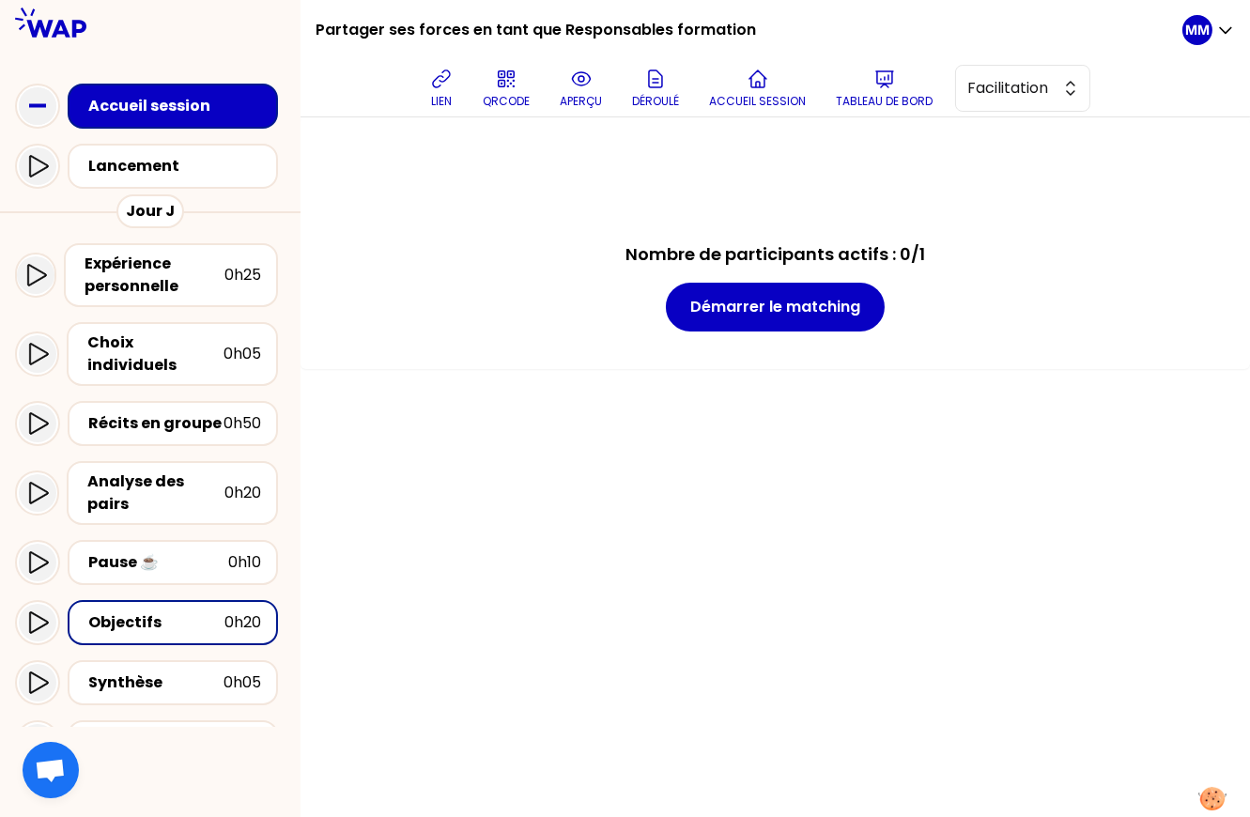
click at [178, 168] on div "Lancement" at bounding box center [178, 166] width 180 height 23
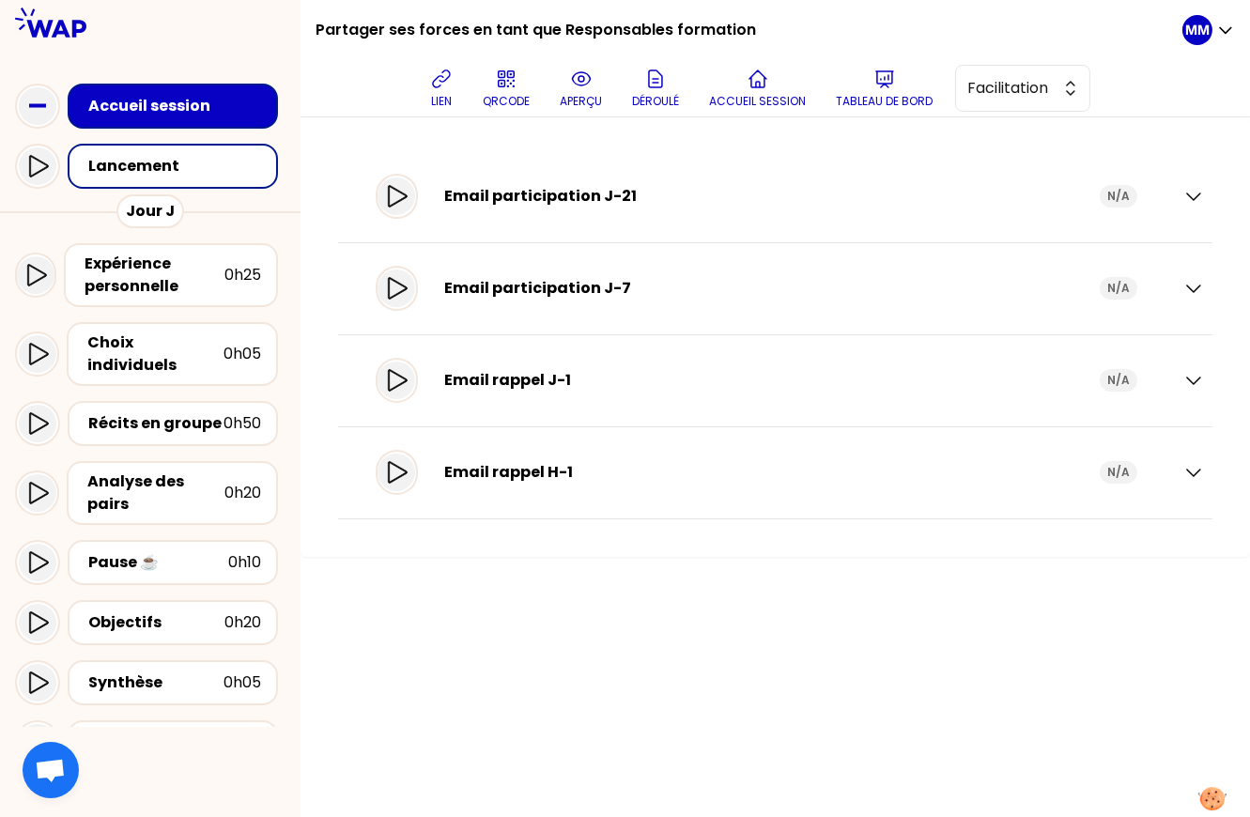
click at [166, 337] on div "Choix individuels" at bounding box center [155, 353] width 136 height 45
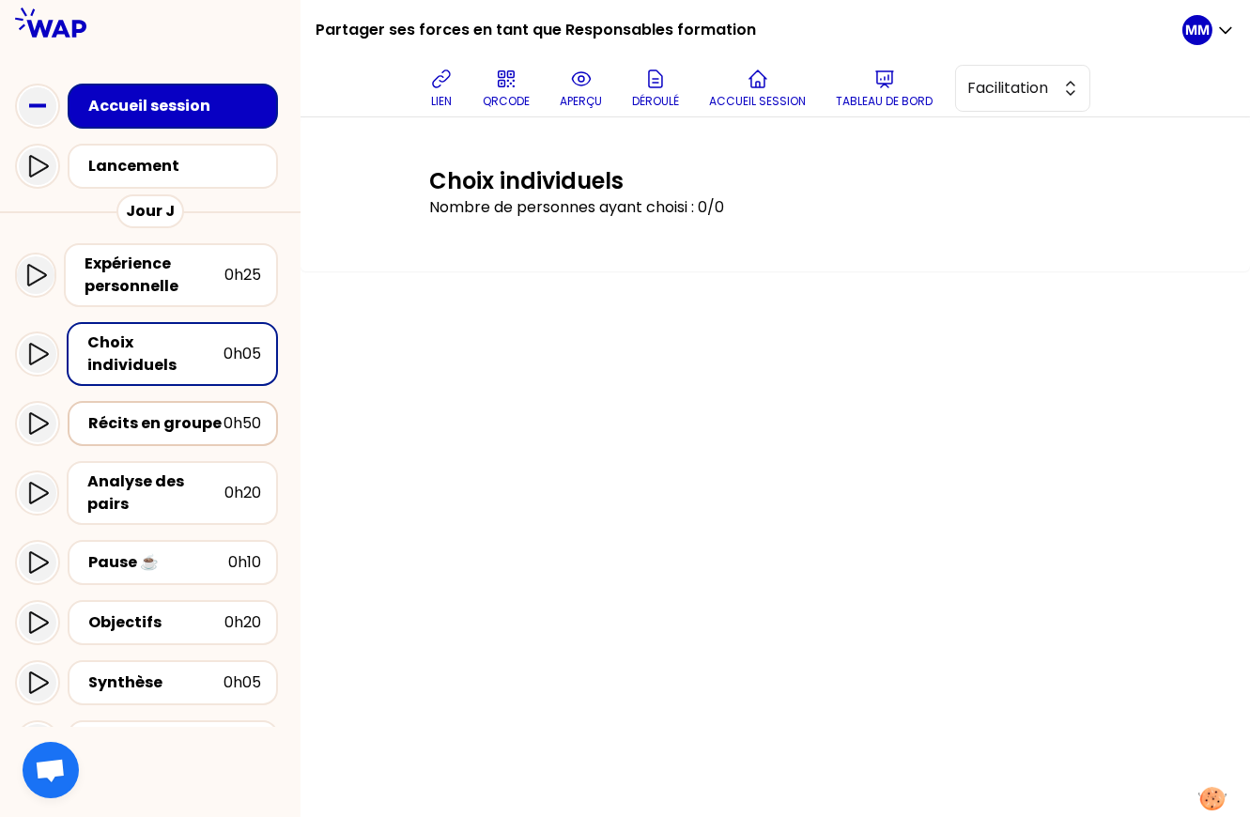
click at [172, 414] on div "Récits en groupe" at bounding box center [155, 423] width 135 height 23
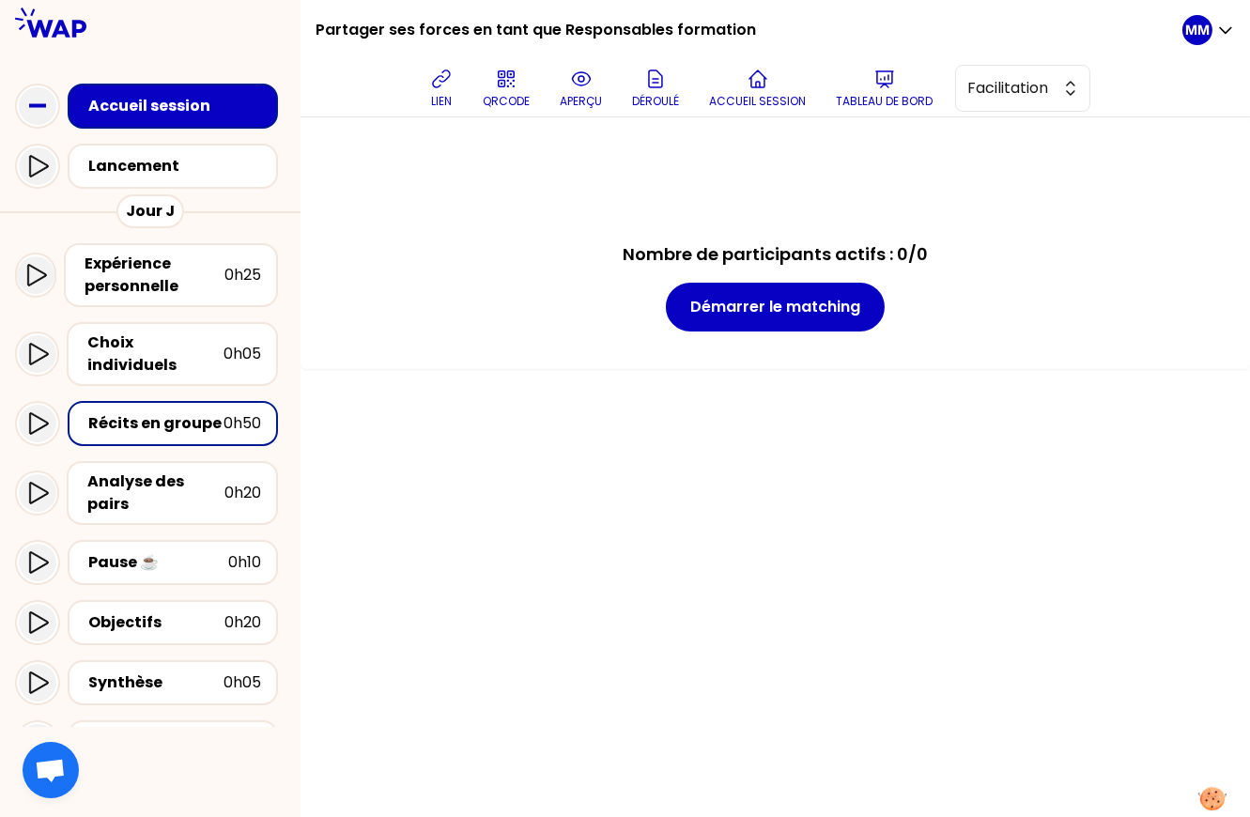
drag, startPoint x: 185, startPoint y: 460, endPoint x: 530, endPoint y: 137, distance: 473.0
click at [186, 470] on div "Analyse des pairs" at bounding box center [155, 492] width 137 height 45
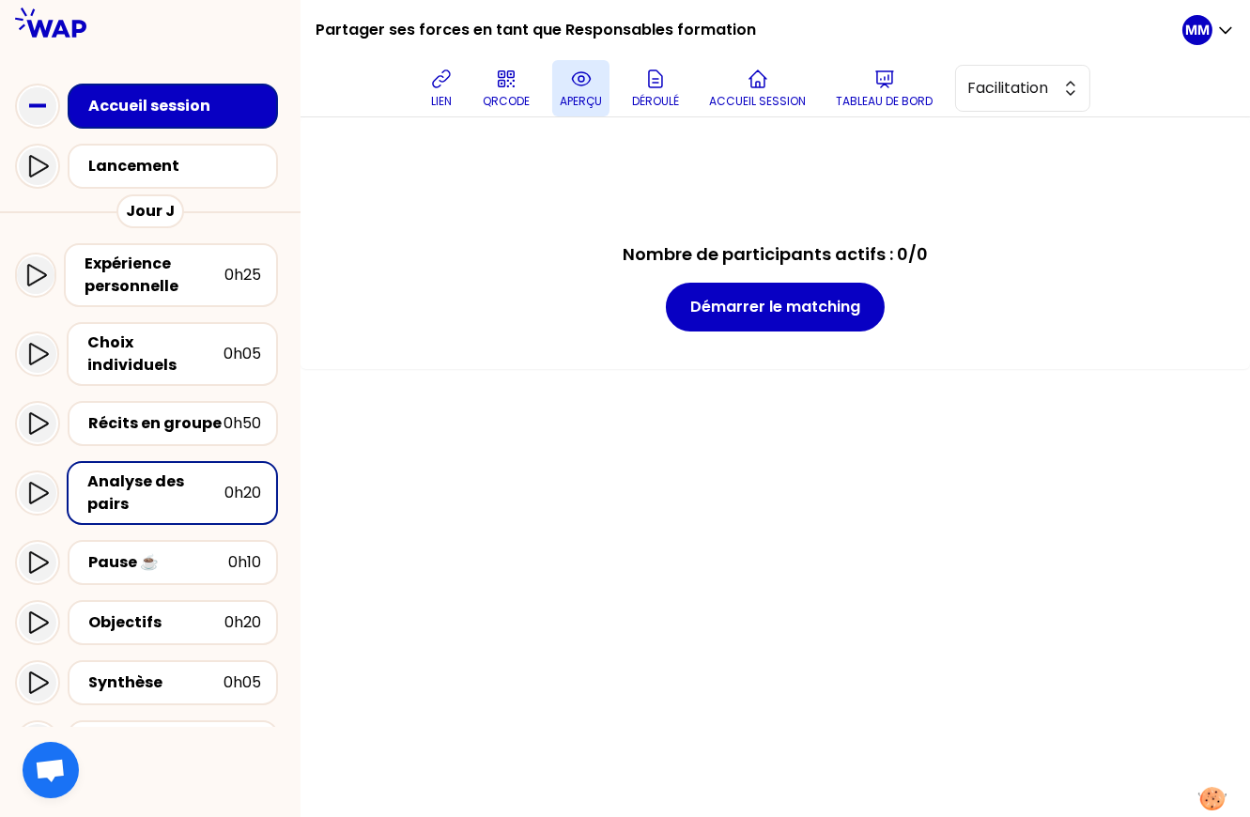
click at [587, 84] on icon at bounding box center [581, 78] width 18 height 13
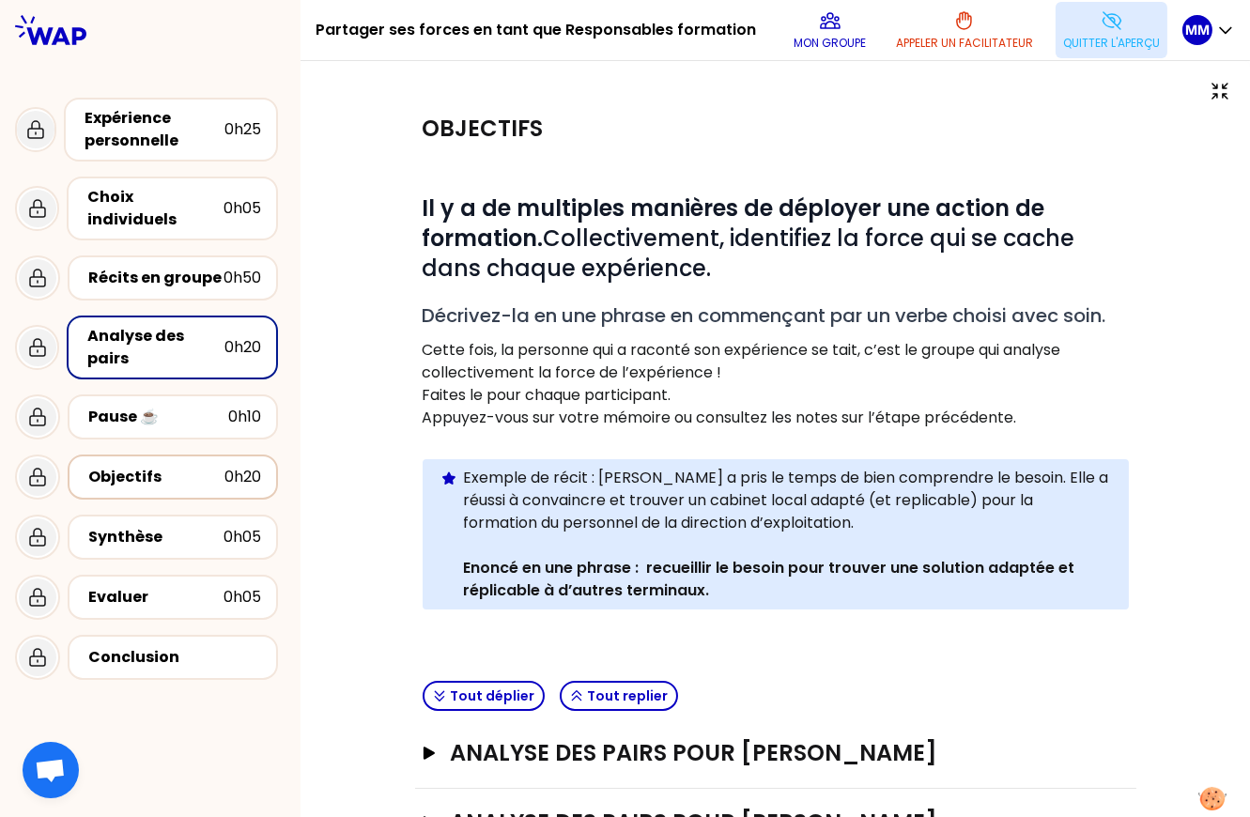
click at [150, 466] on div "Objectifs" at bounding box center [156, 477] width 136 height 23
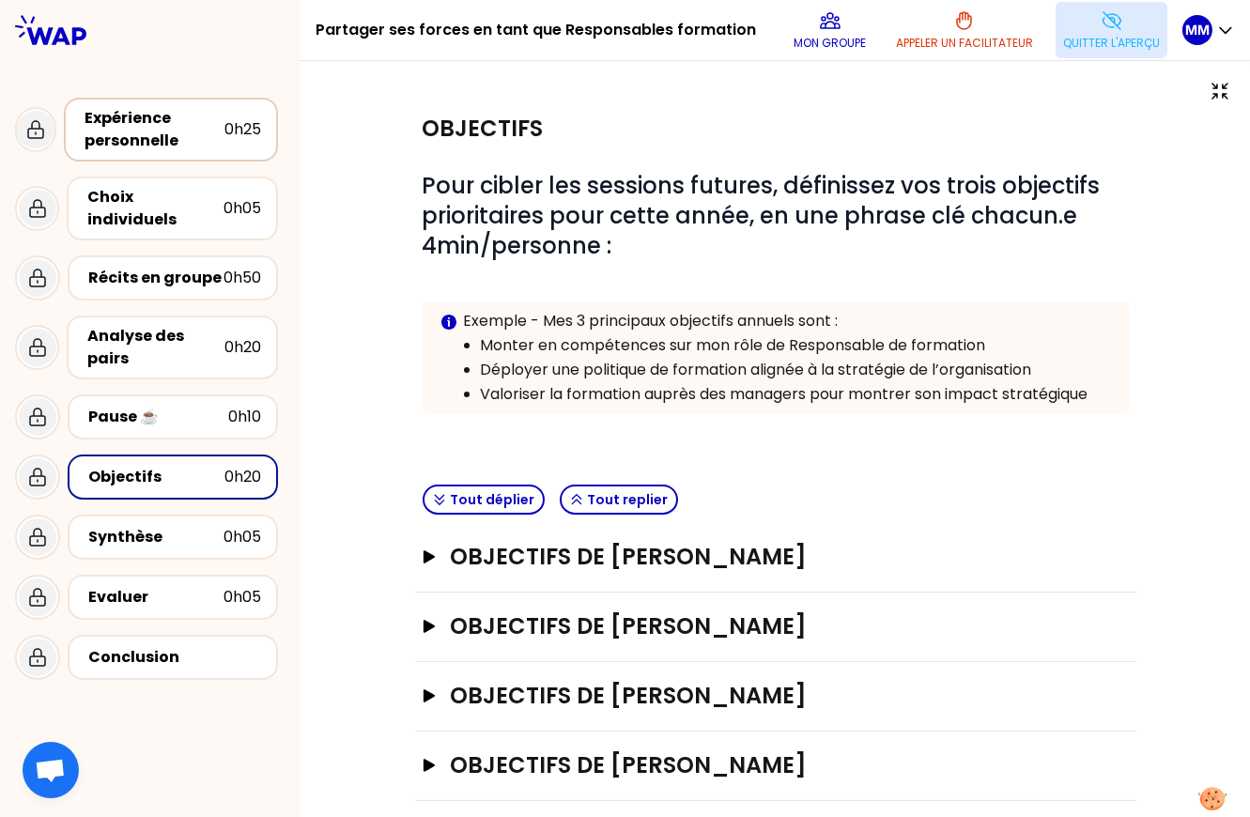
click at [192, 144] on div "Expérience personnelle" at bounding box center [154, 129] width 140 height 45
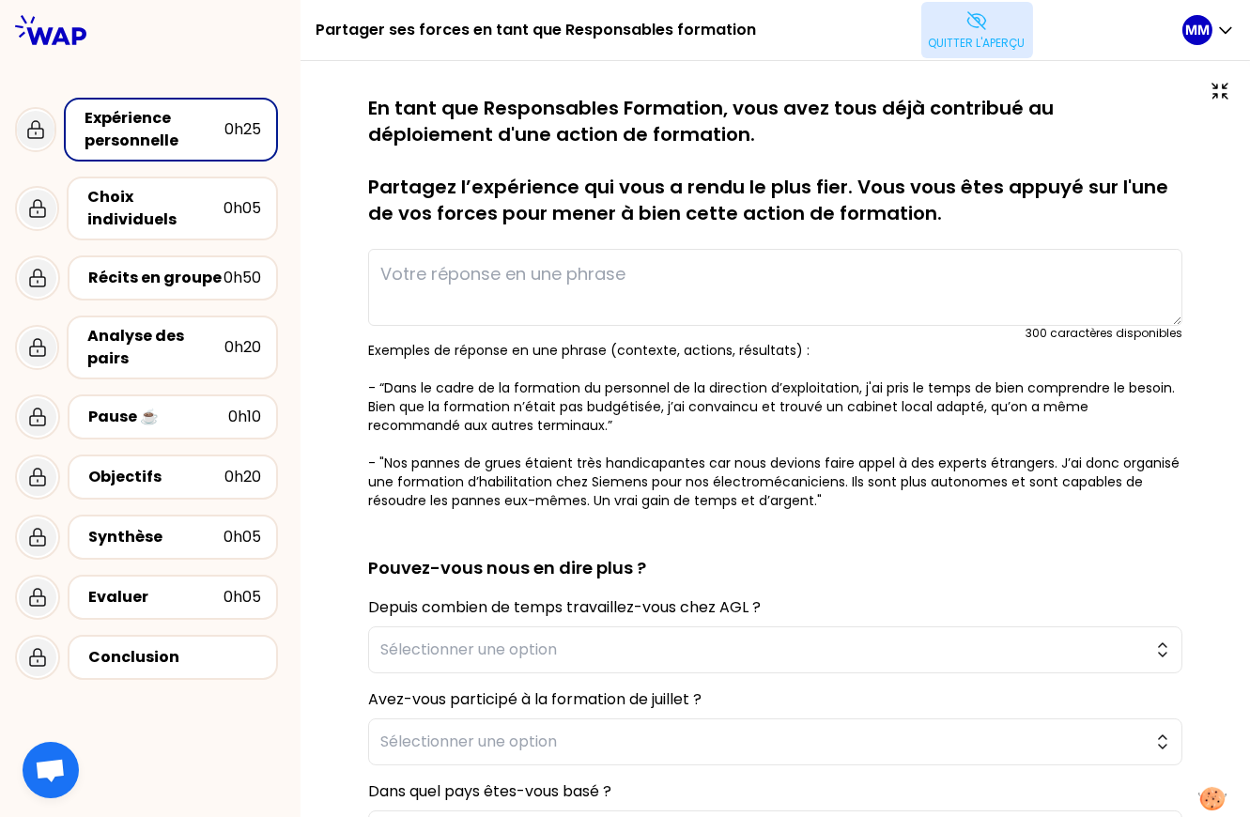
click at [962, 48] on p "Quitter l'aperçu" at bounding box center [977, 43] width 97 height 15
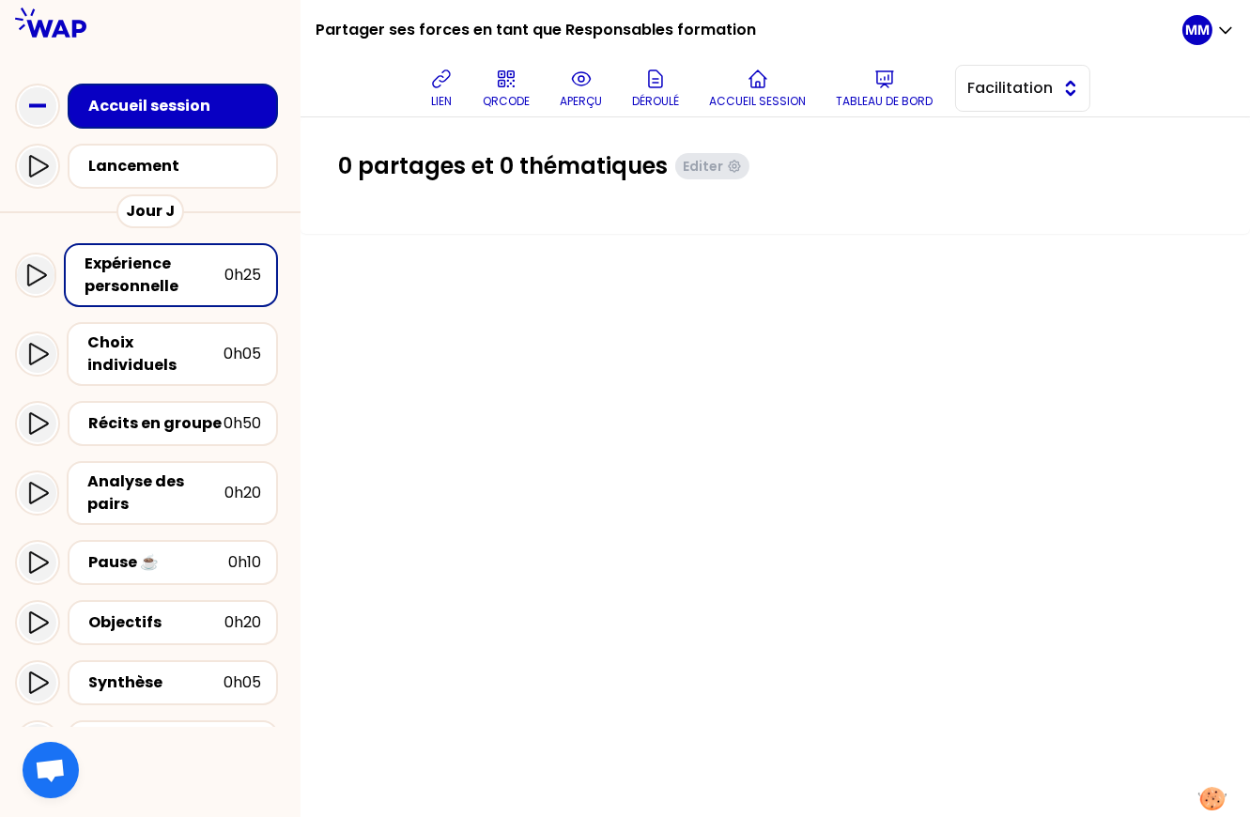
click at [1027, 103] on button "Facilitation" at bounding box center [1022, 88] width 135 height 47
click at [1025, 142] on span "Conception" at bounding box center [1033, 135] width 81 height 23
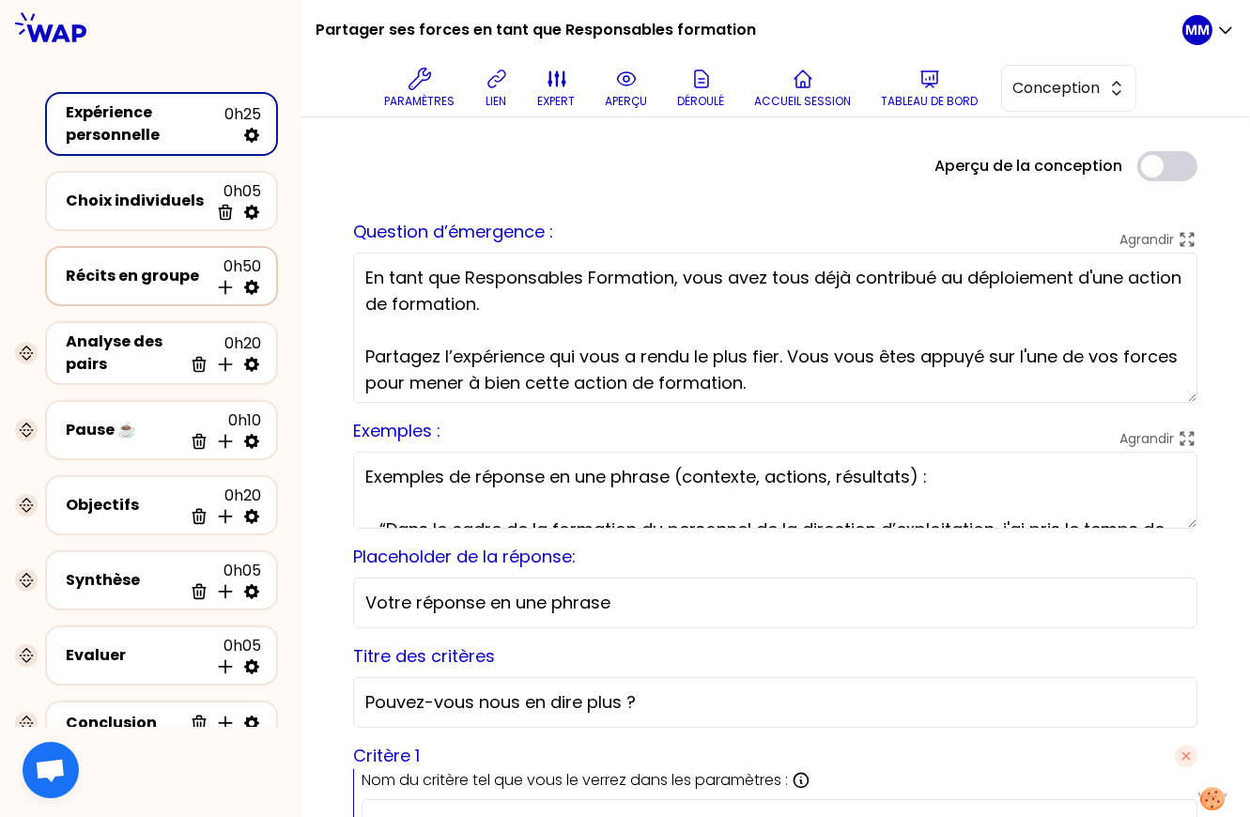
click at [253, 284] on icon at bounding box center [251, 287] width 19 height 19
select select "5"
select select "all"
select select "false"
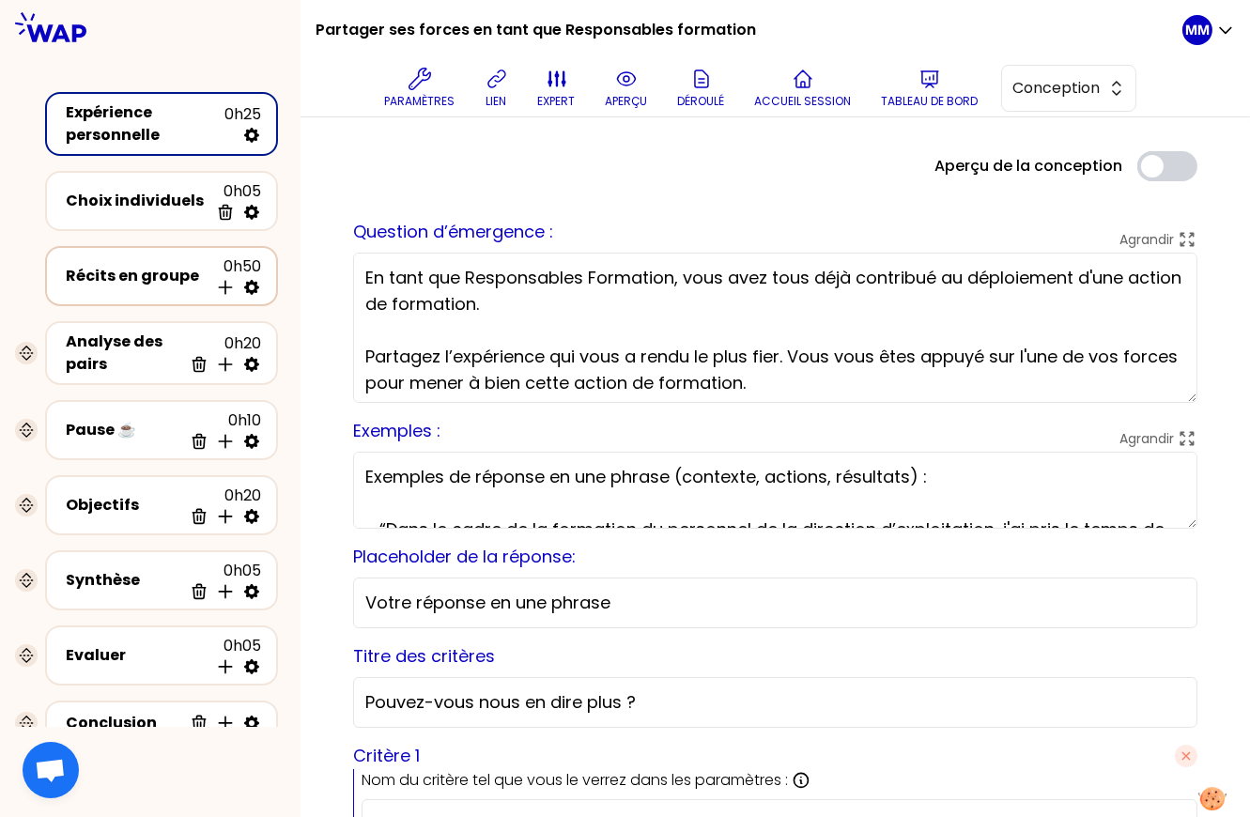
select select "Each"
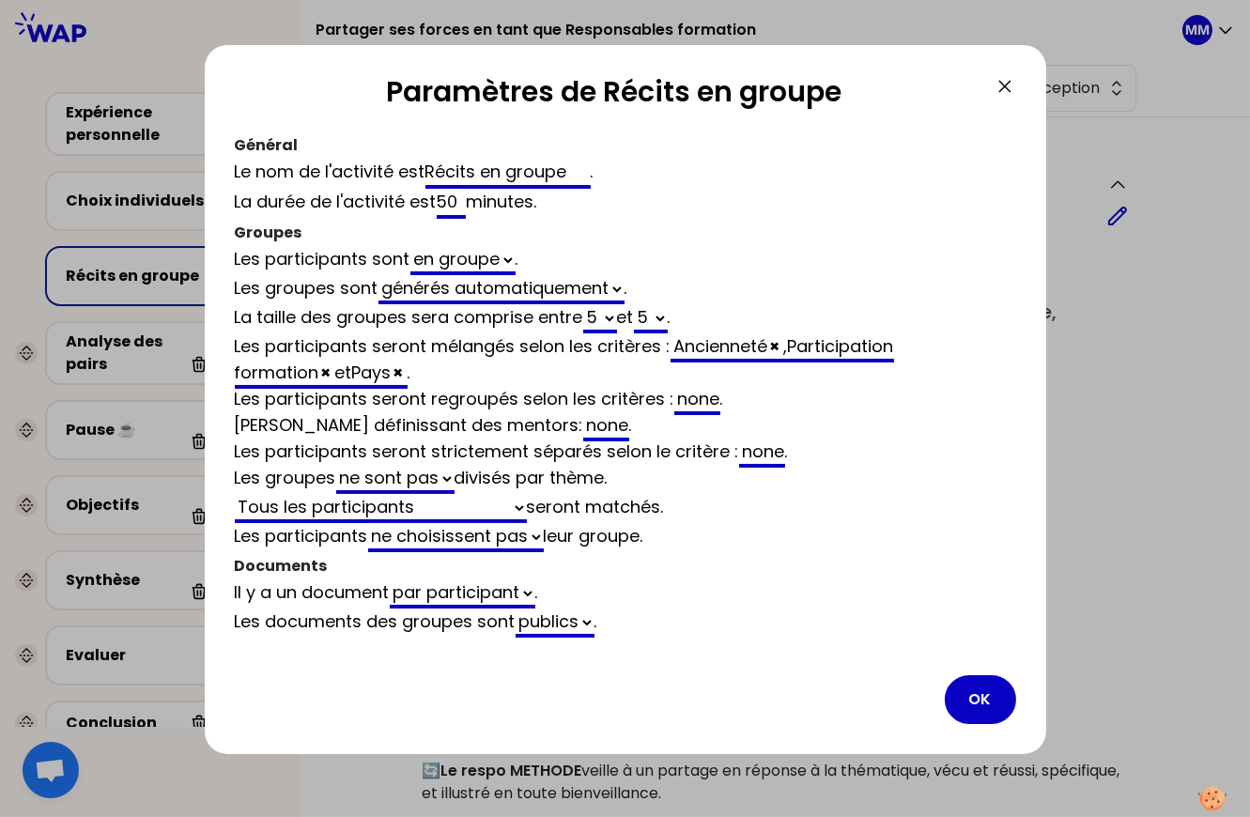
click at [971, 694] on button "OK" at bounding box center [980, 699] width 71 height 49
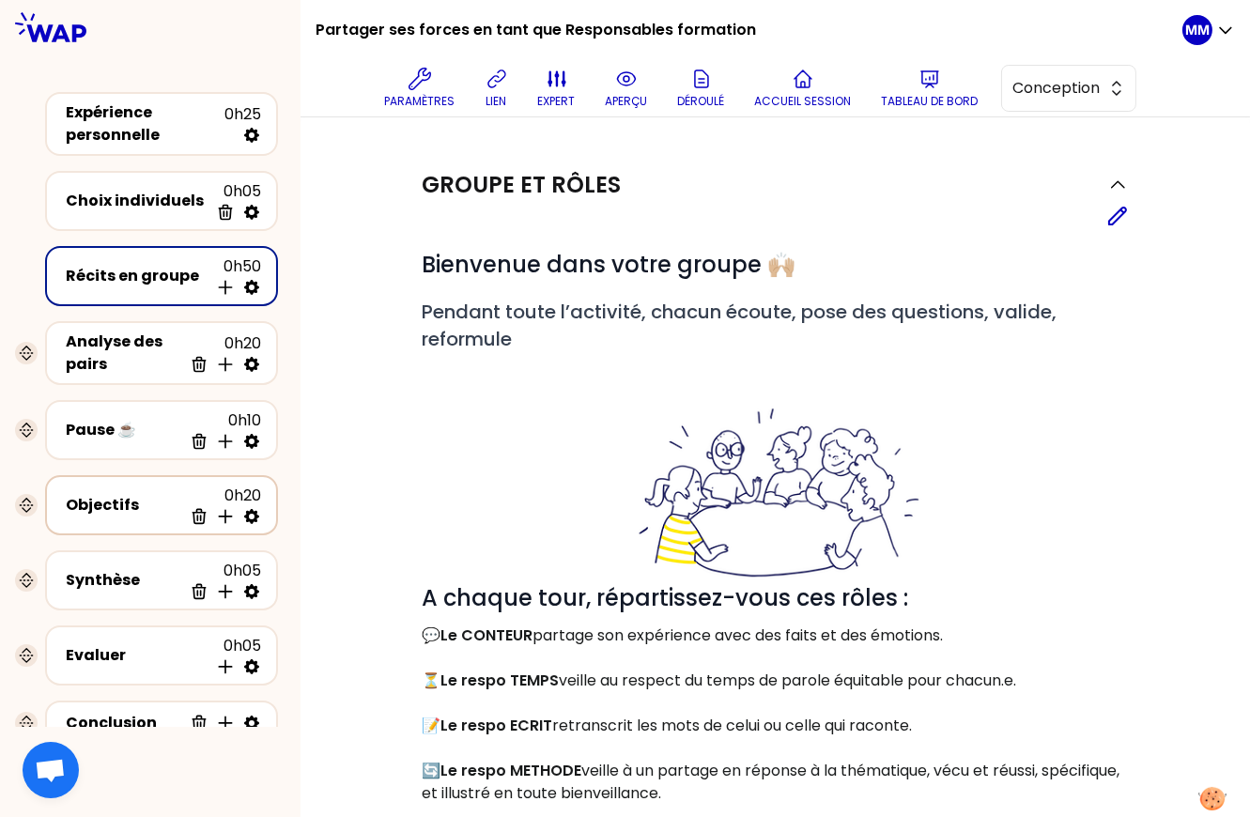
click at [252, 507] on icon at bounding box center [251, 516] width 19 height 19
select select "3"
select select "activity"
select select "false"
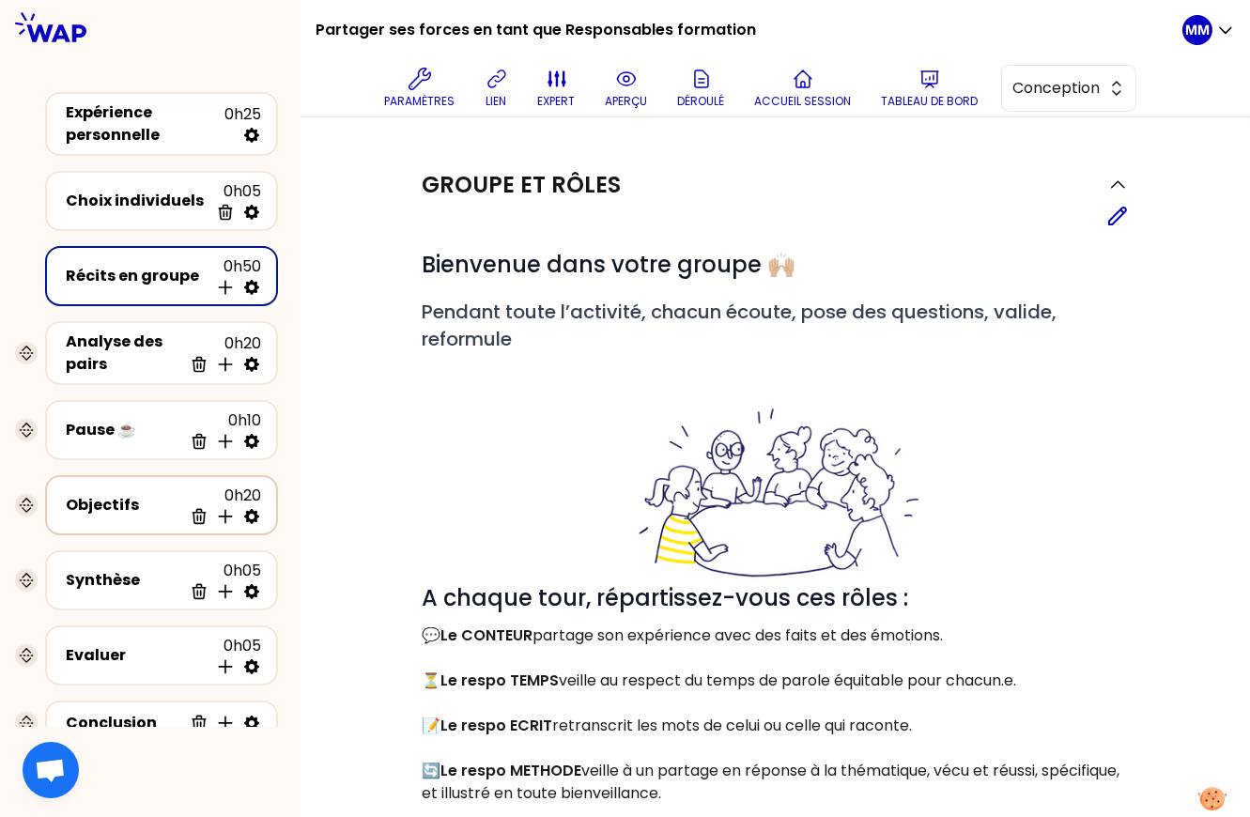
select select "Each"
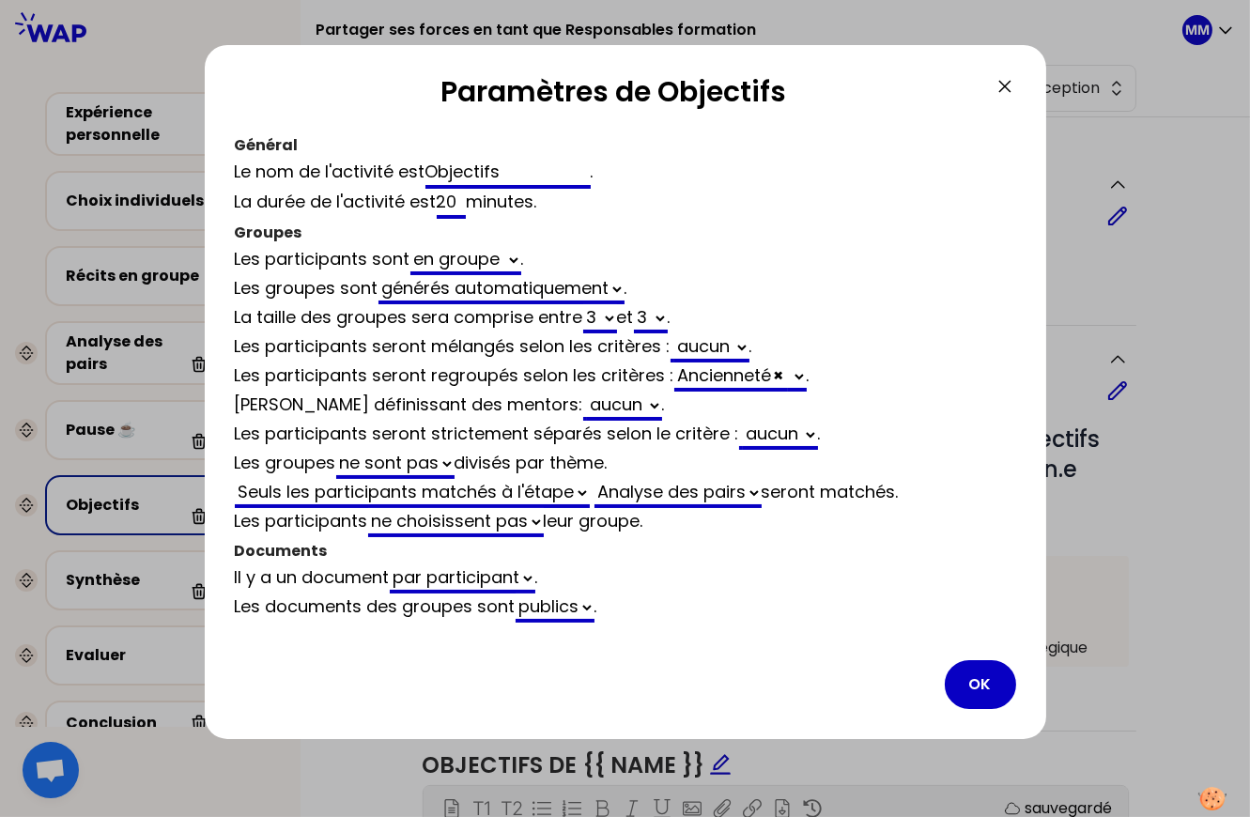
click at [737, 494] on select "Analyse des pairs Récits en groupe" at bounding box center [677, 493] width 167 height 29
select select "3"
select select "activity"
select select "share"
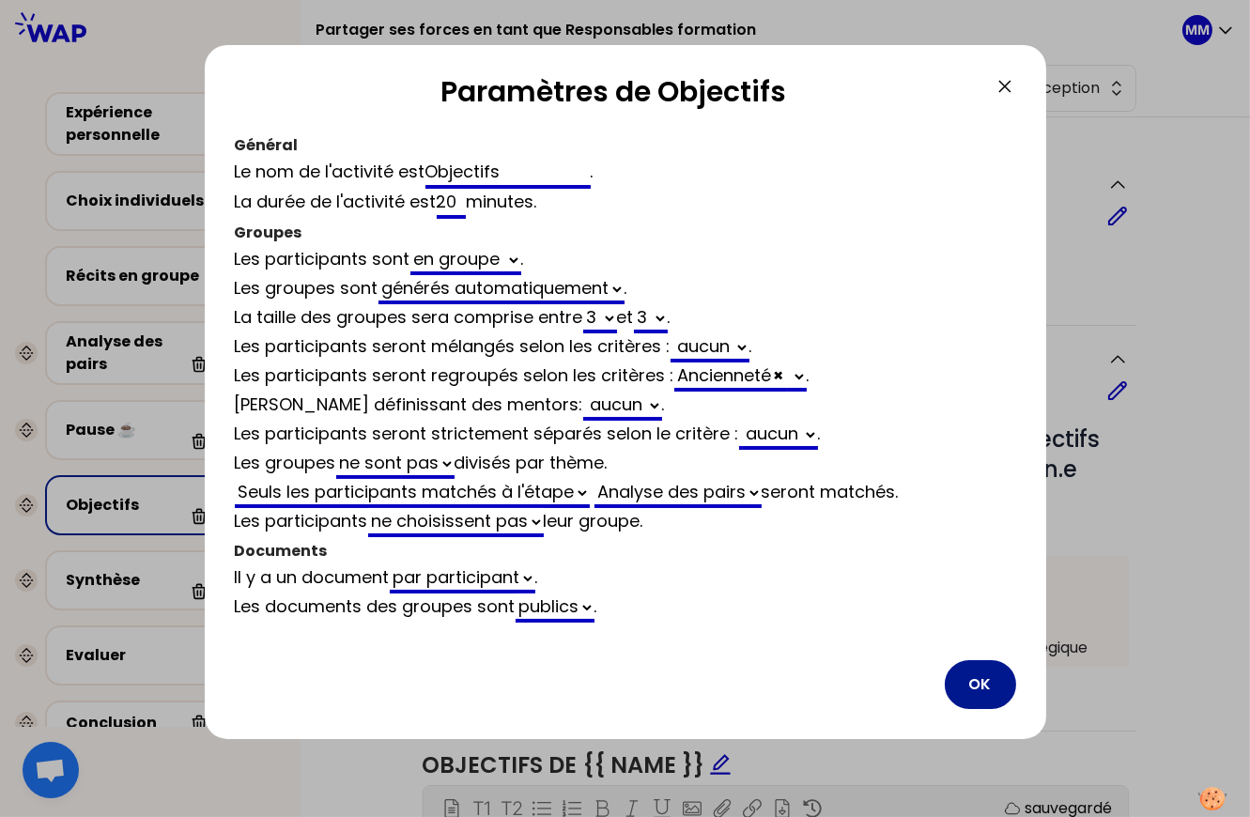
select select "false"
click at [971, 672] on button "OK" at bounding box center [980, 684] width 71 height 49
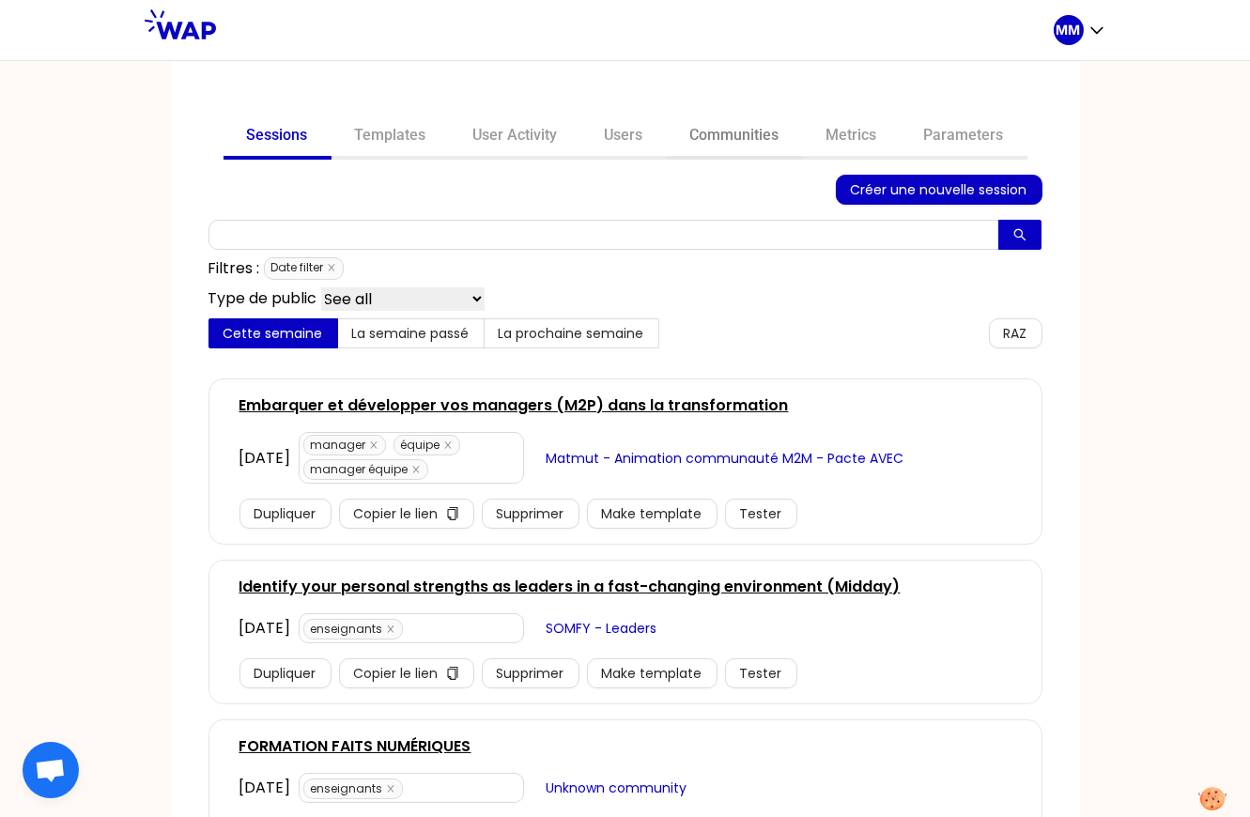
click at [714, 131] on link "Communities" at bounding box center [735, 137] width 136 height 45
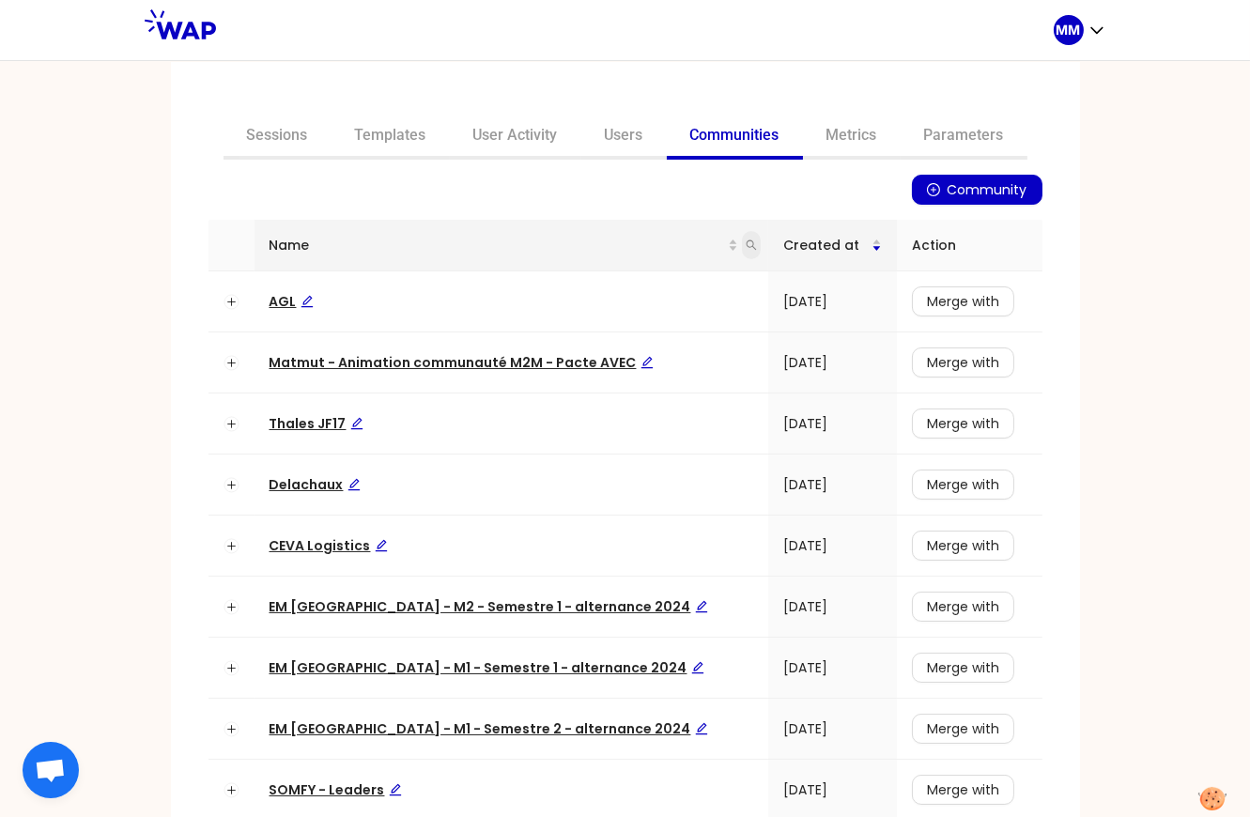
click at [745, 241] on icon "search" at bounding box center [750, 244] width 11 height 11
type input "op"
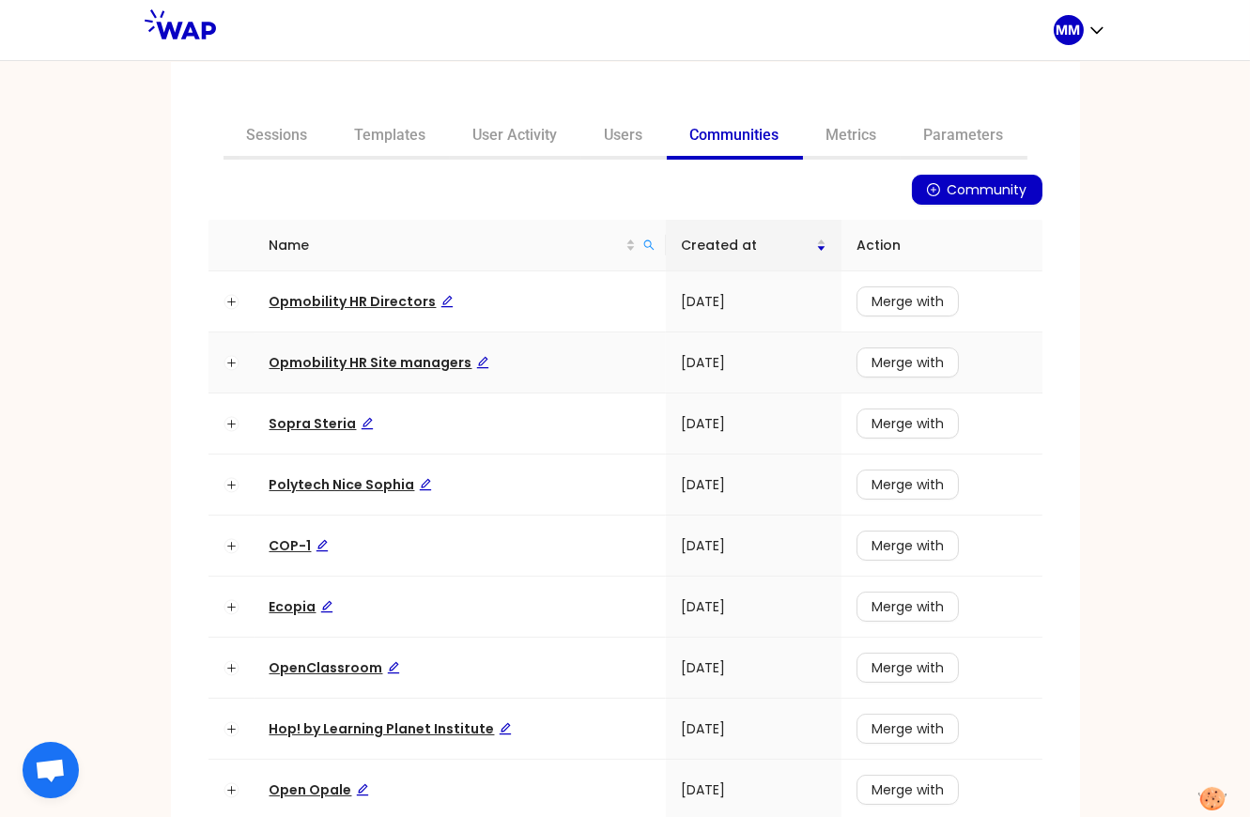
click at [377, 365] on span "Opmobility HR Site managers" at bounding box center [379, 362] width 220 height 19
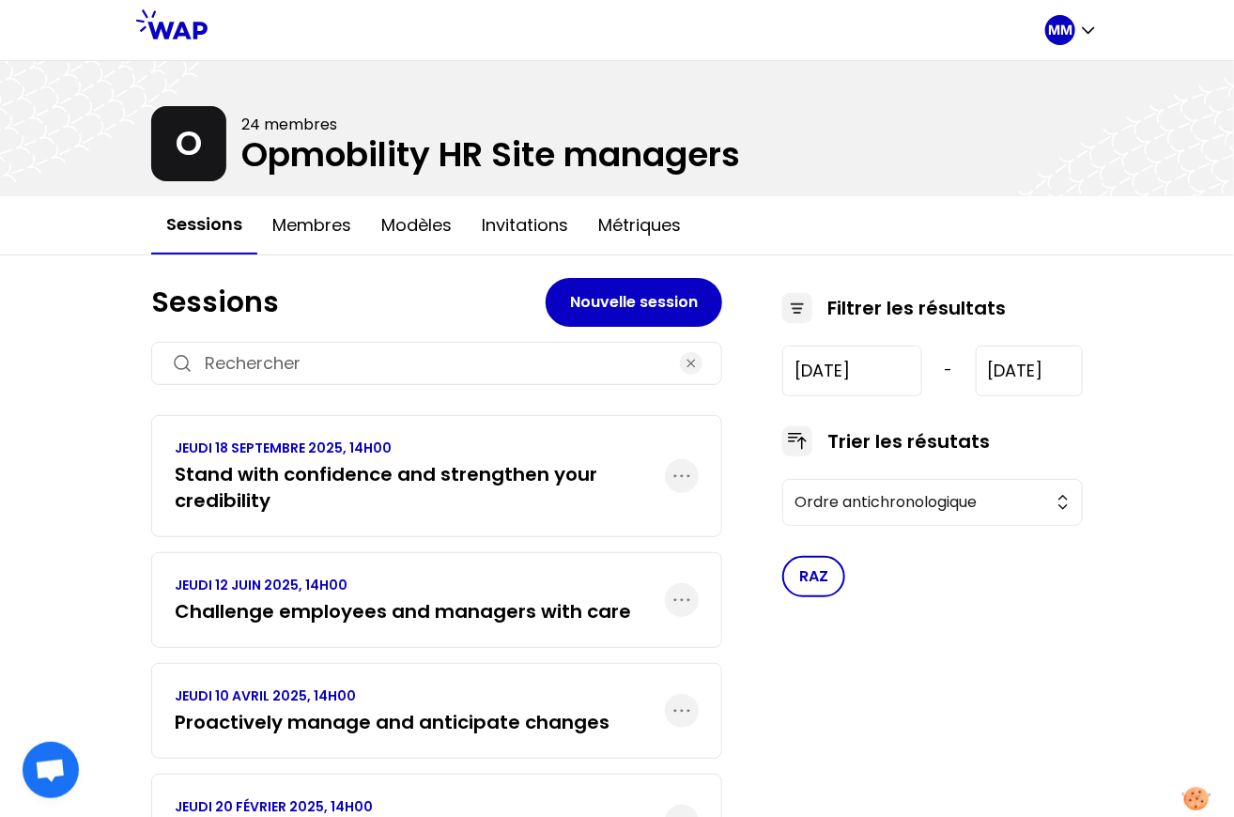
click at [332, 475] on h3 "Stand with confidence and strengthen your credibility" at bounding box center [420, 487] width 490 height 53
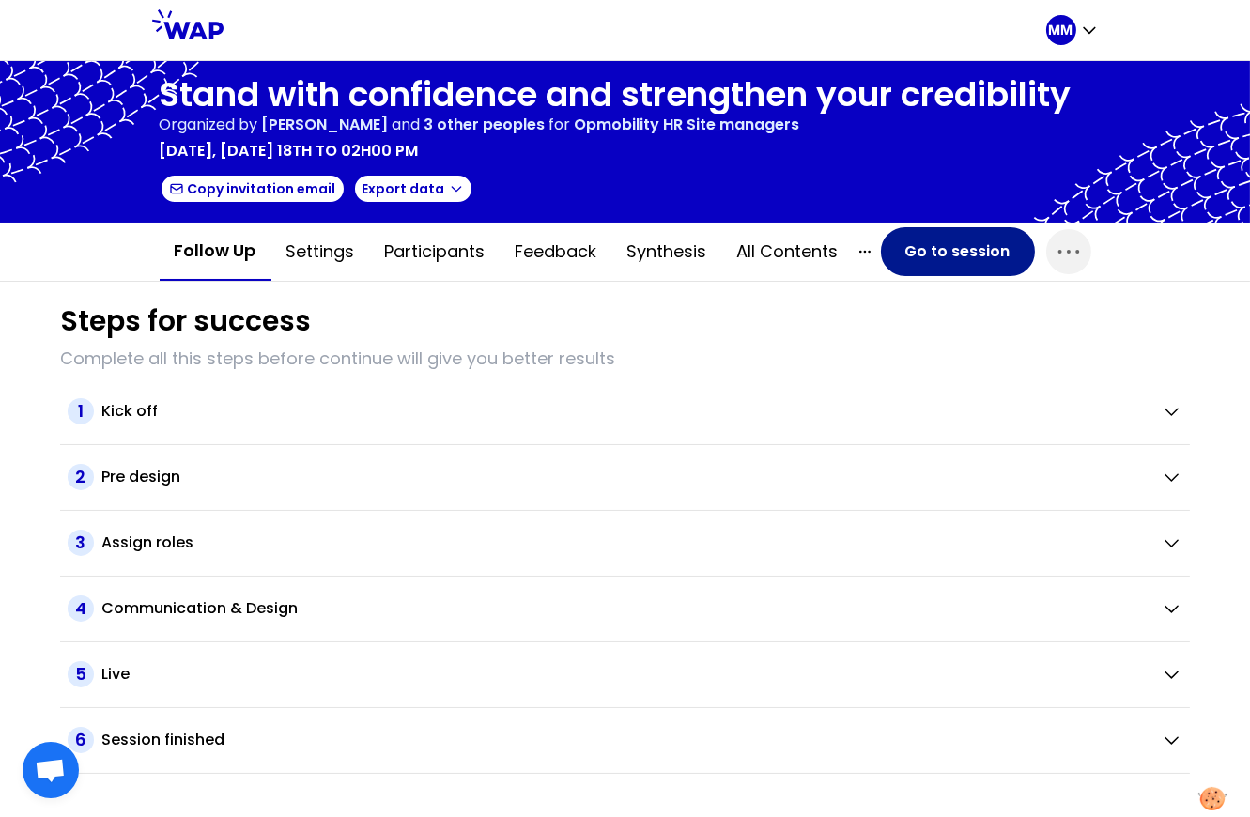
click at [969, 258] on button "Go to session" at bounding box center [958, 251] width 154 height 49
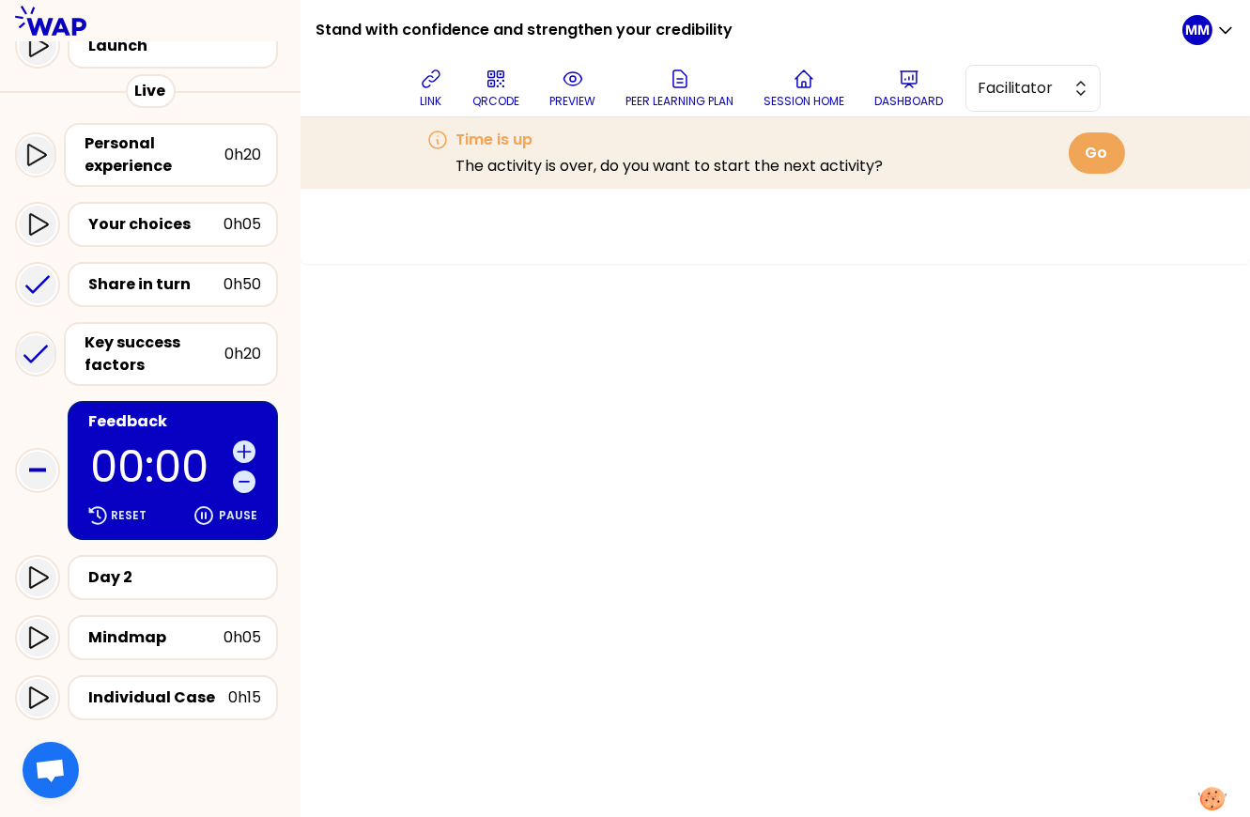
scroll to position [177, 0]
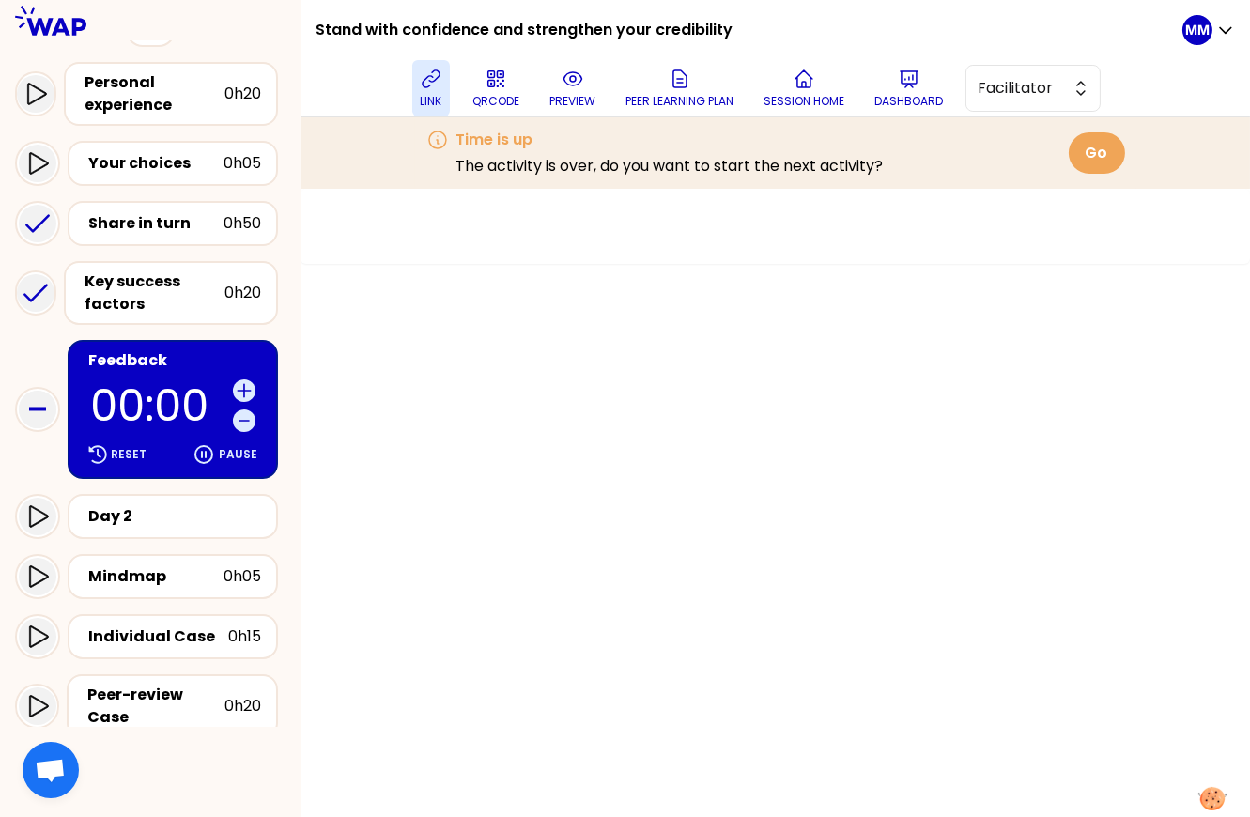
click at [425, 94] on button "link" at bounding box center [431, 88] width 38 height 56
click at [197, 631] on div "Individual Case" at bounding box center [158, 636] width 140 height 23
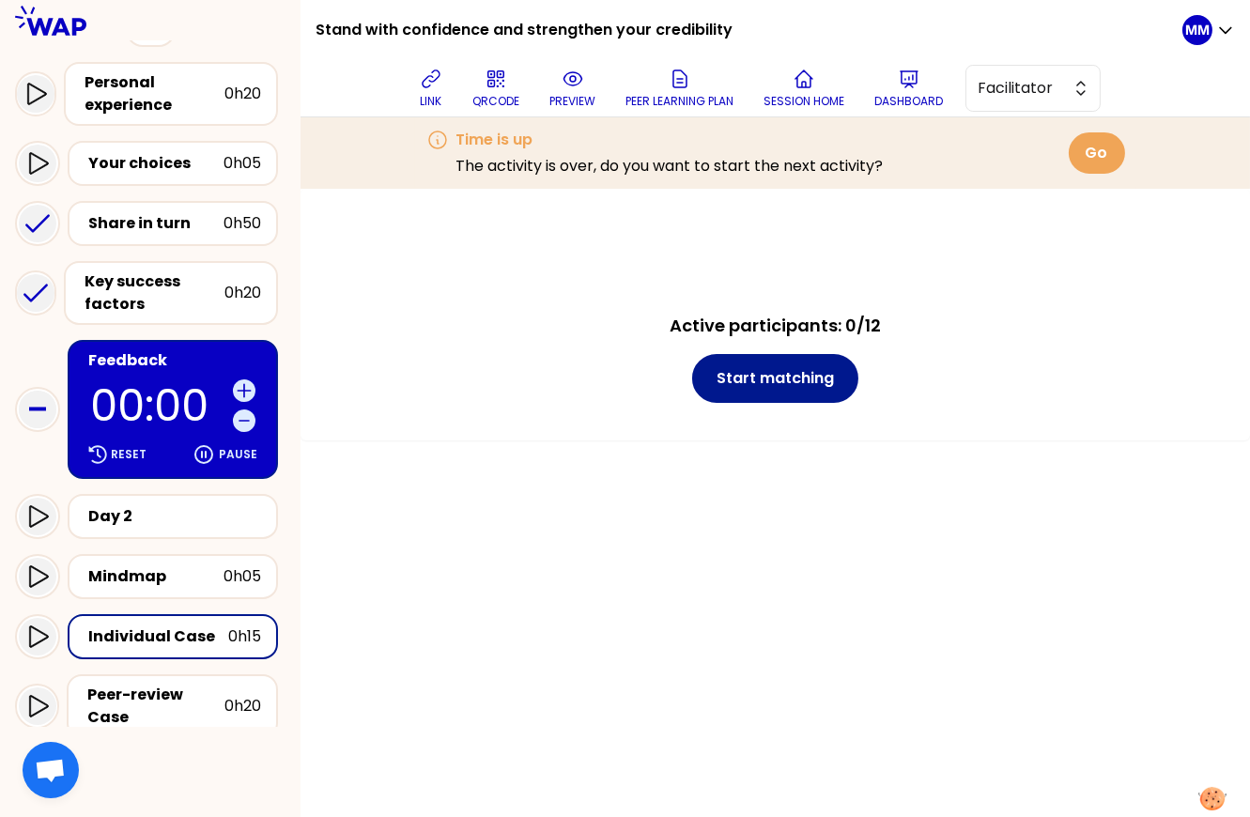
click at [794, 373] on button "Start matching" at bounding box center [775, 378] width 166 height 49
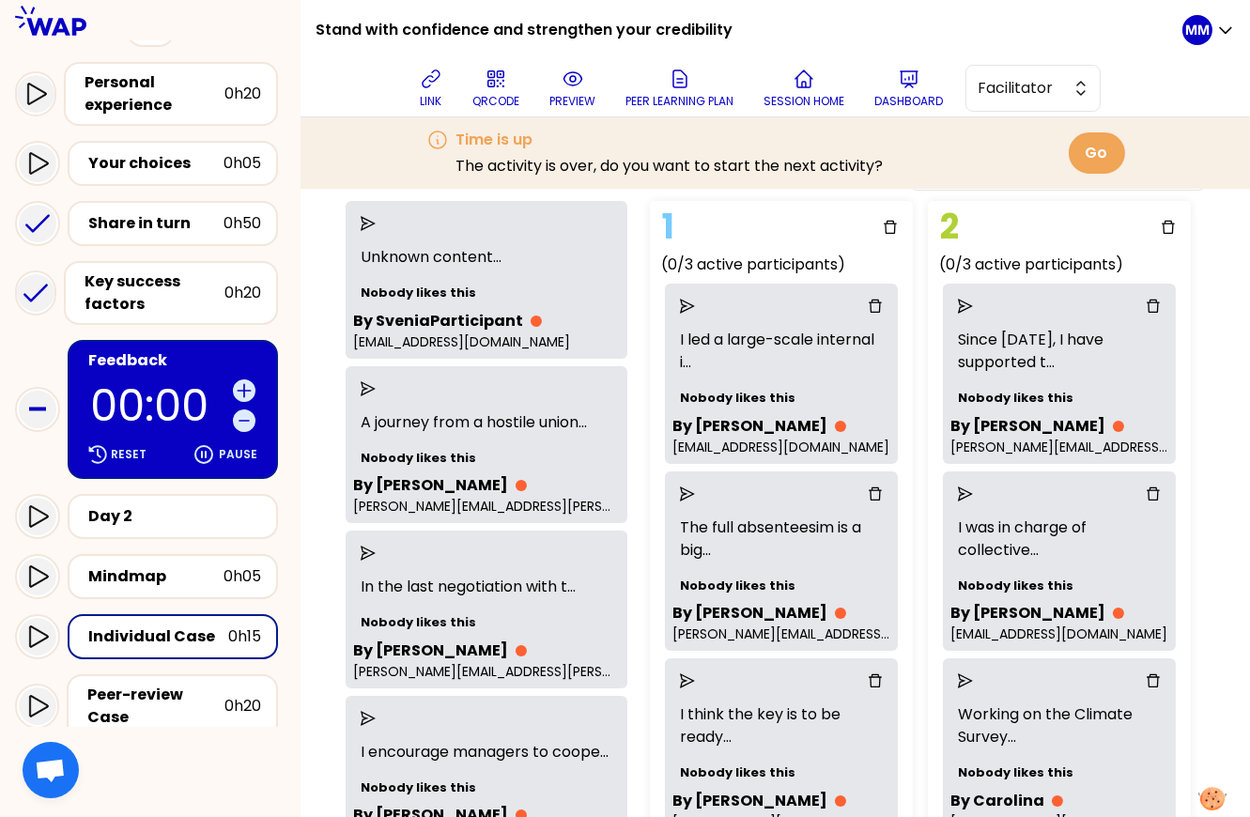
scroll to position [148, 0]
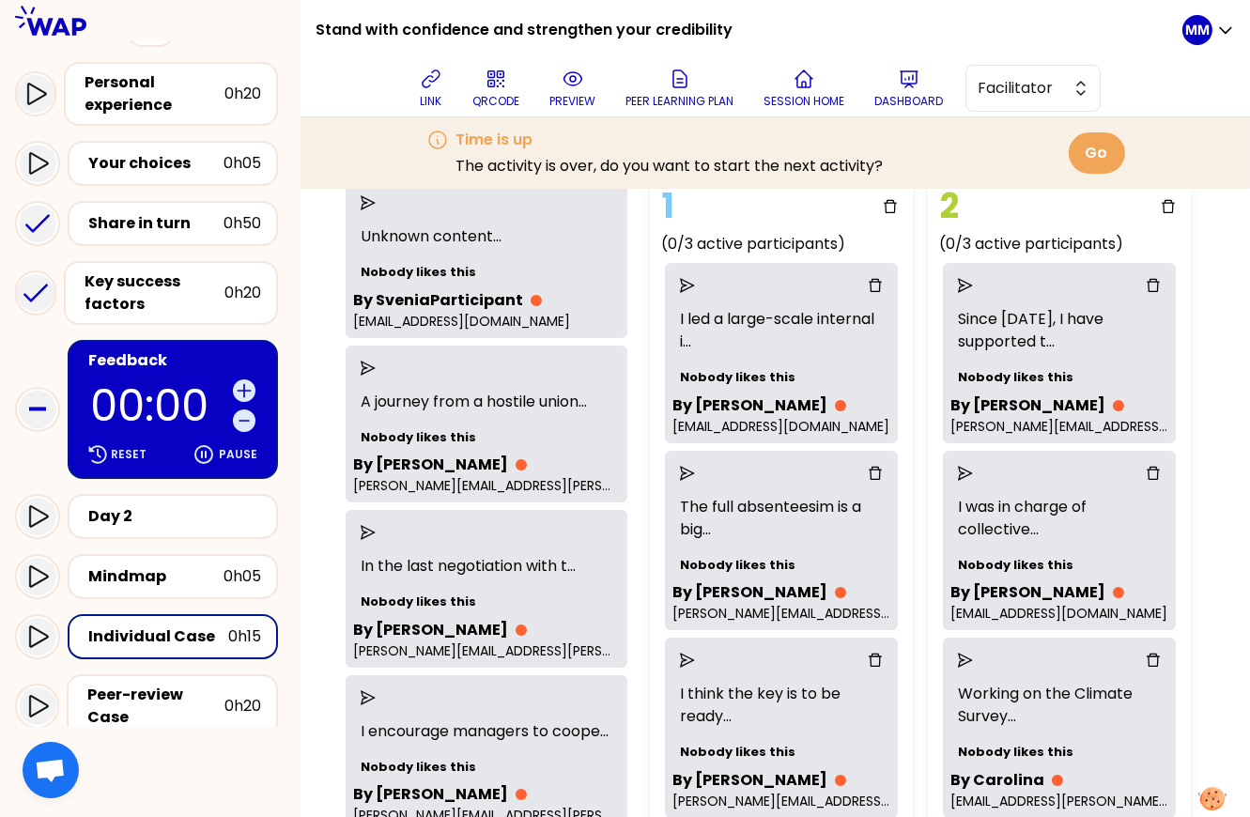
click at [883, 469] on icon "delete" at bounding box center [875, 473] width 15 height 15
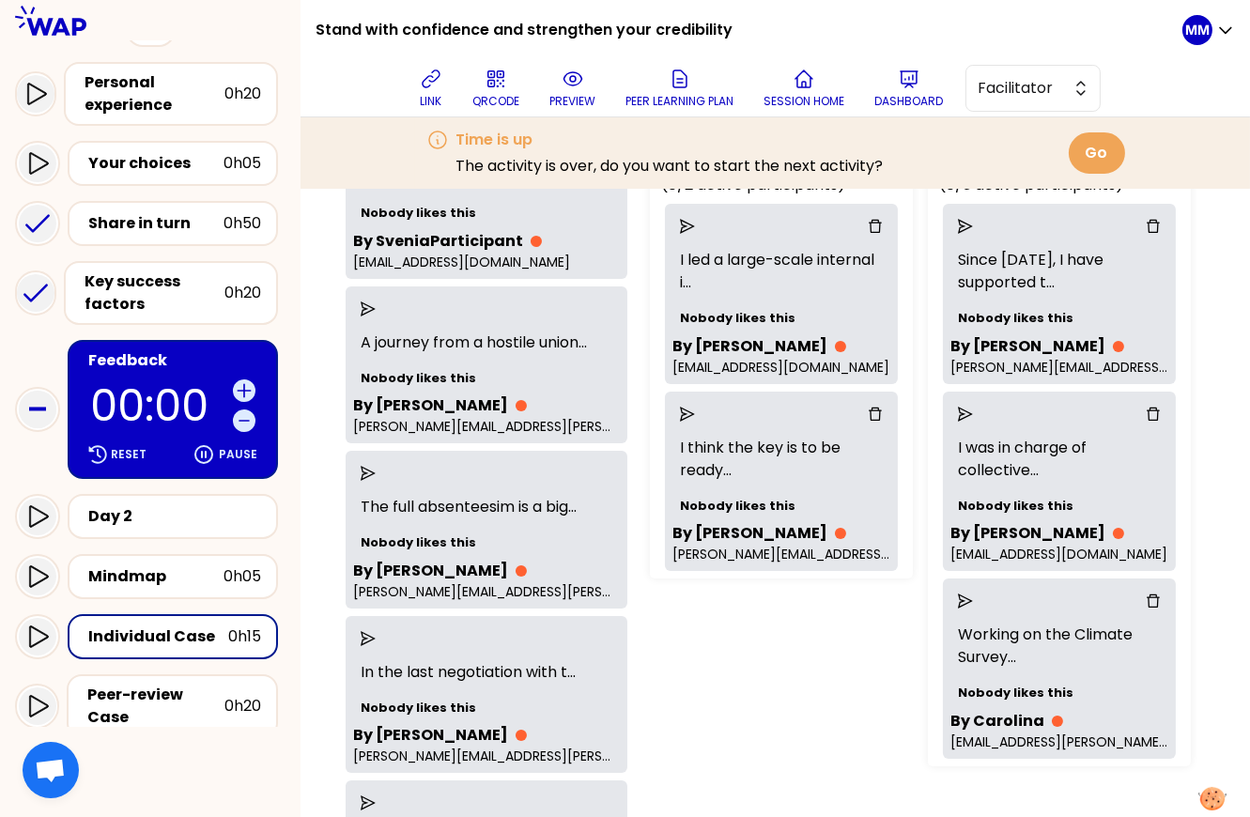
scroll to position [208, 0]
click at [883, 409] on icon "delete" at bounding box center [875, 413] width 15 height 15
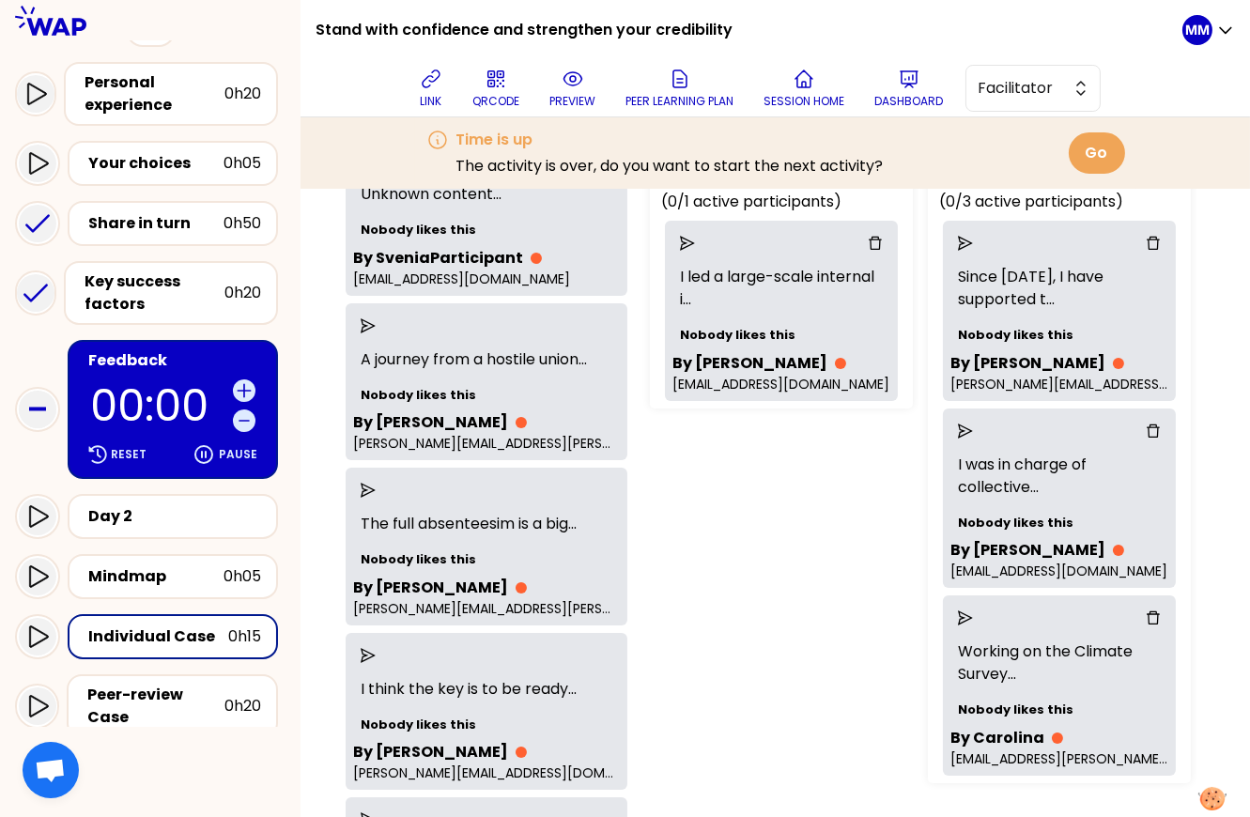
scroll to position [189, 0]
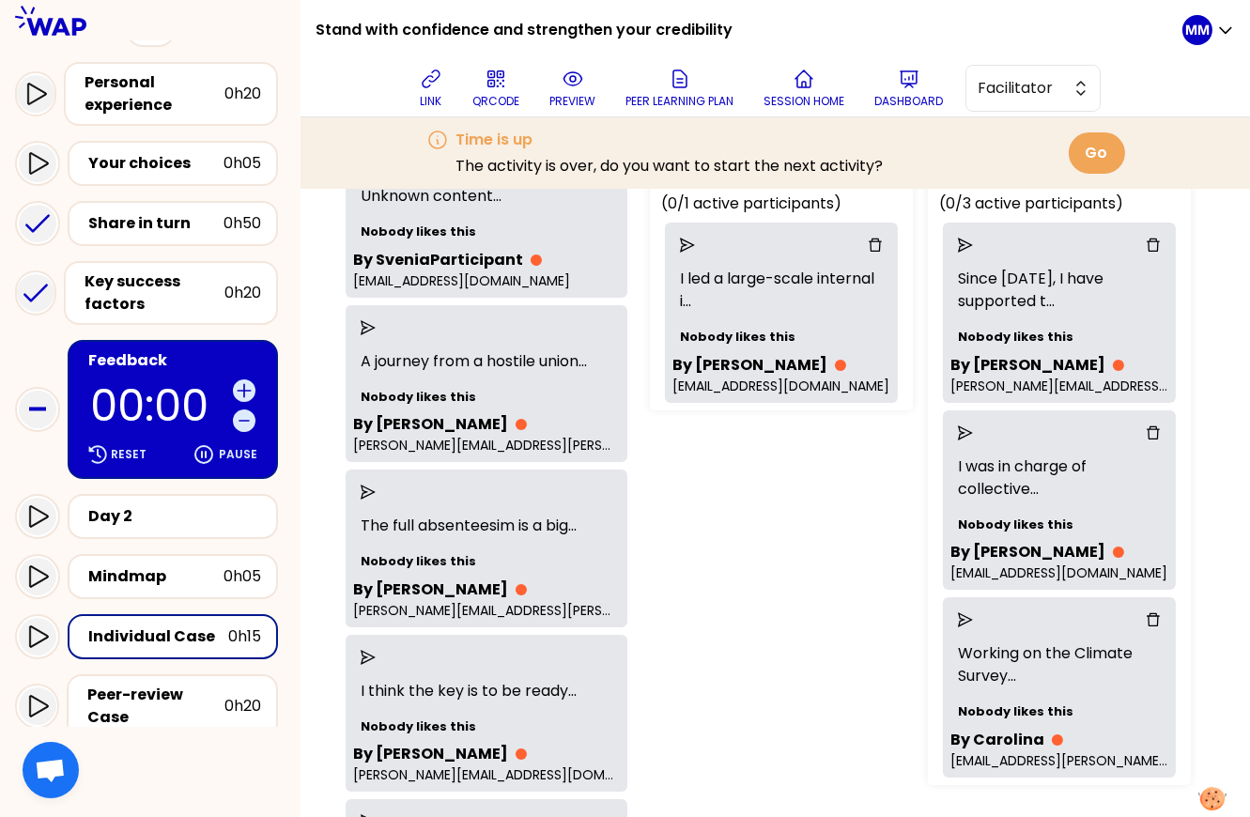
click at [1160, 246] on icon "delete" at bounding box center [1152, 245] width 15 height 15
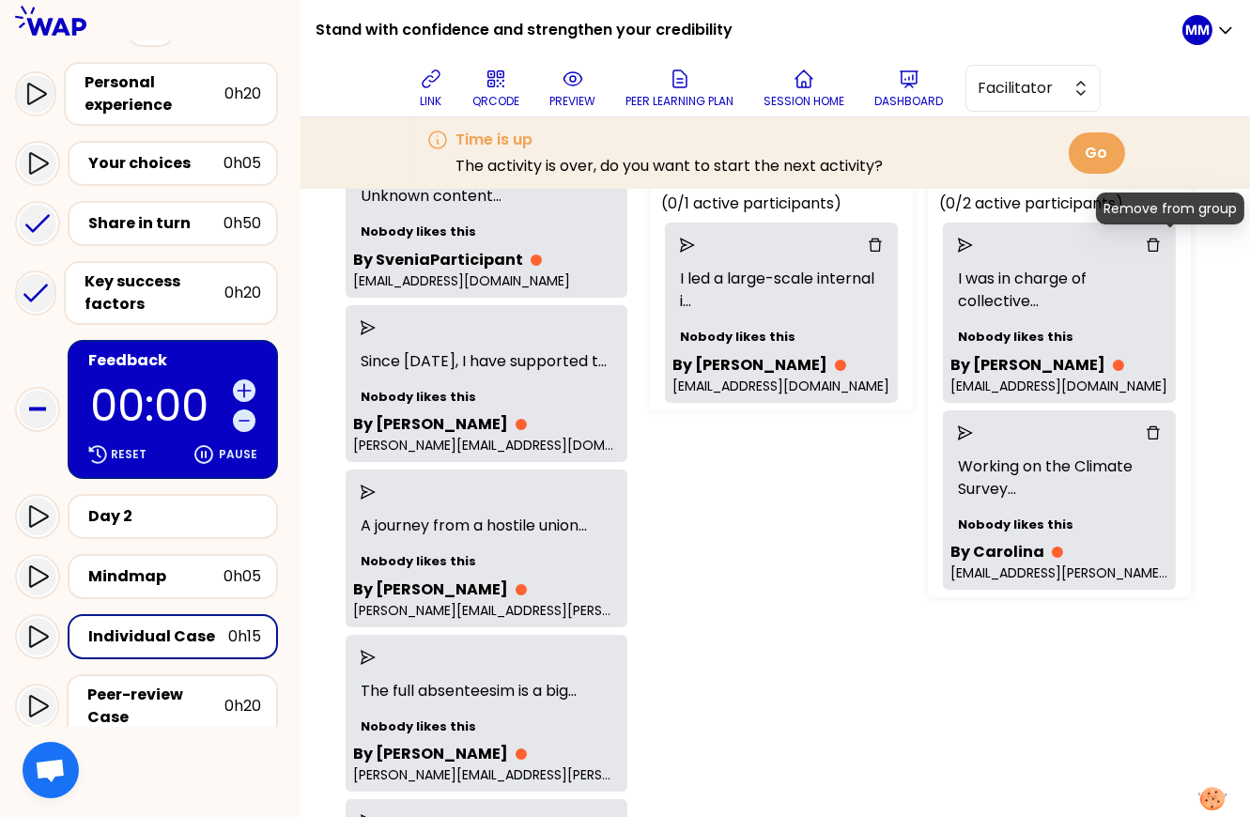
click at [1160, 243] on icon "delete" at bounding box center [1152, 245] width 15 height 15
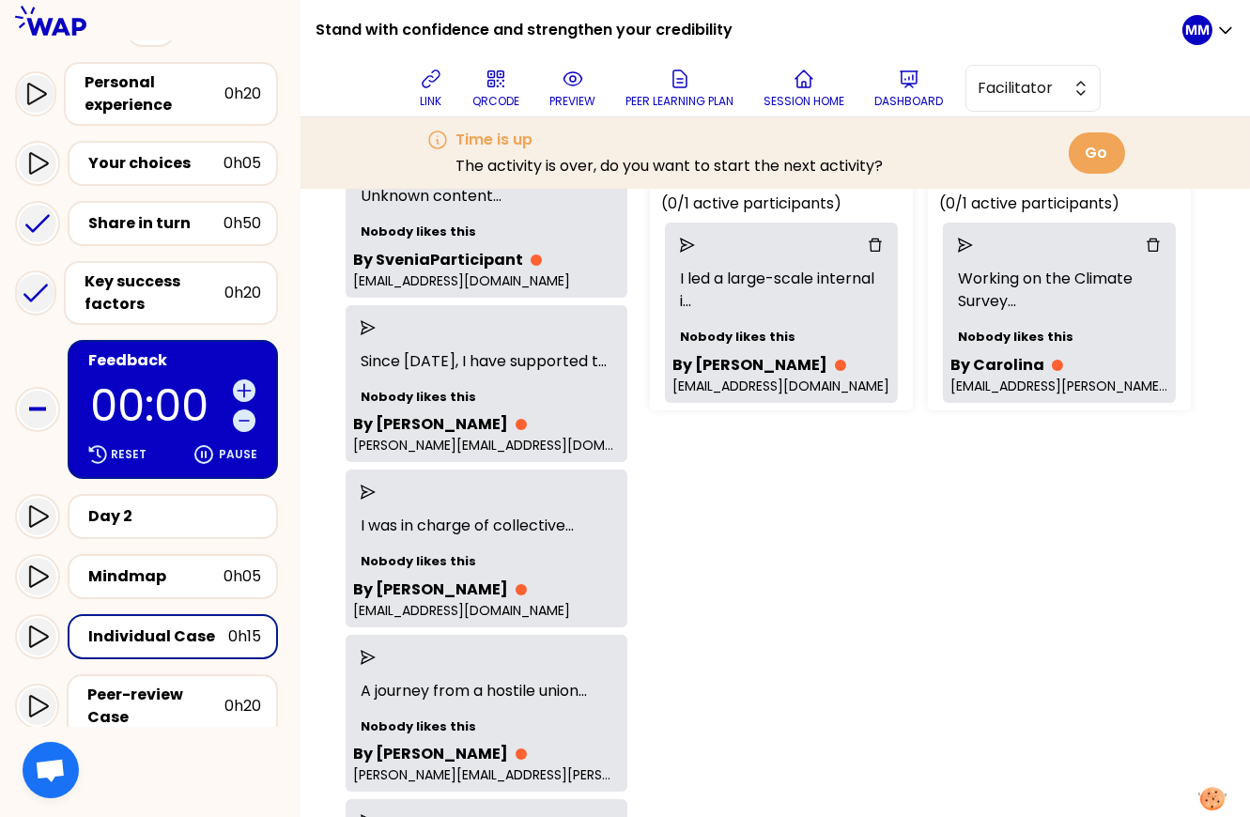
click at [1160, 245] on icon "delete" at bounding box center [1152, 245] width 15 height 15
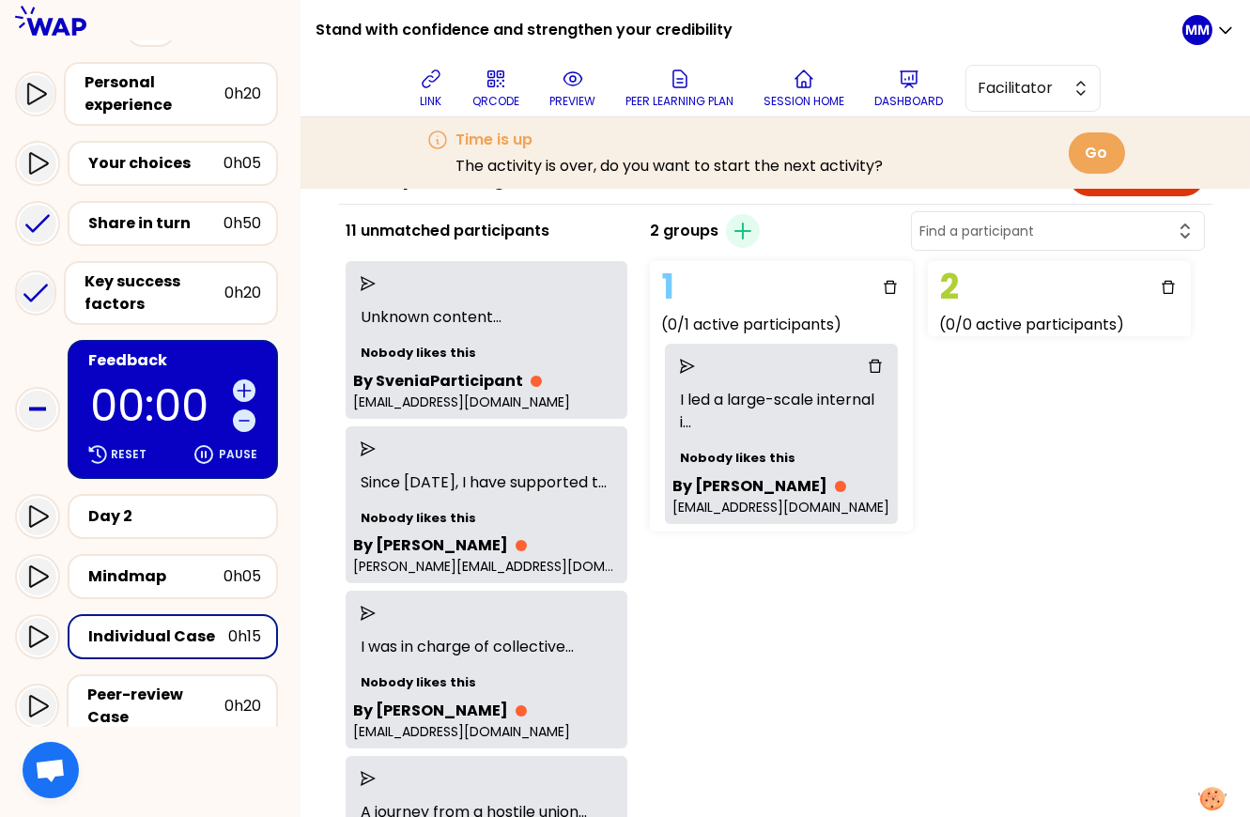
scroll to position [67, 0]
click at [1070, 224] on input "text" at bounding box center [1046, 232] width 254 height 19
type input "[PERSON_NAME]"
drag, startPoint x: 1052, startPoint y: 453, endPoint x: 1009, endPoint y: 444, distance: 43.3
click at [1044, 453] on div "1 (0/1 active participants) I led a large-scale internal i ... Nobody likes thi…" at bounding box center [876, 396] width 469 height 285
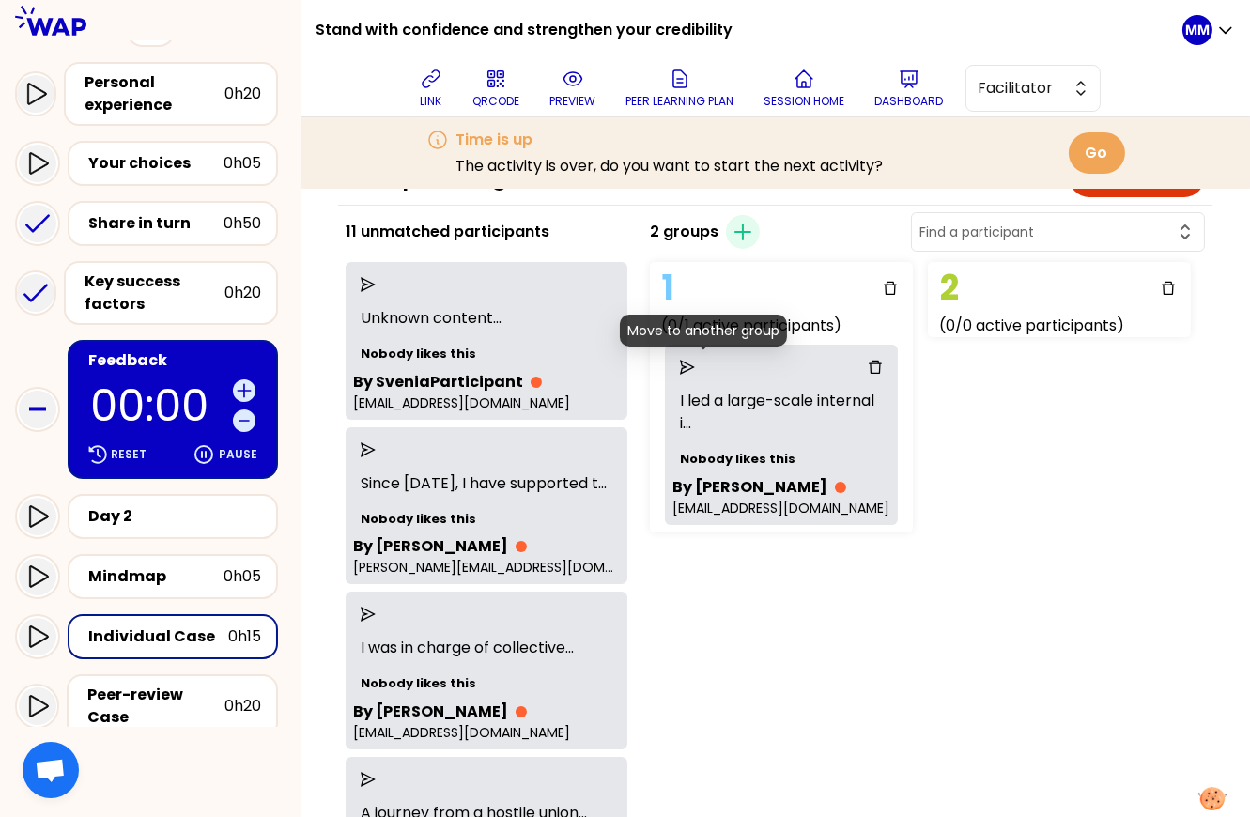
click at [695, 362] on icon "send" at bounding box center [687, 367] width 15 height 15
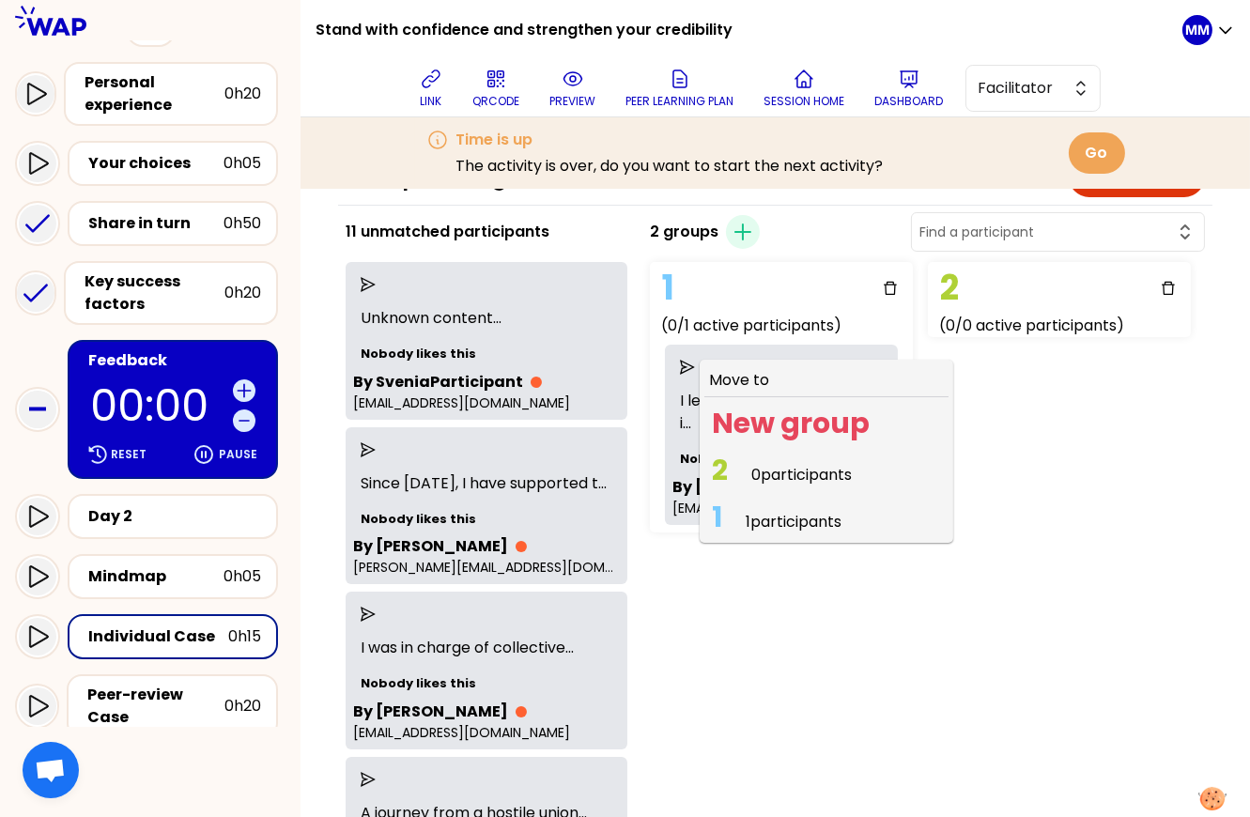
click at [756, 468] on span "2 0 participants" at bounding box center [781, 474] width 155 height 37
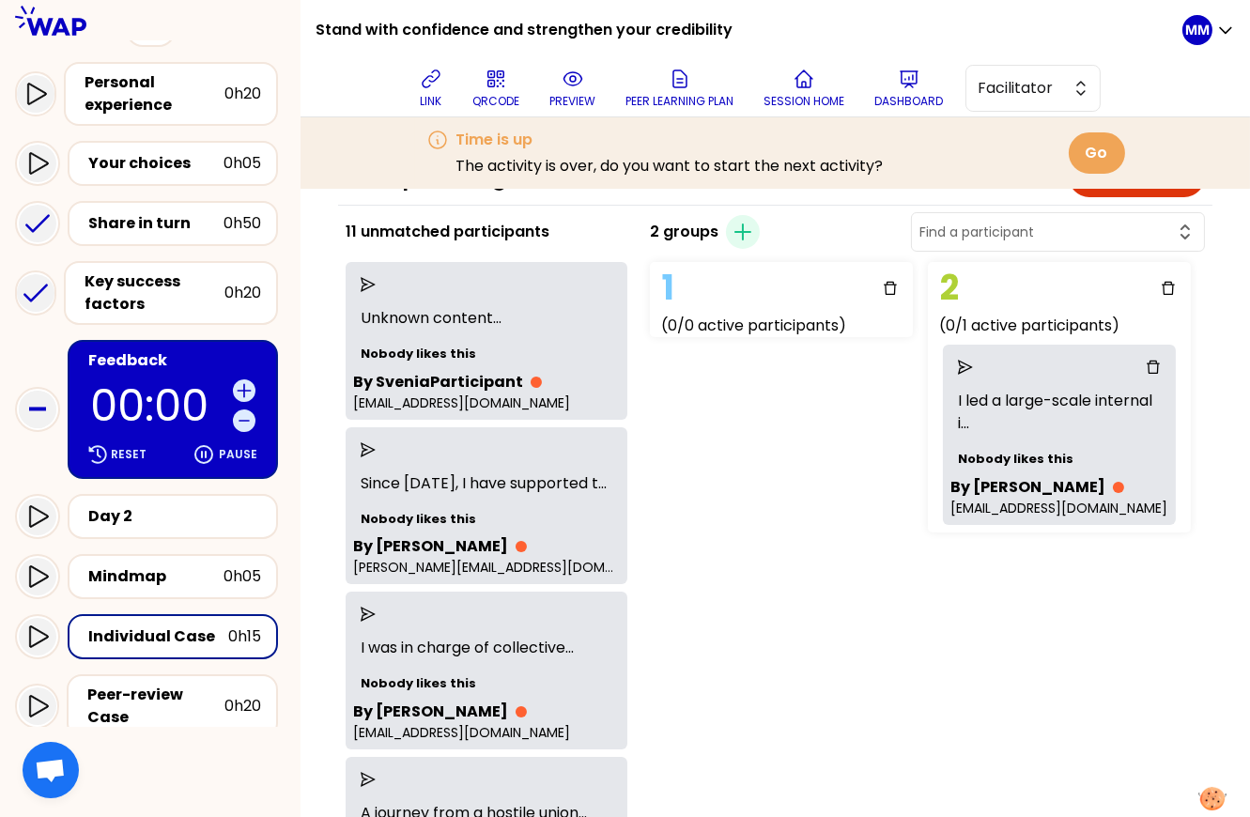
click at [1080, 238] on input "text" at bounding box center [1046, 232] width 254 height 19
type input "jessica"
click at [1084, 226] on input "jessica" at bounding box center [1046, 232] width 254 height 19
click at [1084, 226] on input "text" at bounding box center [1046, 232] width 254 height 19
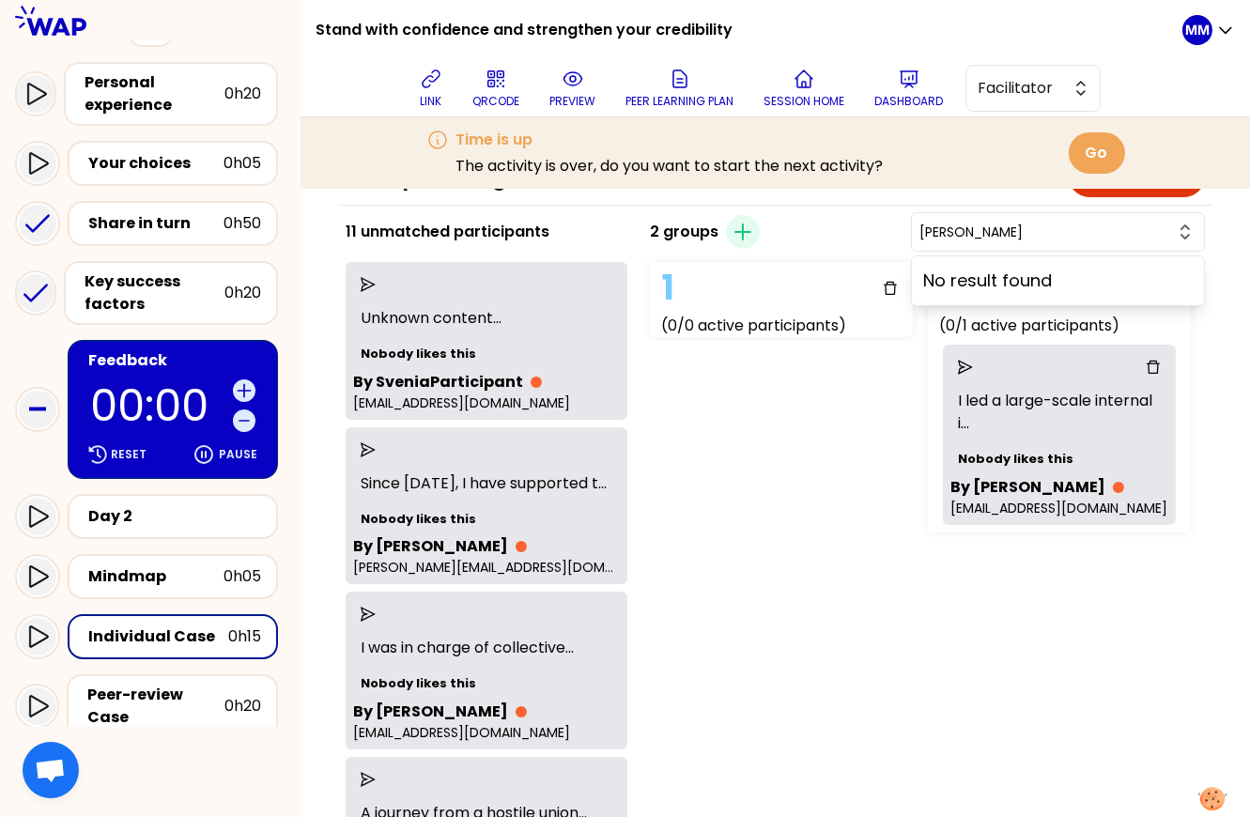
type input "lucas"
drag, startPoint x: 822, startPoint y: 508, endPoint x: 805, endPoint y: 493, distance: 23.3
click at [822, 507] on div "1 (0/0 active participants) 2 (0/1 active participants) I led a large-scale int…" at bounding box center [876, 396] width 469 height 285
click at [436, 94] on p "link" at bounding box center [432, 101] width 22 height 15
click at [440, 99] on p "link" at bounding box center [432, 101] width 22 height 15
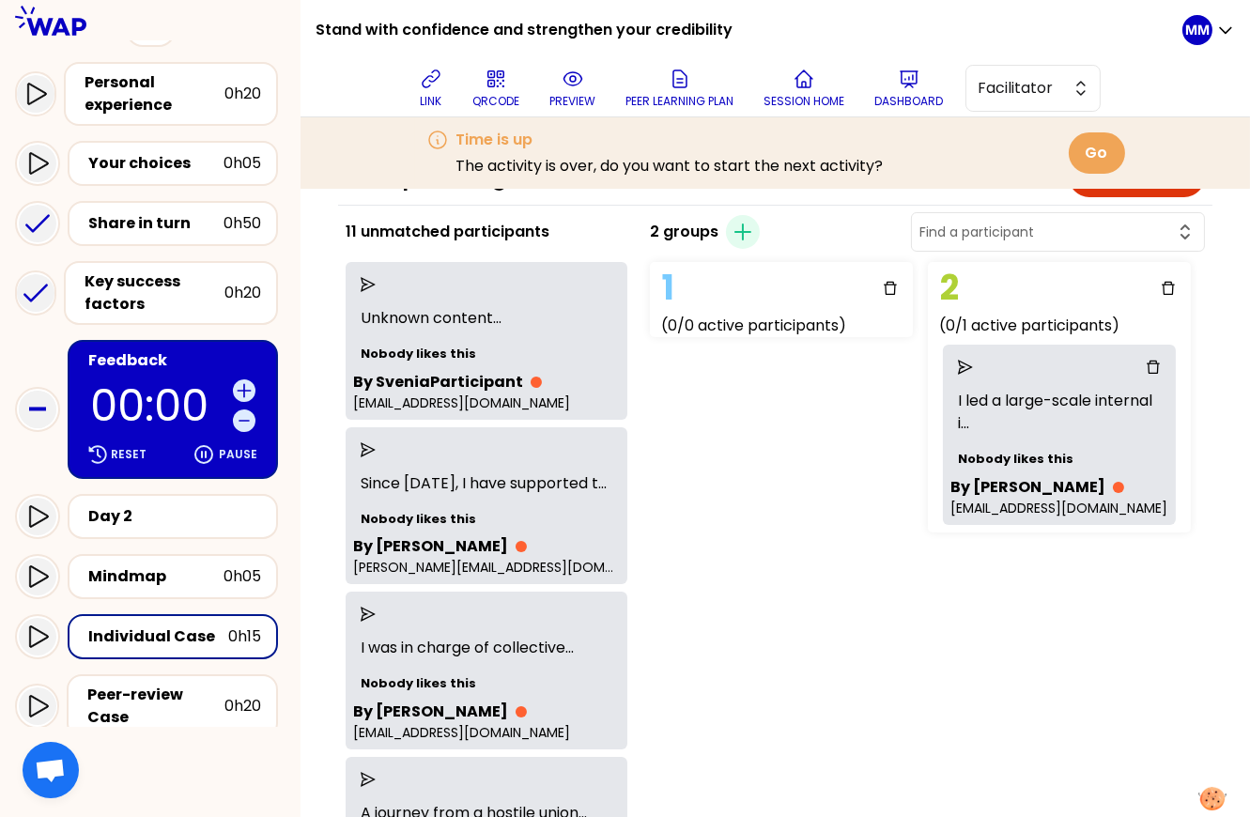
drag, startPoint x: 785, startPoint y: 583, endPoint x: 759, endPoint y: 543, distance: 48.2
click at [1055, 233] on input "text" at bounding box center [1046, 232] width 254 height 19
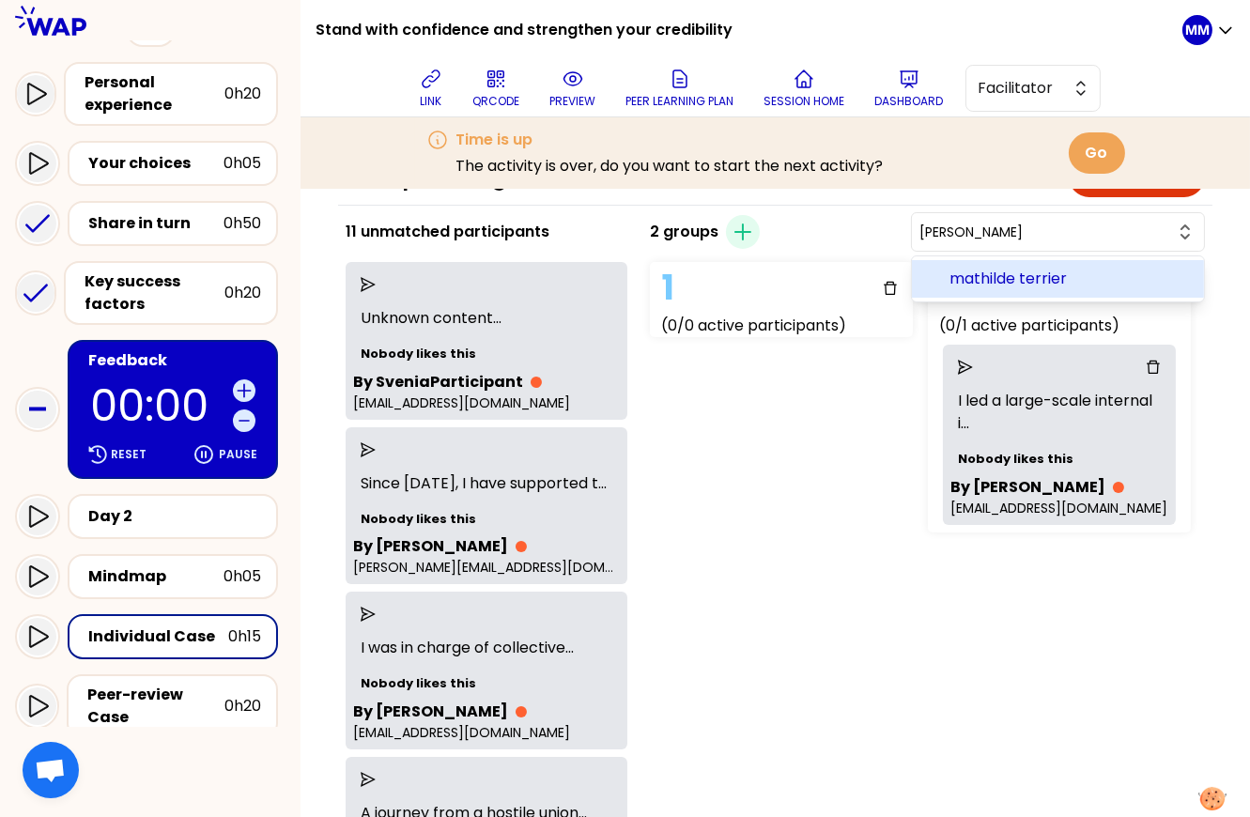
click at [1076, 277] on span "mathilde terrier" at bounding box center [1068, 279] width 239 height 23
type input "mathilde terrier"
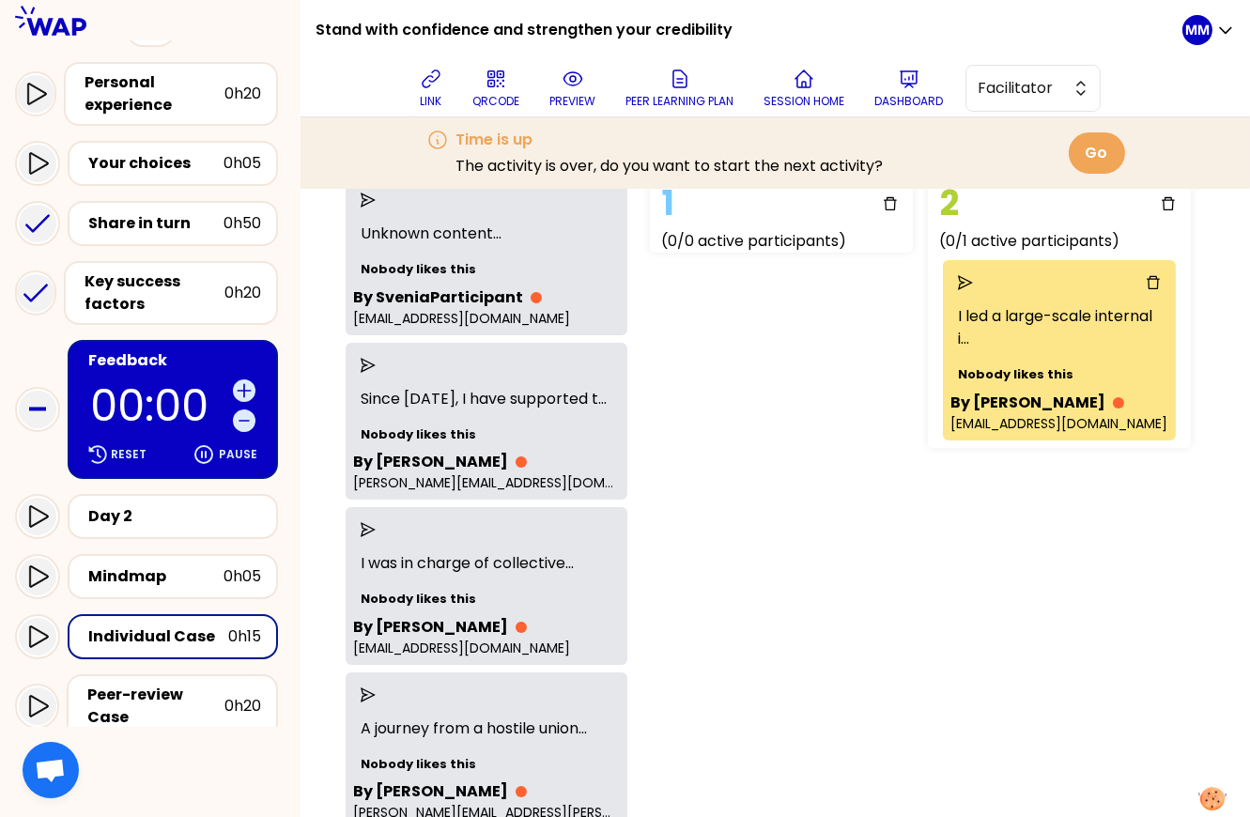
scroll to position [0, 0]
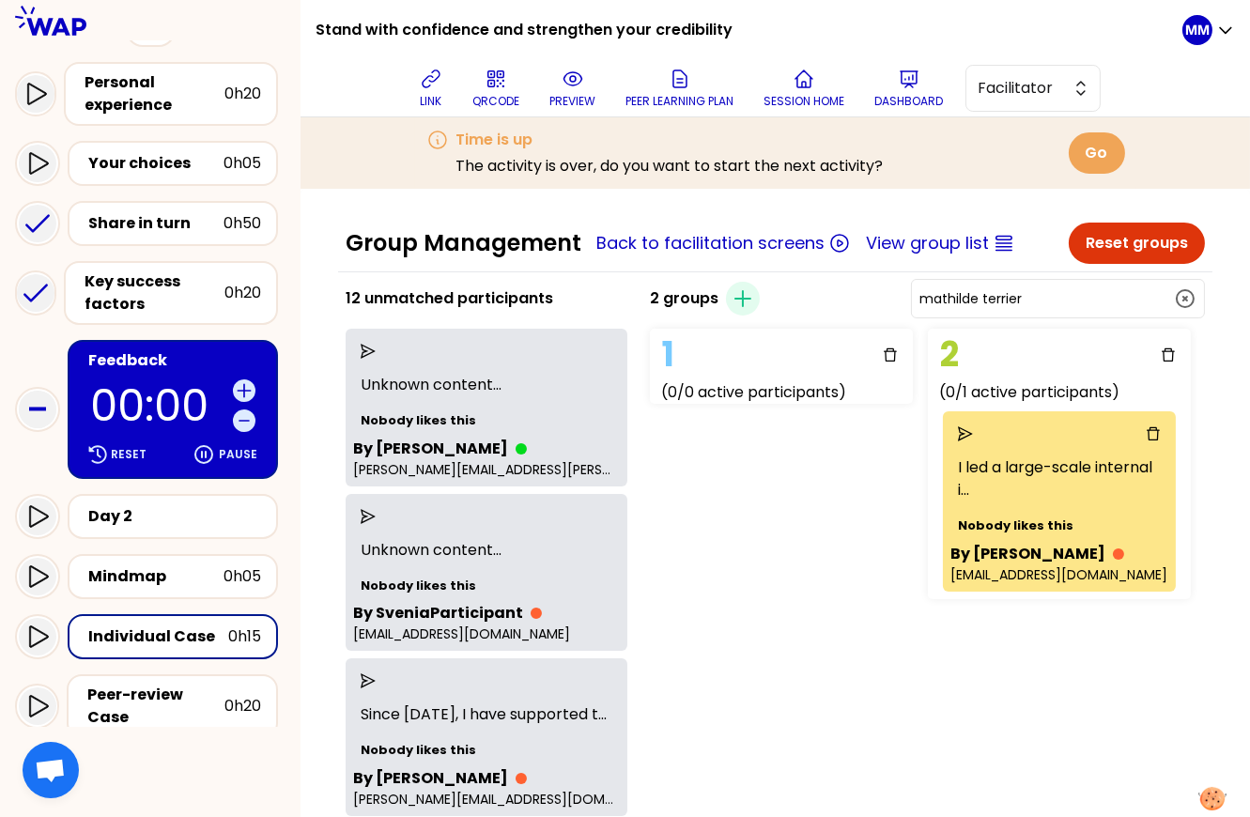
drag, startPoint x: 704, startPoint y: 508, endPoint x: 582, endPoint y: 472, distance: 127.2
click at [703, 508] on div "1 (0/0 active participants) 2 (0/1 active participants) I led a large-scale int…" at bounding box center [876, 463] width 469 height 285
click at [730, 524] on div "1 (0/0 active participants) 2 (0/1 active participants) I led a large-scale int…" at bounding box center [876, 463] width 469 height 285
click at [376, 350] on icon "send" at bounding box center [368, 351] width 15 height 15
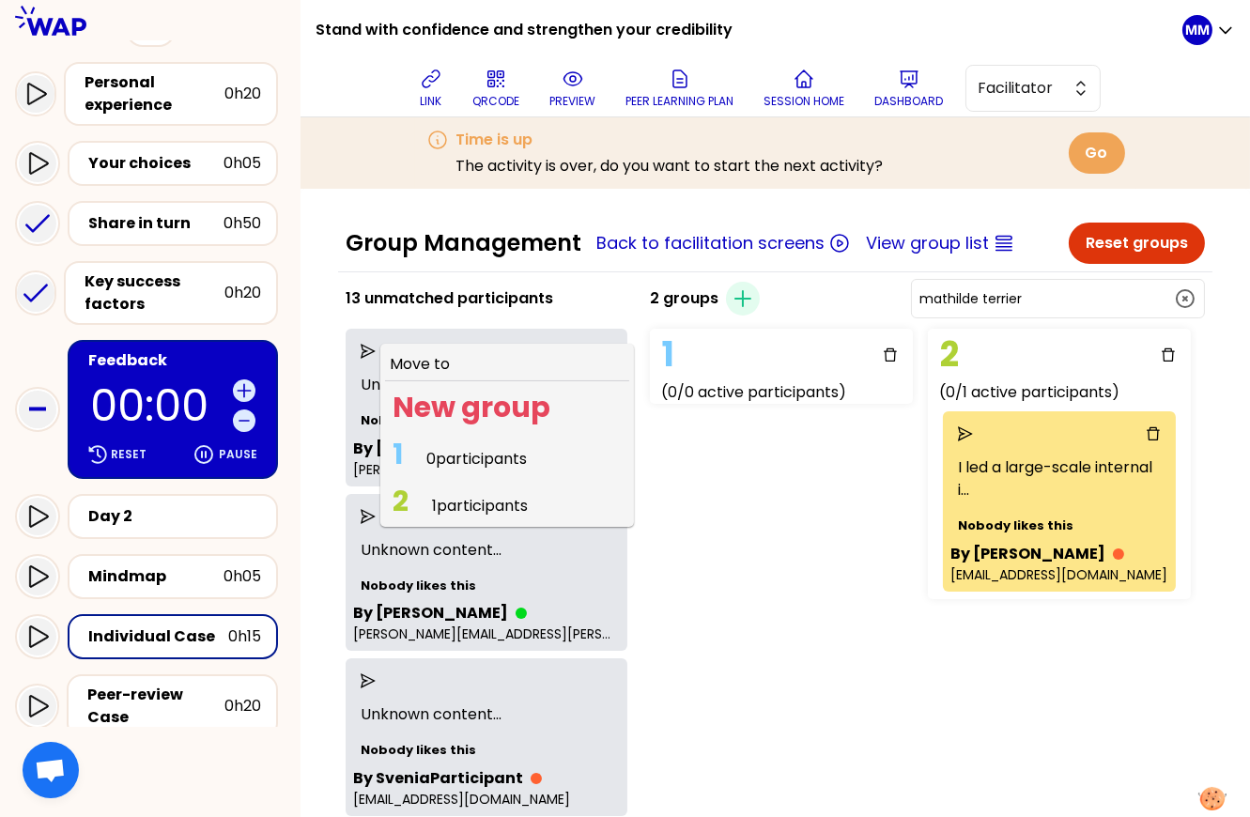
click at [460, 499] on span "1 participants" at bounding box center [480, 506] width 96 height 22
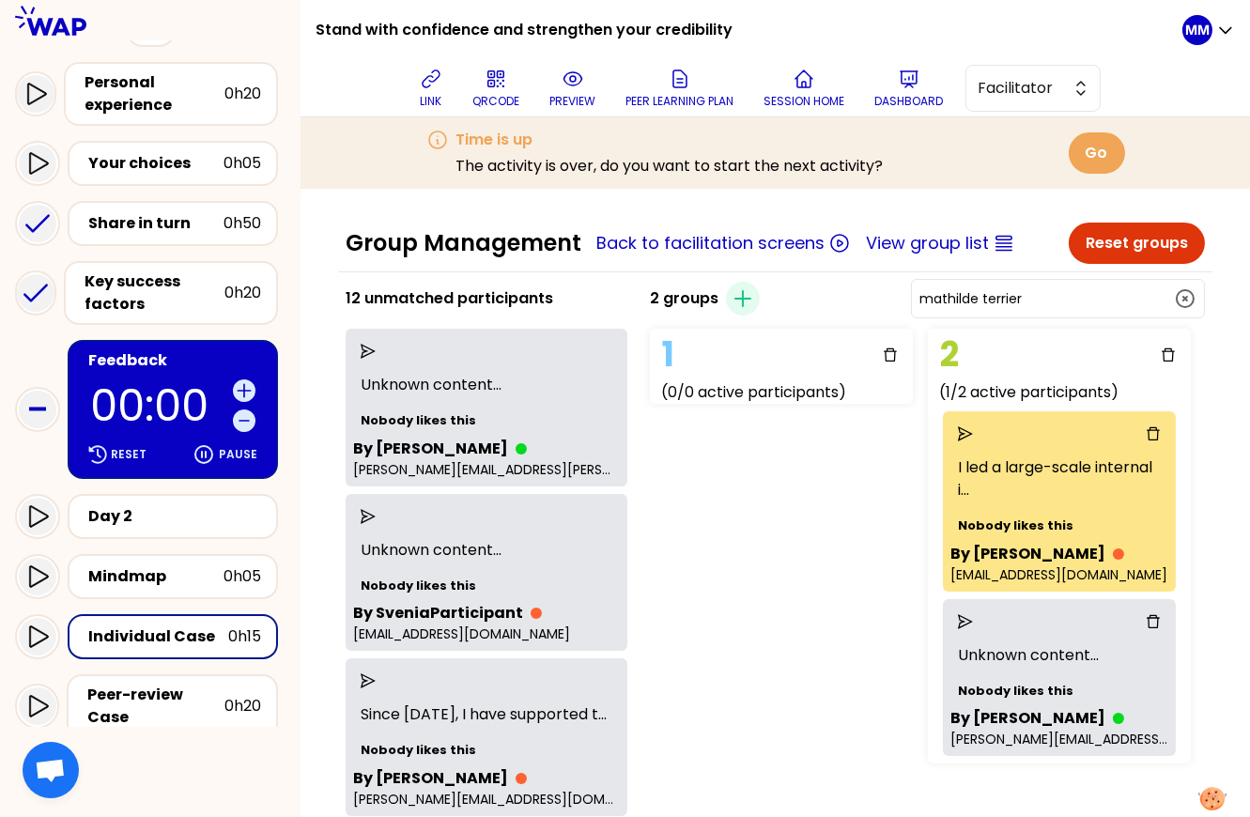
click at [811, 588] on div "1 (0/0 active participants) 2 (1/2 active participants) I led a large-scale int…" at bounding box center [876, 546] width 469 height 450
drag, startPoint x: 783, startPoint y: 529, endPoint x: 618, endPoint y: 446, distance: 184.7
click at [783, 528] on div "1 (0/0 active participants) 2 (1/2 active participants) I led a large-scale int…" at bounding box center [876, 546] width 469 height 450
click at [376, 355] on icon "send" at bounding box center [368, 351] width 15 height 15
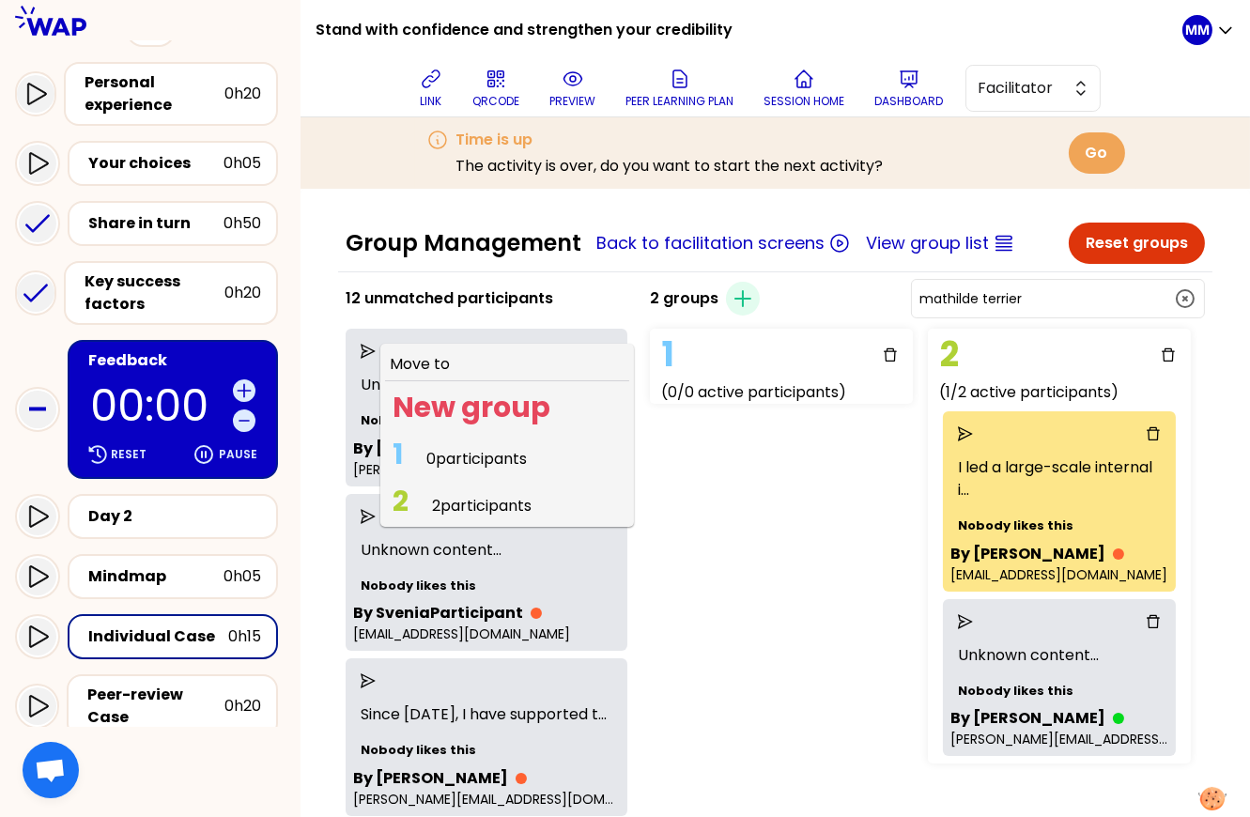
click at [517, 507] on span "2 participants" at bounding box center [482, 506] width 100 height 22
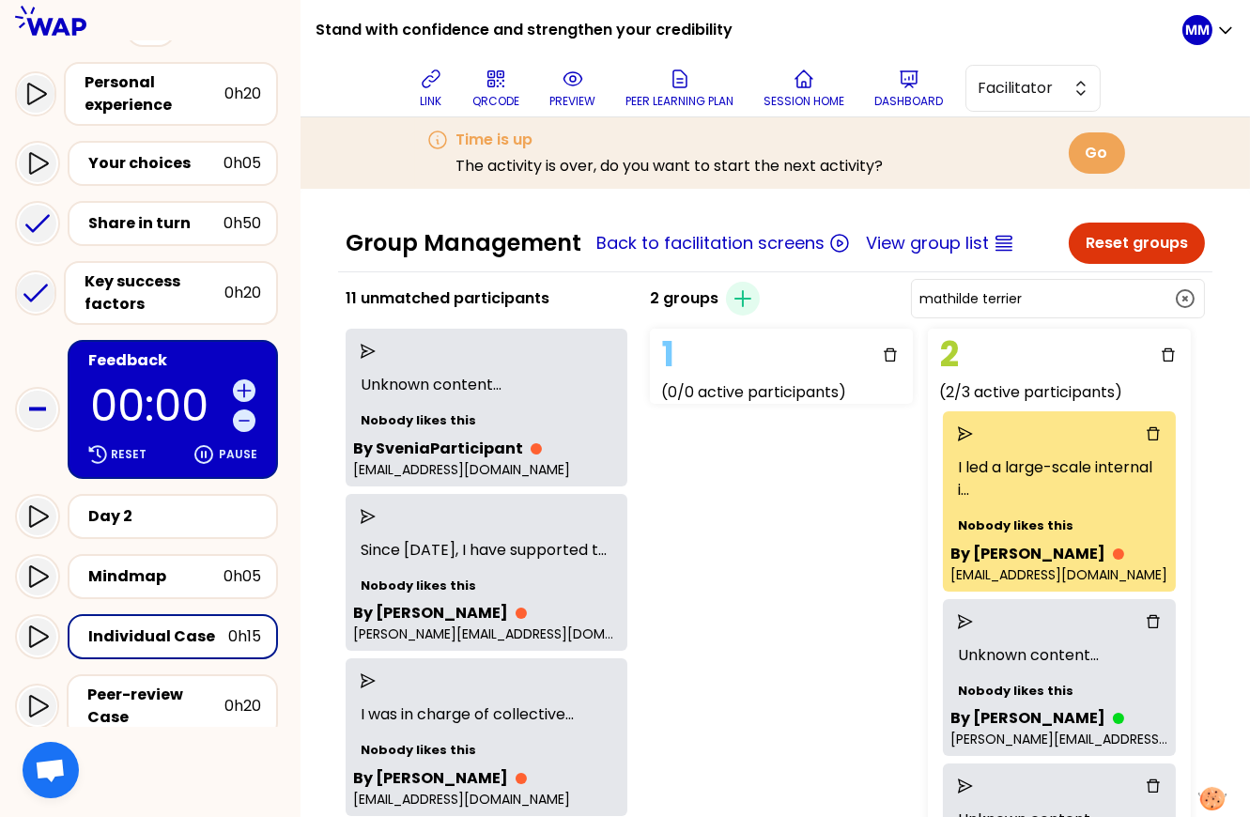
click at [774, 605] on div "1 (0/0 active participants) 2 (2/3 active participants) I led a large-scale int…" at bounding box center [876, 628] width 469 height 615
click at [770, 495] on div "1 (0/0 active participants) 2 (2/3 active participants) I led a large-scale int…" at bounding box center [876, 628] width 469 height 615
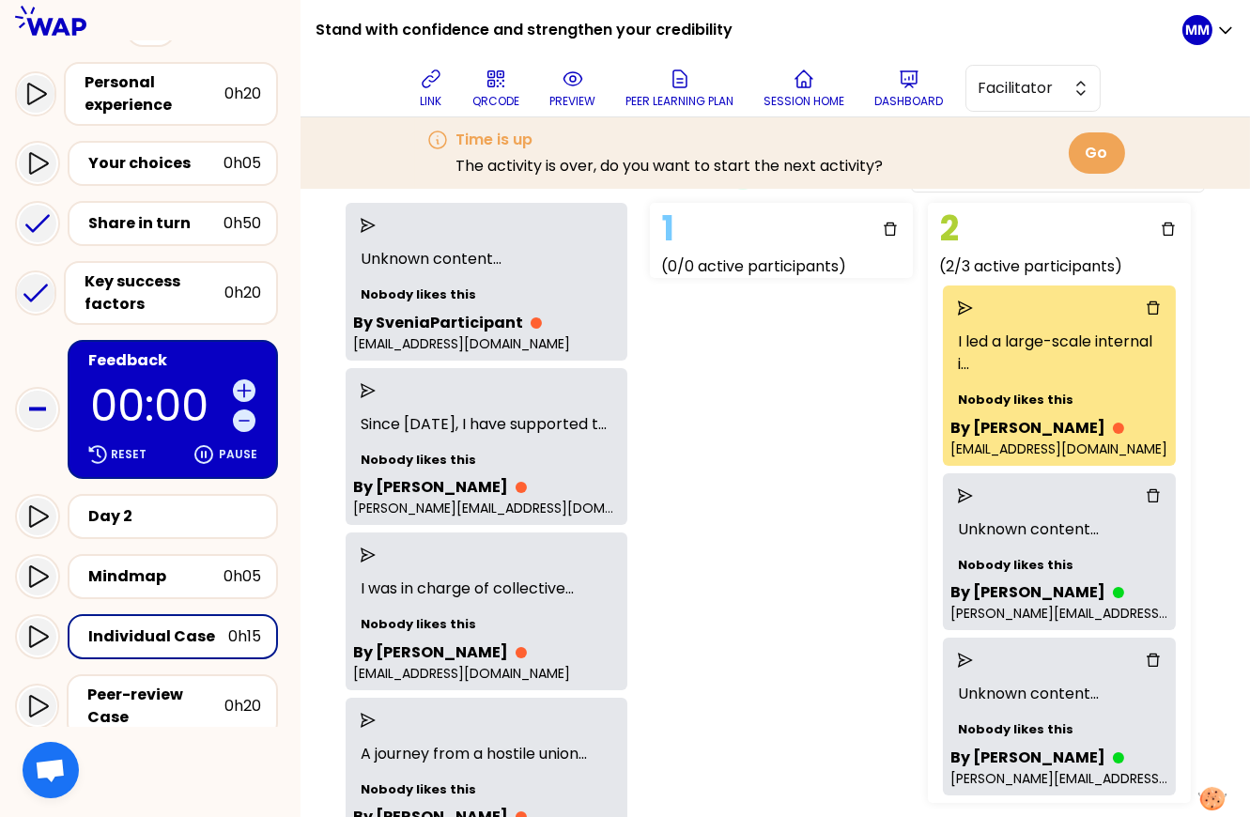
scroll to position [111, 0]
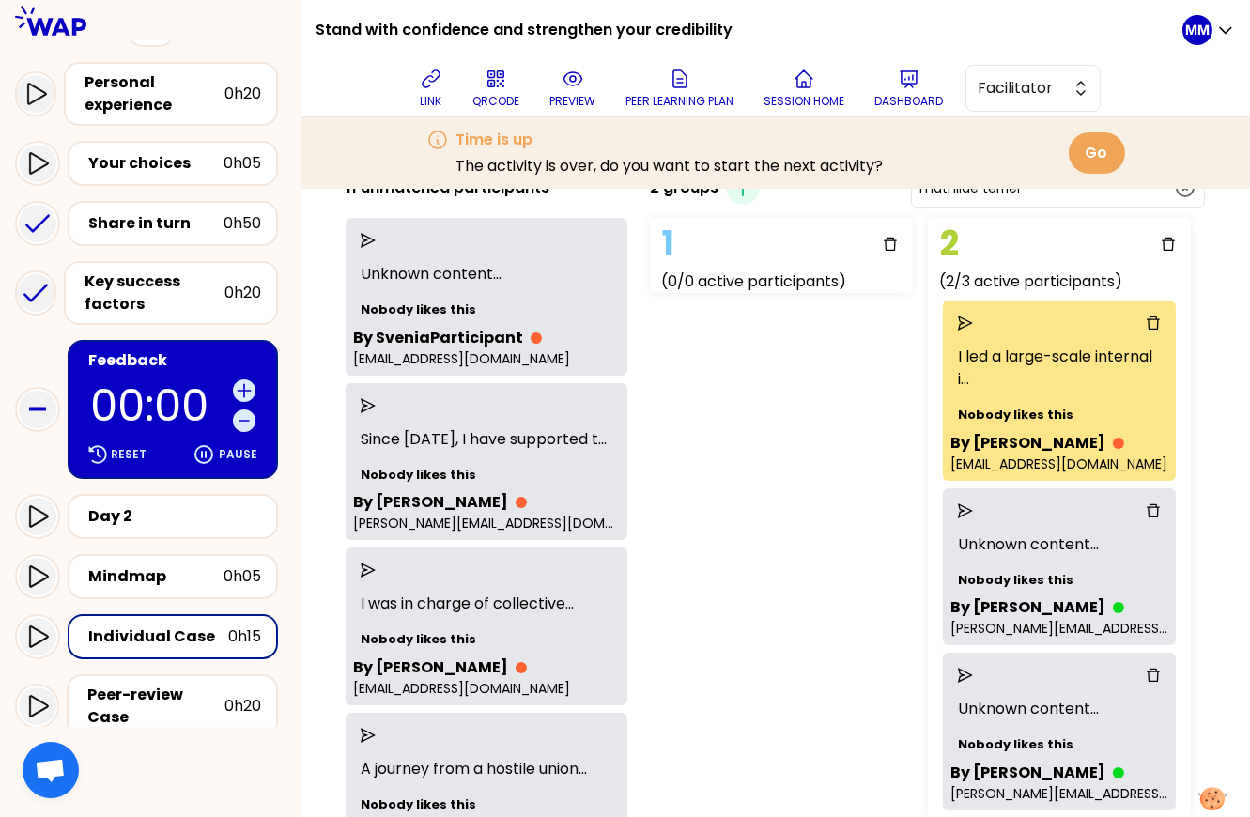
click at [973, 675] on icon "send" at bounding box center [965, 675] width 15 height 15
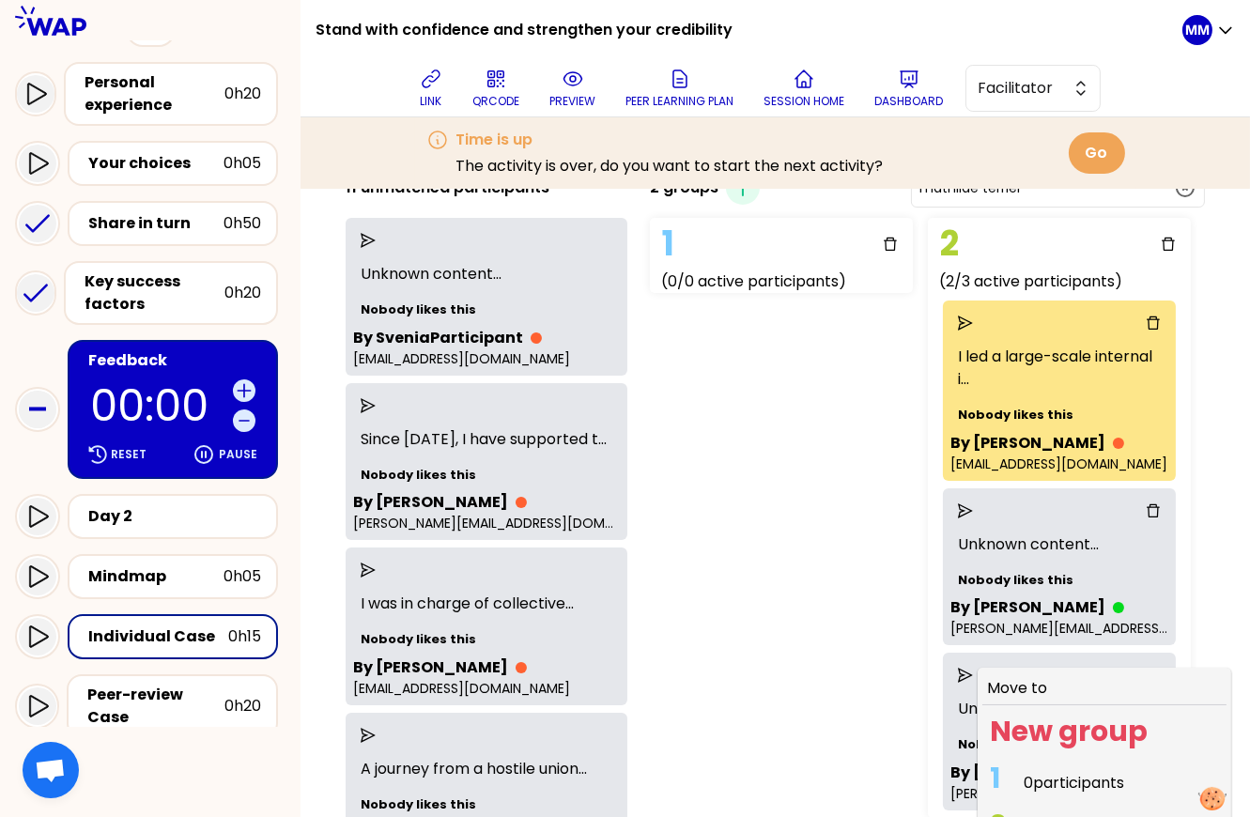
click at [1058, 772] on span "0 participants" at bounding box center [1073, 783] width 100 height 22
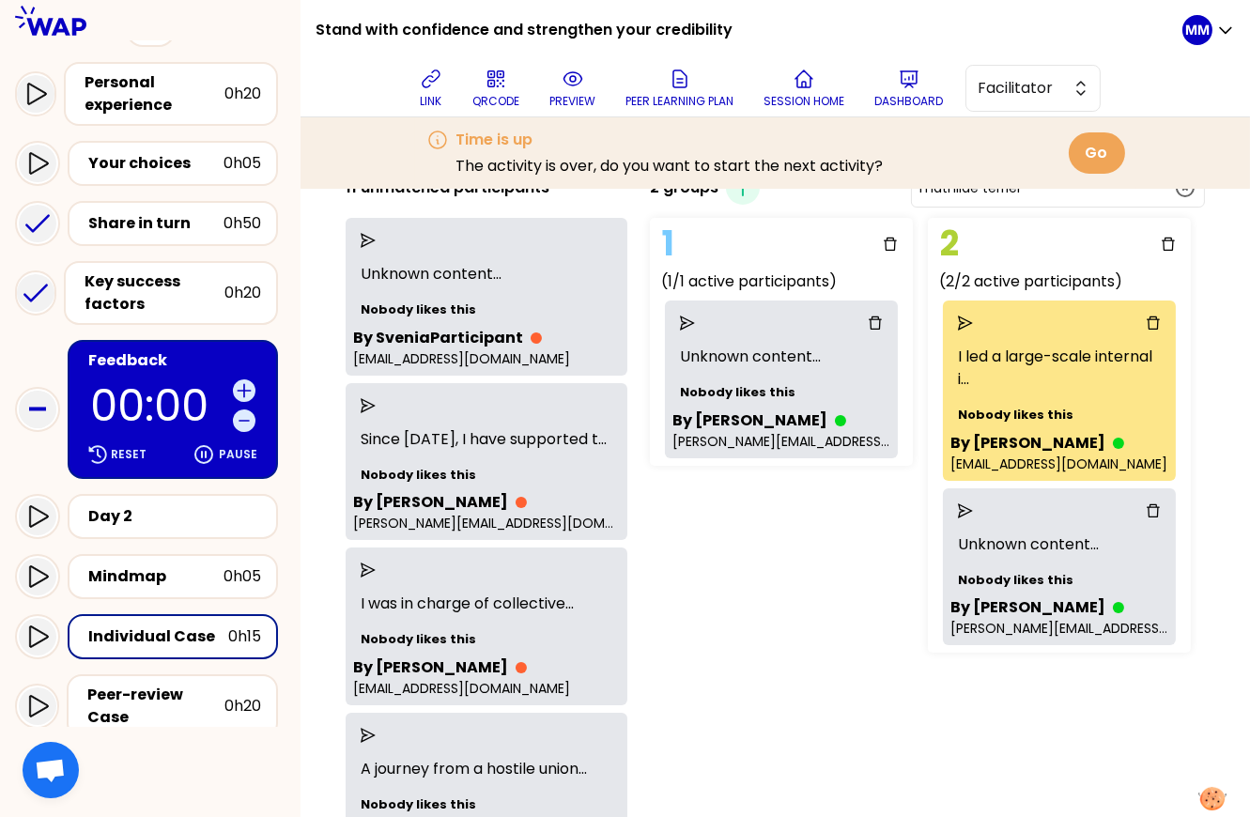
scroll to position [0, 0]
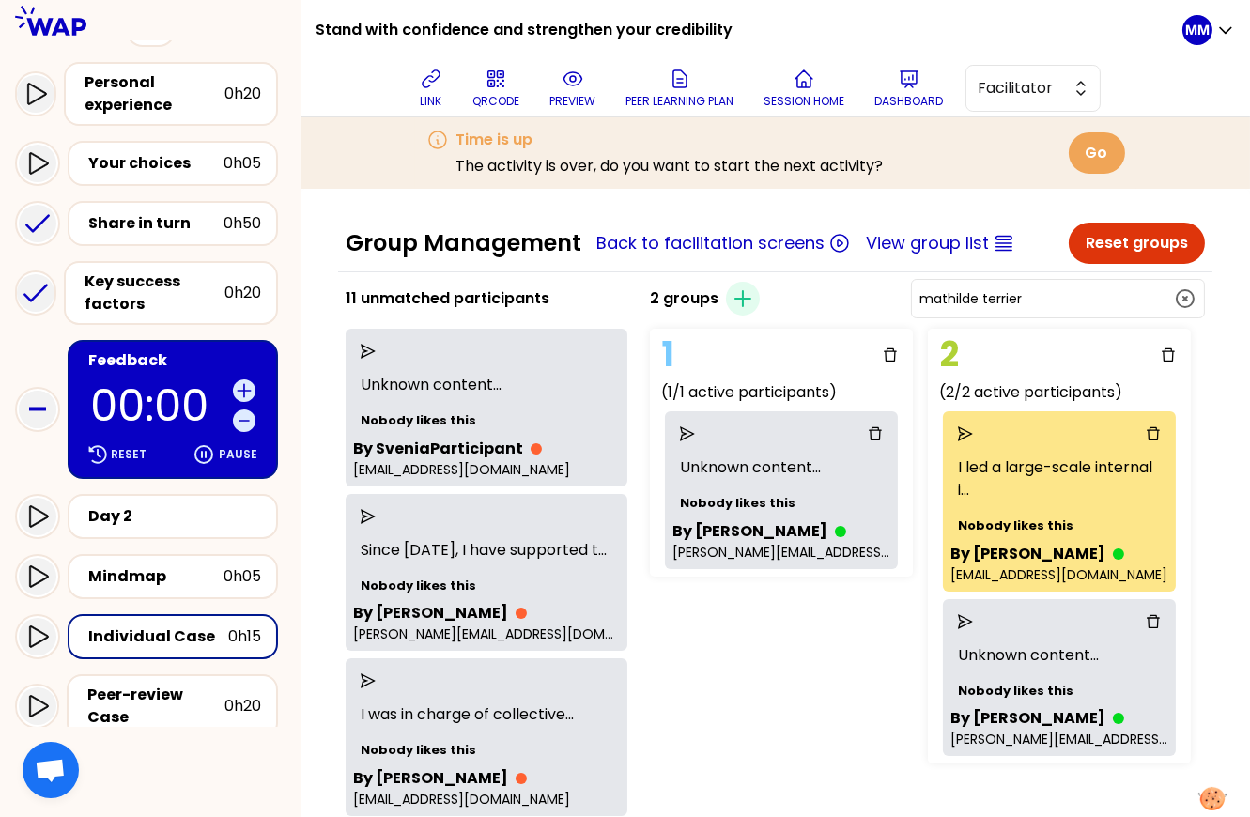
click at [796, 658] on div "1 (1/1 active participants) Unknown content ... Nobody likes this By Marlene Go…" at bounding box center [876, 546] width 469 height 450
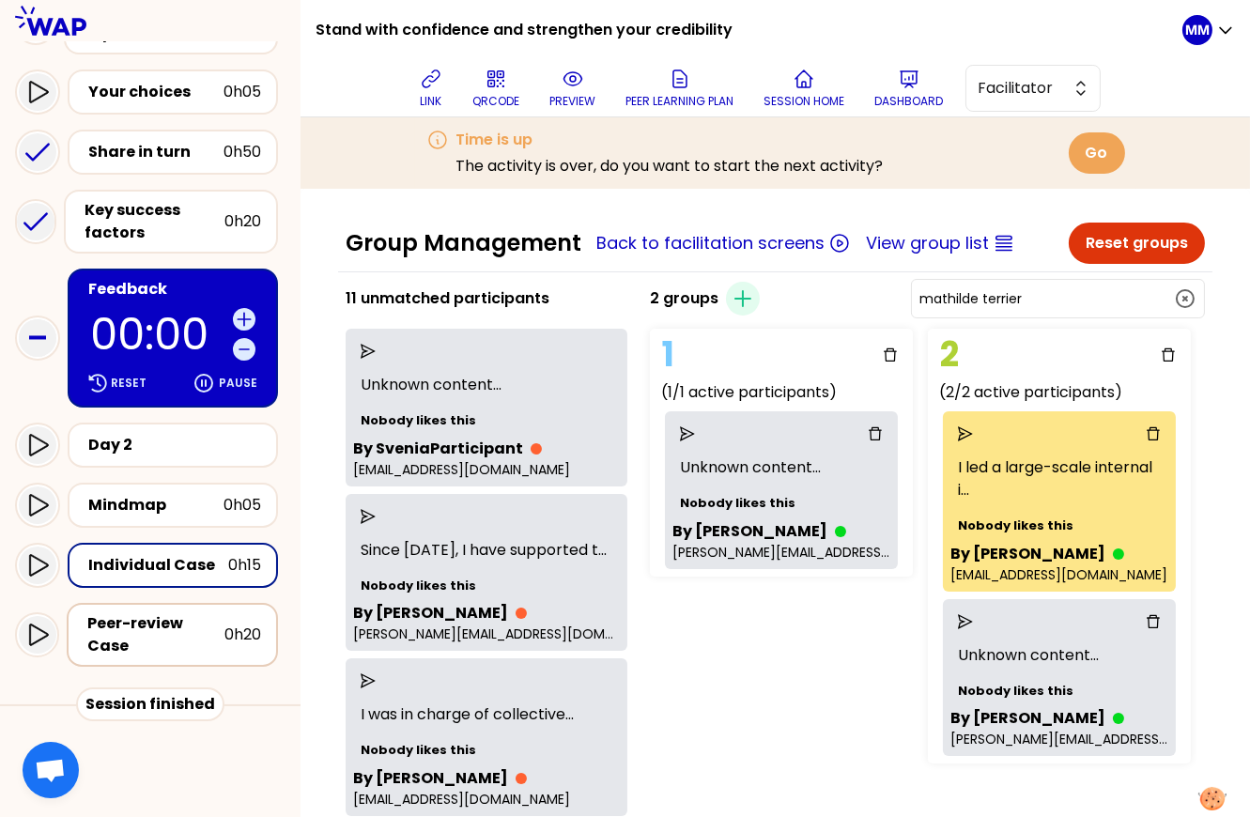
scroll to position [277, 0]
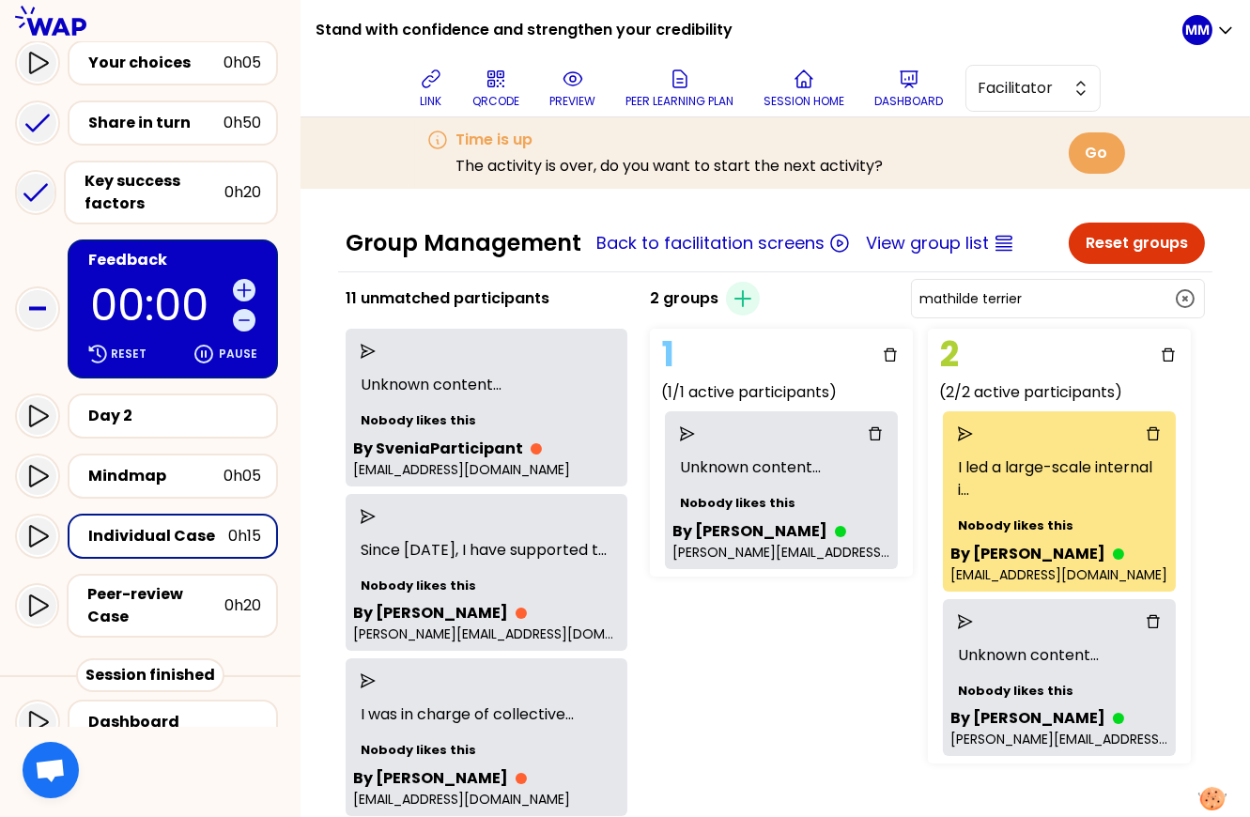
click at [804, 667] on div "1 (1/1 active participants) Unknown content ... Nobody likes this By Marlene Go…" at bounding box center [876, 546] width 469 height 450
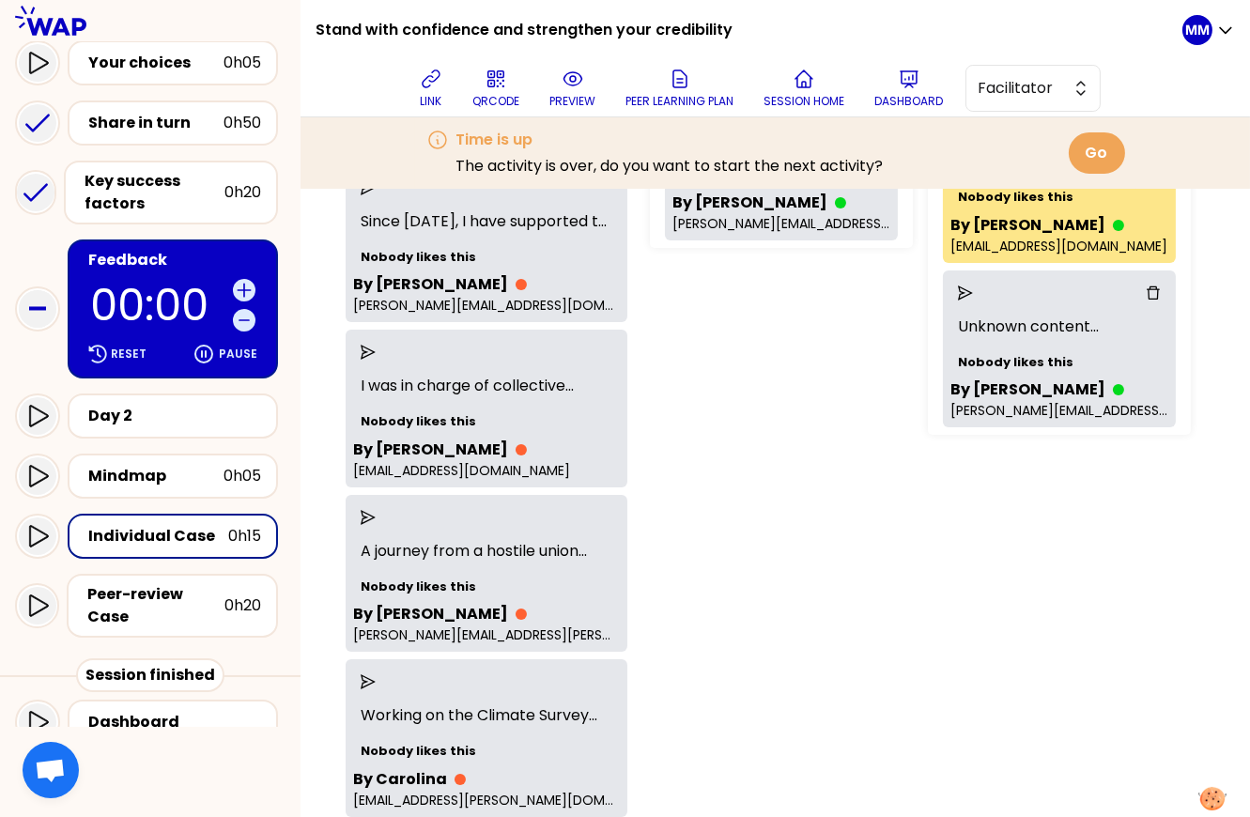
scroll to position [0, 0]
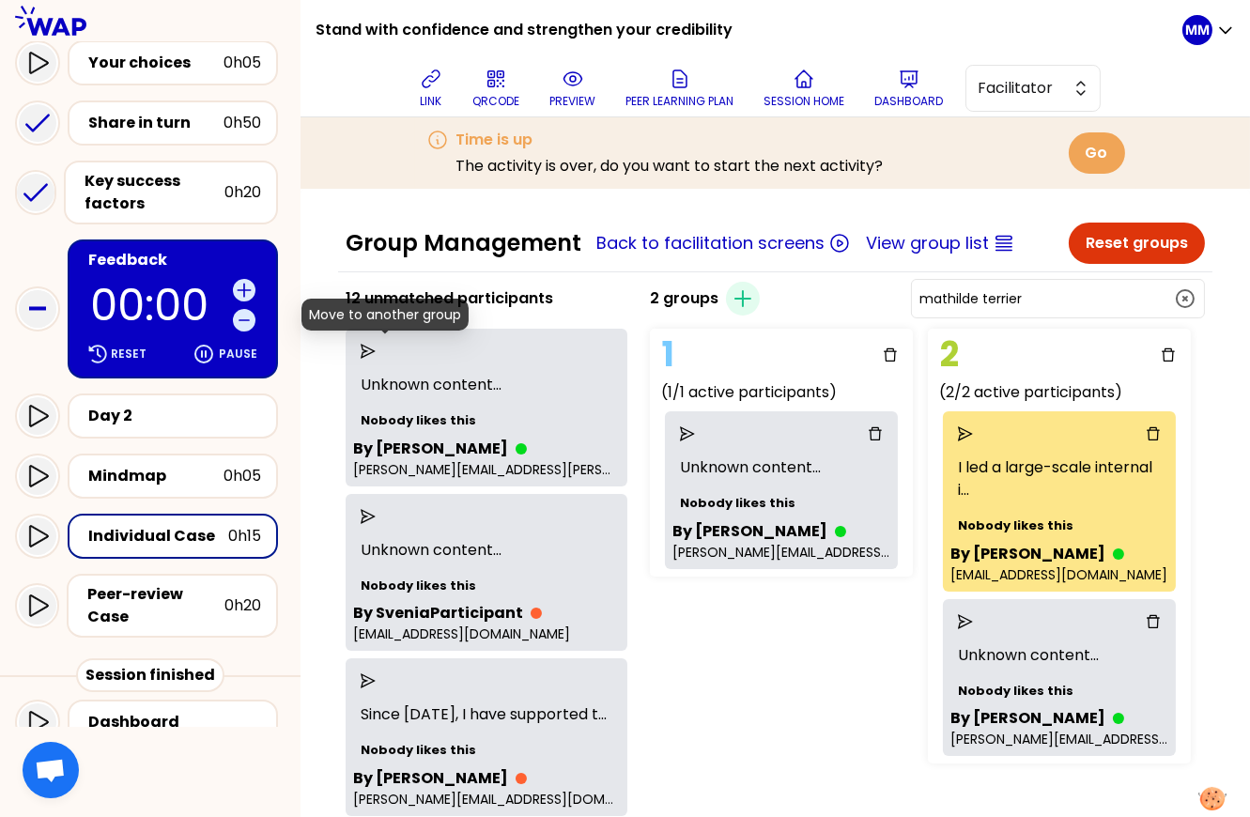
click at [376, 346] on icon "send" at bounding box center [368, 351] width 15 height 15
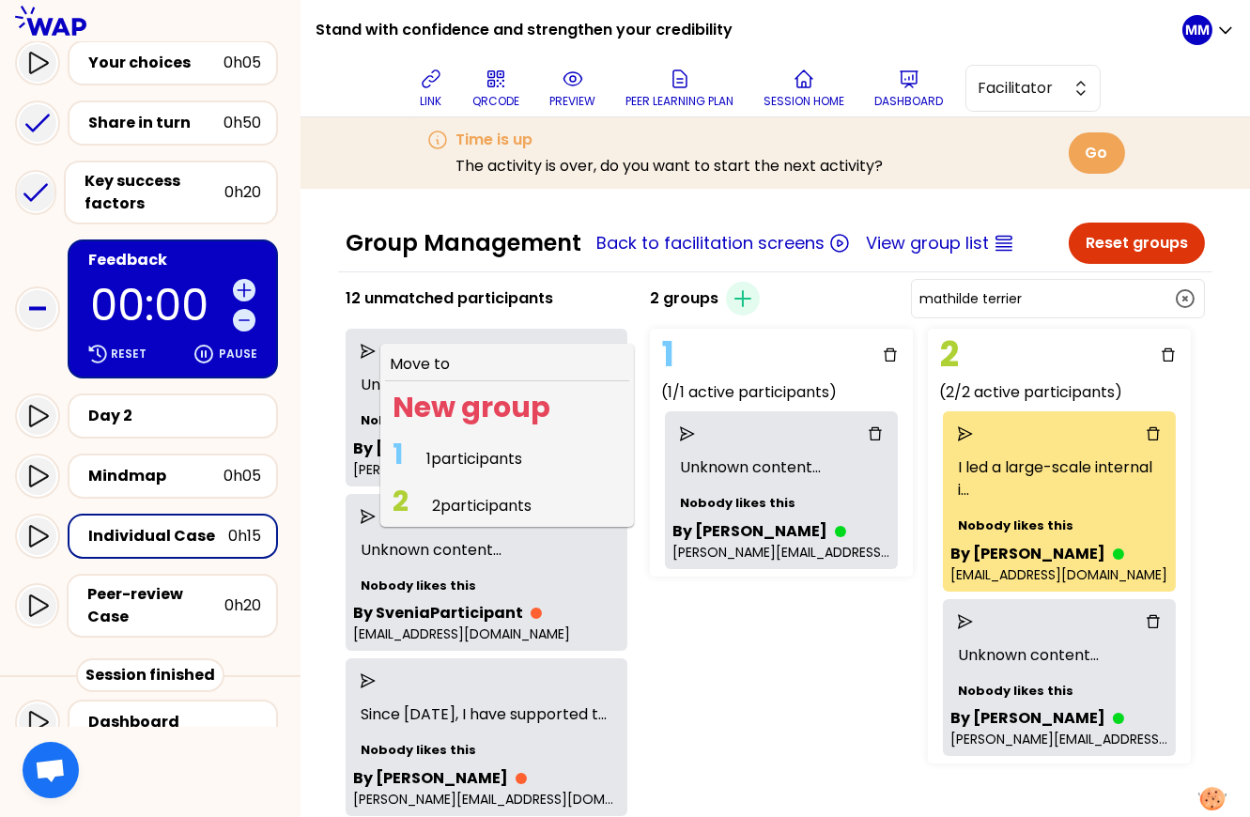
click at [531, 501] on span "2 participants" at bounding box center [482, 506] width 100 height 22
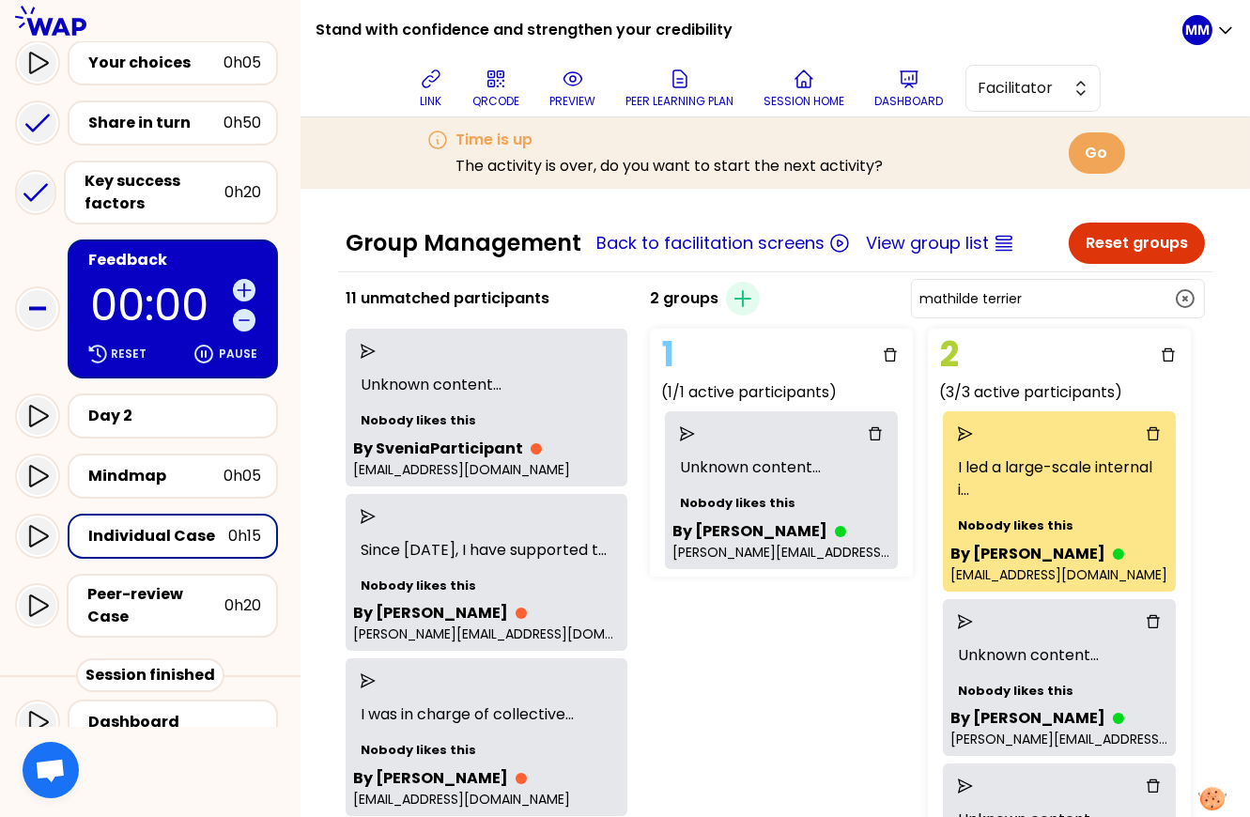
click at [844, 713] on div "1 (1/1 active participants) Unknown content ... Nobody likes this By Marlene Go…" at bounding box center [876, 628] width 469 height 615
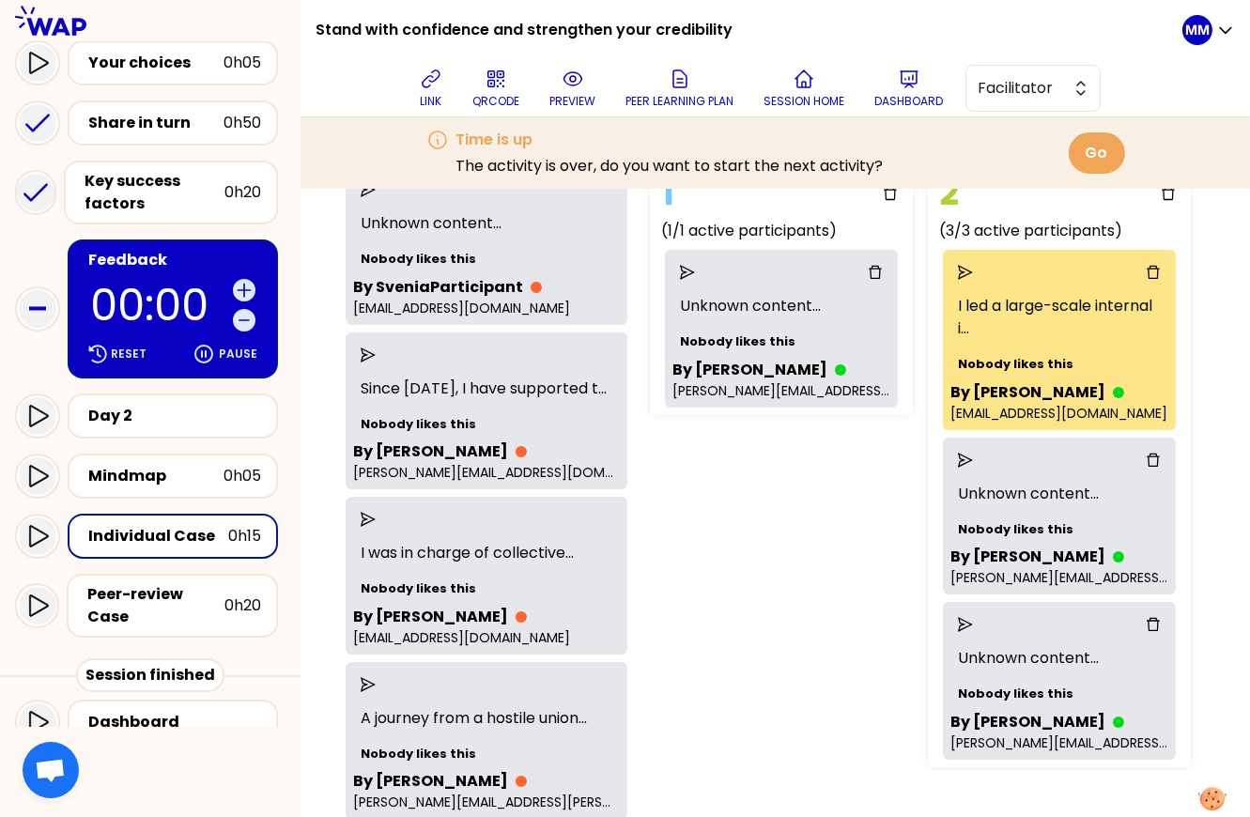
scroll to position [163, 0]
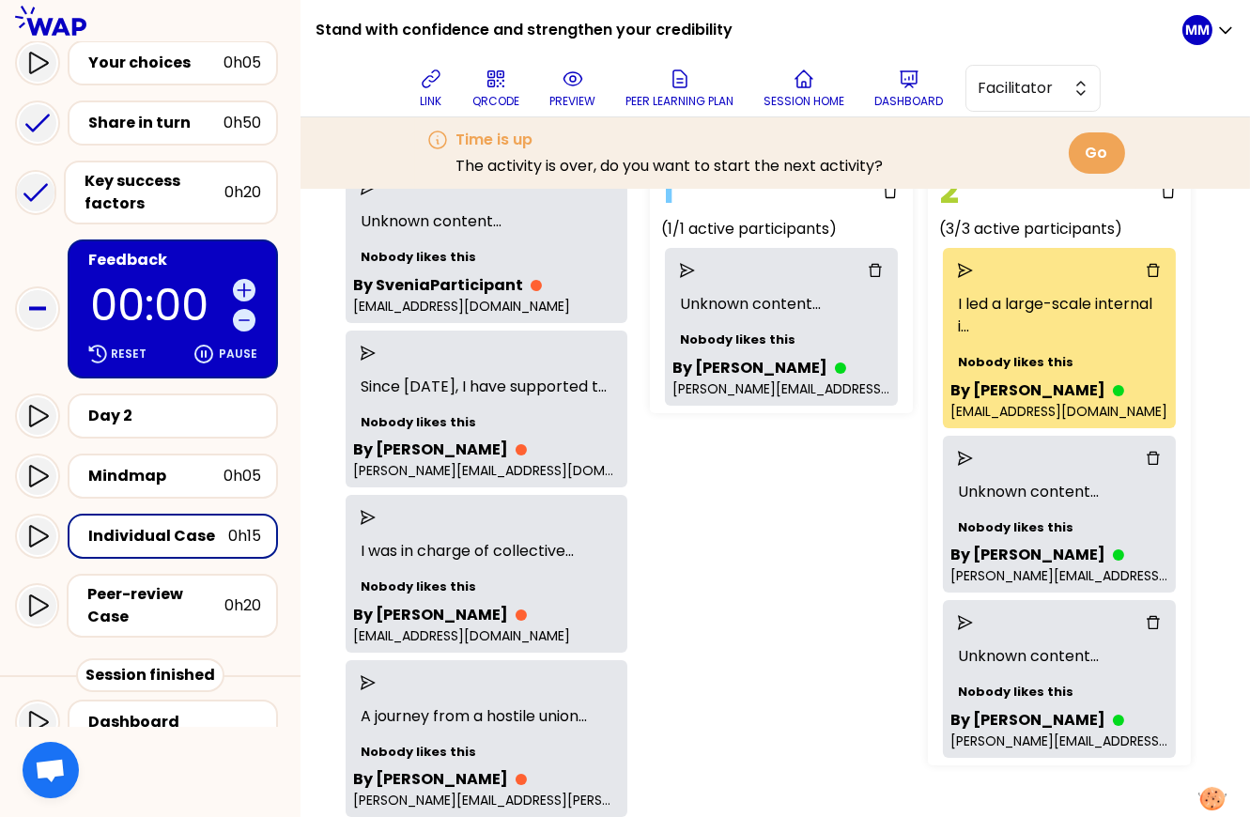
click at [133, 284] on p "00:00" at bounding box center [157, 305] width 135 height 43
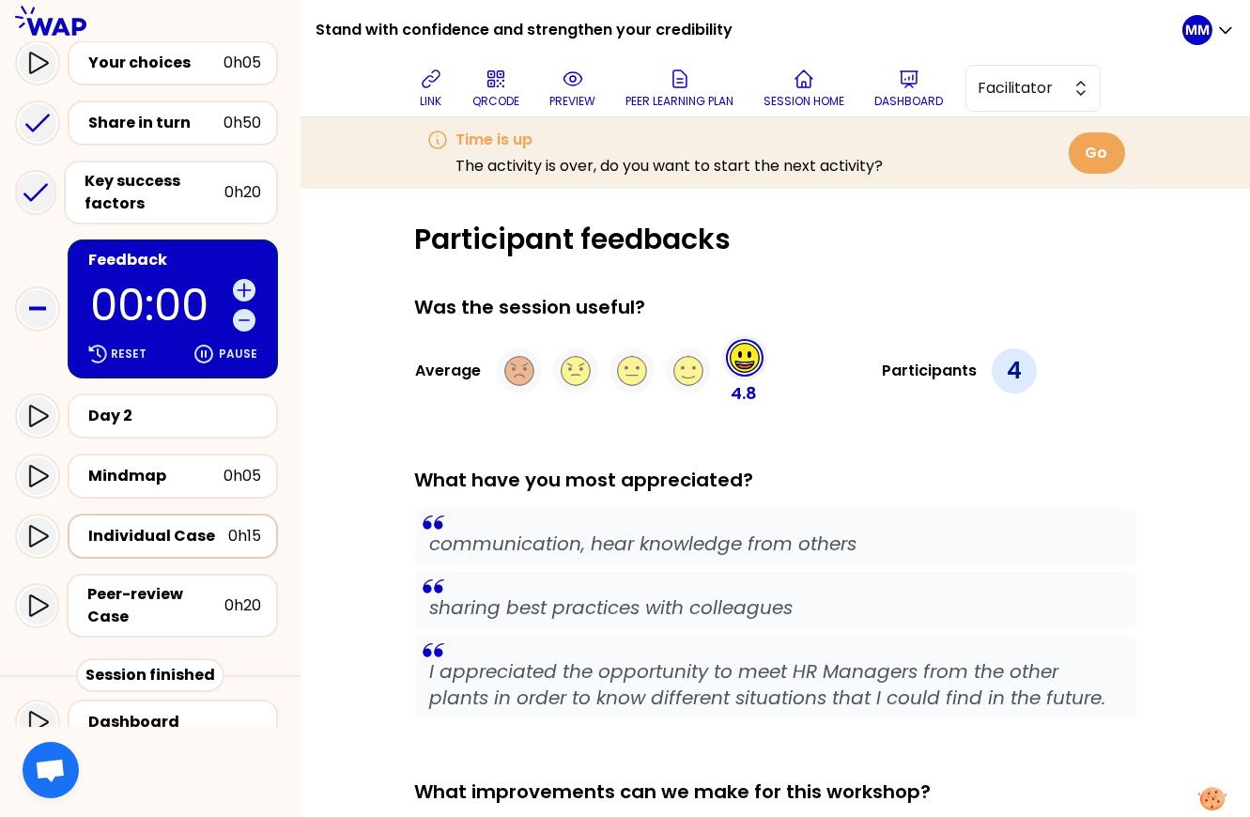
click at [152, 533] on div "Individual Case" at bounding box center [158, 536] width 140 height 23
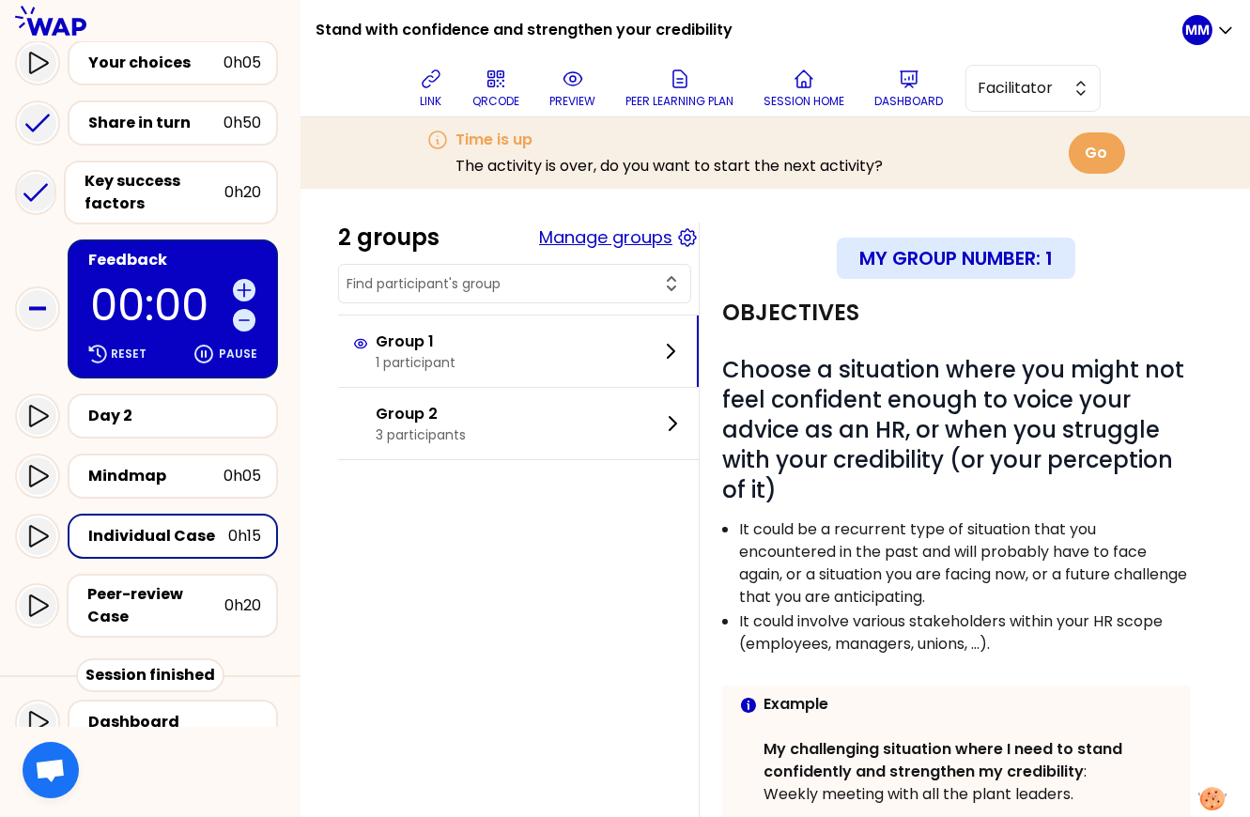
click at [632, 235] on button "Manage groups" at bounding box center [605, 237] width 133 height 26
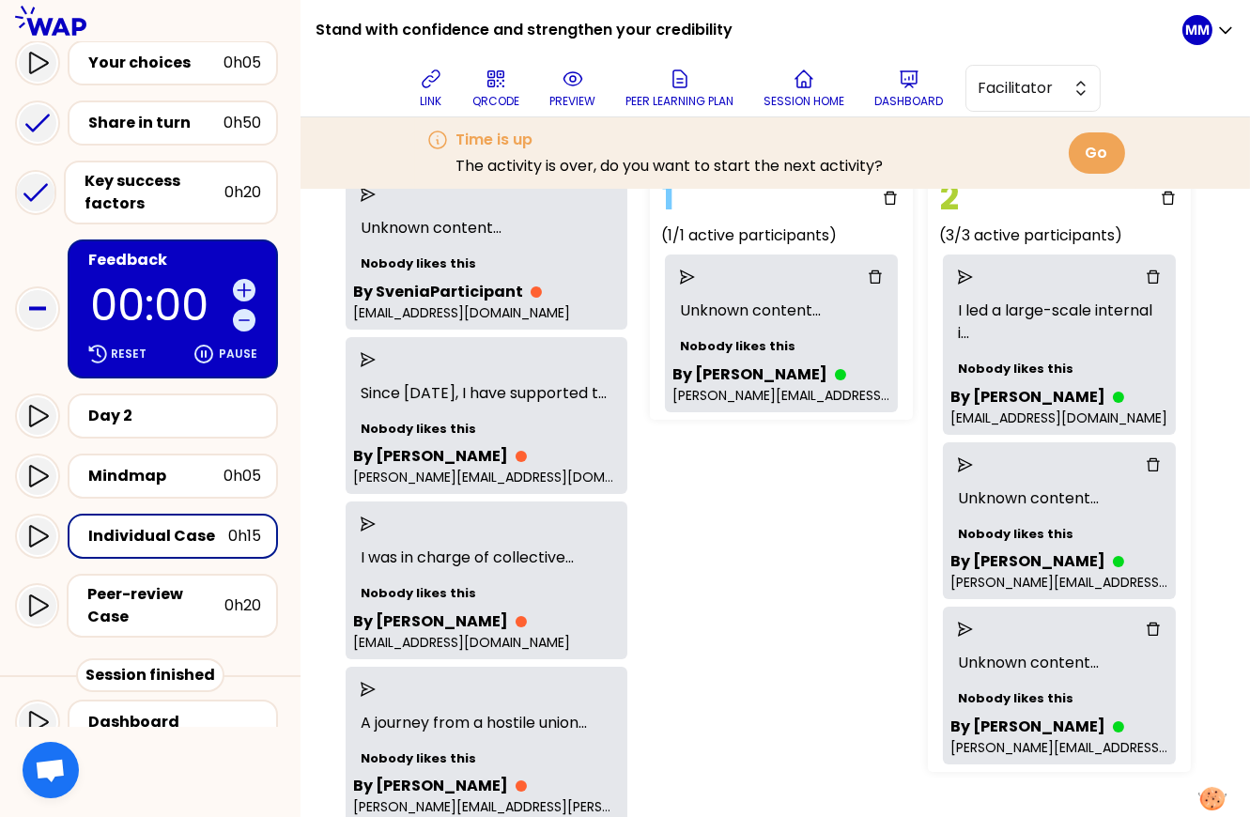
scroll to position [146, 0]
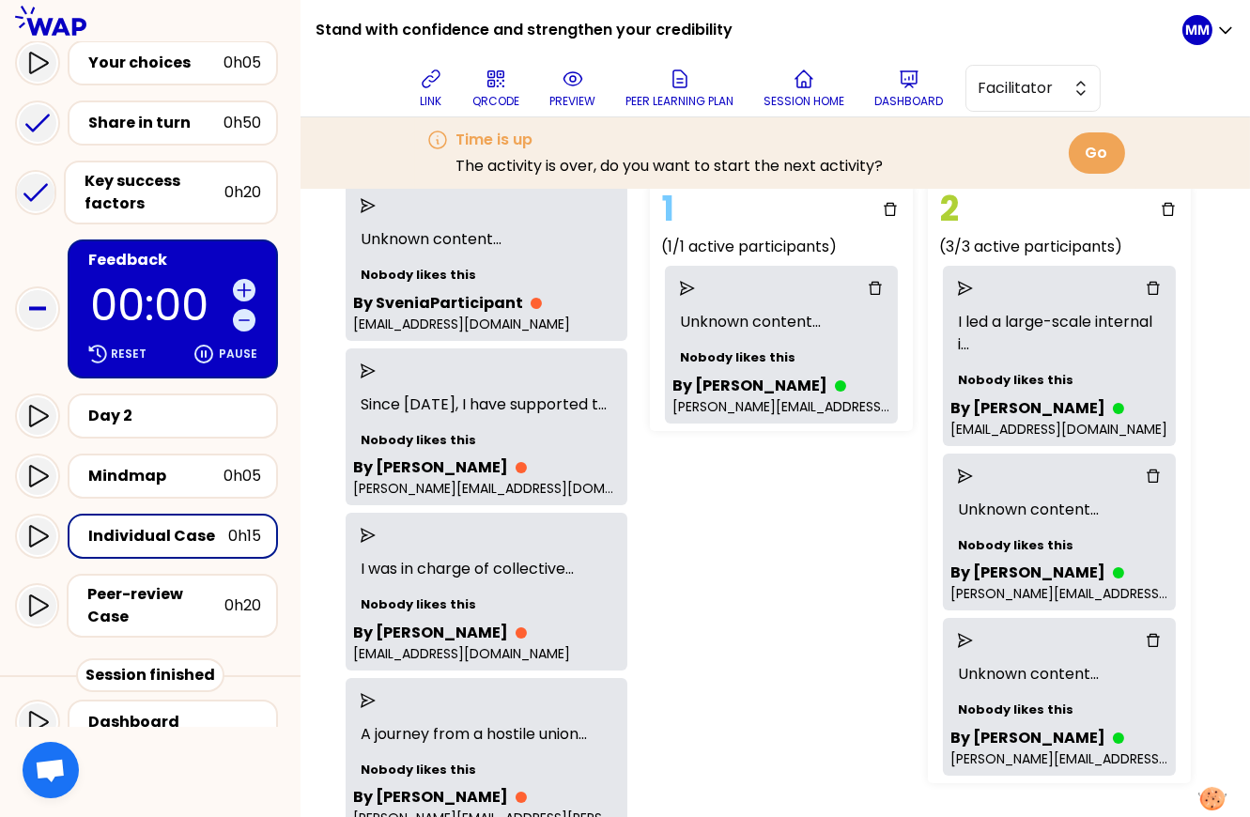
click at [822, 685] on div "1 (1/1 active participants) Unknown content ... Nobody likes this By Marlene Go…" at bounding box center [876, 483] width 469 height 615
click at [789, 597] on div "1 (1/1 active participants) Unknown content ... Nobody likes this By Marlene Go…" at bounding box center [876, 483] width 469 height 615
click at [183, 469] on div "Mindmap" at bounding box center [155, 476] width 135 height 23
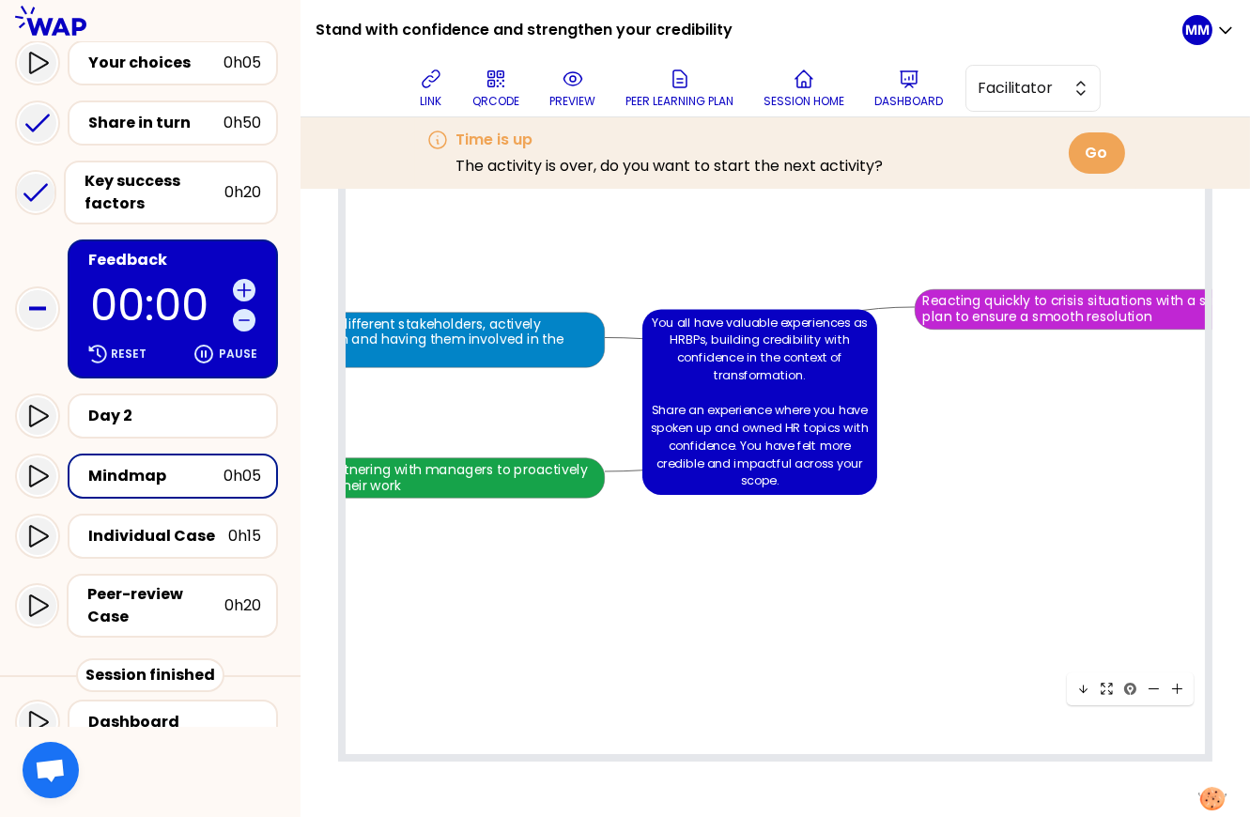
scroll to position [1976, 0]
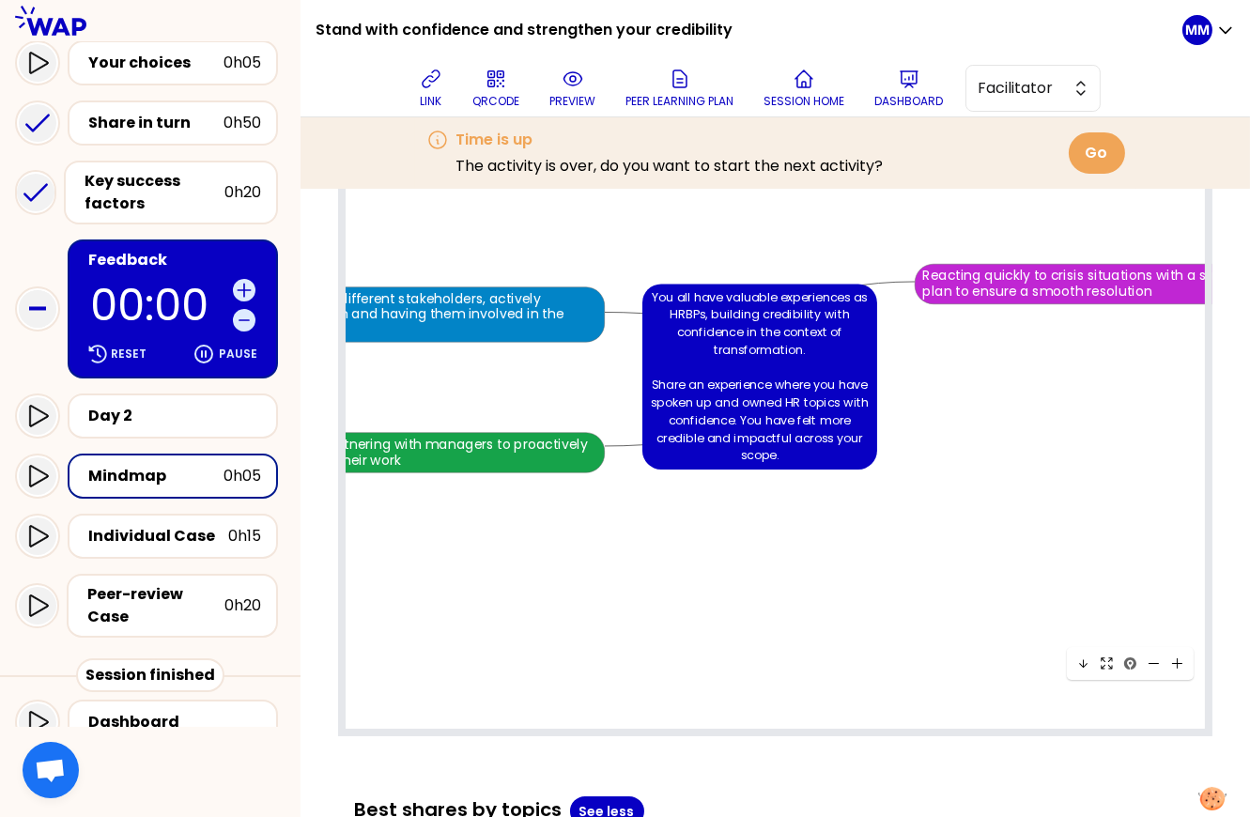
click at [1100, 664] on use at bounding box center [1105, 662] width 11 height 11
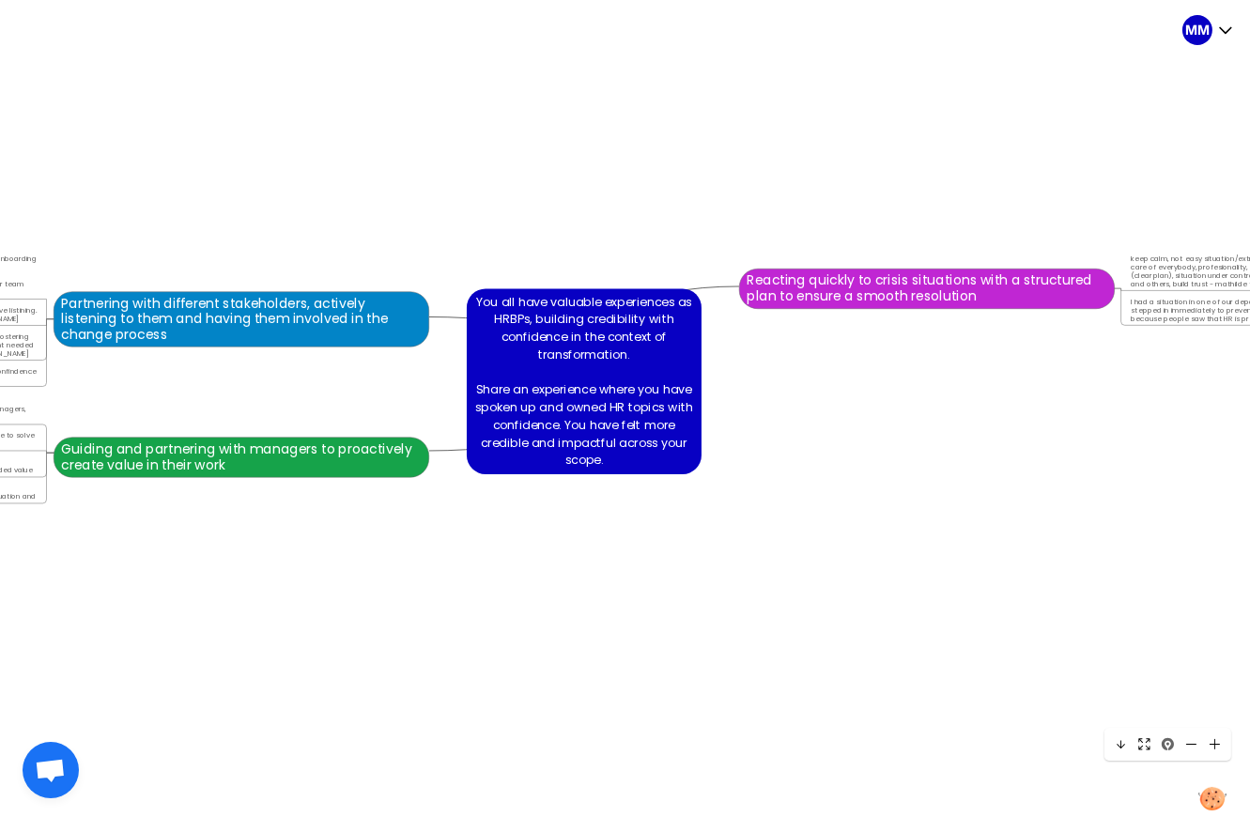
drag, startPoint x: 906, startPoint y: 455, endPoint x: 981, endPoint y: 454, distance: 75.1
click at [980, 455] on div "You all have valuable experiences as HRBPs, building credibility with confidenc…" at bounding box center [584, 381] width 9389 height 9389
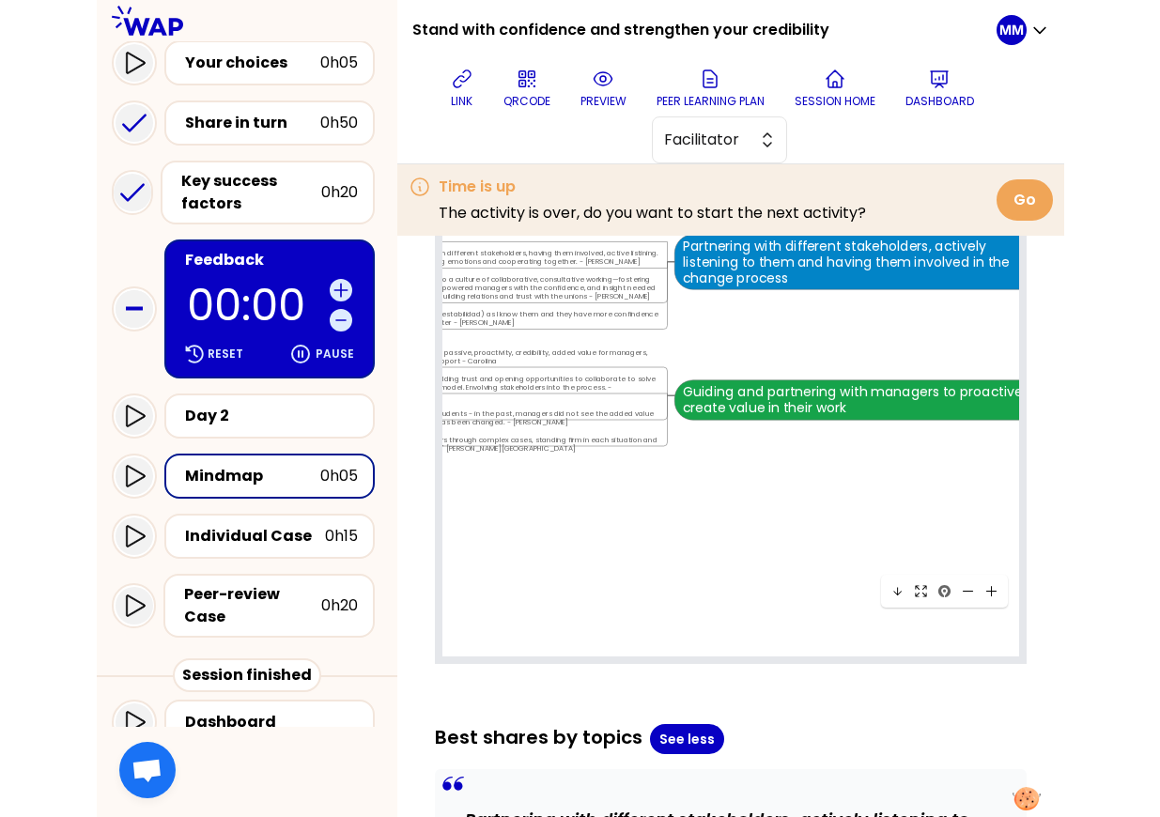
scroll to position [2150, 0]
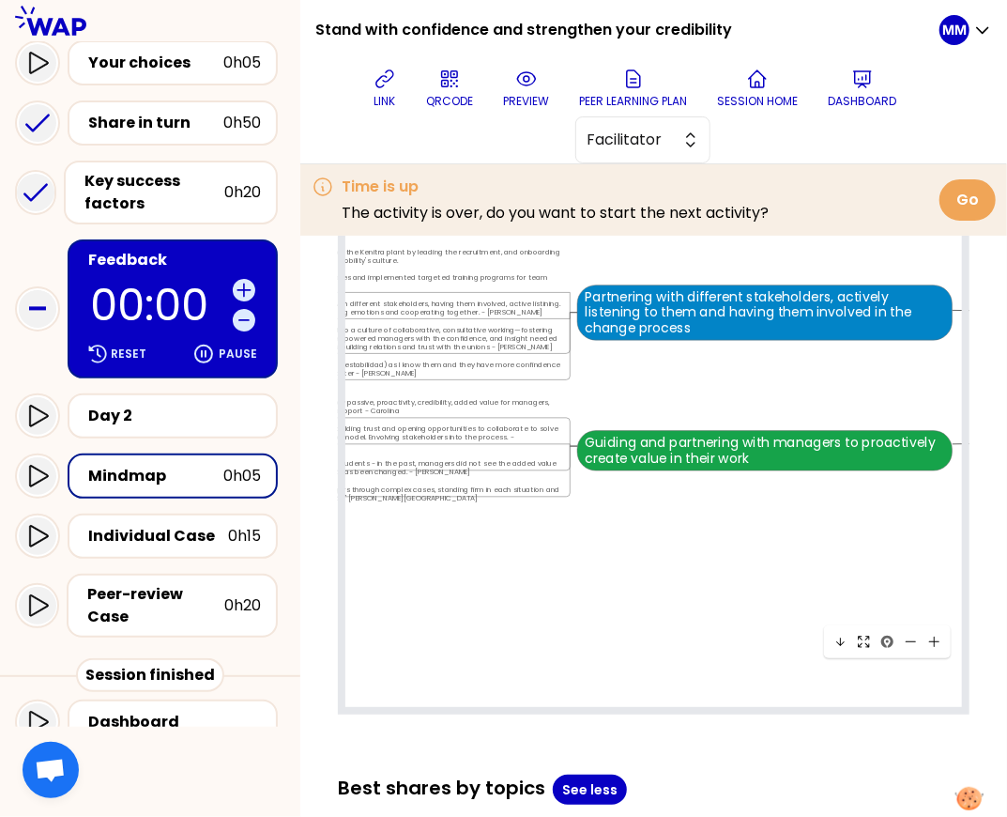
click at [835, 137] on div "link QRCODE preview Peer learning plan Session home Dashboard Facilitator" at bounding box center [634, 111] width 609 height 103
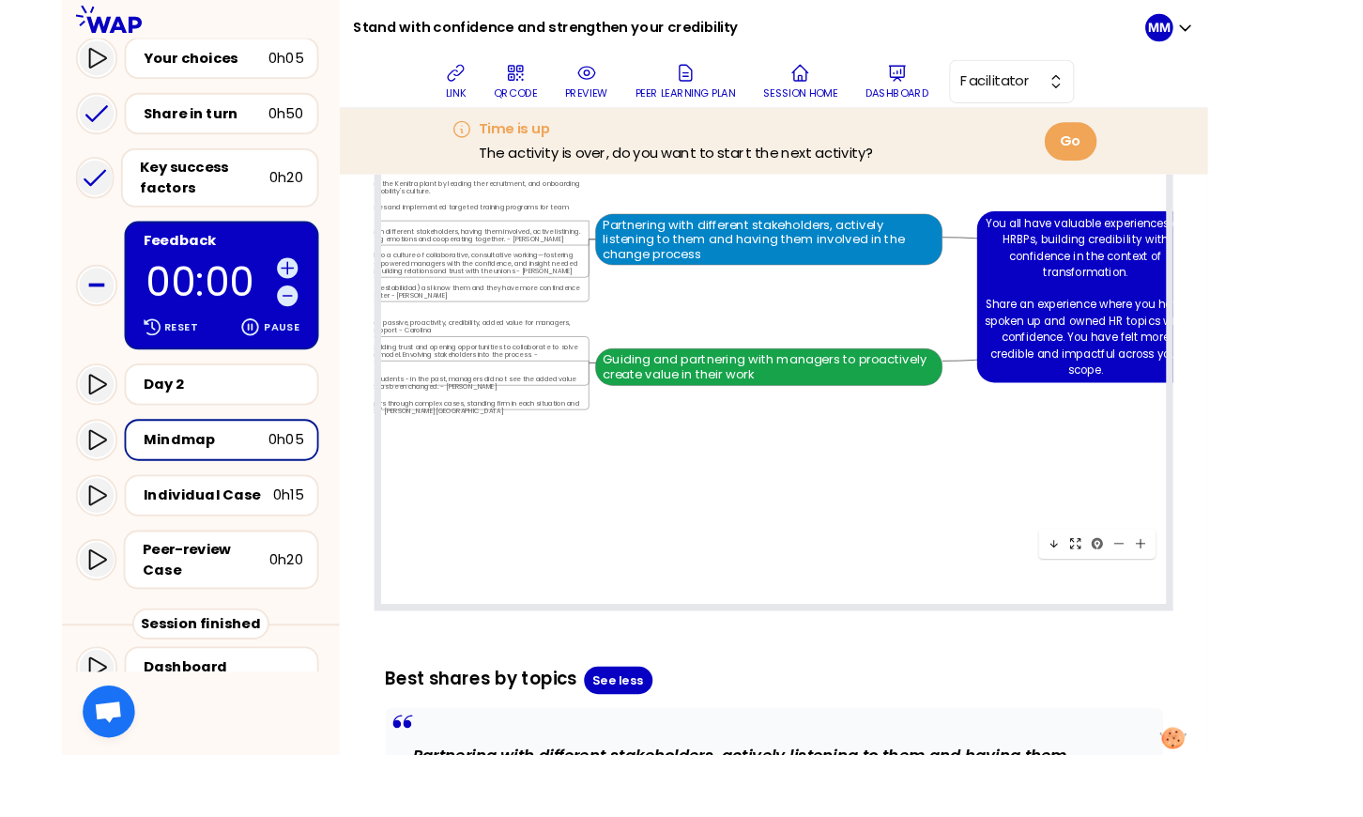
scroll to position [2022, 0]
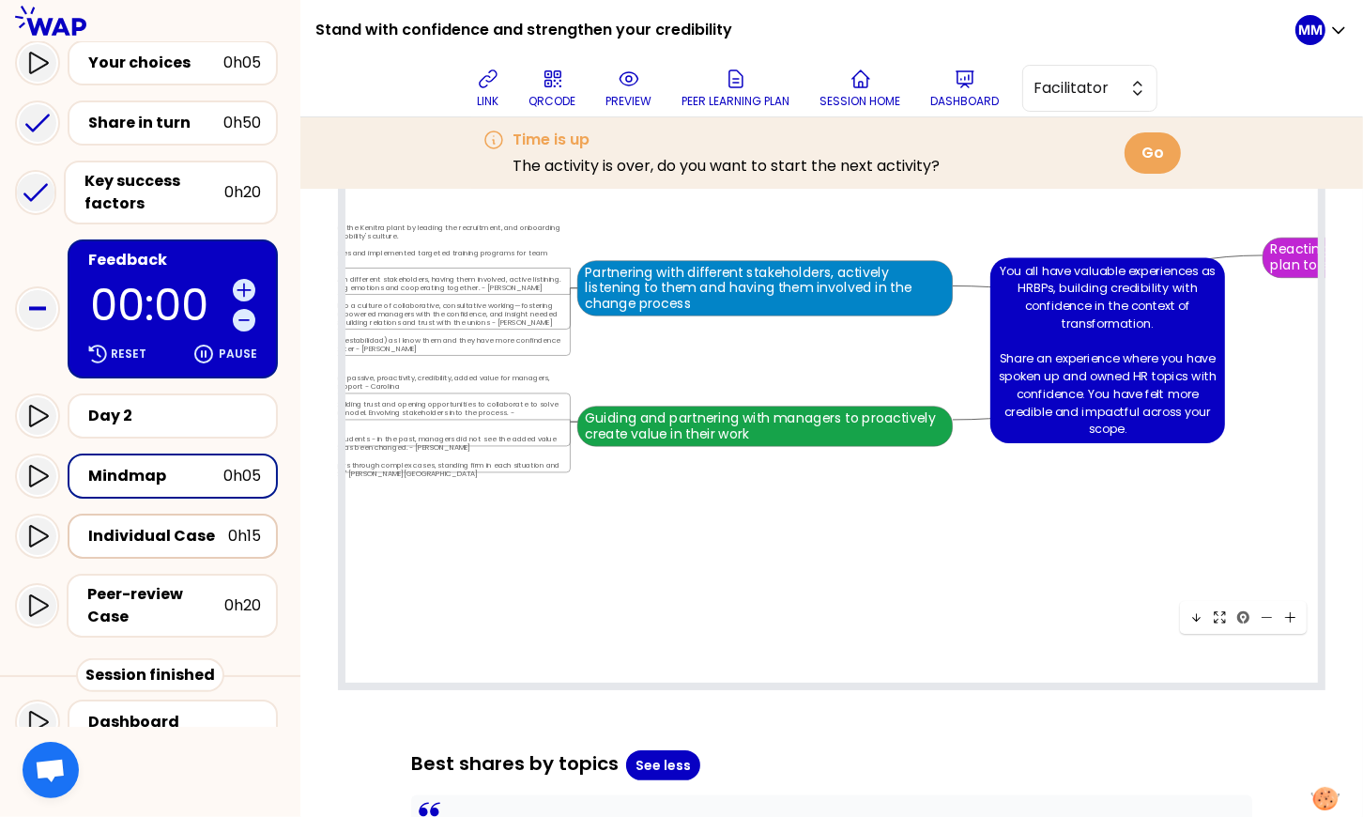
drag, startPoint x: 184, startPoint y: 535, endPoint x: 229, endPoint y: 552, distance: 48.1
click at [184, 535] on div "Individual Case" at bounding box center [158, 536] width 140 height 23
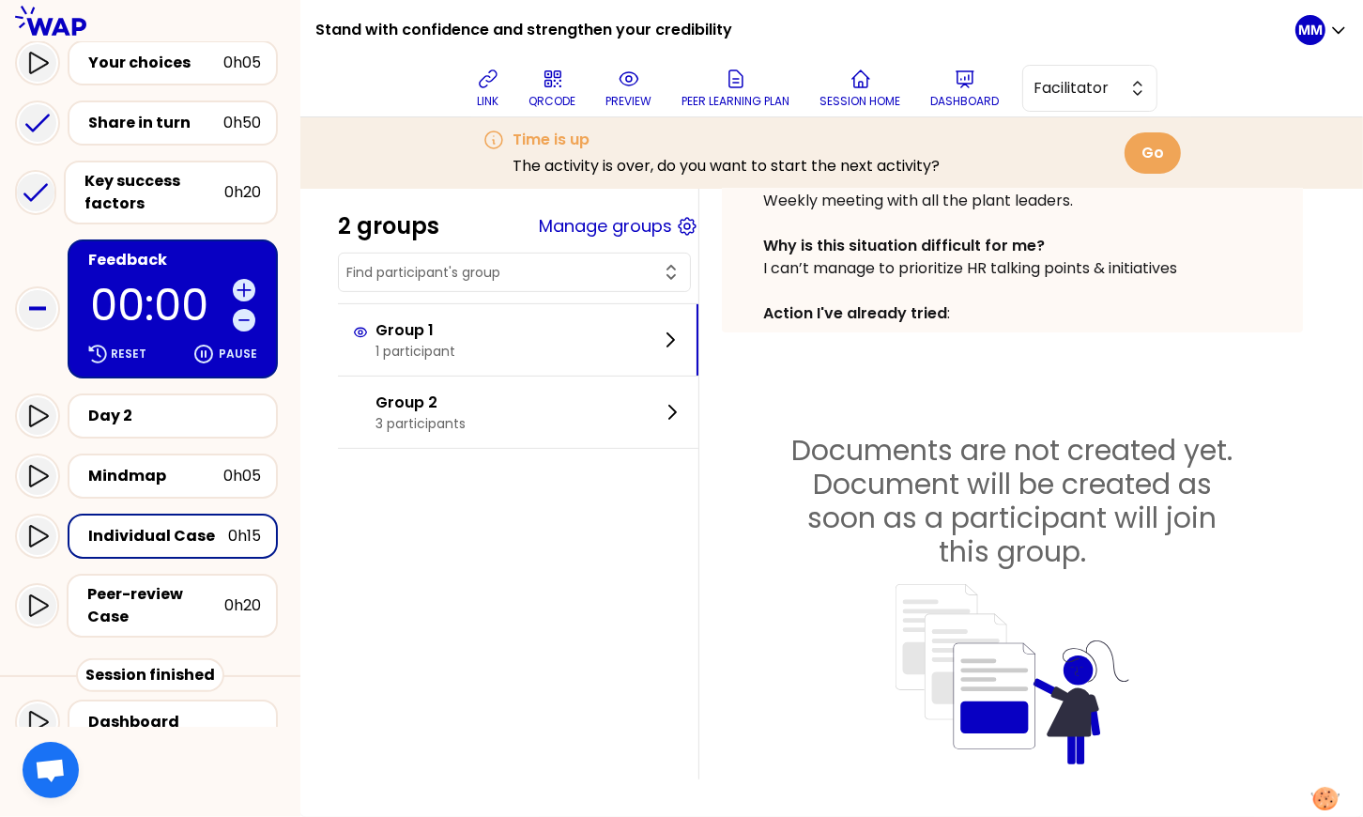
scroll to position [575, 0]
click at [617, 228] on button "Manage groups" at bounding box center [605, 226] width 133 height 26
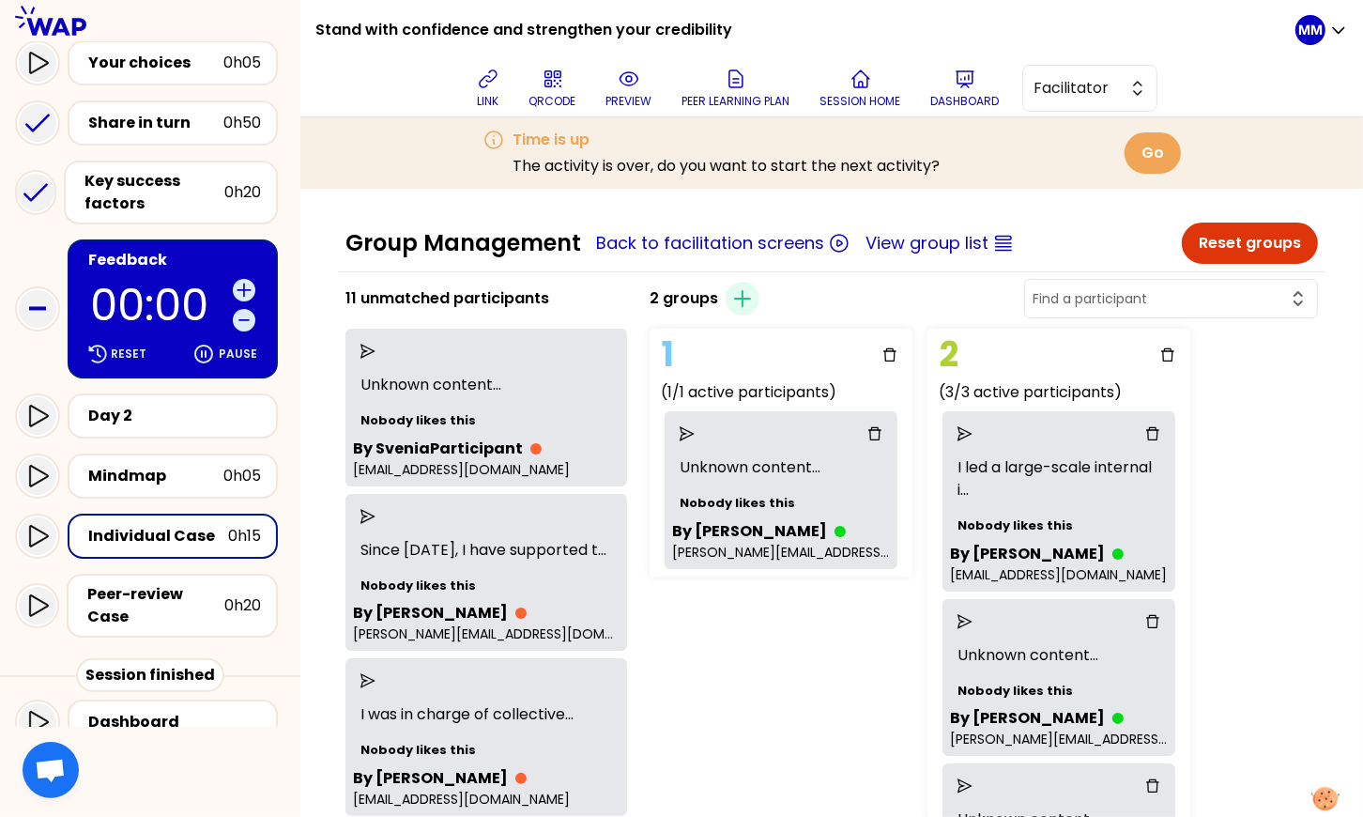
click at [1203, 300] on input "text" at bounding box center [1160, 298] width 254 height 19
type input "tamara"
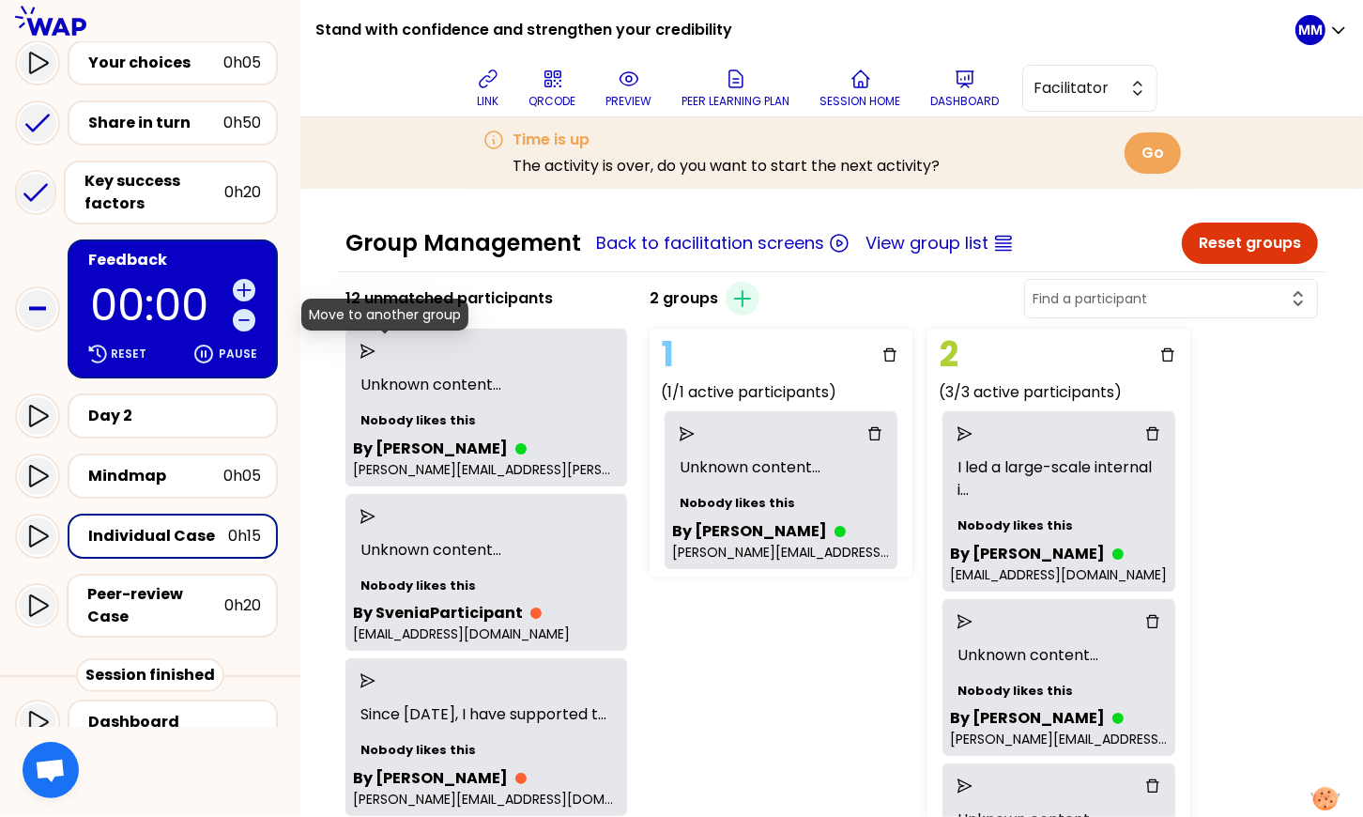
click at [376, 346] on icon "send" at bounding box center [368, 351] width 15 height 15
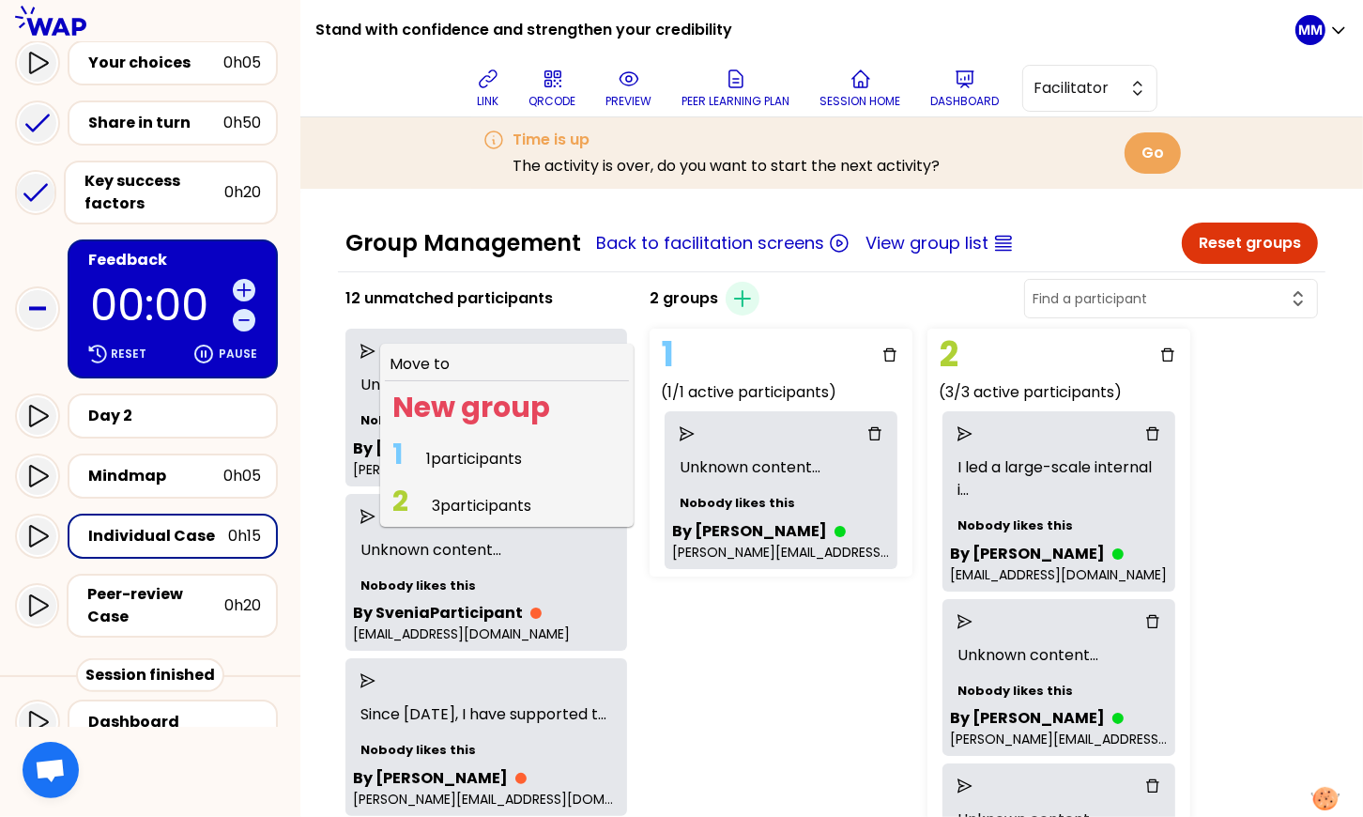
drag, startPoint x: 437, startPoint y: 452, endPoint x: 464, endPoint y: 463, distance: 29.5
click at [437, 452] on span "1 1 participants" at bounding box center [457, 458] width 145 height 37
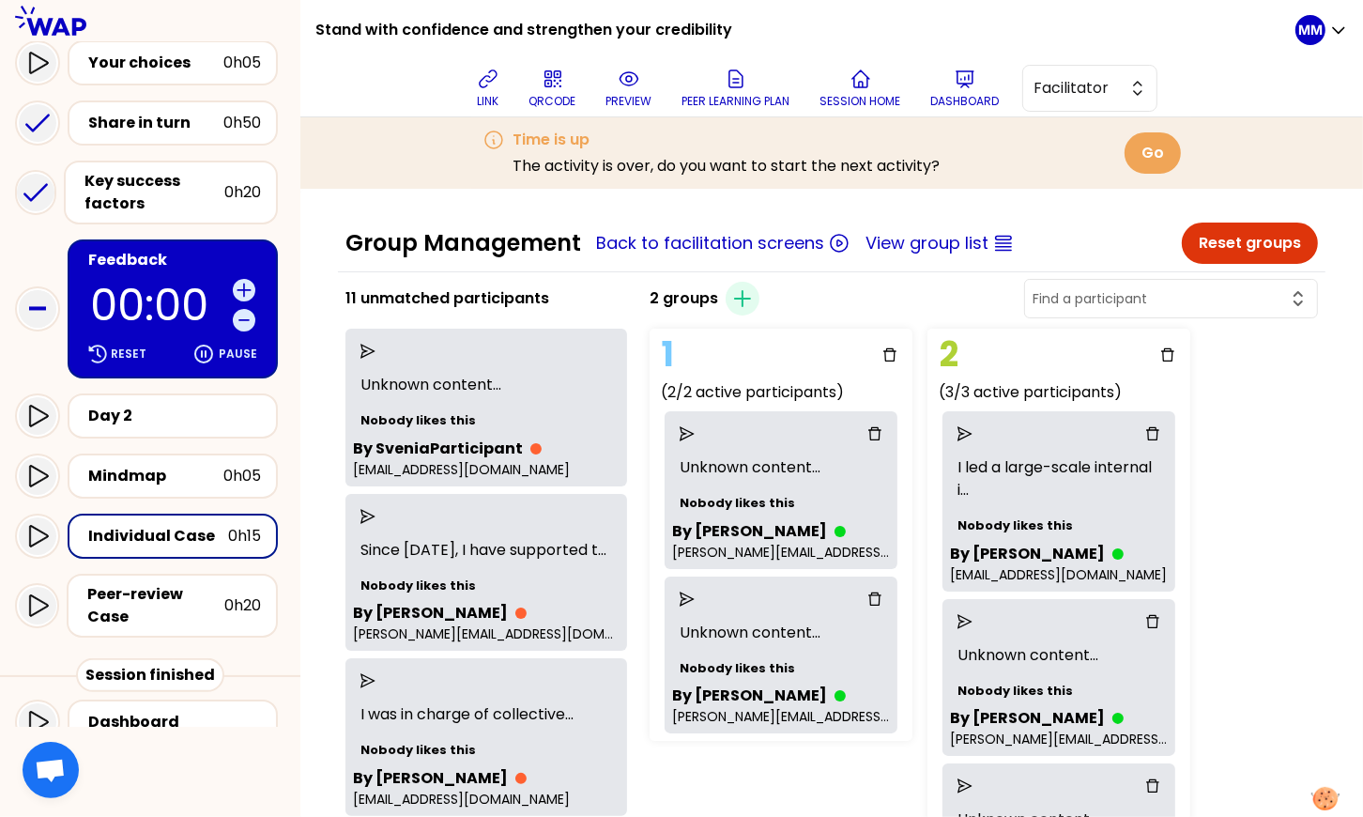
click at [886, 303] on div "2 groups Create group" at bounding box center [984, 298] width 684 height 45
click at [43, 534] on icon at bounding box center [37, 536] width 23 height 23
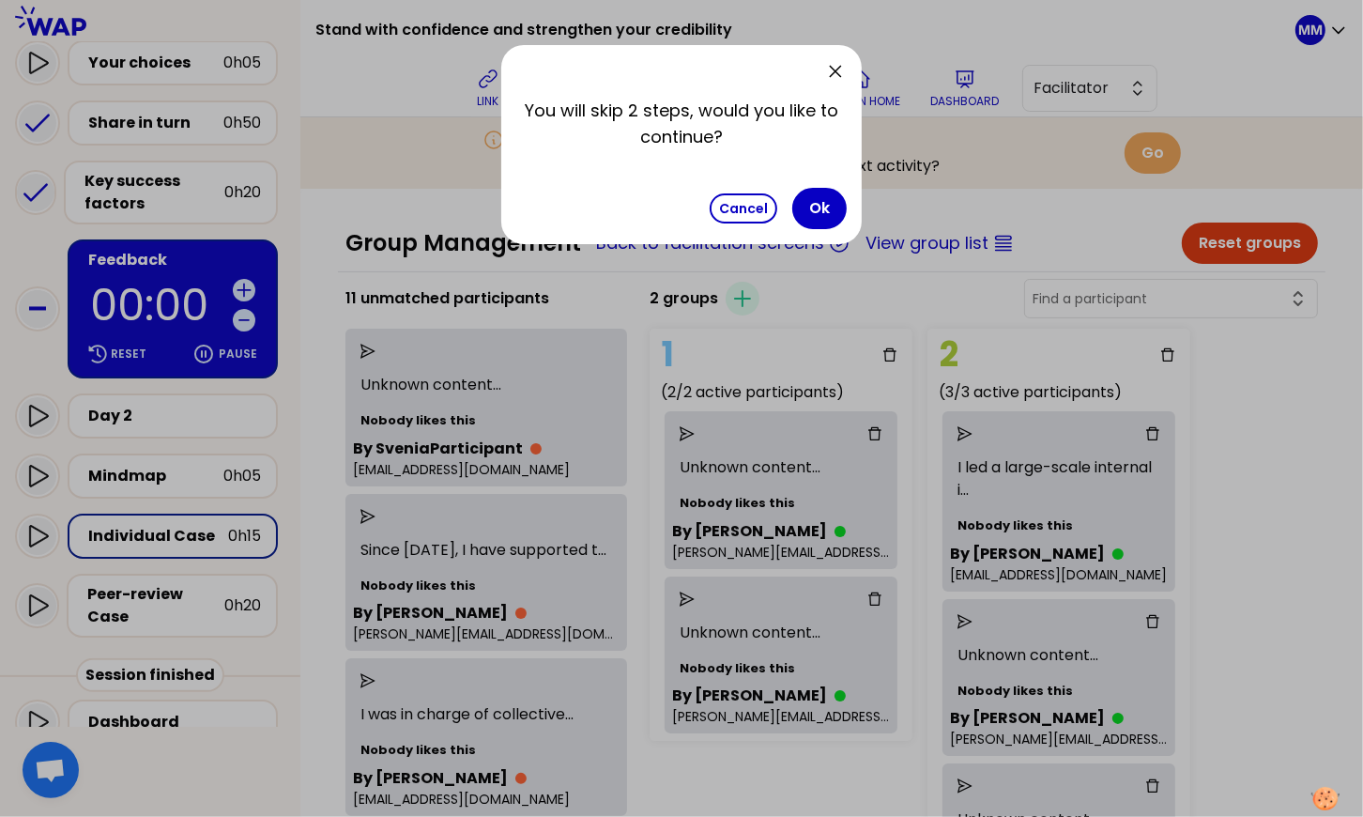
click at [824, 203] on button "Ok" at bounding box center [819, 208] width 54 height 41
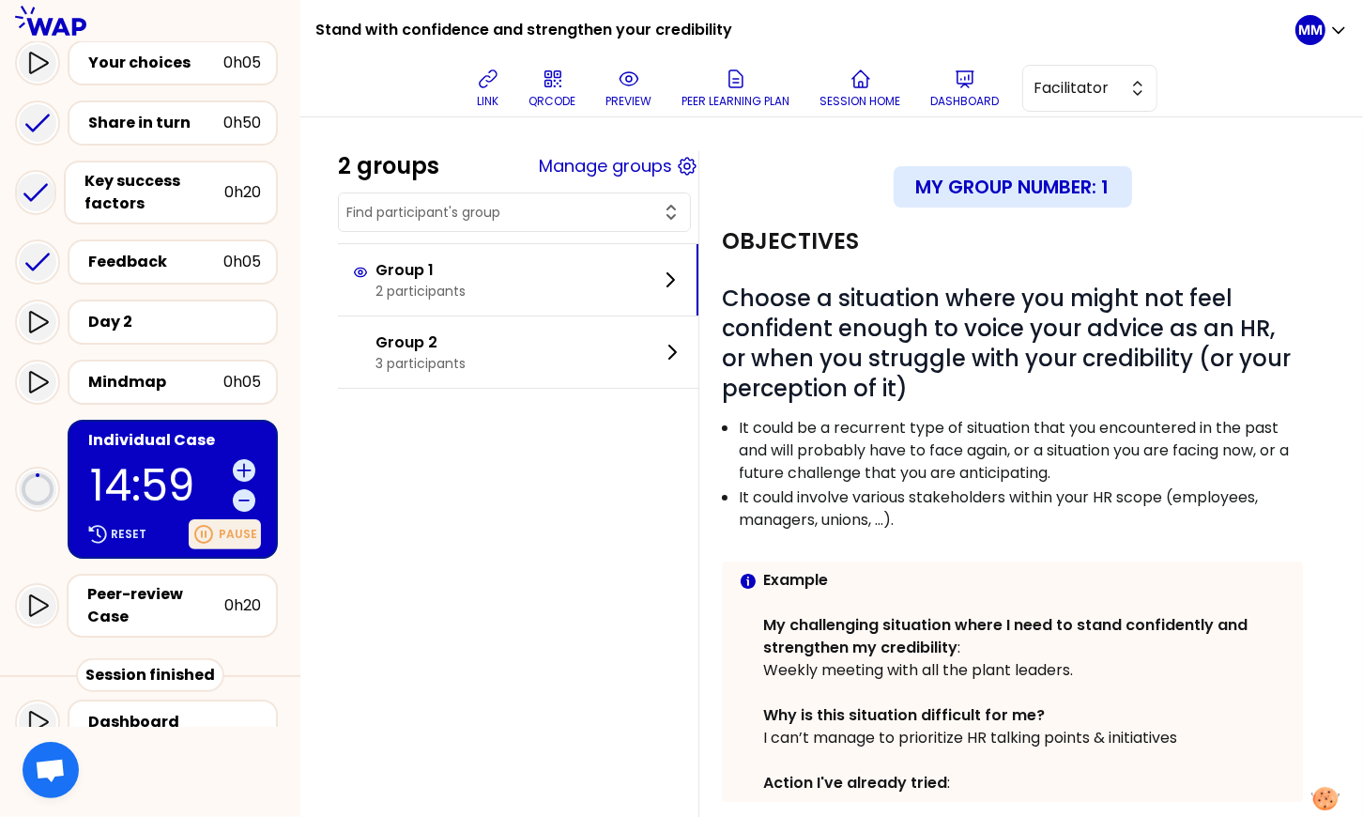
click at [230, 529] on p "Pause" at bounding box center [238, 534] width 38 height 15
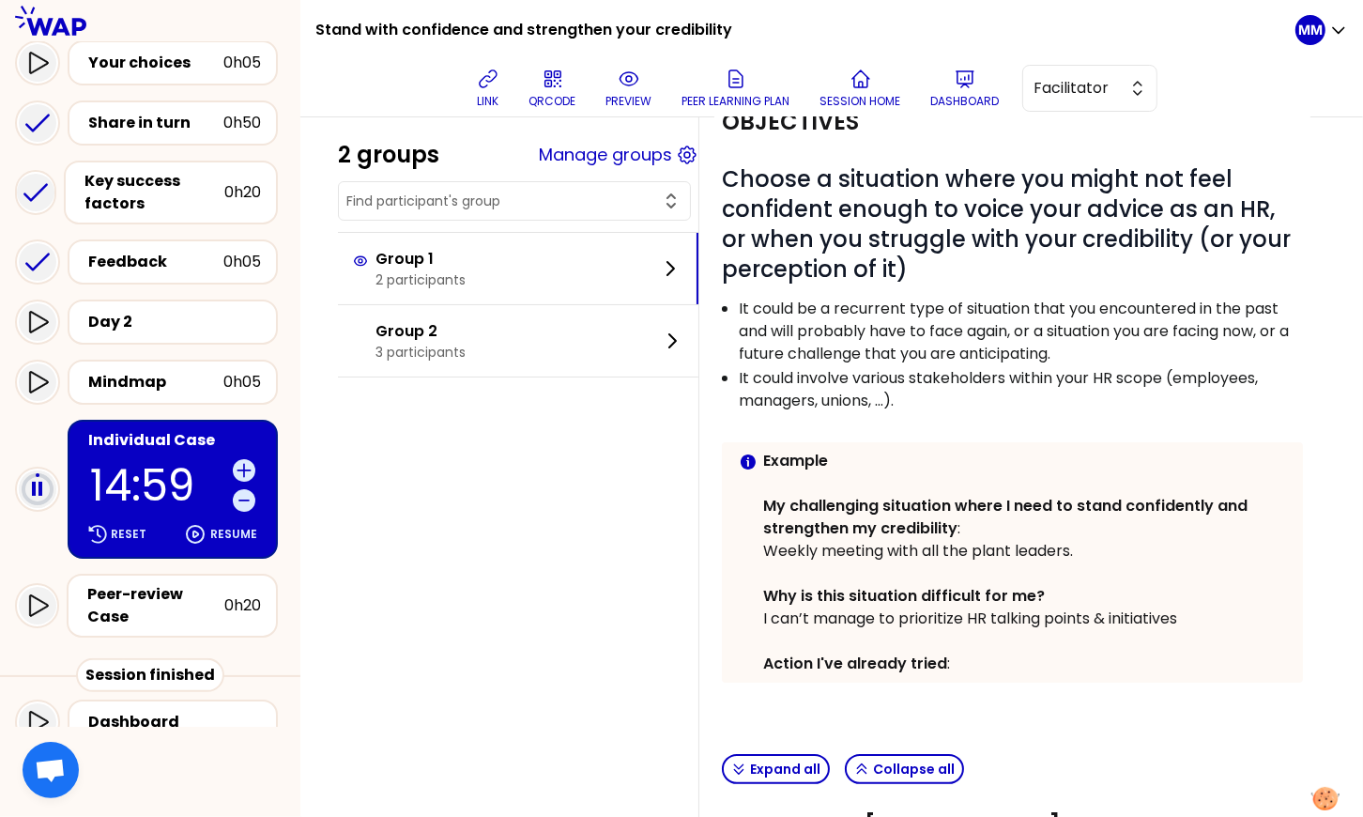
scroll to position [118, 0]
click at [489, 84] on icon at bounding box center [488, 79] width 23 height 23
click at [991, 410] on p "It could involve various stakeholders within your HR scope (employees, managers…" at bounding box center [1020, 390] width 562 height 45
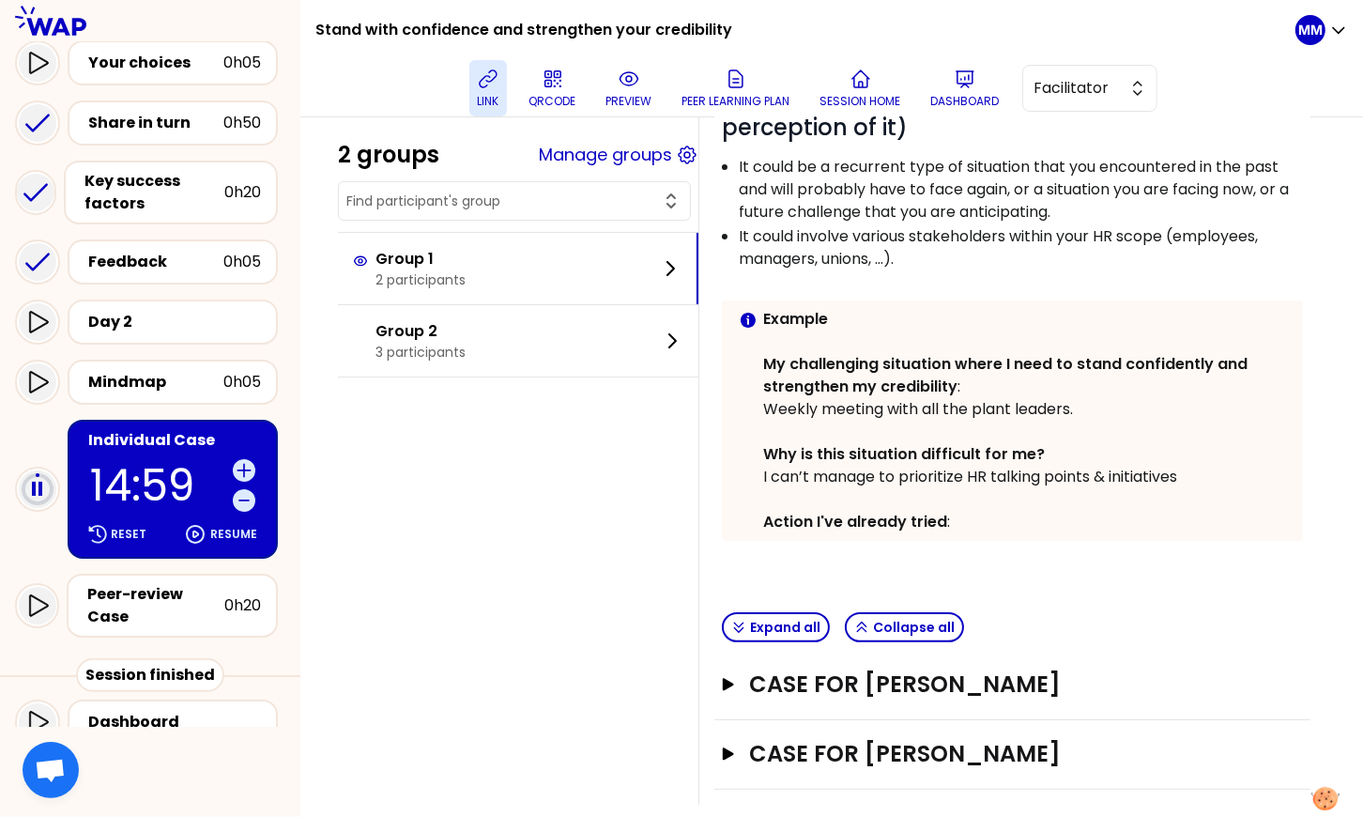
scroll to position [285, 0]
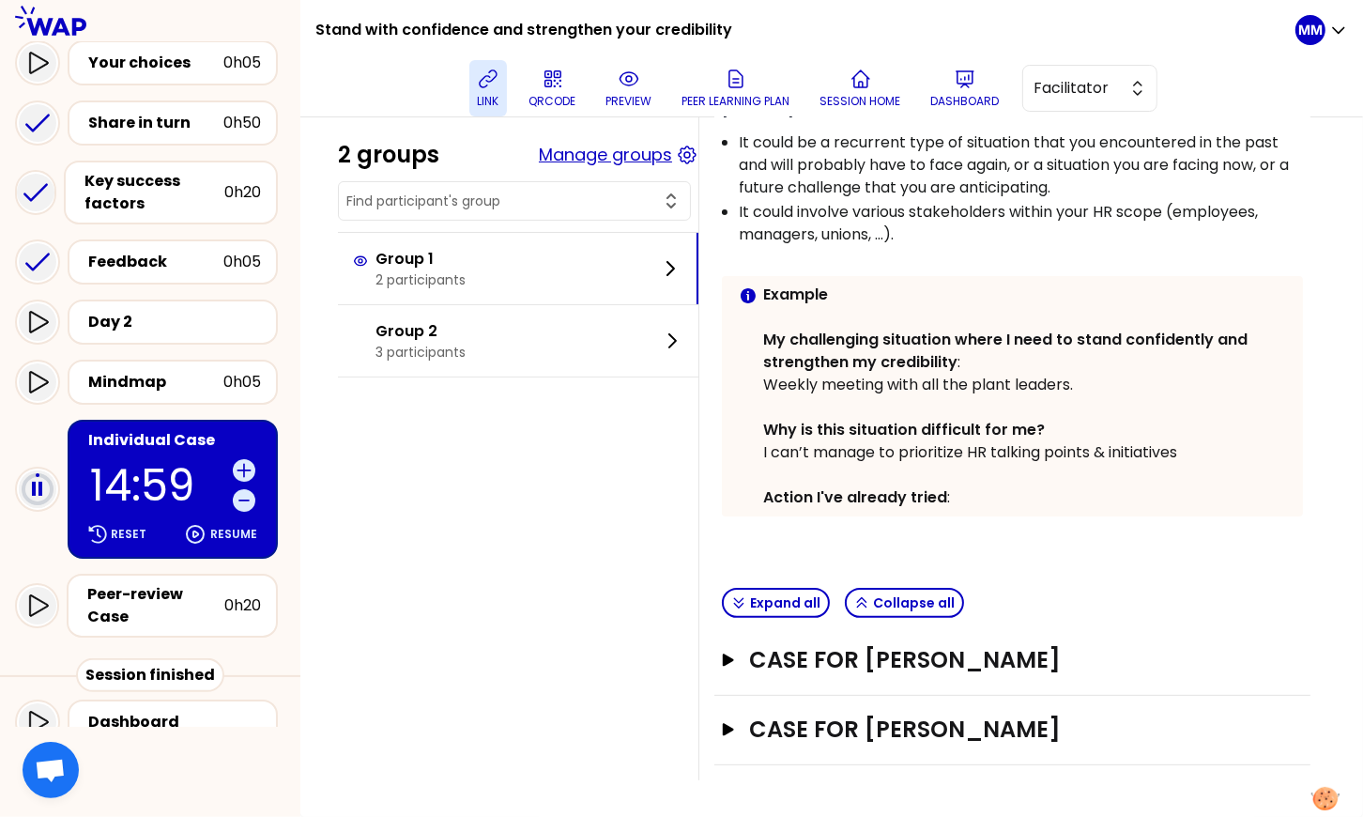
click at [621, 153] on button "Manage groups" at bounding box center [605, 155] width 133 height 26
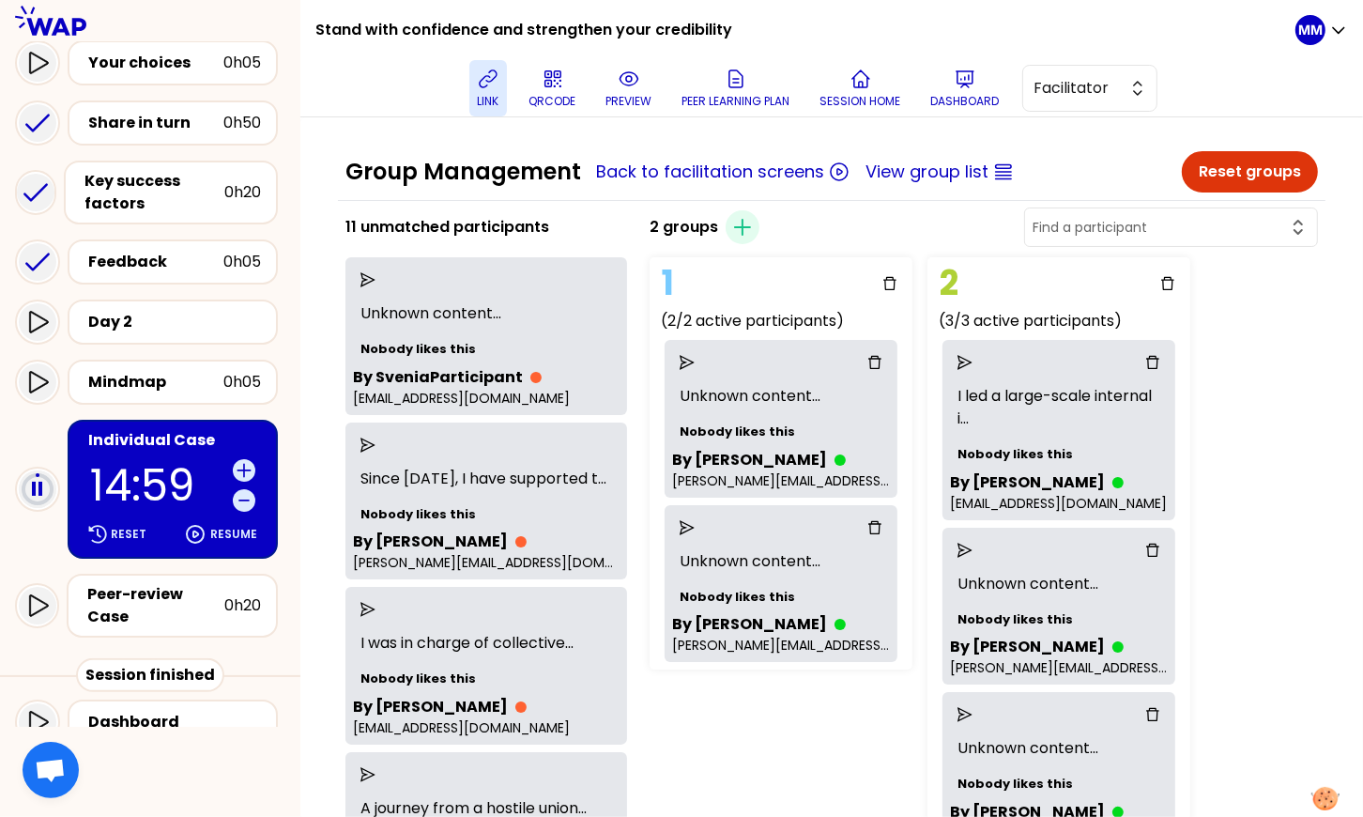
click at [165, 464] on p "14:59" at bounding box center [157, 485] width 135 height 43
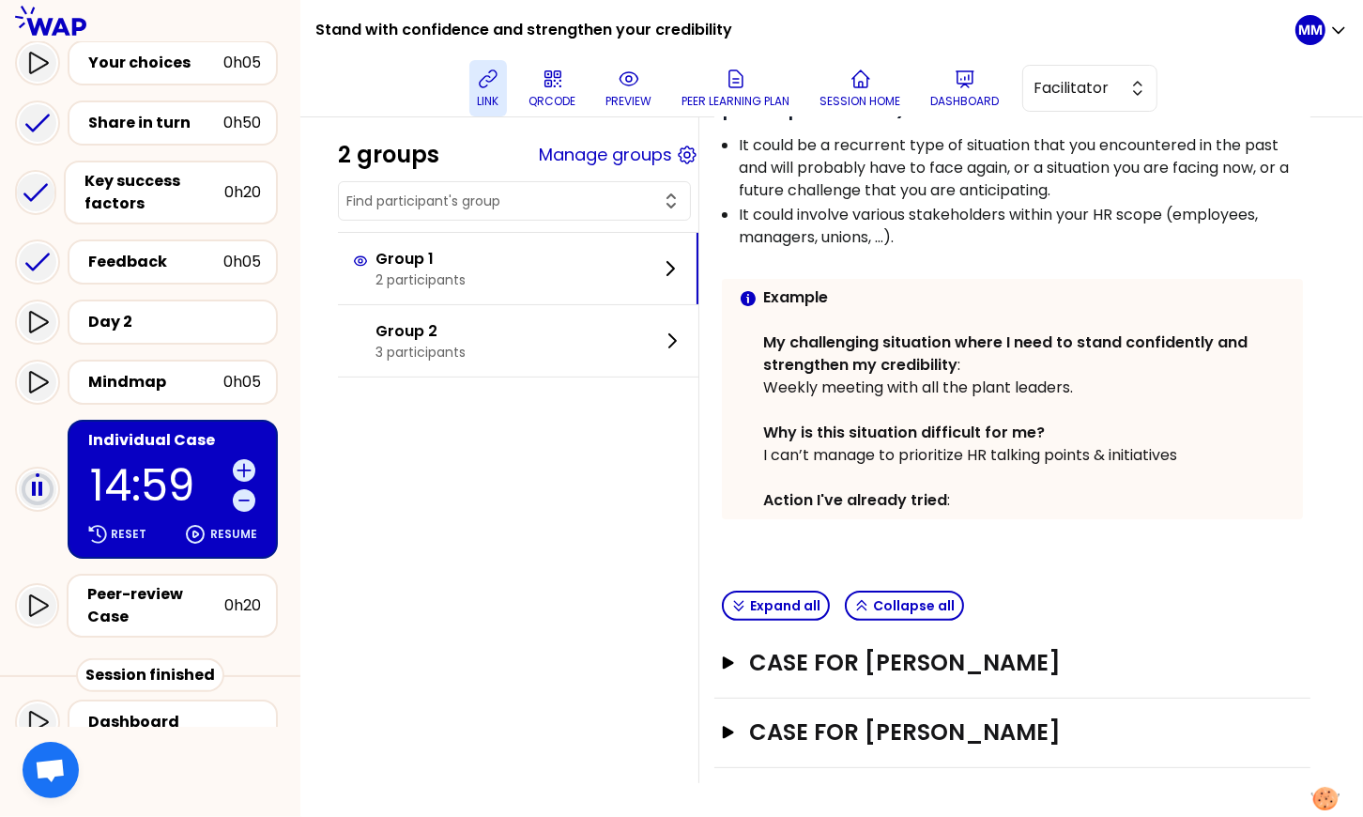
scroll to position [285, 0]
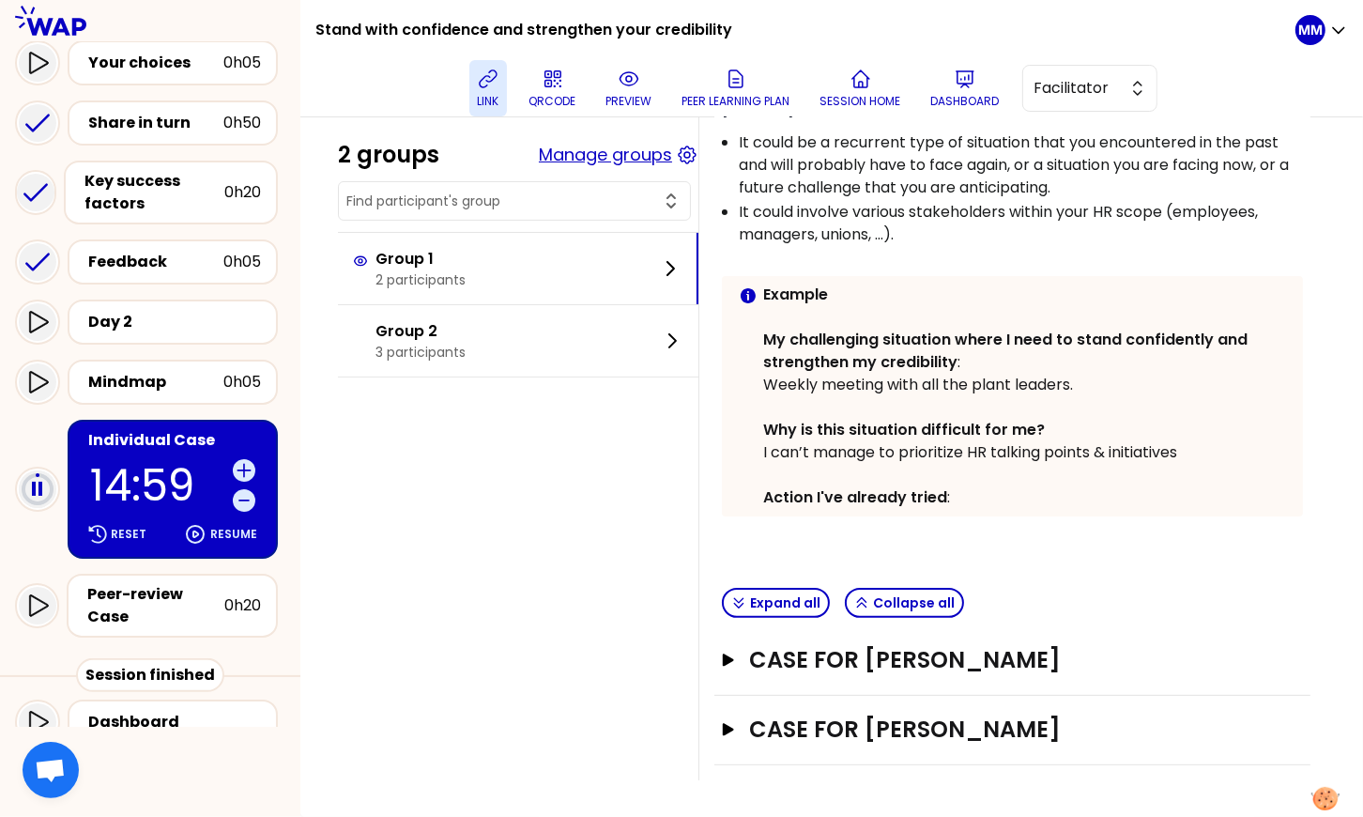
click at [626, 150] on button "Manage groups" at bounding box center [605, 155] width 133 height 26
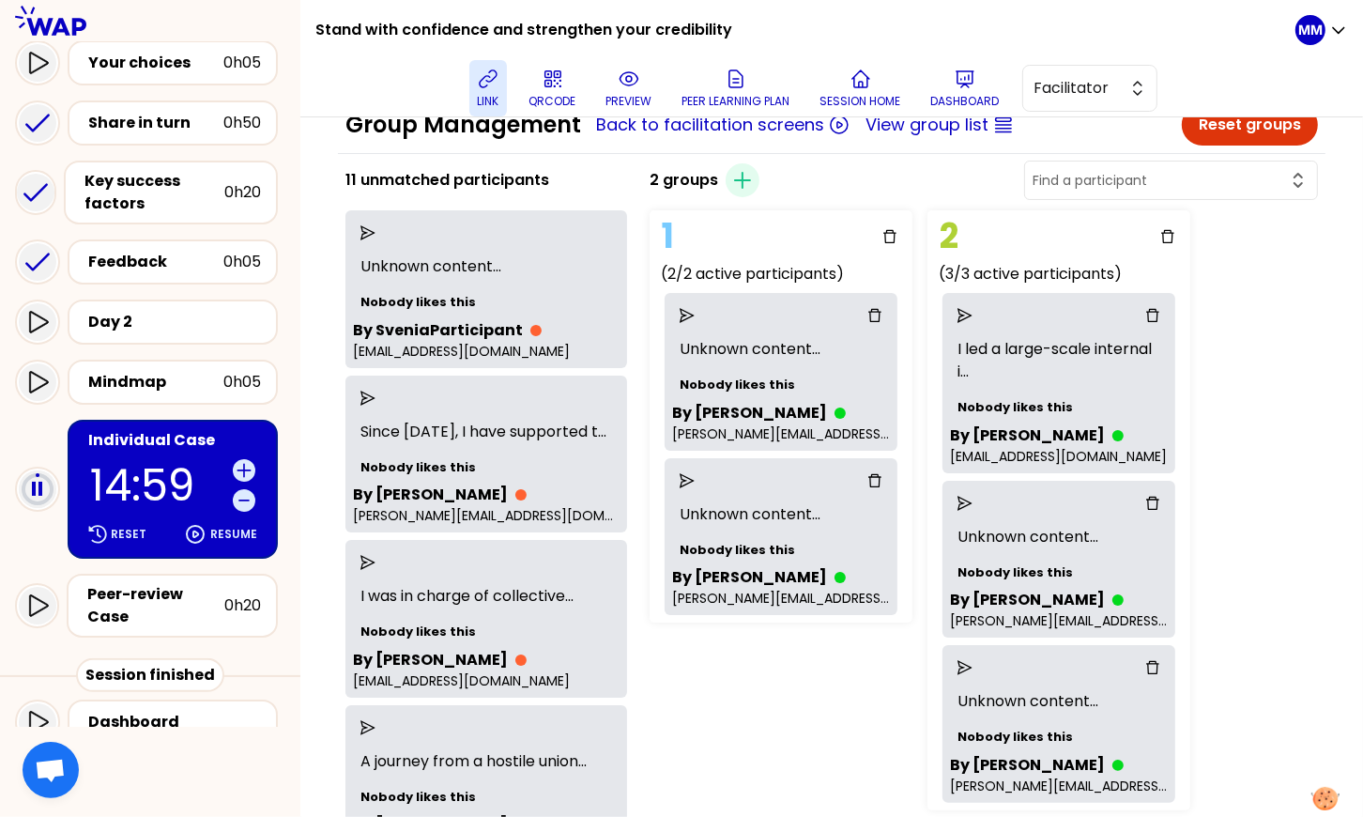
scroll to position [57, 0]
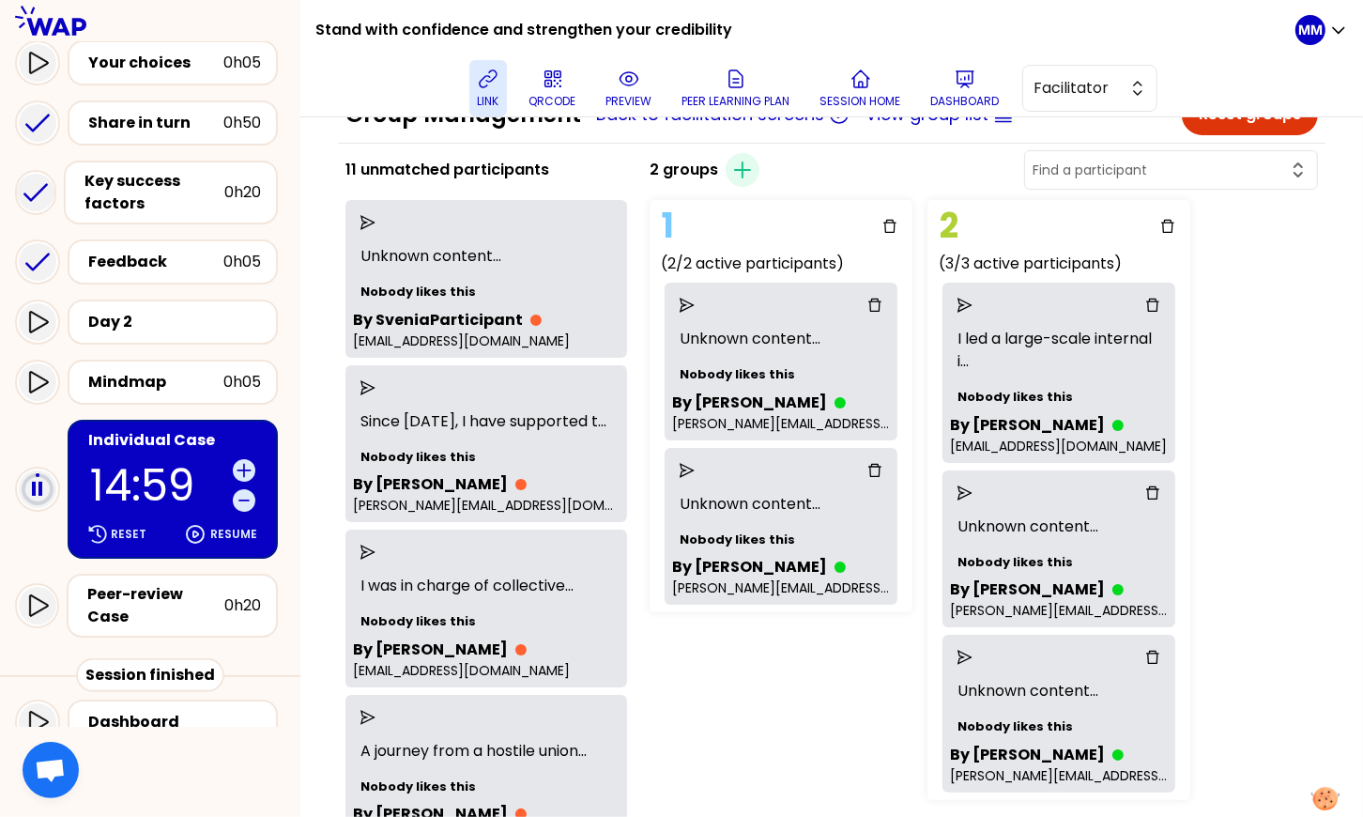
click at [1203, 173] on input "text" at bounding box center [1160, 170] width 254 height 19
type input "cole"
drag, startPoint x: 1237, startPoint y: 310, endPoint x: 1227, endPoint y: 197, distance: 113.1
click at [1215, 168] on input "text" at bounding box center [1160, 170] width 254 height 19
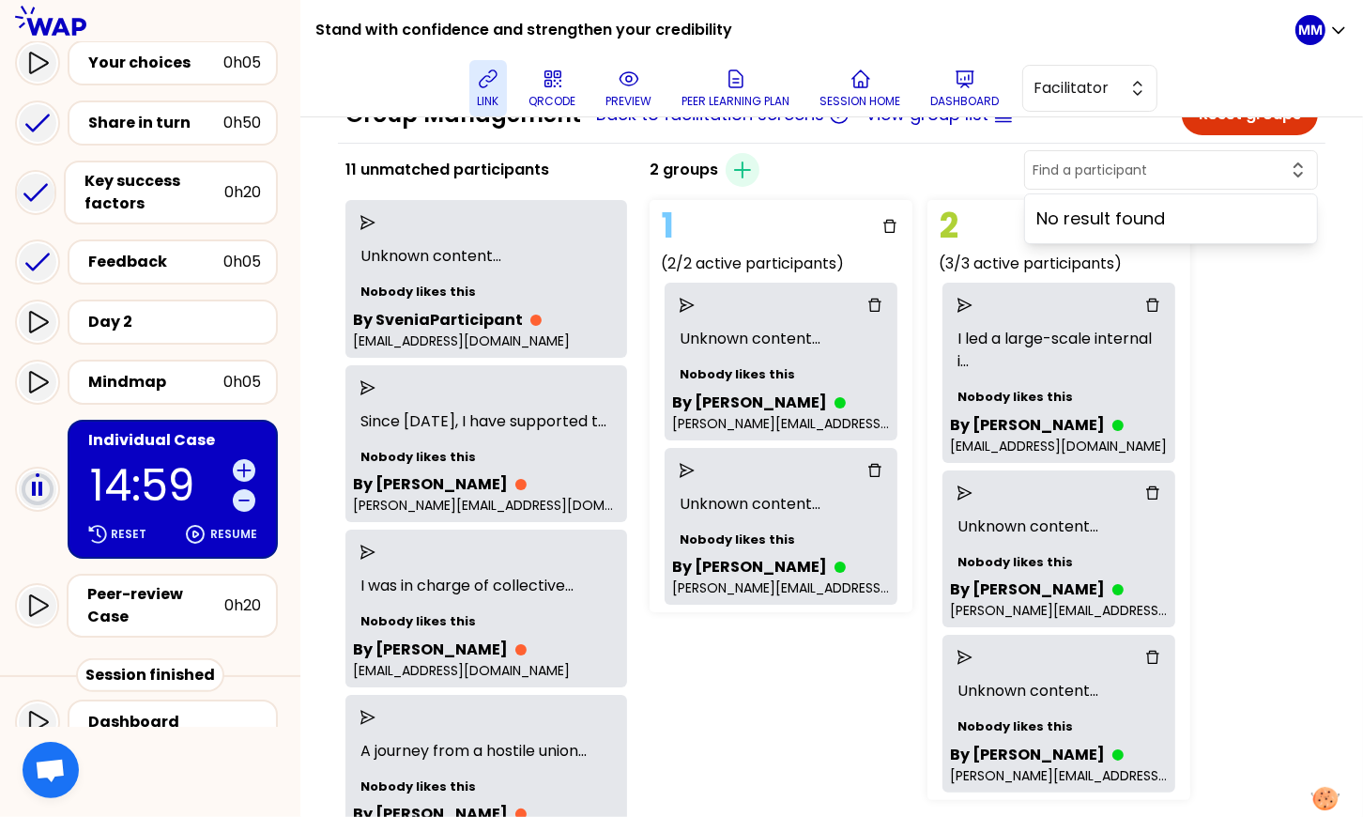
click at [248, 537] on div "Resume" at bounding box center [220, 534] width 81 height 30
drag, startPoint x: 763, startPoint y: 709, endPoint x: 666, endPoint y: 668, distance: 106.0
click at [763, 709] on div "1 (2/2 active participants) Unknown content ... Nobody likes this By TAMARA BAR…" at bounding box center [876, 499] width 469 height 615
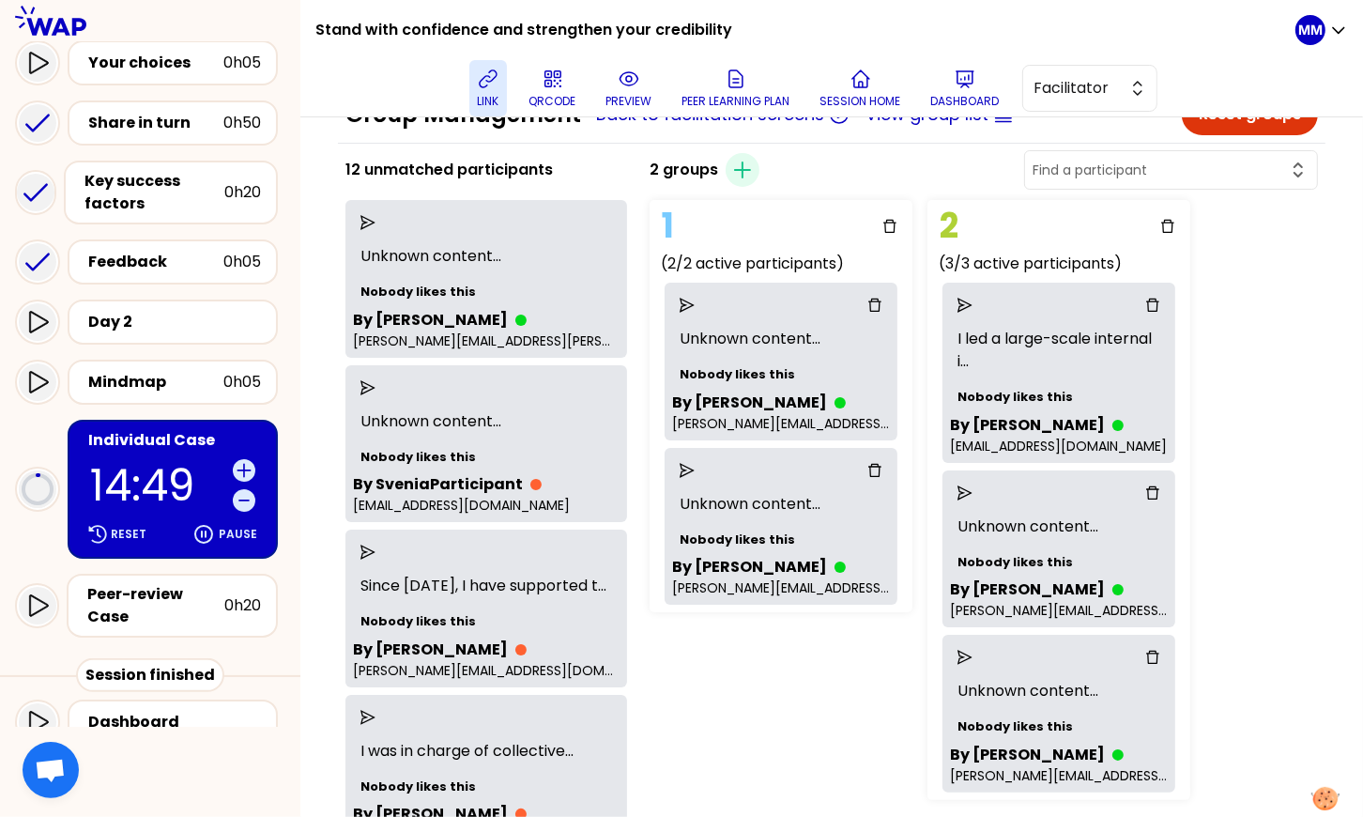
click at [376, 220] on icon "send" at bounding box center [368, 222] width 15 height 15
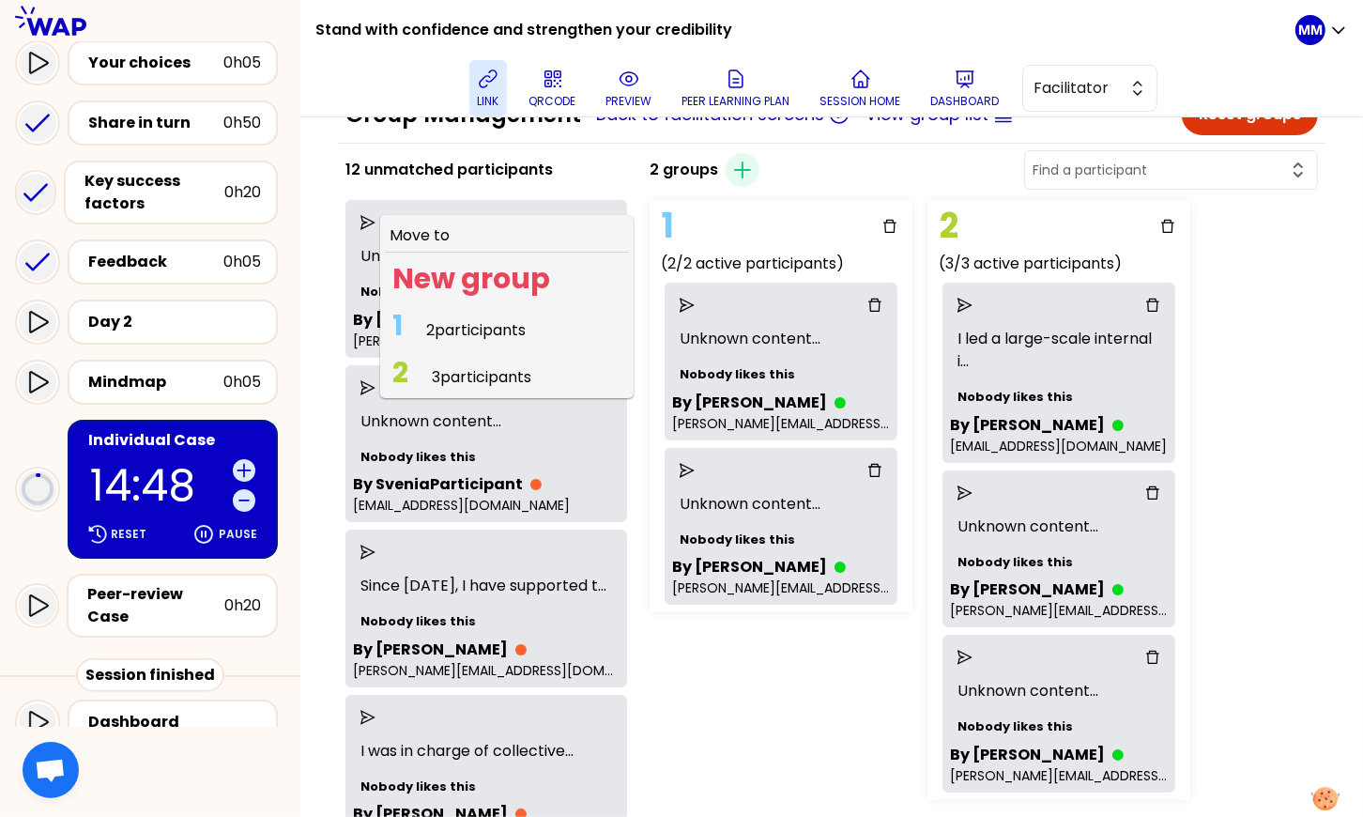
click at [476, 322] on span "2 participants" at bounding box center [476, 330] width 100 height 22
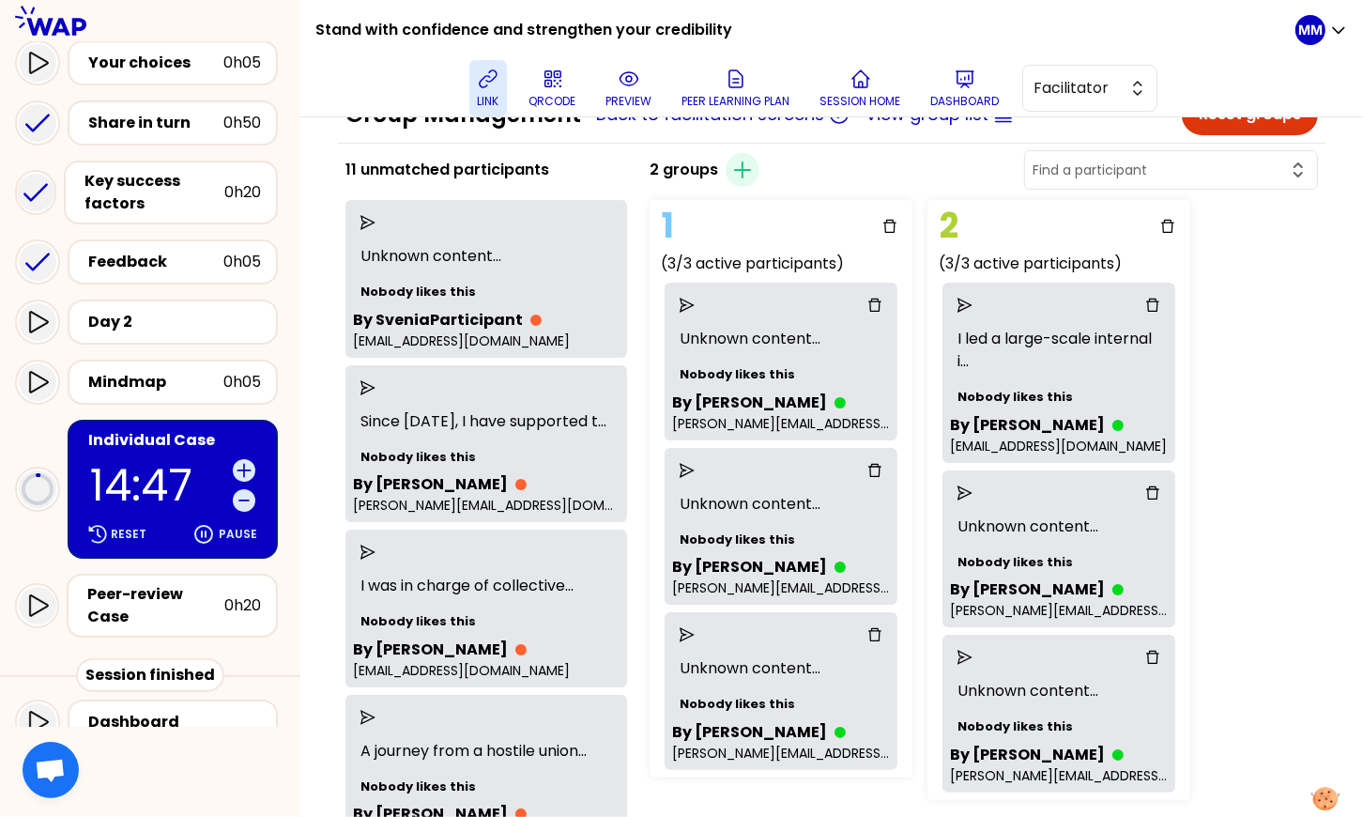
click at [875, 157] on div "2 groups Create group" at bounding box center [984, 169] width 684 height 45
click at [648, 103] on p "preview" at bounding box center [630, 101] width 46 height 15
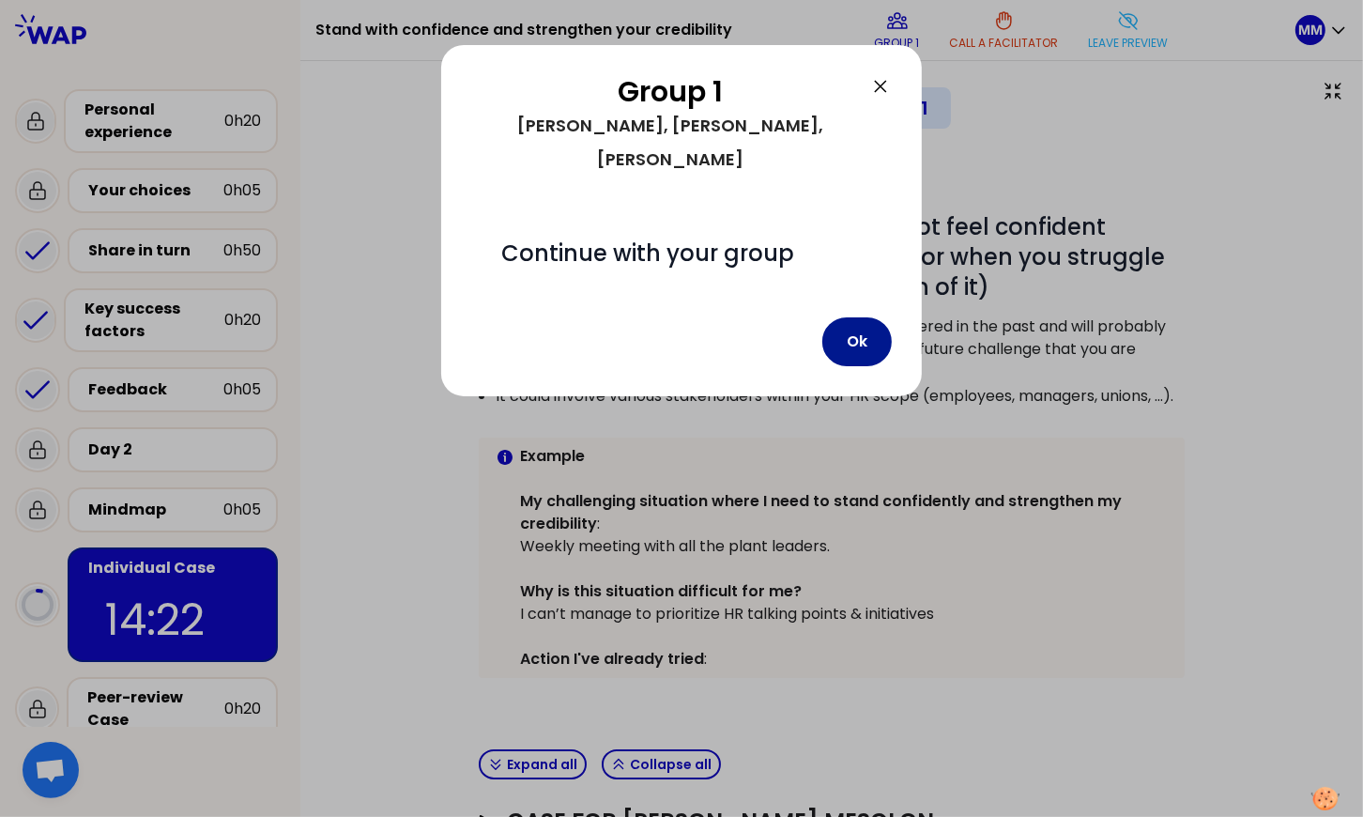
click at [874, 317] on button "Ok" at bounding box center [856, 341] width 69 height 49
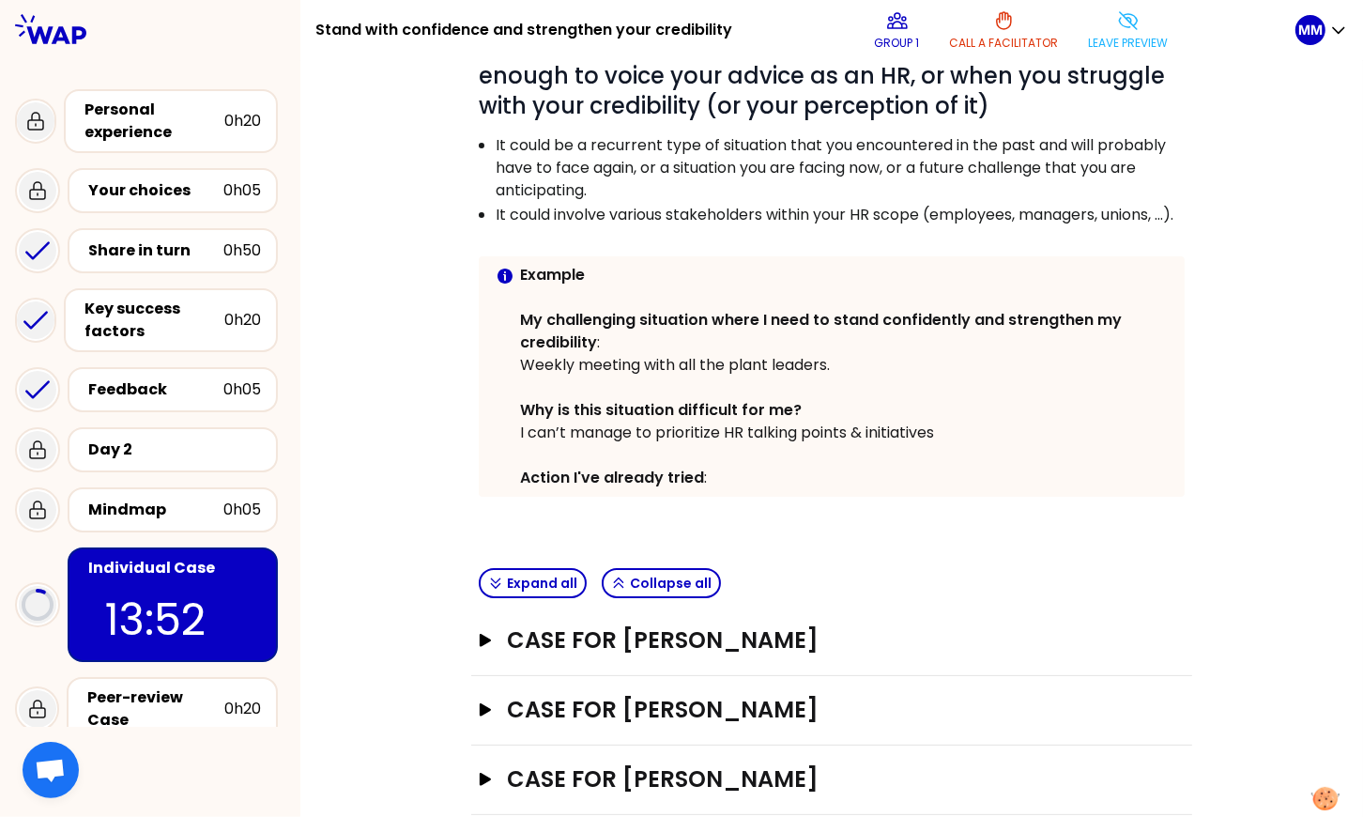
scroll to position [238, 0]
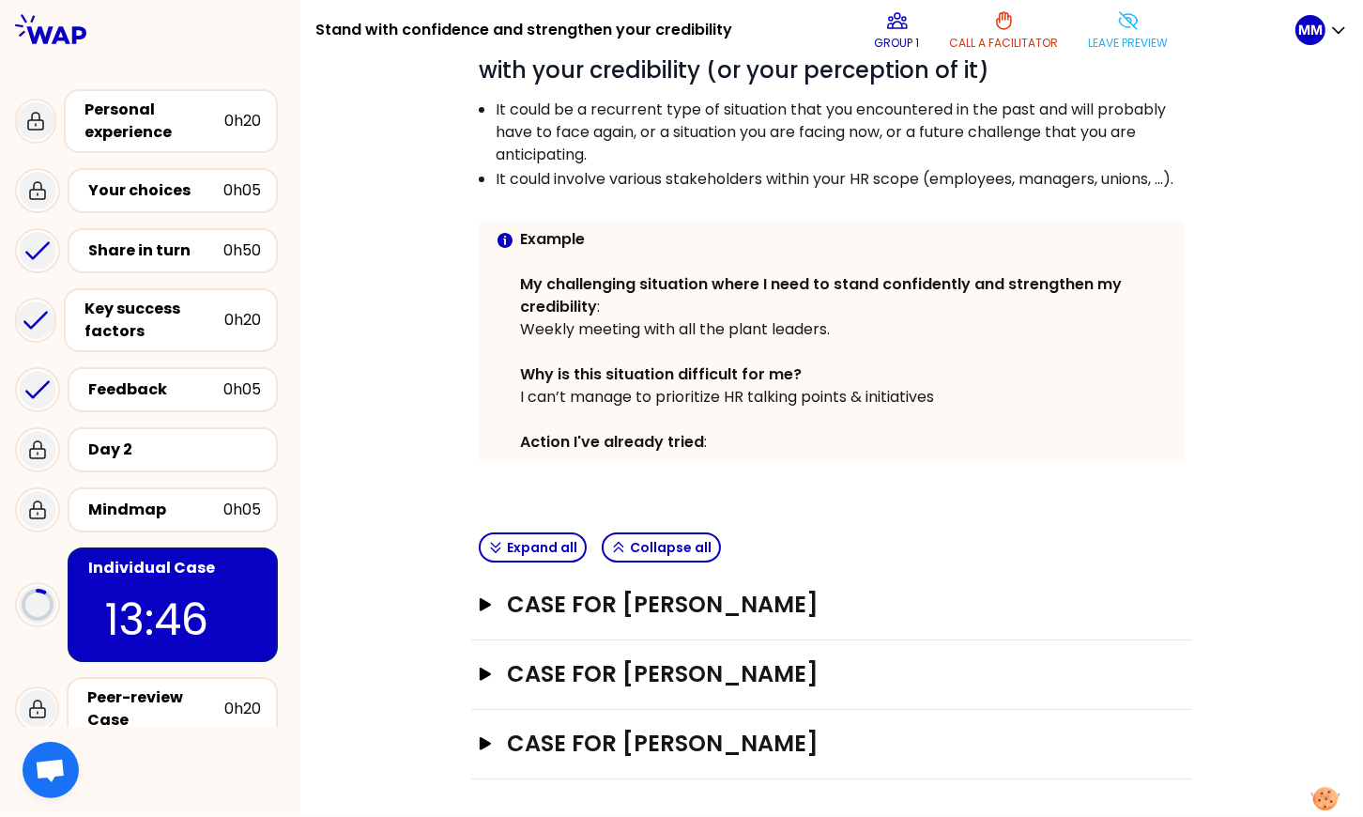
click at [1241, 143] on div "Objectives # Choose a situation where you might not feel confident enough to vo…" at bounding box center [832, 349] width 988 height 860
click at [1219, 173] on div "Objectives # Choose a situation where you might not feel confident enough to vo…" at bounding box center [832, 349] width 988 height 860
click at [830, 750] on h3 "Case for Marlene Gonzalez" at bounding box center [814, 744] width 615 height 30
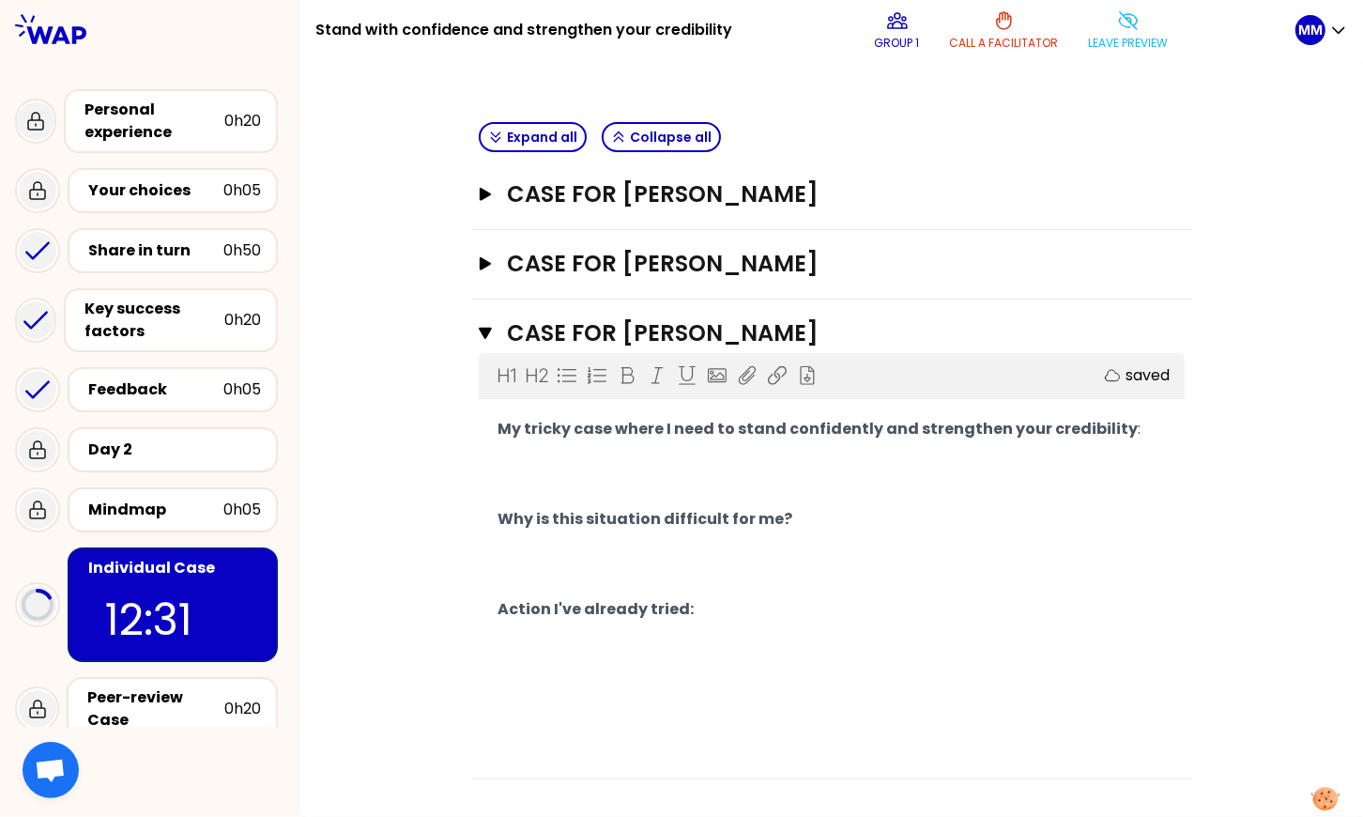
scroll to position [649, 0]
click at [624, 458] on p "﻿" at bounding box center [832, 459] width 668 height 30
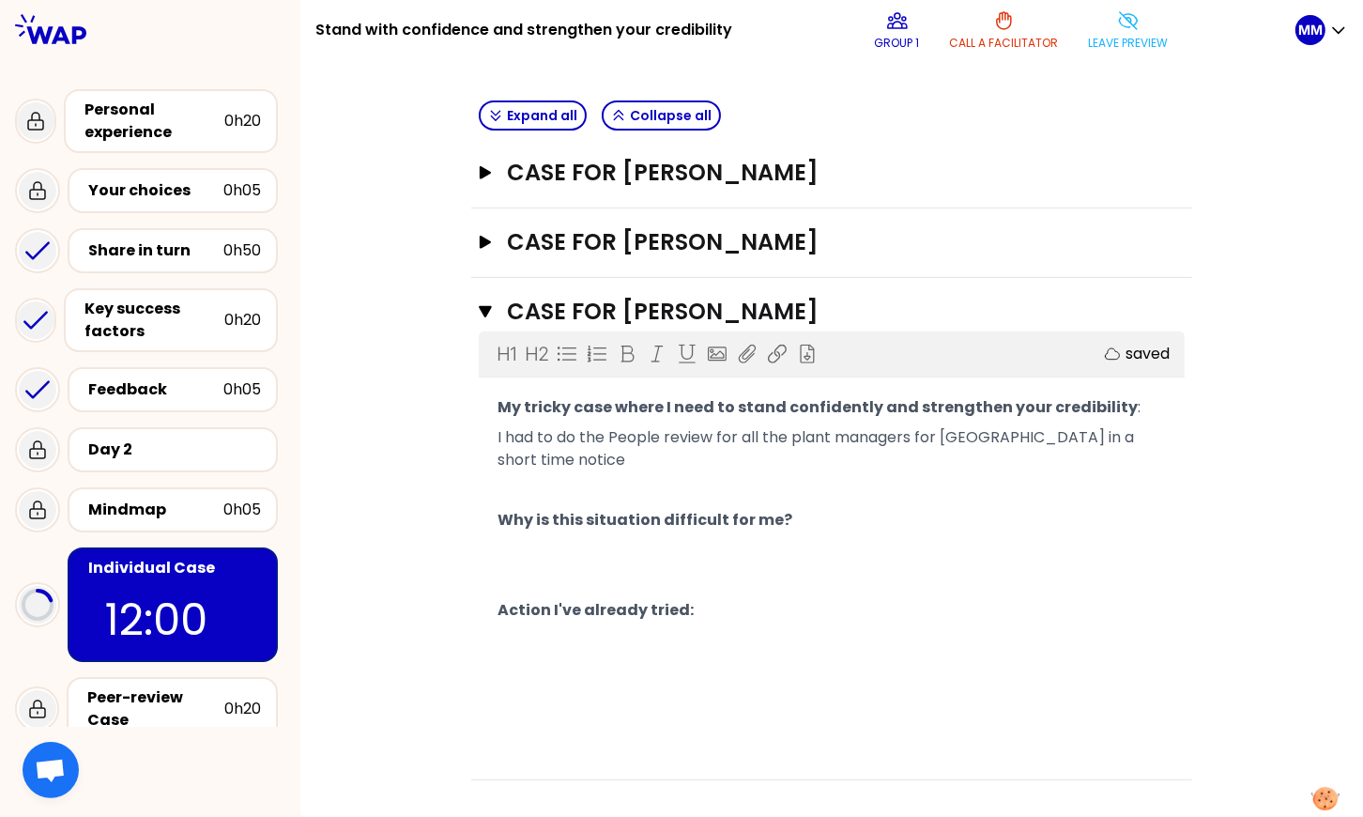
click at [793, 453] on span "I had to do the People review for all the plant managers for Mexico in a short …" at bounding box center [818, 448] width 640 height 44
copy span "plant"
click at [858, 479] on p "﻿" at bounding box center [832, 490] width 668 height 30
click at [628, 633] on p "﻿" at bounding box center [832, 640] width 668 height 30
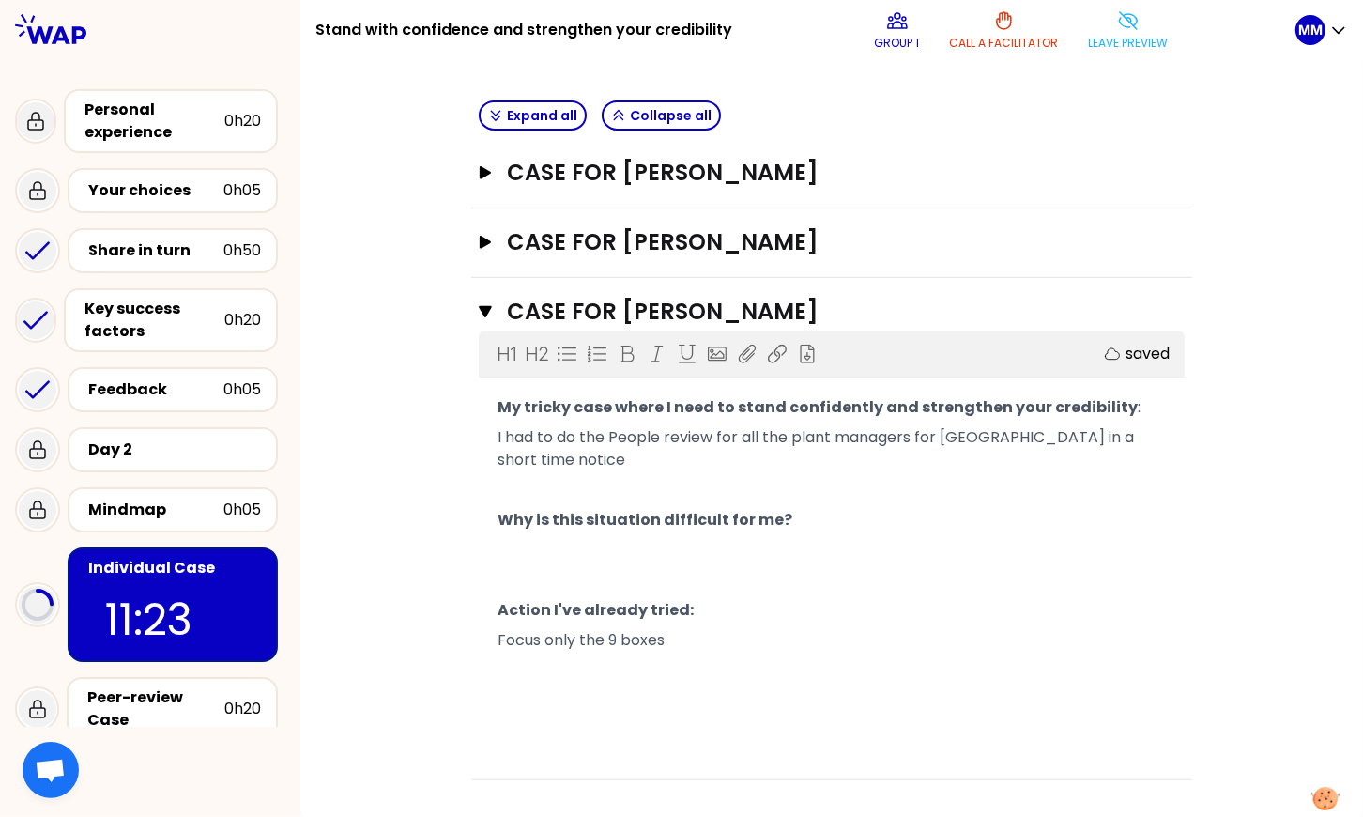
click at [686, 638] on p "Focus only the 9 boxes" at bounding box center [832, 640] width 668 height 30
drag, startPoint x: 595, startPoint y: 638, endPoint x: 729, endPoint y: 647, distance: 133.6
click at [727, 644] on p "Focus only the 9 boxes" at bounding box center [832, 640] width 668 height 30
click at [979, 464] on span "I had to do the People review for all the plant managers for Mexico in a short …" at bounding box center [818, 448] width 640 height 44
click at [979, 463] on span "I had to do the People review for all the plant managers for Mexico in a short …" at bounding box center [818, 448] width 640 height 44
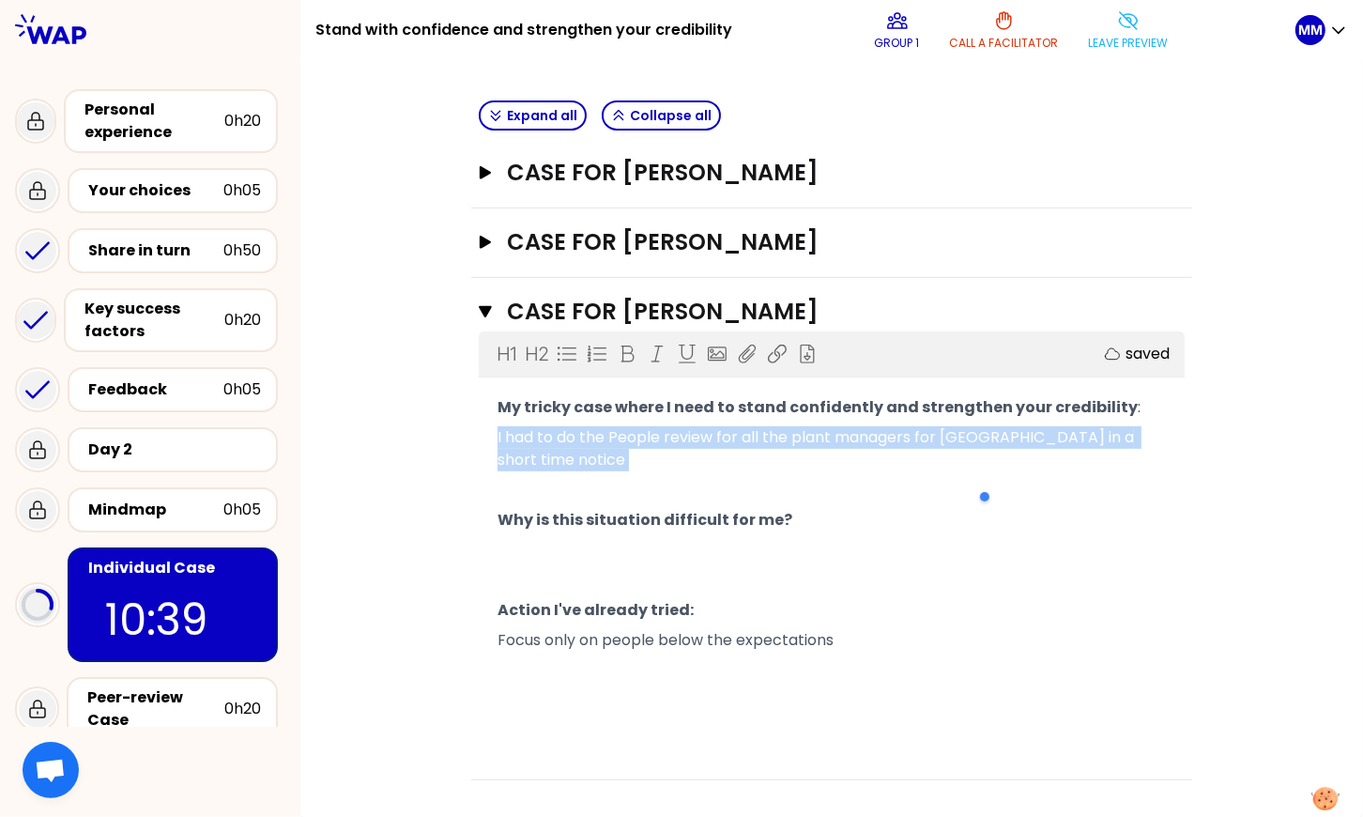
click at [979, 463] on span "I had to do the People review for all the plant managers for Mexico in a short …" at bounding box center [818, 448] width 640 height 44
copy div "I had to do the People review for all the plant managers for Mexico in a short …"
click at [880, 475] on p "﻿" at bounding box center [832, 490] width 668 height 30
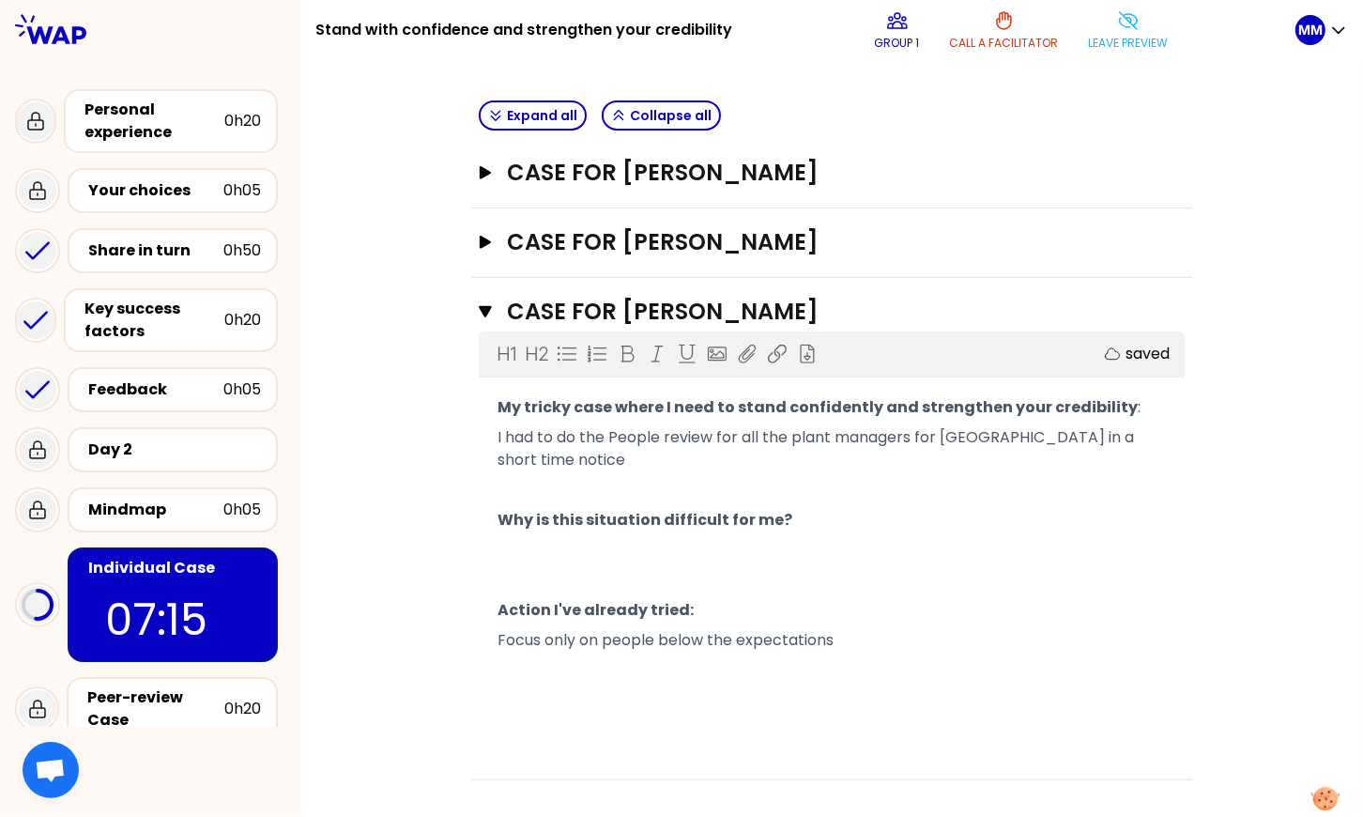
drag, startPoint x: 1161, startPoint y: 20, endPoint x: 1123, endPoint y: 38, distance: 42.4
click at [1161, 20] on button "Leave preview" at bounding box center [1129, 30] width 95 height 56
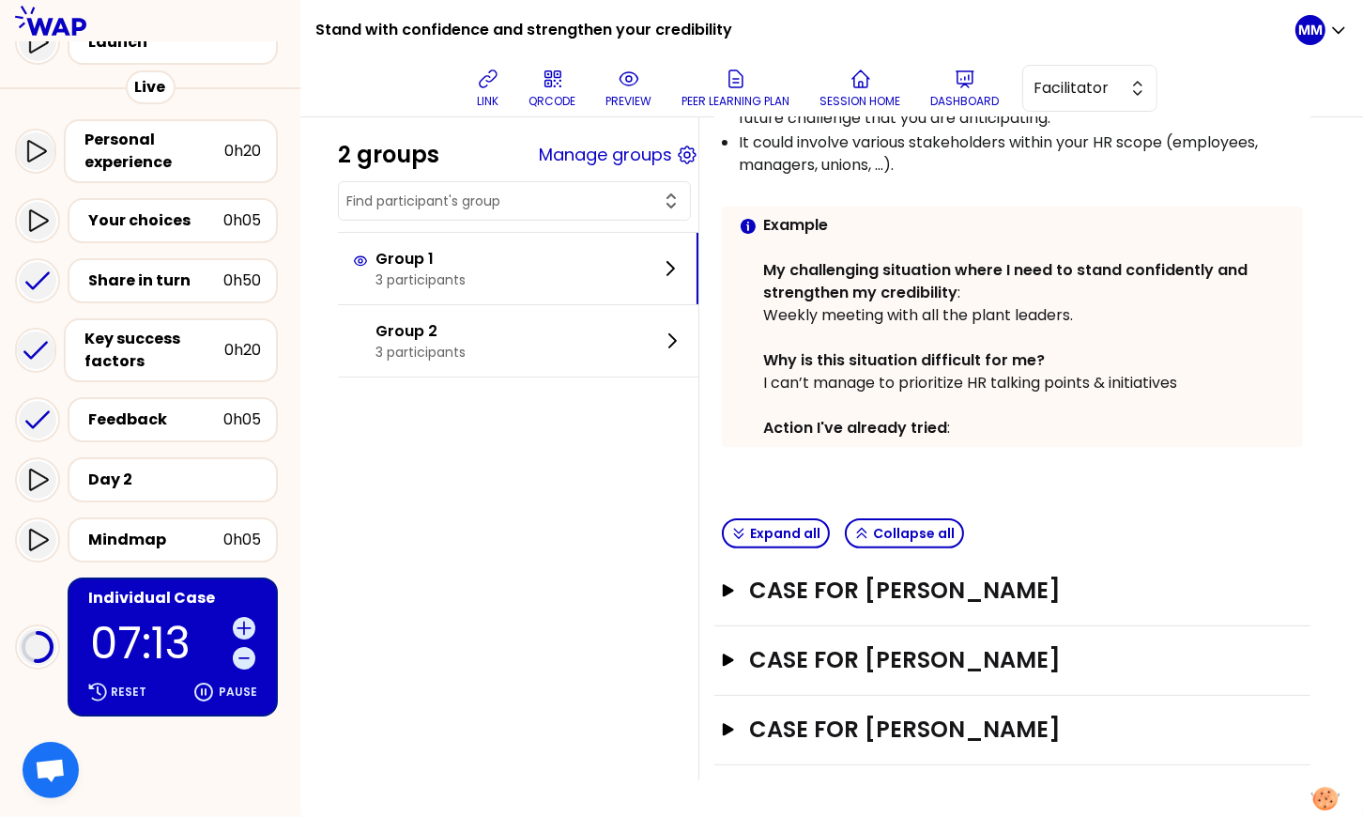
scroll to position [277, 0]
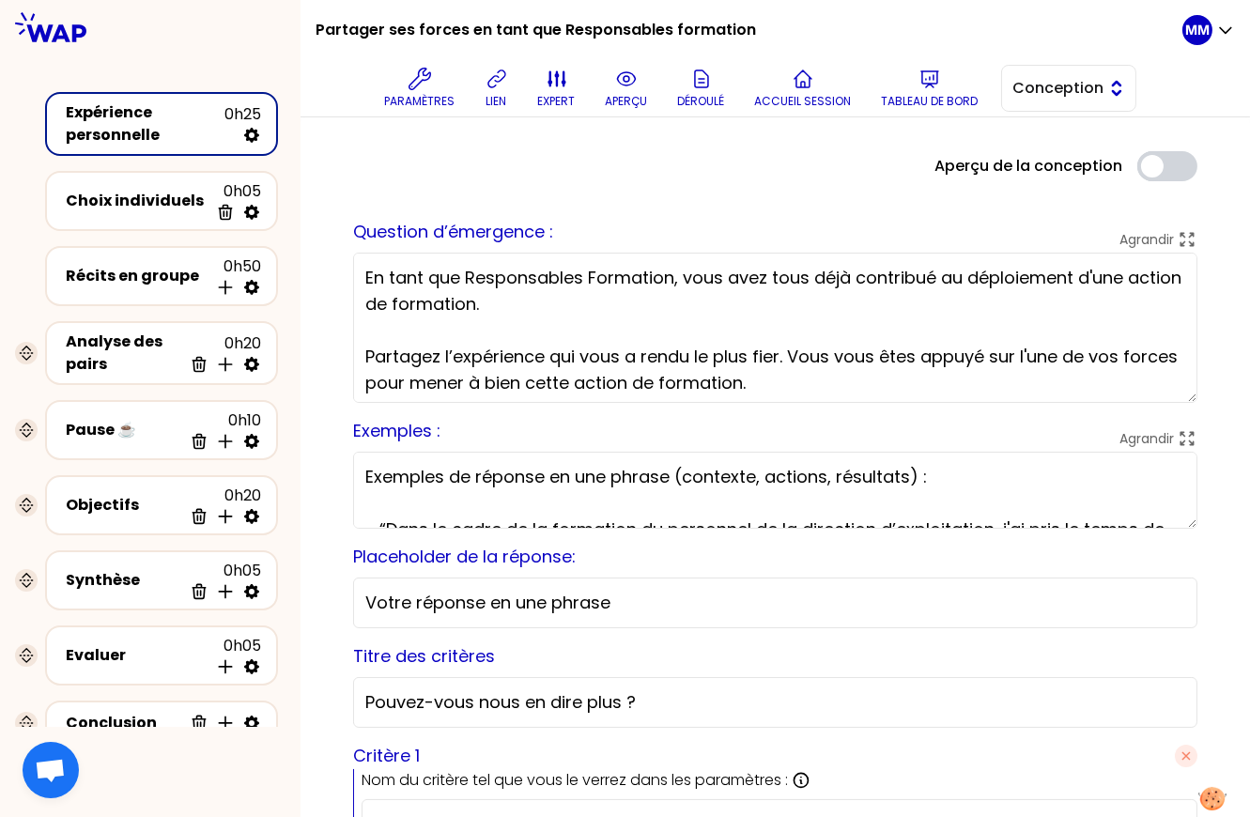
click at [1038, 94] on span "Conception" at bounding box center [1055, 88] width 84 height 23
click at [1047, 173] on span "Facilitation" at bounding box center [1079, 165] width 81 height 23
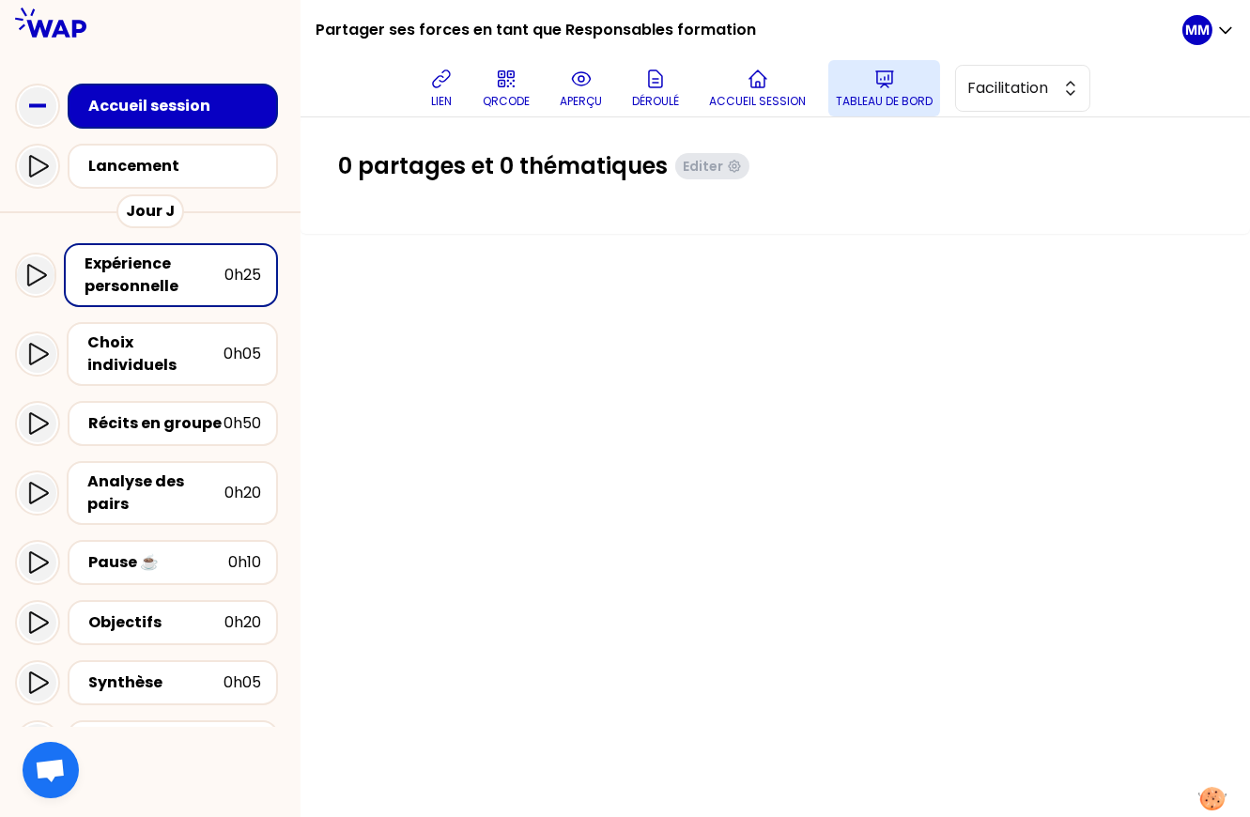
click at [896, 89] on icon at bounding box center [884, 79] width 23 height 23
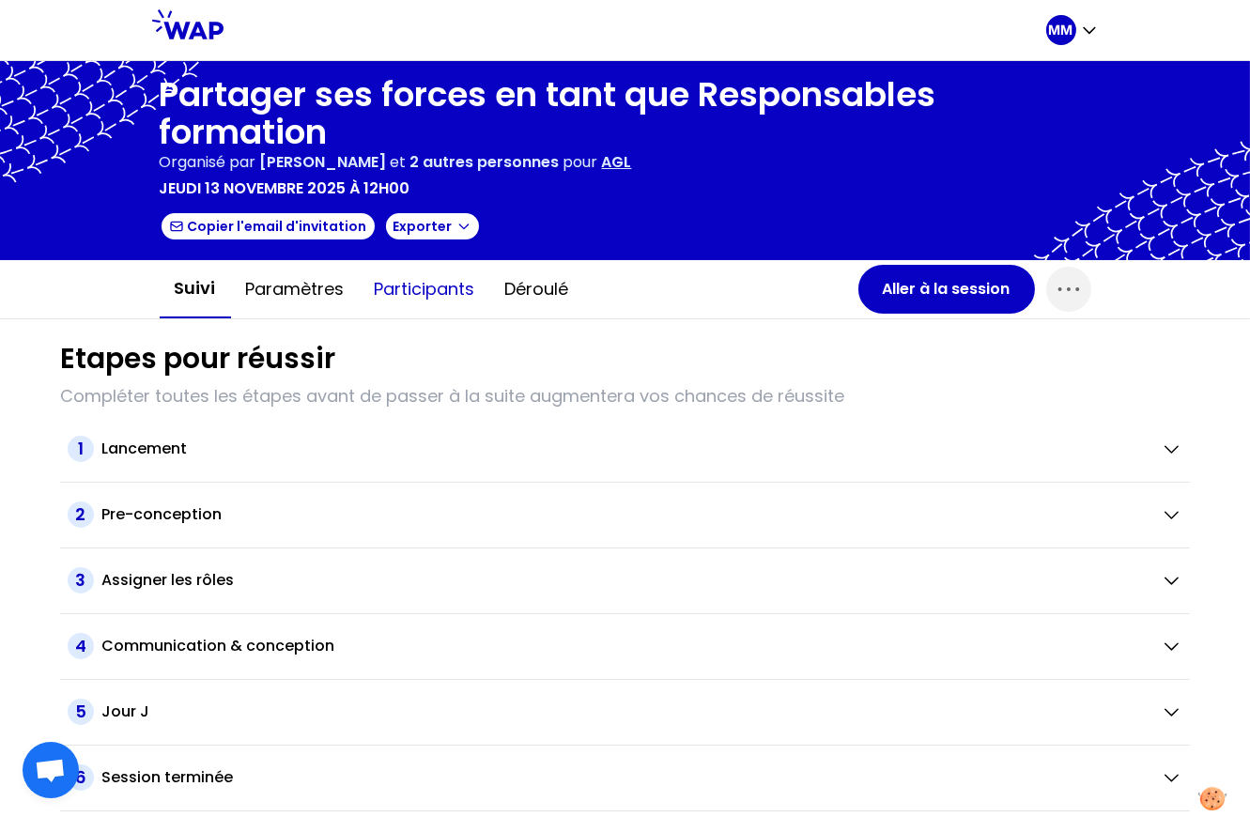
click at [443, 291] on button "Participants" at bounding box center [425, 289] width 131 height 56
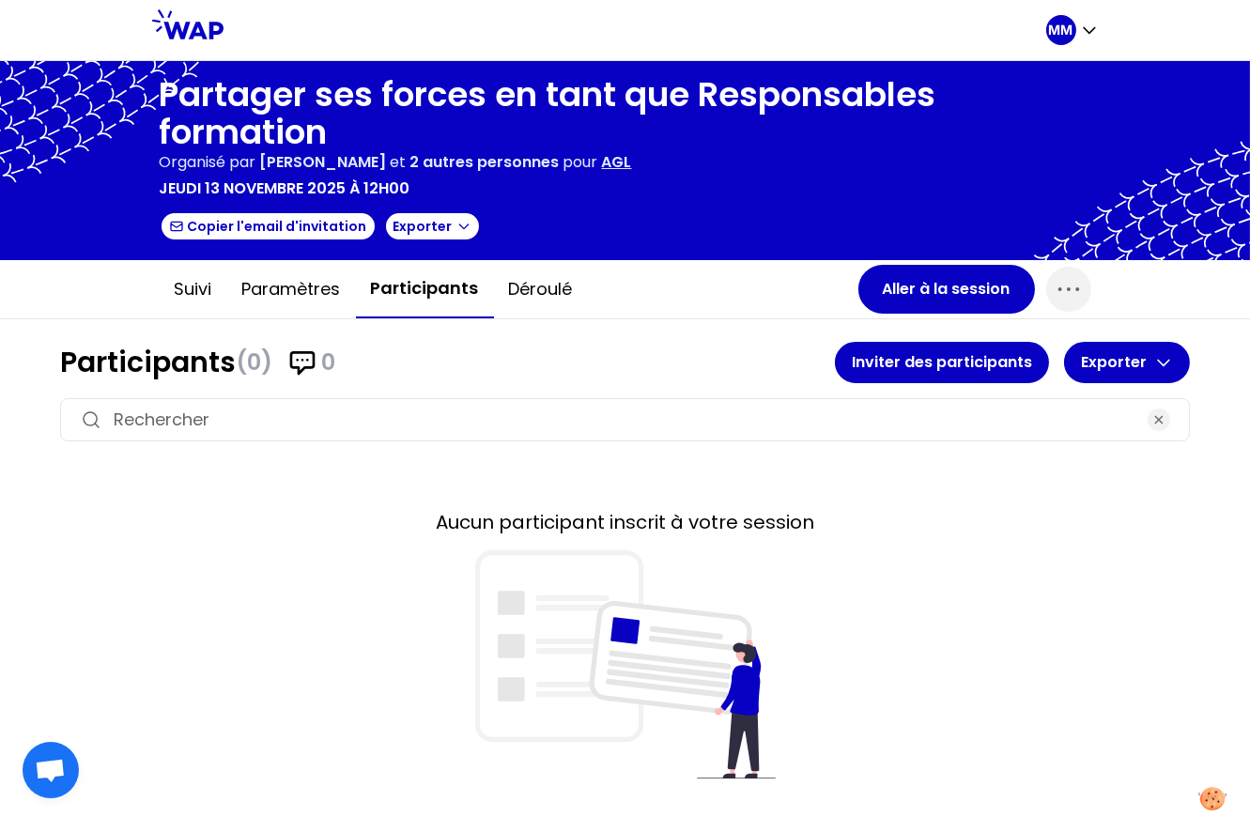
click at [894, 186] on div "jeudi 13 novembre 2025 à 12h00" at bounding box center [625, 188] width 931 height 23
click at [907, 360] on button "Inviter des participants" at bounding box center [942, 362] width 214 height 41
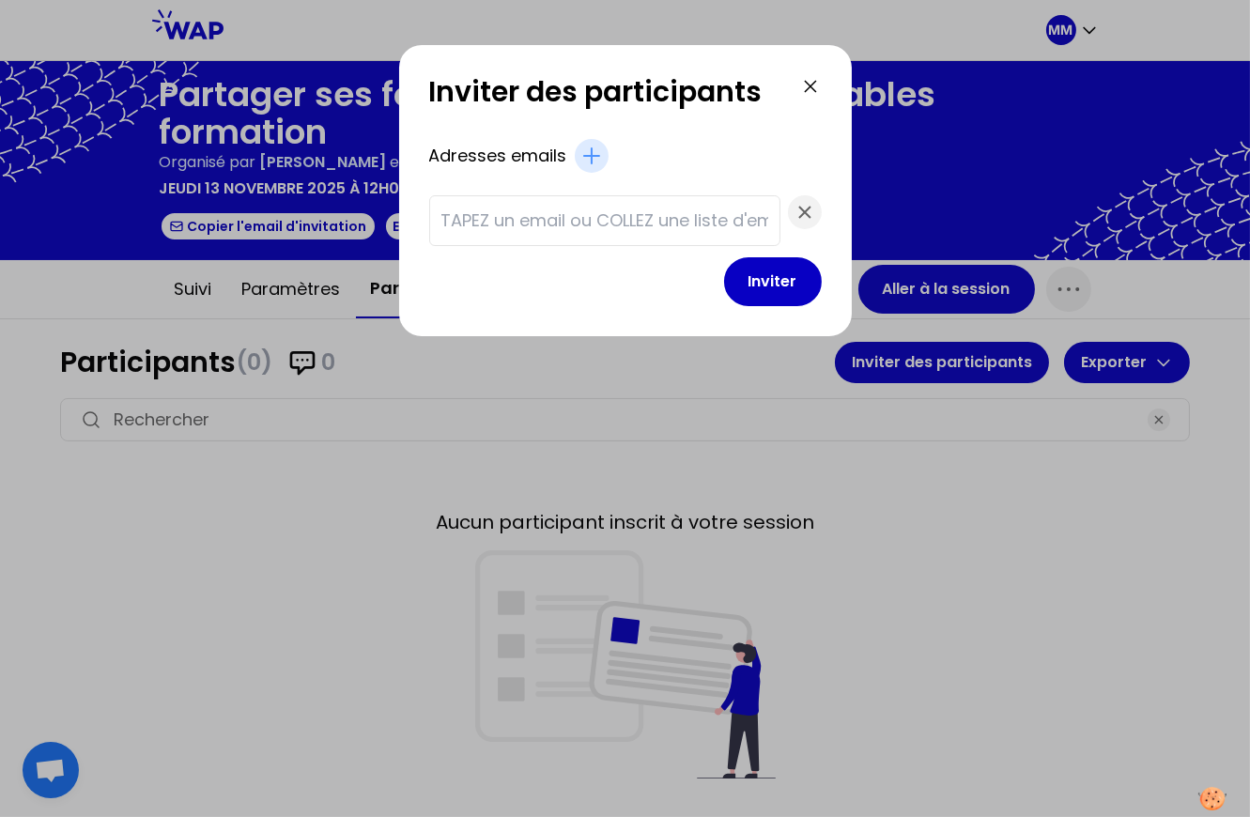
click at [698, 227] on input "text" at bounding box center [604, 220] width 327 height 26
paste input "erlandeaude.sossaambourouet@aglgroup.com eric.moussavou@aglgroup.com renny-harl…"
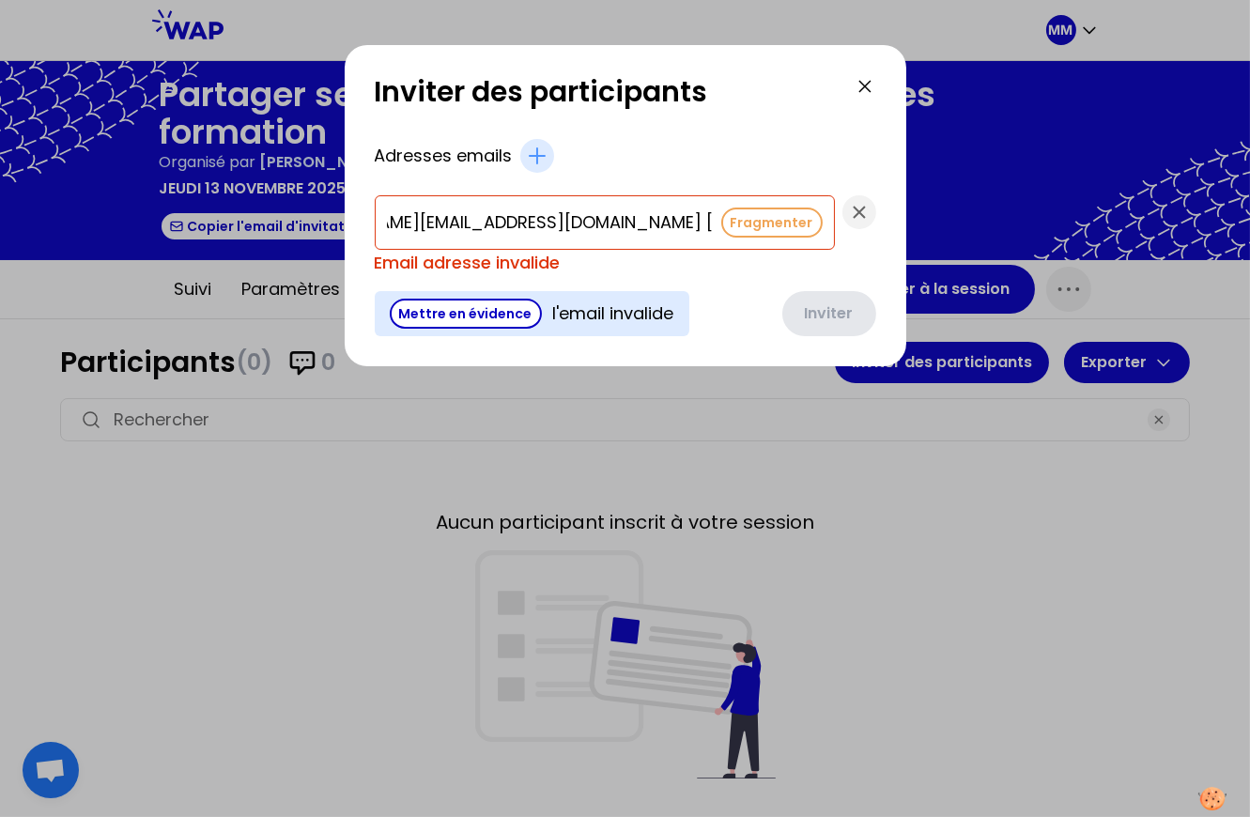
click at [724, 225] on button "Fragmenter" at bounding box center [771, 222] width 101 height 30
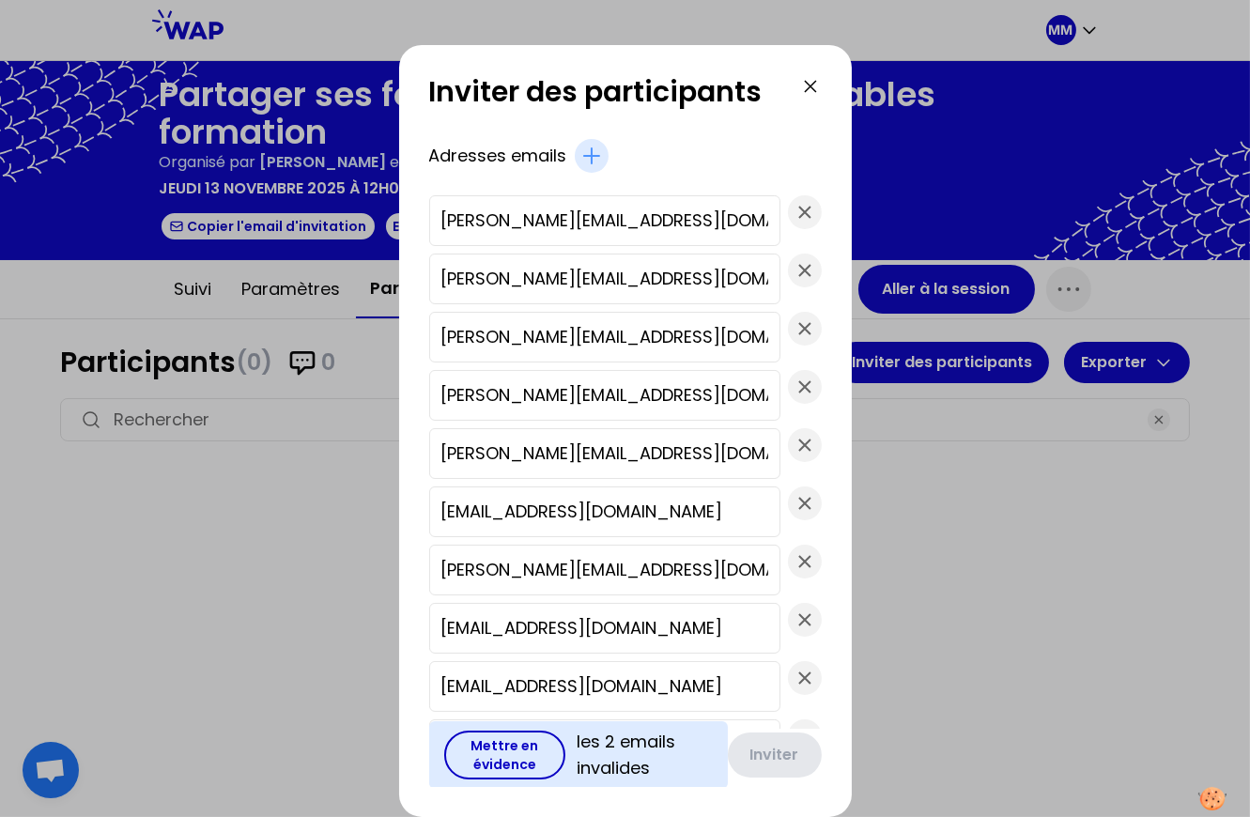
click at [494, 766] on button "Mettre en évidence" at bounding box center [504, 754] width 121 height 49
type input "irene.handou@aglgroup.com,"
type input "christiane.noumi@kribi-conteneurs-terminal.com,"
type input "christine.baoumlag@camrail.net"
type input "nathalie.lahay@aglgroup.com"
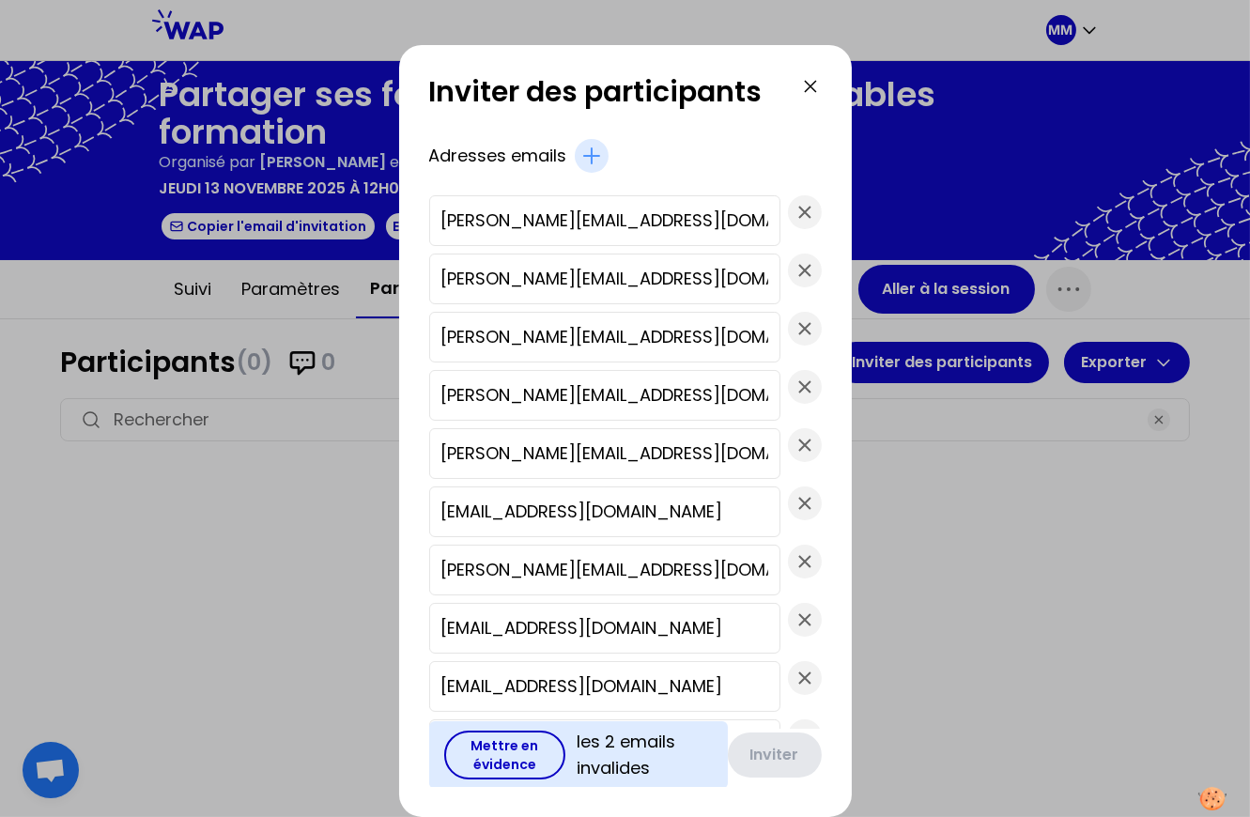
click at [527, 759] on button "Mettre en évidence" at bounding box center [504, 754] width 121 height 49
drag, startPoint x: 707, startPoint y: 217, endPoint x: 752, endPoint y: 230, distance: 46.9
click at [708, 217] on input "irene.handou@aglgroup.com," at bounding box center [604, 220] width 327 height 26
click at [528, 762] on button "Mettre en évidence" at bounding box center [516, 754] width 144 height 49
type input "christiane.noumi@kribi-conteneurs-terminal.com,"
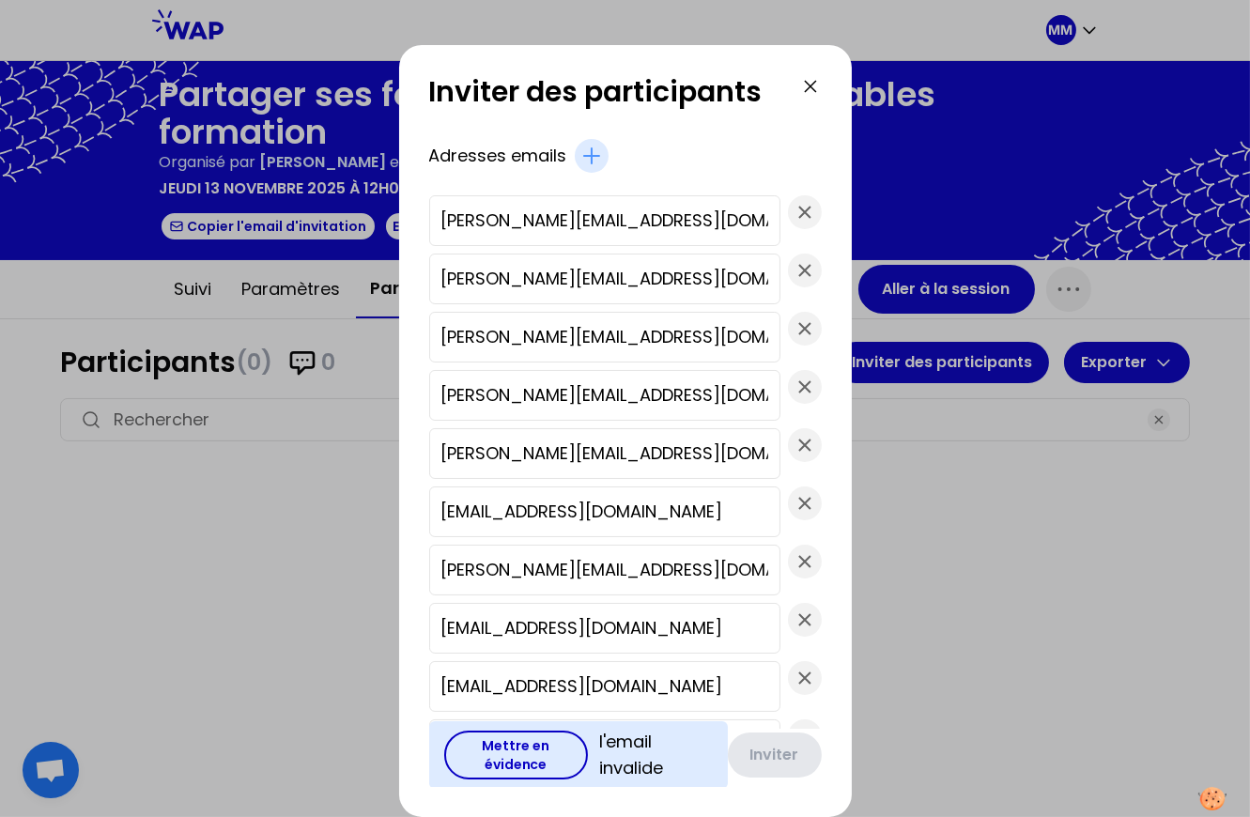
type input "irene.handou@aglgroup.com"
click at [698, 223] on input "christiane.noumi@kribi-conteneurs-terminal.com," at bounding box center [604, 220] width 327 height 26
click at [684, 347] on div "christine.baoumlag@camrail.net" at bounding box center [604, 337] width 351 height 51
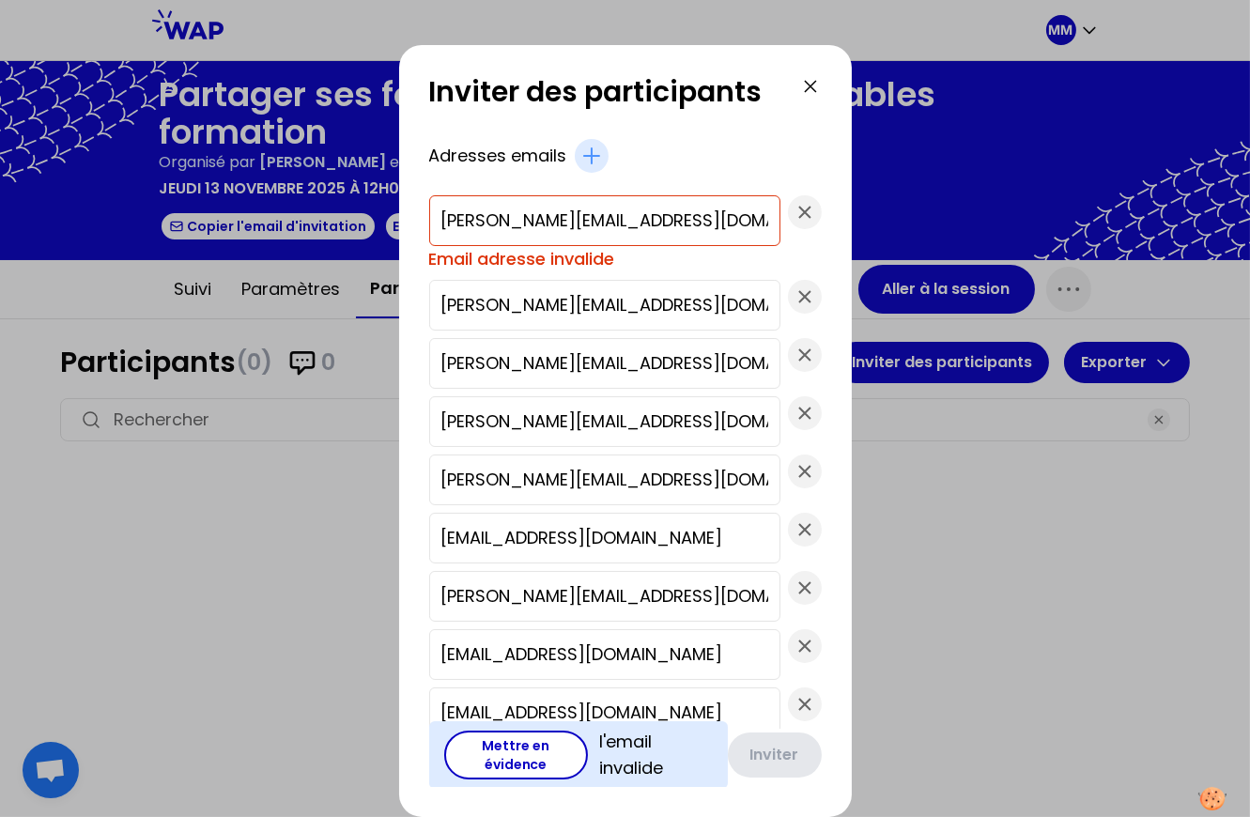
drag, startPoint x: 677, startPoint y: 222, endPoint x: 690, endPoint y: 220, distance: 13.3
click at [677, 222] on input "christiane.noumi@kribi-conteneurs-terminal.com," at bounding box center [604, 220] width 327 height 26
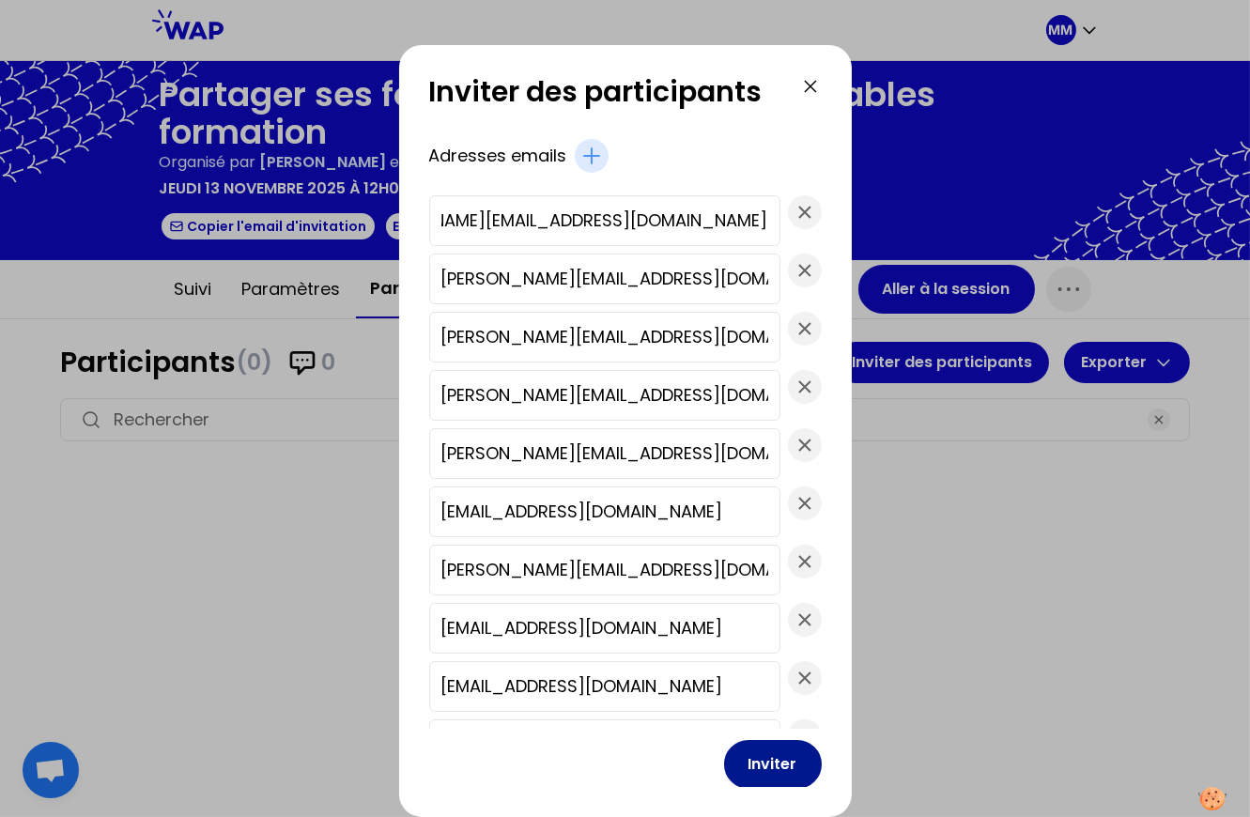
type input "christiane.noumi@kribi-conteneurs-terminal.com"
click at [736, 762] on button "Inviter" at bounding box center [773, 764] width 98 height 49
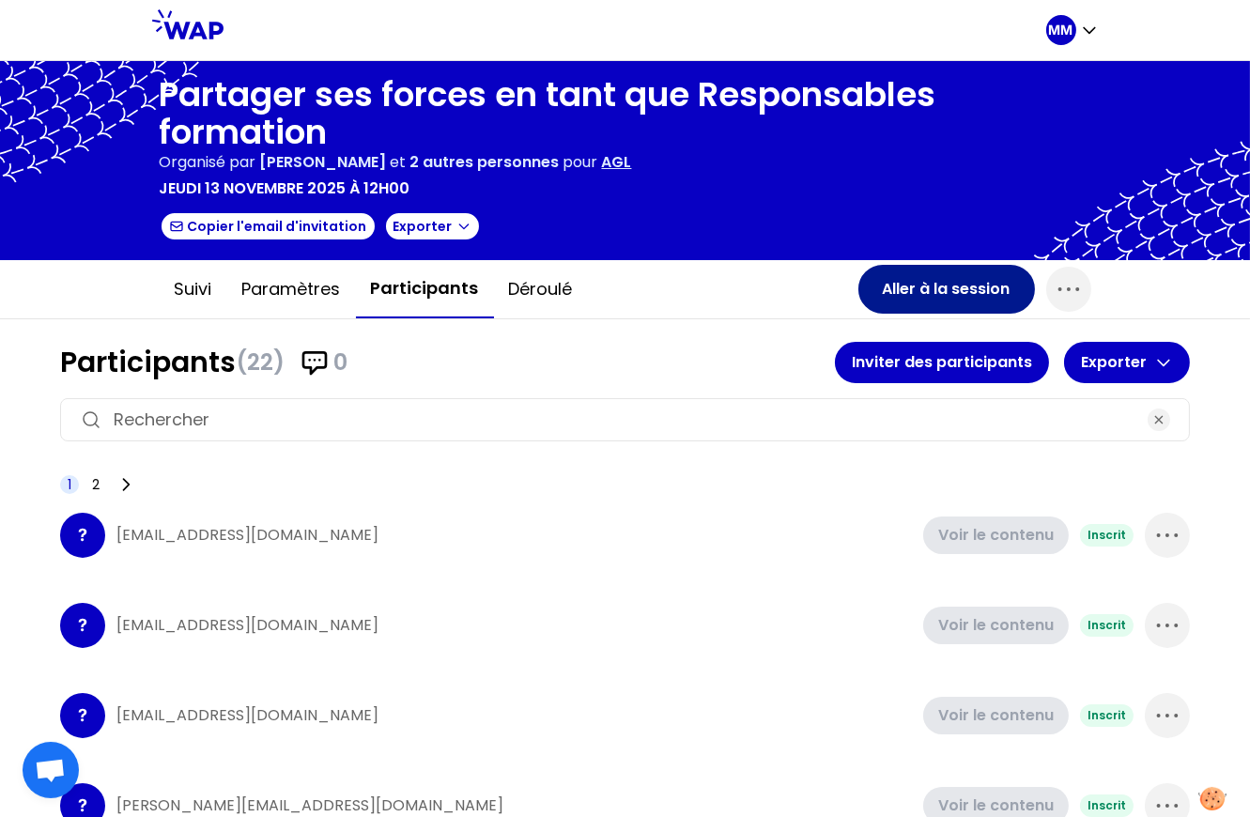
click at [939, 290] on button "Aller à la session" at bounding box center [946, 289] width 177 height 49
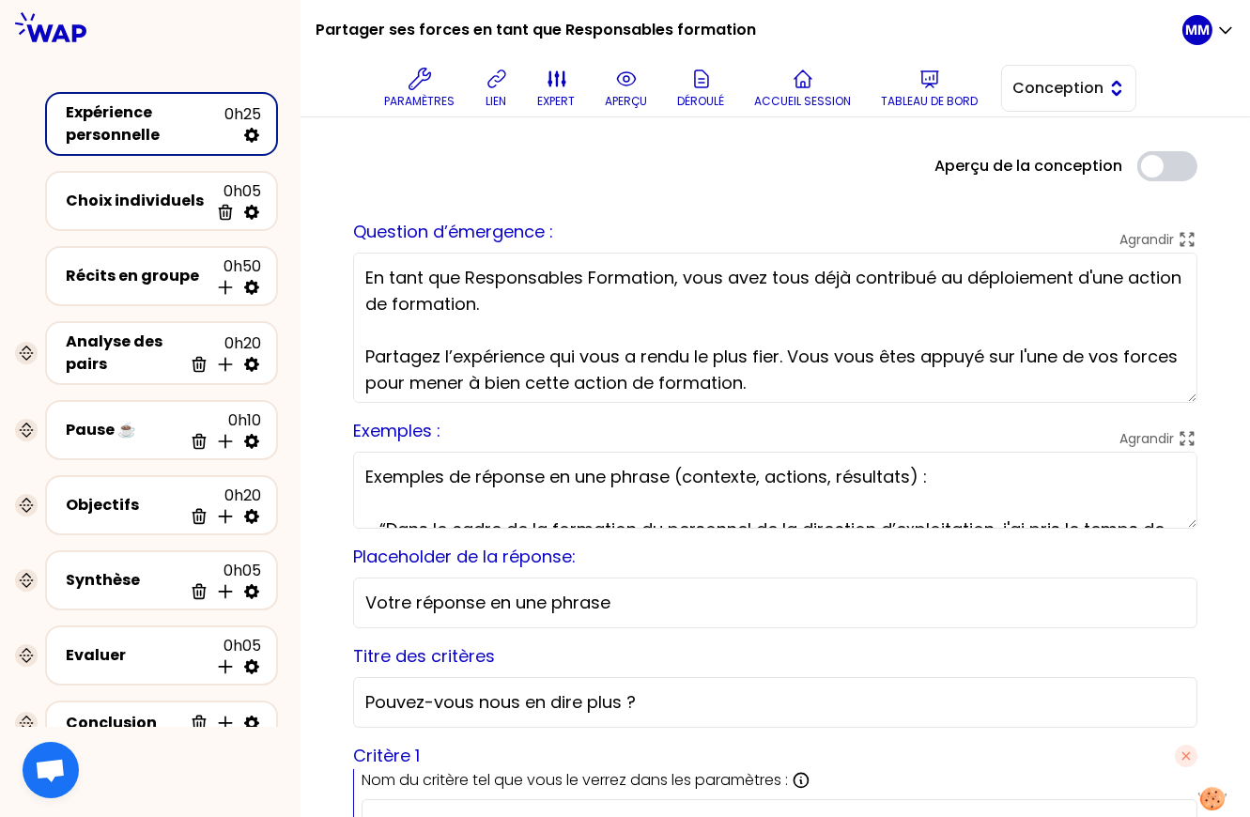
click at [1069, 79] on span "Conception" at bounding box center [1055, 88] width 84 height 23
click at [1058, 169] on span "Facilitation" at bounding box center [1079, 165] width 81 height 23
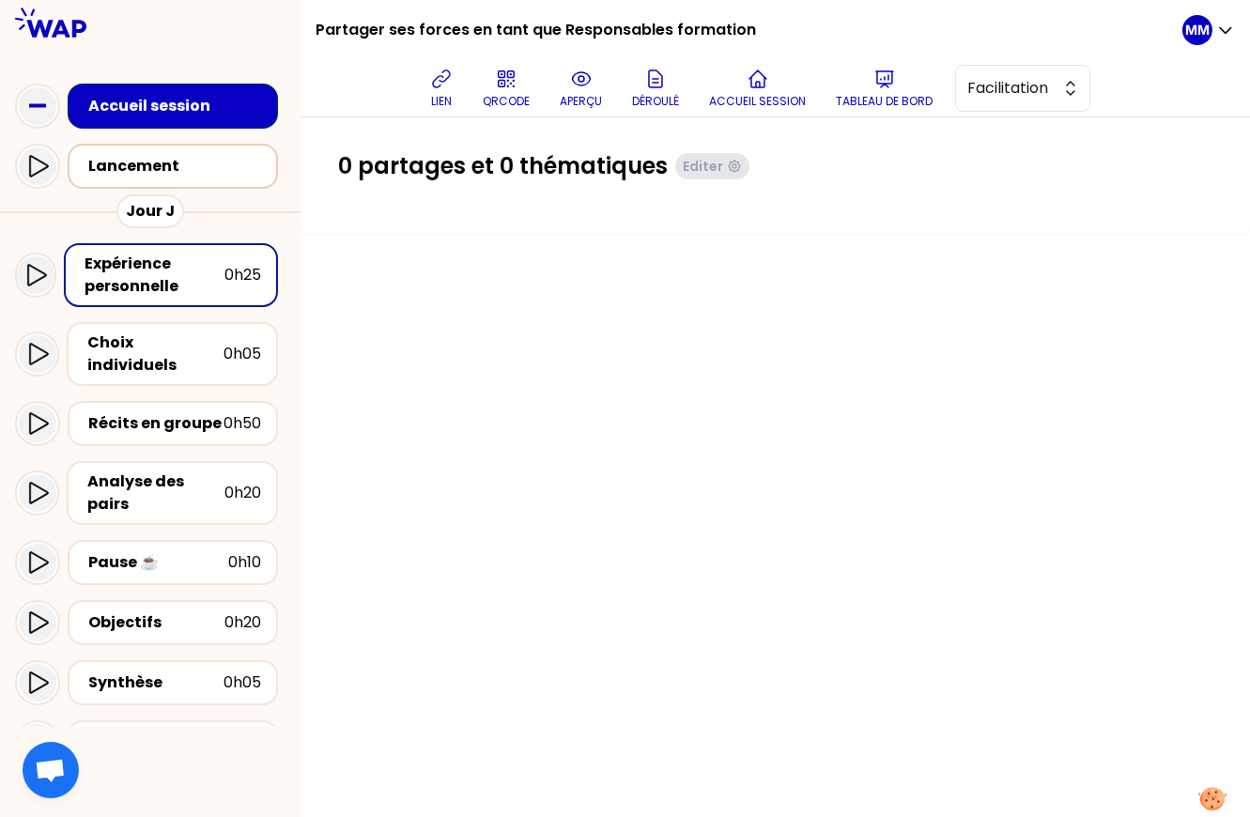
click at [169, 177] on div "Lancement" at bounding box center [178, 166] width 180 height 23
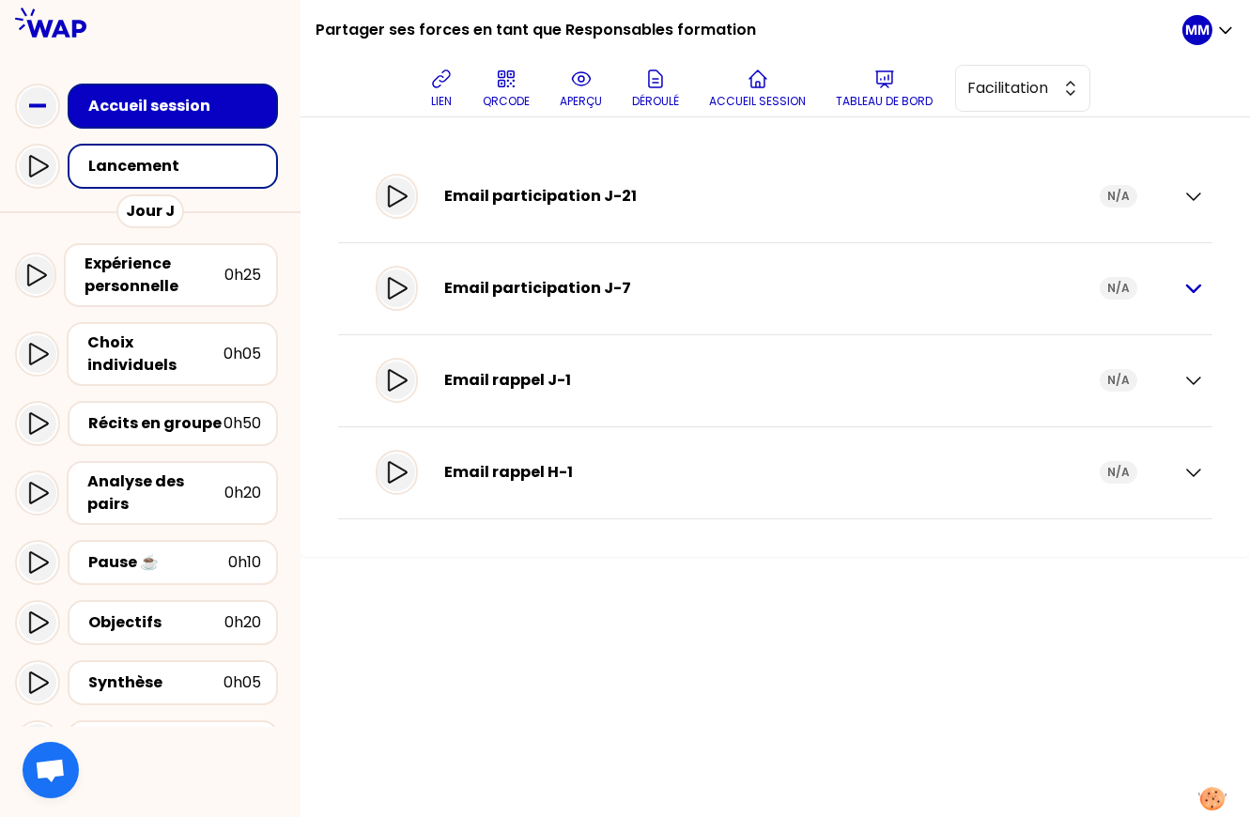
click at [1195, 291] on icon "button" at bounding box center [1193, 288] width 23 height 23
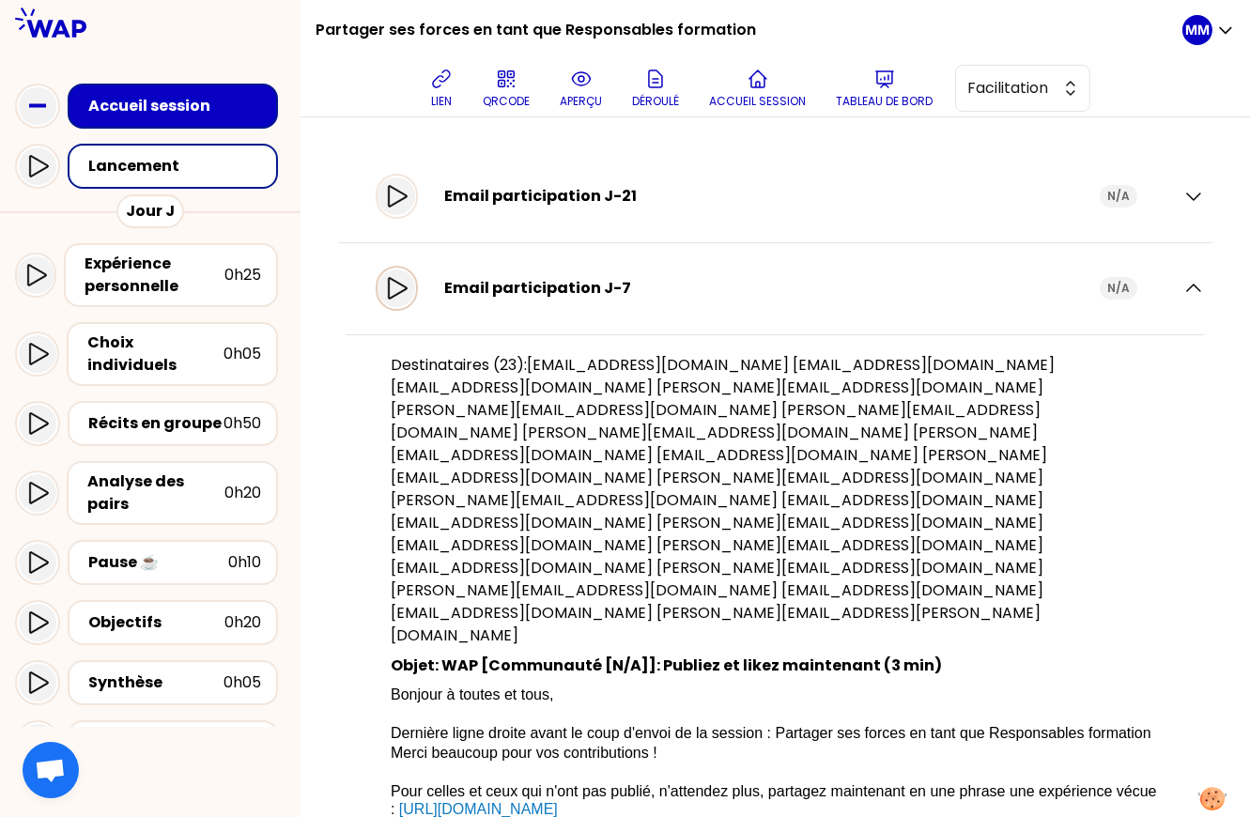
click at [407, 291] on icon at bounding box center [396, 288] width 23 height 23
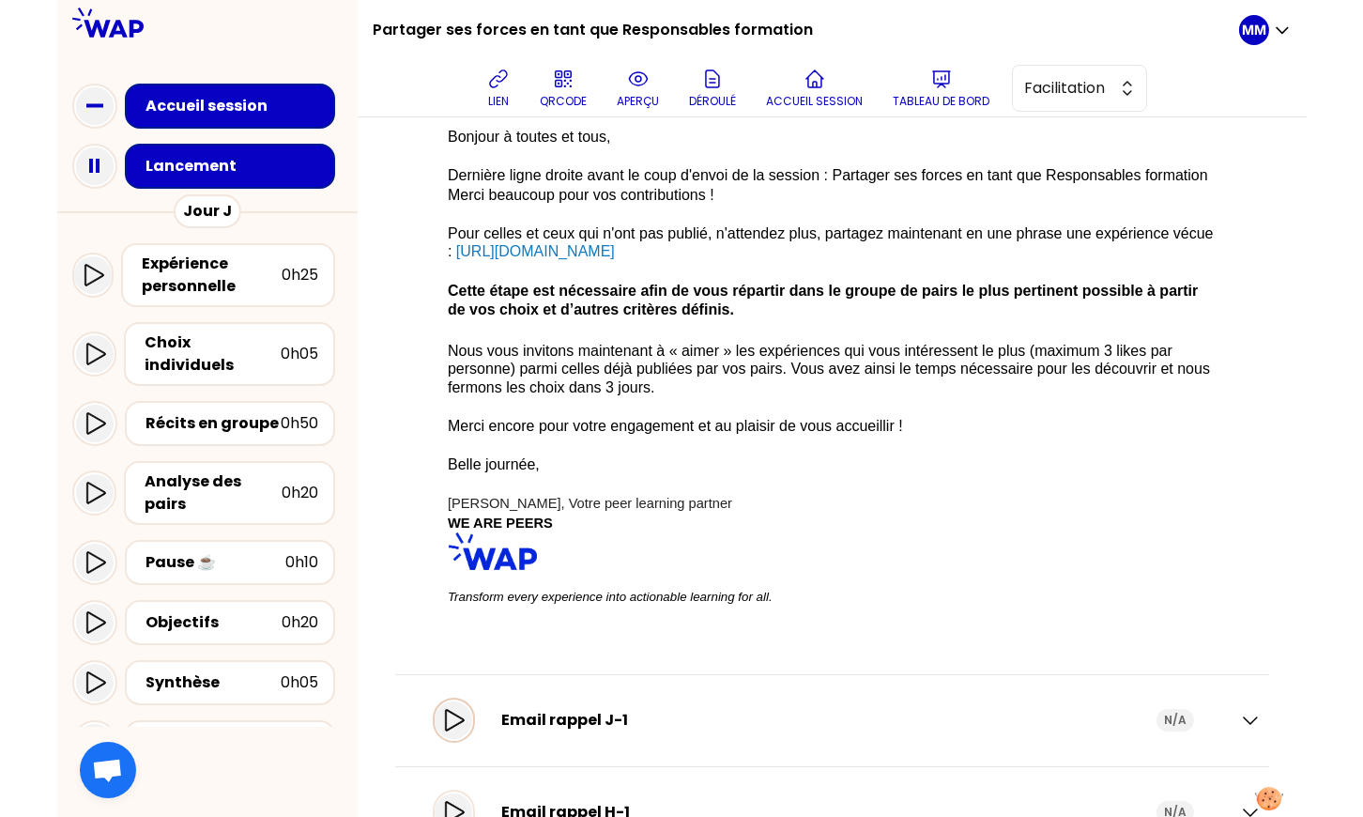
scroll to position [588, 0]
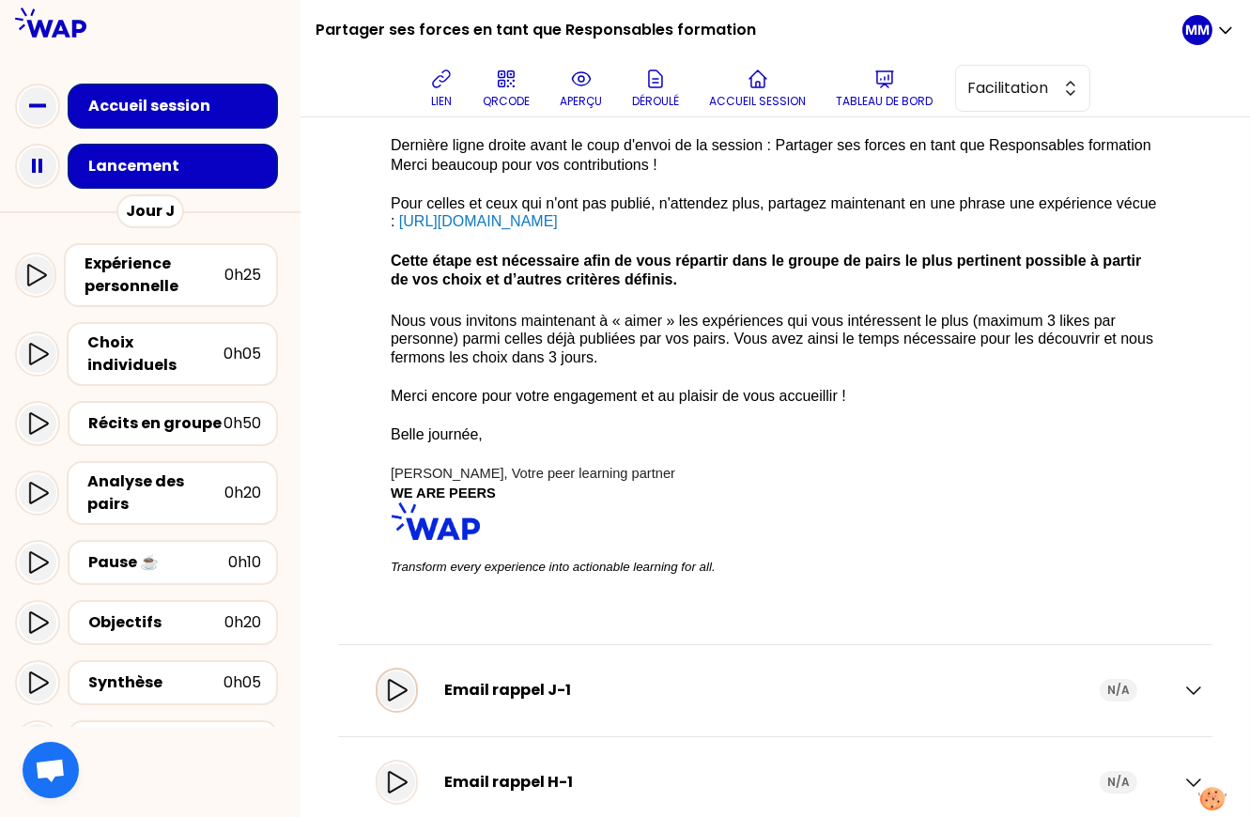
click at [407, 679] on icon at bounding box center [396, 690] width 23 height 23
click at [407, 771] on icon at bounding box center [396, 782] width 23 height 23
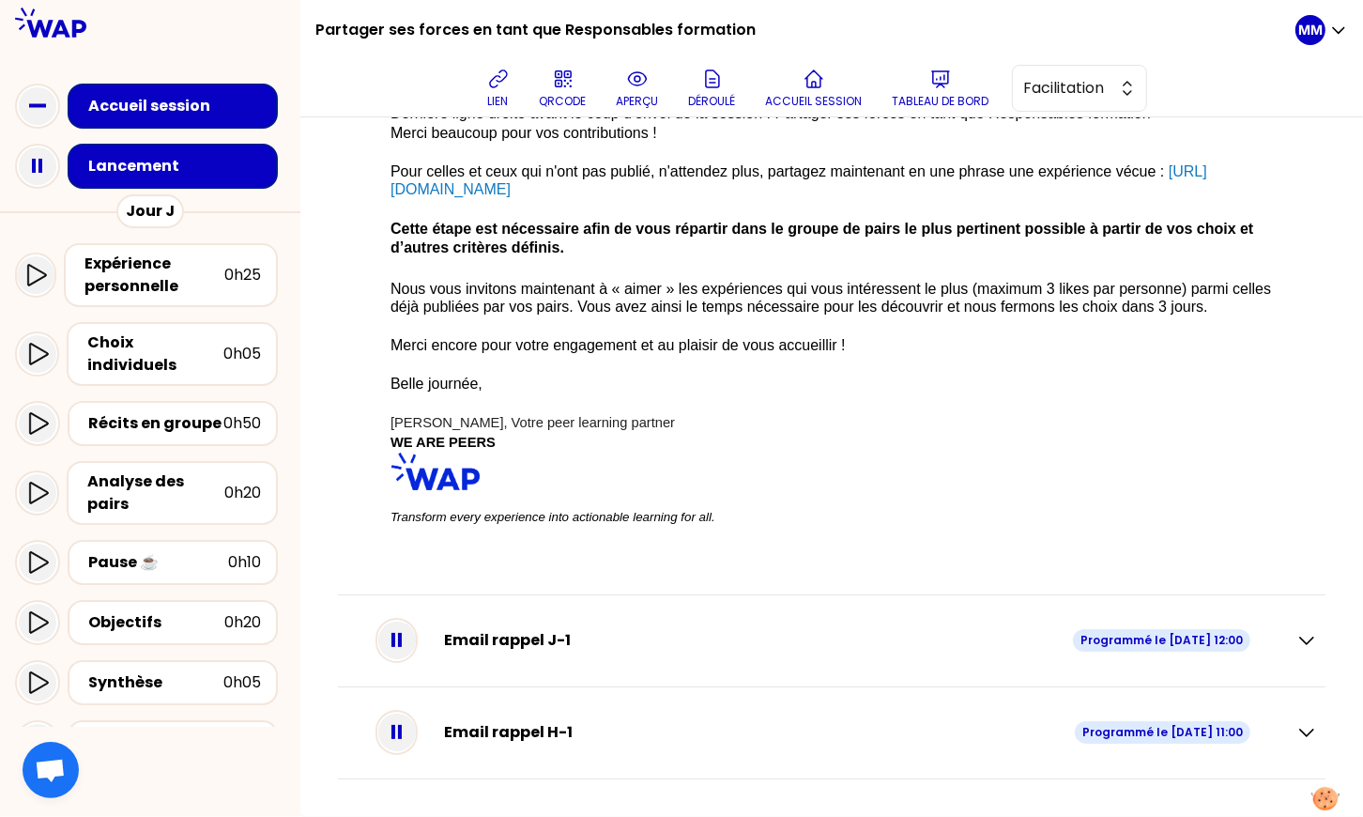
scroll to position [547, 0]
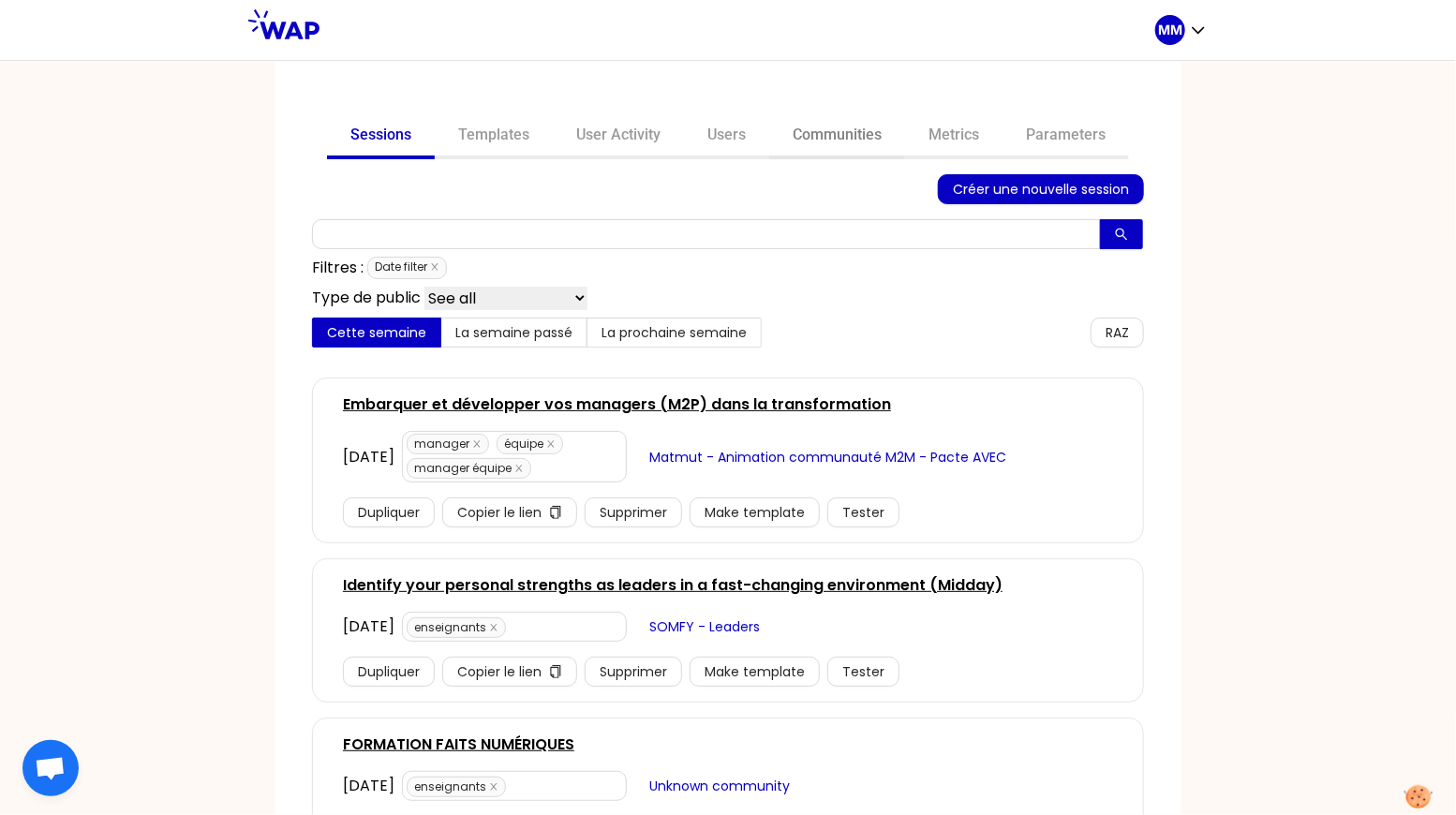
click at [847, 137] on link "Communities" at bounding box center [837, 137] width 136 height 45
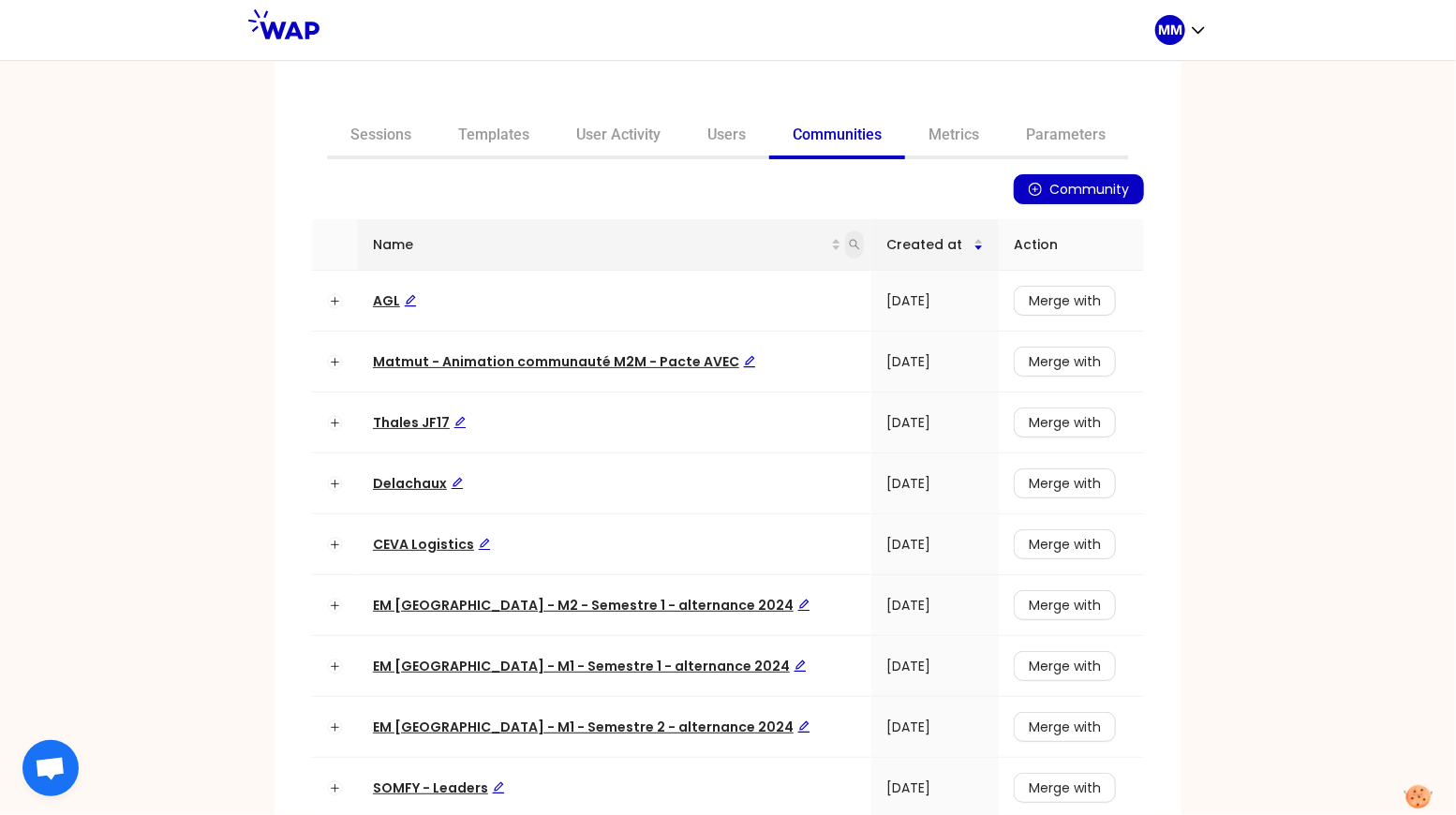
click at [850, 244] on icon "search" at bounding box center [855, 244] width 10 height 10
type input "somfy"
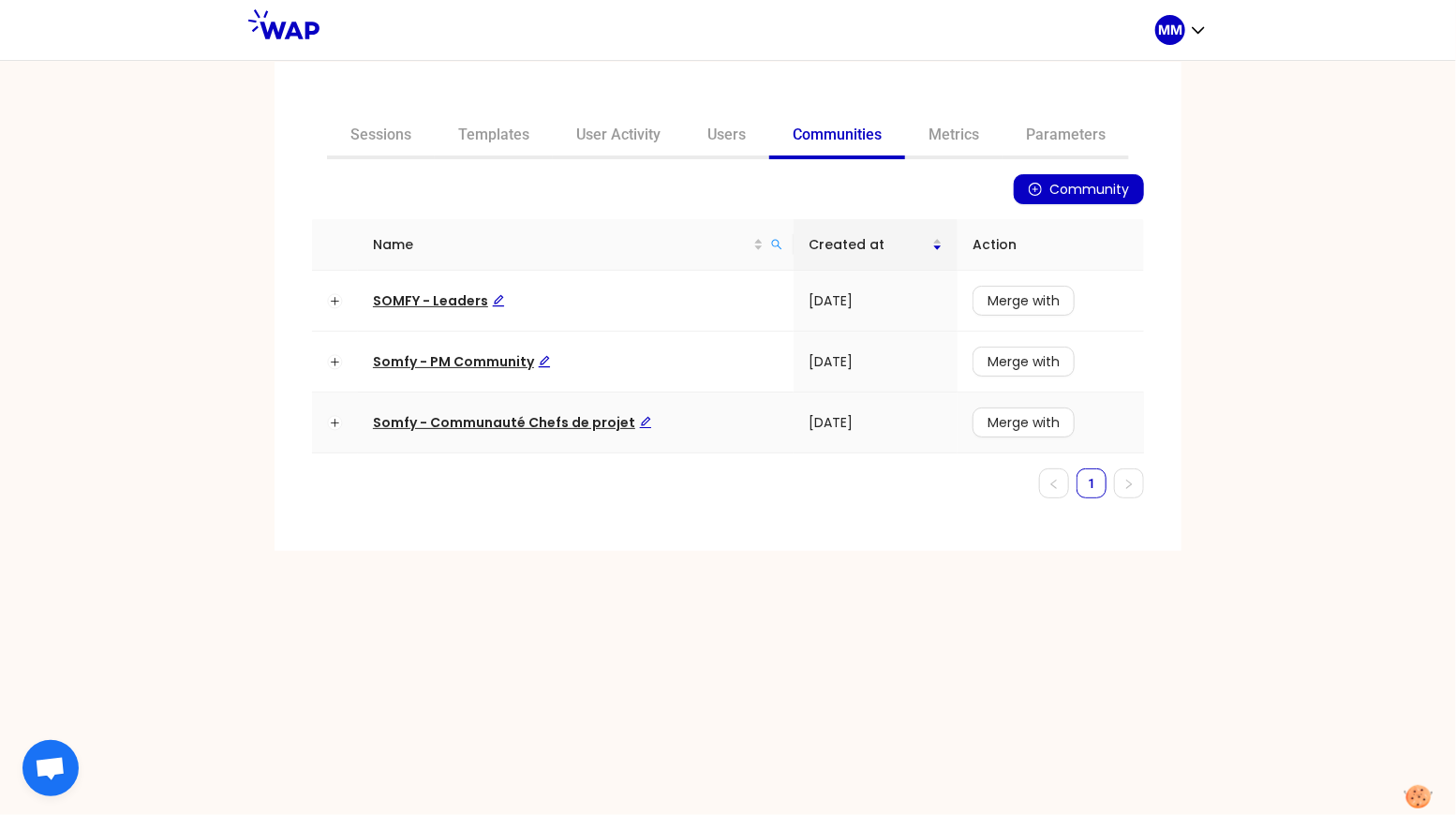
click at [488, 423] on span "Somfy - Communauté Chefs de projet" at bounding box center [513, 422] width 279 height 19
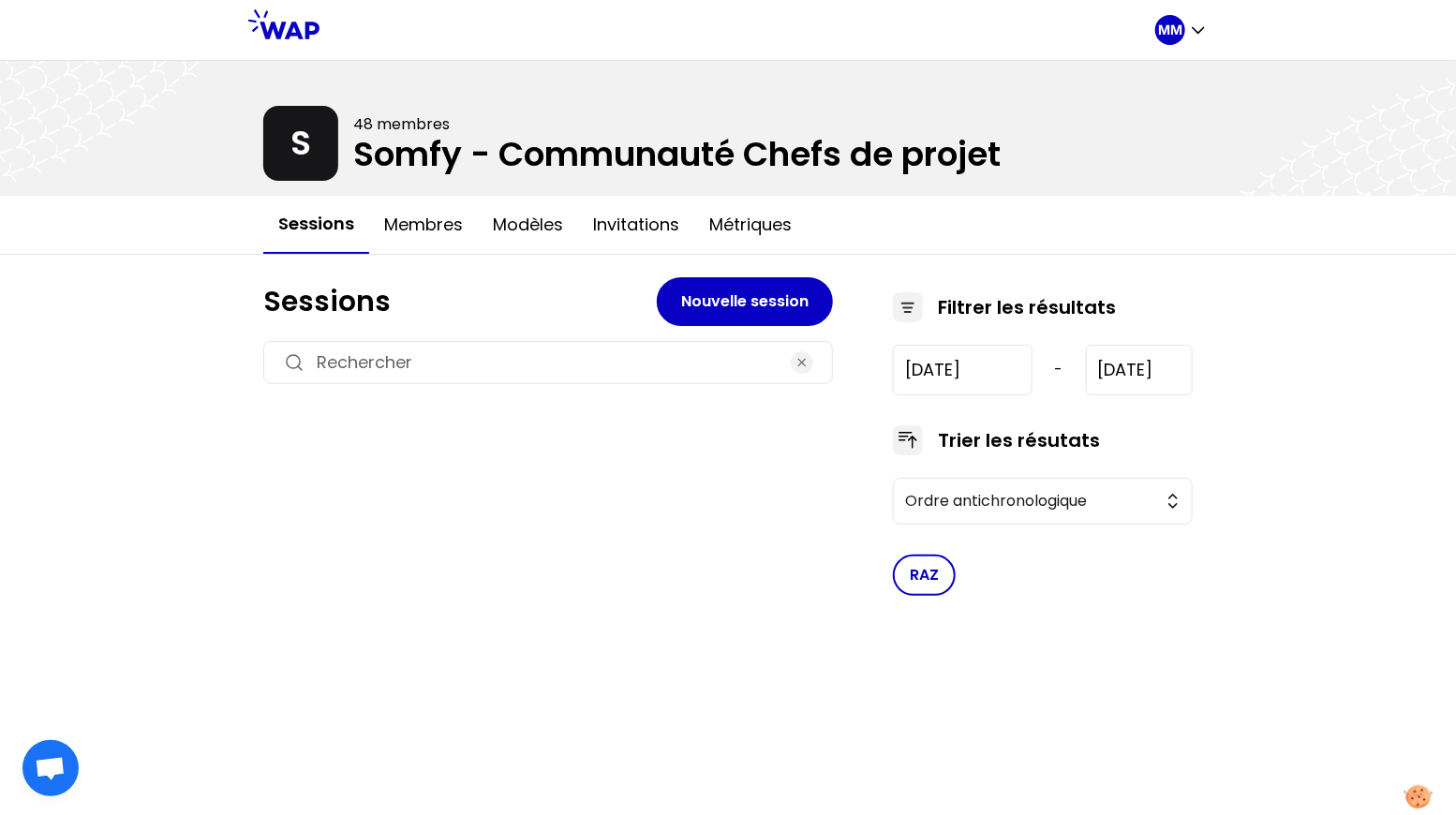
type input "[DATE]"
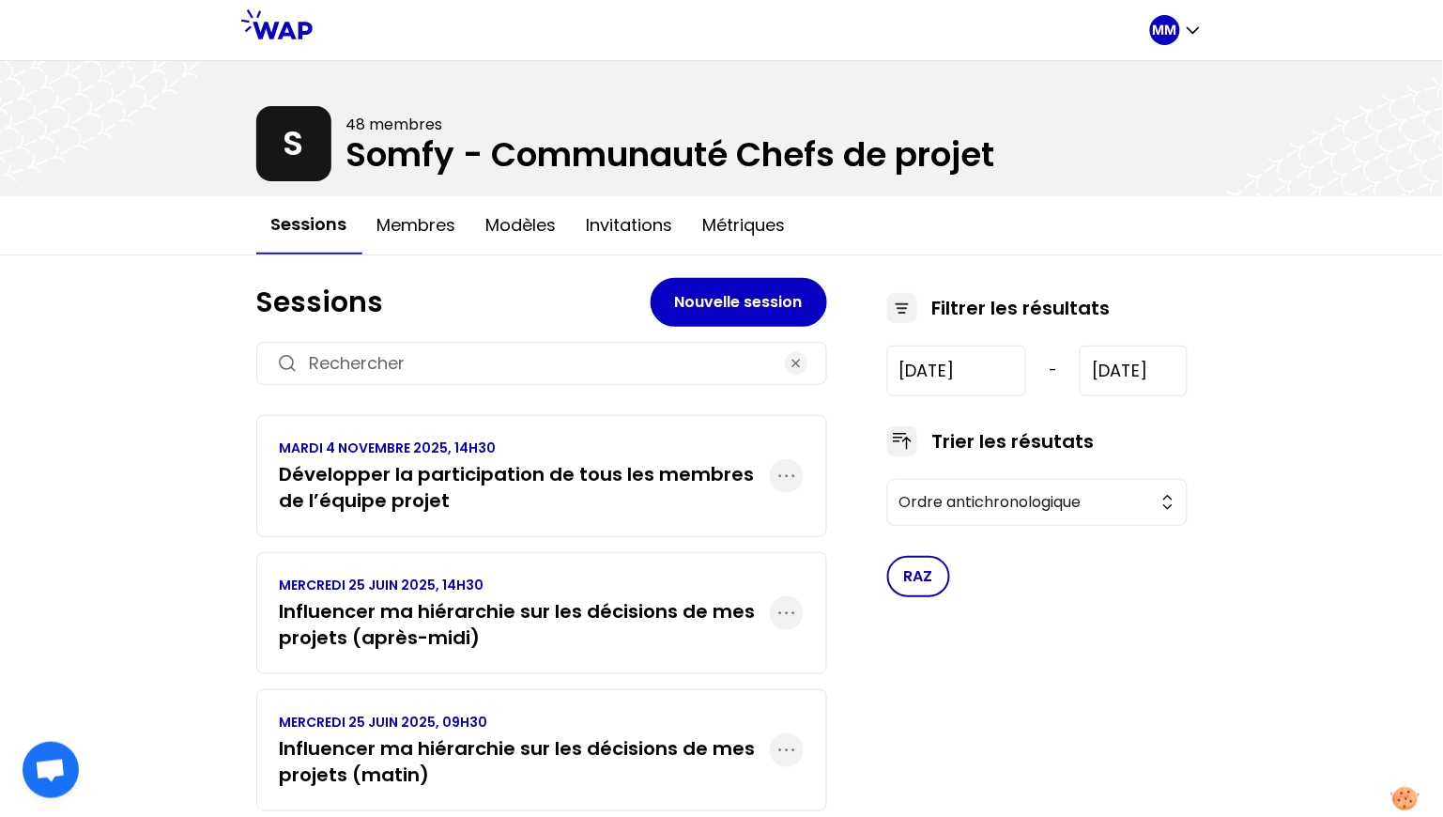
click at [668, 473] on h3 "Développer la participation de tous les membres de l’équipe projet" at bounding box center [525, 487] width 490 height 53
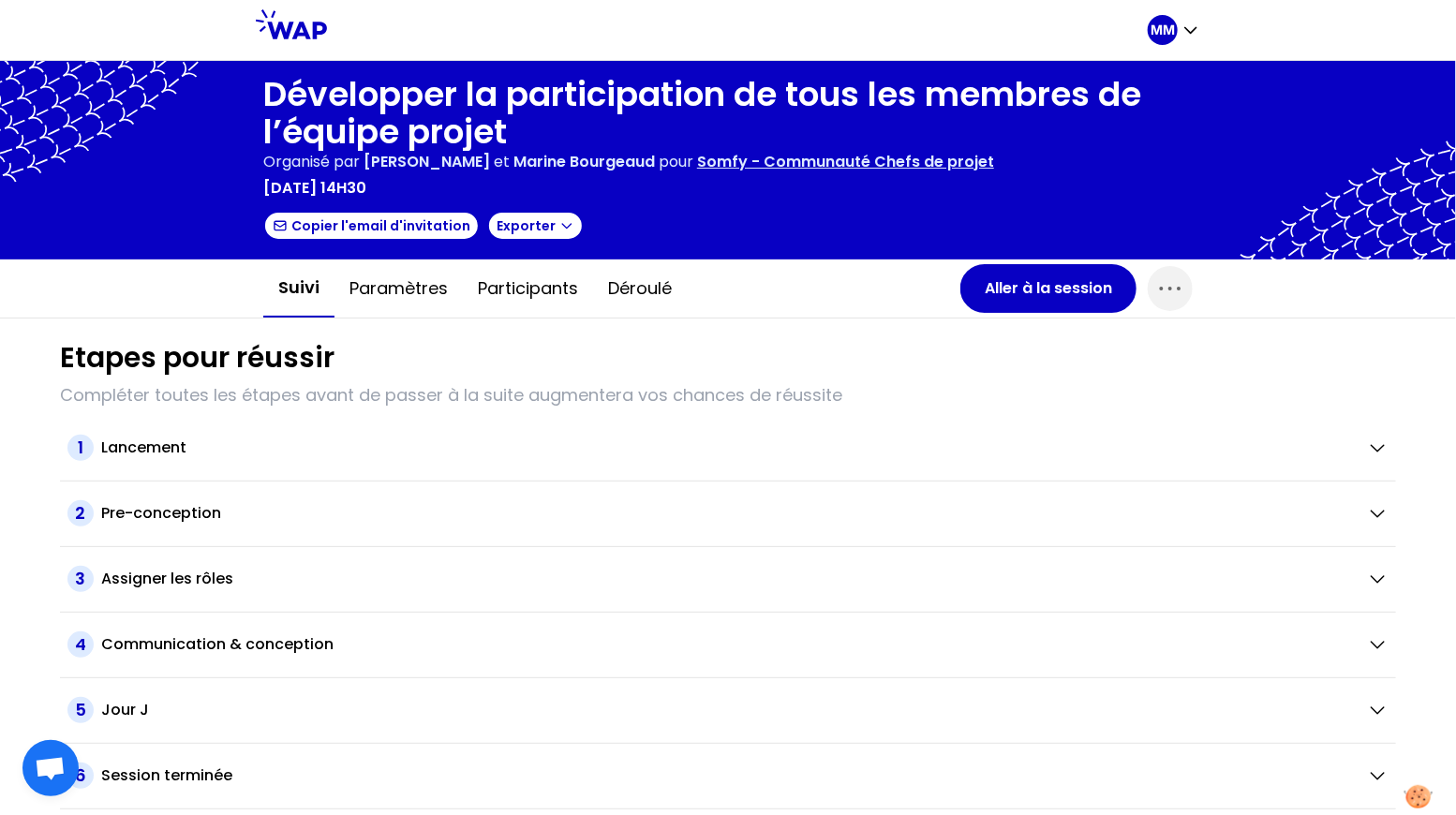
drag, startPoint x: 1160, startPoint y: 295, endPoint x: 1151, endPoint y: 313, distance: 20.1
click at [1160, 295] on icon "button" at bounding box center [1171, 288] width 30 height 30
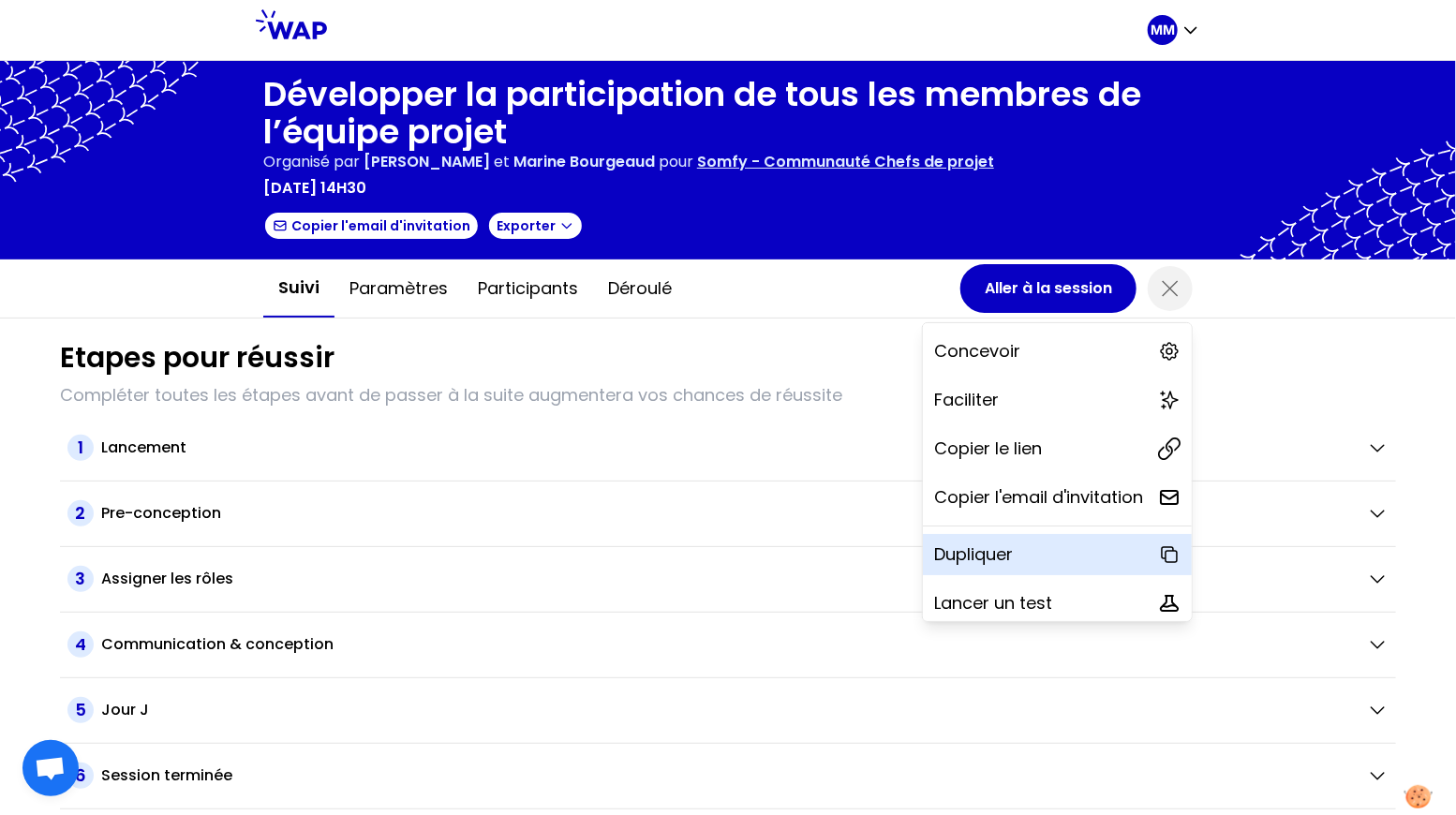
click at [997, 542] on p "Dupliquer" at bounding box center [973, 555] width 79 height 26
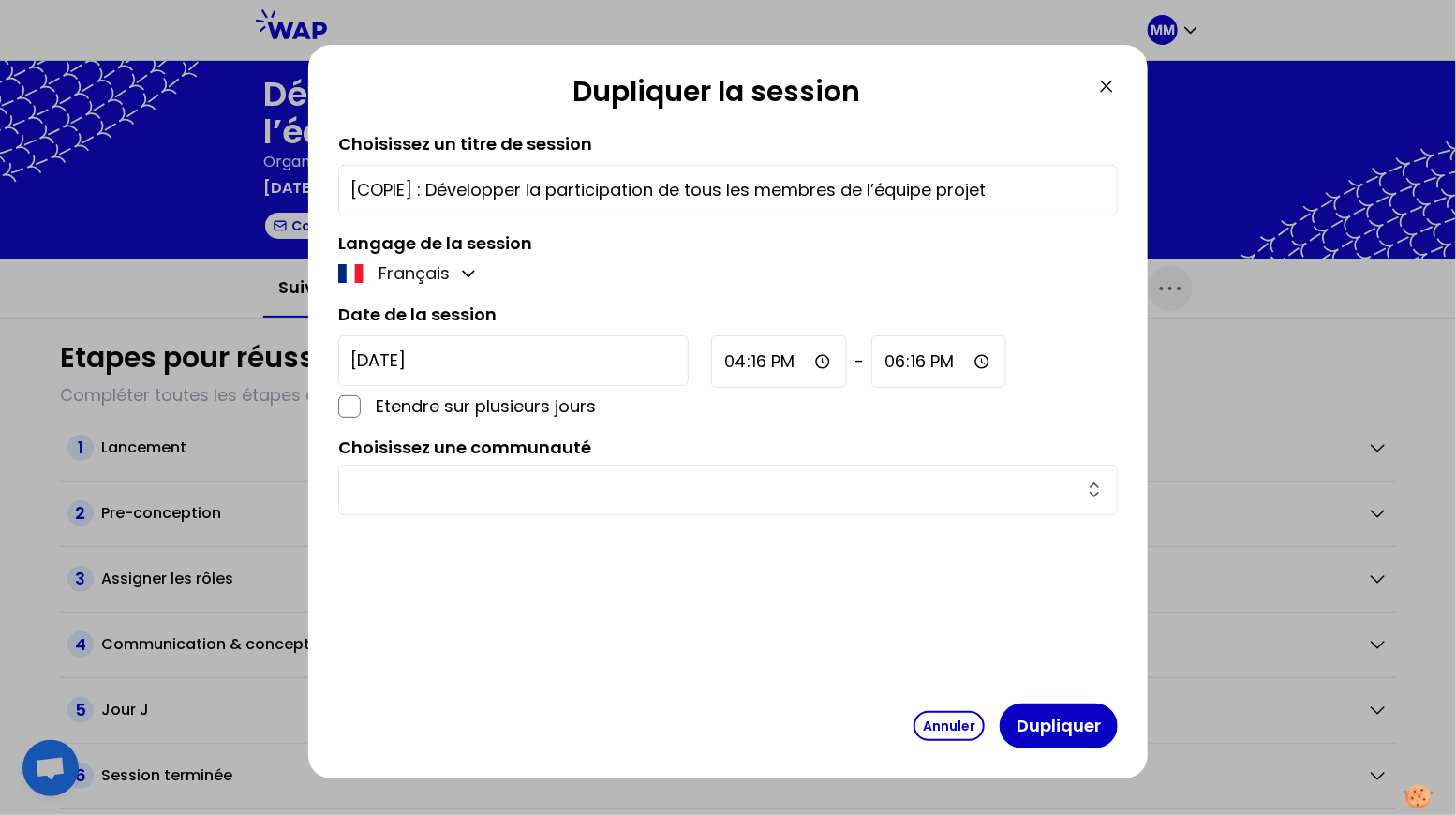
click at [1104, 85] on icon at bounding box center [1107, 86] width 23 height 23
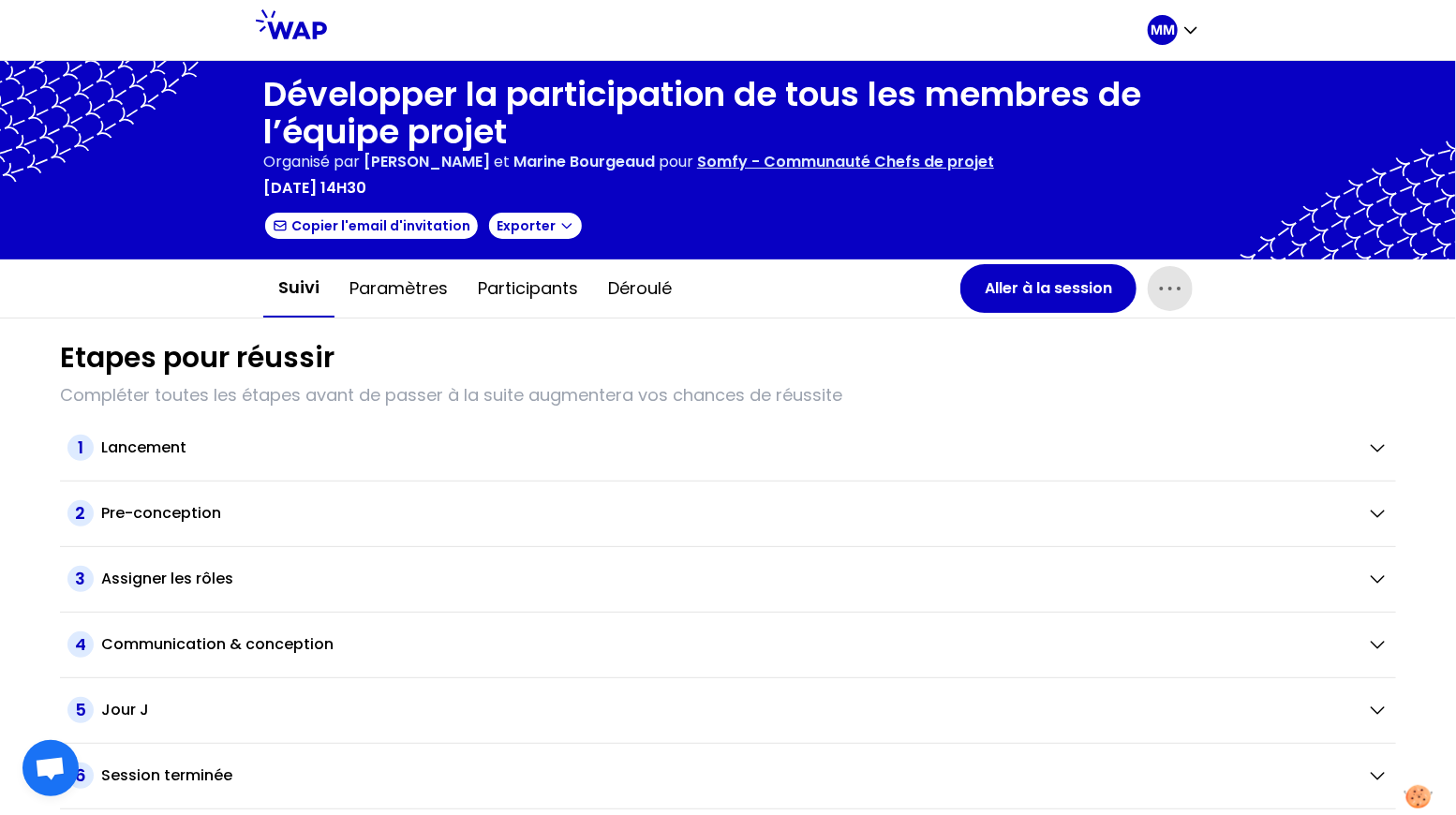
click at [1162, 292] on icon "button" at bounding box center [1171, 288] width 30 height 30
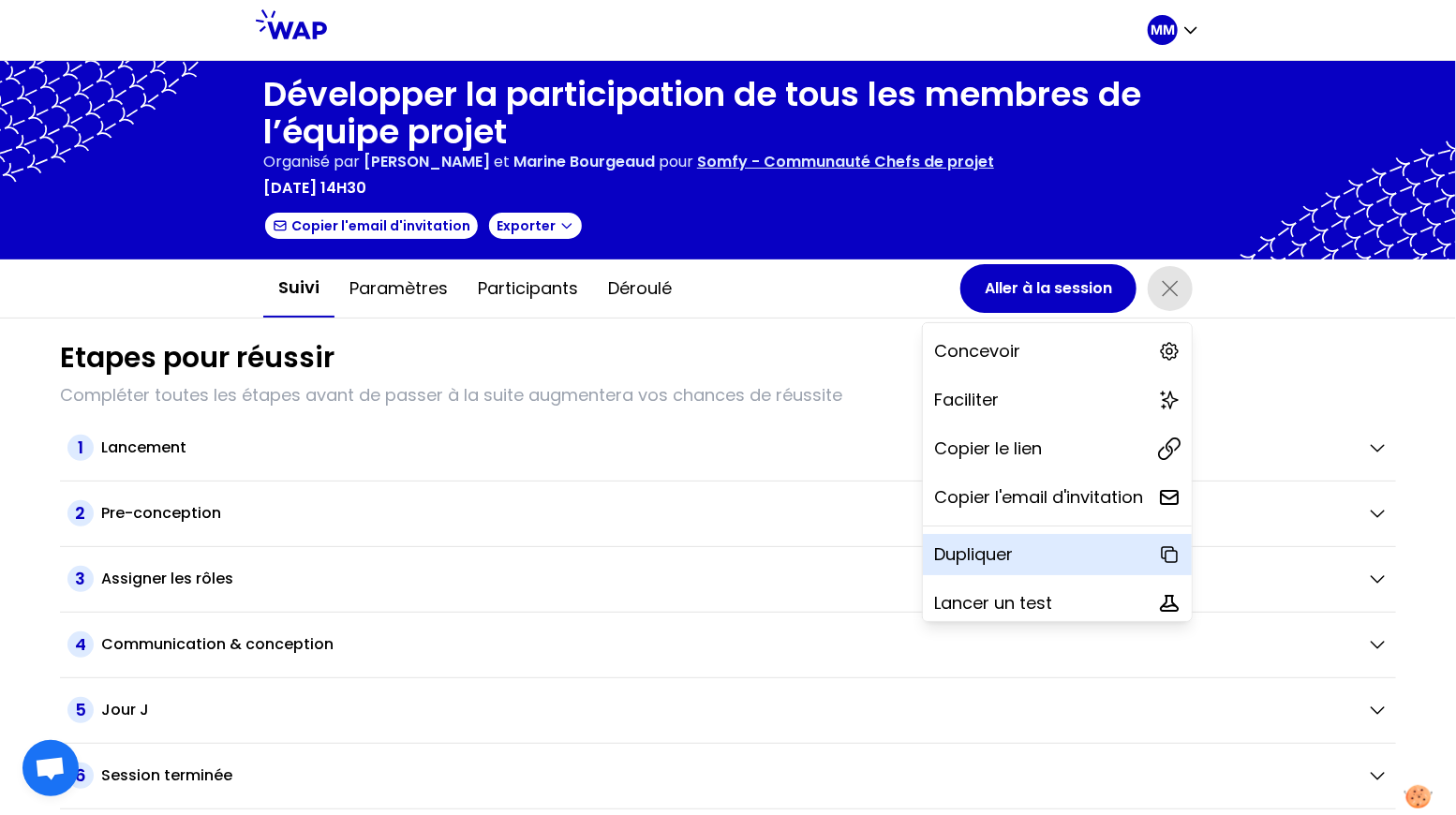
click at [1044, 557] on div "Dupliquer" at bounding box center [1057, 554] width 268 height 41
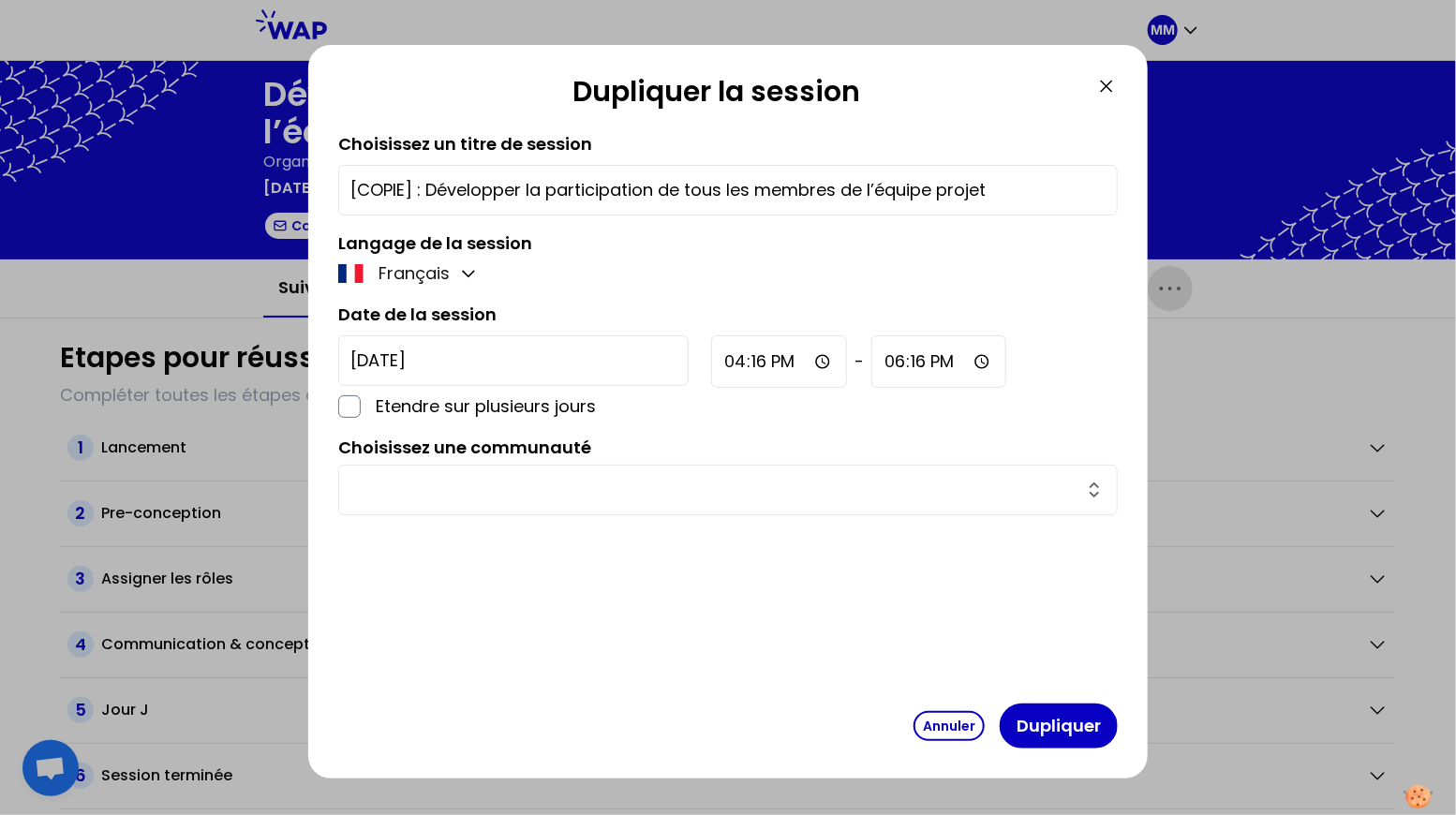
click at [1109, 85] on icon at bounding box center [1107, 86] width 23 height 23
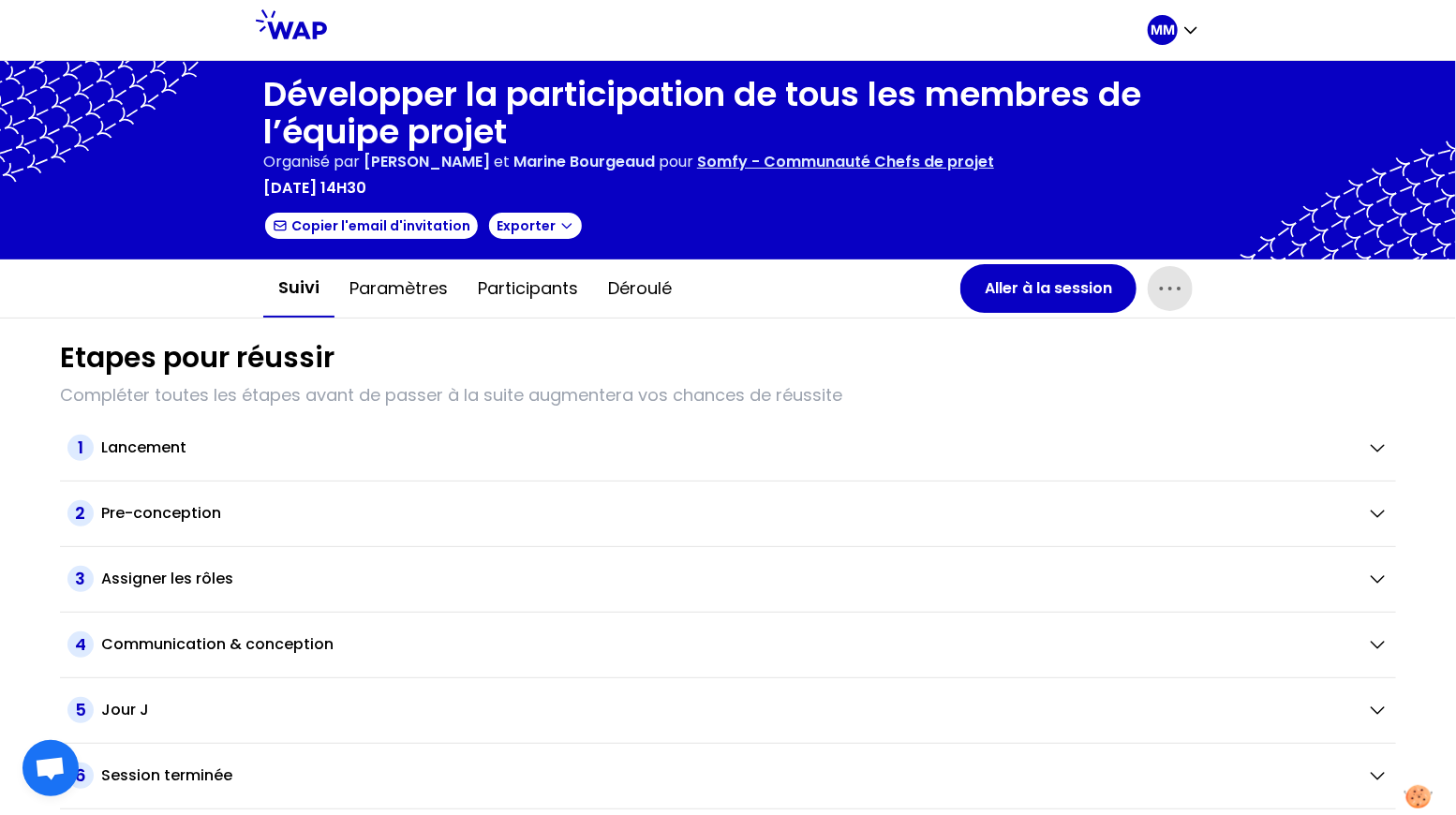
click at [1167, 292] on icon "button" at bounding box center [1171, 288] width 30 height 30
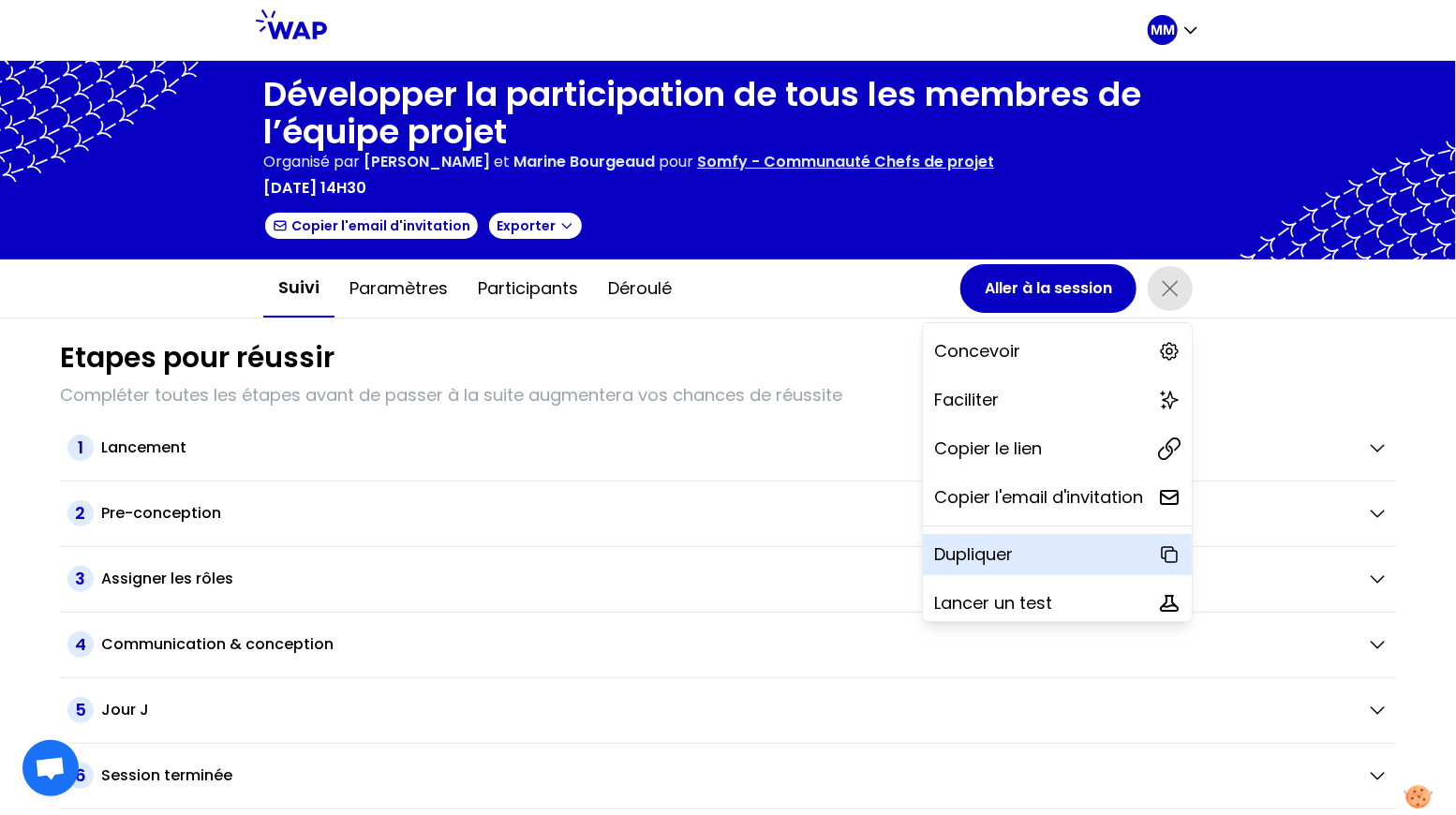
click at [1018, 547] on div "Dupliquer" at bounding box center [1057, 554] width 268 height 41
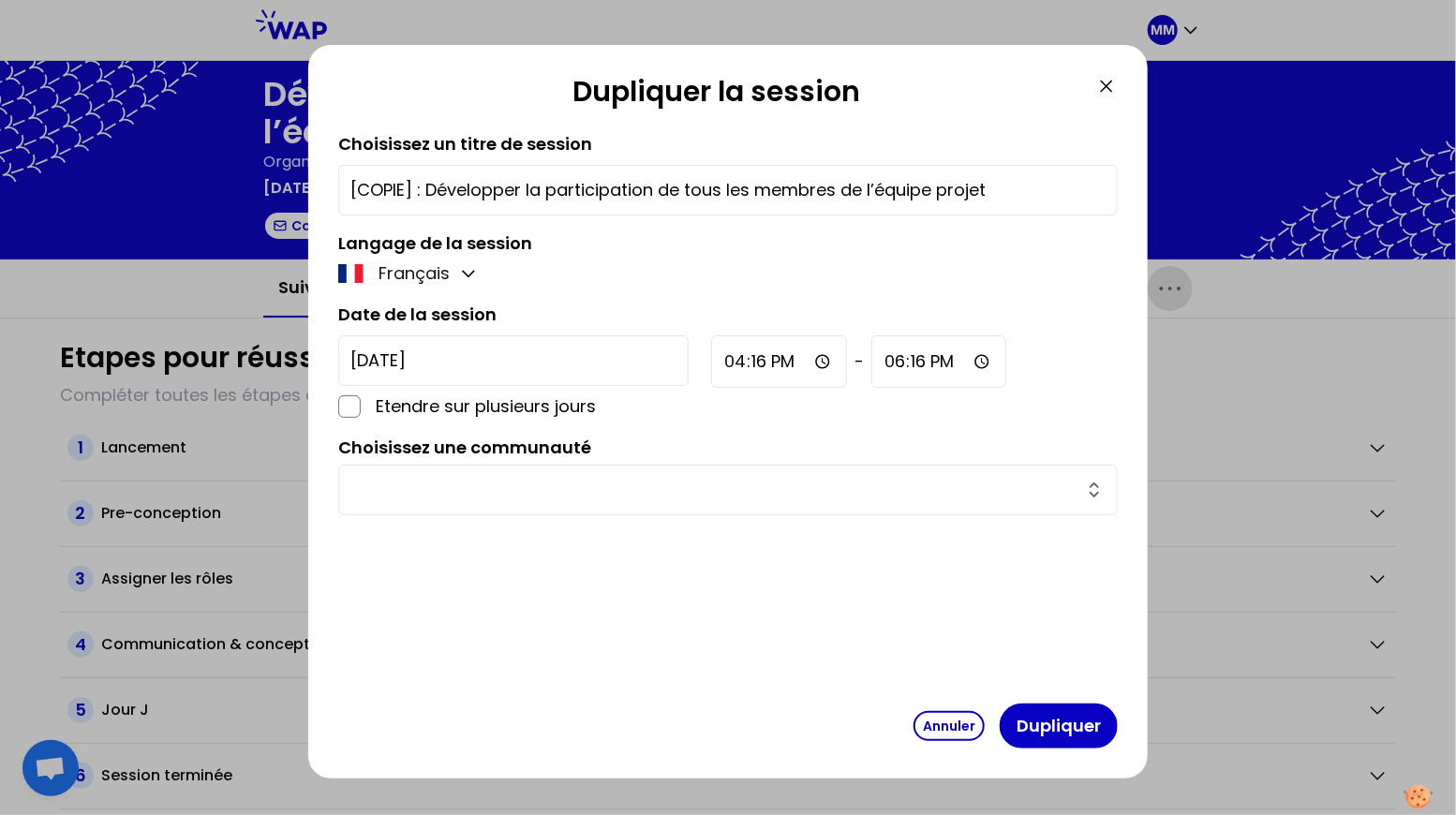
drag, startPoint x: 426, startPoint y: 188, endPoint x: 267, endPoint y: 181, distance: 159.2
click at [267, 181] on div "Dupliquer la session Choisissez un titre de session [COPIE] : Développer la par…" at bounding box center [728, 407] width 1456 height 815
type input "Développer la participation de tous les membres de l’équipe projet"
click at [451, 360] on input "[DATE]" at bounding box center [513, 360] width 350 height 51
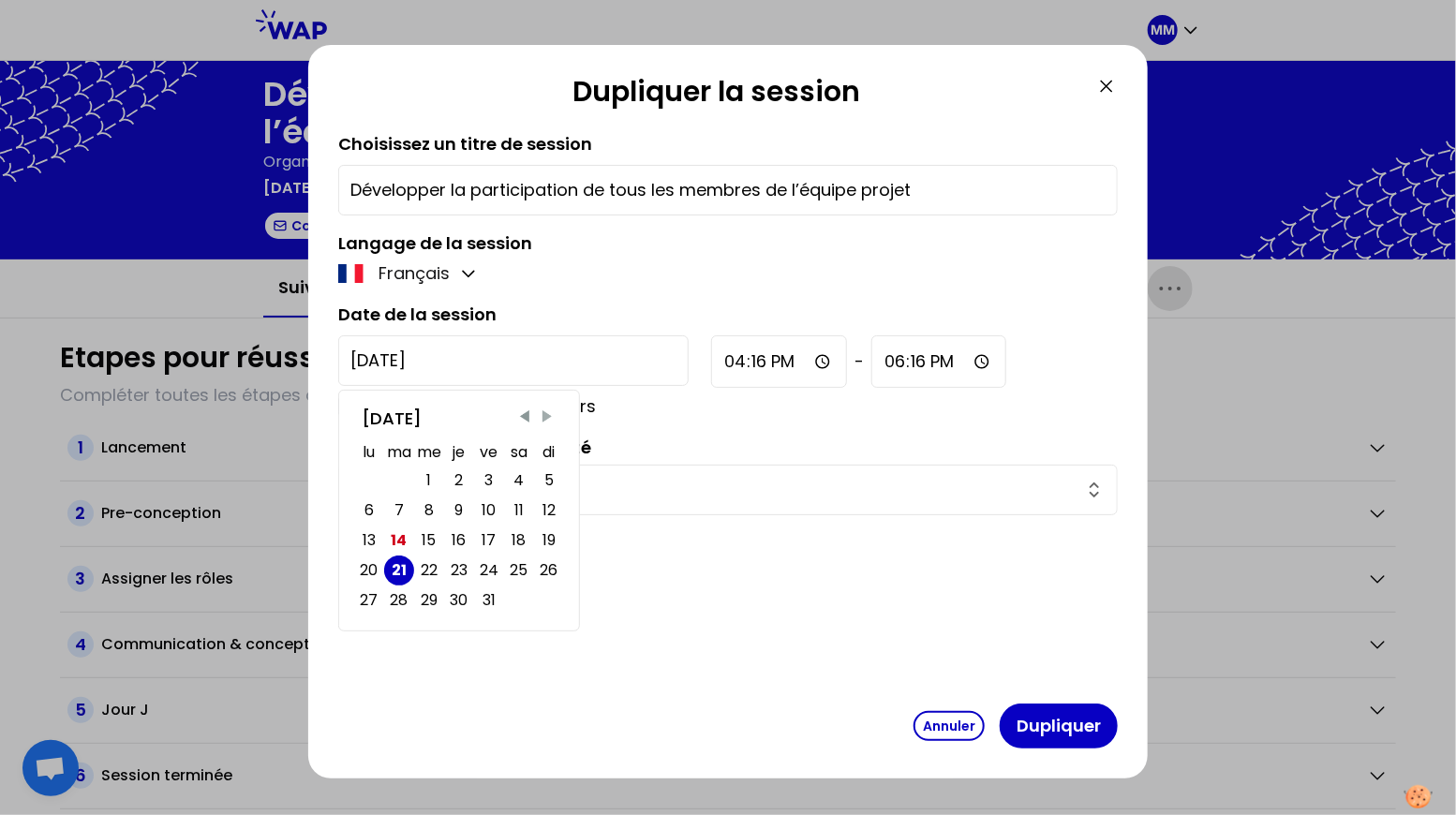
click at [546, 412] on span "Next Month" at bounding box center [547, 416] width 19 height 19
drag, startPoint x: 428, startPoint y: 513, endPoint x: 421, endPoint y: 479, distance: 34.7
click at [428, 513] on div "5" at bounding box center [428, 511] width 9 height 26
type input "[DATE]"
click at [712, 364] on input "16:16" at bounding box center [779, 361] width 136 height 53
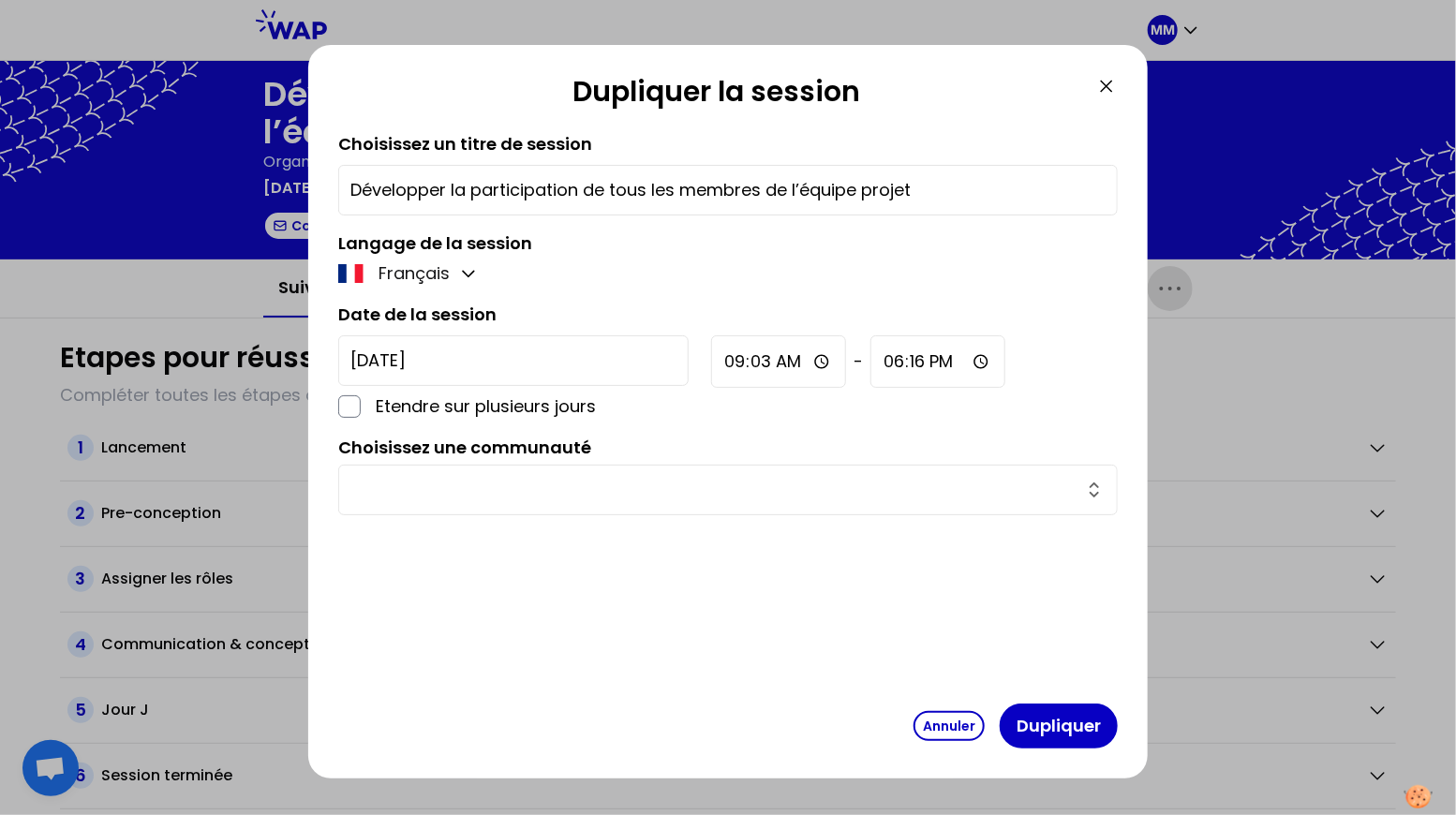
type input "09:30"
type input "12:00"
click at [644, 496] on input "text" at bounding box center [717, 490] width 732 height 26
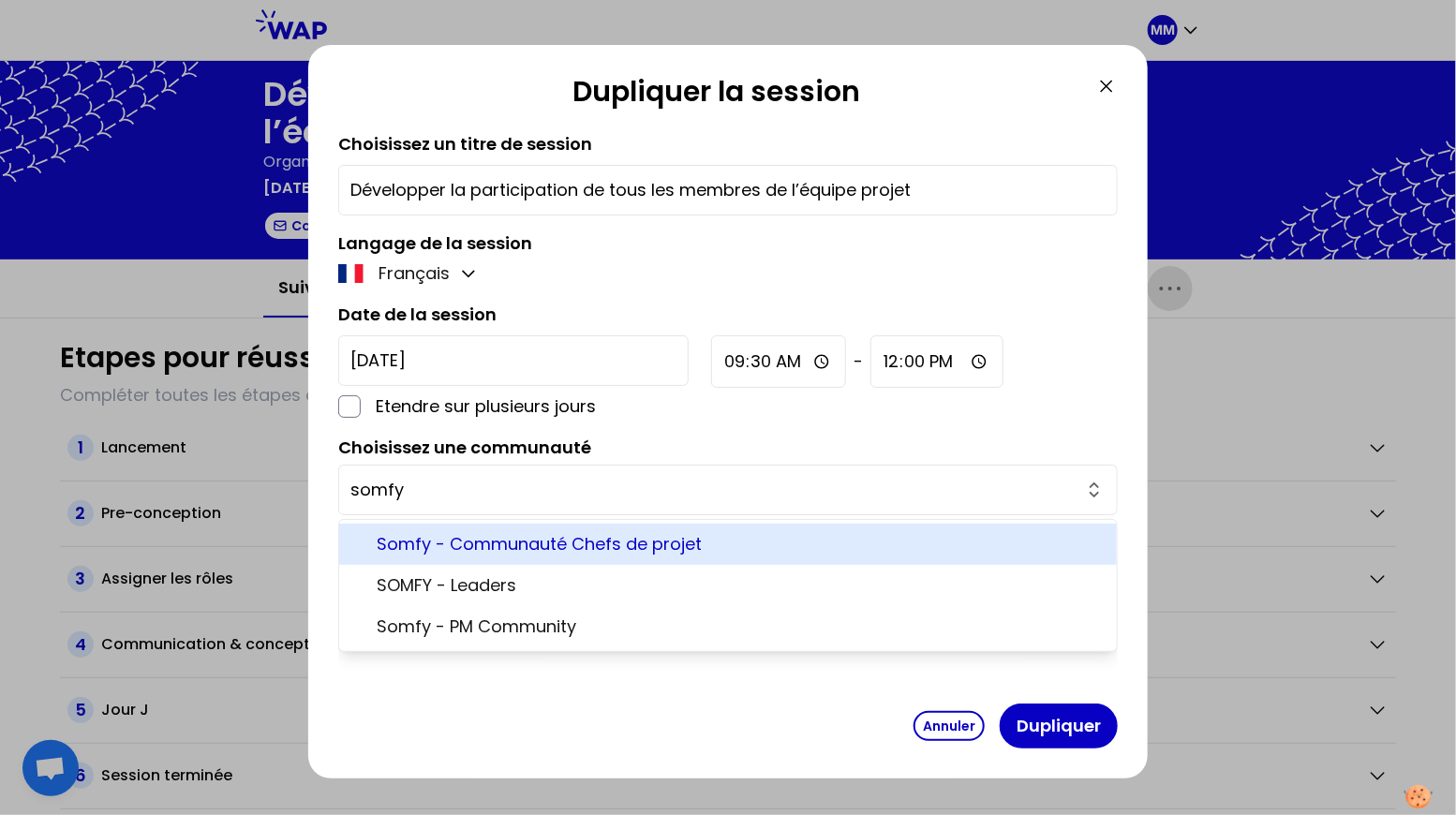
drag, startPoint x: 652, startPoint y: 536, endPoint x: 665, endPoint y: 507, distance: 31.8
click at [652, 536] on span "Somfy - Communauté Chefs de projet" at bounding box center [738, 544] width 726 height 26
type input "Somfy - Communauté Chefs de projet"
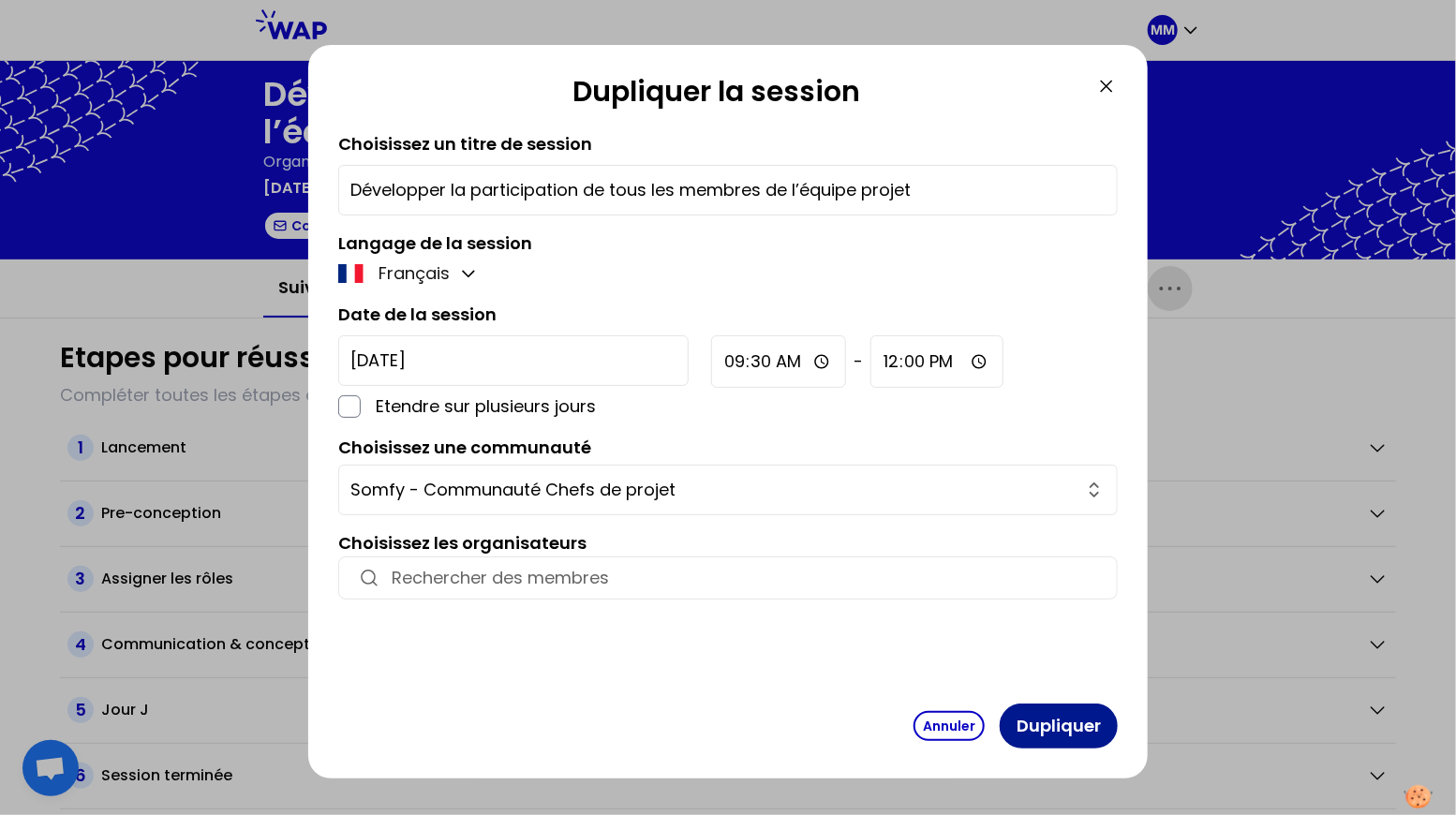
click at [1050, 724] on button "Dupliquer" at bounding box center [1059, 725] width 118 height 45
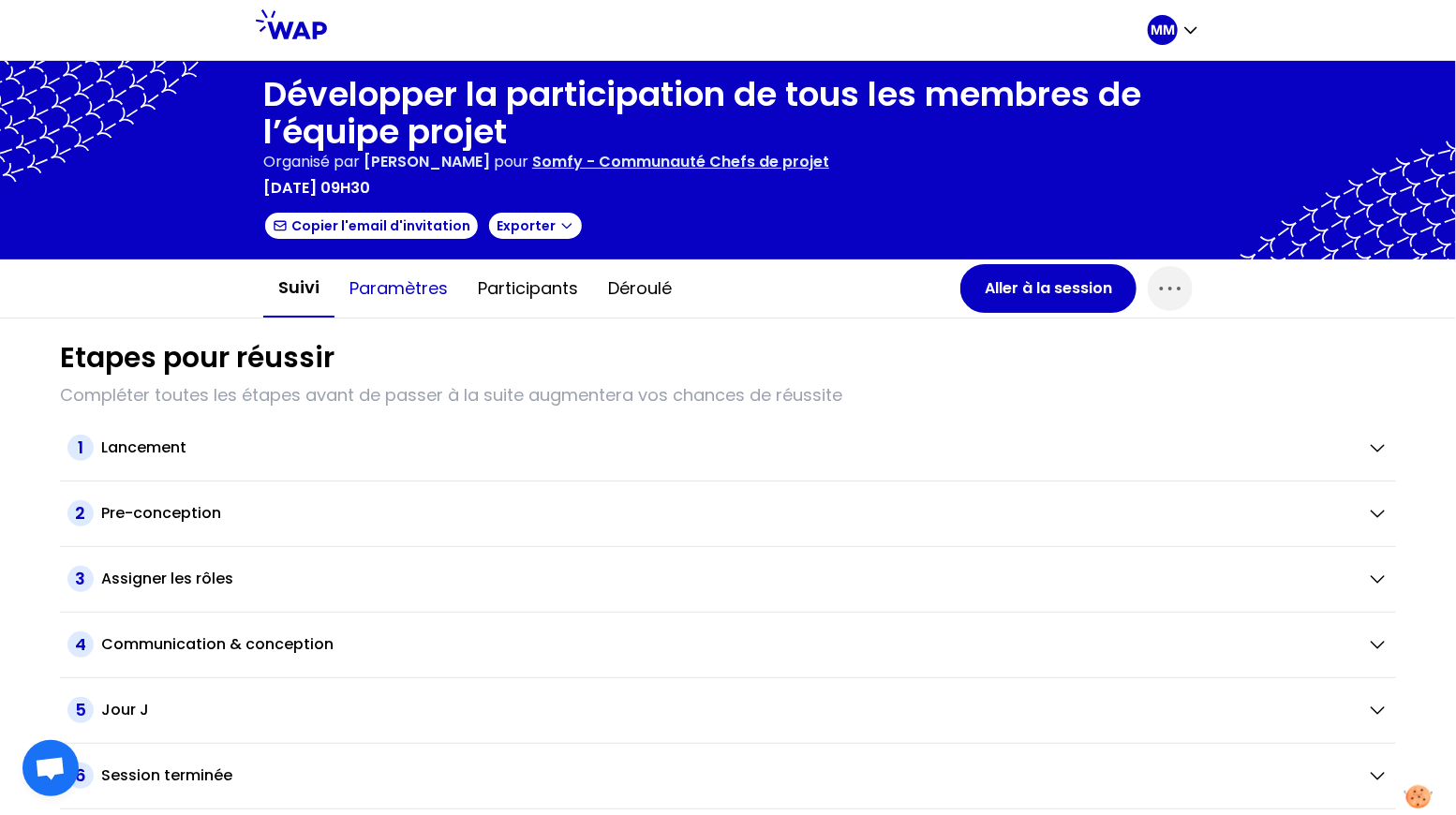
click at [402, 290] on button "Paramètres" at bounding box center [398, 288] width 129 height 56
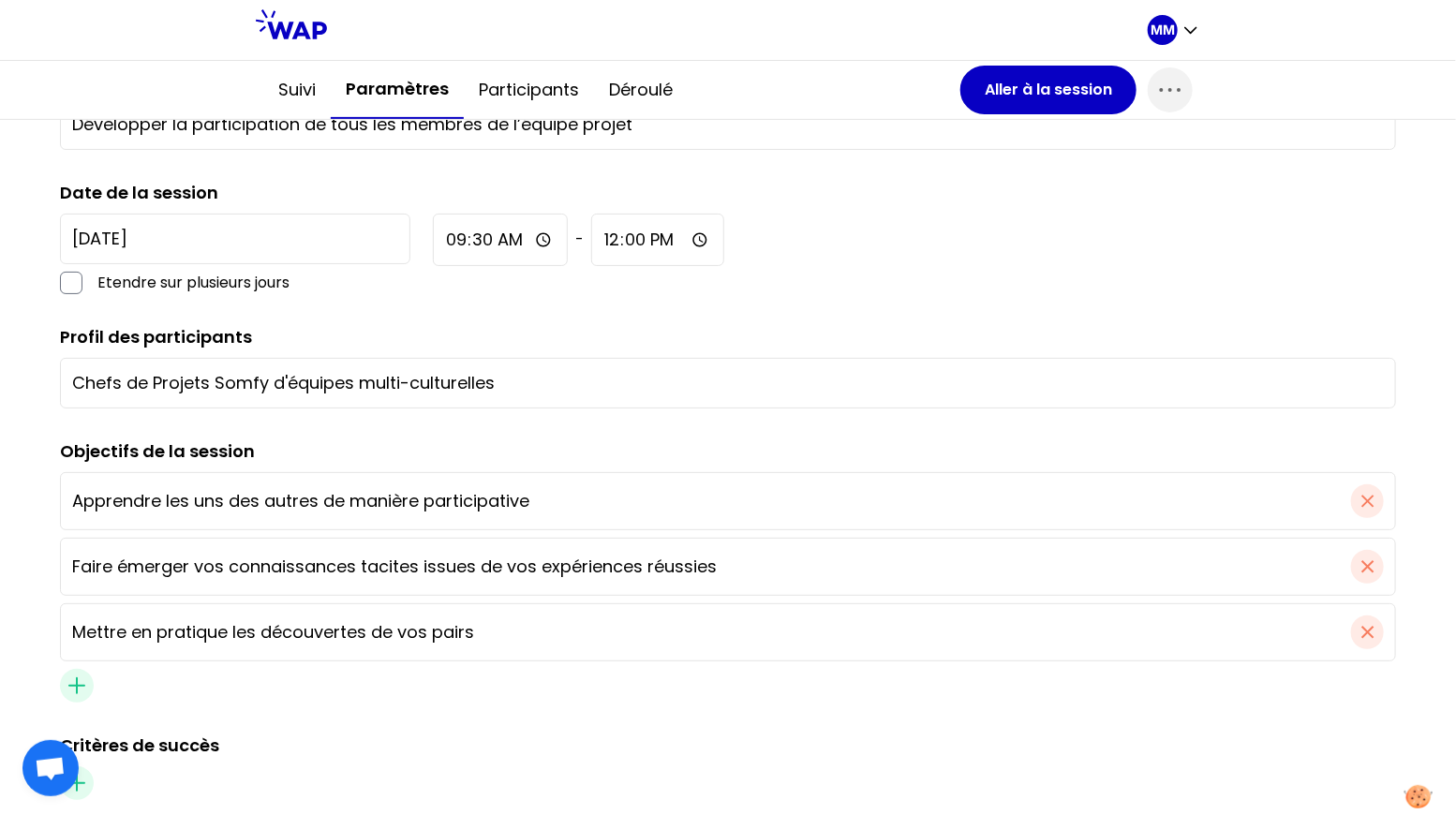
scroll to position [277, 0]
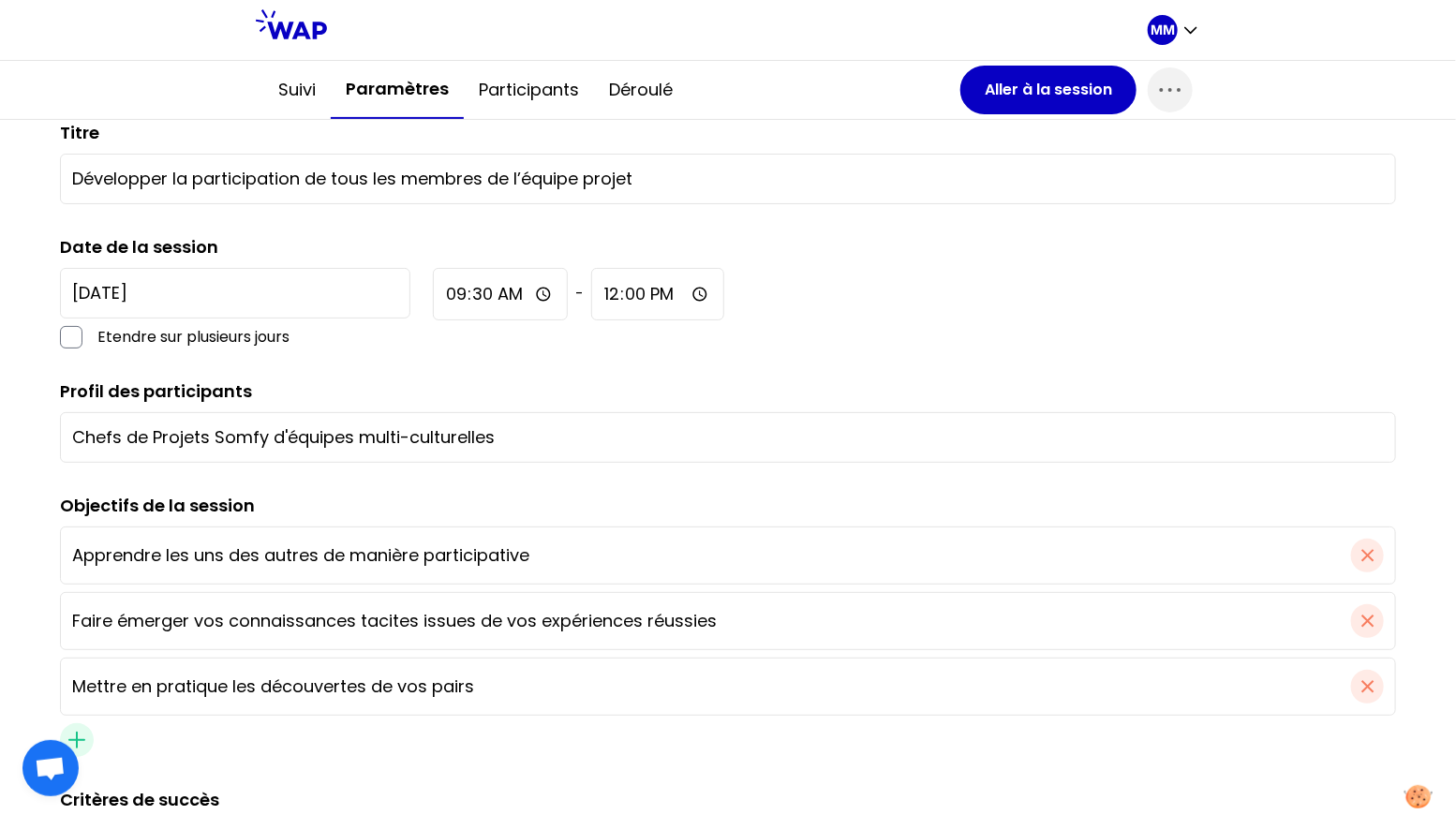
drag, startPoint x: 587, startPoint y: 434, endPoint x: 551, endPoint y: 439, distance: 36.3
click at [586, 434] on input "Chefs de Projets Somfy d'équipes multi-culturelles" at bounding box center [728, 437] width 1311 height 26
drag, startPoint x: 560, startPoint y: 434, endPoint x: 208, endPoint y: 430, distance: 352.0
click at [208, 430] on input "Chefs de Projets Somfy d'équipes multi-culturelles" at bounding box center [728, 437] width 1311 height 26
drag, startPoint x: 194, startPoint y: 436, endPoint x: 151, endPoint y: 435, distance: 43.0
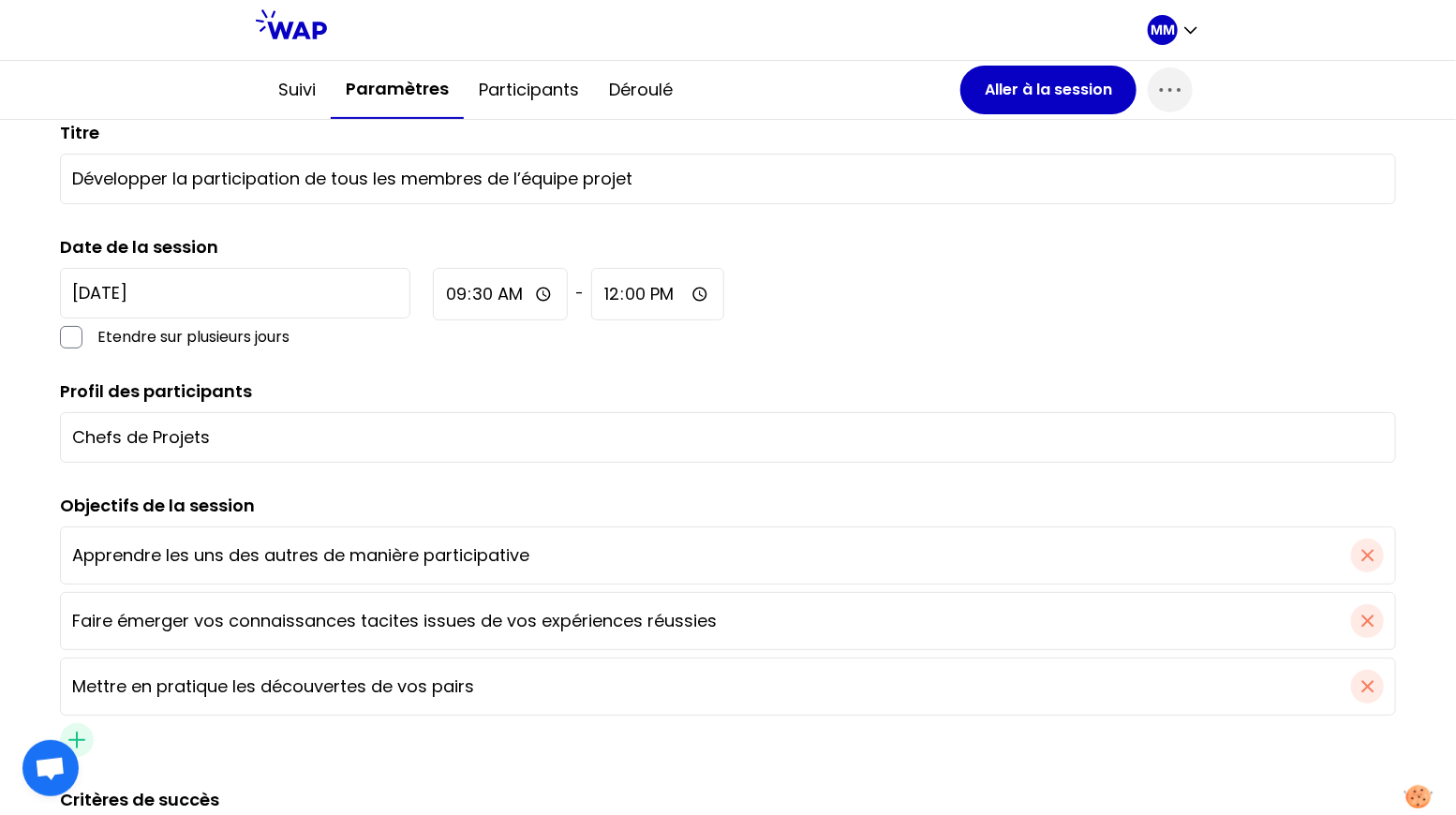
click at [151, 435] on input "Chefs de Projets" at bounding box center [728, 437] width 1311 height 26
type input "Chefs de Projets"
click at [757, 260] on div "Date de la session [DATE] Etendre sur plusieurs jours 09:30 - 12:00" at bounding box center [728, 291] width 1336 height 115
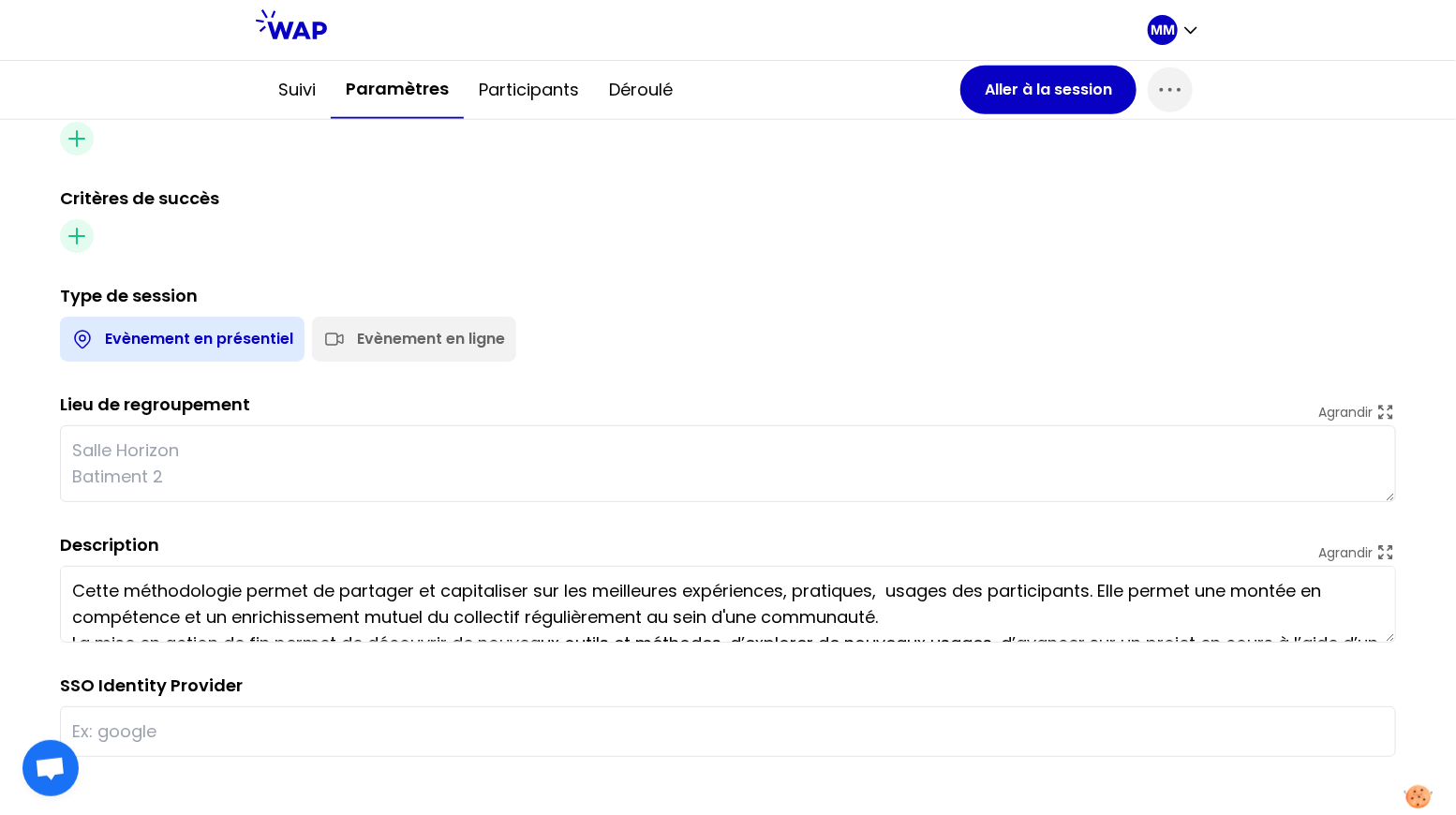
click at [422, 333] on div "Evènement en ligne" at bounding box center [431, 339] width 148 height 23
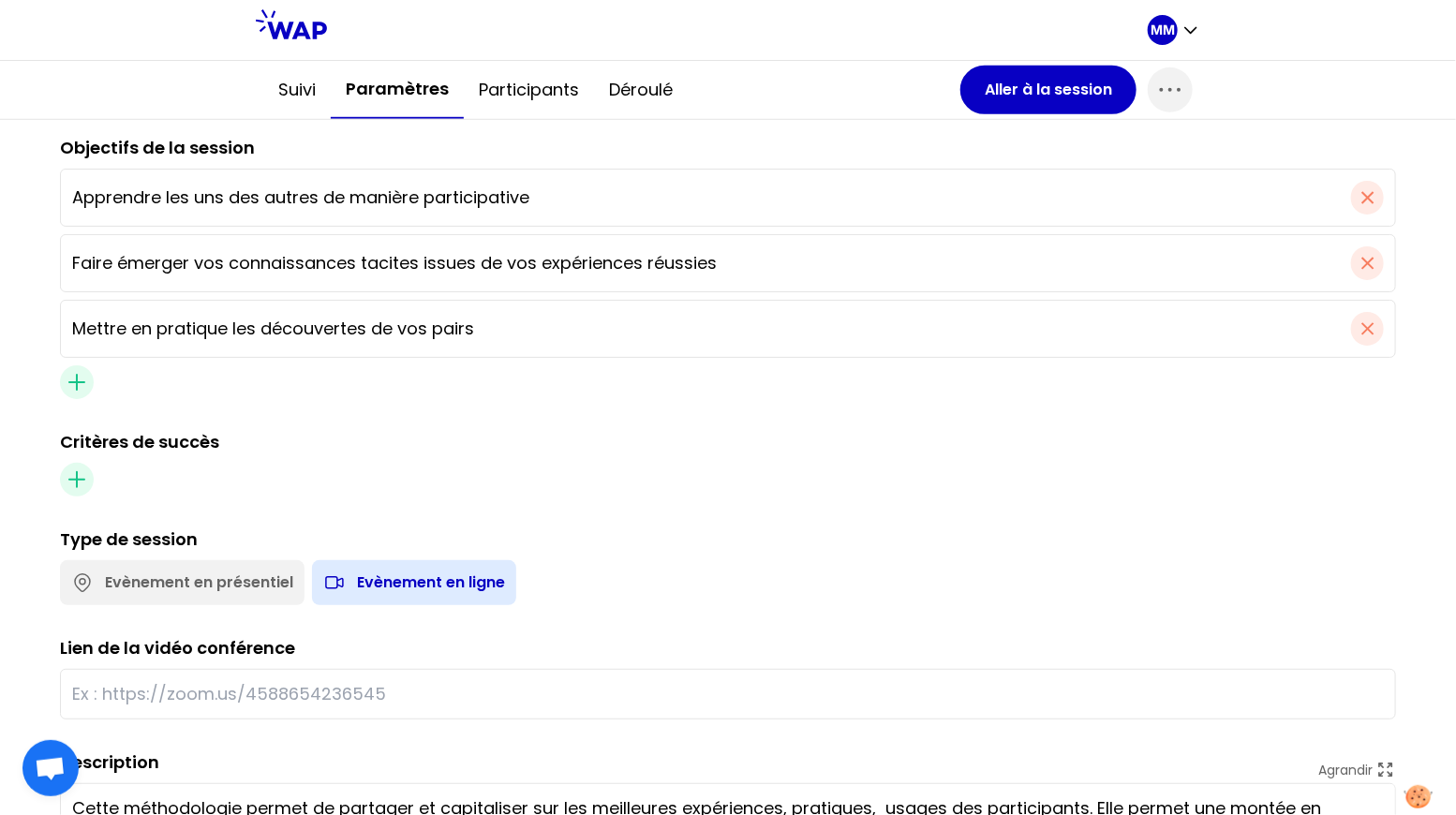
scroll to position [0, 0]
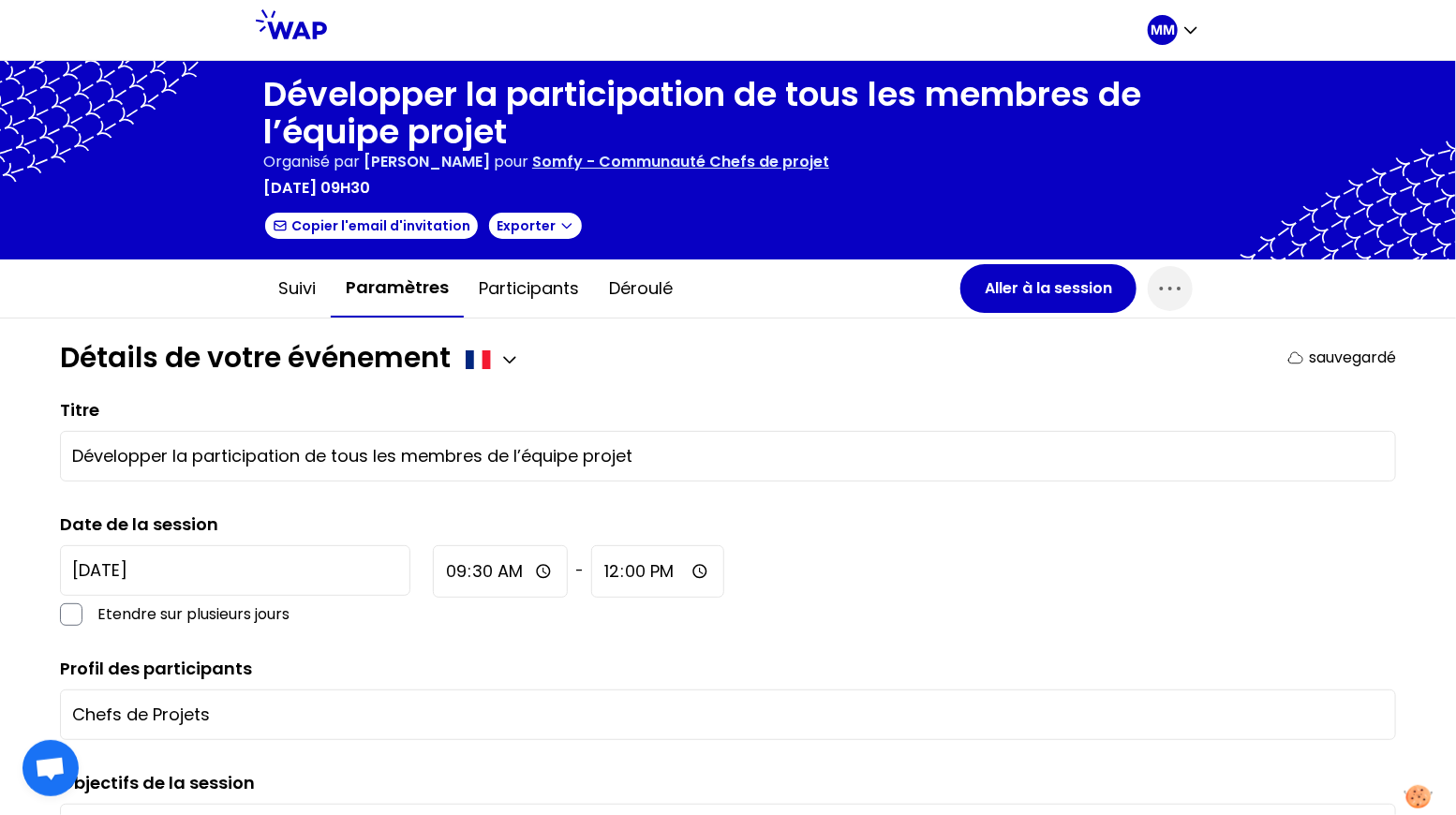
click at [812, 162] on p "Somfy - Communauté Chefs de projet" at bounding box center [681, 162] width 297 height 23
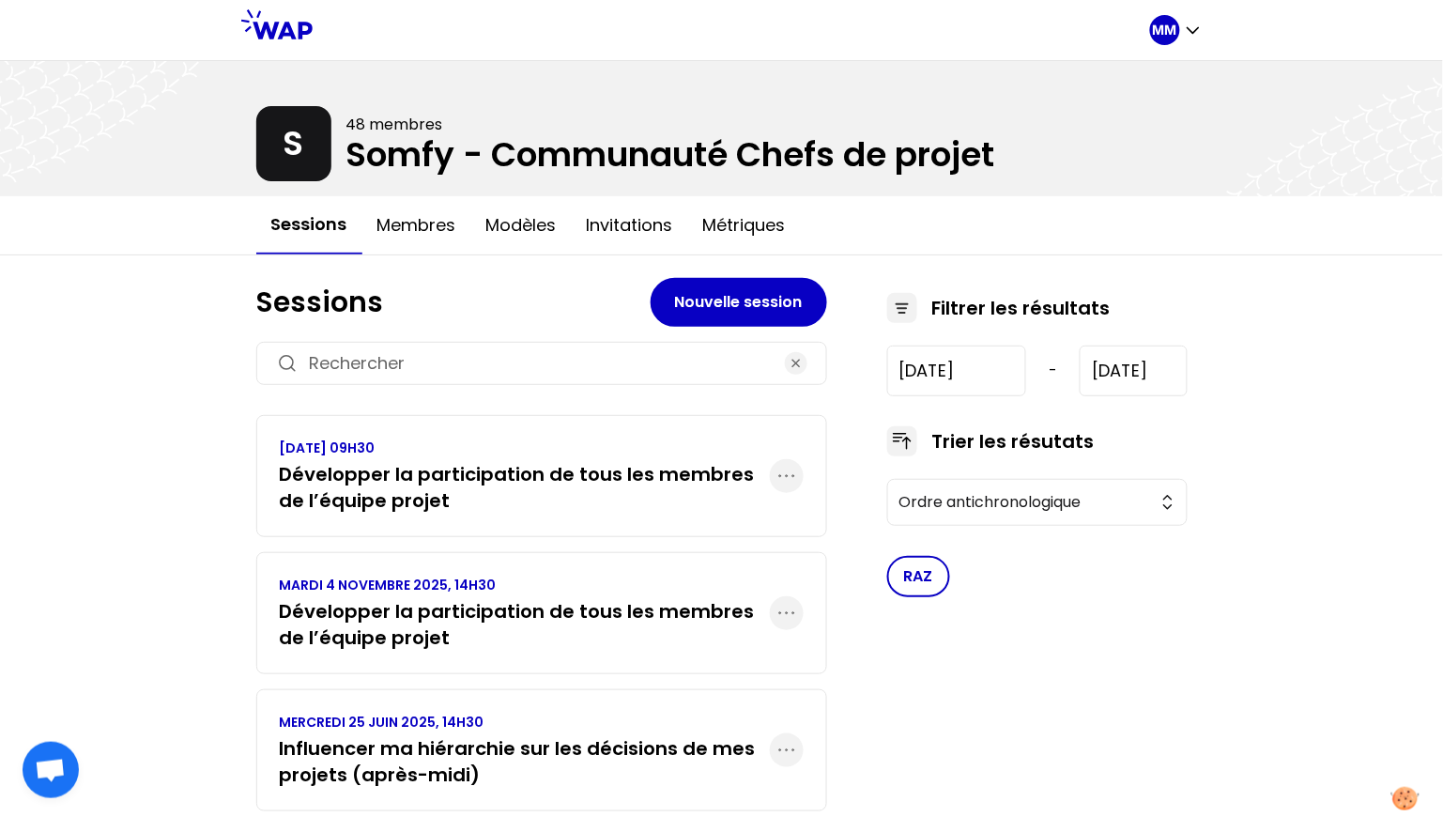
click at [455, 614] on h3 "Développer la participation de tous les membres de l’équipe projet" at bounding box center [525, 624] width 490 height 53
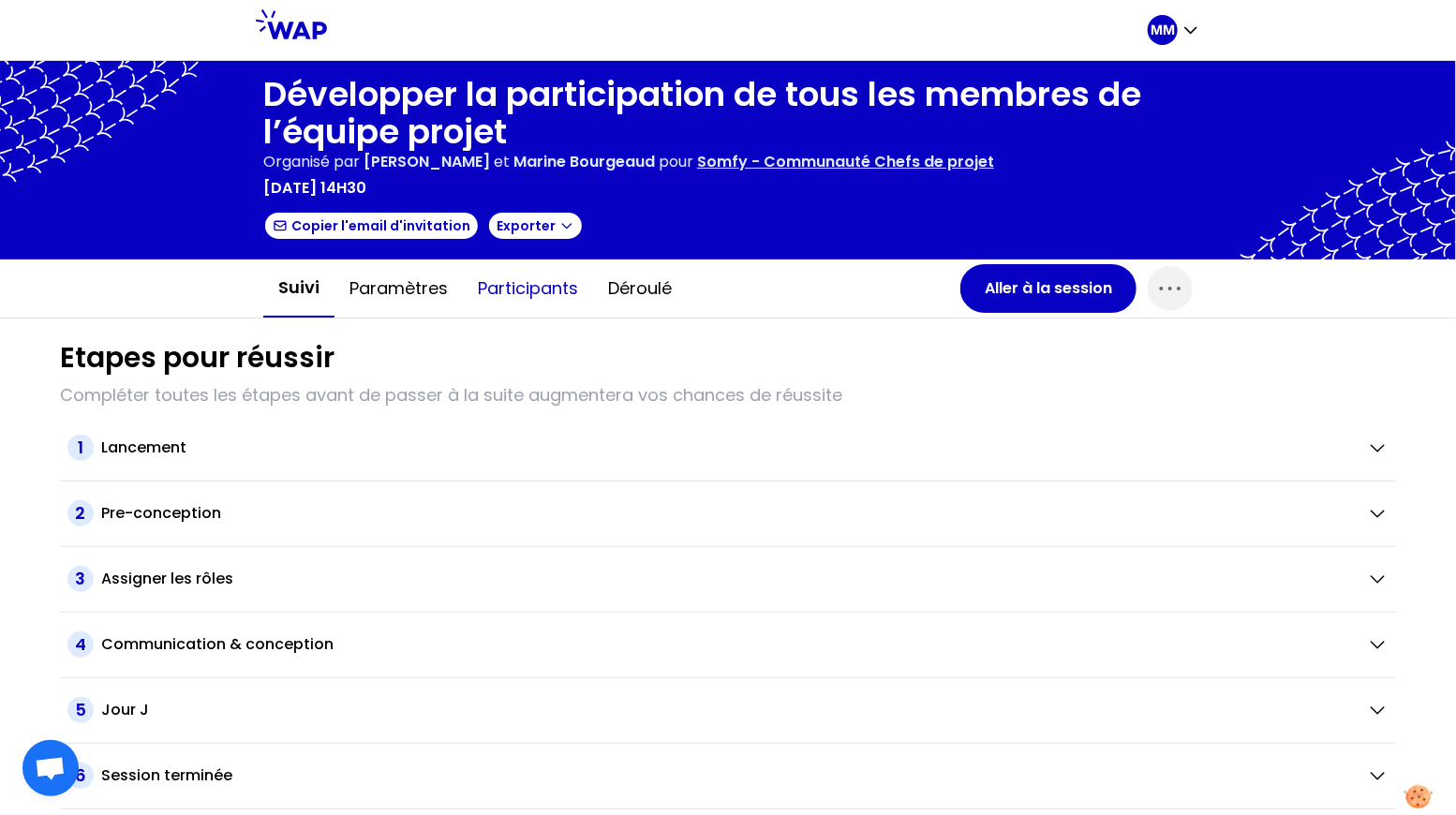
click at [529, 285] on button "Participants" at bounding box center [528, 288] width 131 height 56
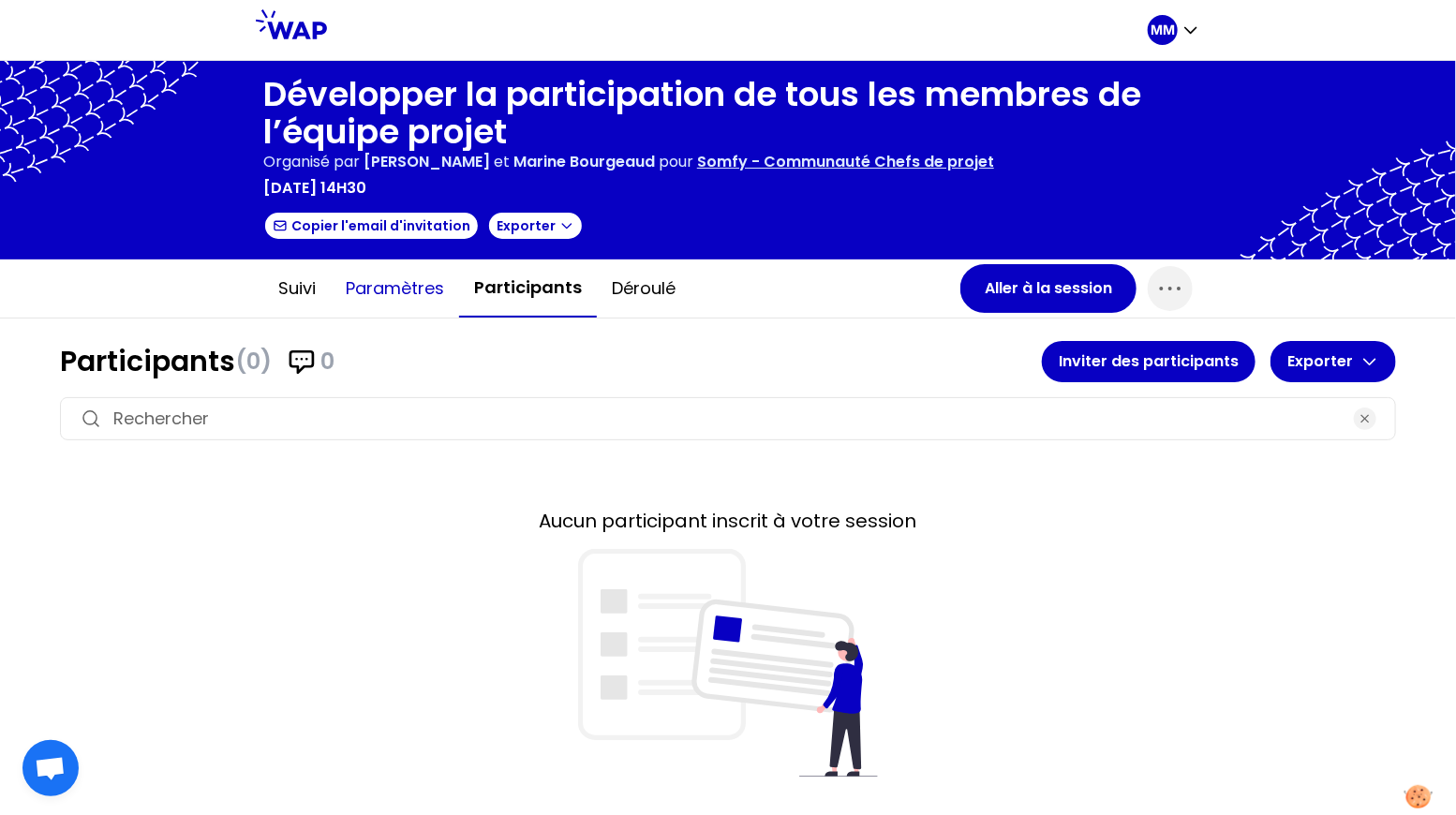
click at [400, 289] on button "Paramètres" at bounding box center [394, 288] width 129 height 56
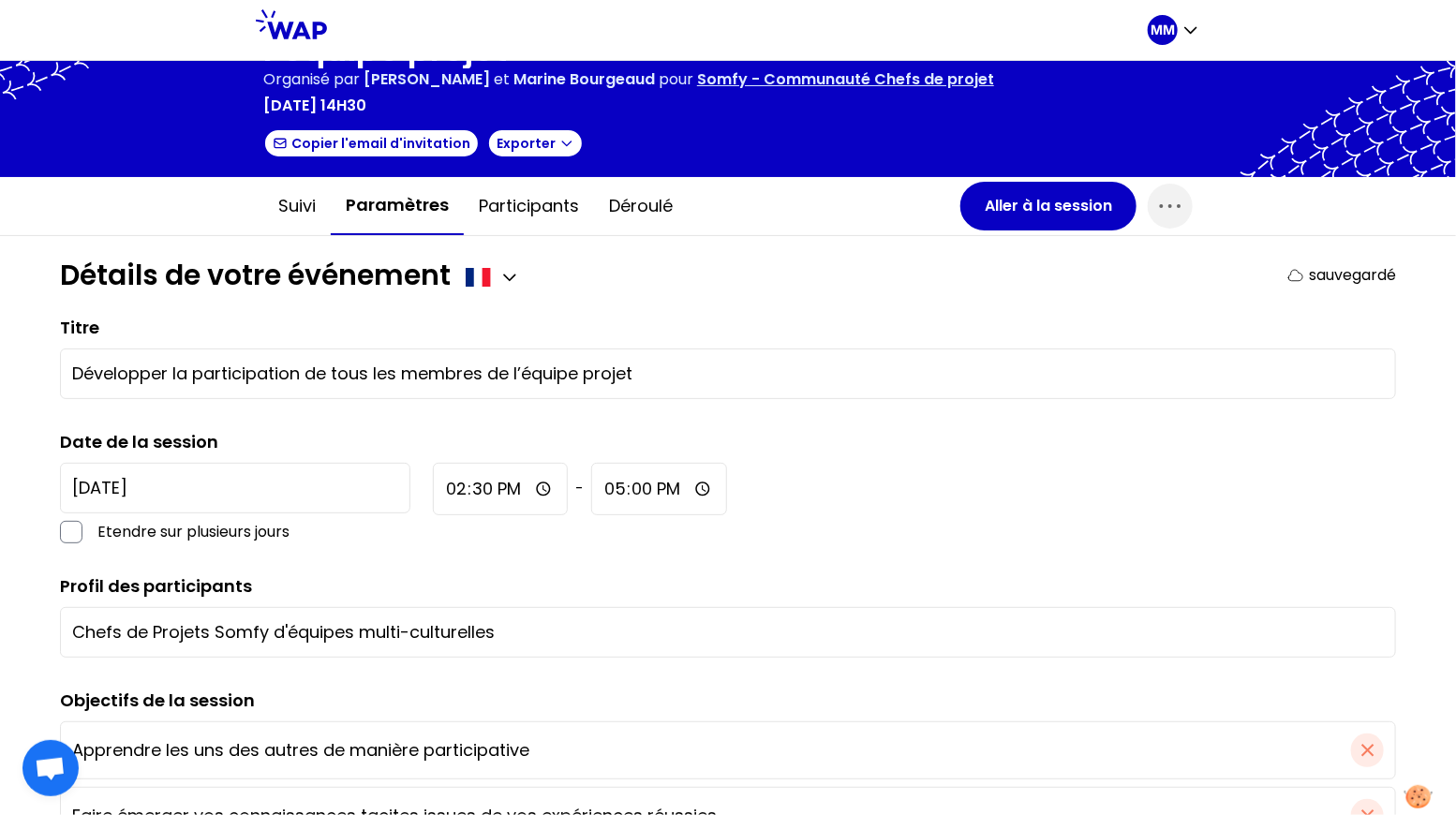
scroll to position [98, 0]
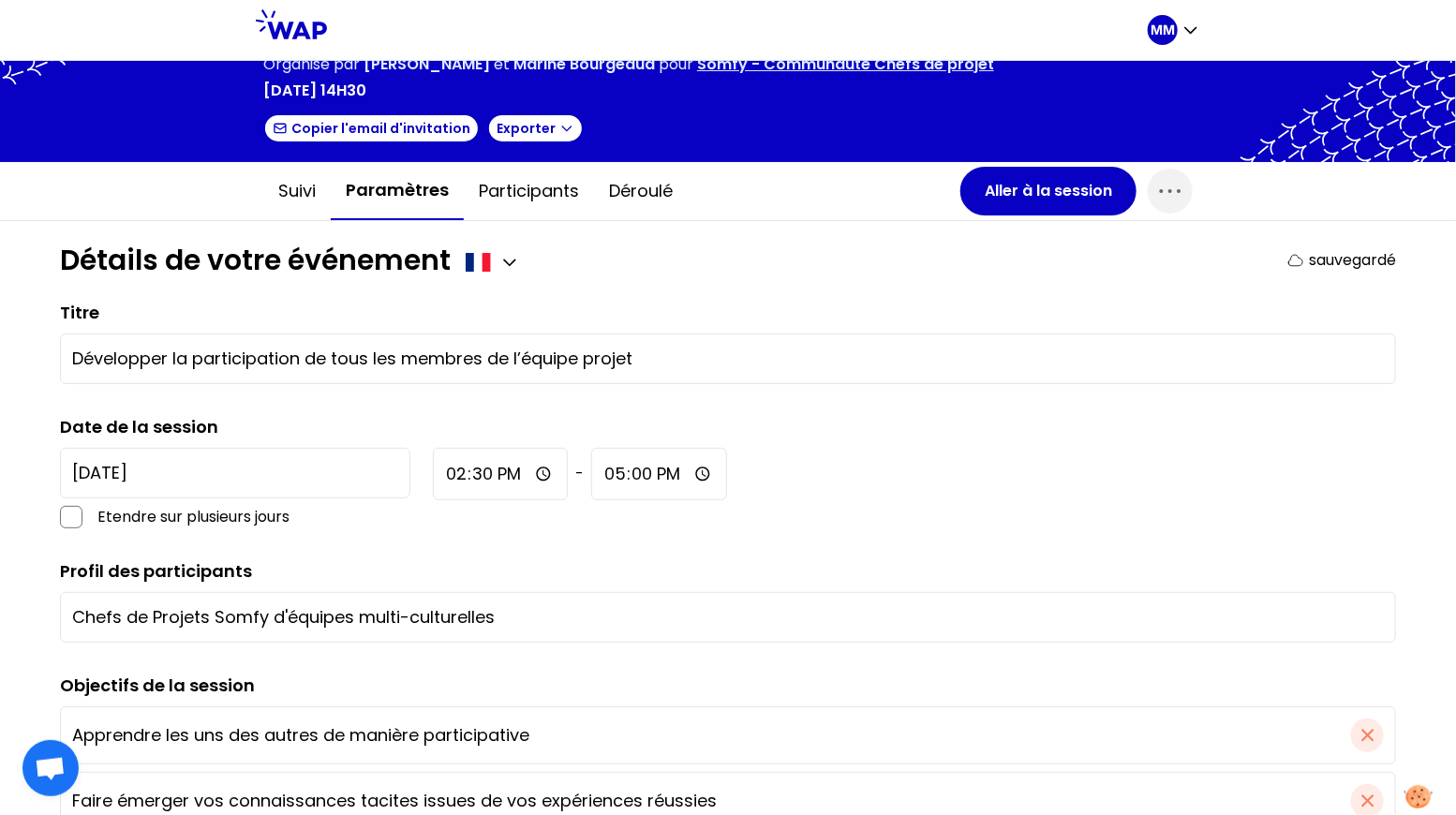
click at [351, 620] on input "Chefs de Projets Somfy d'équipes multi-culturelles" at bounding box center [728, 617] width 1311 height 26
paste input "text"
type input "Chefs de Projets"
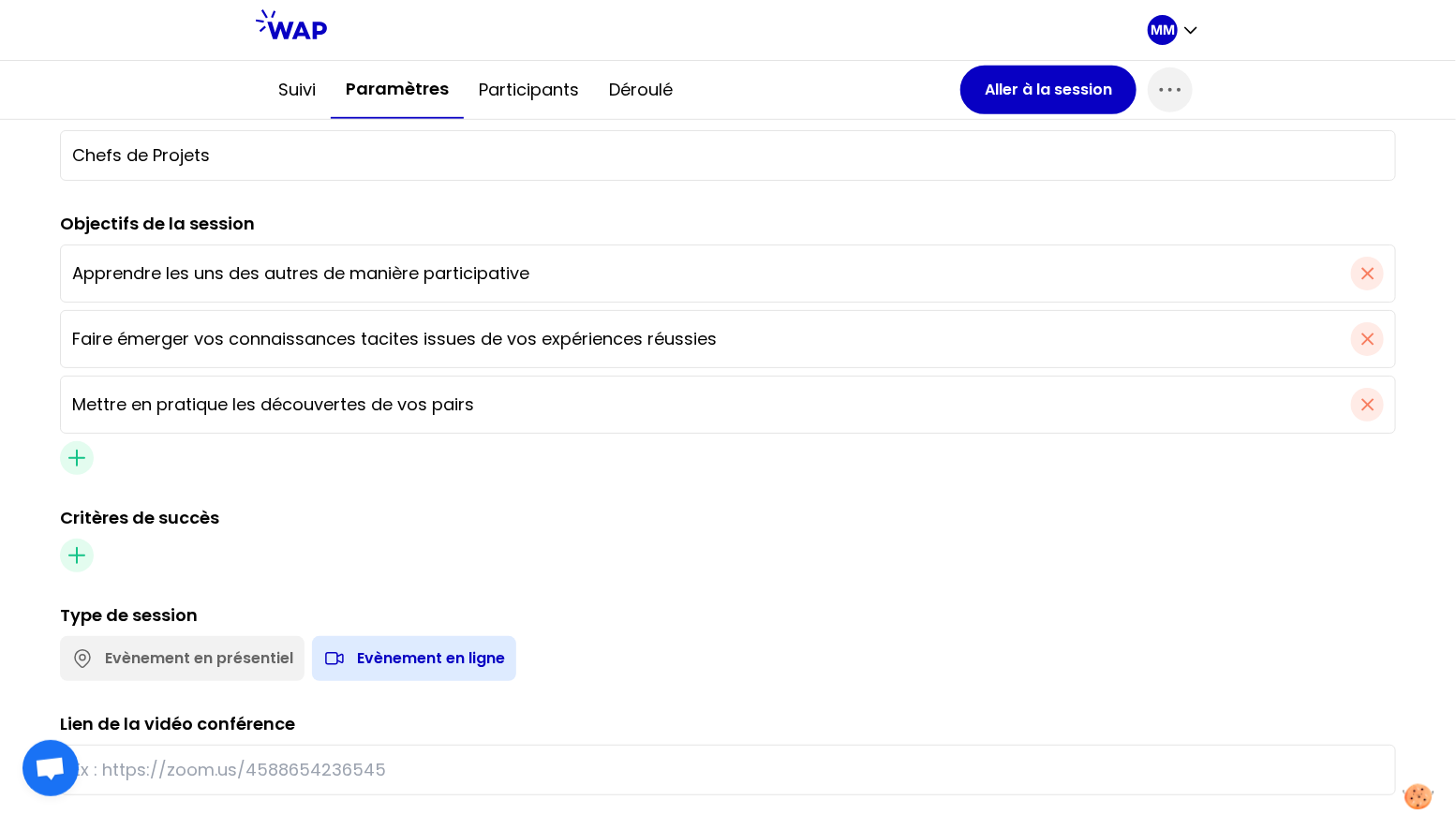
scroll to position [853, 0]
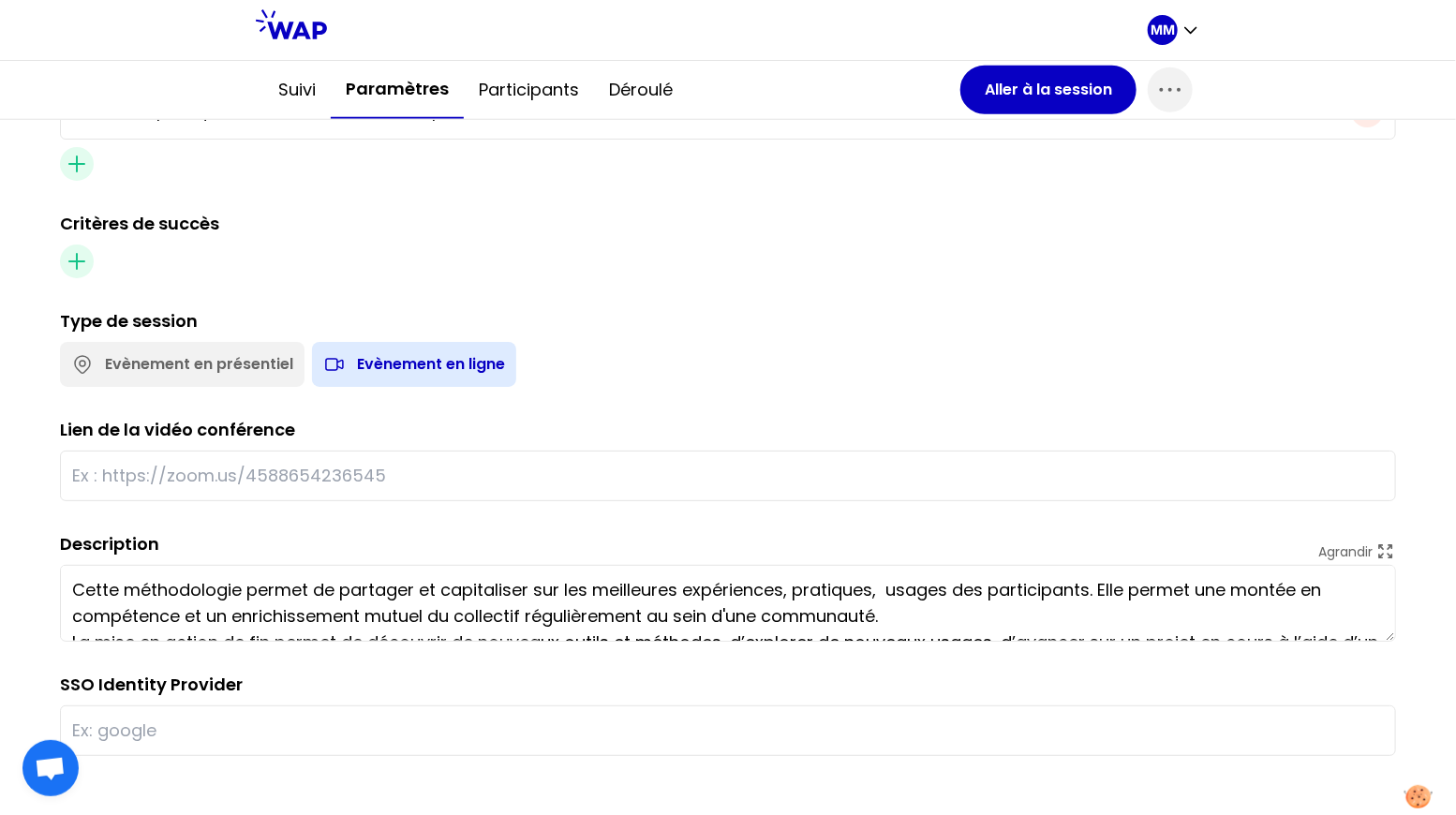
click at [390, 473] on input "text" at bounding box center [728, 476] width 1311 height 26
paste input "[URL][DOMAIN_NAME]"
type input "[URL][DOMAIN_NAME]"
click at [654, 210] on div "Critères de succès" at bounding box center [728, 223] width 1336 height 26
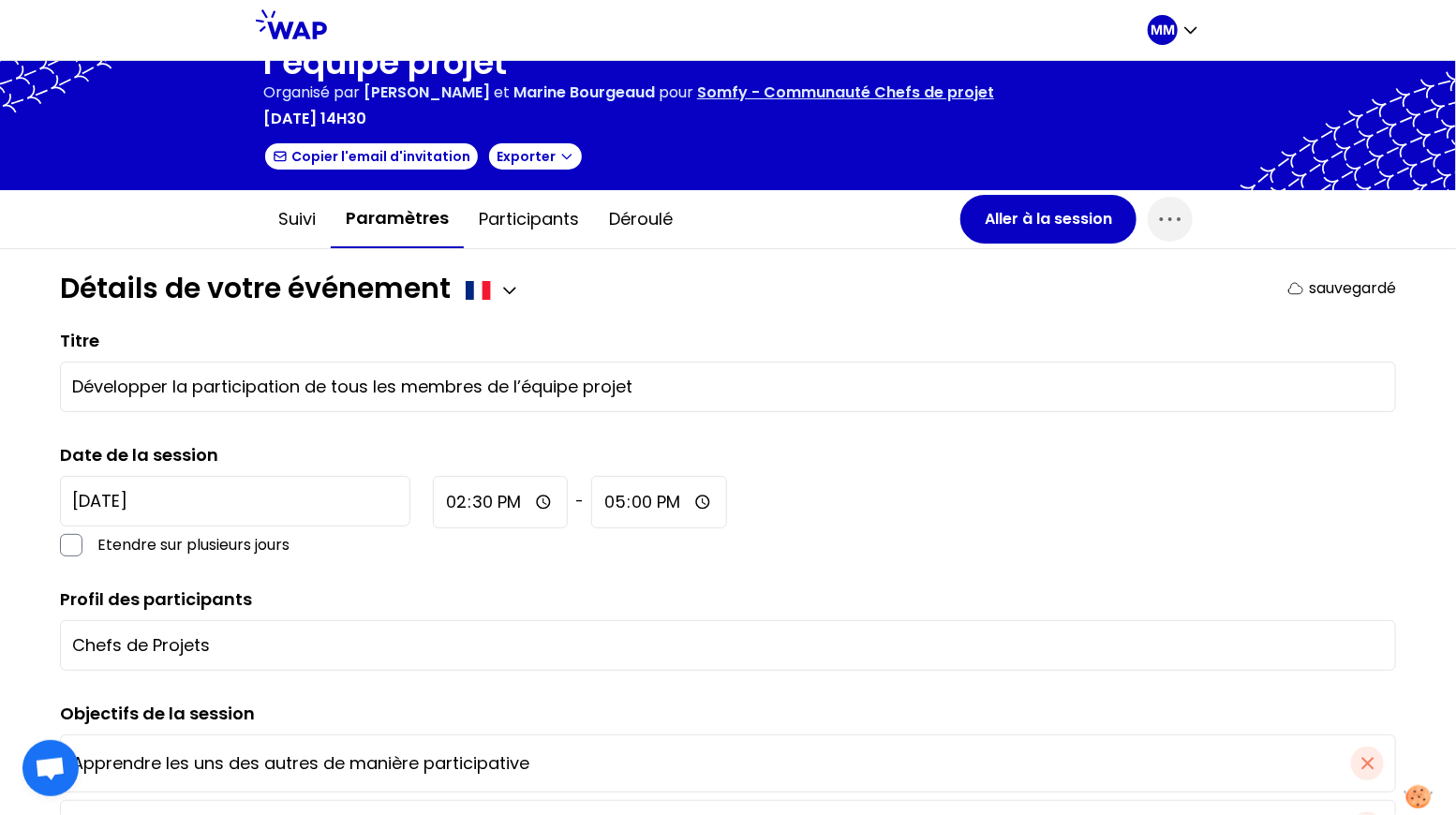
scroll to position [0, 0]
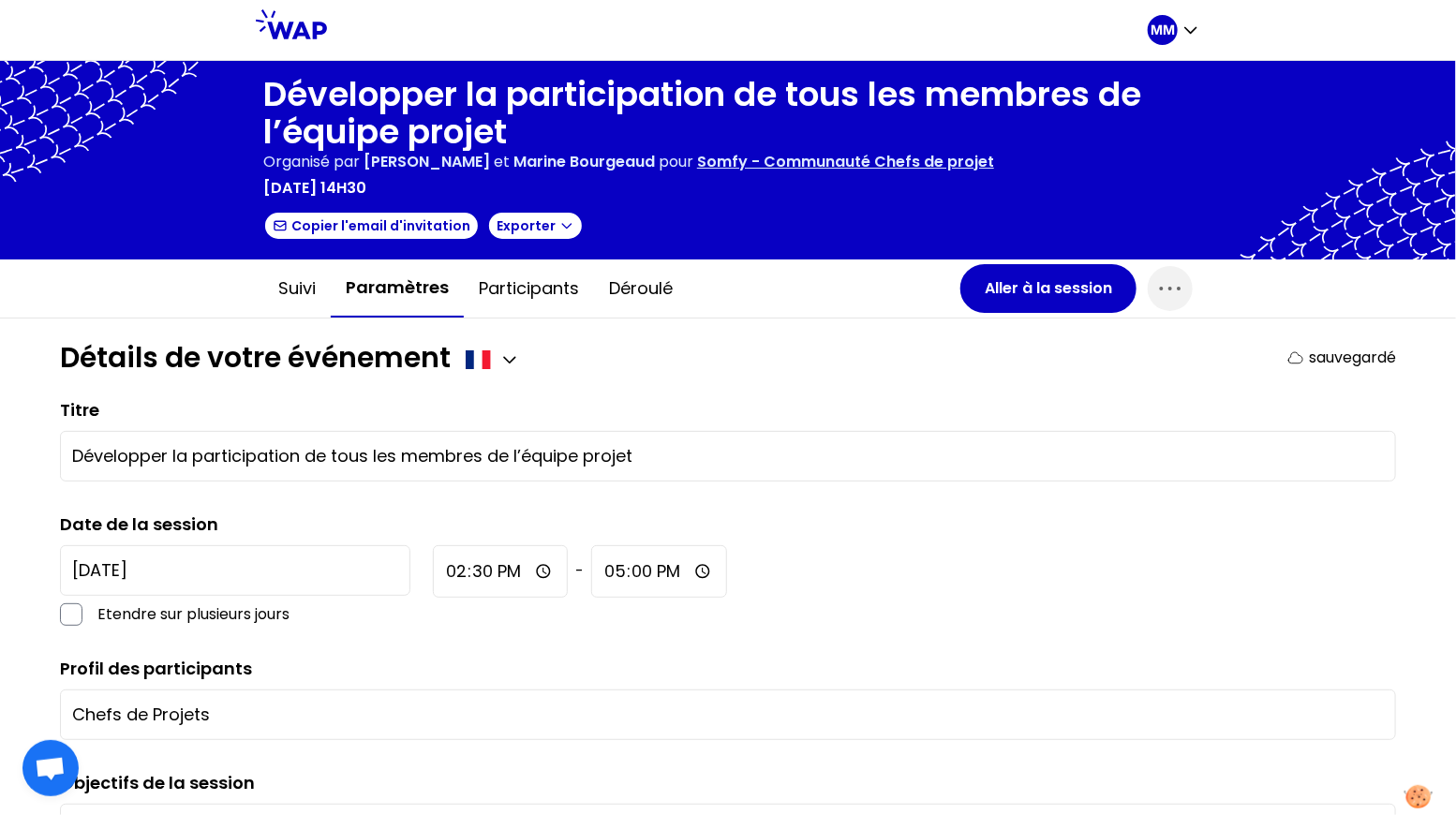
click at [873, 168] on p "Somfy - Communauté Chefs de projet" at bounding box center [846, 162] width 297 height 23
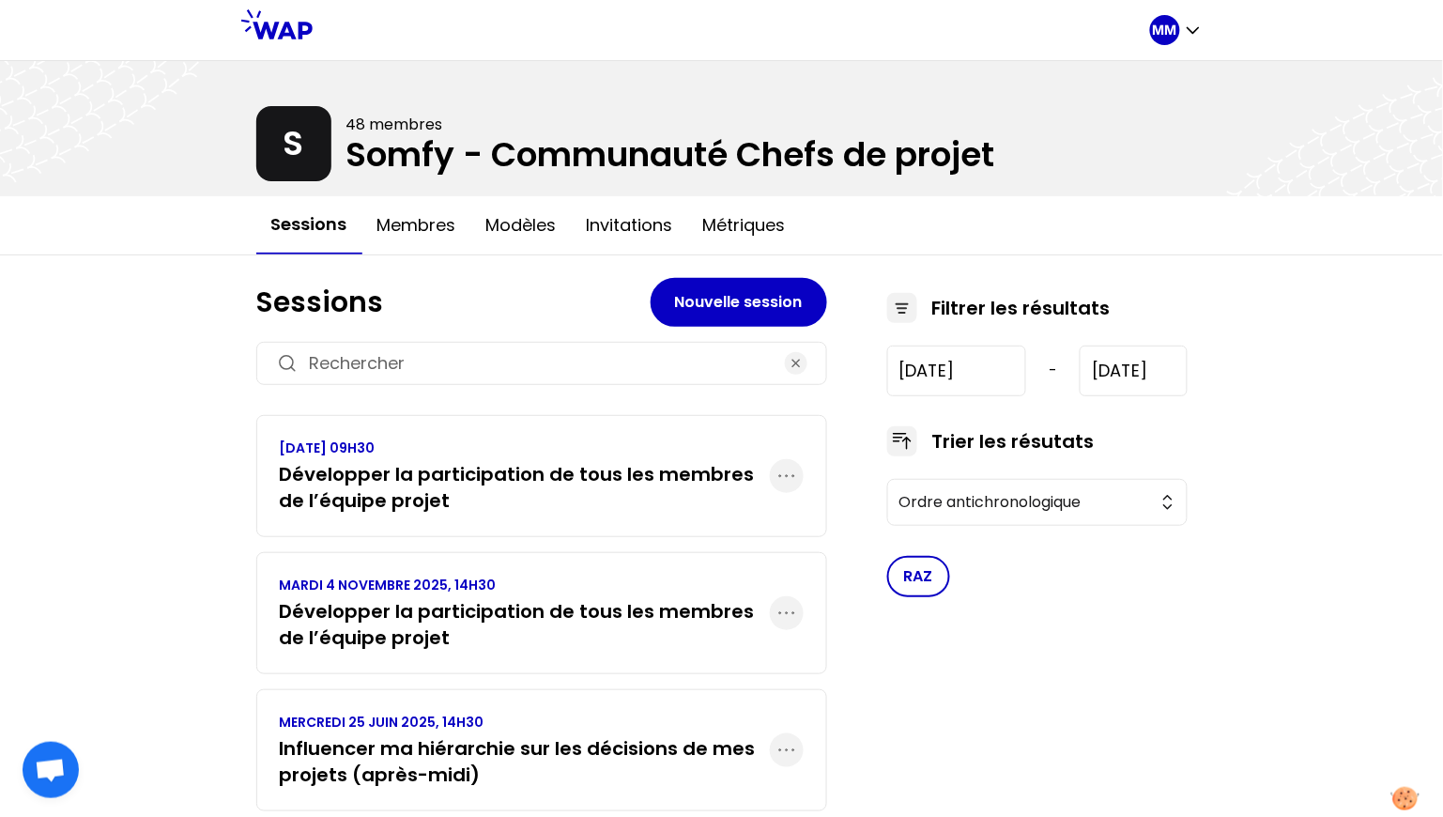
click at [588, 481] on h3 "Développer la participation de tous les membres de l’équipe projet" at bounding box center [525, 487] width 490 height 53
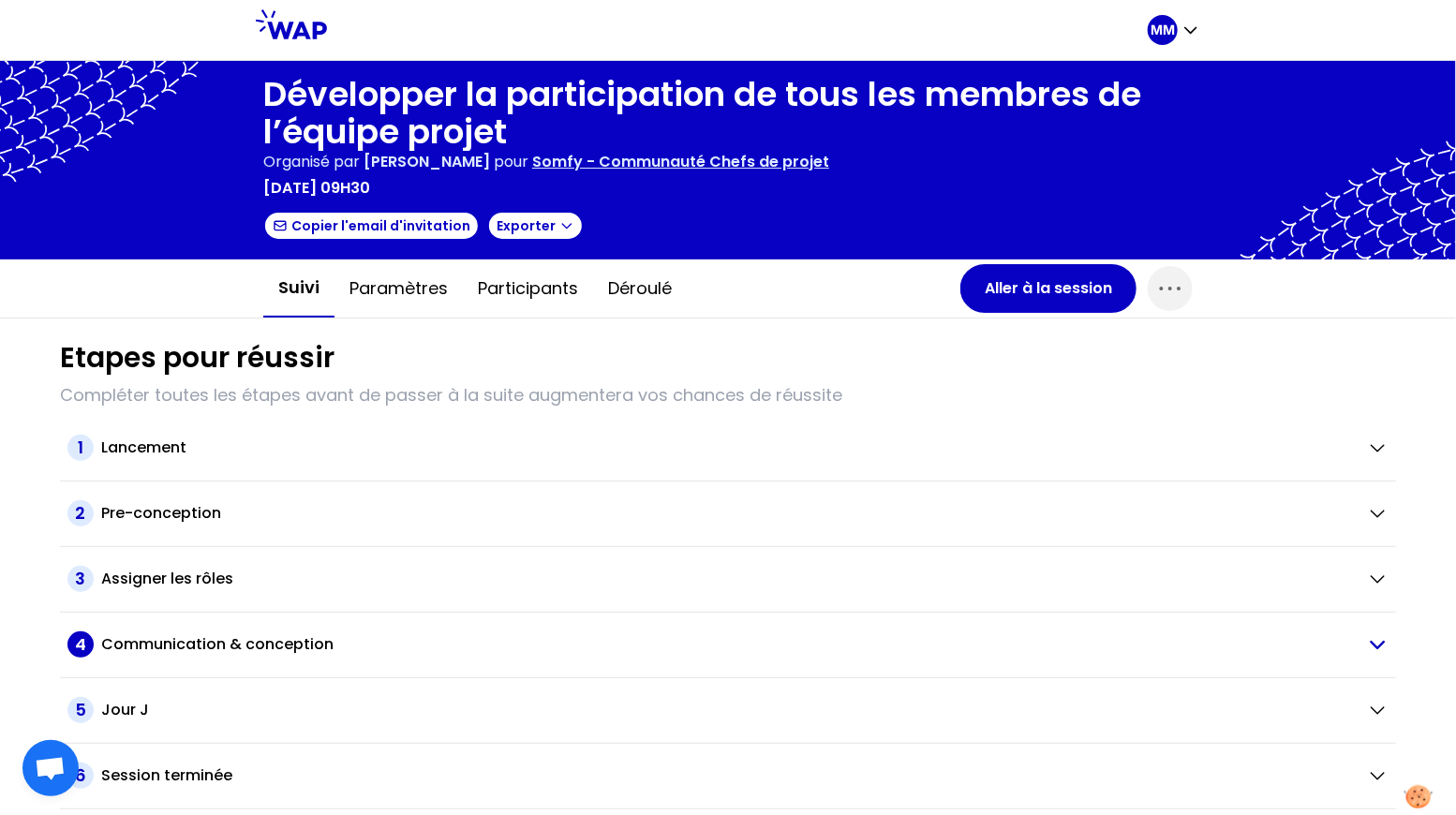
click at [287, 649] on h2 "Communication & conception" at bounding box center [217, 644] width 233 height 23
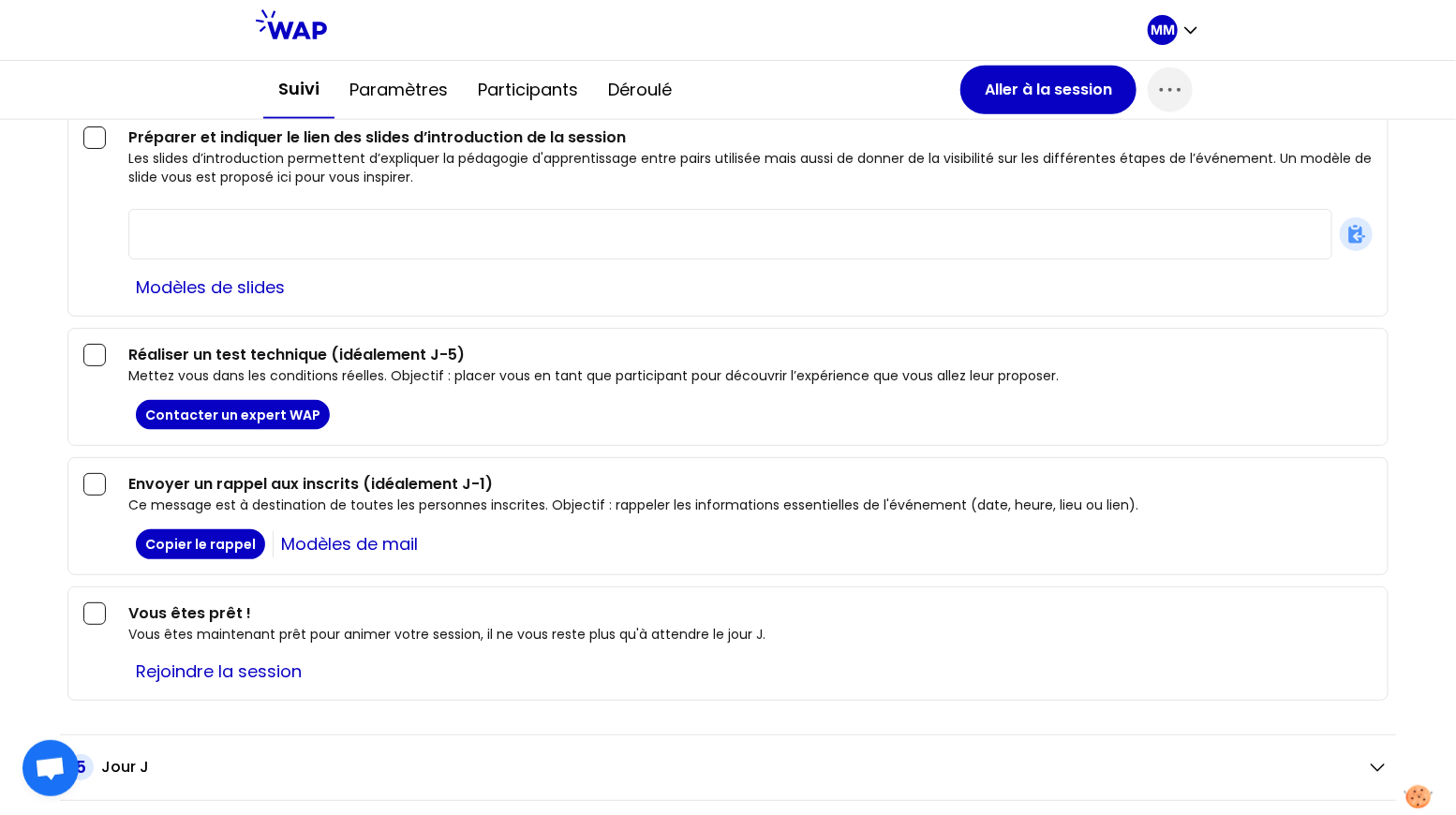
scroll to position [1188, 0]
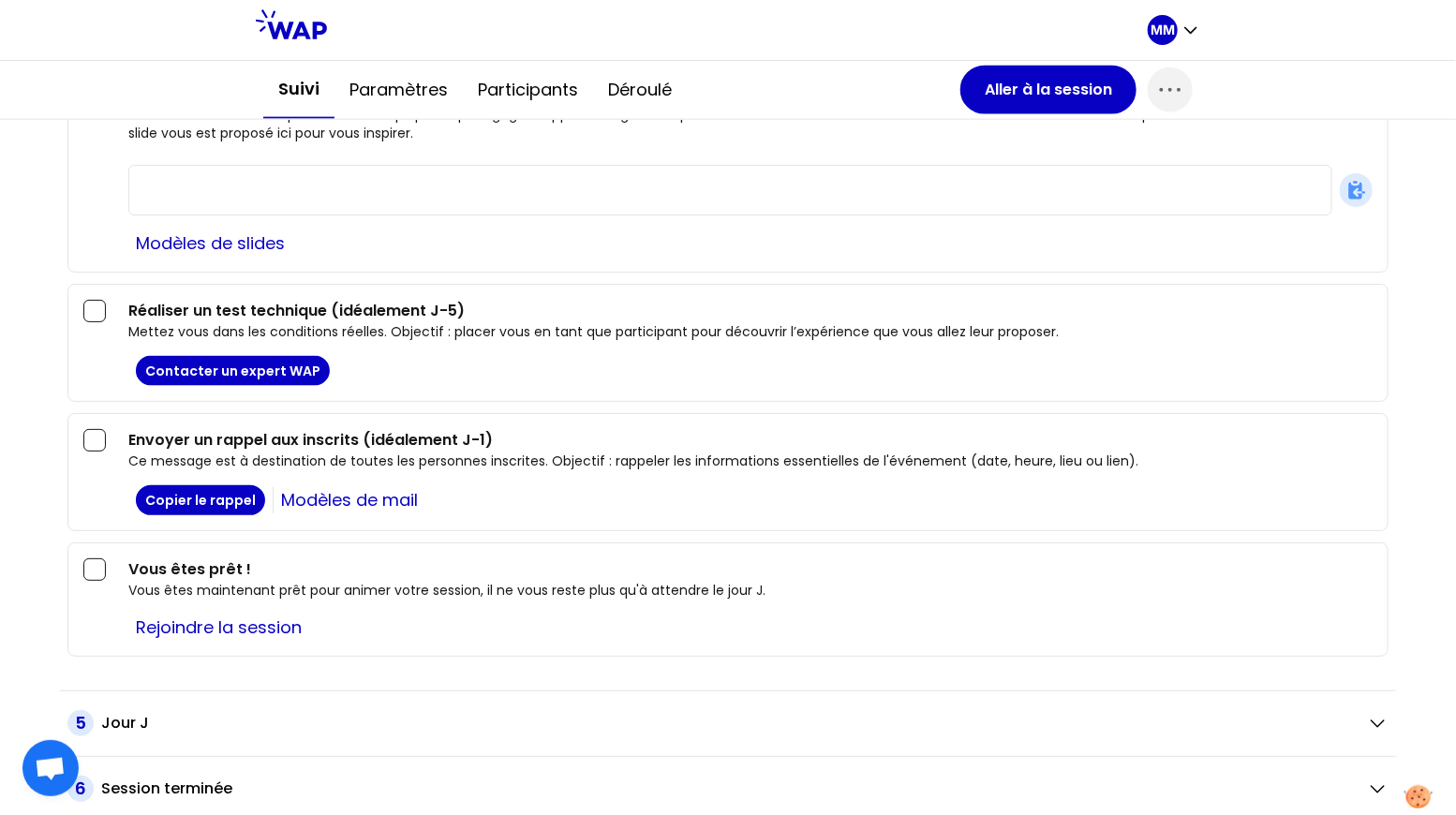
drag, startPoint x: 391, startPoint y: 96, endPoint x: 390, endPoint y: 121, distance: 25.0
click at [392, 95] on button "Paramètres" at bounding box center [398, 90] width 129 height 56
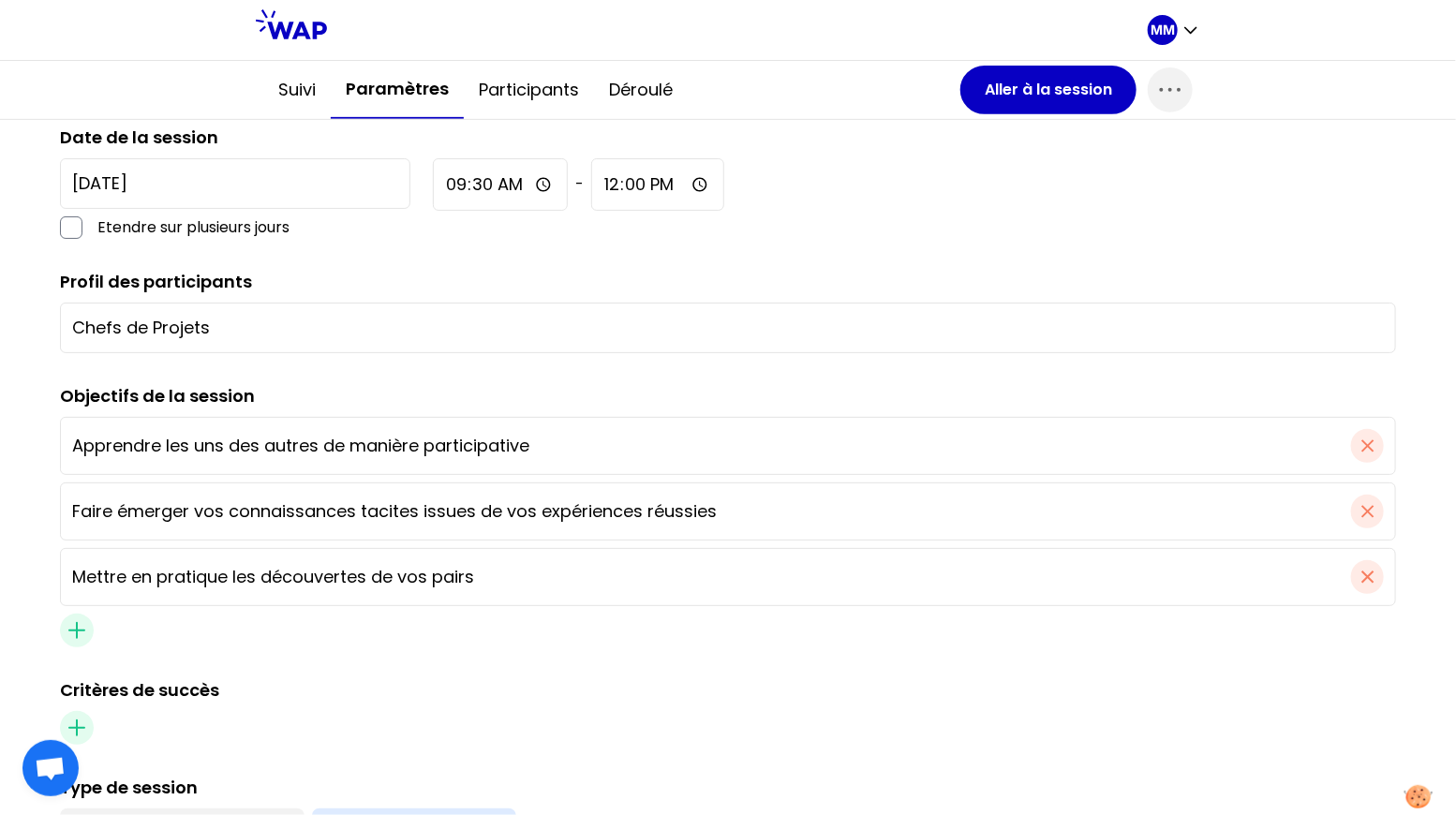
scroll to position [770, 0]
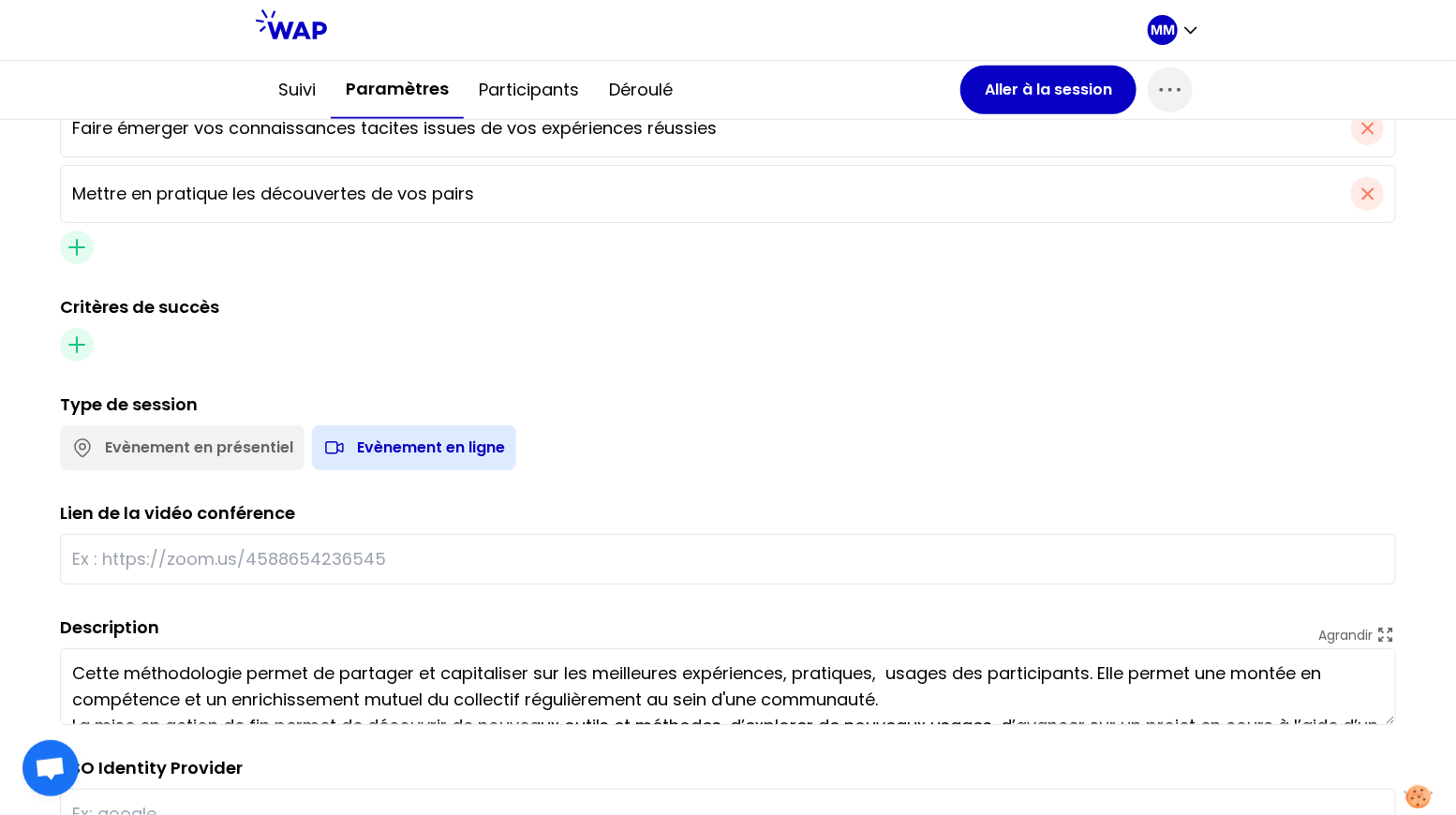
click at [612, 554] on input "text" at bounding box center [728, 559] width 1311 height 26
paste input "[URL][DOMAIN_NAME]"
type input "[URL][DOMAIN_NAME]"
click at [778, 406] on div "Type de session Evènement en présentiel Evènement en ligne" at bounding box center [728, 430] width 1336 height 79
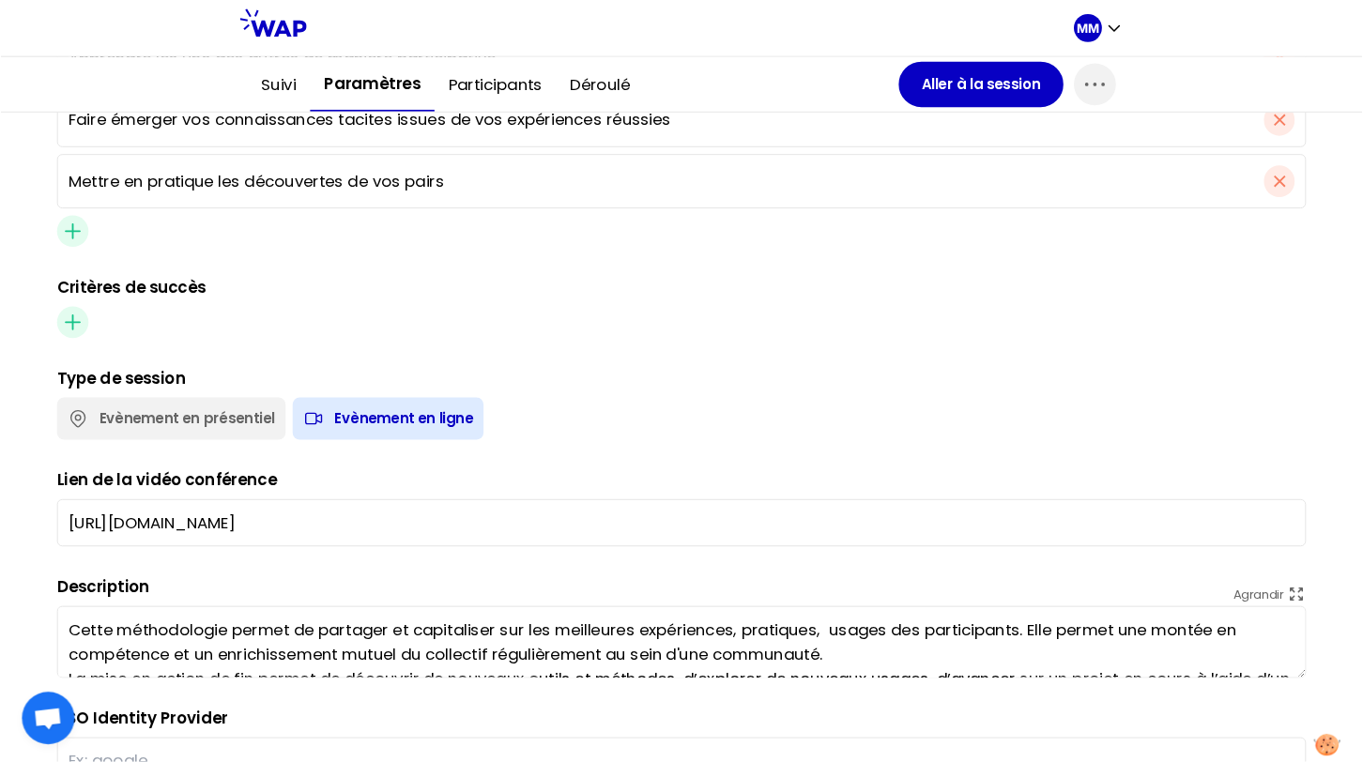
scroll to position [0, 0]
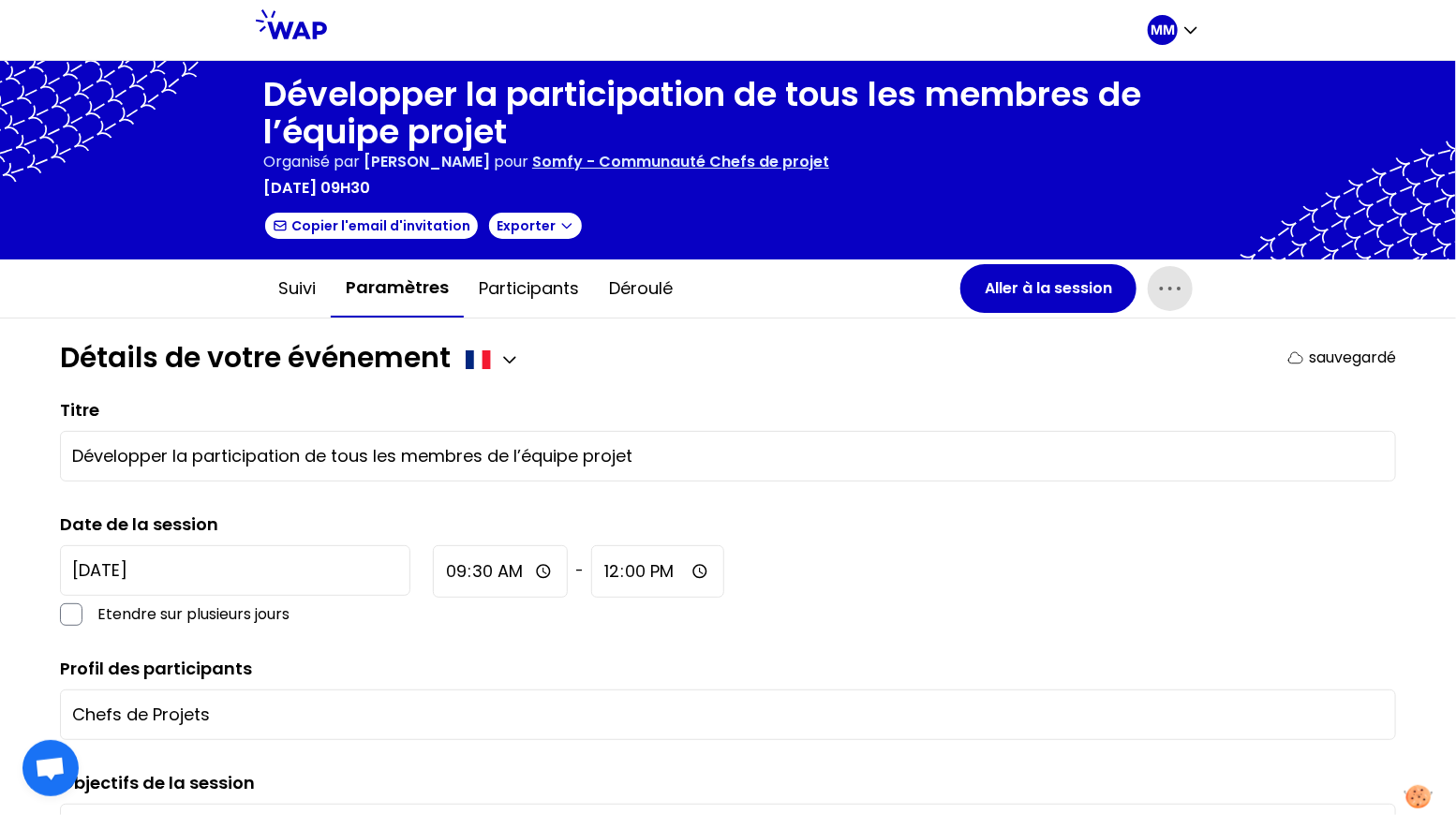
click at [1173, 292] on icon "button" at bounding box center [1171, 288] width 30 height 30
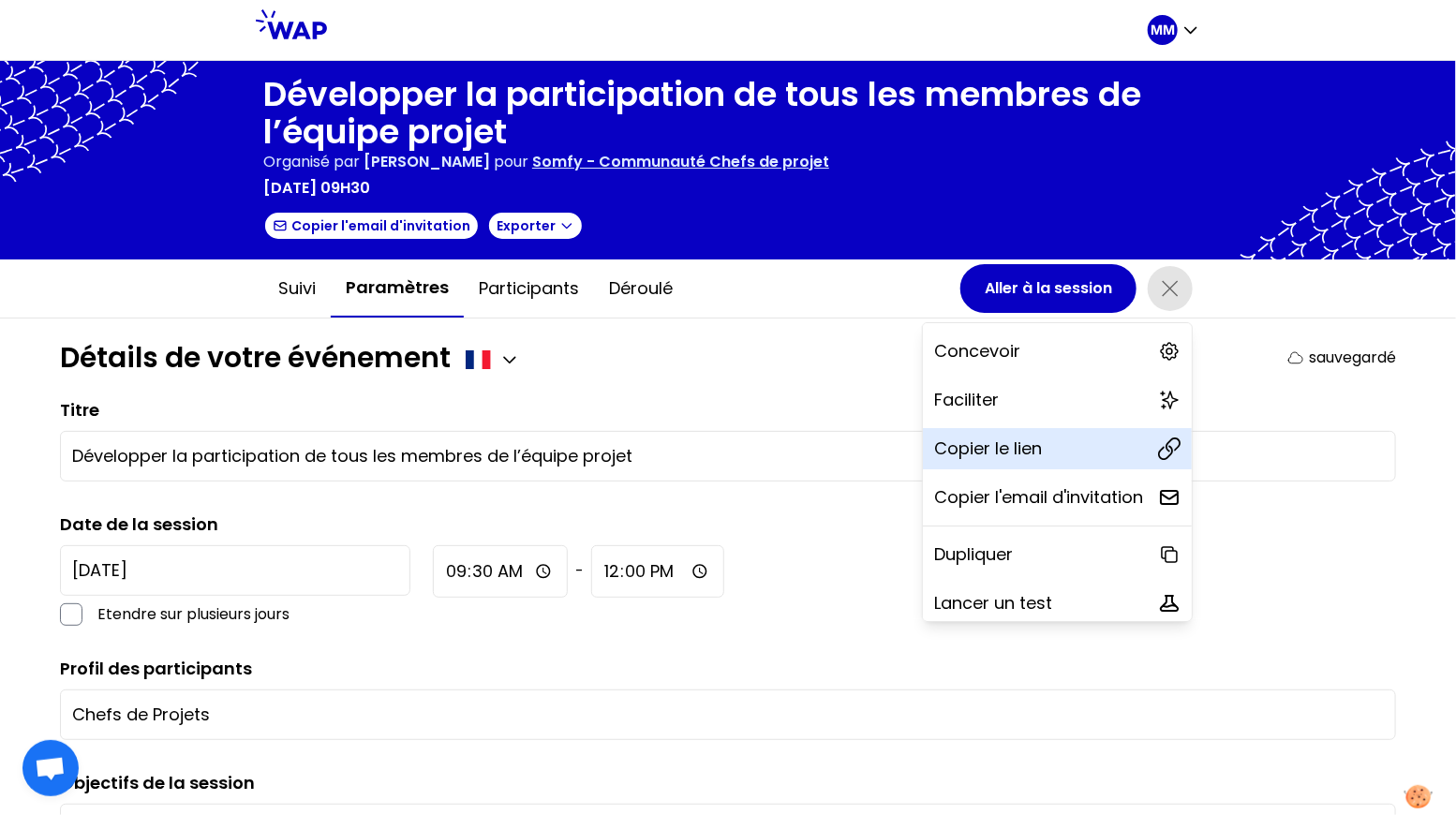
click at [1066, 442] on div "Copier le lien" at bounding box center [1057, 448] width 268 height 41
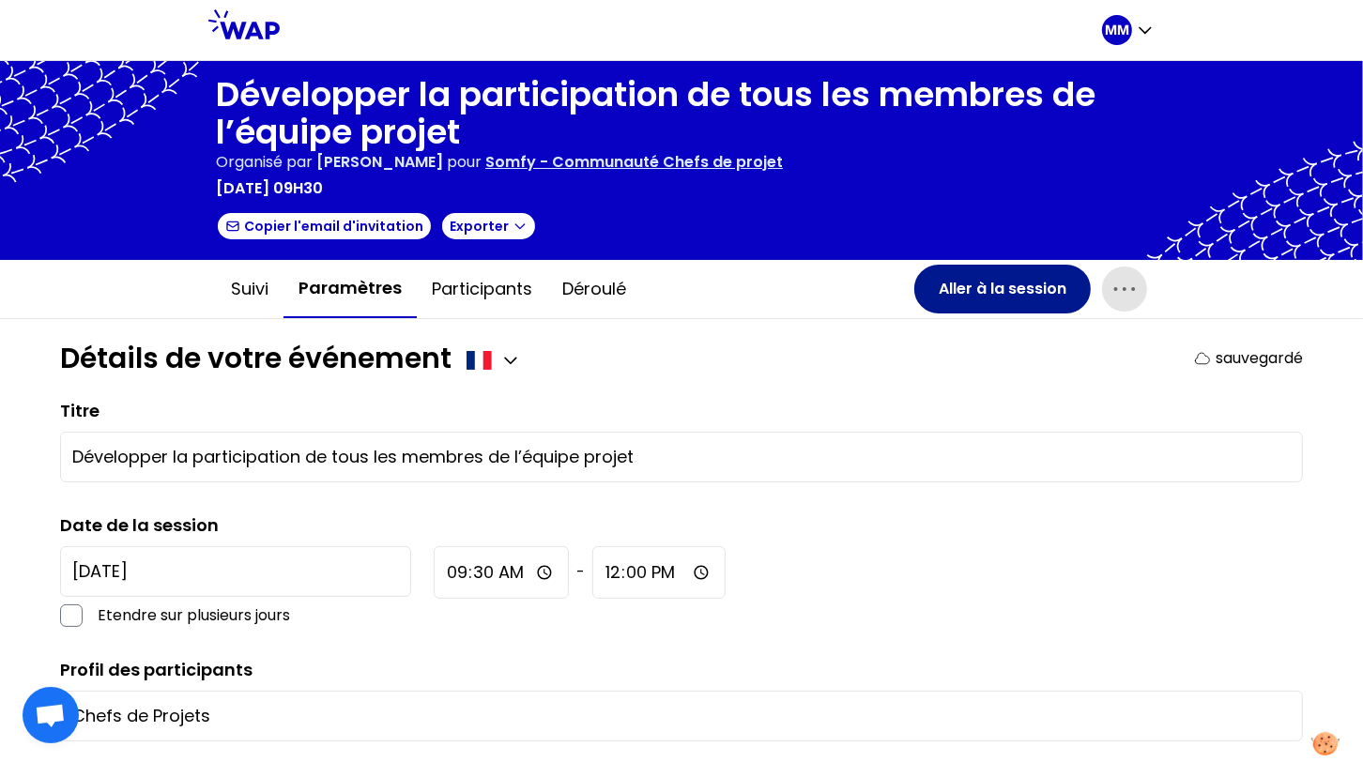
click at [1009, 299] on button "Aller à la session" at bounding box center [1002, 289] width 177 height 49
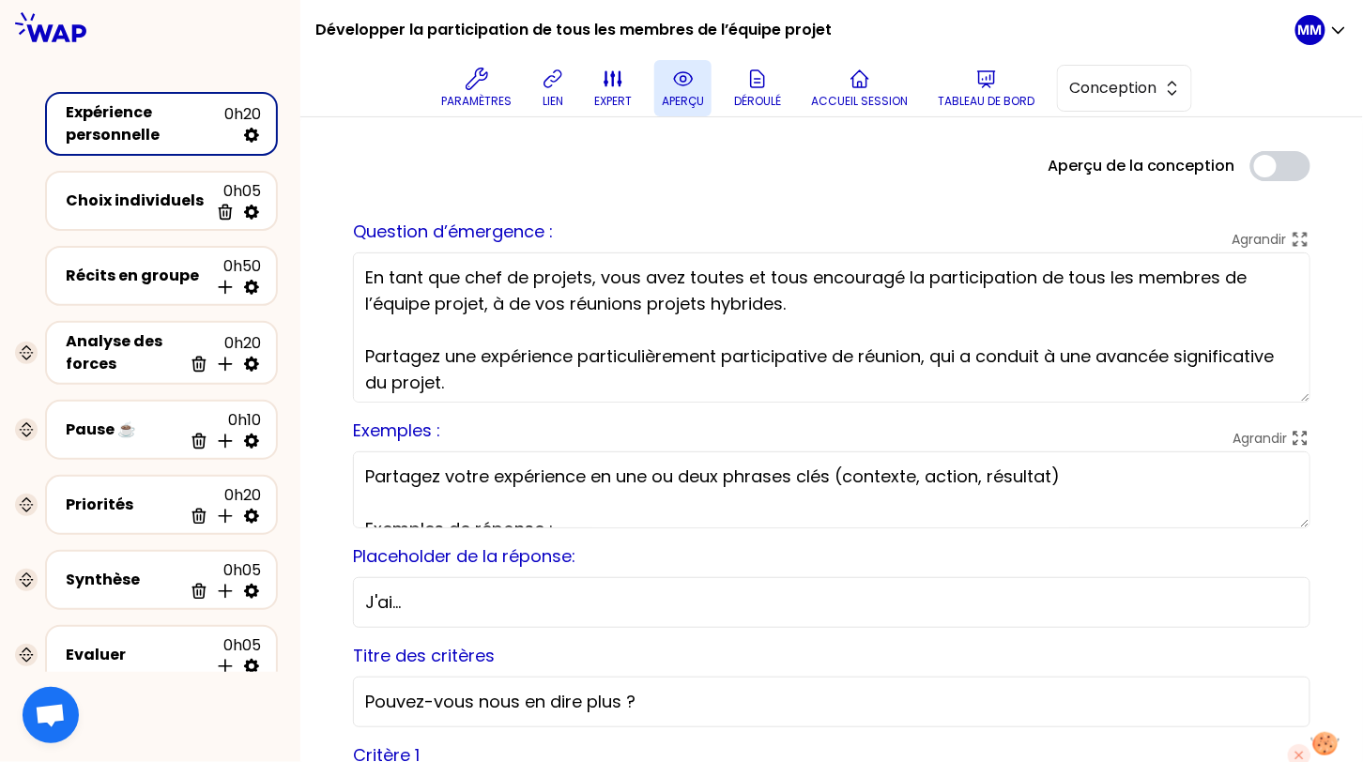
click at [679, 85] on button "aperçu" at bounding box center [682, 88] width 57 height 56
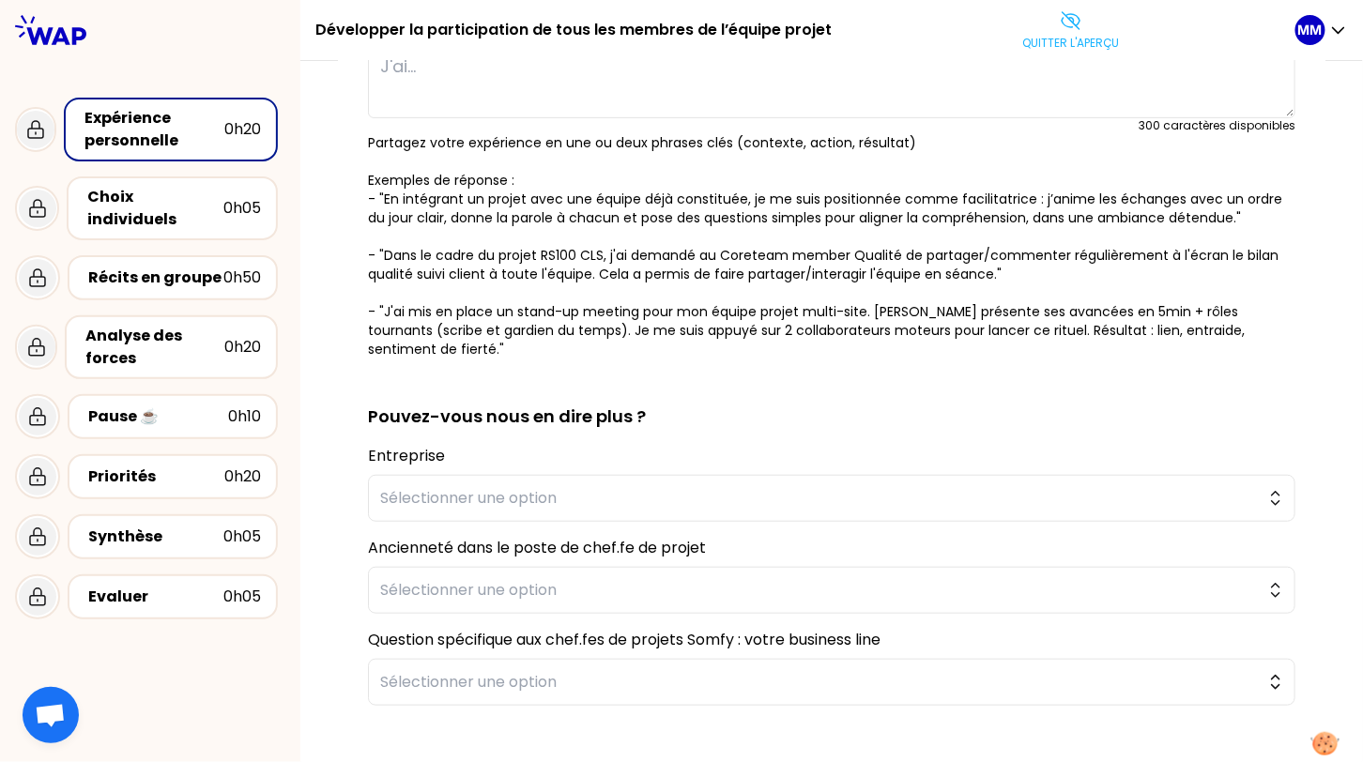
scroll to position [365, 0]
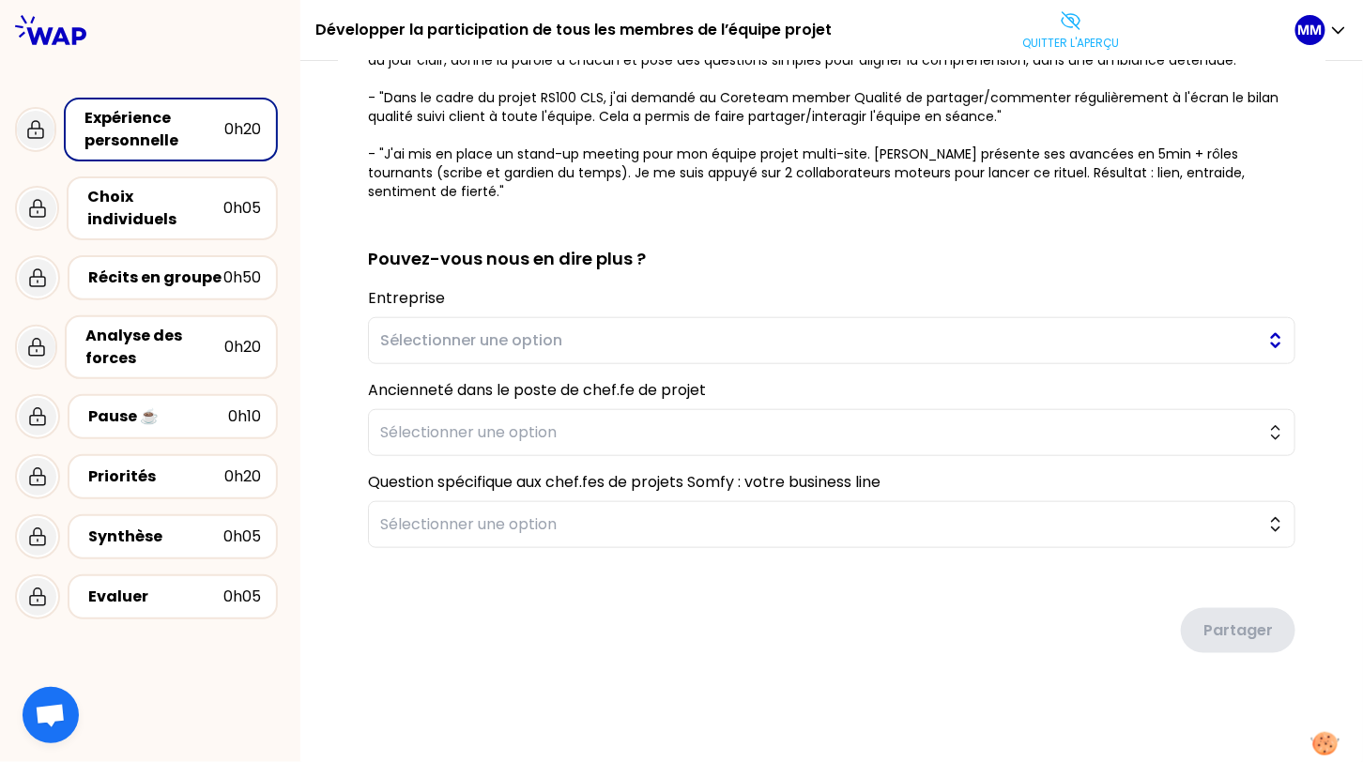
click at [412, 346] on span "Sélectionner une option" at bounding box center [818, 341] width 877 height 23
click at [354, 332] on div "sauvegardé En tant que chef de projets, vous avez toutes et tous encouragé la p…" at bounding box center [832, 229] width 988 height 999
click at [475, 437] on span "Sélectionner une option" at bounding box center [818, 433] width 877 height 23
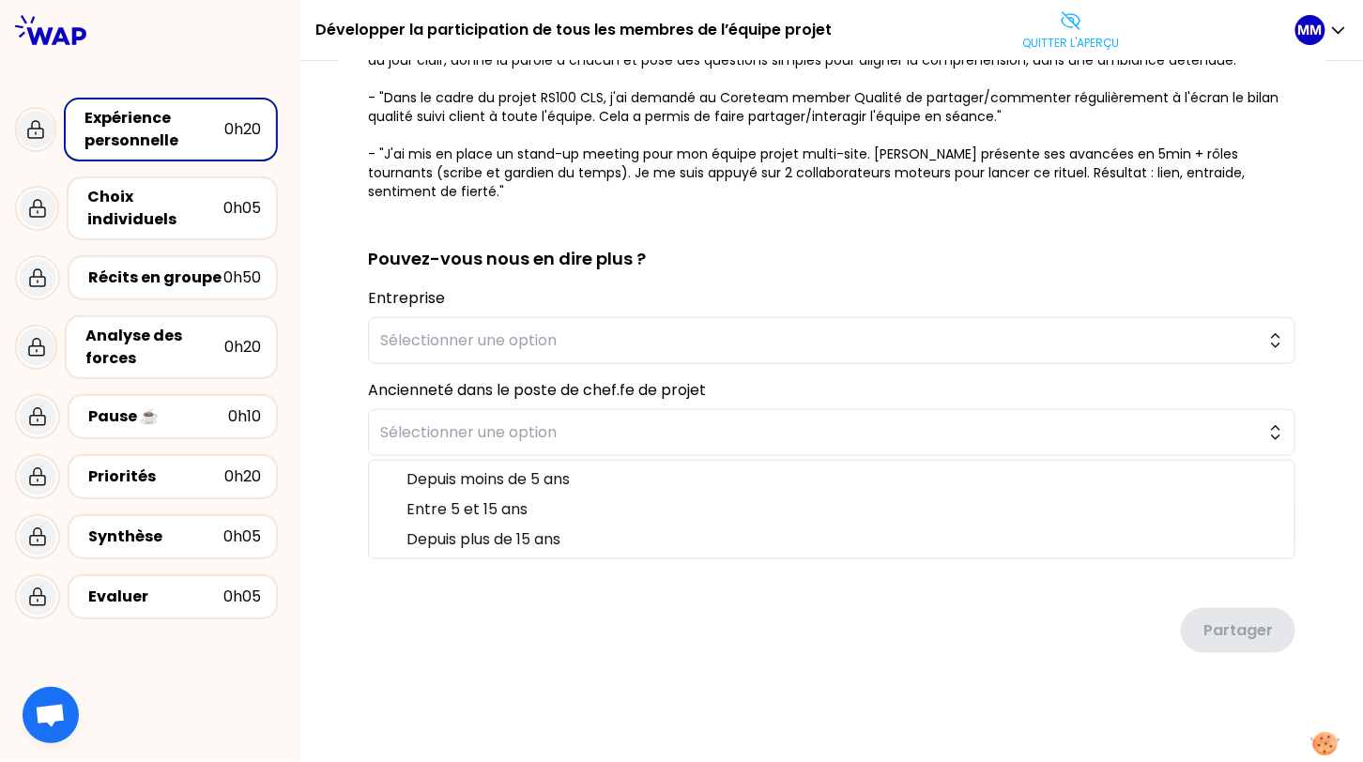
drag, startPoint x: 469, startPoint y: 633, endPoint x: 464, endPoint y: 608, distance: 25.1
click at [469, 632] on div "Partager" at bounding box center [832, 615] width 928 height 105
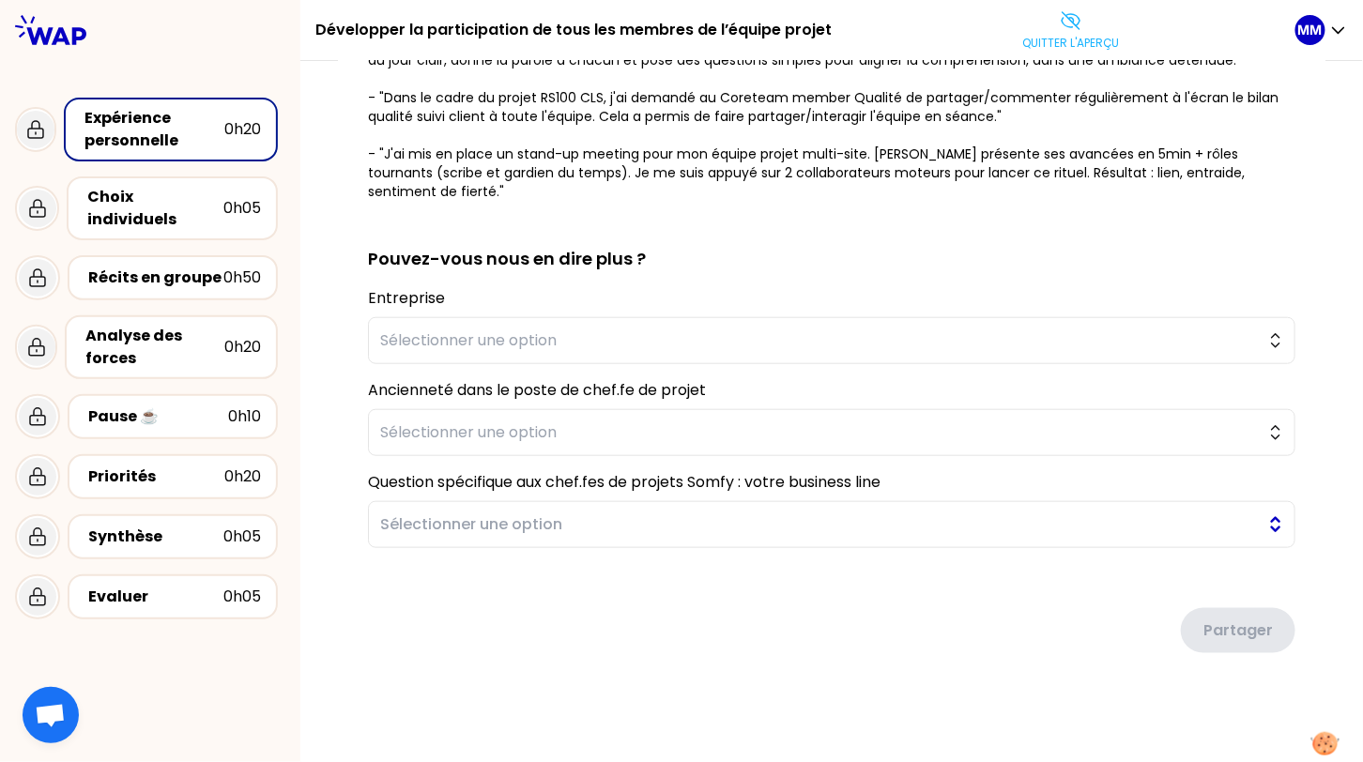
click at [479, 522] on span "Sélectionner une option" at bounding box center [818, 525] width 877 height 23
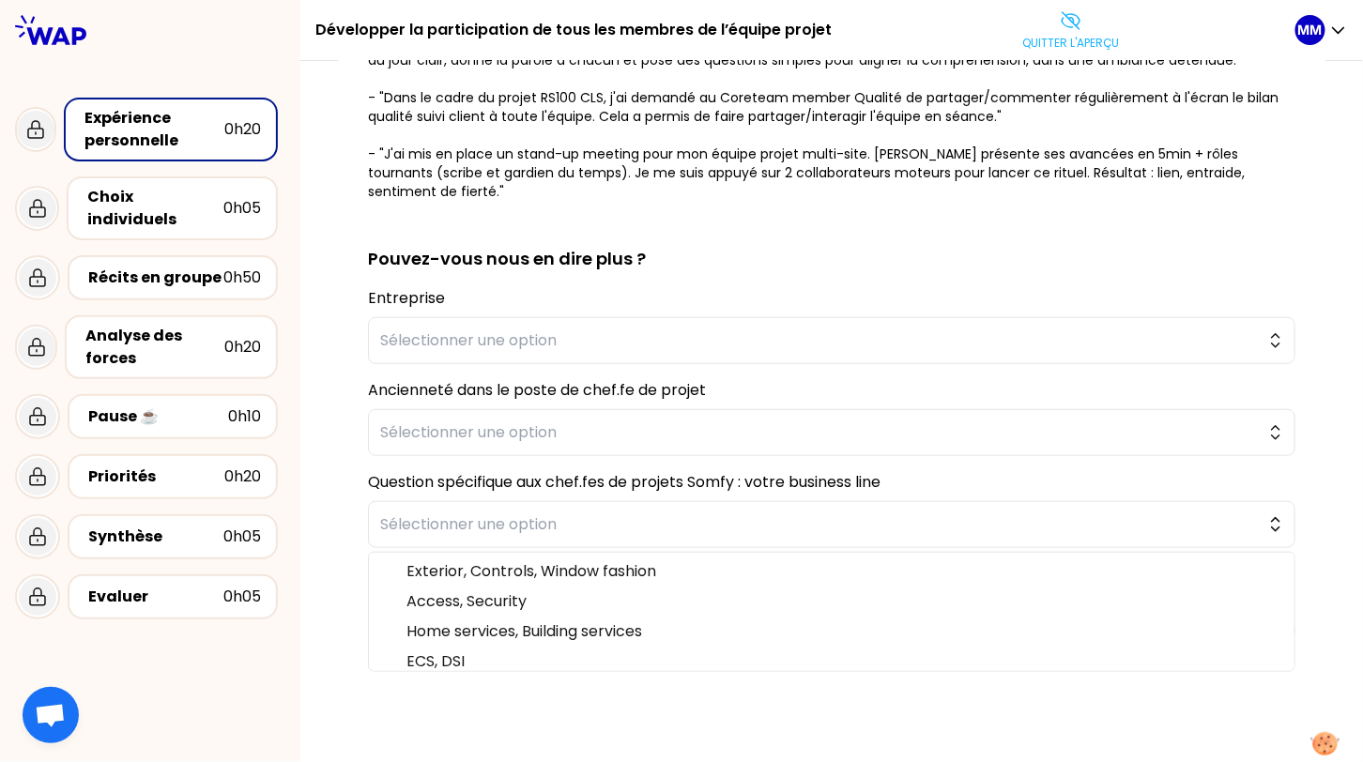
click at [789, 253] on h2 "Pouvez-vous nous en dire plus ?" at bounding box center [832, 244] width 928 height 56
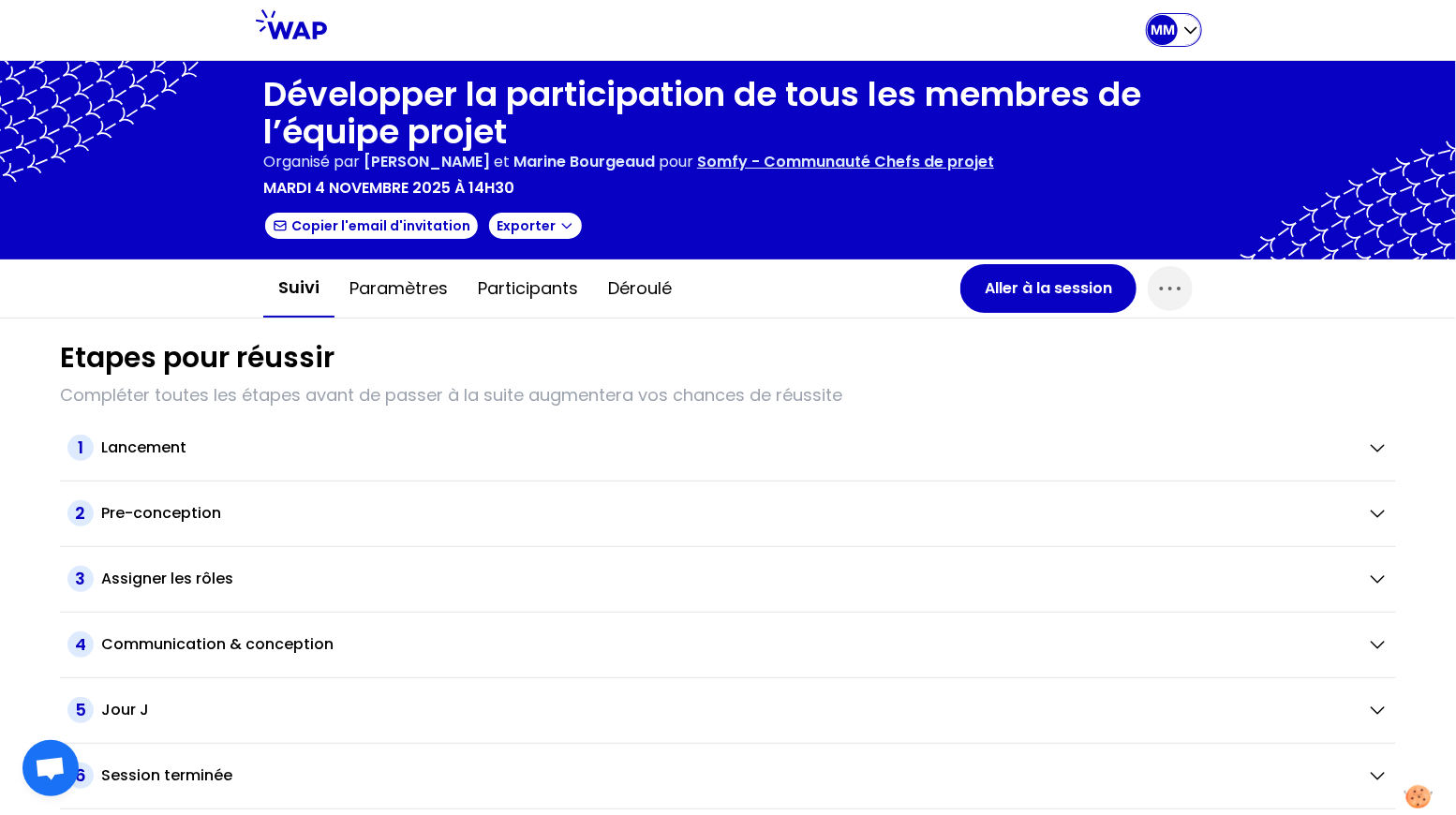
click at [1158, 40] on div "MM" at bounding box center [1163, 30] width 30 height 30
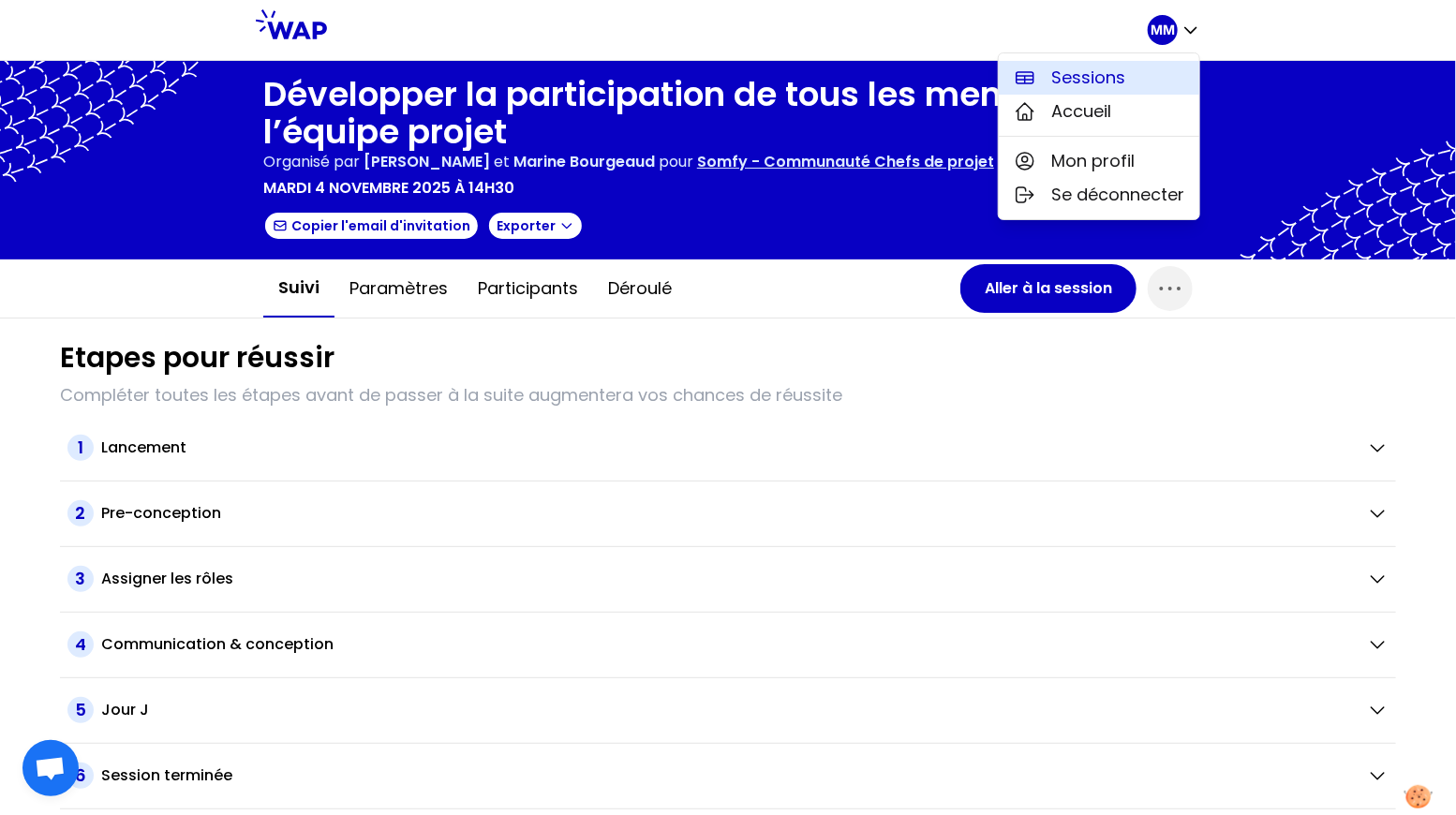
click at [1133, 68] on button "Sessions" at bounding box center [1099, 78] width 201 height 34
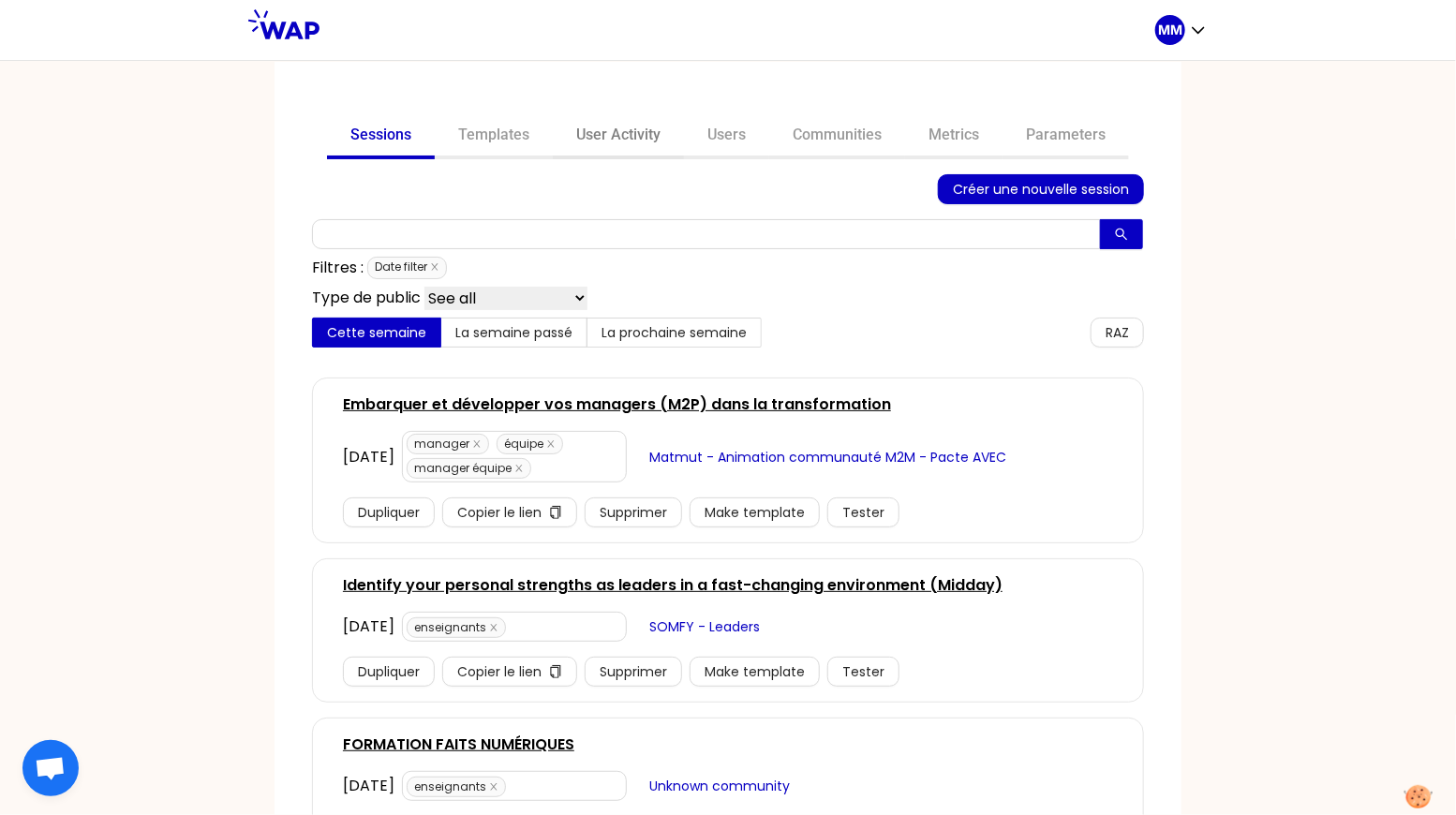
click at [601, 144] on link "User Activity" at bounding box center [618, 137] width 131 height 45
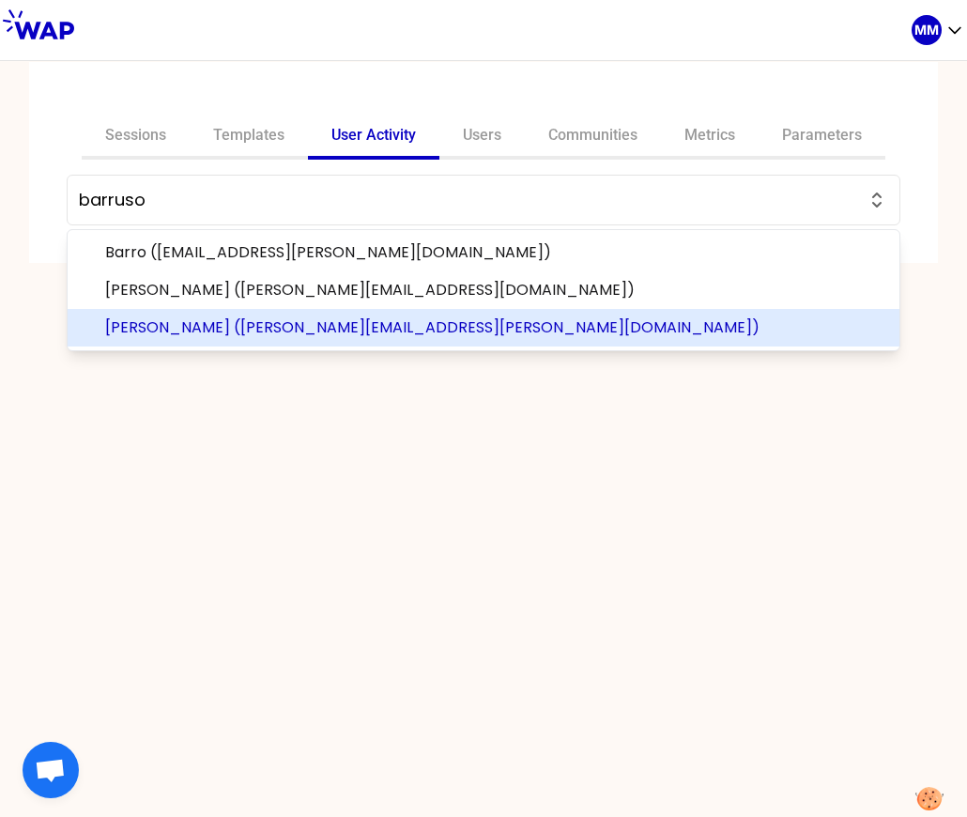
click at [453, 324] on span "[PERSON_NAME] ([PERSON_NAME][EMAIL_ADDRESS][PERSON_NAME][DOMAIN_NAME])" at bounding box center [494, 327] width 779 height 23
type input "[PERSON_NAME] ([PERSON_NAME][EMAIL_ADDRESS][PERSON_NAME][DOMAIN_NAME])"
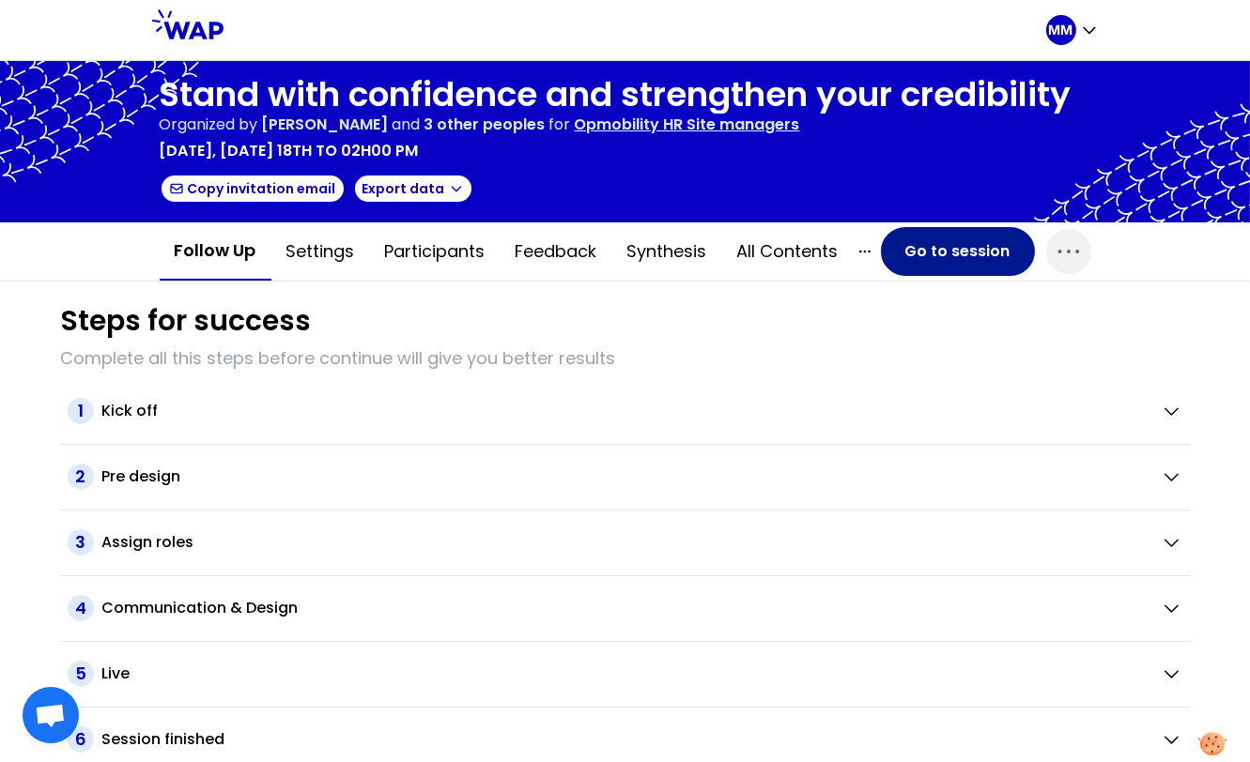
click at [922, 247] on button "Go to session" at bounding box center [958, 251] width 154 height 49
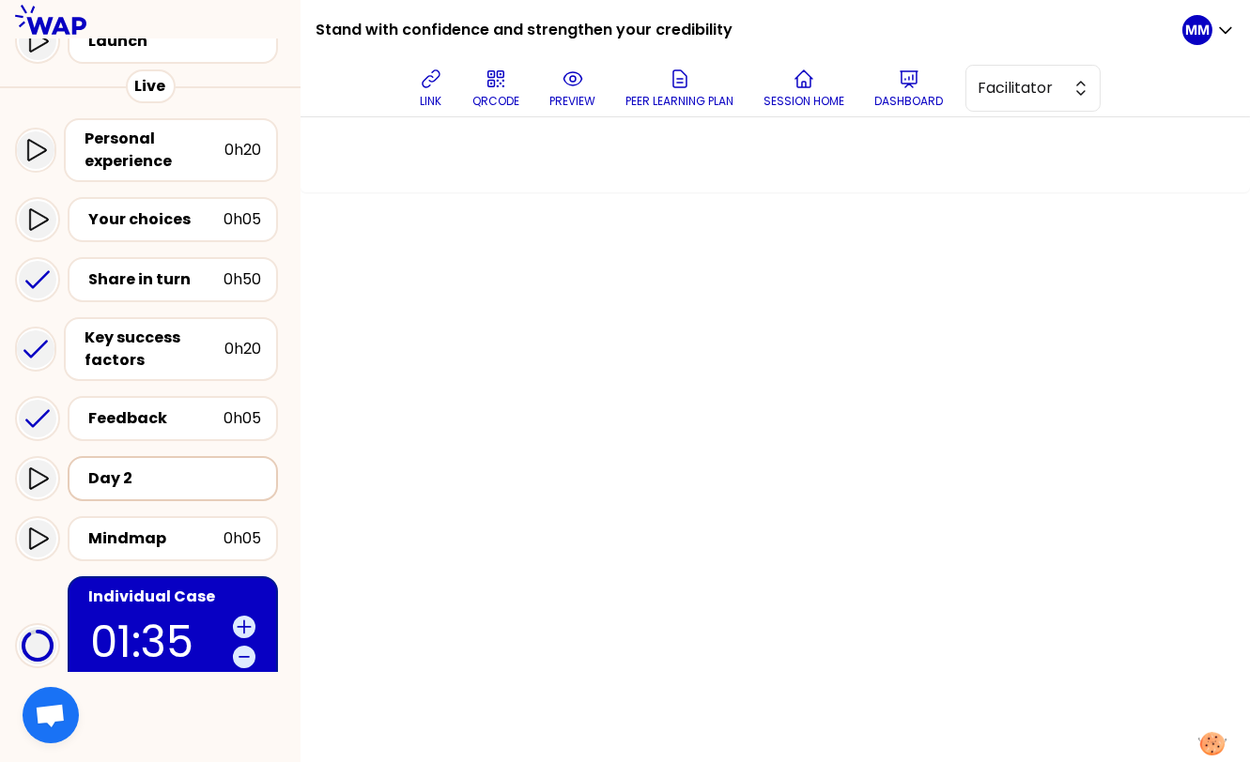
scroll to position [329, 0]
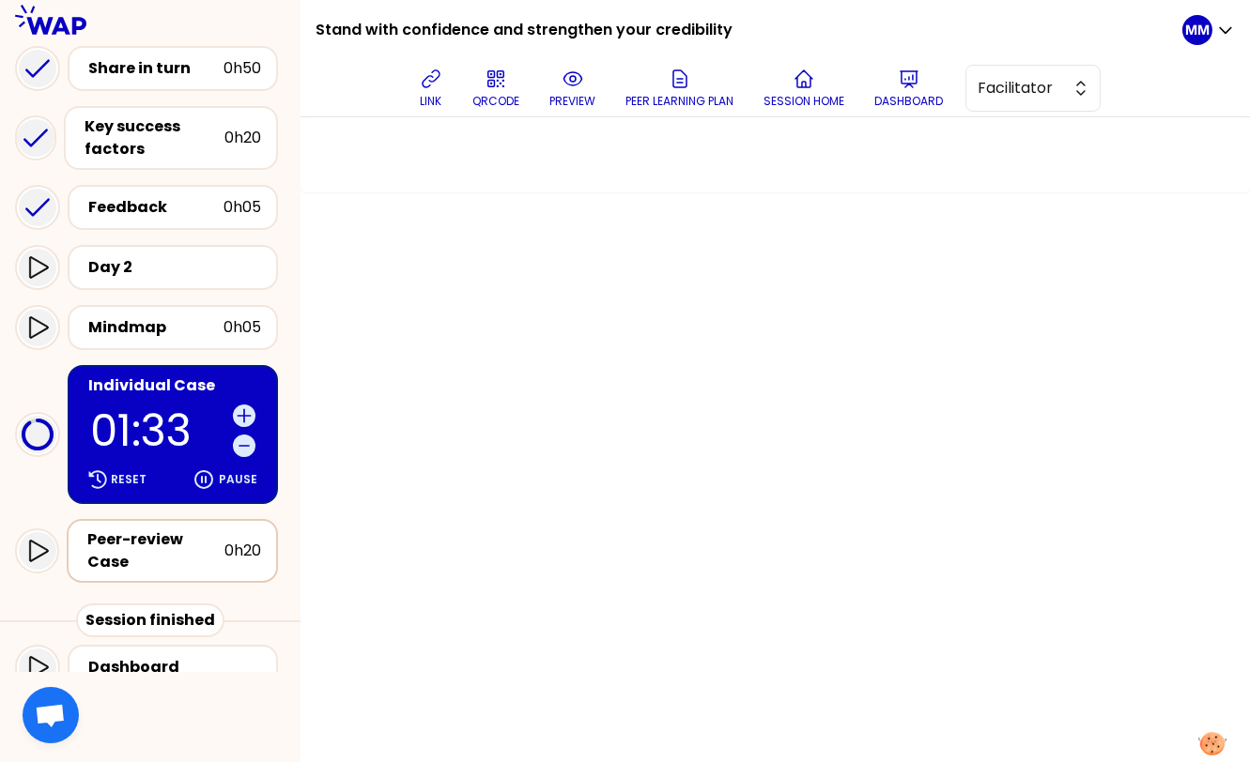
click at [180, 545] on div "Peer-review Case" at bounding box center [155, 551] width 137 height 45
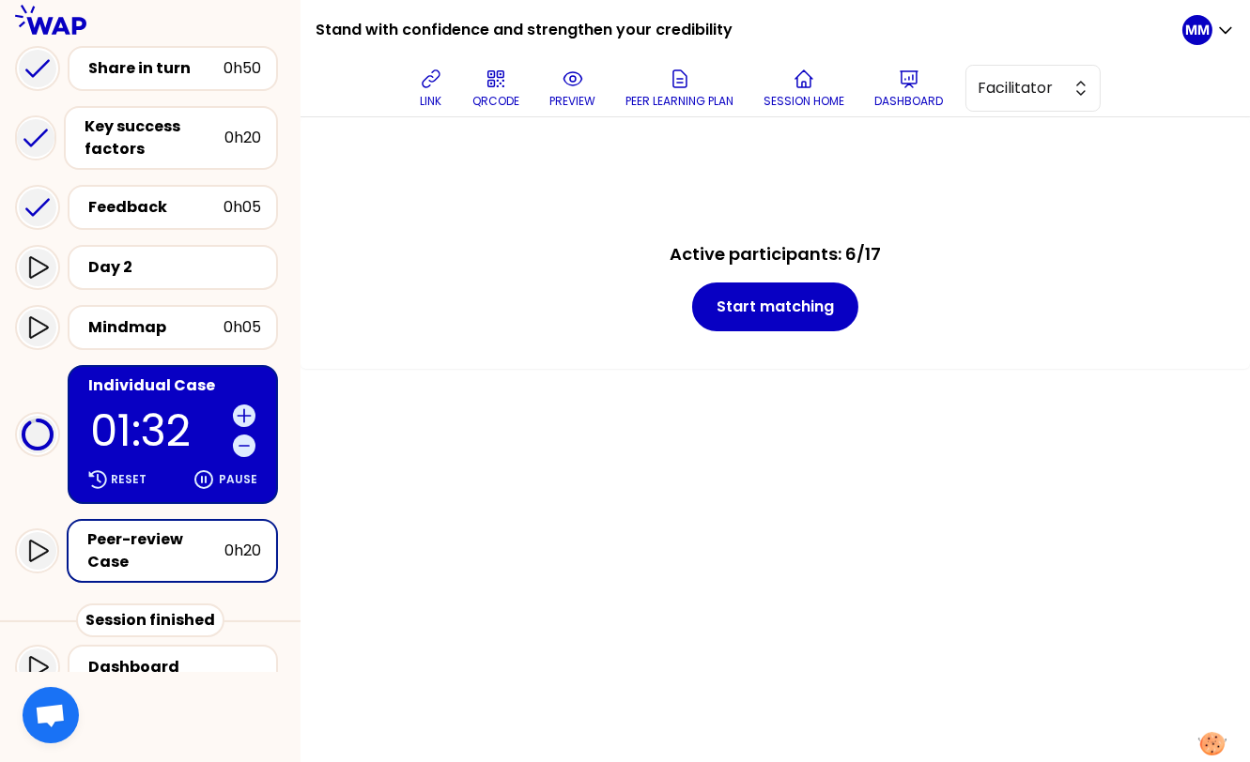
drag, startPoint x: 821, startPoint y: 316, endPoint x: 686, endPoint y: 364, distance: 142.5
click at [821, 316] on button "Start matching" at bounding box center [775, 307] width 166 height 49
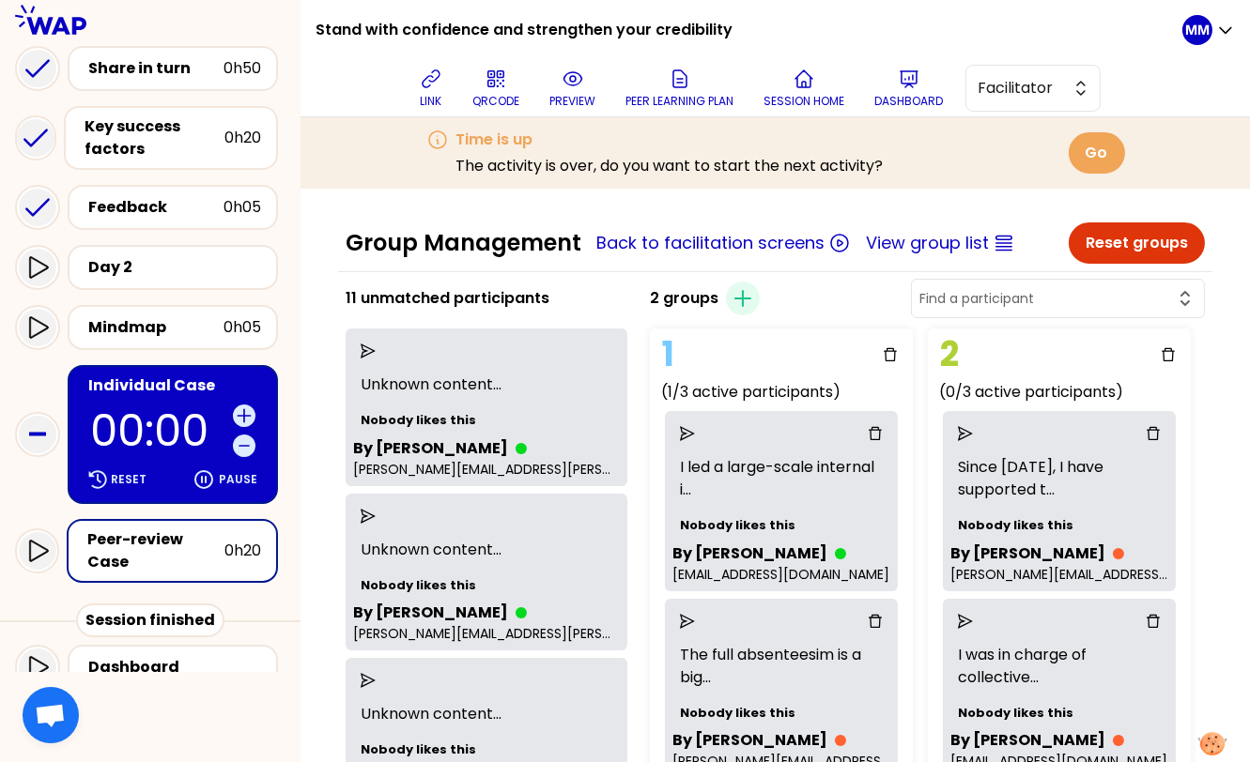
scroll to position [329, 0]
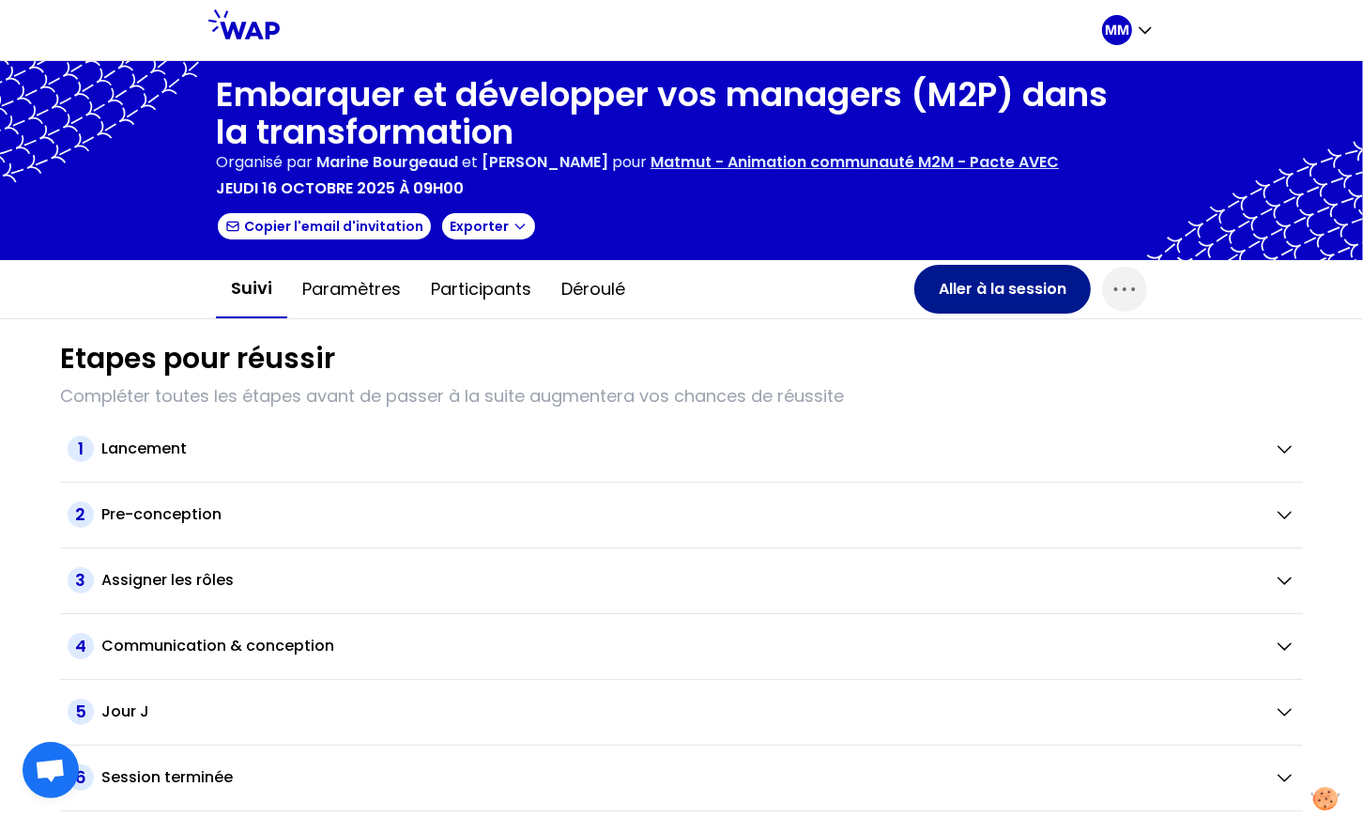
click at [986, 298] on button "Aller à la session" at bounding box center [1002, 289] width 177 height 49
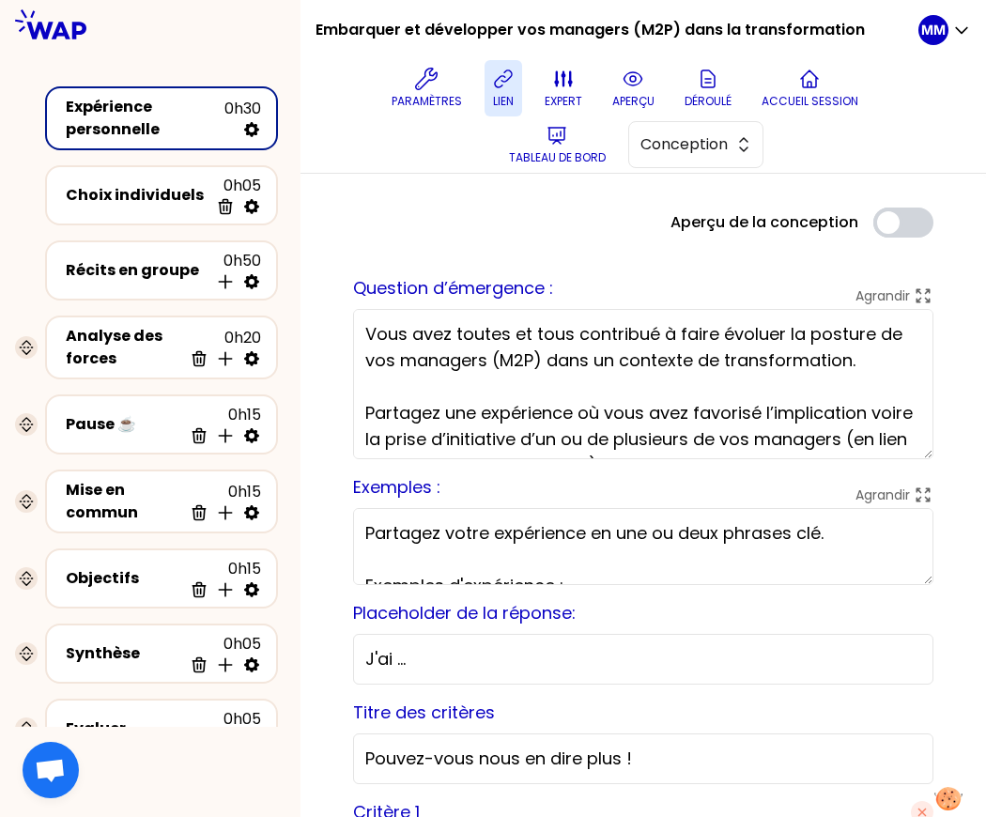
click at [514, 86] on icon at bounding box center [503, 79] width 23 height 23
click at [439, 97] on p "Paramètres" at bounding box center [427, 101] width 70 height 15
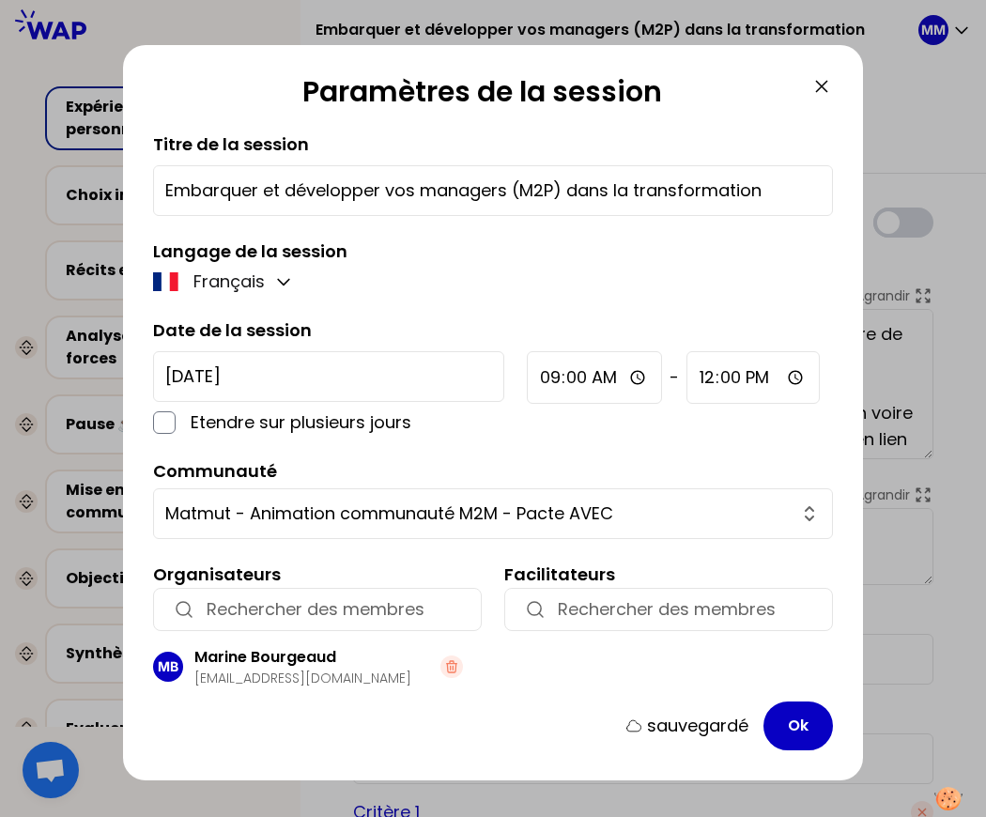
drag, startPoint x: 822, startPoint y: 81, endPoint x: 699, endPoint y: 43, distance: 127.7
click at [822, 81] on icon at bounding box center [821, 86] width 23 height 23
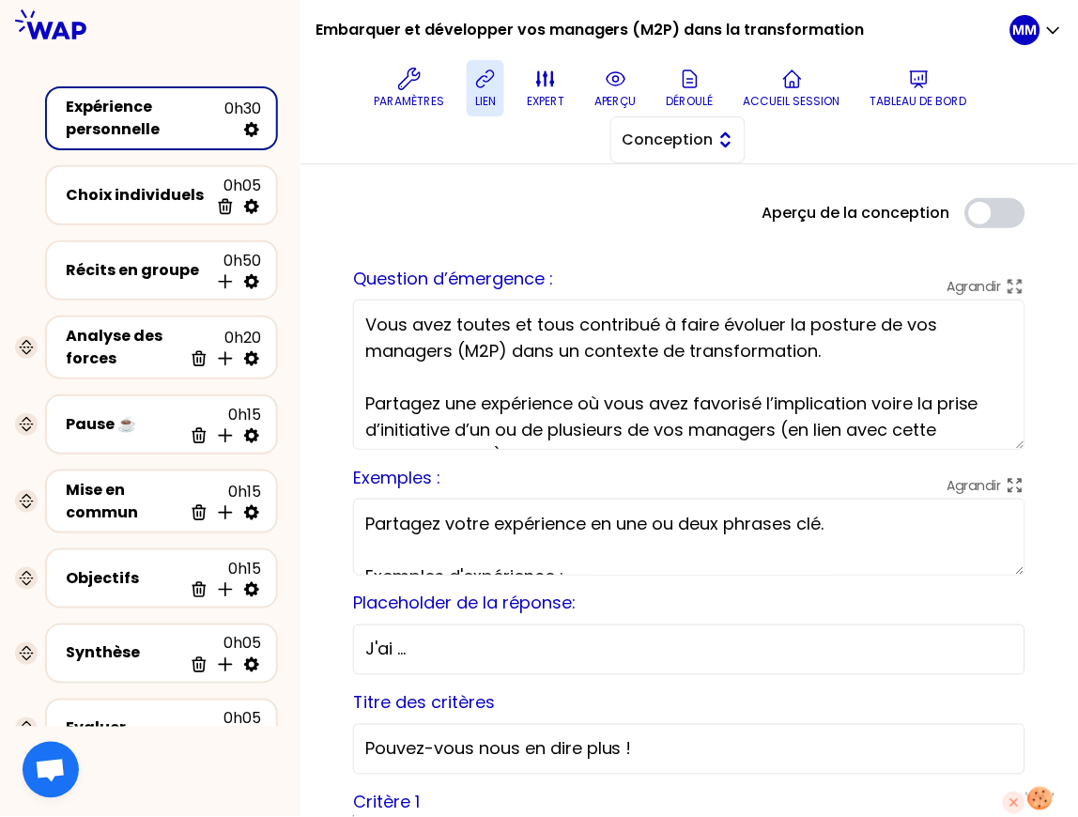
click at [707, 142] on span "Conception" at bounding box center [664, 140] width 84 height 23
click at [714, 219] on span "Facilitation" at bounding box center [689, 217] width 81 height 23
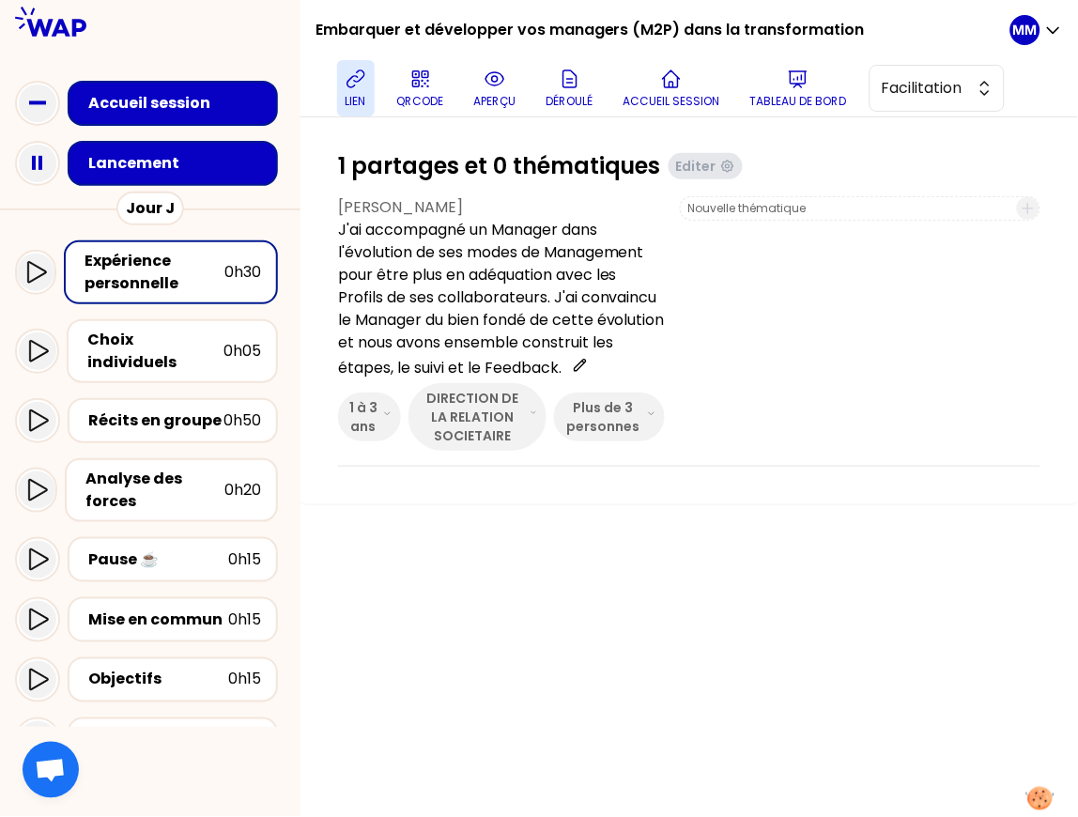
click at [195, 164] on div "Lancement" at bounding box center [178, 163] width 180 height 23
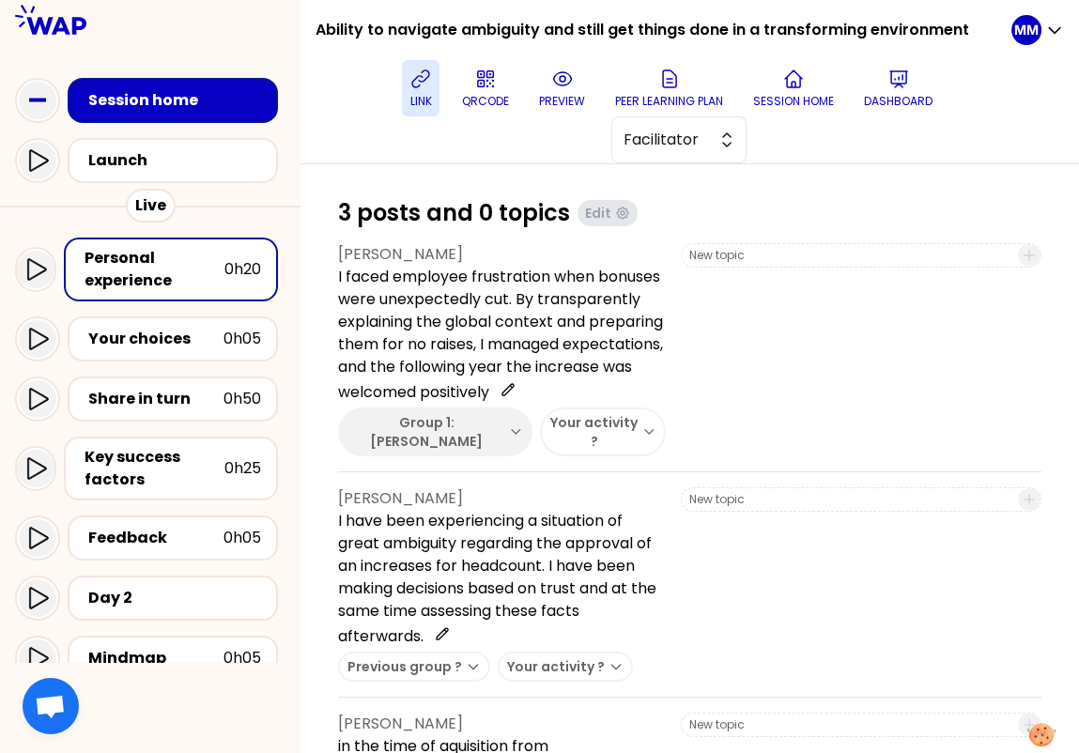
click at [436, 90] on button "link" at bounding box center [421, 88] width 38 height 56
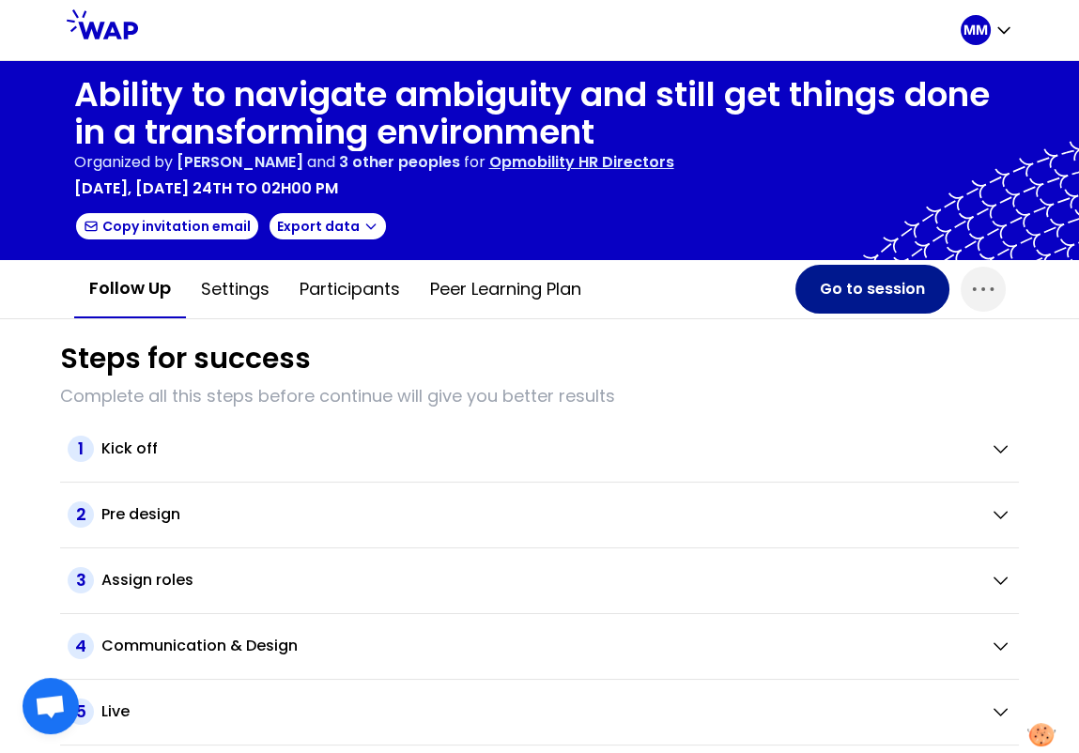
click at [829, 300] on button "Go to session" at bounding box center [872, 289] width 154 height 49
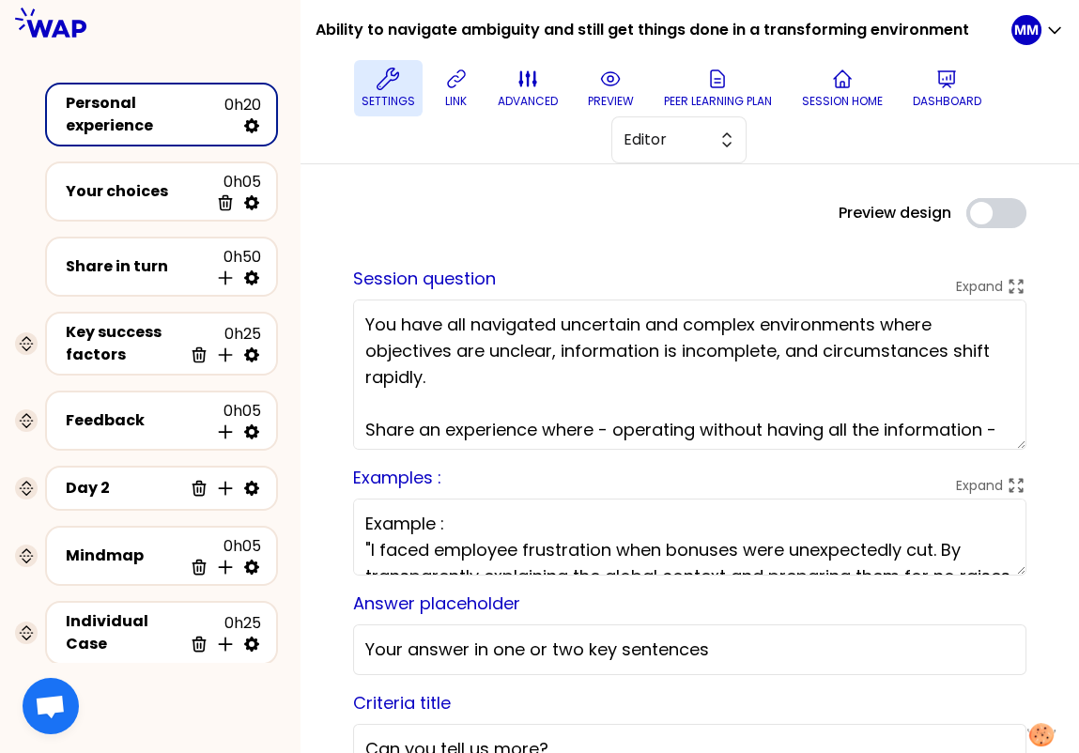
click at [392, 83] on icon at bounding box center [387, 79] width 23 height 23
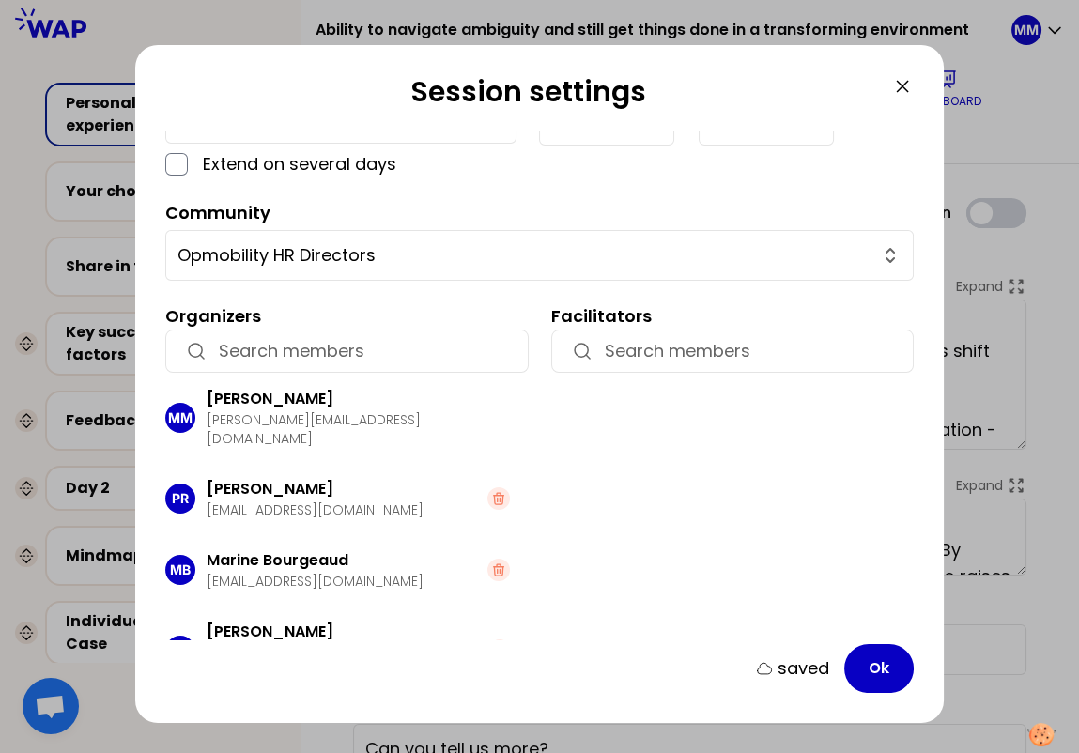
scroll to position [272, 0]
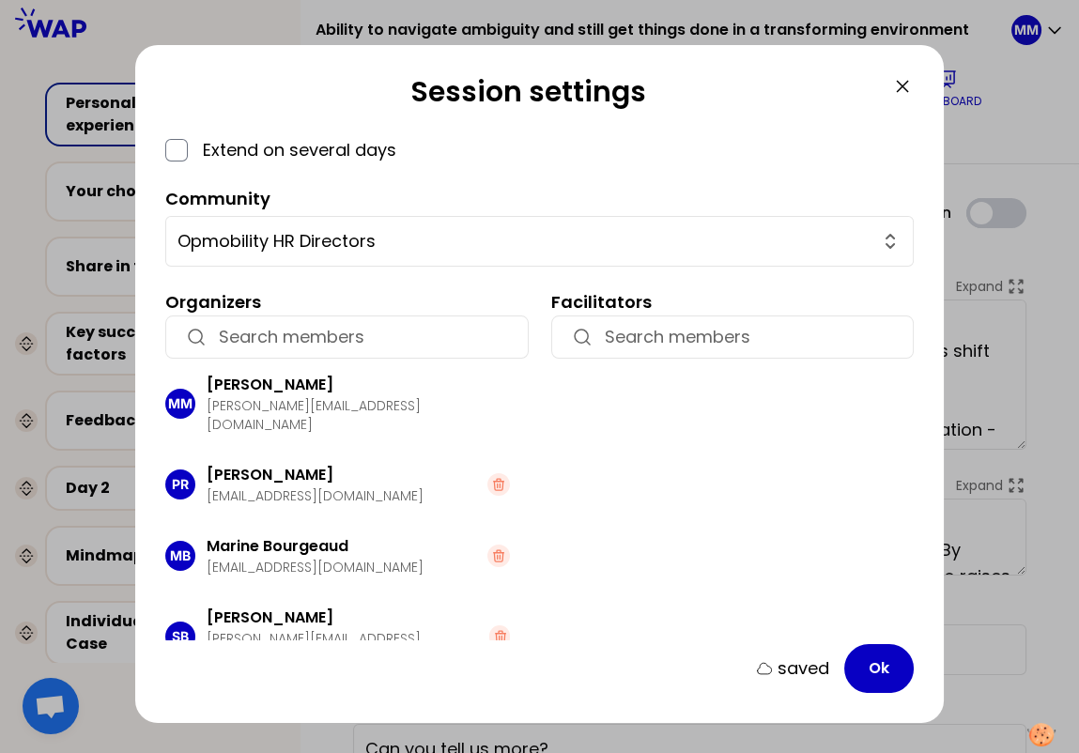
click at [902, 86] on icon at bounding box center [902, 86] width 11 height 11
